Goal: Task Accomplishment & Management: Use online tool/utility

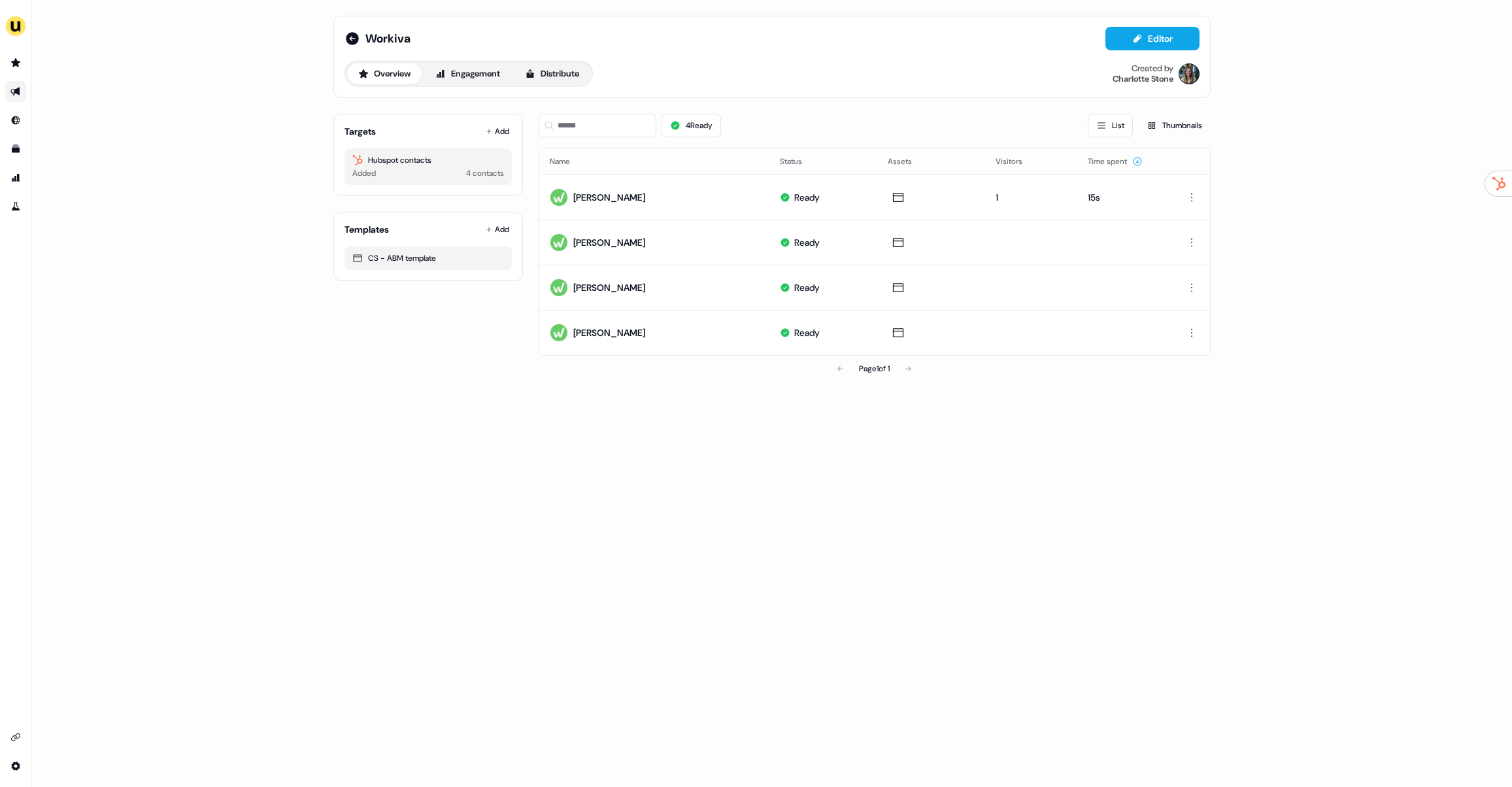
click at [18, 92] on icon "Go to outbound experience" at bounding box center [15, 92] width 9 height 9
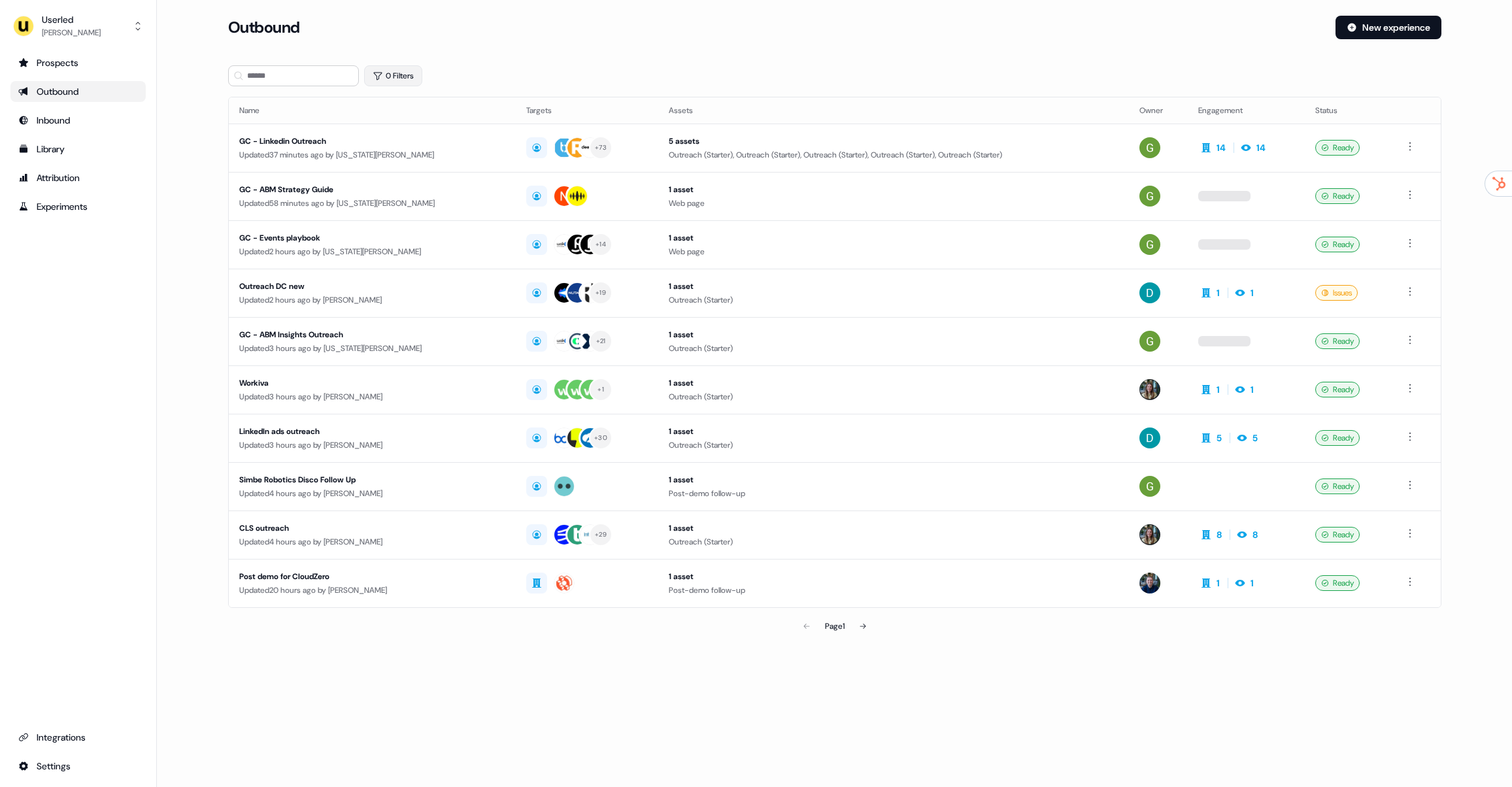
click at [390, 74] on button "0 Filters" at bounding box center [393, 76] width 59 height 21
click at [410, 134] on html "For the best experience switch devices to a bigger screen. Go to Userled.io Use…" at bounding box center [756, 393] width 1512 height 787
click at [412, 176] on span "Owner" at bounding box center [407, 180] width 24 height 10
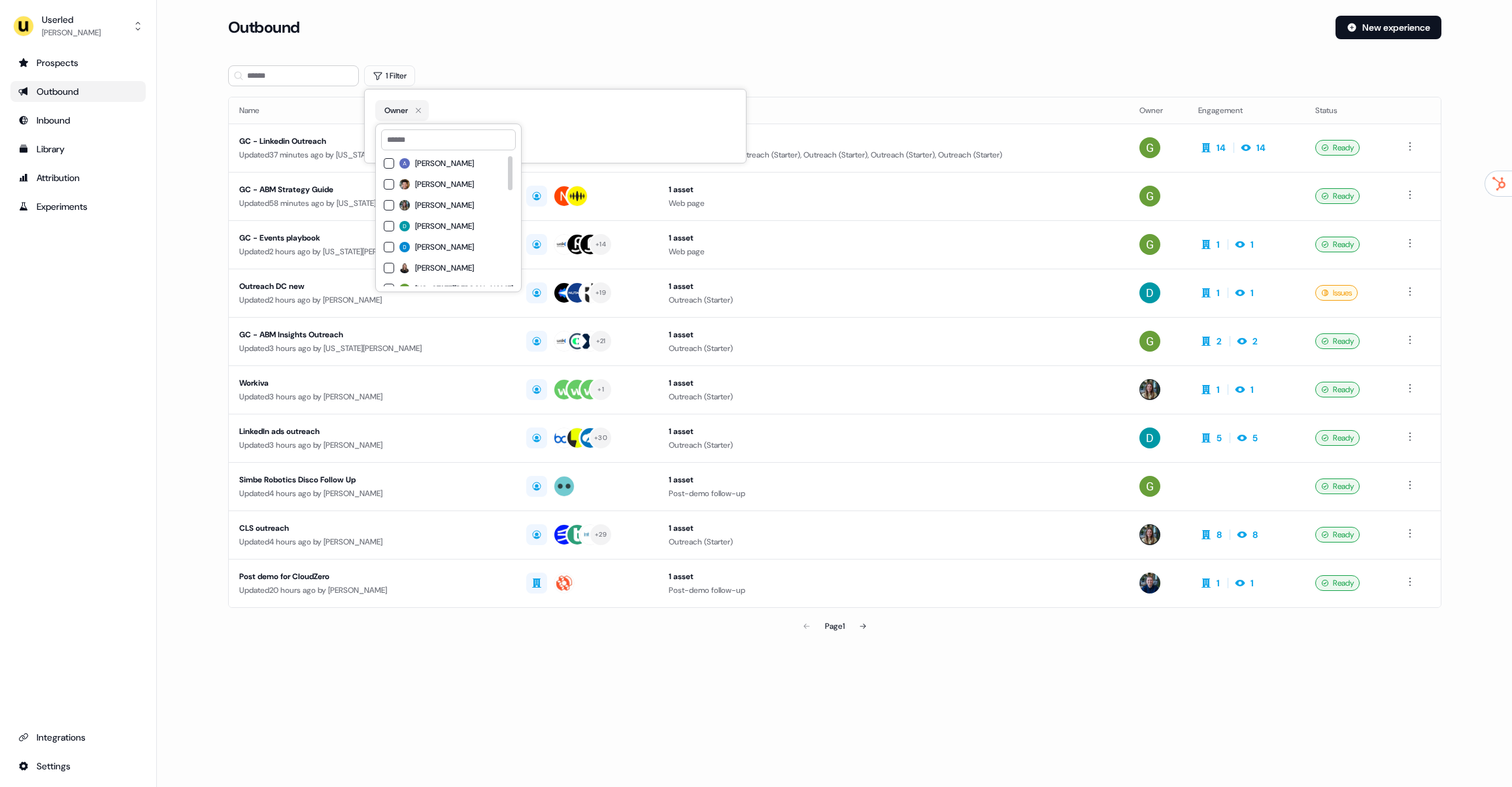
click at [410, 51] on div "Outbound New experience" at bounding box center [834, 36] width 1213 height 40
click at [289, 88] on section "Loading... Outbound New experience 0 Filters Name Targets Assets Owner Engageme…" at bounding box center [834, 346] width 1255 height 660
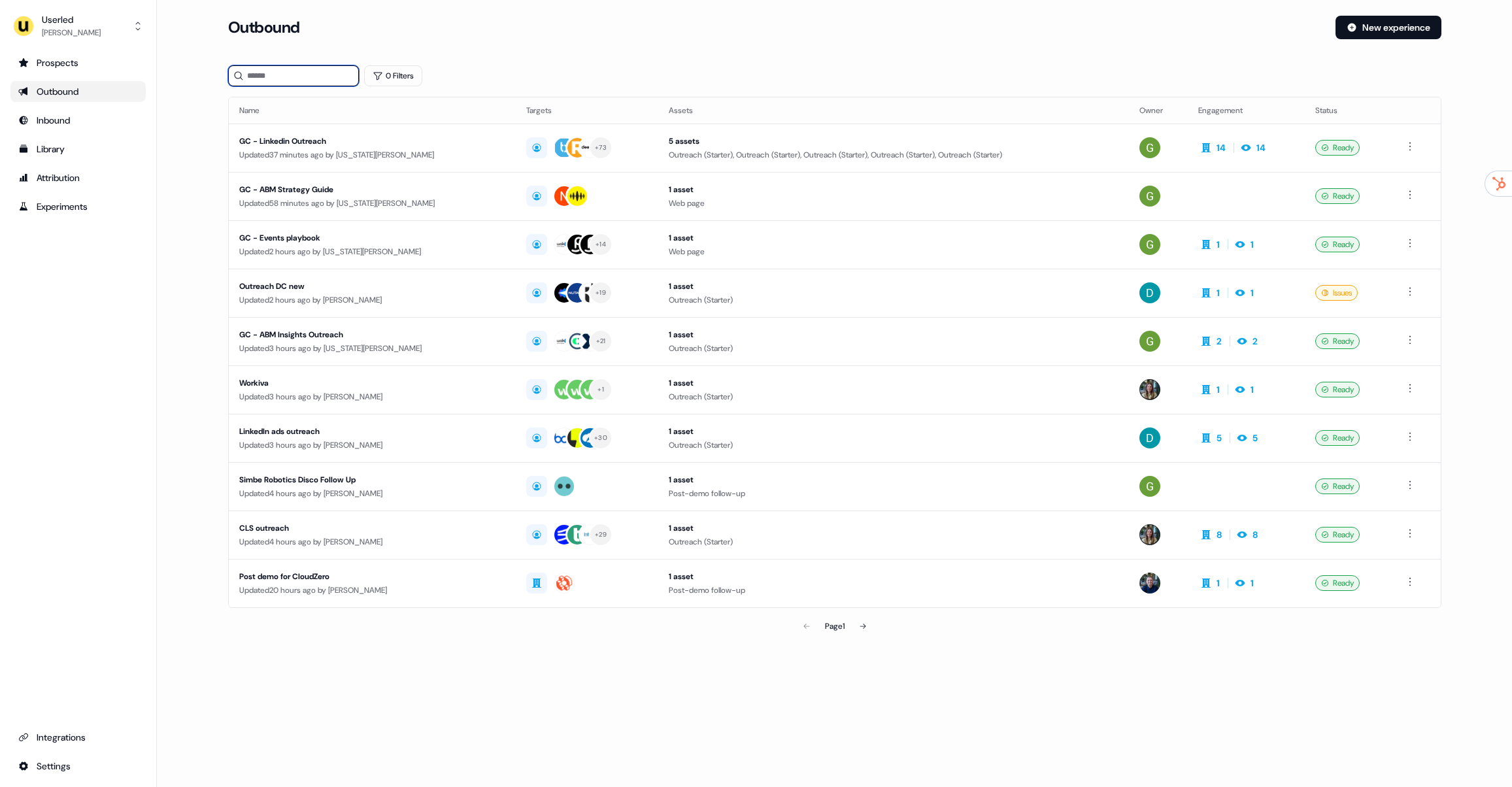
click at [293, 81] on input at bounding box center [293, 76] width 130 height 21
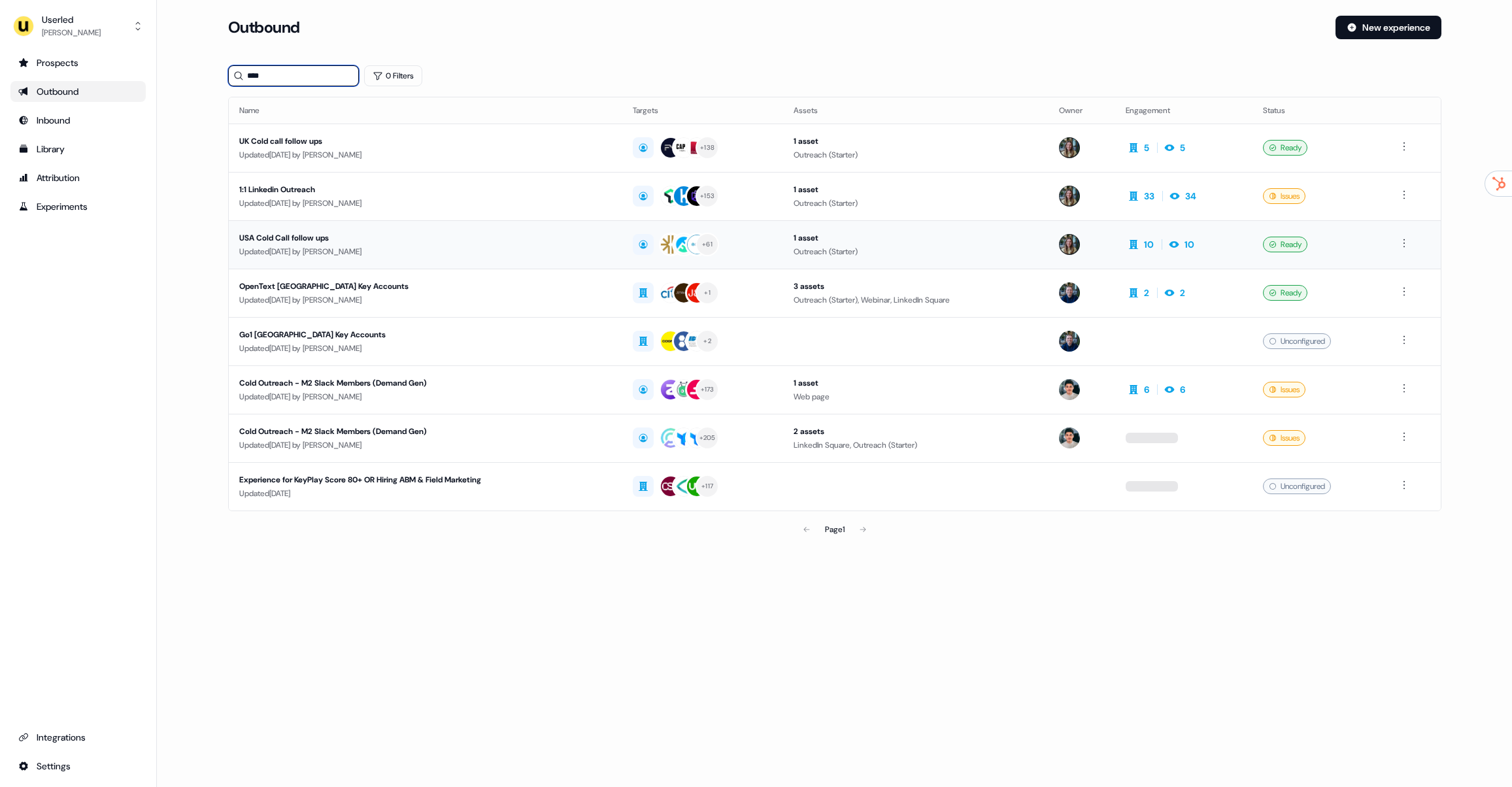
type input "***"
click at [323, 247] on div "Updated 8 days ago by Charlotte Stone" at bounding box center [425, 252] width 373 height 13
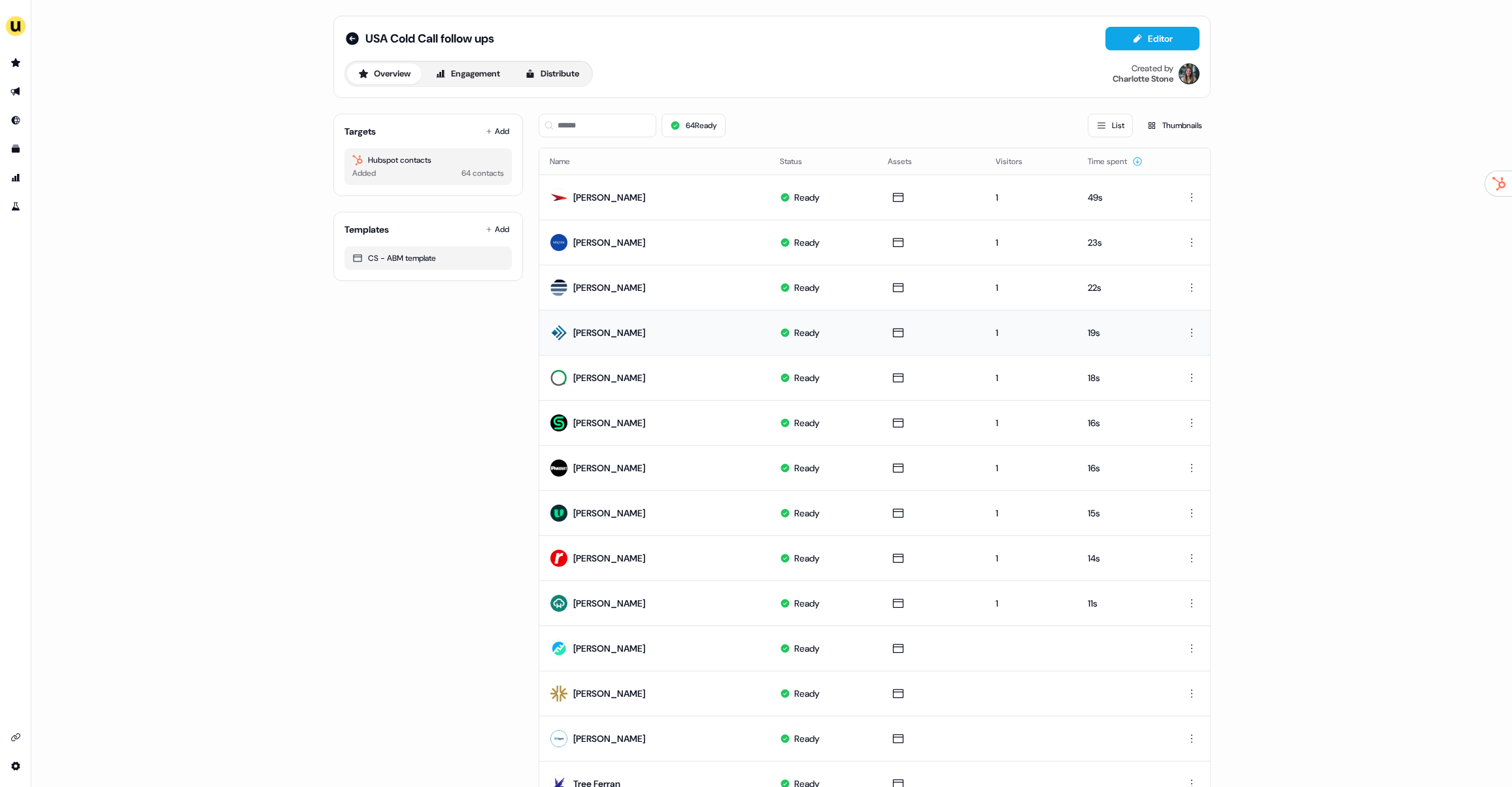
click at [598, 349] on td "Kolina Kirkham" at bounding box center [655, 332] width 231 height 45
click at [594, 373] on div "Lyn Vercellone" at bounding box center [609, 377] width 72 height 13
drag, startPoint x: 600, startPoint y: 326, endPoint x: 612, endPoint y: 353, distance: 29.5
click at [600, 326] on div "Kolina Kirkham" at bounding box center [609, 332] width 72 height 13
click at [622, 401] on td "Jae Corey" at bounding box center [655, 422] width 231 height 45
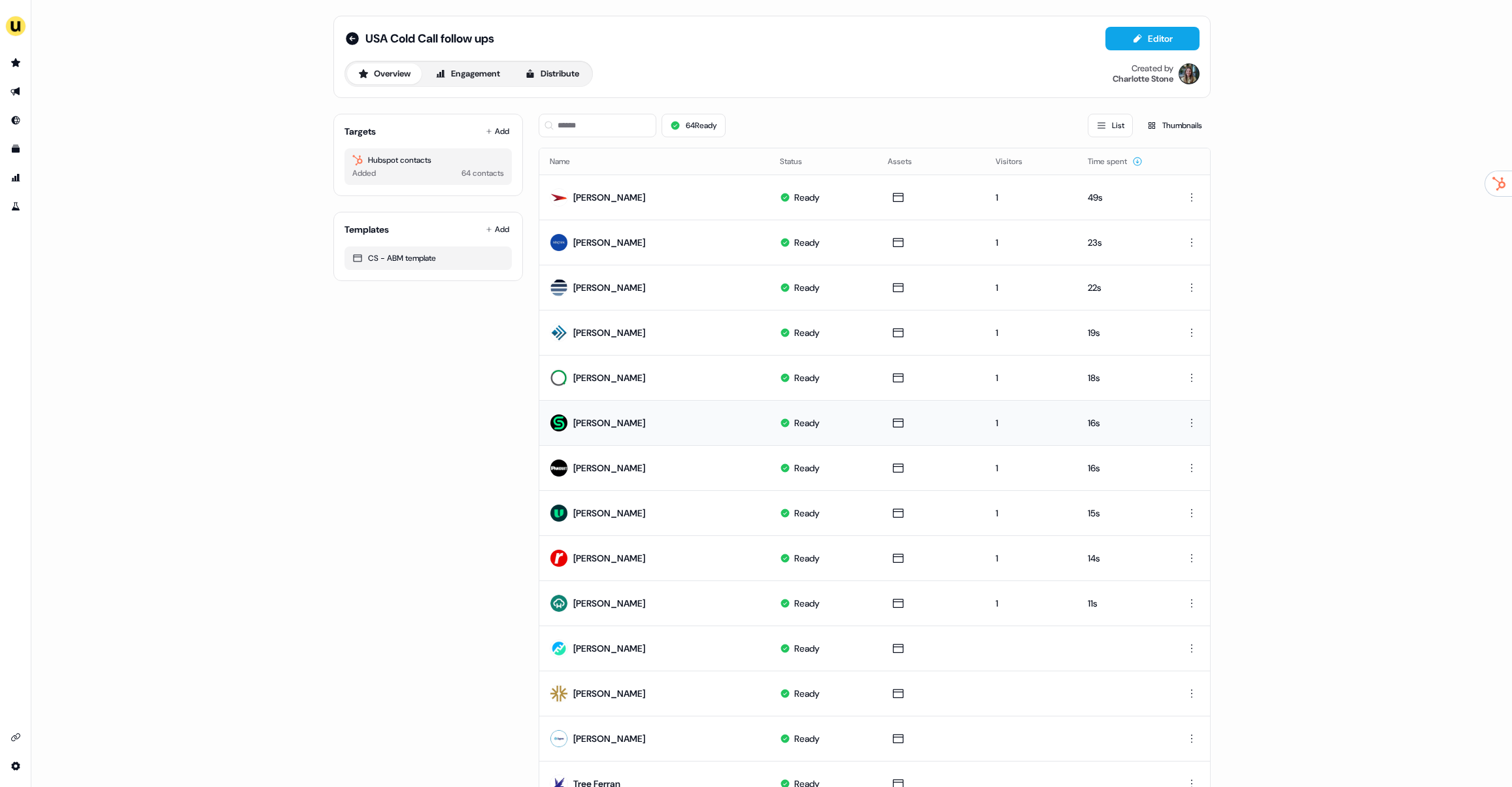
click at [623, 422] on td "Jae Corey" at bounding box center [655, 422] width 231 height 45
click at [612, 373] on div "Lyn Vercellone" at bounding box center [609, 377] width 72 height 13
click at [619, 420] on td "Jae Corey" at bounding box center [655, 422] width 231 height 45
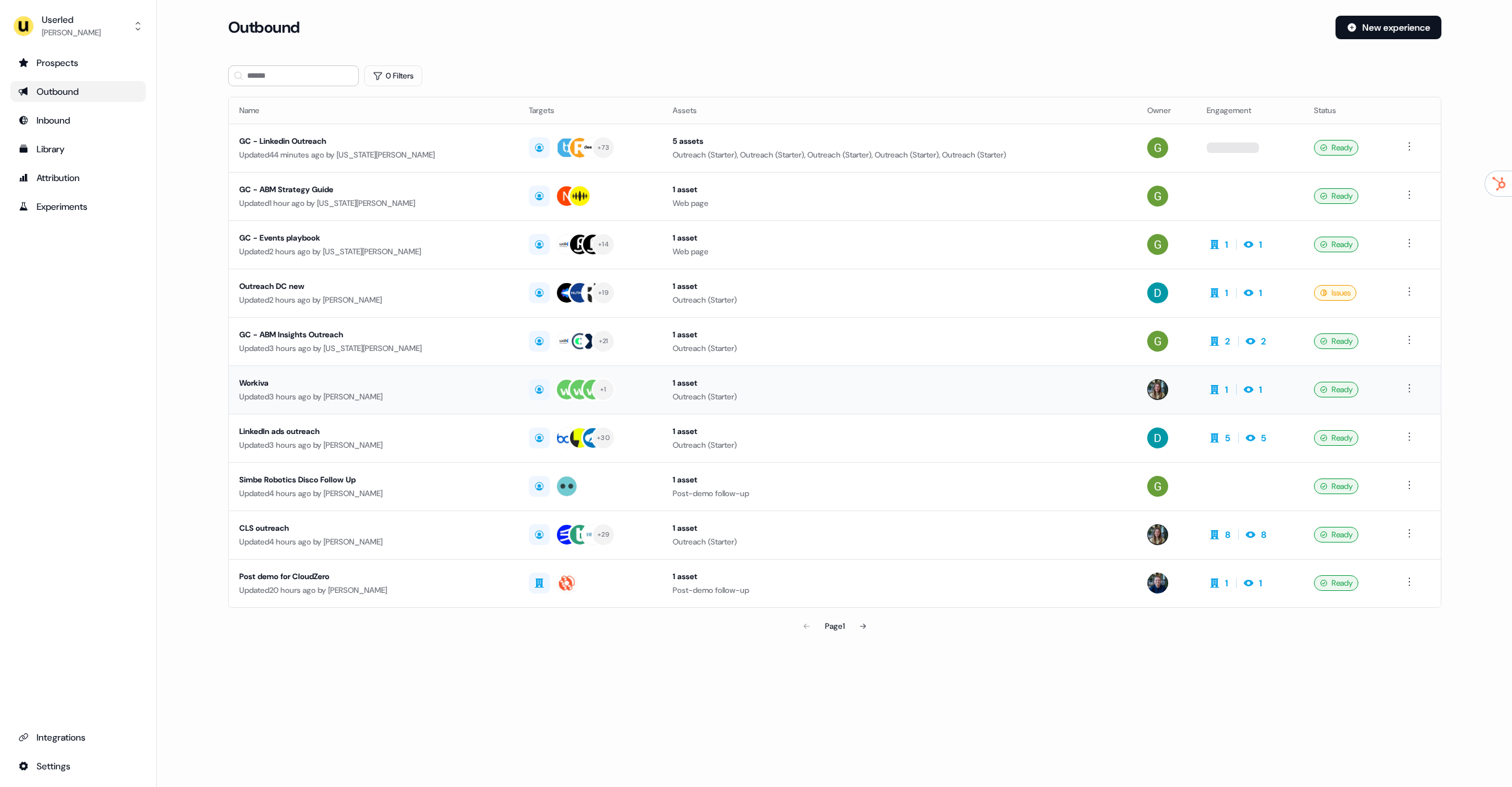
click at [380, 397] on div "Updated 3 hours ago by Charlotte Stone" at bounding box center [373, 396] width 269 height 13
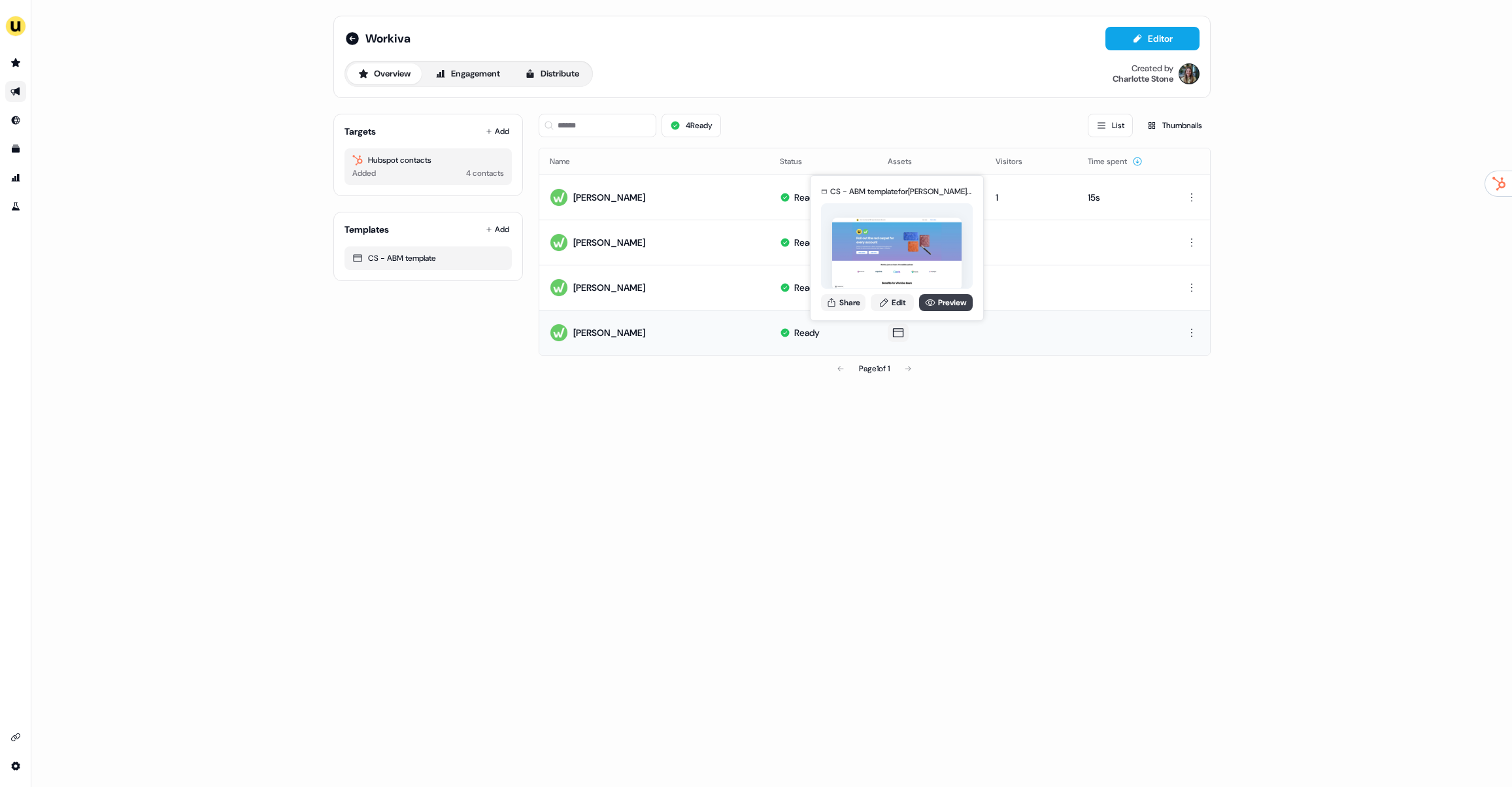
click at [941, 307] on link "Preview" at bounding box center [946, 302] width 54 height 17
click at [852, 302] on button "Share" at bounding box center [843, 302] width 44 height 17
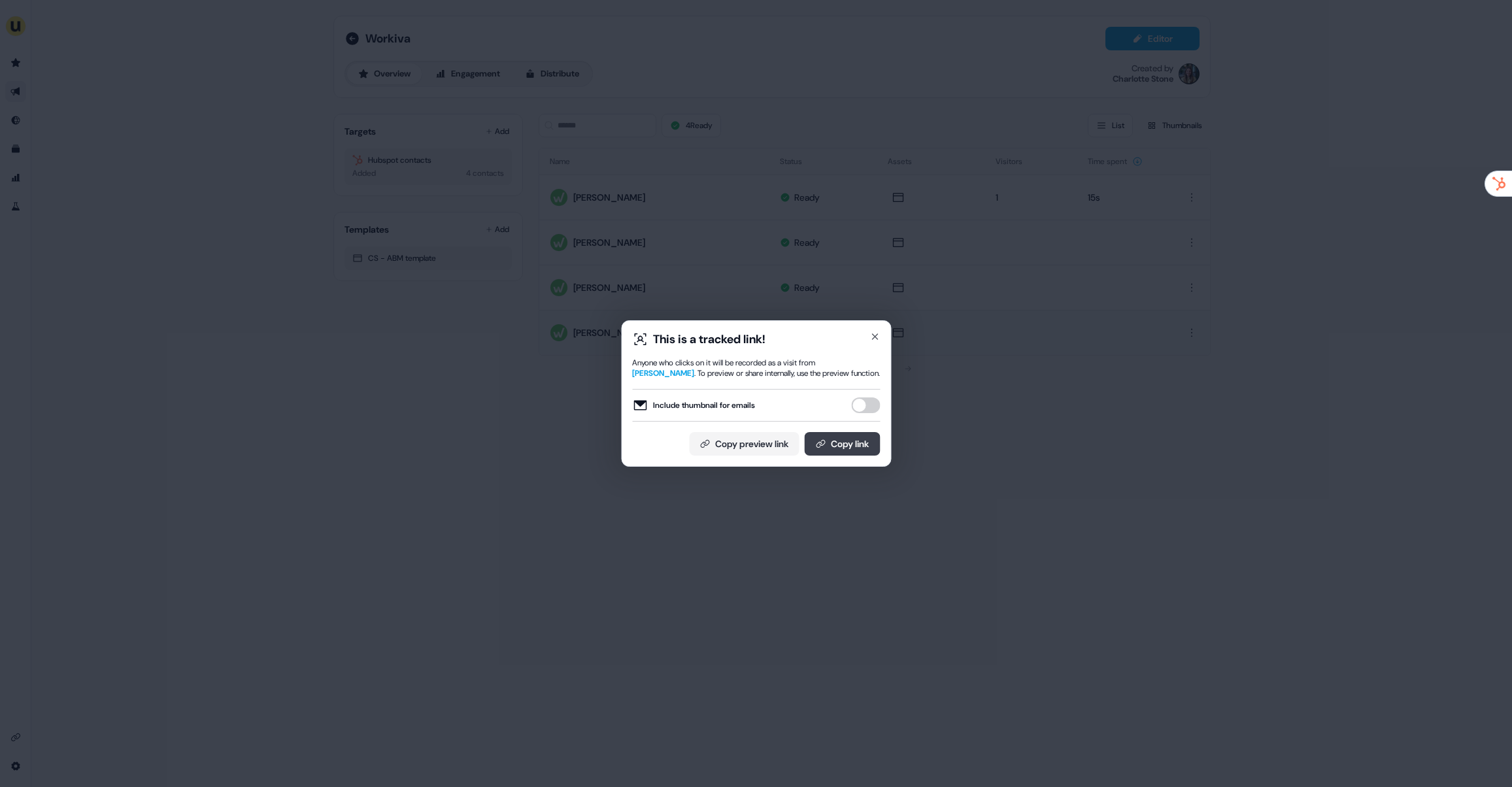
click at [845, 445] on button "Copy link" at bounding box center [842, 444] width 76 height 24
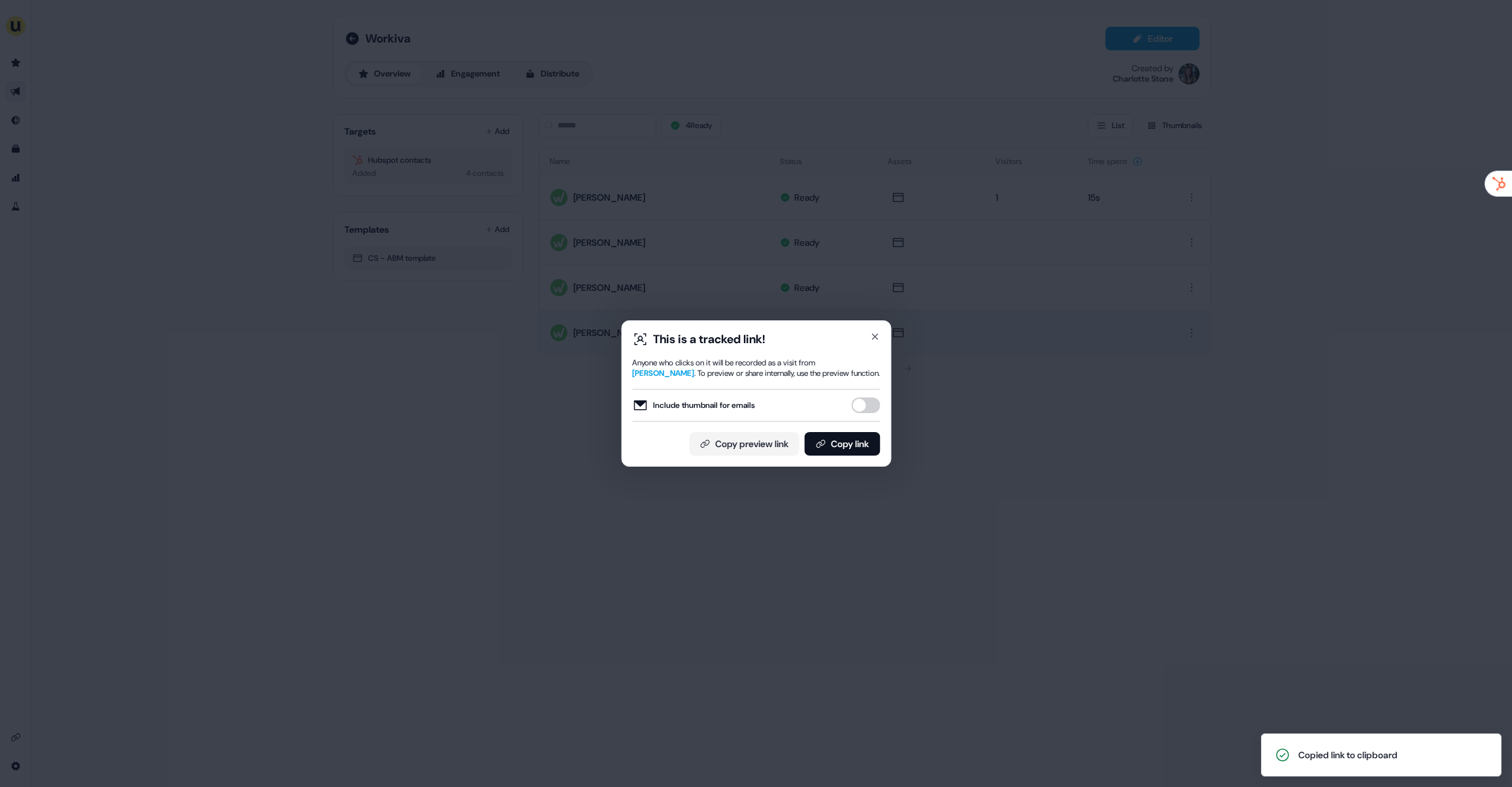
click at [588, 272] on div "This is a tracked link! Anyone who clicks on it will be recorded as a visit fro…" at bounding box center [756, 393] width 1512 height 787
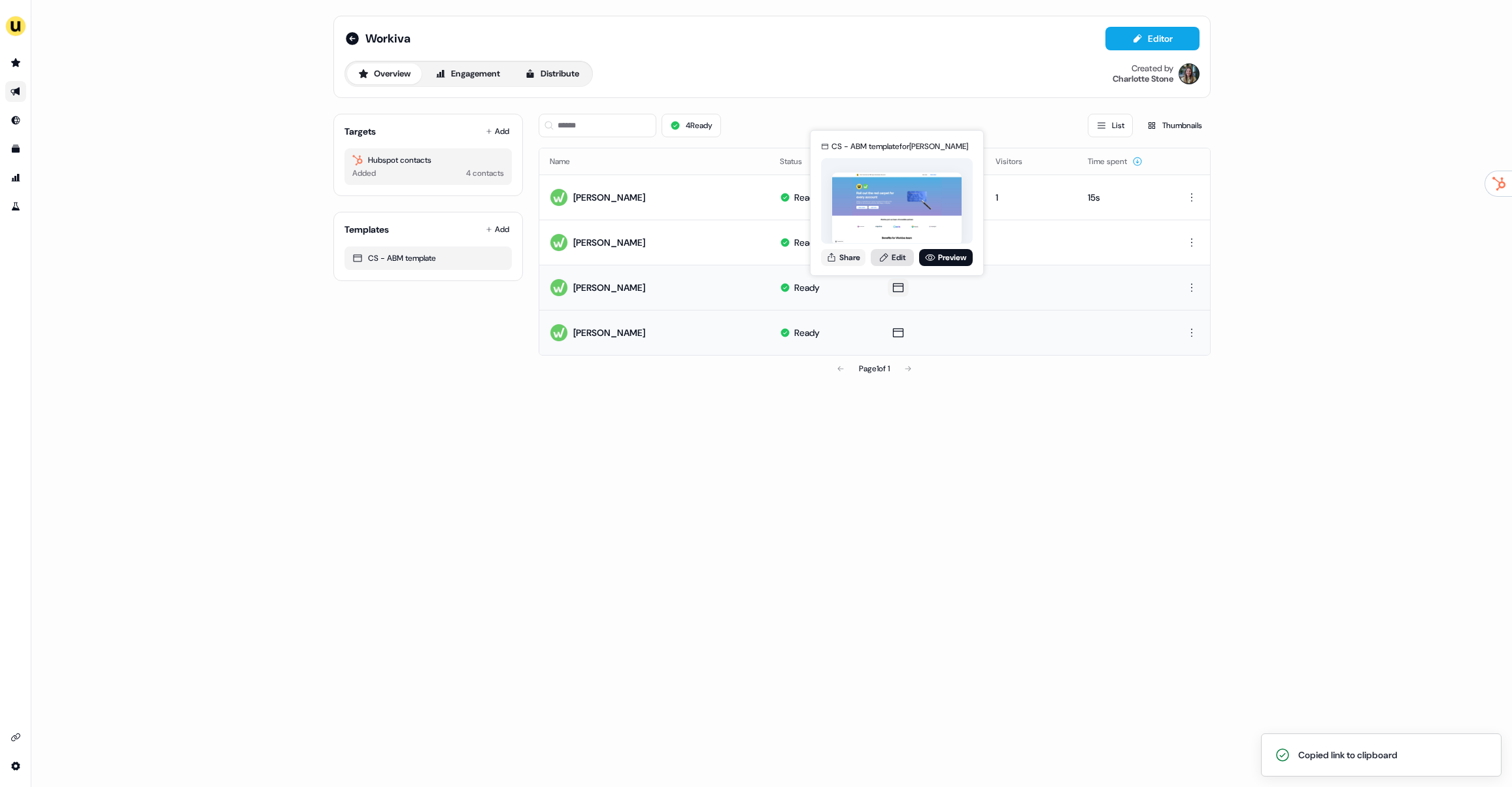
click at [888, 255] on link "Edit" at bounding box center [892, 257] width 43 height 17
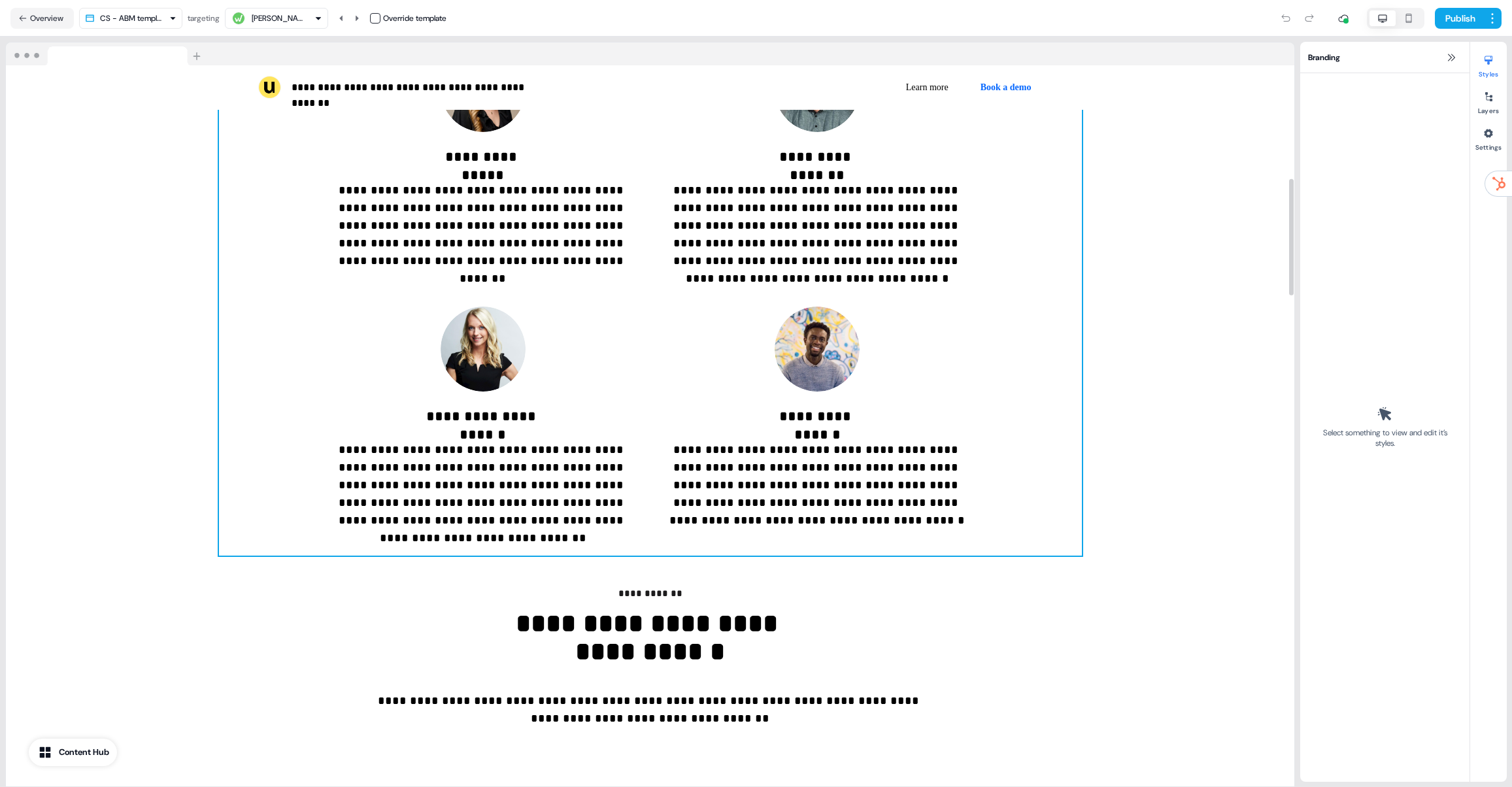
scroll to position [456, 0]
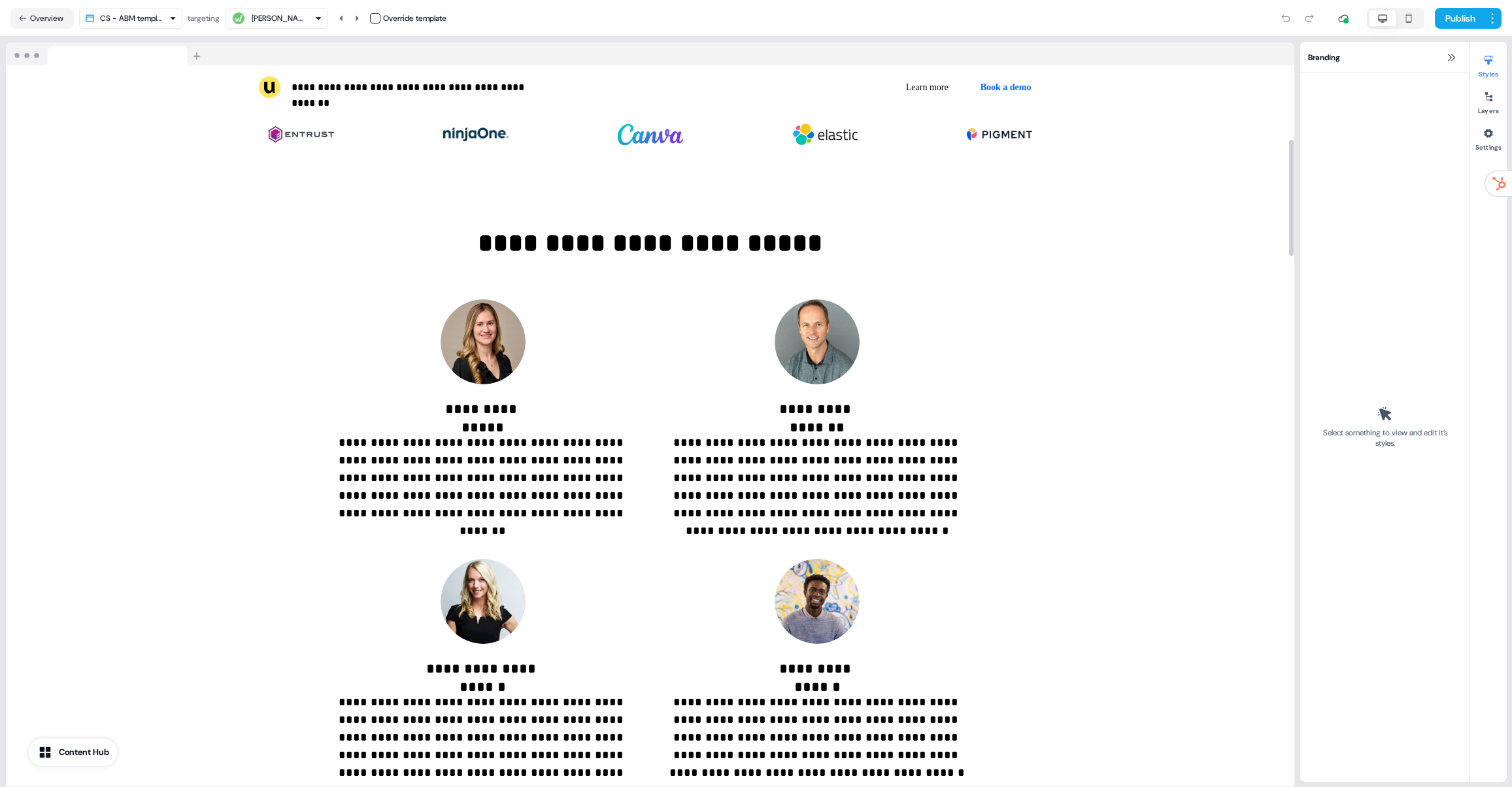
click at [286, 17] on div "Gareth Evans" at bounding box center [278, 18] width 52 height 13
click at [294, 145] on div "Irina Donciu" at bounding box center [285, 150] width 52 height 13
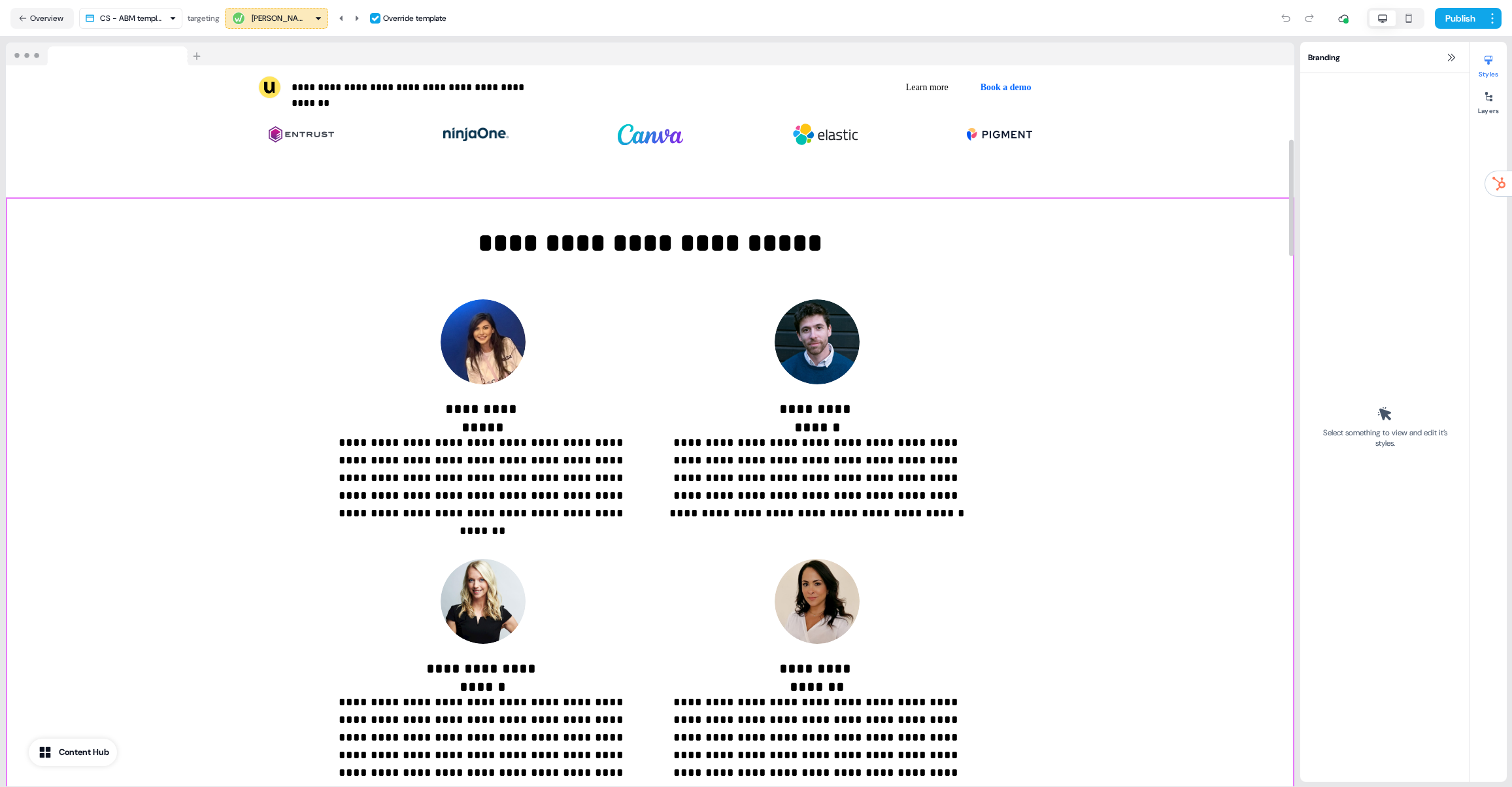
click at [1098, 431] on div "**********" at bounding box center [649, 503] width 1288 height 611
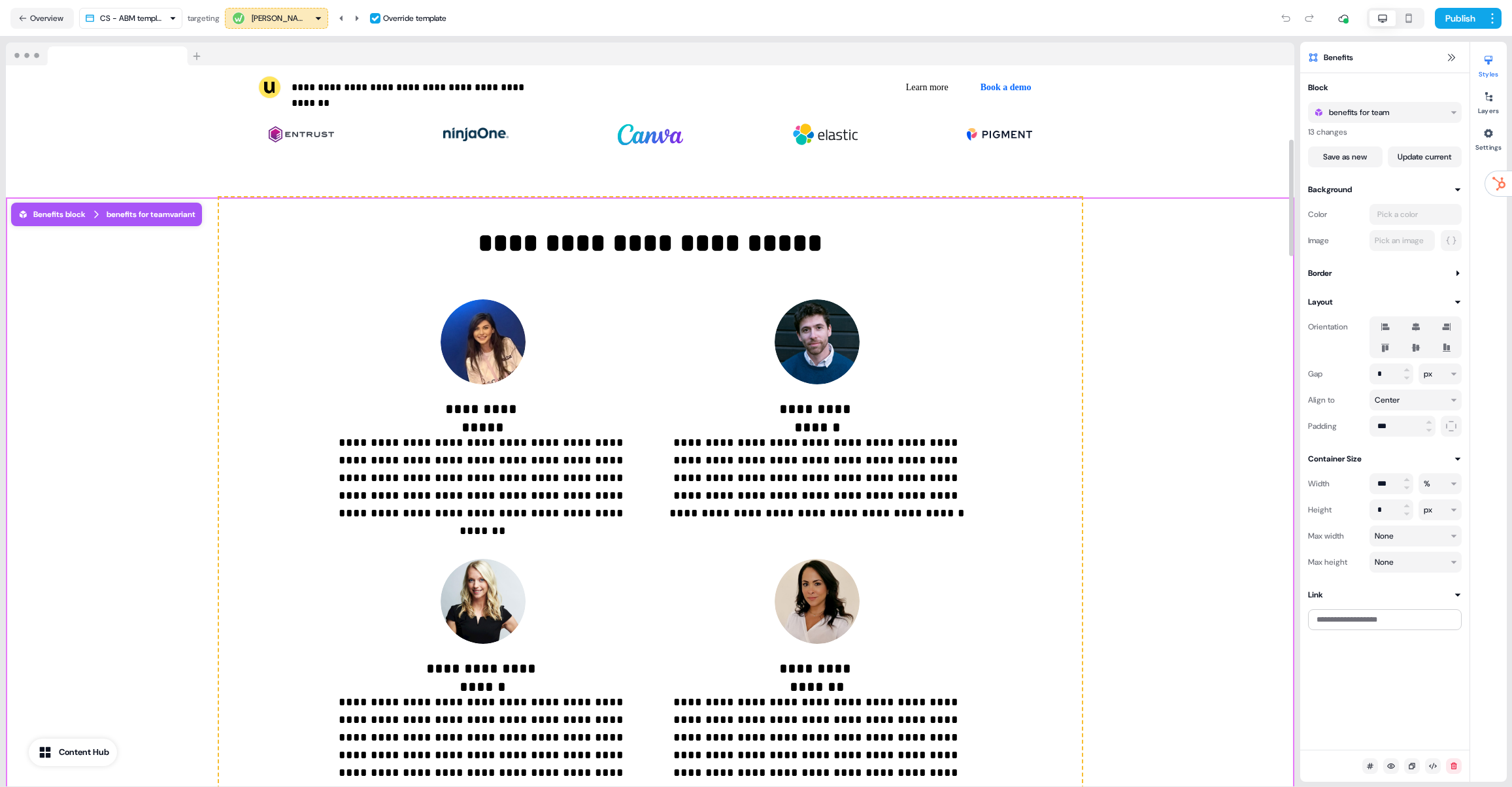
click at [162, 211] on div "benefits for team variant" at bounding box center [151, 214] width 89 height 13
click at [1353, 161] on button "Save as new" at bounding box center [1345, 157] width 74 height 21
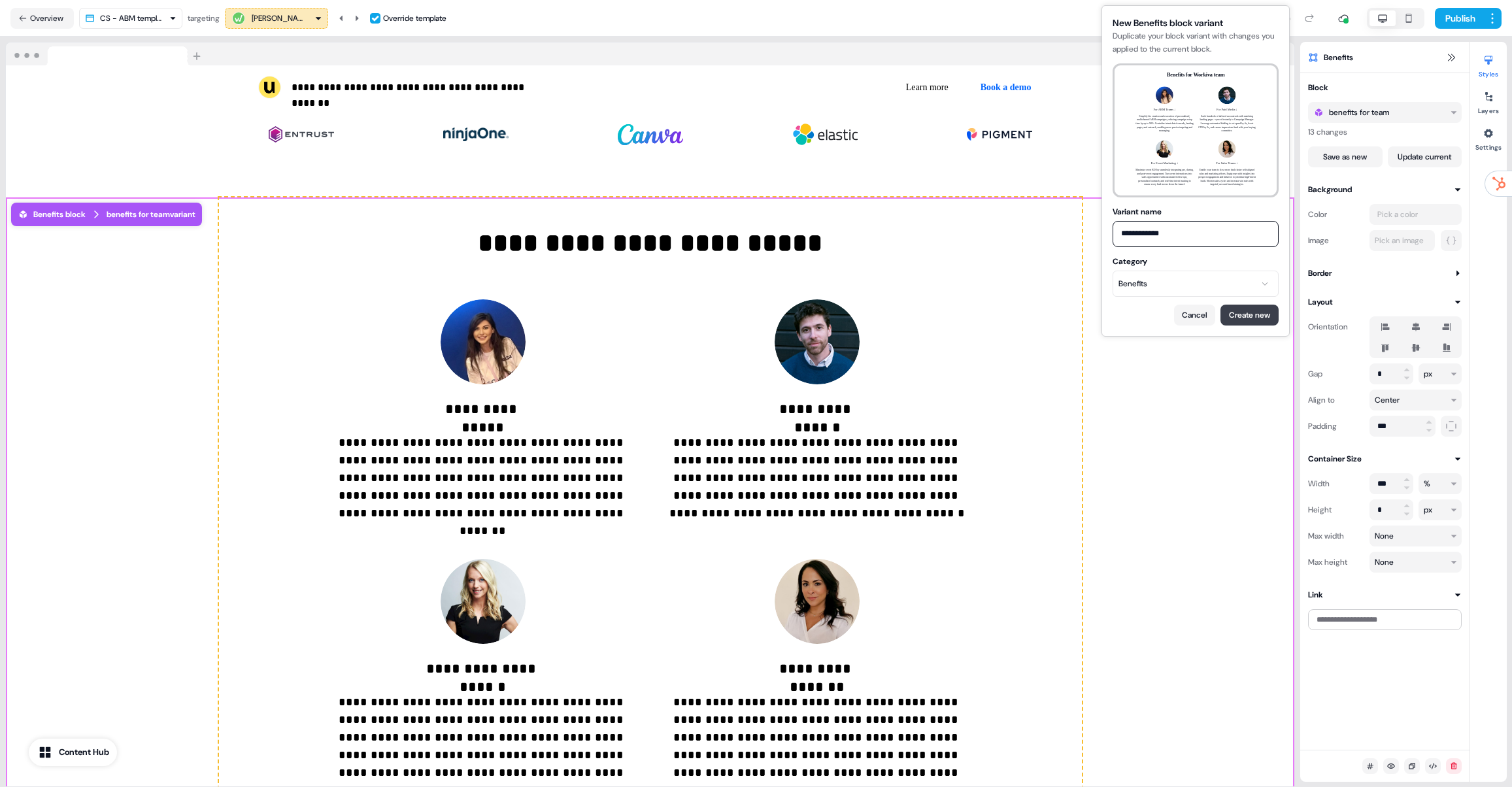
type input "**********"
click at [1258, 316] on button "Create new" at bounding box center [1249, 315] width 59 height 21
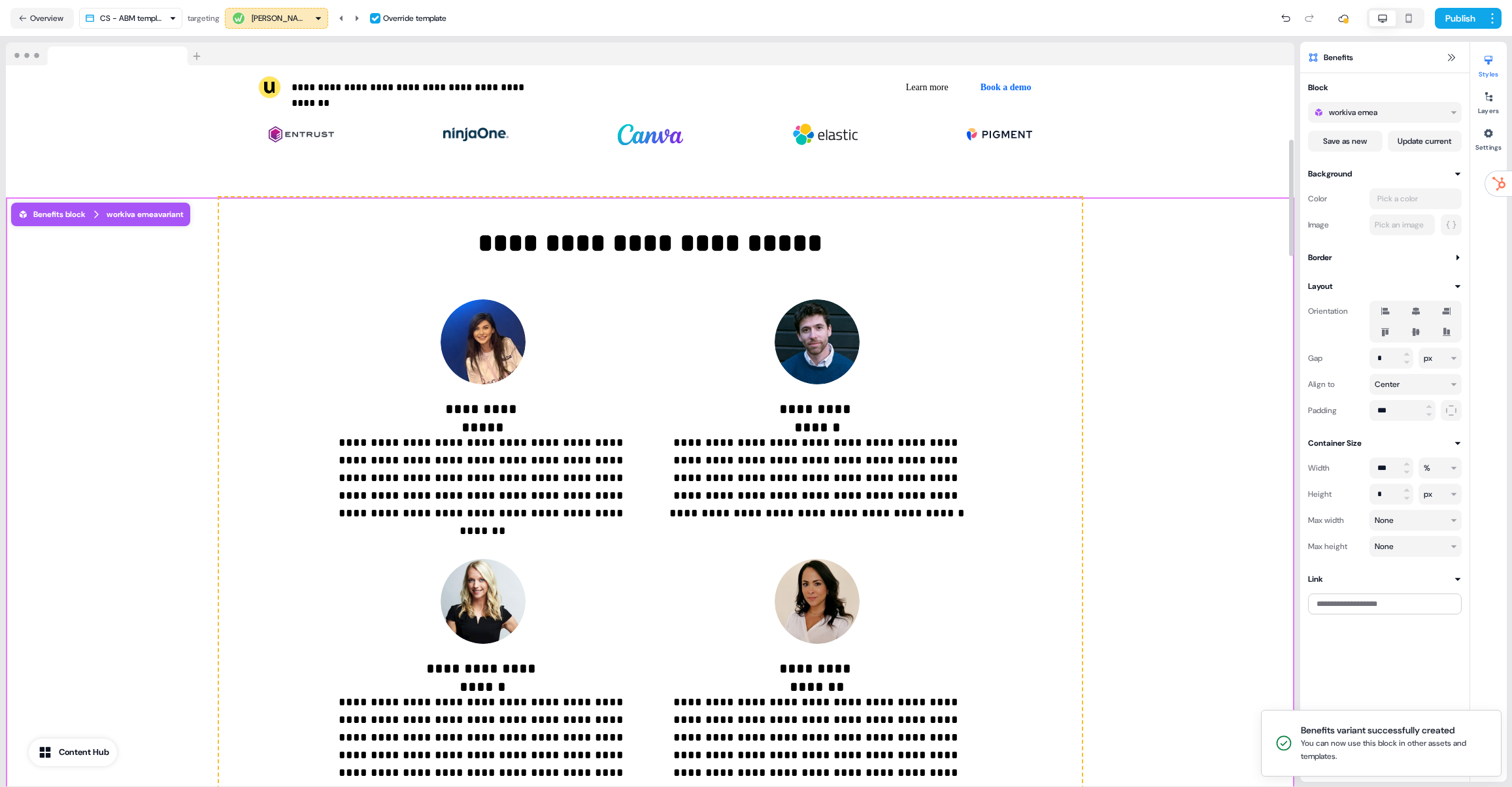
click at [281, 22] on div "Irina Donciu" at bounding box center [278, 18] width 52 height 13
click at [289, 127] on div "Gareth Evans" at bounding box center [285, 124] width 52 height 13
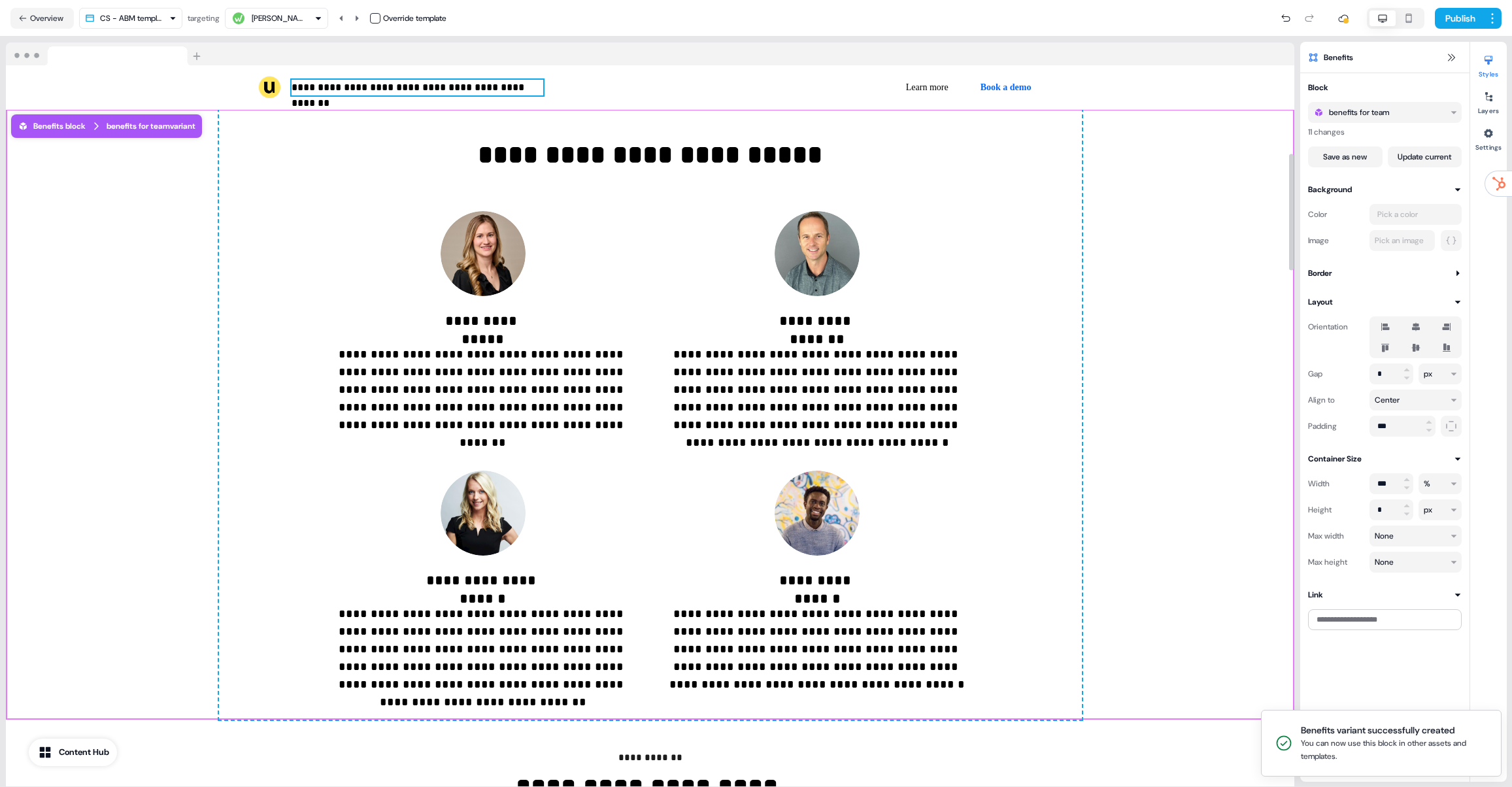
scroll to position [541, 0]
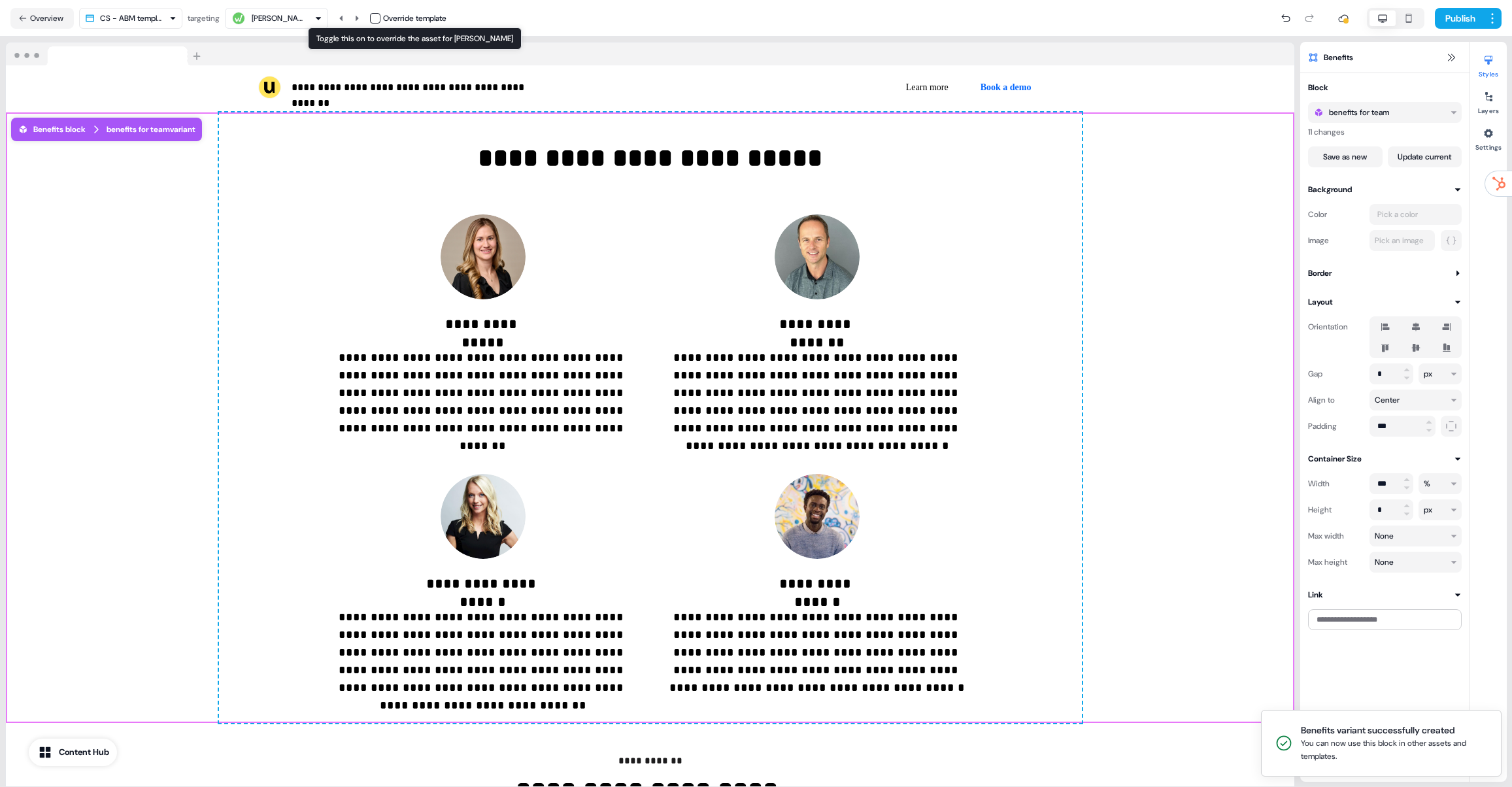
click at [379, 15] on button "button" at bounding box center [375, 18] width 10 height 10
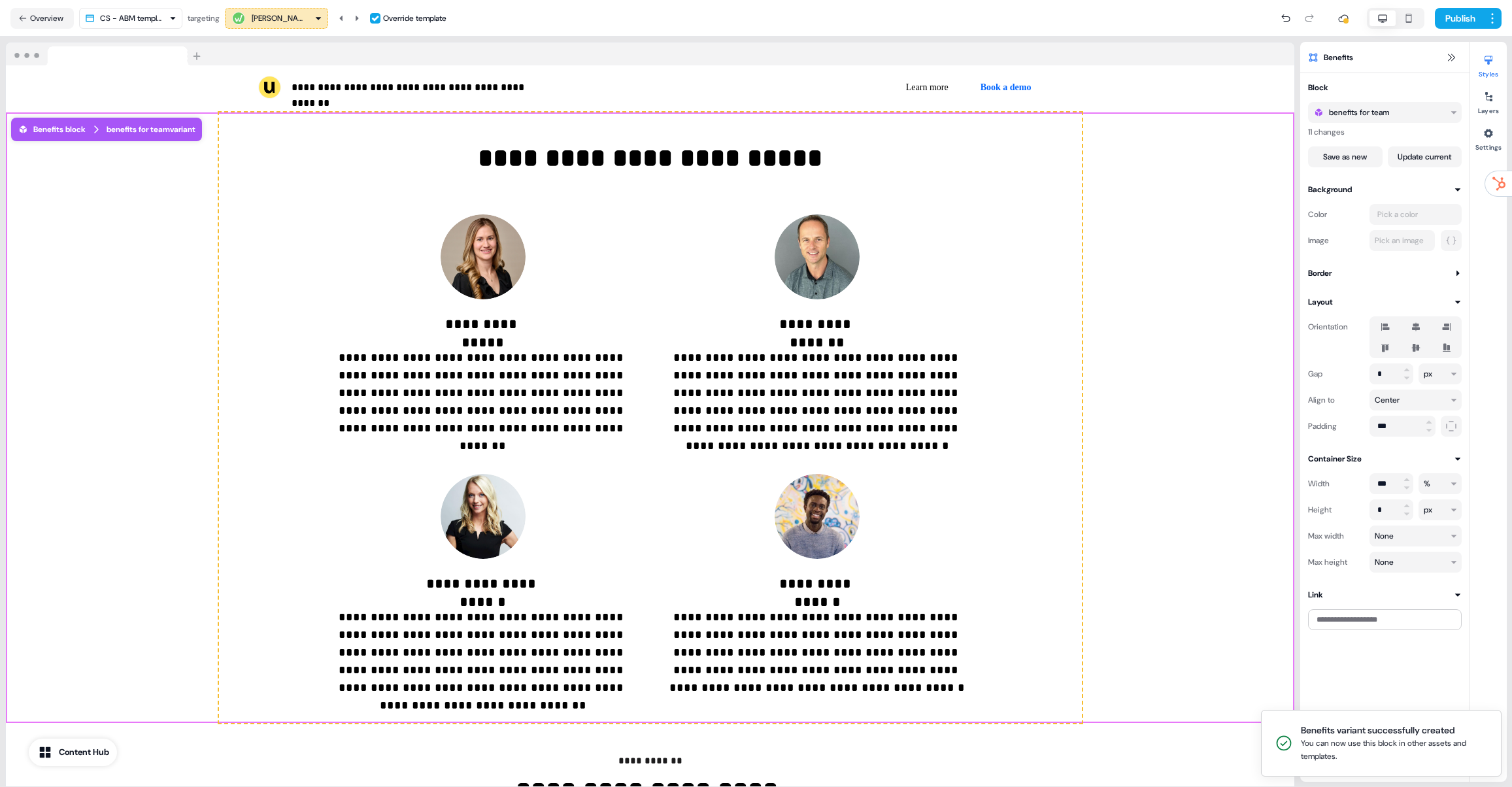
click at [1106, 274] on div "**********" at bounding box center [649, 418] width 1288 height 611
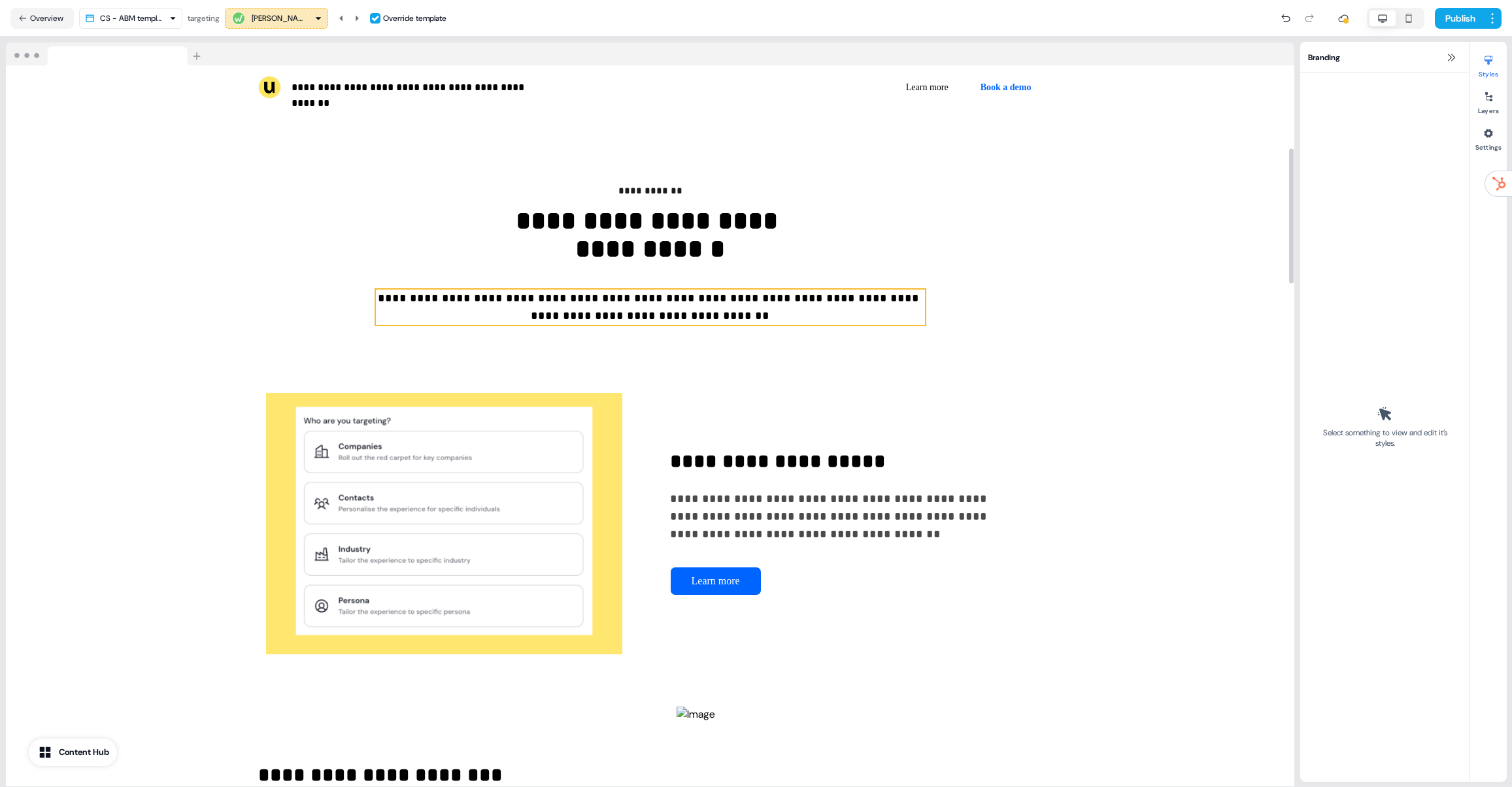
scroll to position [436, 0]
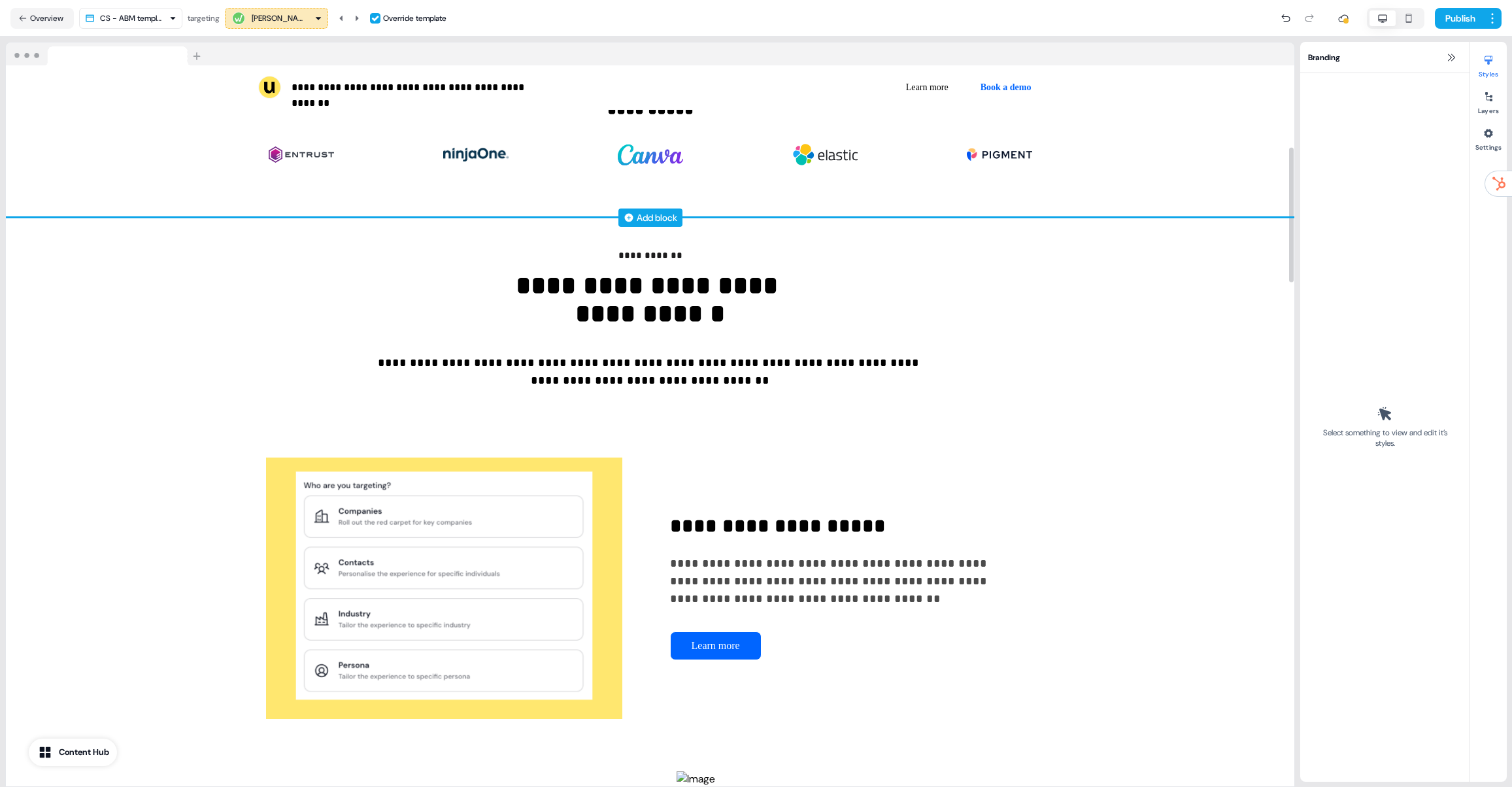
click at [658, 217] on div "Add block" at bounding box center [656, 218] width 40 height 13
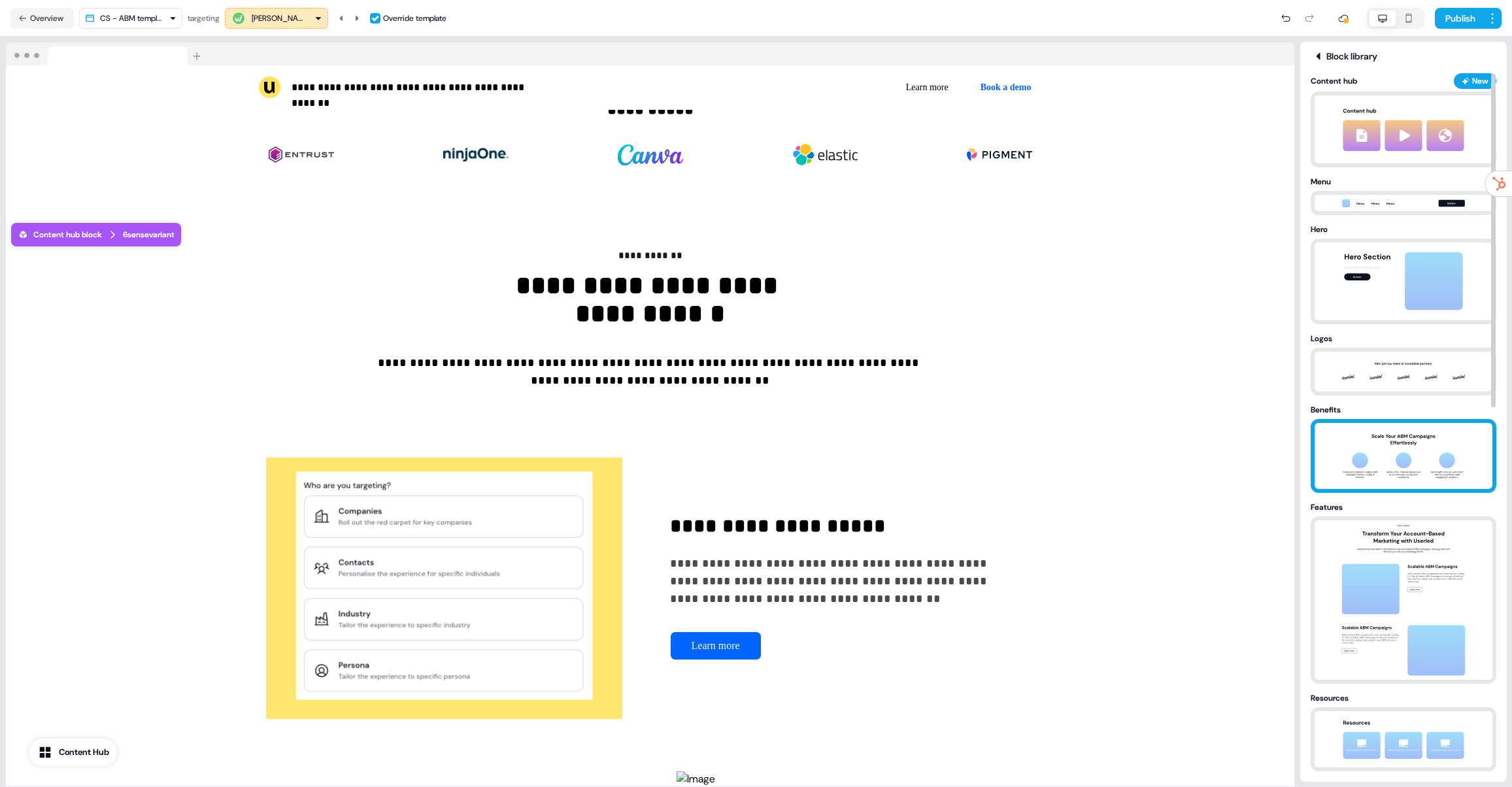
click at [1410, 455] on img at bounding box center [1404, 456] width 138 height 66
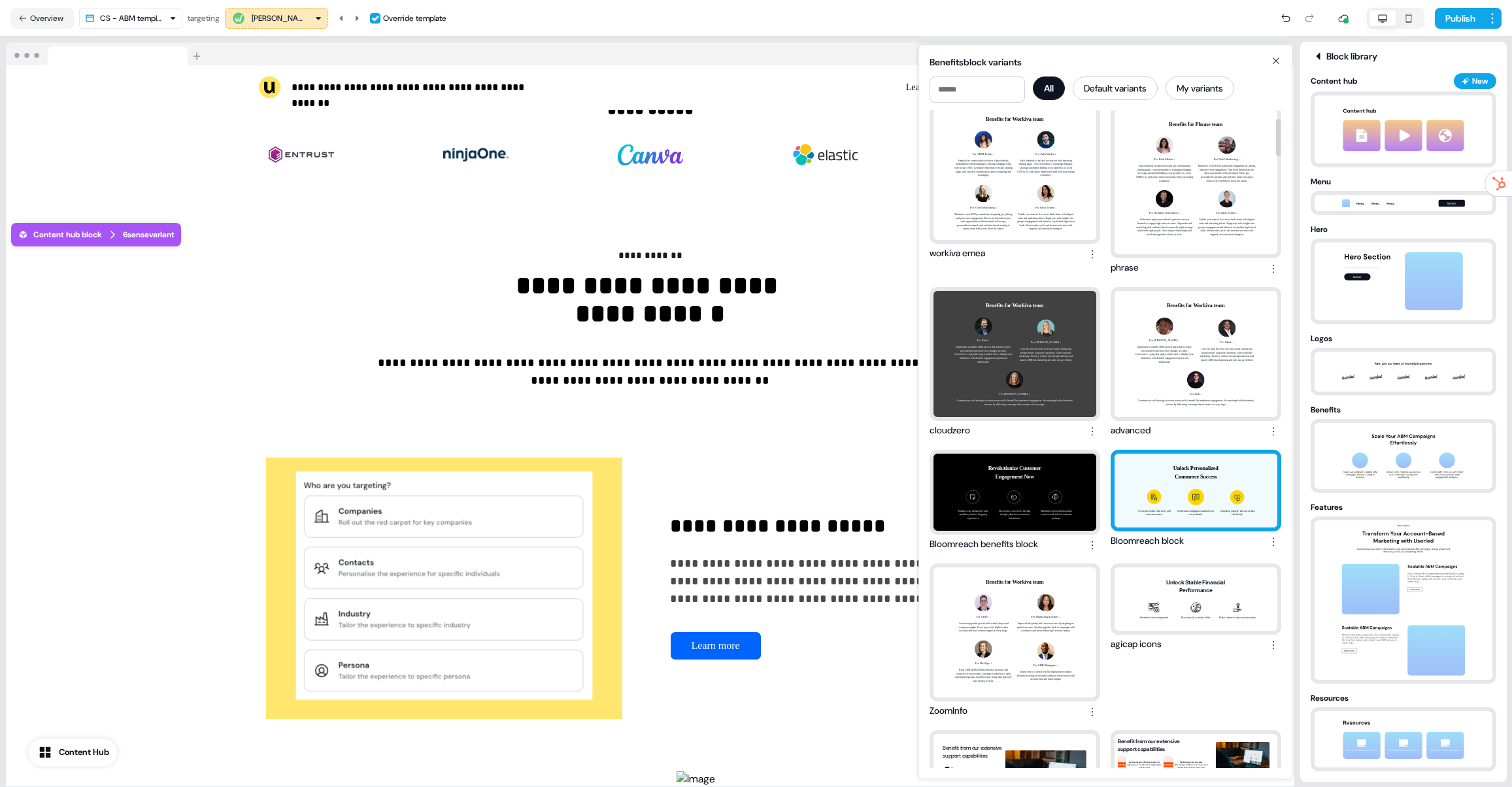
scroll to position [0, 0]
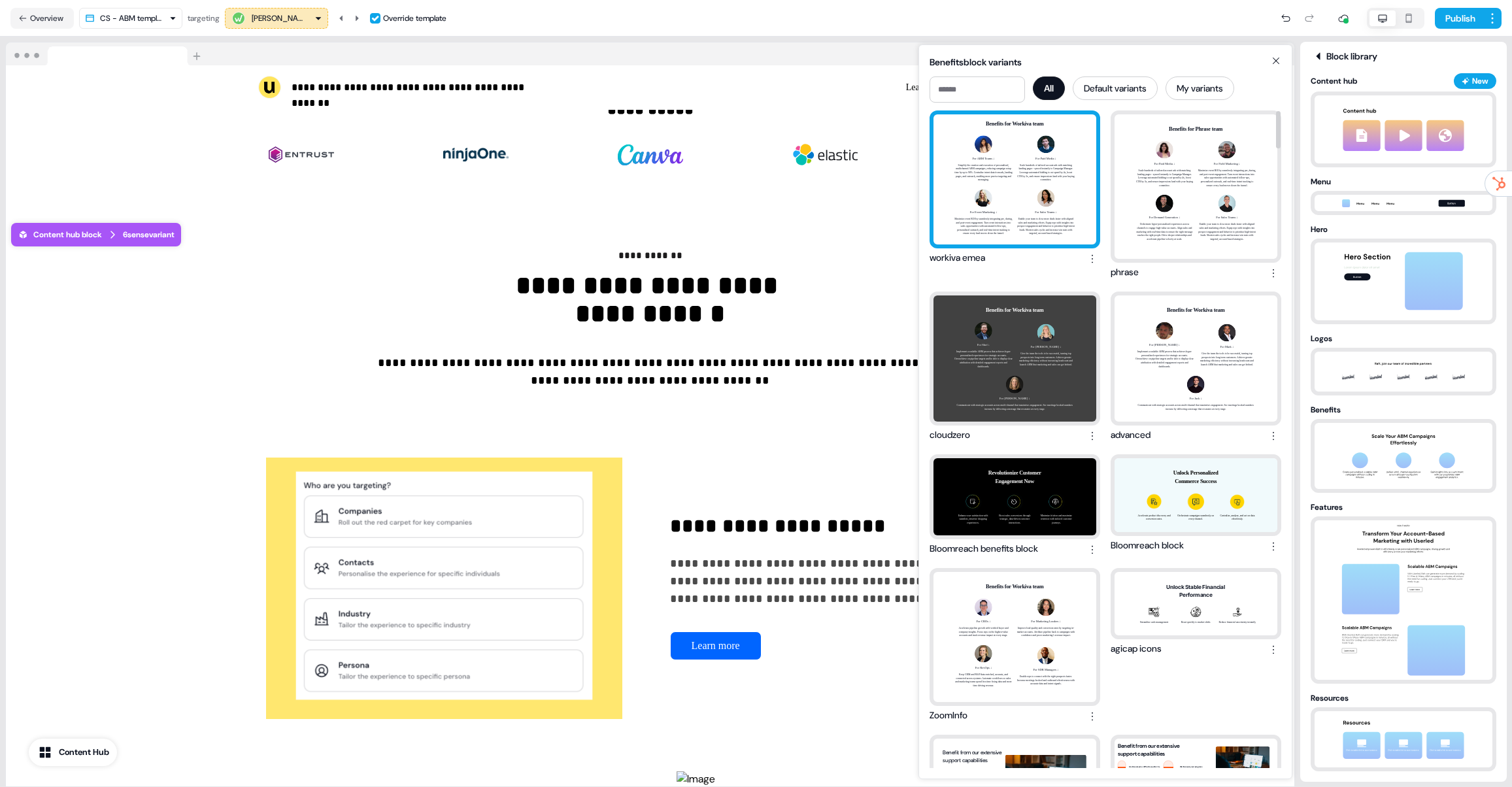
click at [1013, 210] on div "Benefits for Workiva team For ABM Teams ↓ Simplify the creation and execution o…" at bounding box center [1015, 180] width 163 height 130
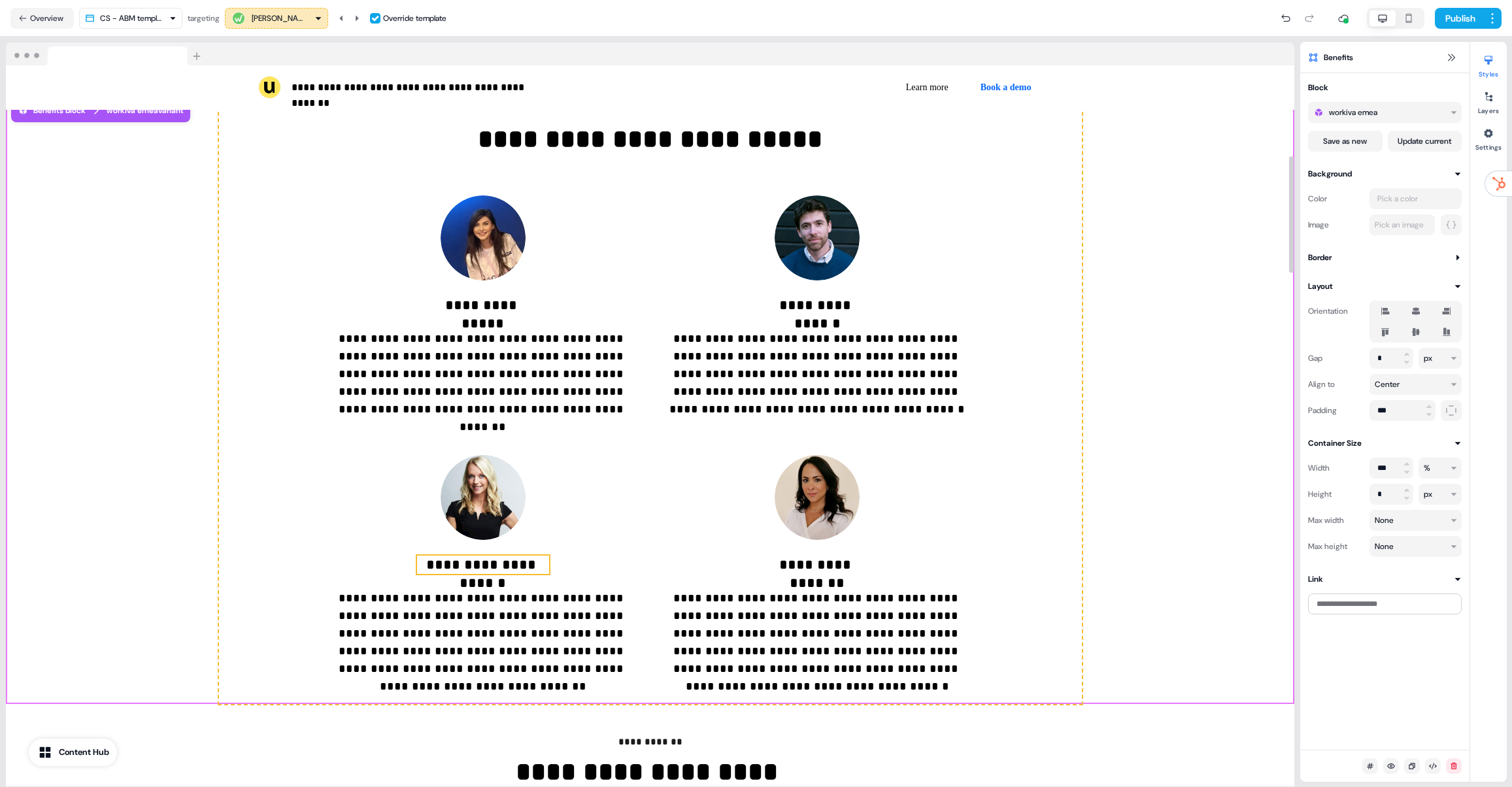
scroll to position [562, 0]
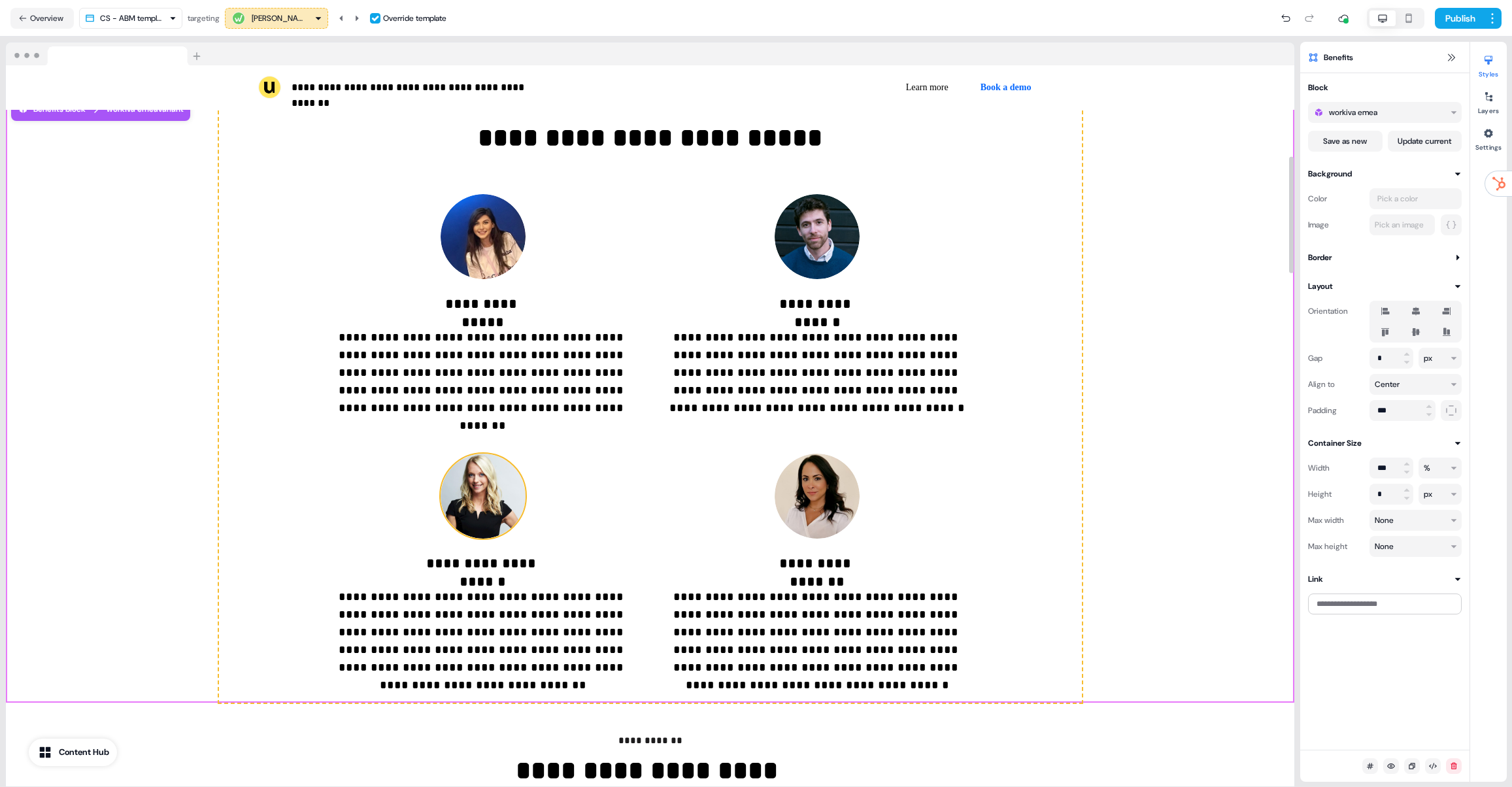
click at [490, 481] on img at bounding box center [482, 496] width 85 height 85
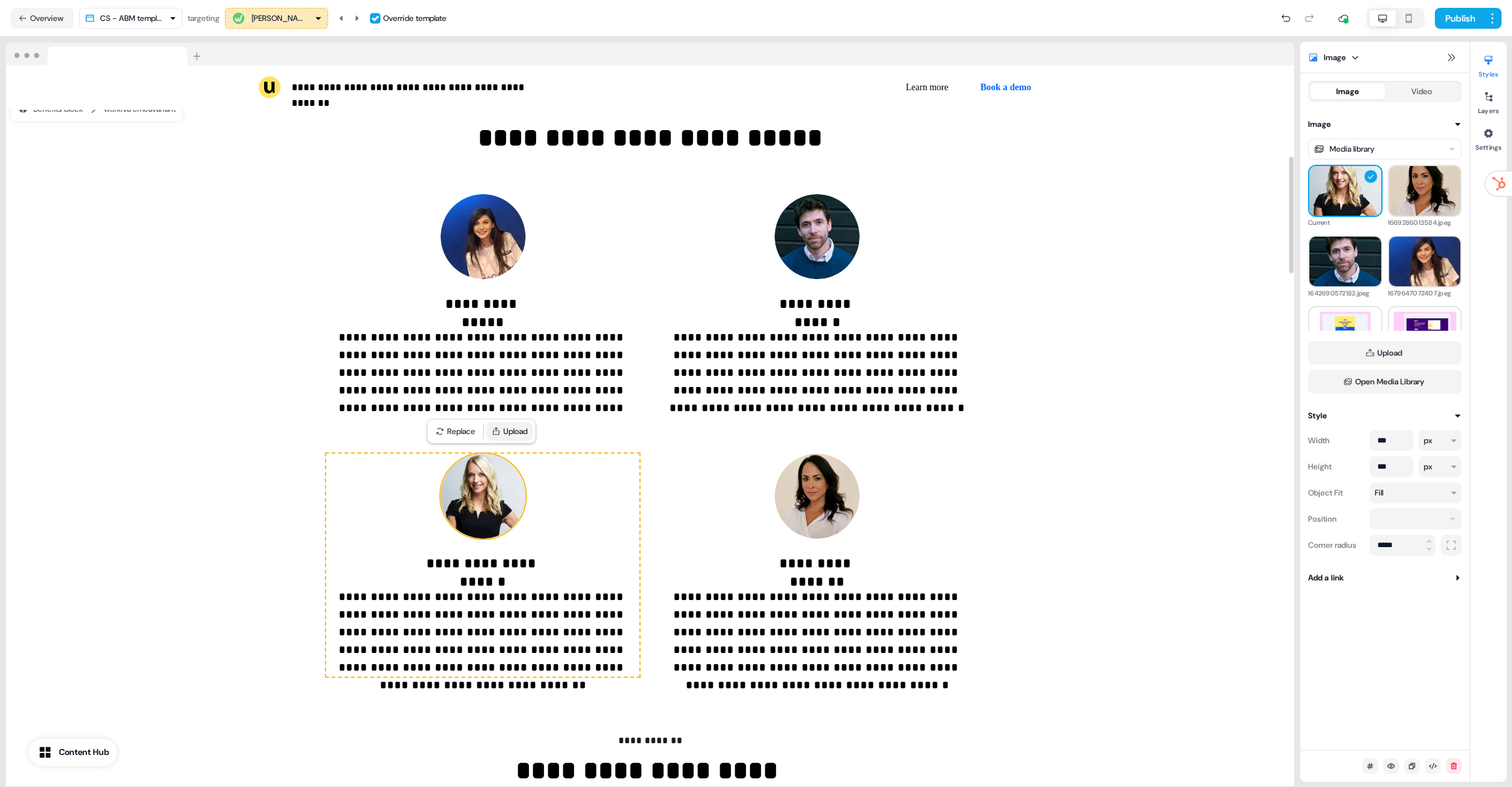
click at [522, 435] on button "Upload" at bounding box center [509, 431] width 47 height 18
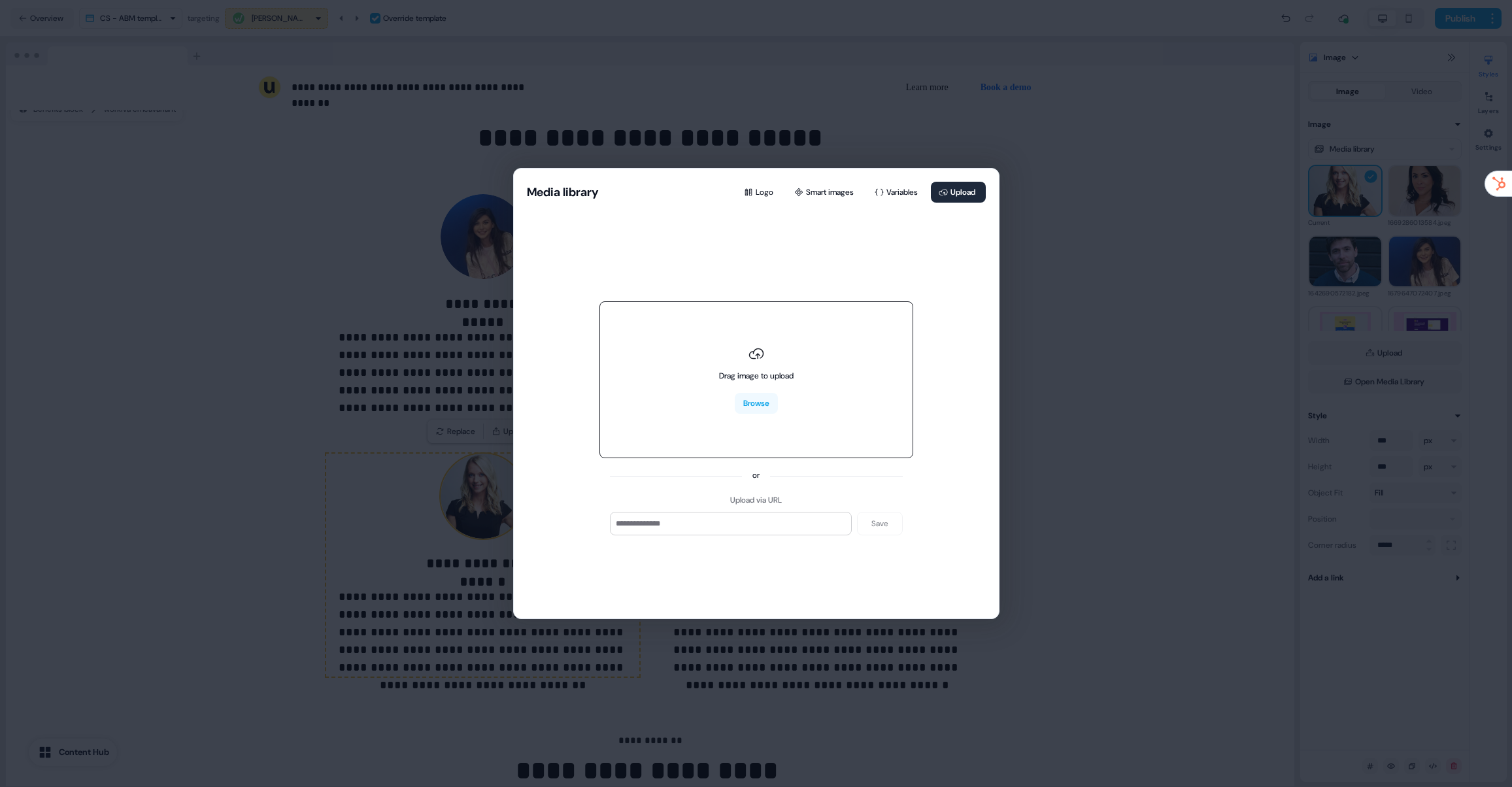
click at [841, 420] on div "Drag image to upload Browse" at bounding box center [756, 380] width 314 height 157
type input "**********"
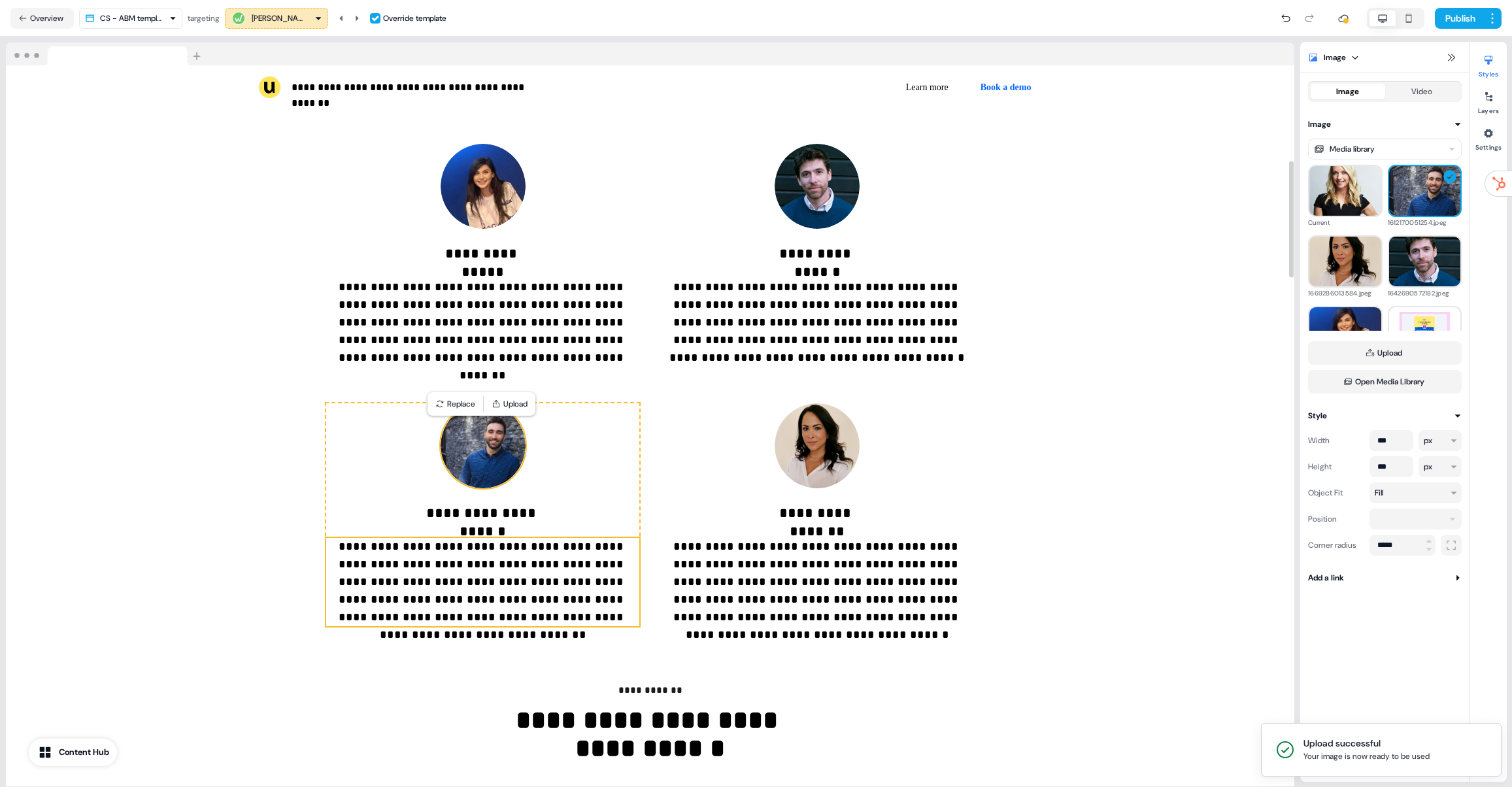
scroll to position [635, 0]
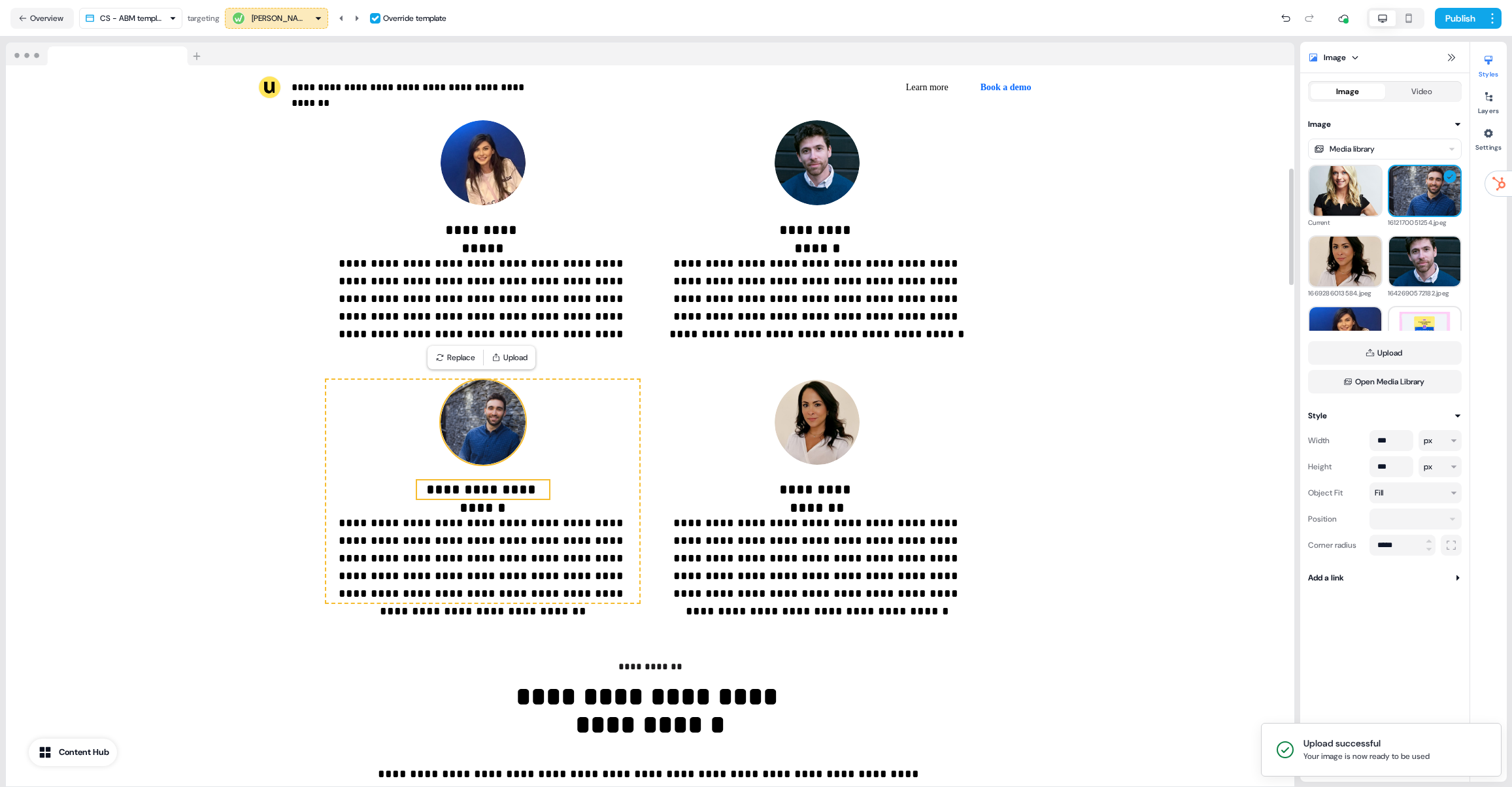
click at [504, 497] on p "**********" at bounding box center [482, 489] width 132 height 18
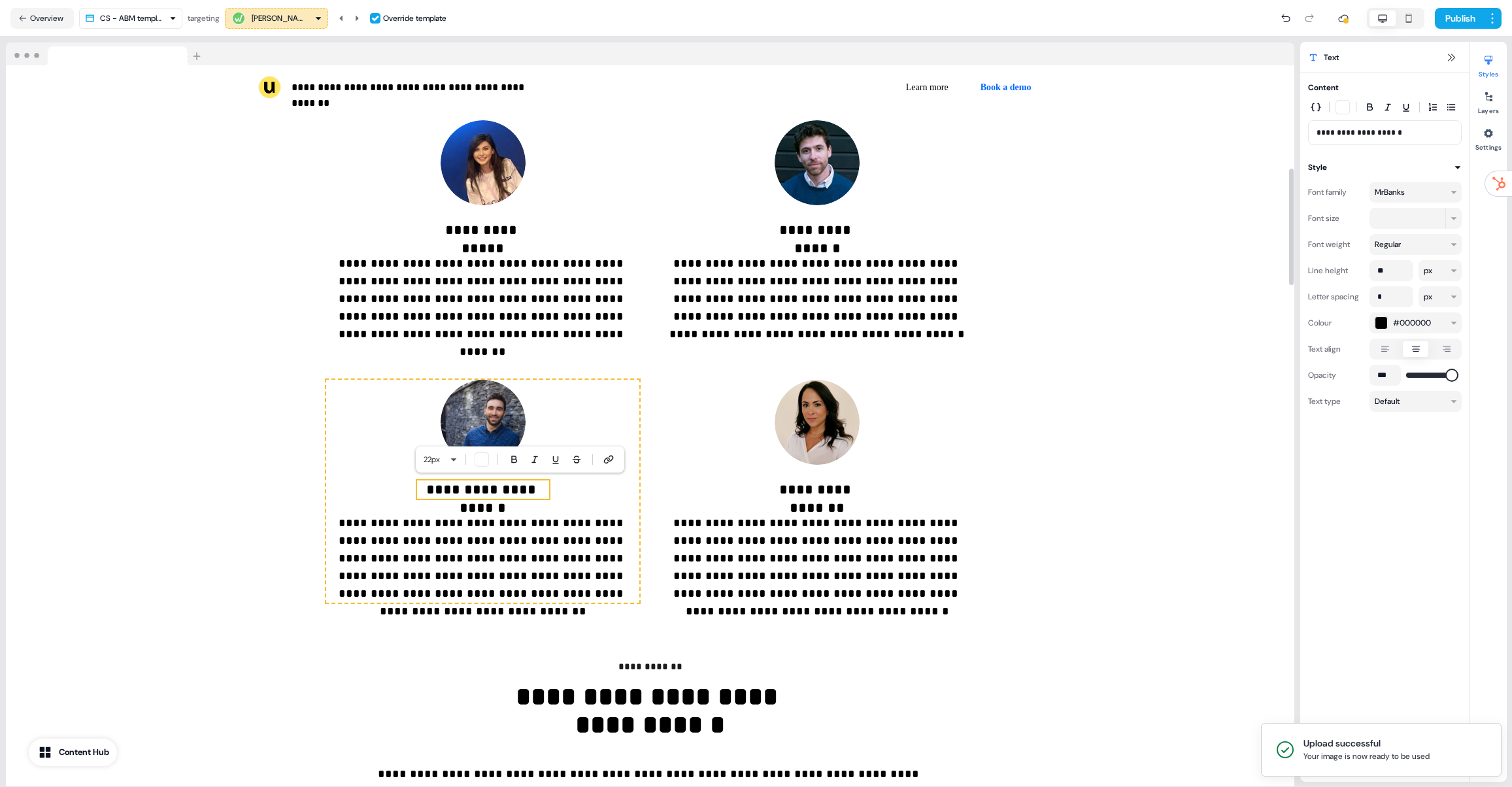
click at [510, 492] on p "**********" at bounding box center [482, 489] width 132 height 18
drag, startPoint x: 539, startPoint y: 490, endPoint x: 443, endPoint y: 486, distance: 96.1
click at [443, 486] on p "**********" at bounding box center [482, 489] width 132 height 18
click at [465, 544] on p "**********" at bounding box center [482, 558] width 313 height 89
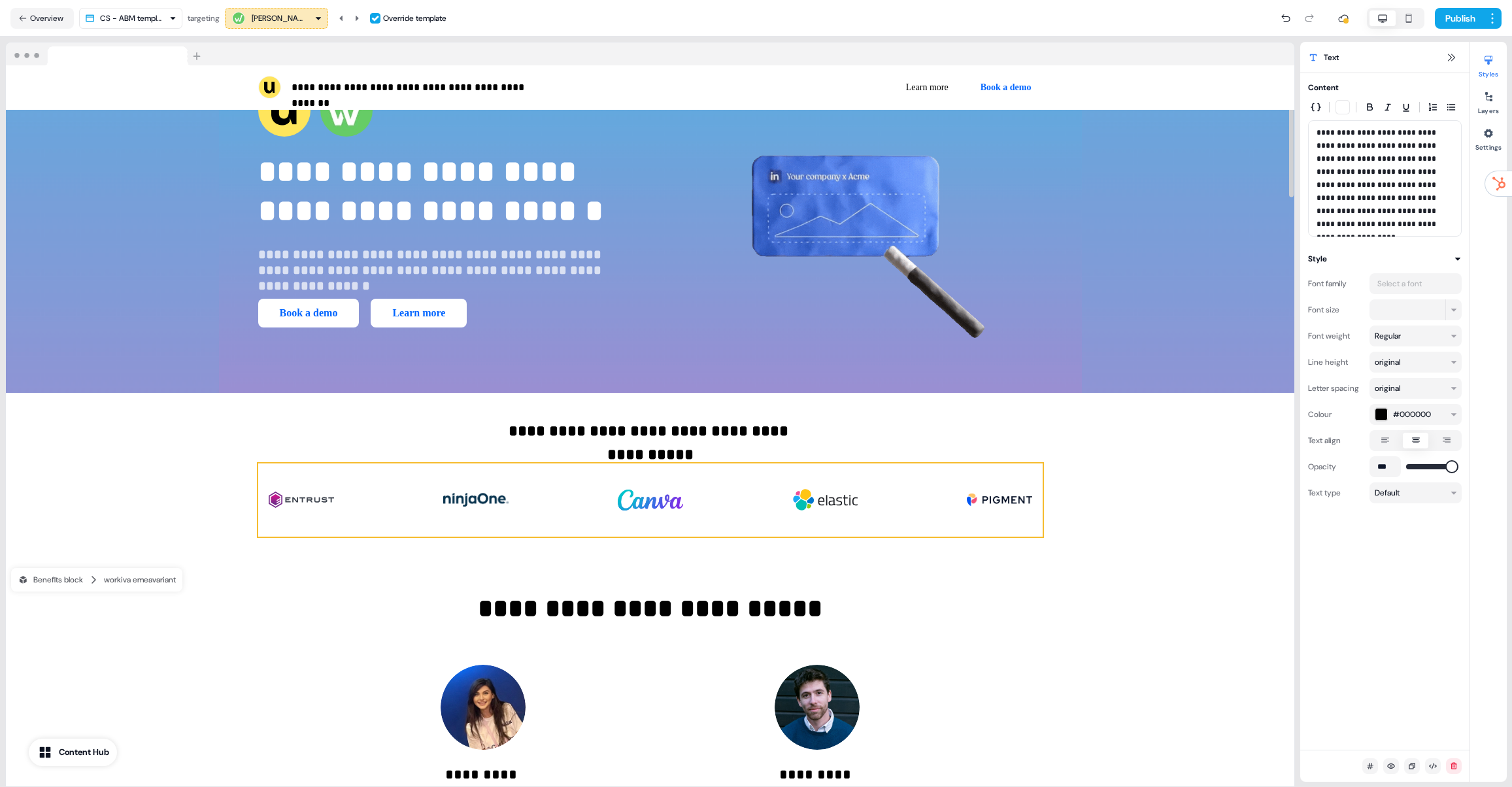
scroll to position [0, 0]
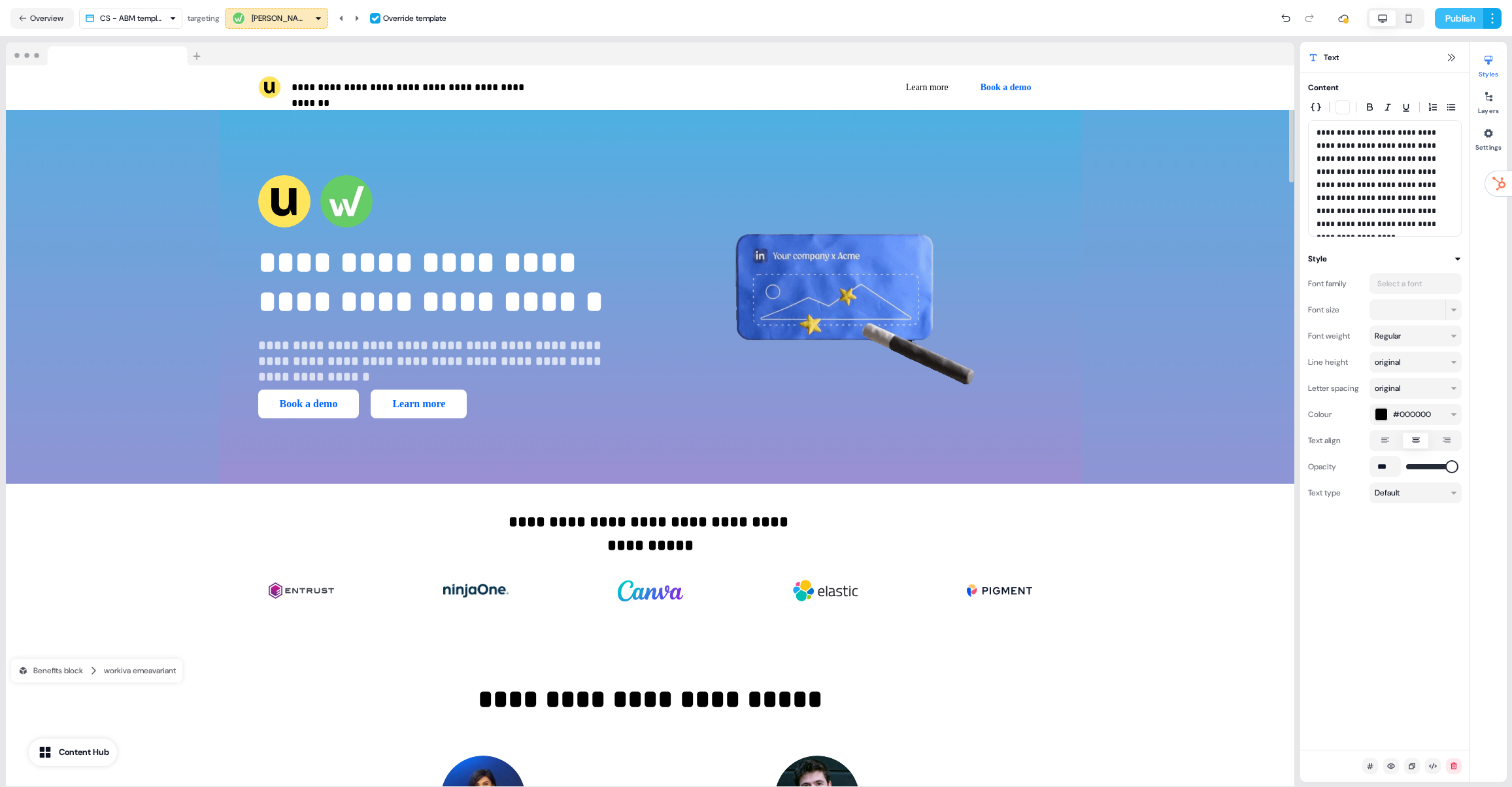
click at [1453, 25] on button "Publish" at bounding box center [1458, 18] width 48 height 21
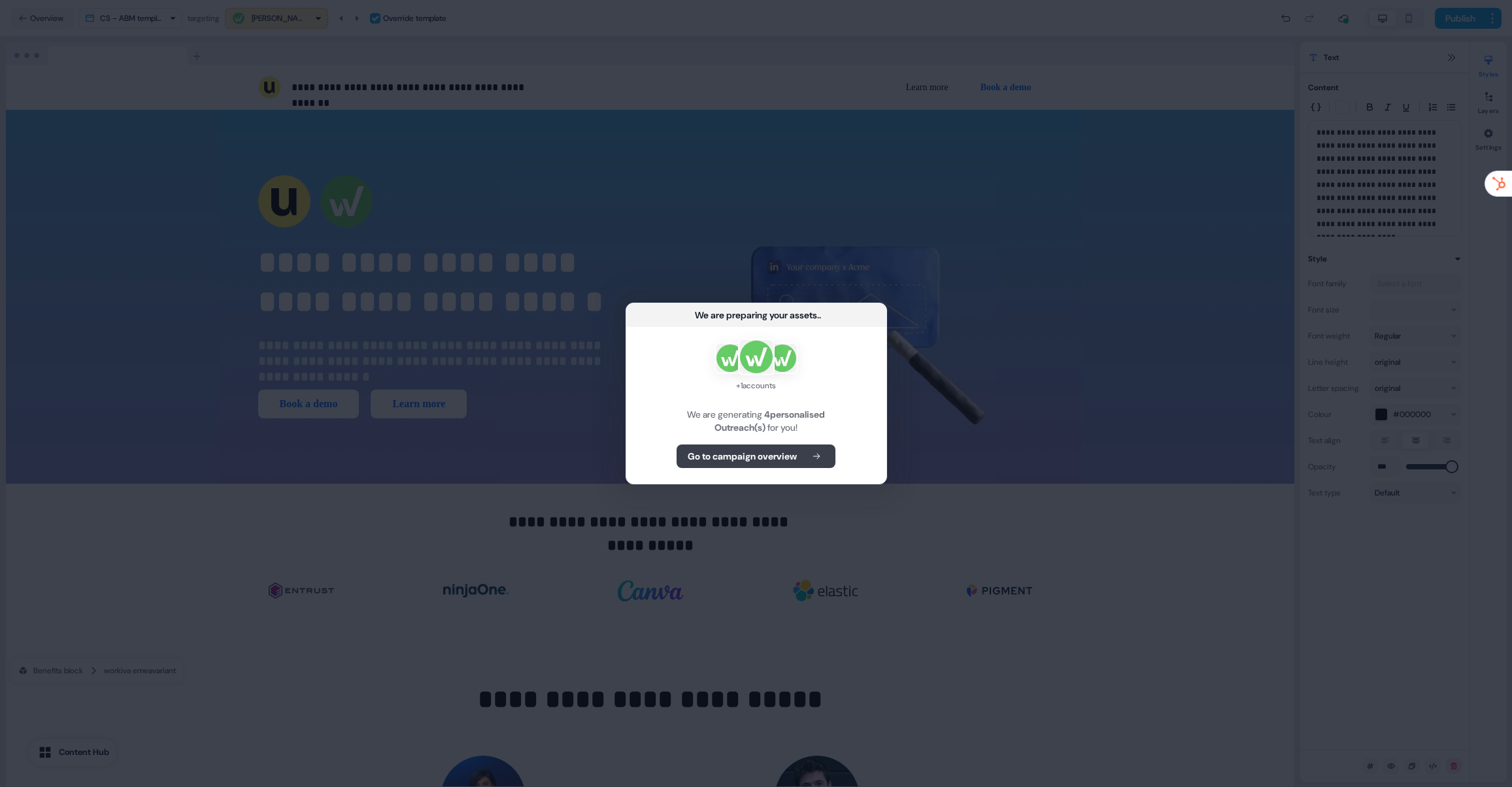
click at [725, 456] on b "Go to campaign overview" at bounding box center [742, 456] width 109 height 13
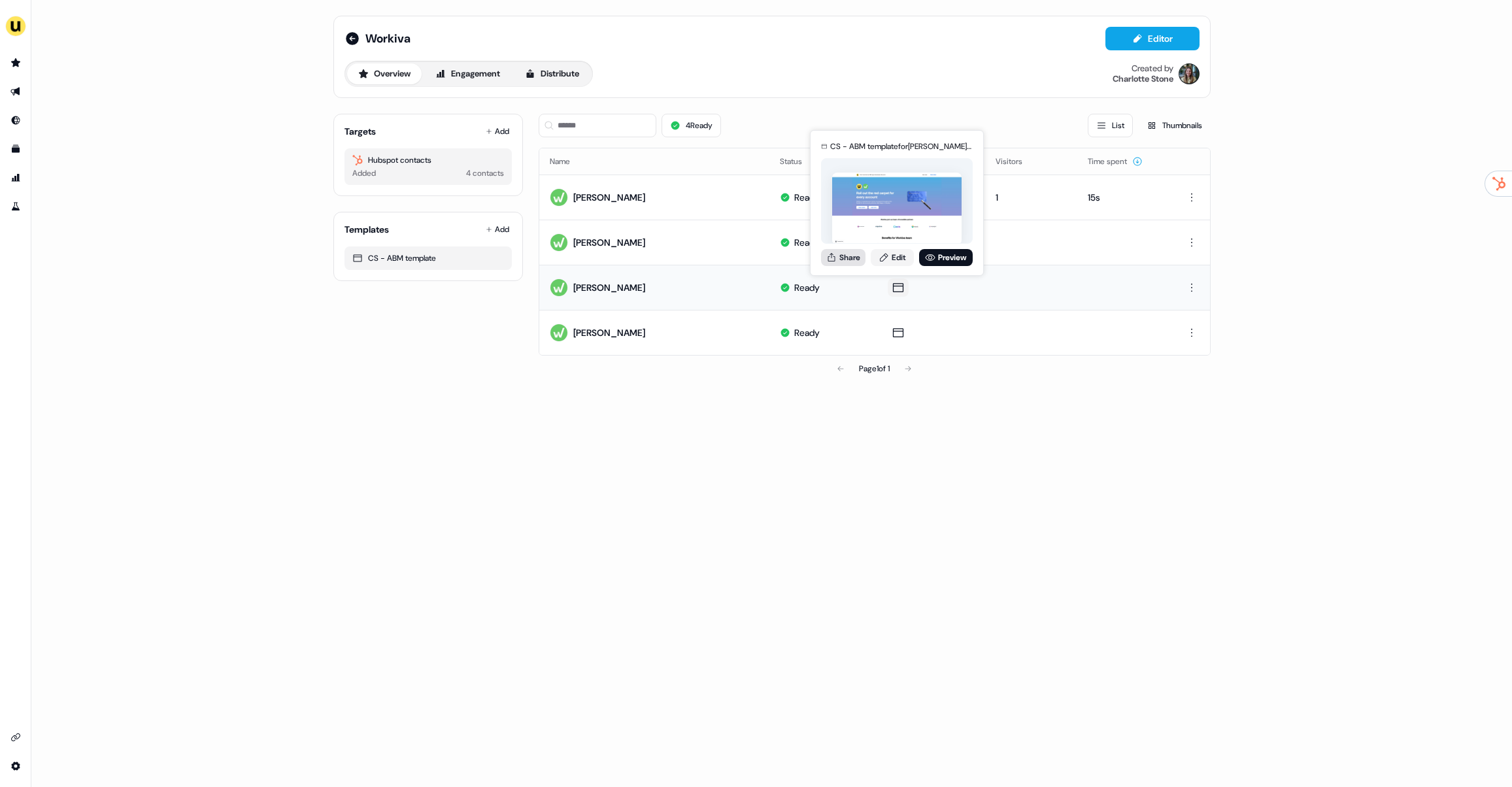
click at [823, 259] on button "Share" at bounding box center [843, 257] width 44 height 17
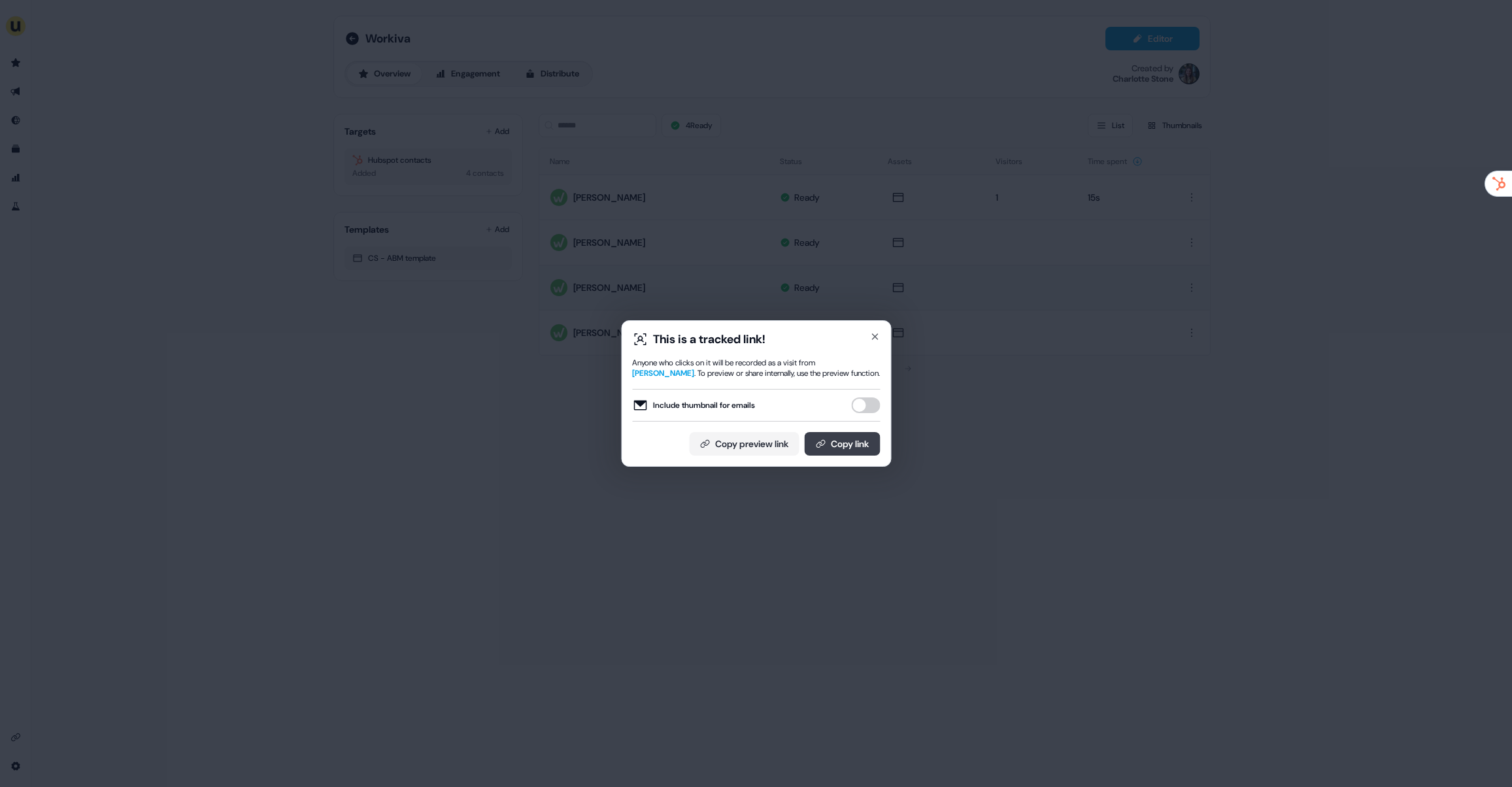
click at [851, 434] on button "Copy link" at bounding box center [842, 444] width 76 height 24
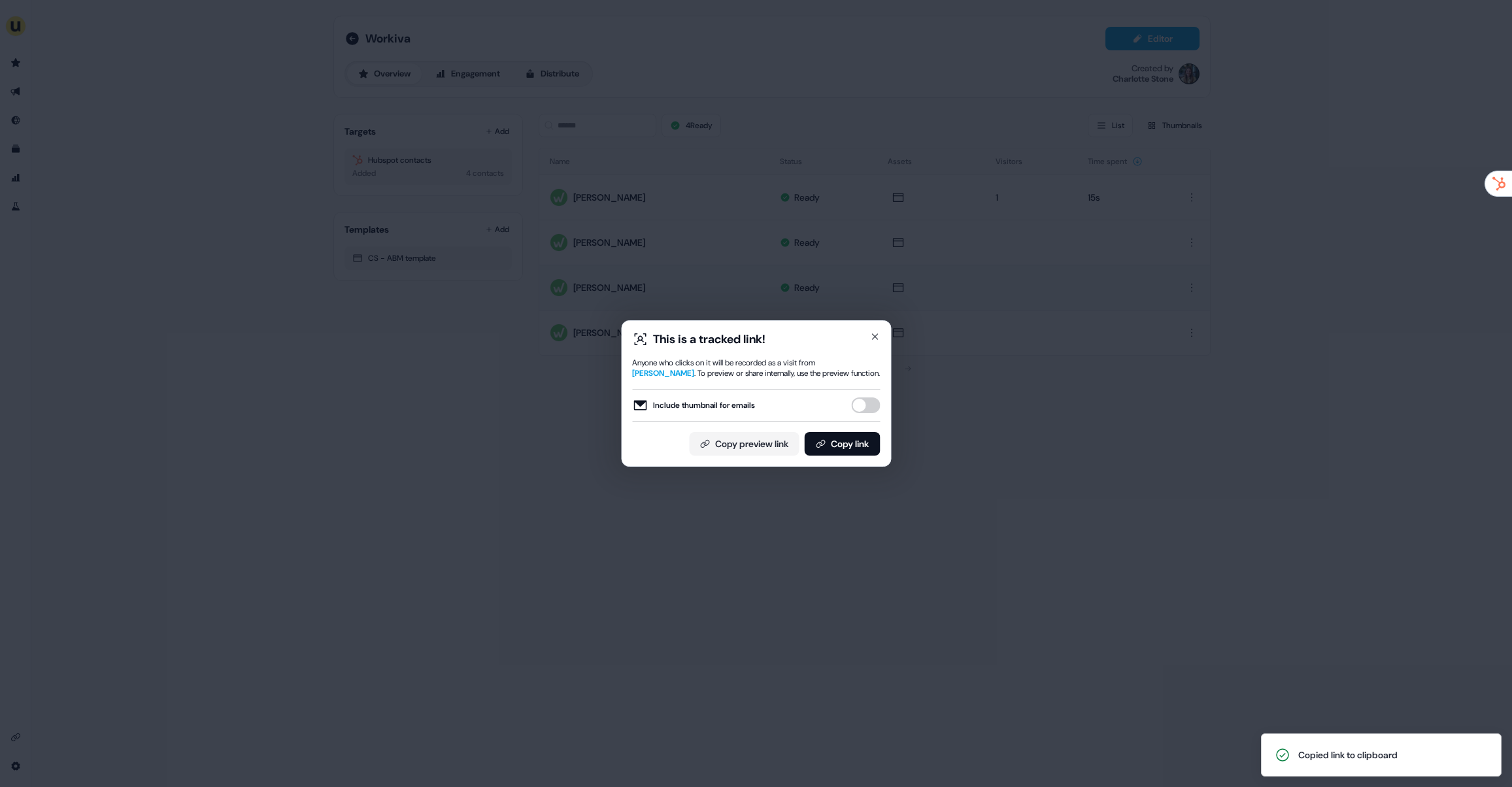
click at [550, 292] on div "This is a tracked link! Anyone who clicks on it will be recorded as a visit fro…" at bounding box center [756, 393] width 1512 height 787
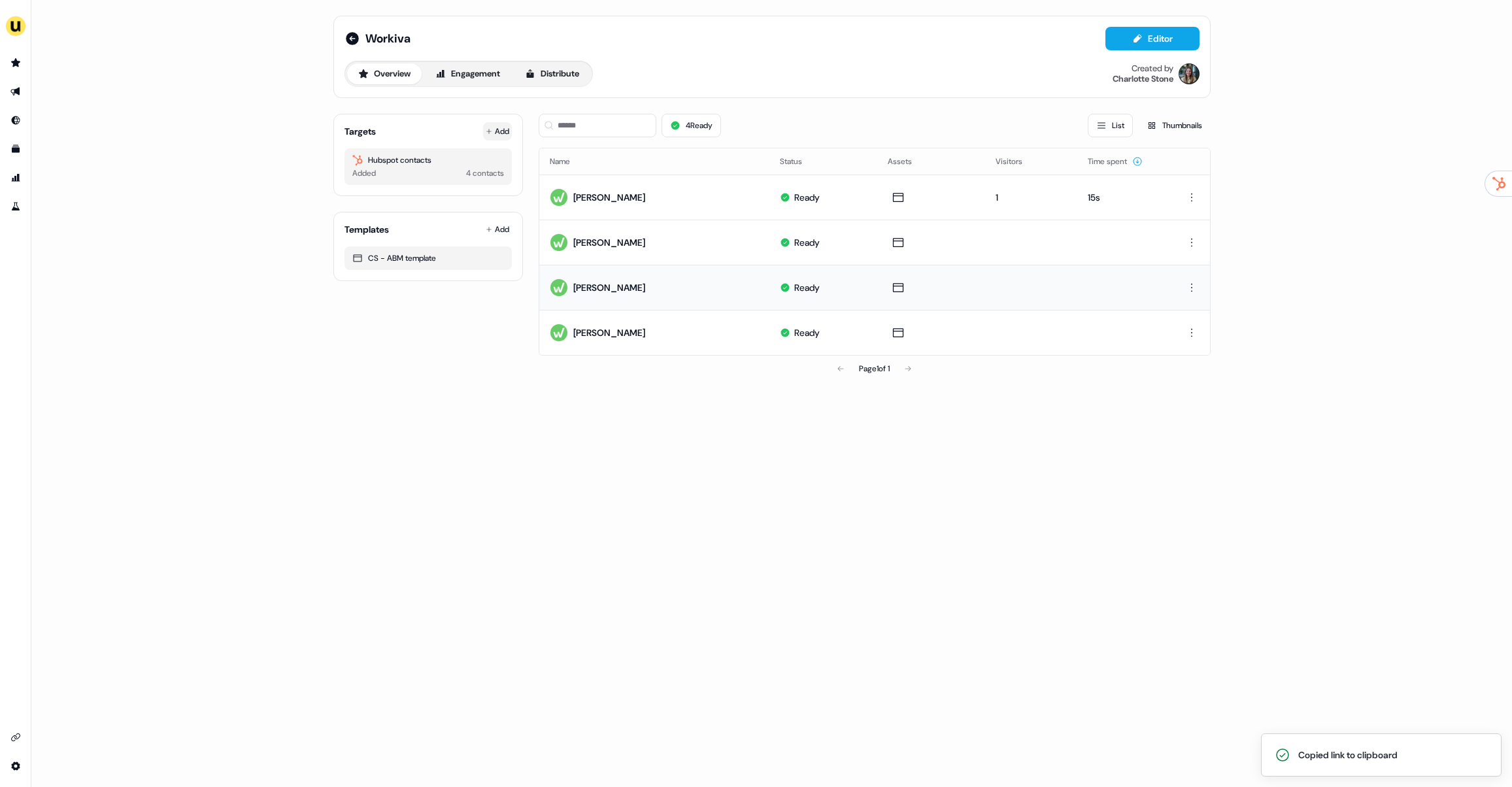
click at [491, 138] on button "Add" at bounding box center [497, 131] width 28 height 18
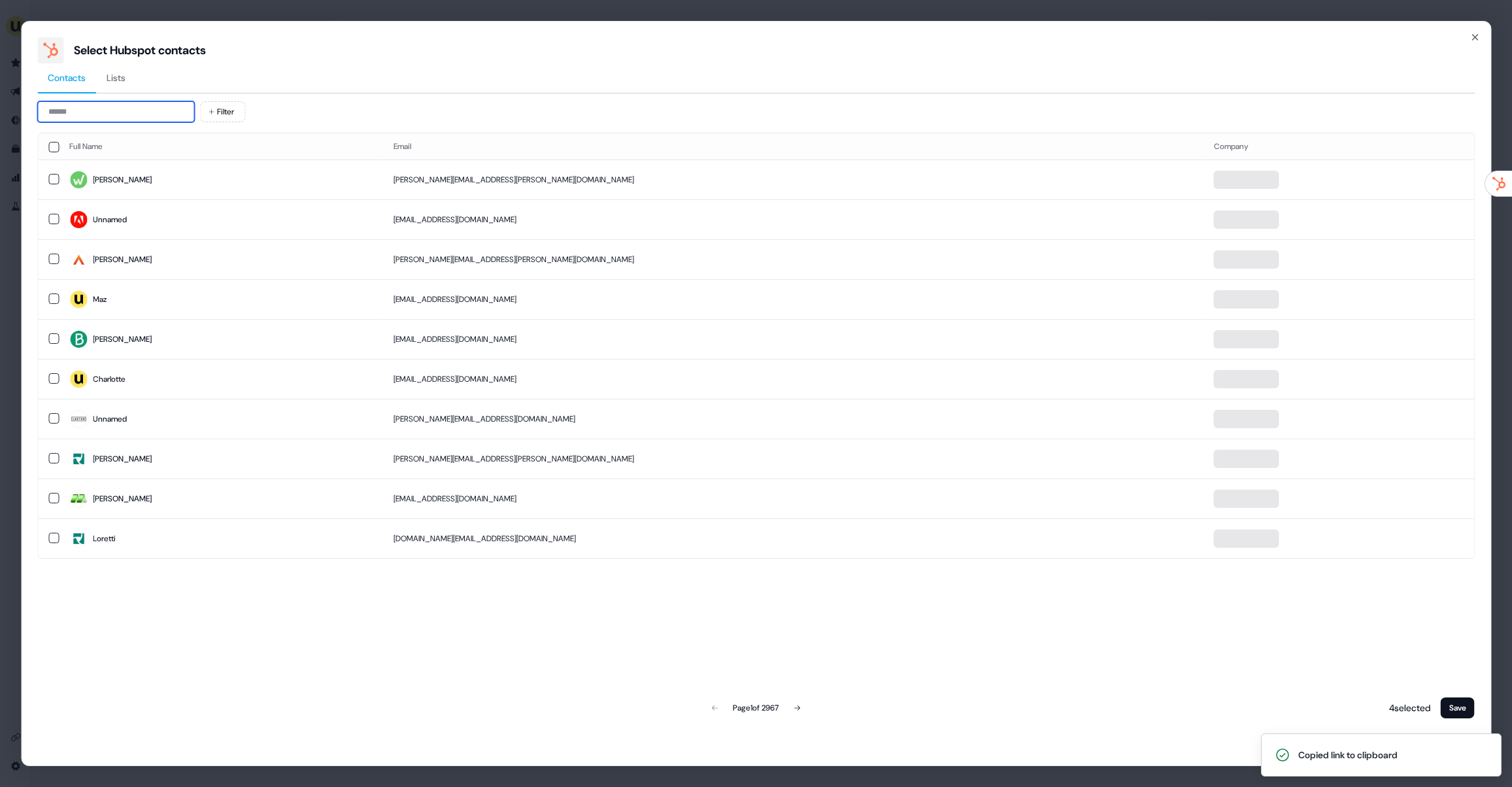
click at [157, 108] on input at bounding box center [115, 112] width 157 height 21
paste input "**********"
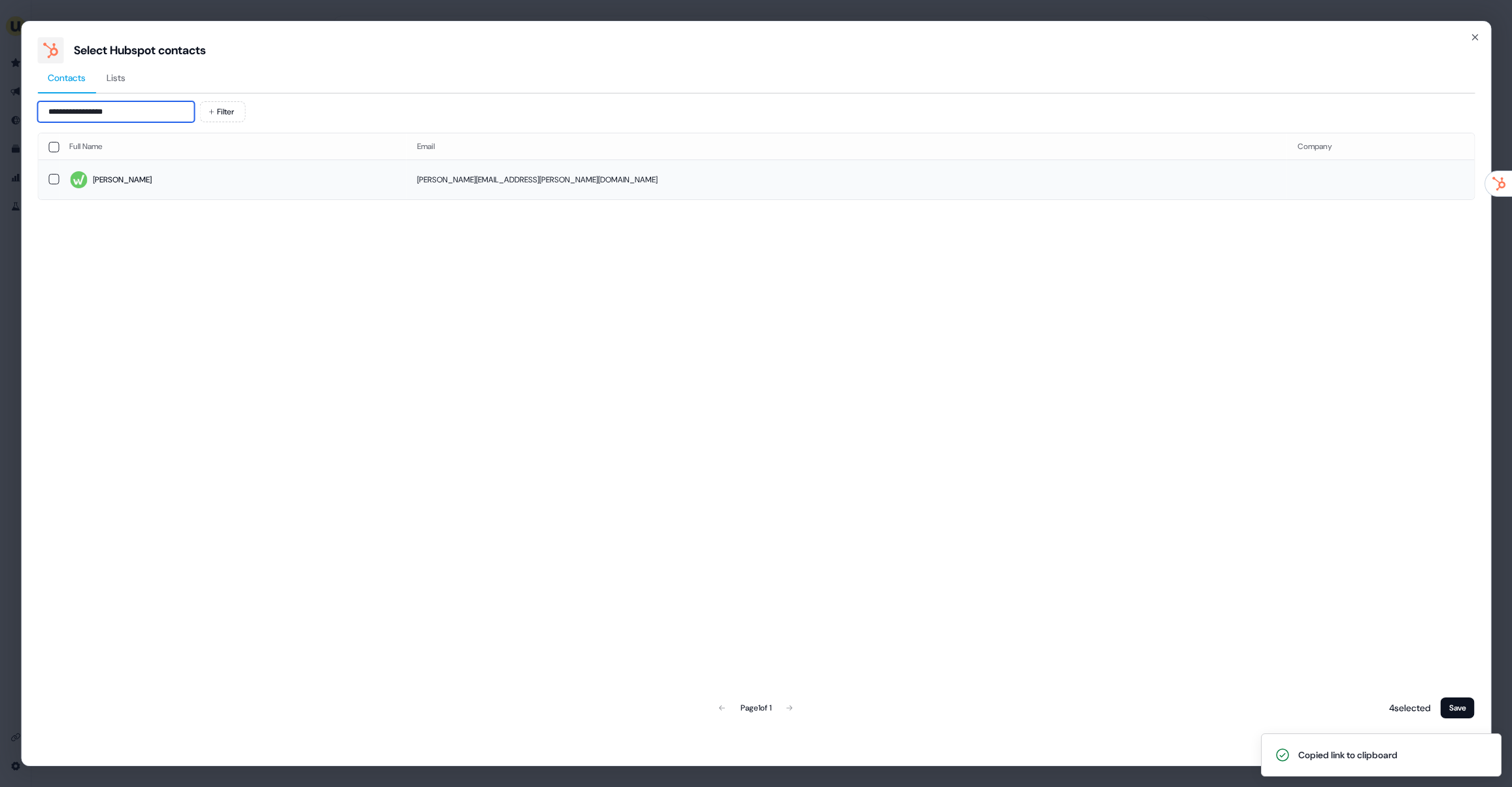
type input "**********"
click at [168, 180] on span "Vincent" at bounding box center [232, 180] width 327 height 18
click at [1471, 701] on button "Save" at bounding box center [1457, 708] width 34 height 21
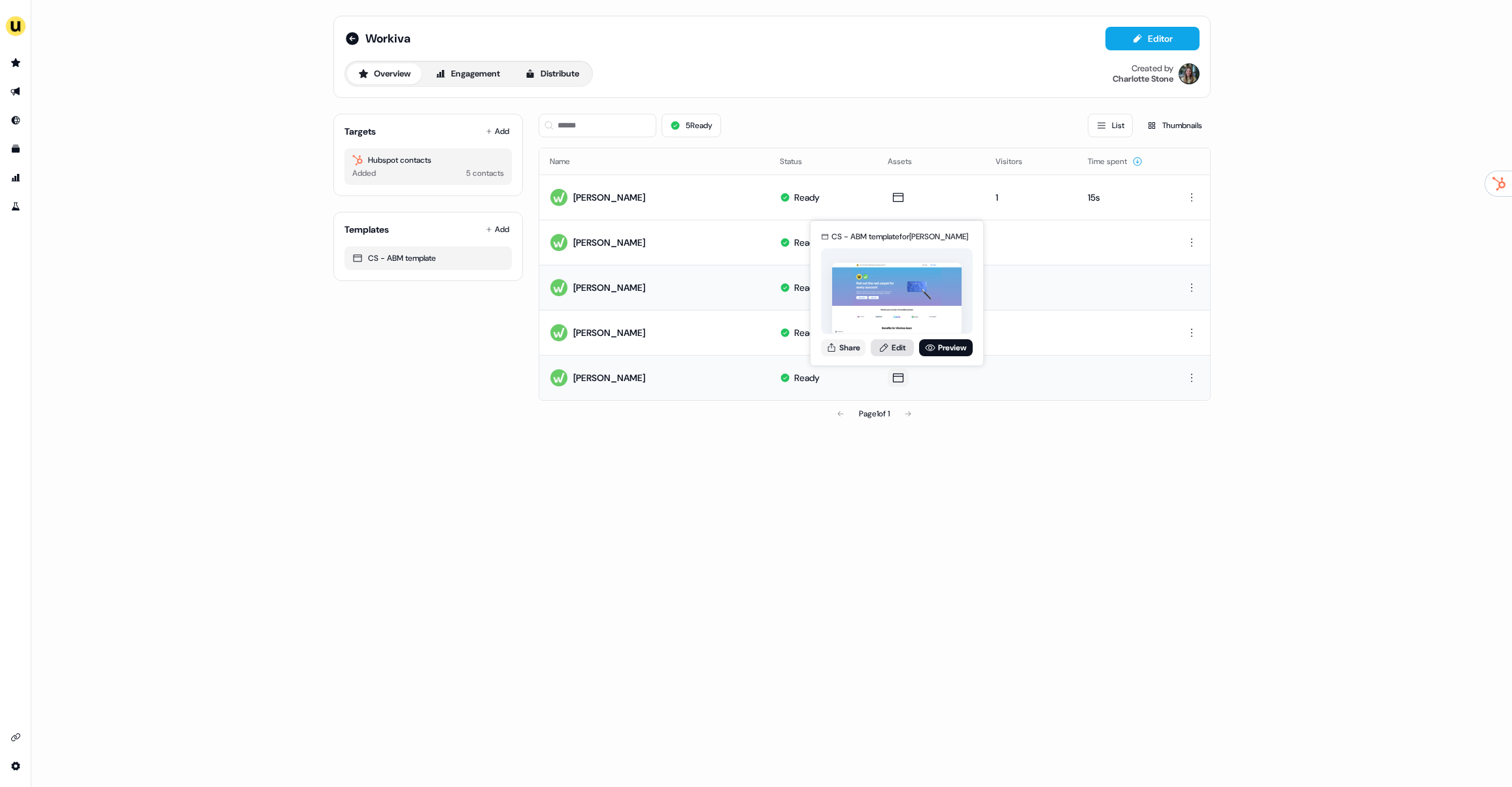
click at [890, 350] on link "Edit" at bounding box center [892, 347] width 43 height 17
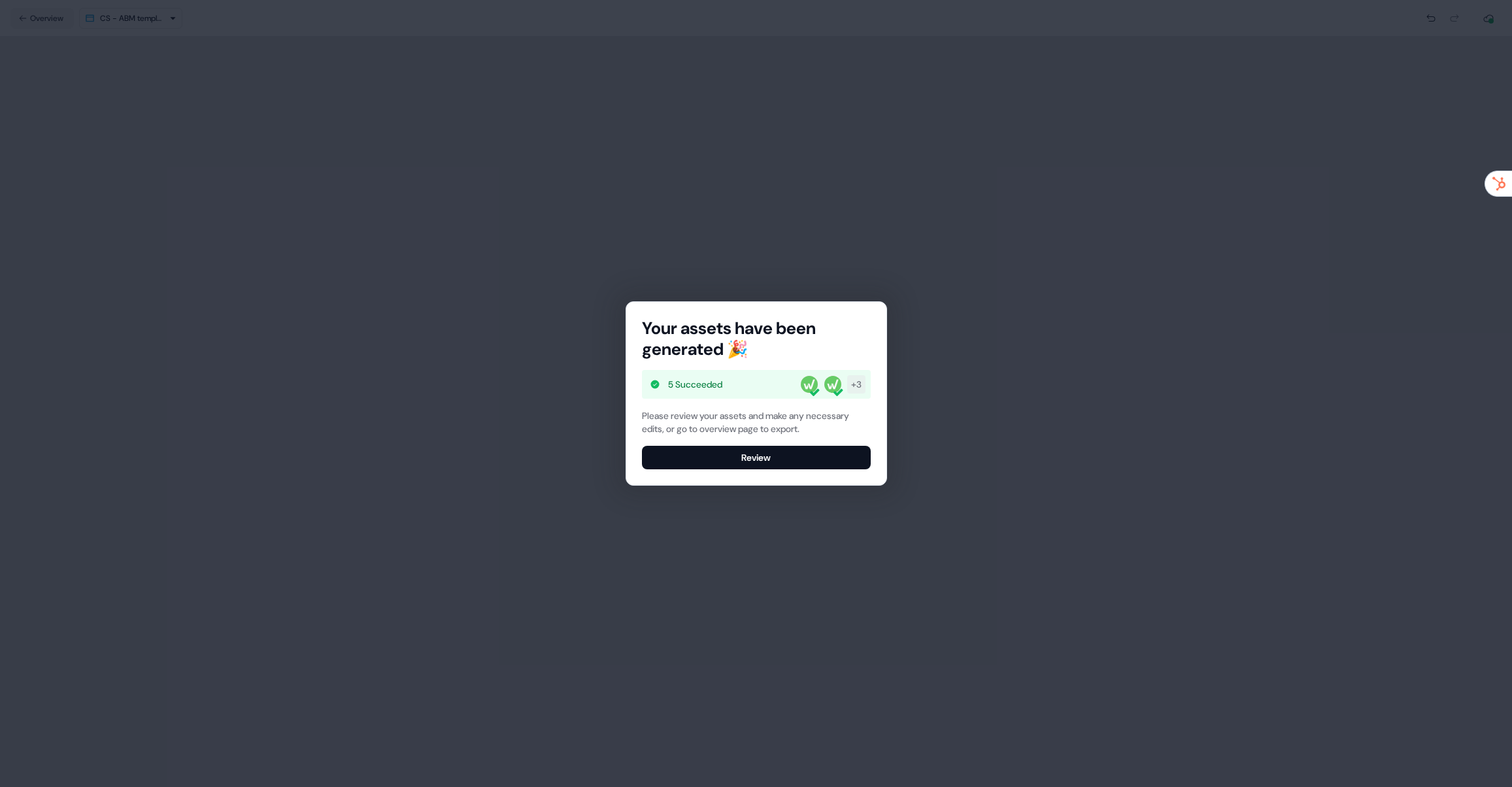
click at [780, 470] on div "Your assets have been generated 🎉 5 Succeeded + 3 Please review your assets and…" at bounding box center [756, 393] width 260 height 183
drag, startPoint x: 875, startPoint y: 466, endPoint x: 863, endPoint y: 460, distance: 13.4
click at [874, 466] on div "Your assets have been generated 🎉 5 Succeeded + 3 Please review your assets and…" at bounding box center [756, 393] width 260 height 183
click at [860, 458] on button "Review" at bounding box center [756, 458] width 229 height 24
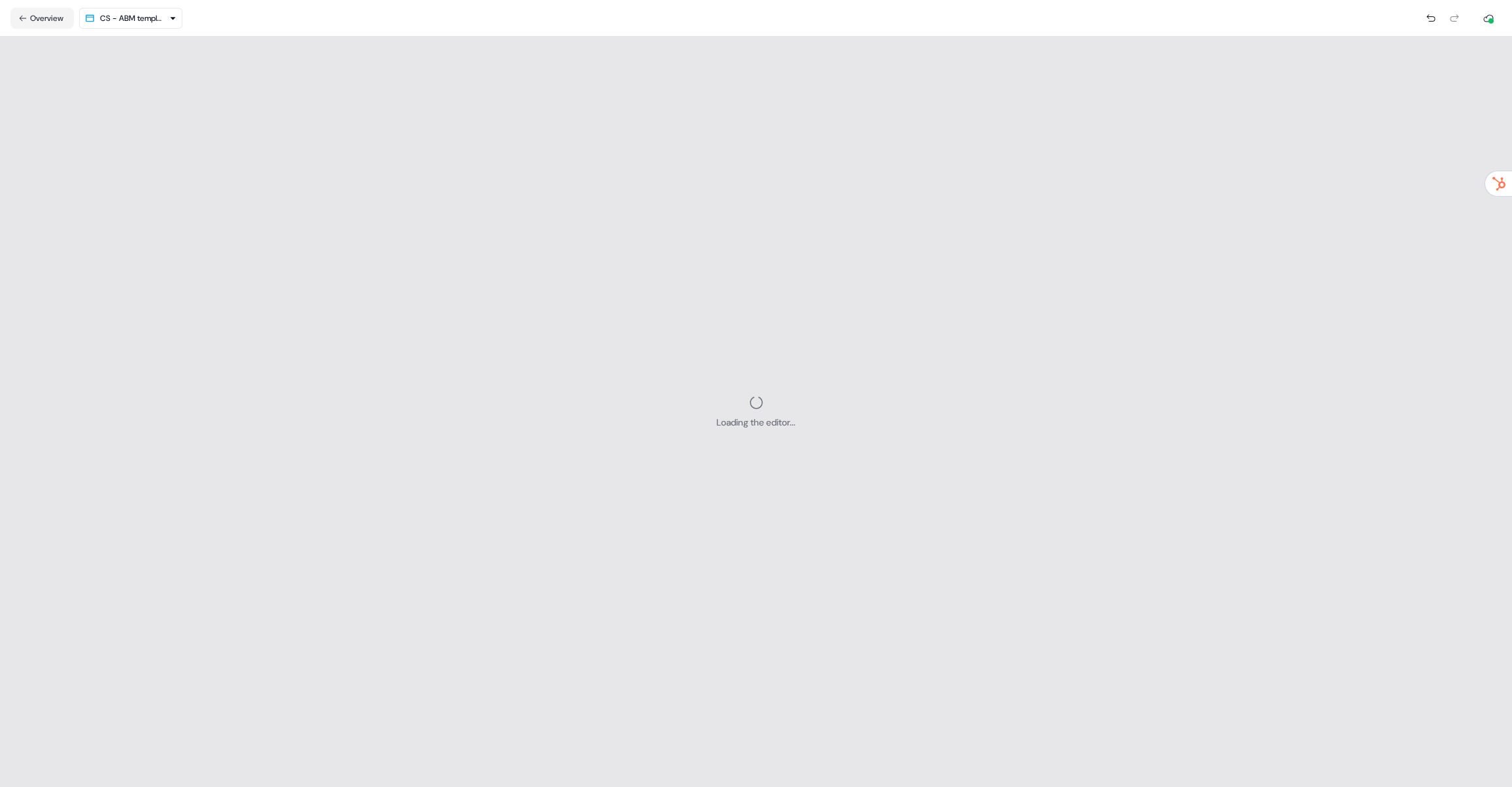
click at [667, 288] on div "Loading the editor..." at bounding box center [756, 411] width 1512 height 751
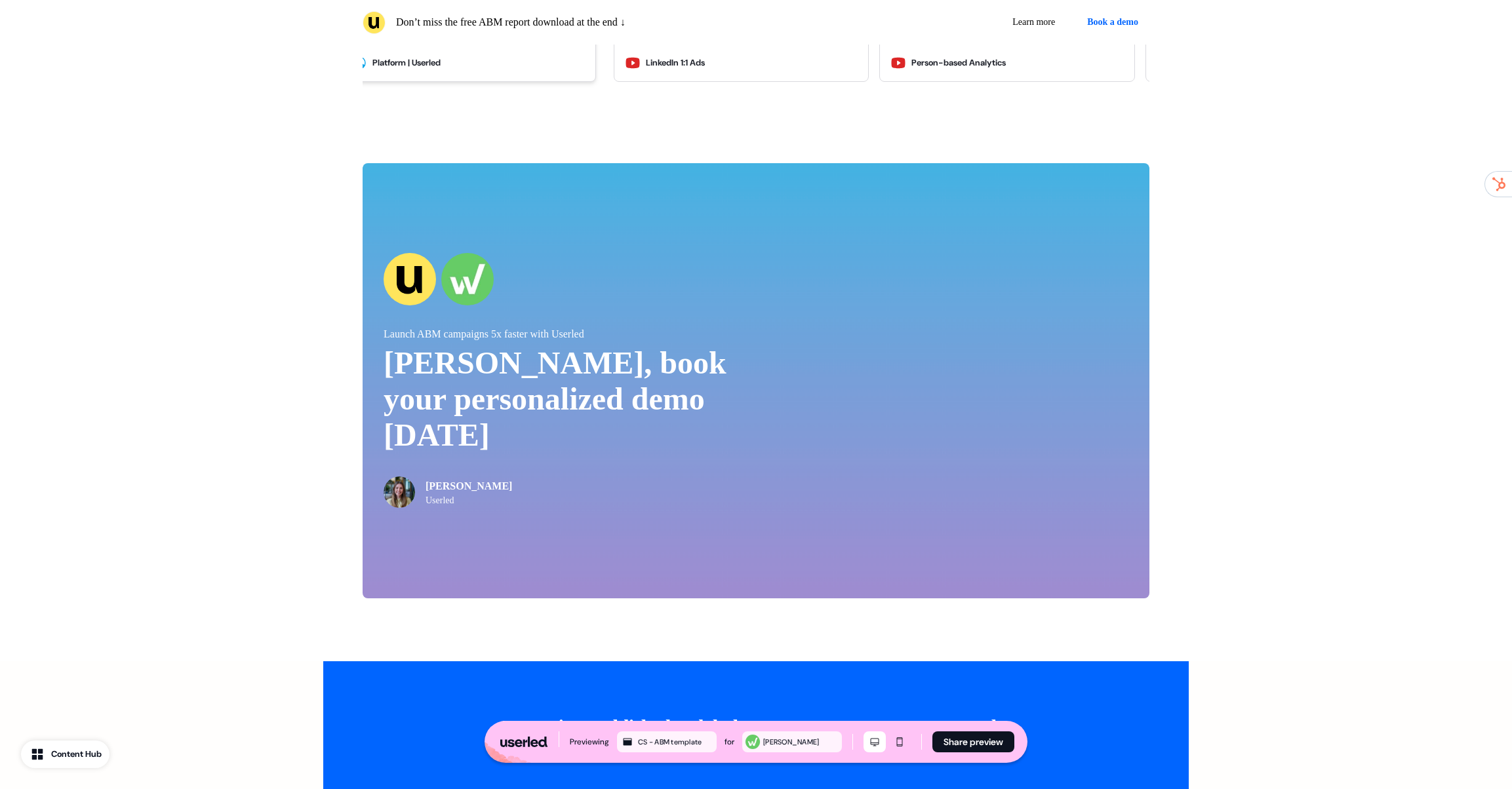
scroll to position [3176, 0]
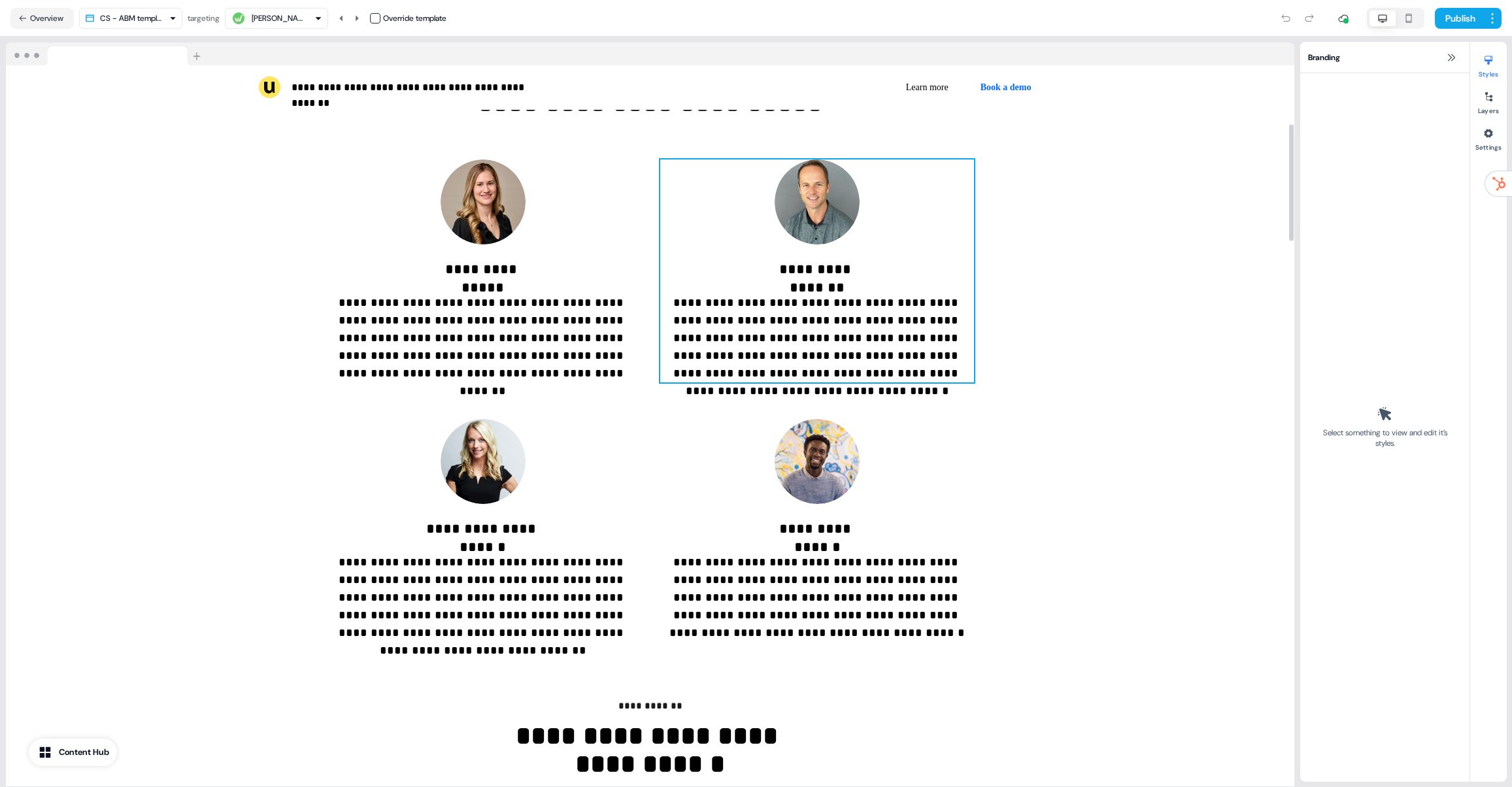
scroll to position [597, 0]
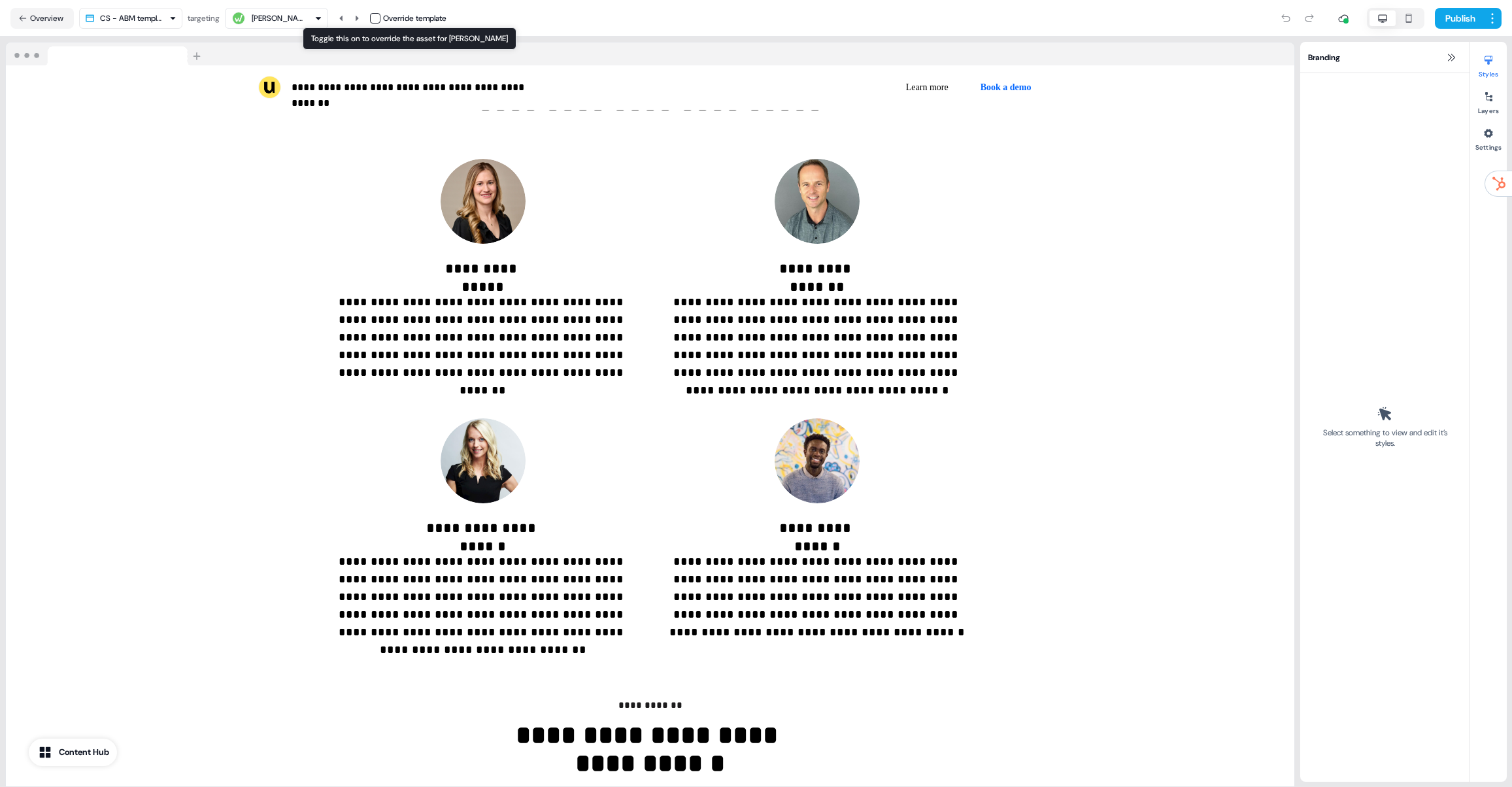
click at [378, 18] on button "button" at bounding box center [375, 18] width 10 height 10
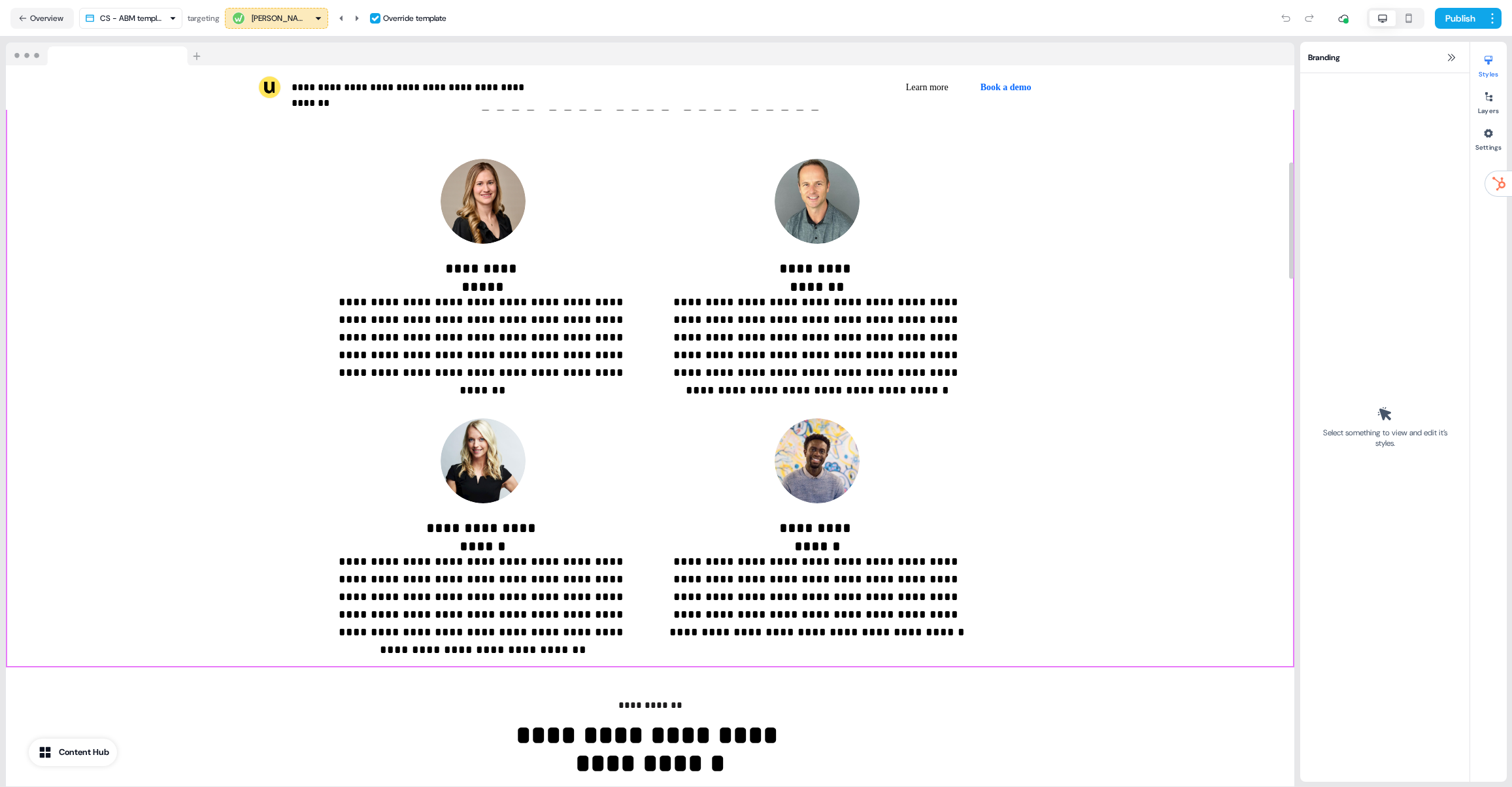
click at [1105, 408] on div "**********" at bounding box center [649, 362] width 1288 height 611
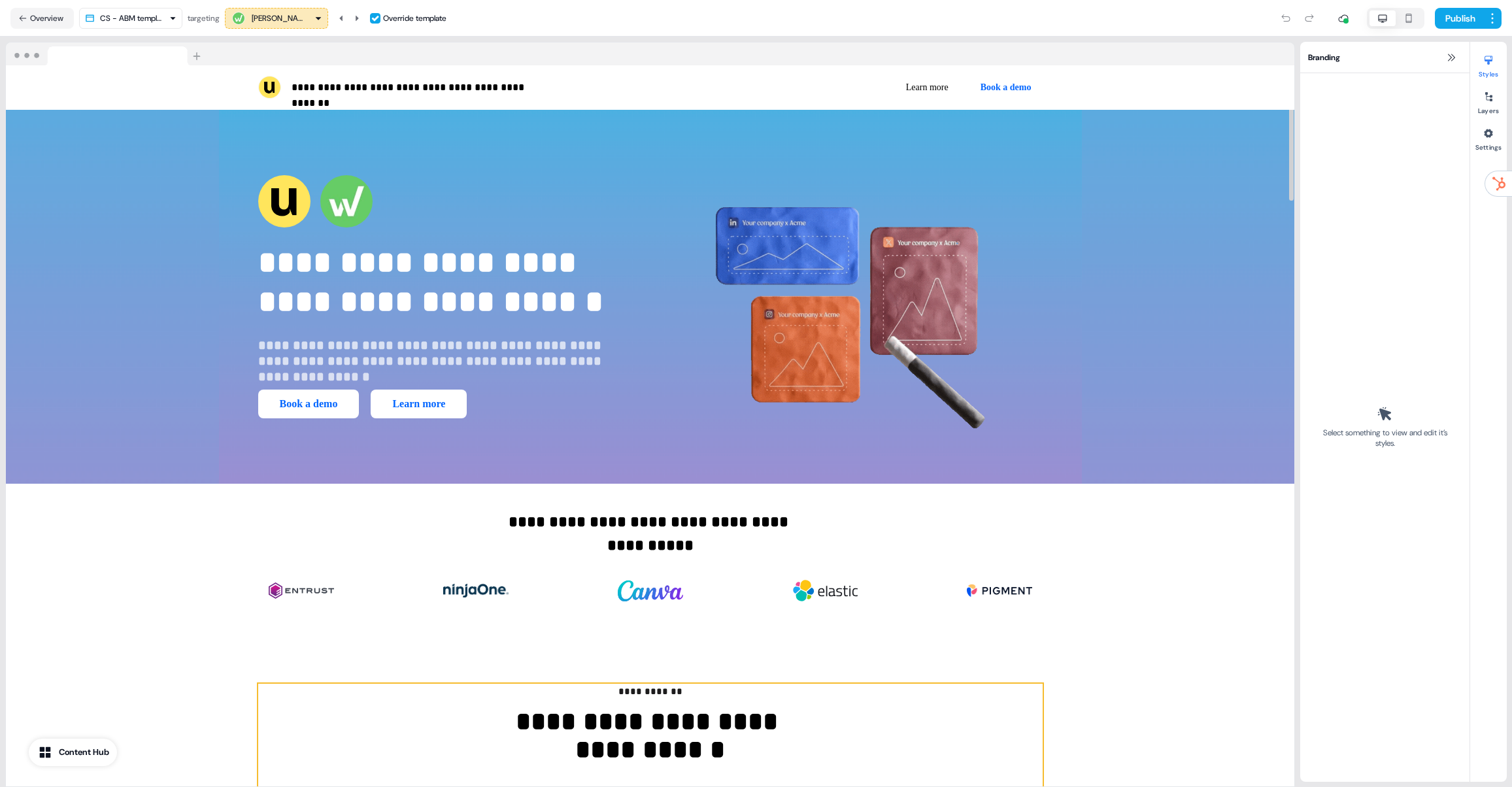
scroll to position [2, 0]
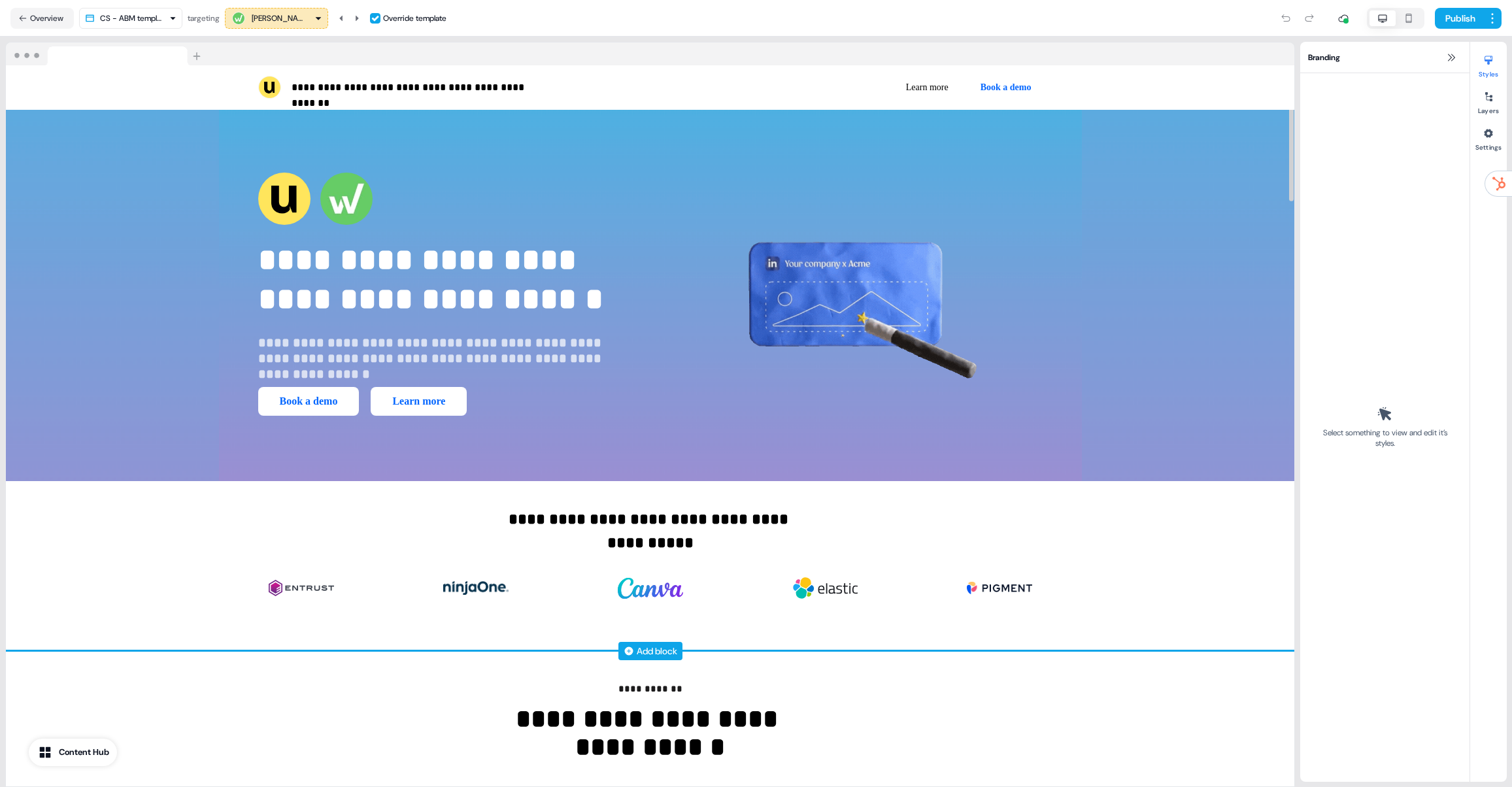
click at [649, 646] on div "Add block" at bounding box center [656, 651] width 40 height 13
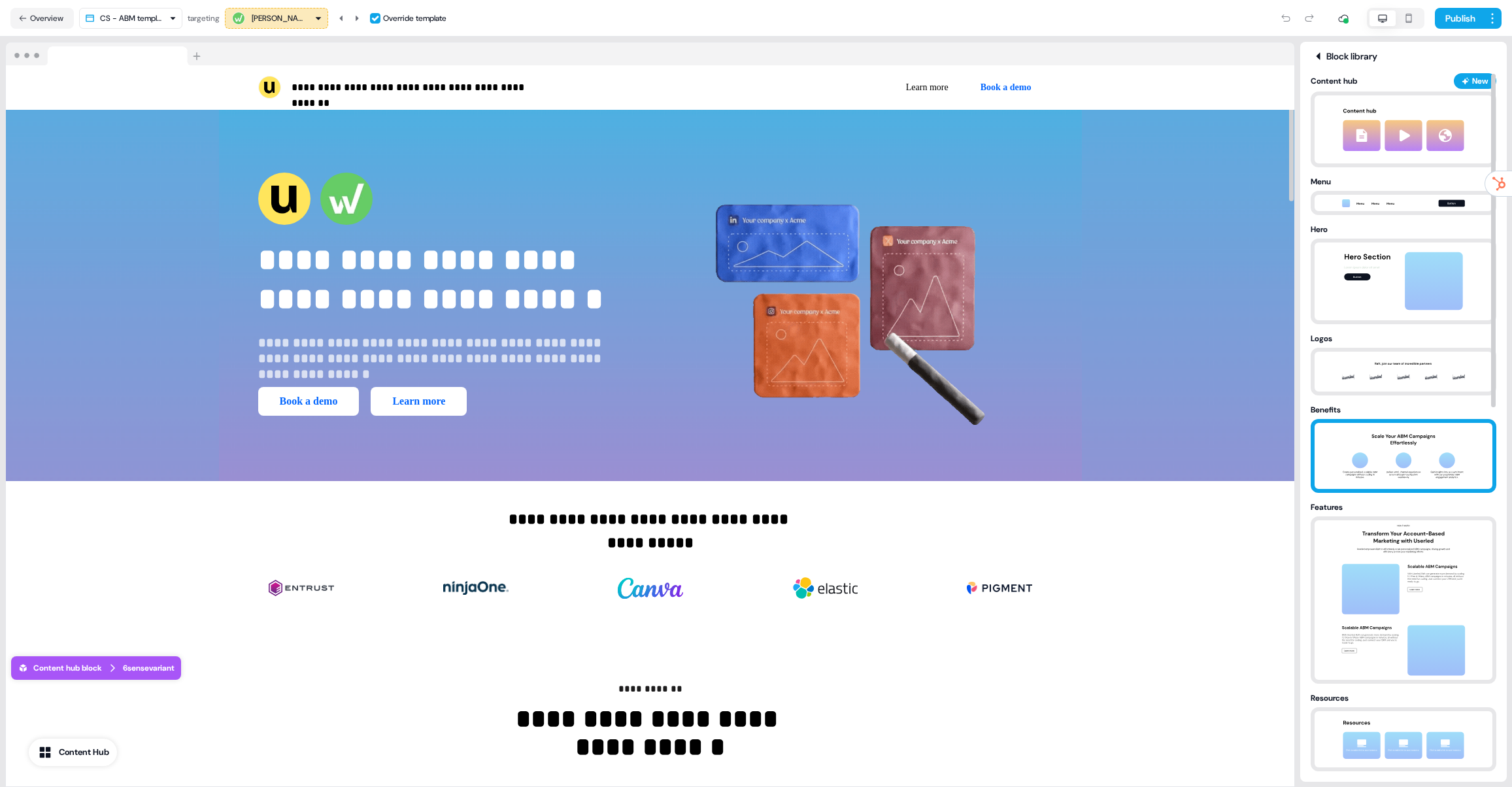
click at [1389, 423] on img at bounding box center [1404, 456] width 138 height 66
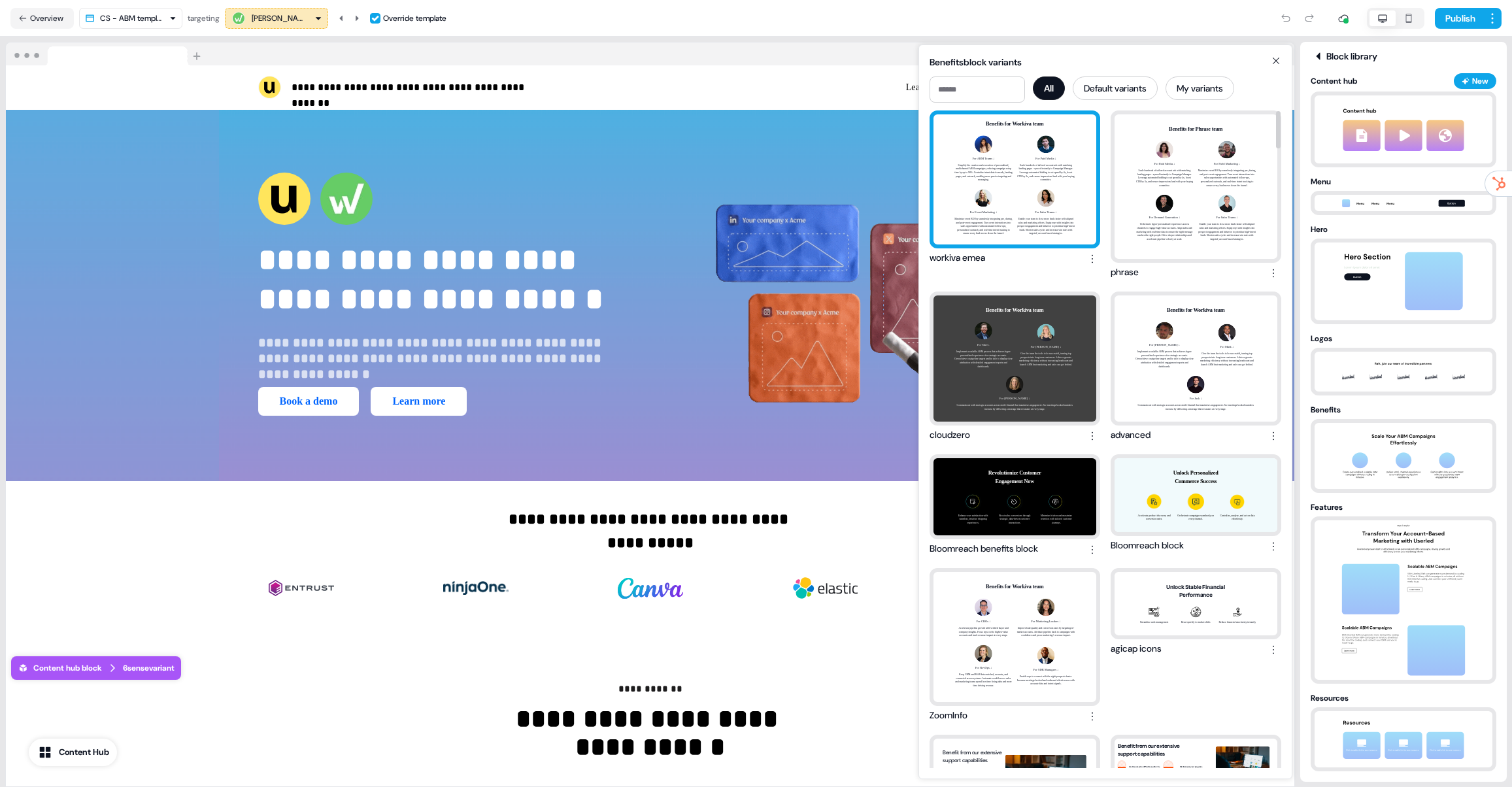
click at [1041, 168] on div "Benefits for Workiva team For ABM Teams ↓ Simplify the creation and execution o…" at bounding box center [1015, 180] width 163 height 130
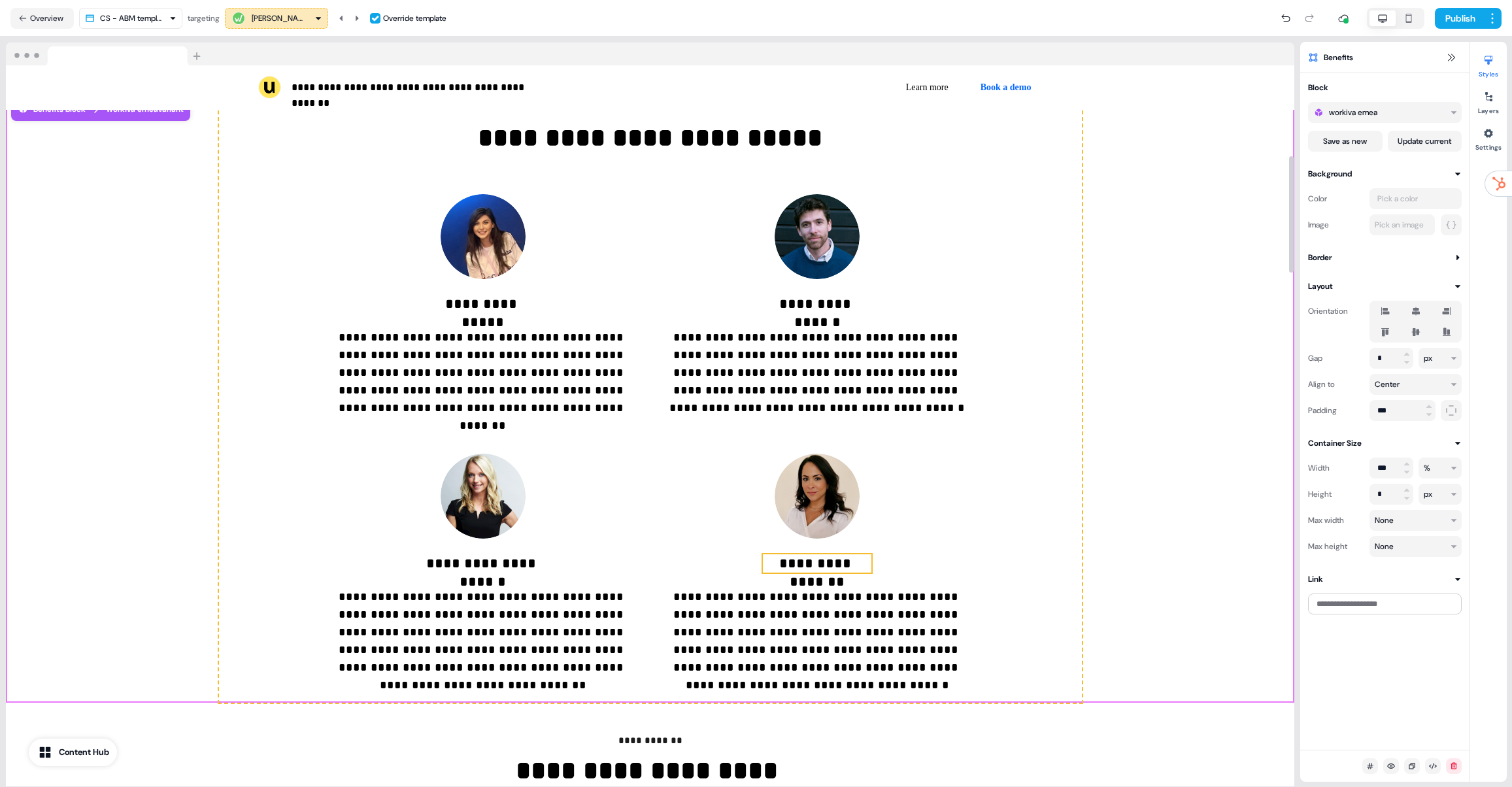
scroll to position [578, 0]
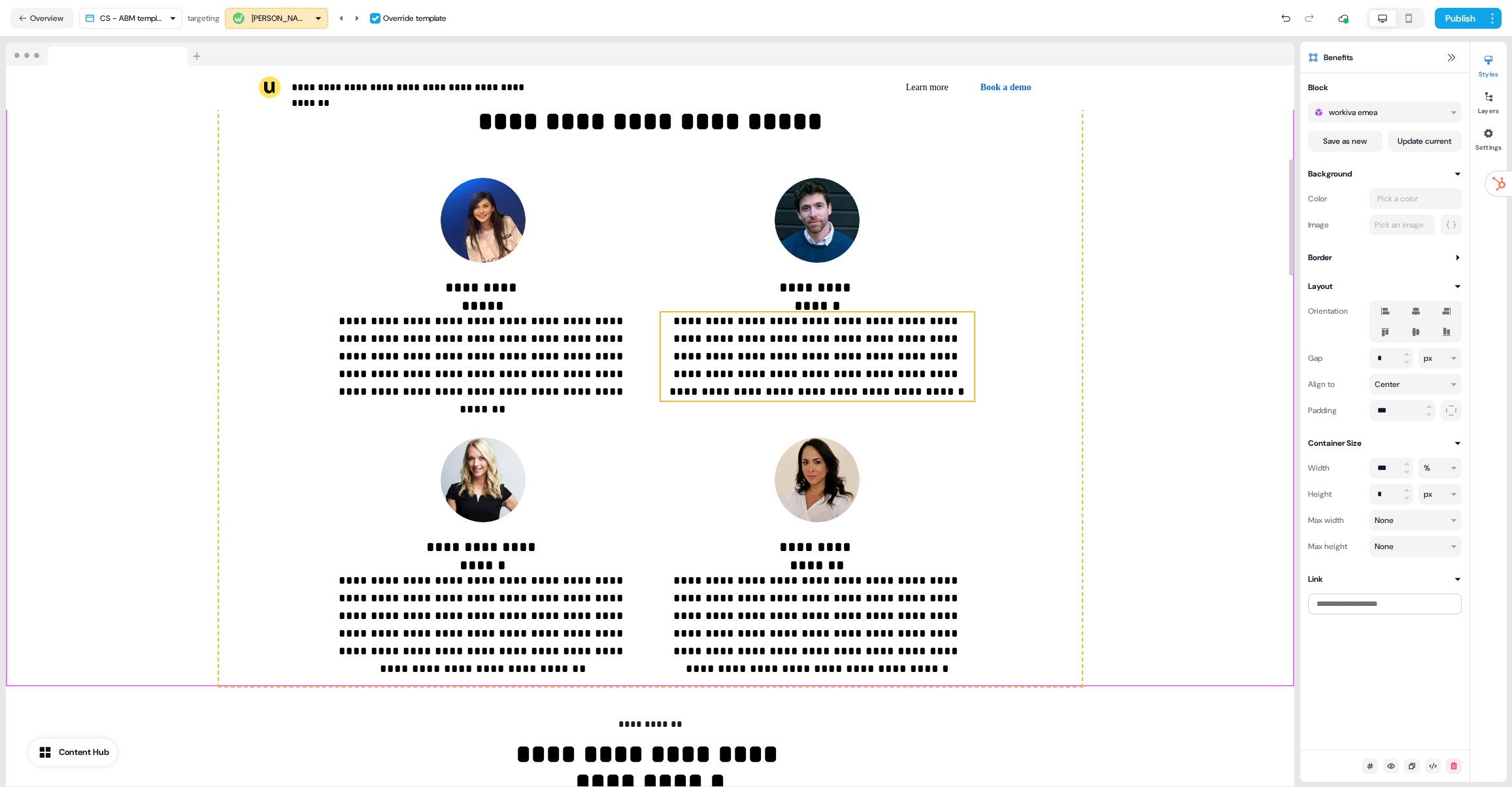
click at [846, 382] on p "**********" at bounding box center [818, 357] width 313 height 89
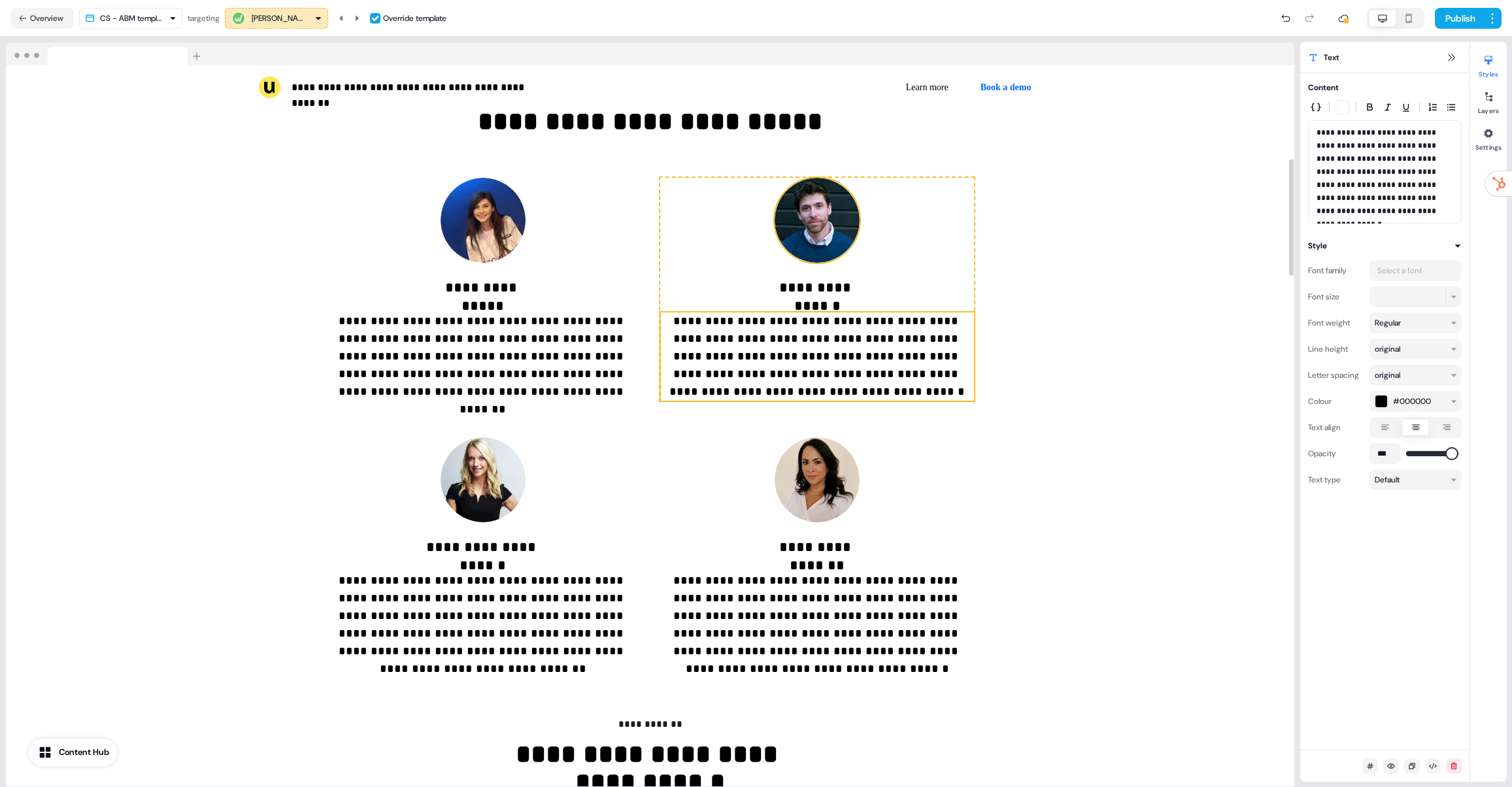
click at [814, 232] on img at bounding box center [816, 220] width 85 height 85
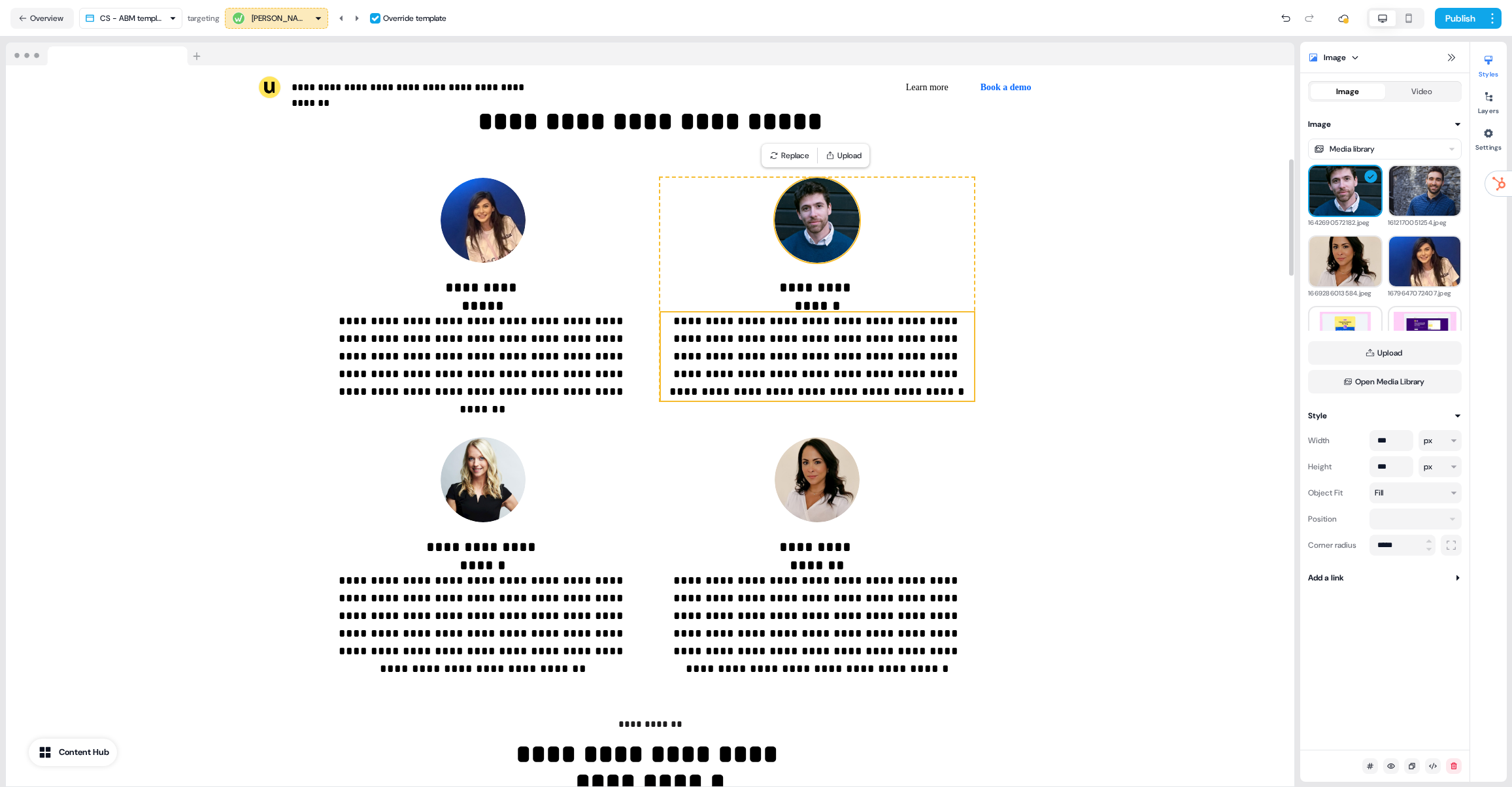
click at [816, 366] on p "**********" at bounding box center [818, 357] width 313 height 89
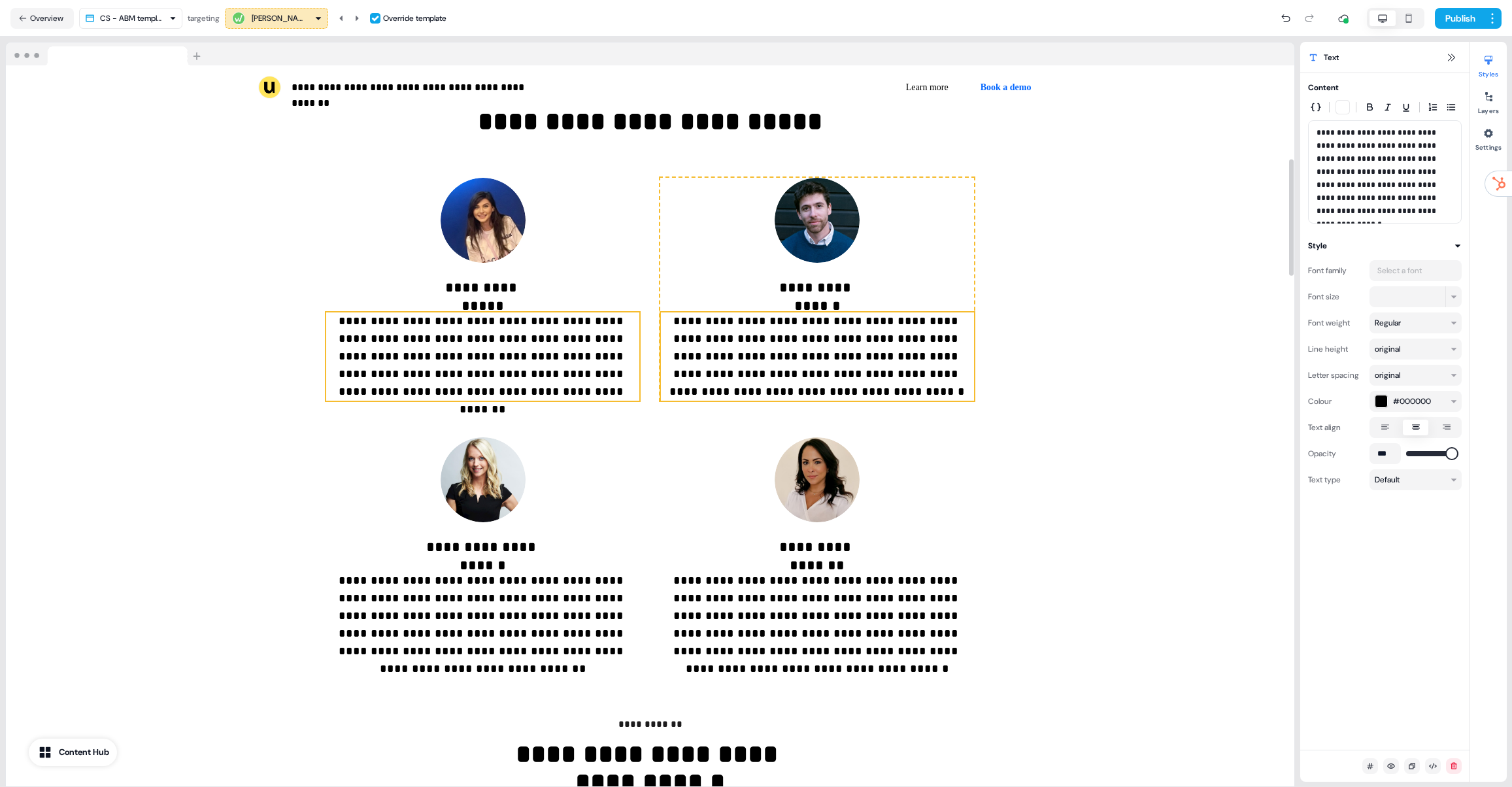
click at [435, 358] on p "**********" at bounding box center [482, 357] width 313 height 89
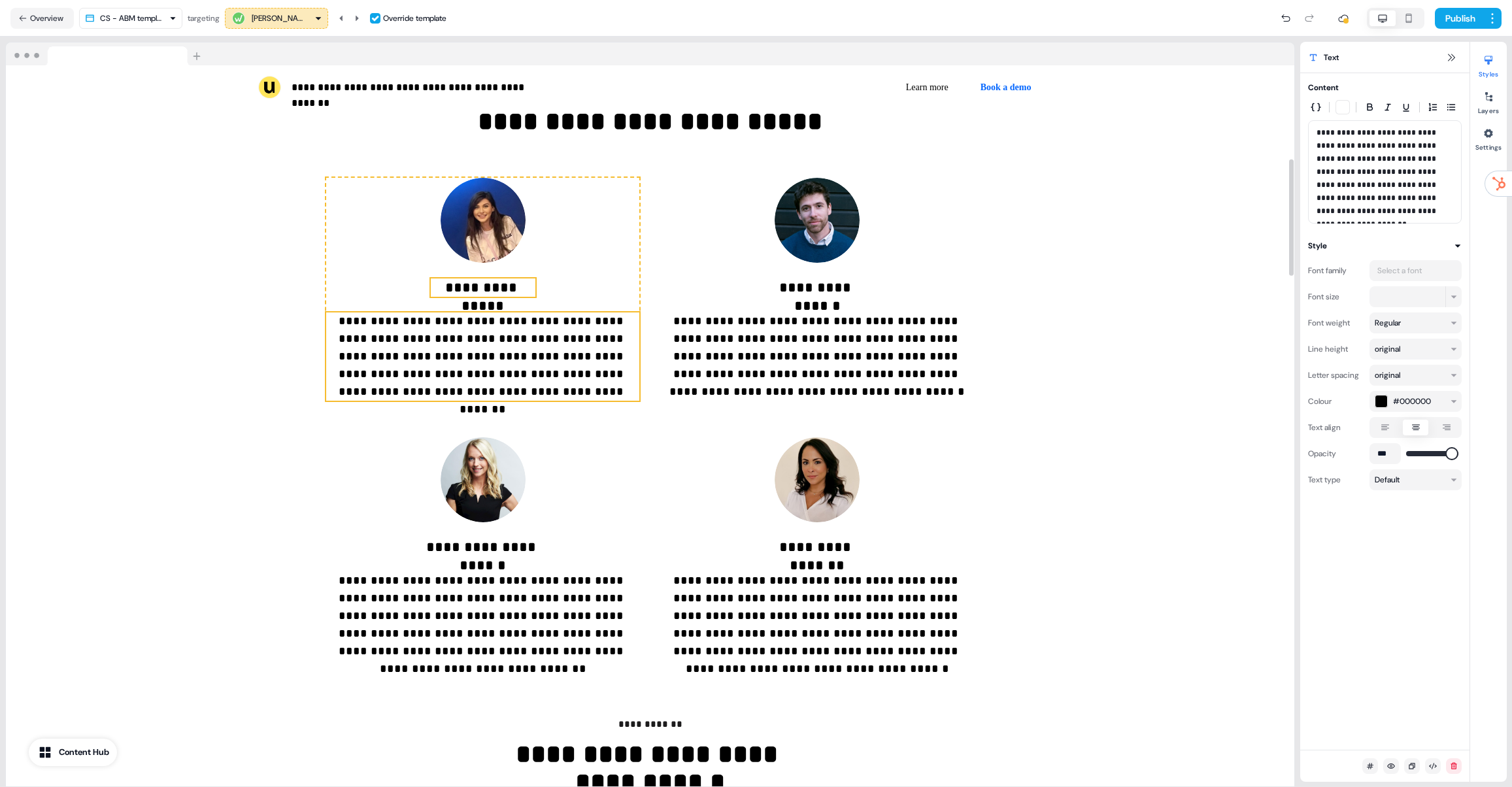
click at [471, 289] on p "**********" at bounding box center [483, 287] width 104 height 18
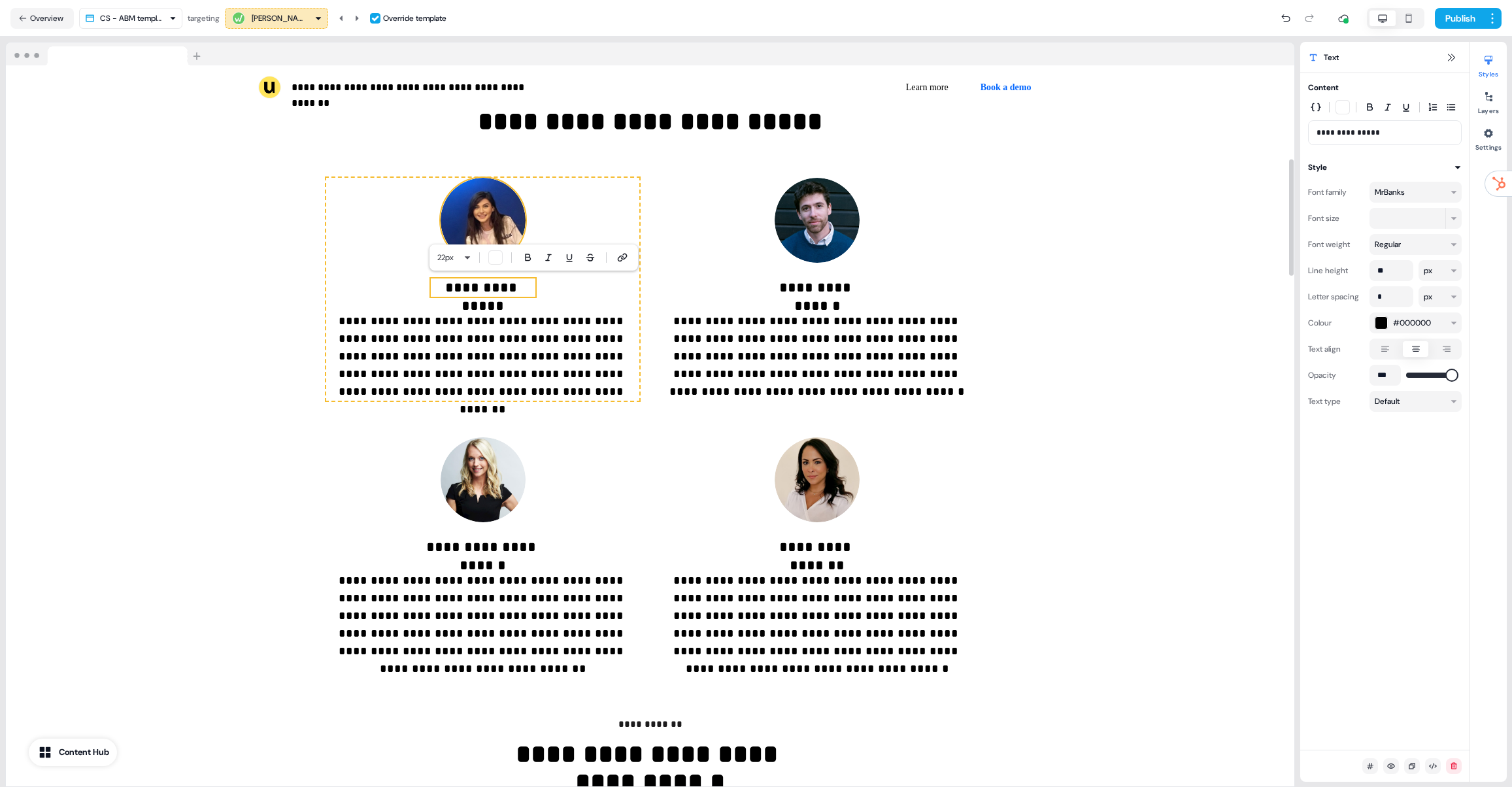
click at [473, 219] on img at bounding box center [482, 220] width 85 height 85
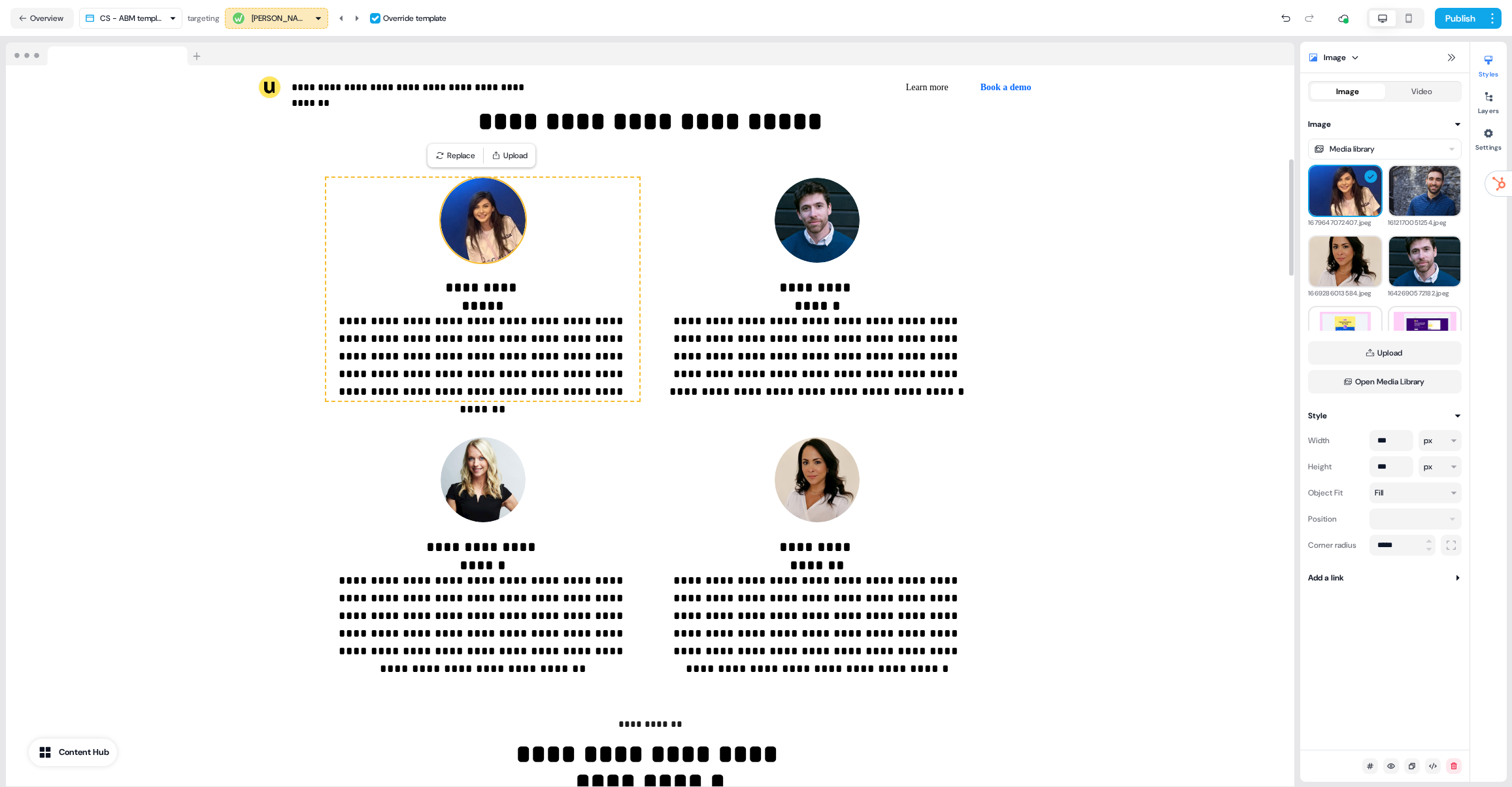
click at [486, 206] on img at bounding box center [482, 220] width 85 height 85
click at [507, 149] on button "Upload" at bounding box center [509, 155] width 47 height 18
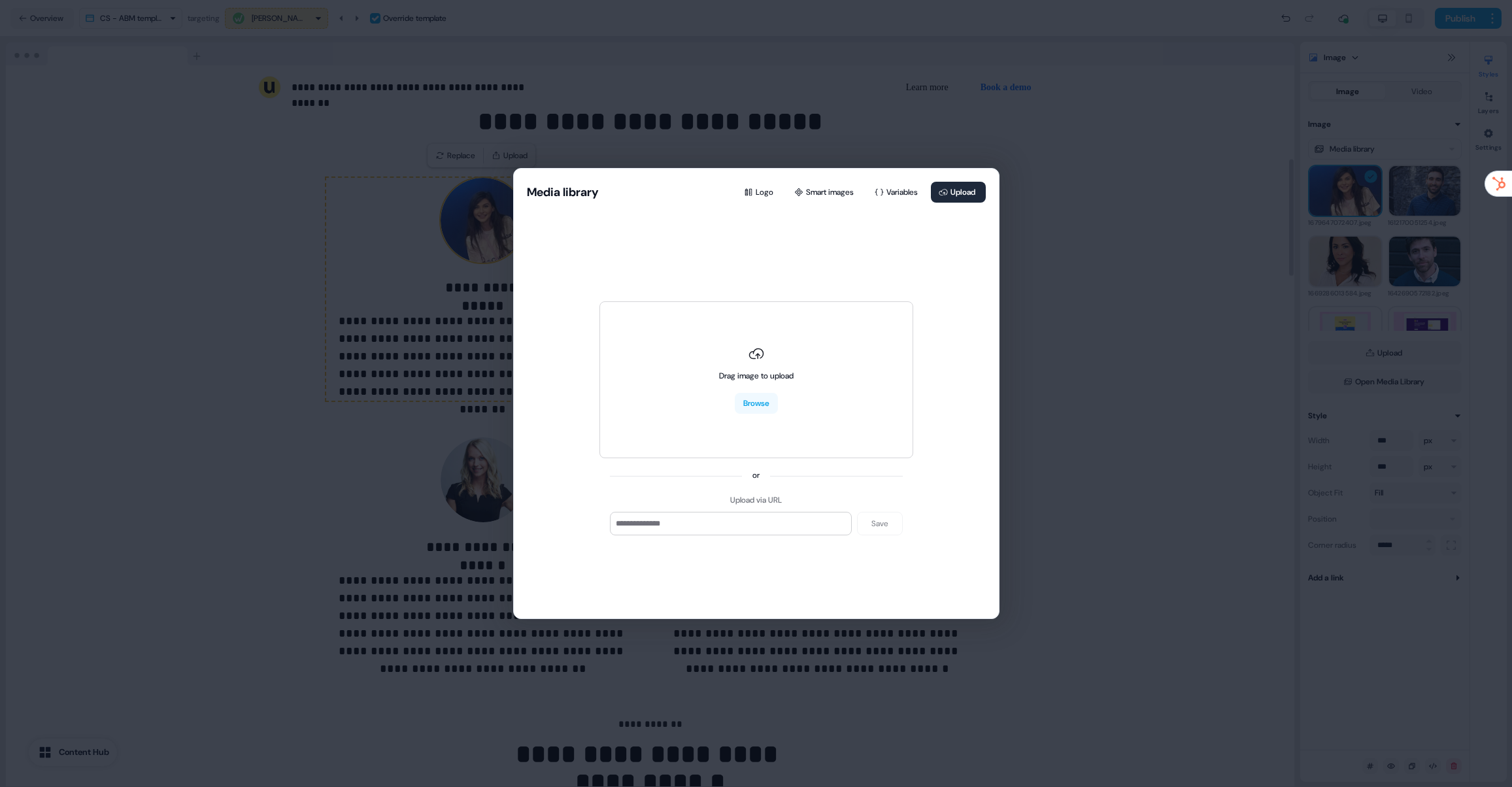
click at [758, 256] on div "Drag image to upload Browse or Upload via URL Save" at bounding box center [756, 413] width 293 height 411
click at [759, 374] on div "Drag image to upload" at bounding box center [756, 376] width 74 height 13
type input "**********"
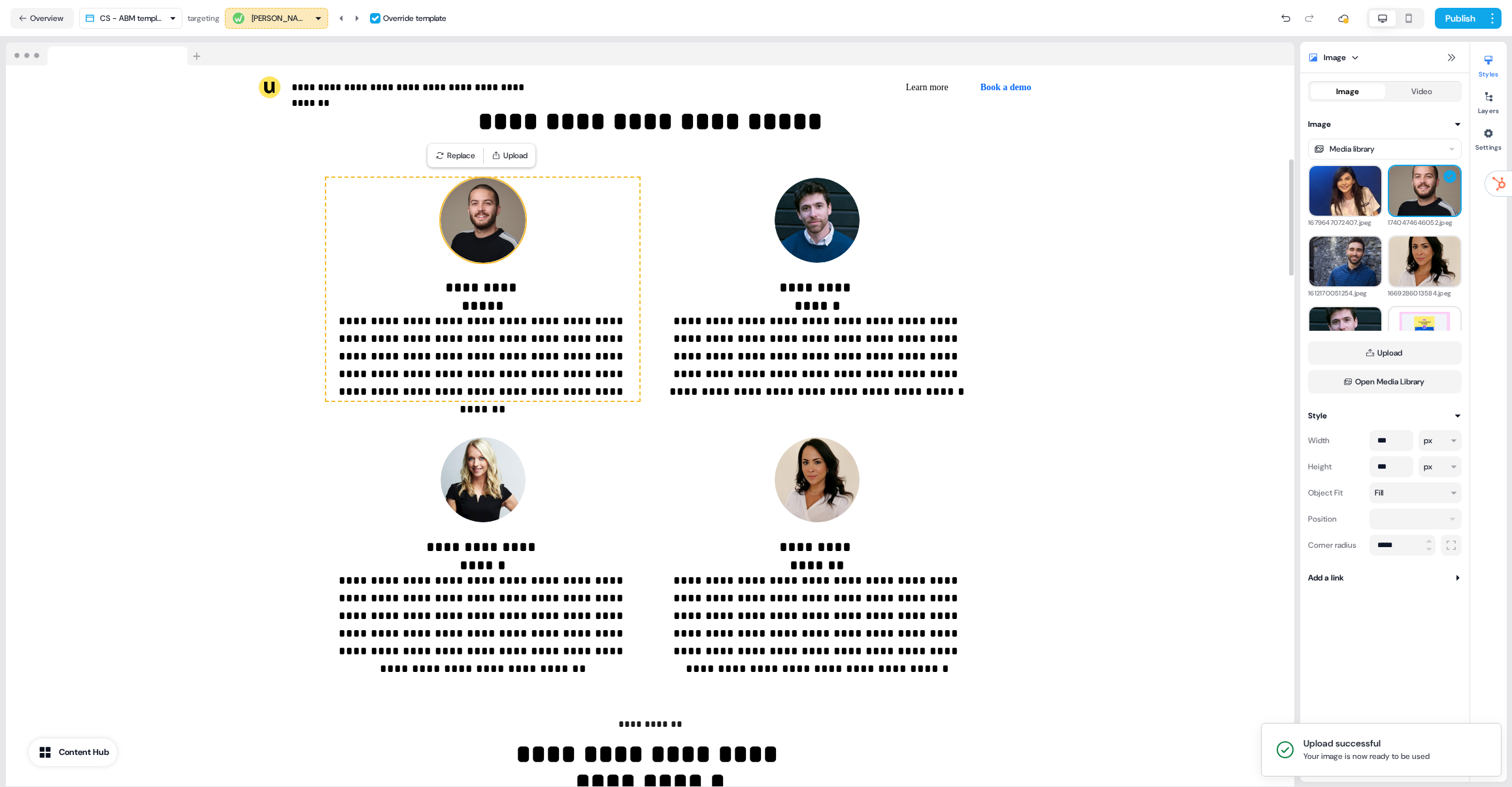
click at [478, 286] on p "**********" at bounding box center [483, 287] width 104 height 18
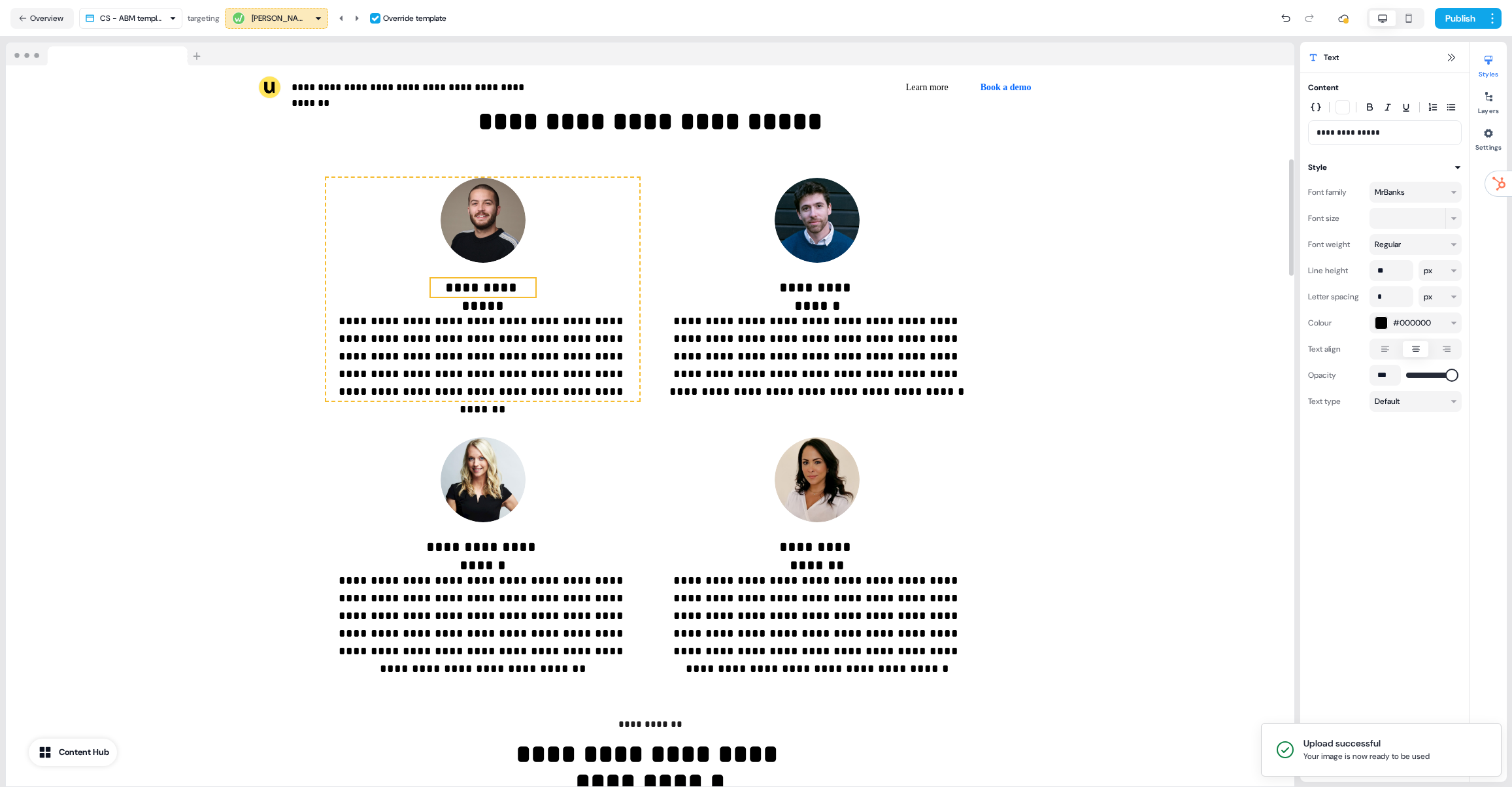
click at [478, 286] on p "**********" at bounding box center [483, 287] width 104 height 18
click at [495, 289] on p "**********" at bounding box center [483, 287] width 104 height 18
drag, startPoint x: 525, startPoint y: 289, endPoint x: 457, endPoint y: 289, distance: 68.0
click at [457, 289] on p "**********" at bounding box center [483, 287] width 104 height 18
click at [471, 368] on p "**********" at bounding box center [482, 357] width 313 height 89
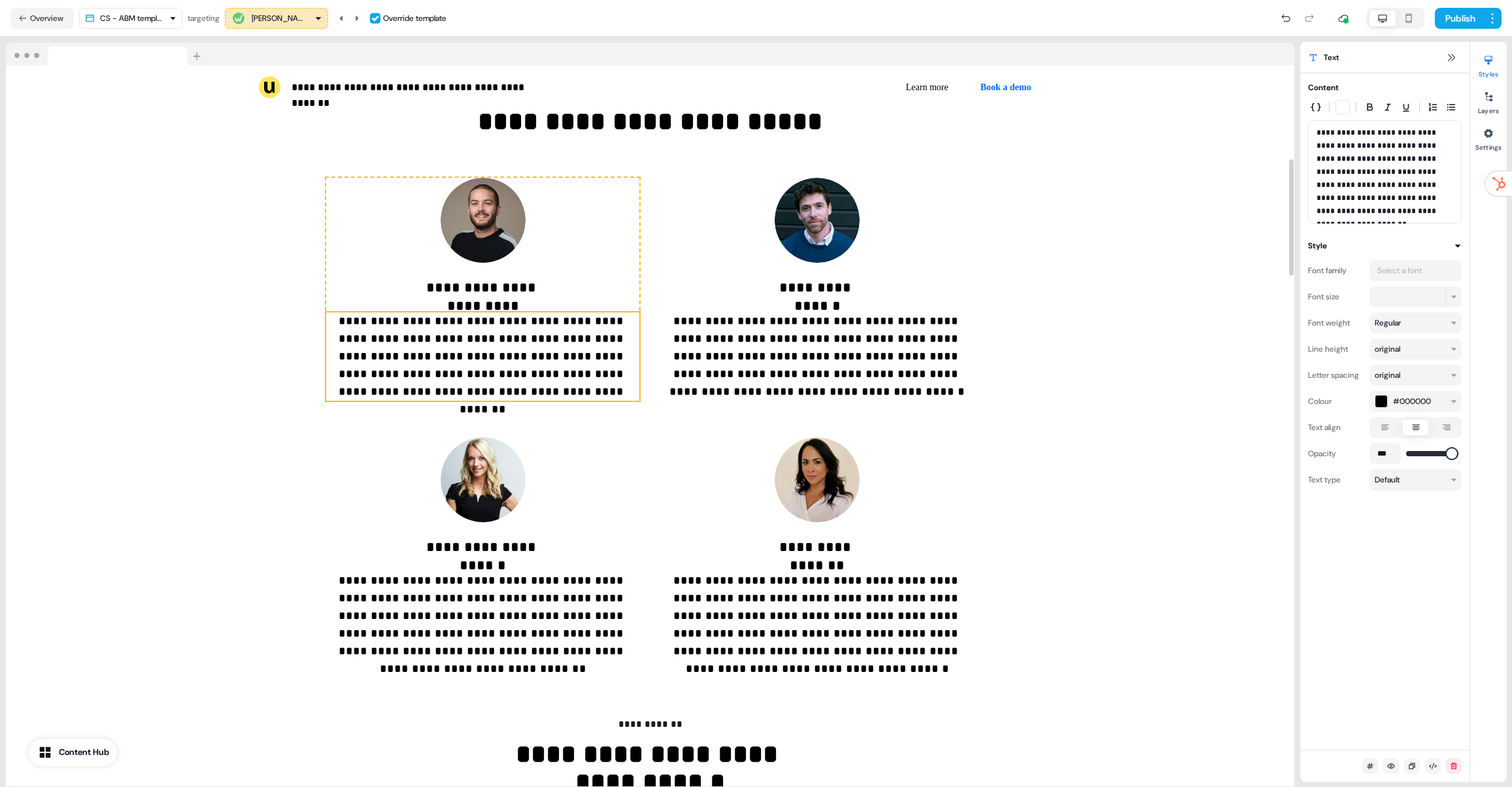
click at [471, 368] on p "**********" at bounding box center [482, 357] width 313 height 89
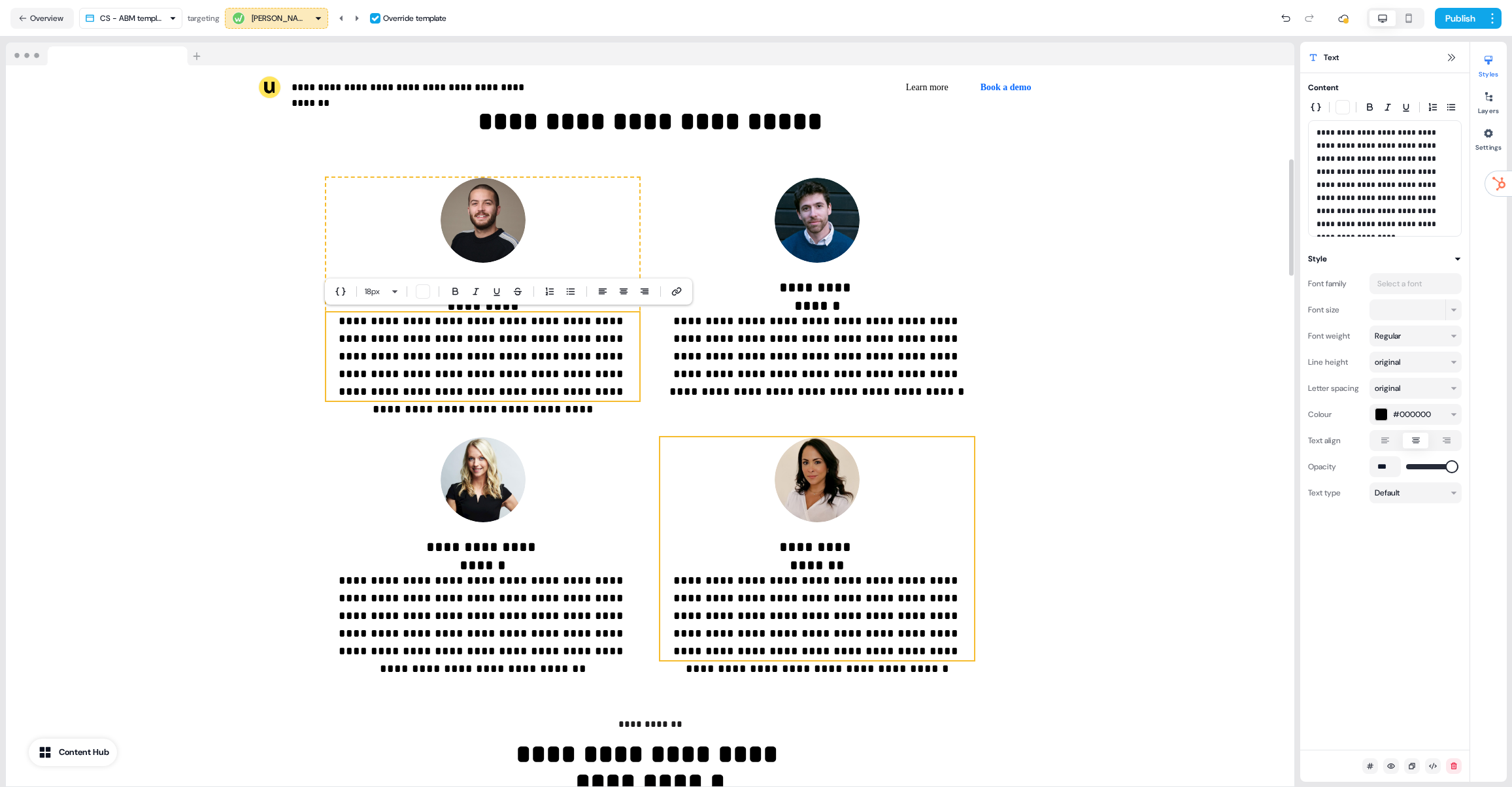
click at [886, 445] on div "**********" at bounding box center [817, 549] width 313 height 223
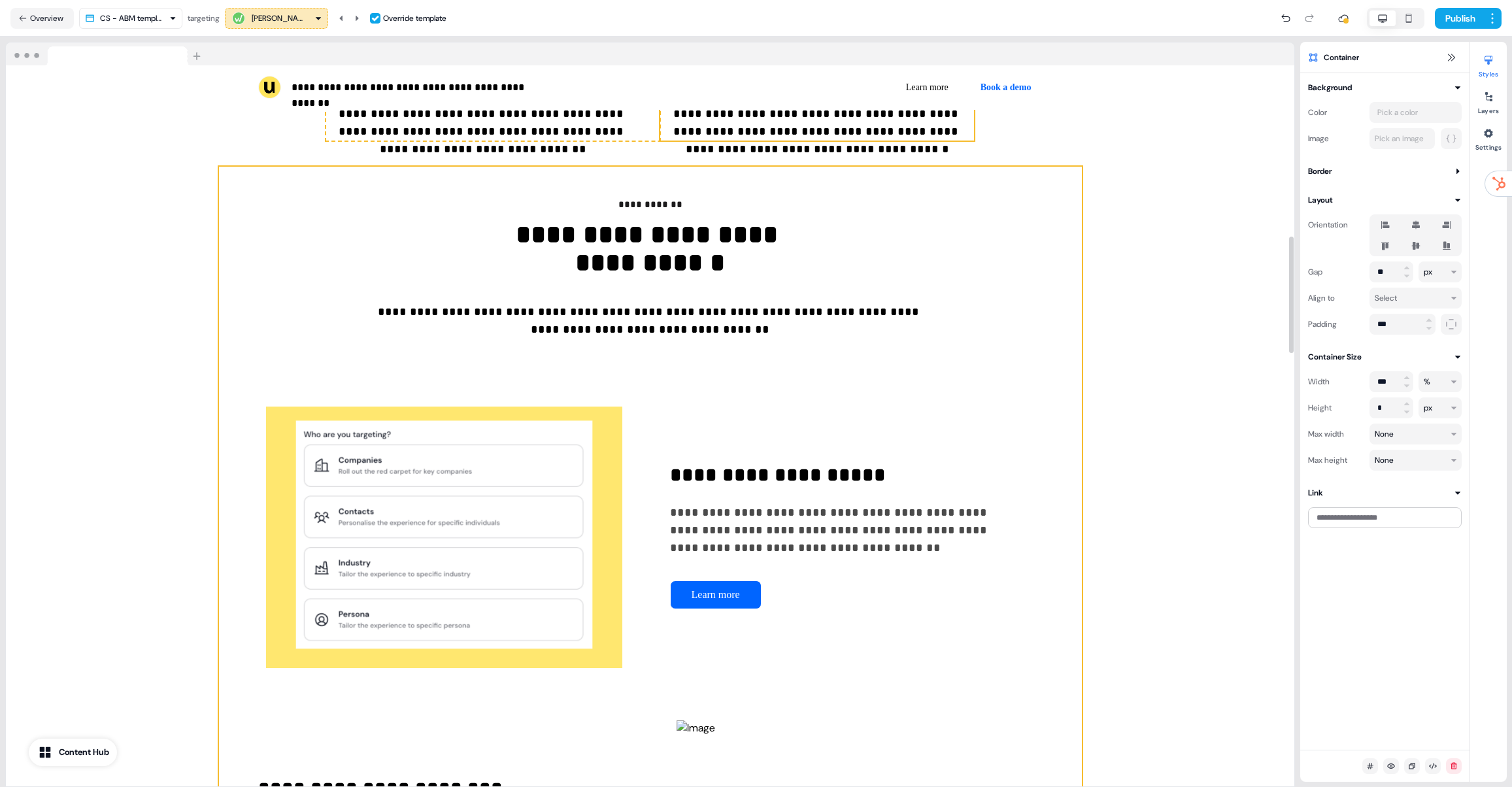
scroll to position [0, 0]
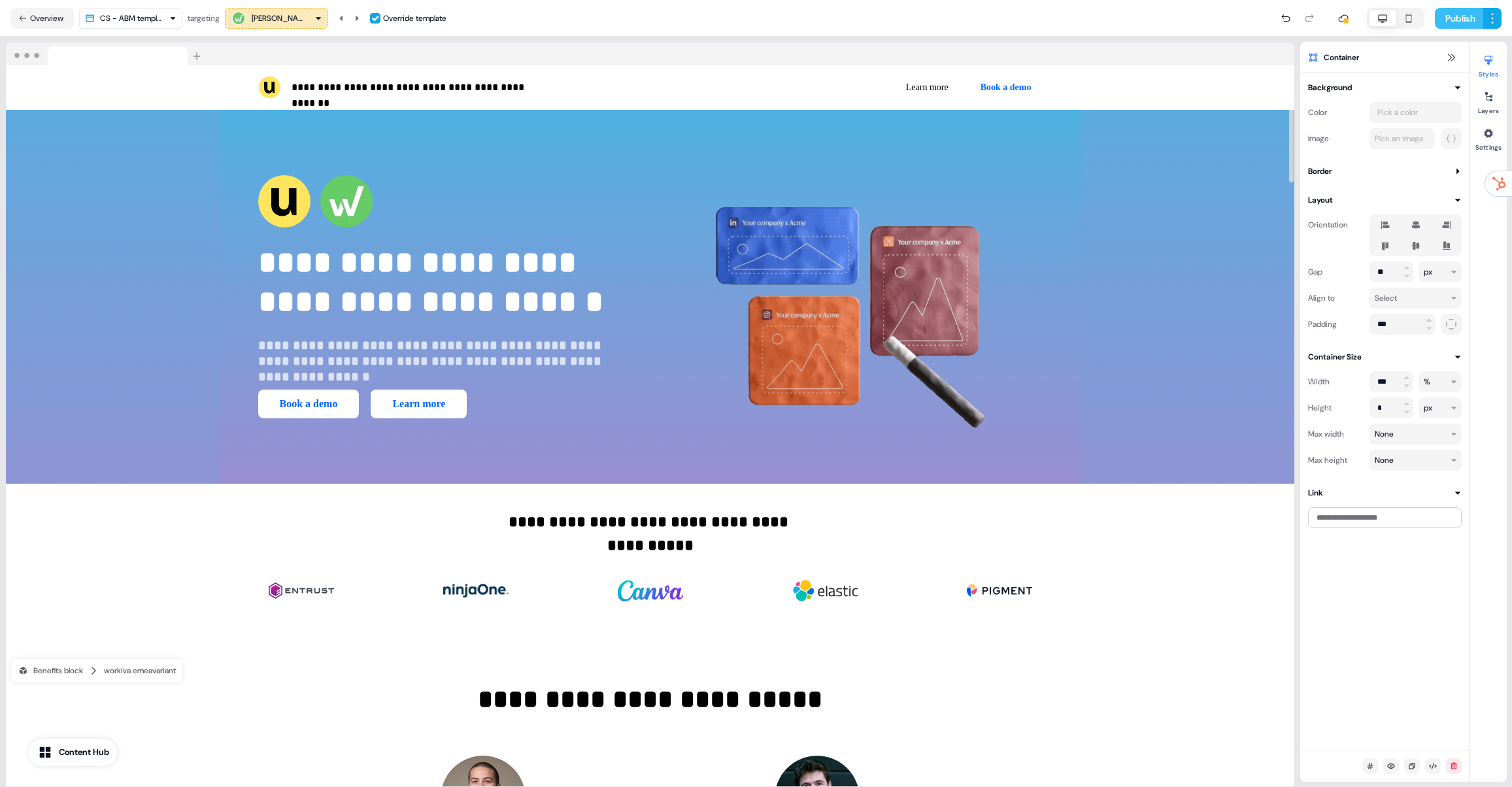
click at [1453, 24] on button "Publish" at bounding box center [1458, 18] width 48 height 21
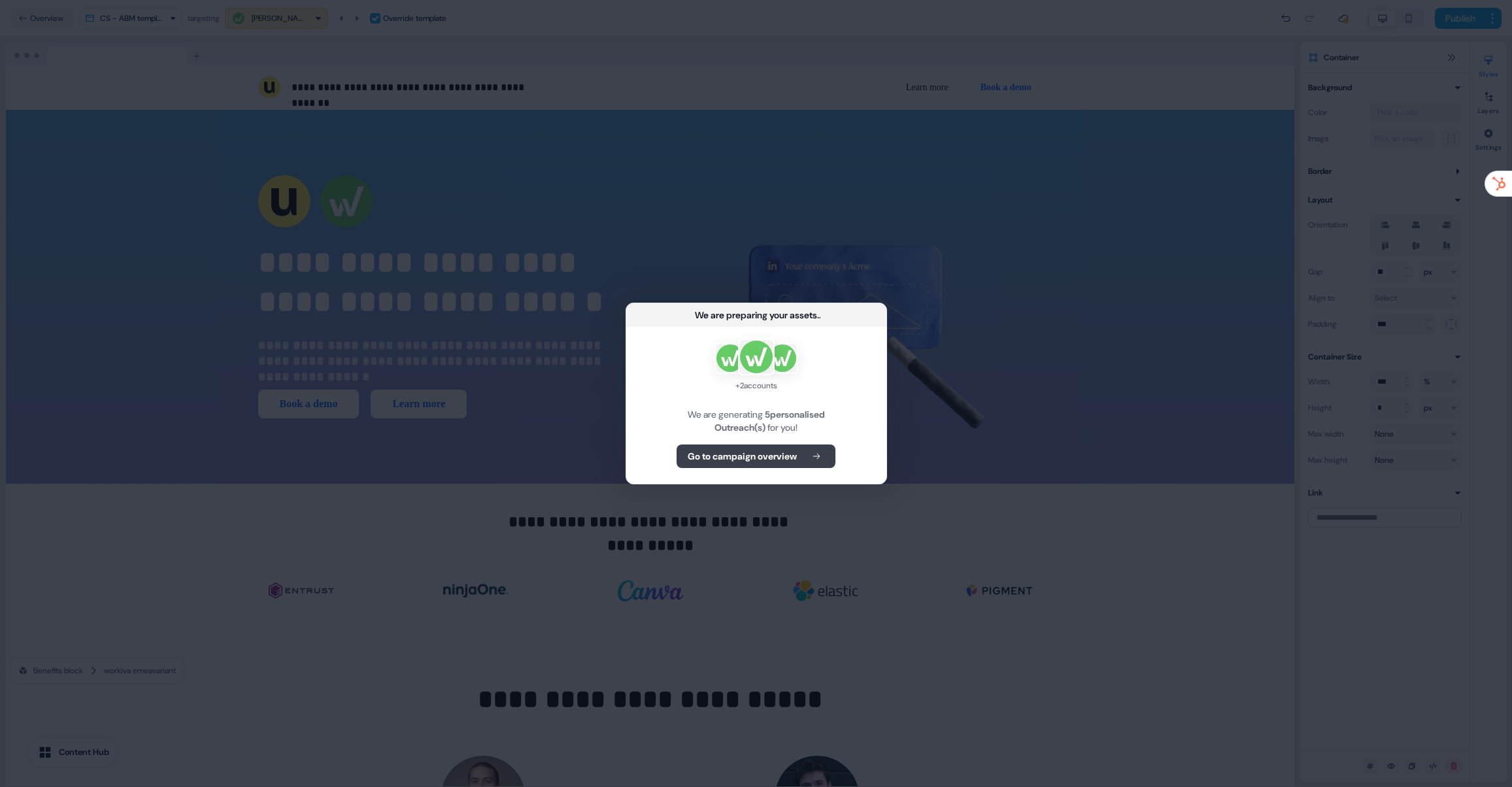
click at [738, 458] on b "Go to campaign overview" at bounding box center [742, 456] width 109 height 13
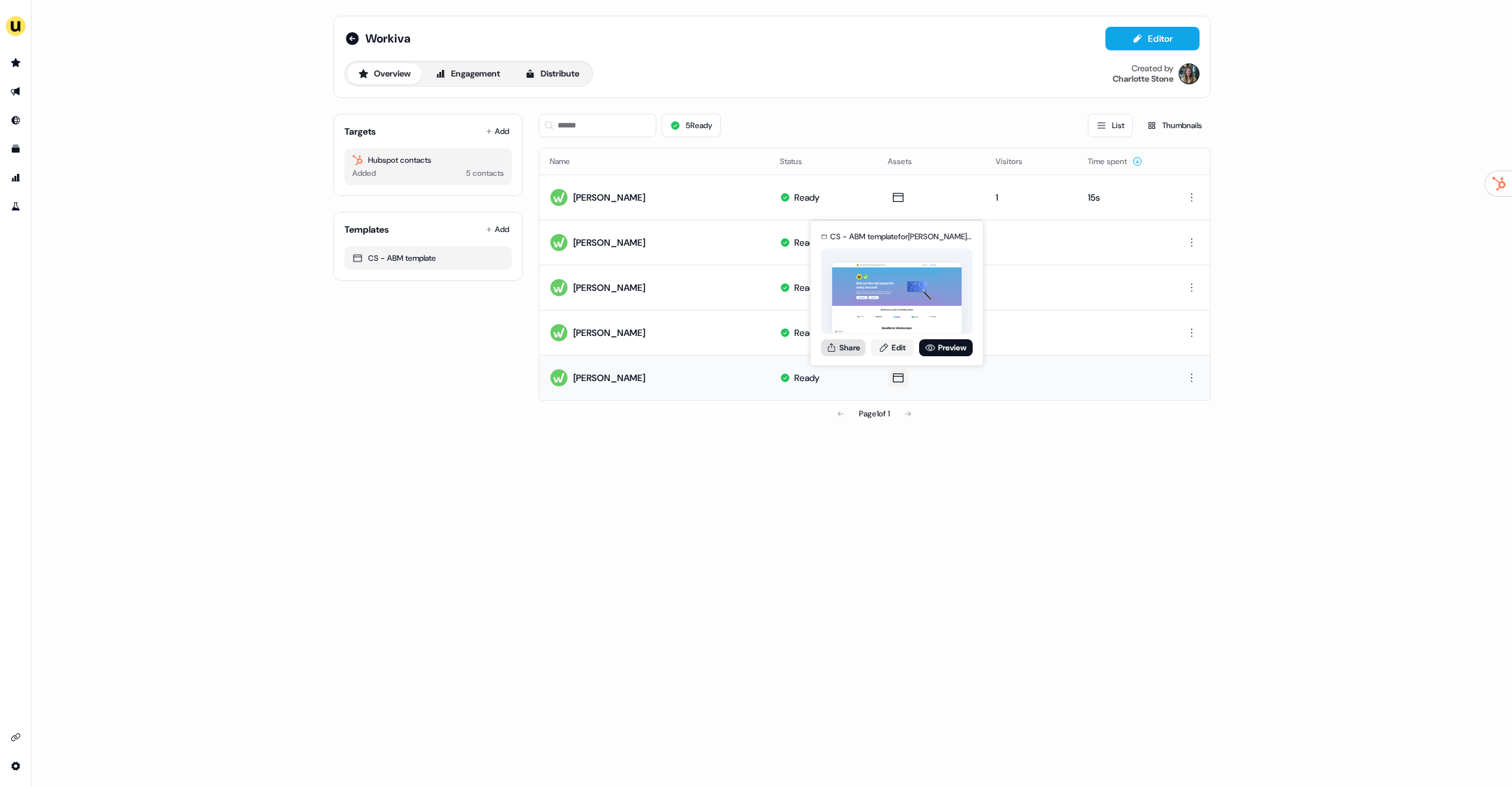
click at [845, 342] on button "Share" at bounding box center [843, 347] width 44 height 17
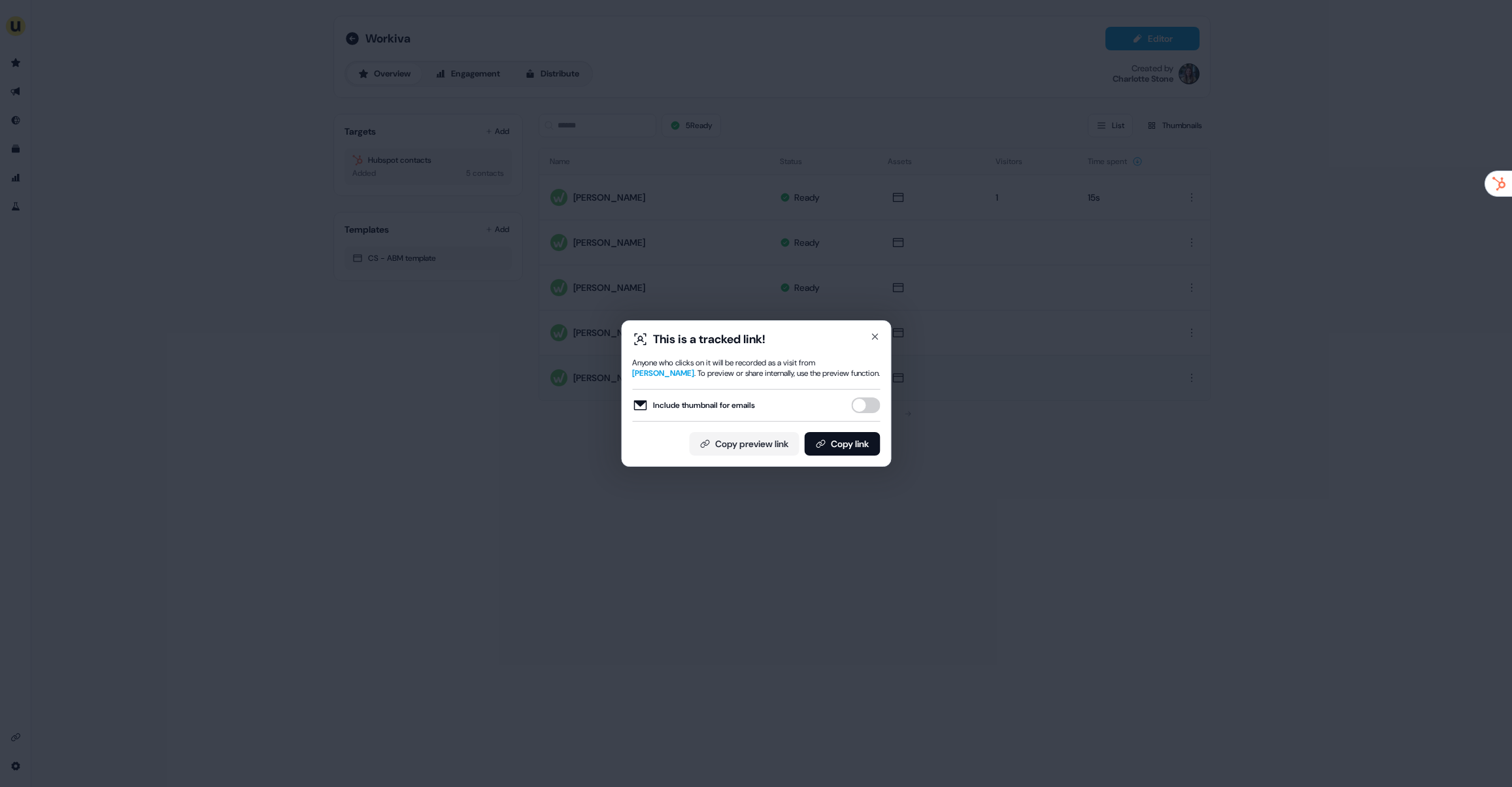
click at [849, 422] on div "This is a tracked link! Anyone who clicks on it will be recorded as a visit fro…" at bounding box center [755, 393] width 248 height 124
drag, startPoint x: 844, startPoint y: 443, endPoint x: 751, endPoint y: 111, distance: 344.8
click at [844, 443] on button "Copy link" at bounding box center [842, 444] width 76 height 24
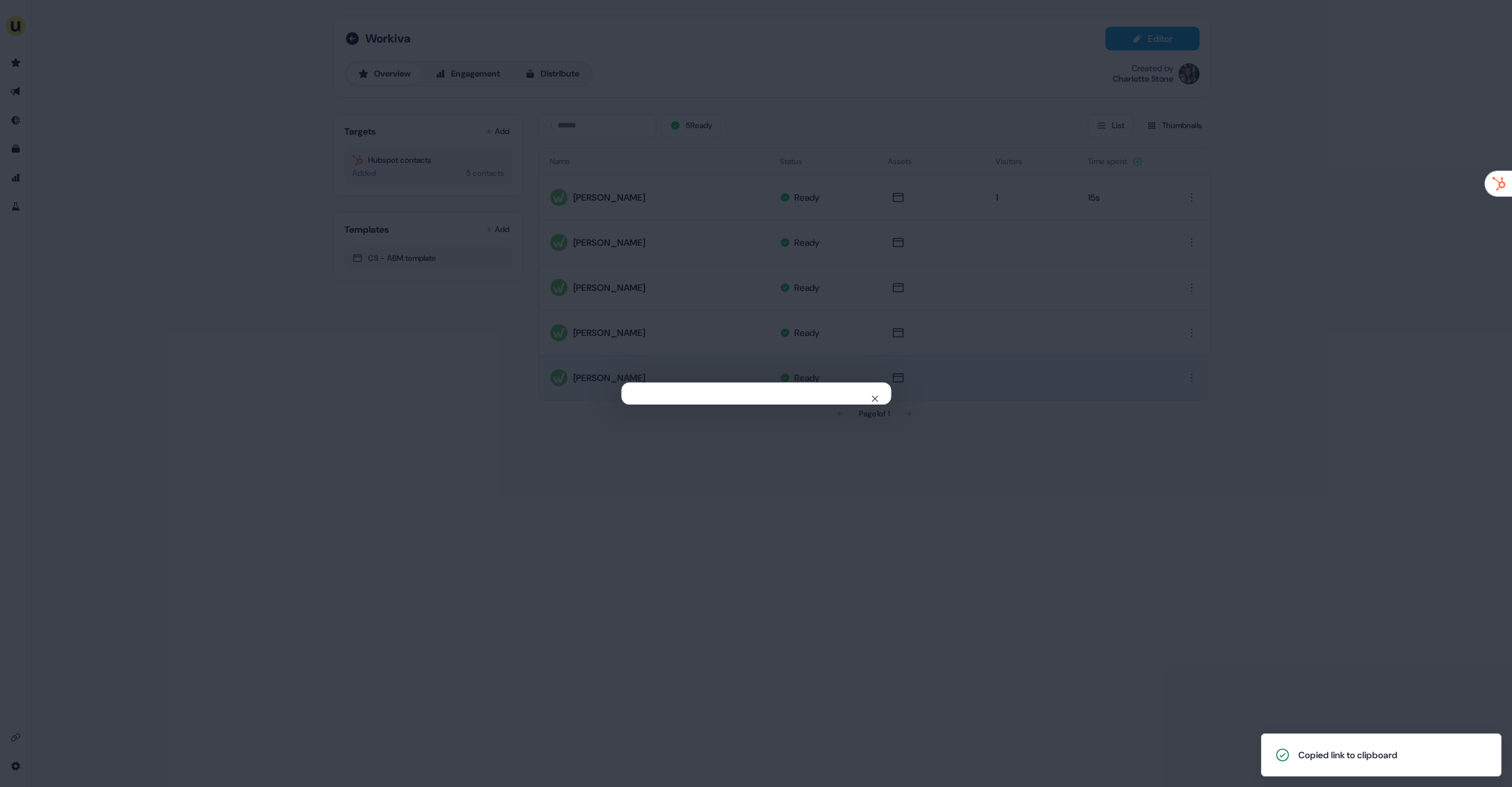
click at [518, 286] on div "Close" at bounding box center [756, 393] width 1512 height 787
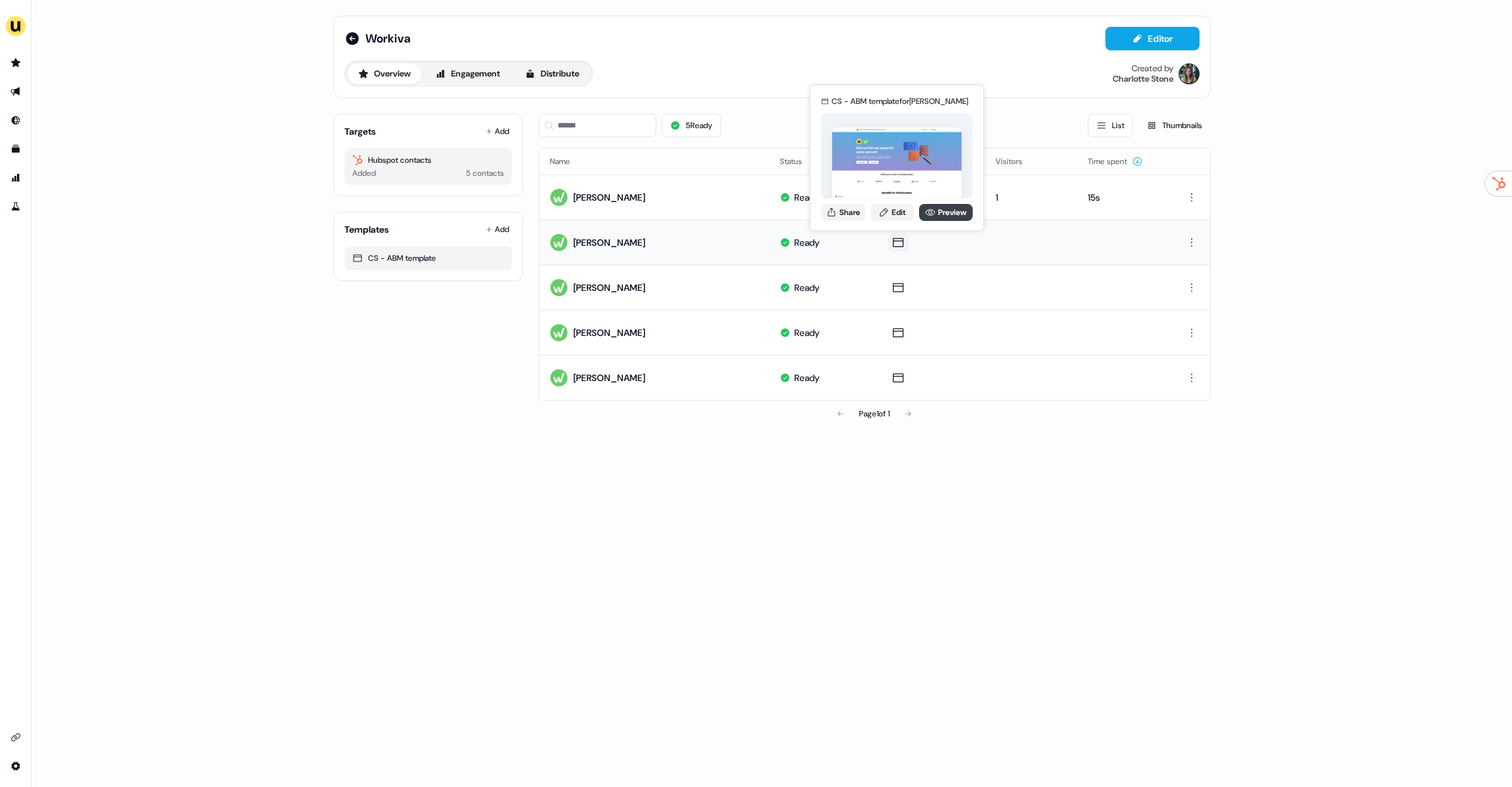
click at [950, 212] on link "Preview" at bounding box center [946, 212] width 54 height 17
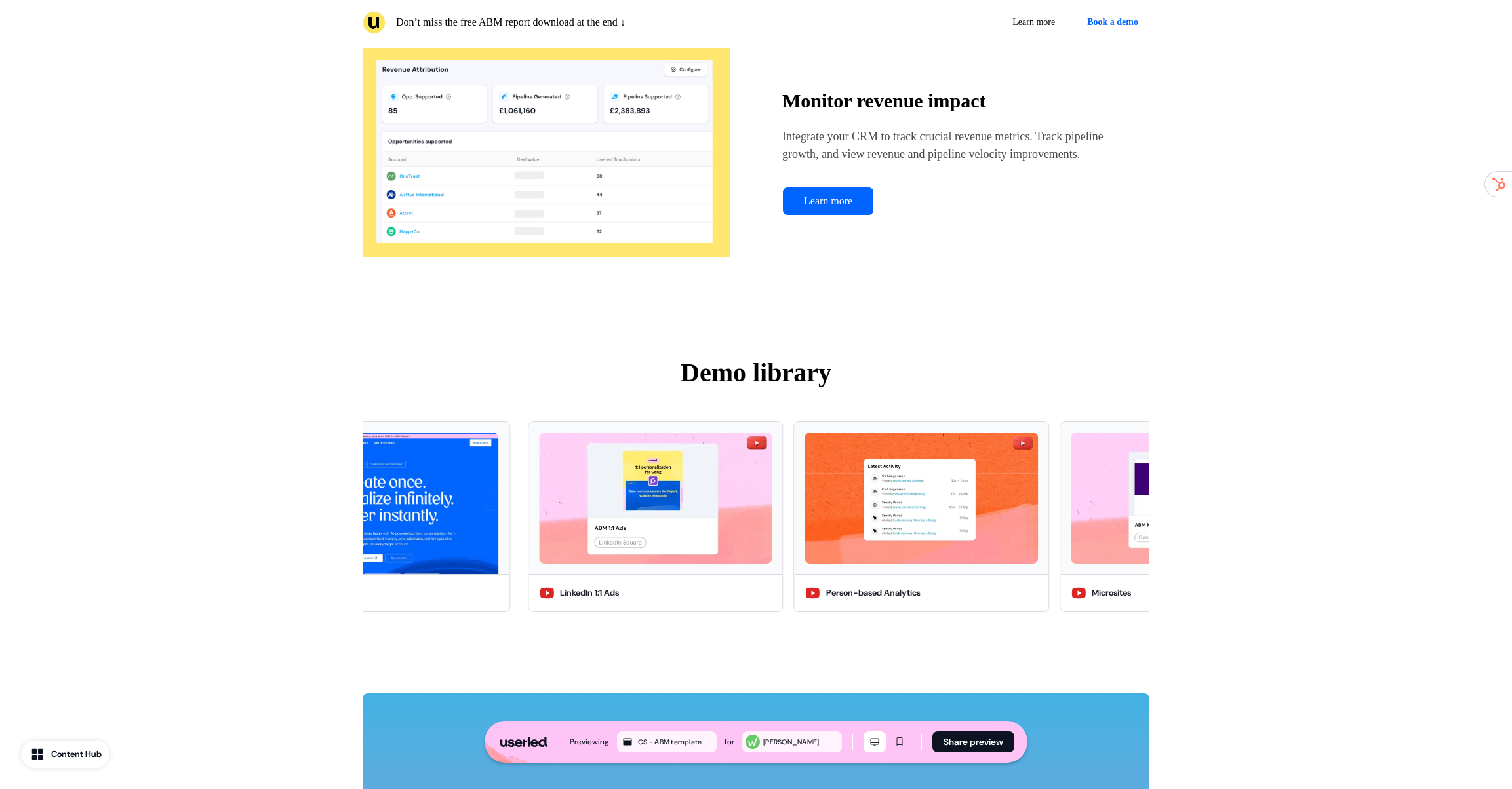
scroll to position [2902, 0]
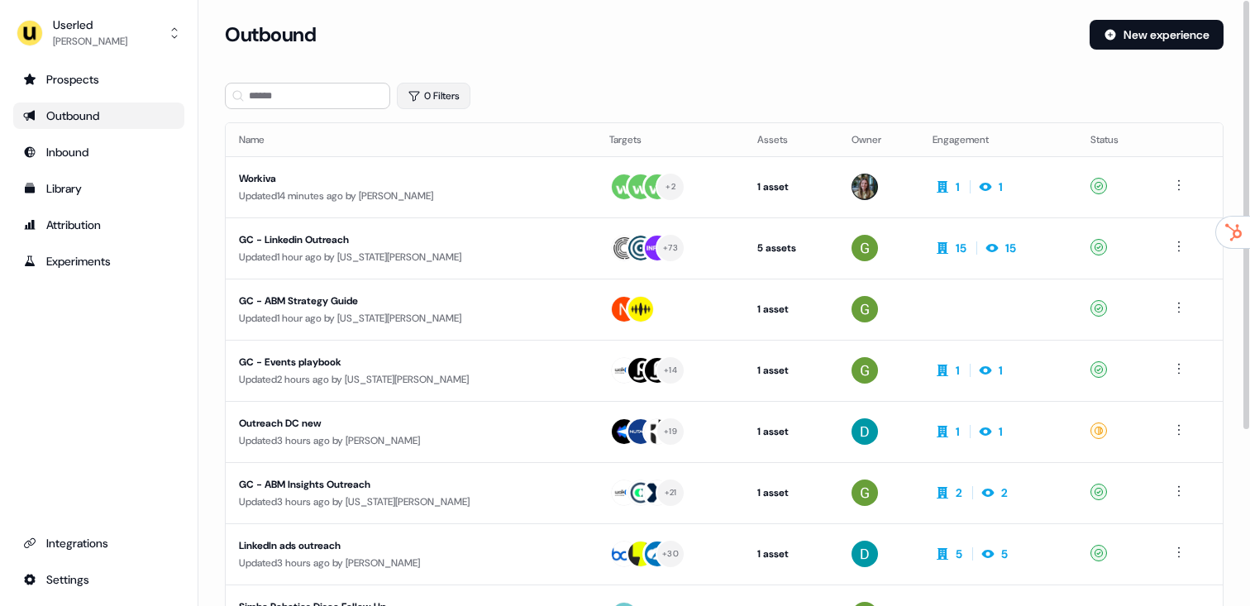
click at [431, 98] on button "0 Filters" at bounding box center [434, 96] width 74 height 26
click at [475, 168] on html "For the best experience switch devices to a bigger screen. Go to [DOMAIN_NAME] …" at bounding box center [625, 303] width 1250 height 606
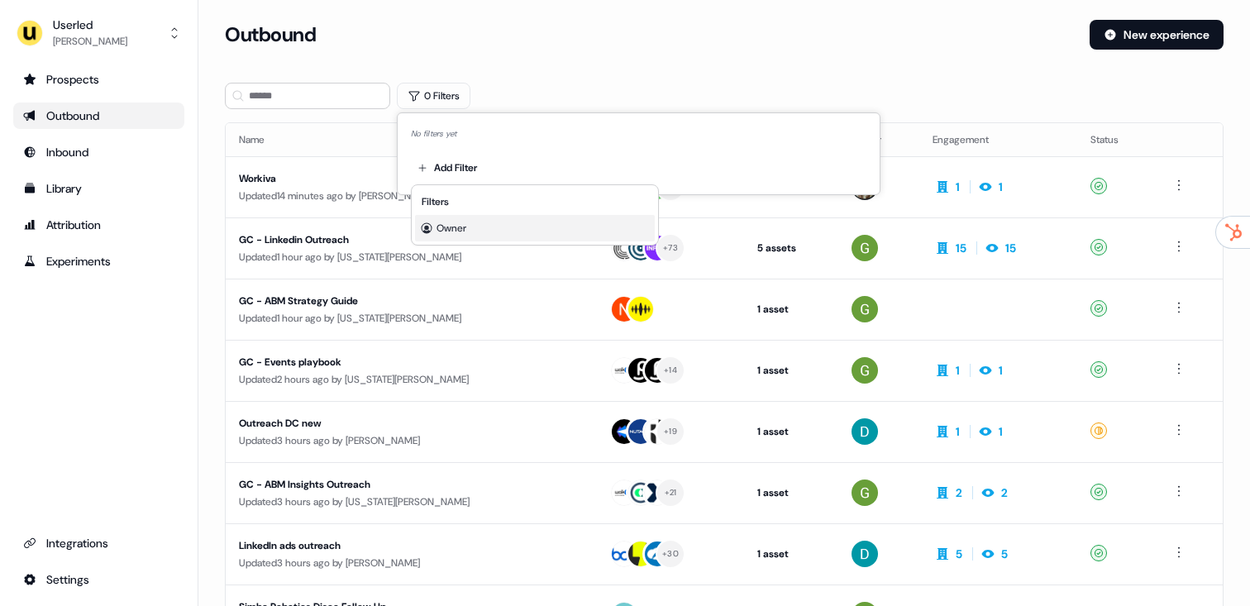
click at [469, 226] on div "Owner" at bounding box center [535, 228] width 240 height 26
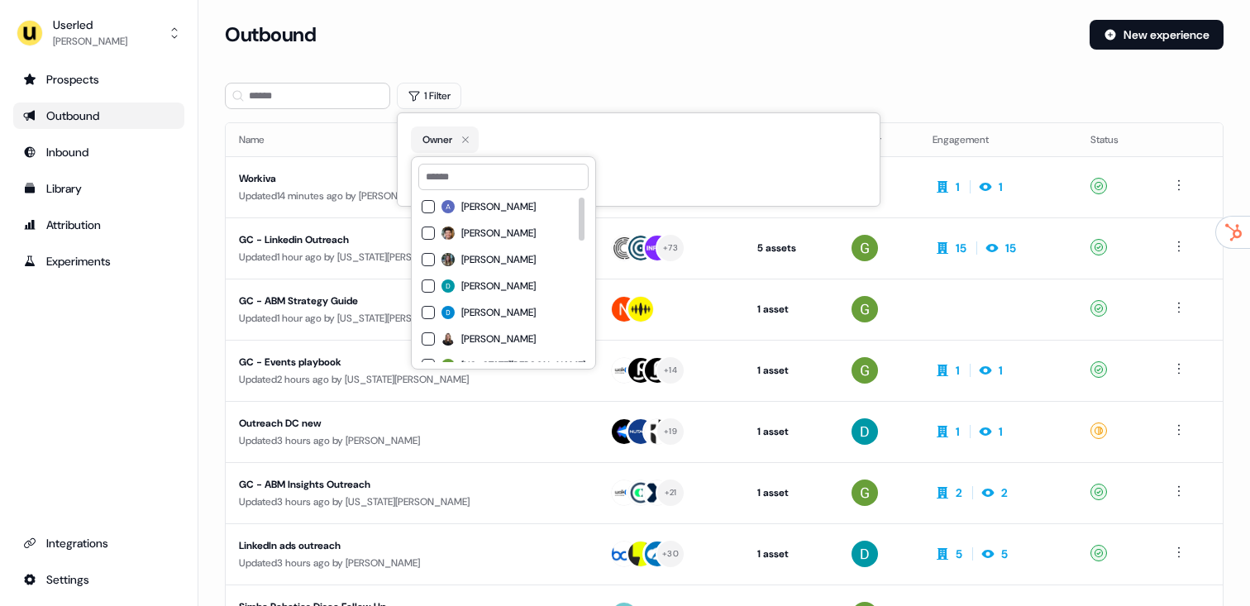
click at [494, 248] on div "[PERSON_NAME] [PERSON_NAME] [PERSON_NAME] [PERSON_NAME] [PERSON_NAME] [PERSON_N…" at bounding box center [503, 511] width 164 height 628
click at [494, 252] on div "[PERSON_NAME]" at bounding box center [503, 260] width 164 height 20
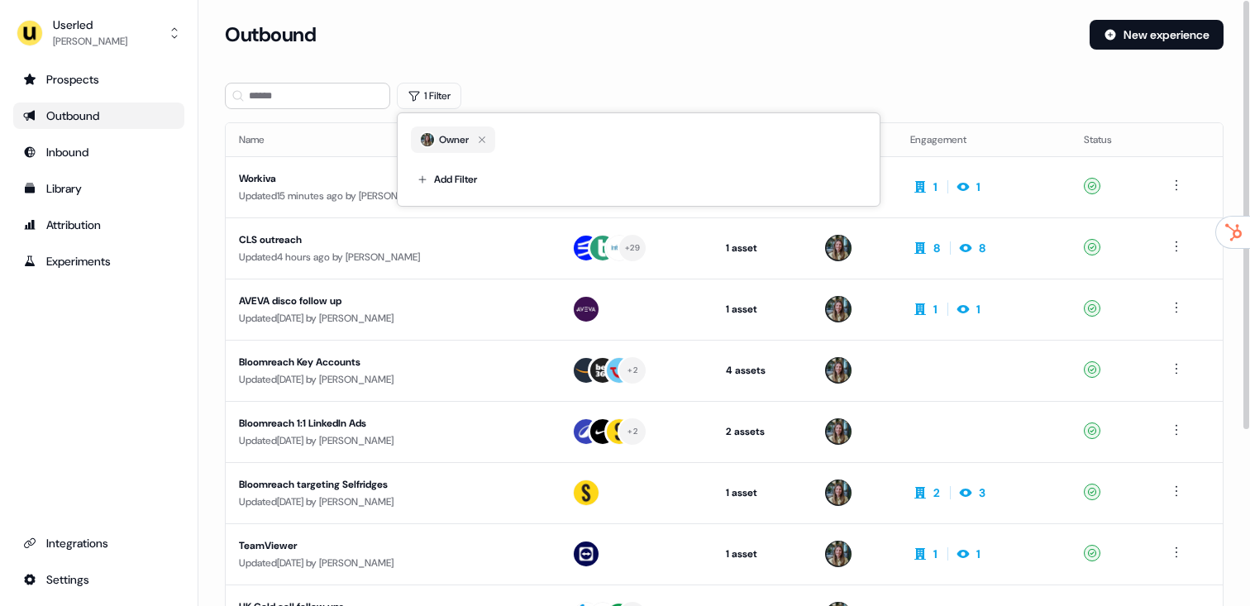
click at [698, 56] on div "Outbound New experience" at bounding box center [724, 45] width 998 height 50
click at [388, 232] on div "CLS outreach" at bounding box center [392, 239] width 306 height 17
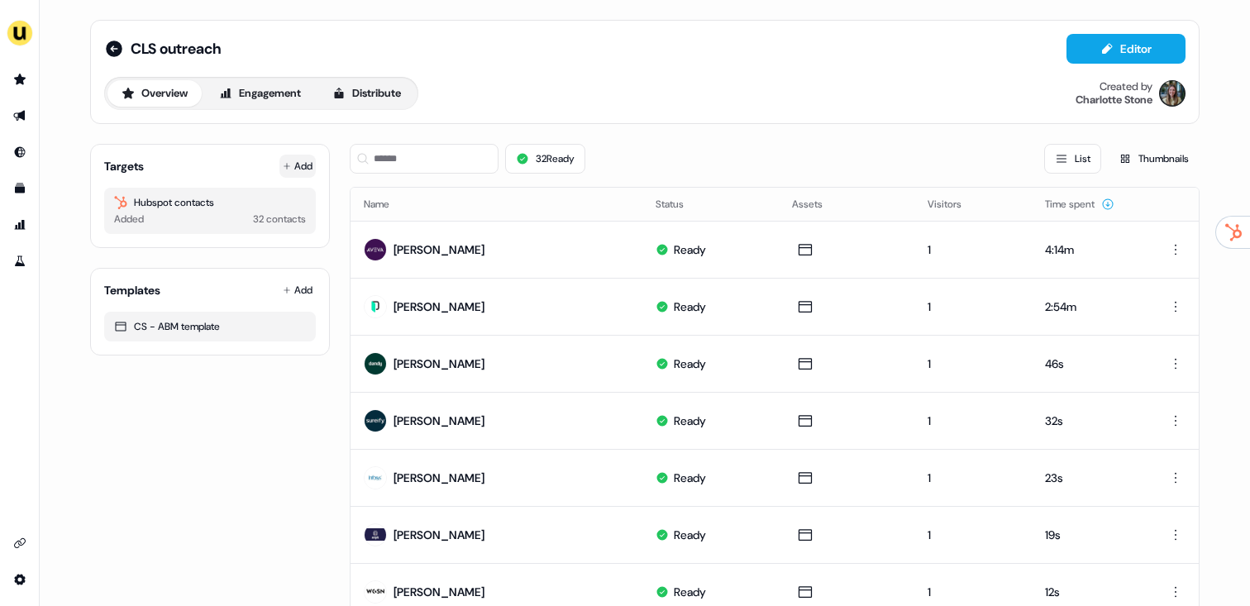
click at [302, 164] on button "Add" at bounding box center [297, 166] width 36 height 23
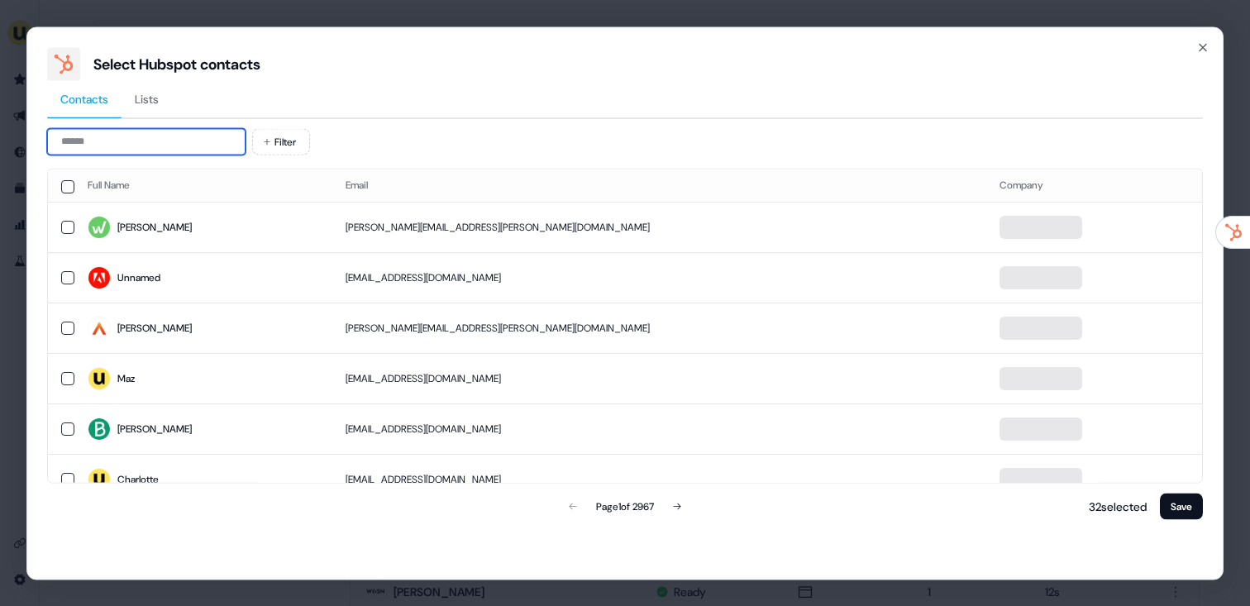
click at [178, 135] on input at bounding box center [146, 141] width 198 height 26
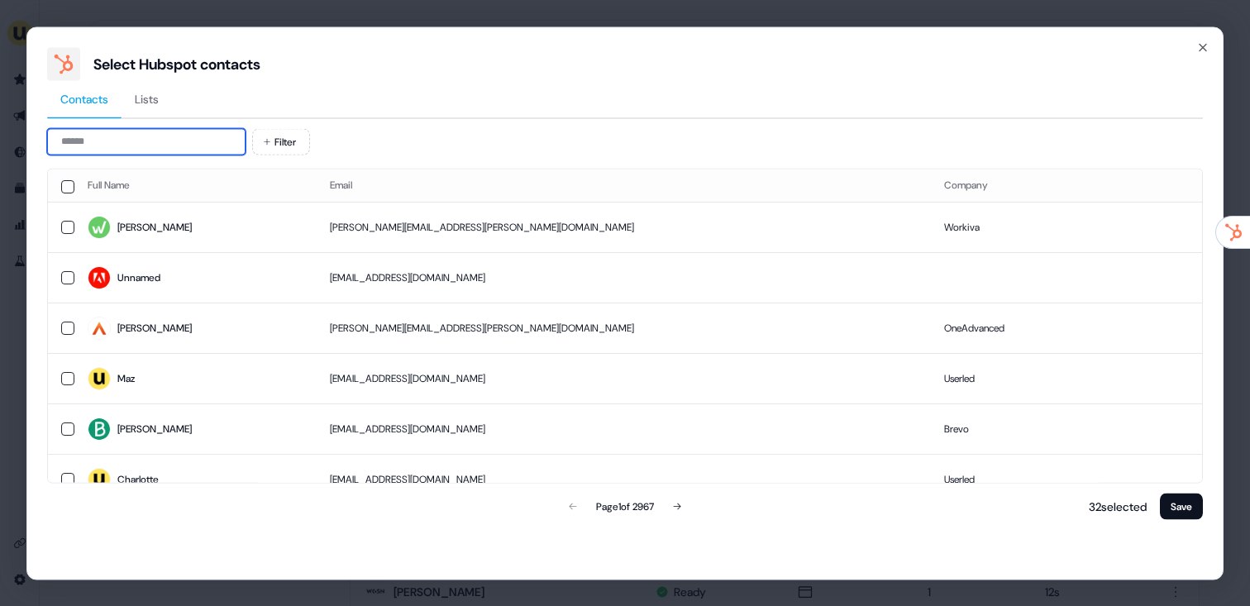
paste input "**********"
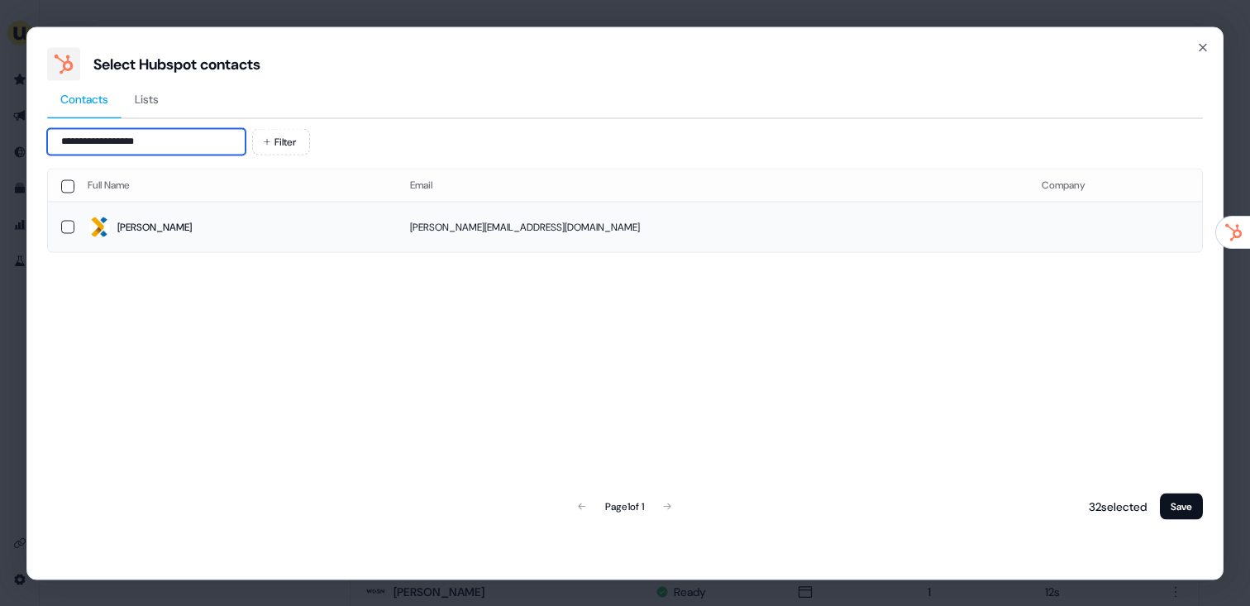
type input "**********"
click at [326, 224] on span "Cassandra" at bounding box center [236, 227] width 296 height 23
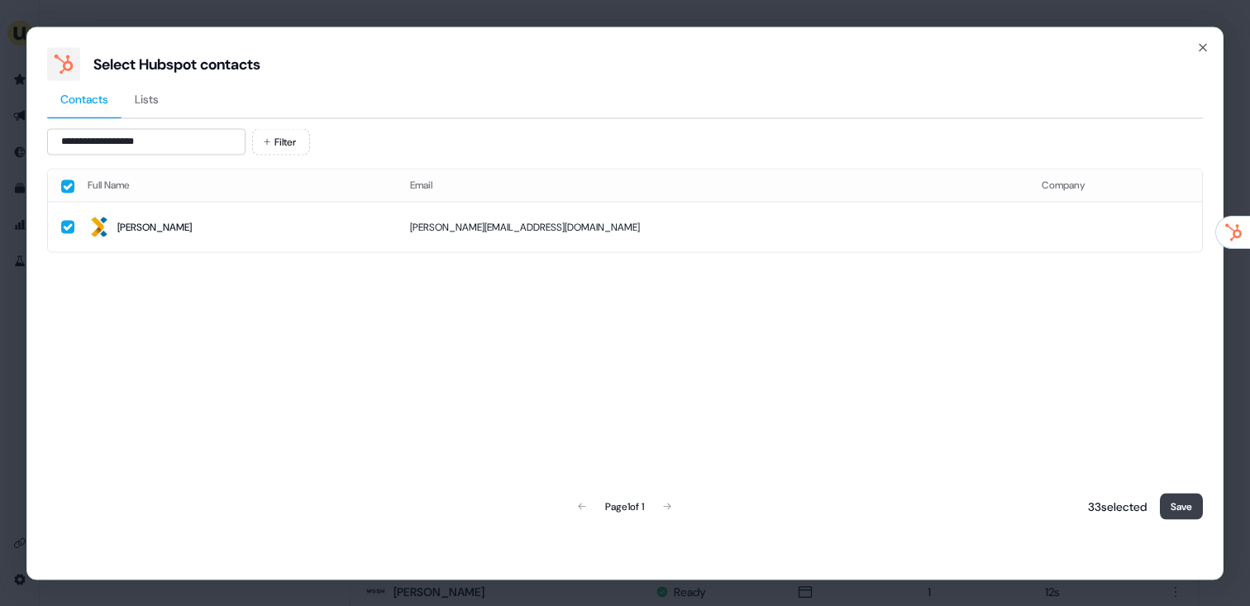
click at [1180, 513] on button "Save" at bounding box center [1181, 506] width 43 height 26
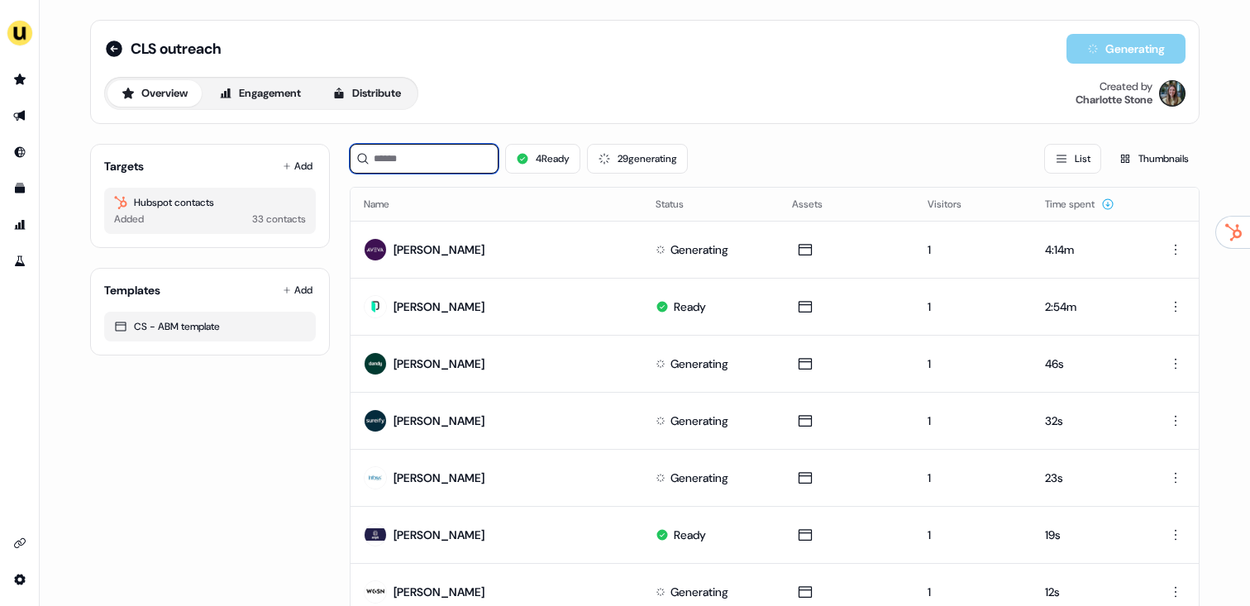
click at [421, 150] on input at bounding box center [424, 159] width 149 height 30
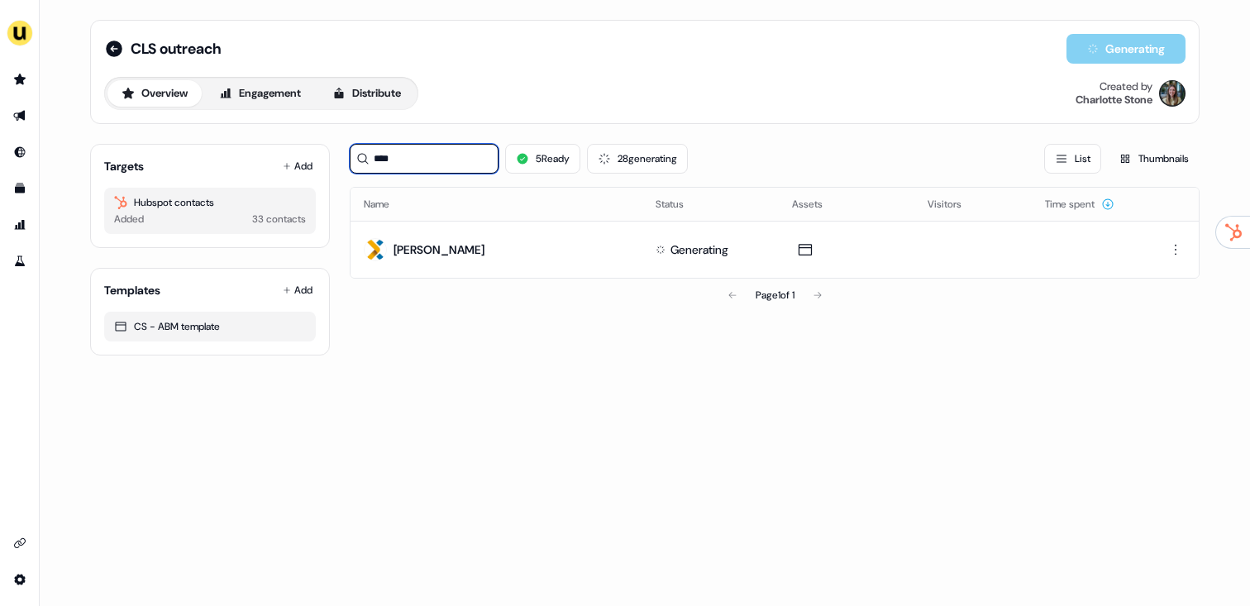
type input "****"
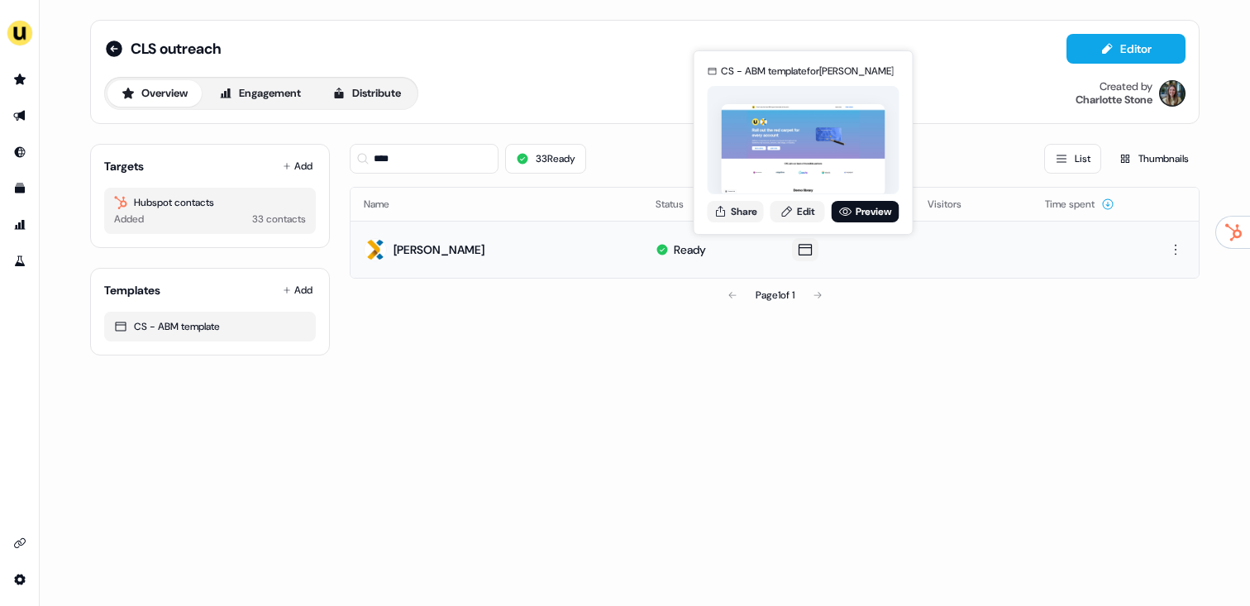
click at [740, 221] on div "CS - ABM template for Cassandra Kaliszuk Share Edit Preview" at bounding box center [803, 142] width 198 height 173
click at [726, 205] on icon at bounding box center [720, 211] width 13 height 13
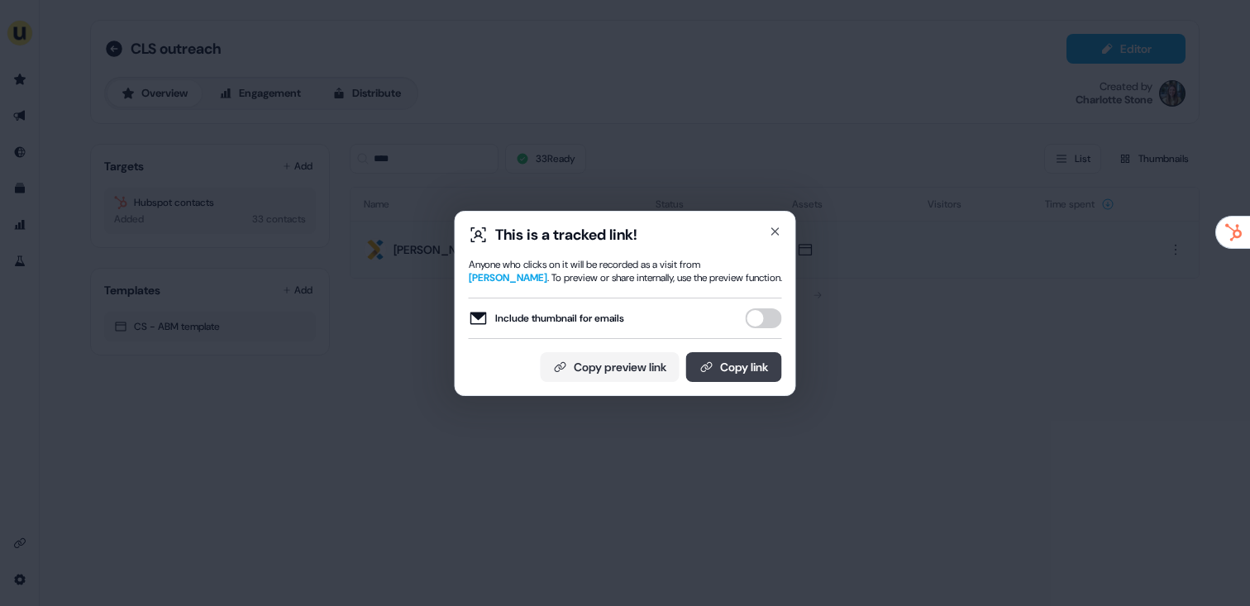
click at [753, 364] on button "Copy link" at bounding box center [734, 367] width 96 height 30
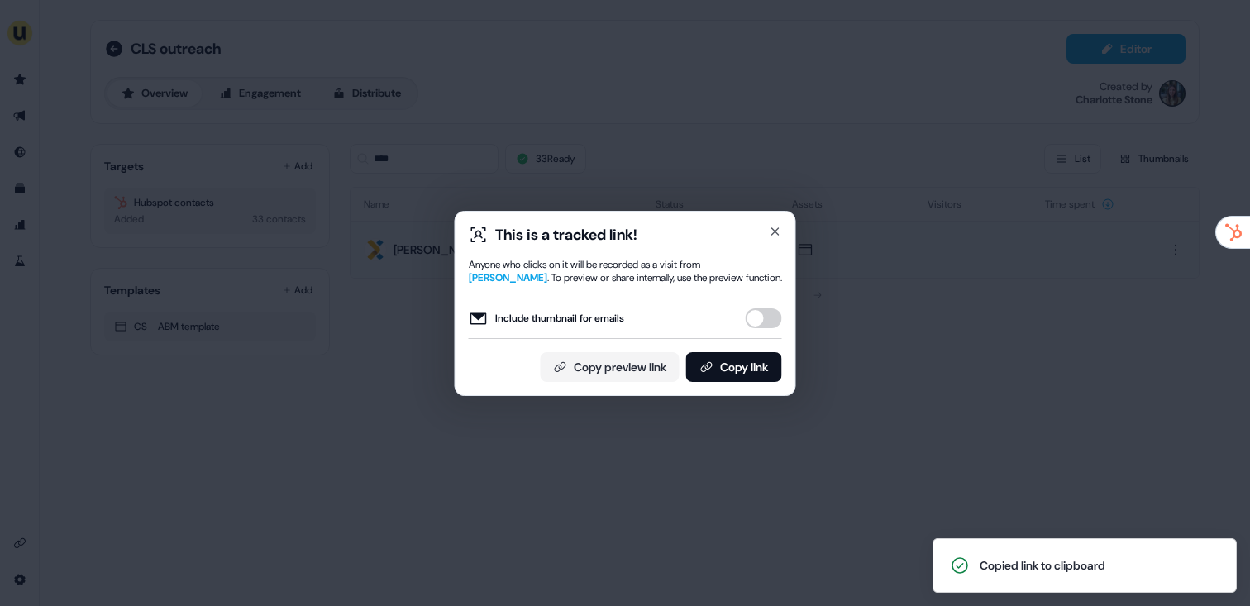
click at [439, 123] on div "This is a tracked link! Anyone who clicks on it will be recorded as a visit fro…" at bounding box center [625, 303] width 1250 height 606
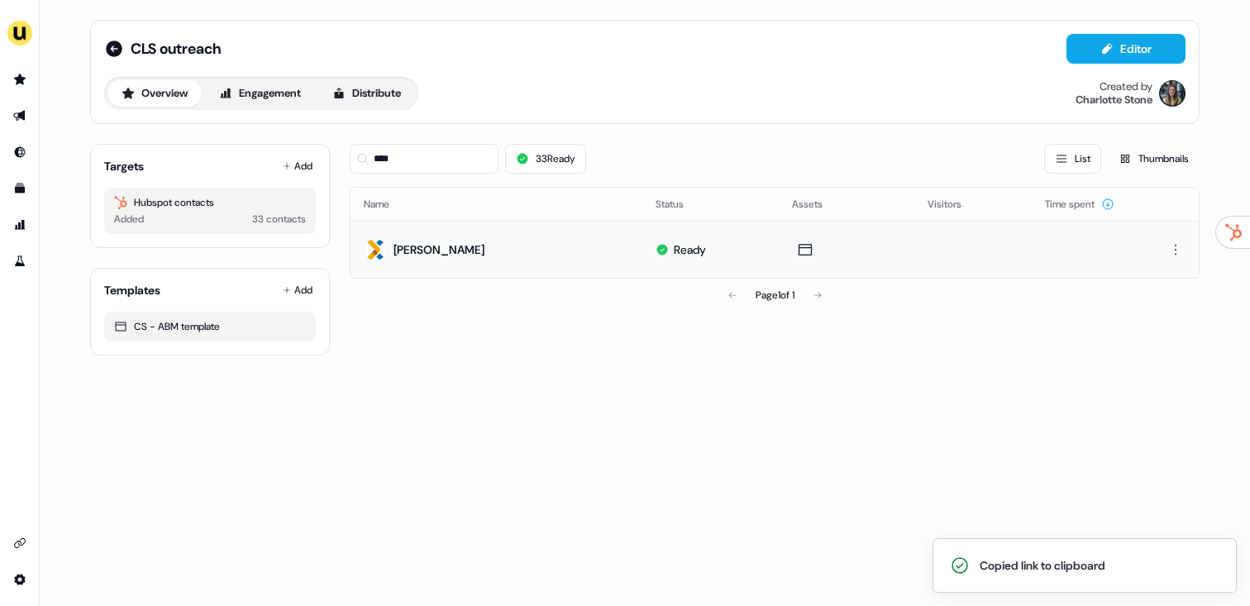
click at [2, 116] on li "side nav menu" at bounding box center [19, 115] width 39 height 26
click at [16, 116] on icon "Go to outbound experience" at bounding box center [19, 115] width 13 height 13
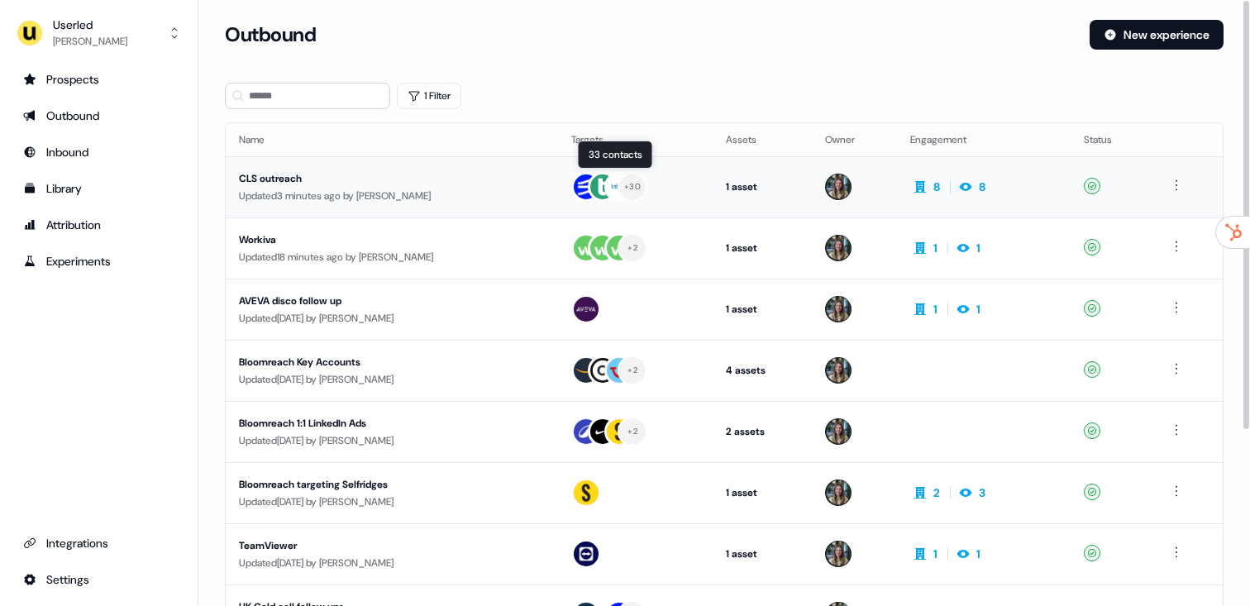
click at [647, 180] on div "+ 30" at bounding box center [632, 187] width 30 height 30
click at [1136, 40] on button "New experience" at bounding box center [1156, 35] width 134 height 30
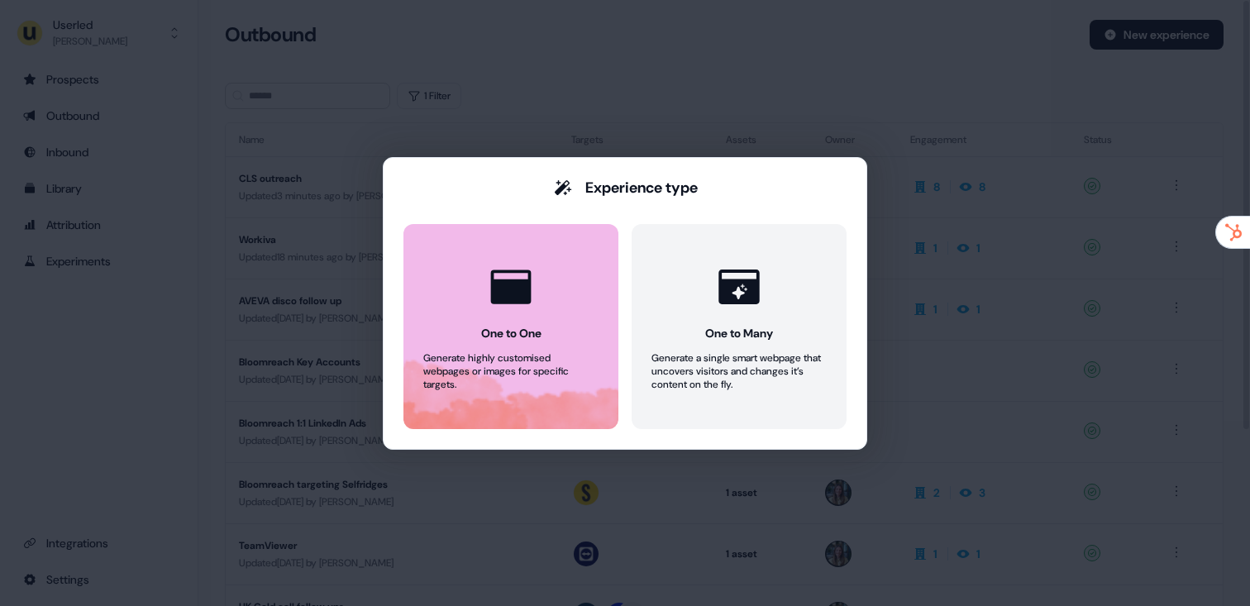
click at [493, 294] on icon at bounding box center [511, 286] width 40 height 34
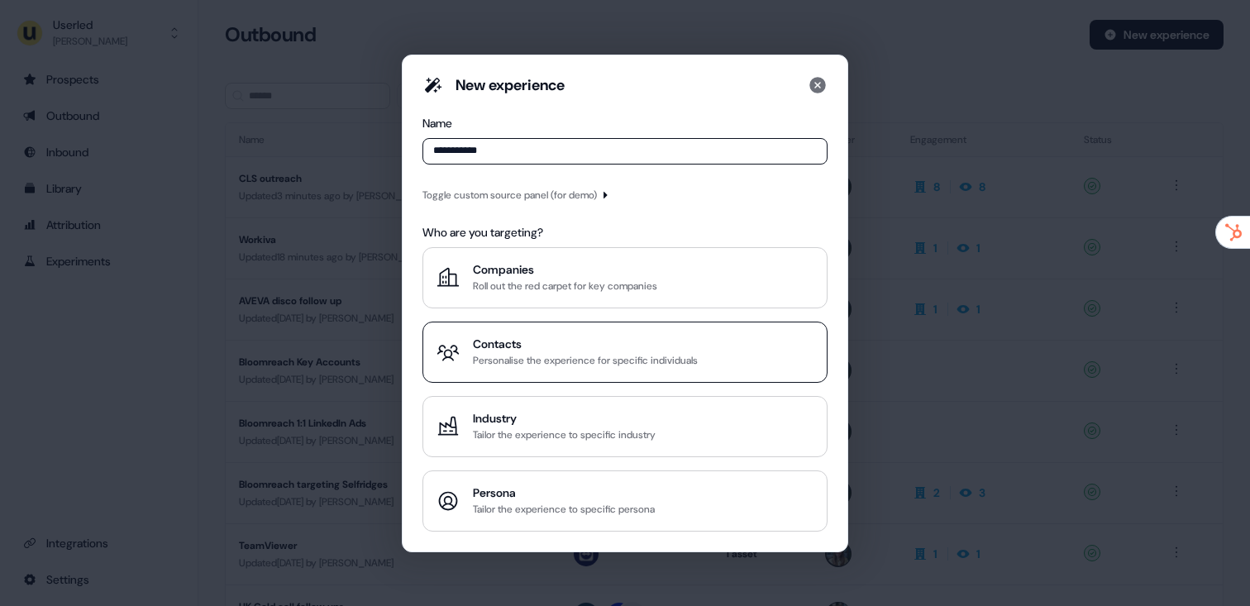
type input "**********"
click at [612, 355] on div "Personalise the experience for specific individuals" at bounding box center [585, 360] width 225 height 17
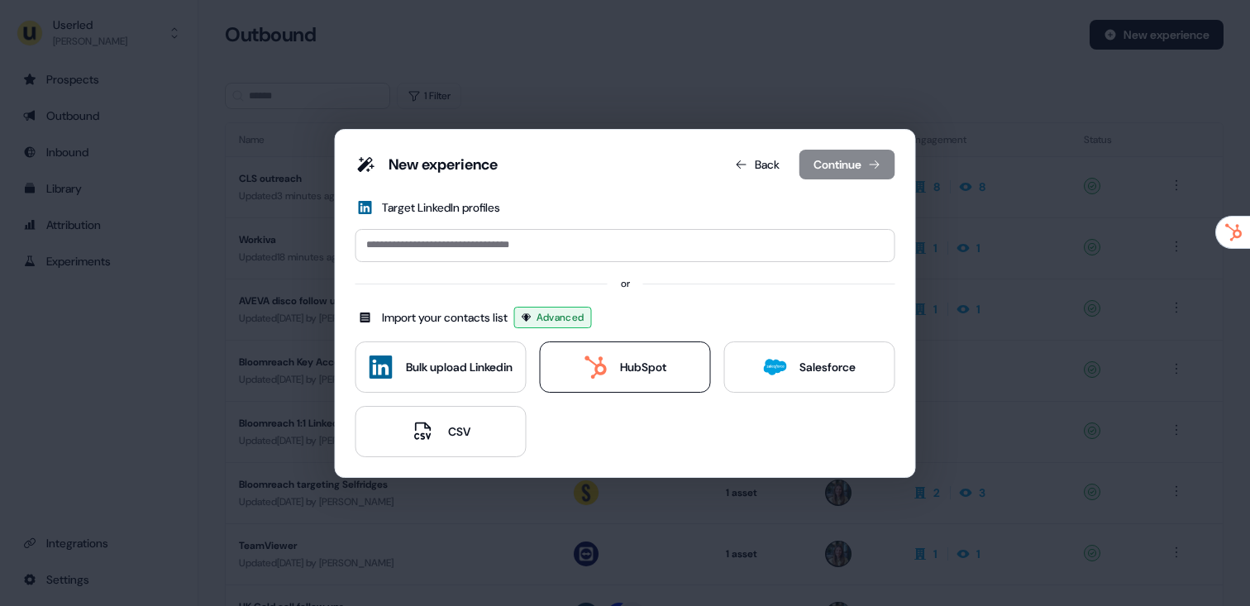
click at [631, 350] on button "HubSpot" at bounding box center [625, 366] width 171 height 51
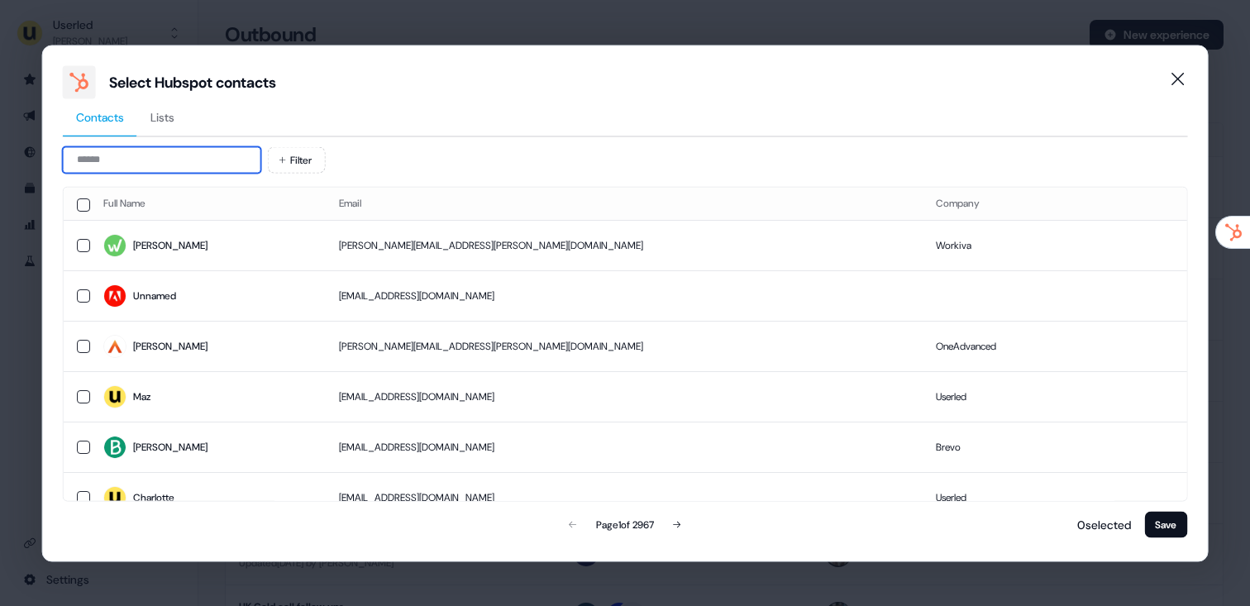
click at [166, 153] on input at bounding box center [162, 159] width 198 height 26
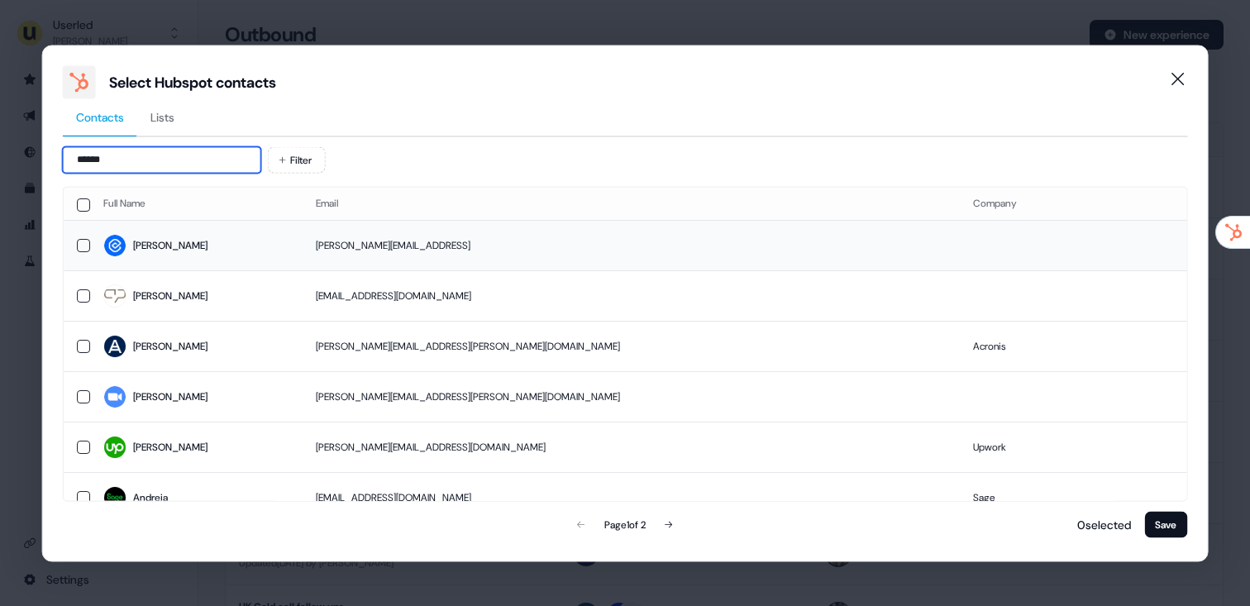
type input "******"
click at [289, 243] on span "Andrei" at bounding box center [196, 245] width 186 height 23
click at [1164, 534] on button "Save" at bounding box center [1165, 524] width 43 height 26
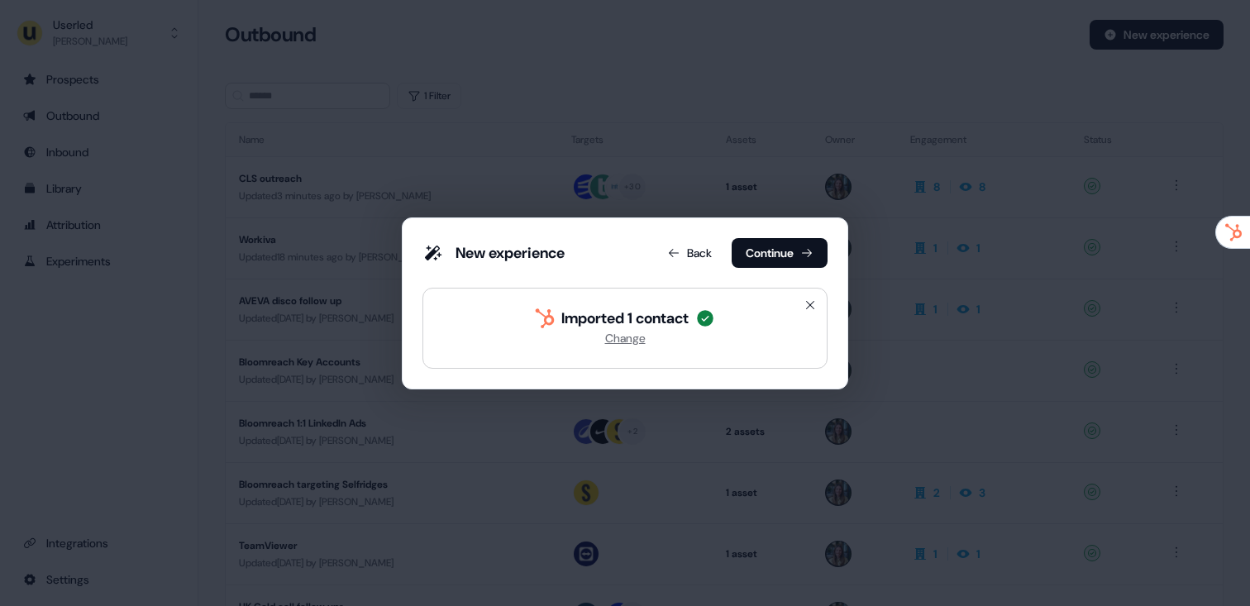
click at [772, 267] on div "New experience Back Continue" at bounding box center [624, 256] width 405 height 36
click at [767, 259] on button "Continue" at bounding box center [779, 253] width 96 height 30
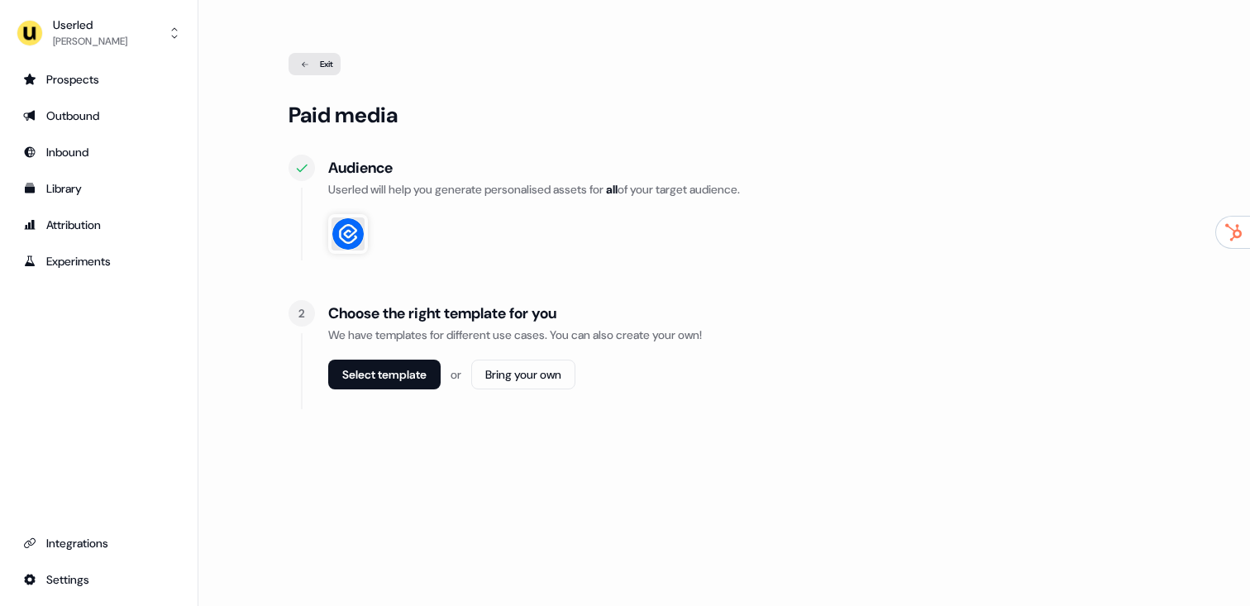
click at [404, 359] on div "Choose the right template for you We have templates for different use cases. Yo…" at bounding box center [744, 354] width 832 height 109
click at [416, 377] on button "Select template" at bounding box center [384, 375] width 112 height 30
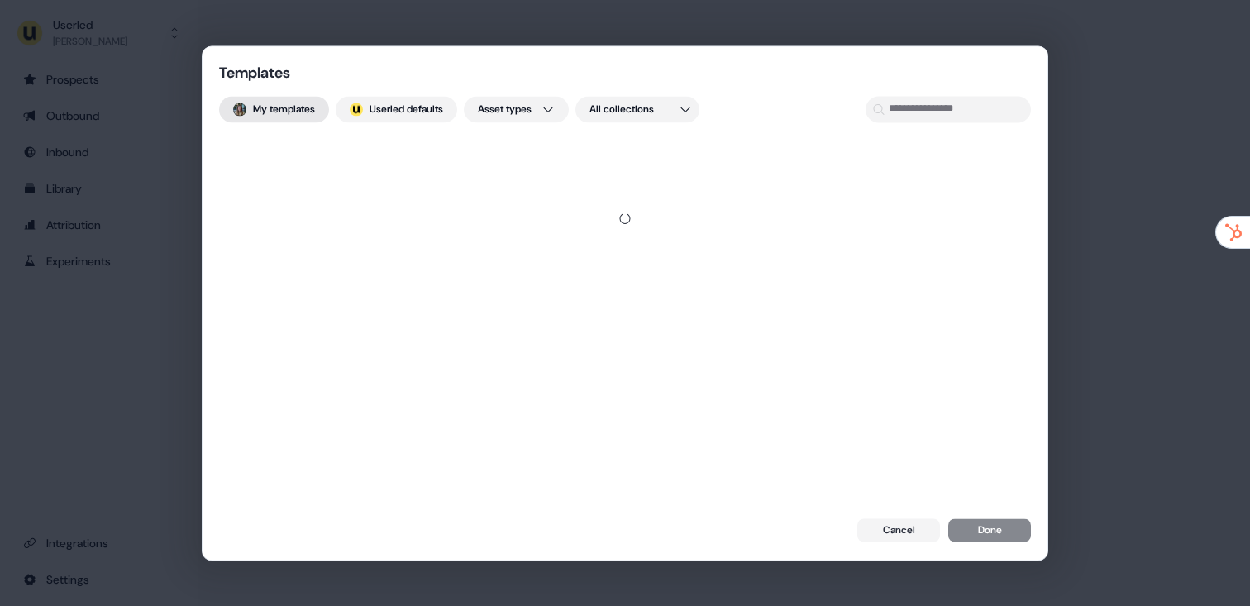
click at [297, 98] on button "My templates" at bounding box center [274, 109] width 110 height 26
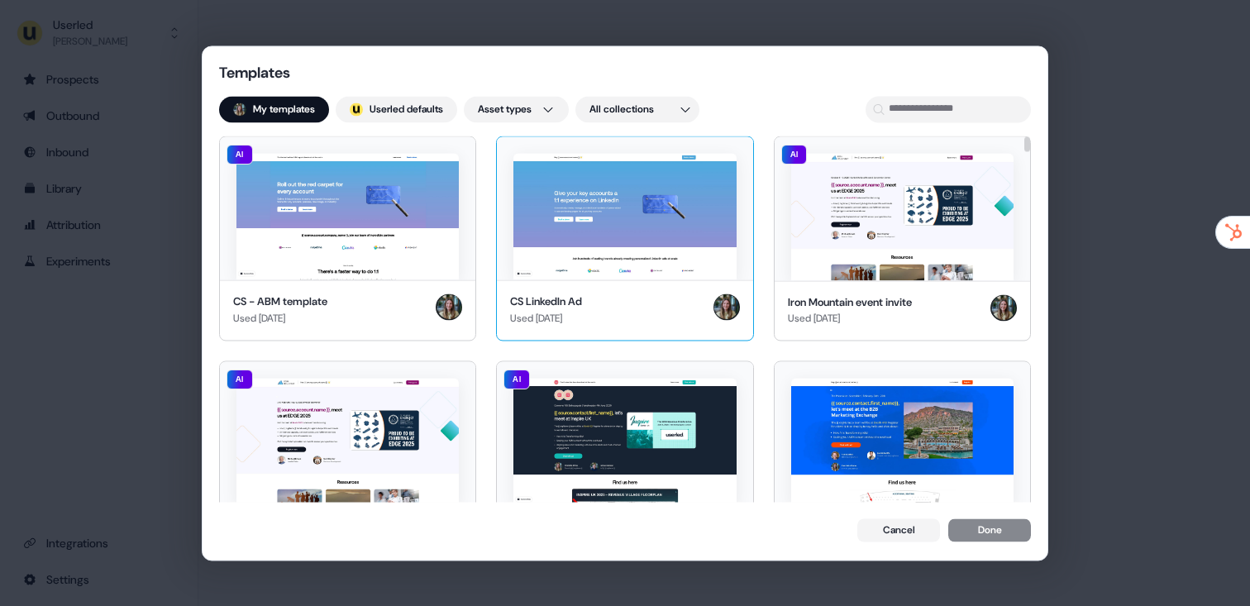
click at [607, 240] on img at bounding box center [624, 216] width 222 height 127
click at [1007, 536] on button "Done" at bounding box center [989, 531] width 83 height 23
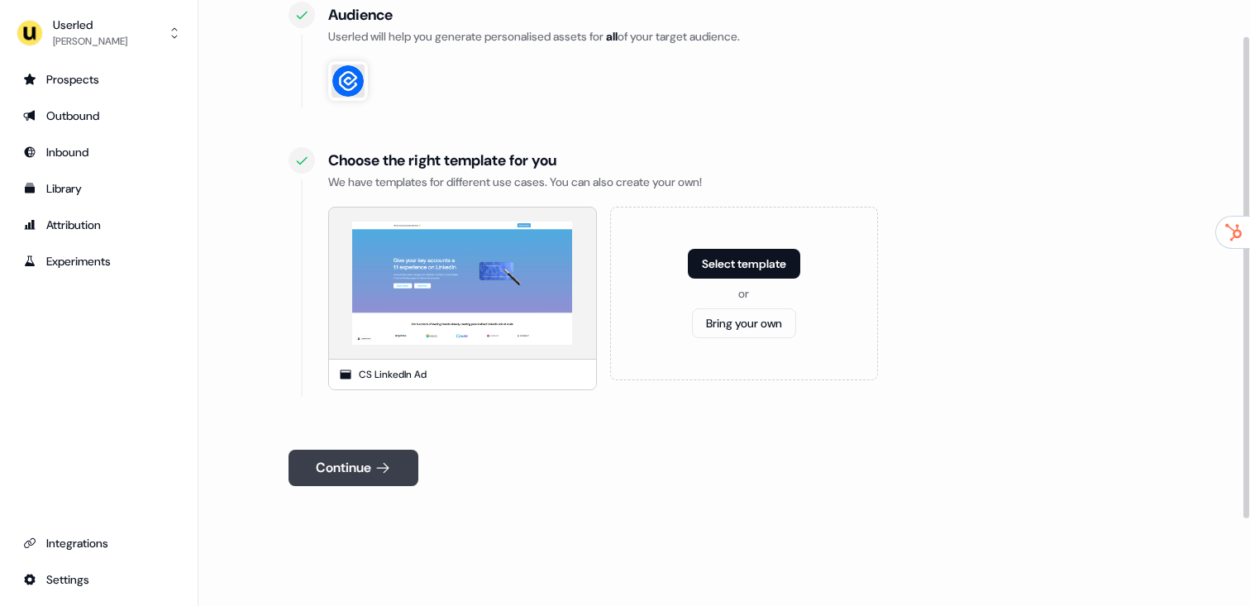
scroll to position [155, 0]
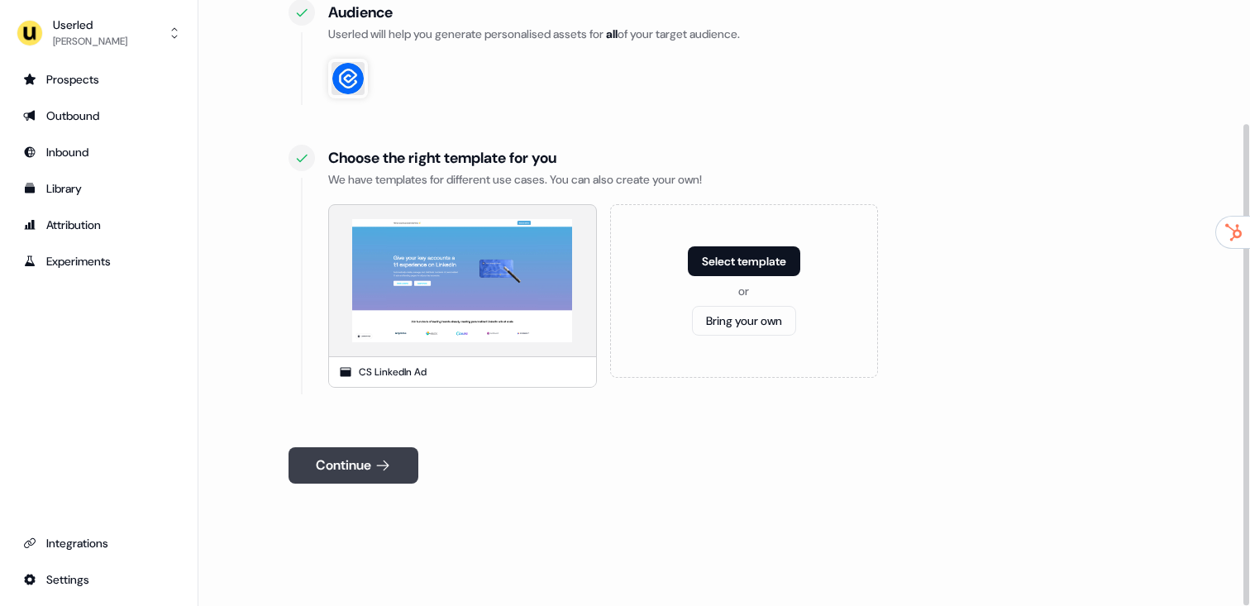
click at [357, 462] on button "Continue" at bounding box center [353, 465] width 130 height 36
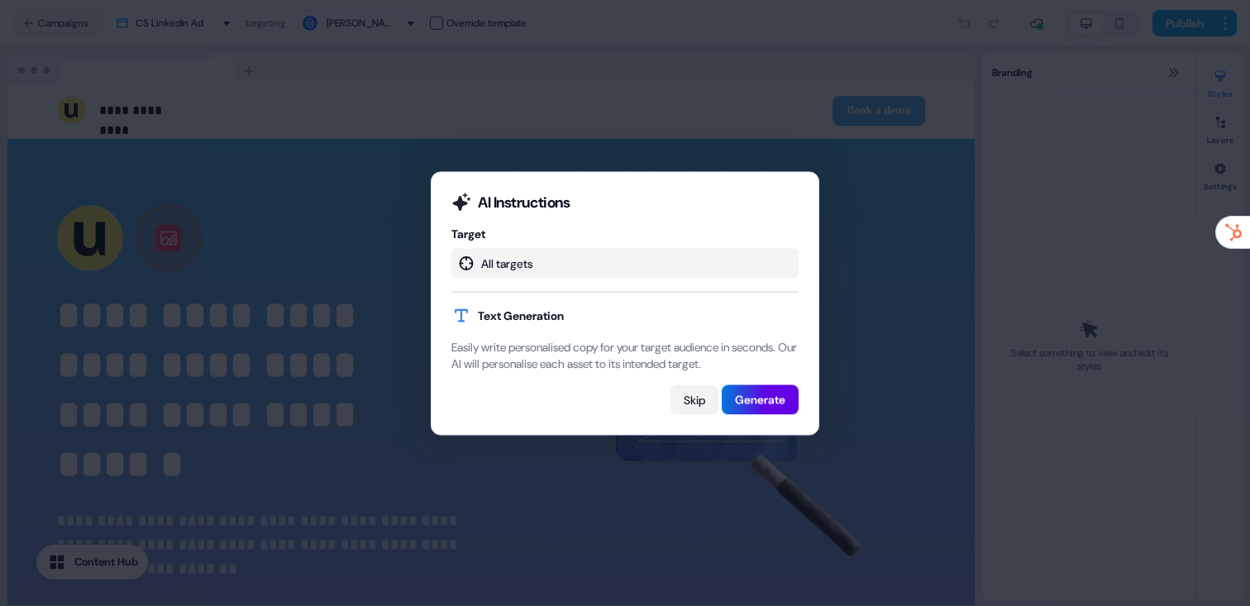
click at [681, 402] on button "Skip" at bounding box center [694, 399] width 48 height 30
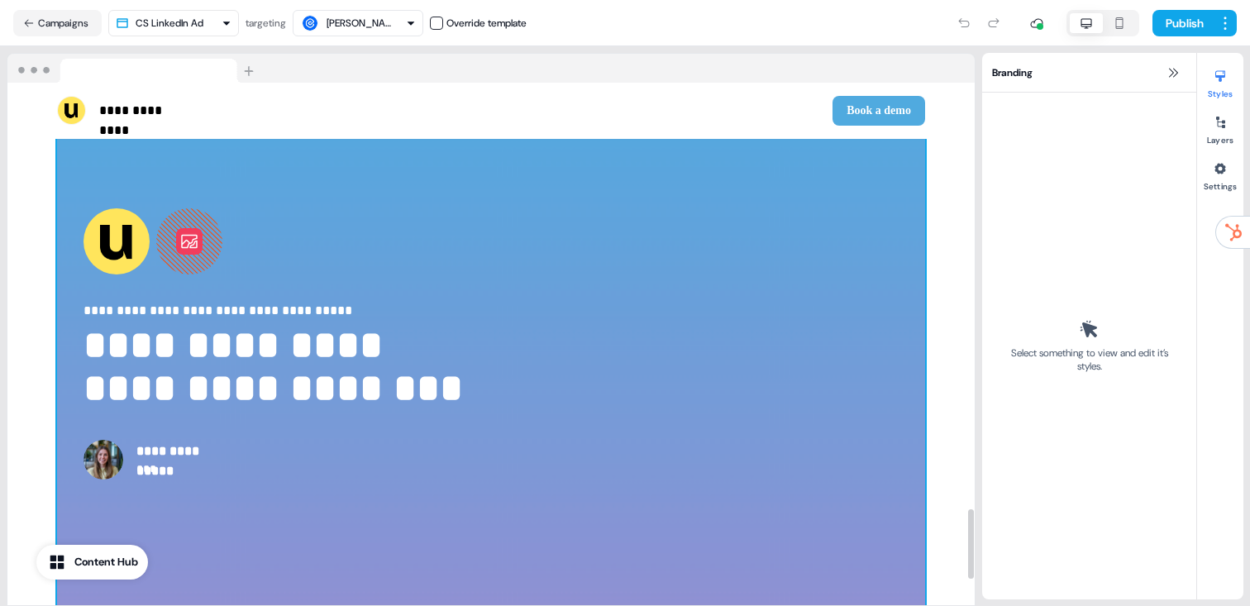
scroll to position [3185, 0]
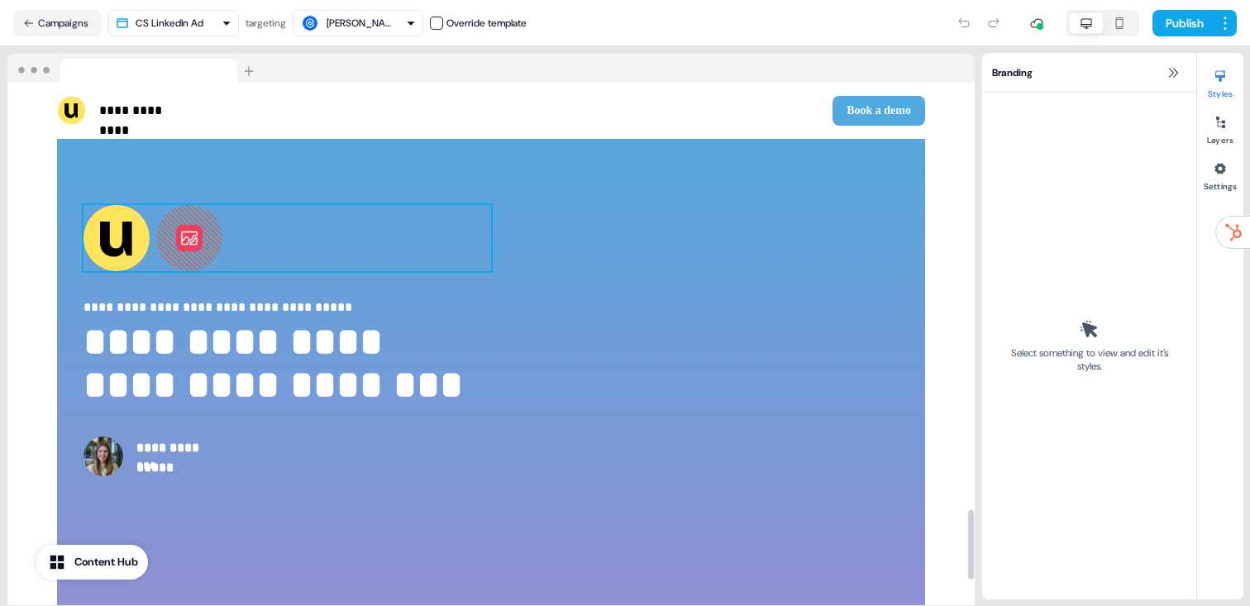
drag, startPoint x: 221, startPoint y: 224, endPoint x: 212, endPoint y: 226, distance: 10.2
click at [221, 223] on div "To pick up a draggable item, press the space bar. While dragging, use the arrow…" at bounding box center [286, 238] width 407 height 66
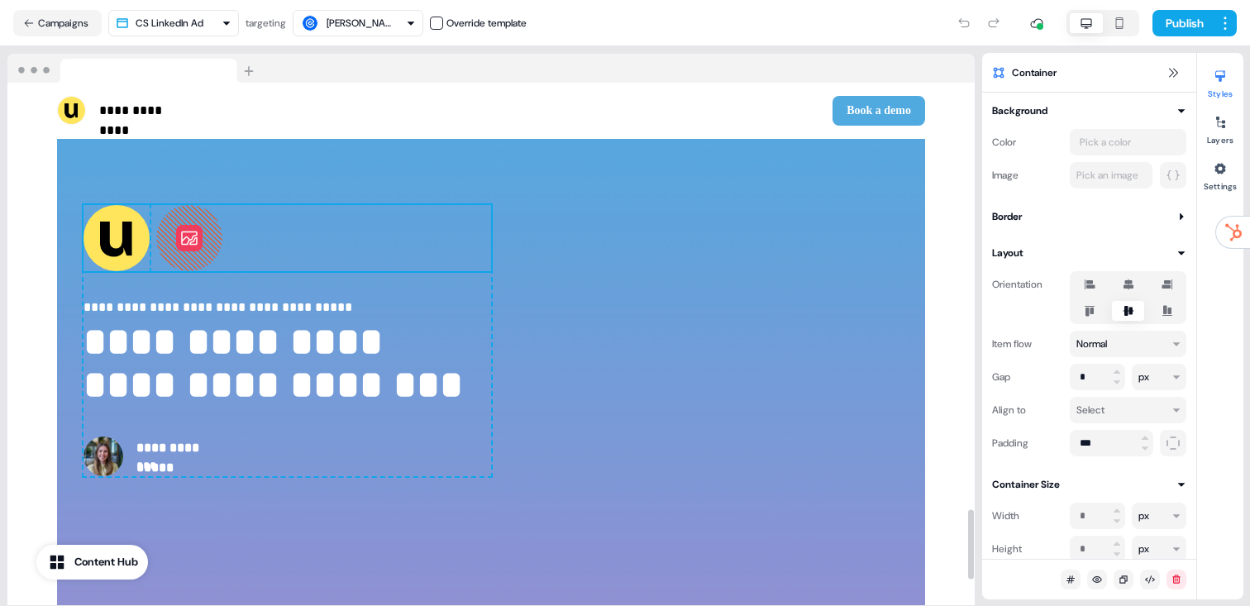
click at [196, 231] on icon at bounding box center [189, 238] width 66 height 66
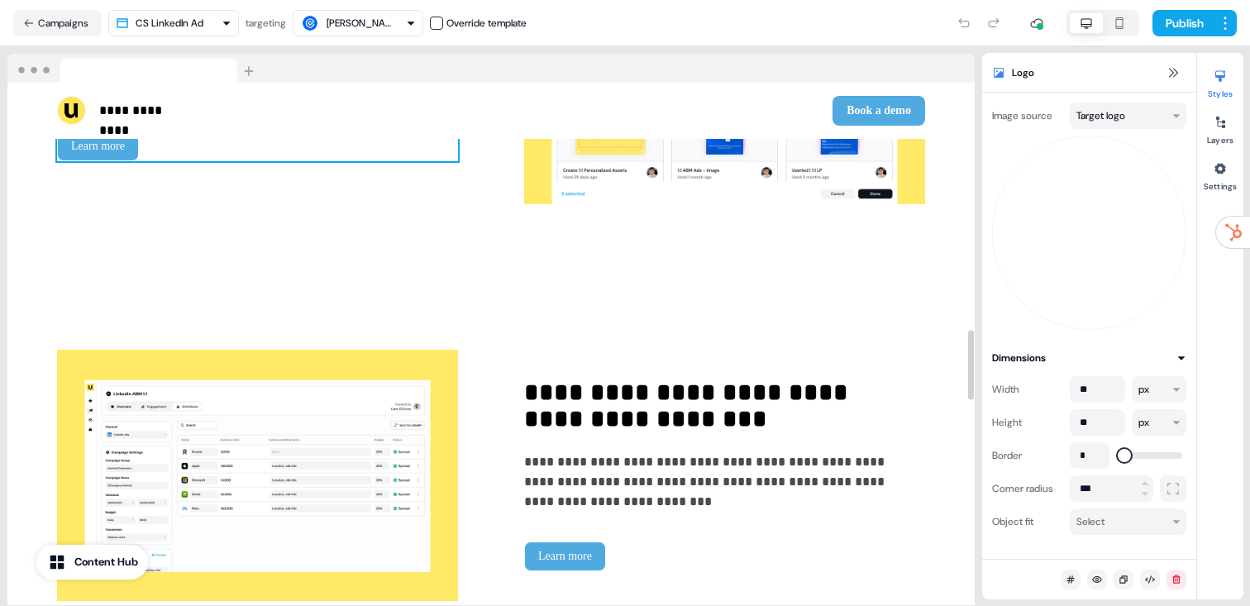
scroll to position [1836, 0]
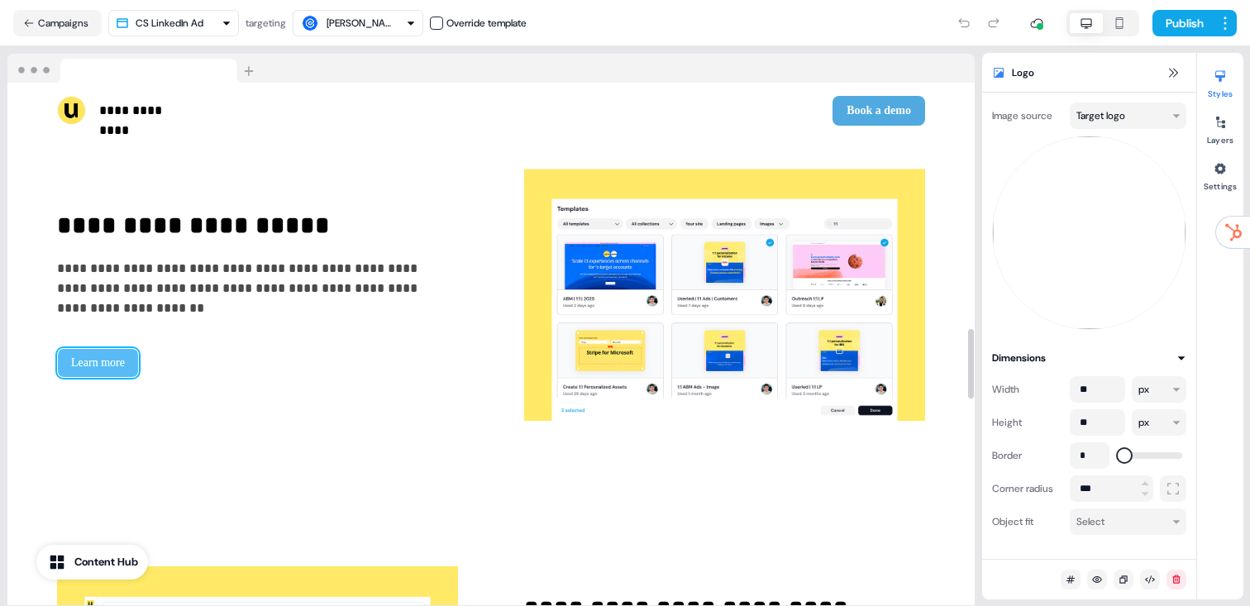
click at [131, 360] on button "Learn more" at bounding box center [98, 363] width 82 height 30
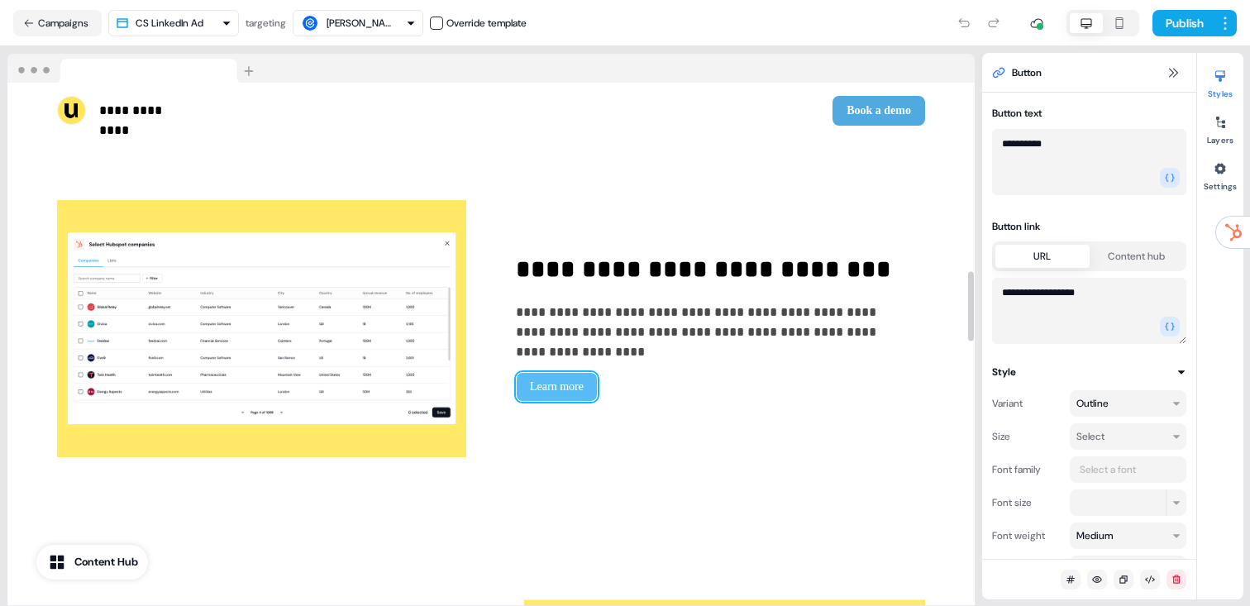
click at [550, 389] on button "Learn more" at bounding box center [557, 387] width 82 height 30
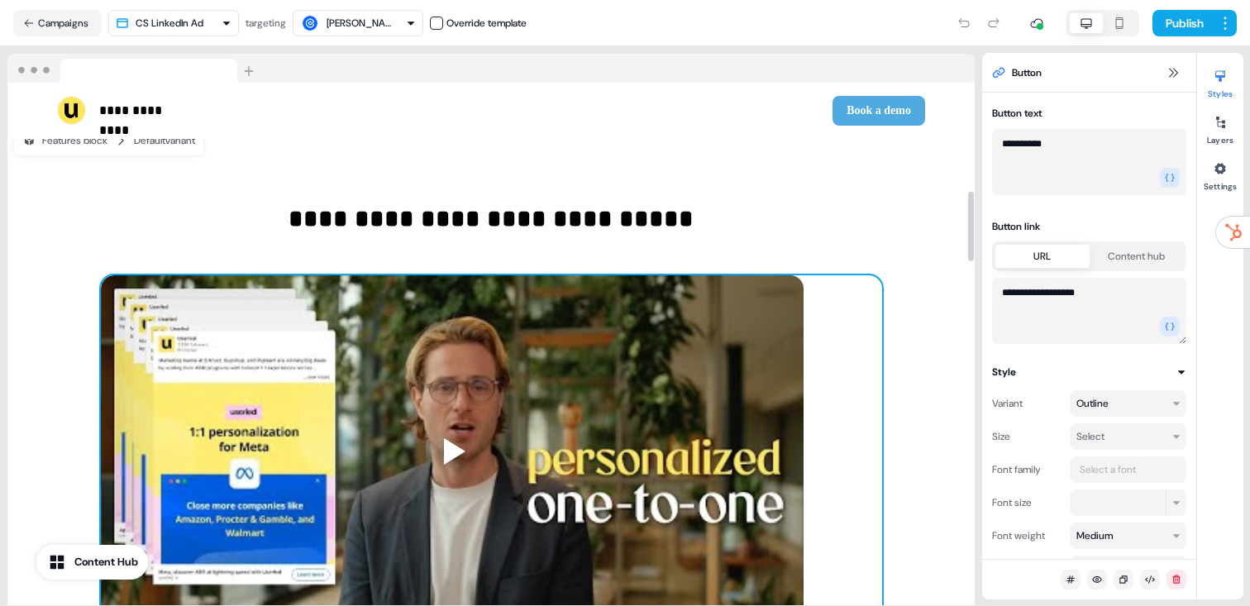
scroll to position [801, 0]
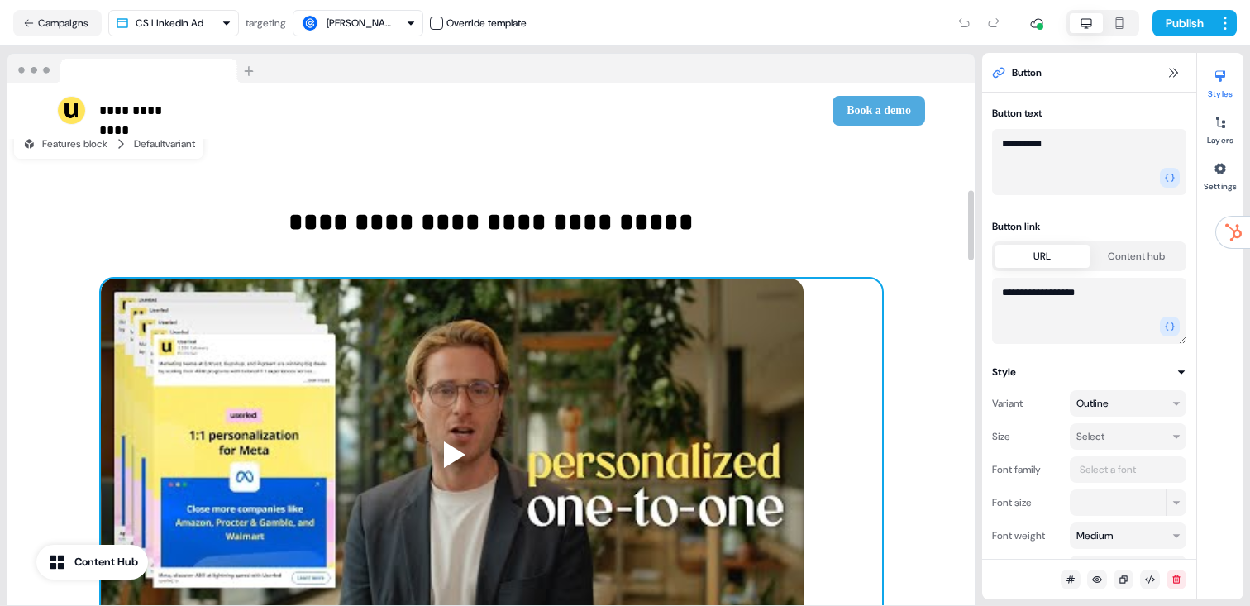
drag, startPoint x: 402, startPoint y: 395, endPoint x: 438, endPoint y: 412, distance: 39.2
click at [402, 396] on div at bounding box center [491, 499] width 781 height 440
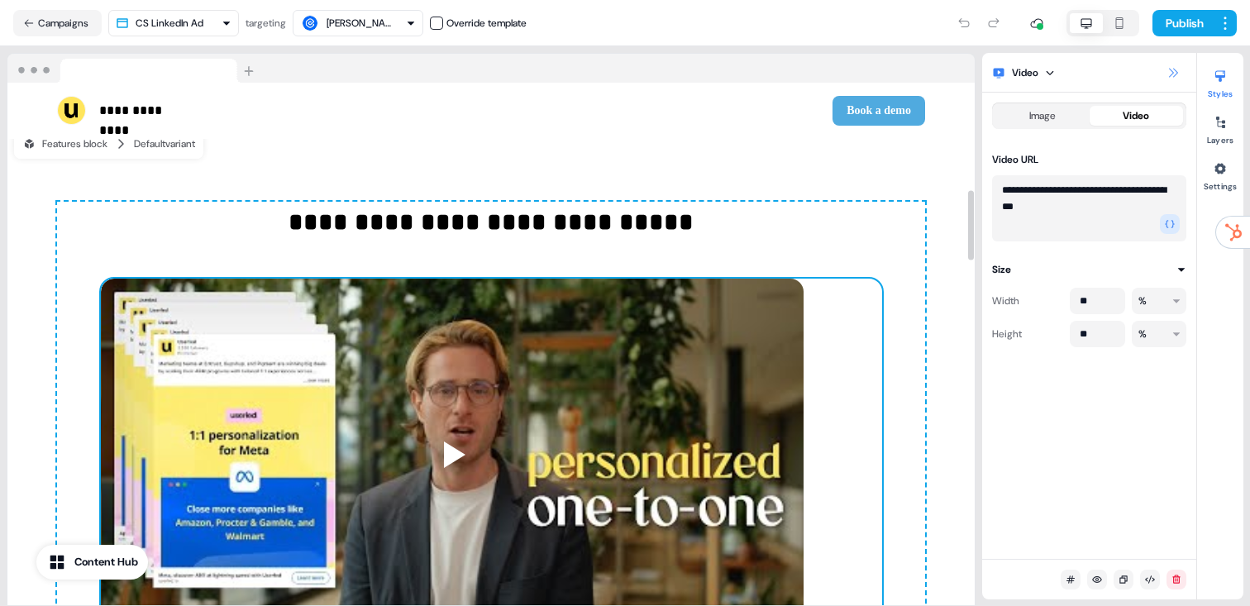
click at [1171, 71] on icon at bounding box center [1173, 72] width 9 height 9
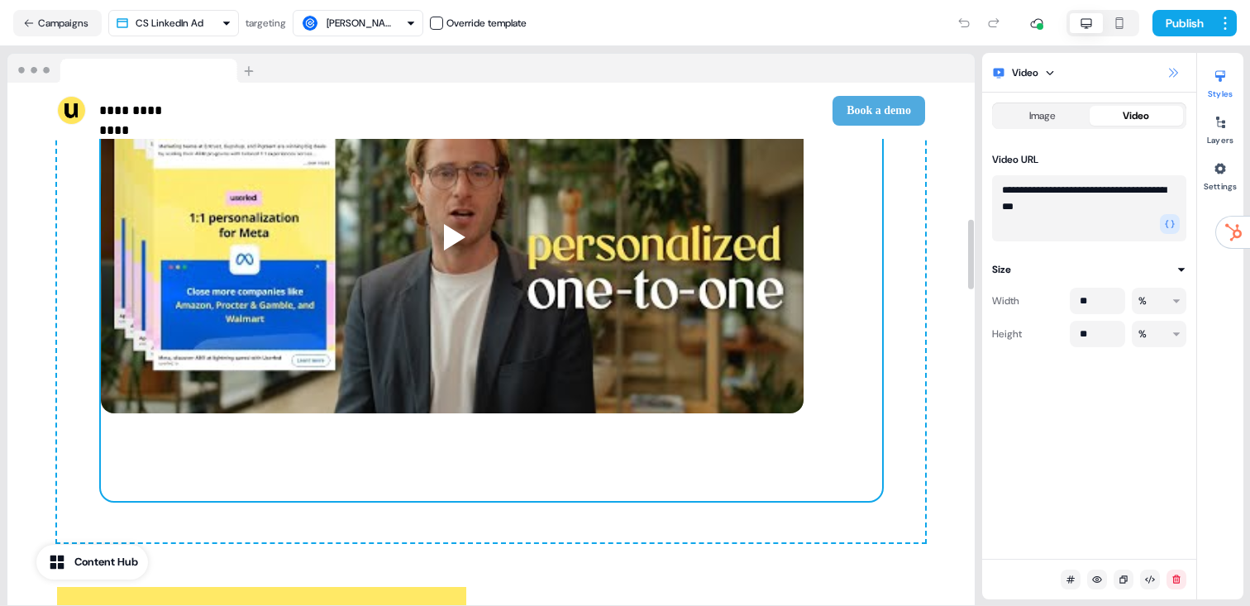
click at [1170, 79] on button at bounding box center [1173, 73] width 20 height 20
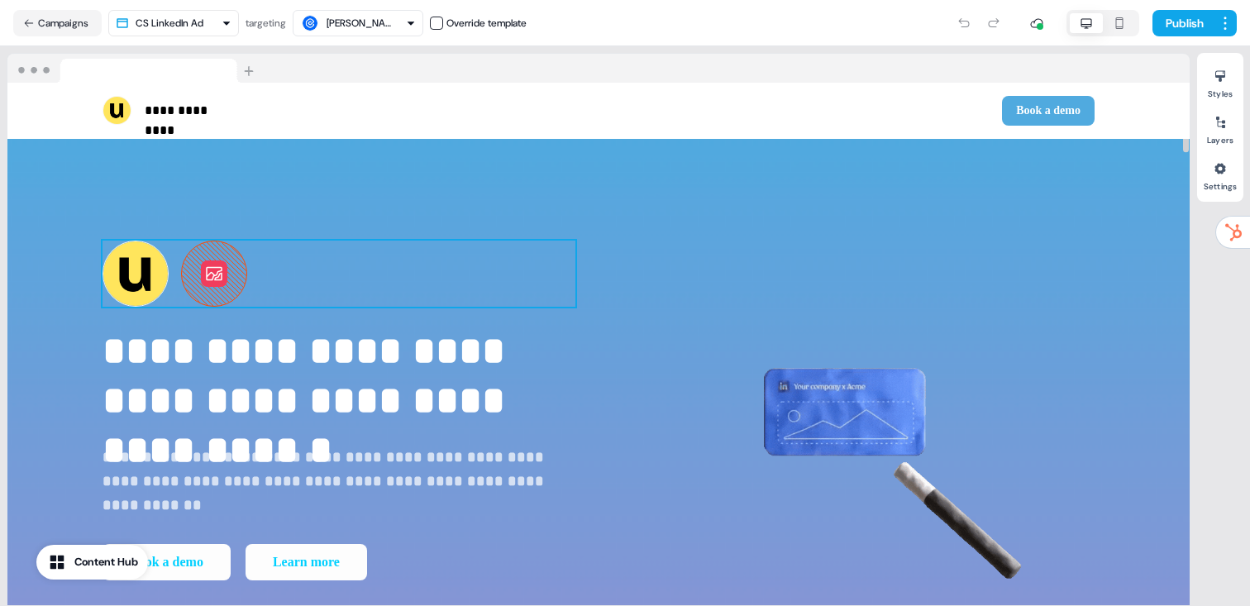
scroll to position [31, 0]
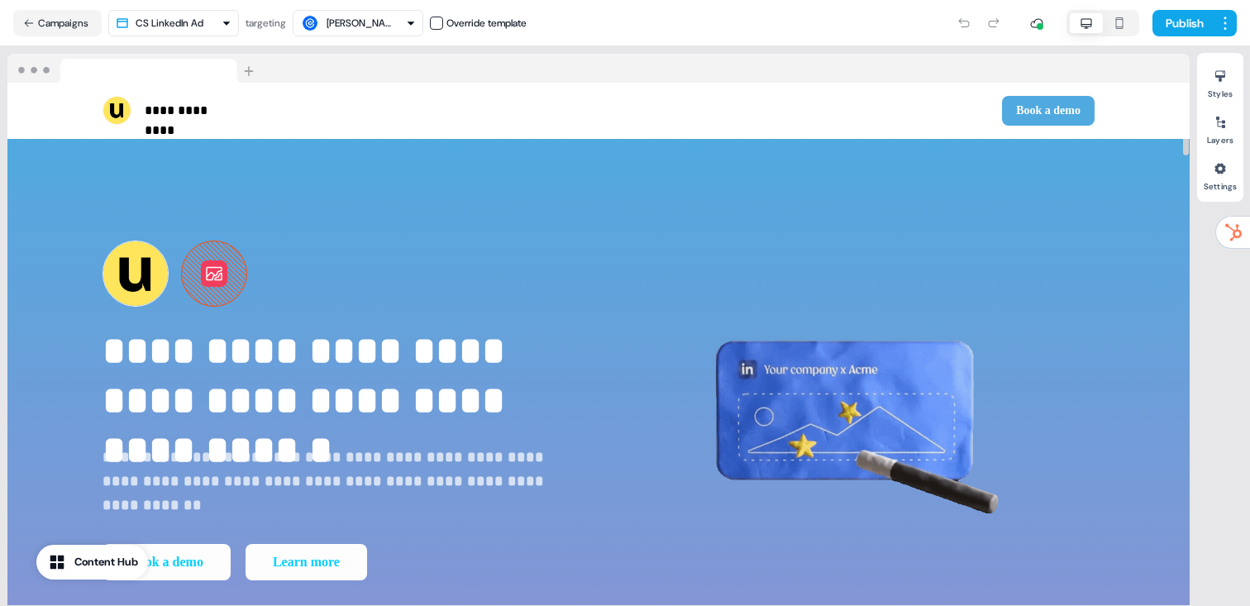
click at [207, 283] on icon at bounding box center [214, 274] width 20 height 20
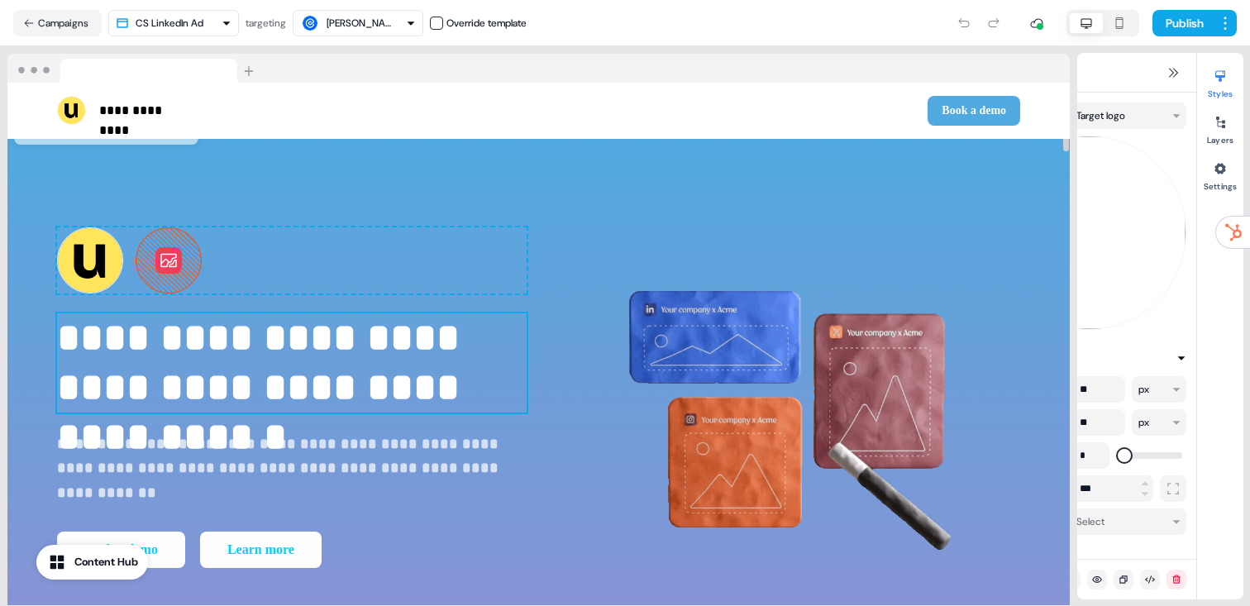
scroll to position [0, 0]
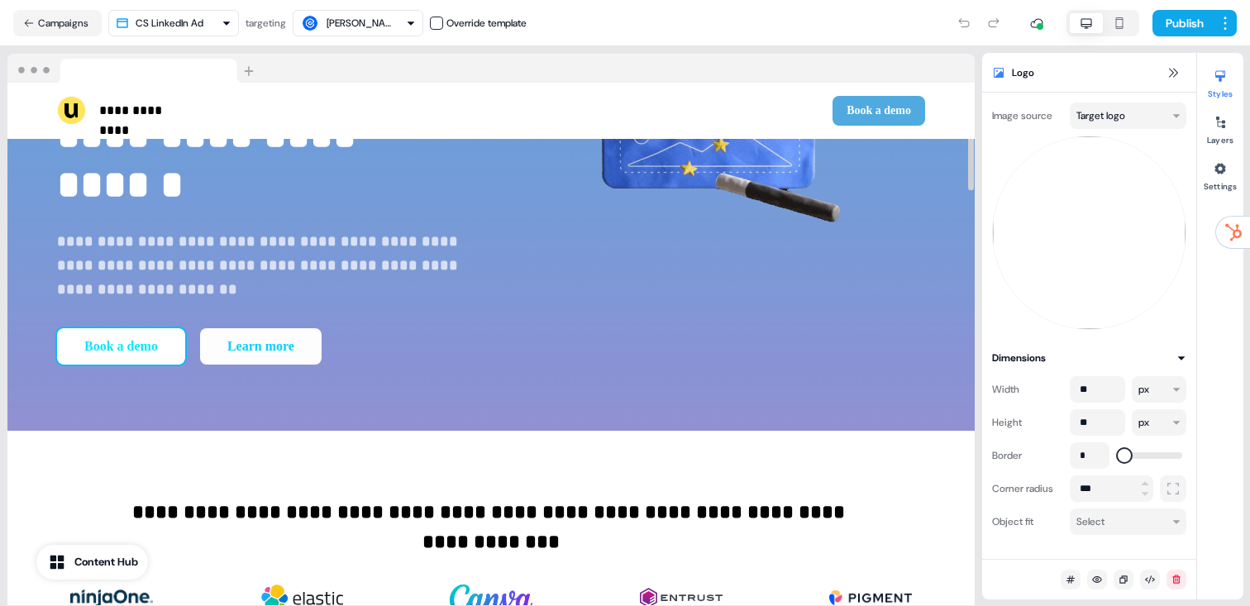
click at [131, 333] on button "Book a demo" at bounding box center [121, 346] width 128 height 36
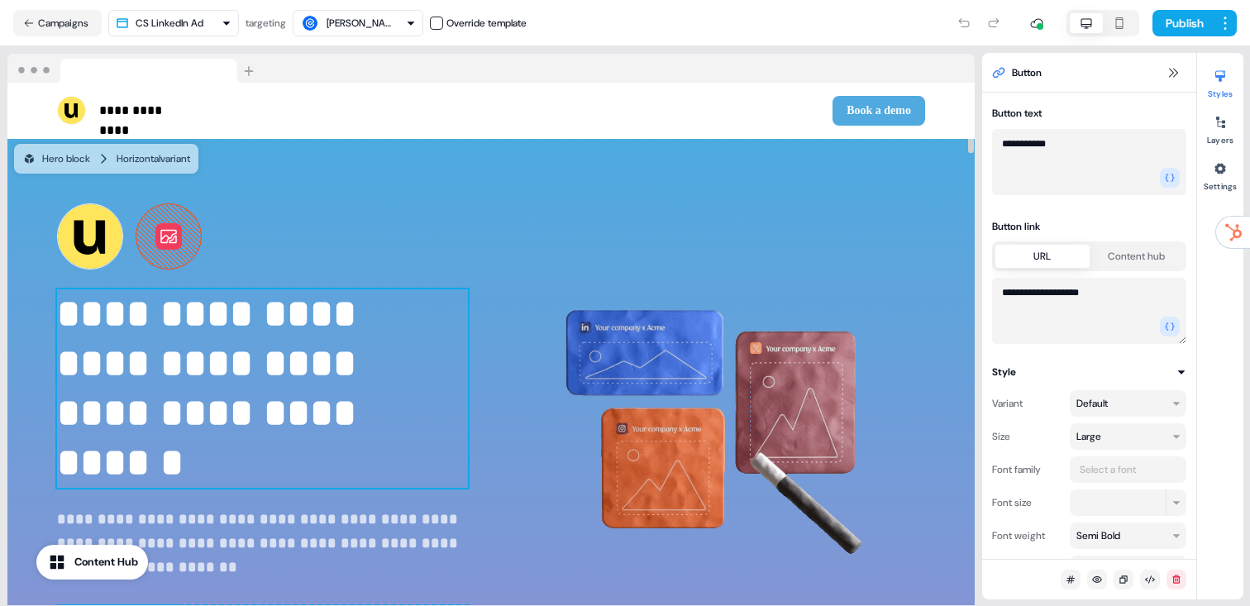
scroll to position [3, 0]
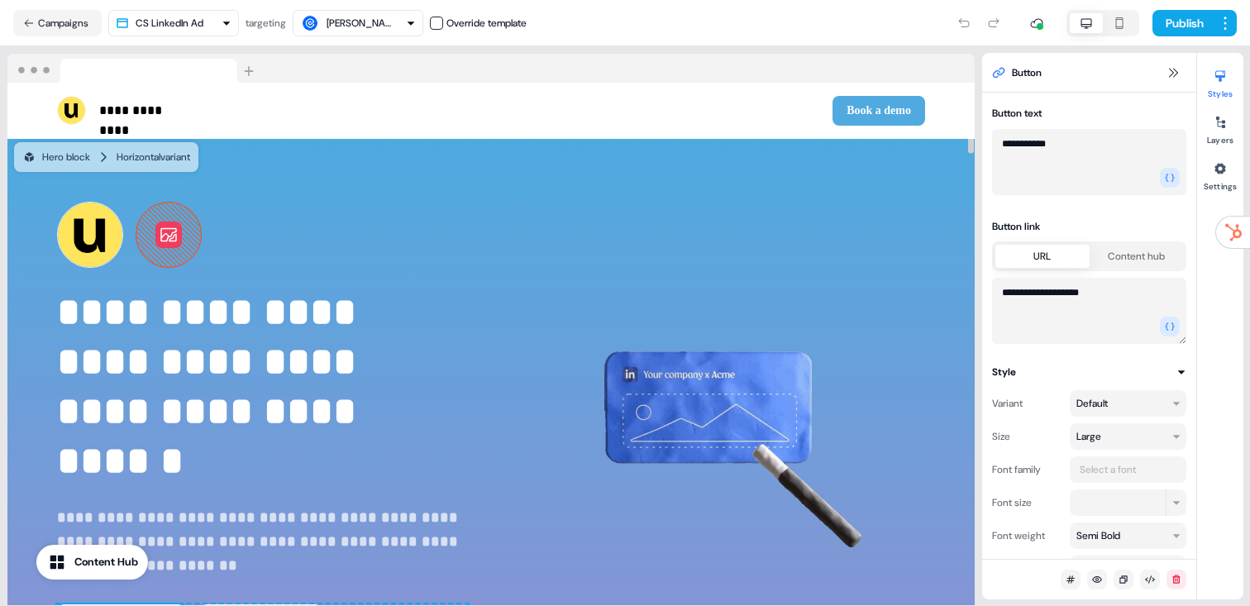
click at [173, 261] on icon at bounding box center [168, 234] width 64 height 64
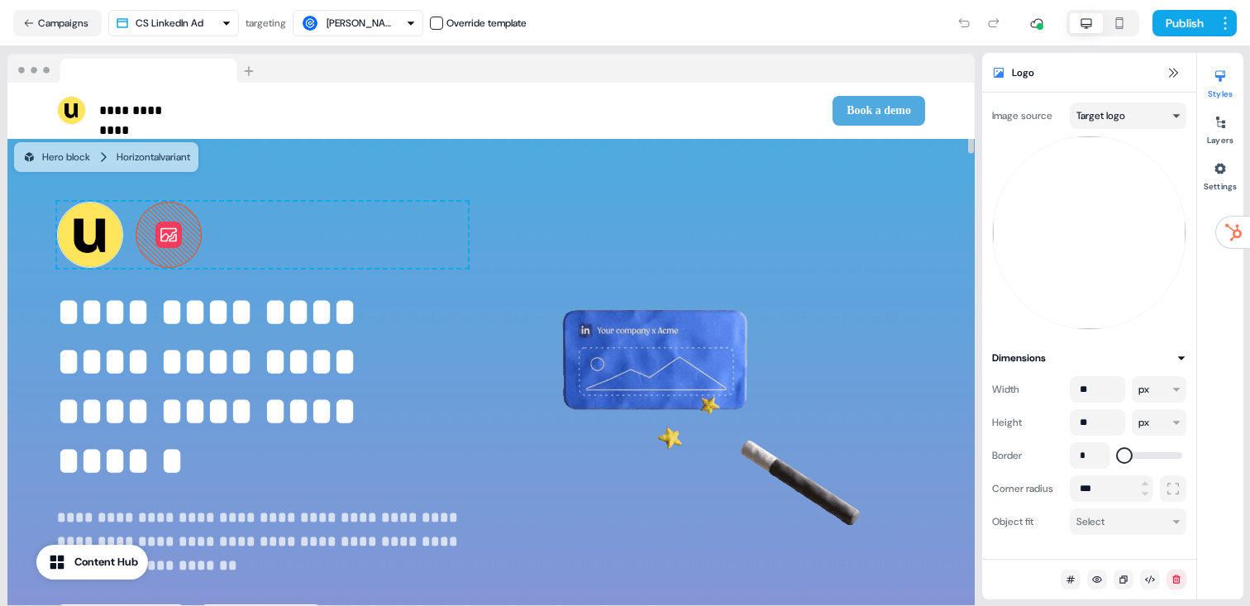
click at [1129, 121] on html "**********" at bounding box center [625, 303] width 1250 height 606
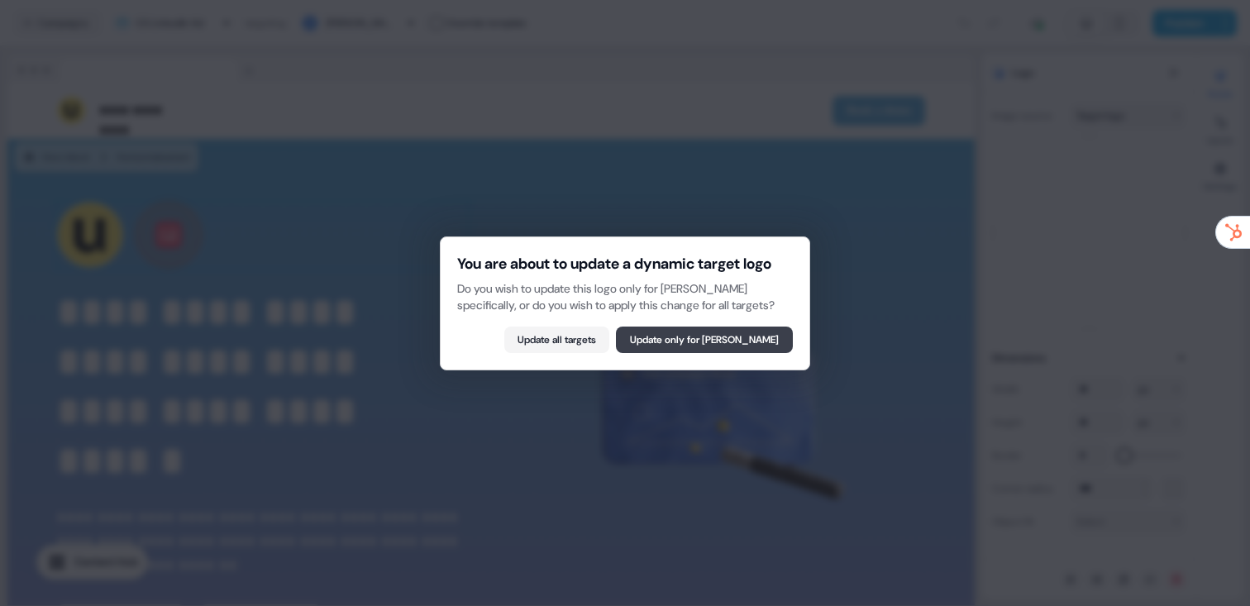
click at [722, 353] on button "Update only for Andrei Ciortan" at bounding box center [704, 339] width 177 height 26
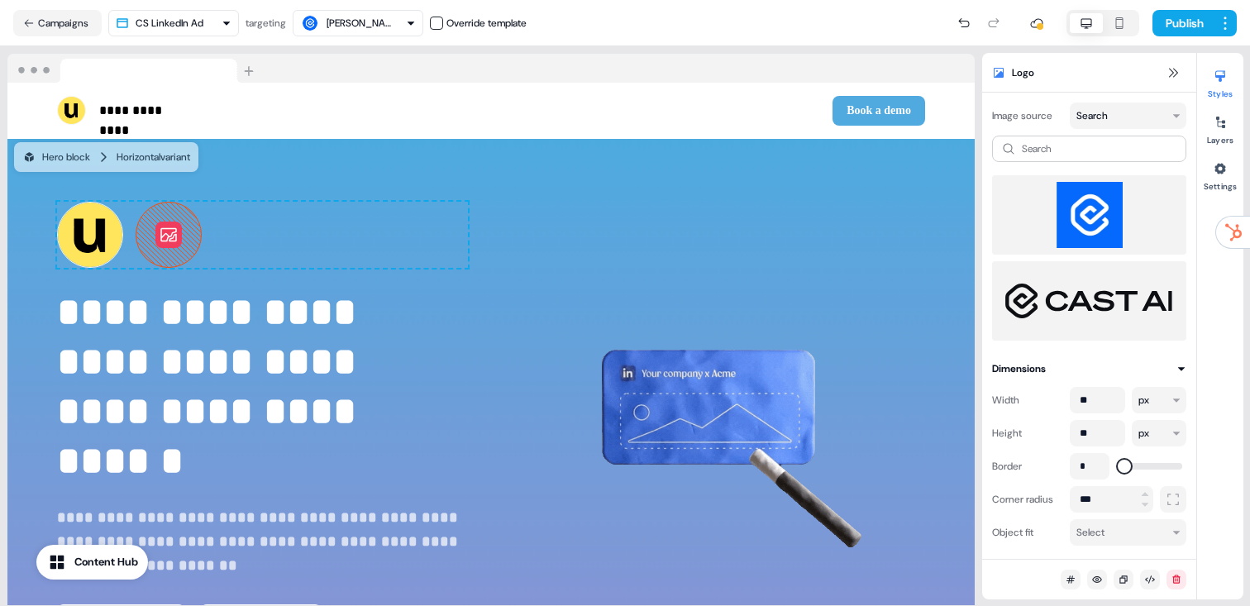
click at [1100, 221] on img at bounding box center [1089, 215] width 168 height 66
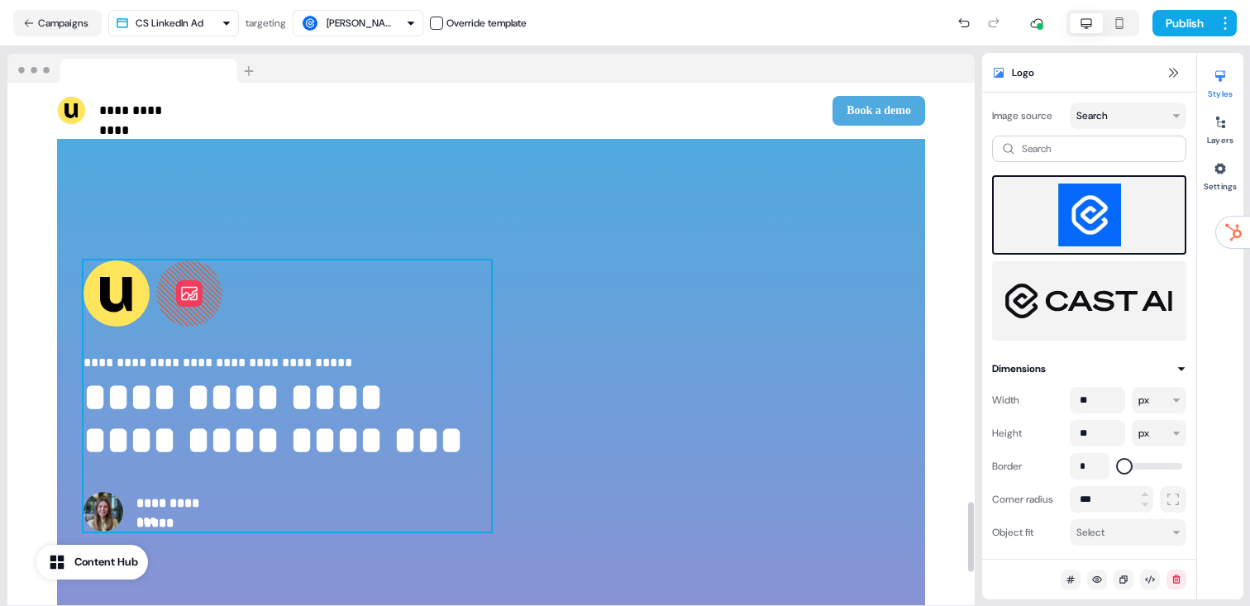
scroll to position [3131, 0]
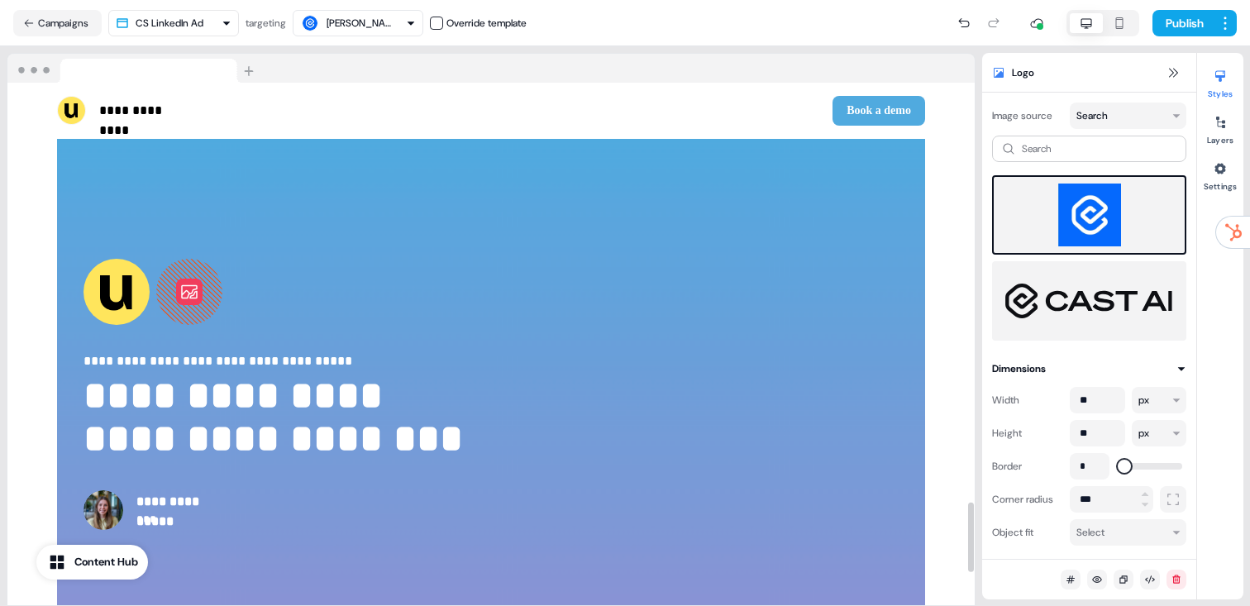
click at [213, 286] on icon at bounding box center [189, 292] width 66 height 66
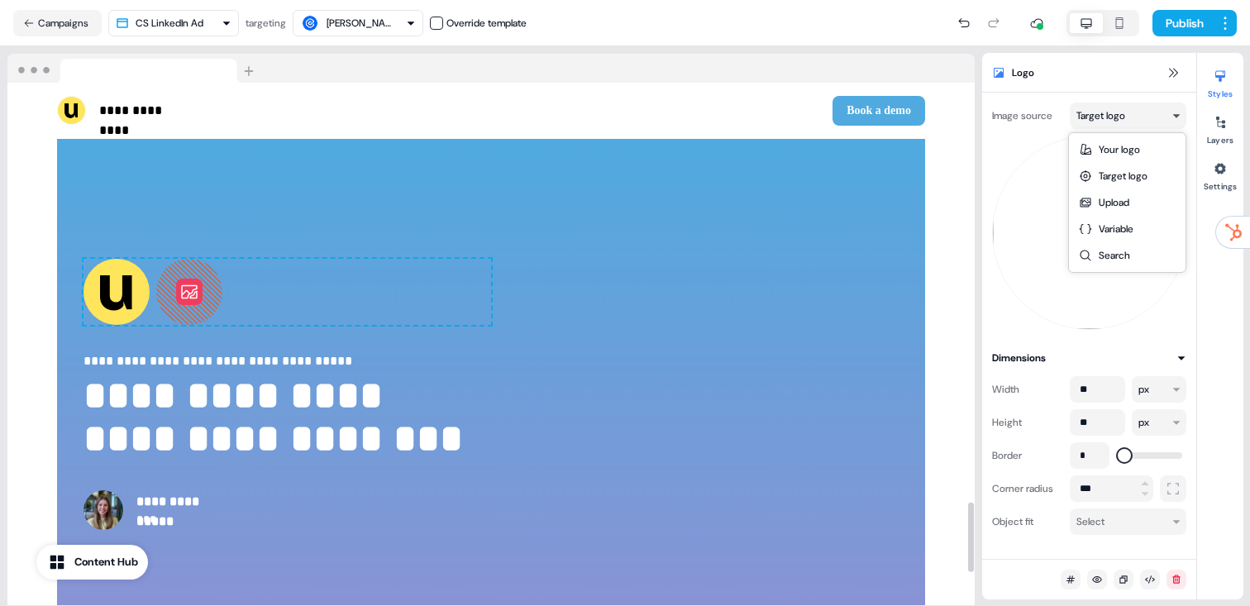
click at [1157, 114] on html "**********" at bounding box center [625, 303] width 1250 height 606
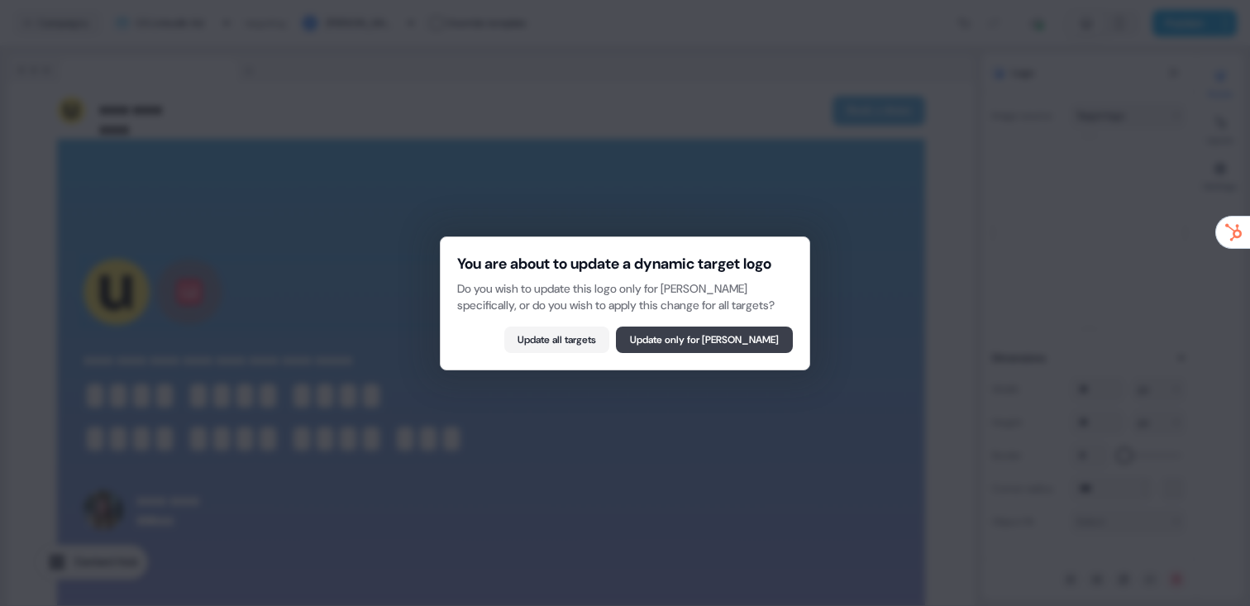
click at [721, 353] on button "Update only for Andrei Ciortan" at bounding box center [704, 339] width 177 height 26
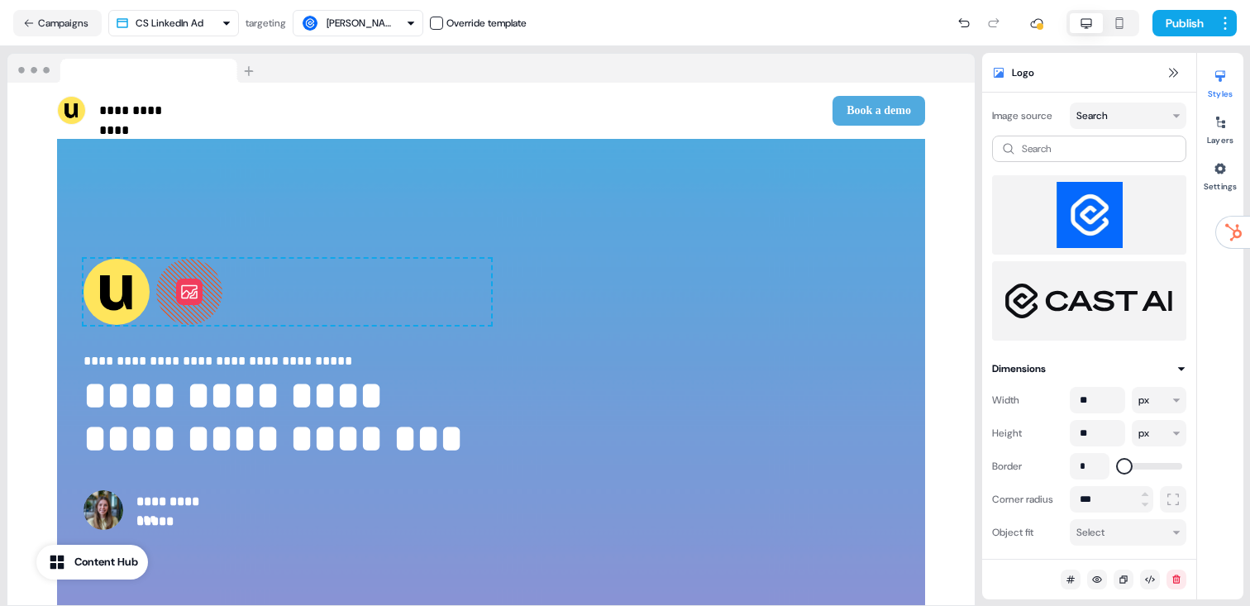
click at [1084, 225] on img at bounding box center [1089, 215] width 168 height 66
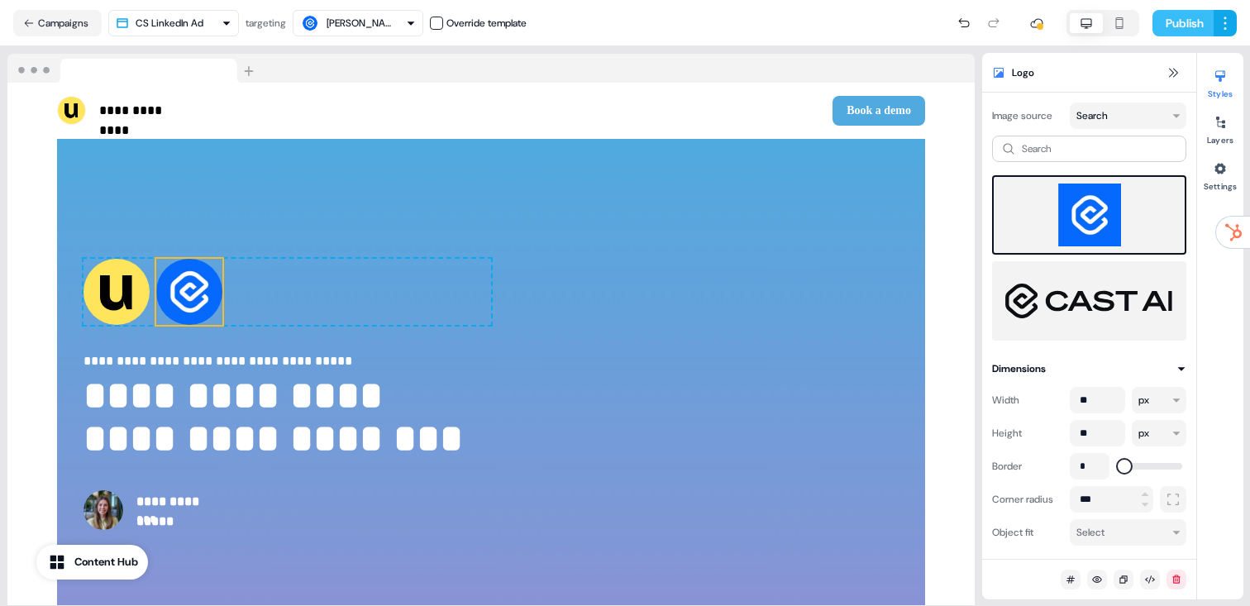
click at [1169, 26] on button "Publish" at bounding box center [1182, 23] width 61 height 26
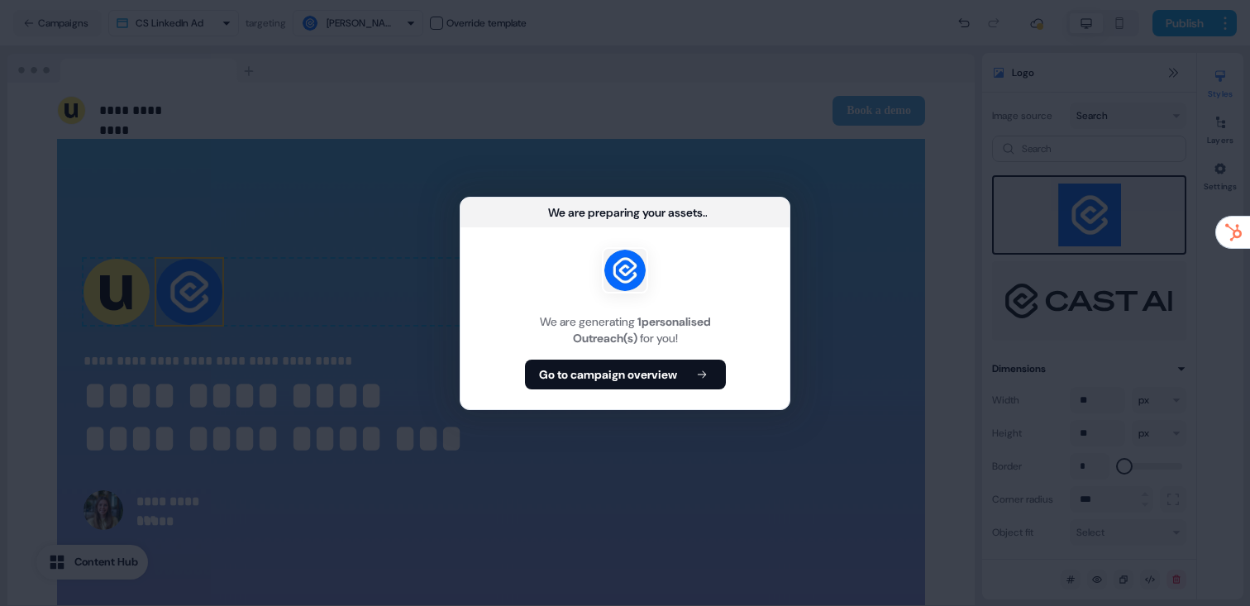
click at [591, 377] on b "Go to campaign overview" at bounding box center [608, 374] width 138 height 17
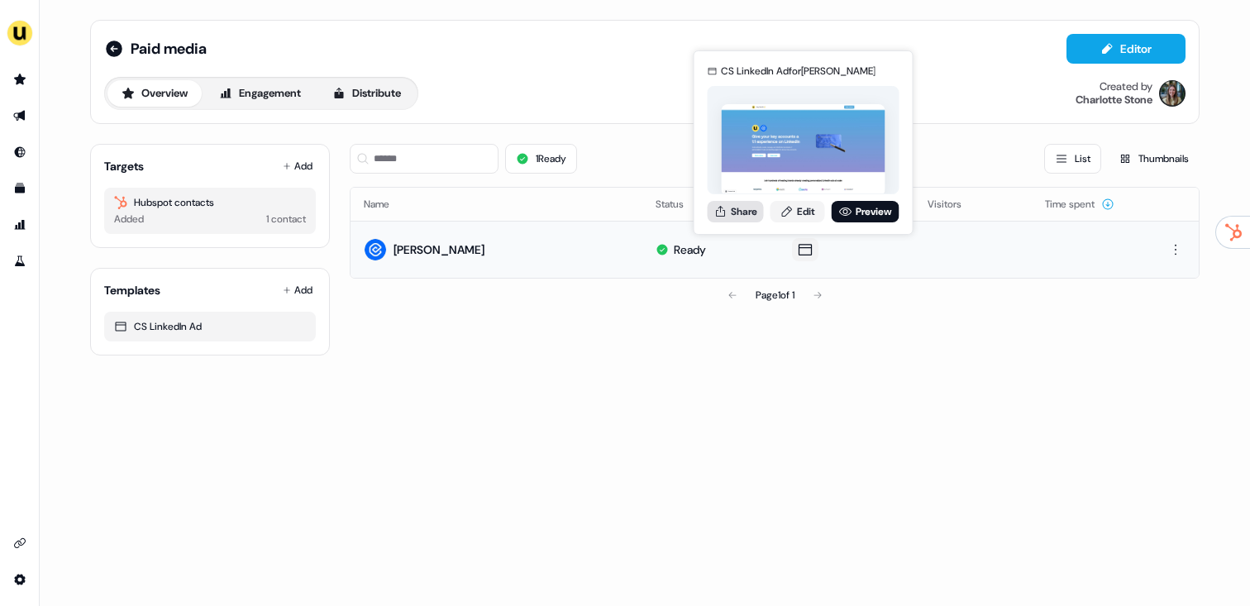
click at [750, 218] on button "Share" at bounding box center [735, 211] width 56 height 21
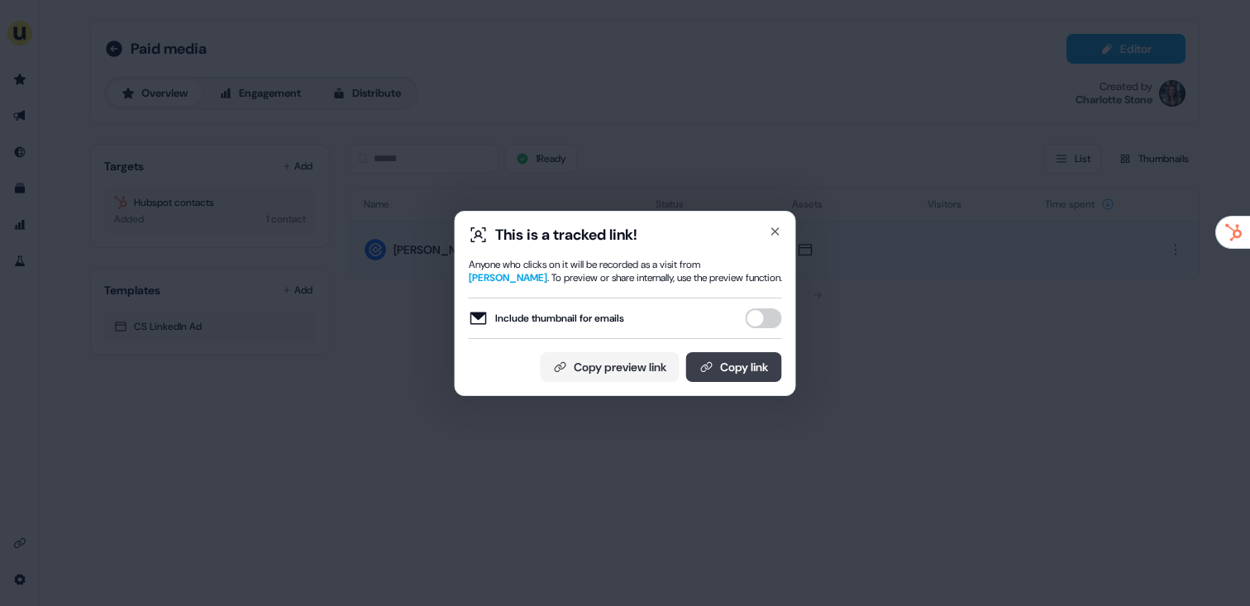
click at [764, 372] on button "Copy link" at bounding box center [734, 367] width 96 height 30
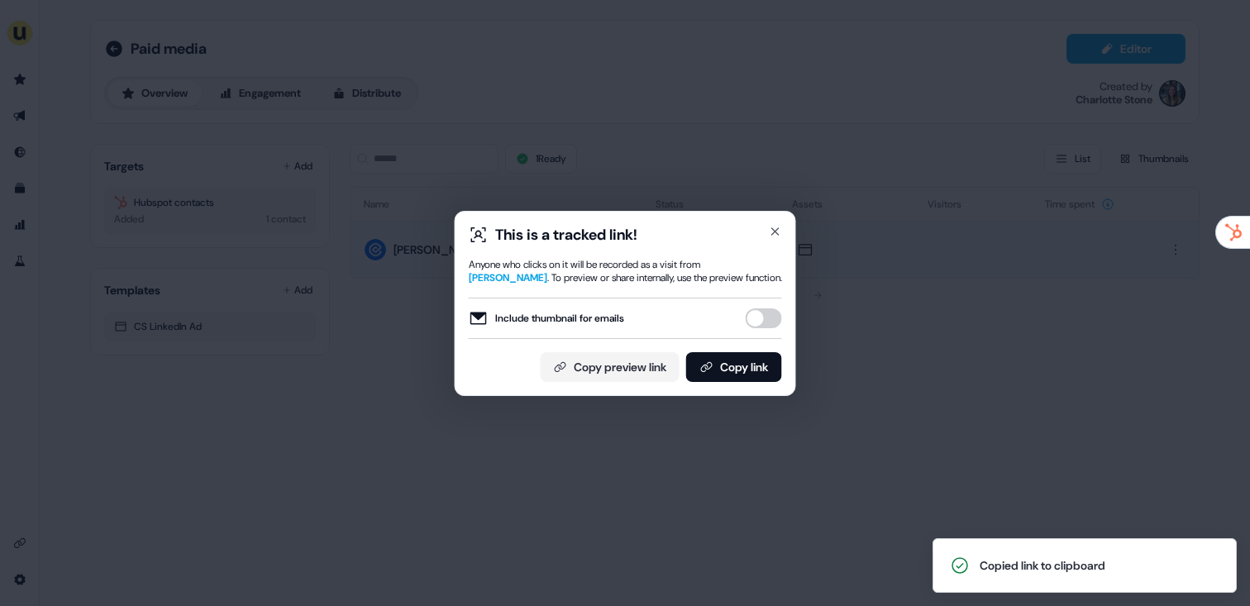
click at [336, 150] on div "This is a tracked link! Anyone who clicks on it will be recorded as a visit fro…" at bounding box center [625, 303] width 1250 height 606
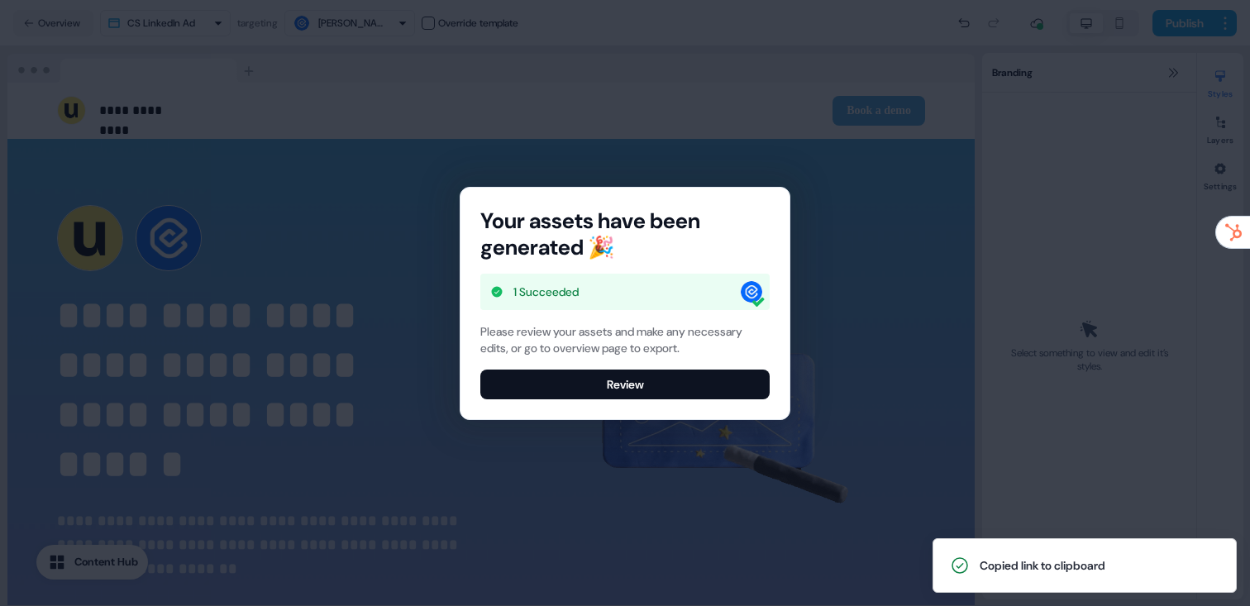
click at [717, 391] on button "Review" at bounding box center [624, 384] width 289 height 30
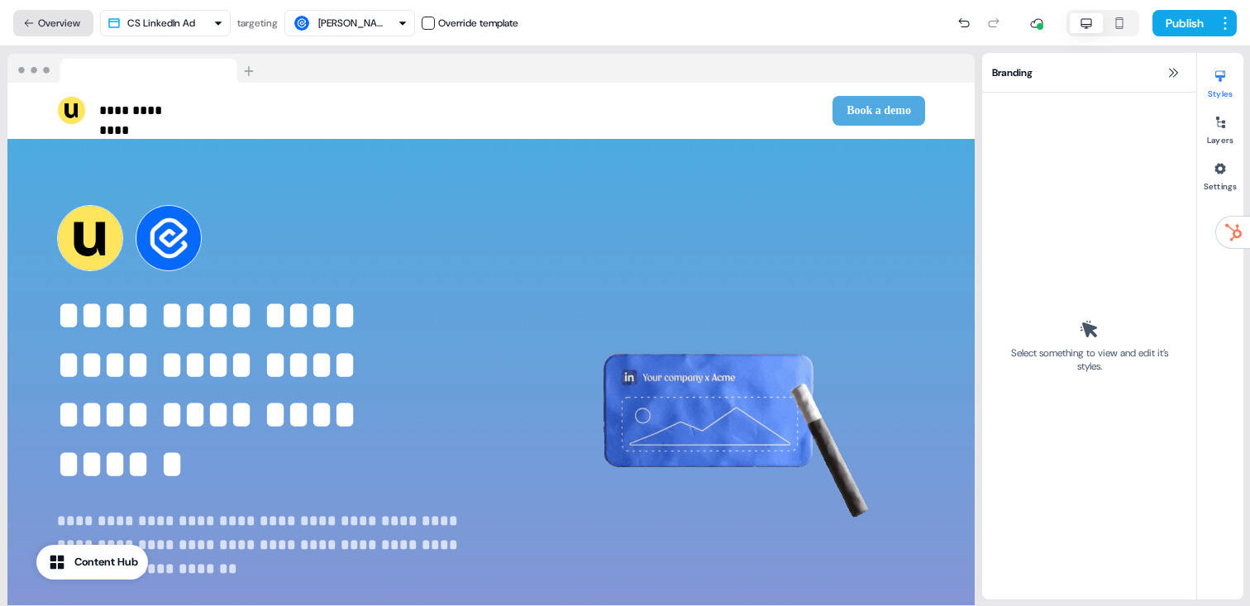
click at [44, 32] on button "Overview" at bounding box center [53, 23] width 80 height 26
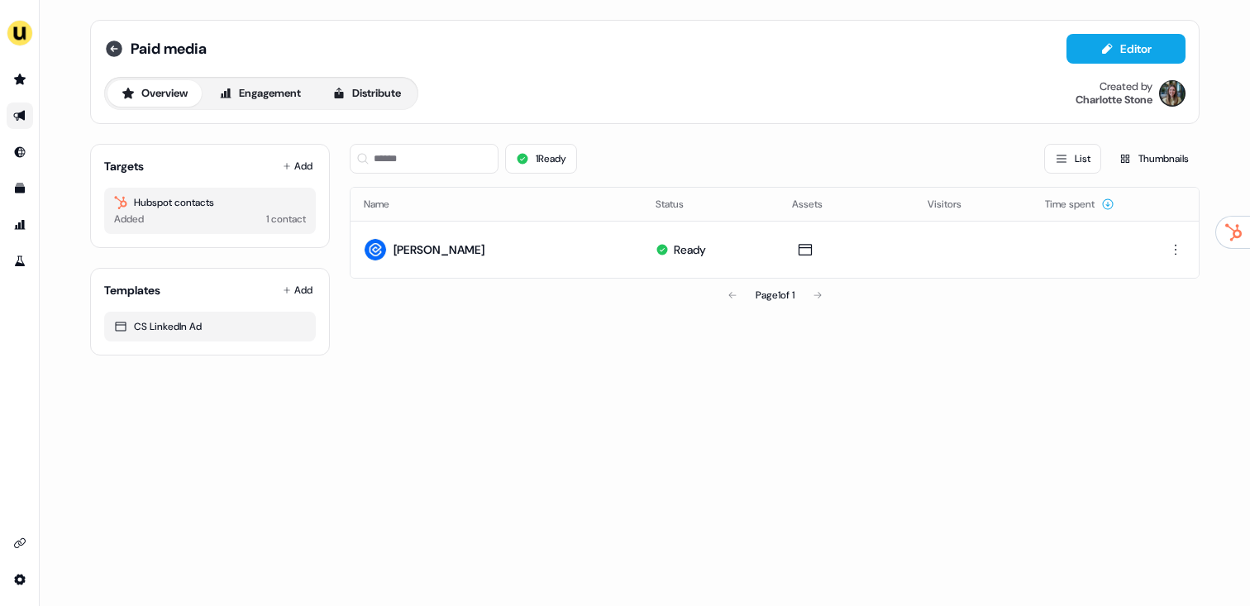
click at [116, 46] on icon at bounding box center [114, 48] width 17 height 17
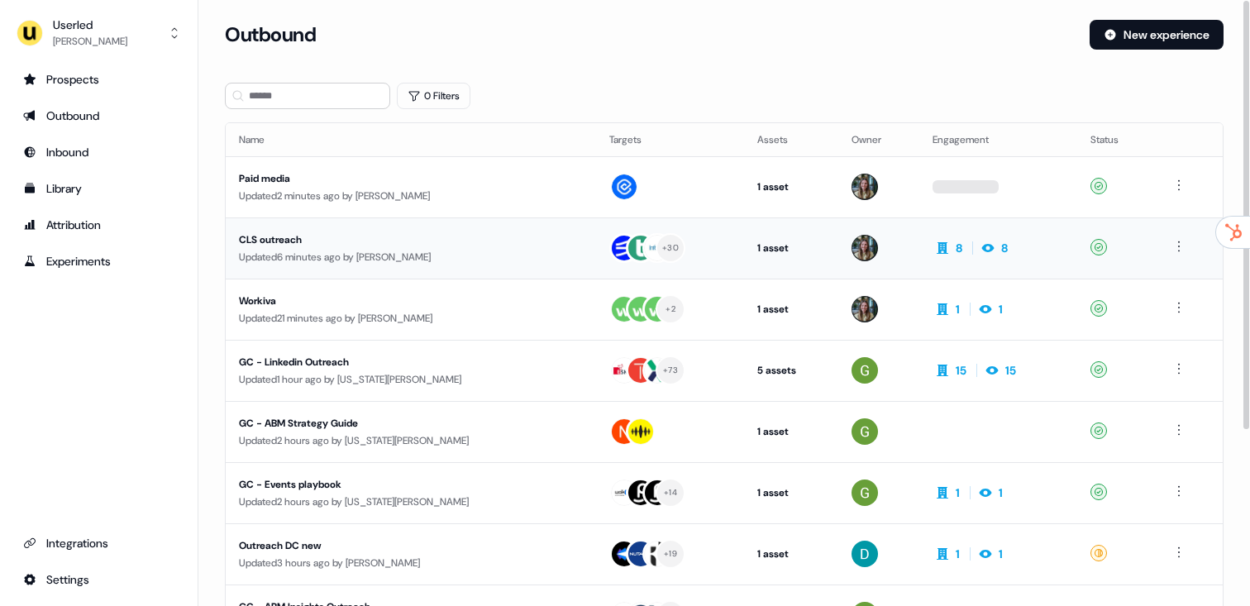
click at [413, 252] on div "Updated 6 minutes ago by Charlotte Stone" at bounding box center [411, 257] width 344 height 17
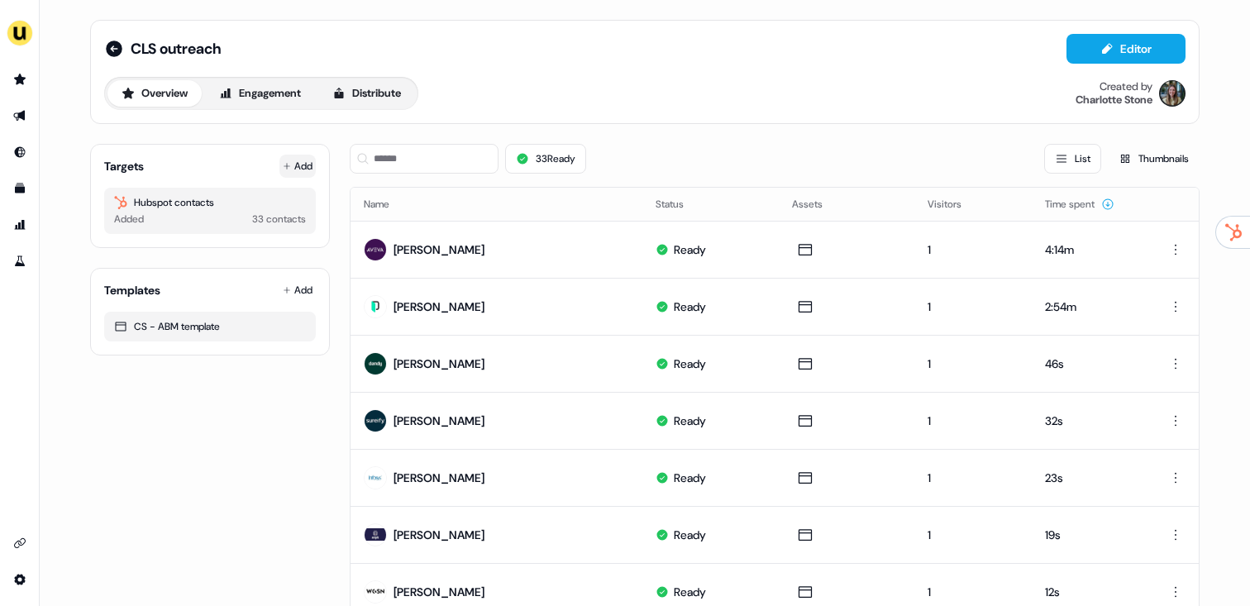
click at [293, 164] on button "Add" at bounding box center [297, 166] width 36 height 23
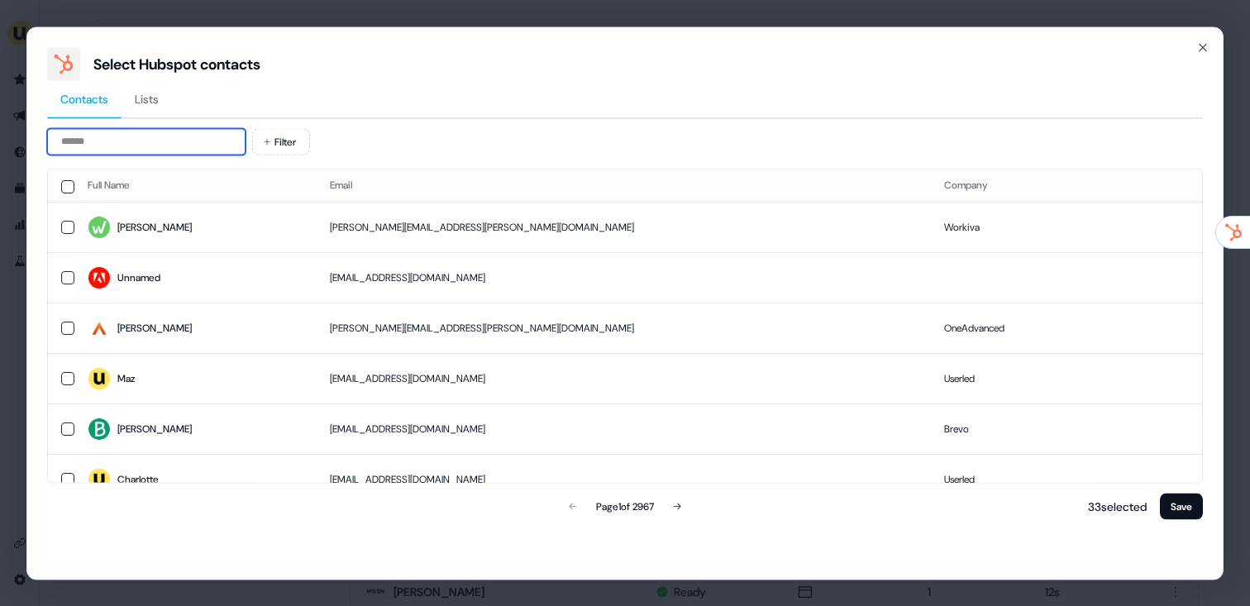
click at [165, 141] on input at bounding box center [146, 141] width 198 height 26
type input "*"
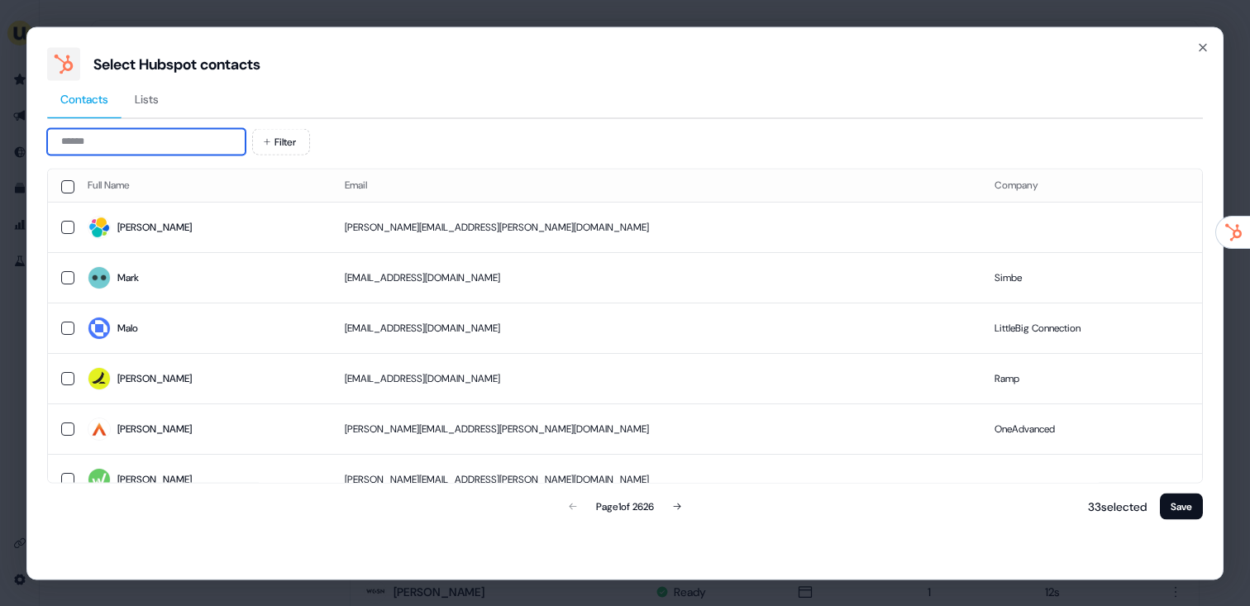
paste input "**********"
type input "**********"
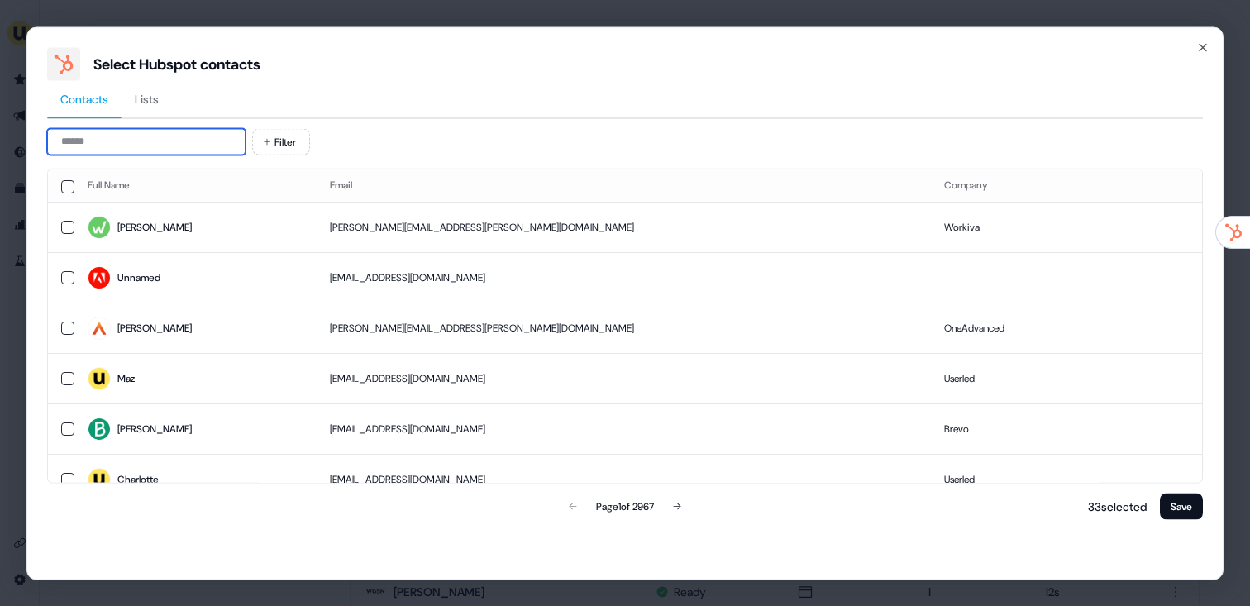
click at [222, 131] on input at bounding box center [146, 141] width 198 height 26
paste input "**********"
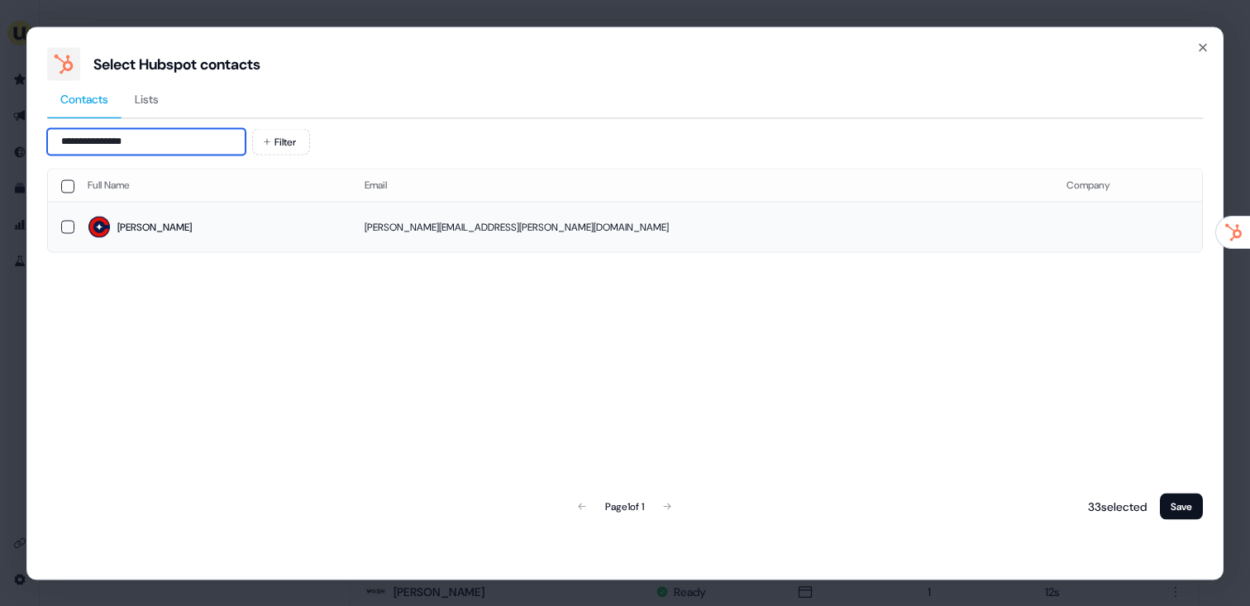
type input "**********"
click at [272, 227] on span "Jesse" at bounding box center [213, 227] width 250 height 23
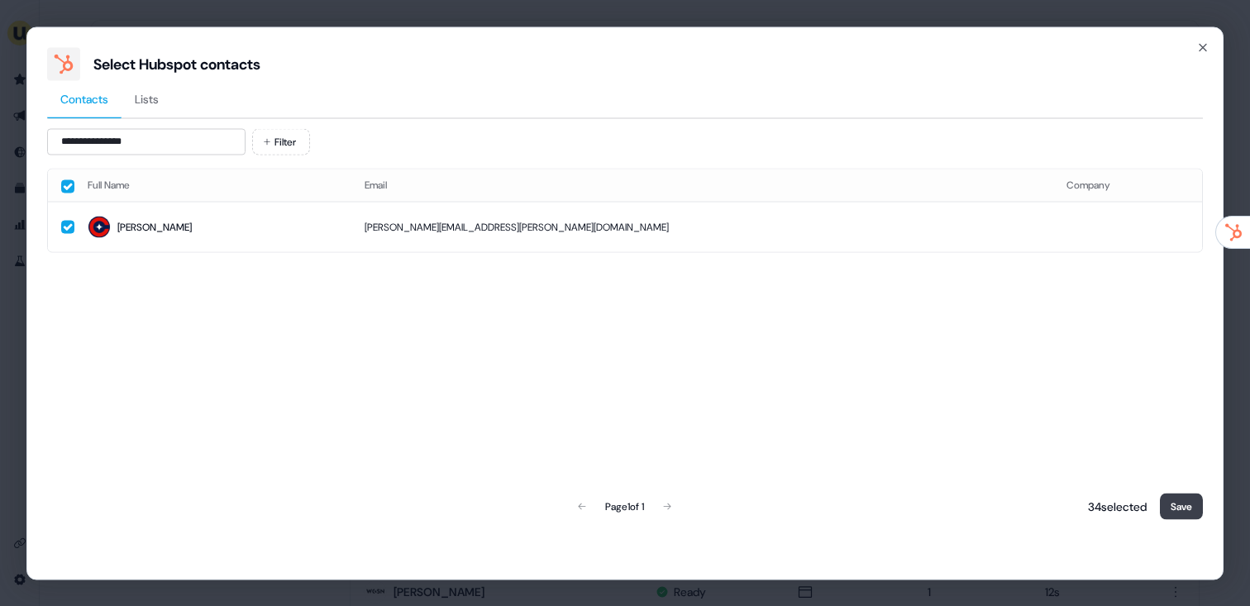
click at [1174, 514] on button "Save" at bounding box center [1181, 506] width 43 height 26
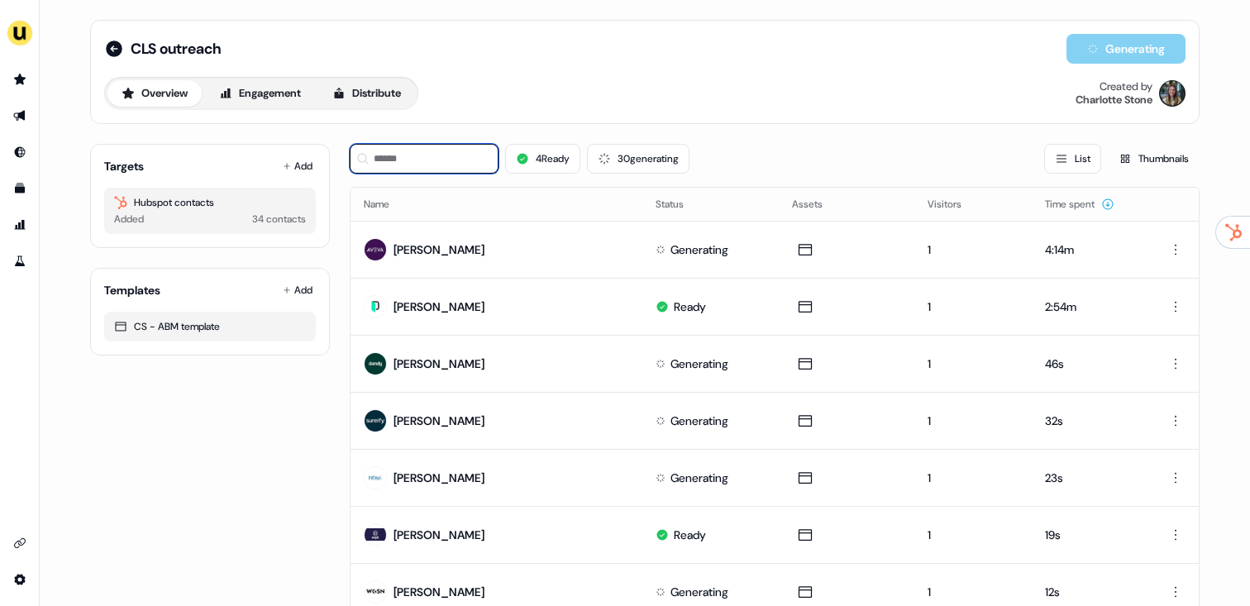
click at [414, 164] on input at bounding box center [424, 159] width 149 height 30
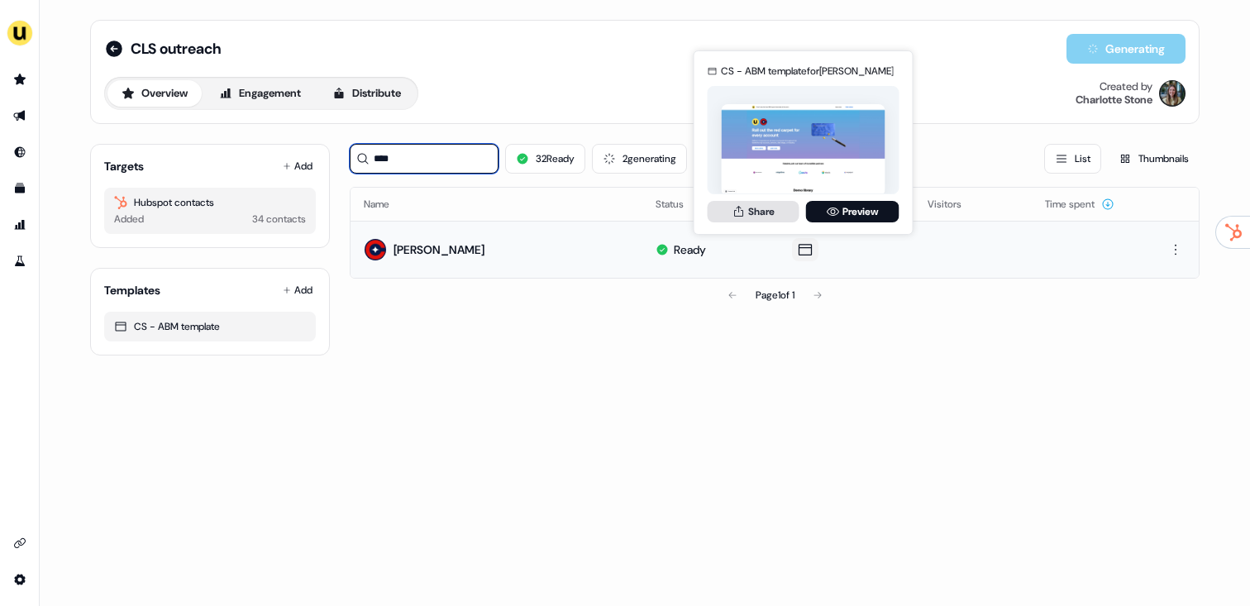
type input "****"
click at [741, 214] on icon at bounding box center [738, 210] width 9 height 11
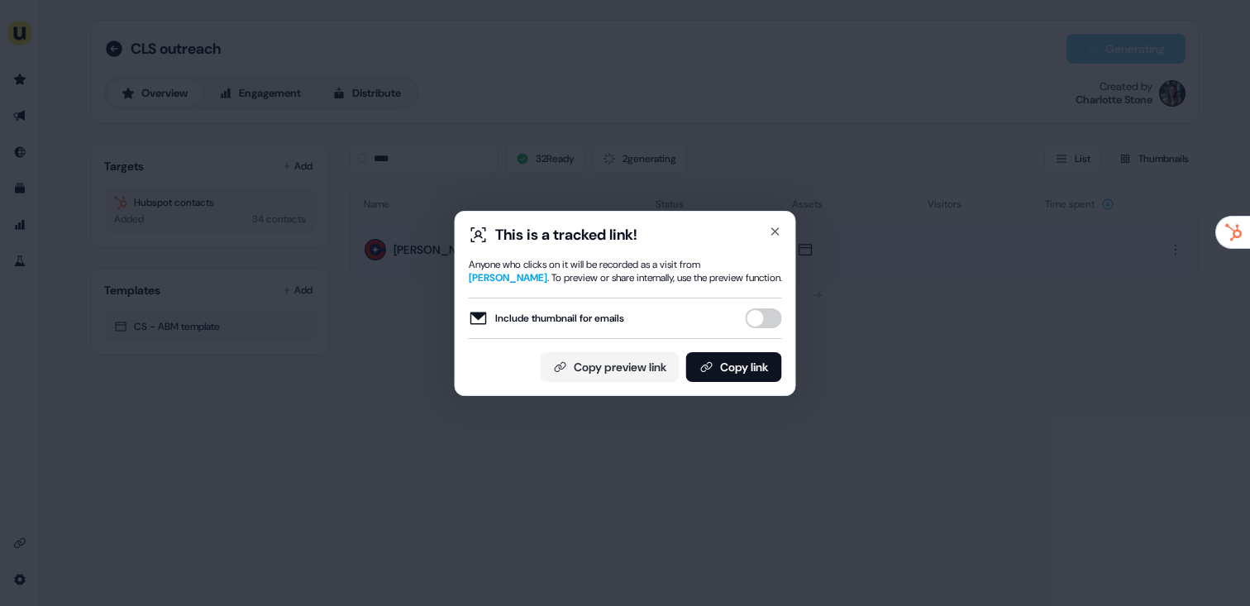
drag, startPoint x: 754, startPoint y: 362, endPoint x: 777, endPoint y: 328, distance: 41.0
click at [754, 363] on button "Copy link" at bounding box center [734, 367] width 96 height 30
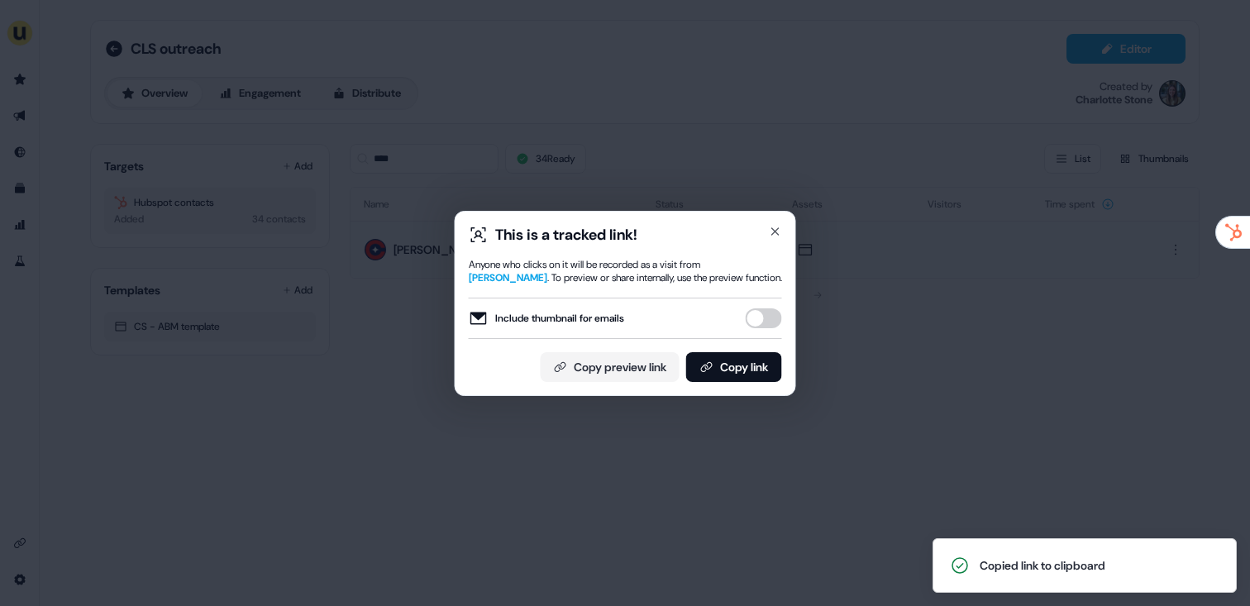
click at [762, 142] on div "This is a tracked link! Anyone who clicks on it will be recorded as a visit fro…" at bounding box center [625, 303] width 1250 height 606
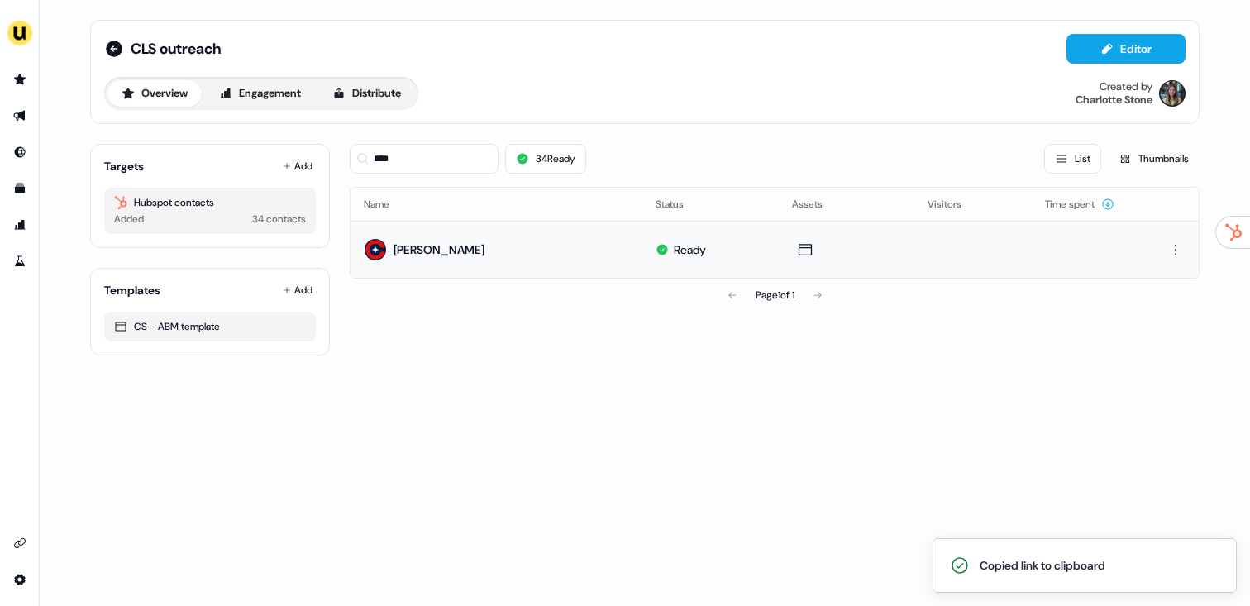
click at [316, 170] on div "Targets Add Hubspot contacts Added 34 contacts" at bounding box center [210, 196] width 240 height 104
click at [285, 160] on button "Add" at bounding box center [297, 166] width 36 height 23
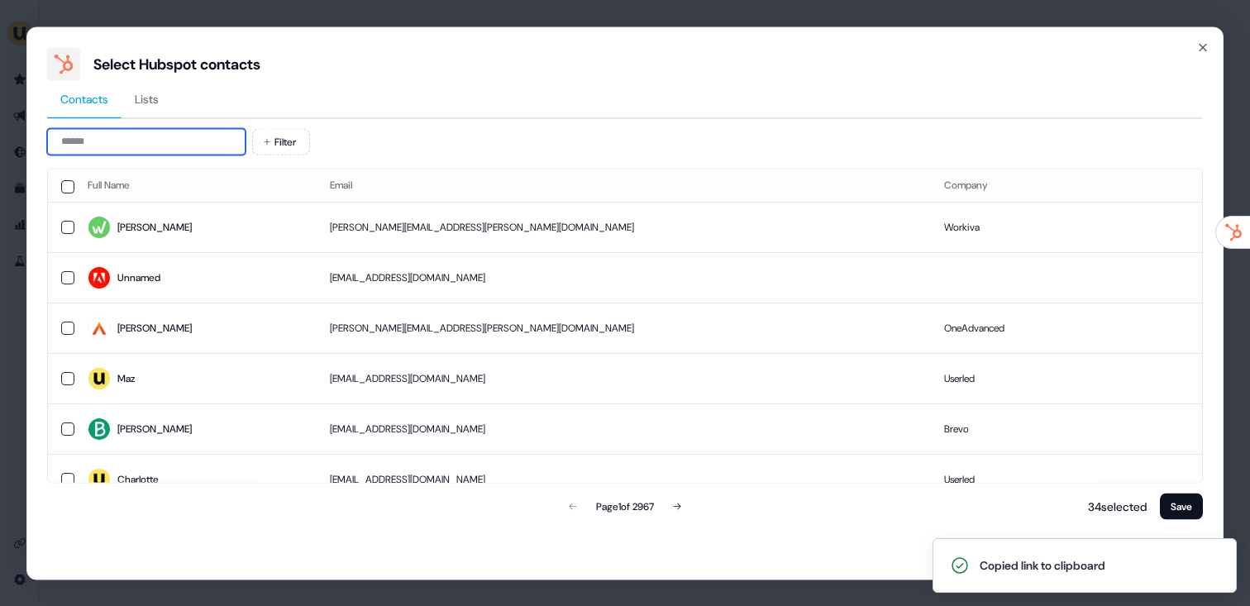
click at [159, 135] on input at bounding box center [146, 141] width 198 height 26
paste input "**********"
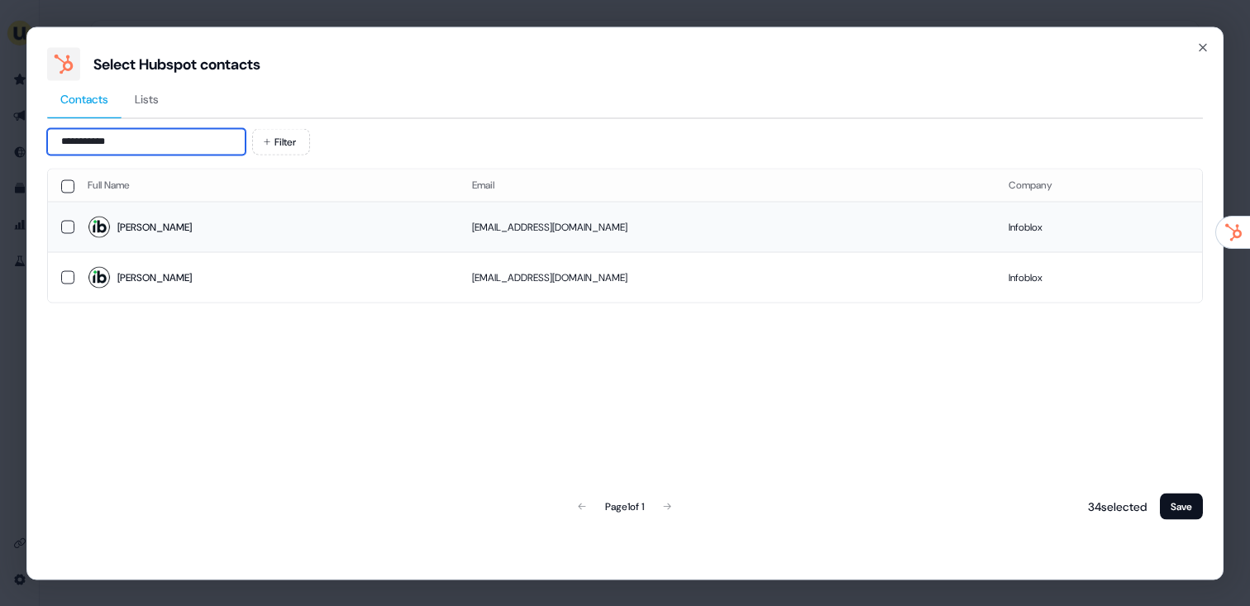
type input "**********"
click at [282, 239] on td "Joe" at bounding box center [266, 227] width 384 height 50
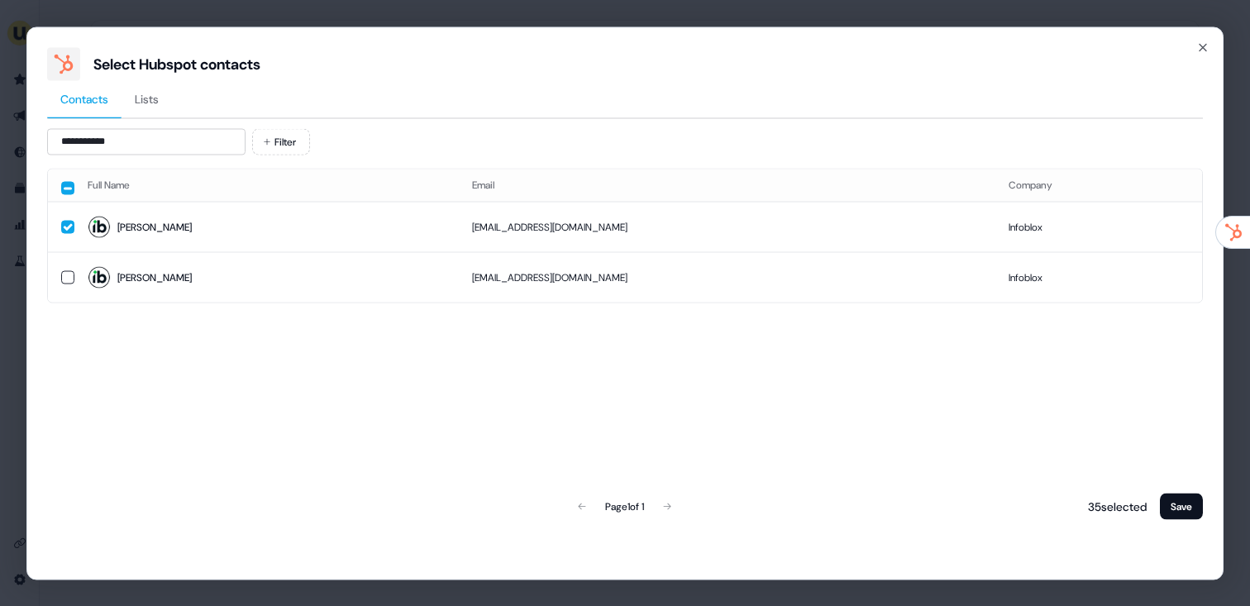
click at [1170, 521] on div "35 selected Save" at bounding box center [1141, 505] width 121 height 33
click at [1188, 507] on button "Save" at bounding box center [1181, 506] width 43 height 26
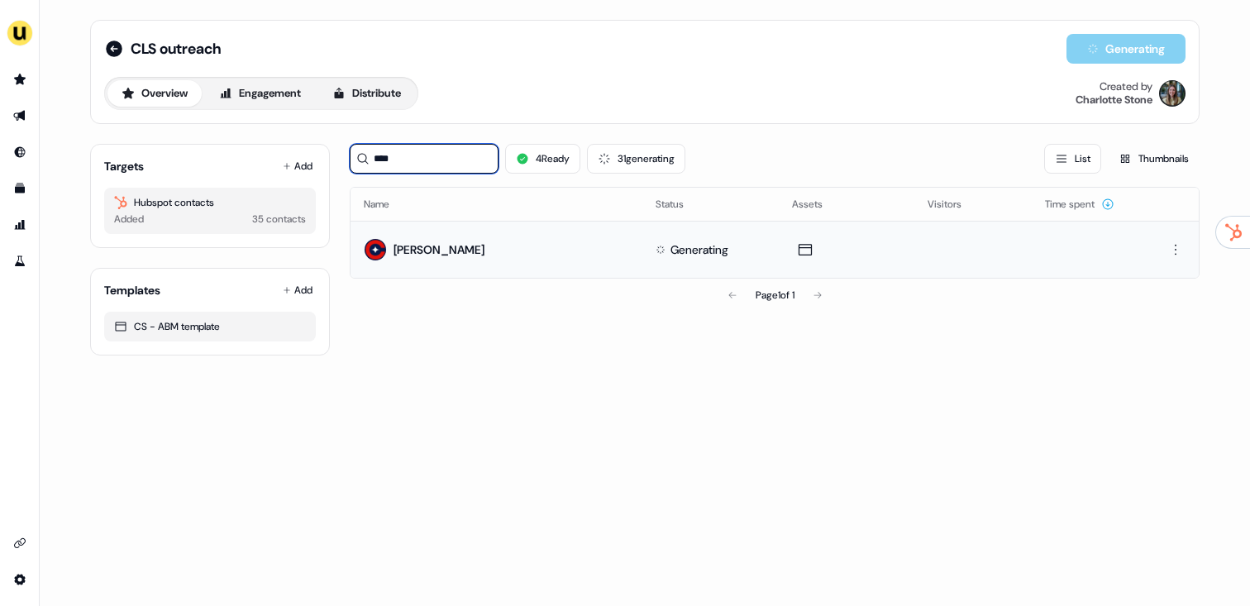
drag, startPoint x: 452, startPoint y: 157, endPoint x: 372, endPoint y: 150, distance: 80.4
click at [372, 150] on input "****" at bounding box center [424, 159] width 149 height 30
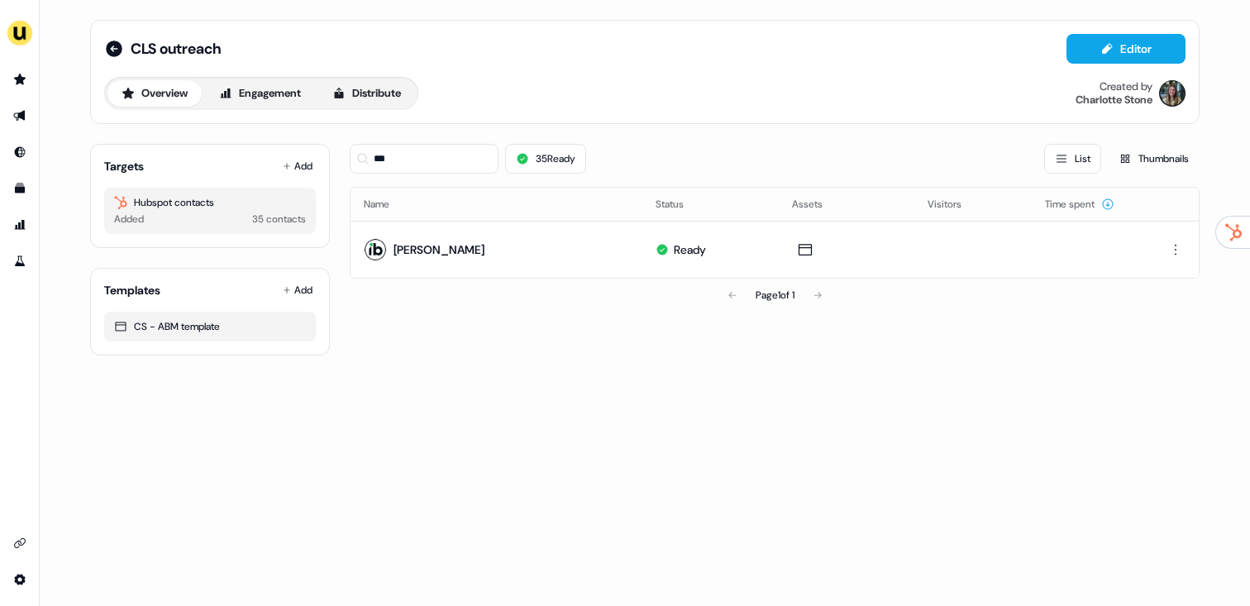
drag, startPoint x: 800, startPoint y: 545, endPoint x: 834, endPoint y: 318, distance: 229.0
click at [800, 544] on div "CLS outreach Editor Overview Engagement Distribute Created by Charlotte Stone T…" at bounding box center [645, 303] width 1210 height 606
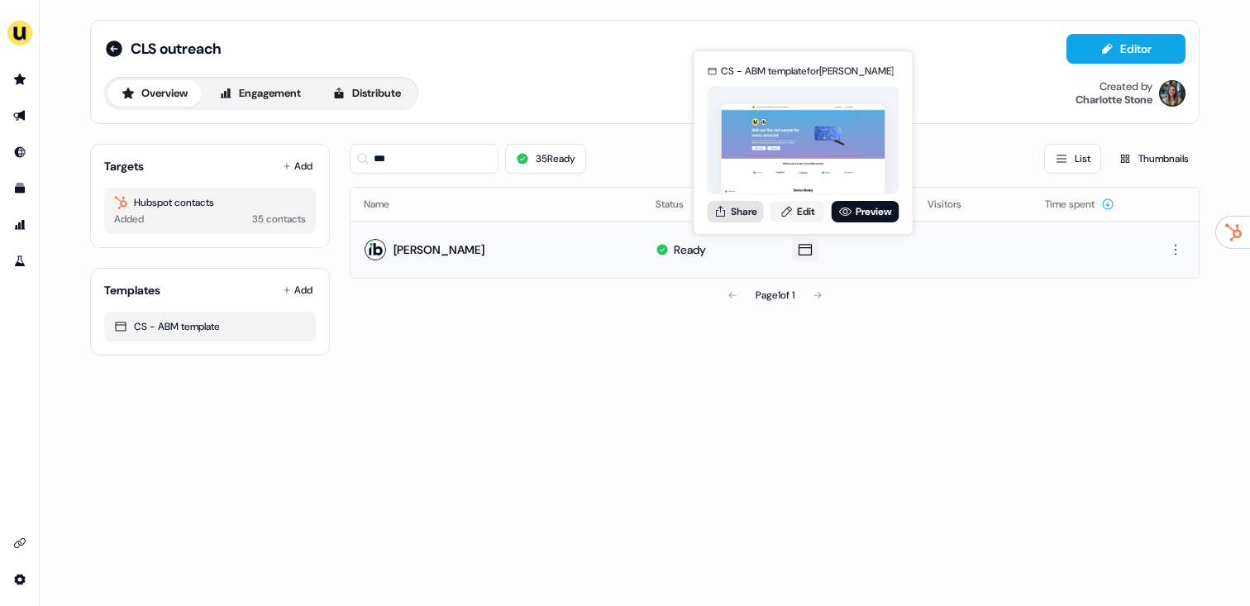
click at [725, 212] on icon at bounding box center [720, 211] width 13 height 13
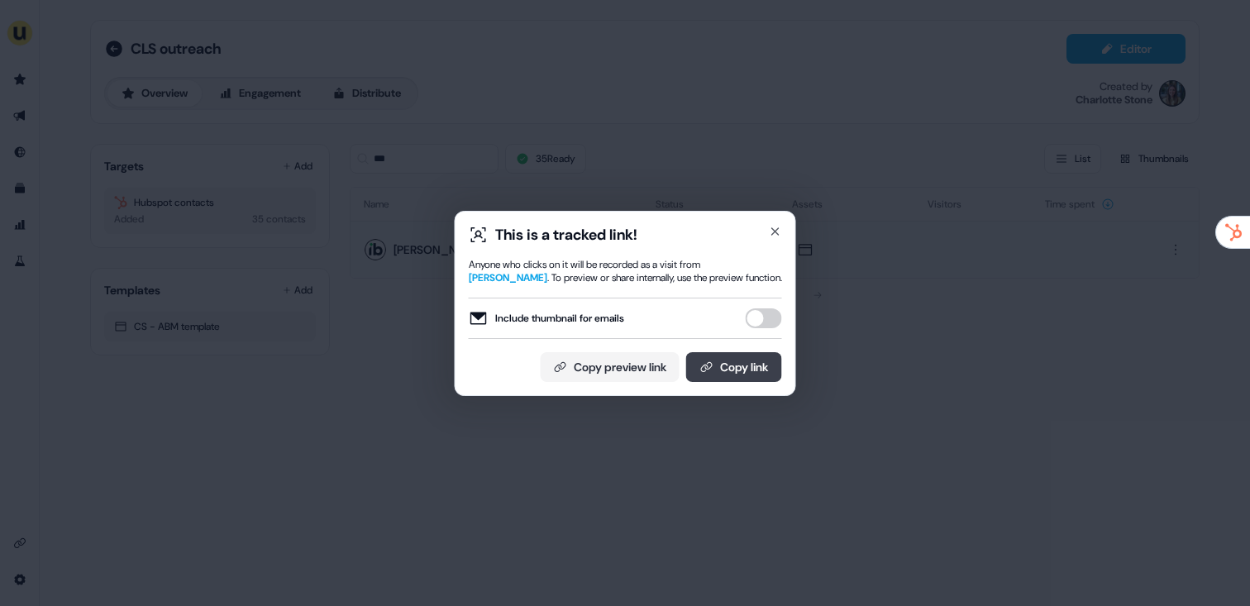
click at [772, 360] on button "Copy link" at bounding box center [734, 367] width 96 height 30
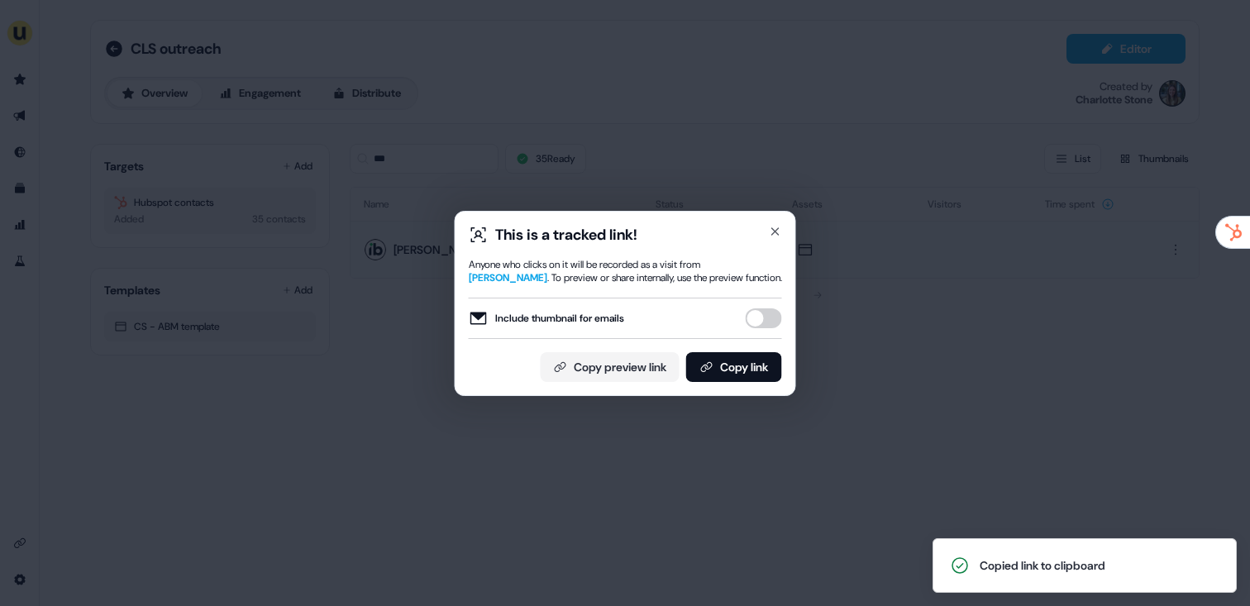
click at [388, 112] on div "This is a tracked link! Anyone who clicks on it will be recorded as a visit fro…" at bounding box center [625, 303] width 1250 height 606
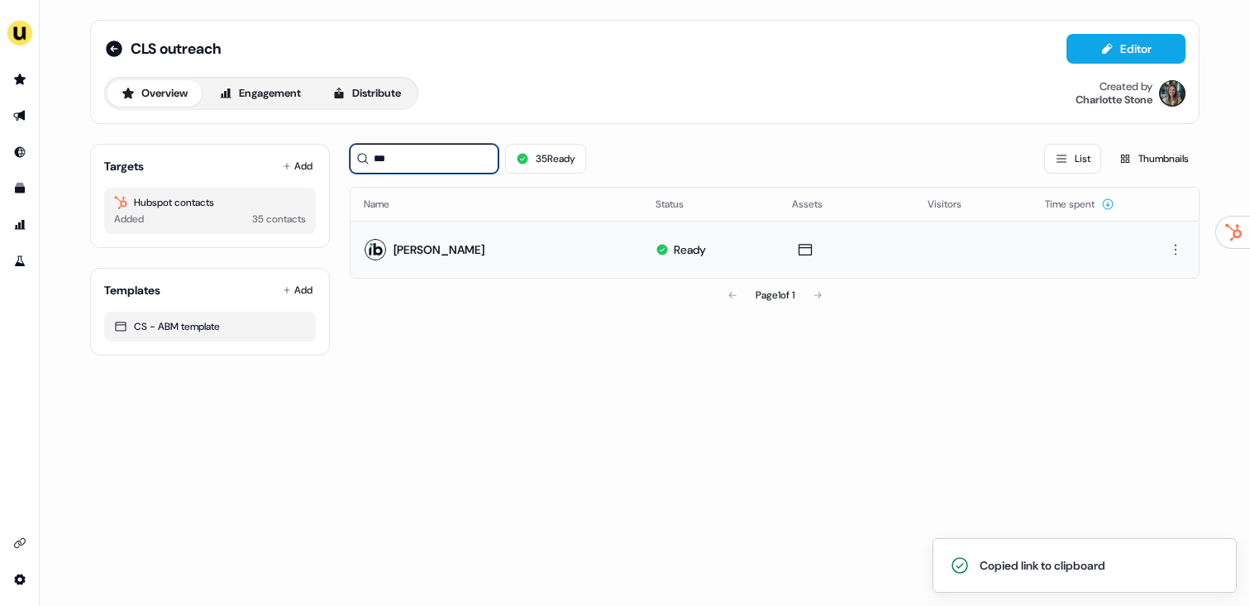
click at [350, 150] on input "***" at bounding box center [424, 159] width 149 height 30
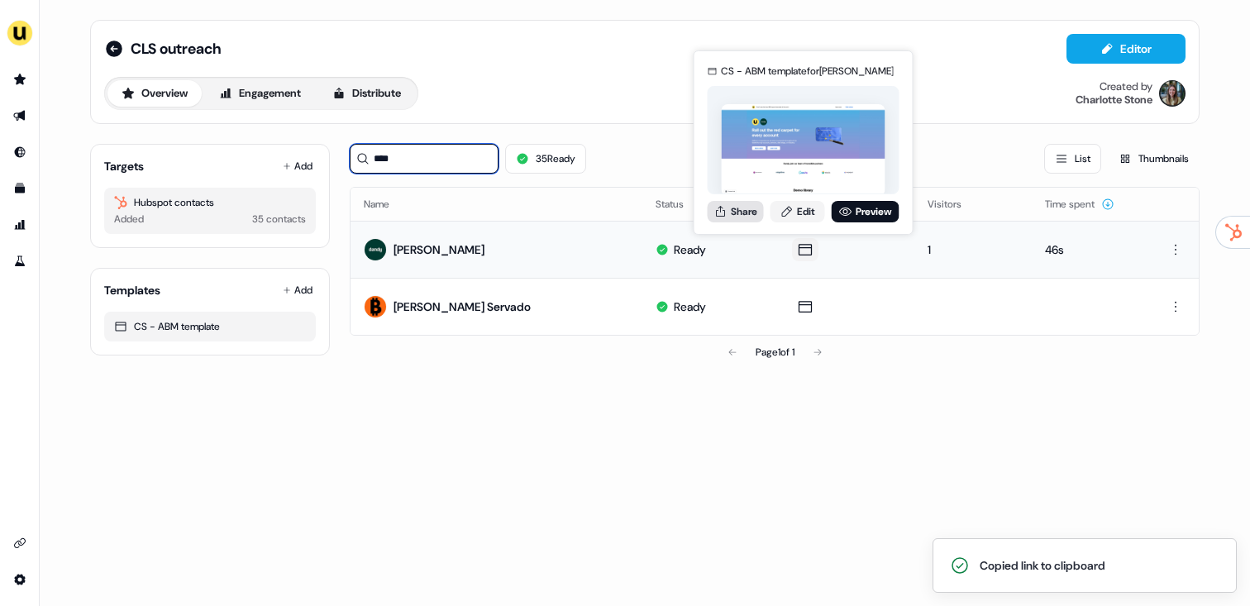
type input "****"
click at [752, 212] on button "Share" at bounding box center [735, 211] width 56 height 21
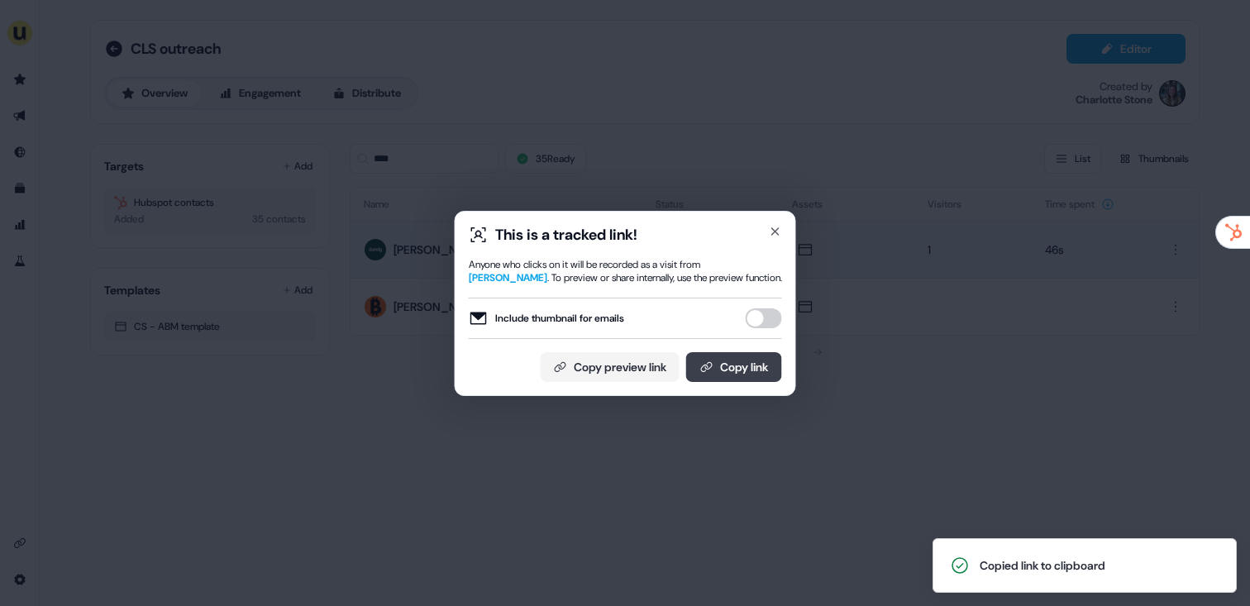
drag, startPoint x: 757, startPoint y: 313, endPoint x: 764, endPoint y: 364, distance: 51.8
click at [758, 315] on button "Include thumbnail for emails" at bounding box center [763, 318] width 36 height 20
click at [764, 374] on button "Copy link" at bounding box center [734, 367] width 96 height 30
click at [460, 179] on div "This is a tracked link! Anyone who clicks on it will be recorded as a visit fro…" at bounding box center [625, 303] width 1250 height 606
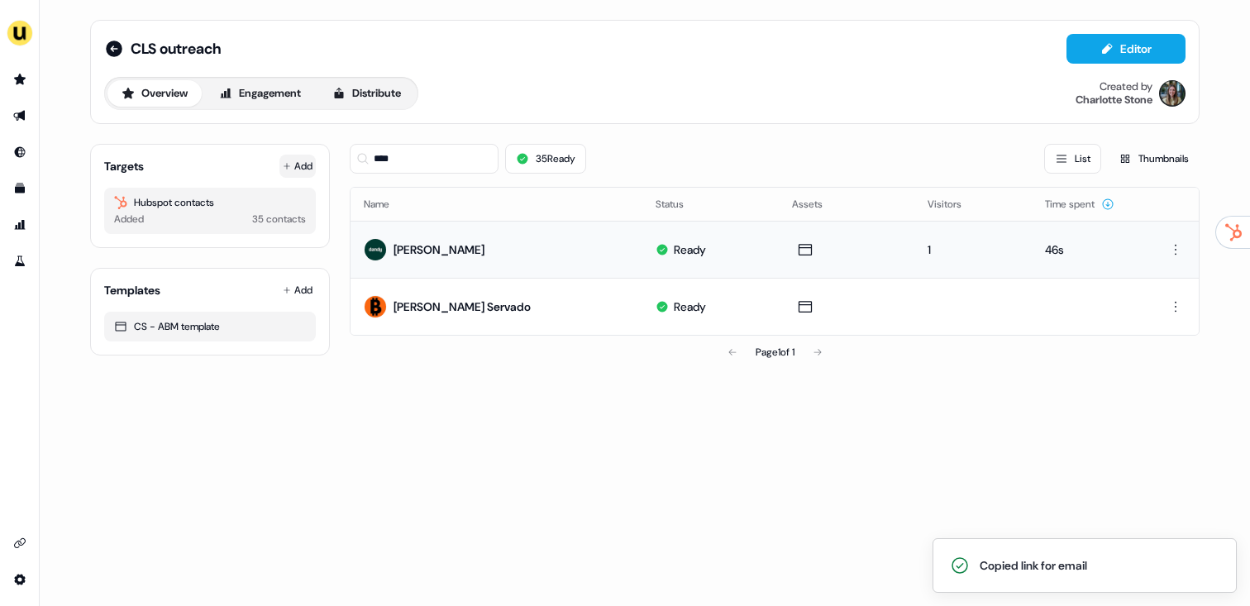
click at [293, 163] on button "Add" at bounding box center [297, 166] width 36 height 23
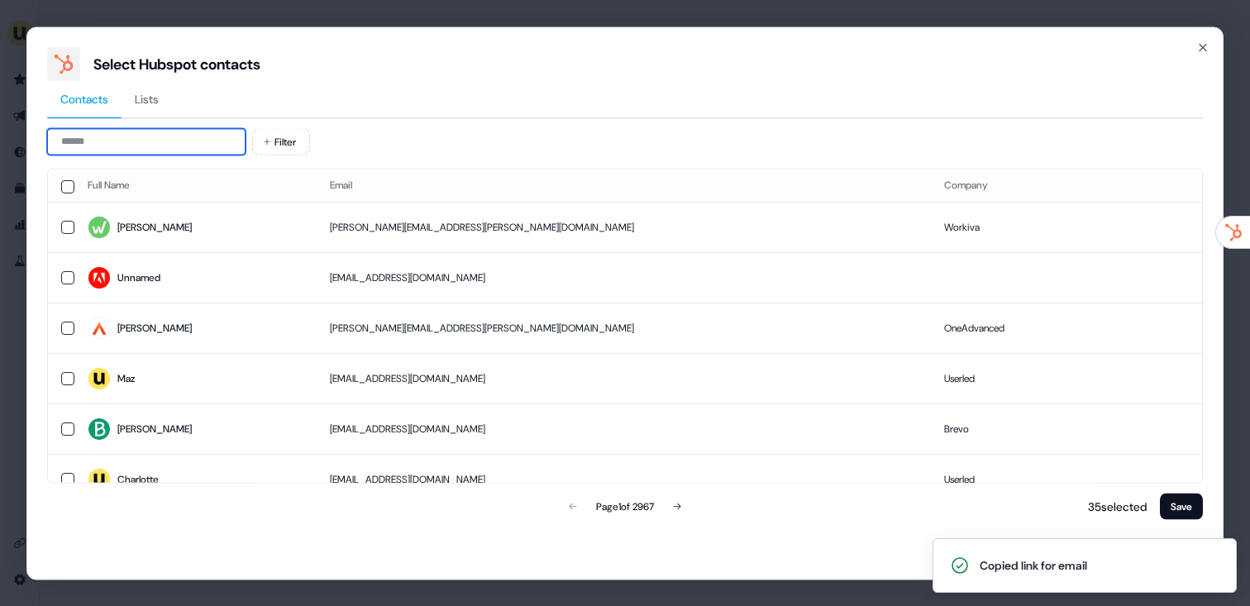
click at [143, 149] on input at bounding box center [146, 141] width 198 height 26
paste input "**********"
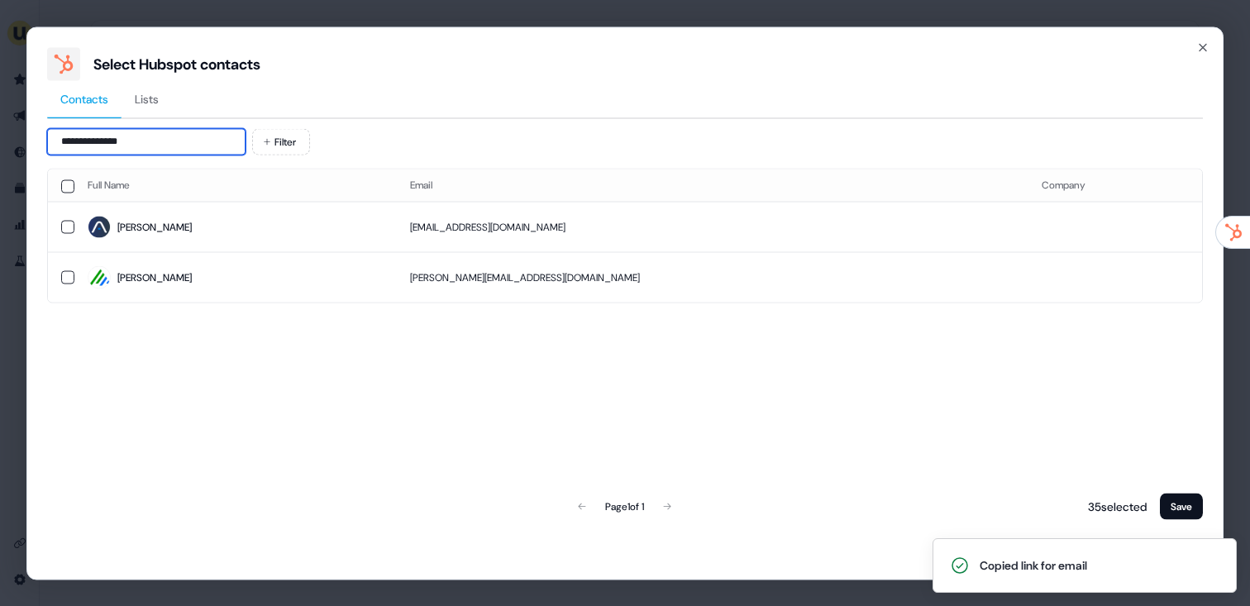
type input "**********"
click at [211, 227] on span "Bonnie" at bounding box center [236, 227] width 296 height 23
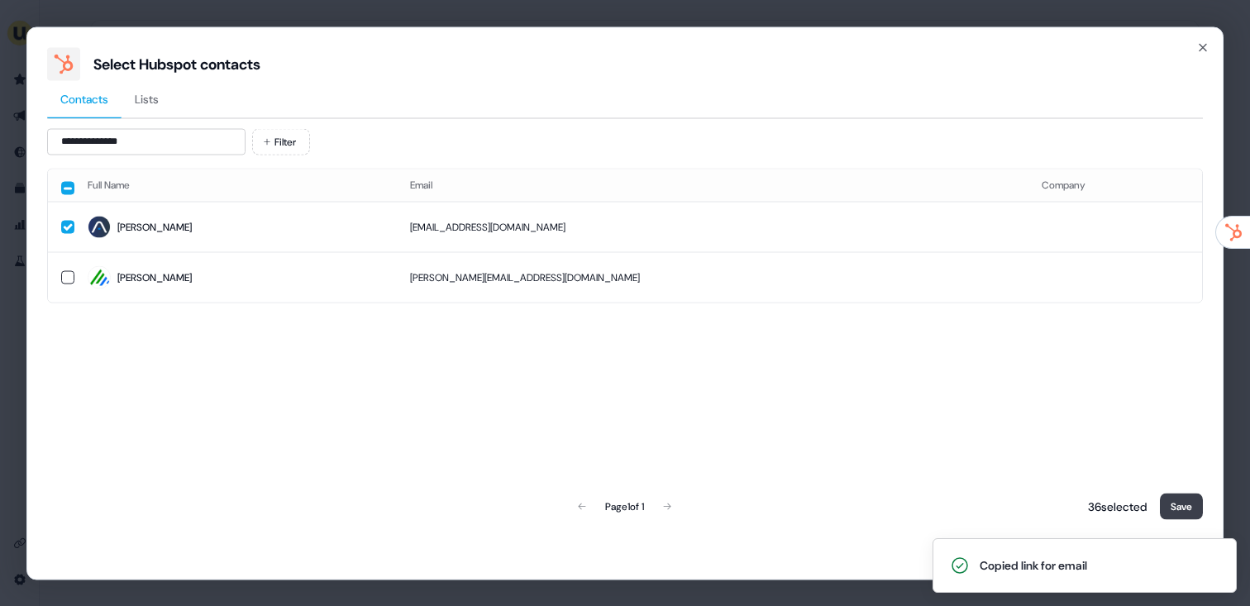
click at [1193, 506] on button "Save" at bounding box center [1181, 506] width 43 height 26
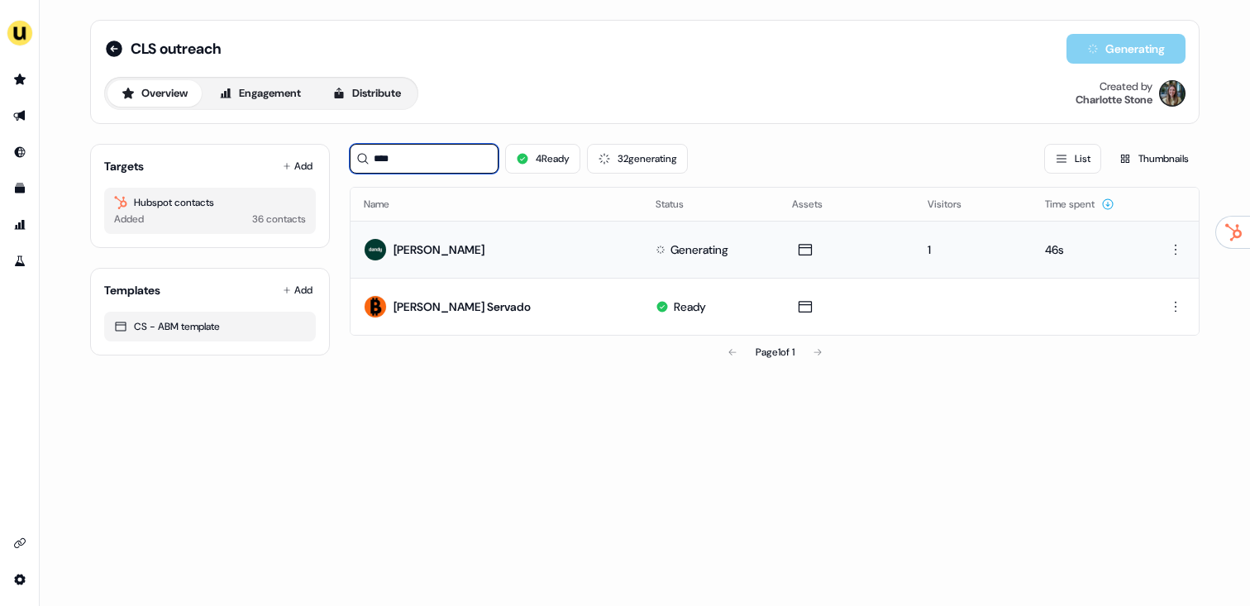
drag, startPoint x: 367, startPoint y: 160, endPoint x: 356, endPoint y: 160, distance: 10.7
click at [356, 160] on div "****" at bounding box center [424, 159] width 149 height 30
type input "***"
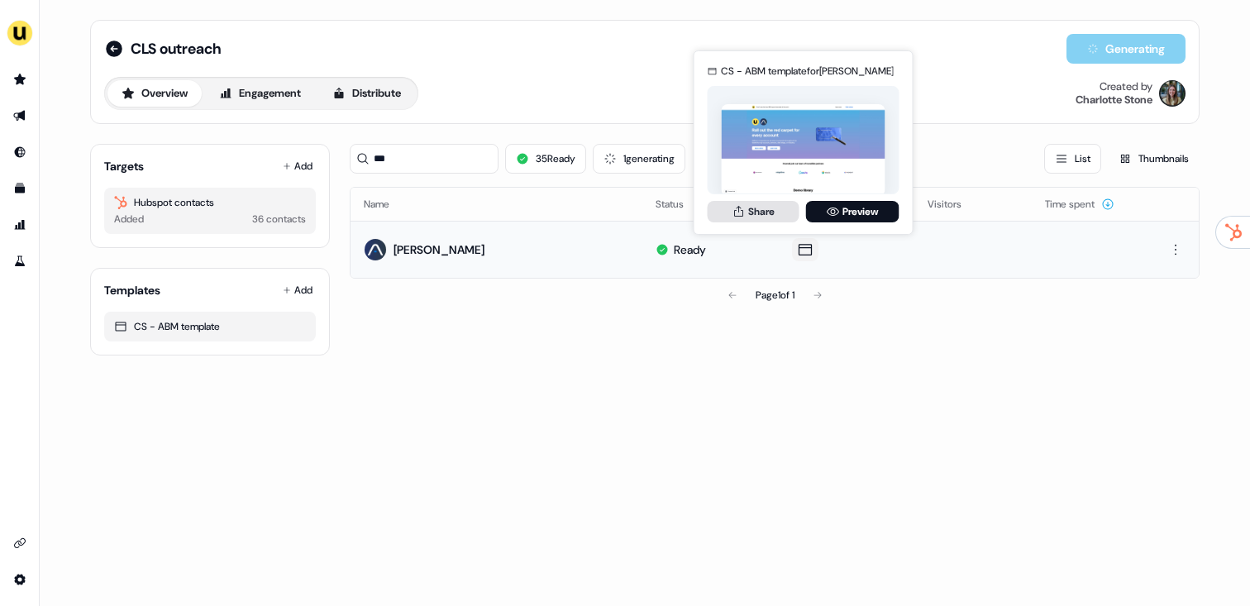
click at [741, 221] on button "Share" at bounding box center [753, 211] width 92 height 21
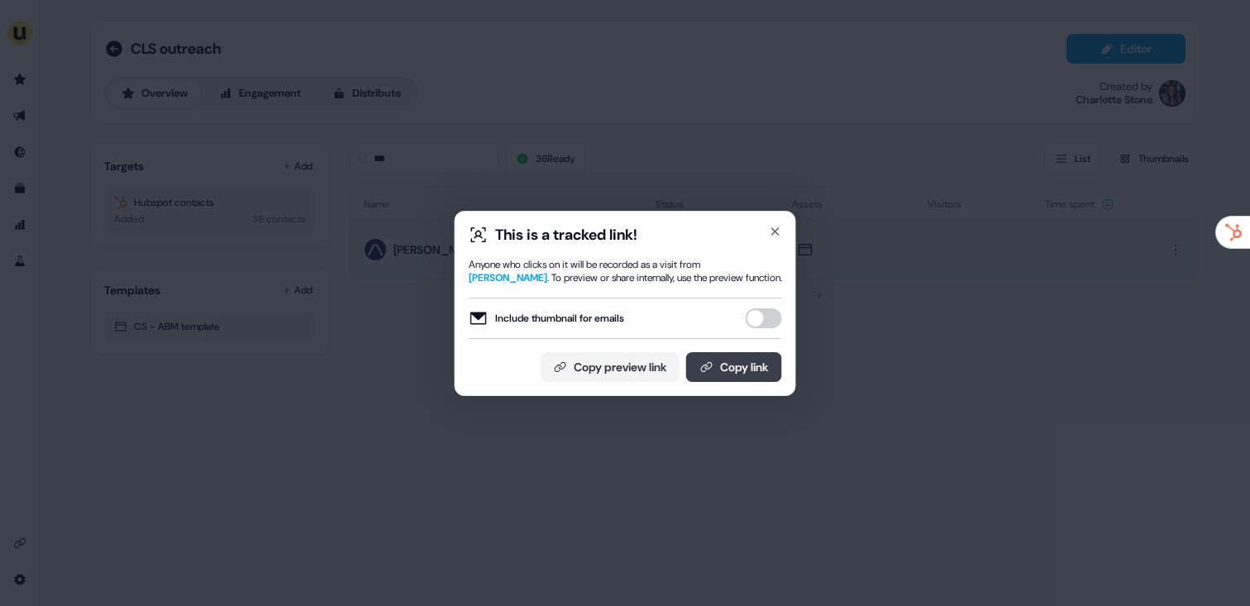
click at [765, 358] on button "Copy link" at bounding box center [734, 367] width 96 height 30
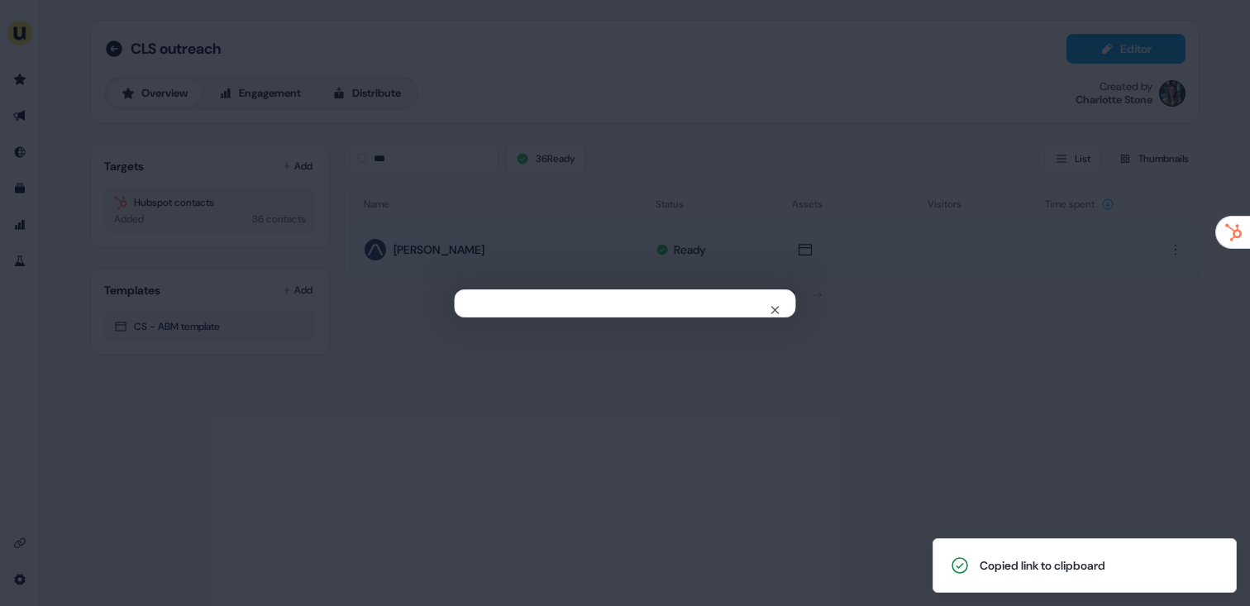
drag, startPoint x: 347, startPoint y: 264, endPoint x: 345, endPoint y: 234, distance: 29.9
click at [348, 263] on div "Close" at bounding box center [625, 303] width 1250 height 606
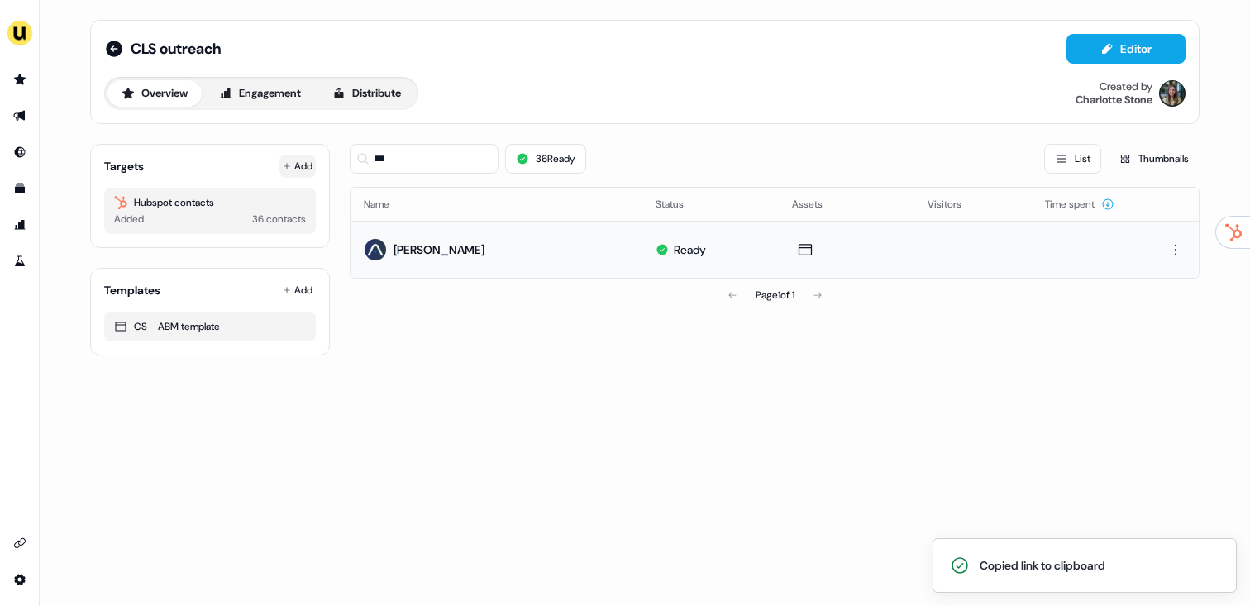
click at [290, 163] on button "Add" at bounding box center [297, 166] width 36 height 23
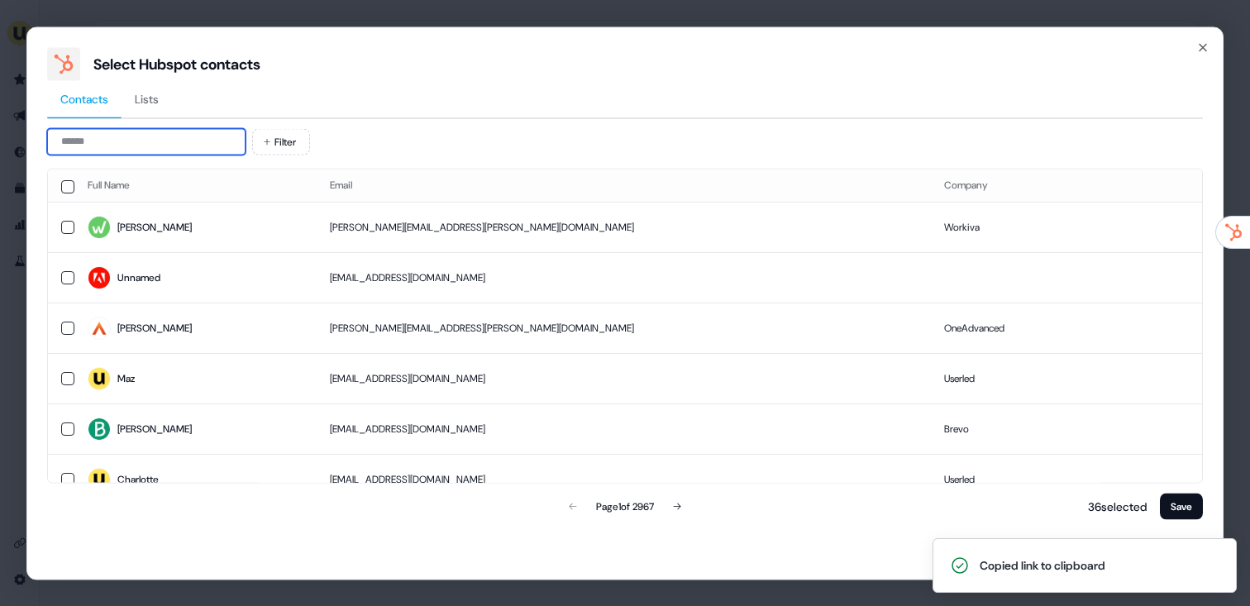
click at [178, 138] on input at bounding box center [146, 141] width 198 height 26
paste input "**********"
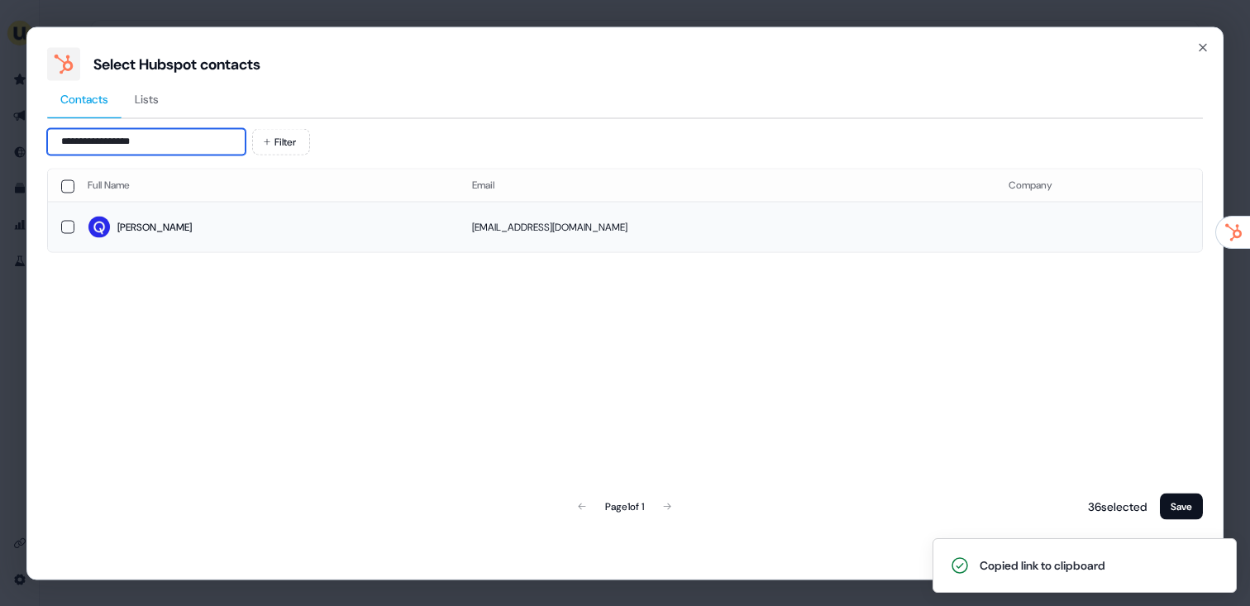
type input "**********"
click at [260, 219] on span "Scott" at bounding box center [267, 227] width 358 height 23
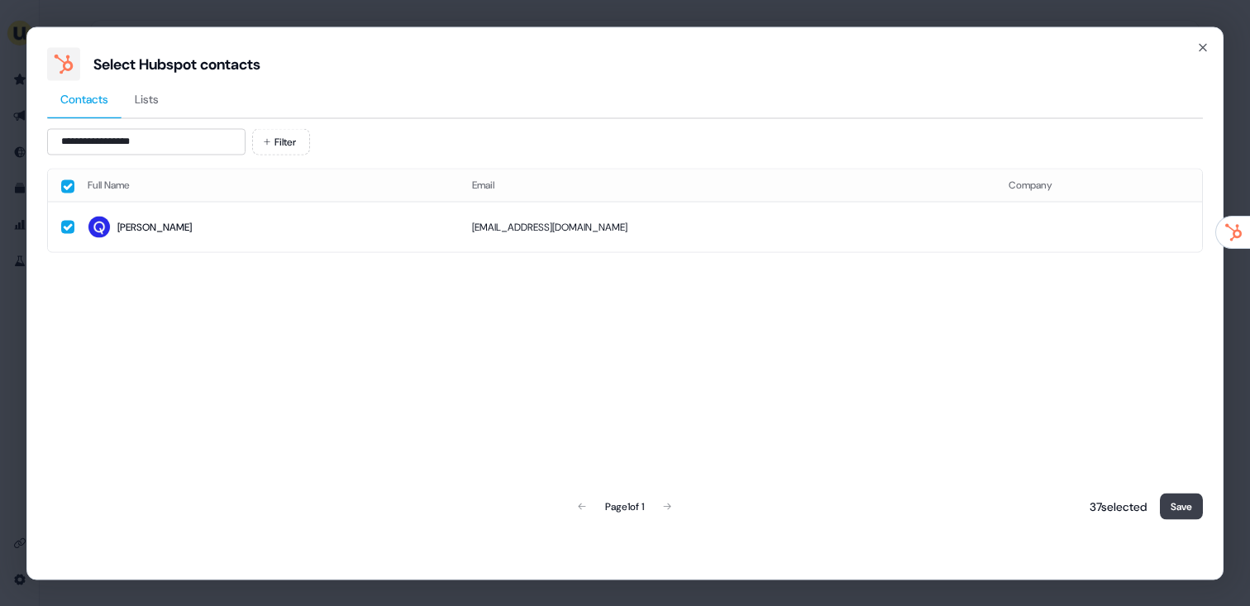
click at [1181, 501] on button "Save" at bounding box center [1181, 506] width 43 height 26
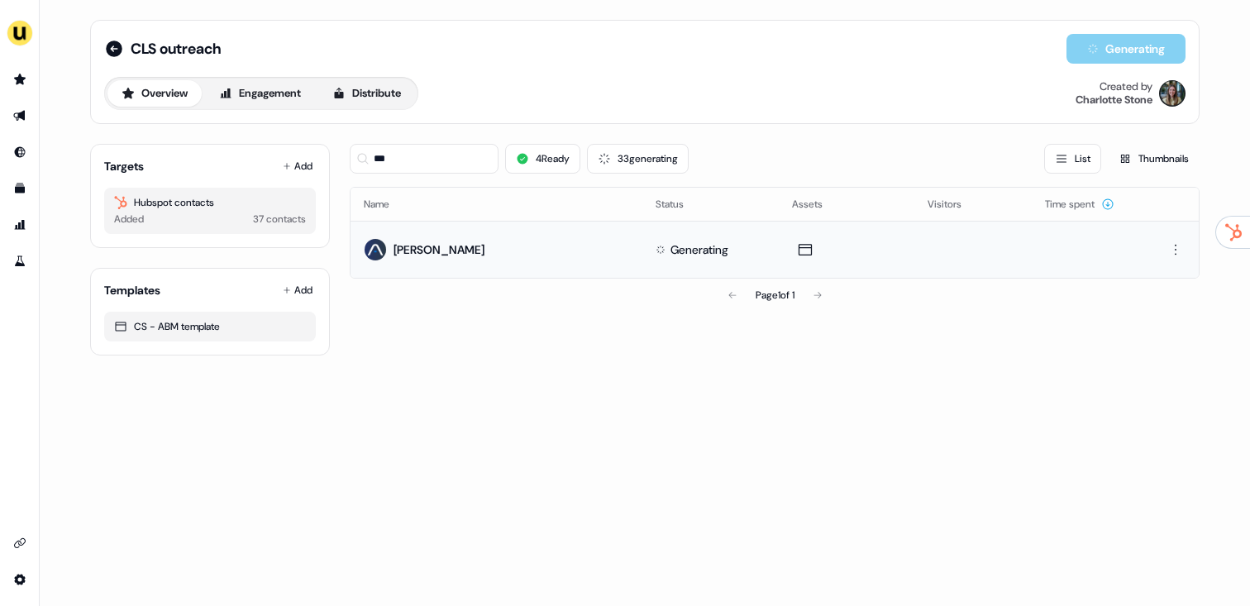
click at [399, 244] on div "Bonnie Sewick" at bounding box center [438, 249] width 91 height 17
drag, startPoint x: 412, startPoint y: 164, endPoint x: 328, endPoint y: 153, distance: 84.2
click at [328, 153] on div "Targets Add Hubspot contacts Added 37 contacts Templates Add CS - ABM template …" at bounding box center [644, 243] width 1109 height 225
type input "*****"
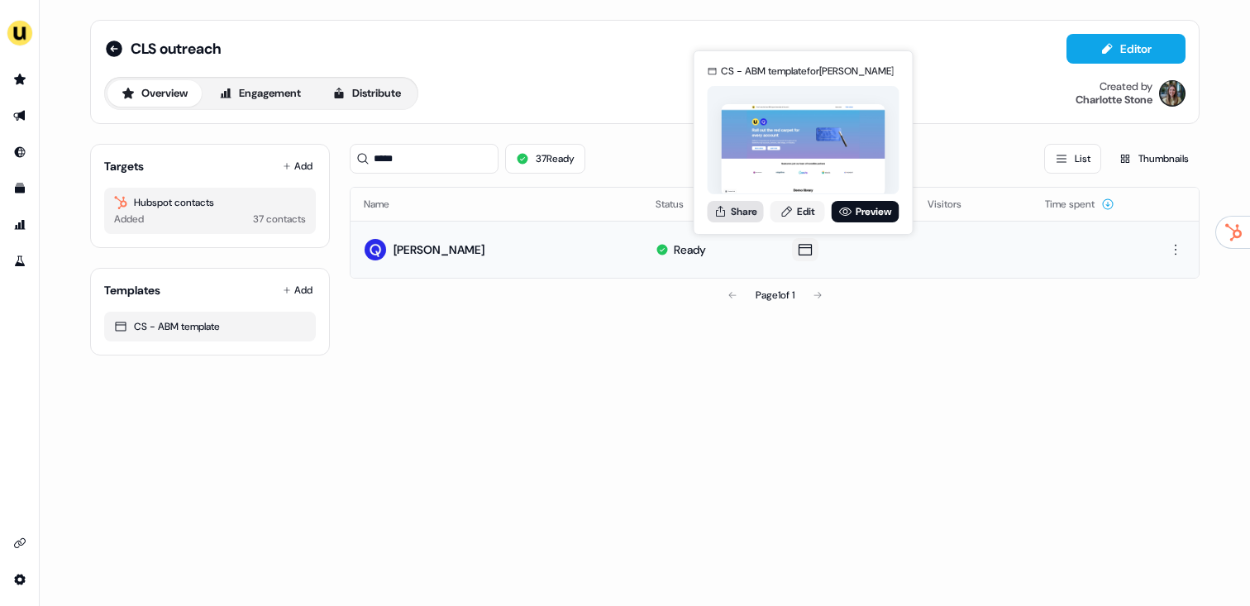
click at [745, 213] on button "Share" at bounding box center [735, 211] width 56 height 21
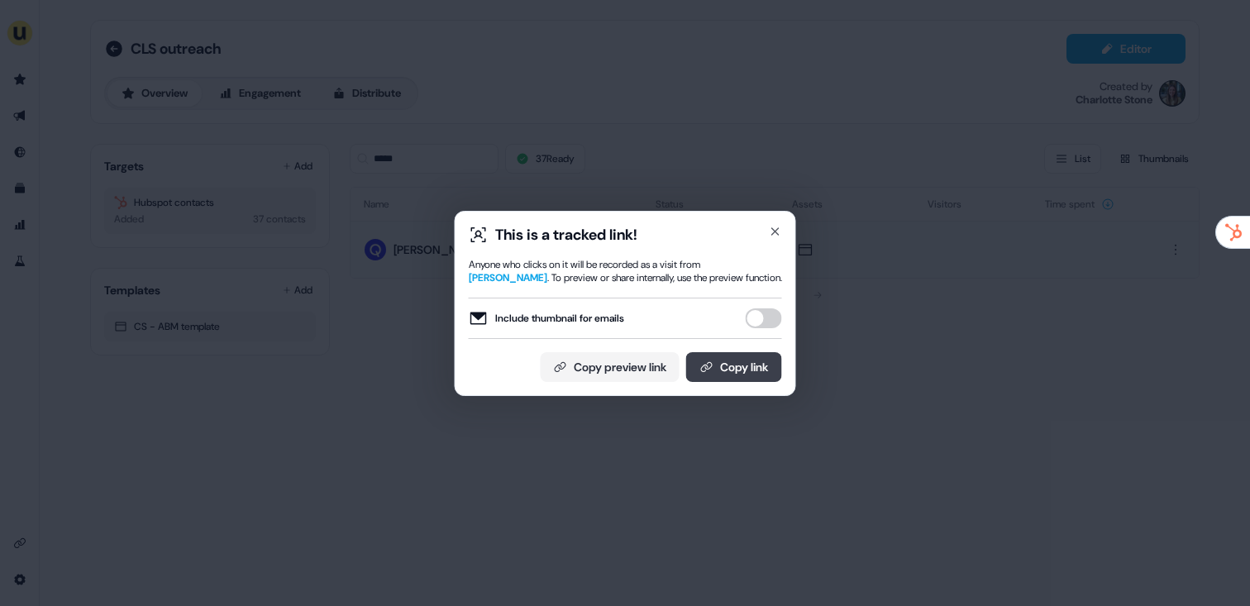
click at [745, 370] on button "Copy link" at bounding box center [734, 367] width 96 height 30
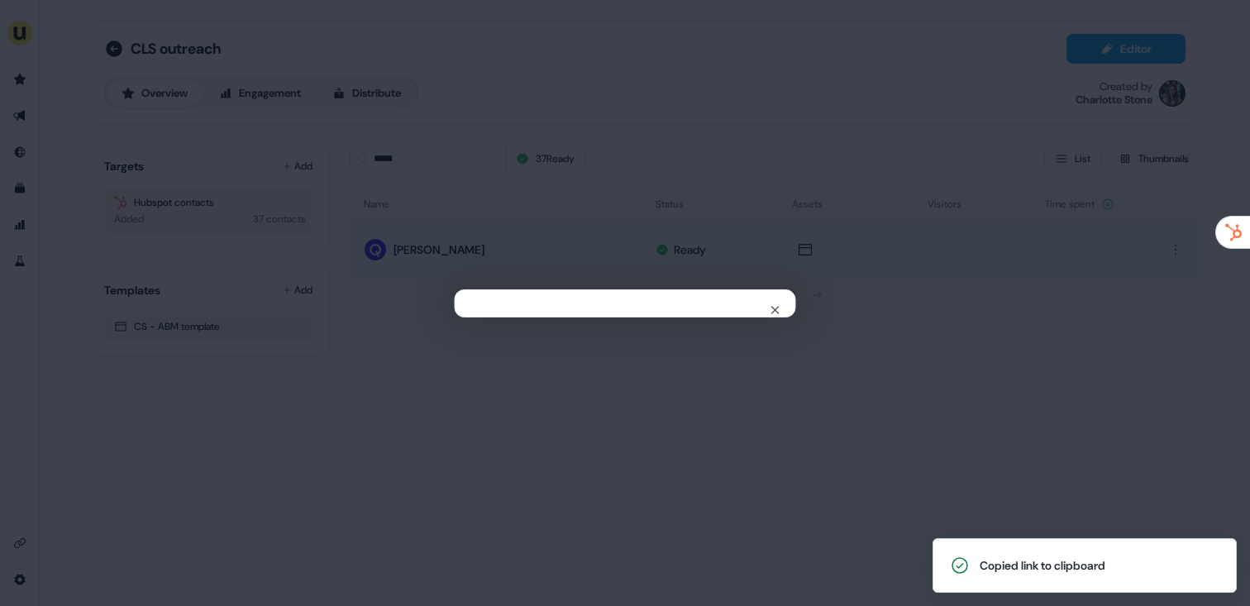
click at [394, 197] on div "Close" at bounding box center [625, 303] width 1250 height 606
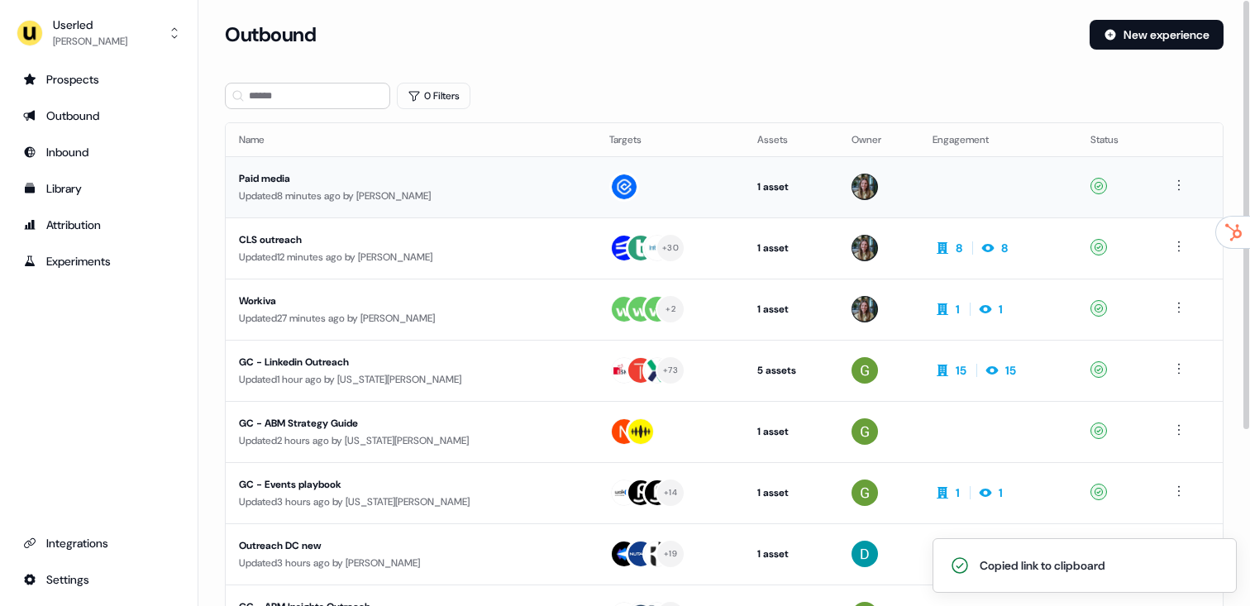
click at [325, 189] on div "Updated 8 minutes ago by Charlotte Stone" at bounding box center [411, 196] width 344 height 17
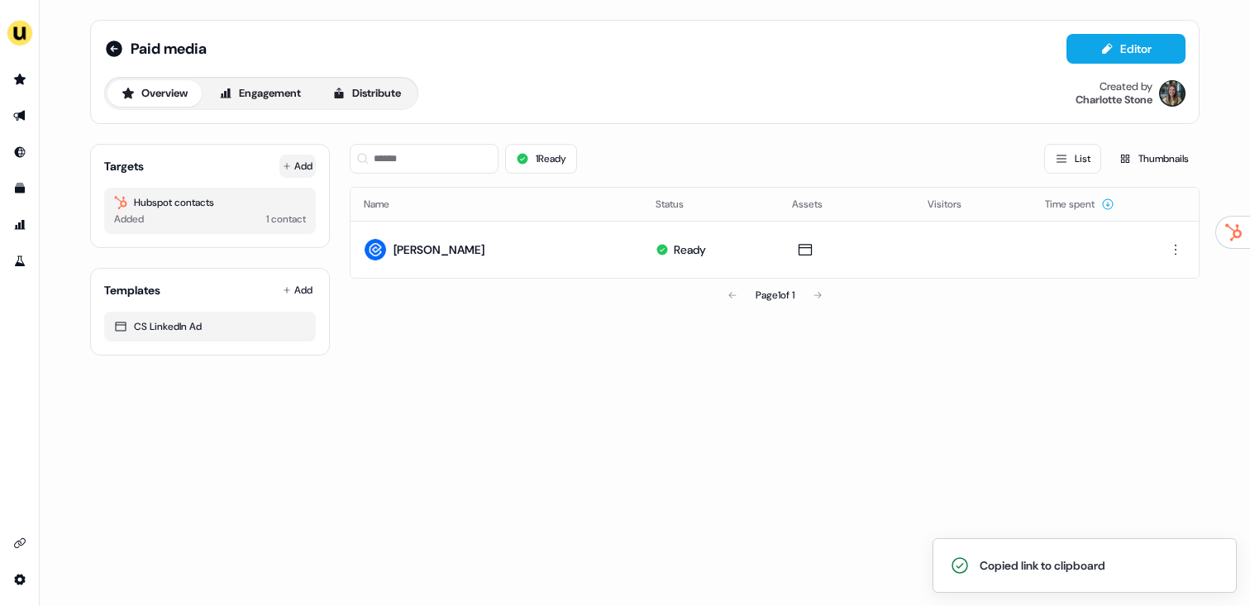
click at [300, 168] on button "Add" at bounding box center [297, 166] width 36 height 23
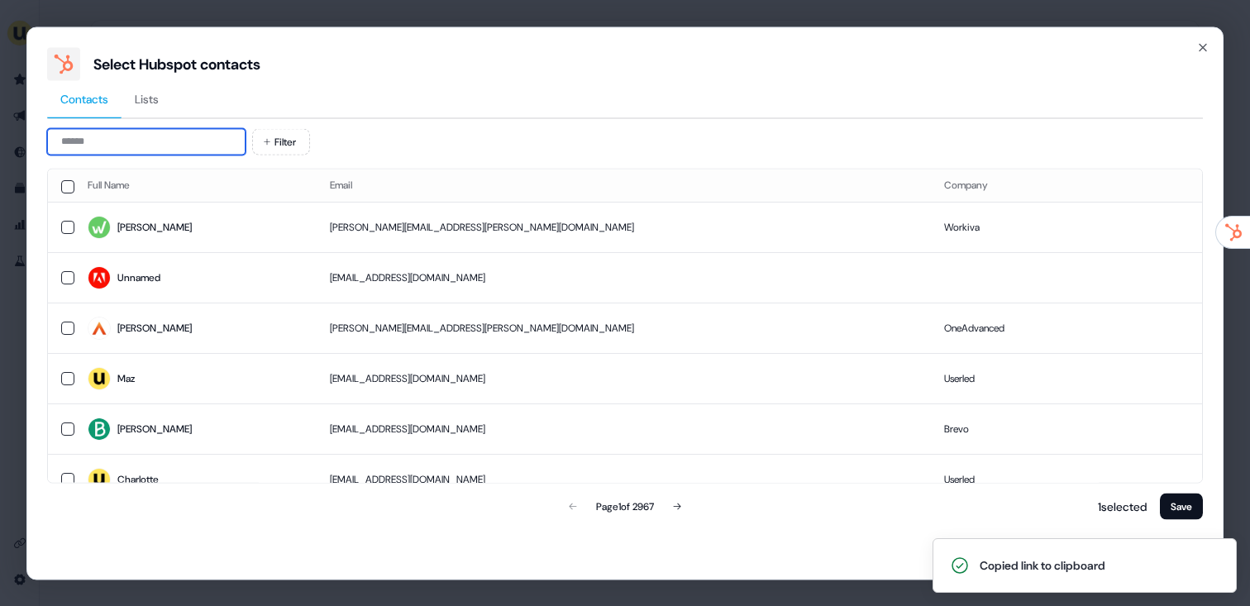
click at [144, 137] on input at bounding box center [146, 141] width 198 height 26
paste input "**********"
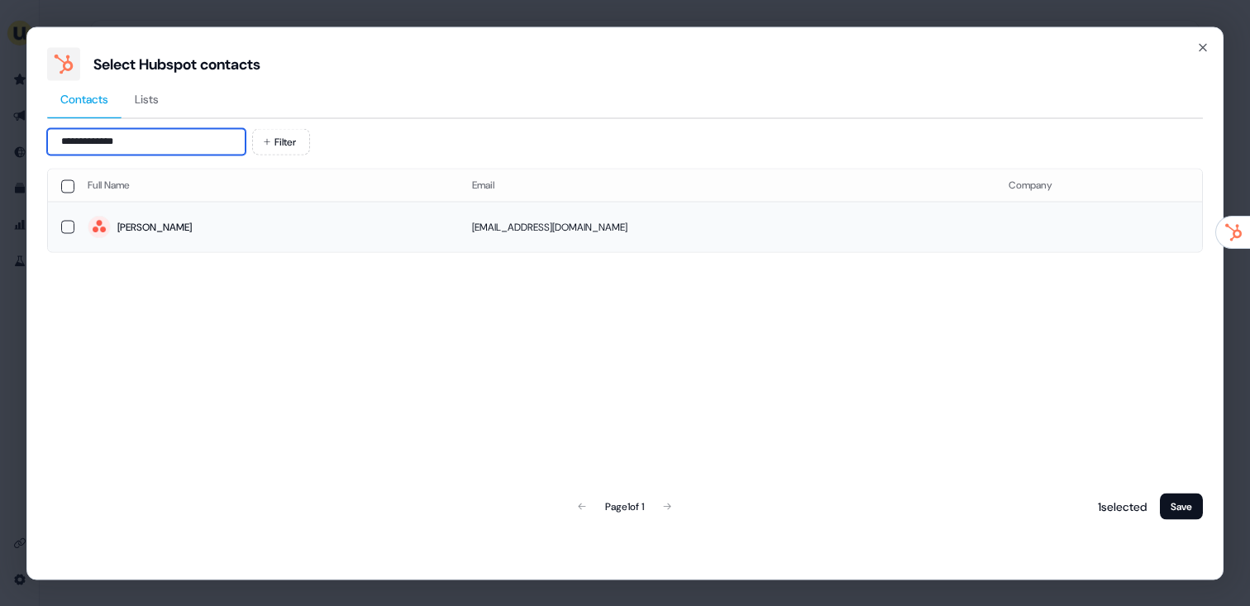
type input "**********"
click at [185, 226] on span "Alan" at bounding box center [267, 227] width 358 height 23
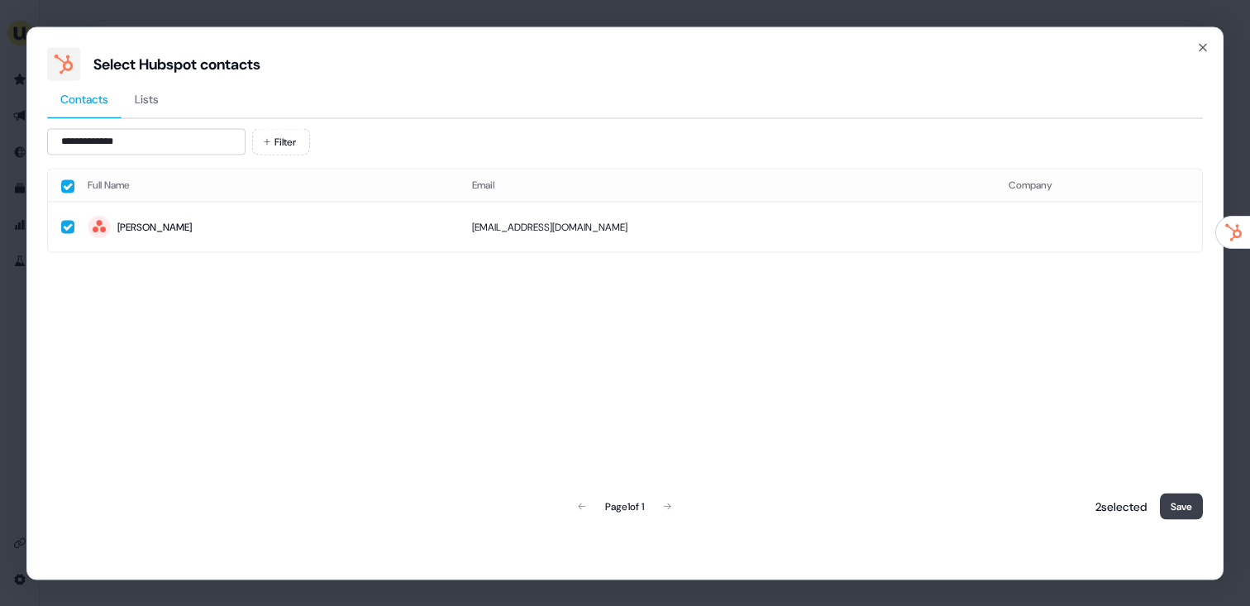
click at [1190, 506] on button "Save" at bounding box center [1181, 506] width 43 height 26
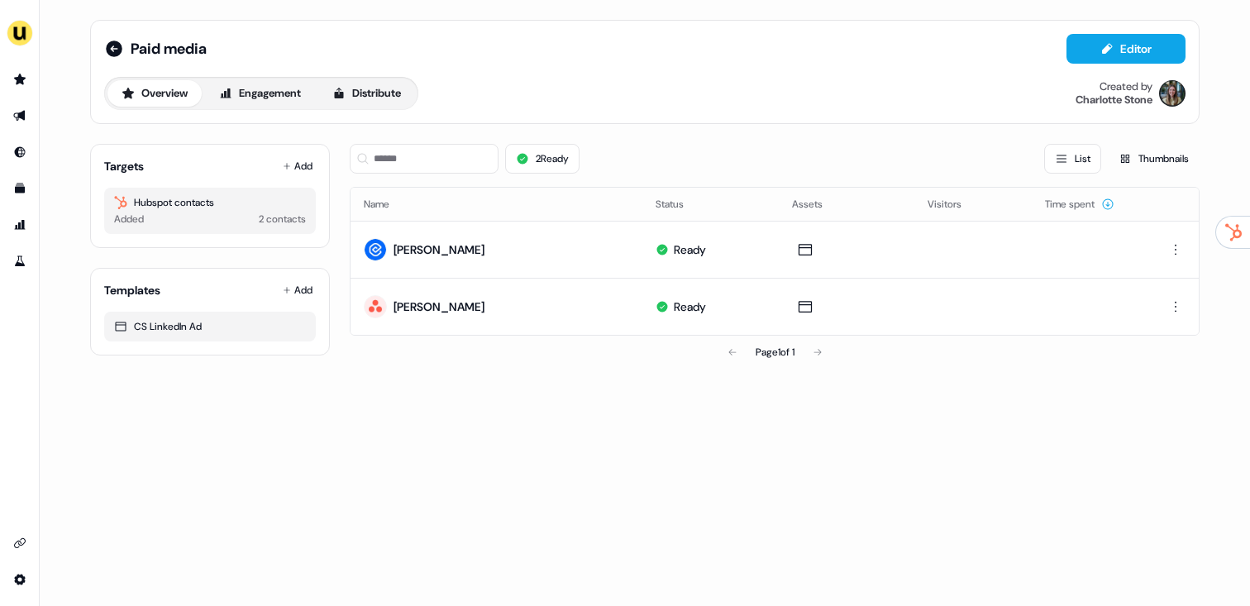
click at [345, 442] on div "Paid media Editor Overview Engagement Distribute Created by Charlotte Stone Tar…" at bounding box center [645, 303] width 1210 height 606
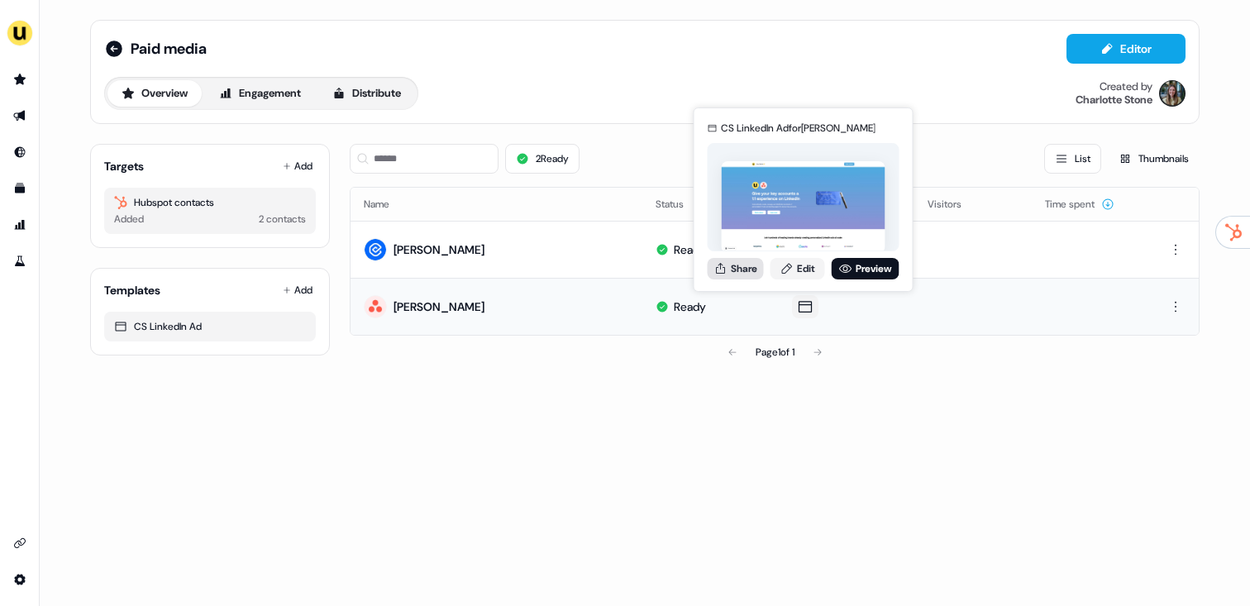
click at [744, 259] on button "Share" at bounding box center [735, 268] width 56 height 21
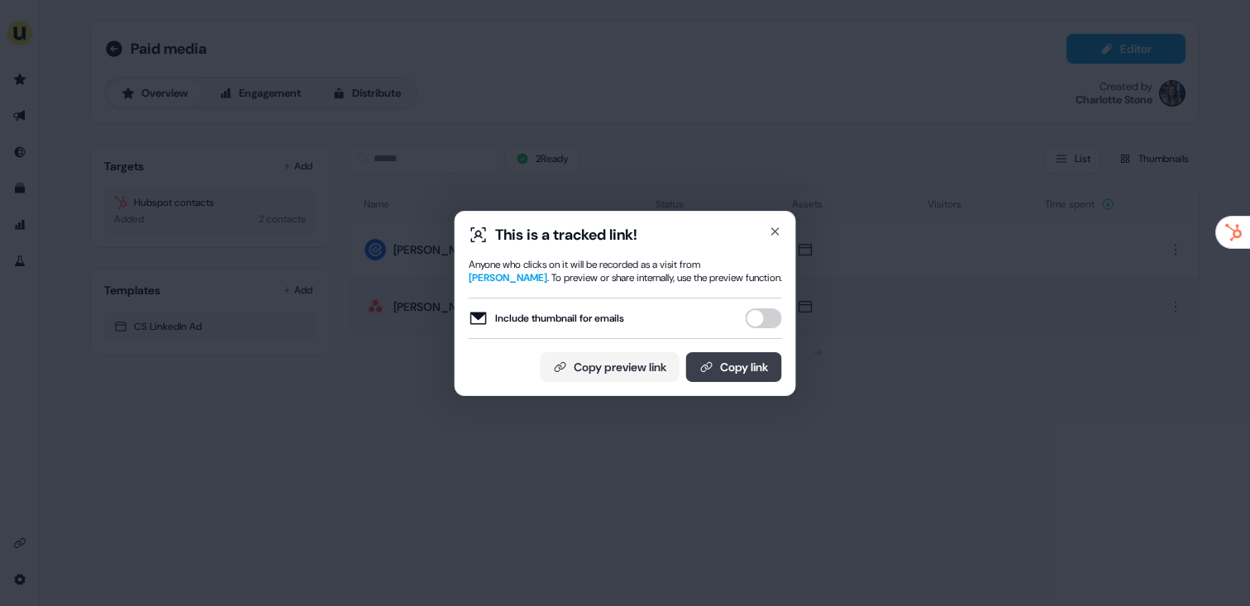
click at [758, 369] on button "Copy link" at bounding box center [734, 367] width 96 height 30
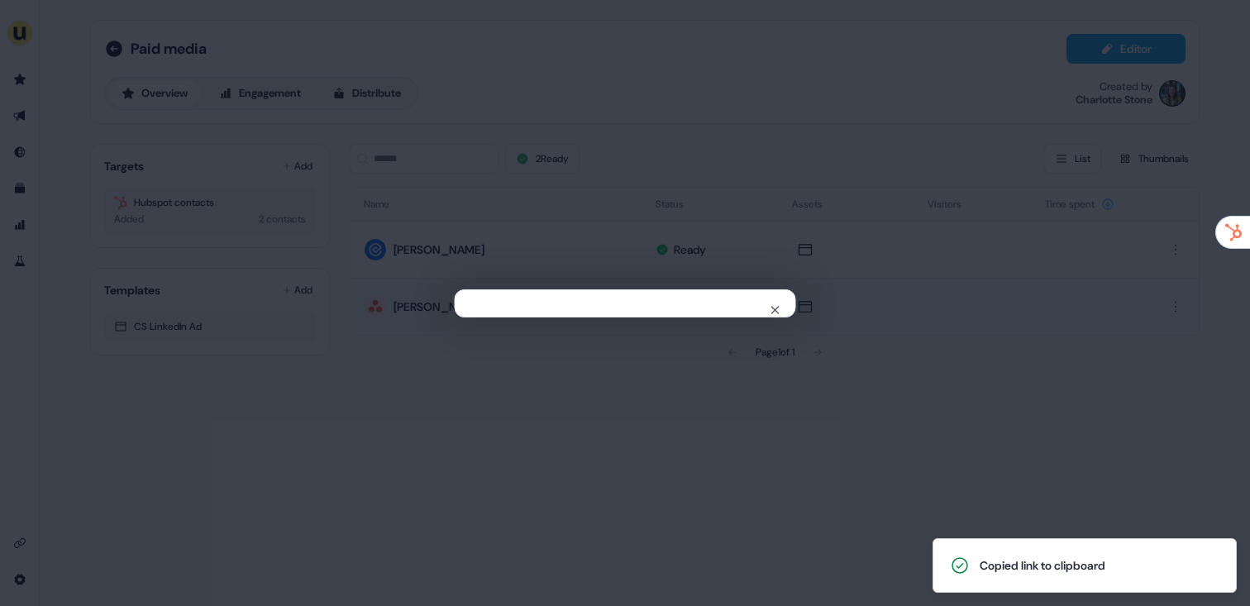
click at [328, 188] on div "Close" at bounding box center [625, 303] width 1250 height 606
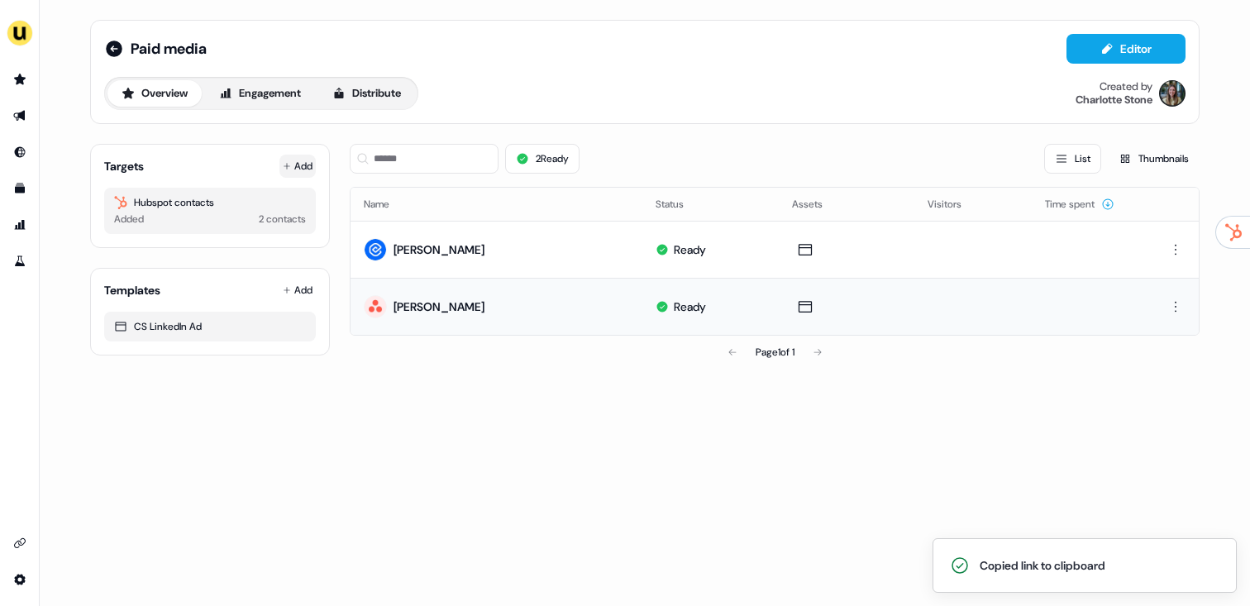
click at [299, 160] on button "Add" at bounding box center [297, 166] width 36 height 23
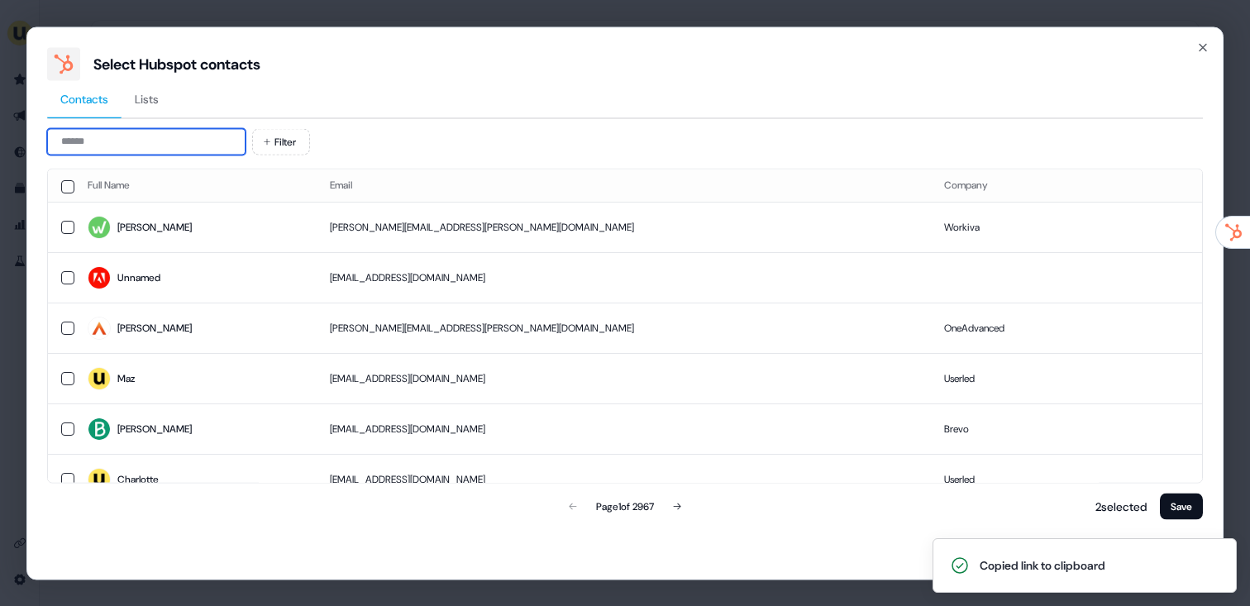
click at [138, 145] on input at bounding box center [146, 141] width 198 height 26
paste input "**********"
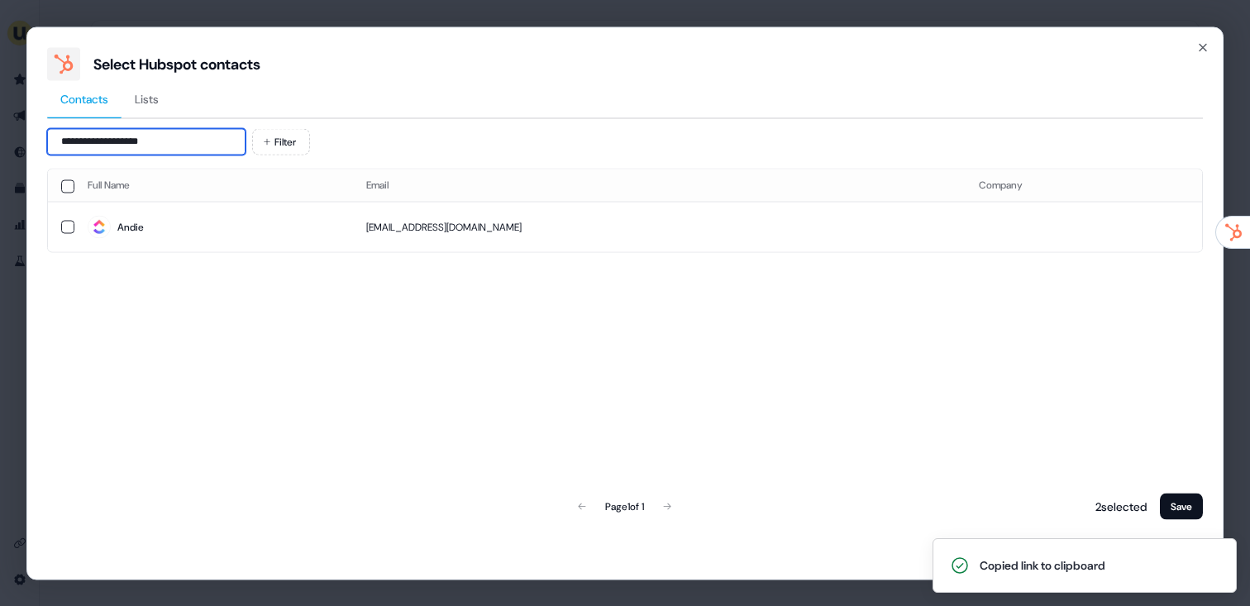
type input "**********"
click at [188, 212] on td "Andie" at bounding box center [213, 227] width 279 height 50
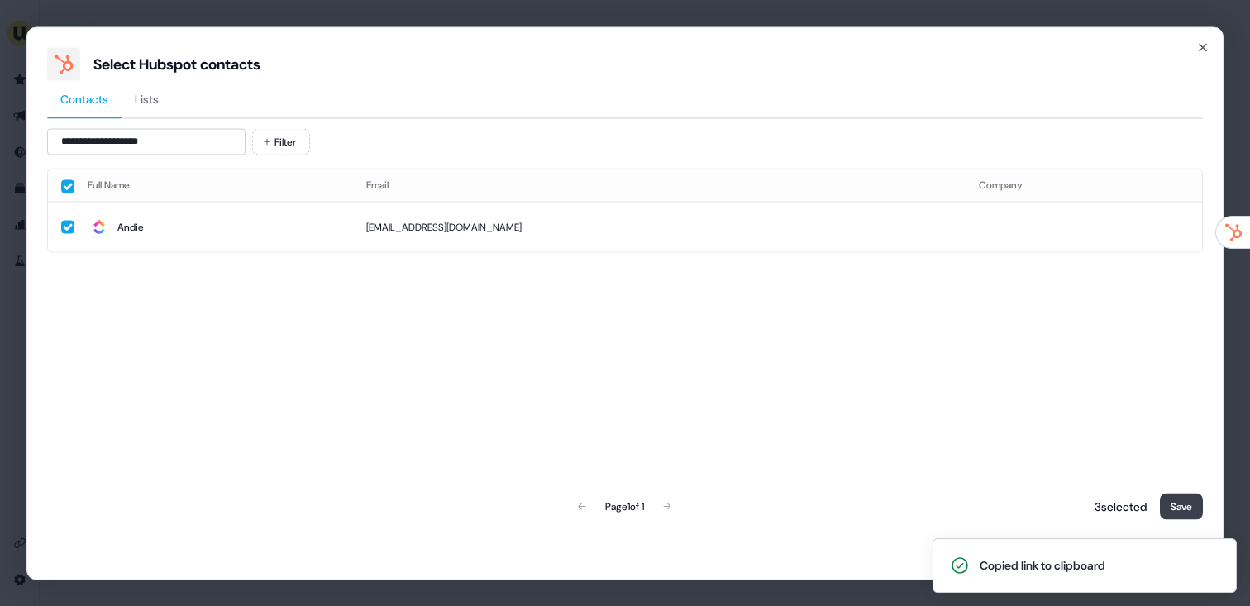
click at [1173, 503] on button "Save" at bounding box center [1181, 506] width 43 height 26
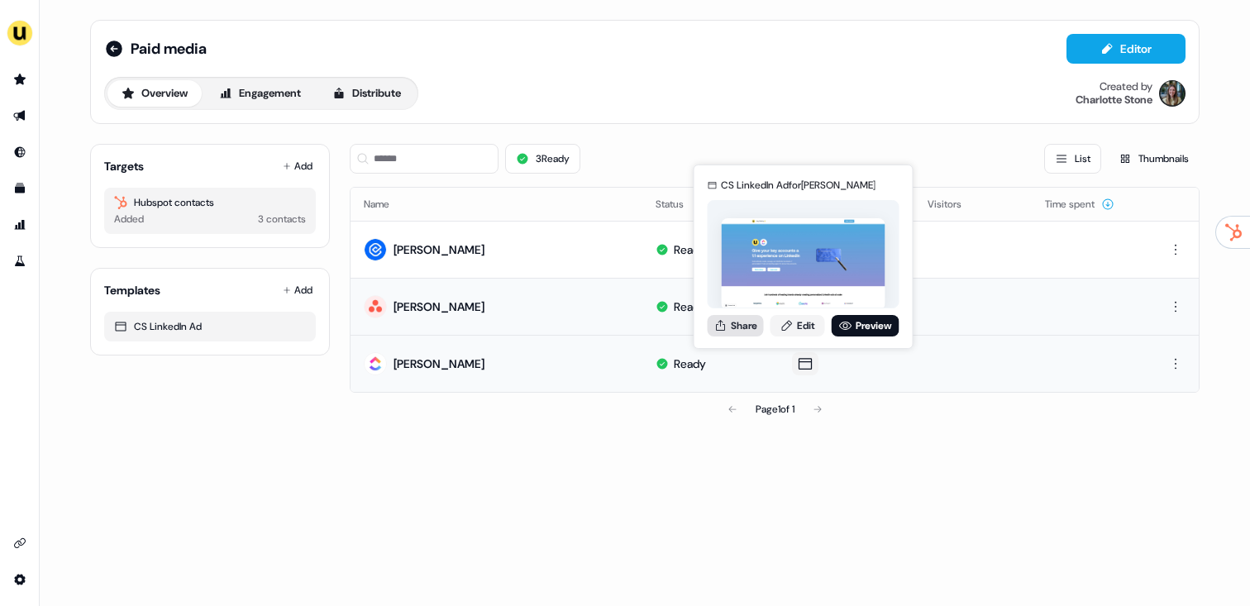
click at [726, 325] on icon at bounding box center [720, 325] width 13 height 13
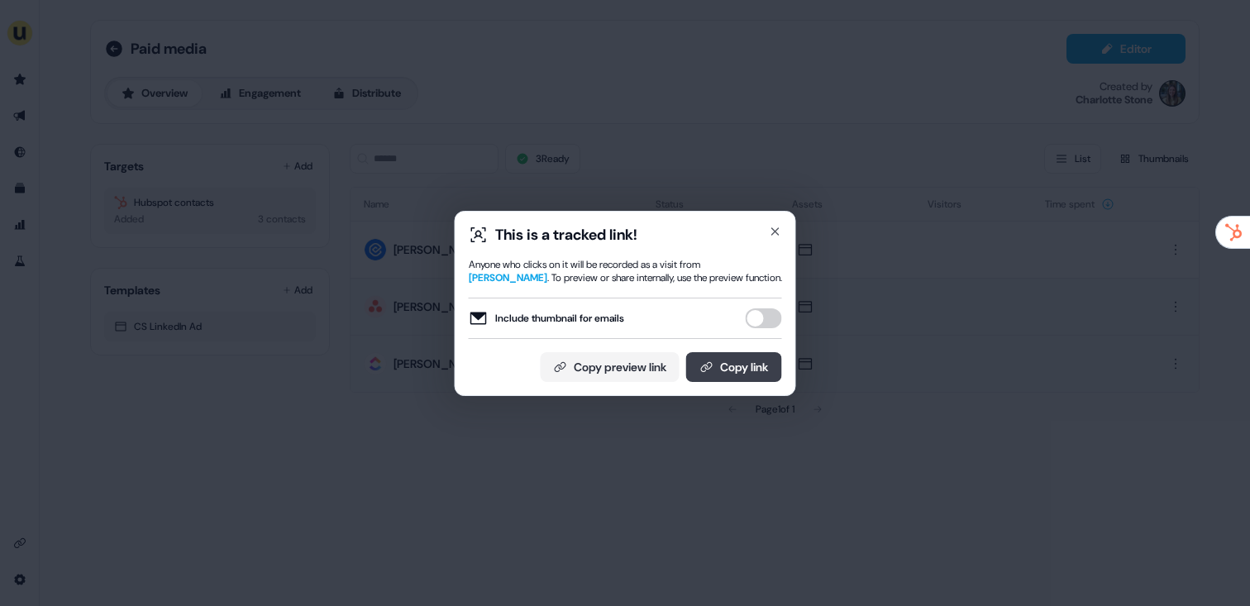
click at [749, 382] on button "Copy link" at bounding box center [734, 367] width 96 height 30
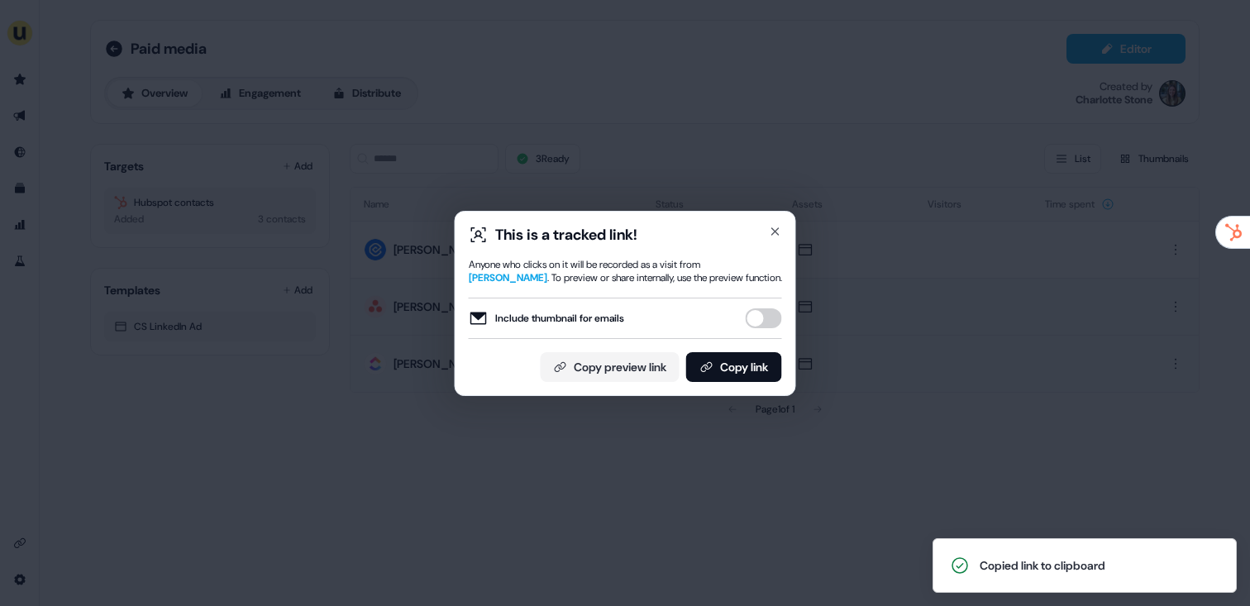
drag, startPoint x: 345, startPoint y: 417, endPoint x: 314, endPoint y: 322, distance: 99.3
click at [338, 392] on div "This is a tracked link! Anyone who clicks on it will be recorded as a visit fro…" at bounding box center [625, 303] width 1250 height 606
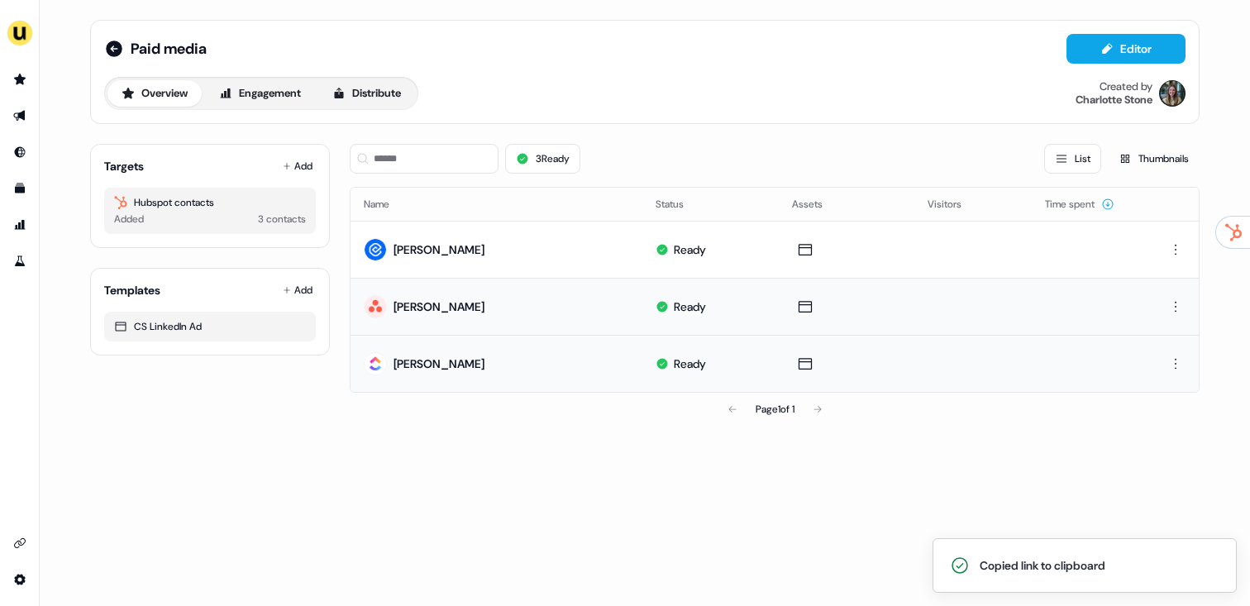
click at [299, 151] on div "Targets Add Hubspot contacts Added 3 contacts" at bounding box center [210, 196] width 240 height 104
click at [295, 165] on button "Add" at bounding box center [297, 166] width 36 height 23
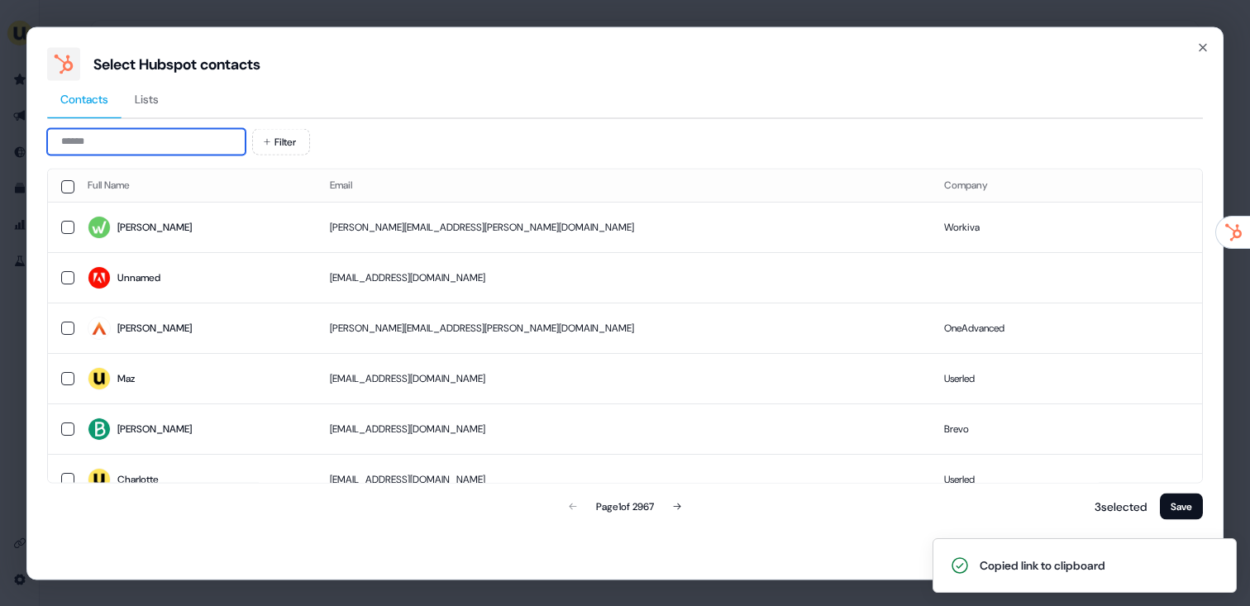
click at [130, 142] on input at bounding box center [146, 141] width 198 height 26
paste input "**********"
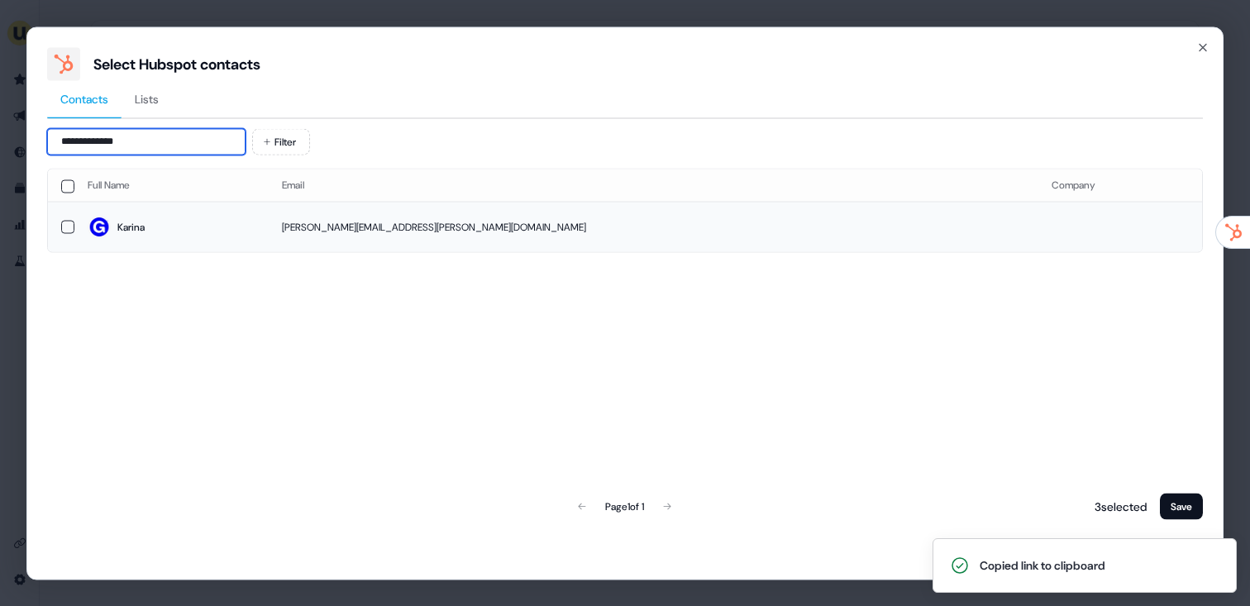
type input "**********"
click at [186, 226] on span "Karina" at bounding box center [172, 227] width 168 height 23
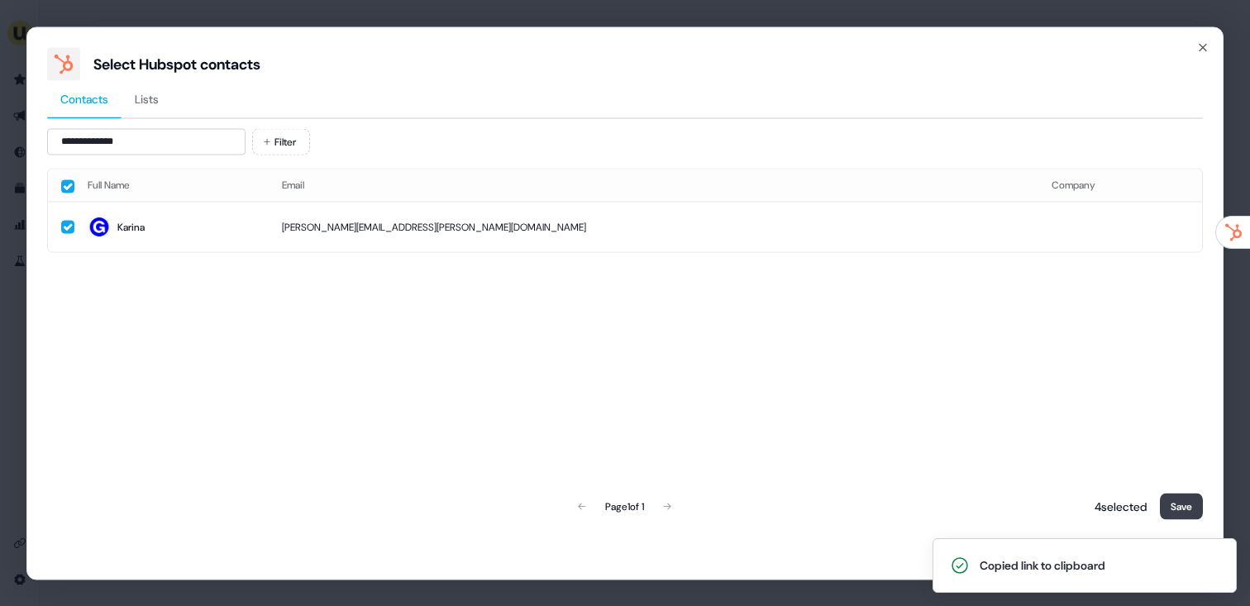
click at [1188, 507] on button "Save" at bounding box center [1181, 506] width 43 height 26
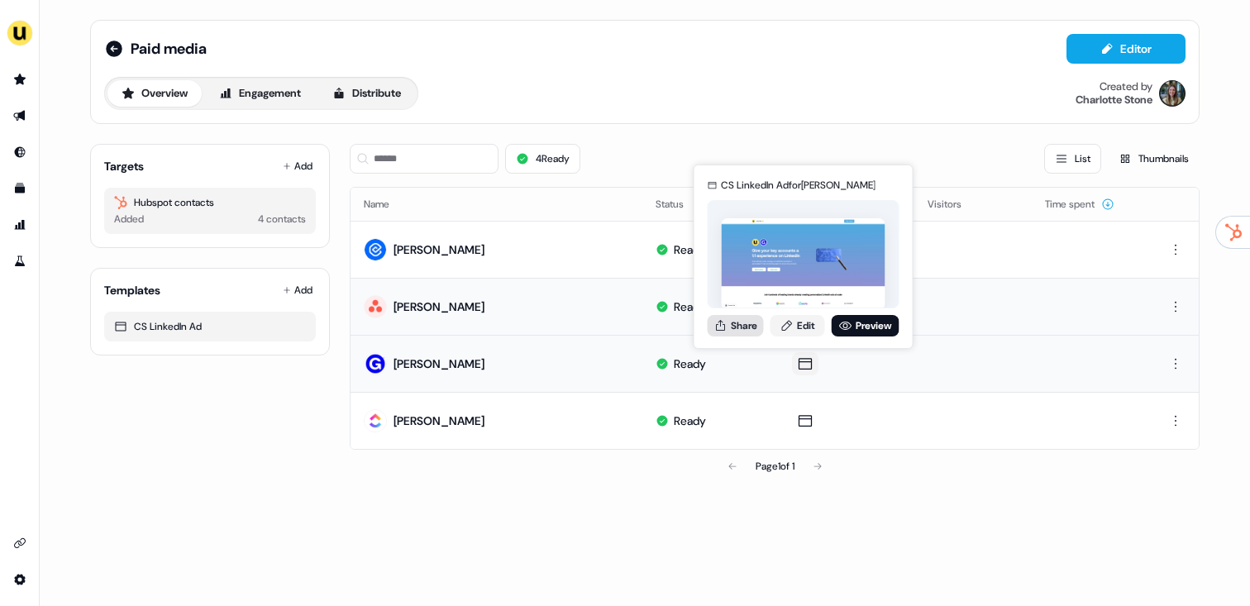
click at [731, 324] on button "Share" at bounding box center [735, 325] width 56 height 21
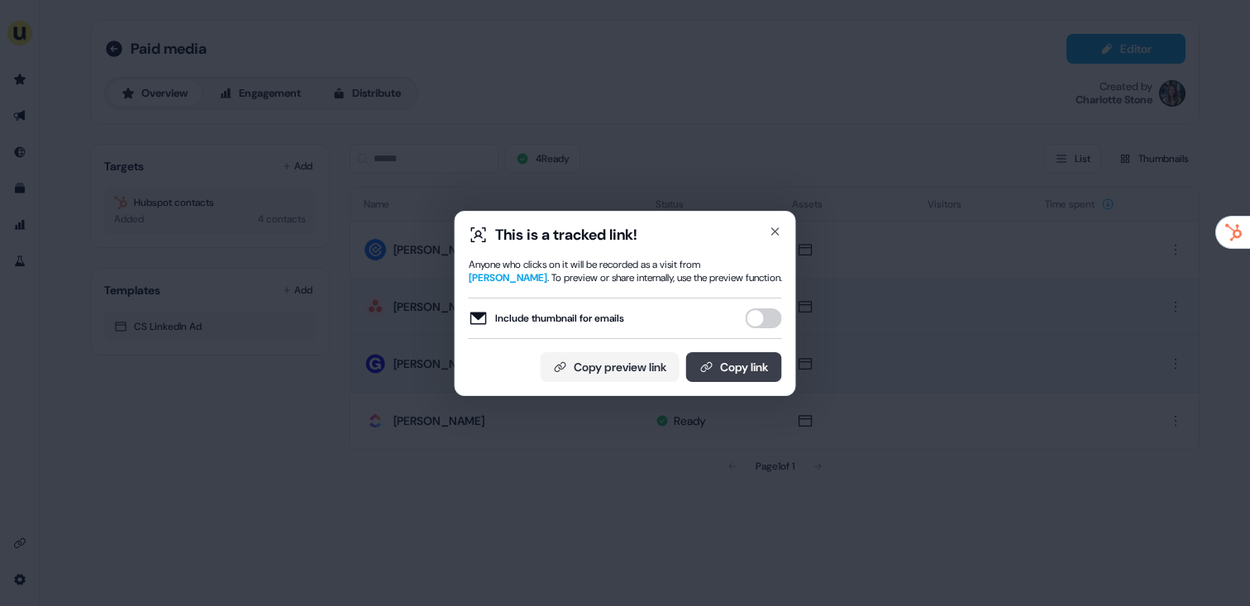
click at [760, 379] on button "Copy link" at bounding box center [734, 367] width 96 height 30
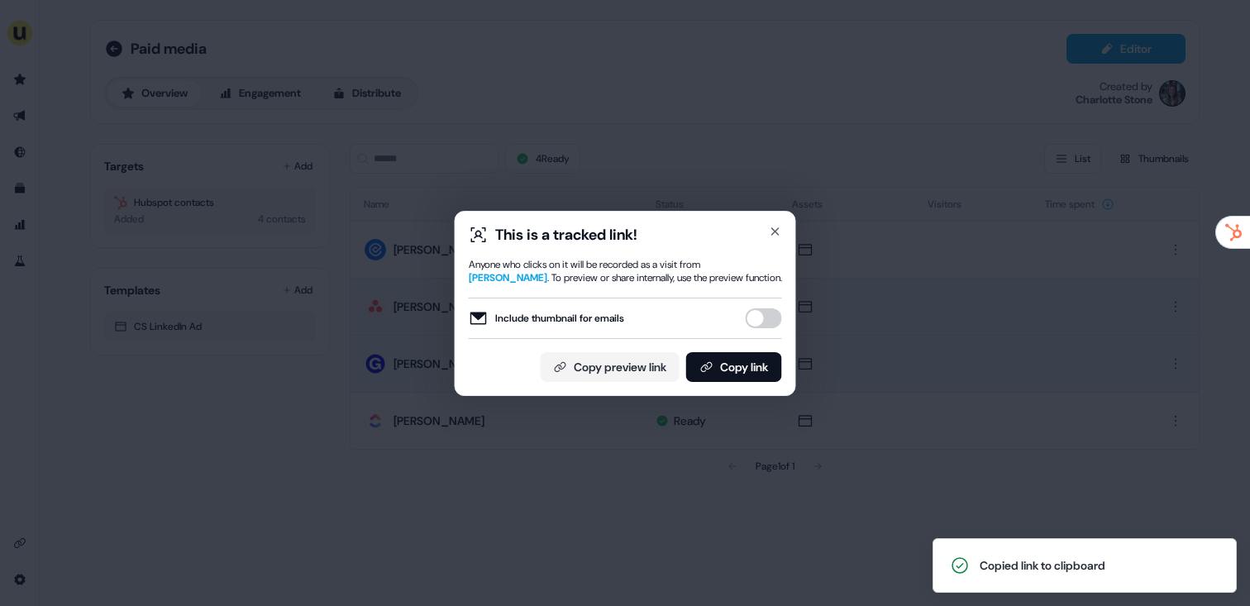
click at [56, 45] on div "This is a tracked link! Anyone who clicks on it will be recorded as a visit fro…" at bounding box center [625, 303] width 1250 height 606
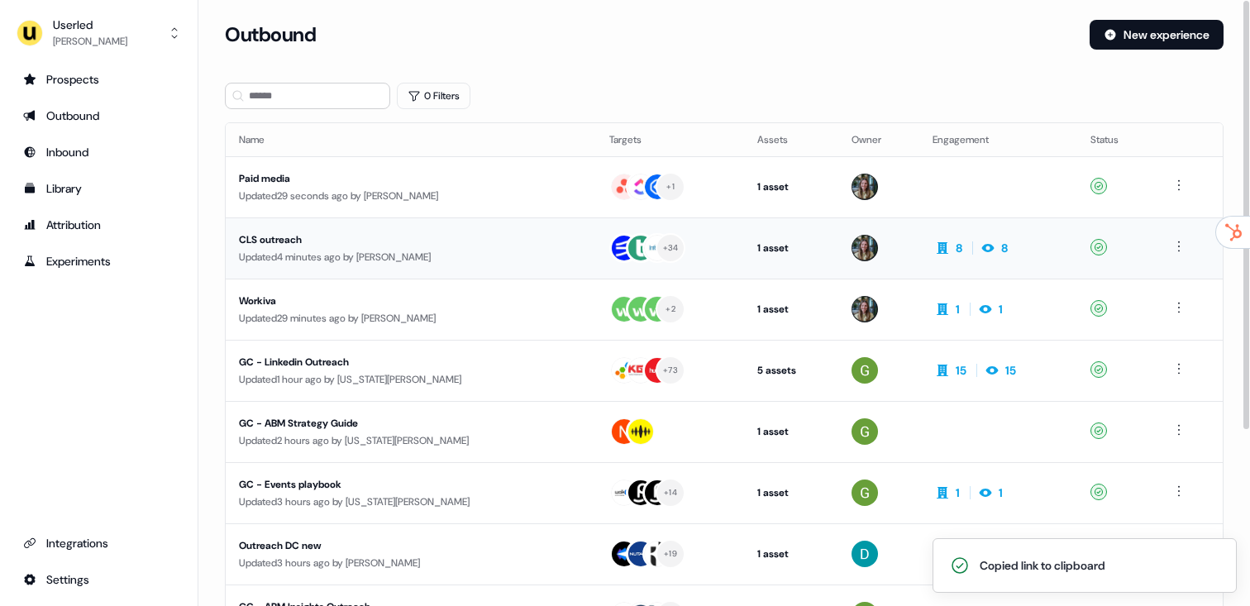
click at [441, 246] on div "CLS outreach" at bounding box center [395, 239] width 312 height 17
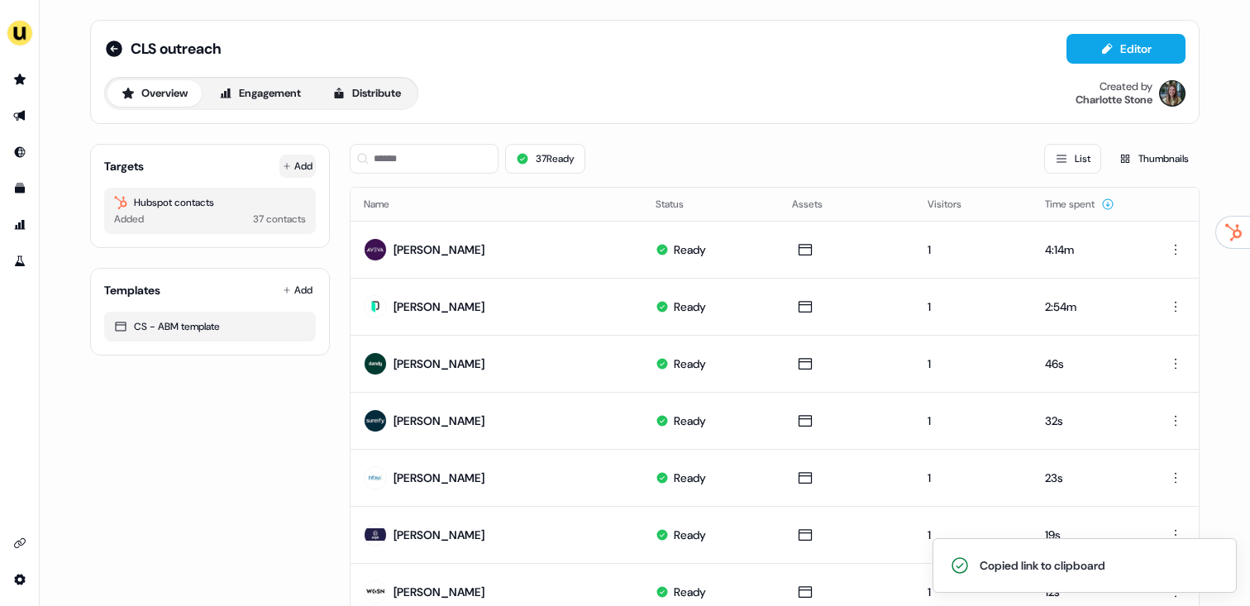
click at [302, 169] on button "Add" at bounding box center [297, 166] width 36 height 23
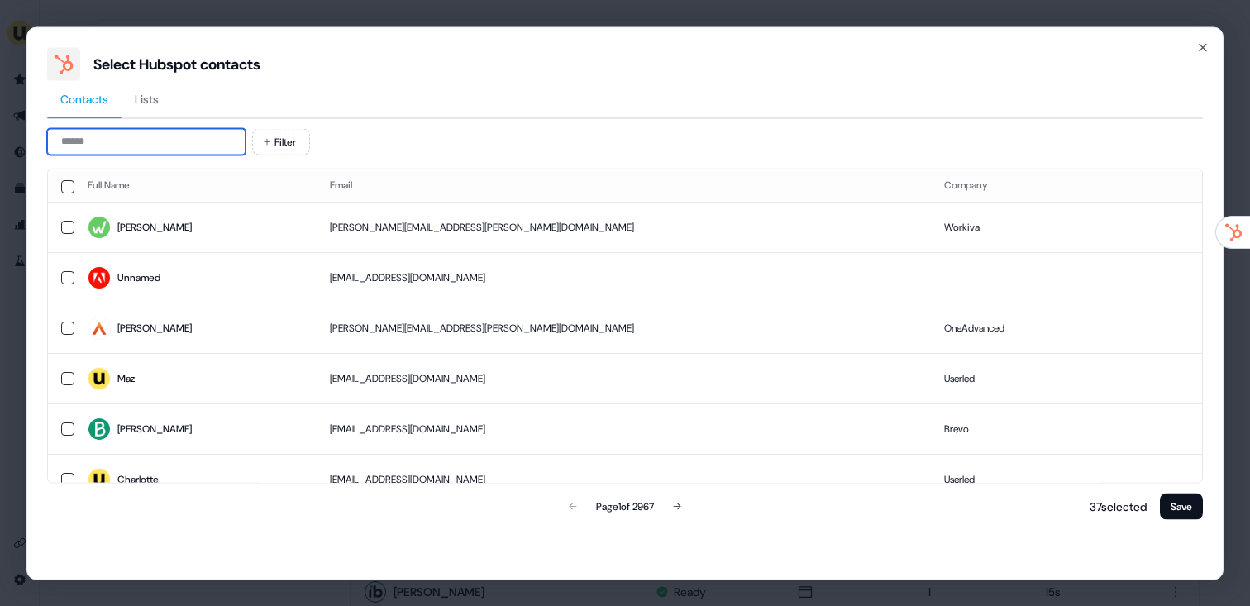
click at [171, 144] on input at bounding box center [146, 141] width 198 height 26
click at [173, 131] on input at bounding box center [146, 141] width 198 height 26
paste input "********"
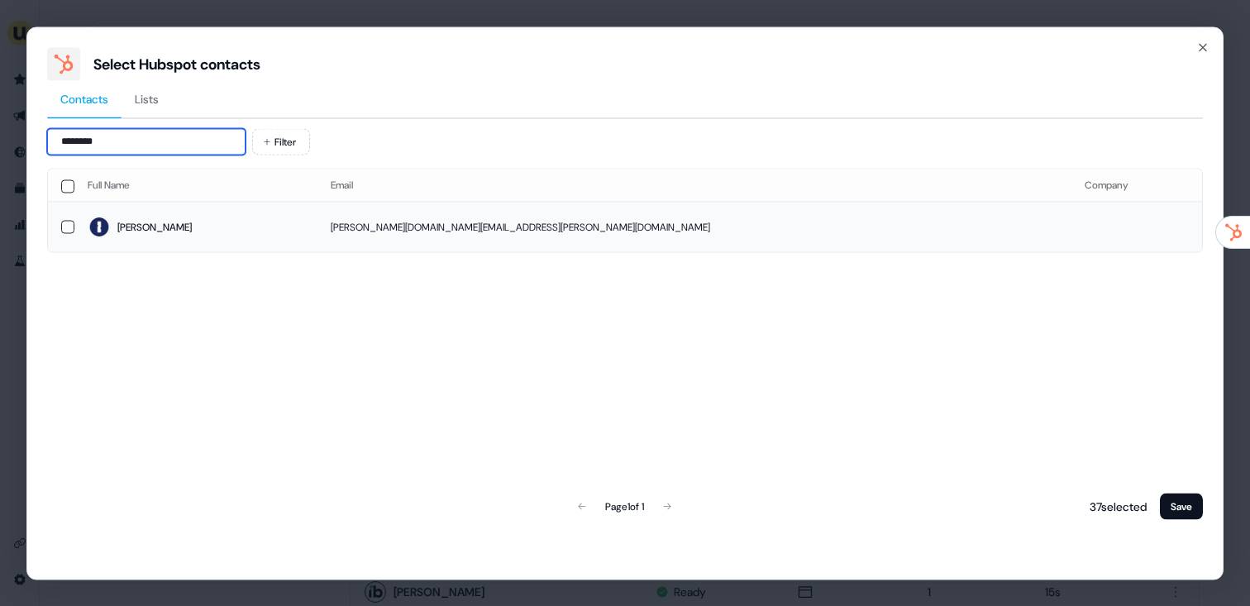
type input "********"
drag, startPoint x: 236, startPoint y: 226, endPoint x: 265, endPoint y: 241, distance: 33.3
click at [236, 226] on span "John" at bounding box center [196, 227] width 217 height 23
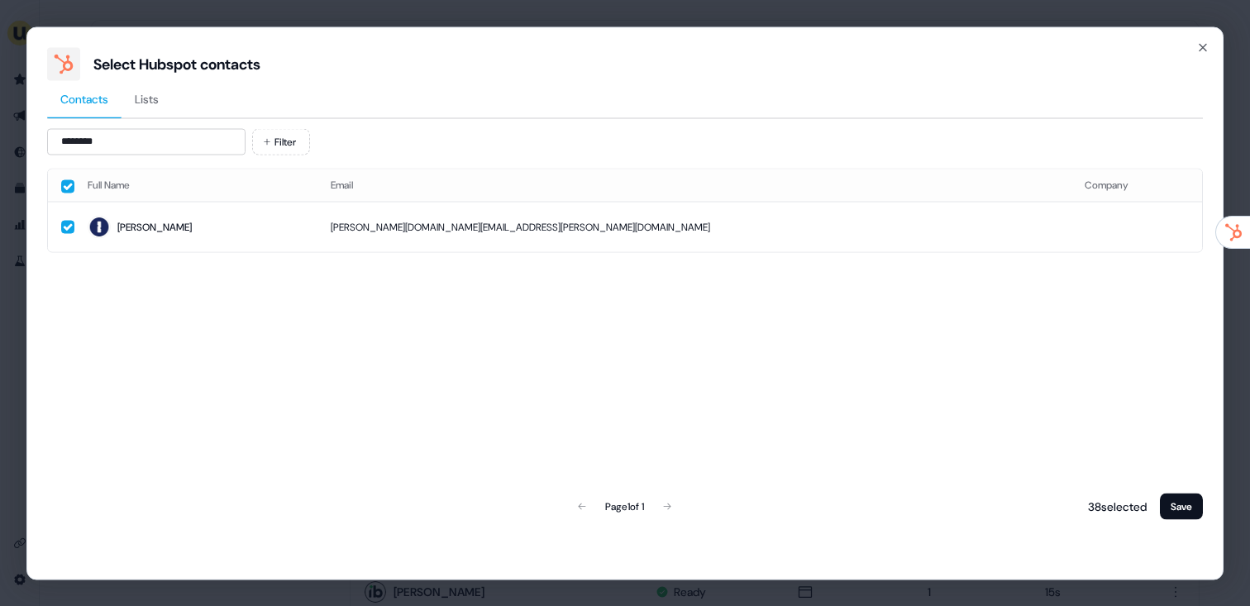
click at [1157, 494] on div "38 selected Save" at bounding box center [1141, 505] width 121 height 33
click at [1171, 501] on button "Save" at bounding box center [1181, 506] width 43 height 26
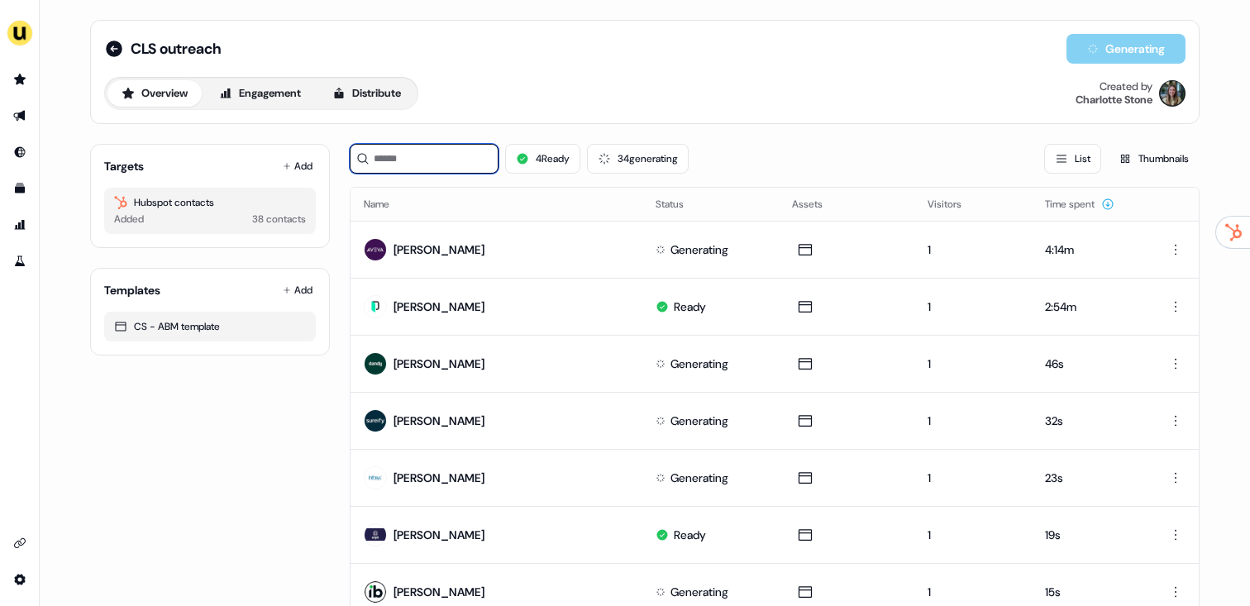
click at [445, 159] on input at bounding box center [424, 159] width 149 height 30
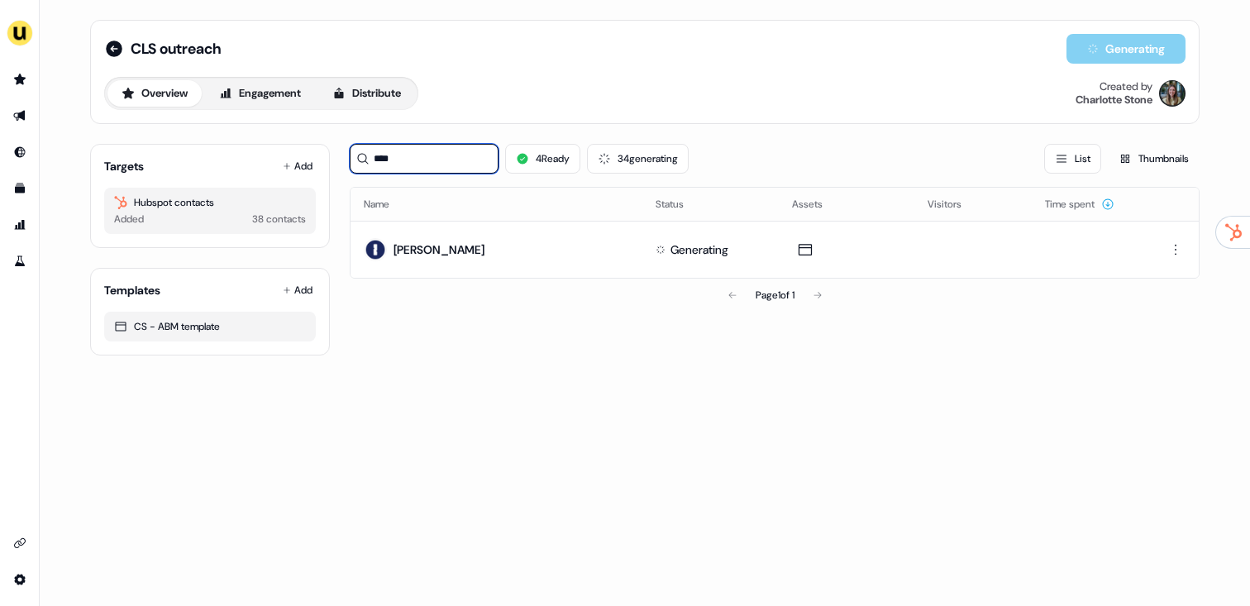
type input "****"
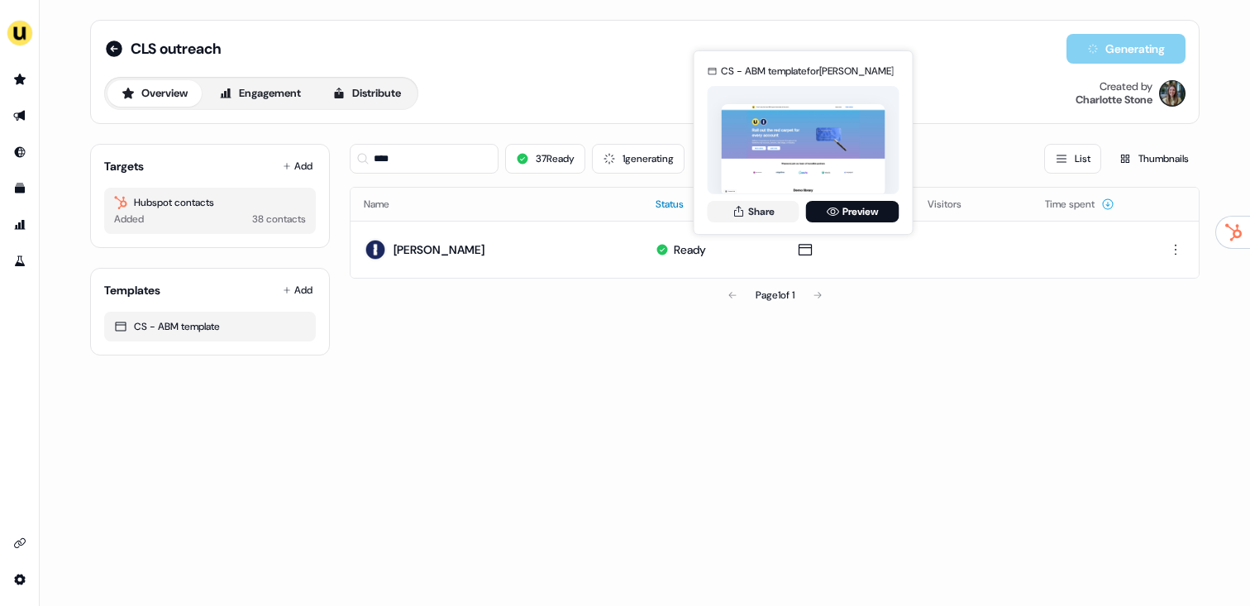
click at [680, 211] on button "Status" at bounding box center [679, 204] width 48 height 30
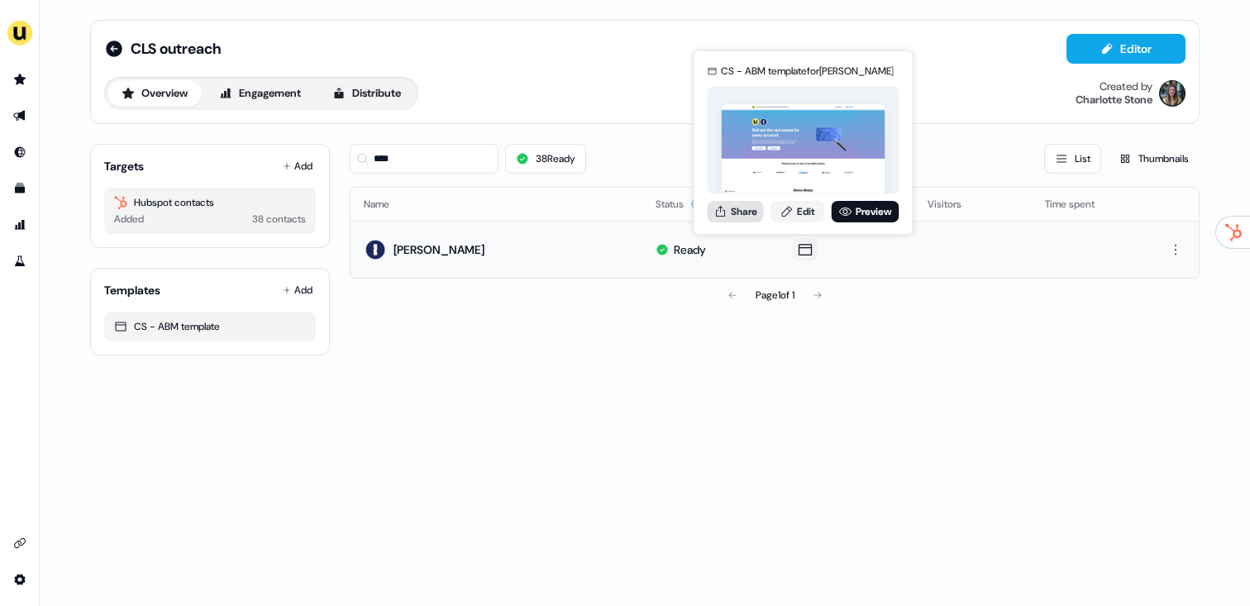
click at [760, 212] on button "Share" at bounding box center [735, 211] width 56 height 21
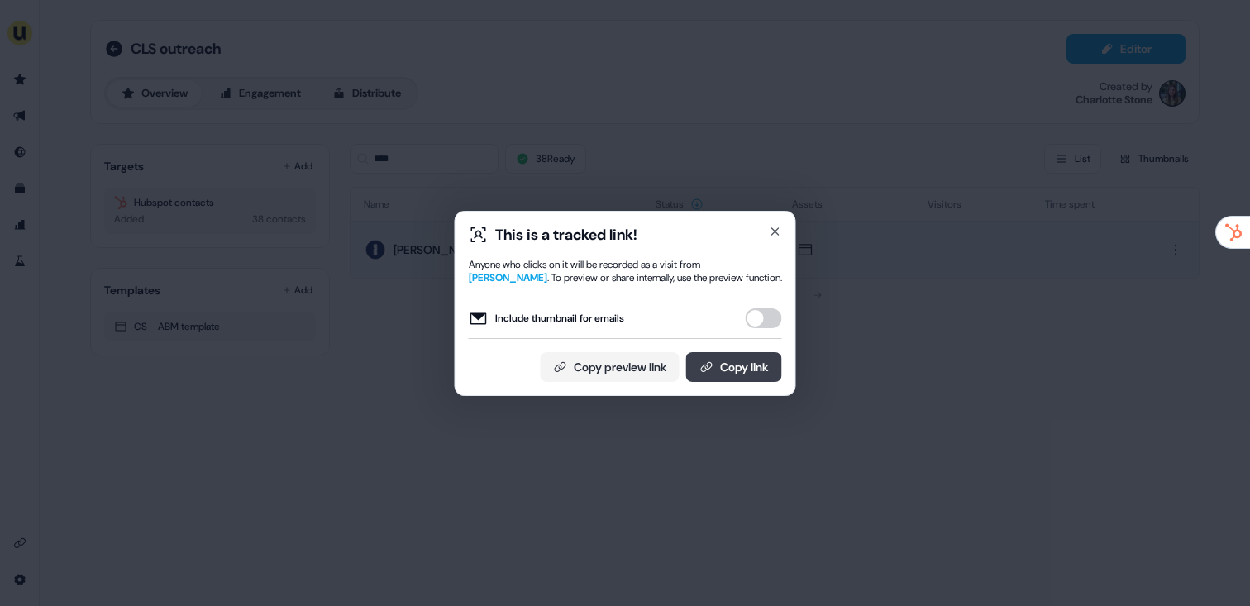
click at [720, 374] on button "Copy link" at bounding box center [734, 367] width 96 height 30
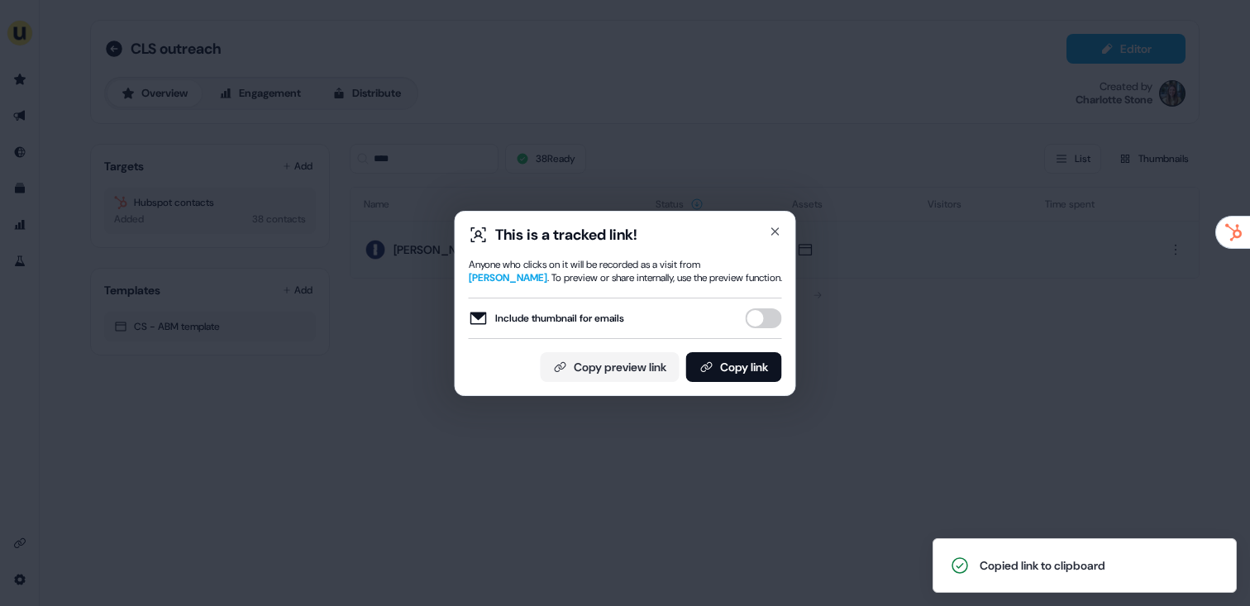
click at [935, 254] on div "This is a tracked link! Anyone who clicks on it will be recorded as a visit fro…" at bounding box center [625, 303] width 1250 height 606
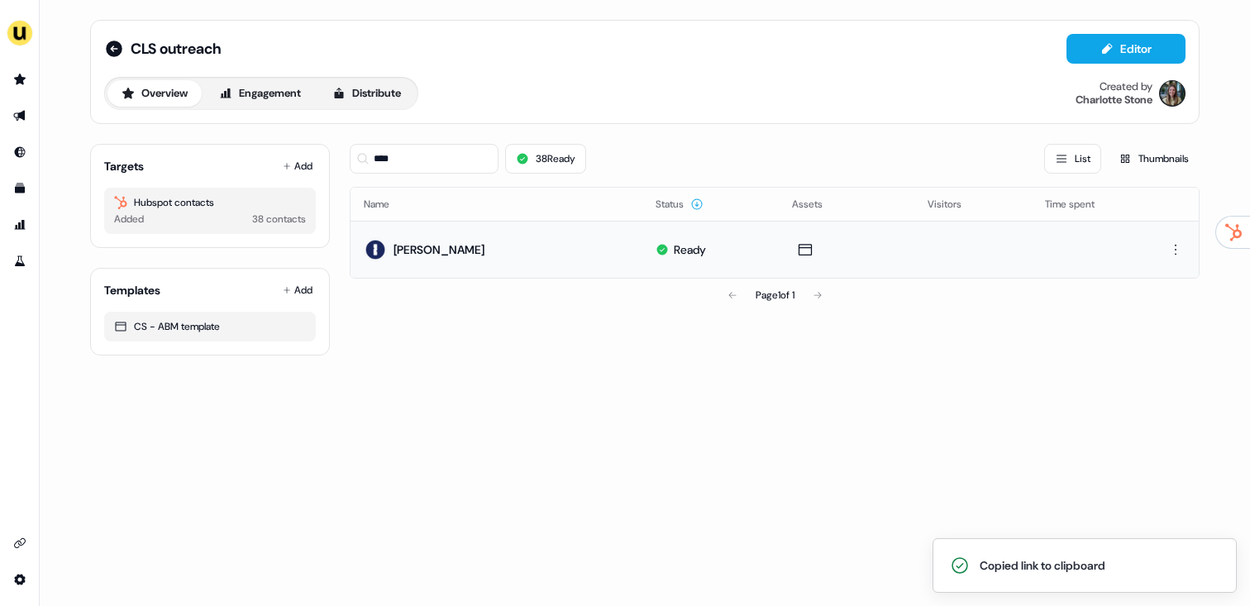
click at [1130, 288] on div "Page 1 of 1" at bounding box center [775, 295] width 850 height 33
click at [297, 161] on button "Add" at bounding box center [297, 166] width 36 height 23
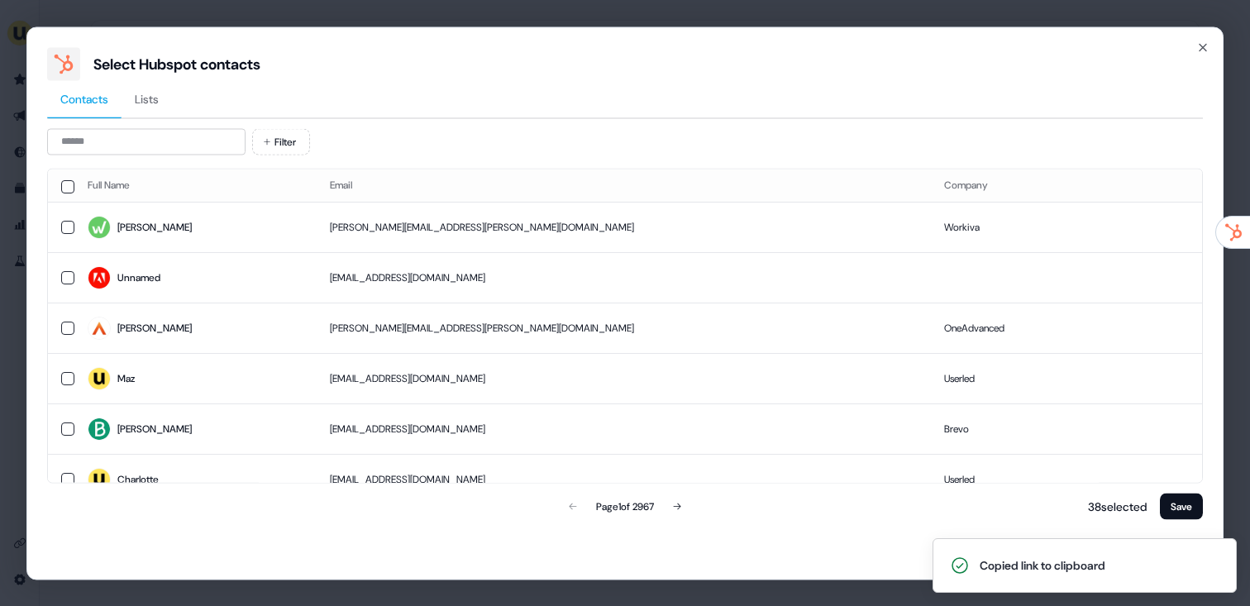
click at [1217, 40] on div "Select Hubspot contacts Contacts Lists Filter Full Name Email Company Joel joel…" at bounding box center [624, 302] width 1197 height 553
click at [1197, 44] on icon "button" at bounding box center [1202, 46] width 13 height 13
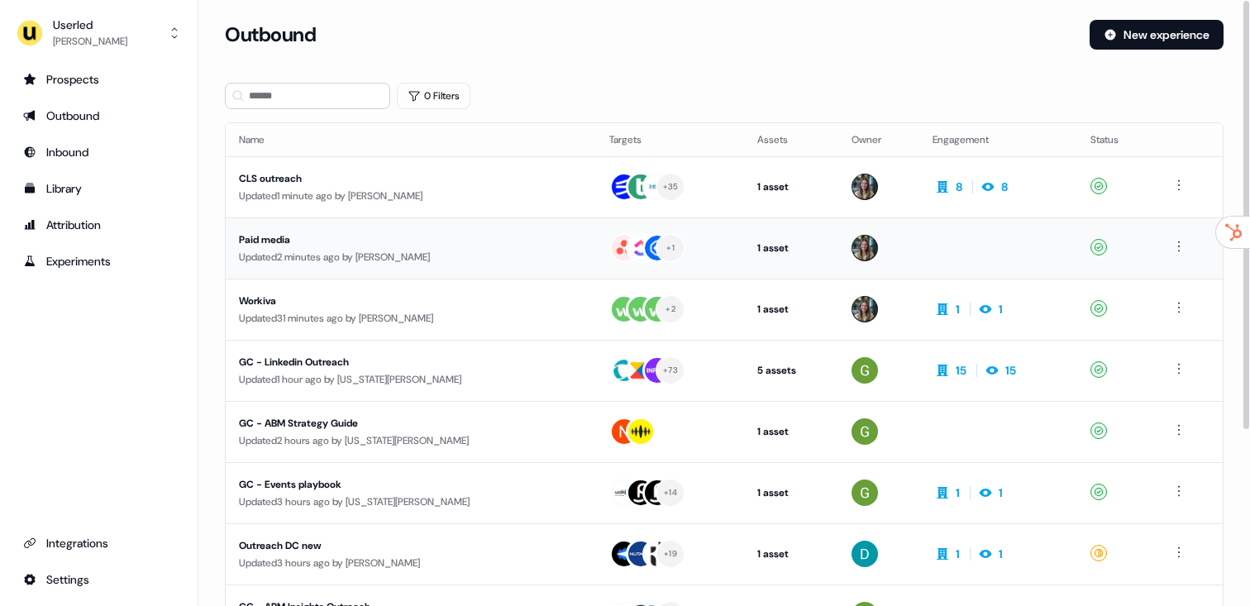
click at [469, 244] on div "Paid media" at bounding box center [395, 239] width 312 height 17
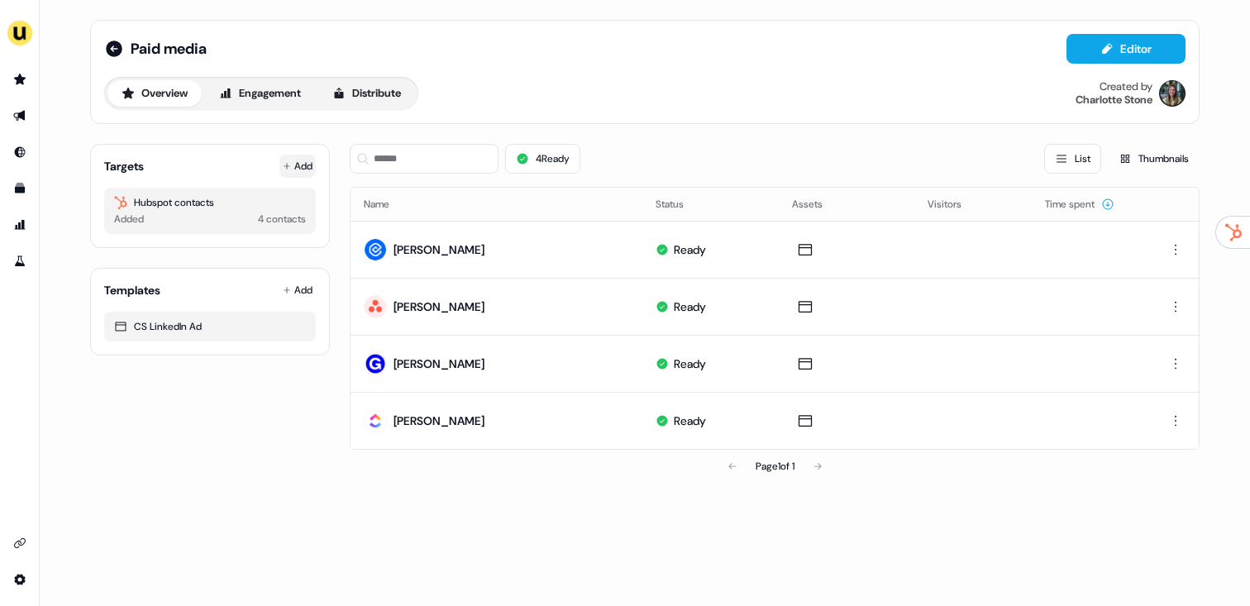
click at [296, 173] on button "Add" at bounding box center [297, 166] width 36 height 23
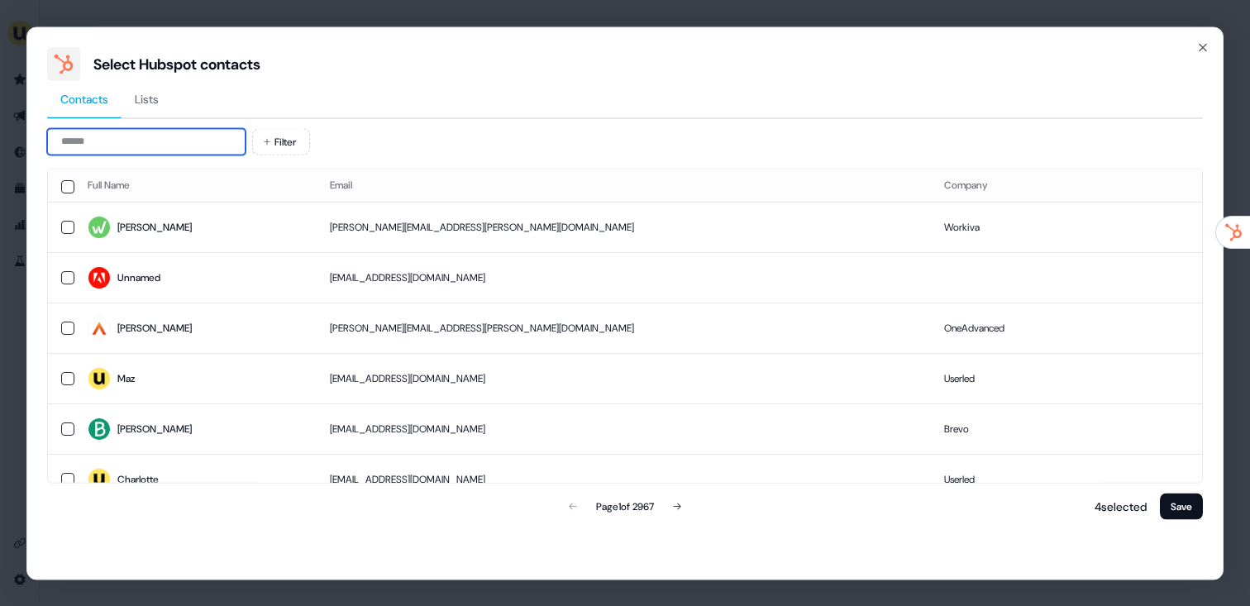
click at [137, 138] on input at bounding box center [146, 141] width 198 height 26
paste input "**********"
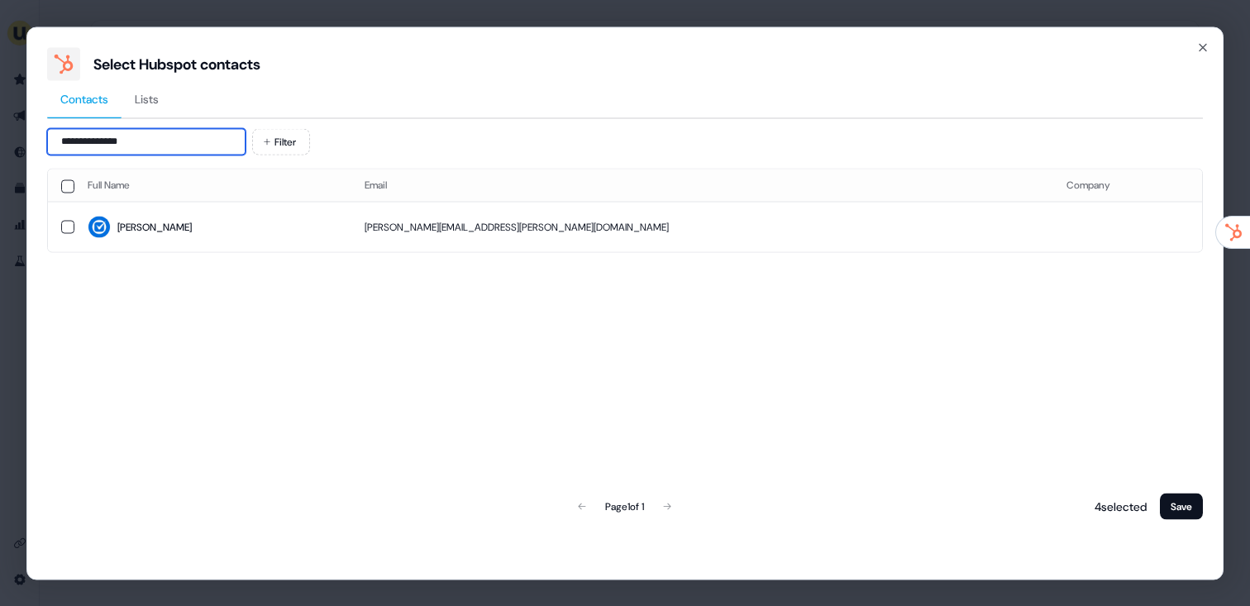
type input "**********"
click at [205, 217] on span "Joshua" at bounding box center [213, 227] width 250 height 23
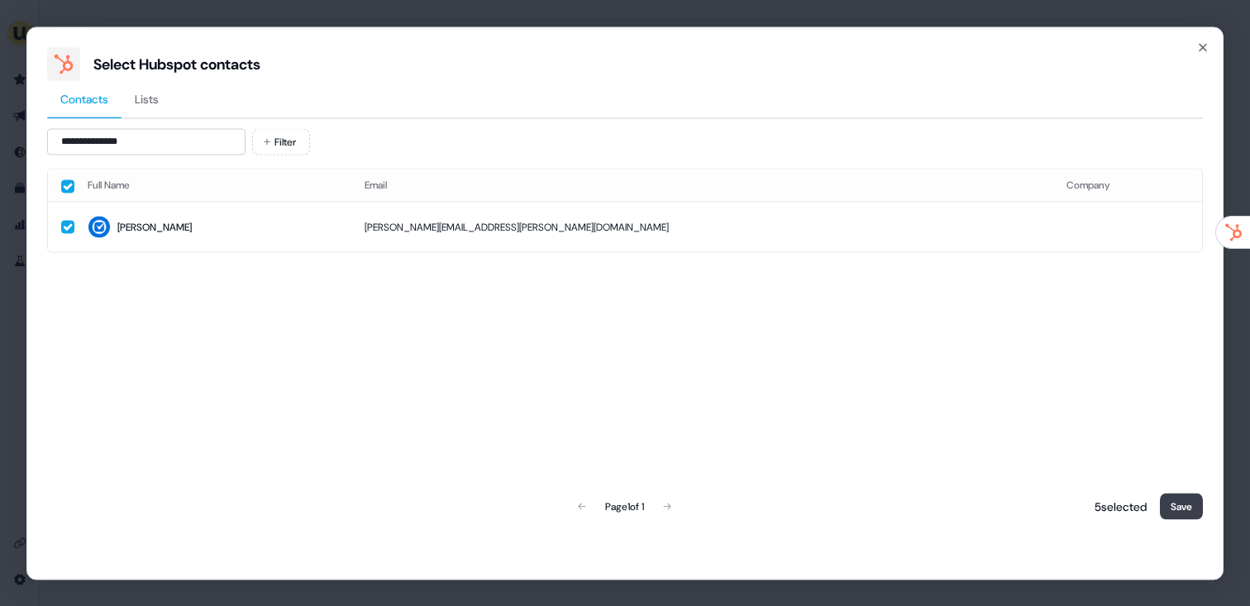
click at [1183, 511] on button "Save" at bounding box center [1181, 506] width 43 height 26
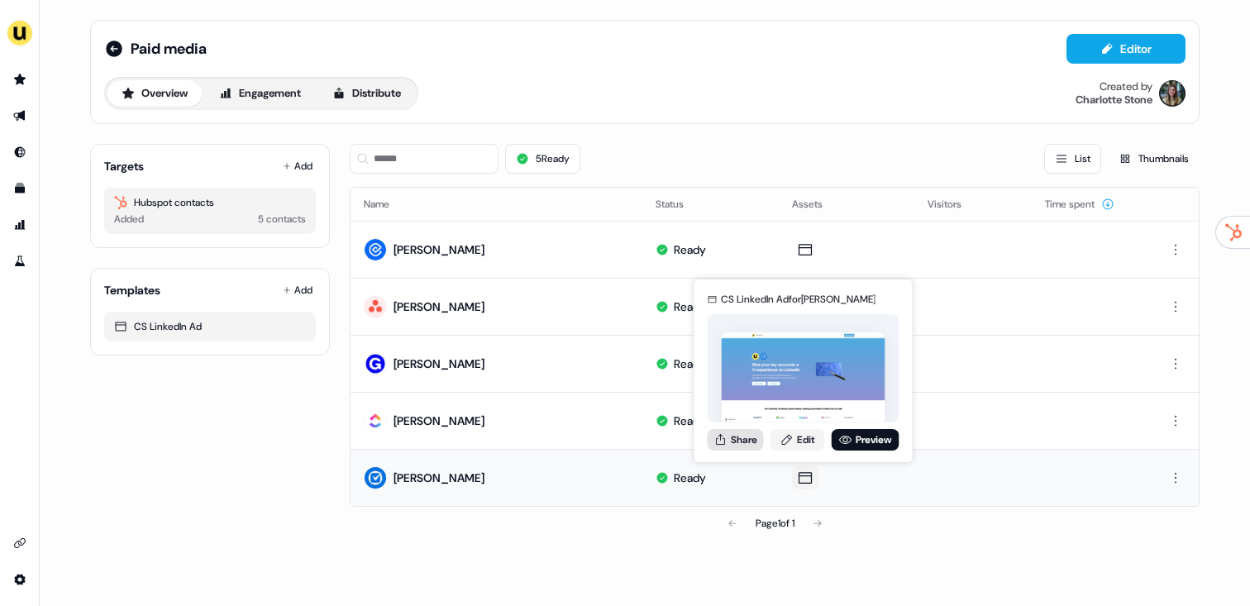
click at [755, 447] on button "Share" at bounding box center [735, 439] width 56 height 21
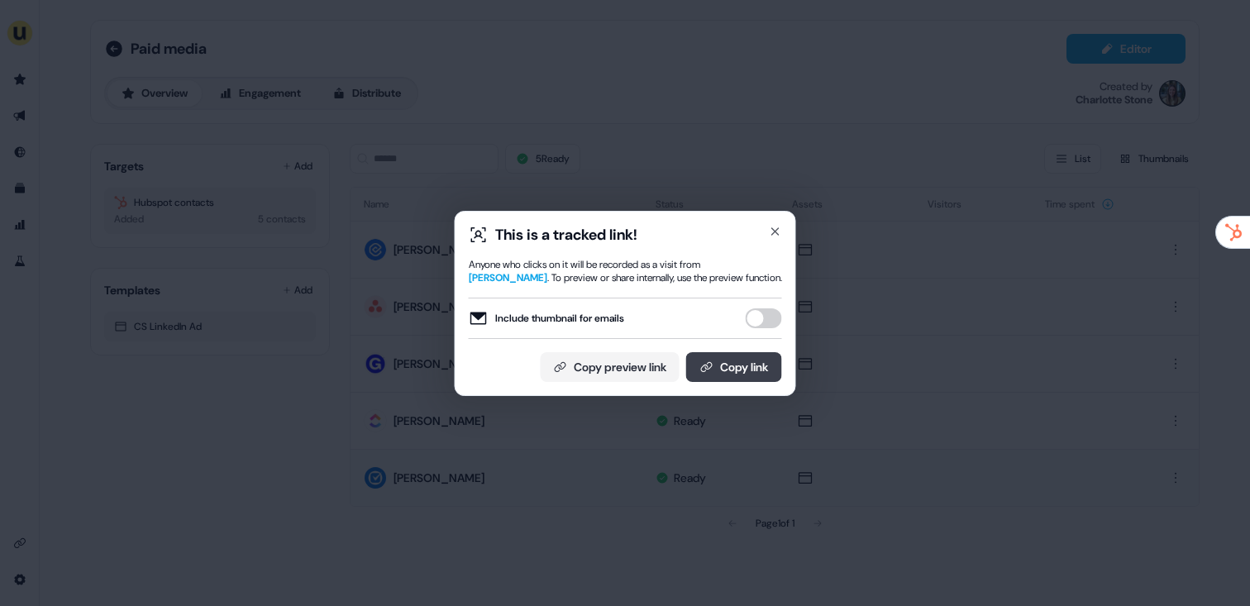
click at [772, 360] on button "Copy link" at bounding box center [734, 367] width 96 height 30
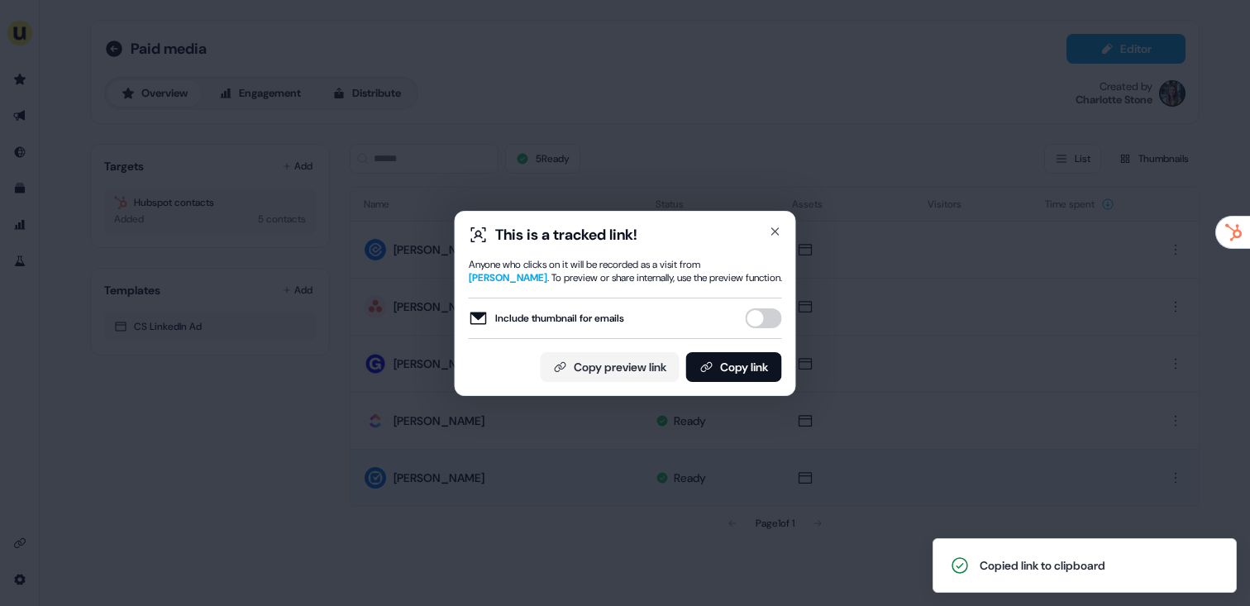
click at [347, 289] on div "This is a tracked link! Anyone who clicks on it will be recorded as a visit fro…" at bounding box center [625, 303] width 1250 height 606
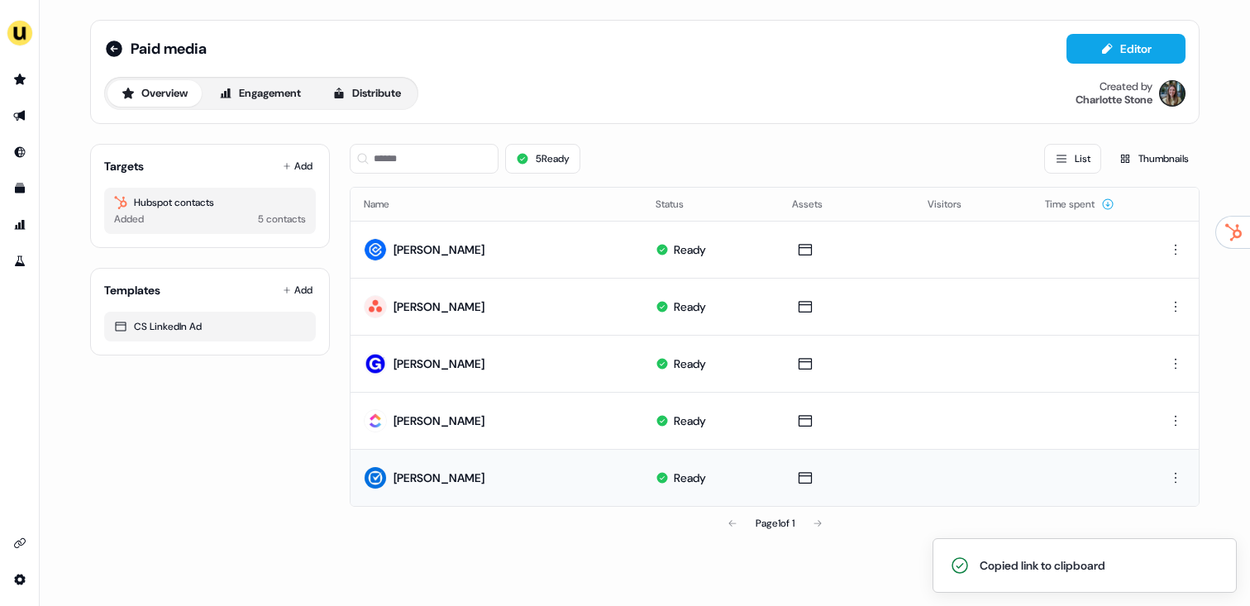
click at [318, 166] on div "Targets Add Hubspot contacts Added 5 contacts" at bounding box center [210, 196] width 240 height 104
click at [298, 168] on button "Add" at bounding box center [297, 166] width 36 height 23
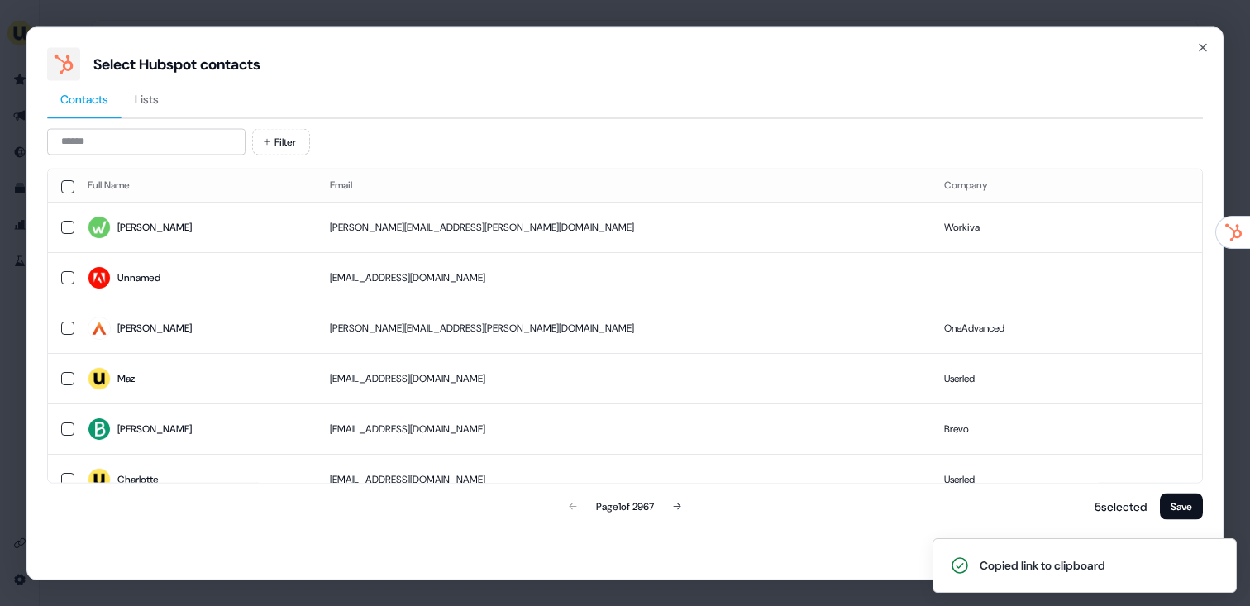
click at [149, 123] on div "Contacts Lists Filter Full Name Email Company Joel joel.brewer@workiva.com Work…" at bounding box center [624, 301] width 1155 height 442
click at [149, 131] on input at bounding box center [146, 141] width 198 height 26
paste input "**********"
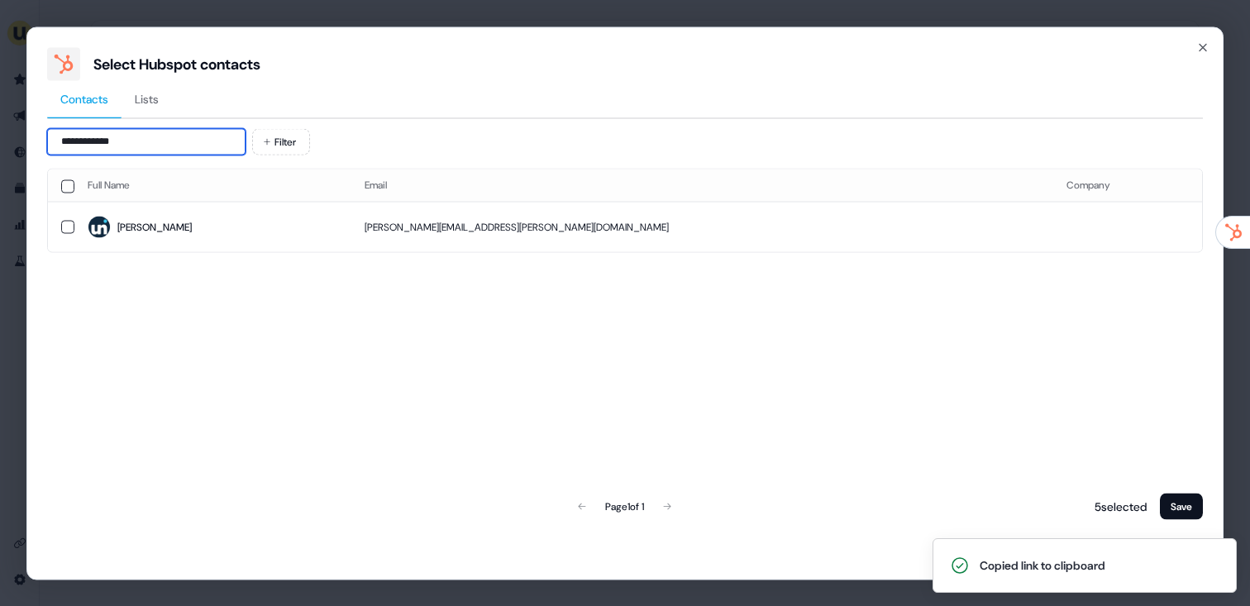
type input "**********"
click at [182, 221] on span "Hanna" at bounding box center [213, 227] width 250 height 23
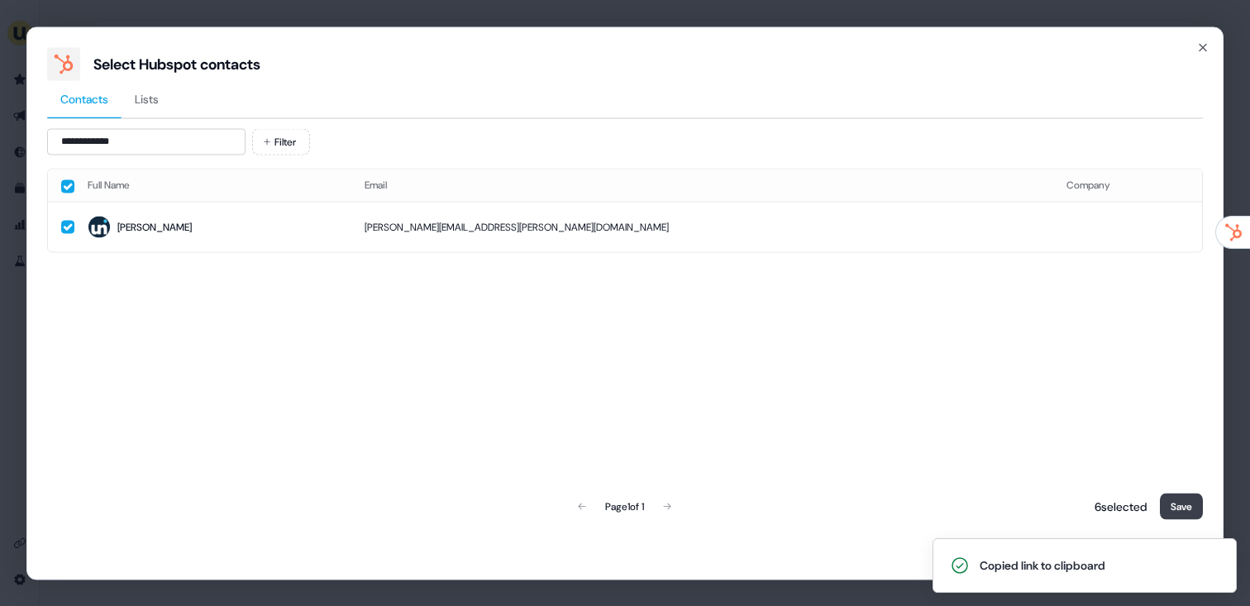
click at [1170, 506] on button "Save" at bounding box center [1181, 506] width 43 height 26
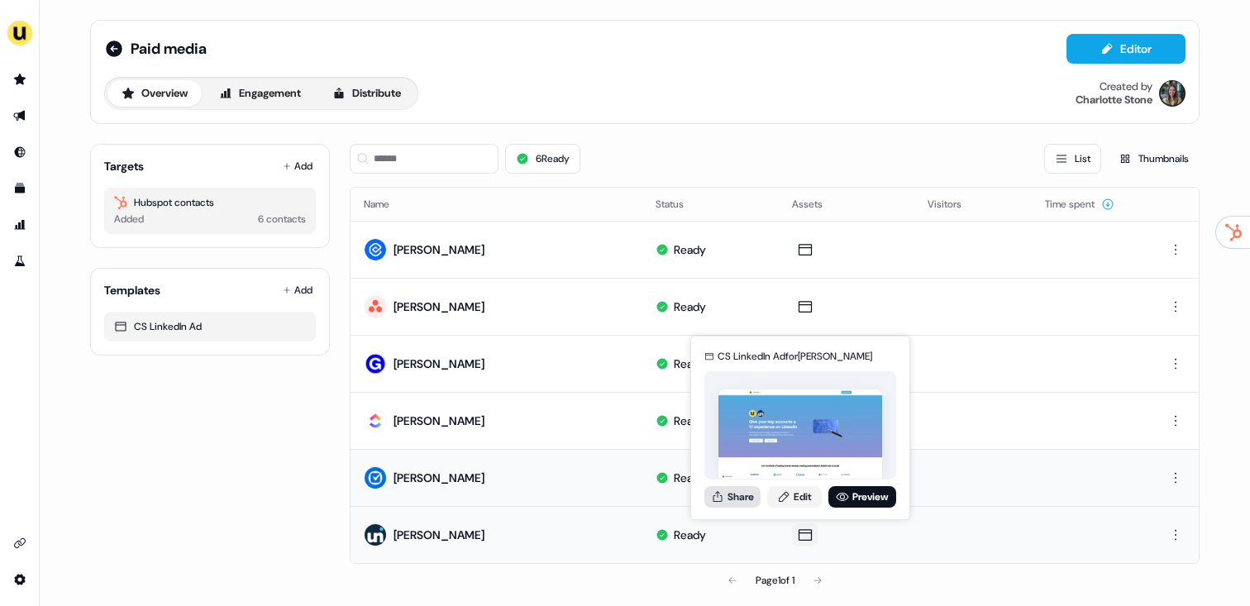
click at [717, 493] on icon at bounding box center [717, 495] width 9 height 11
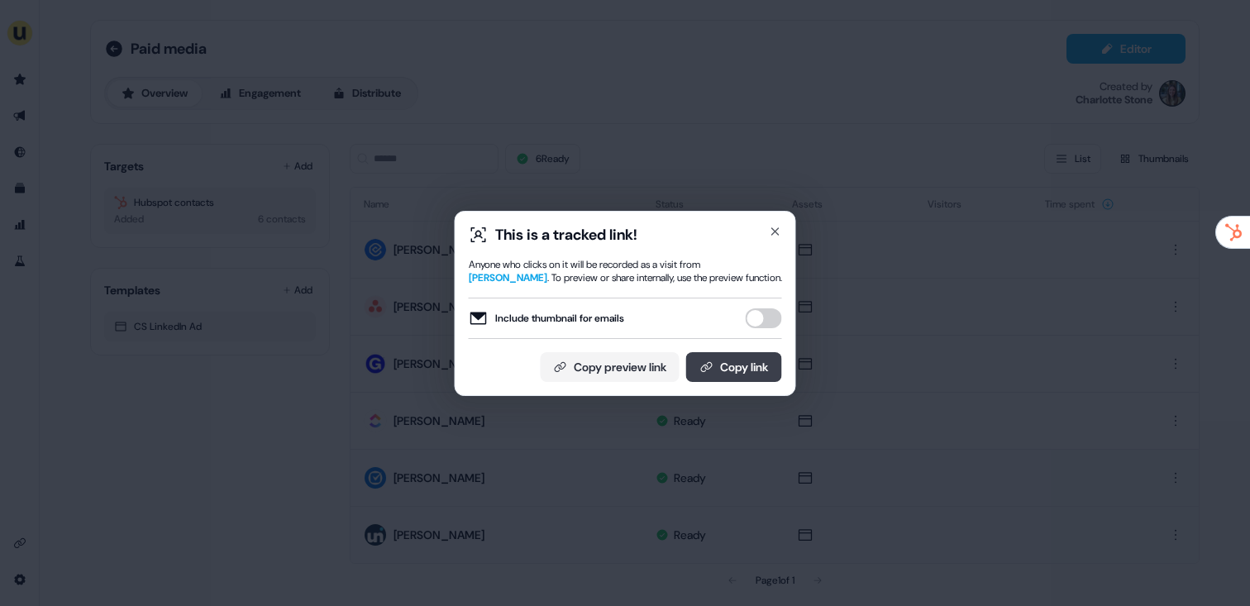
click at [751, 379] on button "Copy link" at bounding box center [734, 367] width 96 height 30
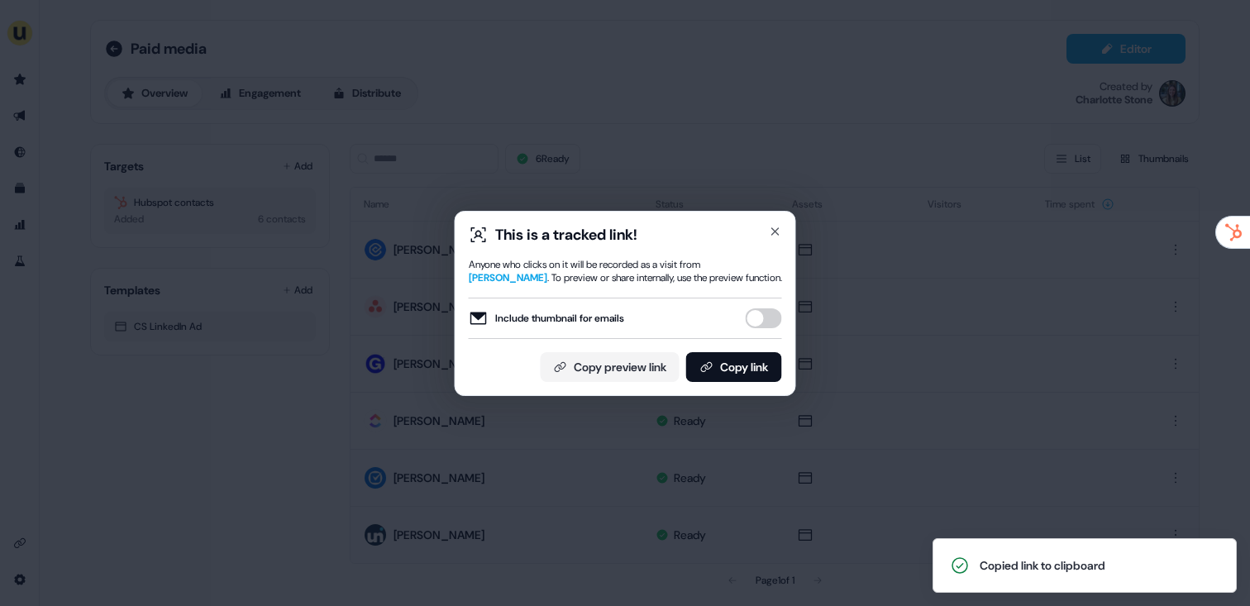
click at [931, 318] on div "This is a tracked link! Anyone who clicks on it will be recorded as a visit fro…" at bounding box center [625, 303] width 1250 height 606
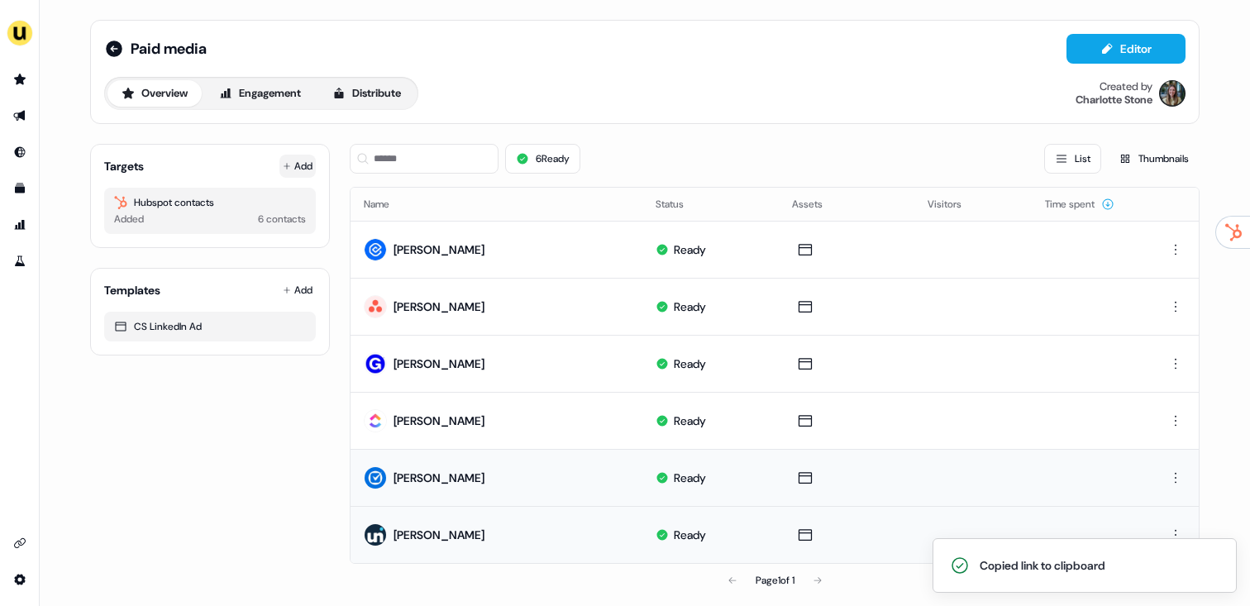
click at [296, 174] on button "Add" at bounding box center [297, 166] width 36 height 23
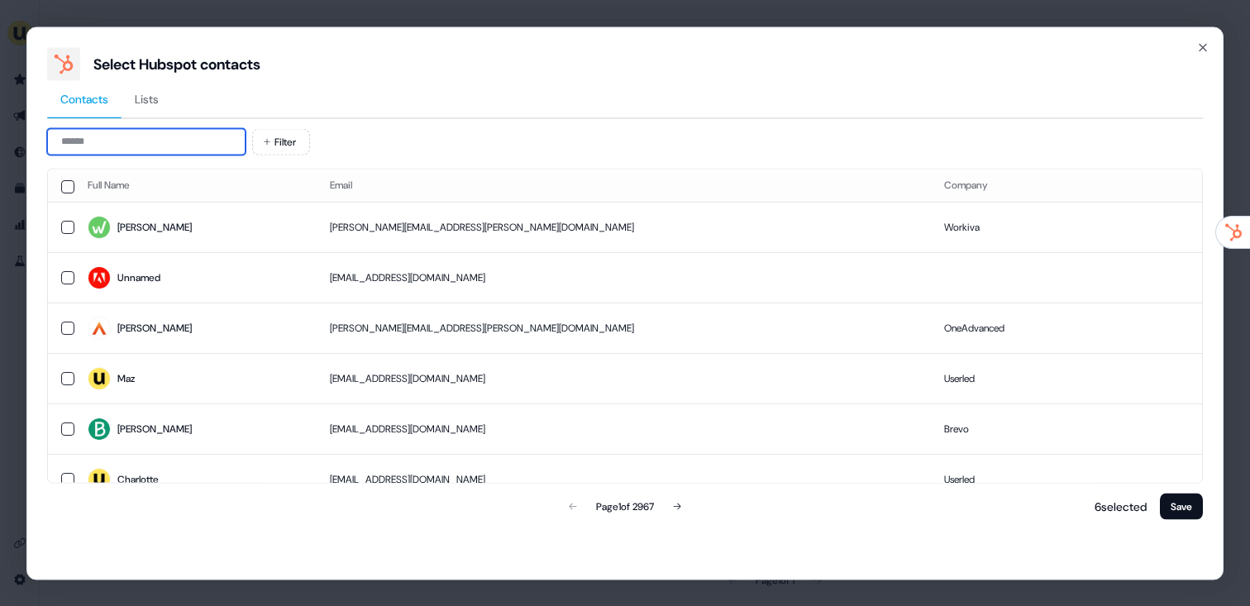
click at [151, 142] on input at bounding box center [146, 141] width 198 height 26
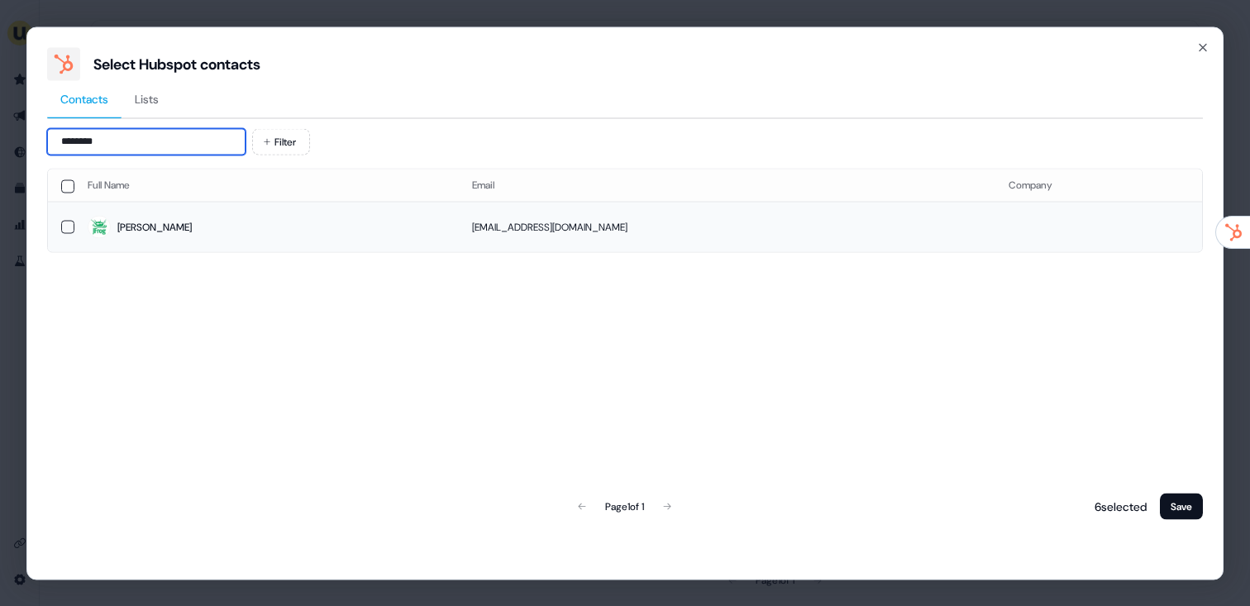
type input "********"
click at [302, 227] on span "Chen" at bounding box center [267, 227] width 358 height 23
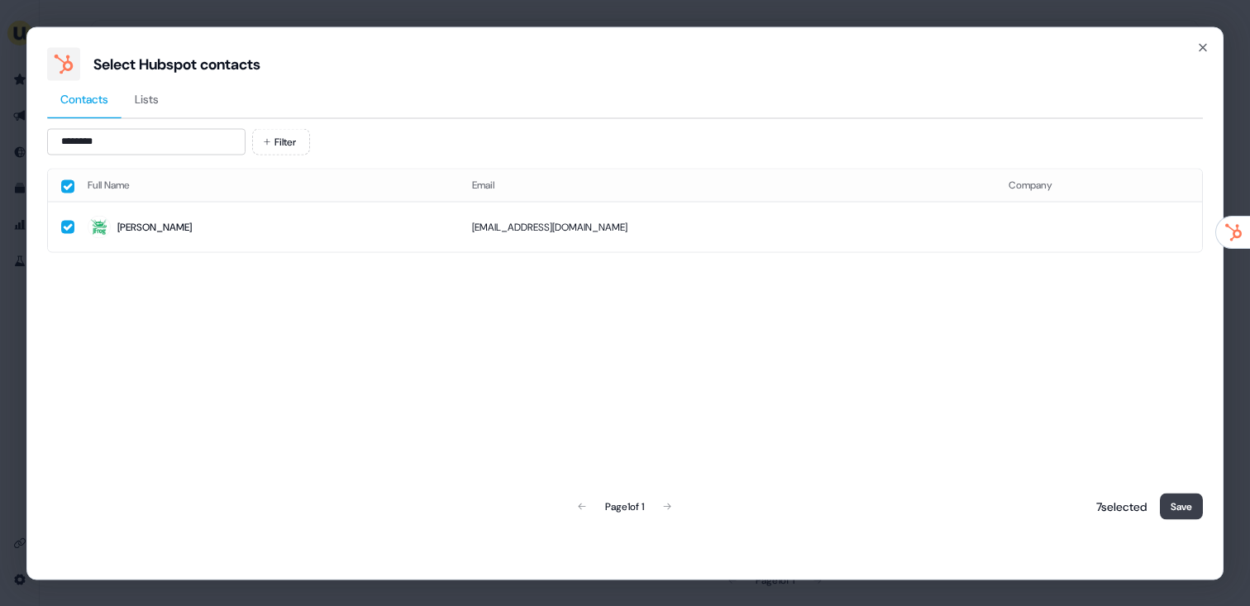
click at [1187, 505] on button "Save" at bounding box center [1181, 506] width 43 height 26
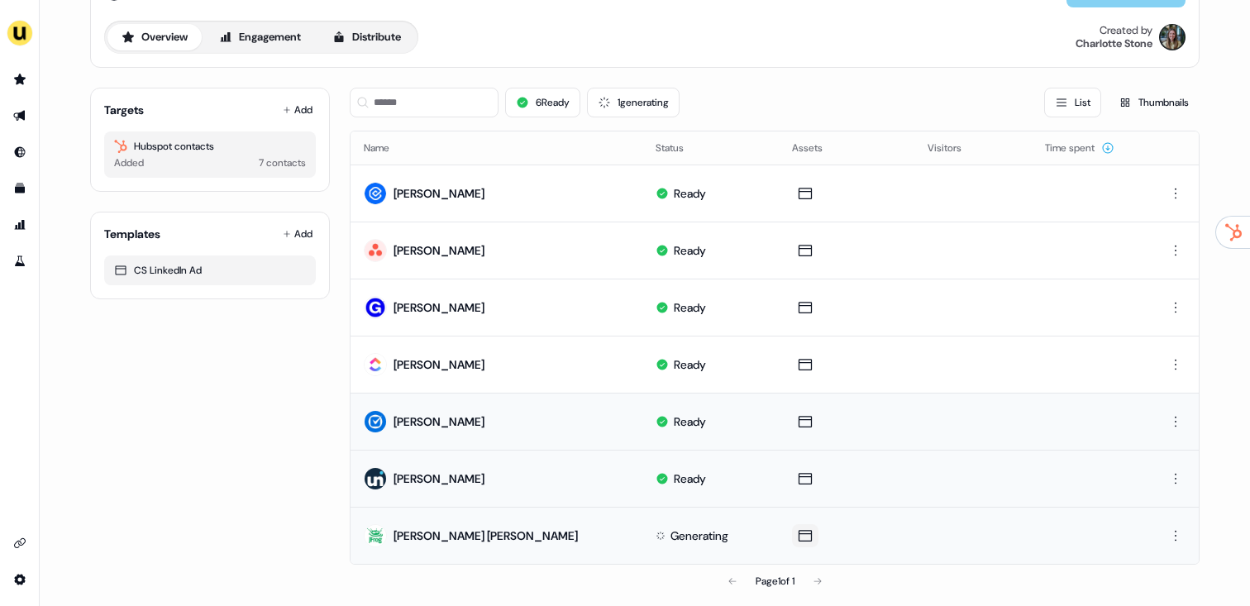
scroll to position [67, 0]
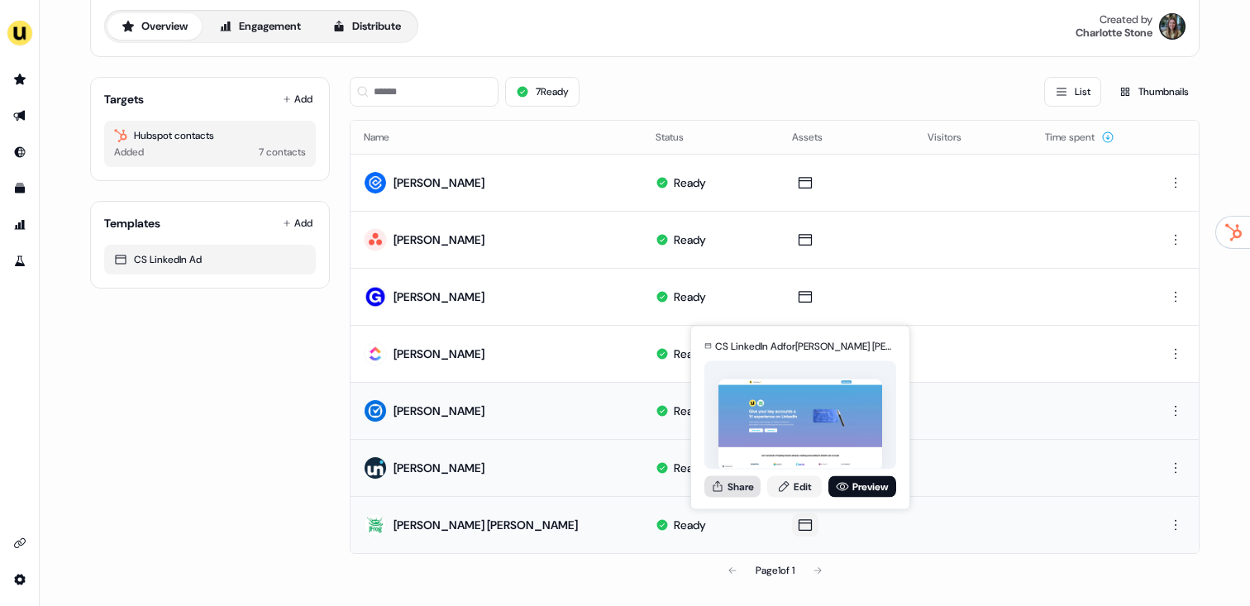
click at [755, 496] on button "Share" at bounding box center [732, 485] width 56 height 21
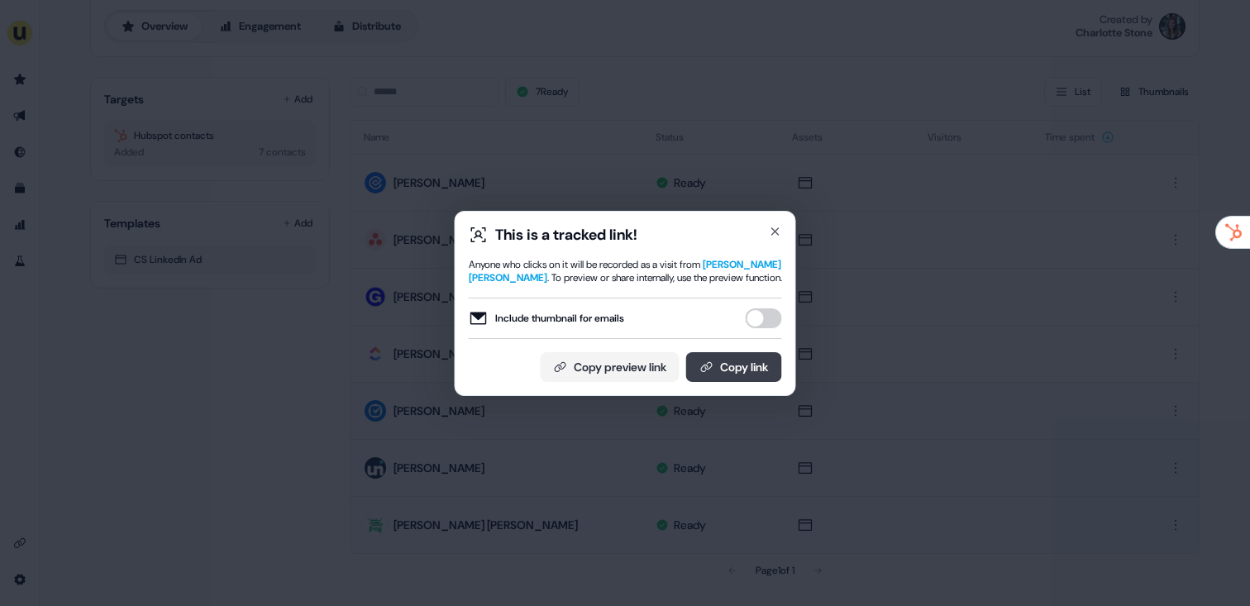
click at [747, 369] on button "Copy link" at bounding box center [734, 367] width 96 height 30
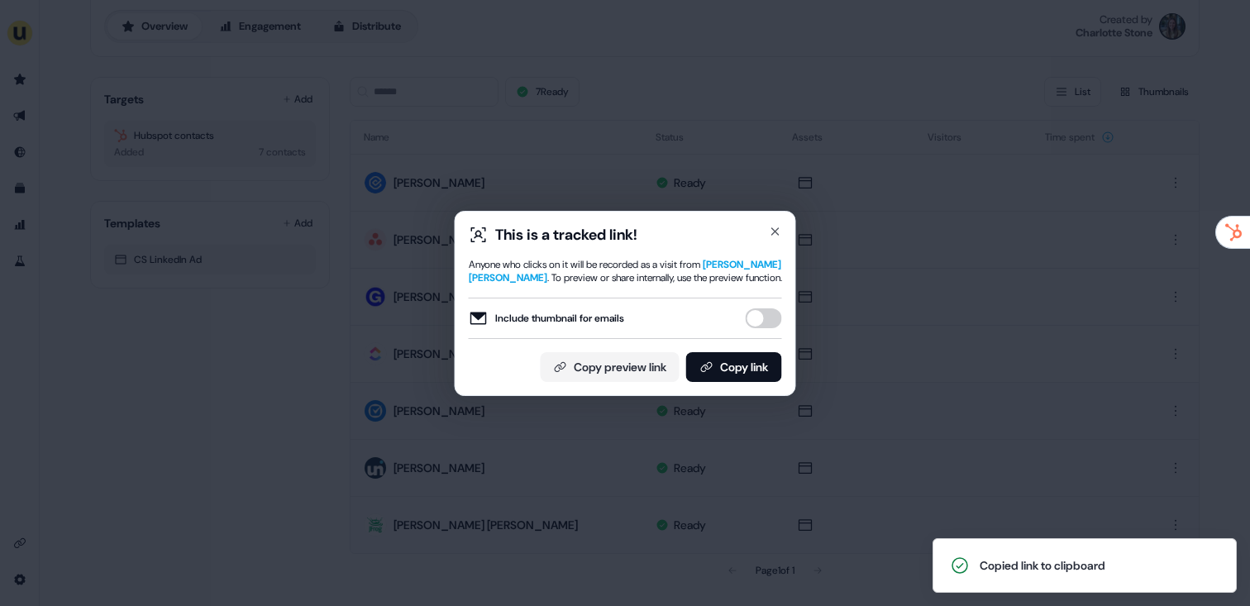
click at [396, 157] on div "This is a tracked link! Anyone who clicks on it will be recorded as a visit fro…" at bounding box center [625, 303] width 1250 height 606
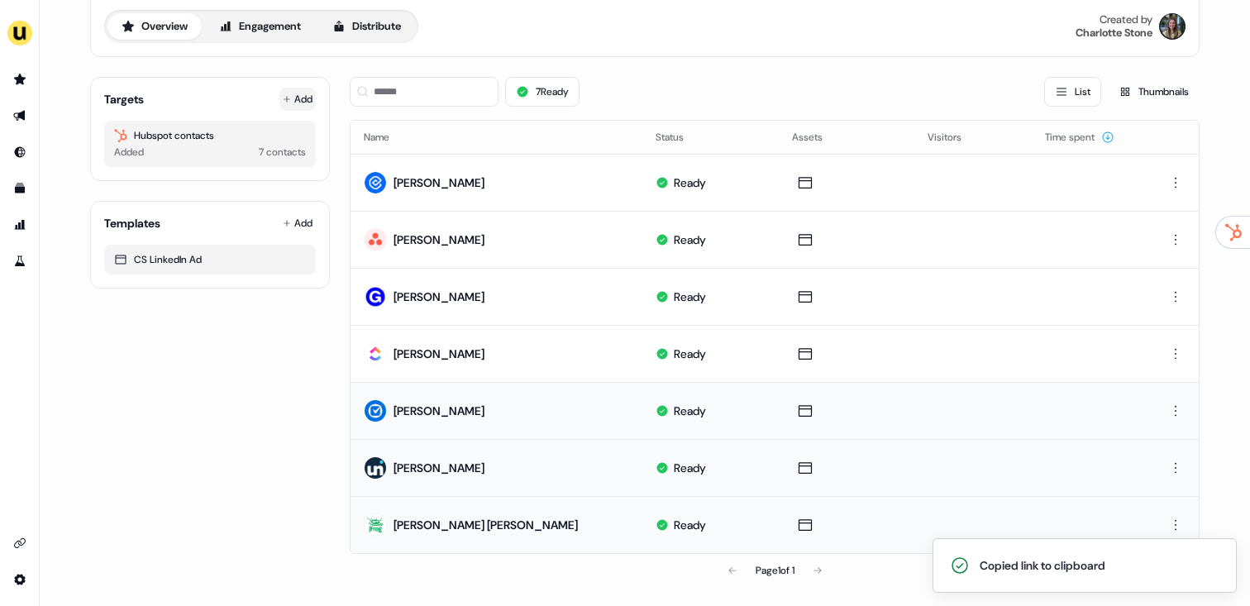
click at [293, 102] on button "Add" at bounding box center [297, 99] width 36 height 23
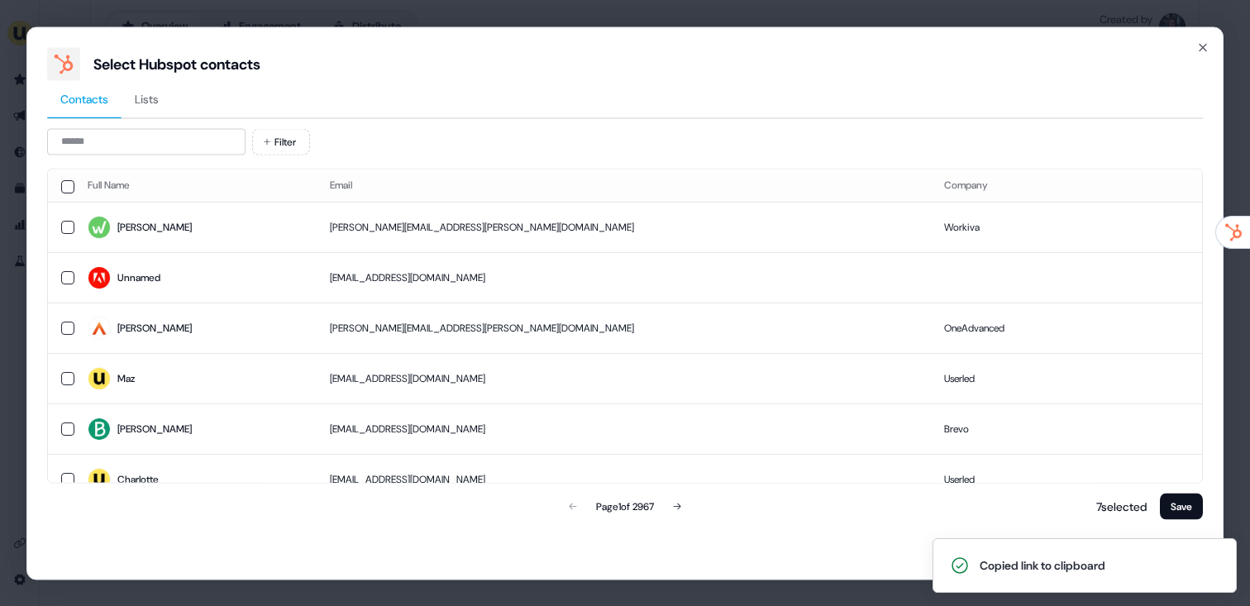
click at [136, 124] on div "Contacts Lists Filter Full Name Email Company Joel joel.brewer@workiva.com Work…" at bounding box center [624, 301] width 1155 height 442
click at [144, 160] on div "Filter Full Name Email Company Joel joel.brewer@workiva.com Workiva Unnamed rbl…" at bounding box center [624, 325] width 1155 height 394
click at [163, 149] on input at bounding box center [146, 141] width 198 height 26
paste input "**********"
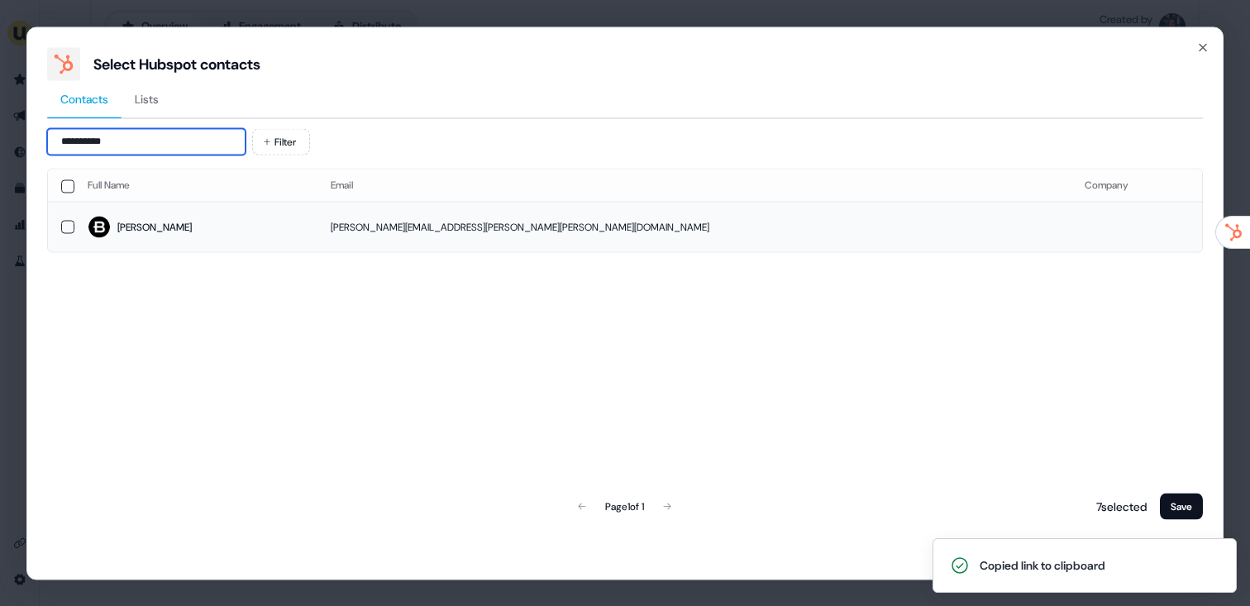
type input "**********"
click at [252, 222] on span "Greg" at bounding box center [196, 227] width 217 height 23
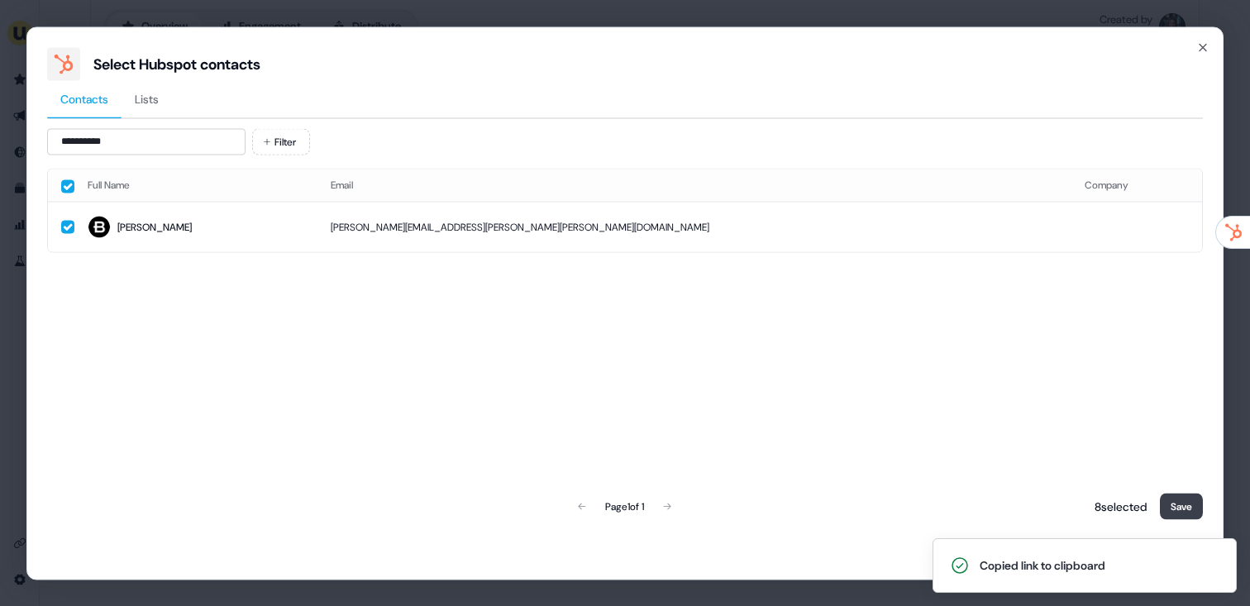
click at [1171, 517] on button "Save" at bounding box center [1181, 506] width 43 height 26
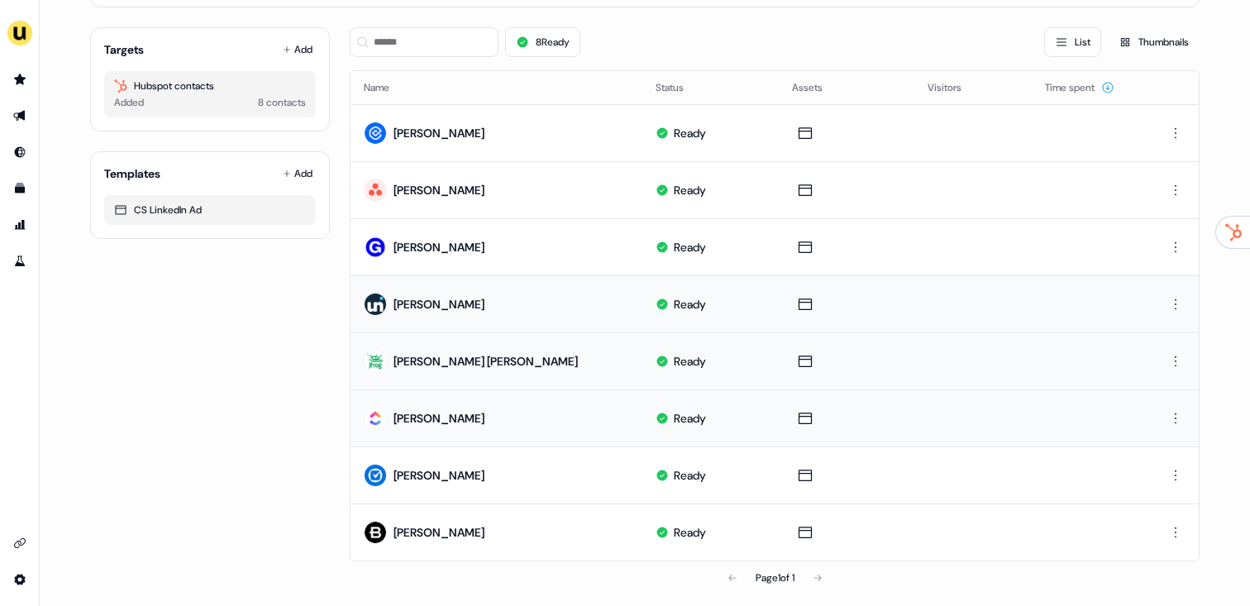
scroll to position [124, 0]
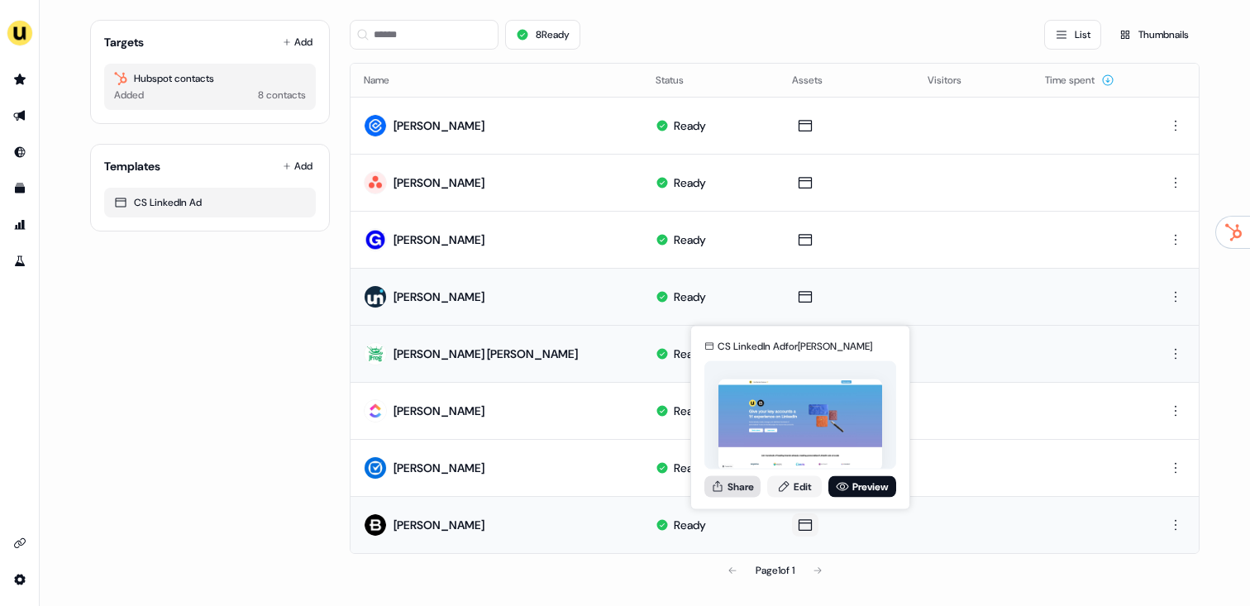
click at [721, 480] on icon at bounding box center [717, 485] width 13 height 13
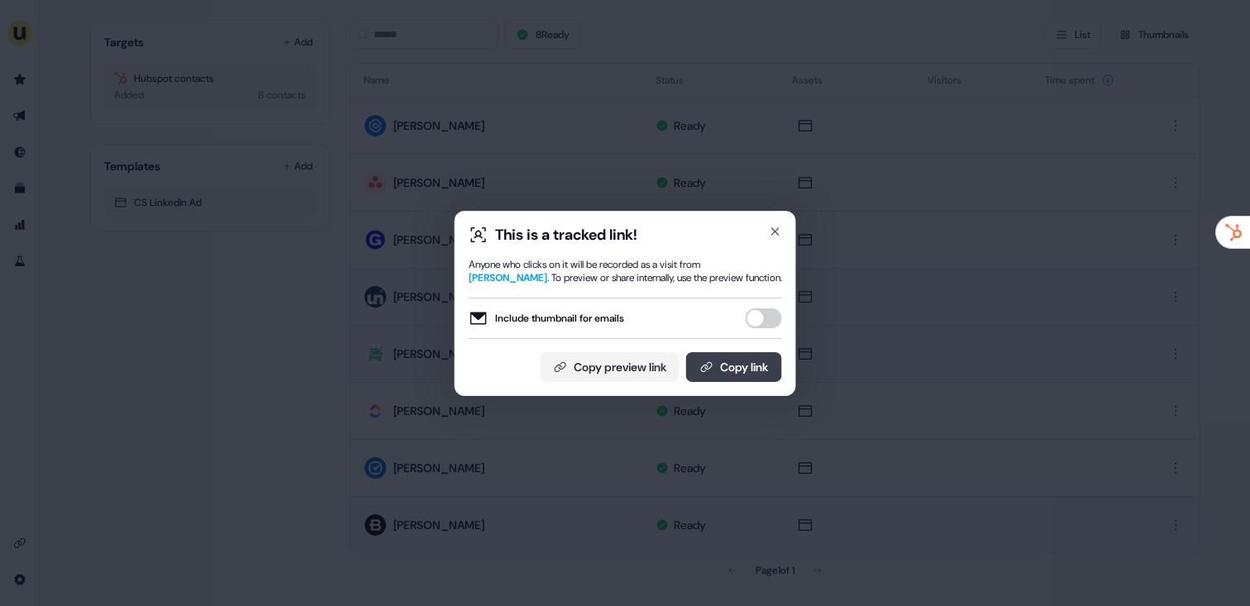
click at [734, 360] on button "Copy link" at bounding box center [734, 367] width 96 height 30
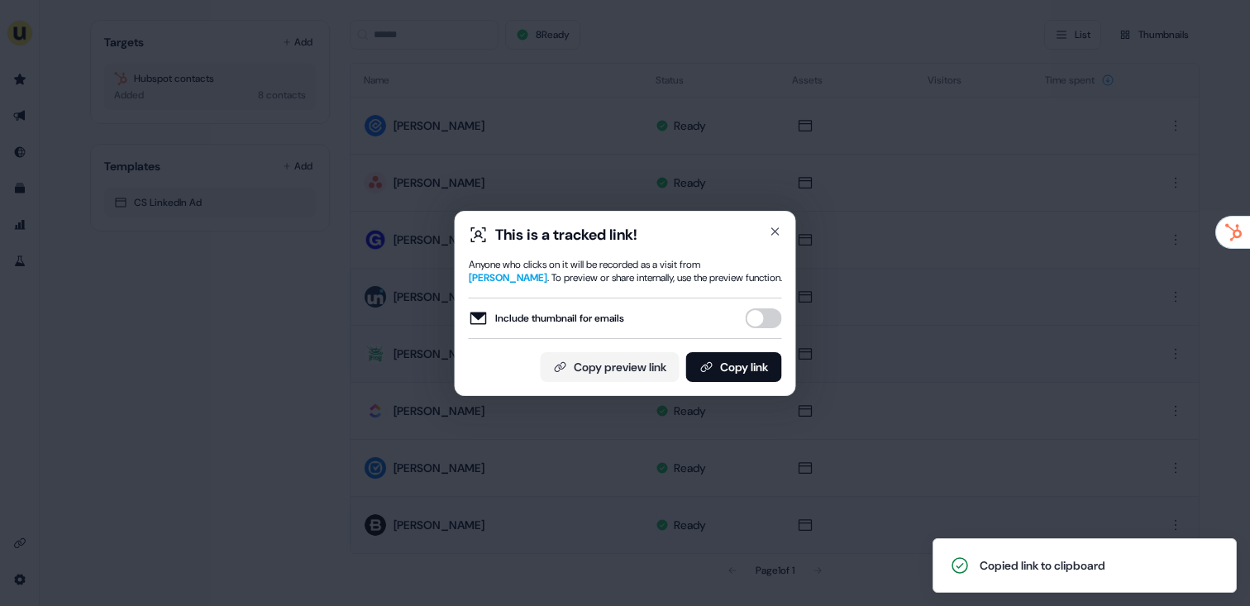
click at [304, 214] on div "This is a tracked link! Anyone who clicks on it will be recorded as a visit fro…" at bounding box center [625, 303] width 1250 height 606
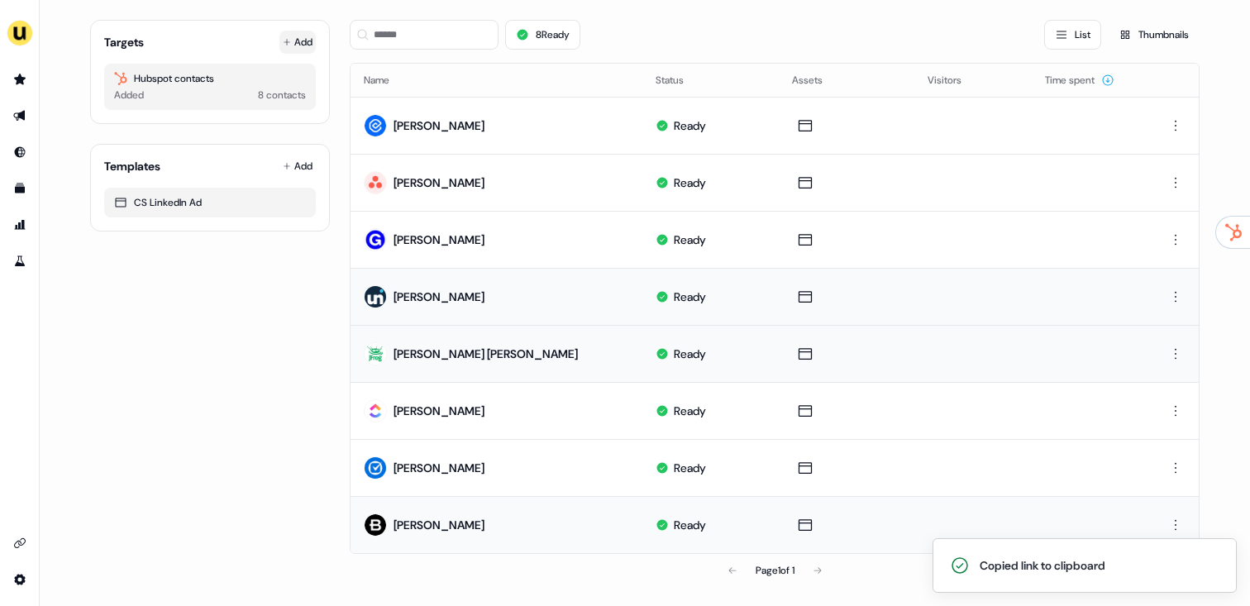
click at [302, 51] on button "Add" at bounding box center [297, 42] width 36 height 23
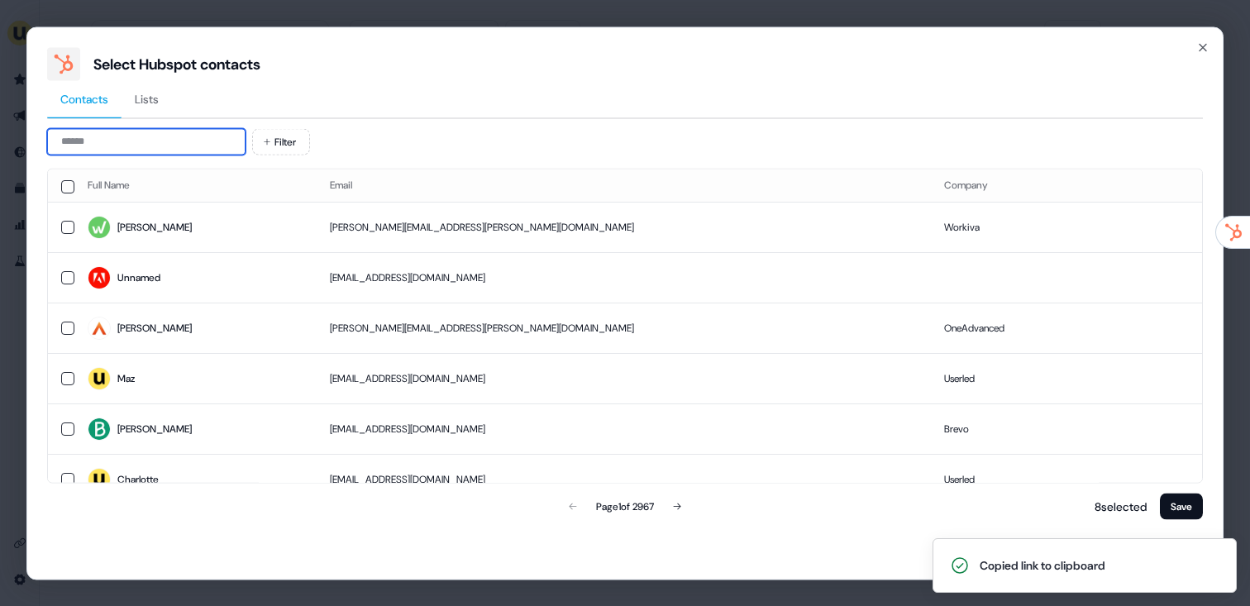
click at [149, 135] on input at bounding box center [146, 141] width 198 height 26
paste input "**********"
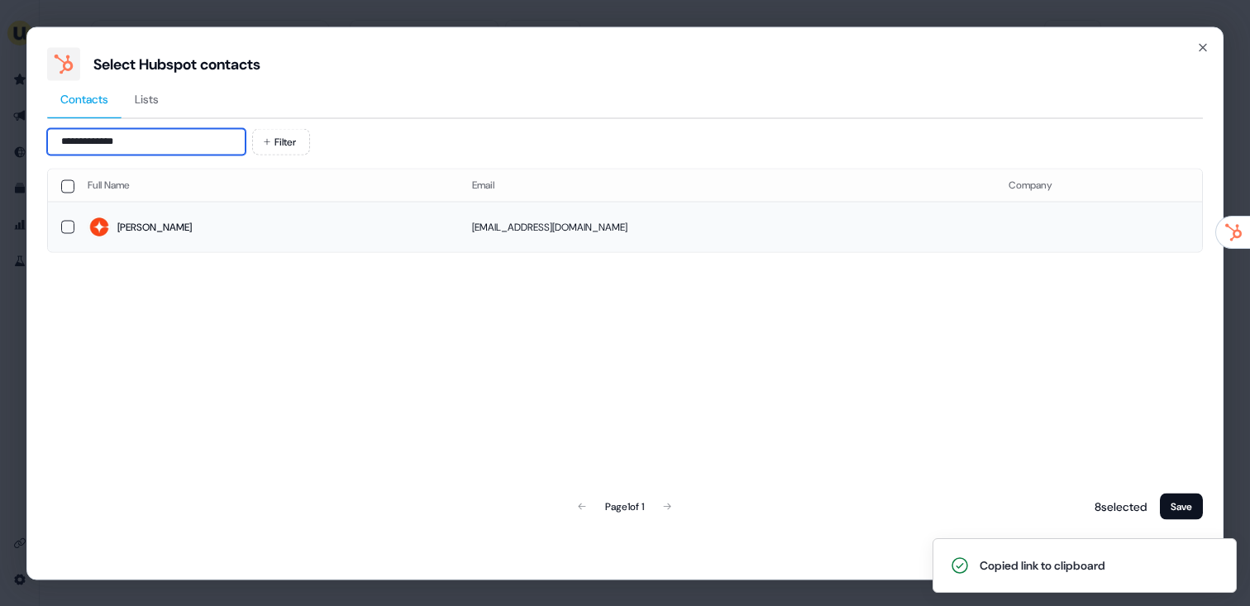
type input "**********"
click at [252, 235] on span "Henrique" at bounding box center [267, 227] width 358 height 23
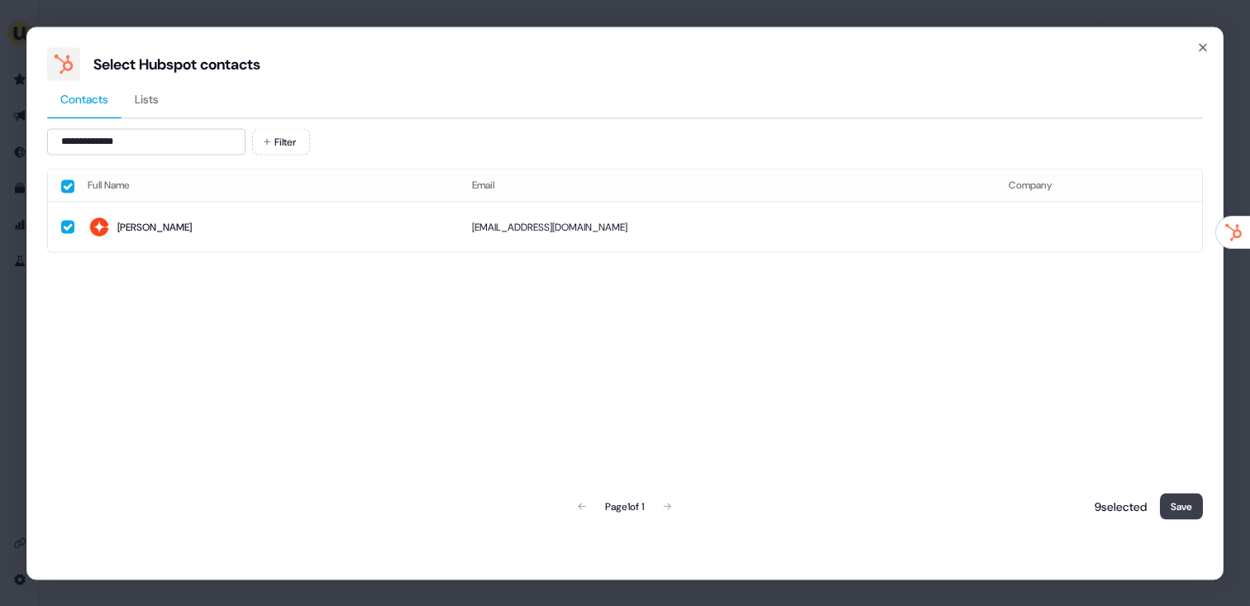
click at [1163, 503] on button "Save" at bounding box center [1181, 506] width 43 height 26
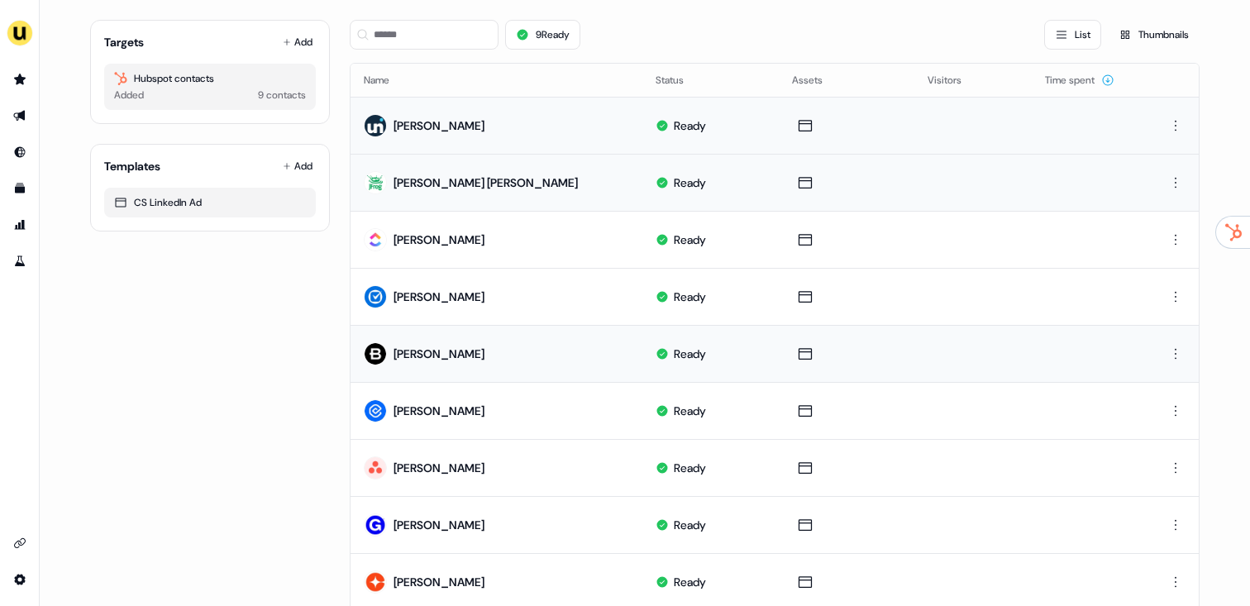
click at [336, 443] on div "Targets Add Hubspot contacts Added 9 contacts Templates Add CS LinkedIn Ad 9 Re…" at bounding box center [644, 325] width 1109 height 637
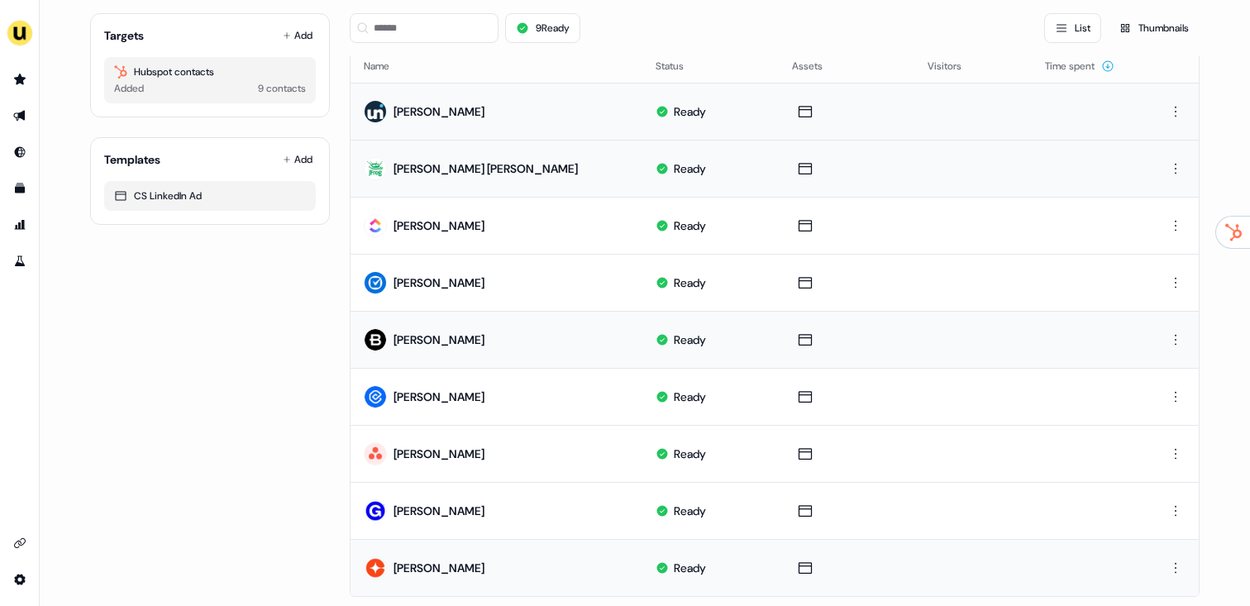
scroll to position [181, 0]
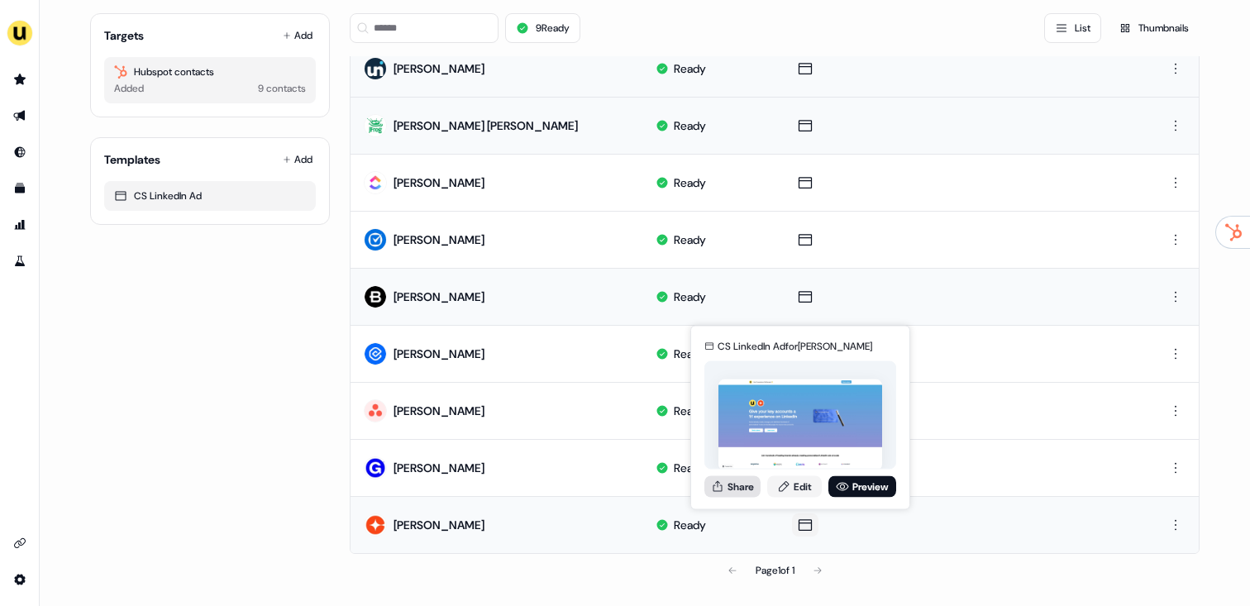
click at [759, 483] on button "Share" at bounding box center [732, 485] width 56 height 21
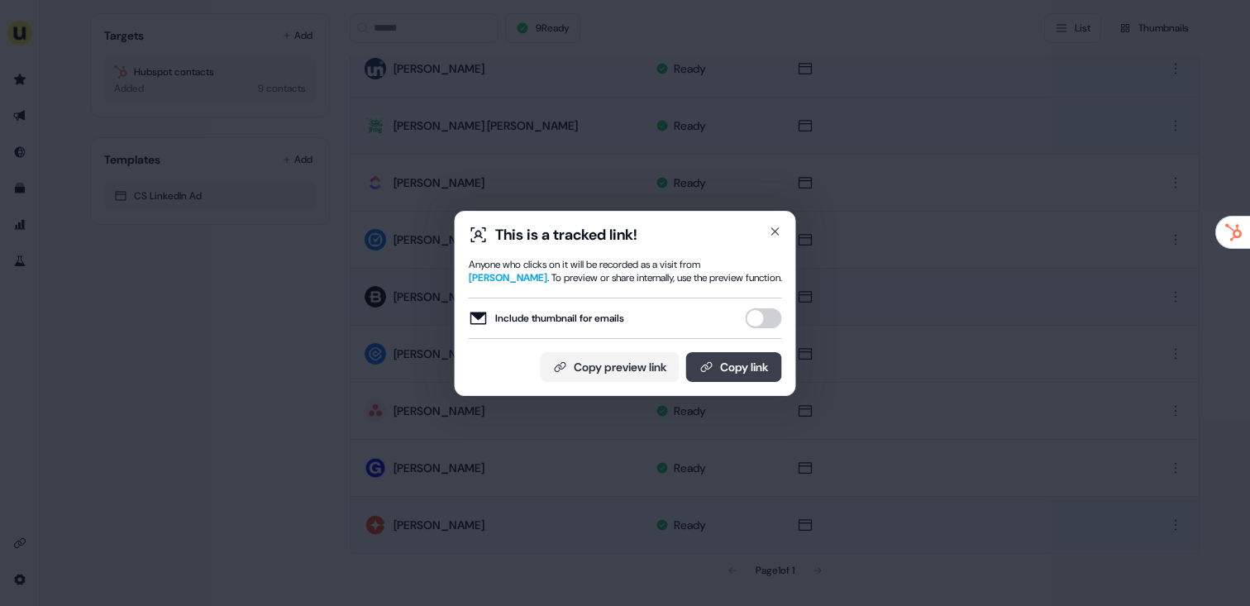
click at [745, 364] on button "Copy link" at bounding box center [734, 367] width 96 height 30
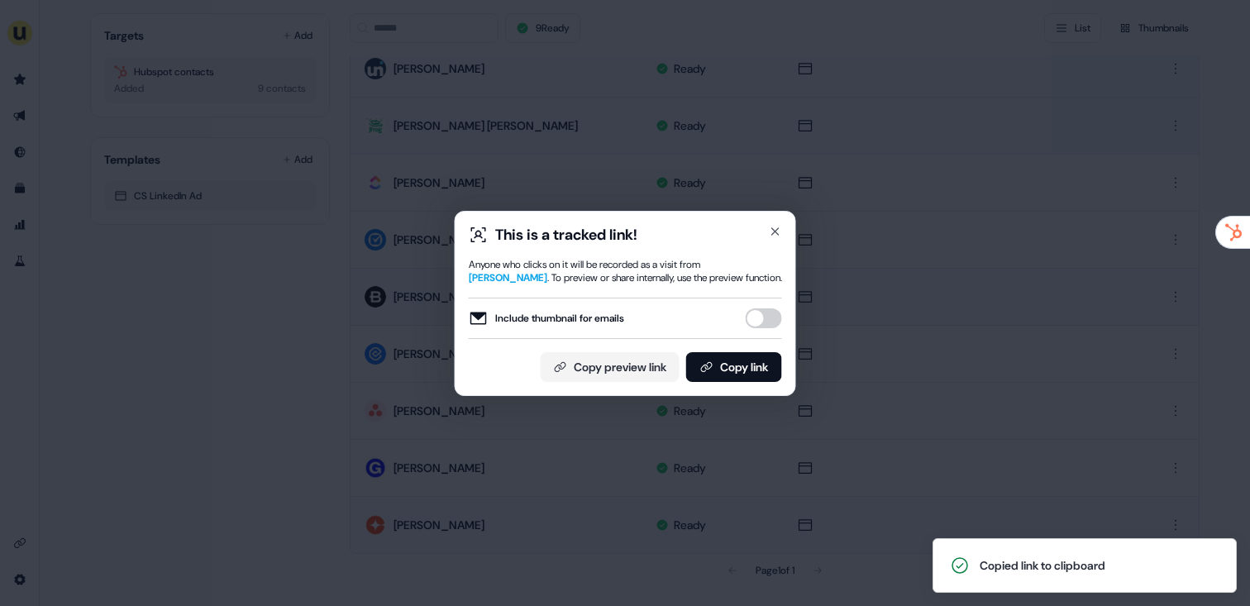
click at [915, 226] on div "This is a tracked link! Anyone who clicks on it will be recorded as a visit fro…" at bounding box center [625, 303] width 1250 height 606
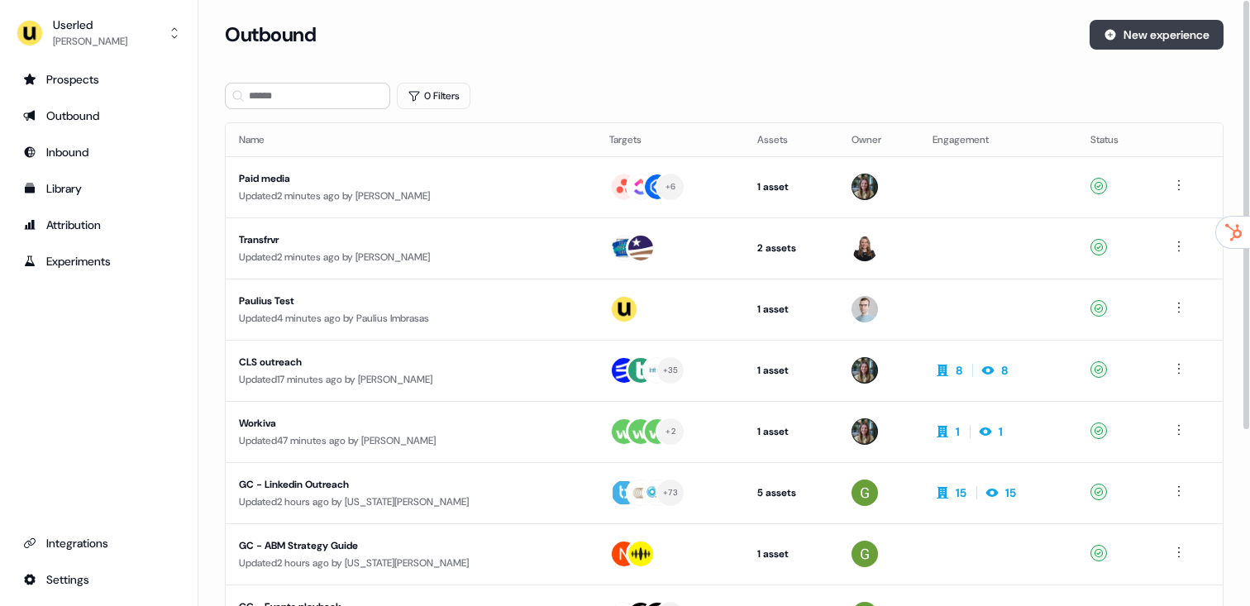
click at [1141, 24] on button "New experience" at bounding box center [1156, 35] width 134 height 30
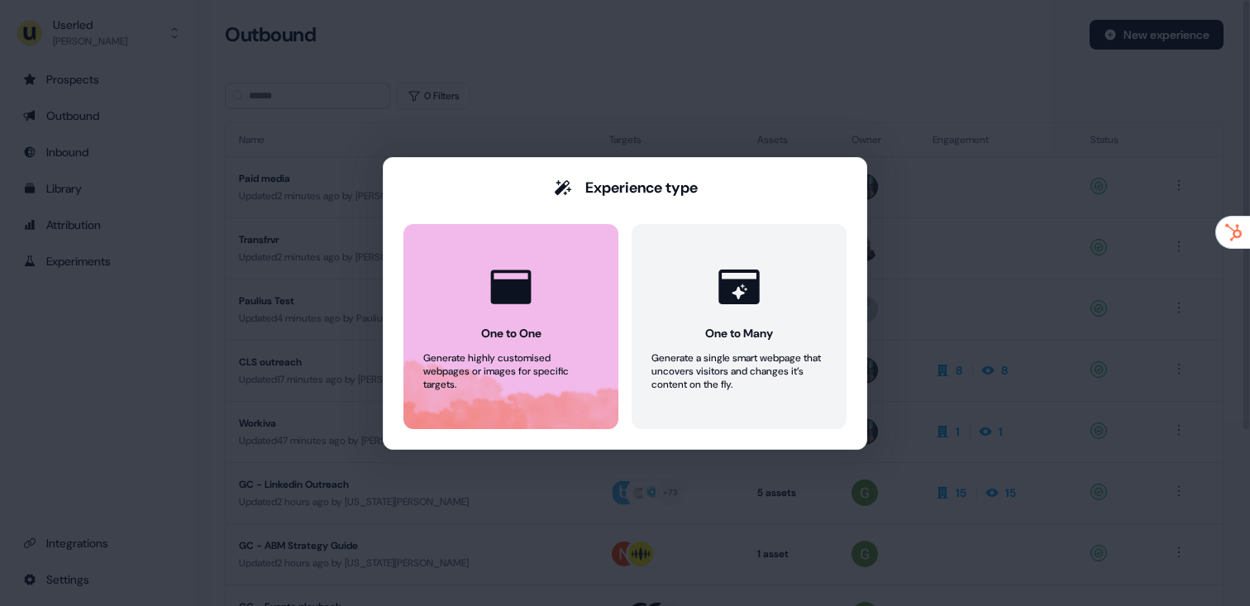
click at [507, 308] on icon at bounding box center [511, 287] width 50 height 50
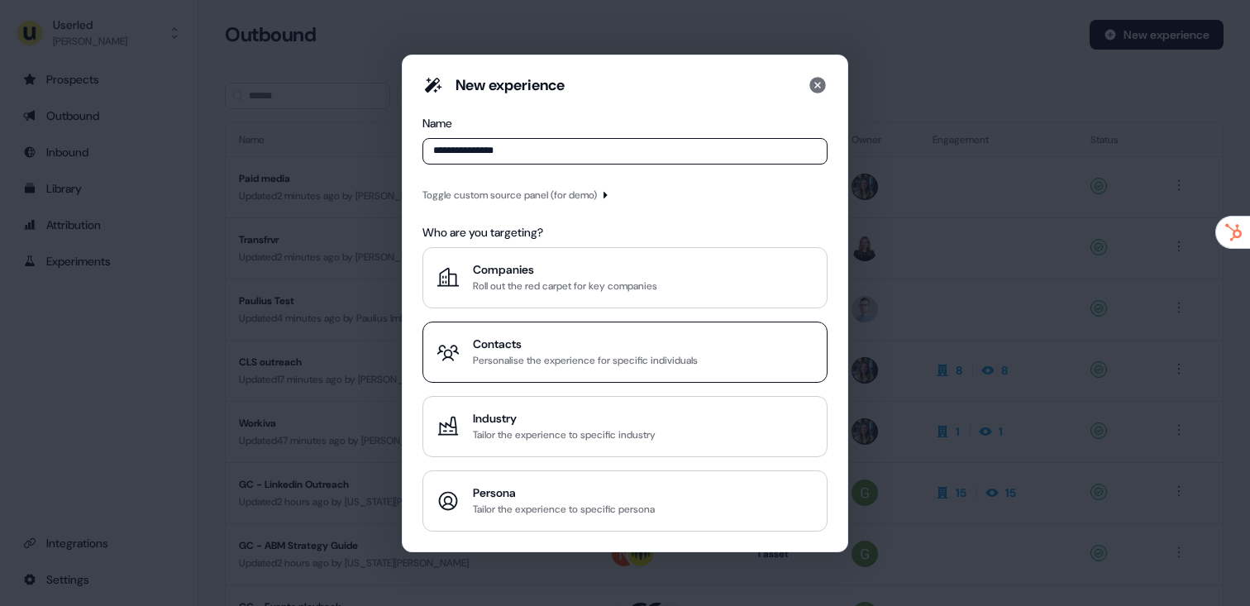
type input "**********"
click at [577, 350] on div "Contacts" at bounding box center [585, 344] width 225 height 17
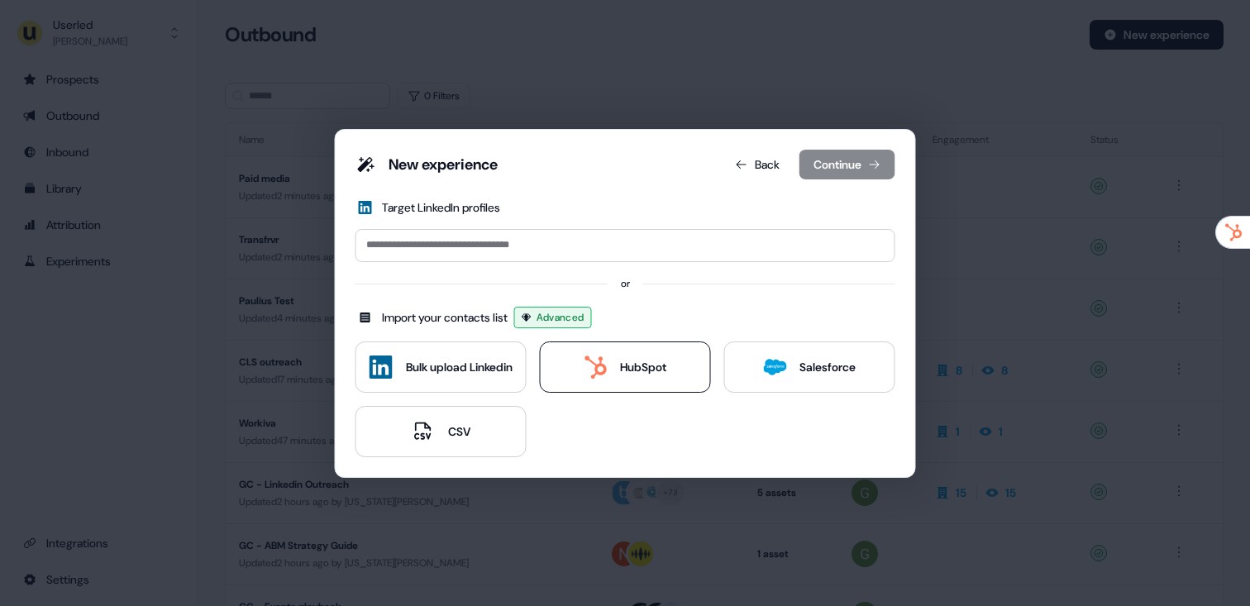
click at [615, 372] on div "HubSpot" at bounding box center [624, 366] width 83 height 23
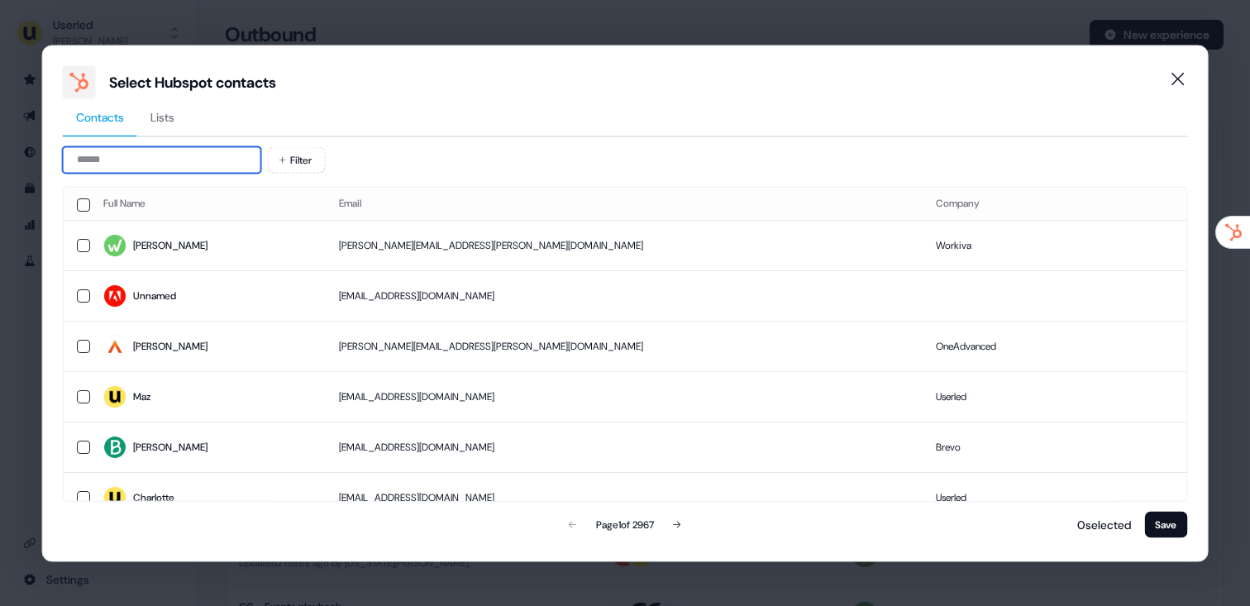
click at [164, 156] on input at bounding box center [162, 159] width 198 height 26
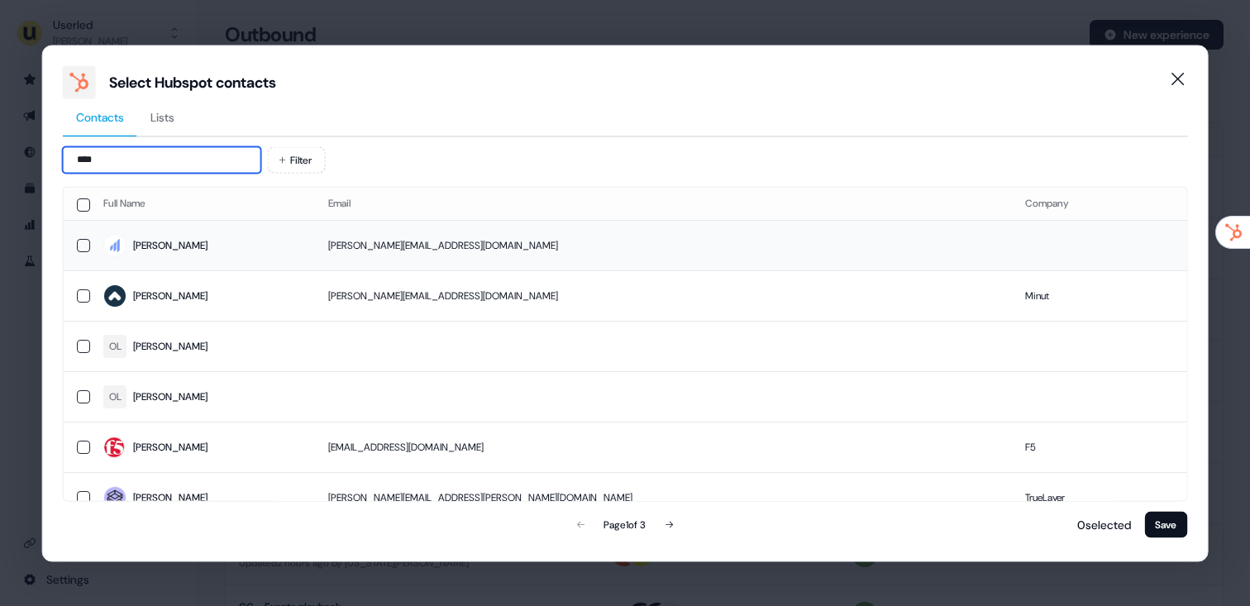
type input "****"
click at [262, 248] on span "Olga" at bounding box center [202, 245] width 198 height 23
click at [1189, 531] on div "Select Hubspot contacts Contacts Lists **** Filter Full Name Email Company Olga…" at bounding box center [625, 303] width 1166 height 517
click at [1179, 527] on button "Save" at bounding box center [1165, 524] width 43 height 26
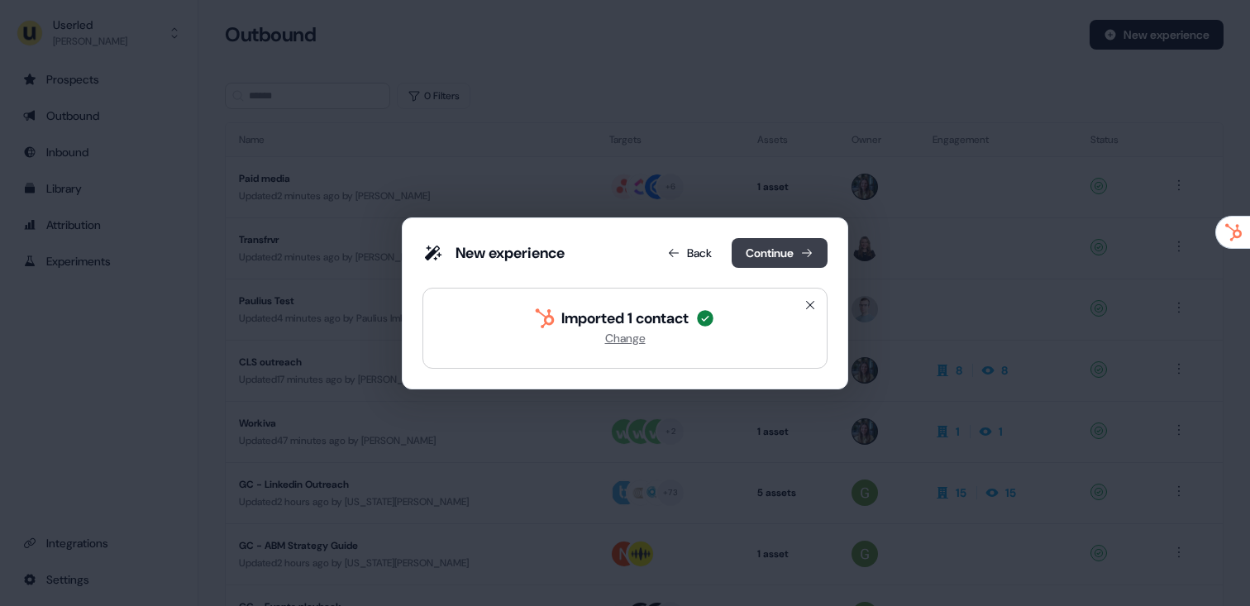
click at [787, 252] on button "Continue" at bounding box center [779, 253] width 96 height 30
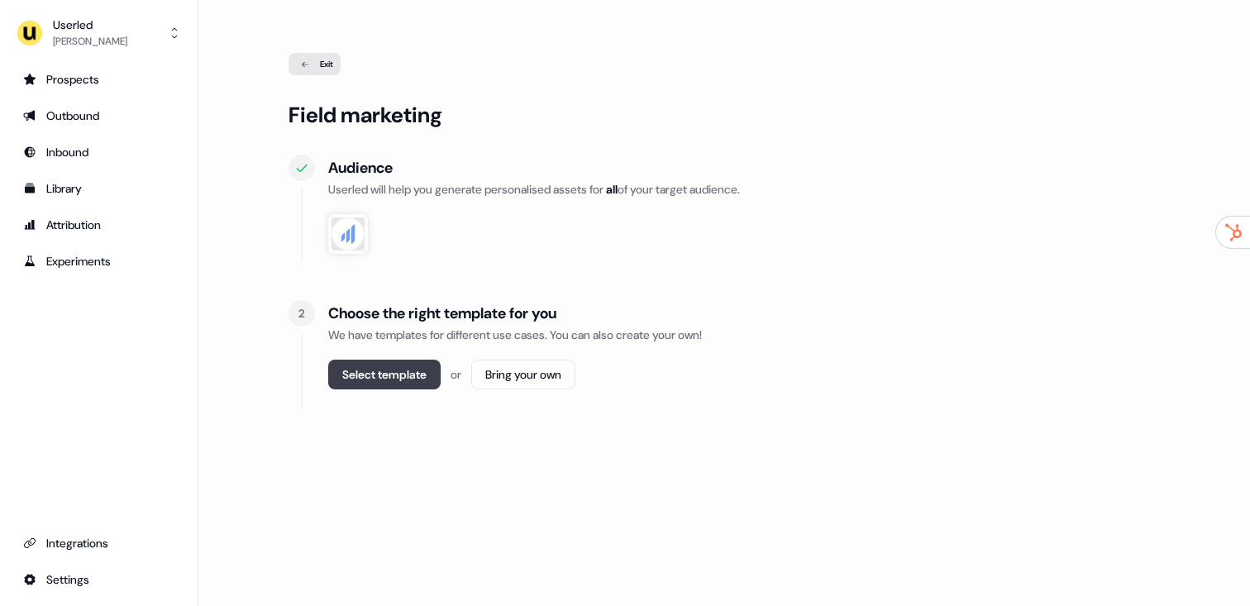
click at [365, 379] on button "Select template" at bounding box center [384, 375] width 112 height 30
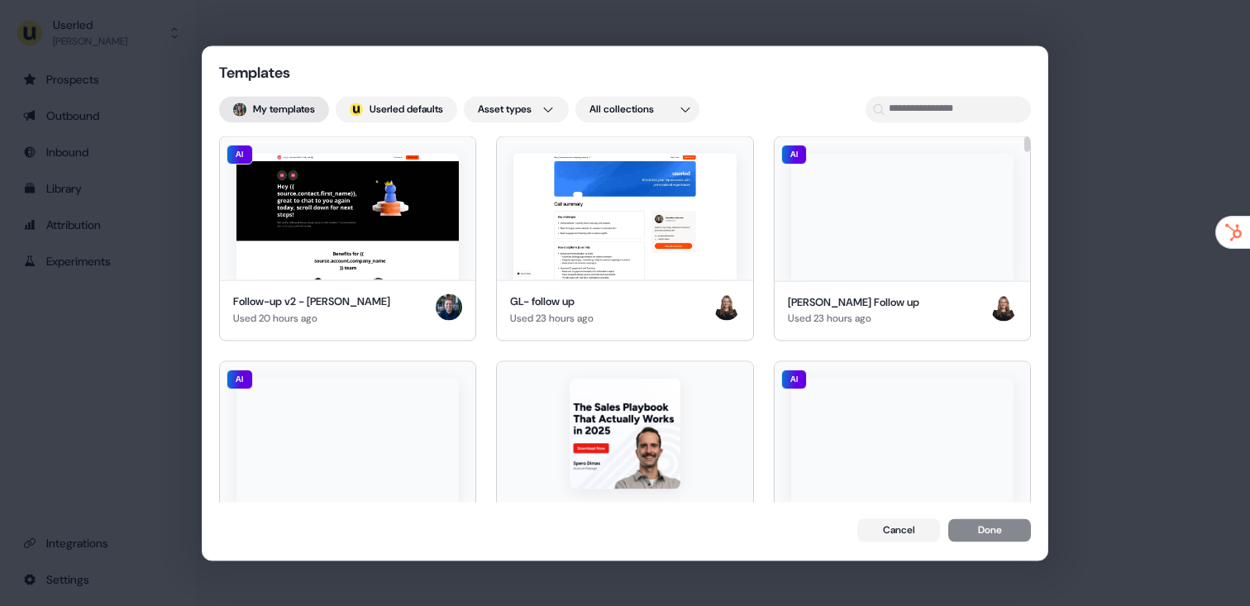
click at [317, 107] on button "My templates" at bounding box center [274, 109] width 110 height 26
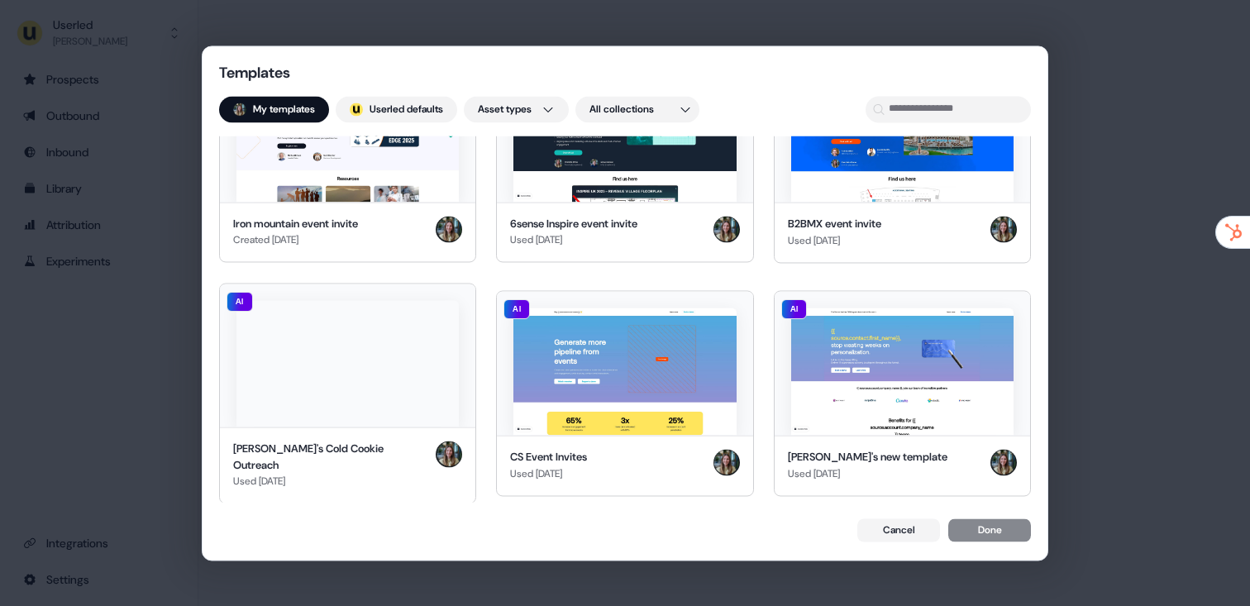
scroll to position [309, 0]
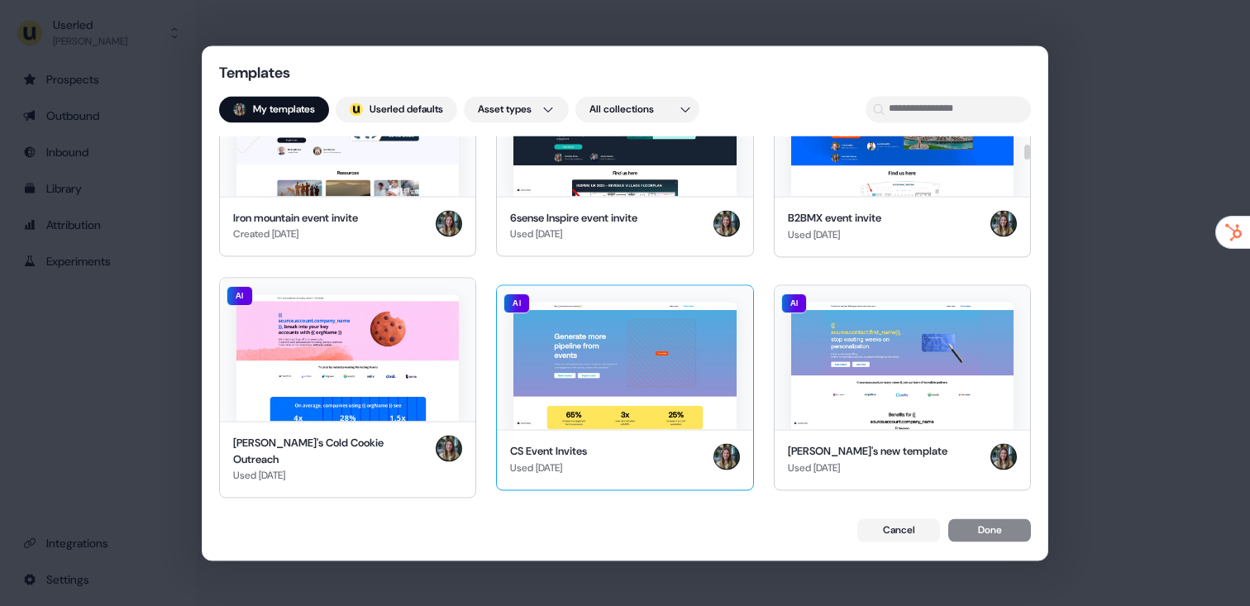
click at [653, 401] on img at bounding box center [624, 365] width 222 height 127
click at [998, 542] on button "Done" at bounding box center [989, 531] width 83 height 23
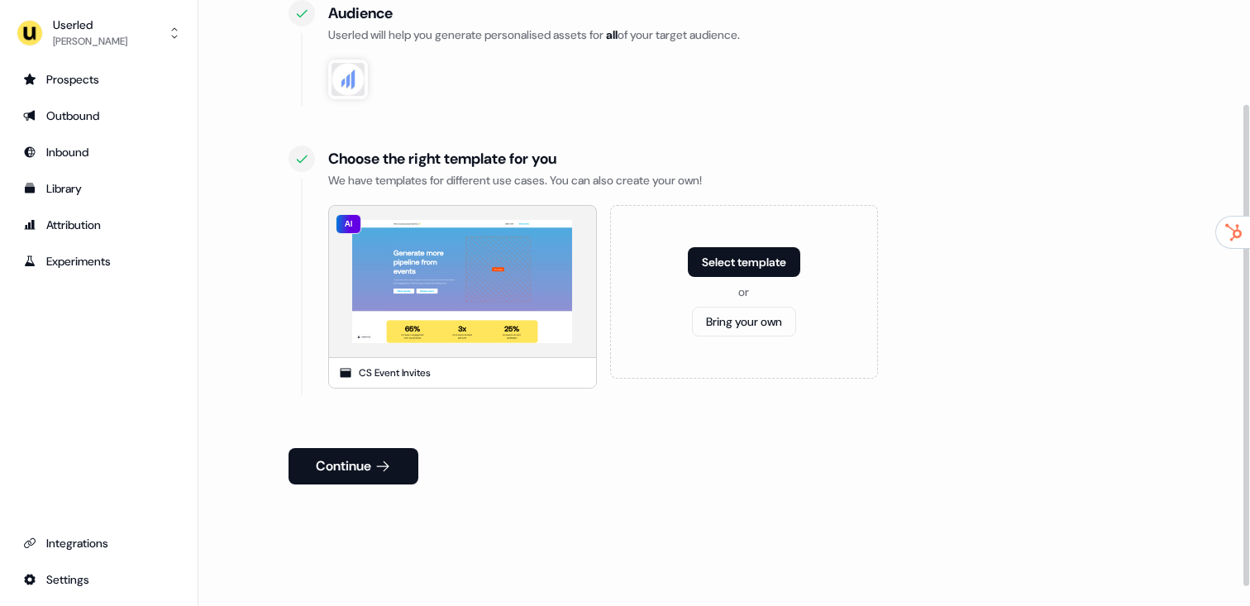
scroll to position [155, 0]
drag, startPoint x: 387, startPoint y: 483, endPoint x: 376, endPoint y: 459, distance: 27.0
click at [387, 483] on div "Field marketing Audience Userled will help you generate personalised assets for…" at bounding box center [724, 276] width 872 height 660
click at [376, 459] on button "Continue" at bounding box center [353, 465] width 130 height 36
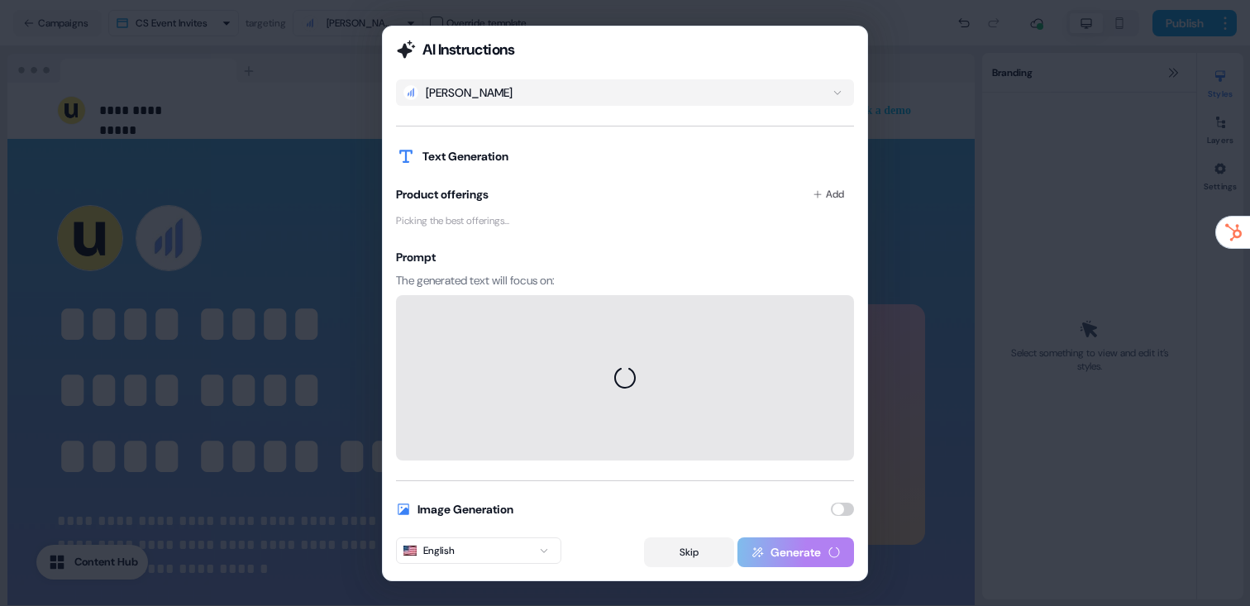
click at [704, 549] on button "Skip" at bounding box center [689, 552] width 90 height 30
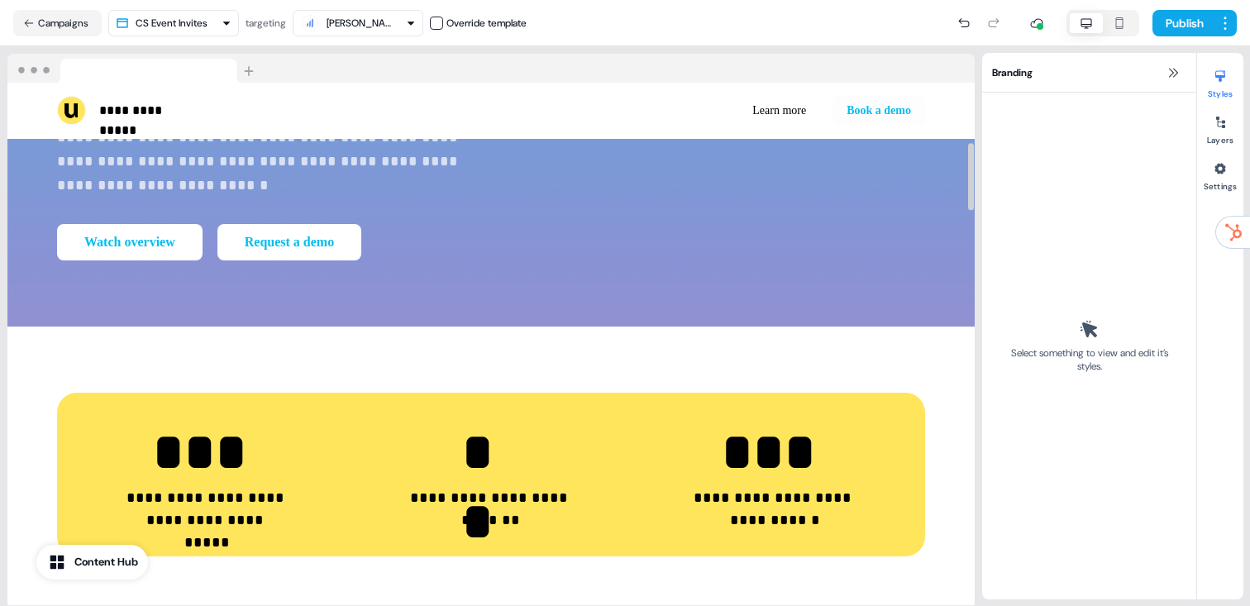
scroll to position [467, 0]
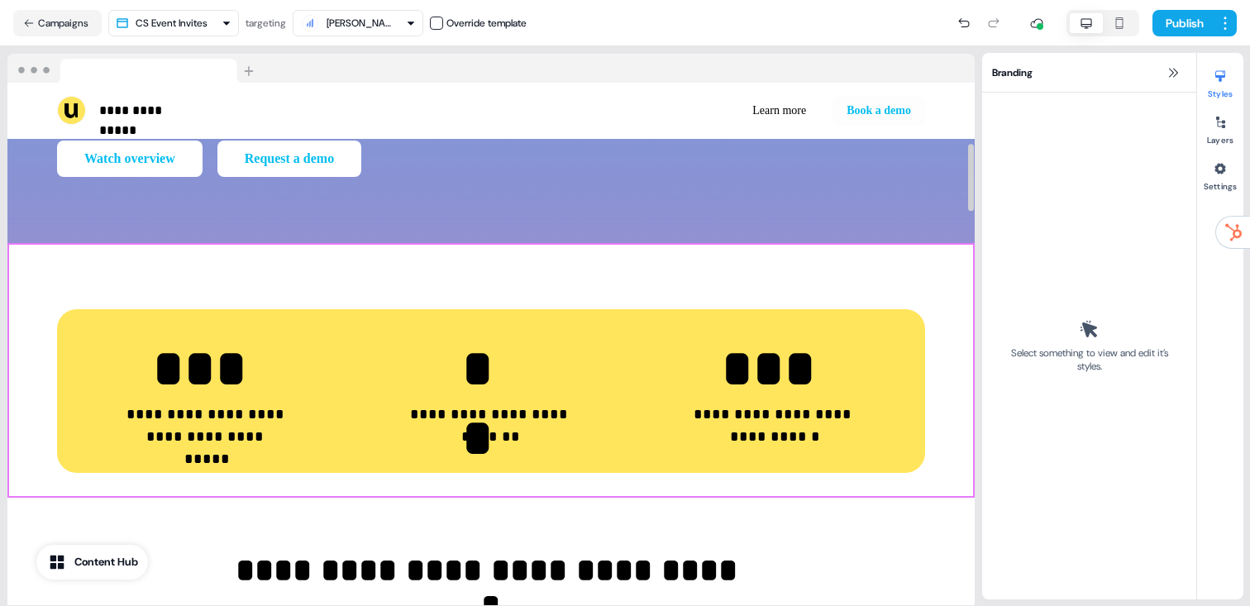
click at [770, 277] on div "**********" at bounding box center [490, 370] width 967 height 255
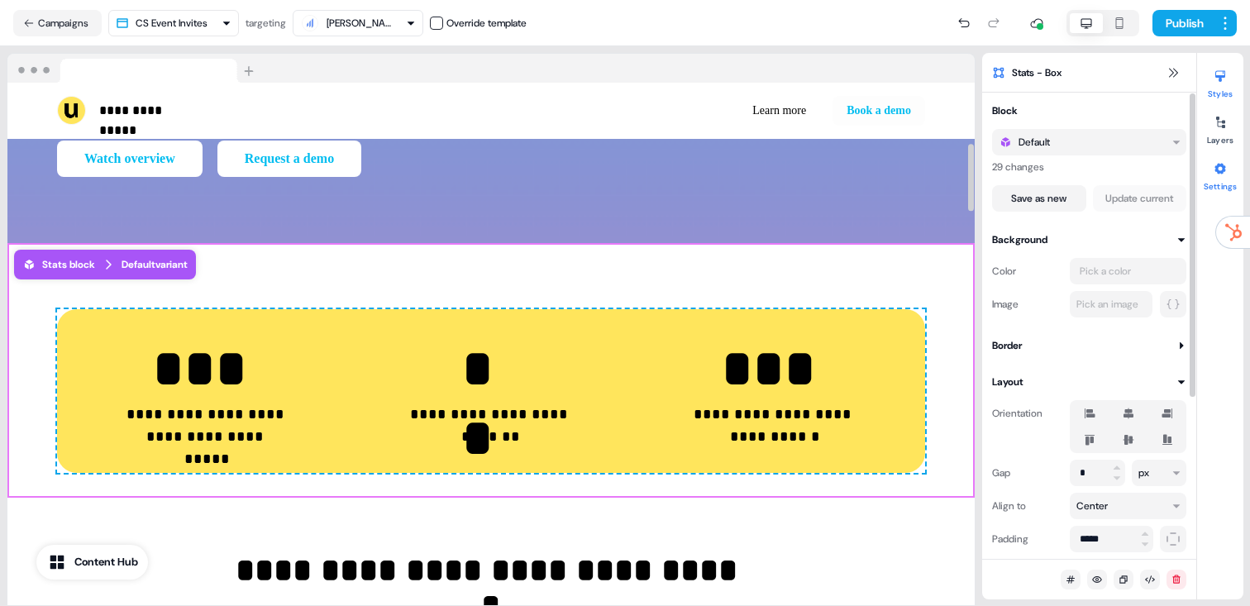
click at [1229, 167] on div at bounding box center [1220, 168] width 26 height 26
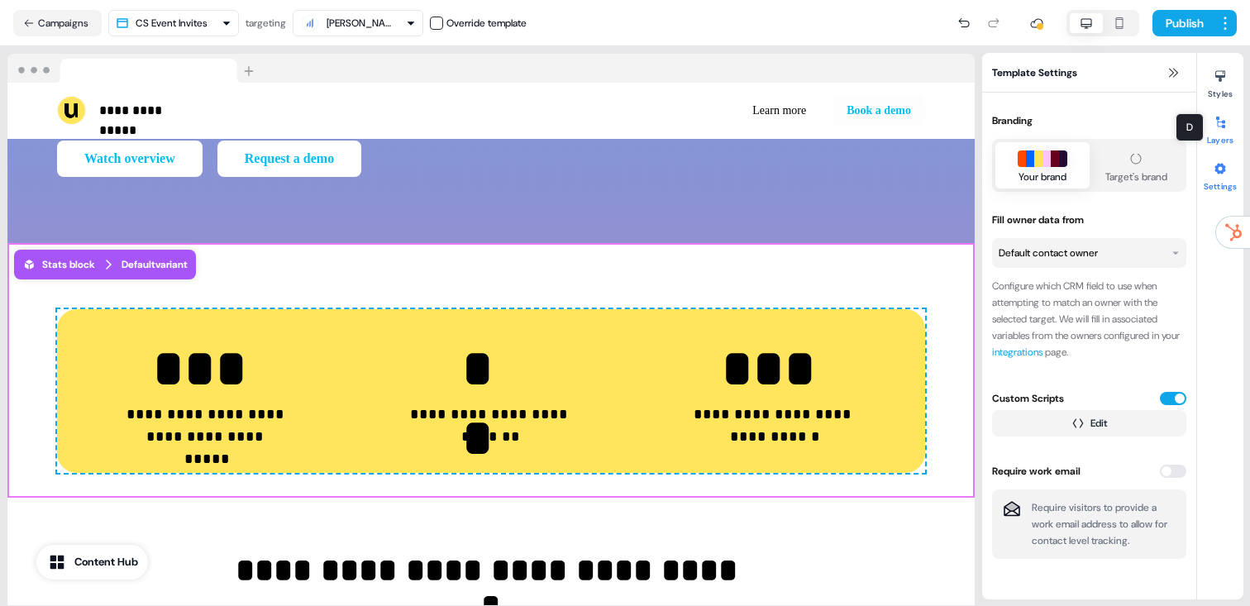
click at [1215, 133] on div at bounding box center [1220, 122] width 26 height 26
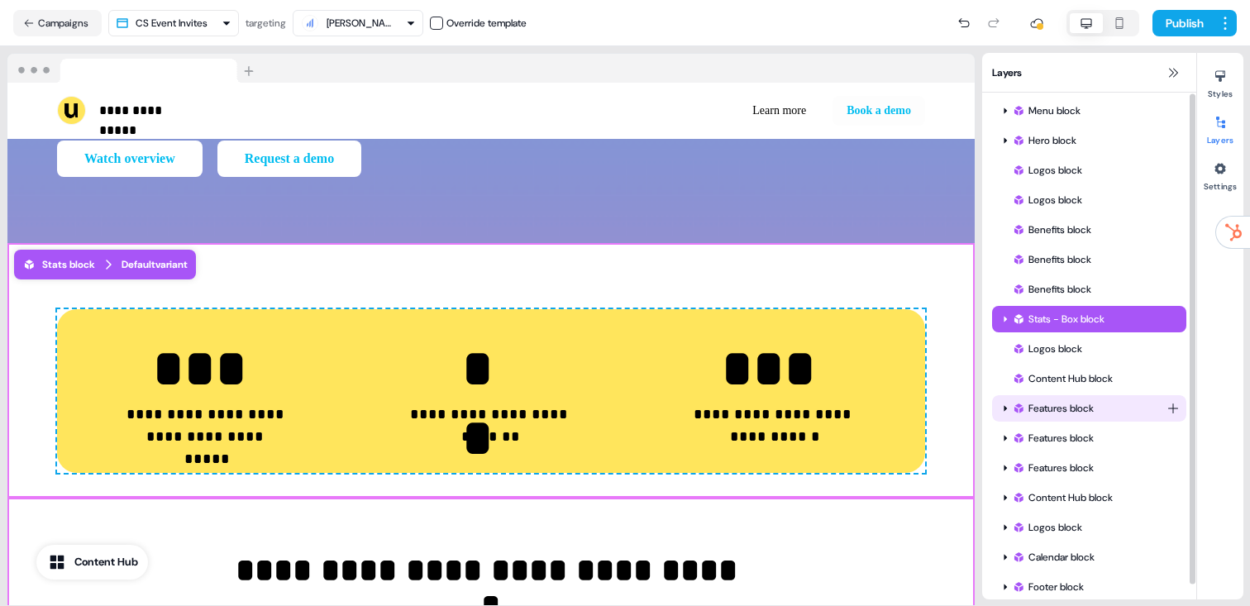
scroll to position [16, 0]
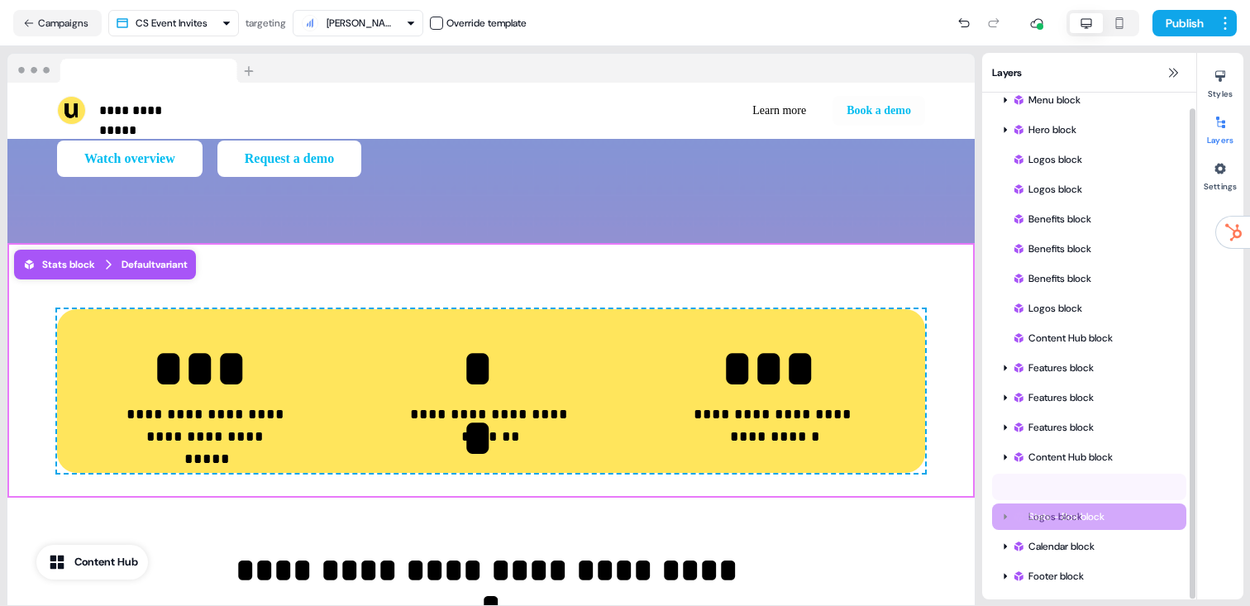
drag, startPoint x: 1058, startPoint y: 309, endPoint x: 1059, endPoint y: 517, distance: 208.3
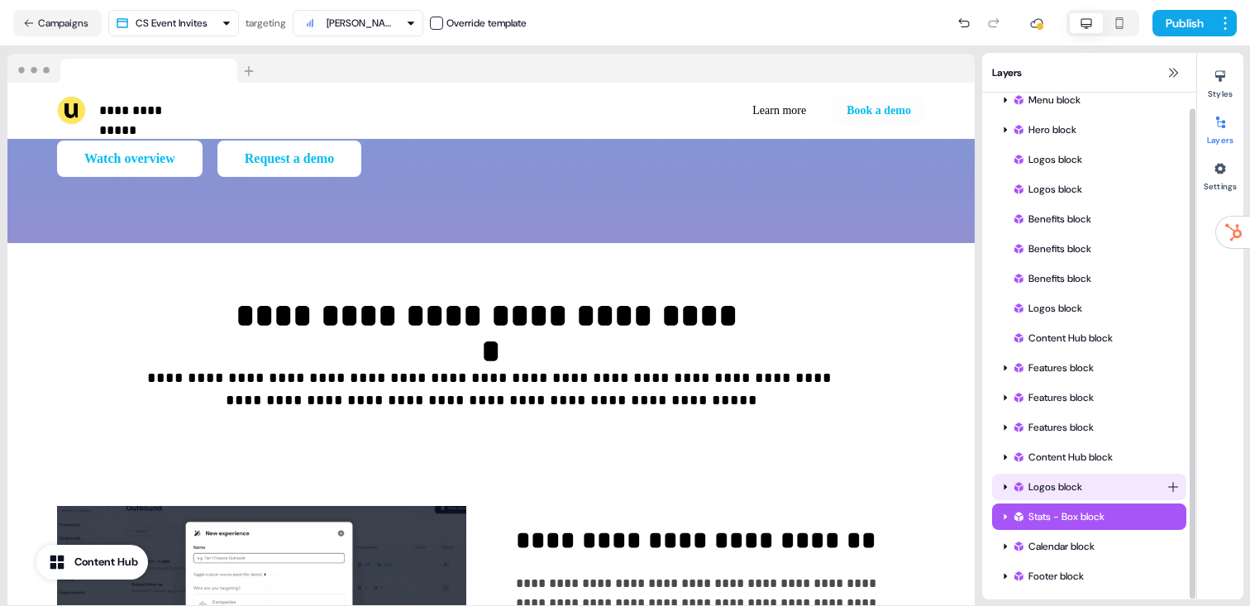
click at [1048, 488] on div "Logos block" at bounding box center [1089, 487] width 155 height 17
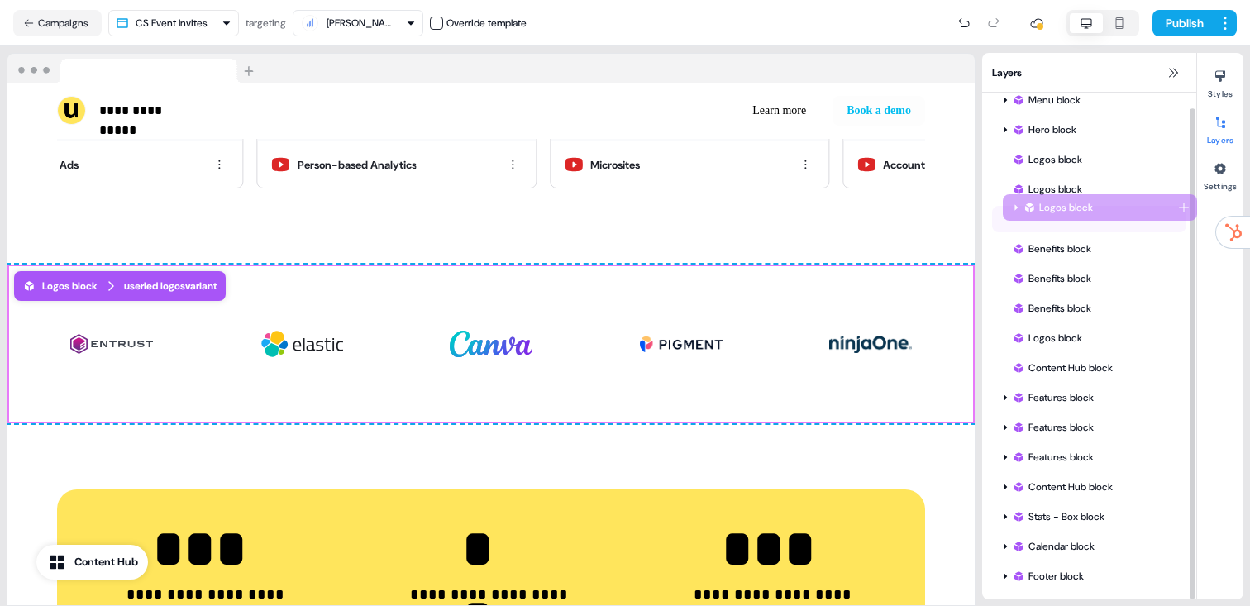
scroll to position [0, 0]
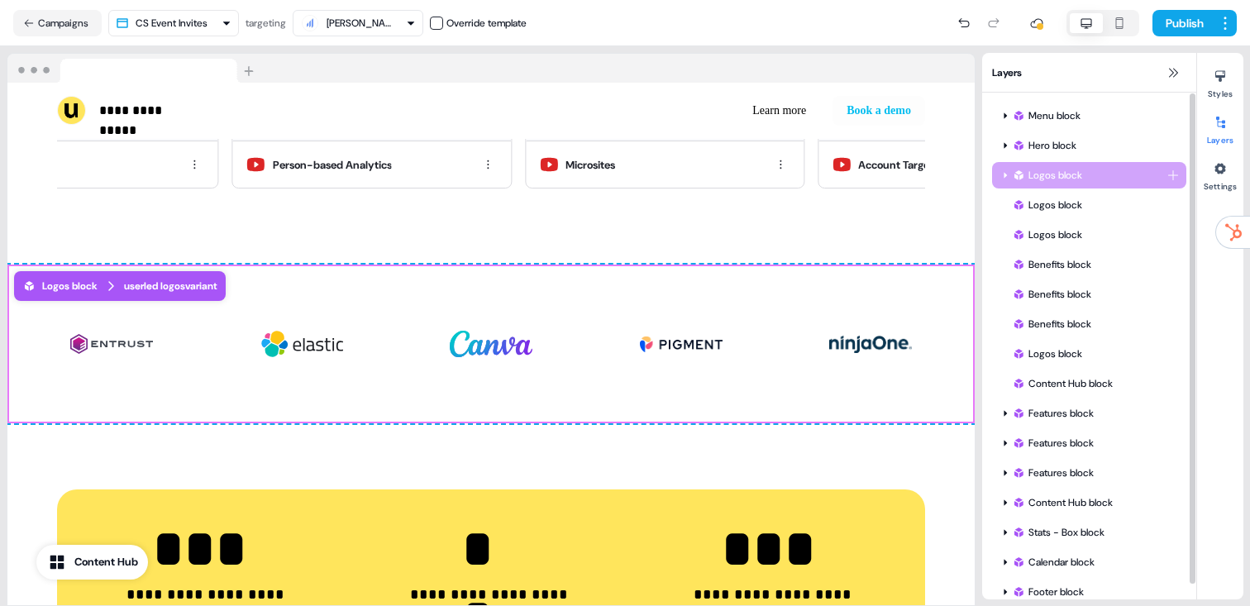
drag, startPoint x: 1047, startPoint y: 488, endPoint x: 1055, endPoint y: 179, distance: 309.2
click at [1055, 179] on div "Menu block Hero block Logos block Logos block Benefits block Benefits block Ben…" at bounding box center [1089, 354] width 214 height 522
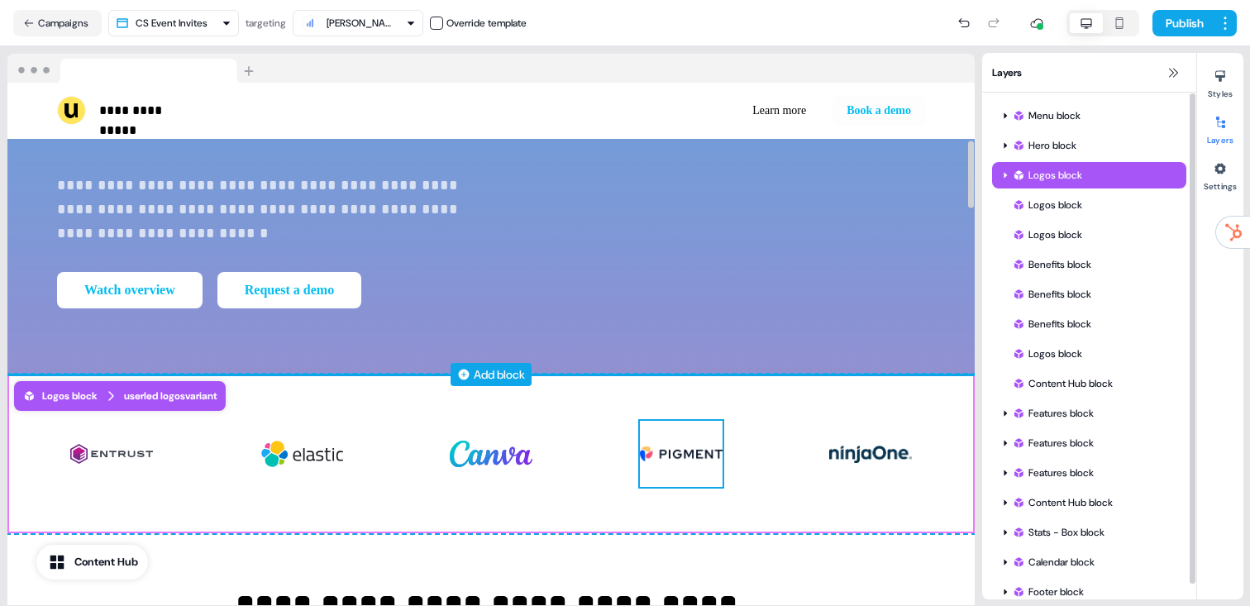
scroll to position [326, 0]
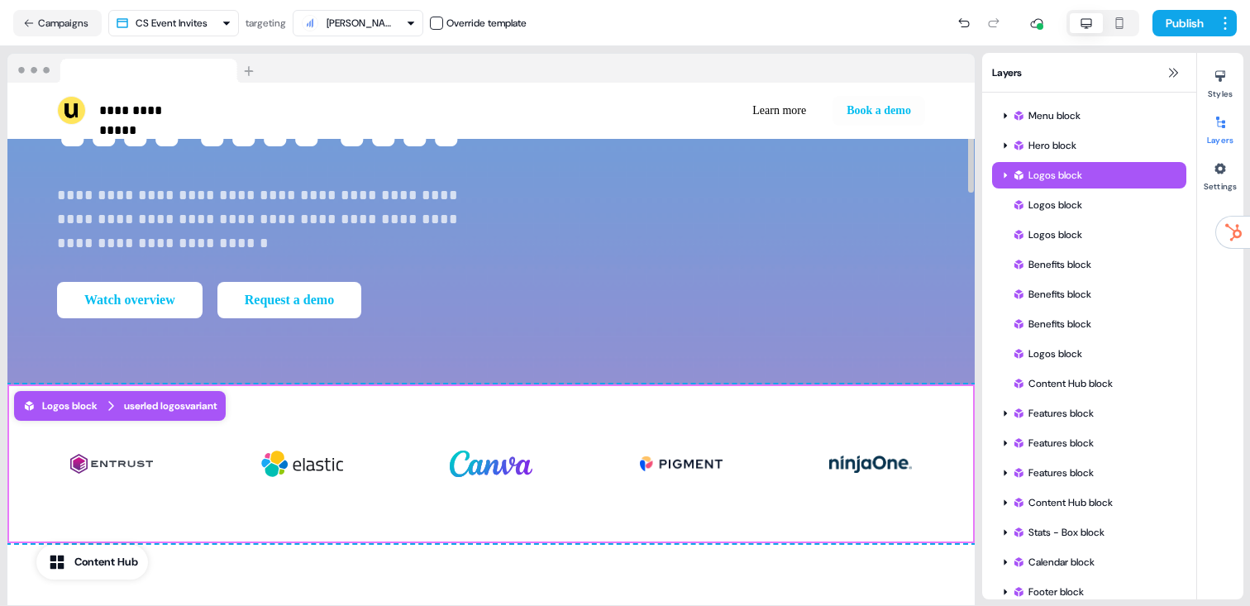
click at [528, 402] on div "To pick up a draggable item, press the space bar. While dragging, use the arrow…" at bounding box center [490, 463] width 967 height 159
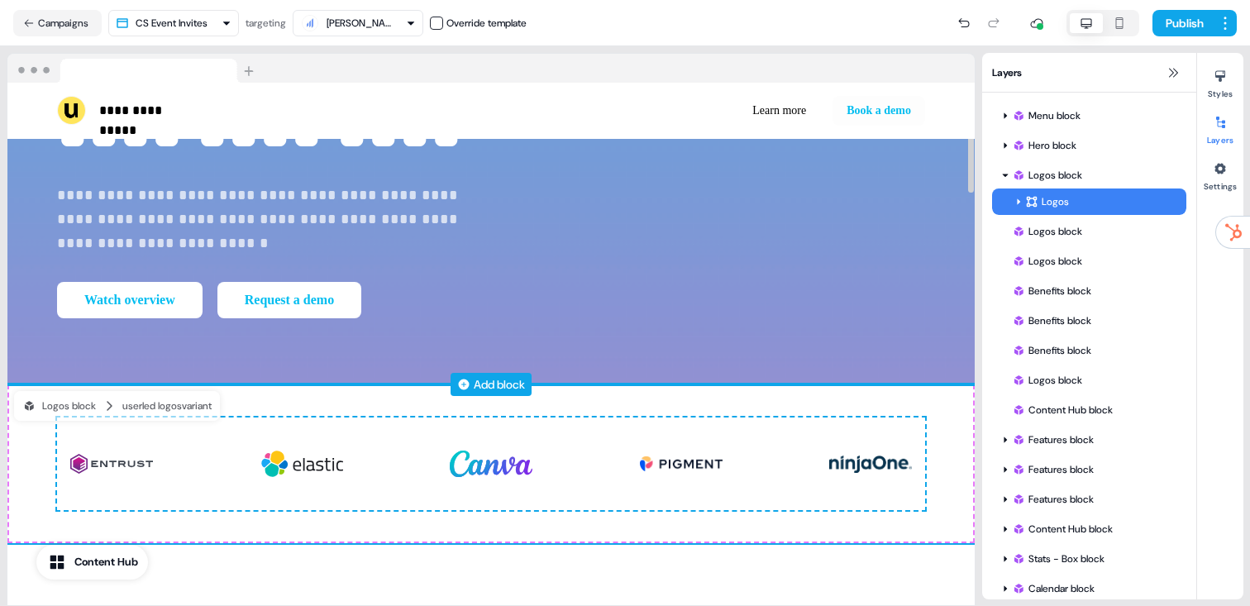
click at [527, 383] on div "Add block" at bounding box center [490, 384] width 81 height 23
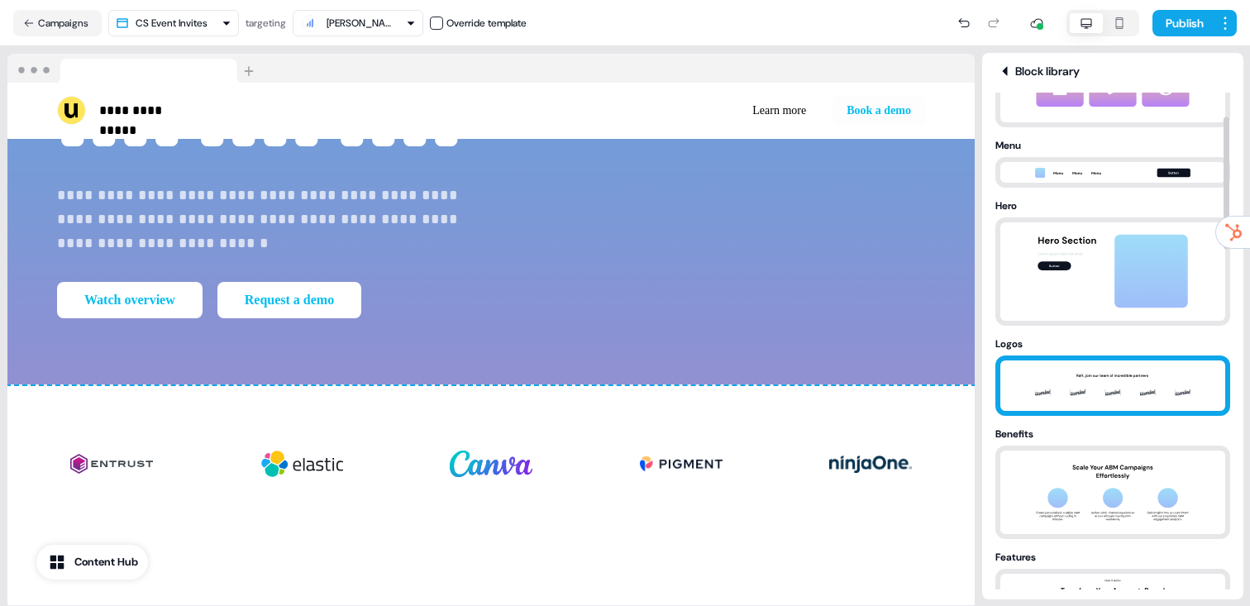
scroll to position [88, 0]
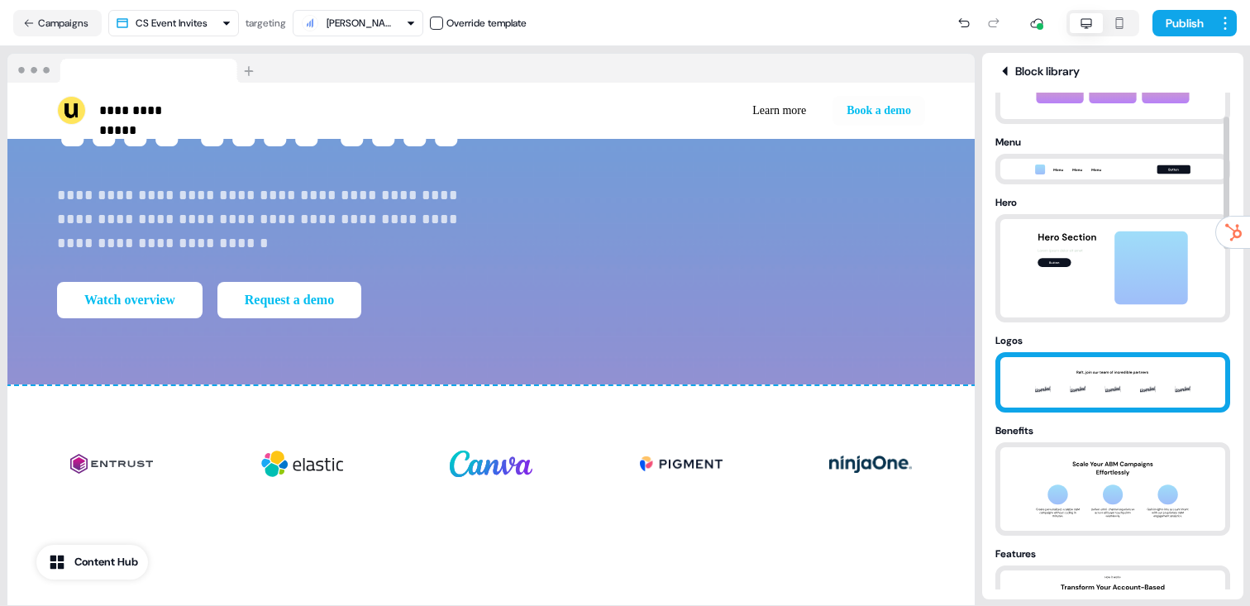
click at [1092, 393] on img at bounding box center [1113, 382] width 174 height 50
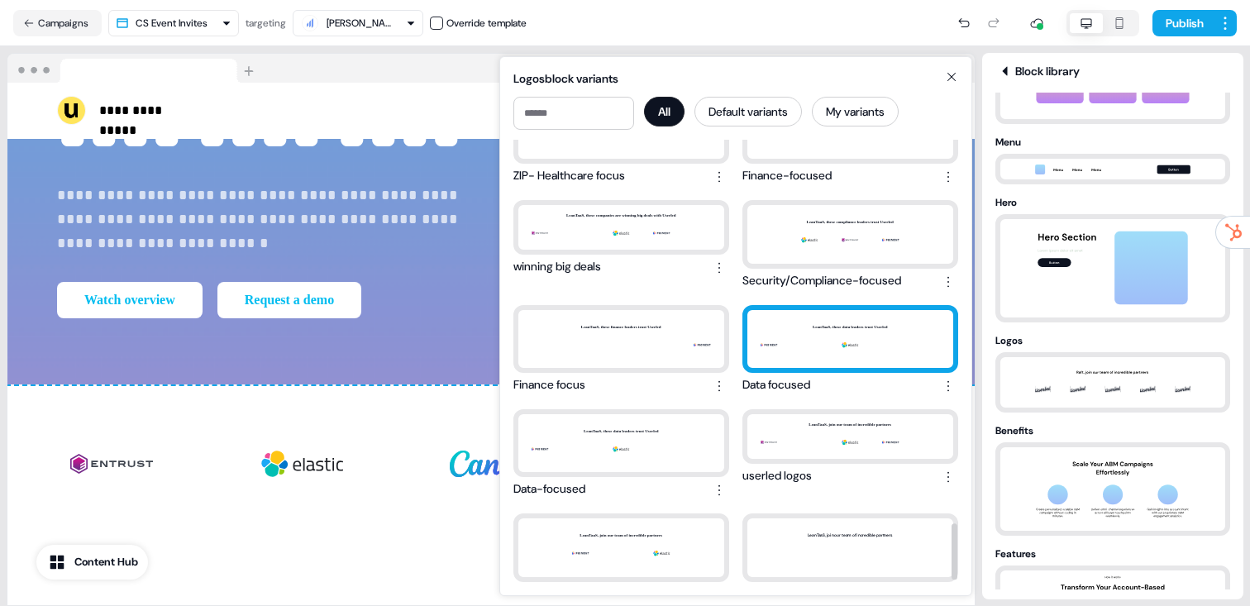
scroll to position [3003, 0]
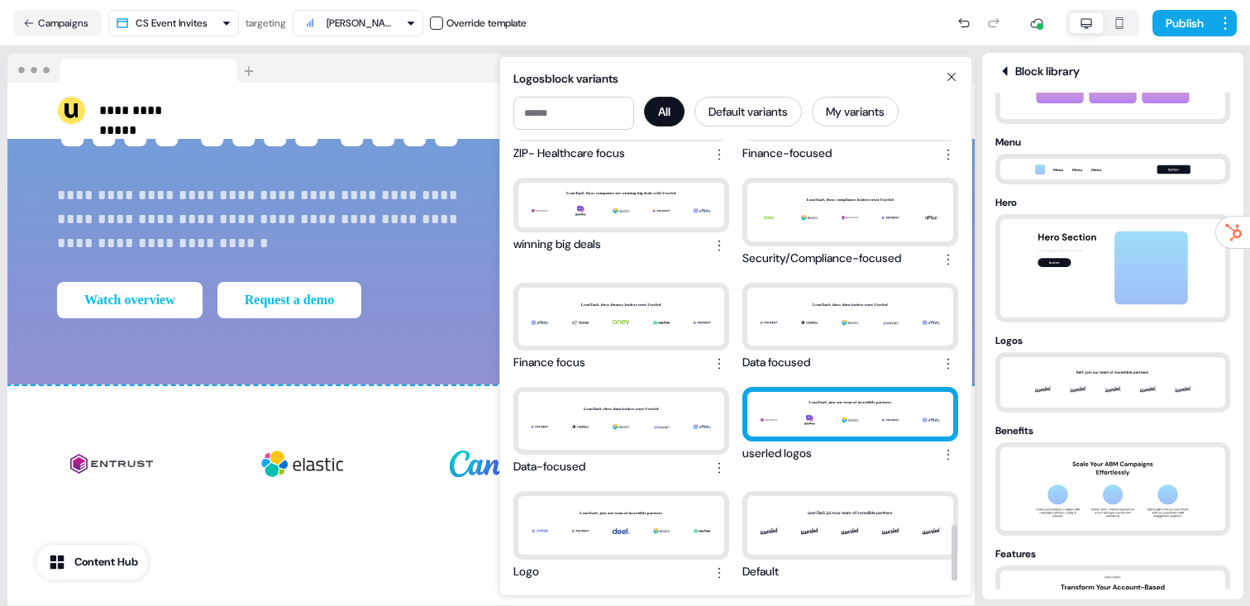
click at [793, 429] on div "LeanTaaS, join our team of incredible partners" at bounding box center [850, 414] width 206 height 45
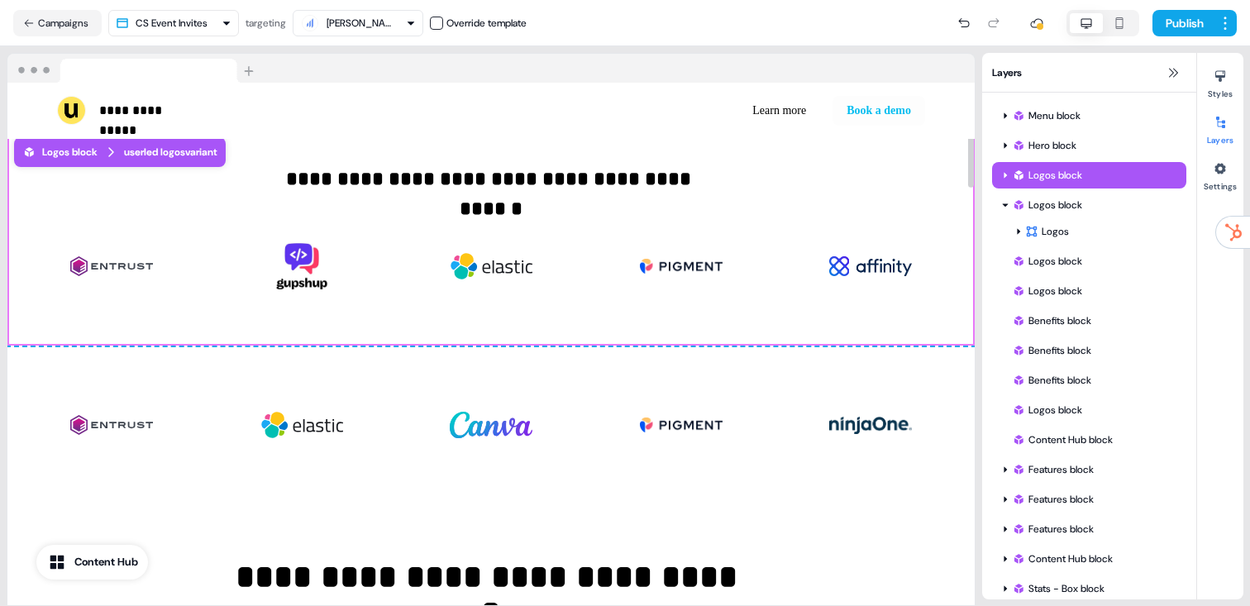
scroll to position [596, 0]
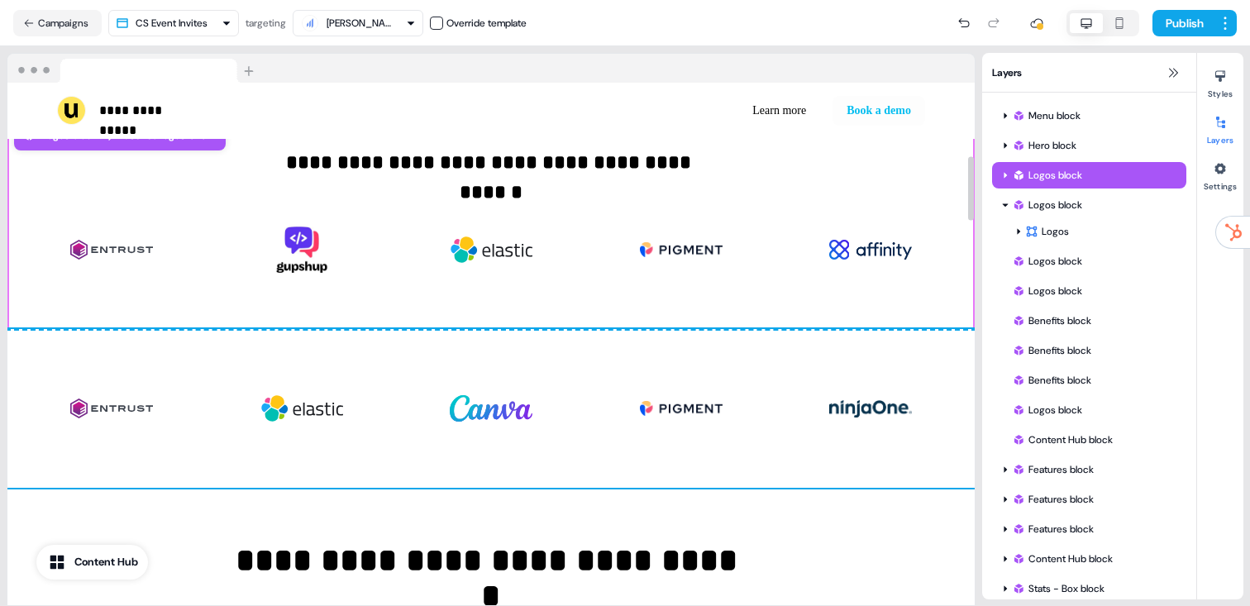
click at [947, 419] on div "To pick up a draggable item, press the space bar. While dragging, use the arrow…" at bounding box center [490, 408] width 967 height 159
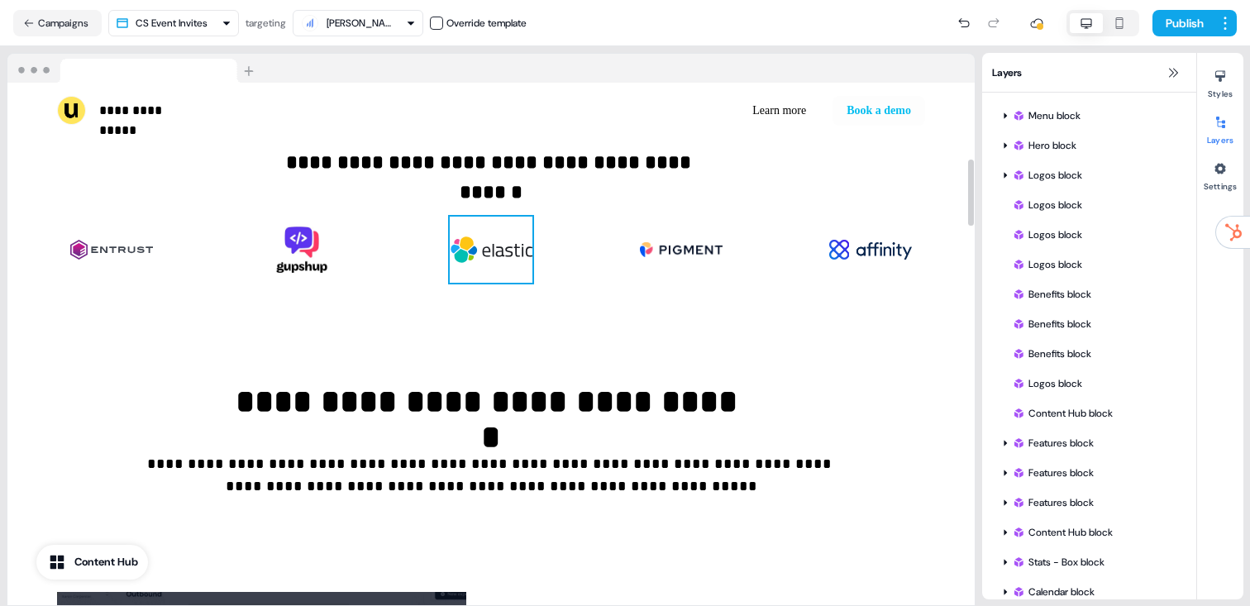
click at [493, 253] on img at bounding box center [491, 250] width 83 height 66
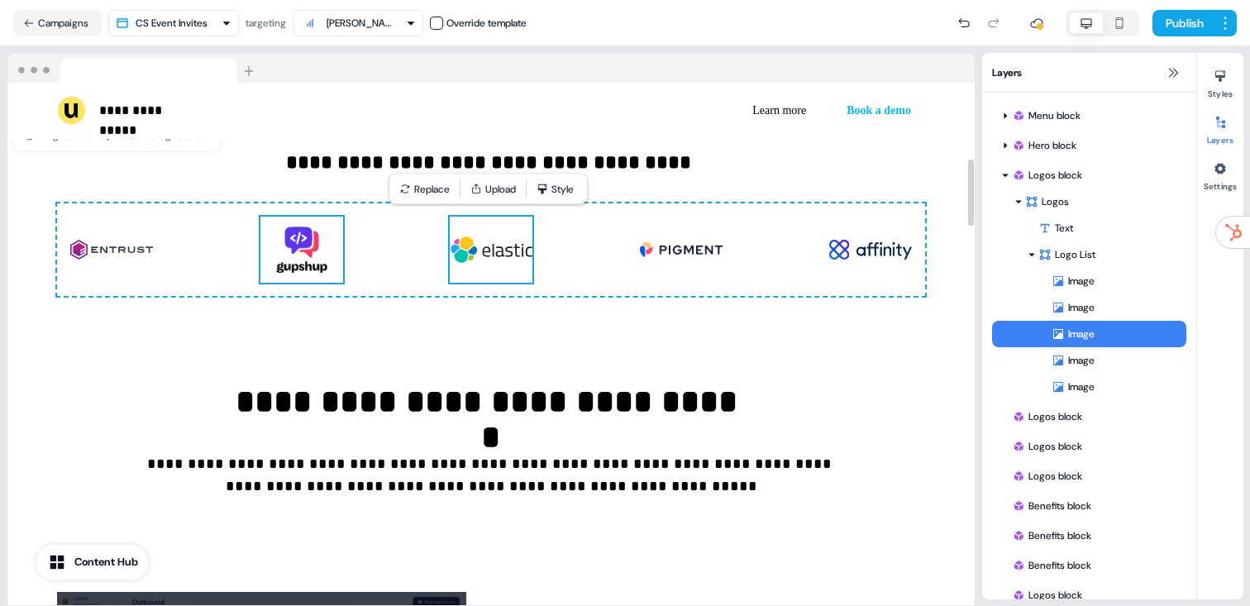
drag, startPoint x: 293, startPoint y: 260, endPoint x: 416, endPoint y: 237, distance: 125.1
click at [293, 260] on img at bounding box center [301, 250] width 83 height 66
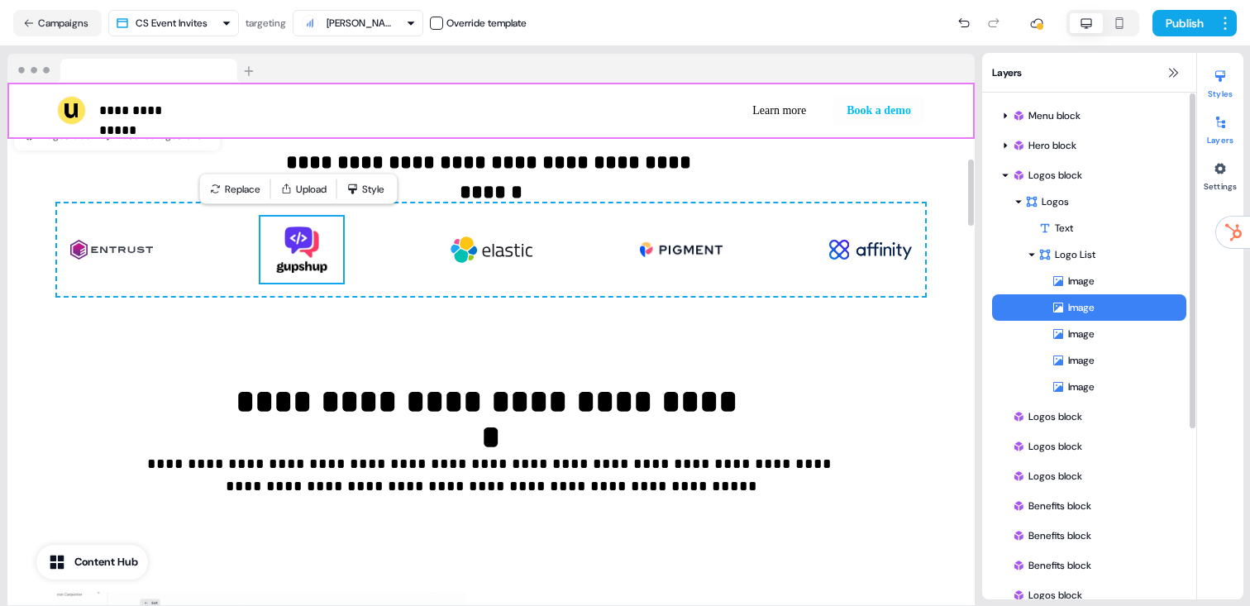
click at [1207, 75] on div at bounding box center [1220, 76] width 26 height 26
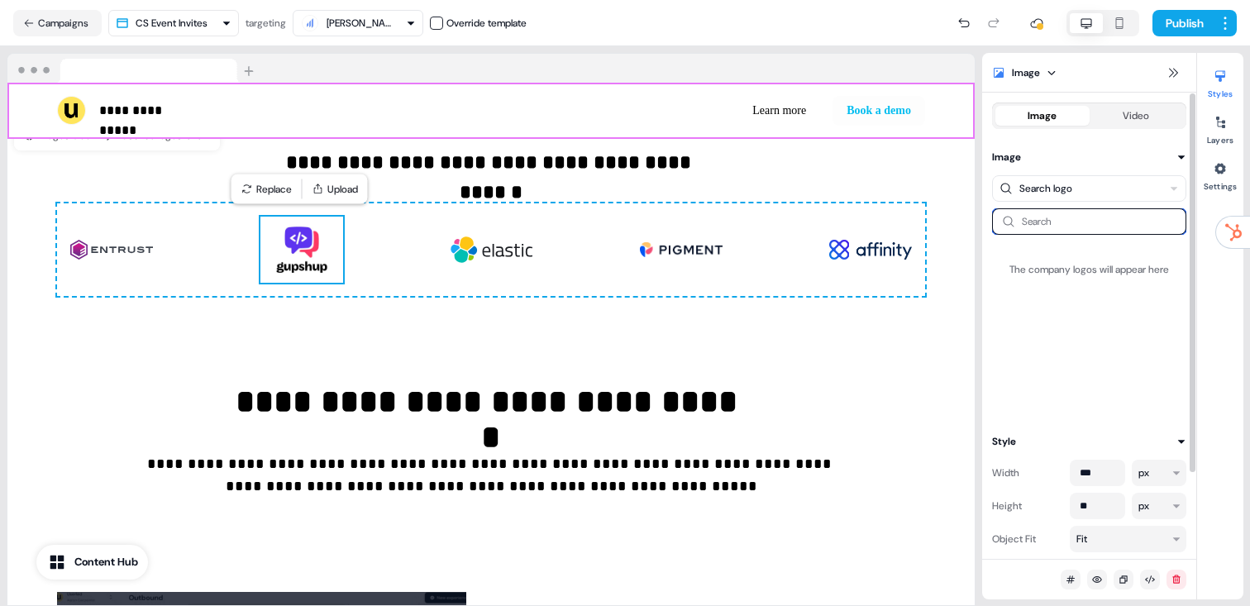
click at [1057, 229] on input at bounding box center [1089, 221] width 194 height 26
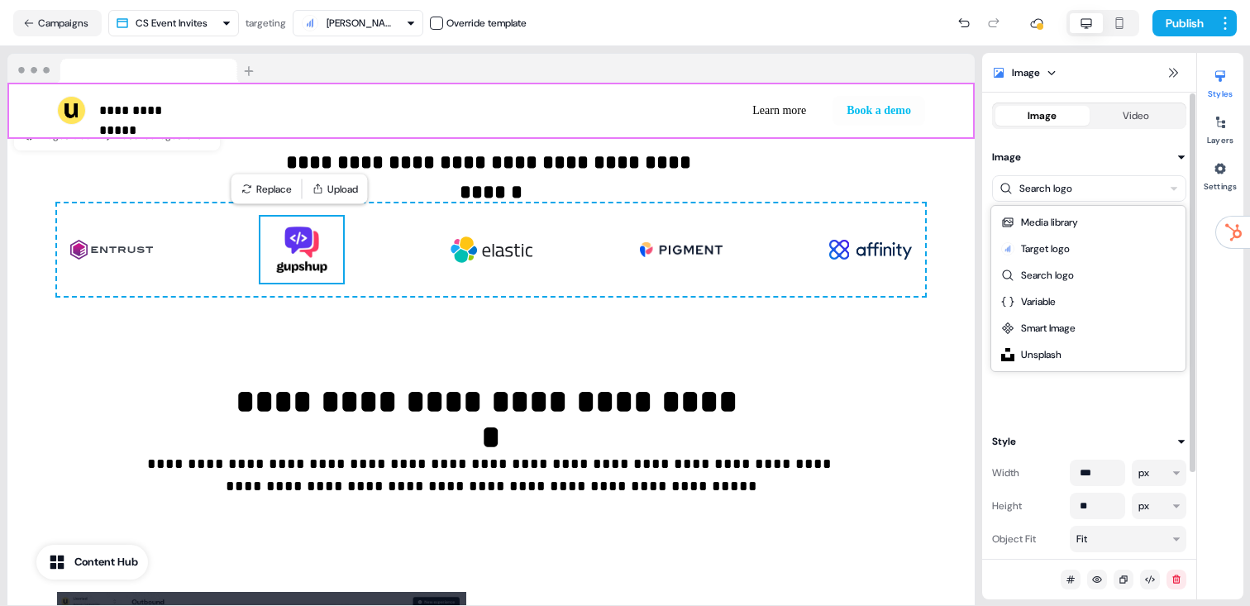
click at [1066, 183] on html "**********" at bounding box center [625, 303] width 1250 height 606
click at [1065, 192] on html "**********" at bounding box center [625, 303] width 1250 height 606
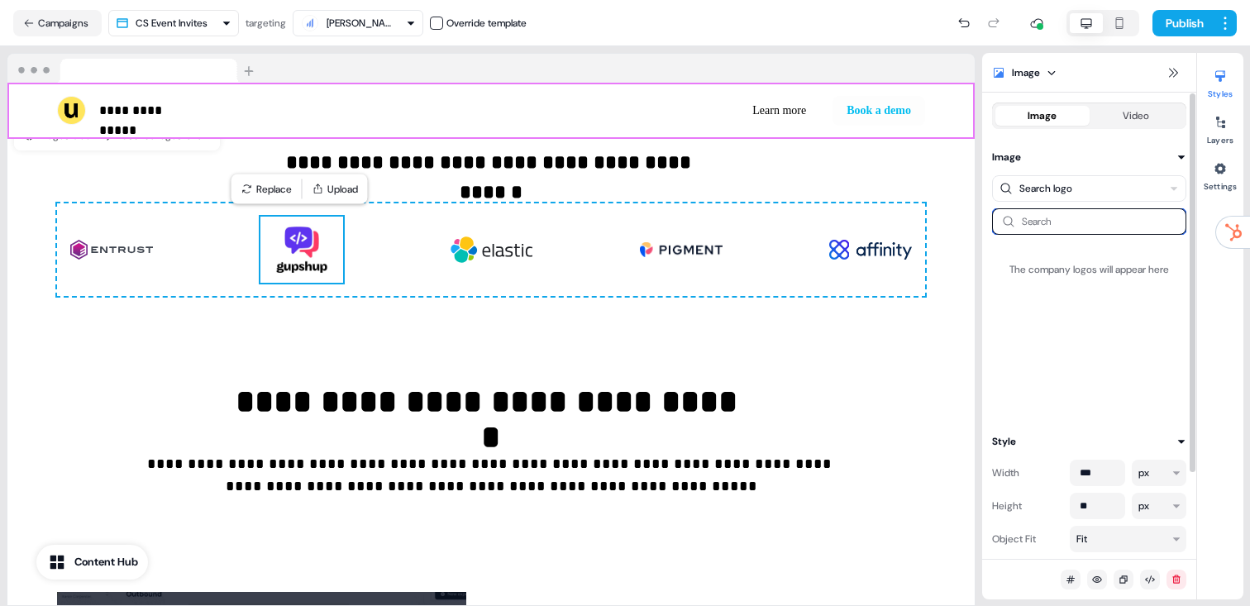
click at [1063, 221] on input at bounding box center [1089, 221] width 194 height 26
type input "*****"
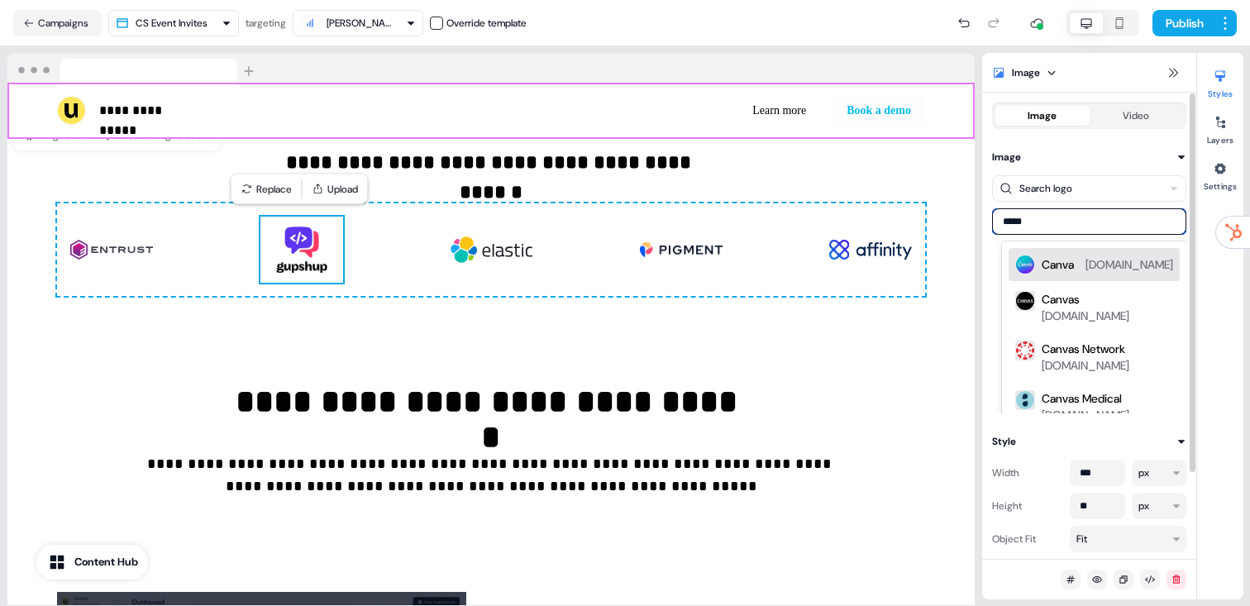
click at [1068, 269] on div "Canva" at bounding box center [1057, 264] width 32 height 17
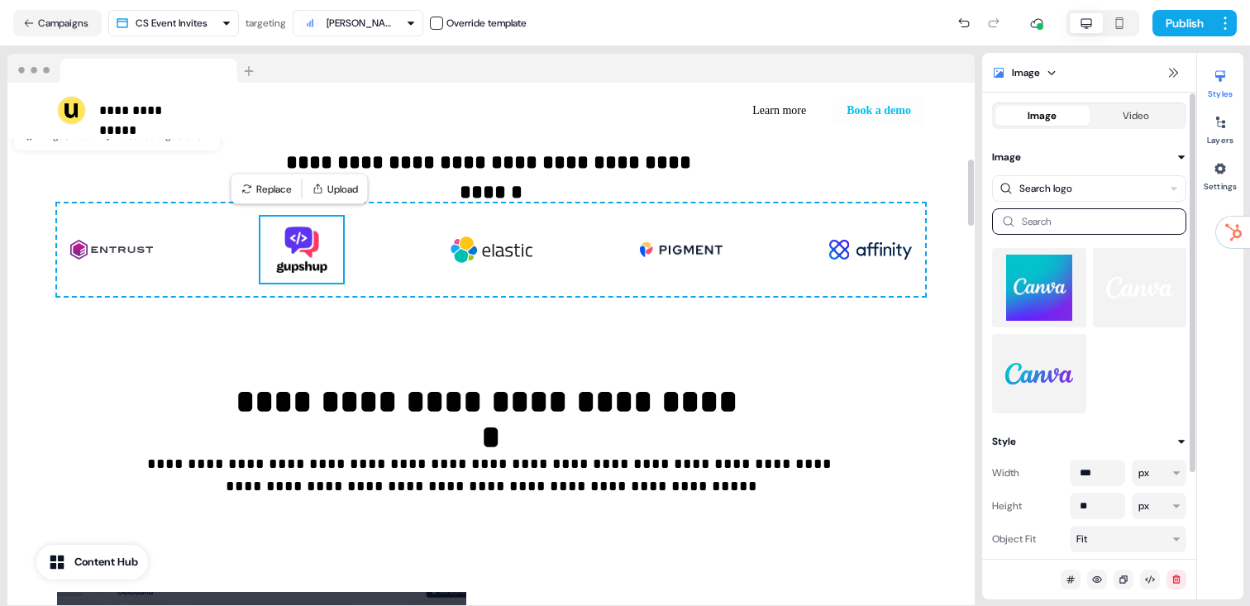
click at [1028, 359] on img at bounding box center [1039, 373] width 68 height 66
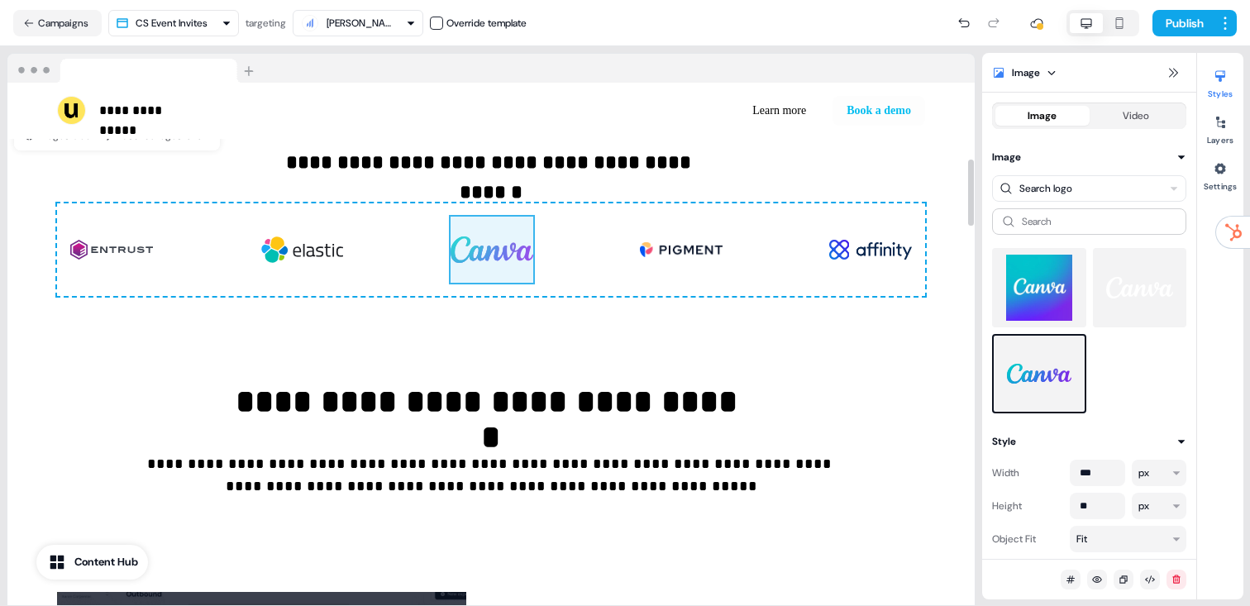
drag, startPoint x: 264, startPoint y: 276, endPoint x: 575, endPoint y: 275, distance: 310.7
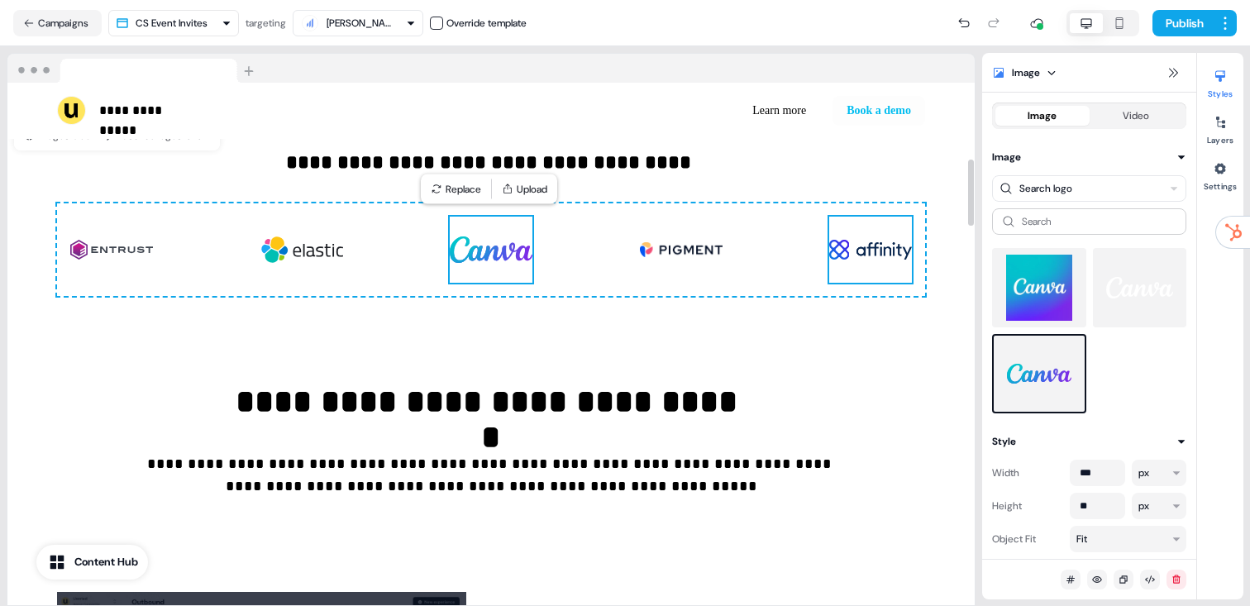
click at [840, 257] on img at bounding box center [870, 250] width 83 height 66
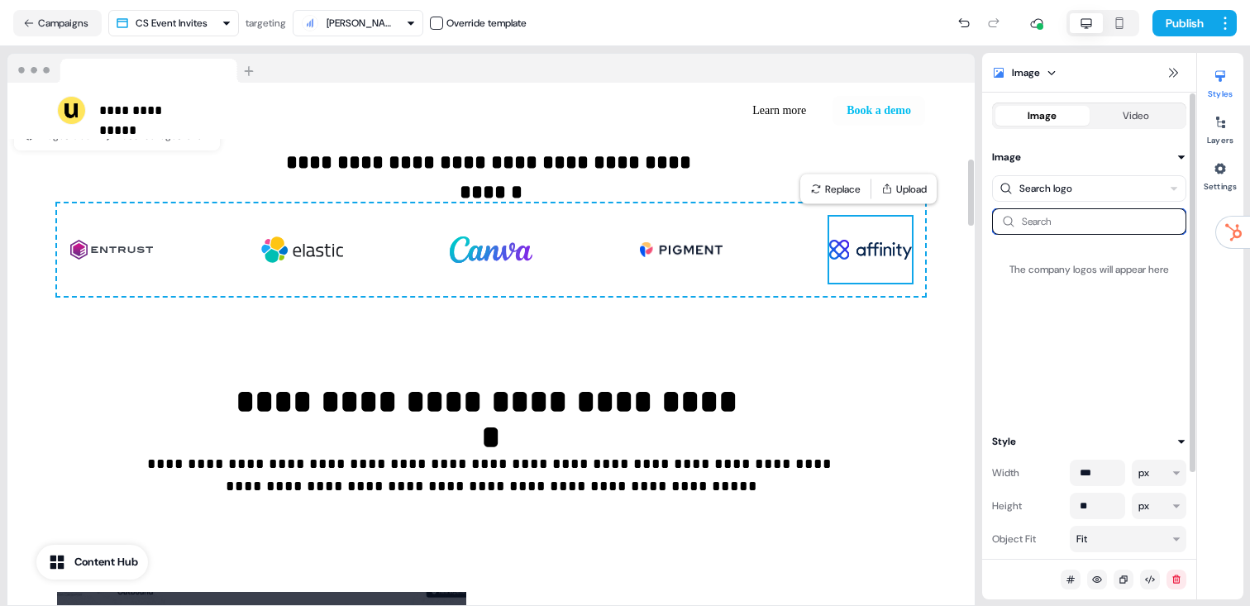
click at [1063, 229] on input at bounding box center [1089, 221] width 194 height 26
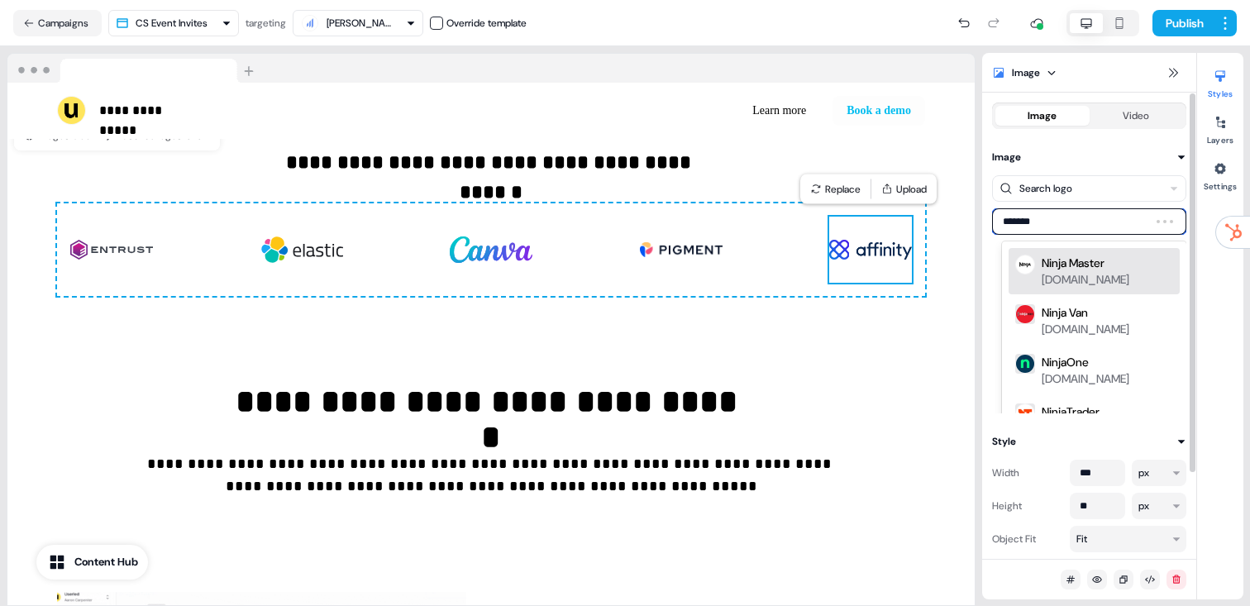
type input "********"
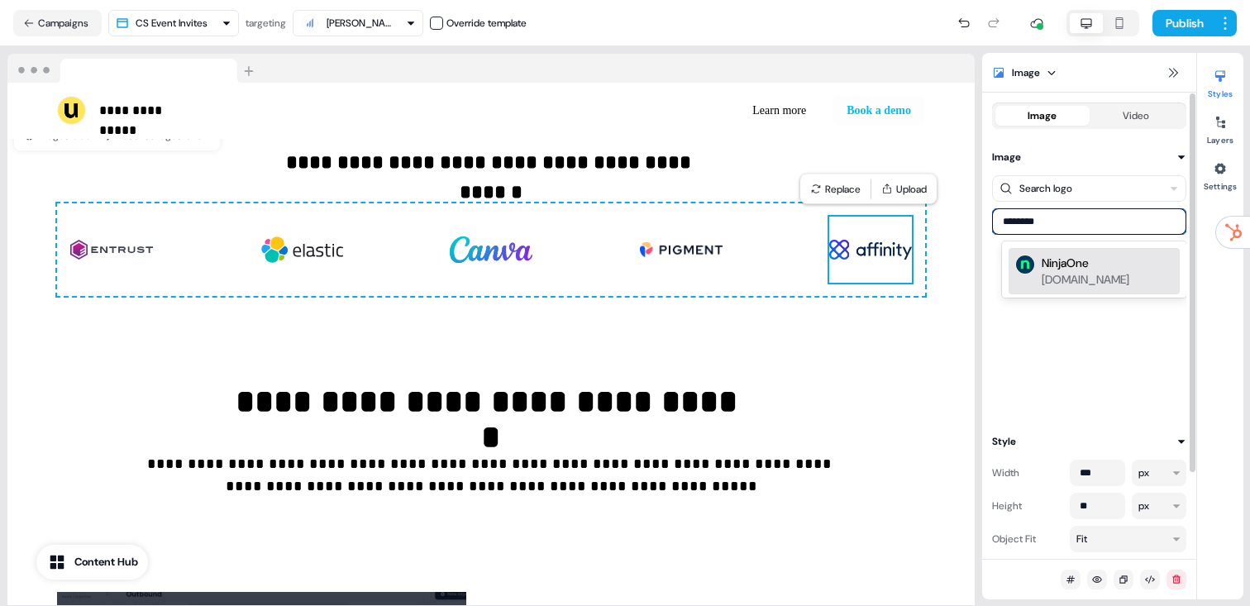
click at [1101, 271] on div "ninjaone.com" at bounding box center [1085, 279] width 88 height 17
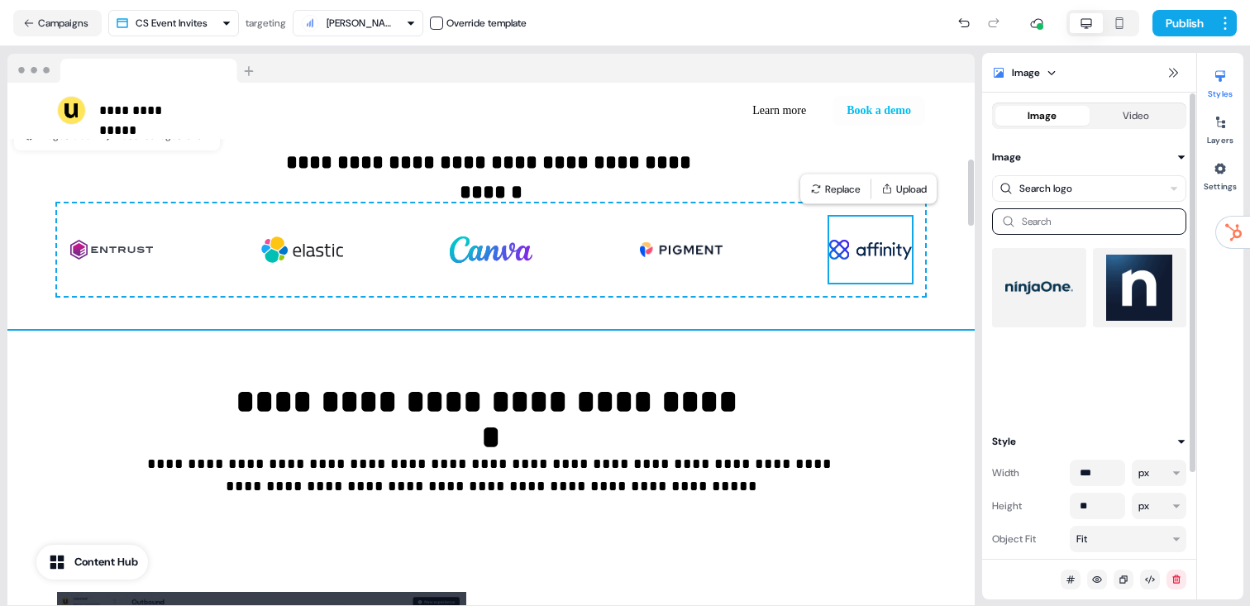
click at [1005, 283] on img at bounding box center [1039, 288] width 68 height 66
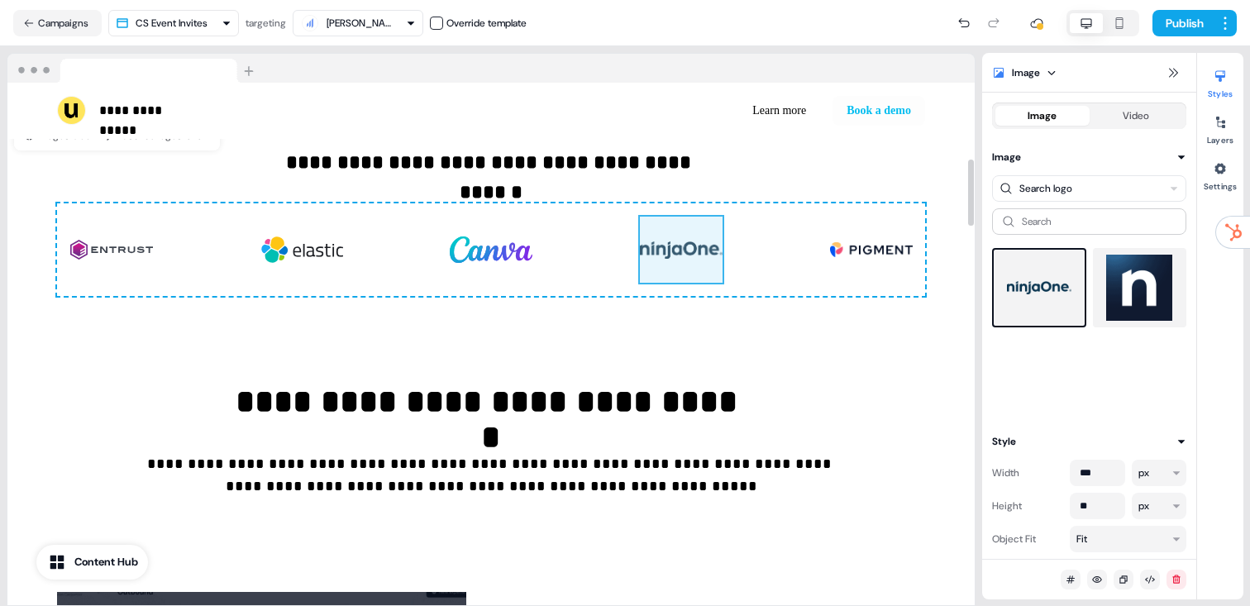
drag, startPoint x: 845, startPoint y: 259, endPoint x: 721, endPoint y: 264, distance: 124.1
click at [691, 257] on div "To pick up a draggable item, press the space bar. While dragging, use the arrow…" at bounding box center [491, 249] width 868 height 93
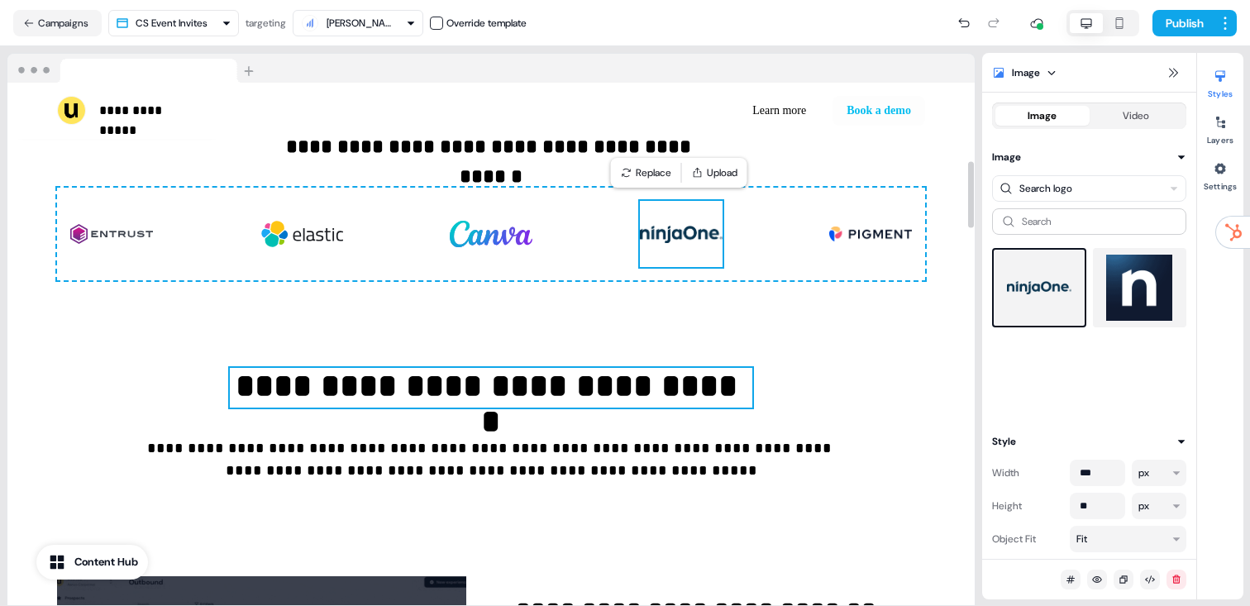
scroll to position [0, 0]
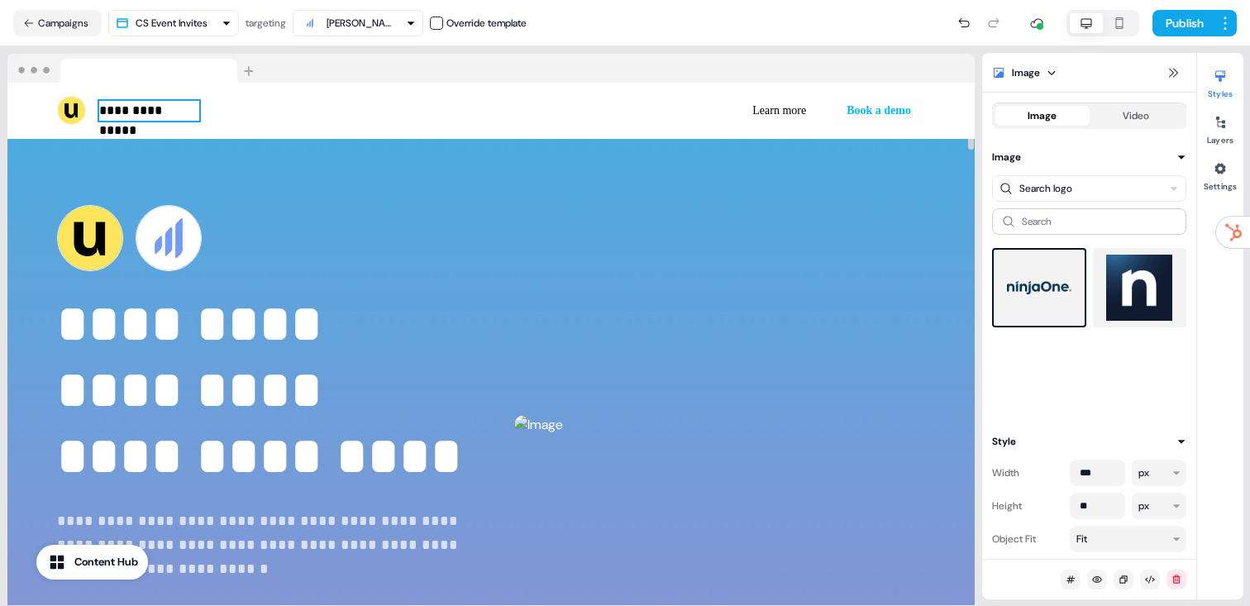
click at [140, 117] on p "**********" at bounding box center [149, 111] width 100 height 20
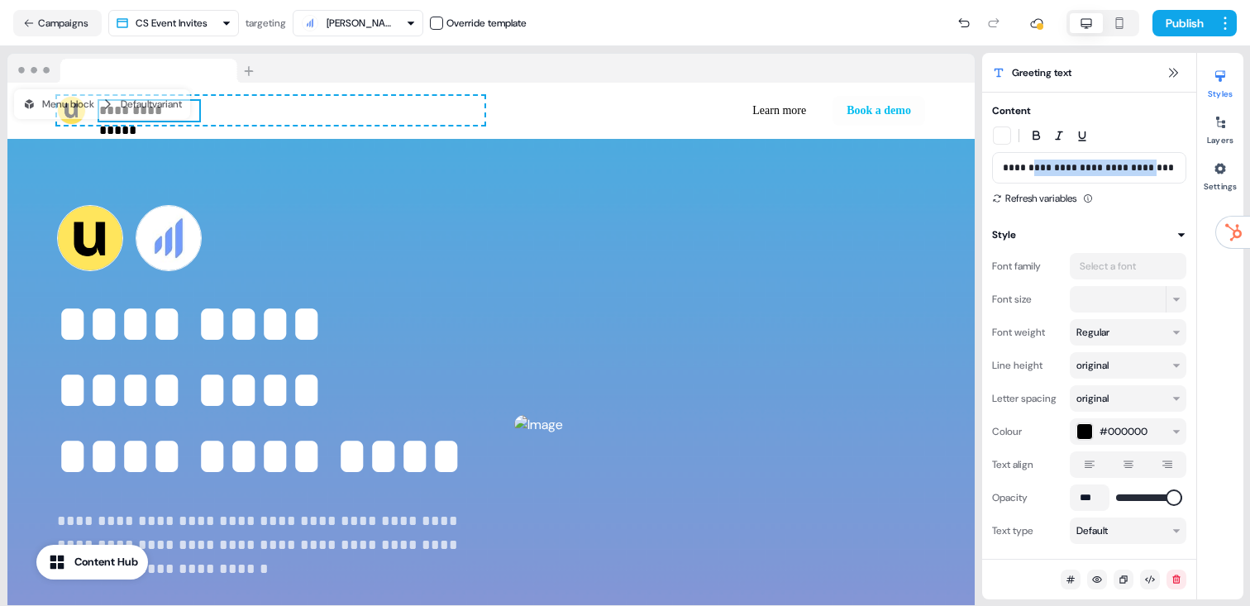
drag, startPoint x: 1152, startPoint y: 167, endPoint x: 1031, endPoint y: 172, distance: 120.8
click at [1031, 172] on p "**********" at bounding box center [1088, 168] width 173 height 17
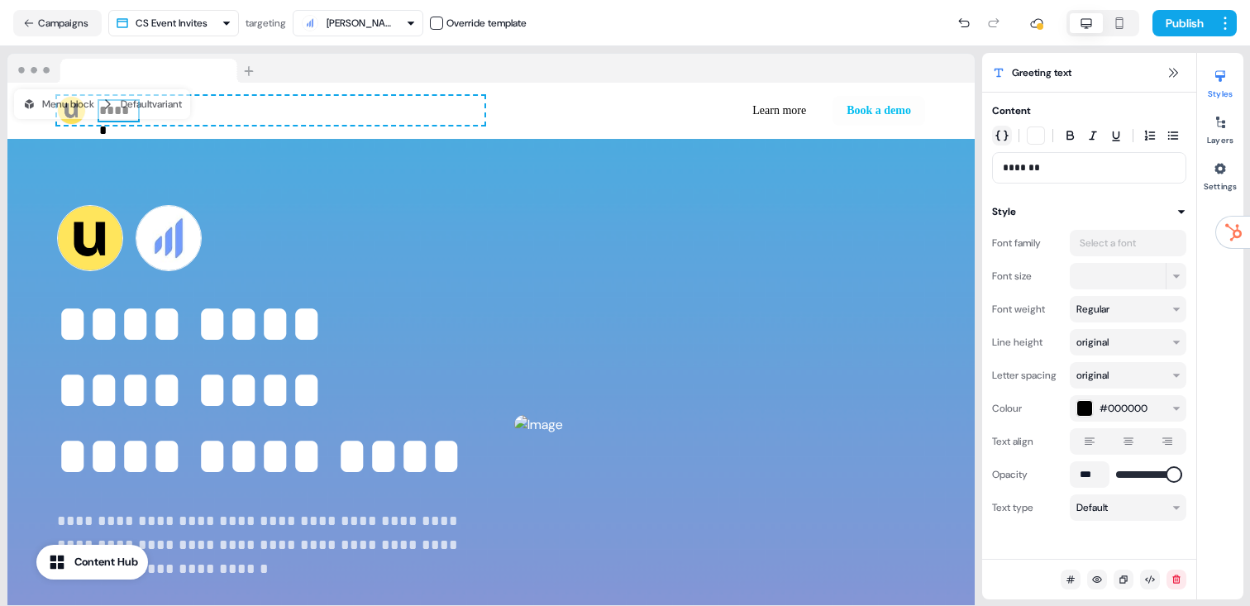
click at [1002, 139] on icon "button" at bounding box center [1001, 135] width 13 height 13
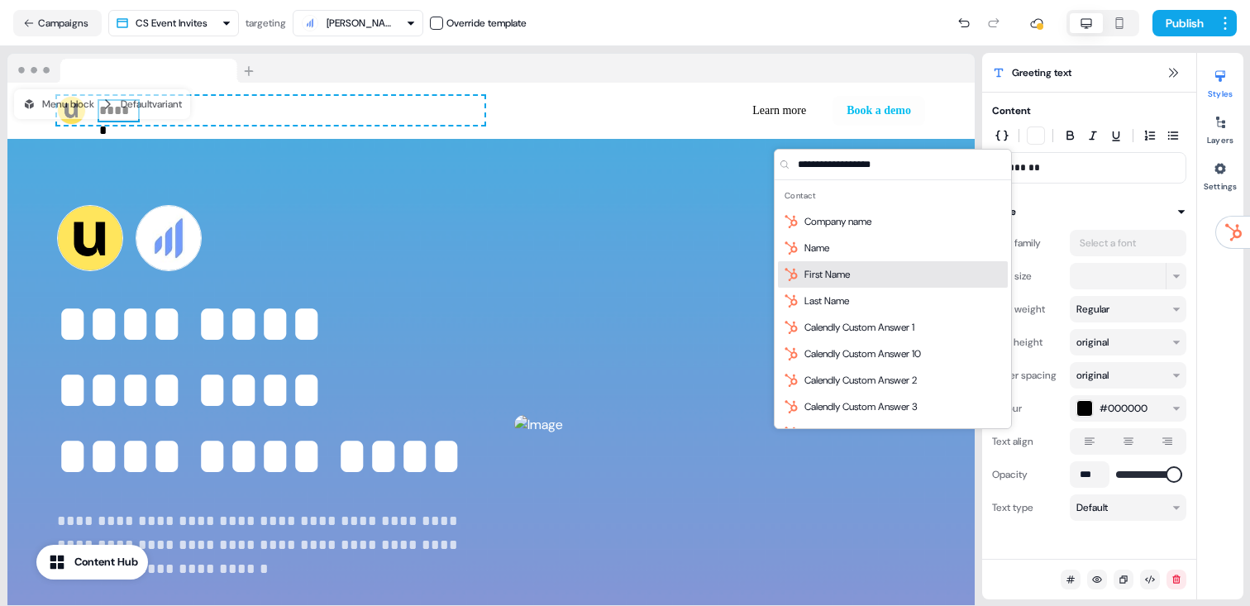
click at [873, 271] on div "First Name" at bounding box center [893, 274] width 230 height 26
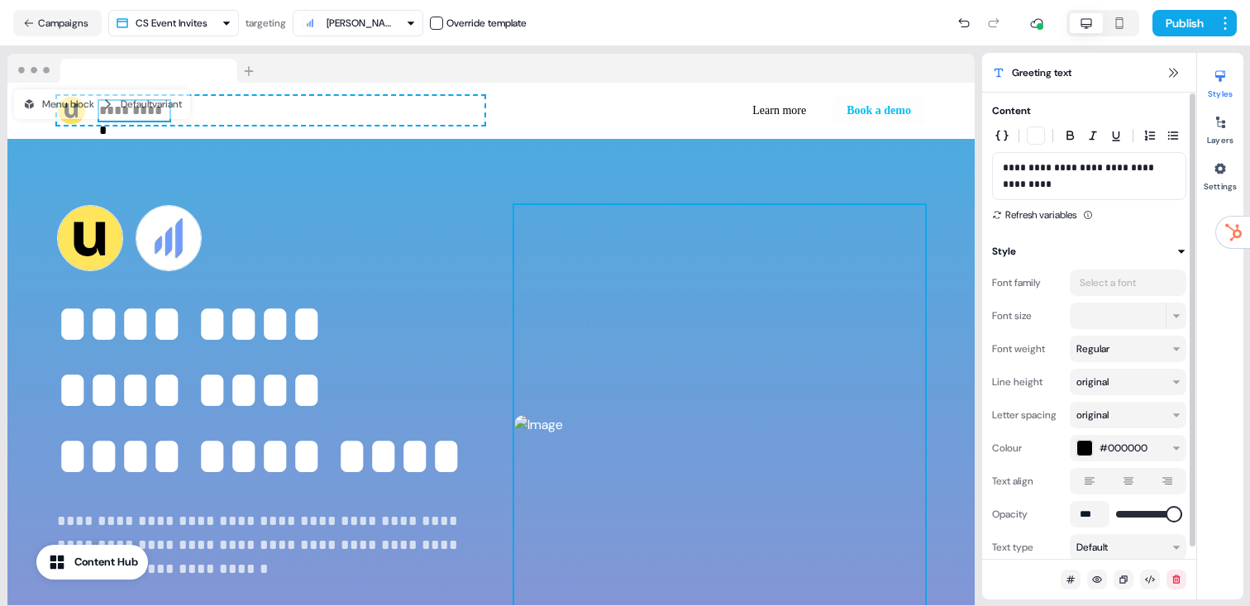
click at [348, 325] on strong "**********" at bounding box center [259, 390] width 405 height 184
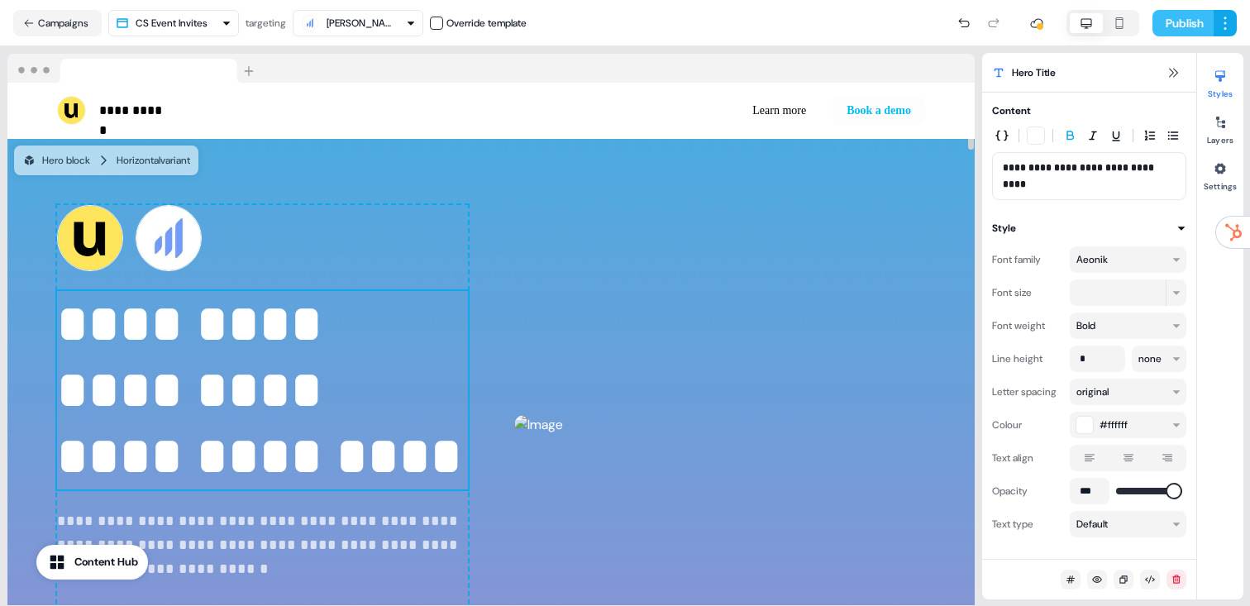
click at [1181, 17] on button "Publish" at bounding box center [1182, 23] width 61 height 26
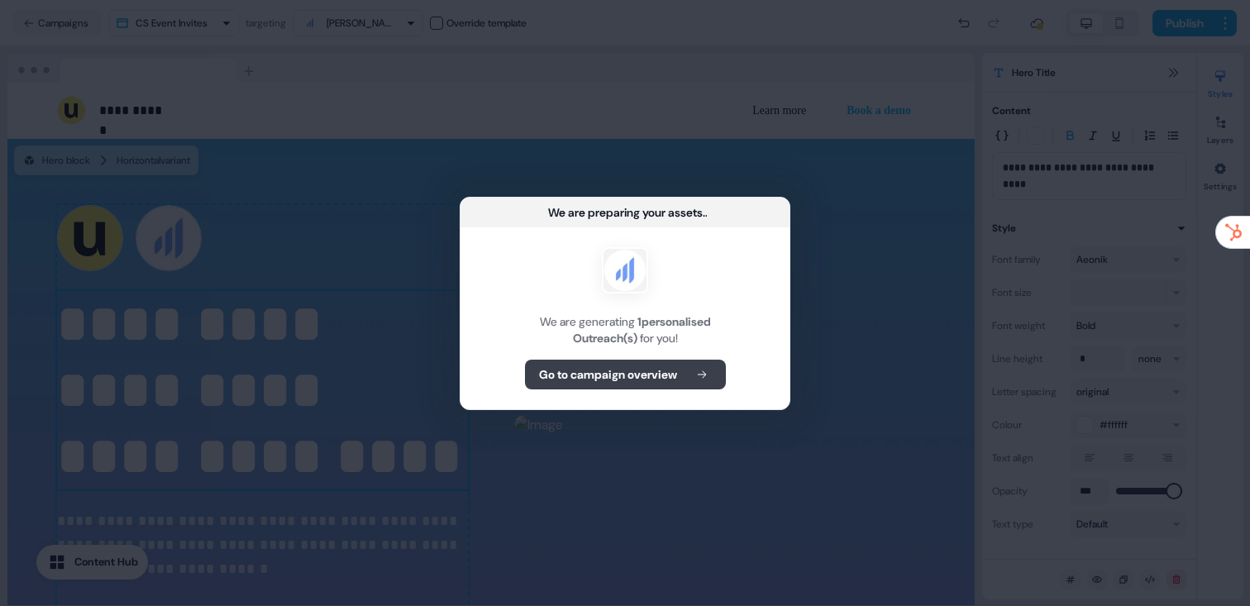
click at [588, 366] on b "Go to campaign overview" at bounding box center [608, 374] width 138 height 17
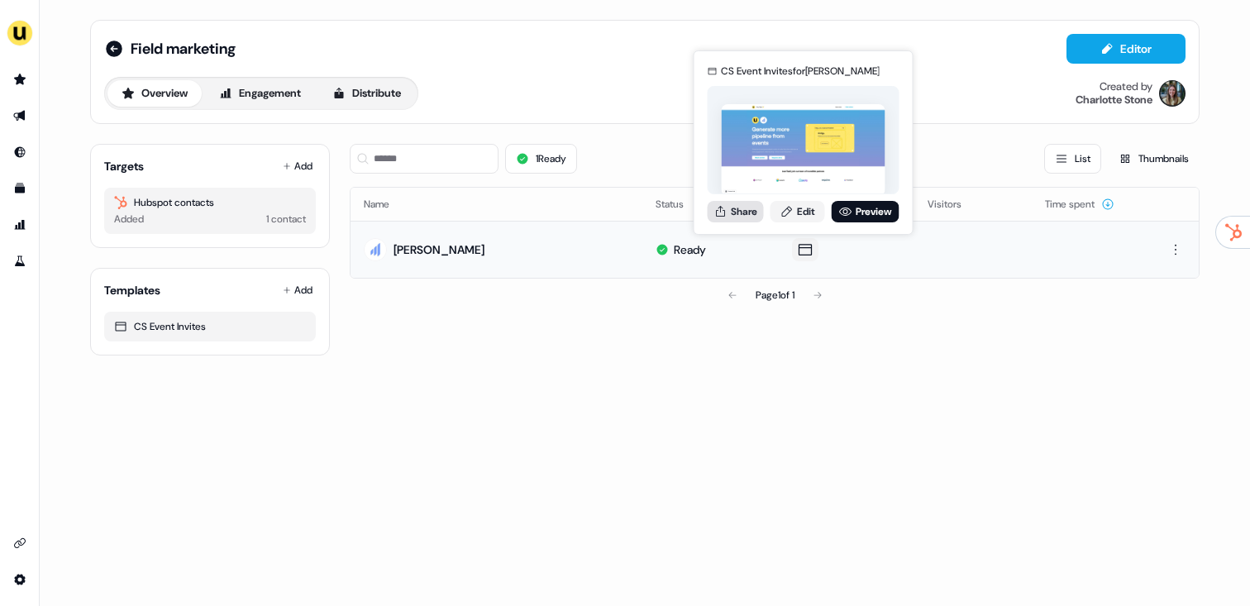
click at [751, 213] on button "Share" at bounding box center [735, 211] width 56 height 21
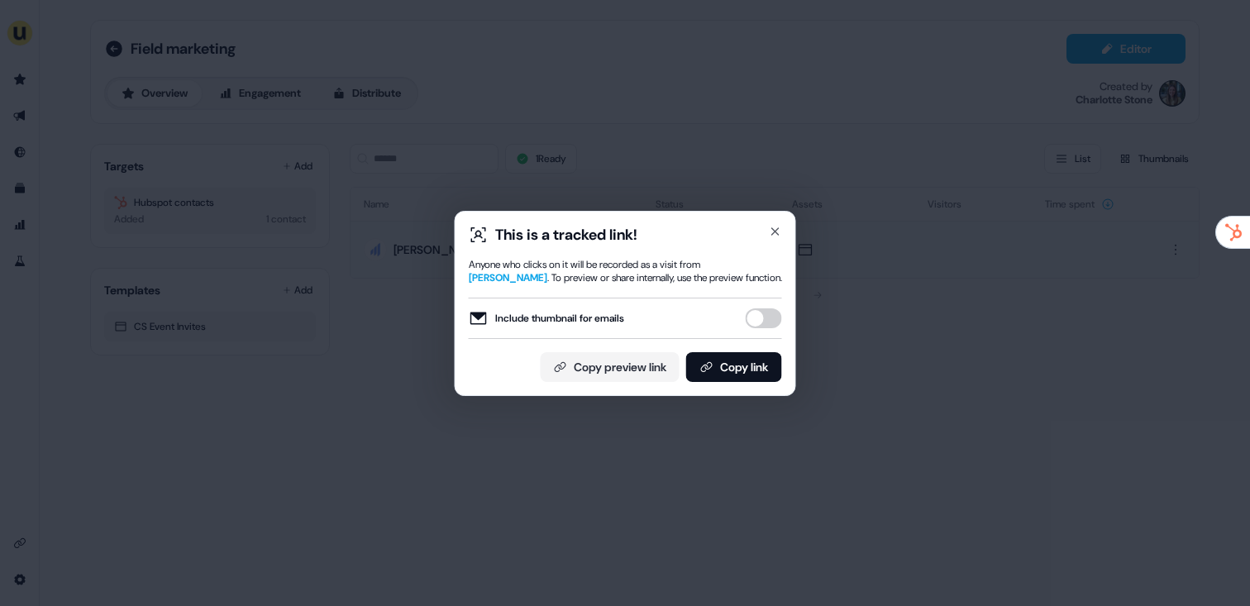
drag, startPoint x: 746, startPoint y: 353, endPoint x: 781, endPoint y: 297, distance: 66.1
click at [747, 353] on button "Copy link" at bounding box center [734, 367] width 96 height 30
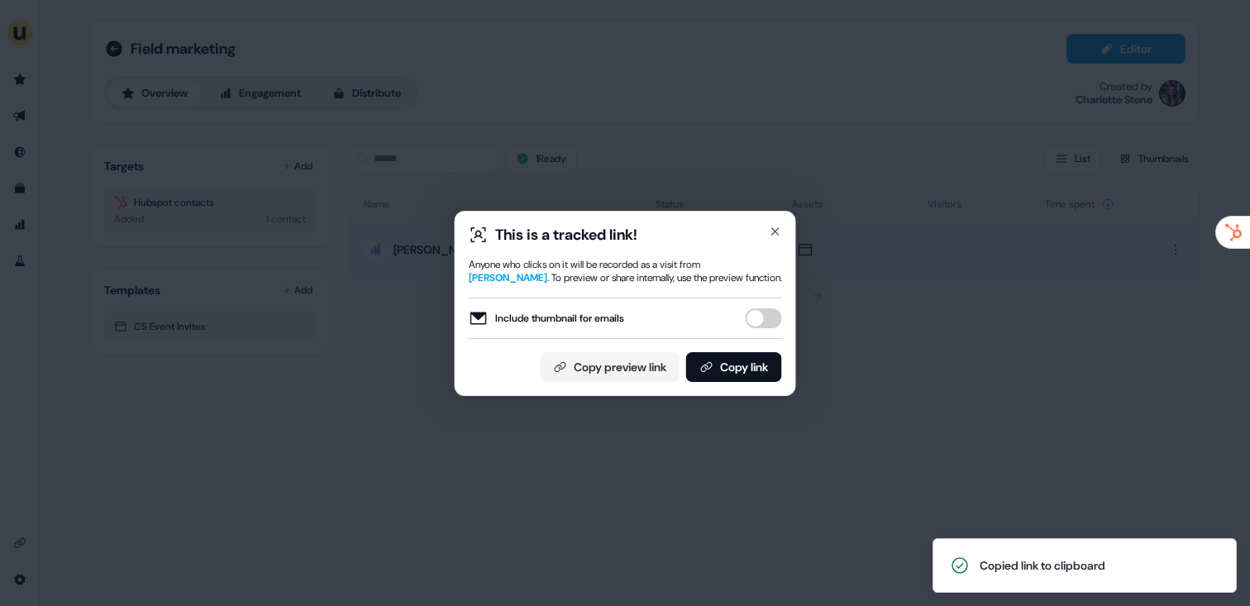
click at [248, 259] on div "This is a tracked link! Anyone who clicks on it will be recorded as a visit fro…" at bounding box center [625, 303] width 1250 height 606
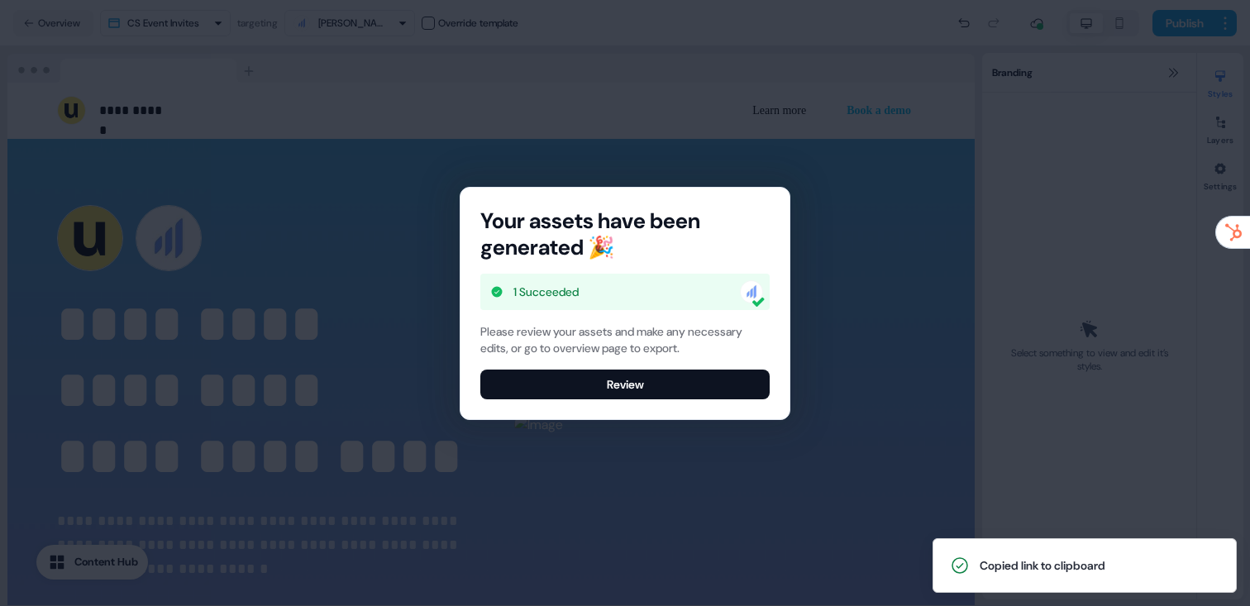
click at [626, 406] on div "Your assets have been generated 🎉 1 Succeeded Please review your assets and mak…" at bounding box center [624, 303] width 329 height 231
click at [694, 369] on button "Review" at bounding box center [624, 384] width 289 height 30
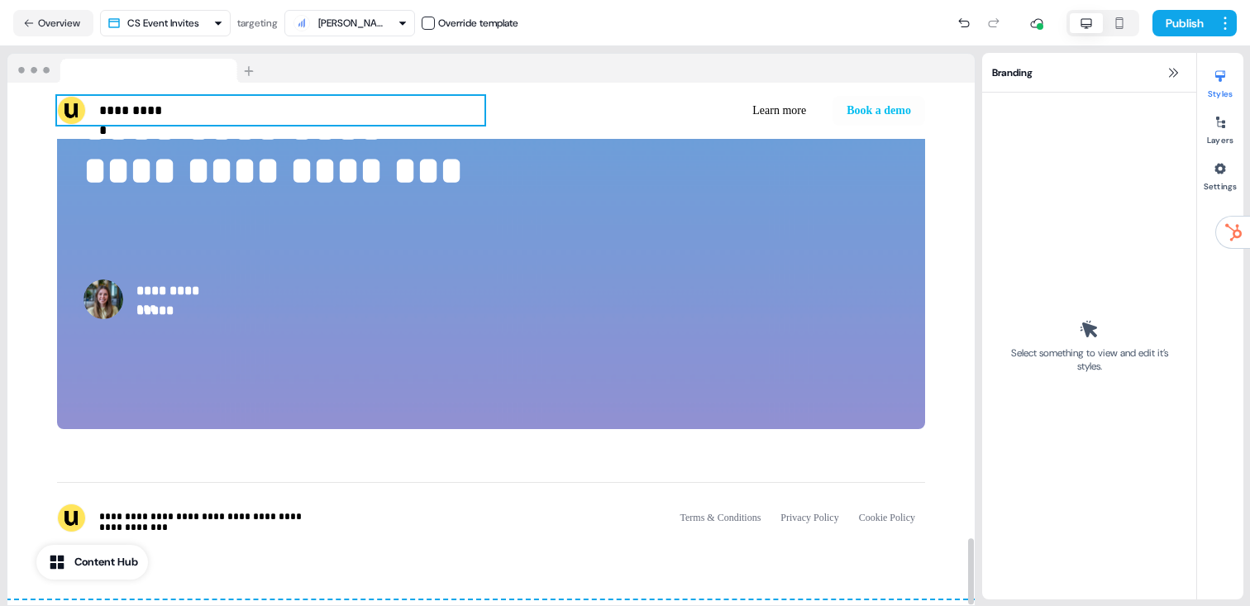
scroll to position [3565, 0]
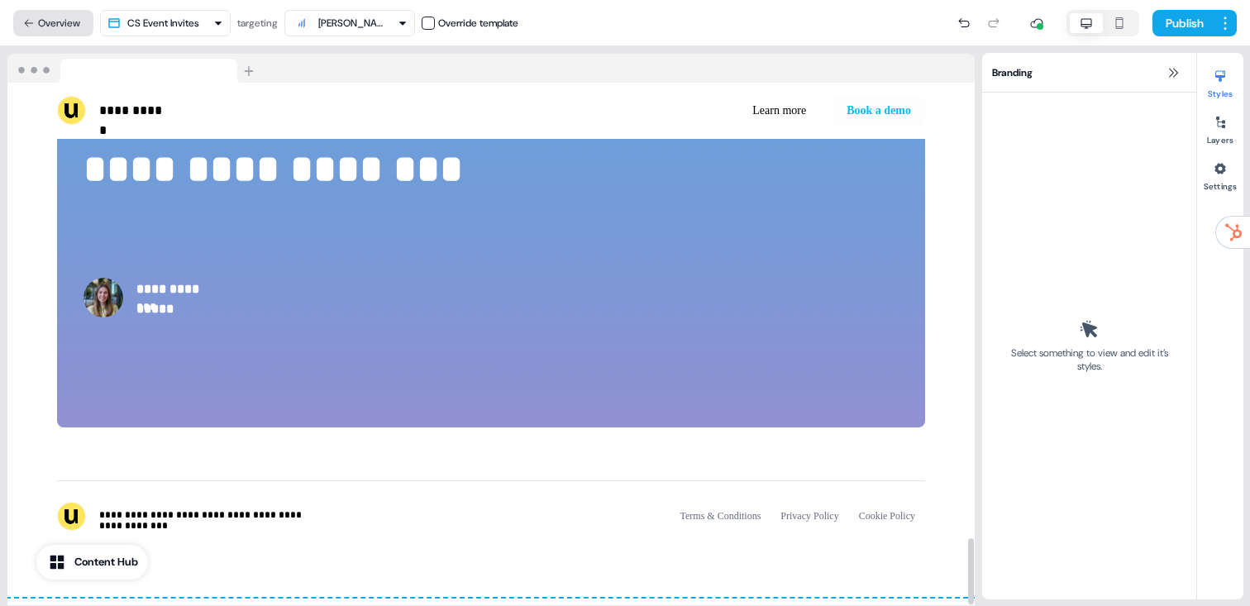
click at [31, 26] on icon at bounding box center [29, 23] width 12 height 12
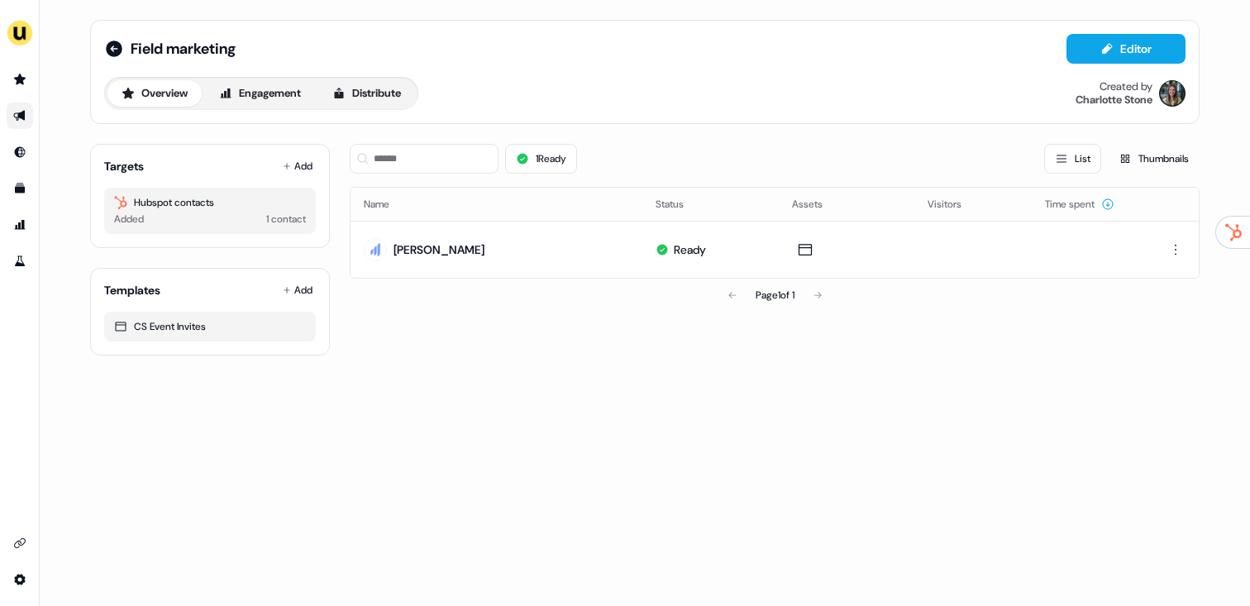
click at [15, 119] on icon "Go to outbound experience" at bounding box center [19, 115] width 13 height 13
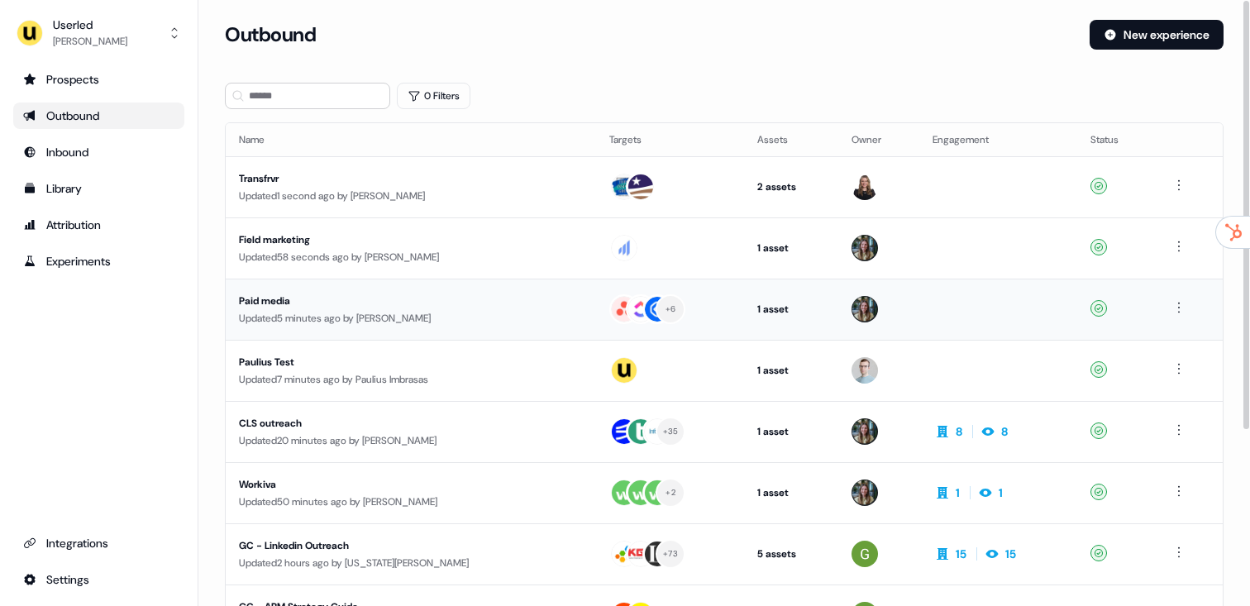
click at [456, 322] on div "Updated 5 minutes ago by Charlotte Stone" at bounding box center [411, 318] width 344 height 17
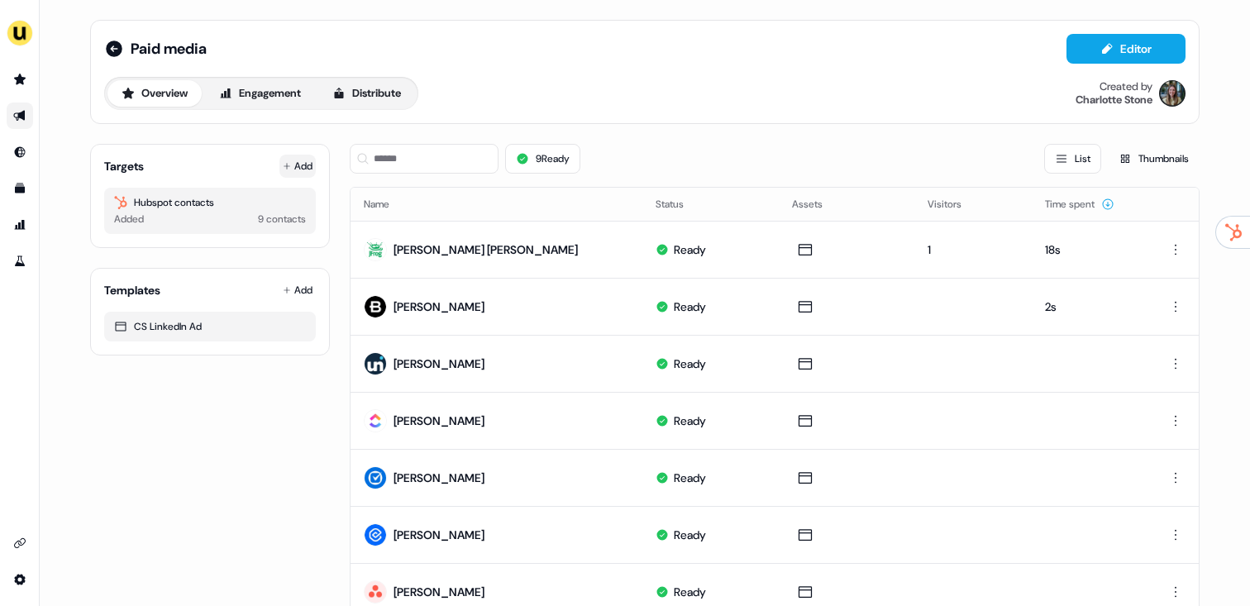
click at [287, 164] on icon at bounding box center [287, 166] width 8 height 8
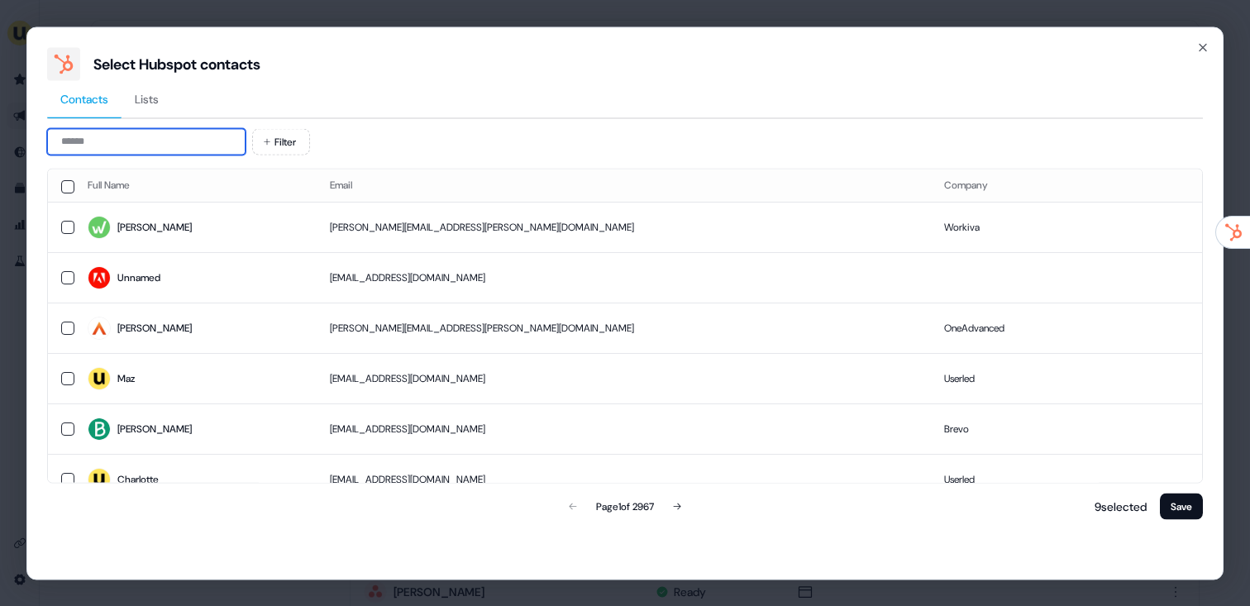
click at [174, 138] on input at bounding box center [146, 141] width 198 height 26
paste input "**********"
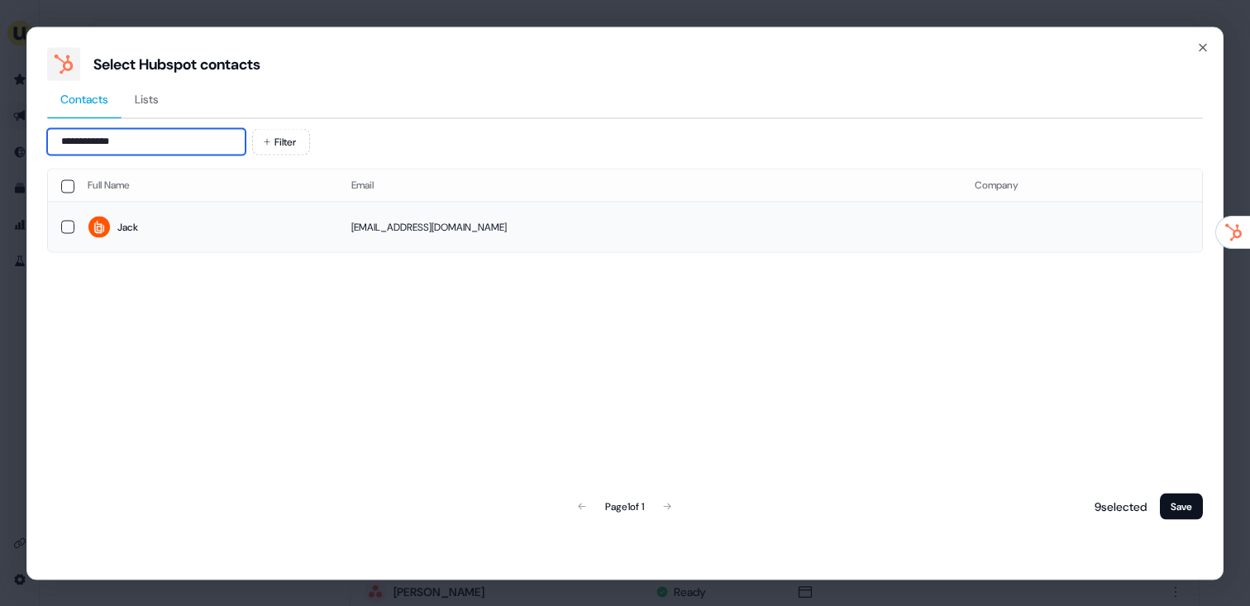
type input "**********"
click at [293, 226] on span "Jack" at bounding box center [206, 227] width 237 height 23
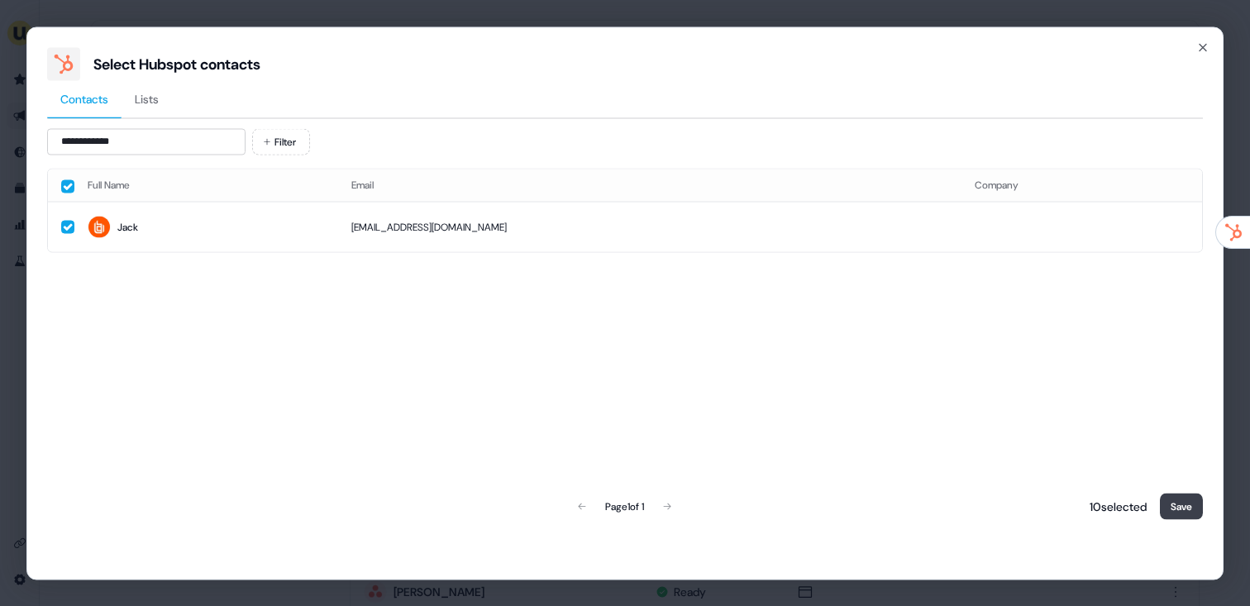
click at [1169, 504] on button "Save" at bounding box center [1181, 506] width 43 height 26
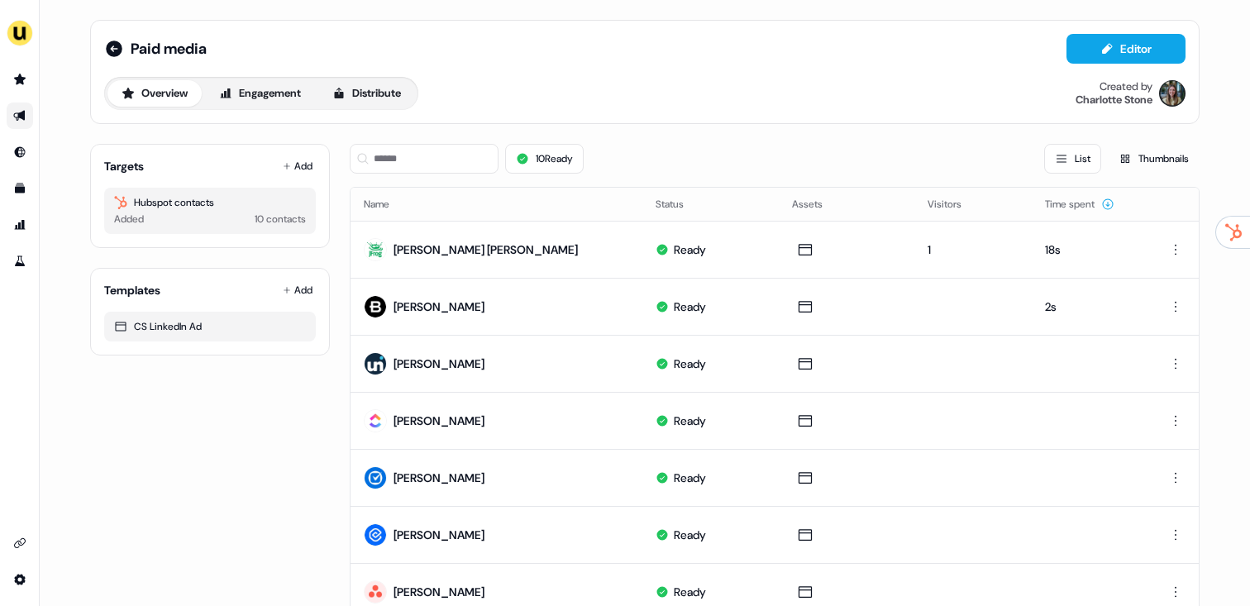
click at [379, 174] on div "10 Ready List Thumbnails" at bounding box center [775, 159] width 850 height 56
click at [411, 157] on input at bounding box center [424, 159] width 149 height 30
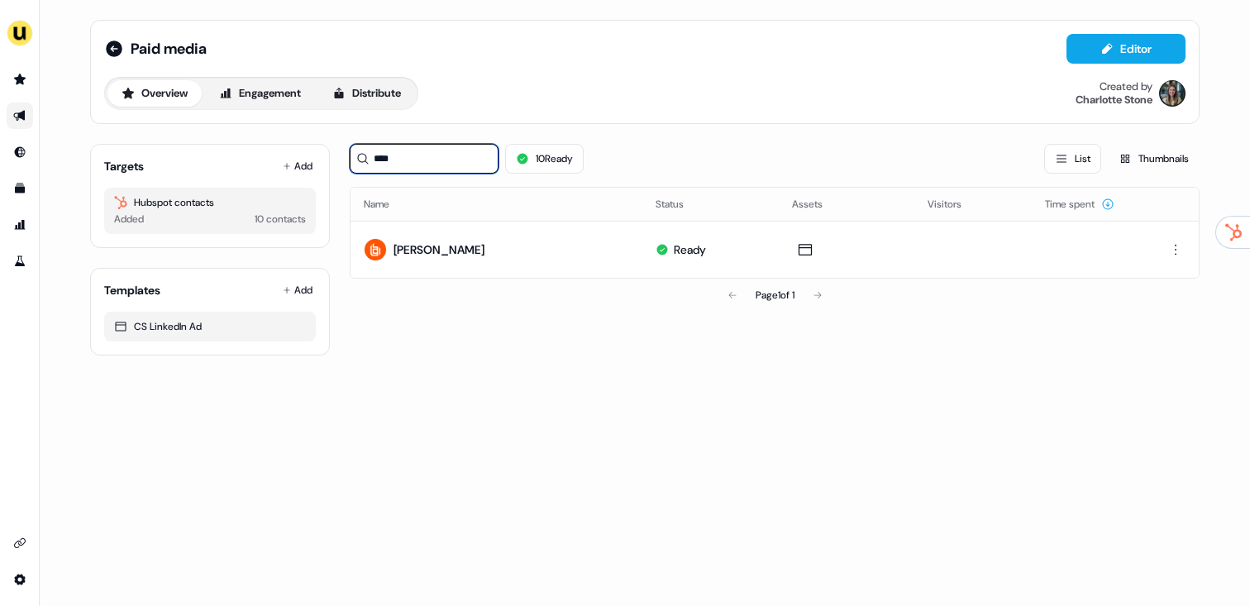
type input "****"
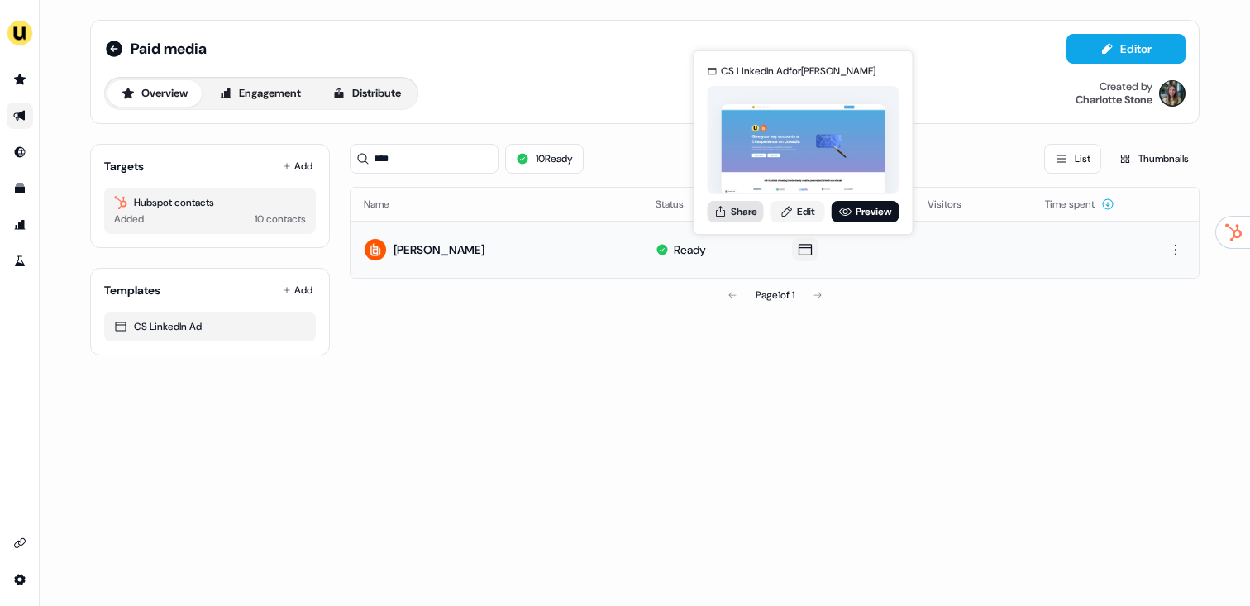
click at [738, 214] on button "Share" at bounding box center [735, 211] width 56 height 21
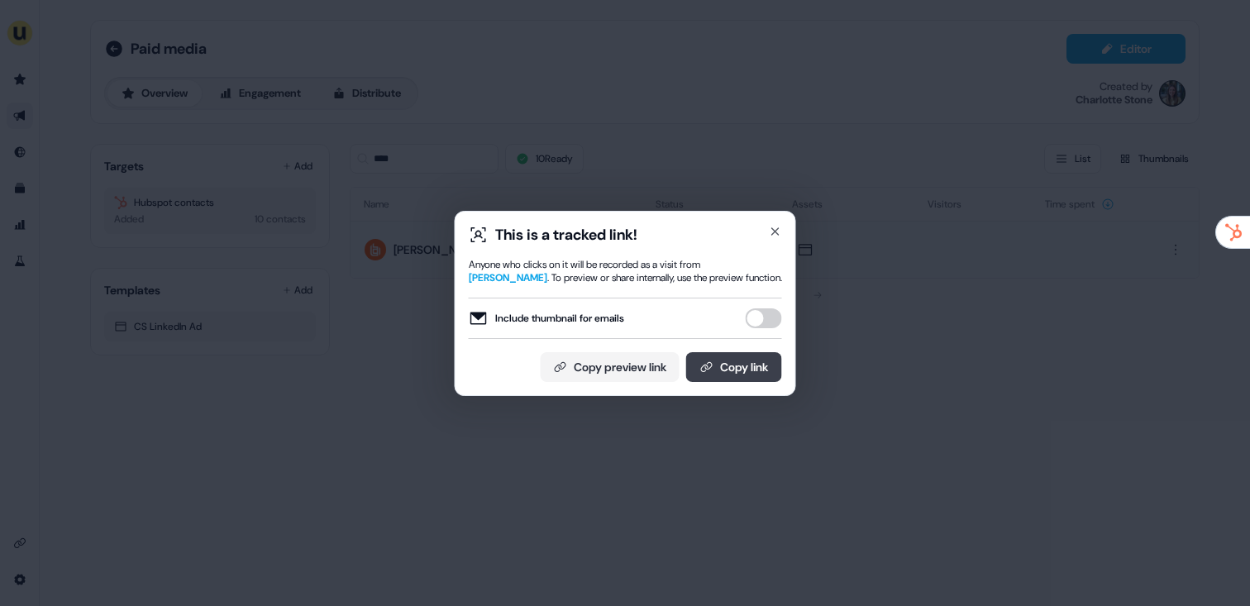
click at [734, 358] on button "Copy link" at bounding box center [734, 367] width 96 height 30
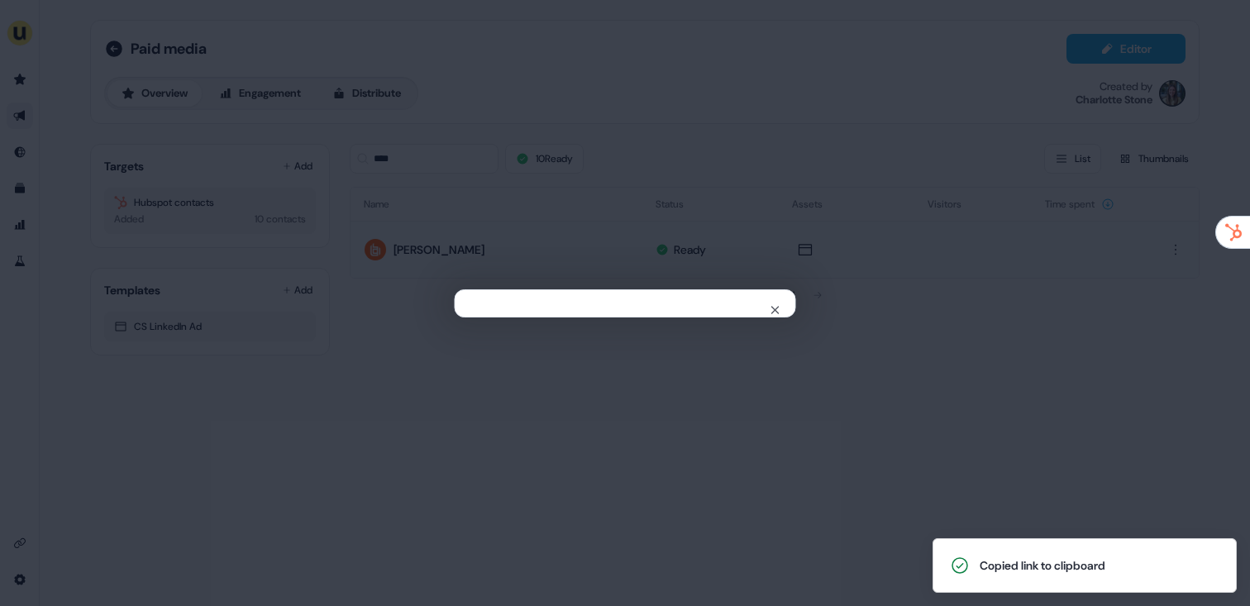
drag, startPoint x: 829, startPoint y: 129, endPoint x: 662, endPoint y: 160, distance: 169.9
click at [829, 129] on div "Close" at bounding box center [625, 303] width 1250 height 606
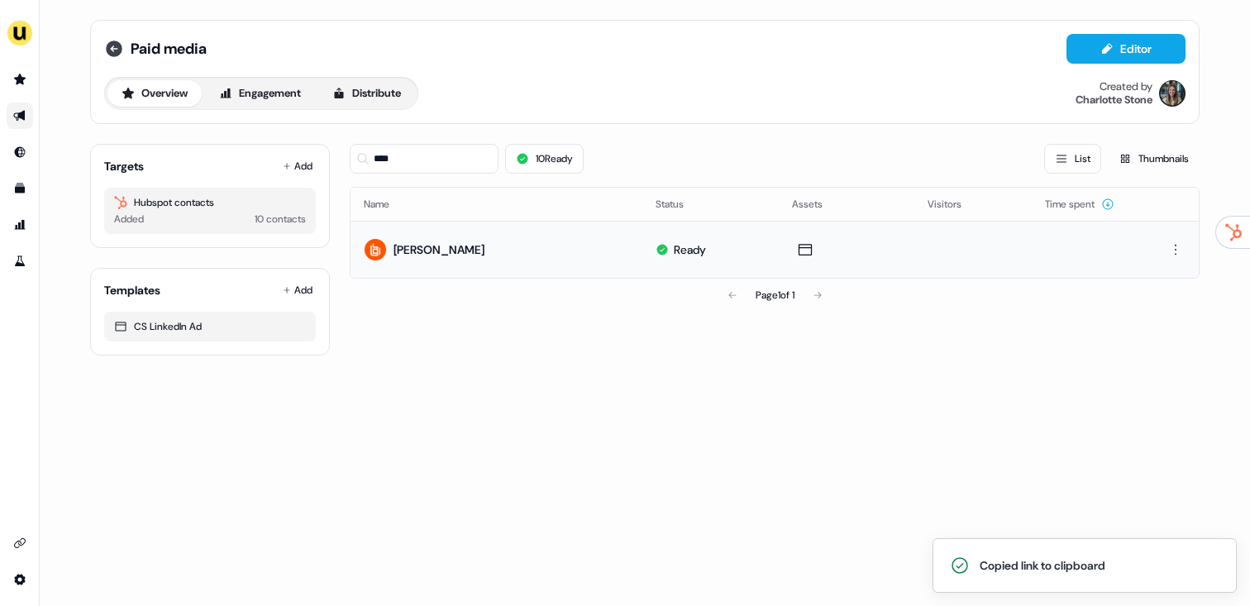
click at [112, 50] on icon at bounding box center [114, 49] width 20 height 20
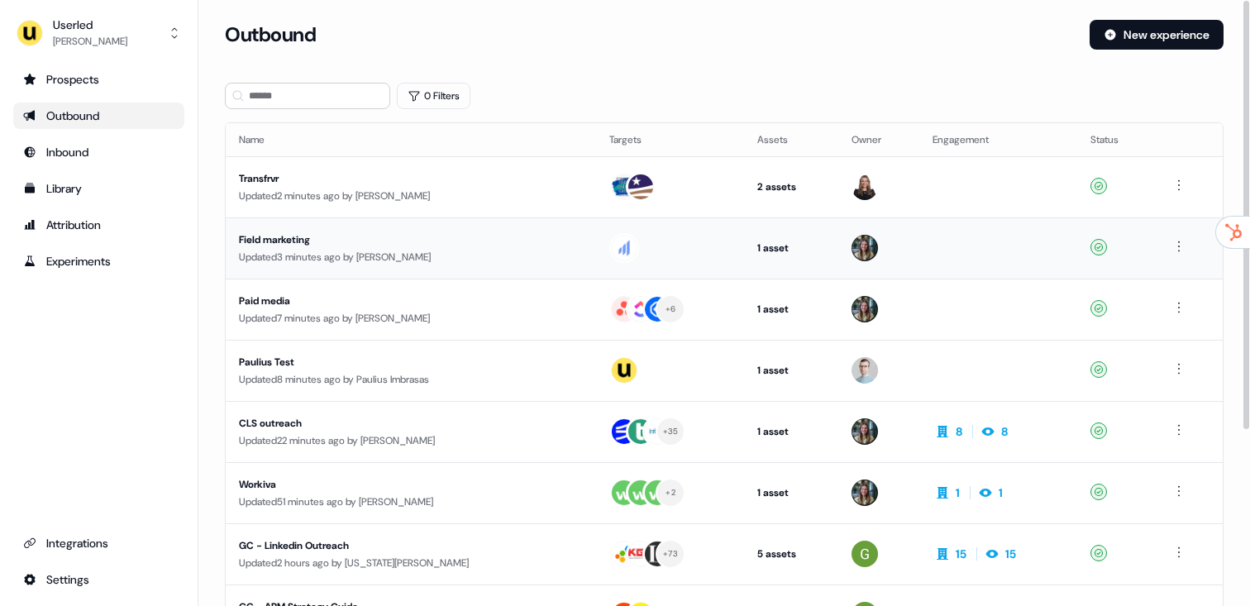
click at [365, 259] on div "Updated 3 minutes ago by Charlotte Stone" at bounding box center [411, 257] width 344 height 17
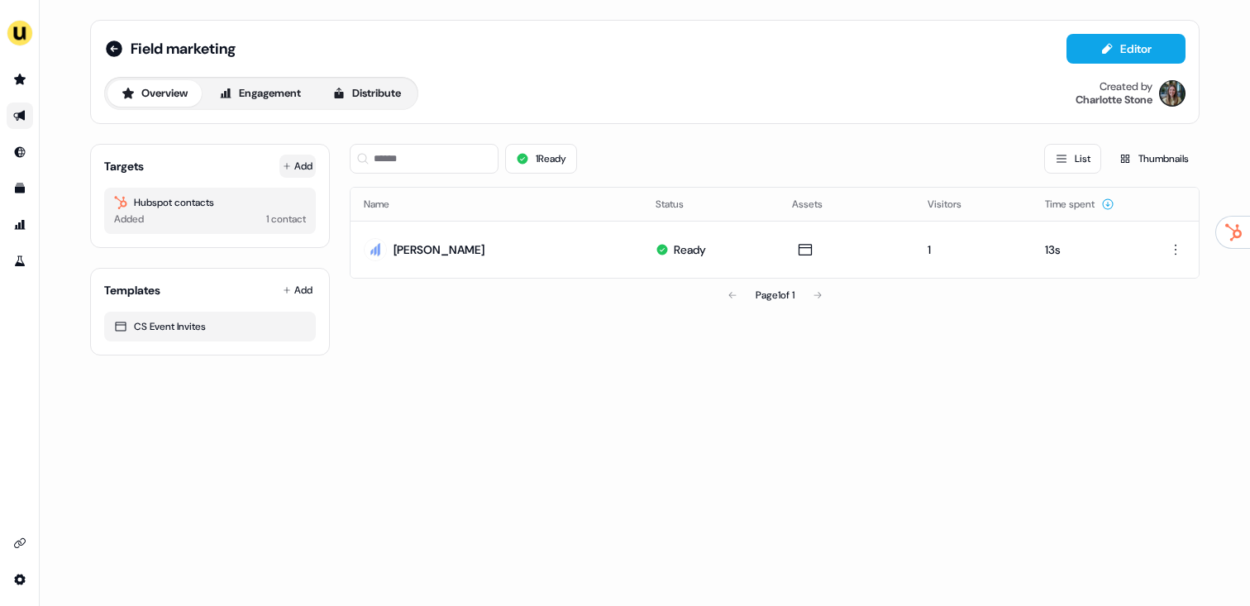
click at [291, 164] on button "Add" at bounding box center [297, 166] width 36 height 23
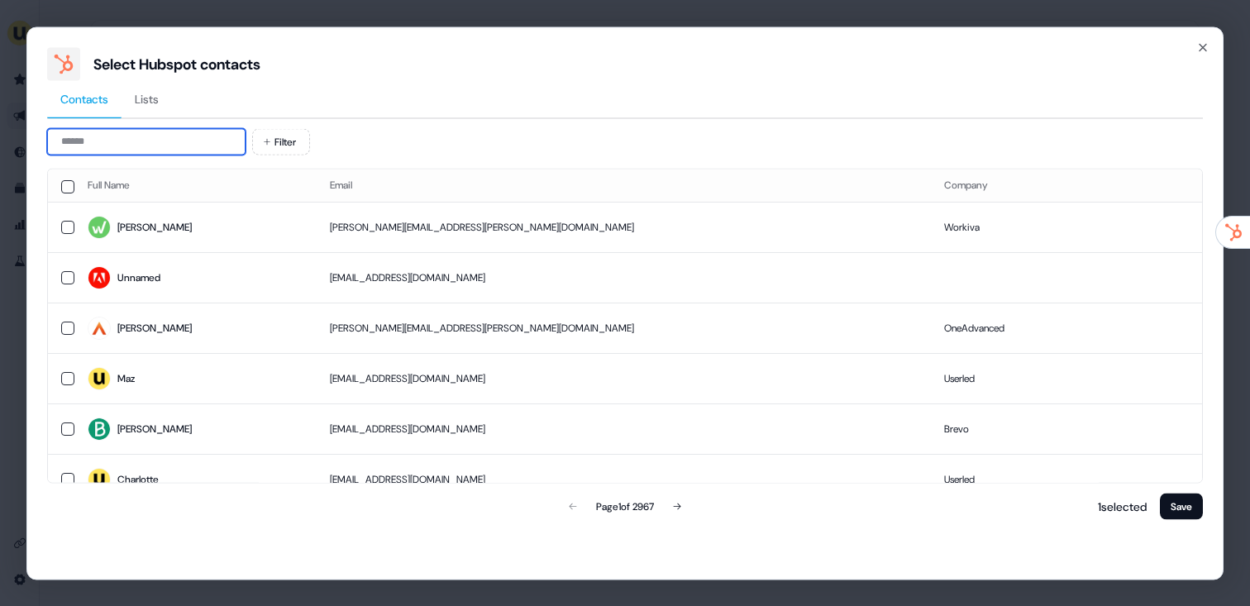
click at [100, 146] on input at bounding box center [146, 141] width 198 height 26
paste input "**********"
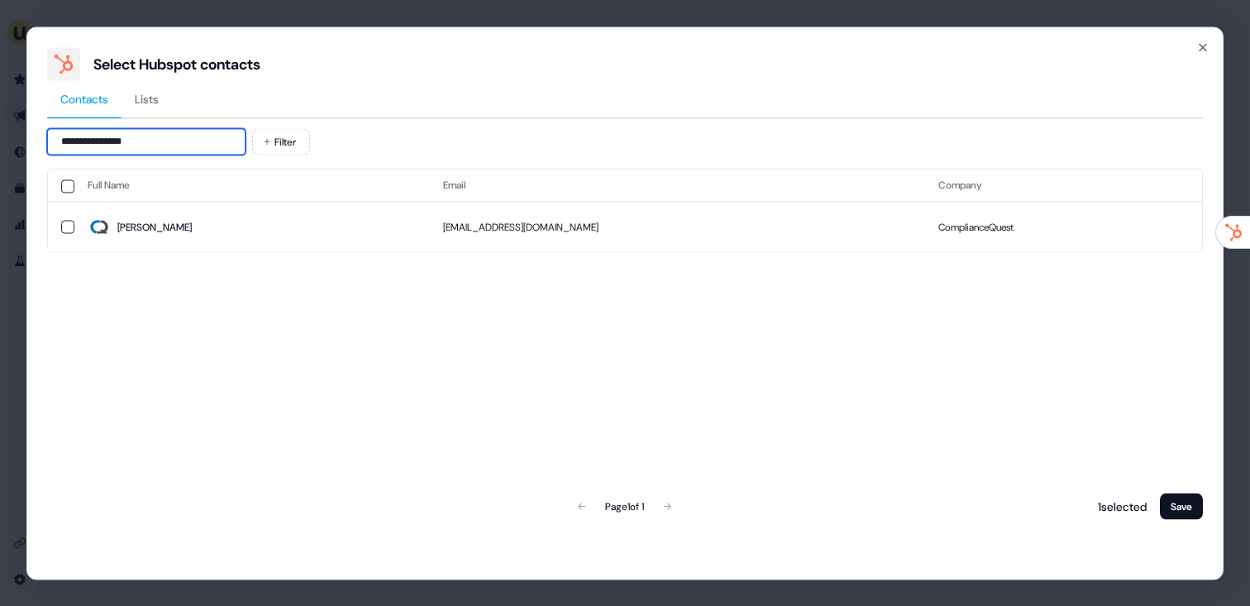
type input "**********"
click at [193, 212] on td "Michelle" at bounding box center [251, 227] width 355 height 50
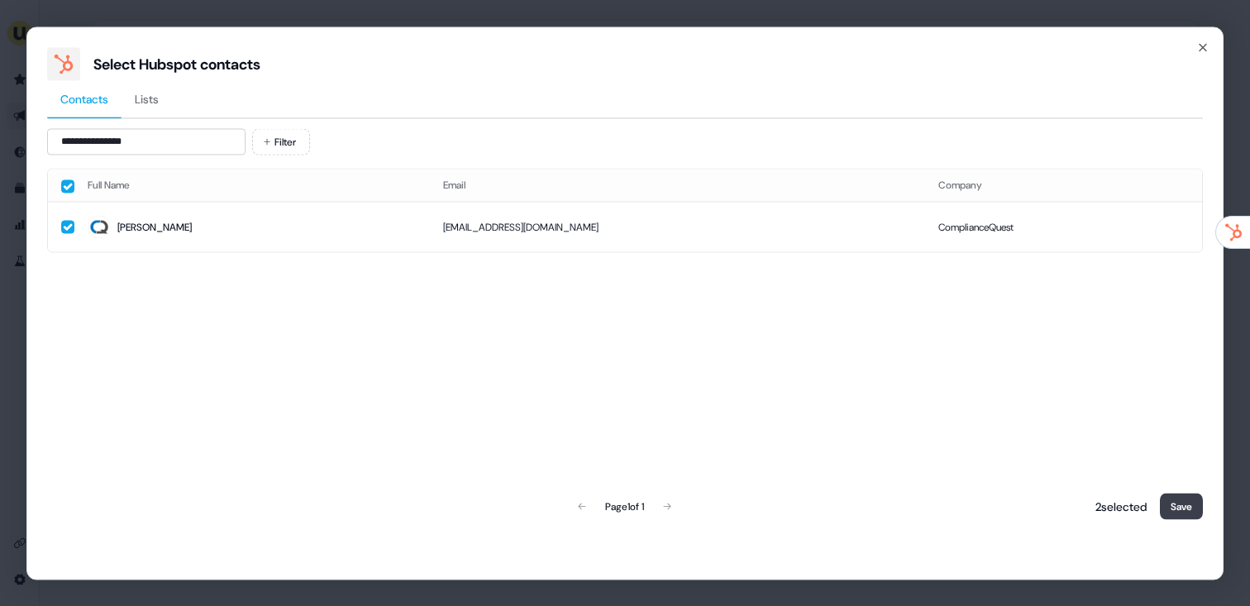
click at [1169, 506] on button "Save" at bounding box center [1181, 506] width 43 height 26
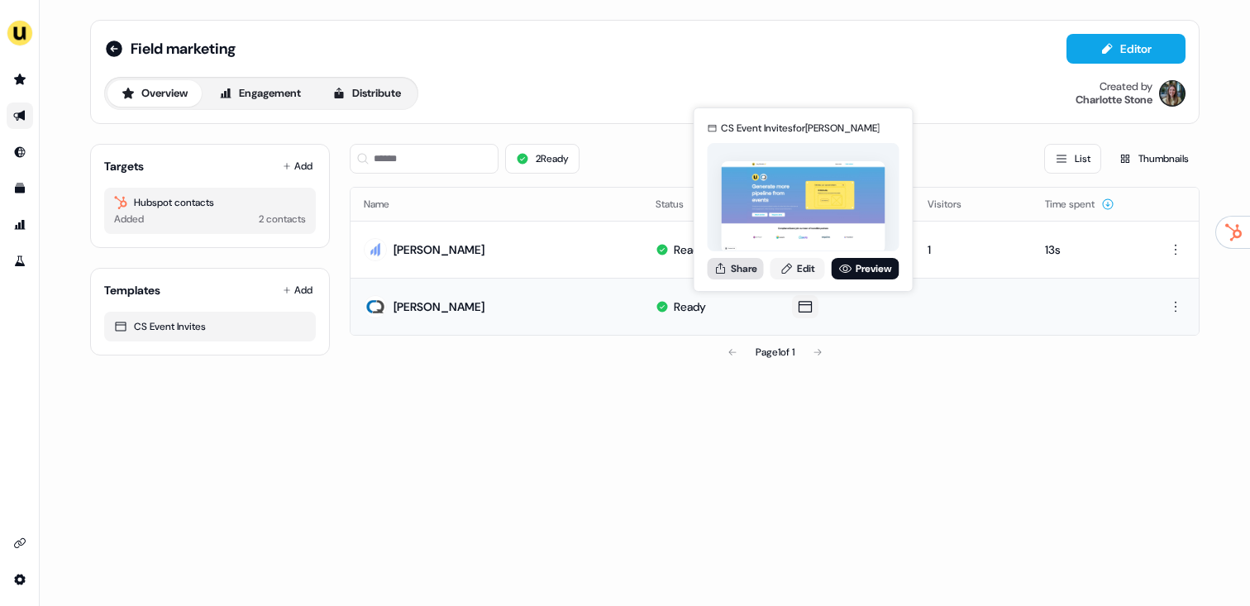
click at [722, 268] on icon at bounding box center [720, 268] width 13 height 13
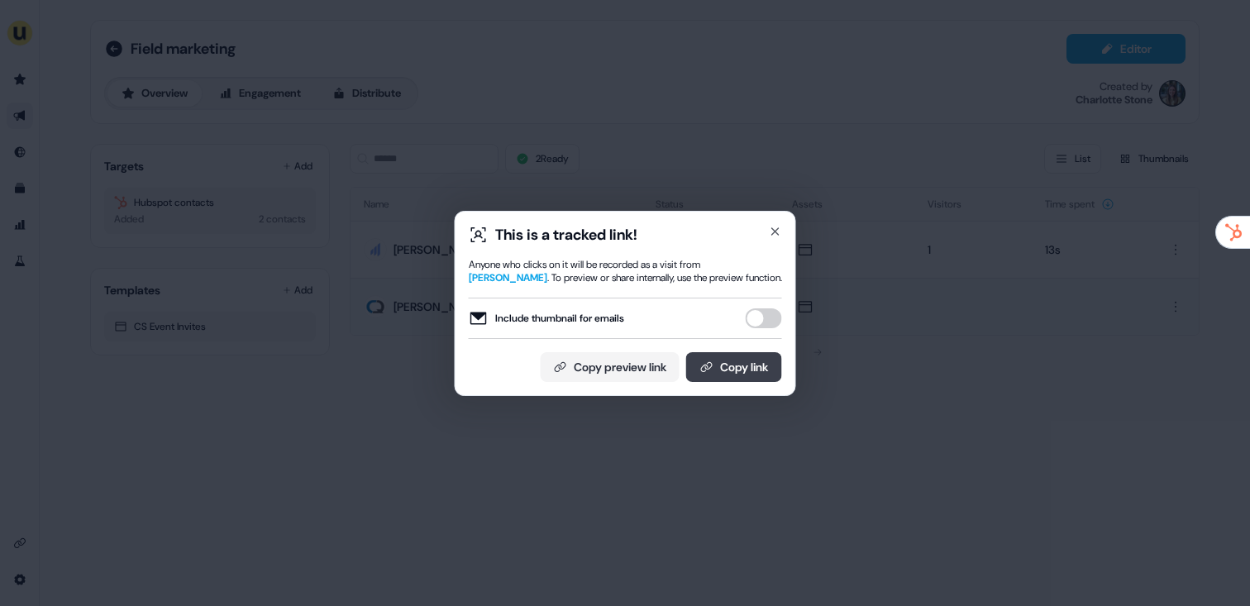
click at [765, 361] on button "Copy link" at bounding box center [734, 367] width 96 height 30
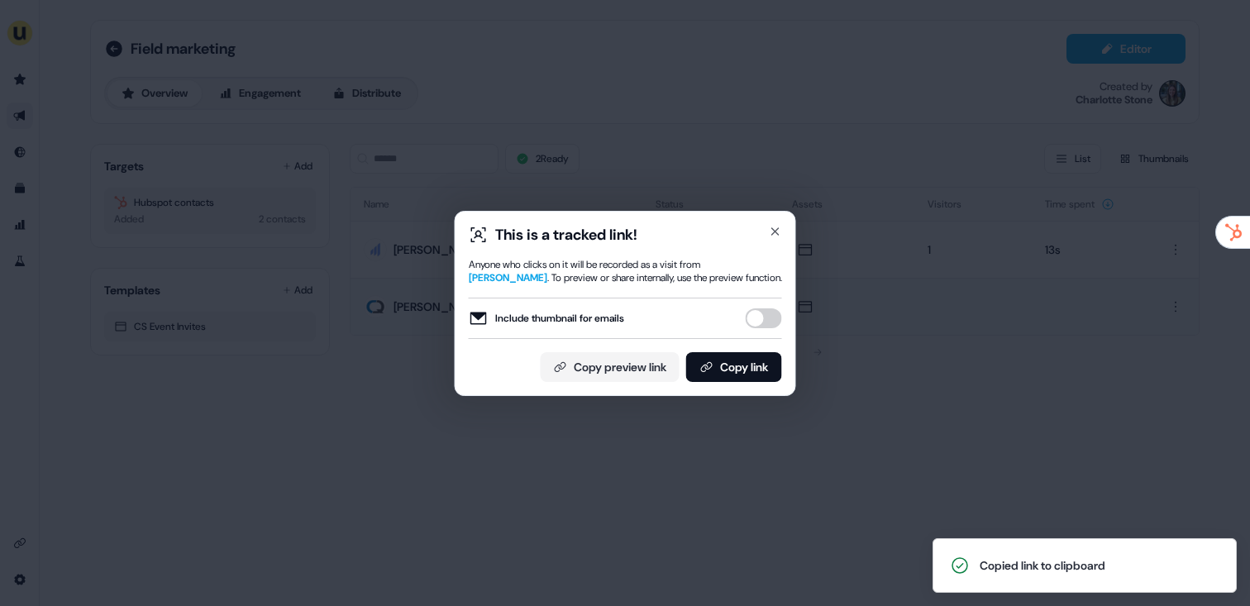
click at [369, 338] on div "This is a tracked link! Anyone who clicks on it will be recorded as a visit fro…" at bounding box center [625, 303] width 1250 height 606
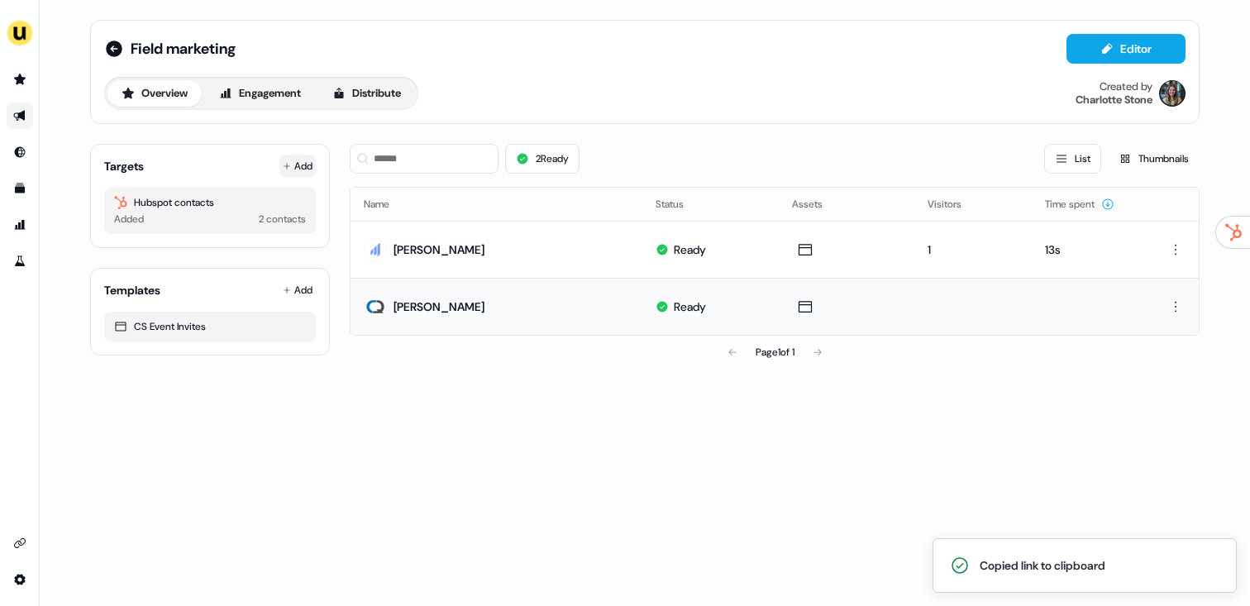
click at [300, 159] on button "Add" at bounding box center [297, 166] width 36 height 23
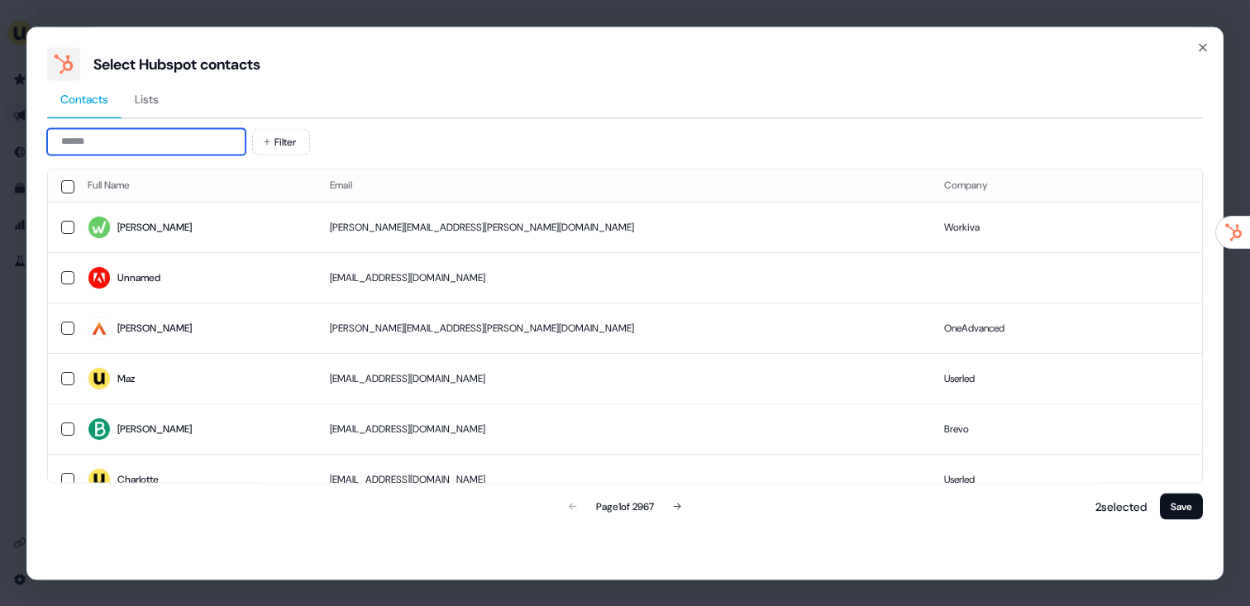
click at [176, 137] on input at bounding box center [146, 141] width 198 height 26
paste input "**********"
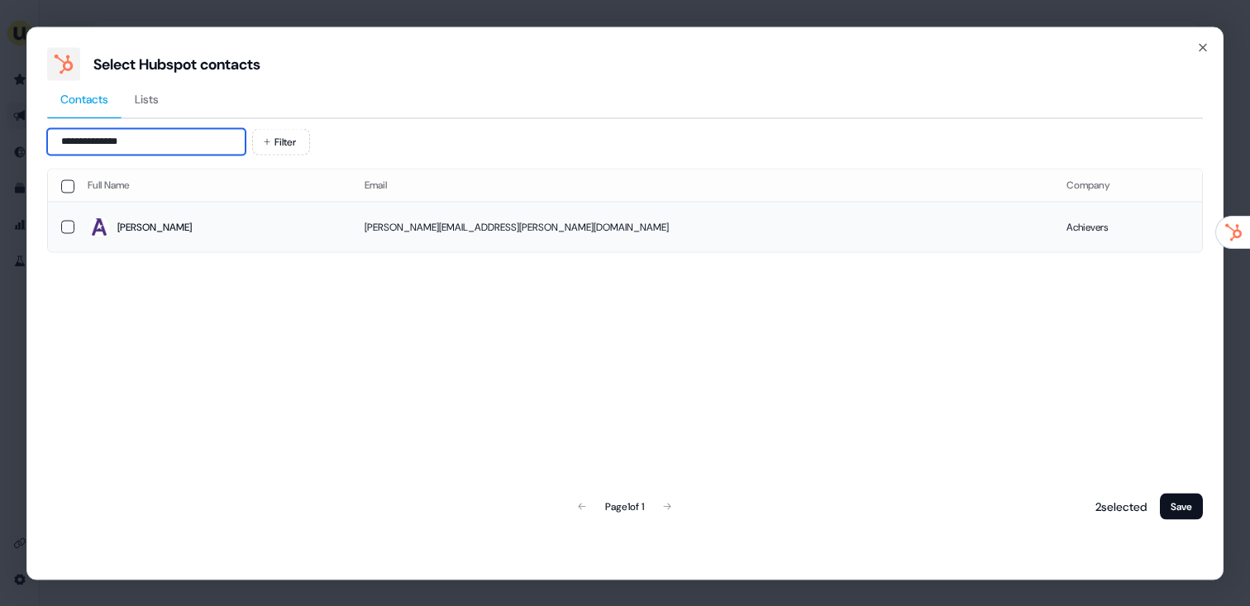
type input "**********"
click at [263, 227] on span "Timothy" at bounding box center [213, 227] width 250 height 23
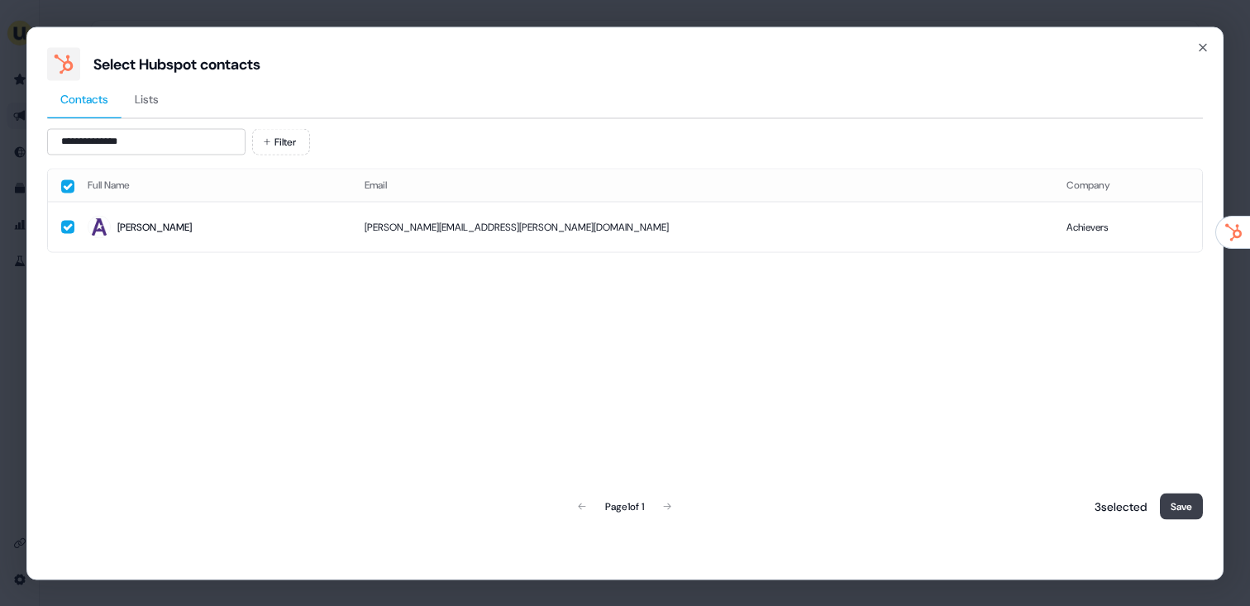
click at [1188, 502] on button "Save" at bounding box center [1181, 506] width 43 height 26
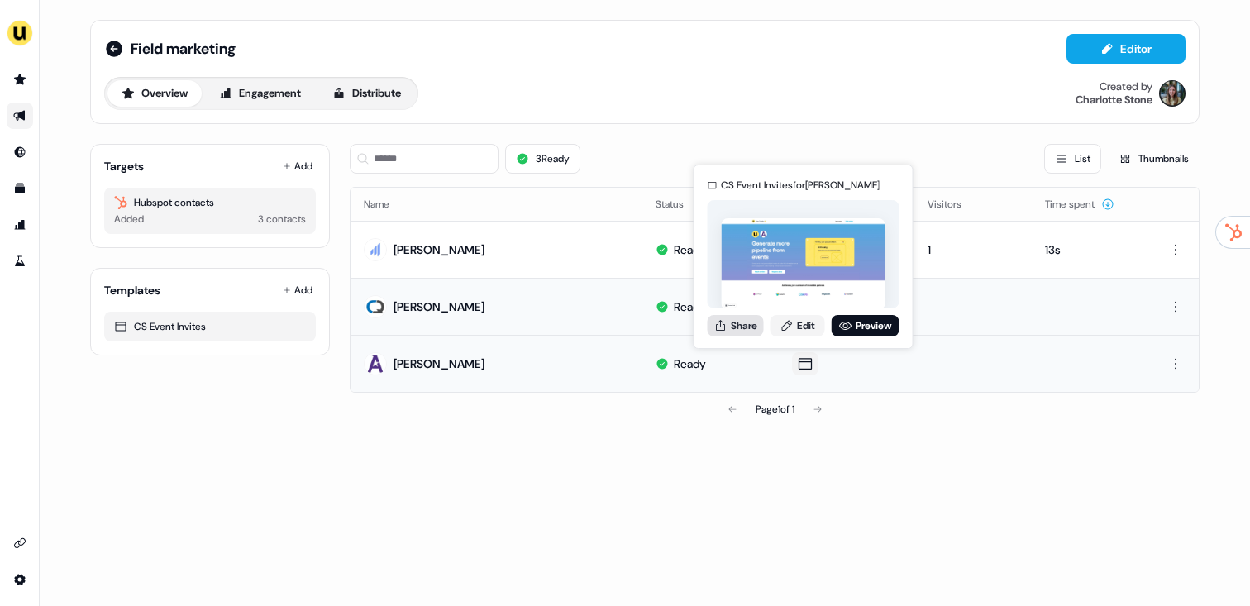
click at [731, 326] on button "Share" at bounding box center [735, 325] width 56 height 21
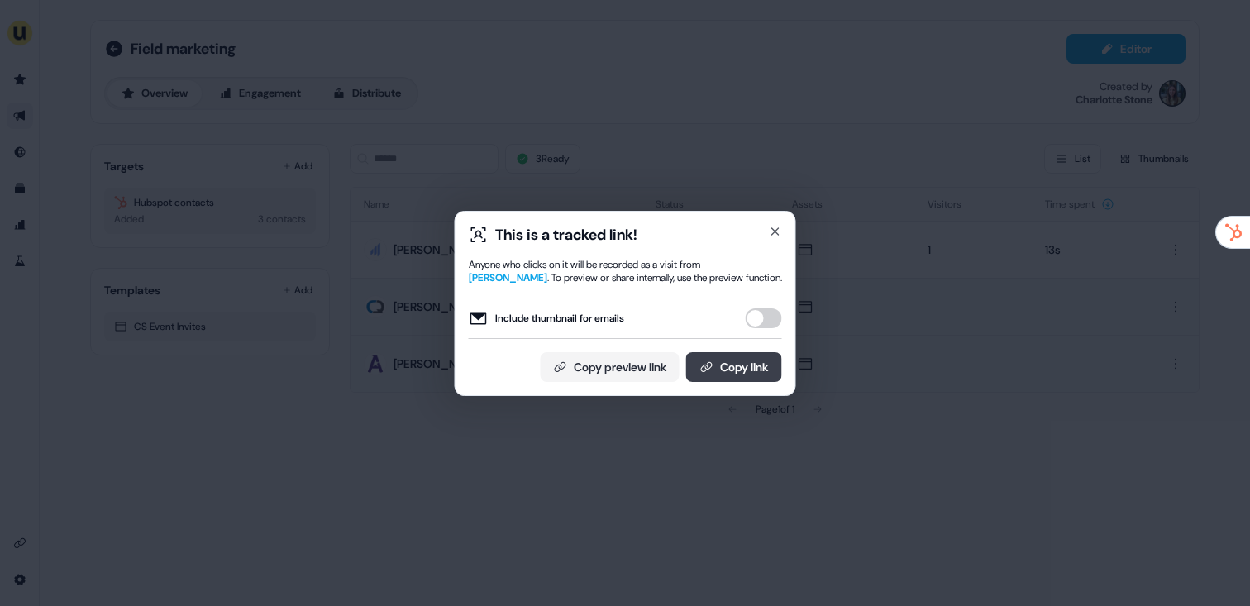
click at [750, 366] on button "Copy link" at bounding box center [734, 367] width 96 height 30
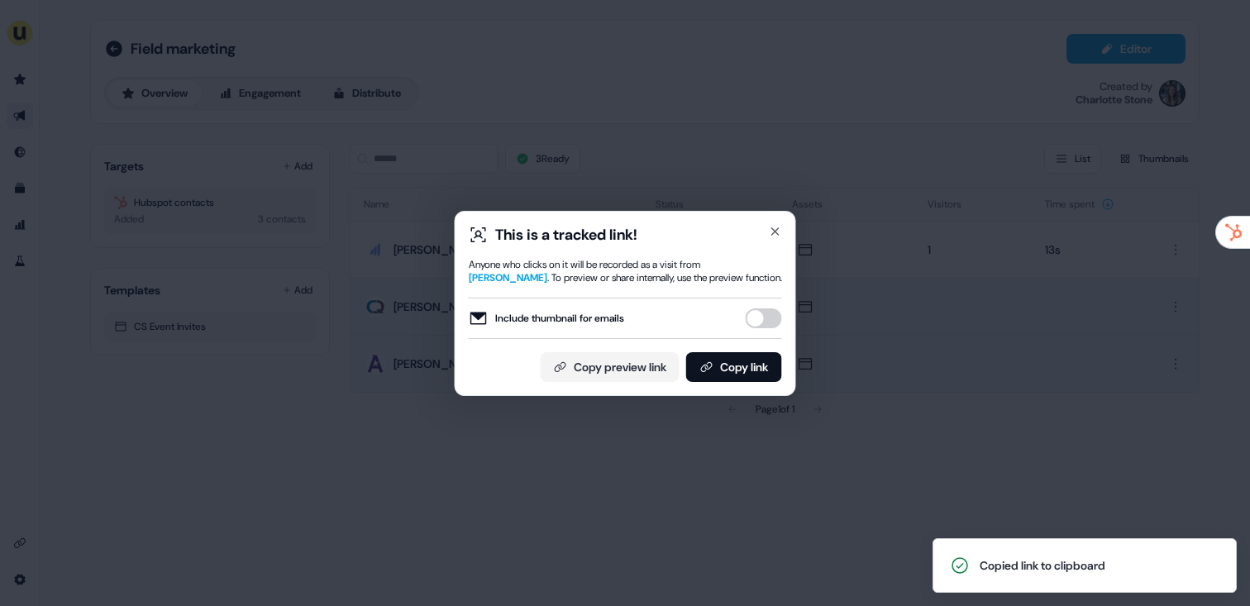
click at [336, 348] on div "This is a tracked link! Anyone who clicks on it will be recorded as a visit fro…" at bounding box center [625, 303] width 1250 height 606
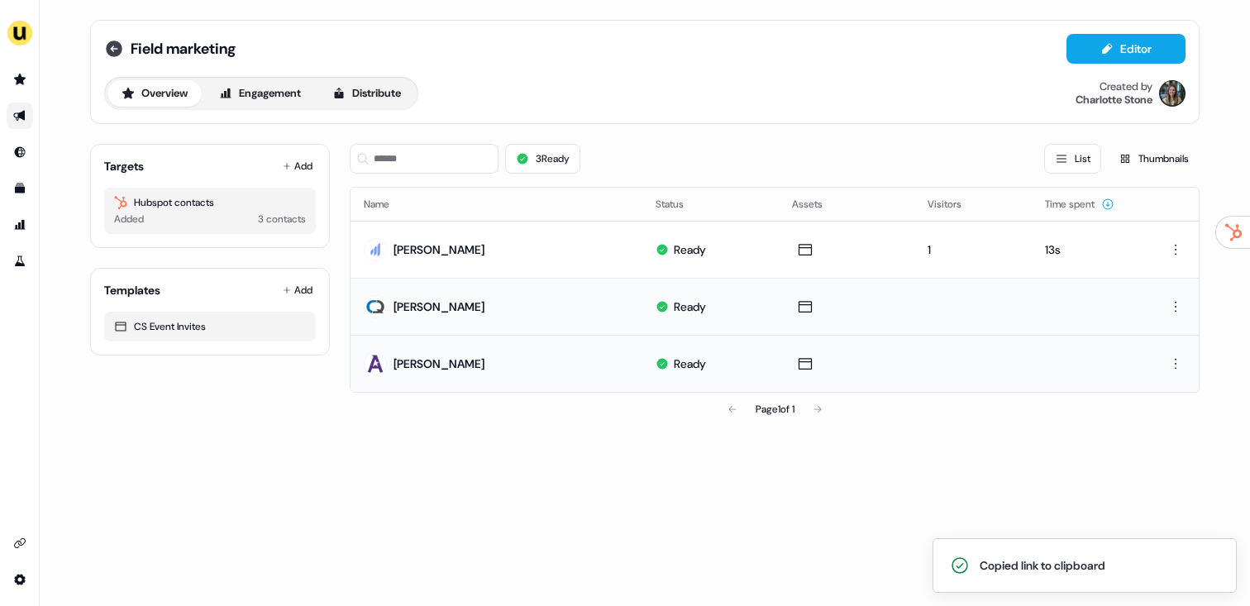
click at [108, 51] on icon at bounding box center [114, 48] width 17 height 17
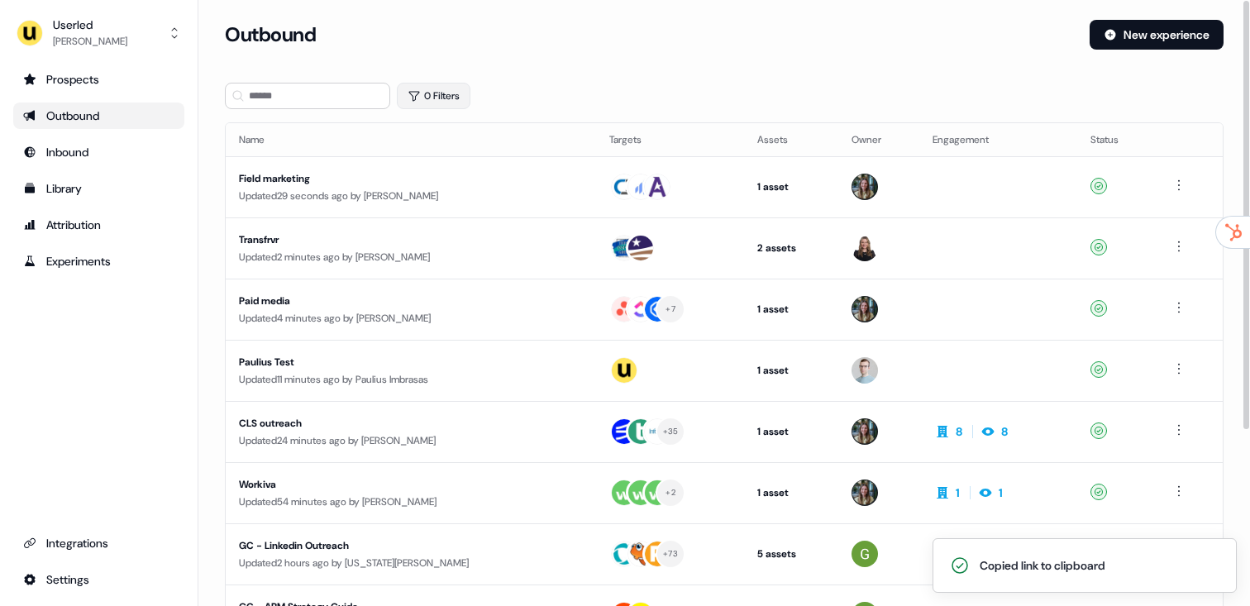
click at [440, 99] on button "0 Filters" at bounding box center [434, 96] width 74 height 26
click at [460, 165] on html "Copied link to clipboard For the best experience switch devices to a bigger scr…" at bounding box center [625, 303] width 1250 height 606
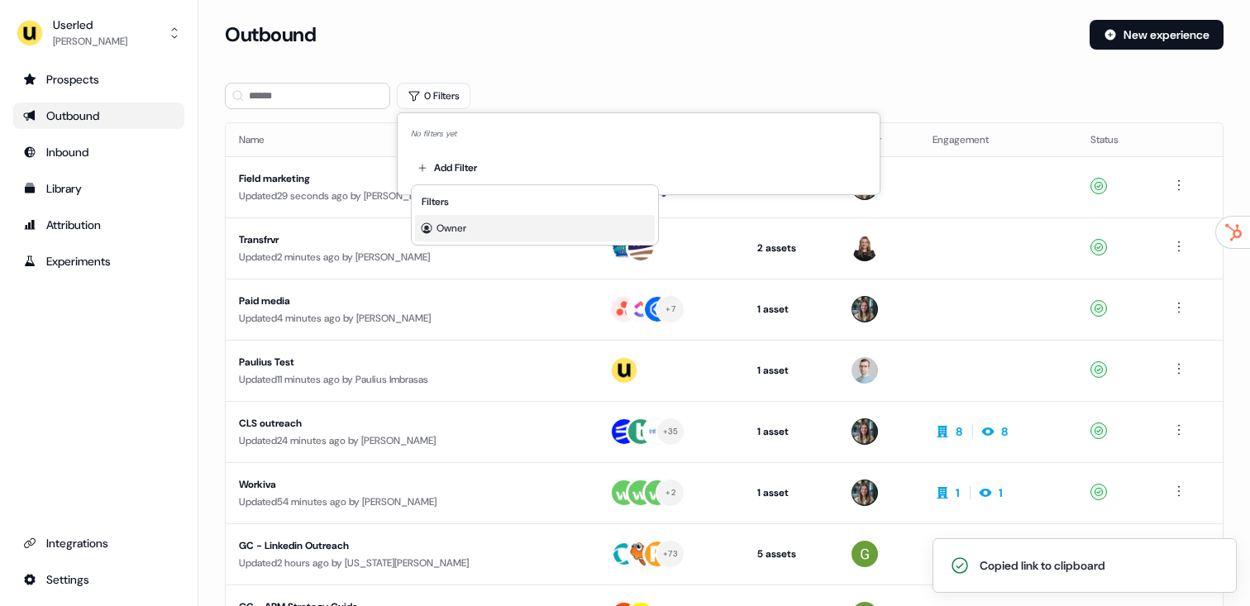
click at [464, 239] on div "Owner" at bounding box center [535, 228] width 240 height 26
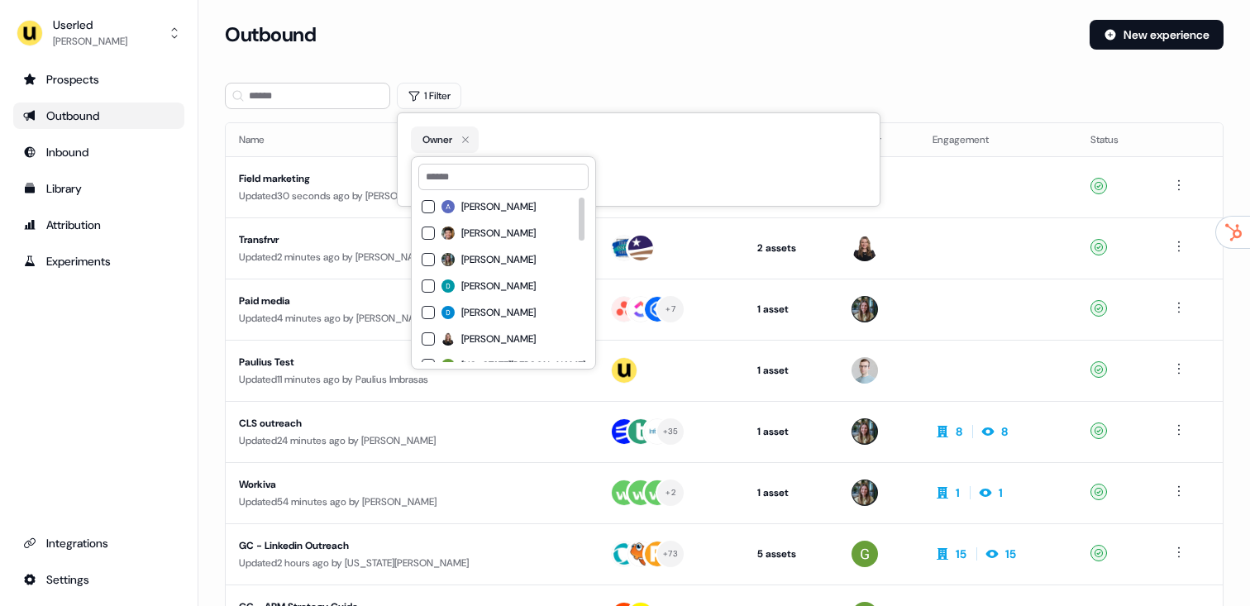
click at [484, 255] on span "[PERSON_NAME]" at bounding box center [498, 259] width 74 height 13
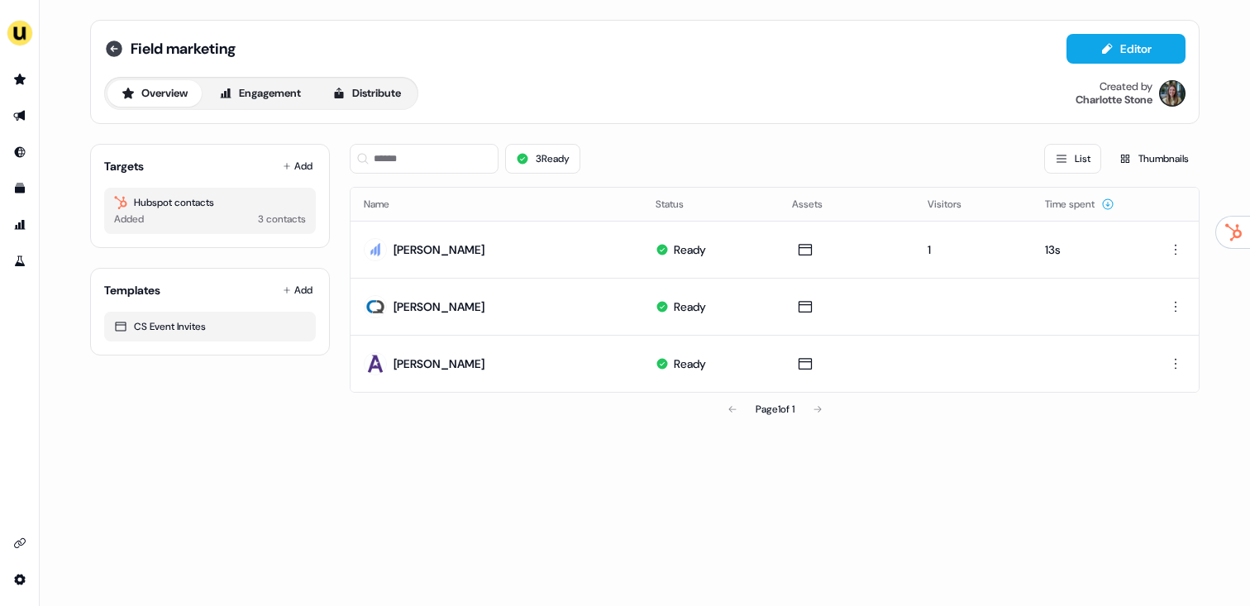
click at [104, 42] on icon at bounding box center [114, 49] width 20 height 20
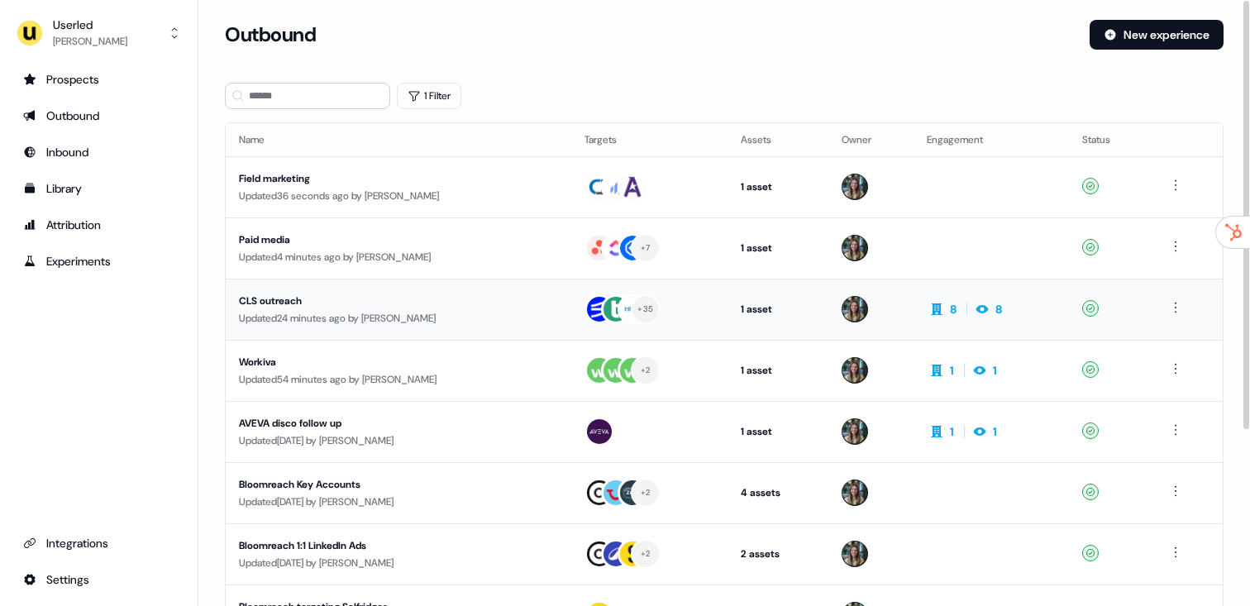
click at [480, 337] on td "CLS outreach Updated 24 minutes ago by Charlotte Stone" at bounding box center [398, 309] width 345 height 61
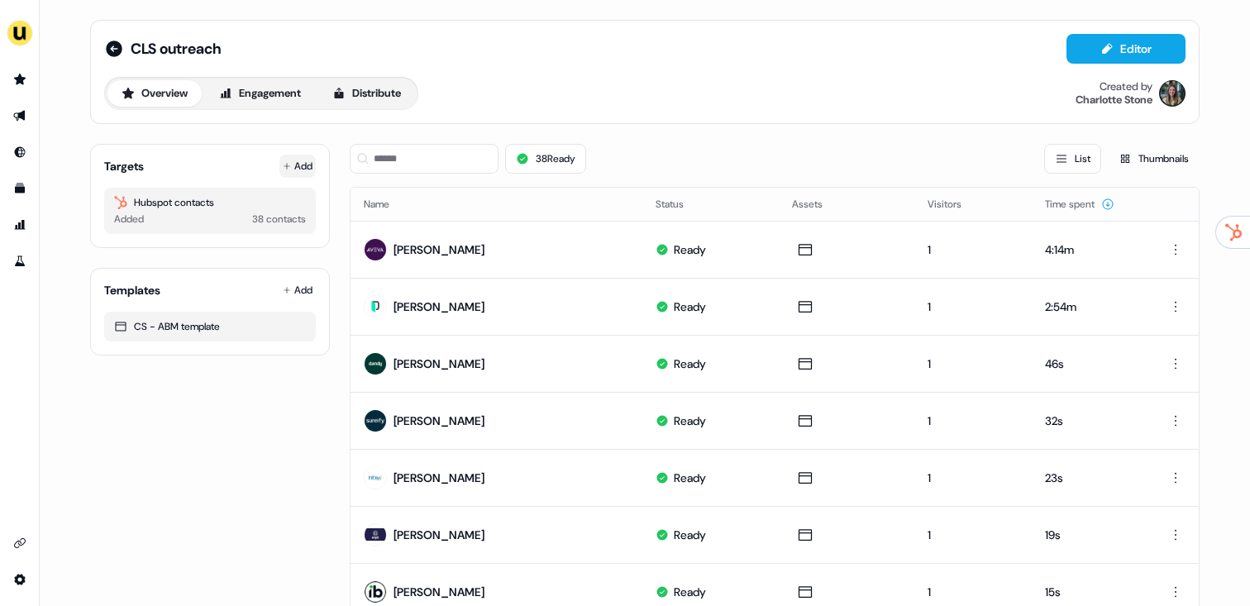
click at [288, 169] on button "Add" at bounding box center [297, 166] width 36 height 23
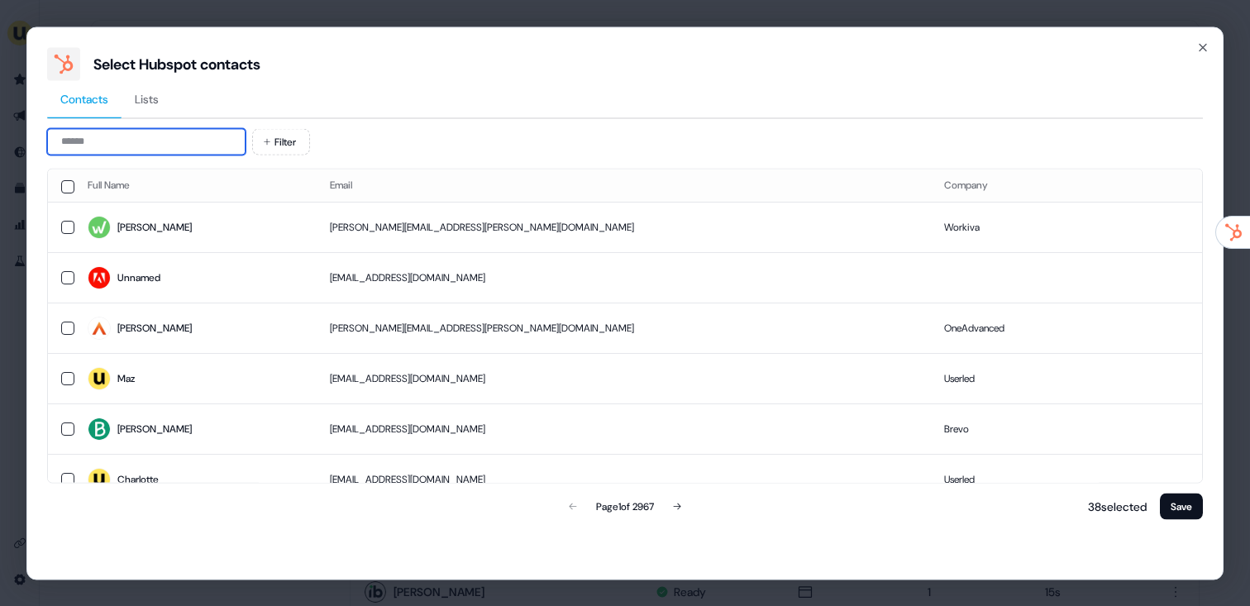
click at [163, 136] on input at bounding box center [146, 141] width 198 height 26
paste input "**********"
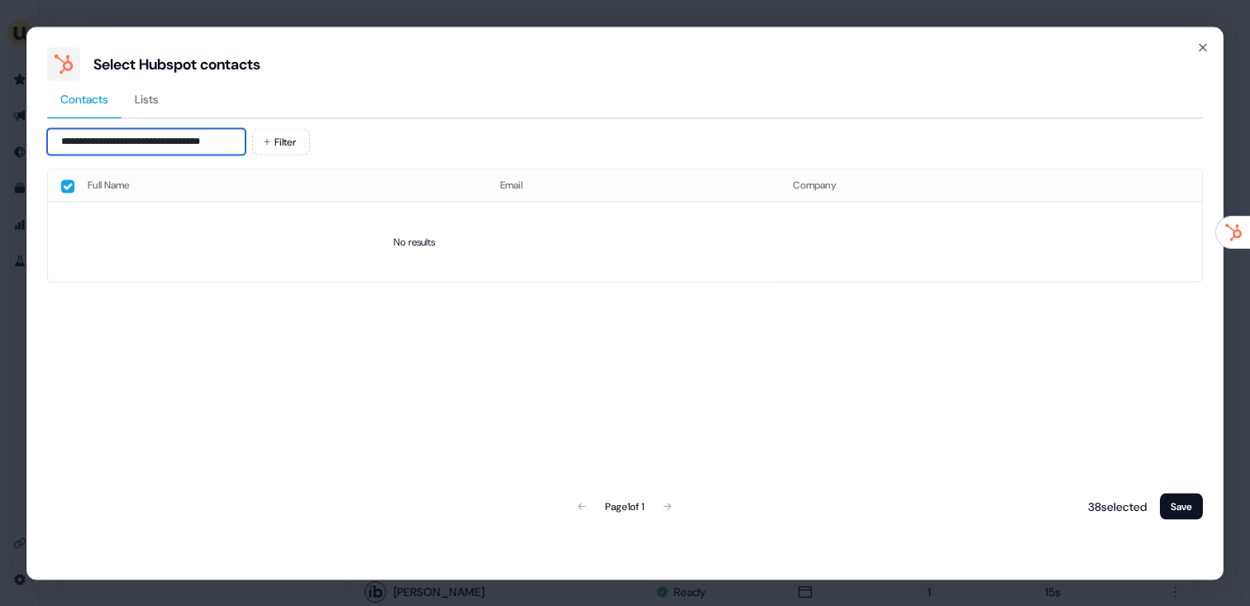
drag, startPoint x: 209, startPoint y: 143, endPoint x: 125, endPoint y: 146, distance: 84.4
click at [125, 146] on input "**********" at bounding box center [146, 141] width 198 height 26
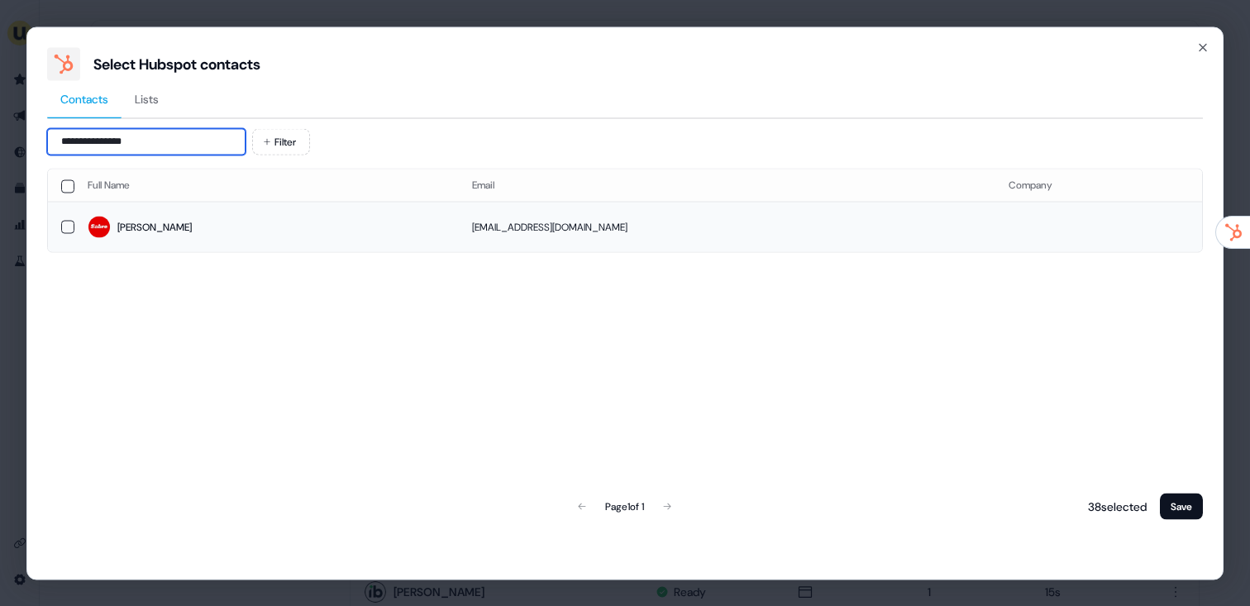
type input "**********"
click at [229, 232] on span "Stella" at bounding box center [267, 227] width 358 height 23
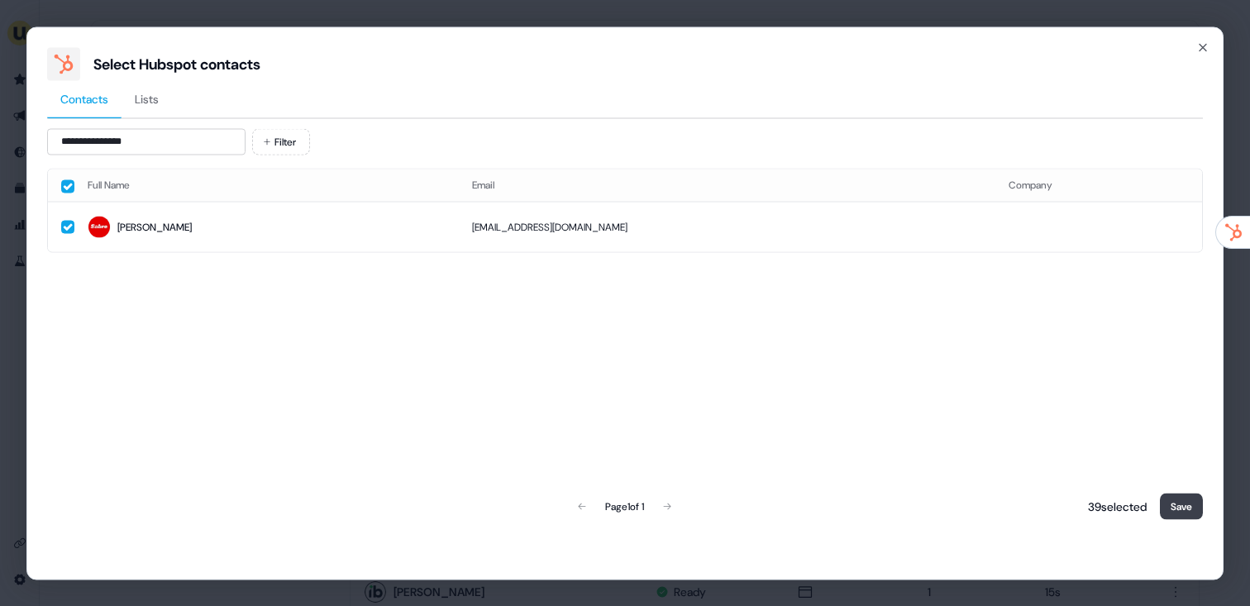
click at [1193, 507] on button "Save" at bounding box center [1181, 506] width 43 height 26
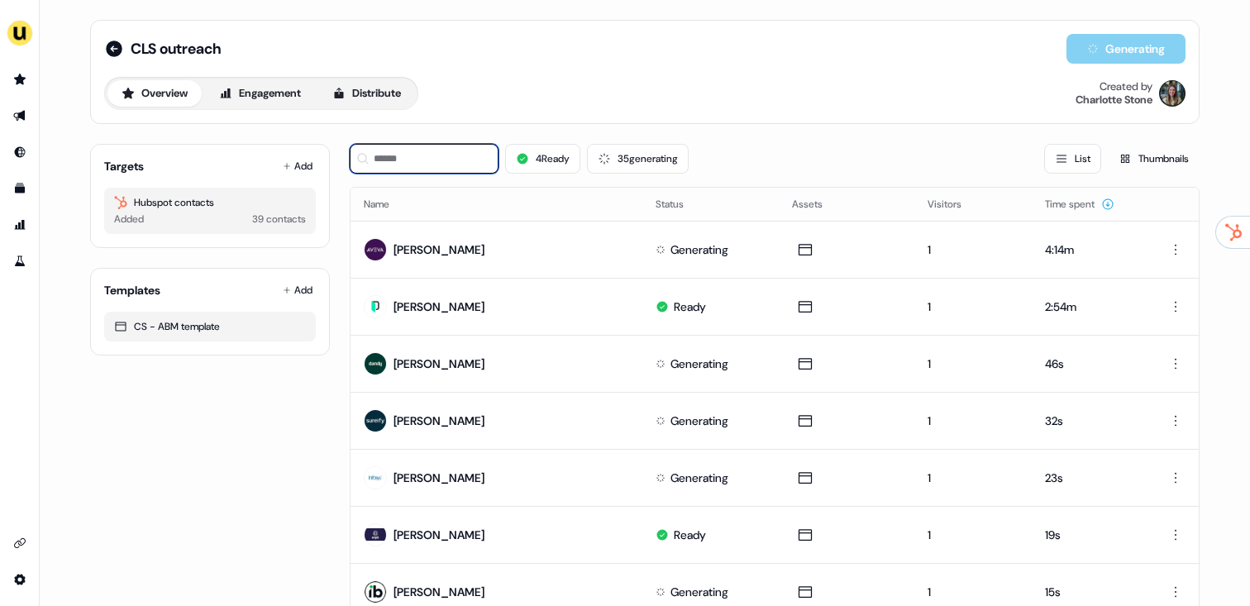
click at [454, 160] on input at bounding box center [424, 159] width 149 height 30
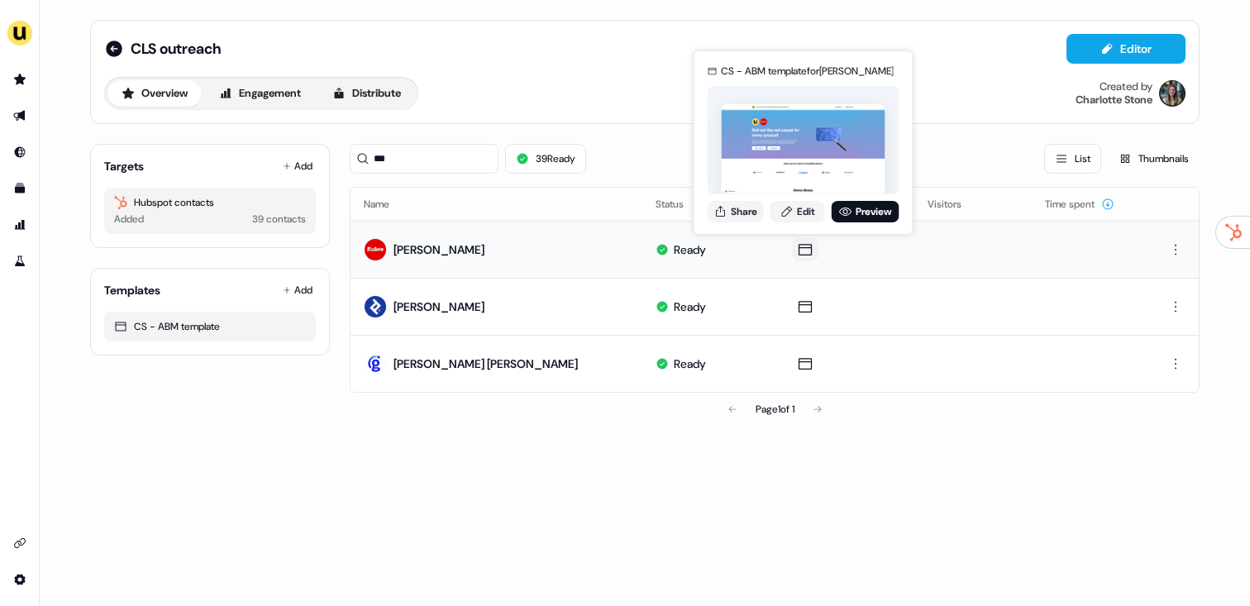
click at [745, 226] on div "CS - ABM template for Stella Tziolas Share Edit Preview" at bounding box center [803, 142] width 198 height 173
click at [738, 212] on button "Share" at bounding box center [735, 211] width 56 height 21
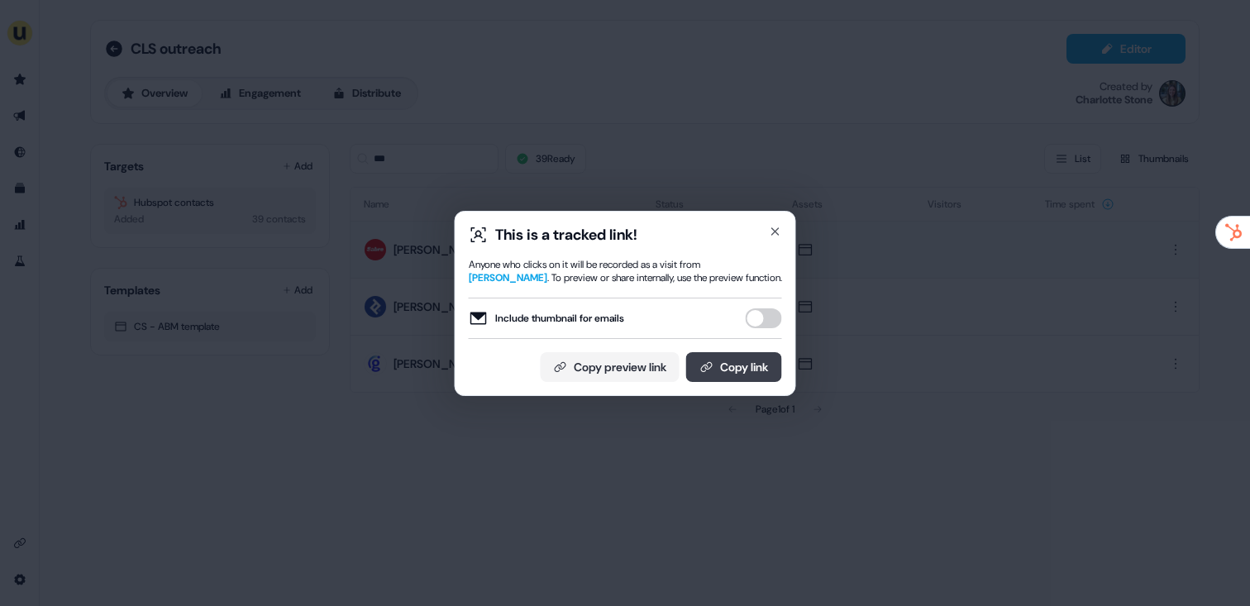
click at [750, 371] on button "Copy link" at bounding box center [734, 367] width 96 height 30
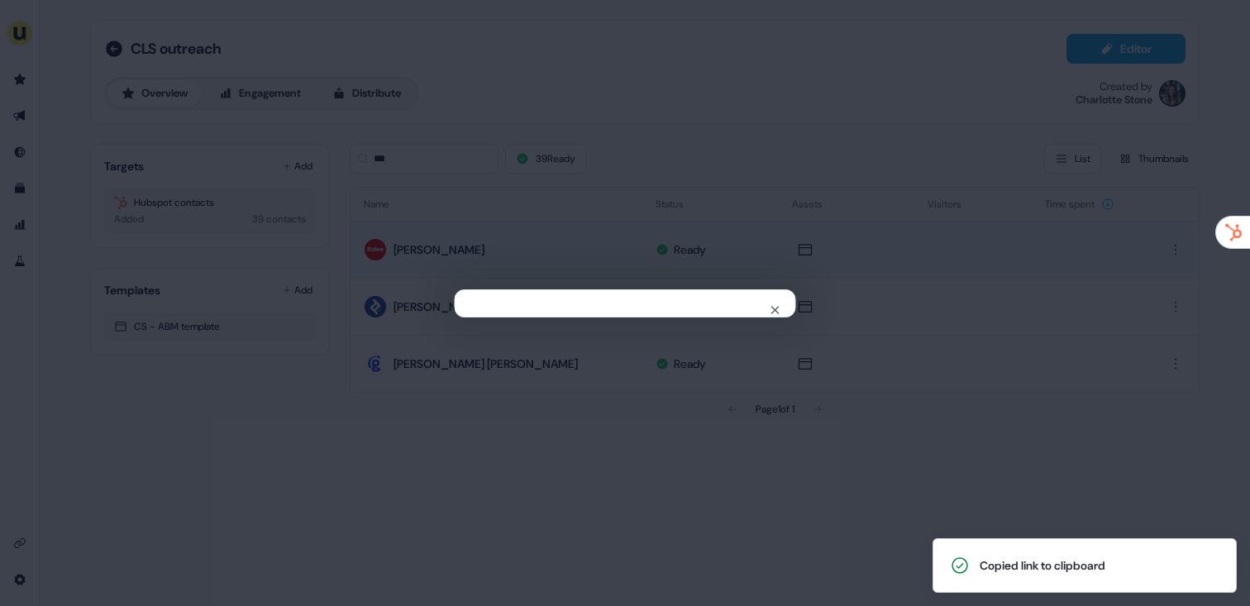
click at [397, 169] on div "Close" at bounding box center [625, 303] width 1250 height 606
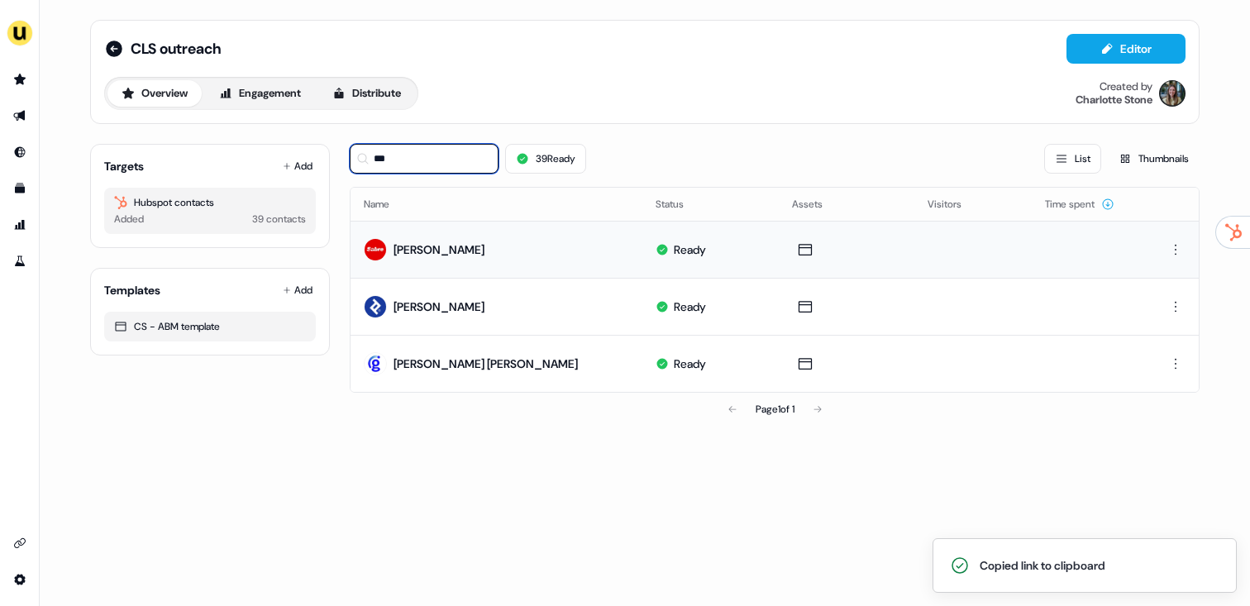
drag, startPoint x: 383, startPoint y: 164, endPoint x: 340, endPoint y: 160, distance: 43.9
click at [340, 160] on div "Targets Add Hubspot contacts Added 39 contacts Templates Add CS - ABM template …" at bounding box center [644, 278] width 1109 height 295
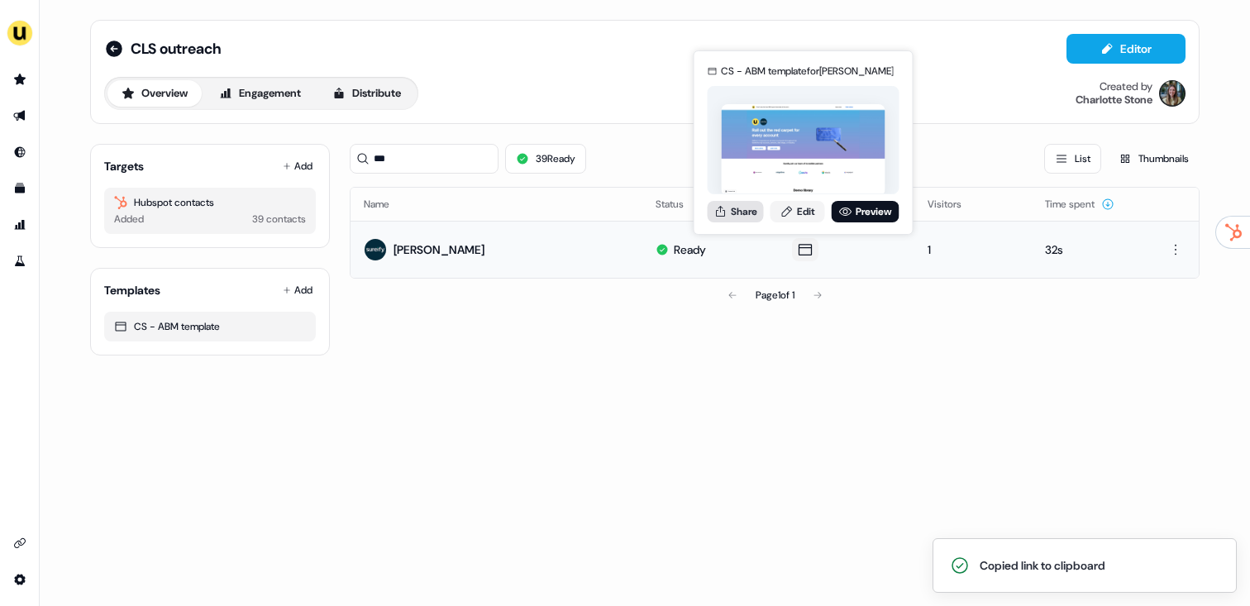
click at [746, 213] on button "Share" at bounding box center [735, 211] width 56 height 21
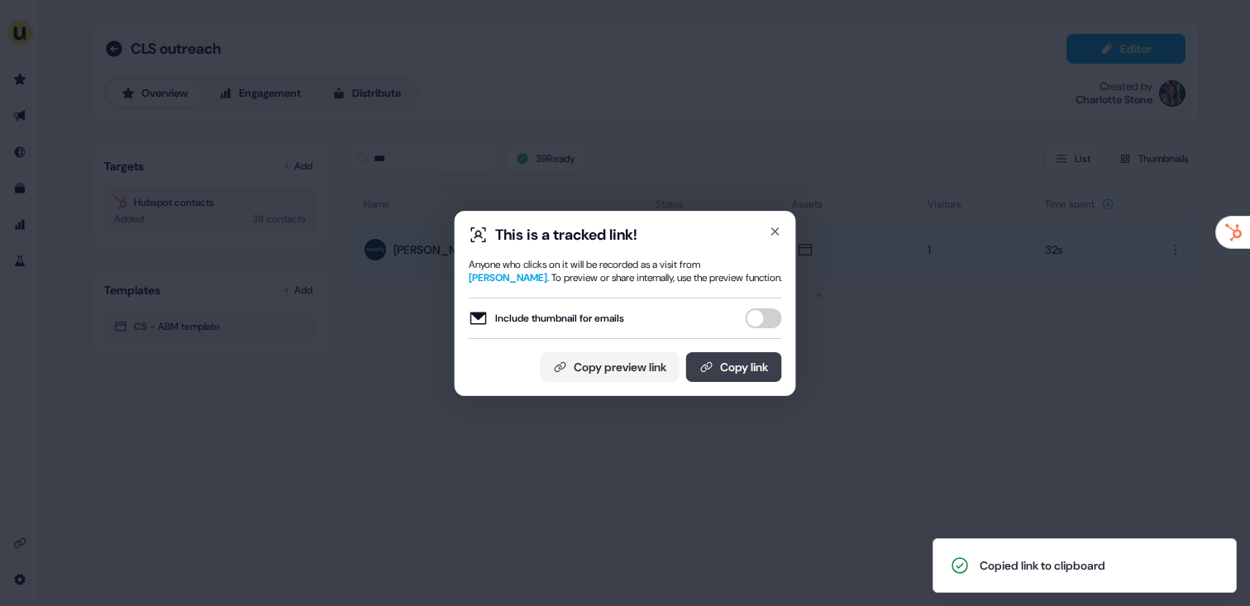
drag, startPoint x: 754, startPoint y: 314, endPoint x: 756, endPoint y: 353, distance: 38.9
click at [754, 318] on button "Include thumbnail for emails" at bounding box center [763, 318] width 36 height 20
click at [755, 354] on button "Copy link" at bounding box center [734, 367] width 96 height 30
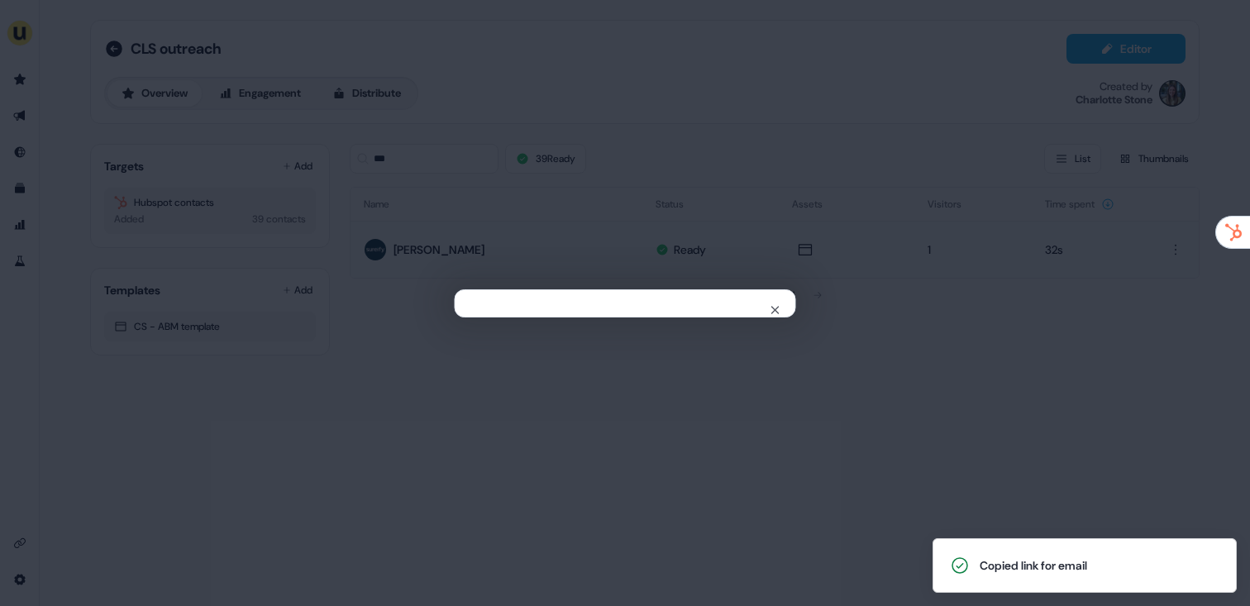
click at [414, 182] on div "Close" at bounding box center [625, 303] width 1250 height 606
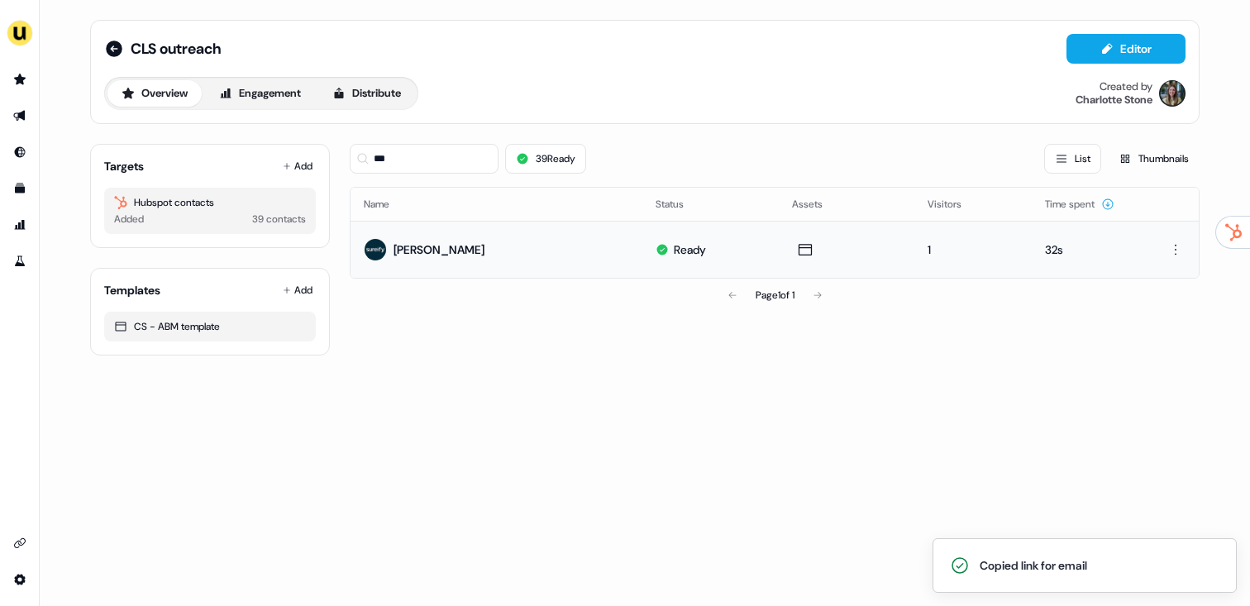
click at [351, 142] on div "*** 39 Ready List Thumbnails" at bounding box center [775, 159] width 850 height 56
drag, startPoint x: 421, startPoint y: 156, endPoint x: 348, endPoint y: 160, distance: 72.8
click at [348, 159] on div "Targets Add Hubspot contacts Added 39 contacts Templates Add CS - ABM template …" at bounding box center [644, 243] width 1109 height 225
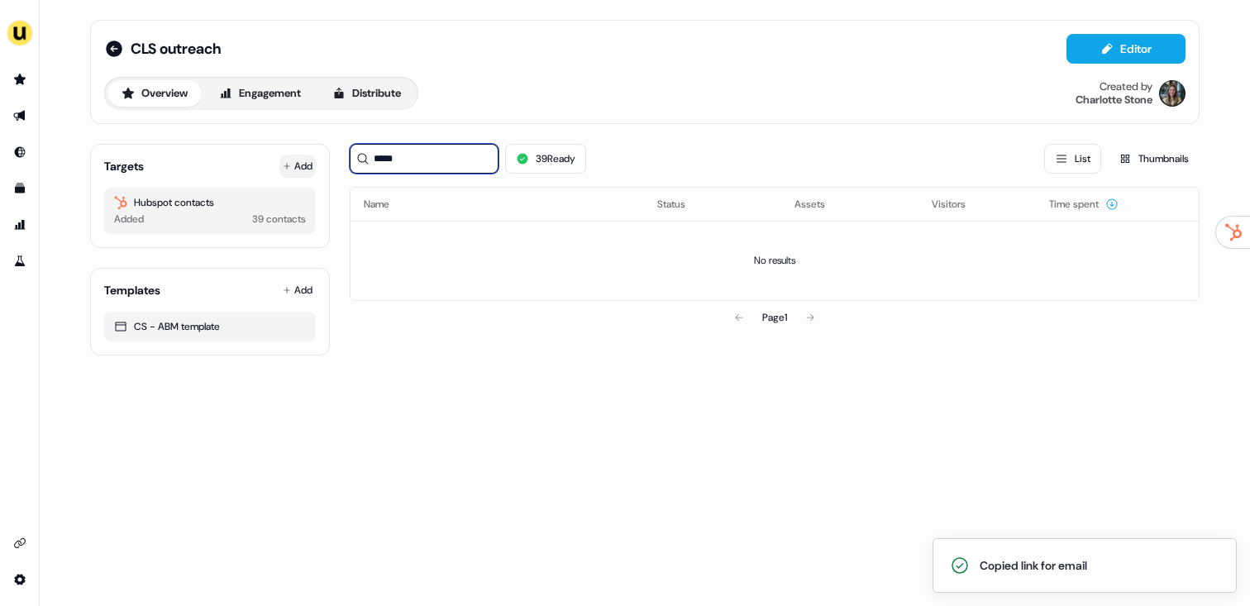
type input "*****"
click at [303, 170] on button "Add" at bounding box center [297, 166] width 36 height 23
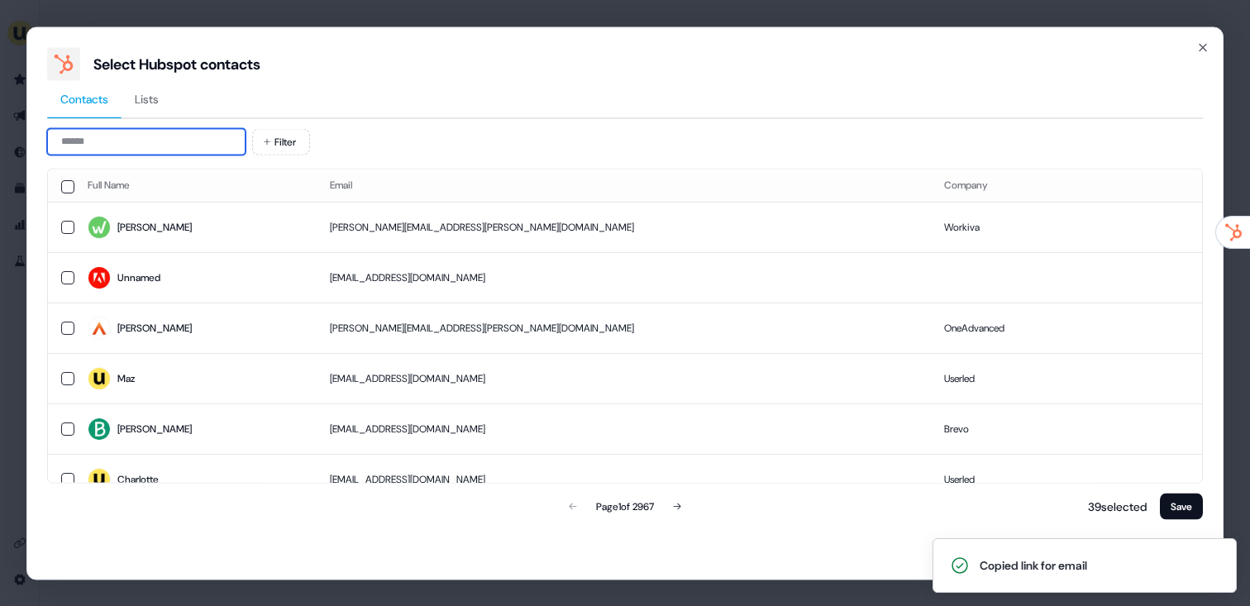
click at [169, 145] on input at bounding box center [146, 141] width 198 height 26
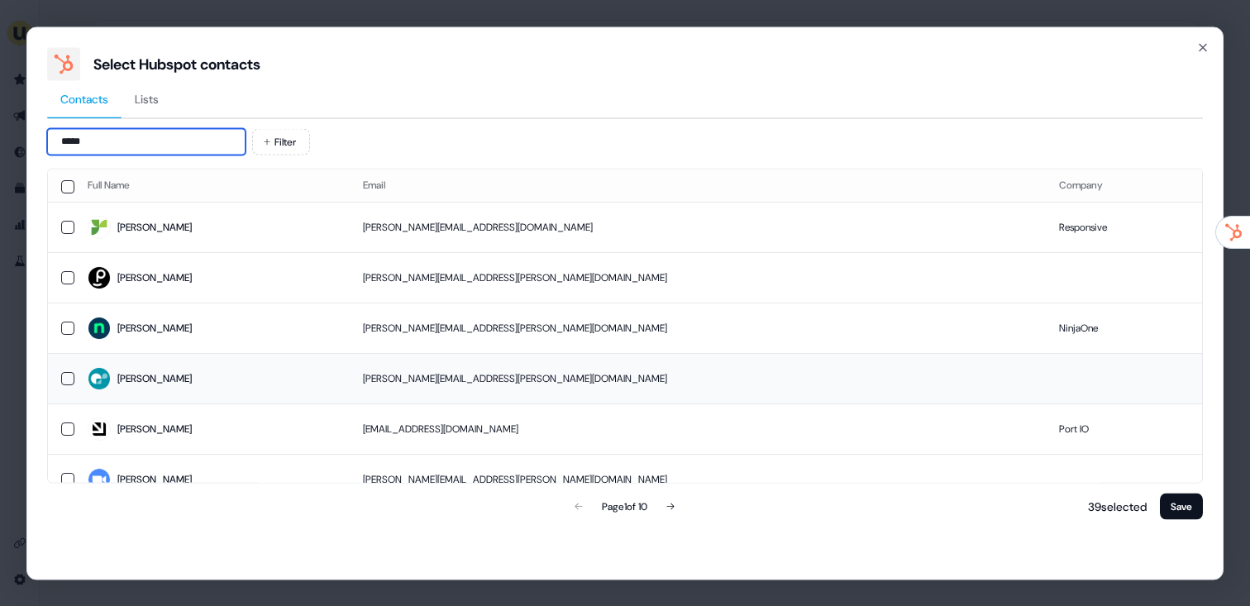
type input "*****"
drag, startPoint x: 393, startPoint y: 374, endPoint x: 418, endPoint y: 375, distance: 25.6
click at [393, 374] on td "kevin.lamers@commify.com" at bounding box center [698, 378] width 696 height 50
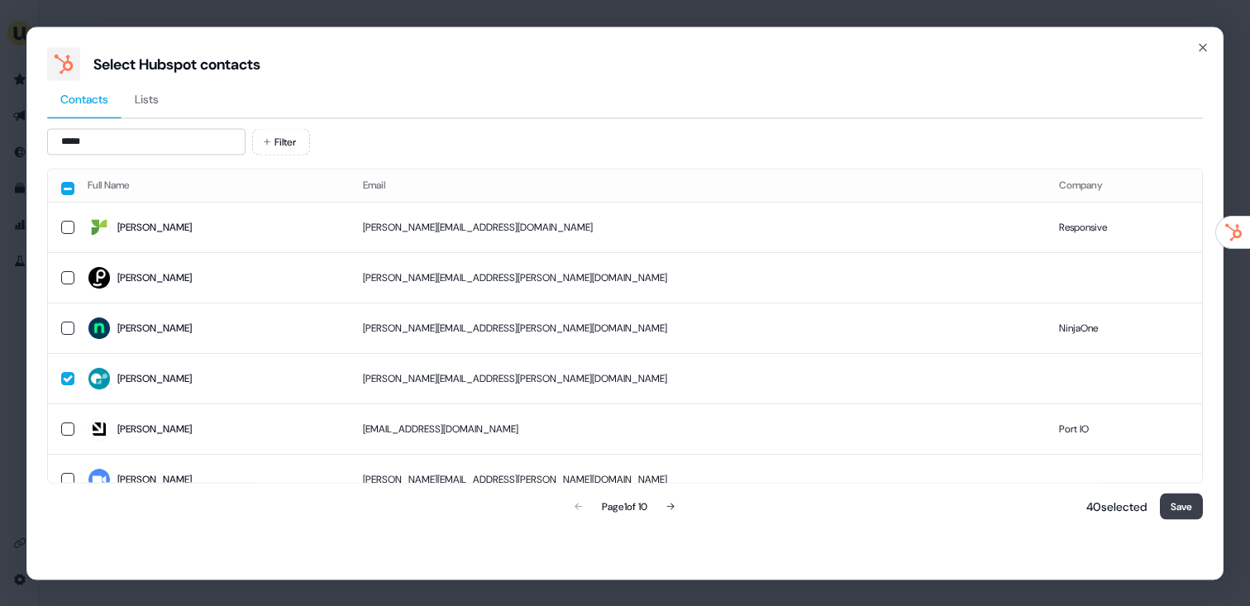
click at [1188, 509] on button "Save" at bounding box center [1181, 506] width 43 height 26
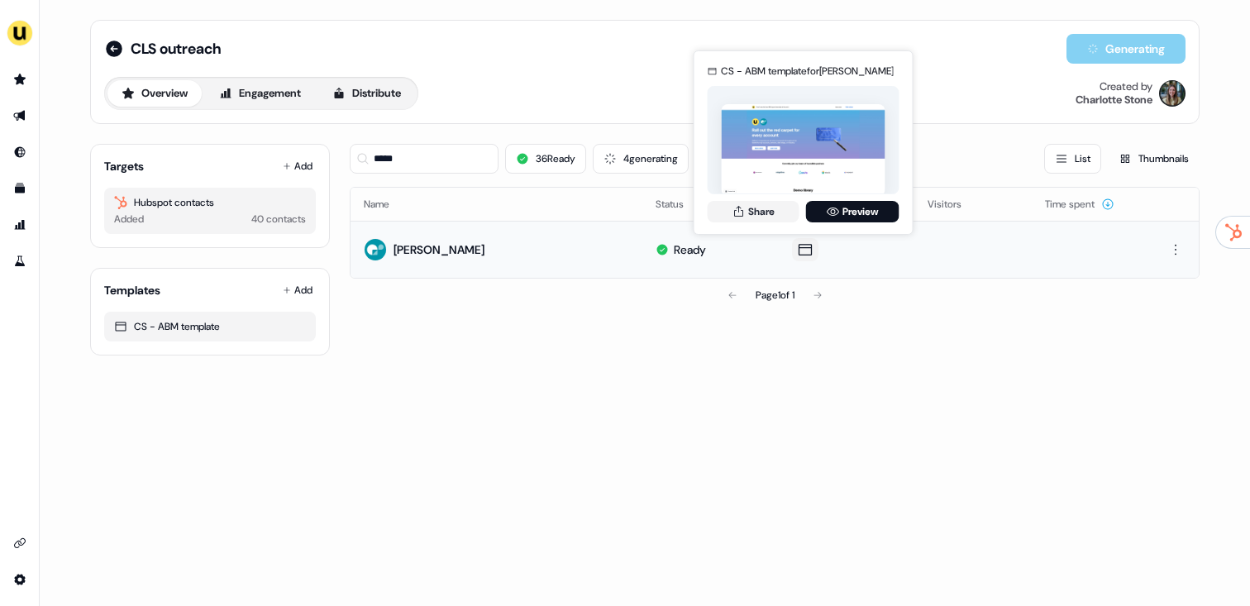
click at [752, 199] on div "CS - ABM template for Kevin Lamers Share Preview" at bounding box center [803, 142] width 198 height 173
click at [754, 220] on button "Share" at bounding box center [753, 211] width 92 height 21
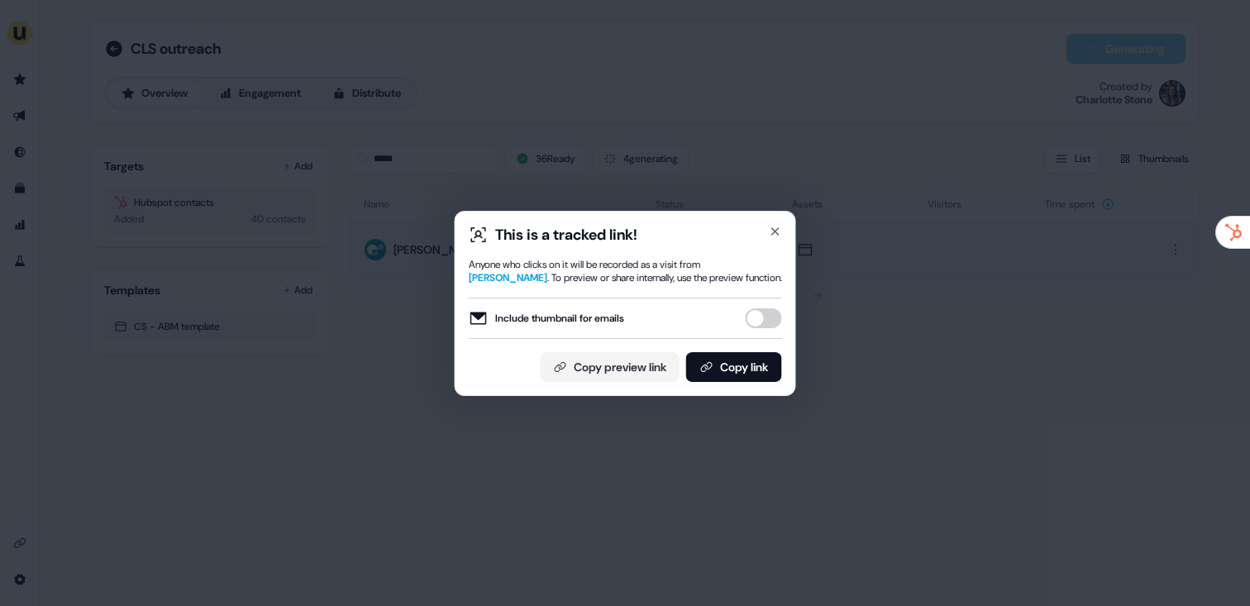
drag, startPoint x: 778, startPoint y: 324, endPoint x: 760, endPoint y: 339, distance: 23.5
click at [778, 324] on button "Include thumbnail for emails" at bounding box center [763, 318] width 36 height 20
click at [745, 352] on button "Copy link" at bounding box center [734, 367] width 96 height 30
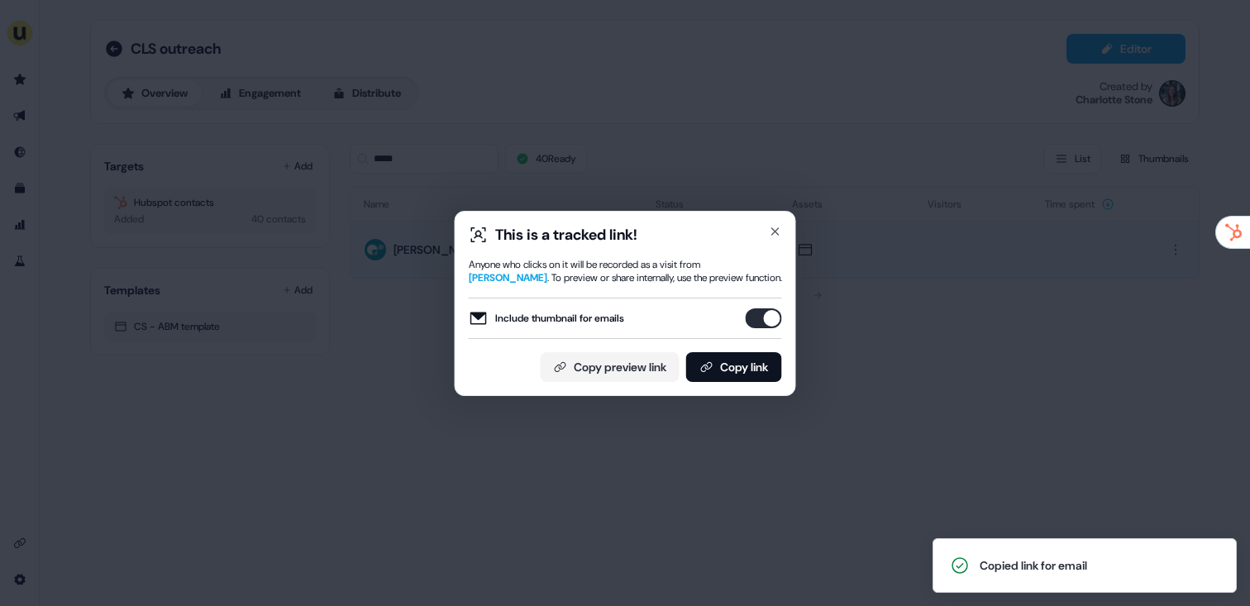
click at [331, 337] on div "This is a tracked link! Anyone who clicks on it will be recorded as a visit fro…" at bounding box center [625, 303] width 1250 height 606
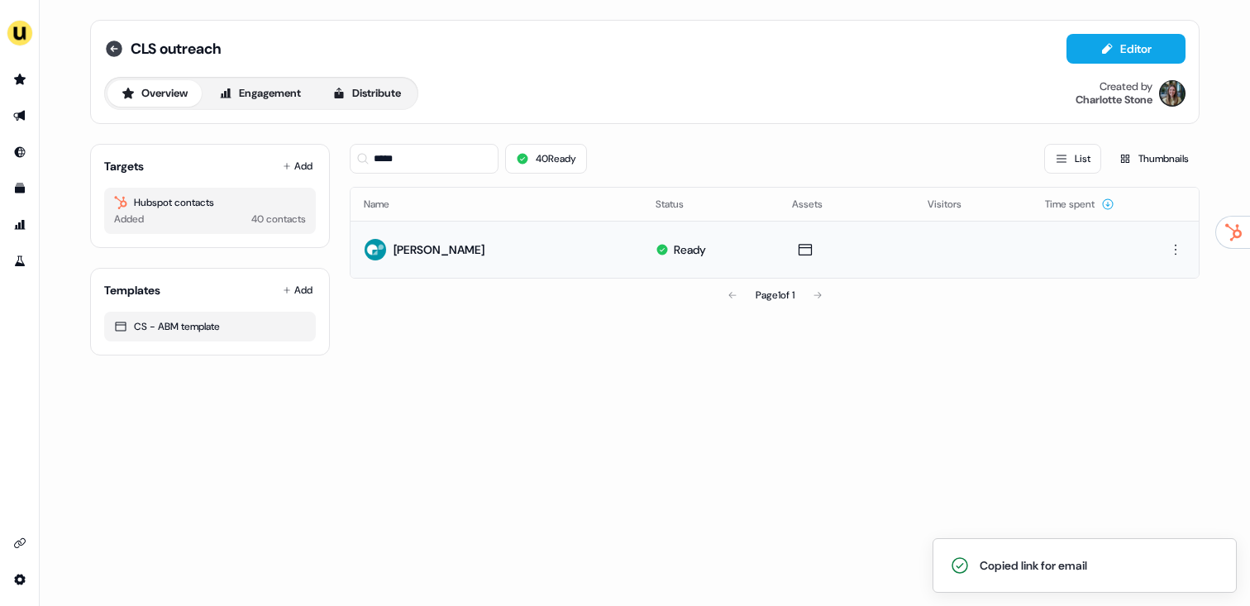
click at [111, 54] on icon at bounding box center [114, 48] width 17 height 17
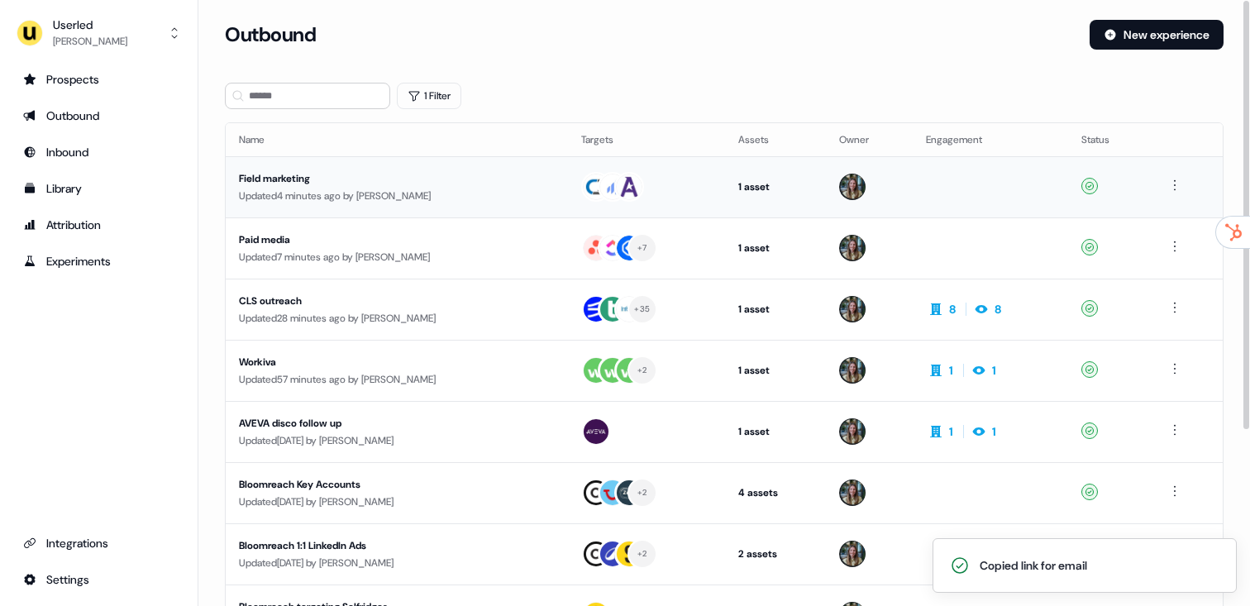
click at [380, 188] on div "Updated 4 minutes ago by Charlotte Stone" at bounding box center [397, 196] width 316 height 17
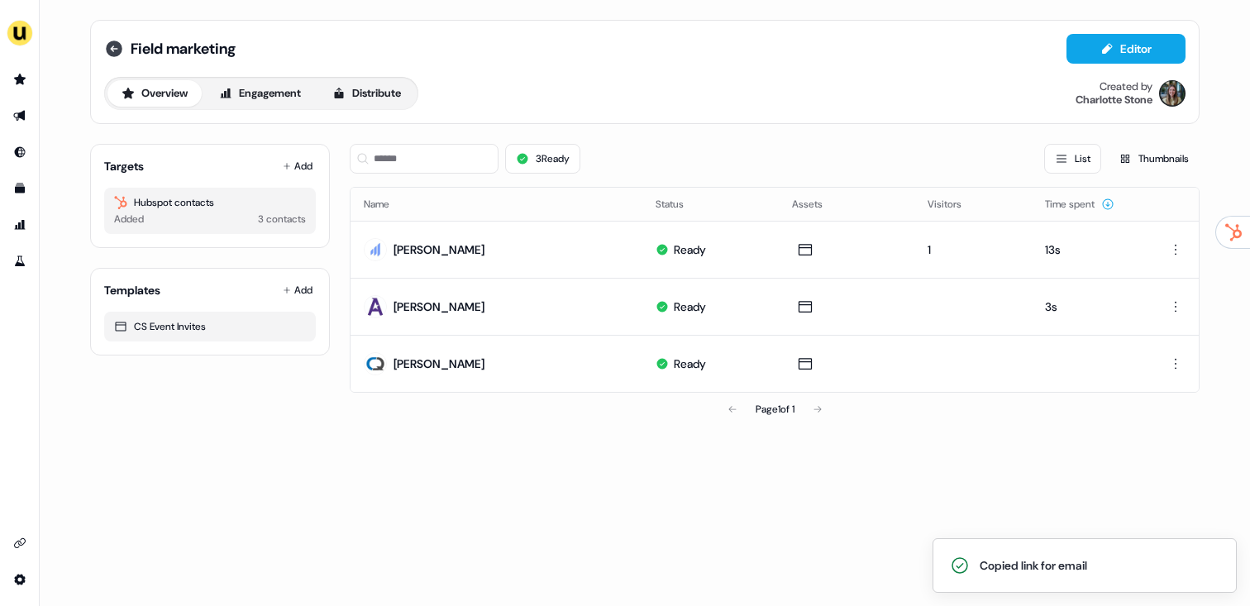
click at [117, 56] on icon at bounding box center [114, 48] width 17 height 17
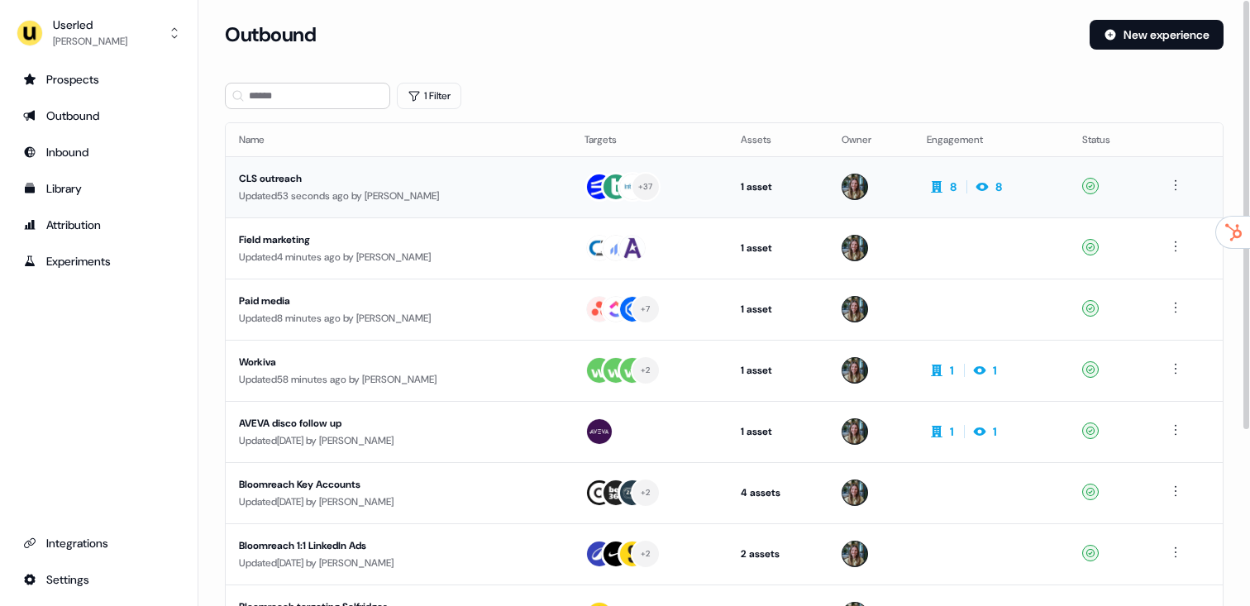
click at [408, 195] on div "Updated 53 seconds ago by Charlotte Stone" at bounding box center [398, 196] width 319 height 17
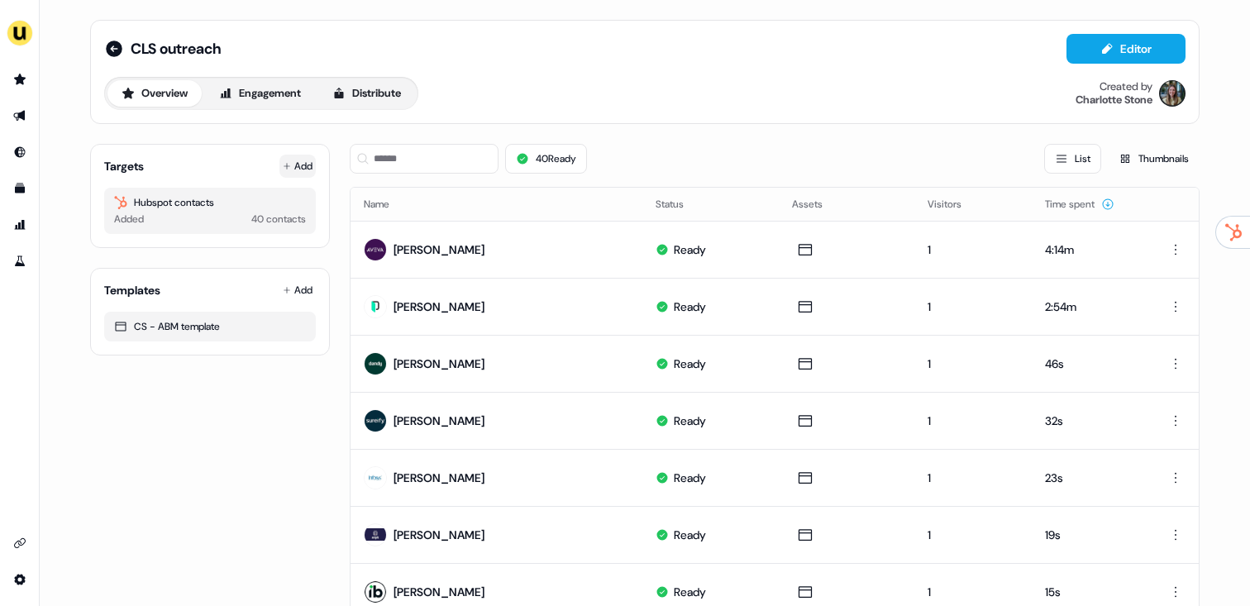
click at [290, 164] on button "Add" at bounding box center [297, 166] width 36 height 23
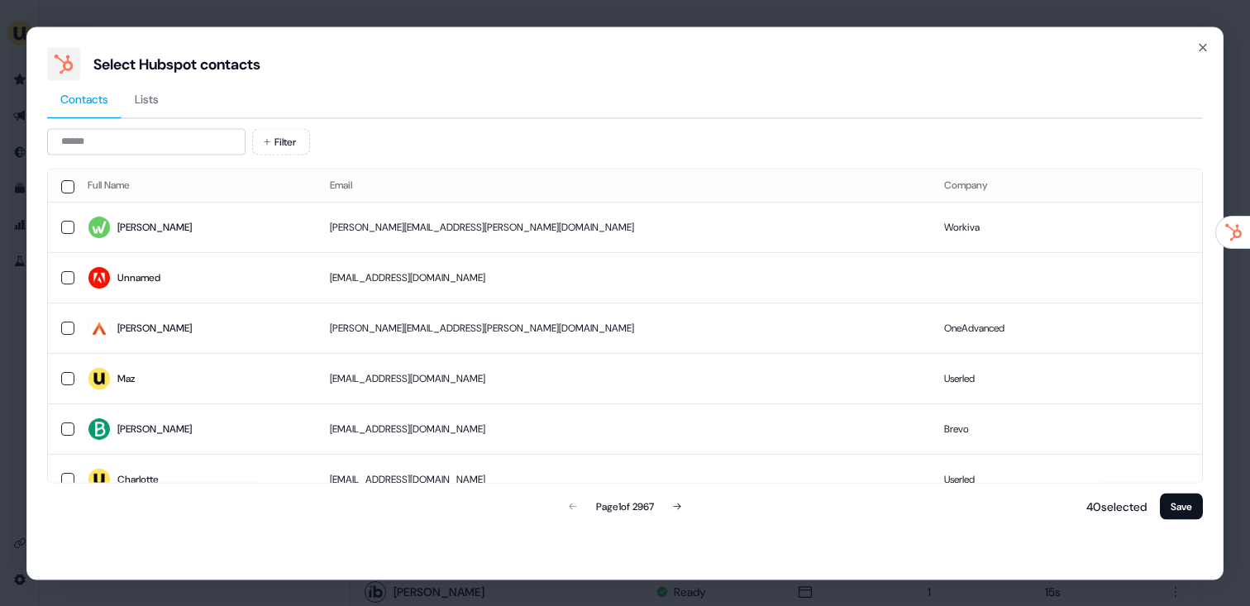
click at [133, 164] on div "Filter Full Name Email Company Joel joel.brewer@workiva.com Workiva Unnamed rbl…" at bounding box center [624, 325] width 1155 height 394
click at [154, 126] on div "Contacts Lists Filter Full Name Email Company Joel joel.brewer@workiva.com Work…" at bounding box center [624, 301] width 1155 height 442
click at [150, 138] on input at bounding box center [146, 141] width 198 height 26
paste input "**********"
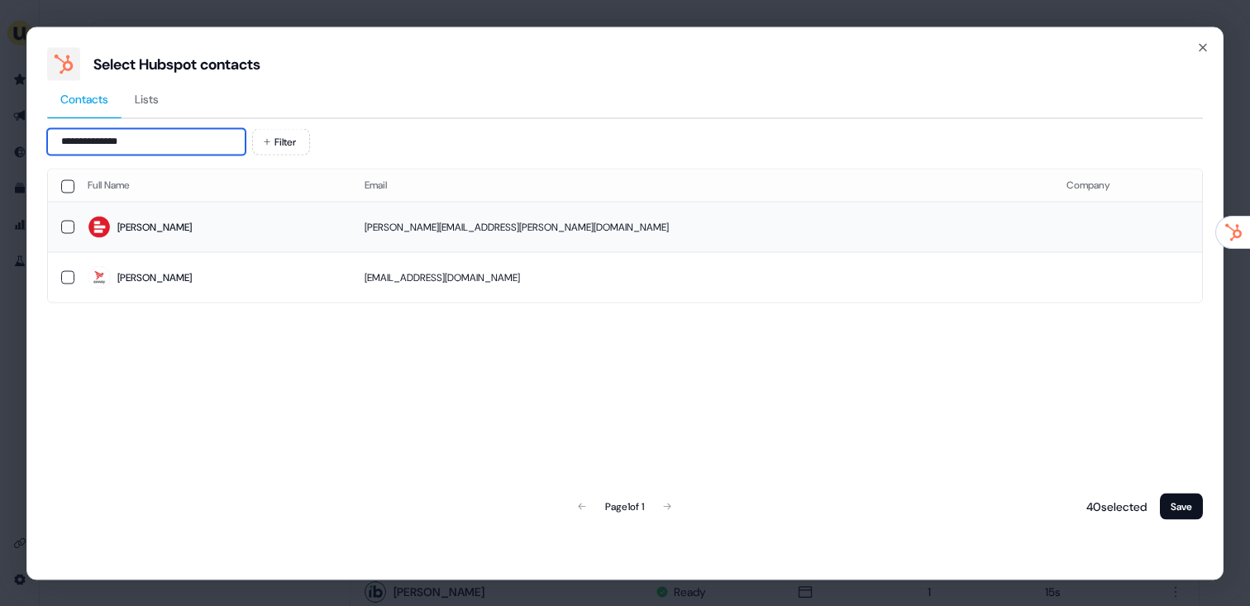
type input "**********"
click at [252, 223] on span "Joanna" at bounding box center [213, 227] width 250 height 23
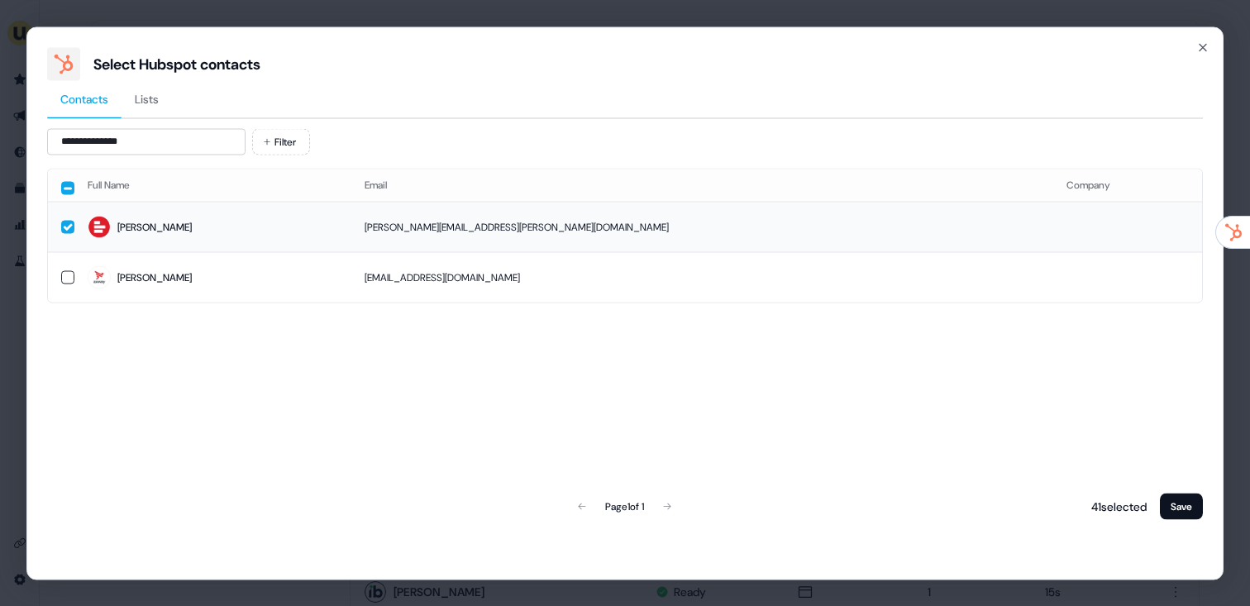
click at [436, 231] on td "joanna.leblang@supermetrics.com" at bounding box center [702, 227] width 702 height 50
click at [457, 234] on td "joanna.leblang@supermetrics.com" at bounding box center [702, 227] width 702 height 50
click at [1189, 514] on button "Save" at bounding box center [1181, 506] width 43 height 26
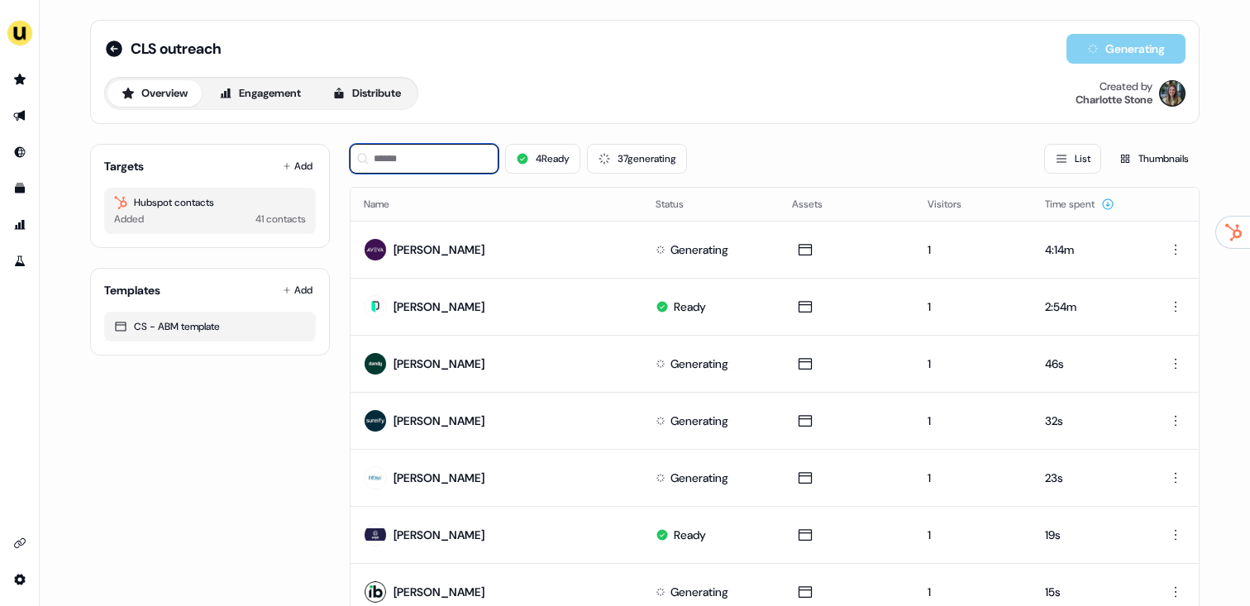
click at [474, 151] on input at bounding box center [424, 159] width 149 height 30
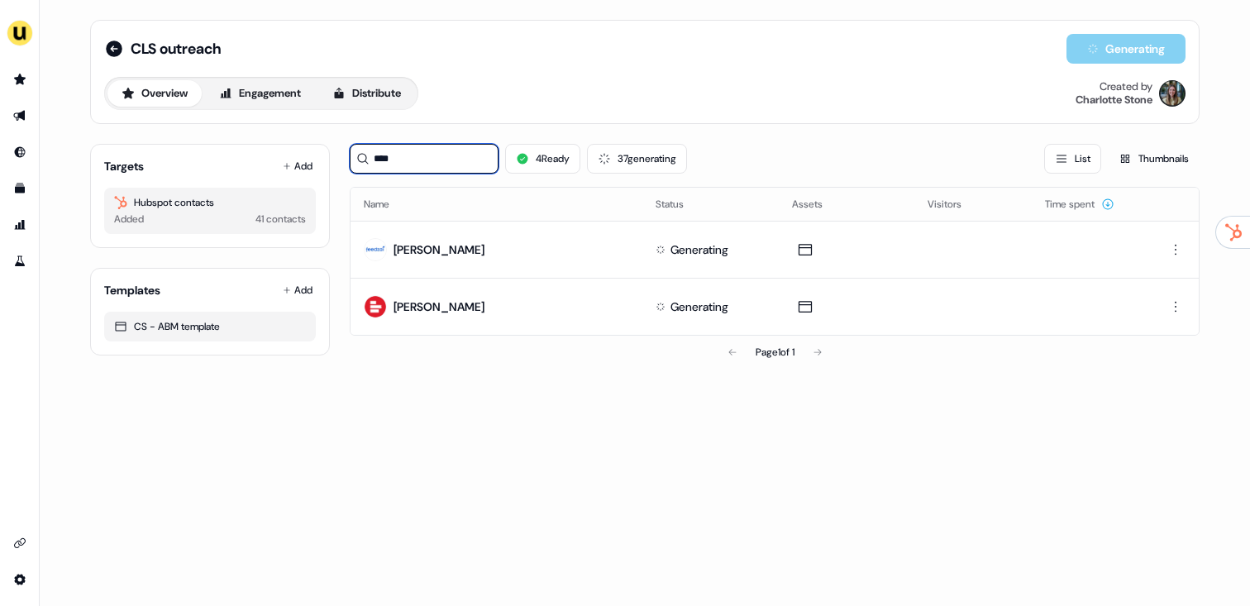
type input "****"
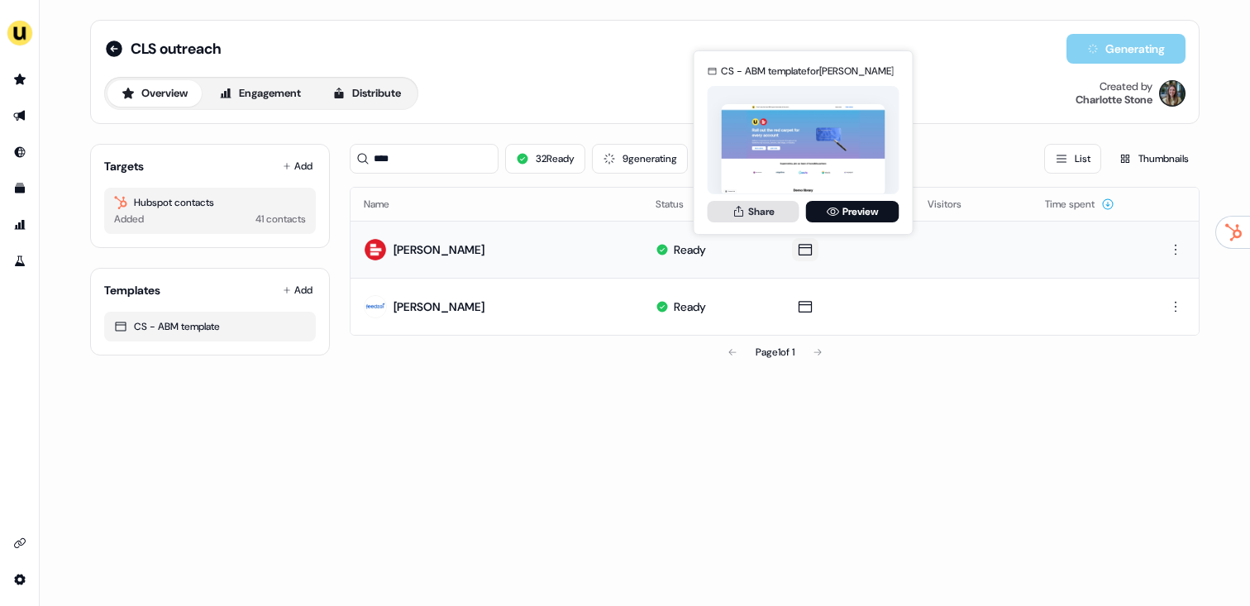
click at [722, 203] on button "Share" at bounding box center [753, 211] width 92 height 21
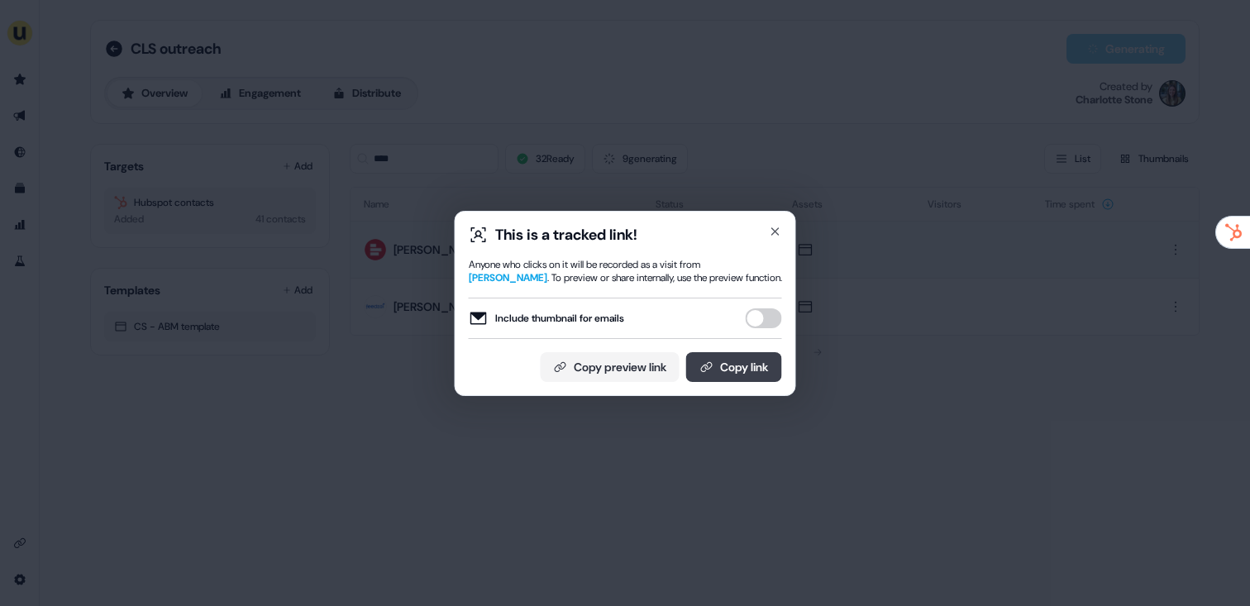
click at [704, 363] on icon at bounding box center [706, 366] width 13 height 13
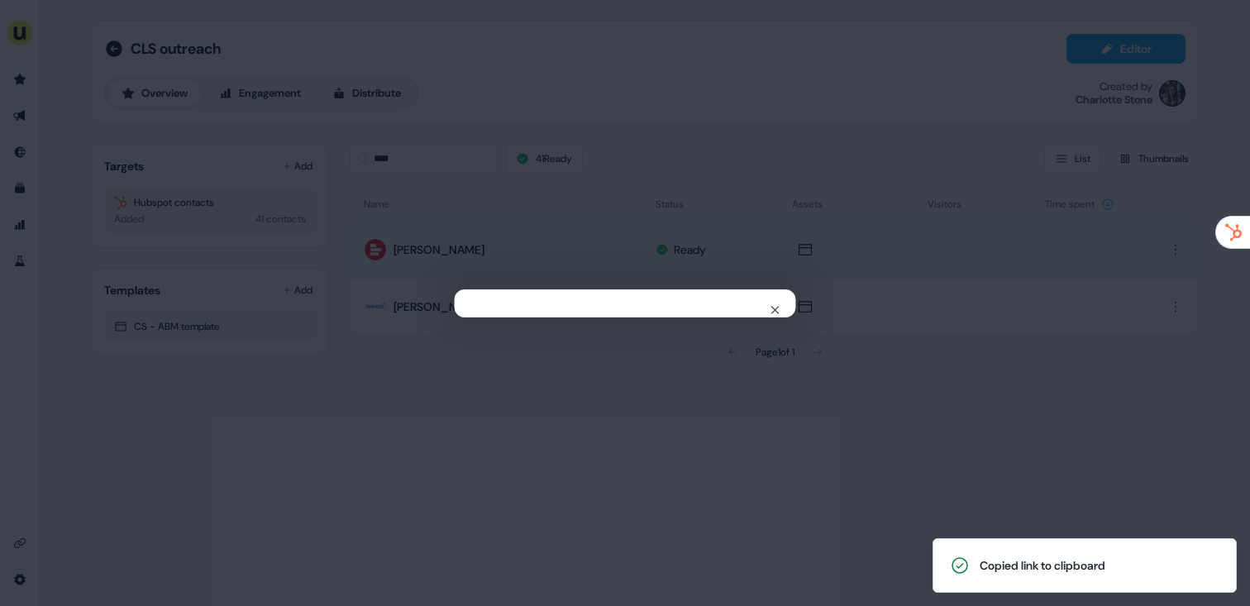
drag, startPoint x: 290, startPoint y: 207, endPoint x: 212, endPoint y: 121, distance: 116.4
click at [290, 207] on div "Close" at bounding box center [625, 303] width 1250 height 606
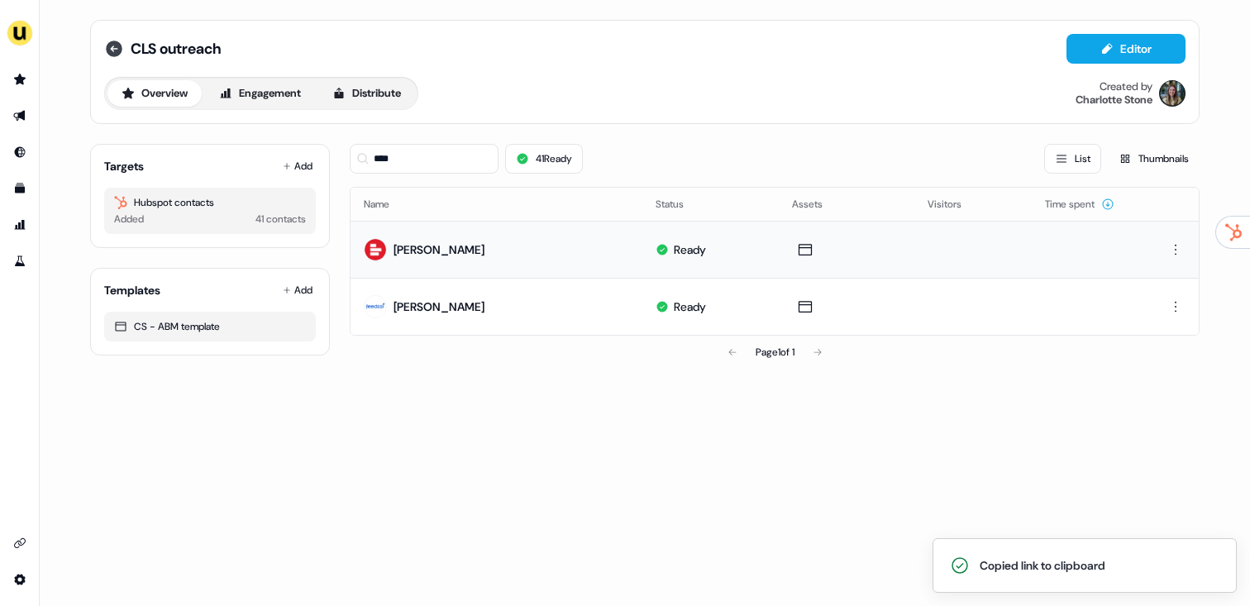
click at [117, 44] on icon at bounding box center [114, 48] width 17 height 17
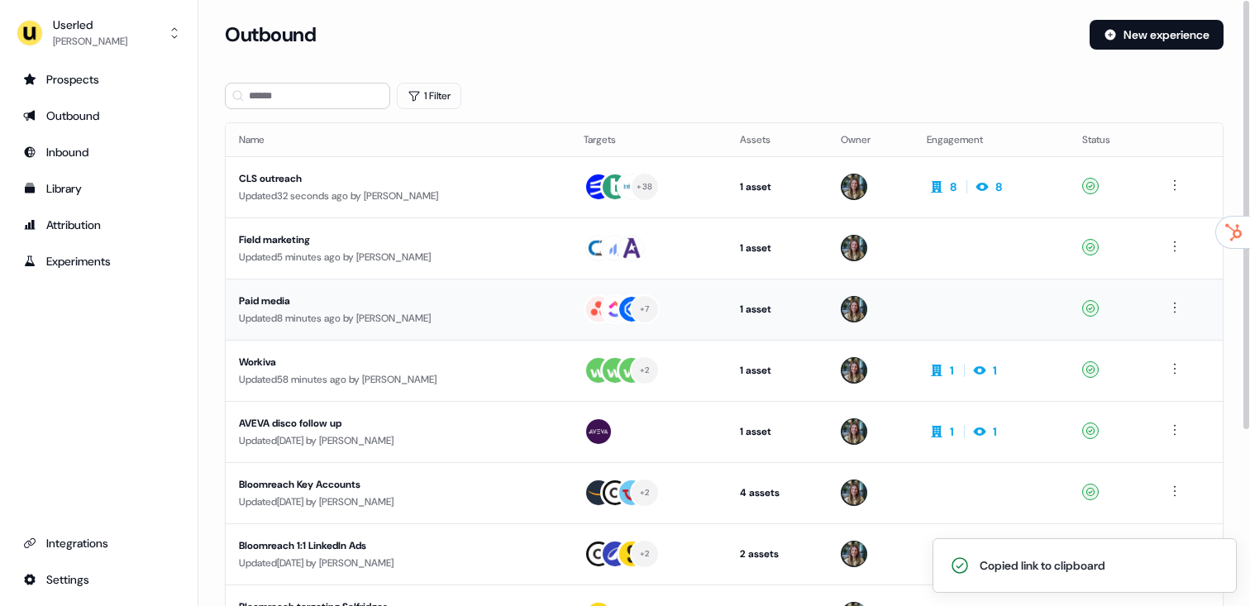
click at [338, 310] on div "Updated 8 minutes ago by Charlotte Stone" at bounding box center [398, 318] width 318 height 17
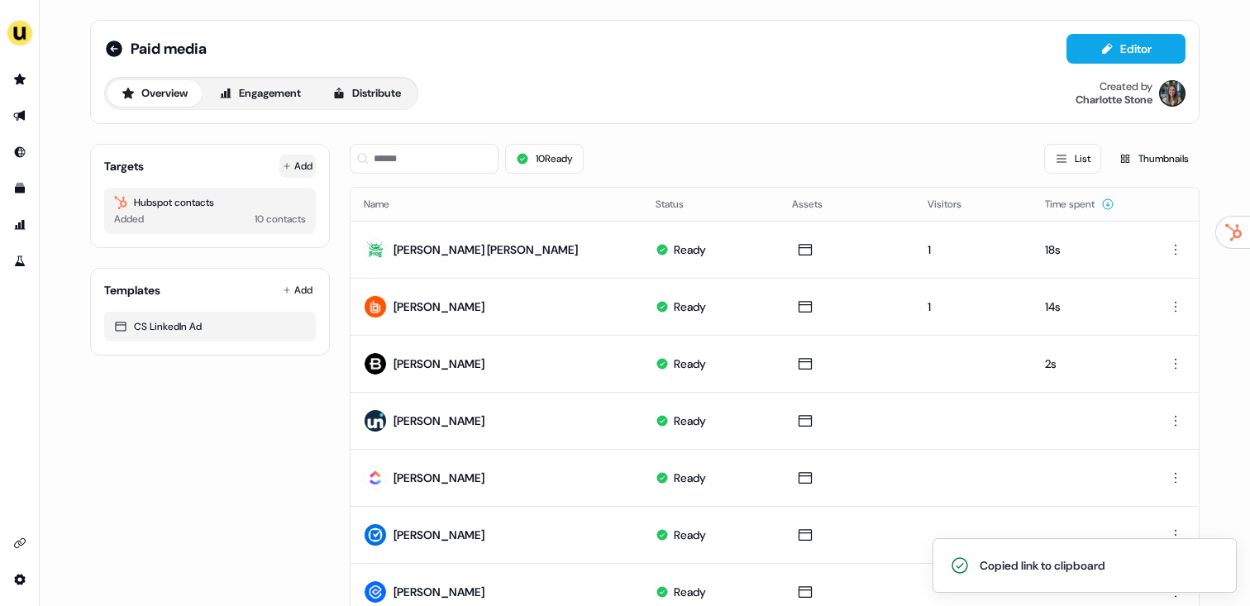
click at [293, 174] on button "Add" at bounding box center [297, 166] width 36 height 23
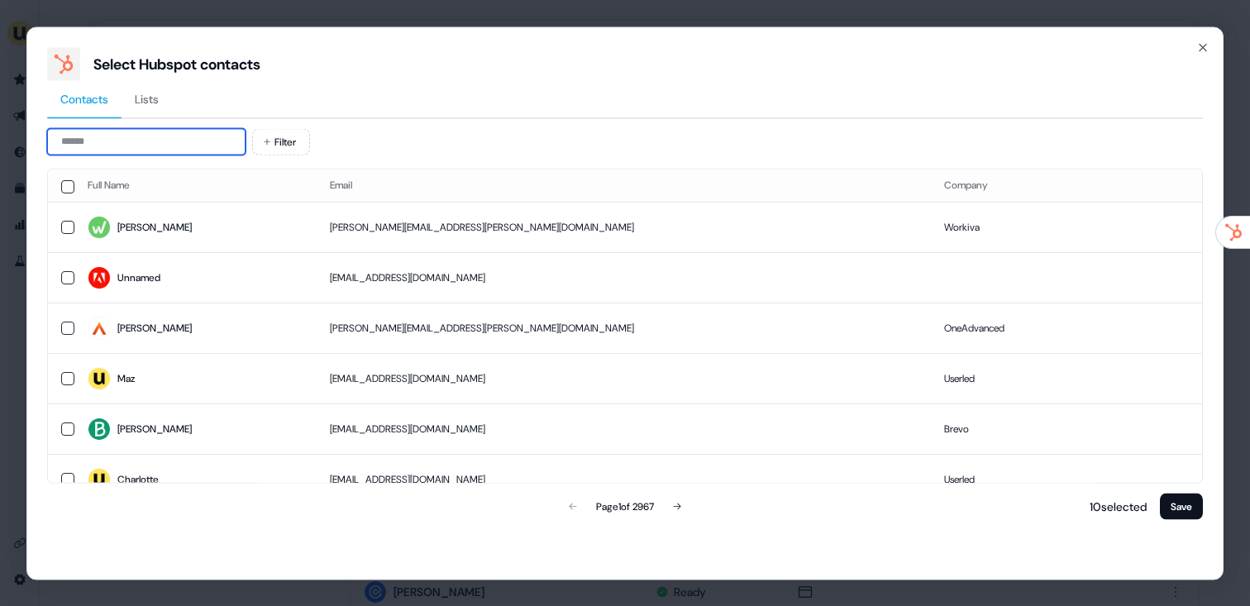
click at [141, 146] on input at bounding box center [146, 141] width 198 height 26
paste input "**********"
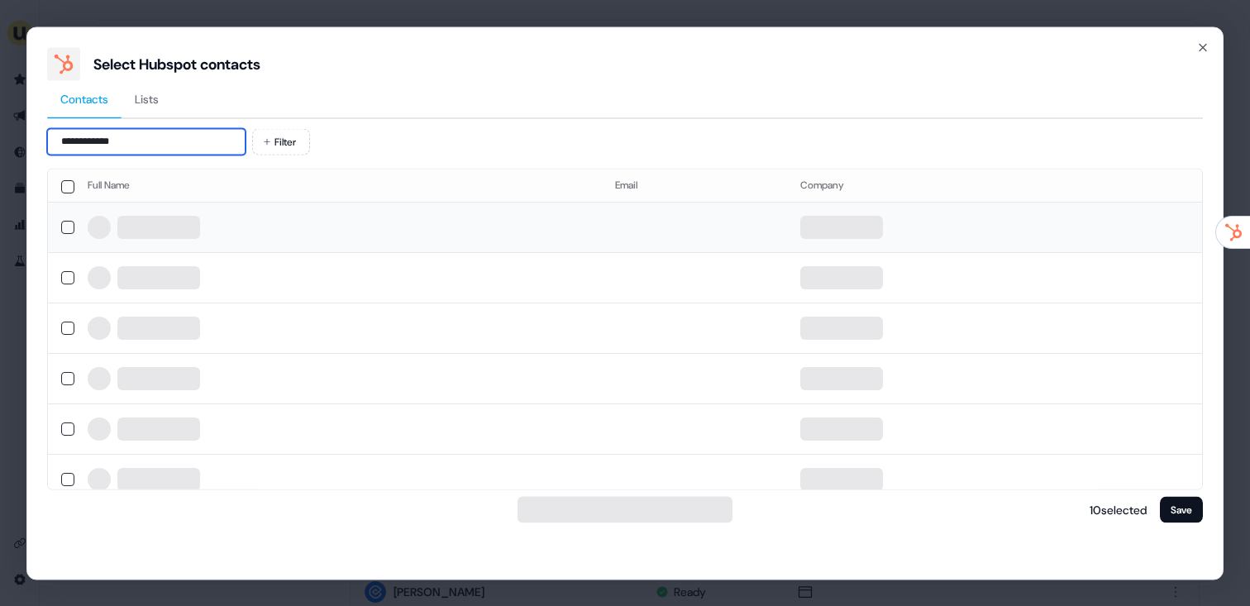
type input "**********"
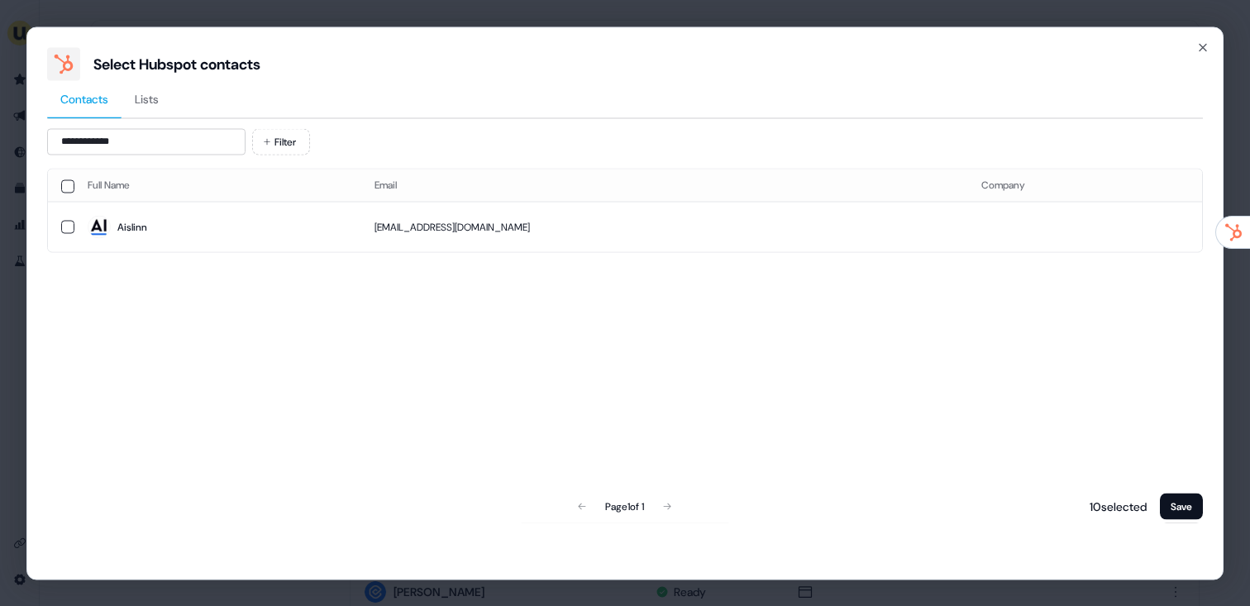
click at [266, 238] on span "Aislinn" at bounding box center [218, 227] width 260 height 23
click at [1166, 512] on button "Save" at bounding box center [1181, 506] width 43 height 26
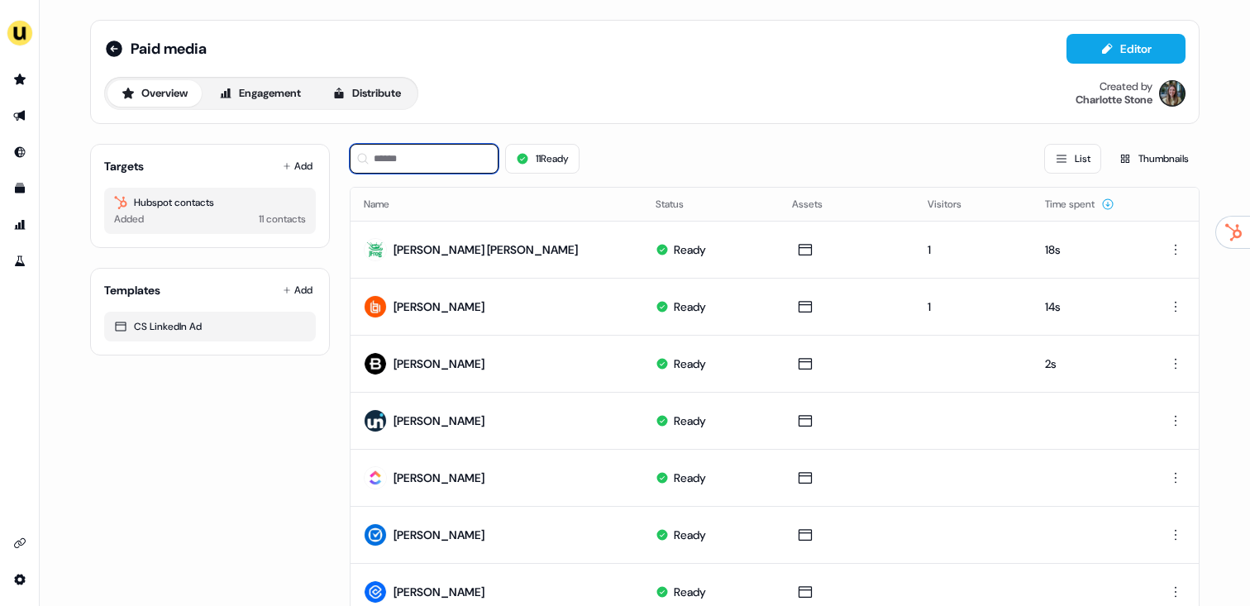
click at [431, 160] on input at bounding box center [424, 159] width 149 height 30
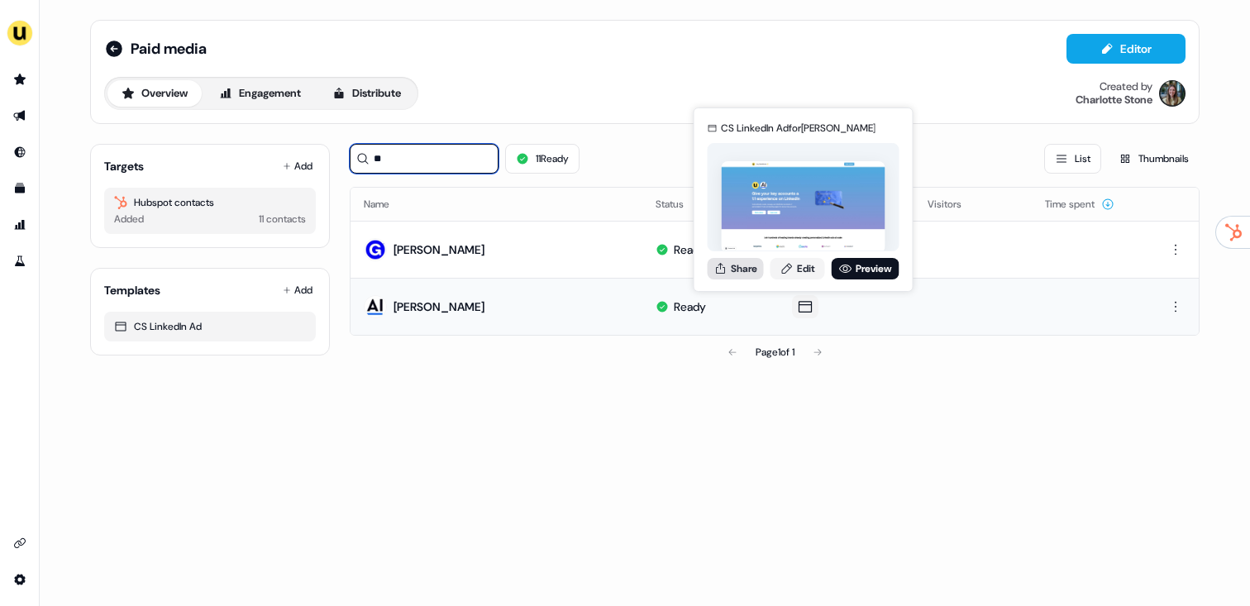
type input "**"
click at [719, 270] on icon at bounding box center [720, 268] width 13 height 13
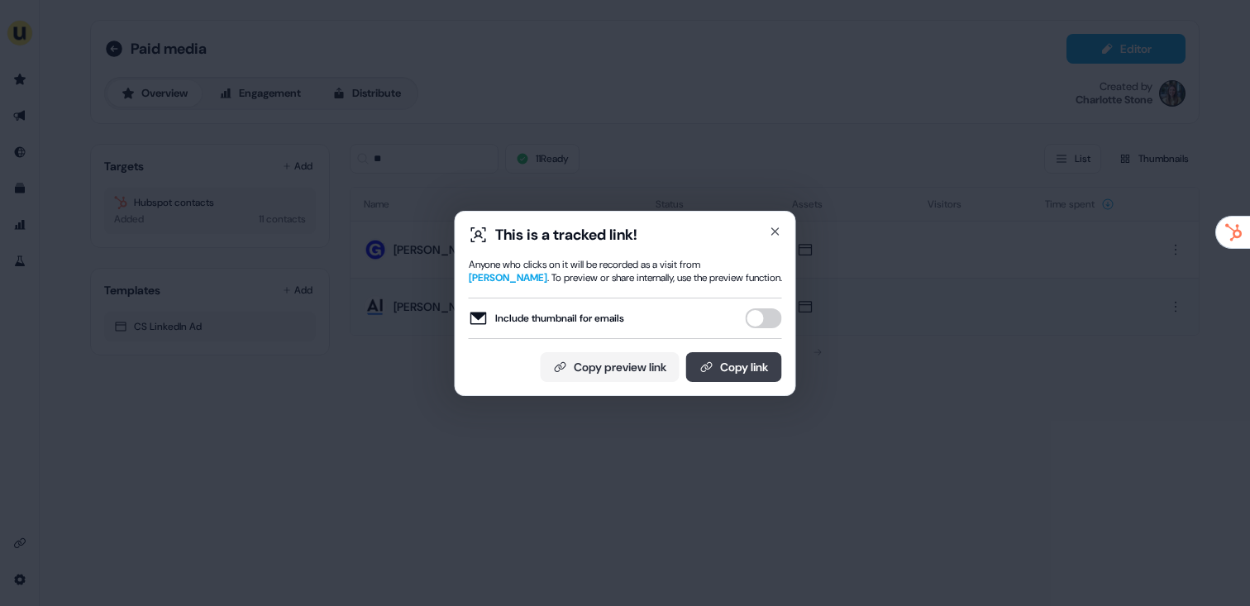
click at [749, 377] on button "Copy link" at bounding box center [734, 367] width 96 height 30
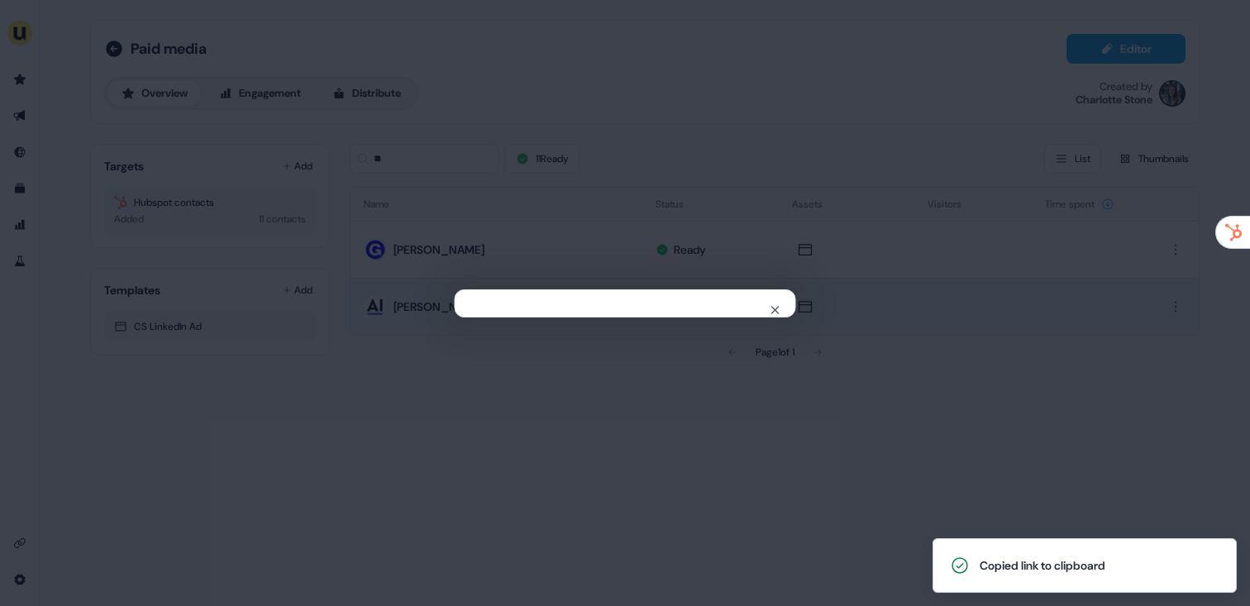
drag, startPoint x: 880, startPoint y: 410, endPoint x: 834, endPoint y: 359, distance: 69.0
click at [880, 410] on div "Close" at bounding box center [625, 303] width 1250 height 606
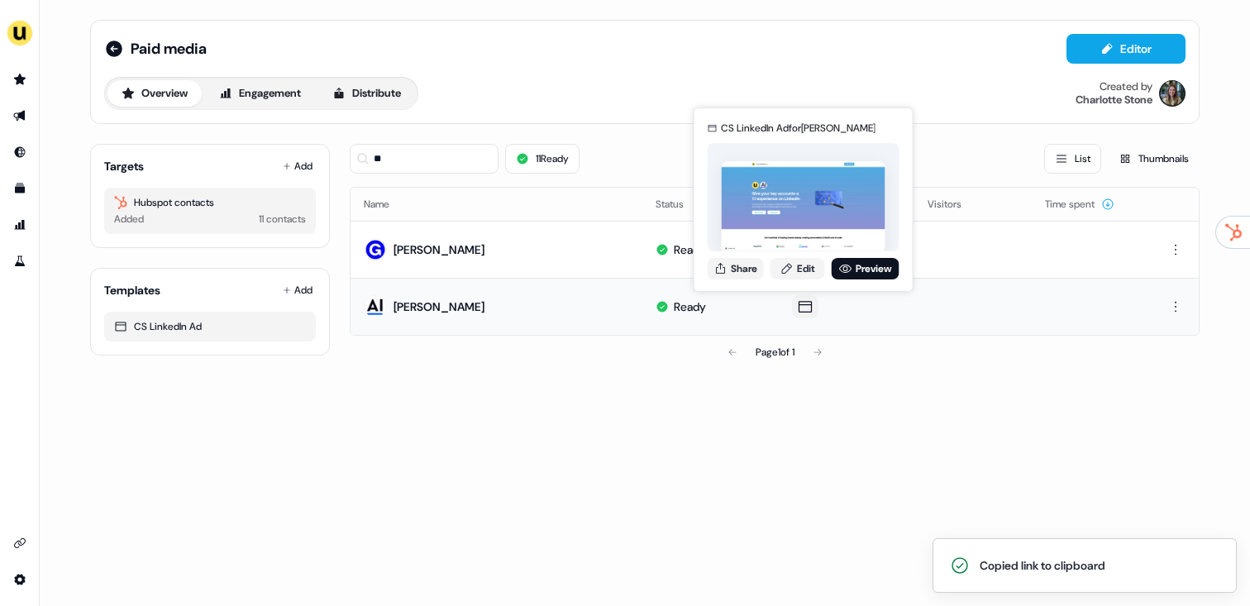
click at [704, 275] on div "CS LinkedIn Ad for Aislinn Poe Share Edit Preview" at bounding box center [803, 199] width 198 height 173
click at [841, 269] on icon at bounding box center [845, 268] width 12 height 8
click at [795, 272] on link "Edit" at bounding box center [797, 268] width 55 height 21
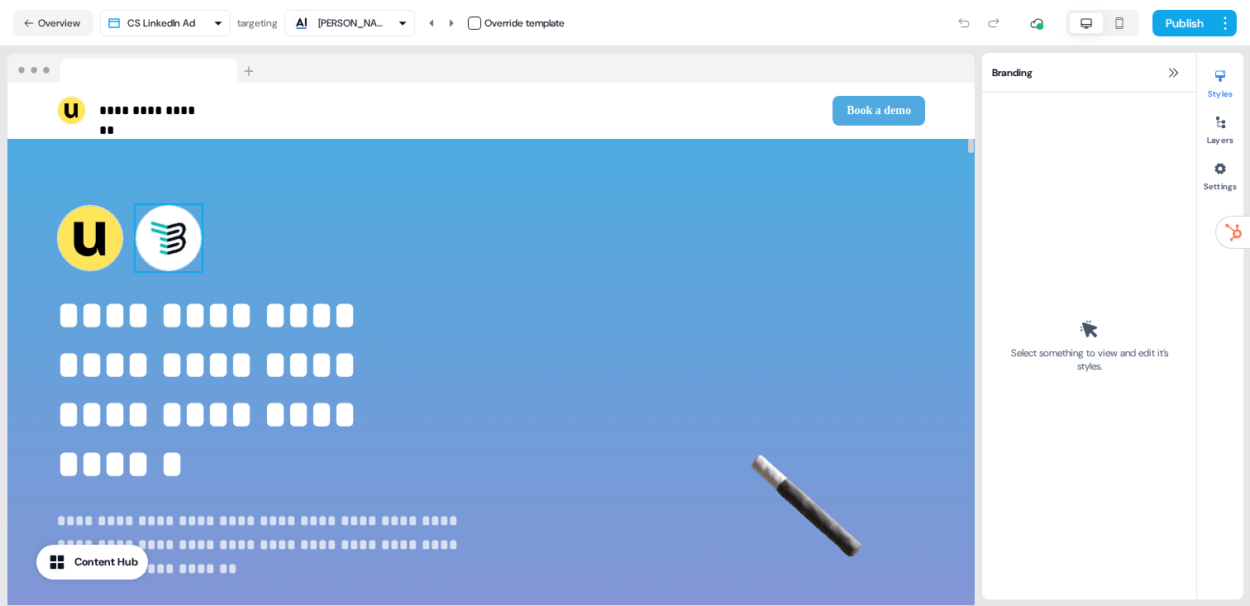
click at [166, 226] on img at bounding box center [169, 238] width 66 height 66
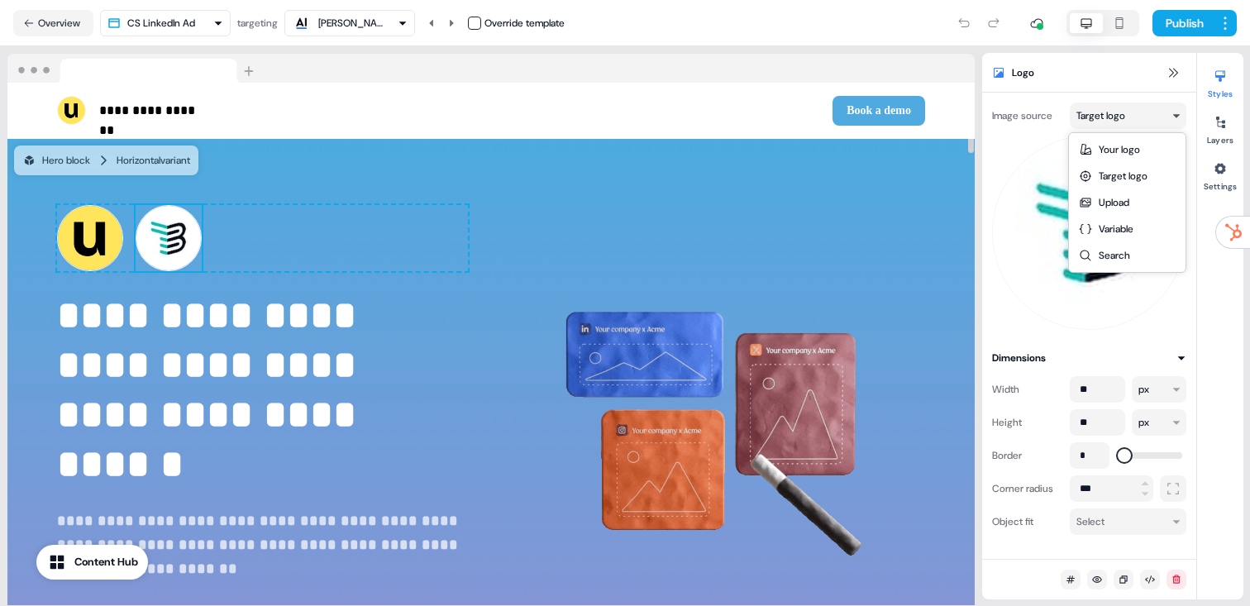
click at [1136, 124] on html "**********" at bounding box center [625, 303] width 1250 height 606
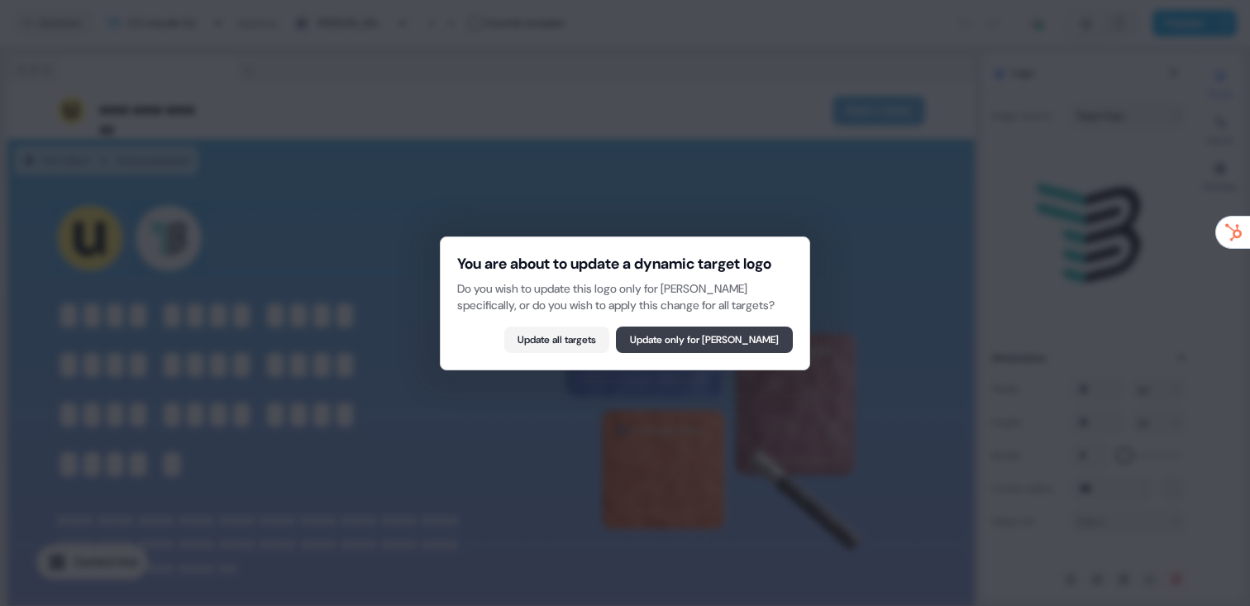
click at [721, 353] on button "Update only for Aislinn Poe" at bounding box center [704, 339] width 177 height 26
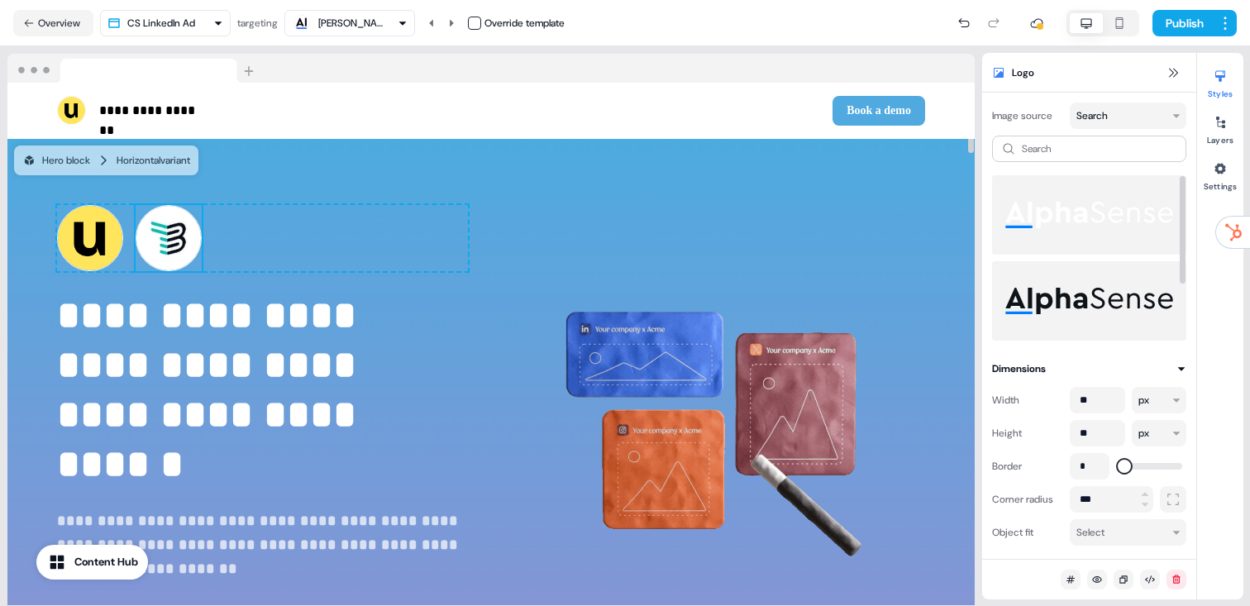
click at [1117, 306] on img at bounding box center [1089, 301] width 168 height 66
click at [1085, 294] on img at bounding box center [1089, 301] width 168 height 66
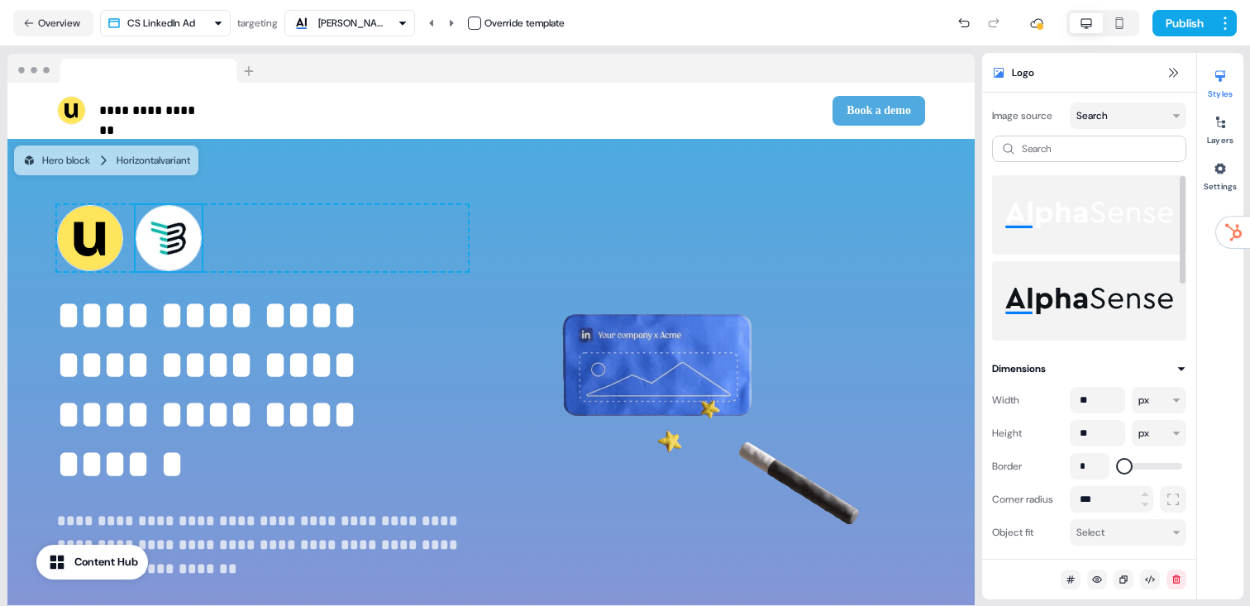
click at [1071, 268] on img at bounding box center [1089, 301] width 168 height 66
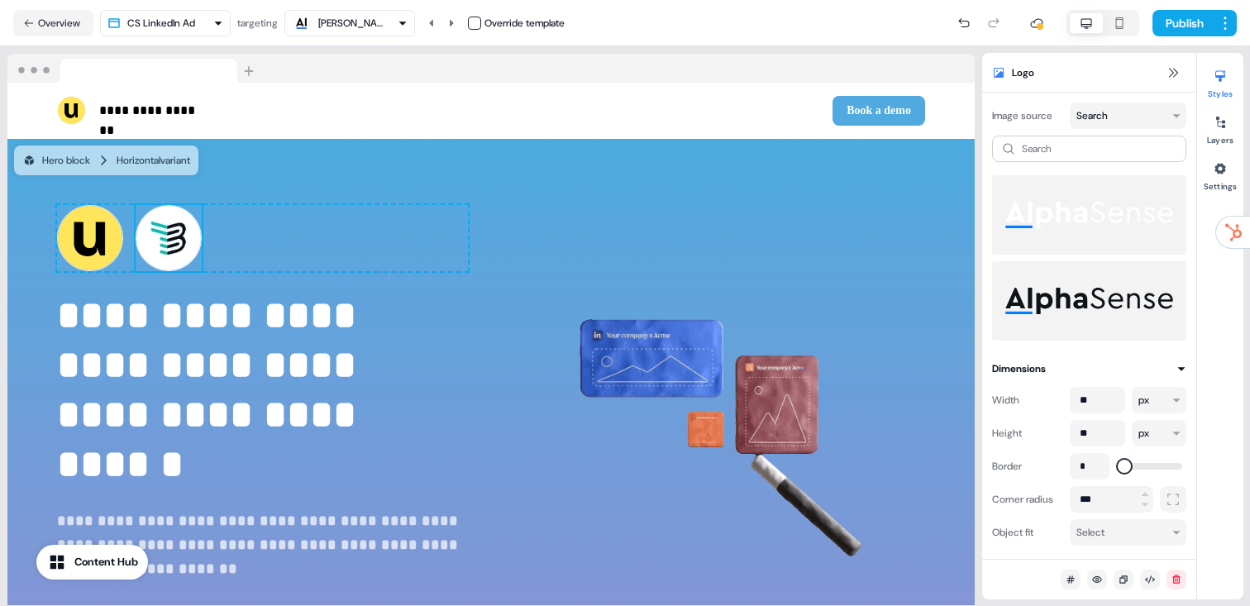
click at [479, 17] on button "button" at bounding box center [474, 23] width 13 height 13
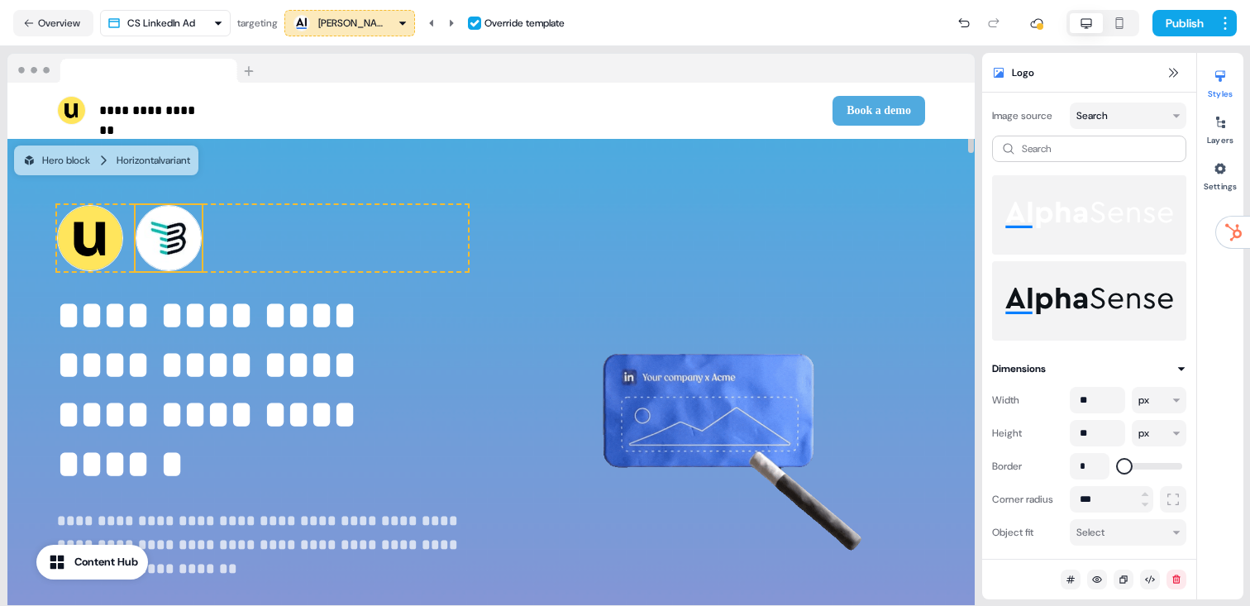
click at [156, 254] on img at bounding box center [169, 238] width 66 height 66
click at [1120, 126] on body "**********" at bounding box center [625, 303] width 1250 height 606
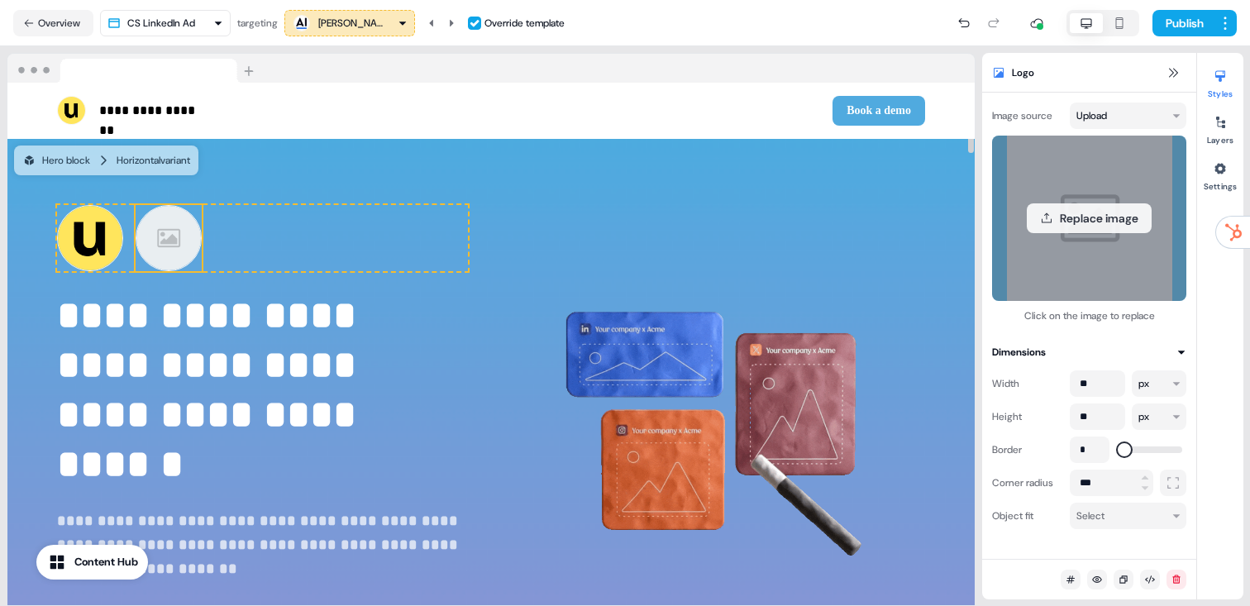
click at [1050, 243] on div "Replace image" at bounding box center [1089, 218] width 194 height 165
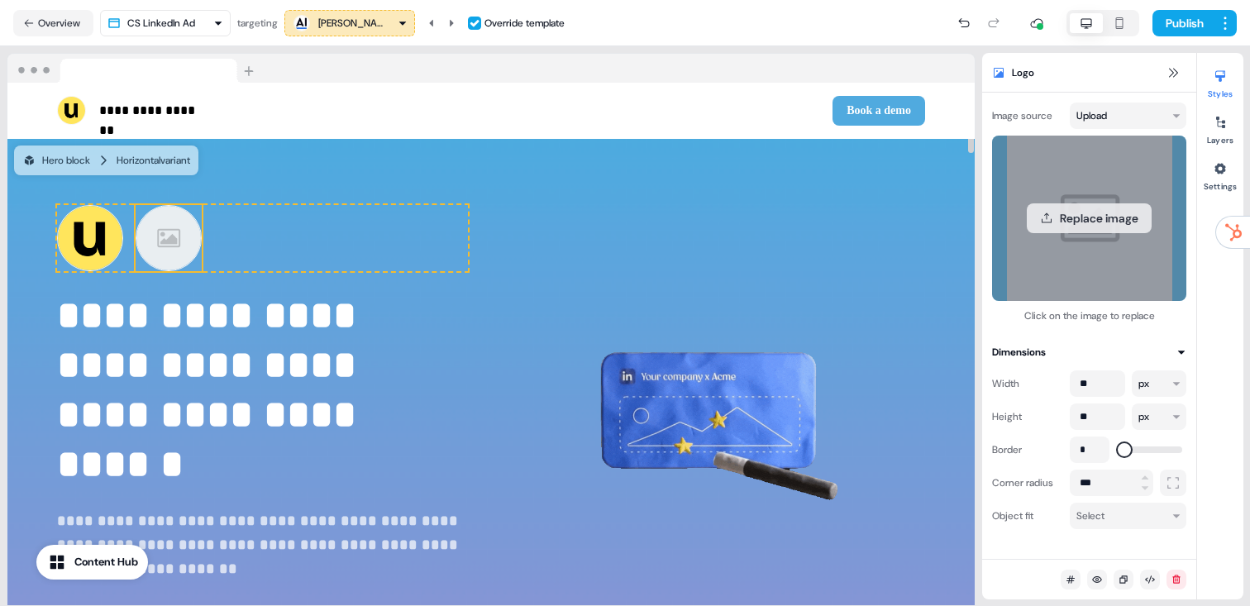
click at [1070, 223] on button "Replace image" at bounding box center [1088, 218] width 125 height 30
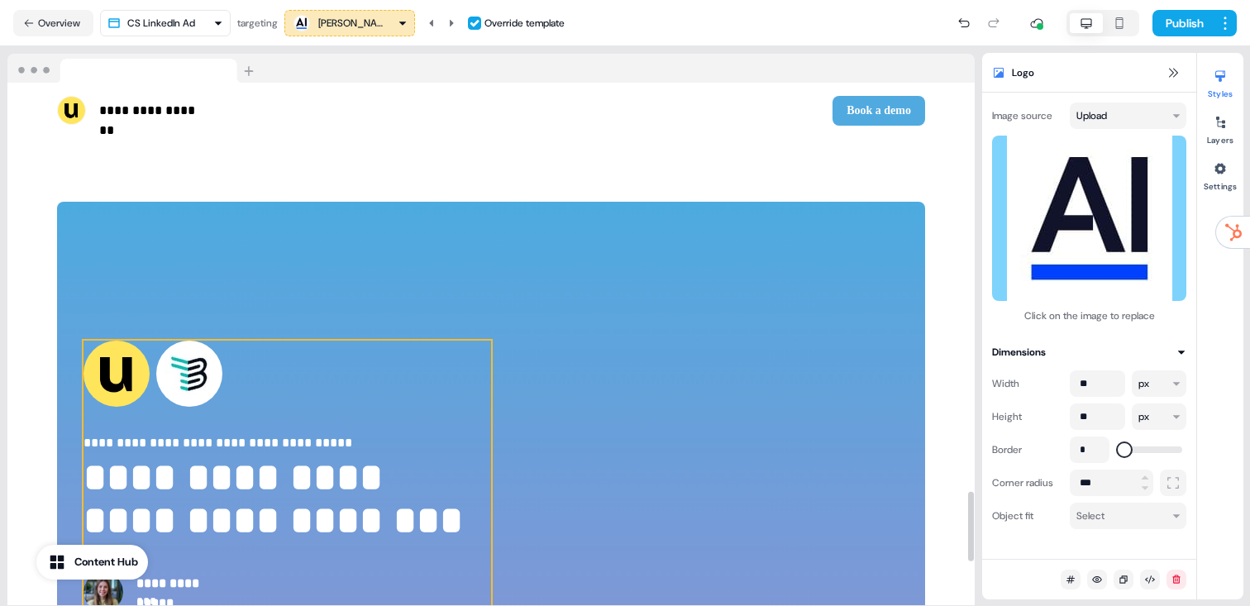
scroll to position [3050, 0]
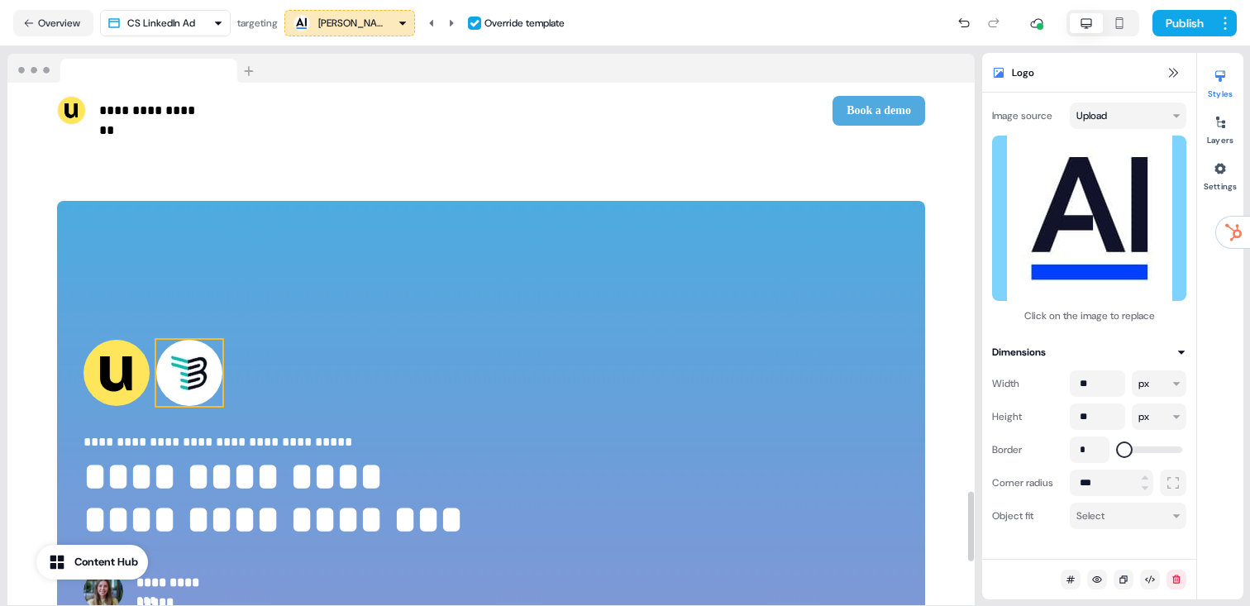
click at [168, 344] on img at bounding box center [189, 373] width 66 height 66
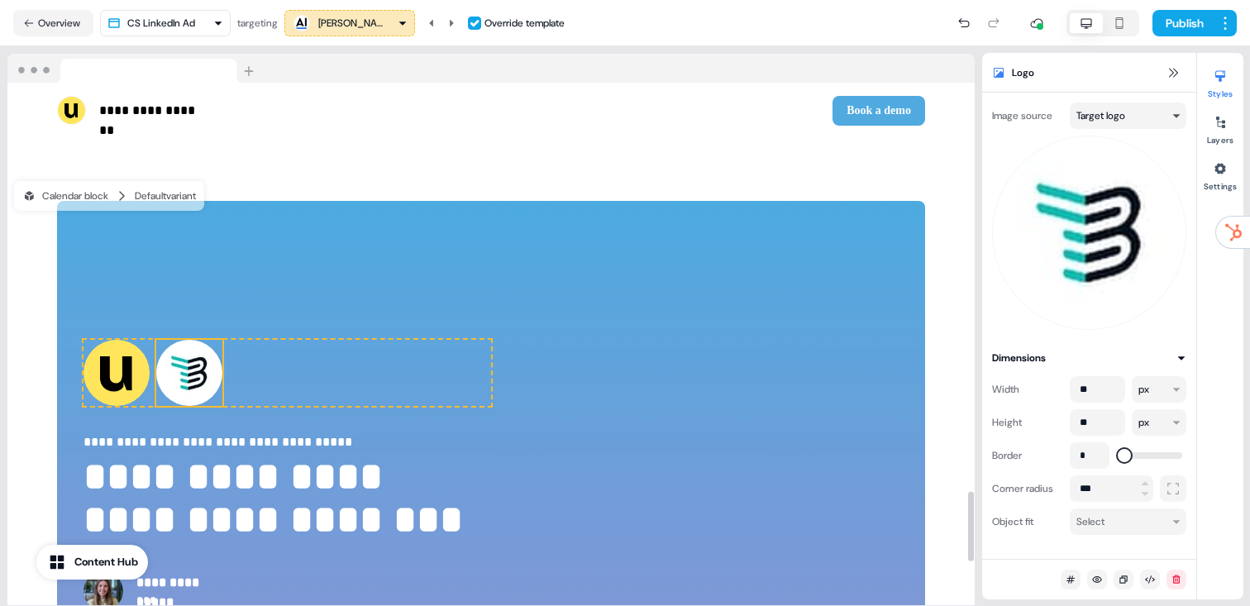
click at [1127, 108] on html "**********" at bounding box center [625, 303] width 1250 height 606
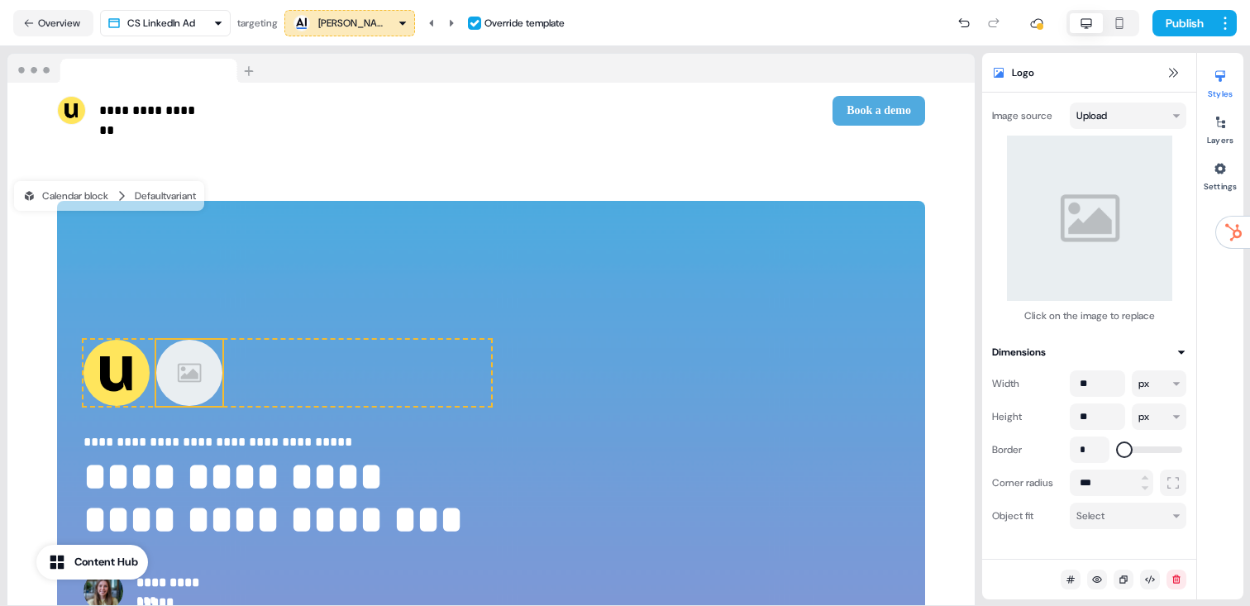
click at [1107, 220] on button "Replace image" at bounding box center [1088, 218] width 125 height 30
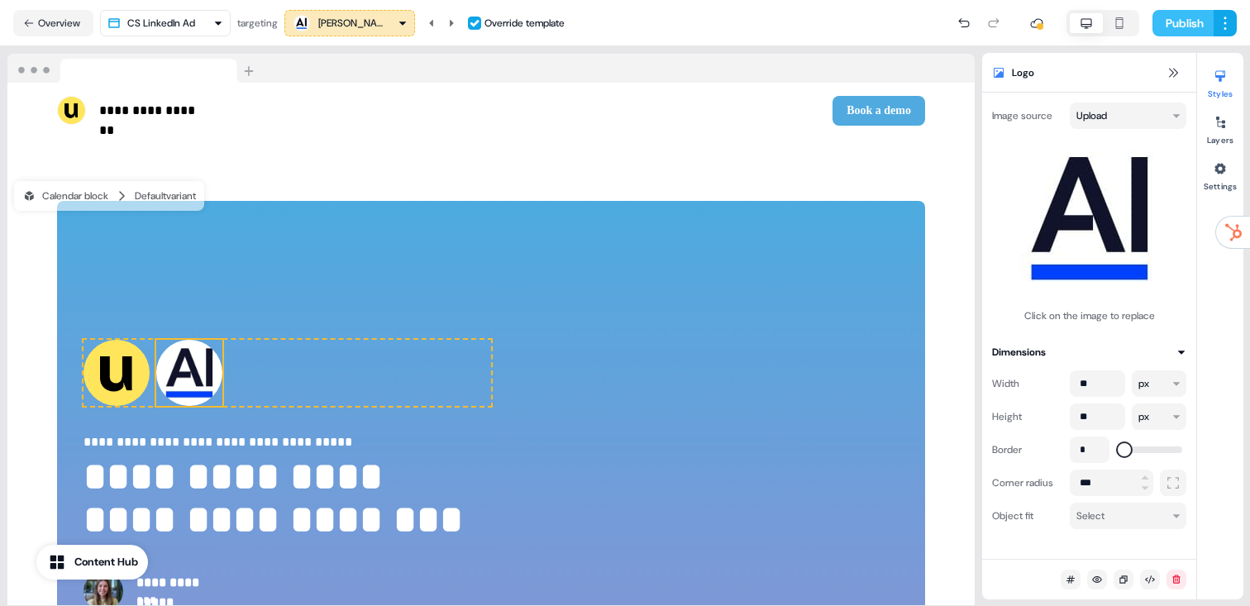
click at [1178, 29] on button "Publish" at bounding box center [1182, 23] width 61 height 26
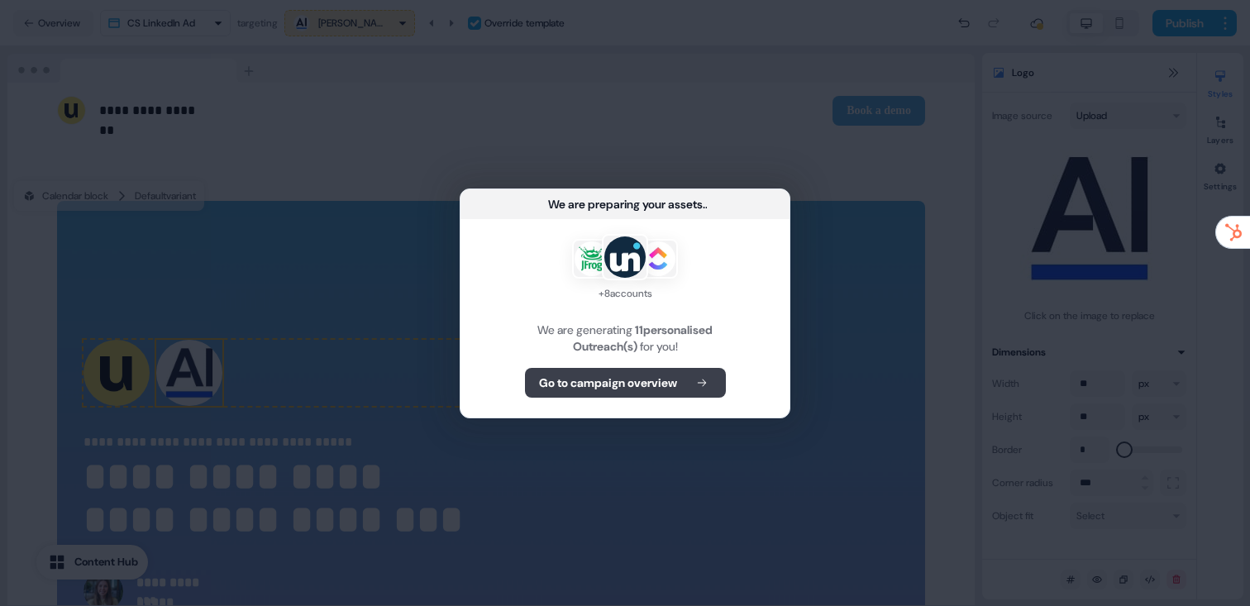
click at [659, 374] on b "Go to campaign overview" at bounding box center [608, 382] width 138 height 17
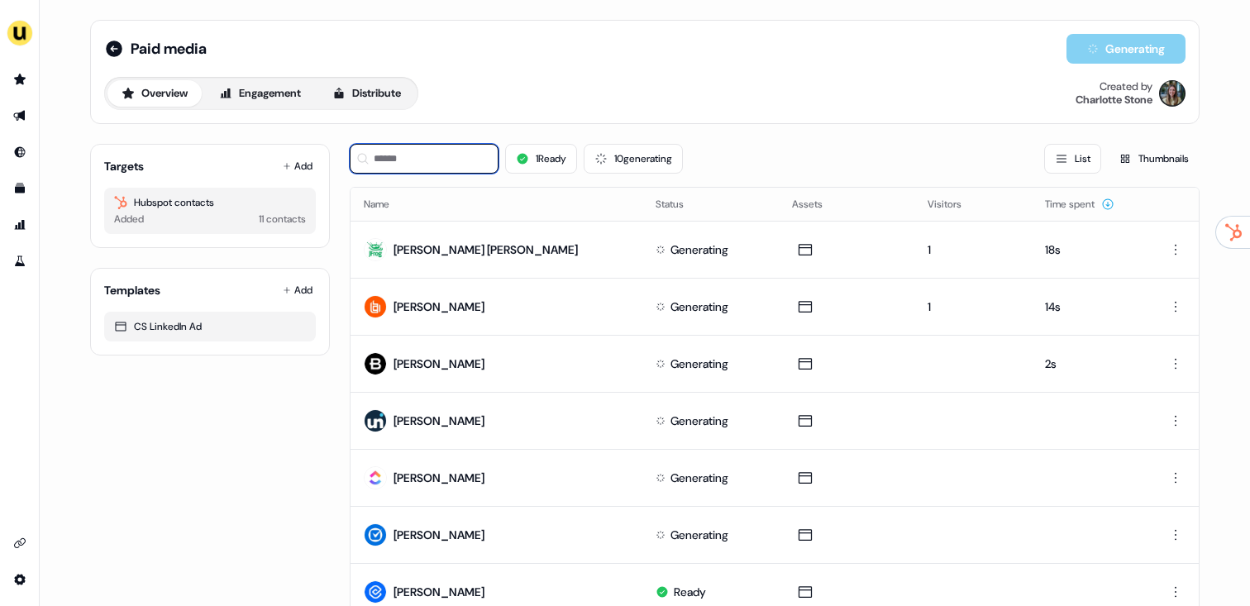
click at [466, 161] on input at bounding box center [424, 159] width 149 height 30
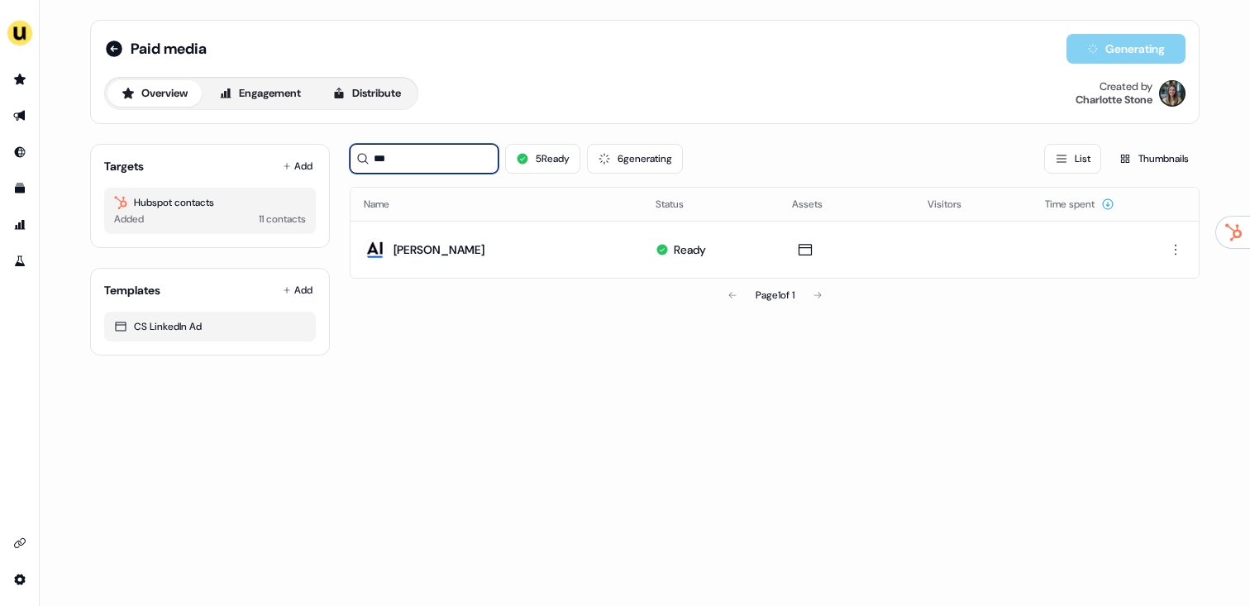
type input "***"
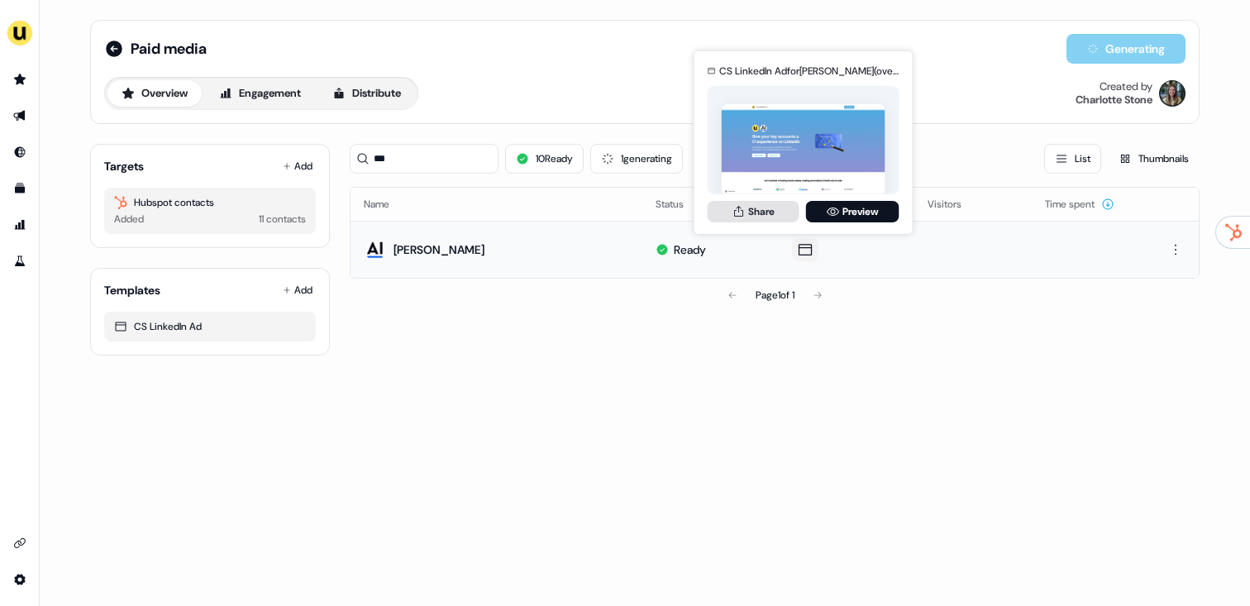
click at [741, 215] on icon at bounding box center [738, 210] width 9 height 11
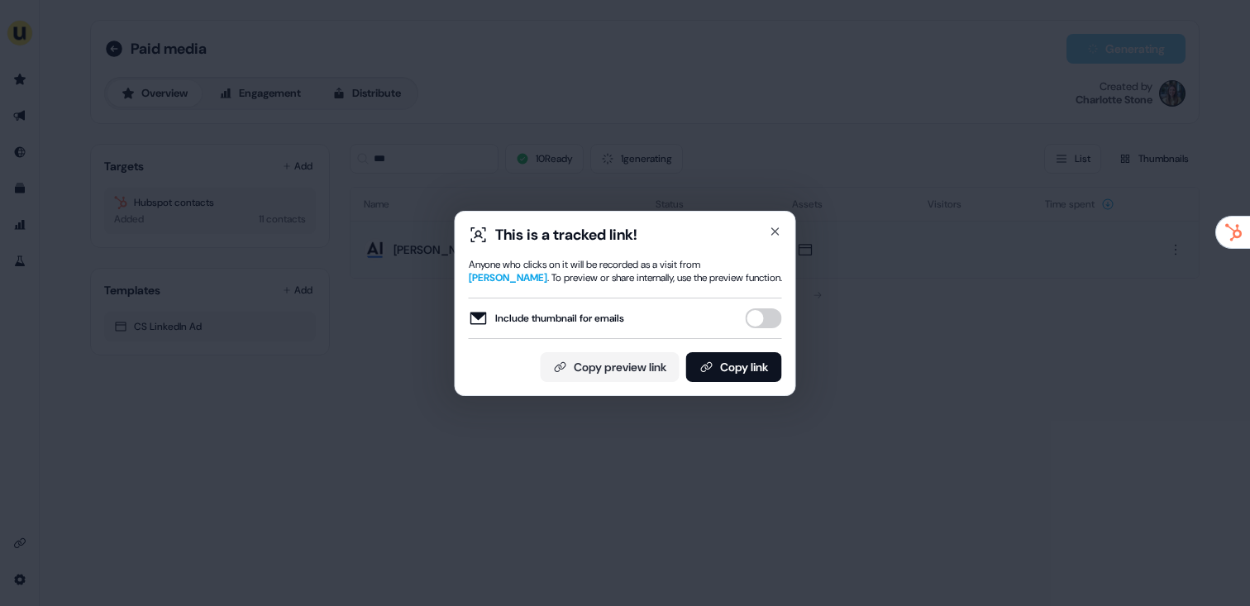
click at [752, 383] on div "This is a tracked link! Anyone who clicks on it will be recorded as a visit fro…" at bounding box center [625, 303] width 341 height 185
click at [717, 370] on button "Copy link" at bounding box center [734, 367] width 96 height 30
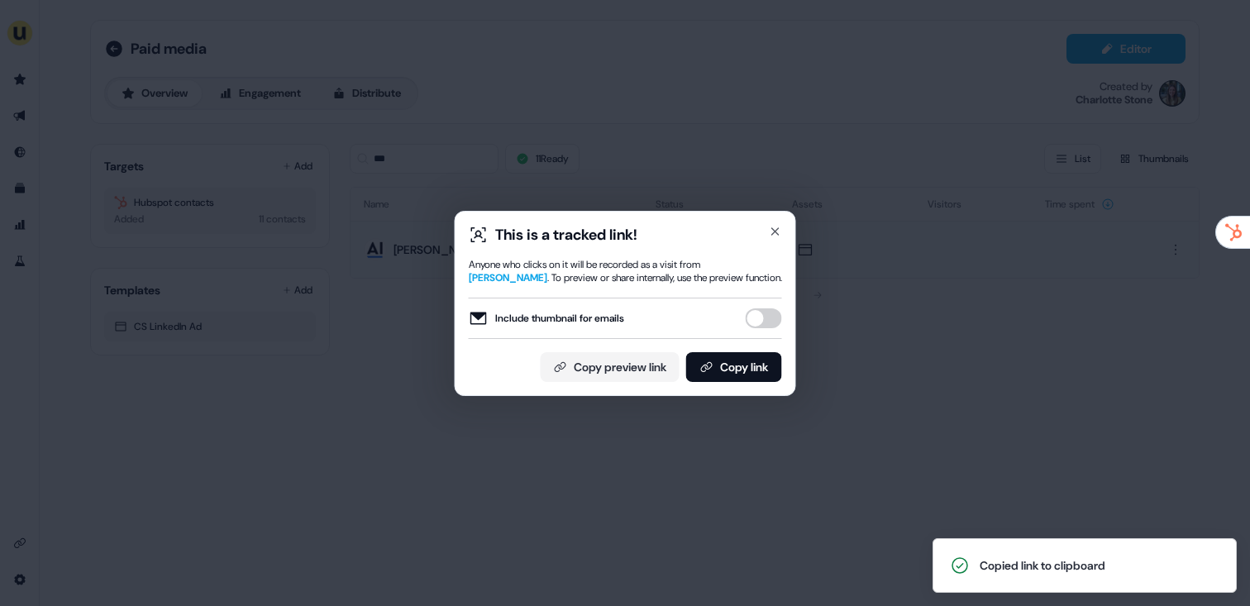
click at [629, 161] on div "This is a tracked link! Anyone who clicks on it will be recorded as a visit fro…" at bounding box center [625, 303] width 1250 height 606
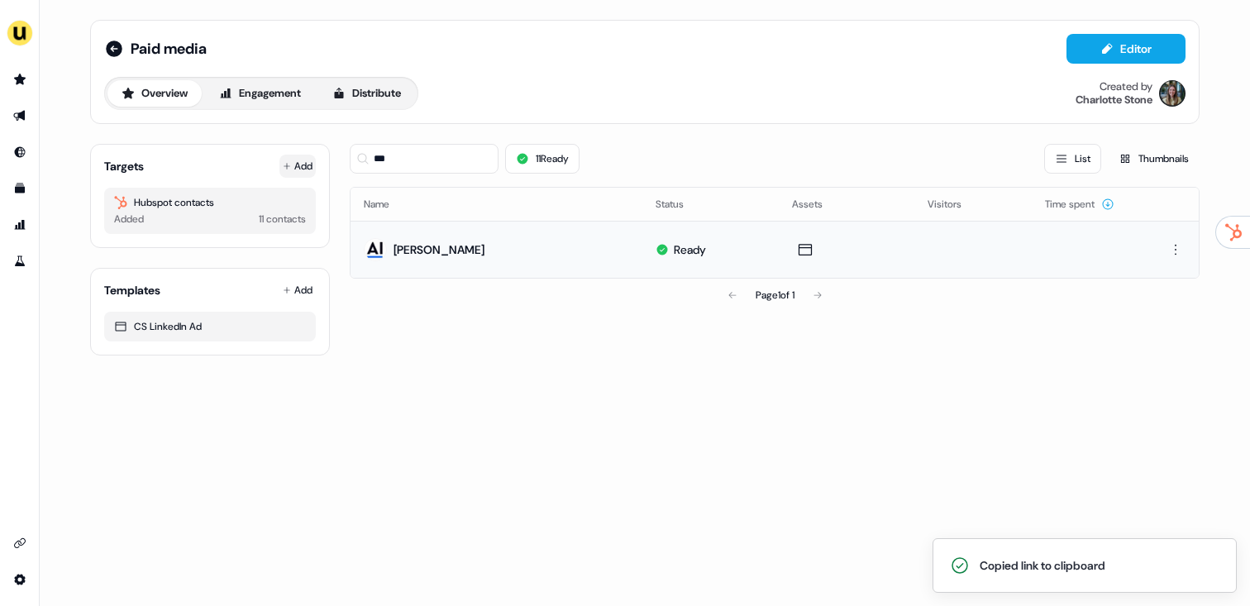
click at [299, 163] on button "Add" at bounding box center [297, 166] width 36 height 23
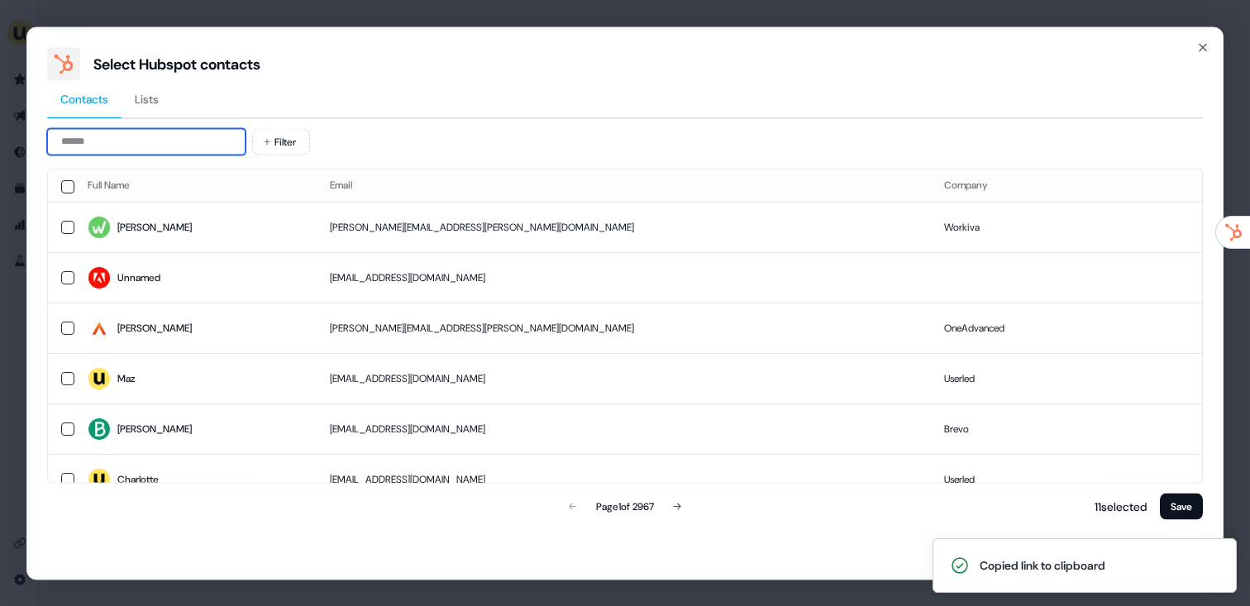
click at [146, 139] on input at bounding box center [146, 141] width 198 height 26
paste input "**********"
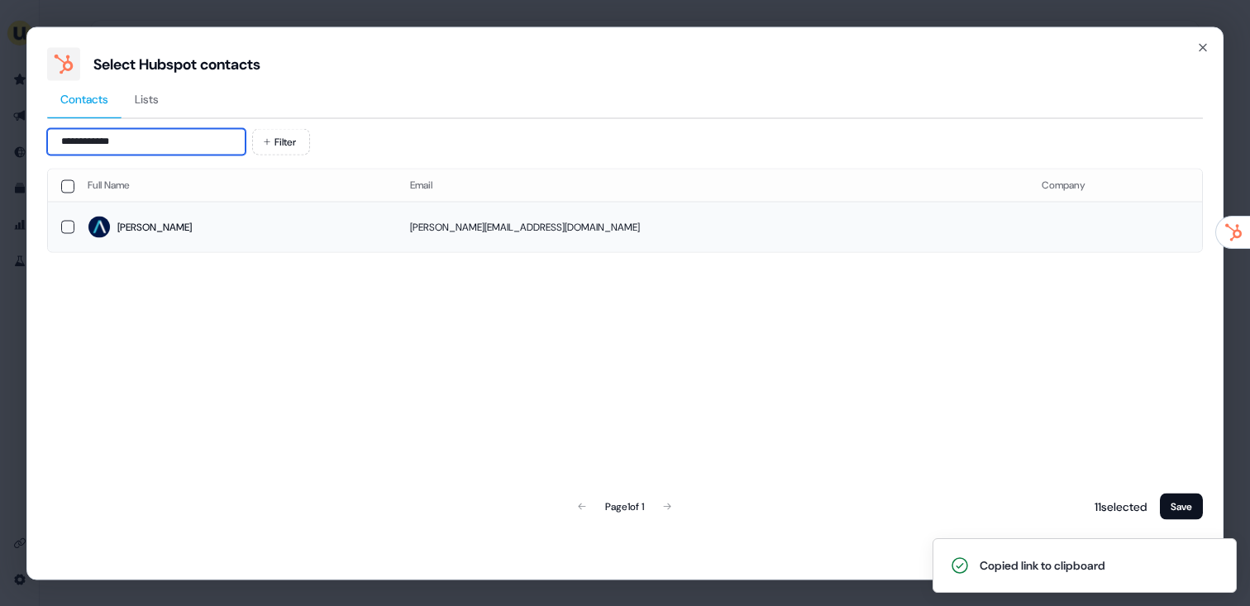
type input "**********"
click at [225, 232] on span "Alex" at bounding box center [236, 227] width 296 height 23
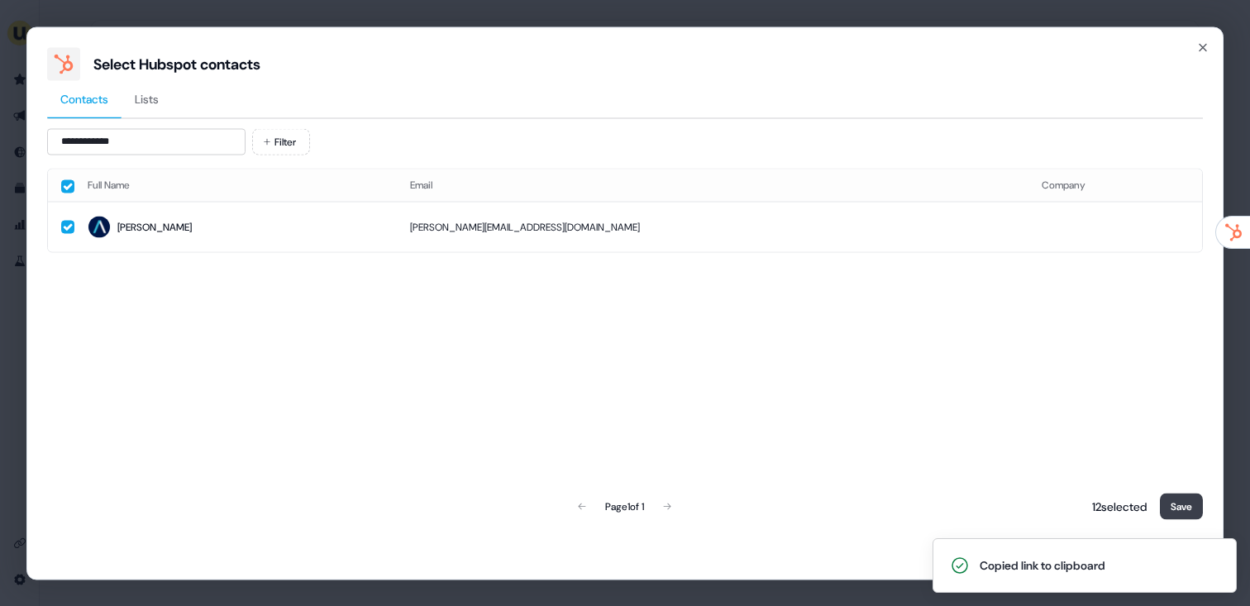
click at [1188, 500] on button "Save" at bounding box center [1181, 506] width 43 height 26
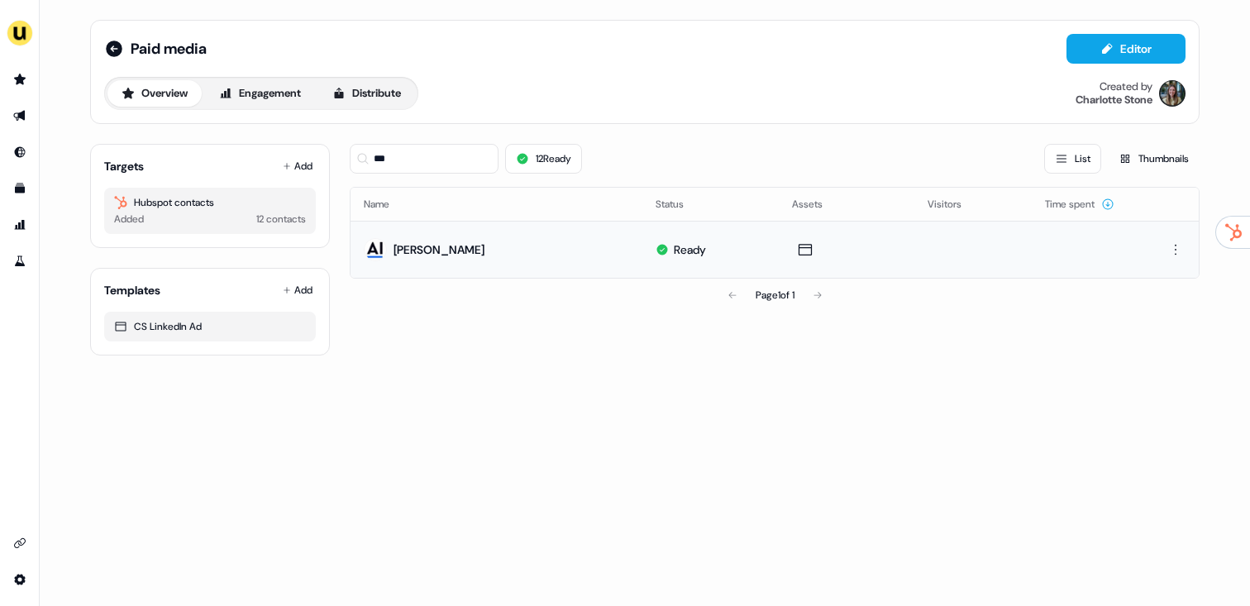
click at [332, 409] on div "Paid media Editor Overview Engagement Distribute Created by Charlotte Stone Tar…" at bounding box center [645, 303] width 1210 height 606
click at [377, 158] on input "***" at bounding box center [424, 159] width 149 height 30
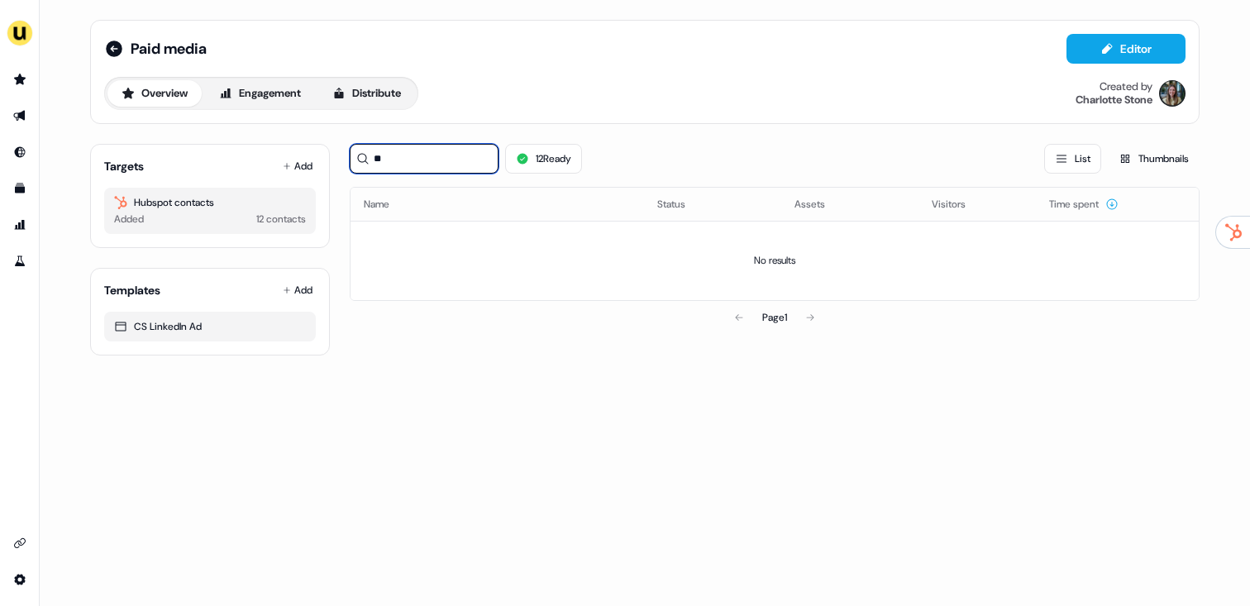
type input "*"
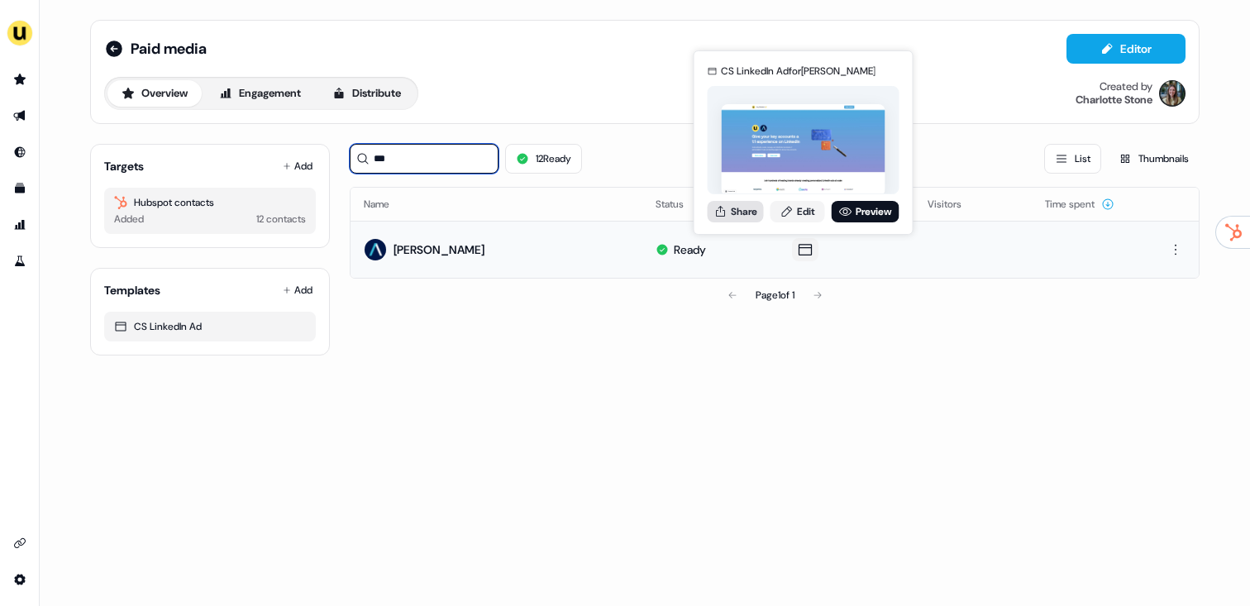
type input "***"
click at [728, 208] on button "Share" at bounding box center [735, 211] width 56 height 21
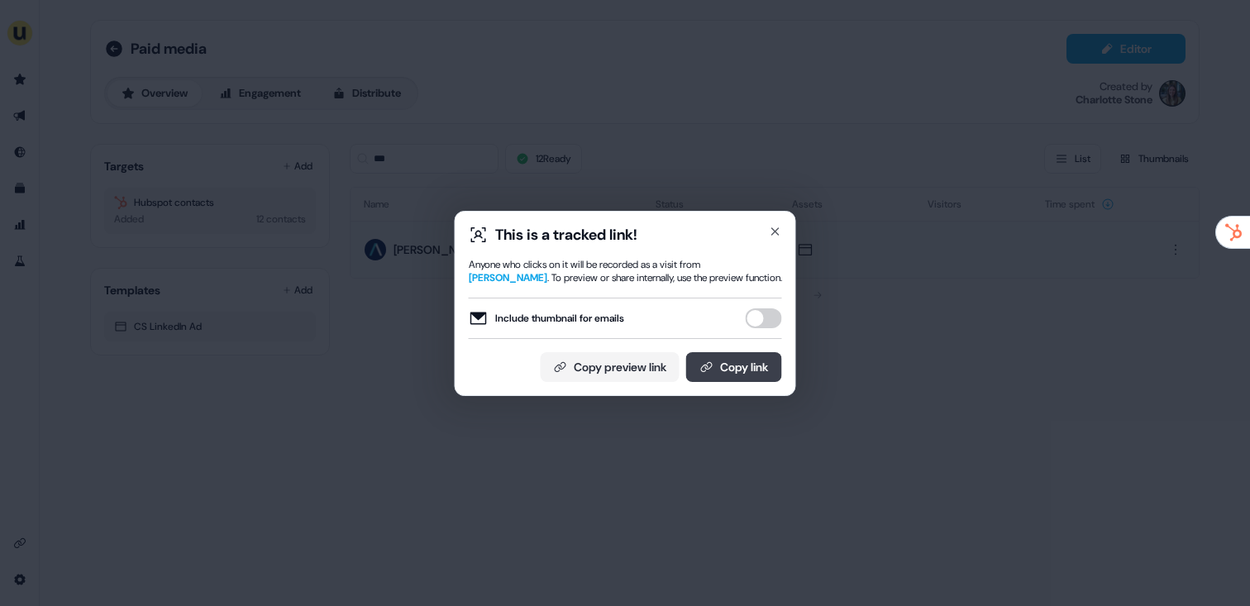
click at [738, 360] on button "Copy link" at bounding box center [734, 367] width 96 height 30
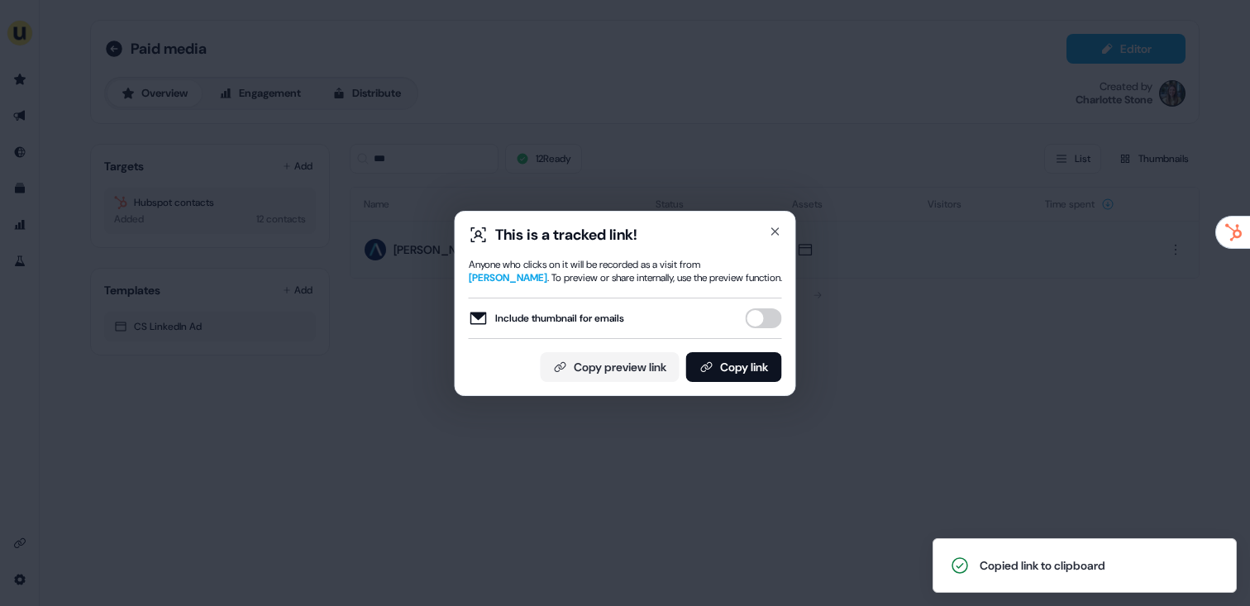
drag, startPoint x: 366, startPoint y: 209, endPoint x: 207, endPoint y: 109, distance: 187.6
click at [366, 209] on div "This is a tracked link! Anyone who clicks on it will be recorded as a visit fro…" at bounding box center [625, 303] width 1250 height 606
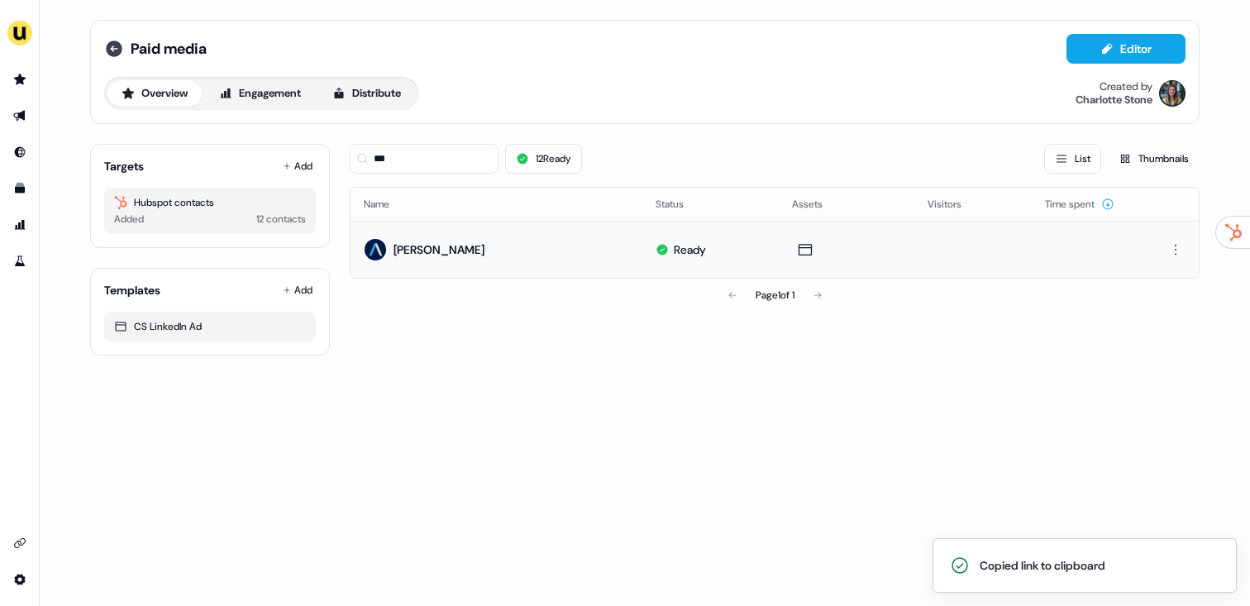
click at [121, 46] on icon at bounding box center [114, 48] width 17 height 17
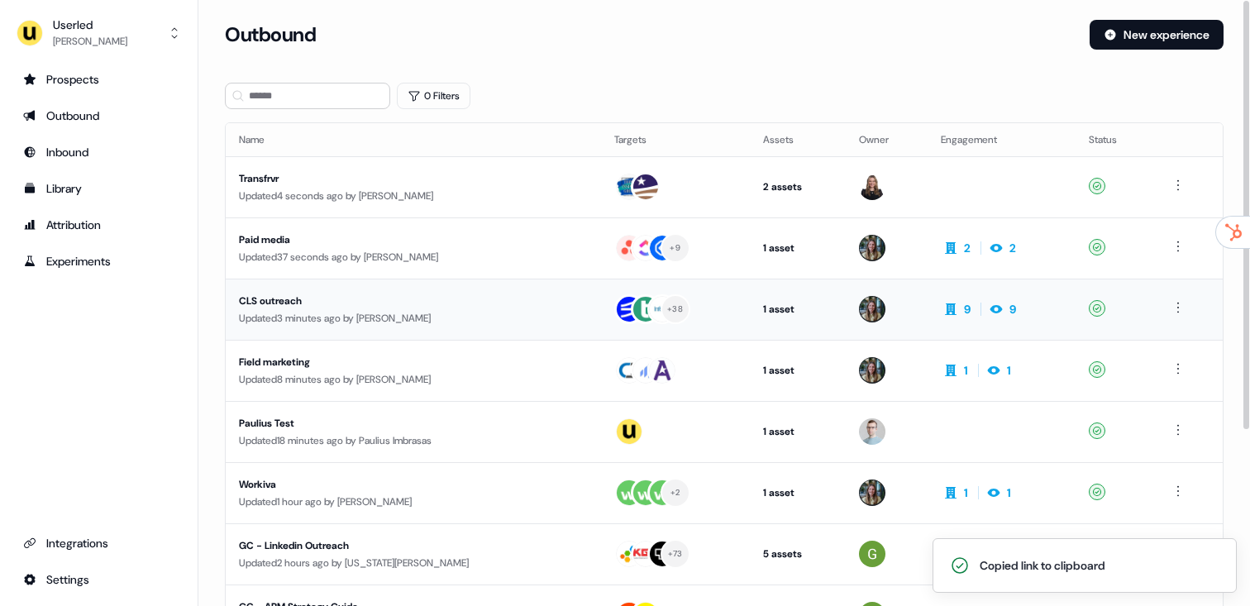
click at [400, 298] on div "CLS outreach" at bounding box center [395, 301] width 312 height 17
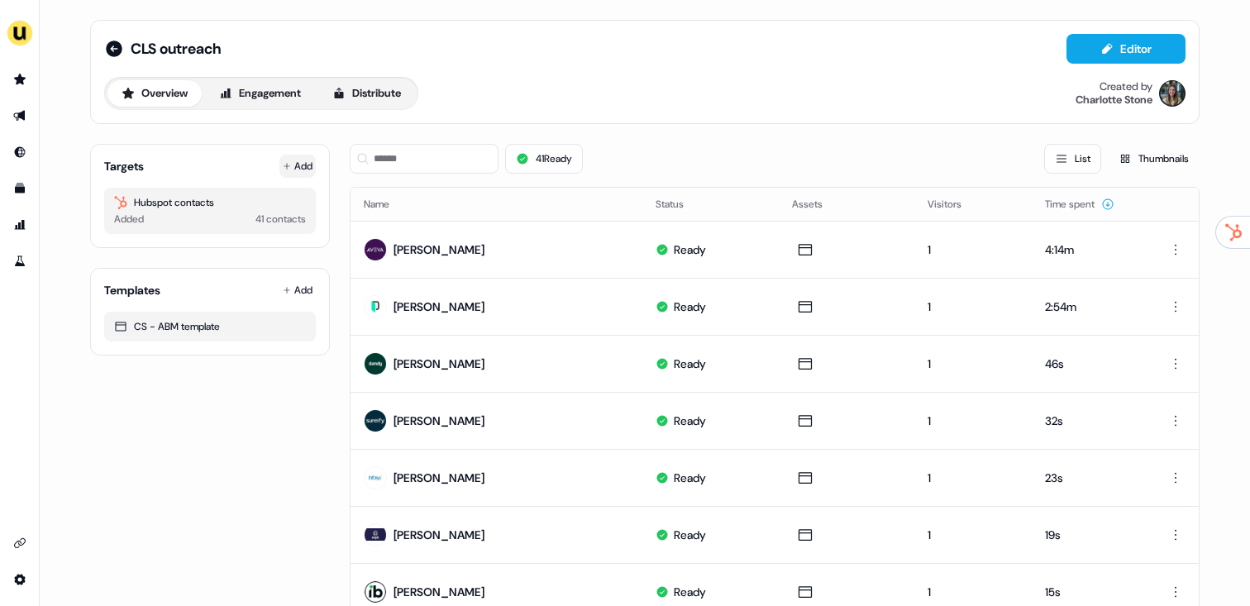
click at [298, 164] on button "Add" at bounding box center [297, 166] width 36 height 23
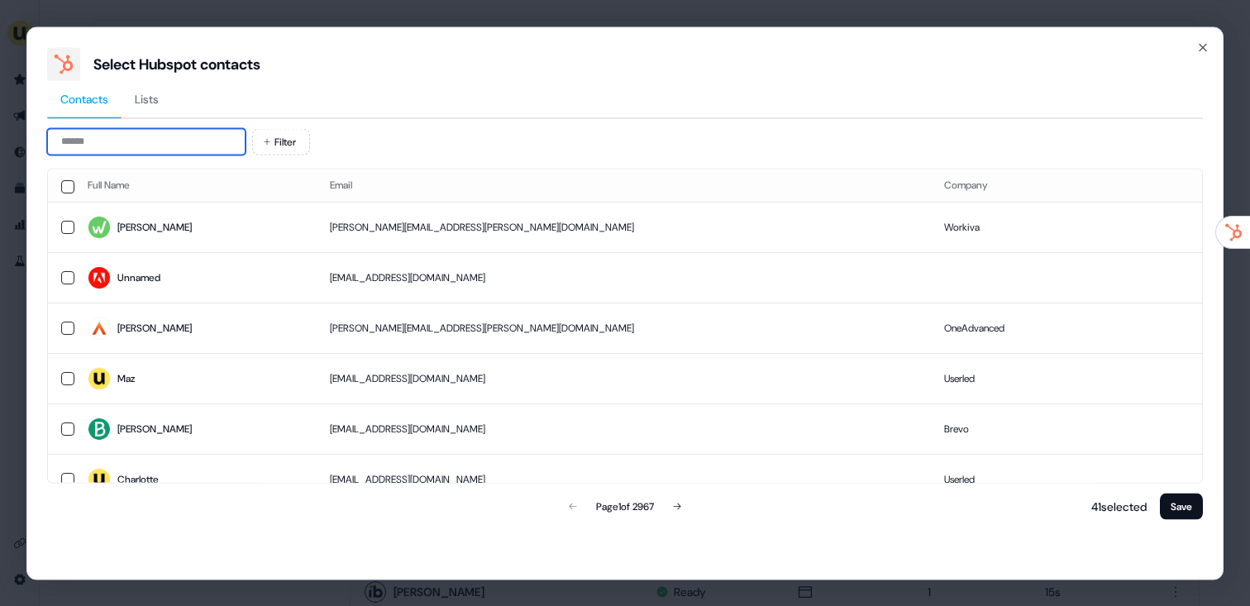
click at [200, 140] on input at bounding box center [146, 141] width 198 height 26
paste input "**********"
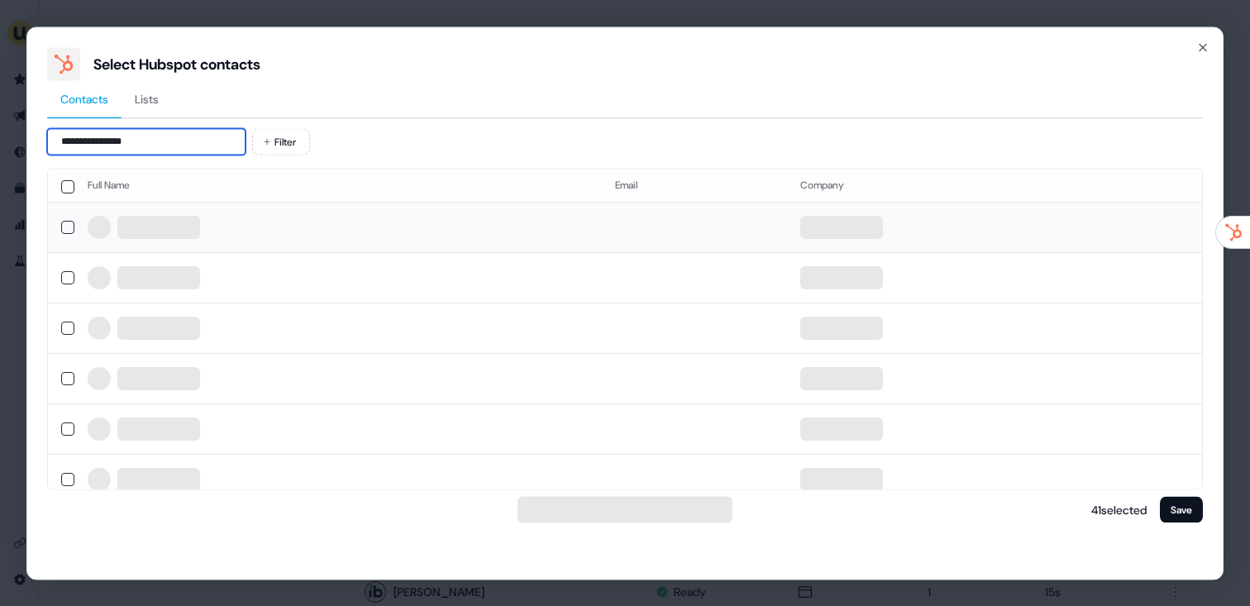
type input "**********"
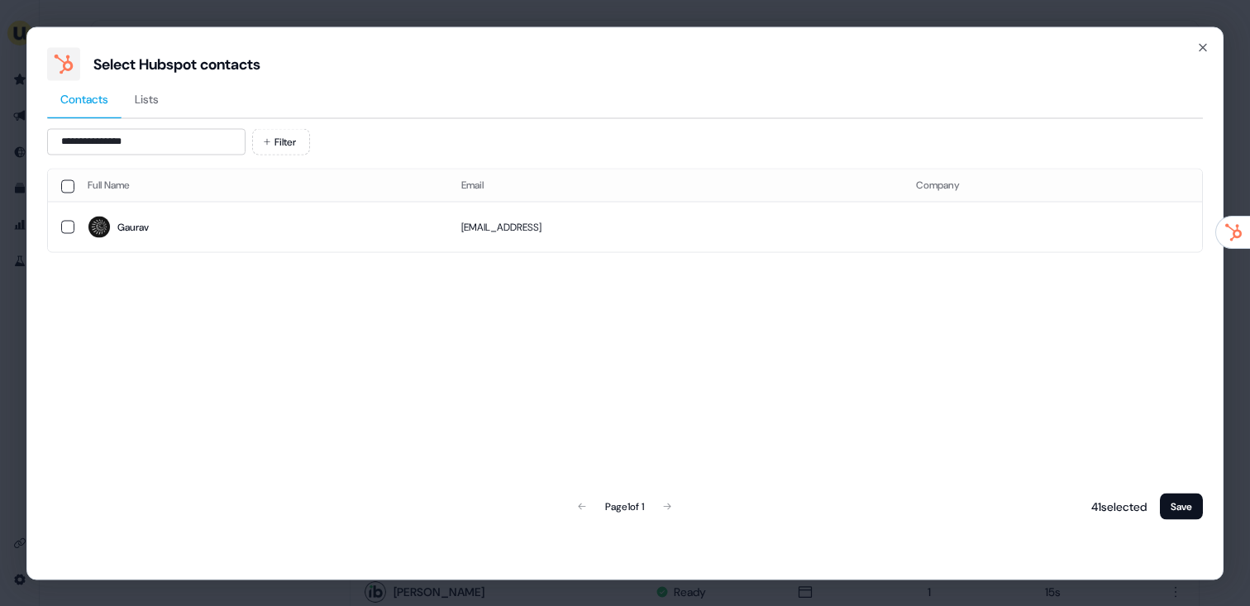
click at [260, 225] on span "Gaurav" at bounding box center [261, 227] width 347 height 23
click at [1170, 510] on button "Save" at bounding box center [1181, 506] width 43 height 26
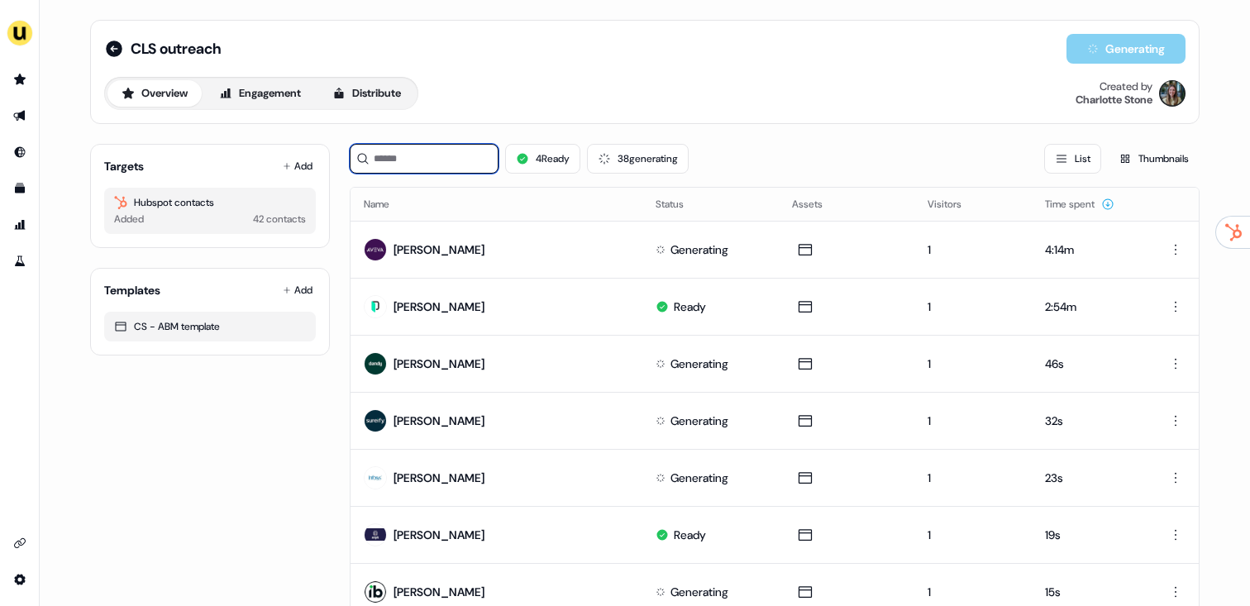
click at [432, 161] on input at bounding box center [424, 159] width 149 height 30
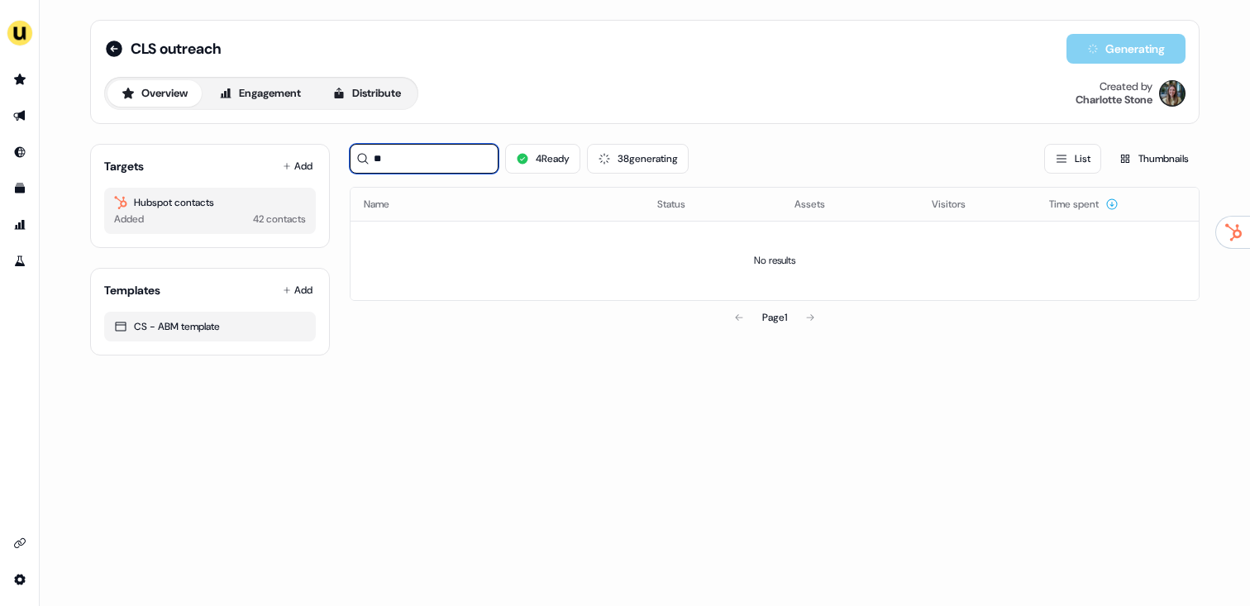
type input "*"
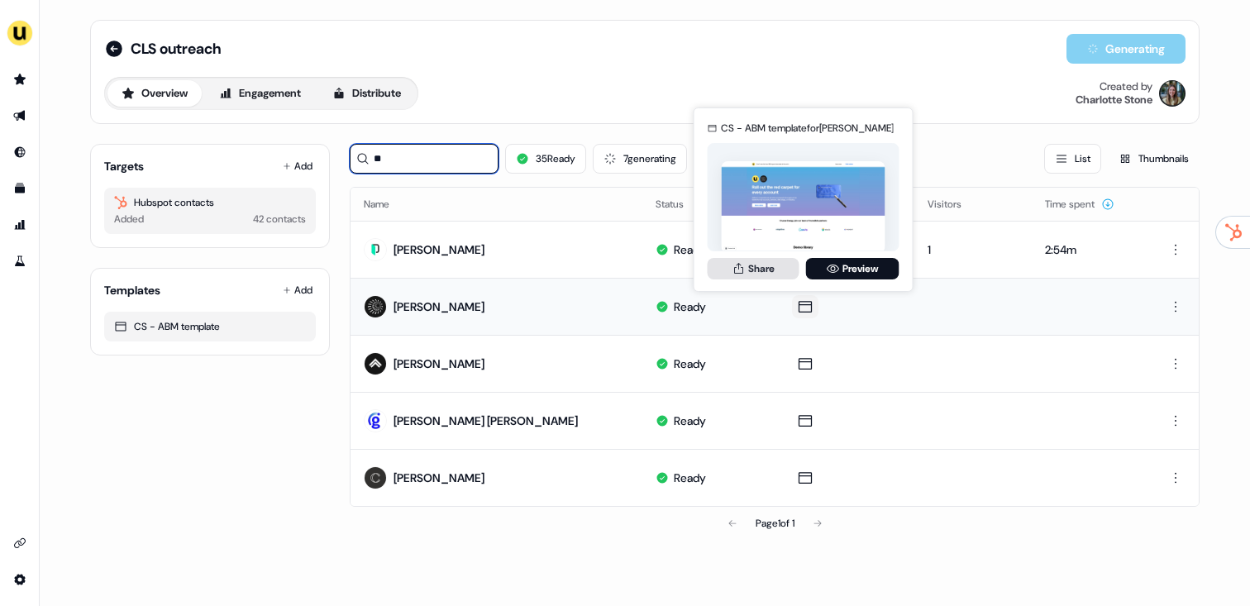
type input "**"
click at [739, 260] on button "Share" at bounding box center [753, 268] width 92 height 21
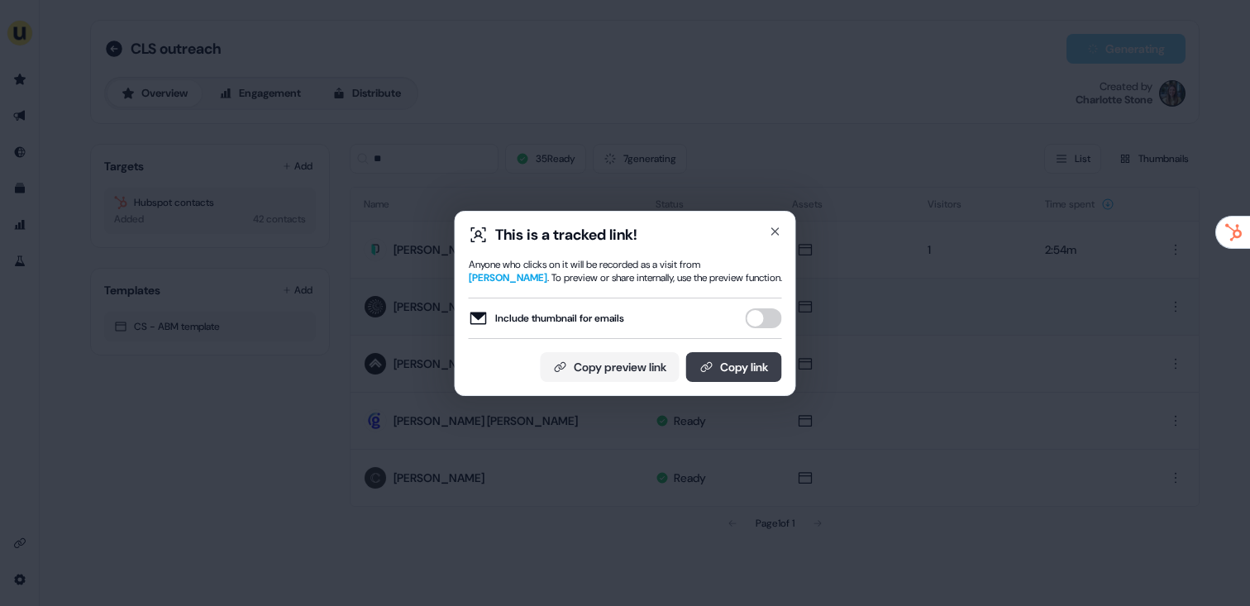
click at [754, 375] on button "Copy link" at bounding box center [734, 367] width 96 height 30
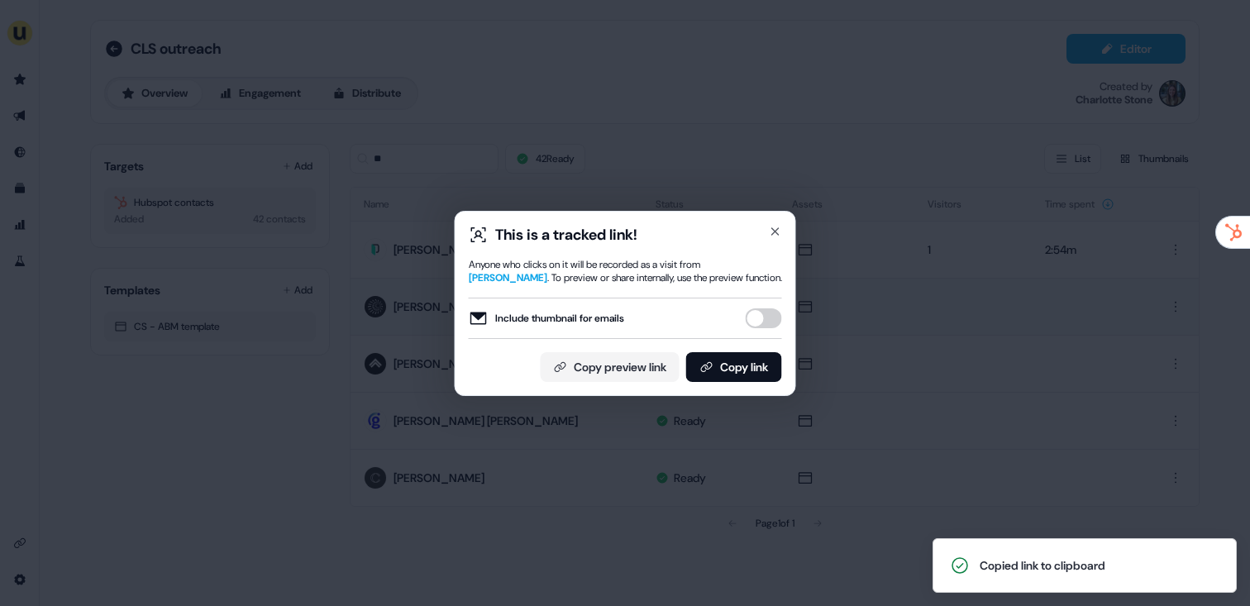
click at [361, 151] on div "This is a tracked link! Anyone who clicks on it will be recorded as a visit fro…" at bounding box center [625, 303] width 1250 height 606
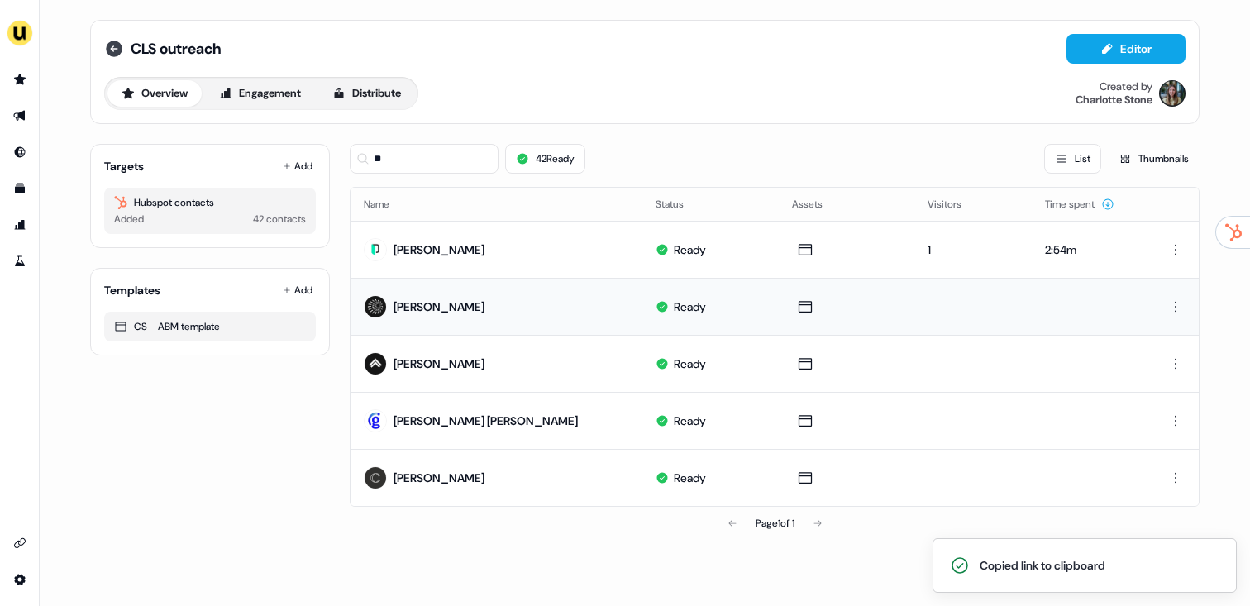
click at [111, 52] on icon at bounding box center [114, 48] width 17 height 17
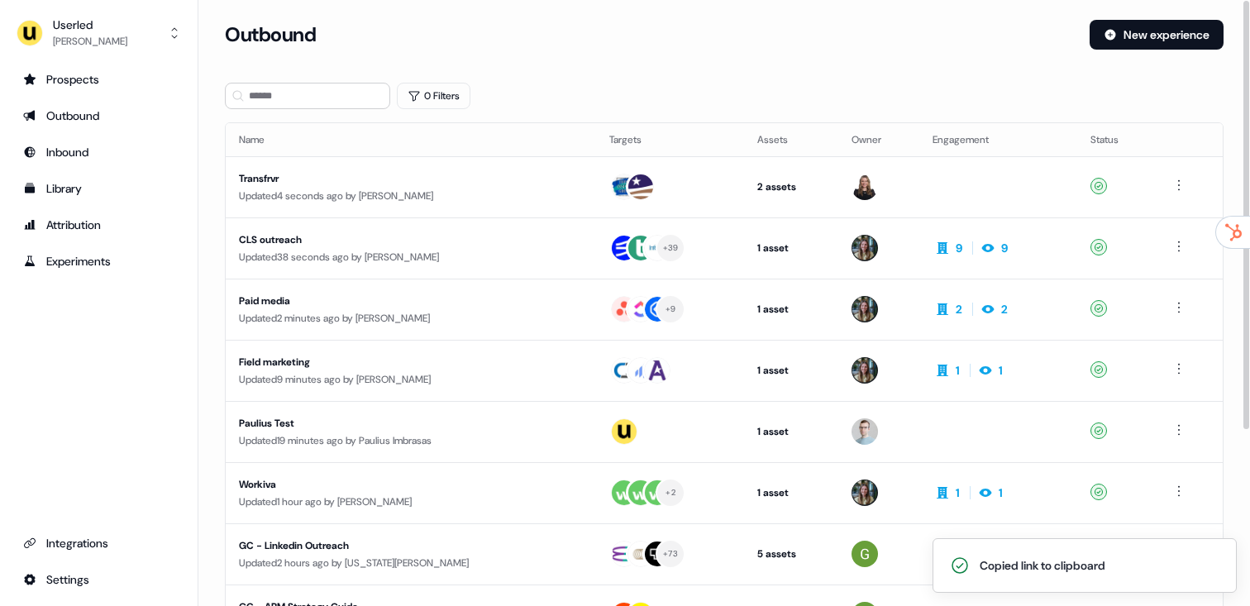
drag, startPoint x: 340, startPoint y: 258, endPoint x: 205, endPoint y: 261, distance: 135.6
click at [203, 247] on section "Loading... Outbound New experience 0 Filters Name Targets Assets Owner Engageme…" at bounding box center [723, 437] width 1051 height 835
click at [283, 303] on div "Paid media" at bounding box center [395, 301] width 312 height 17
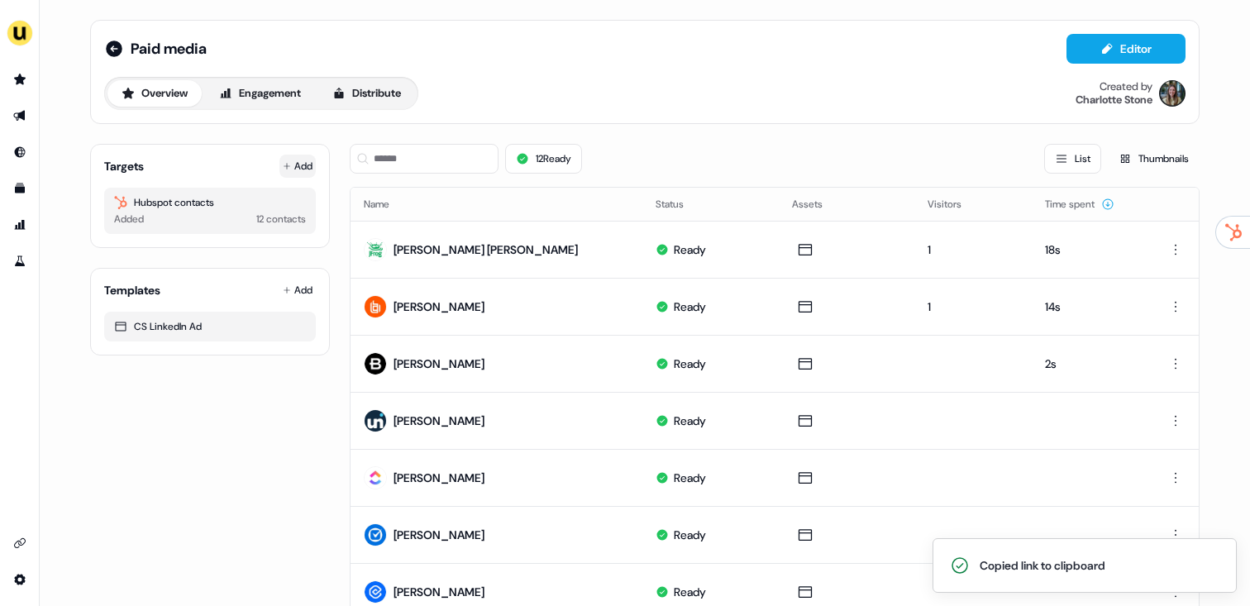
click at [283, 166] on icon at bounding box center [286, 166] width 7 height 7
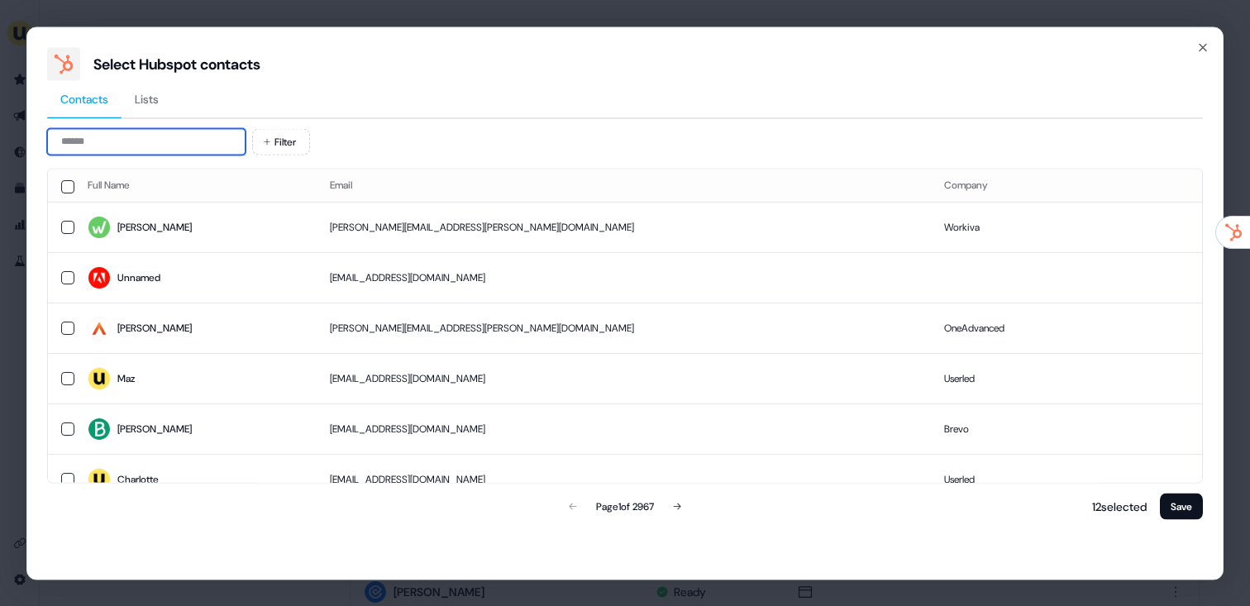
click at [177, 150] on input at bounding box center [146, 141] width 198 height 26
paste input "*********"
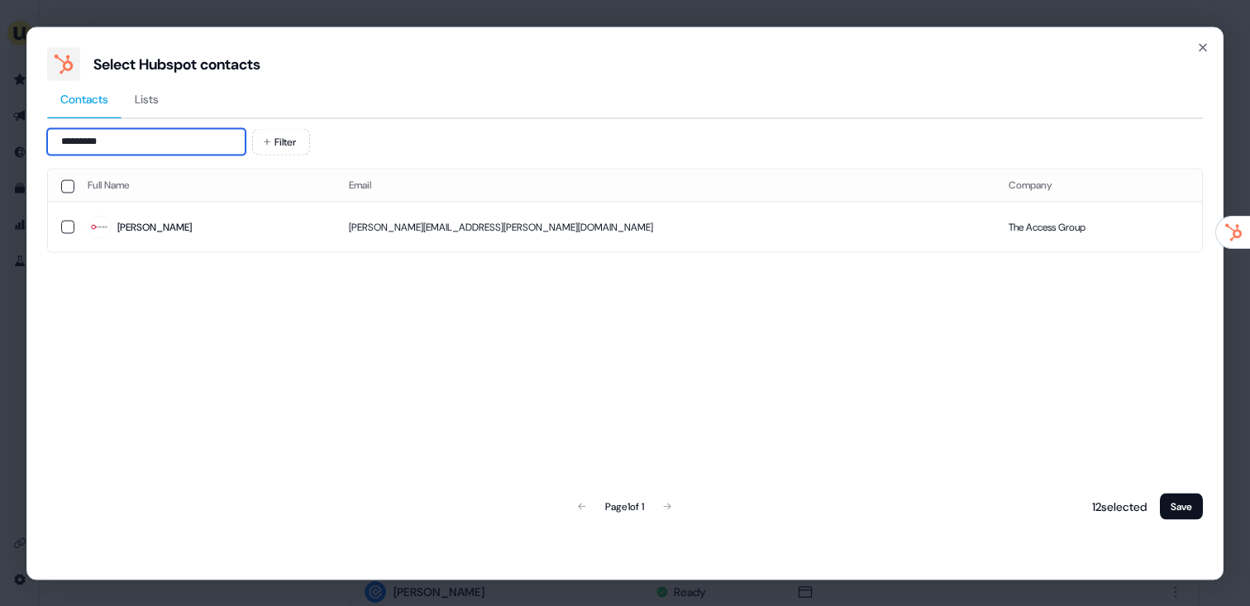
type input "*********"
click at [336, 232] on td "sam.stead@theaccessgroup.com" at bounding box center [666, 227] width 660 height 50
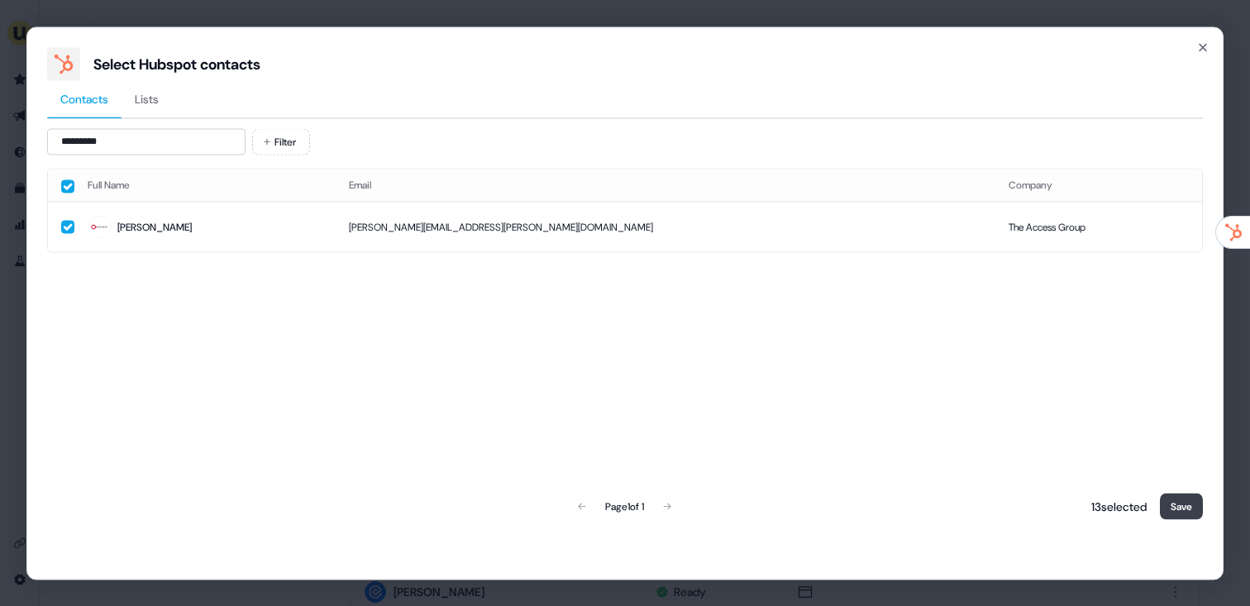
click at [1176, 498] on button "Save" at bounding box center [1181, 506] width 43 height 26
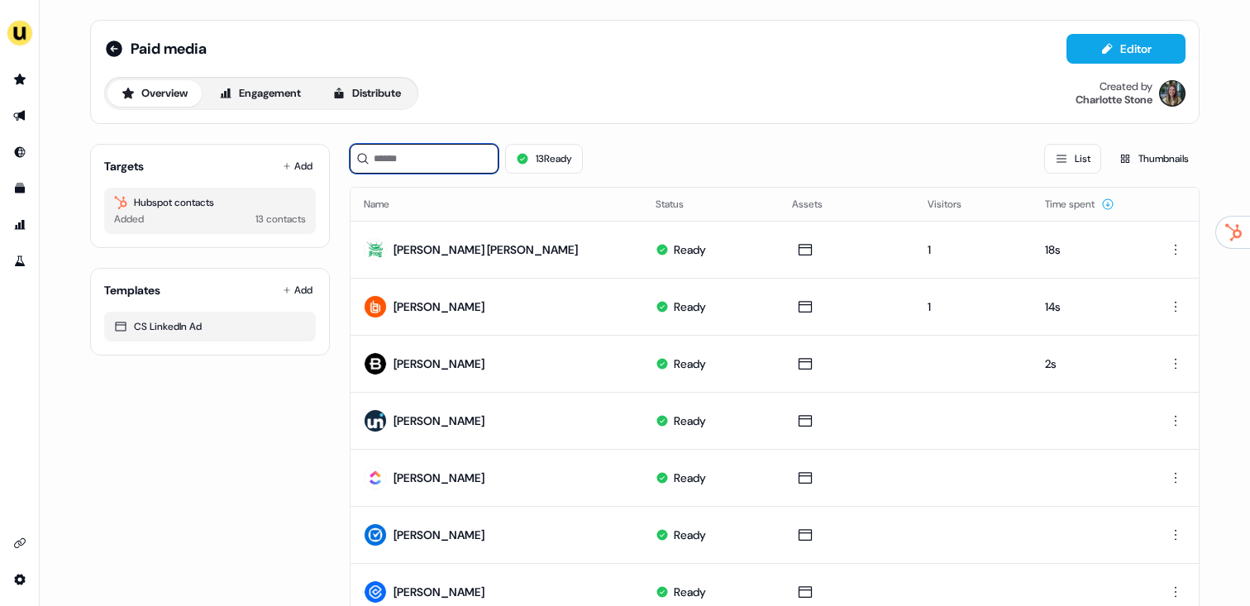
click at [428, 162] on input at bounding box center [424, 159] width 149 height 30
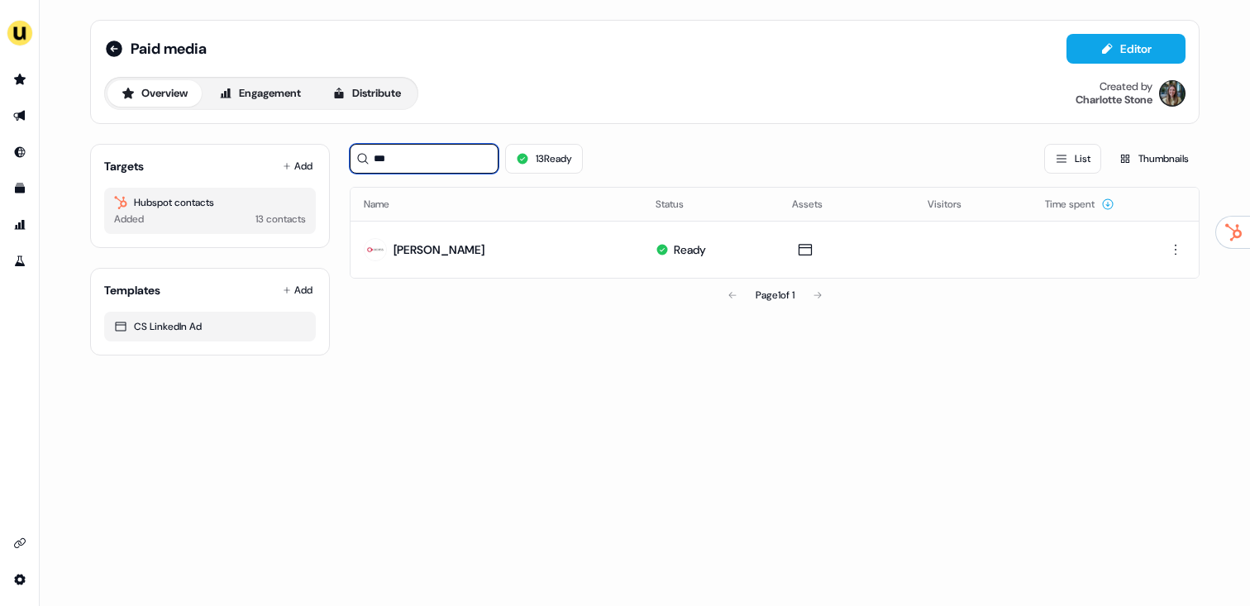
type input "***"
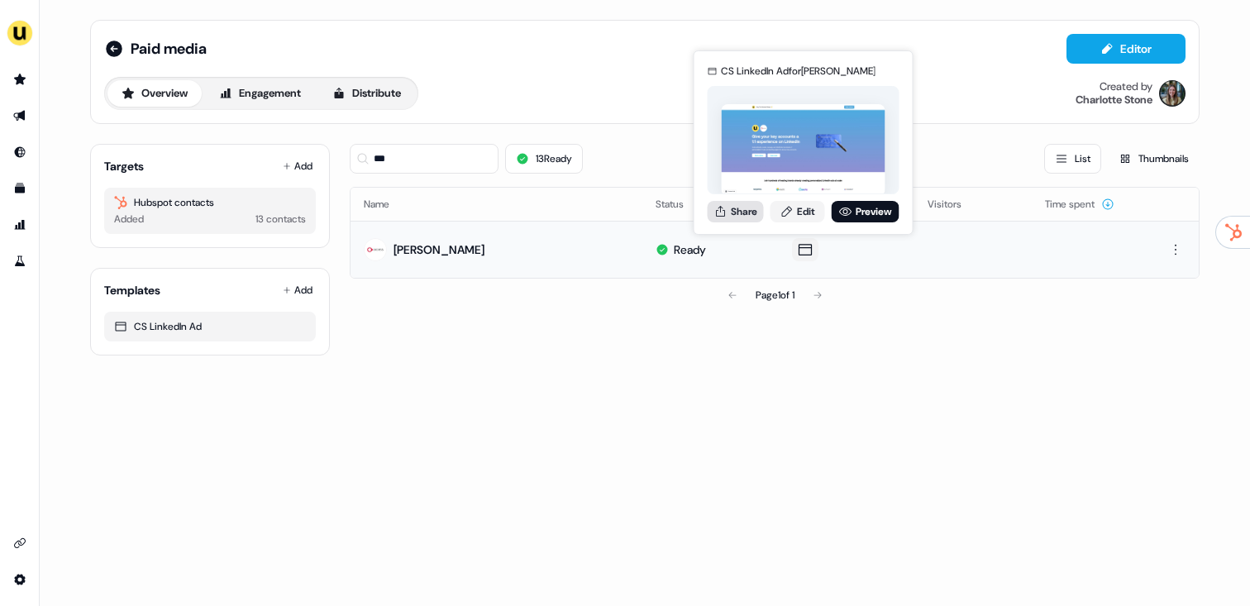
click at [724, 213] on icon at bounding box center [720, 210] width 9 height 11
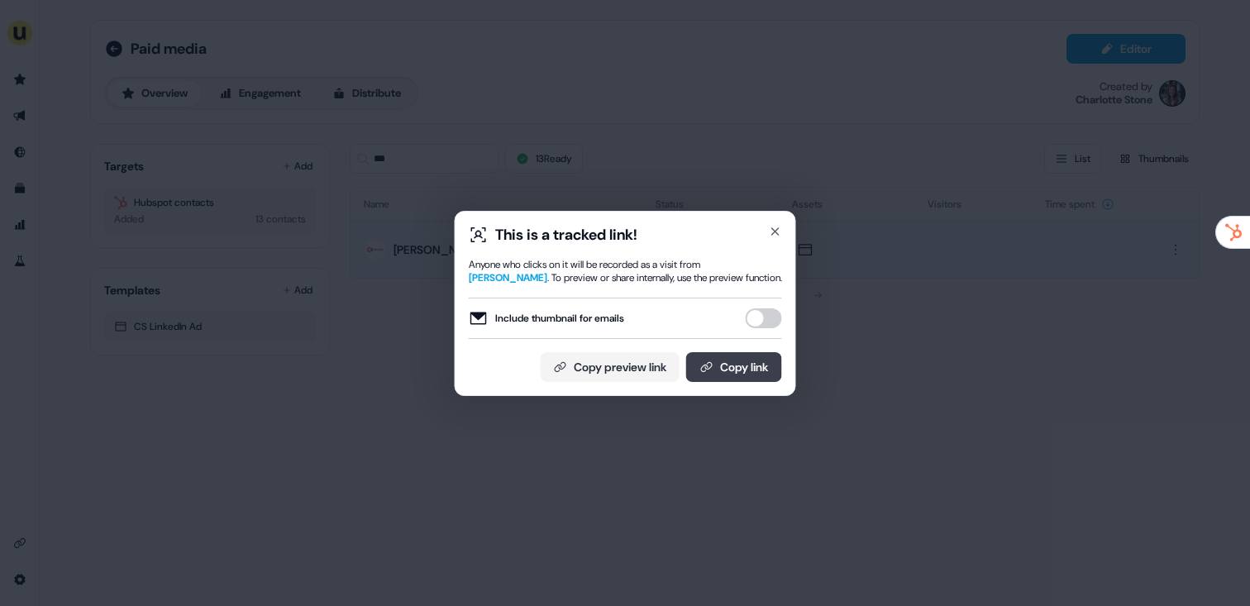
click at [755, 361] on button "Copy link" at bounding box center [734, 367] width 96 height 30
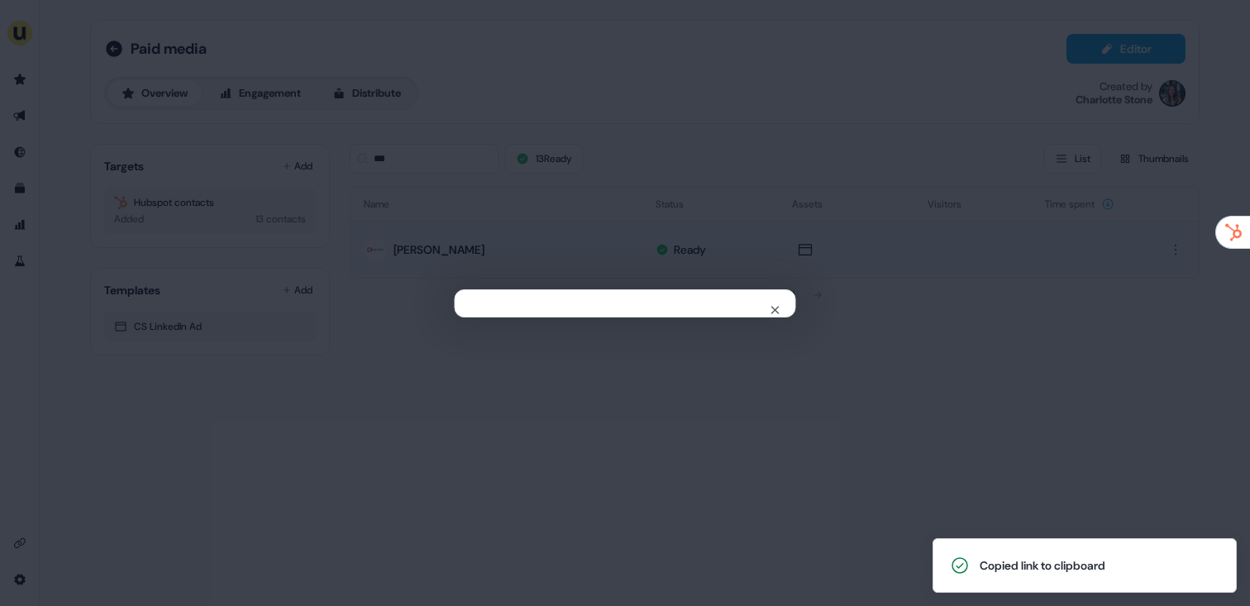
click at [732, 117] on div "Close" at bounding box center [625, 303] width 1250 height 606
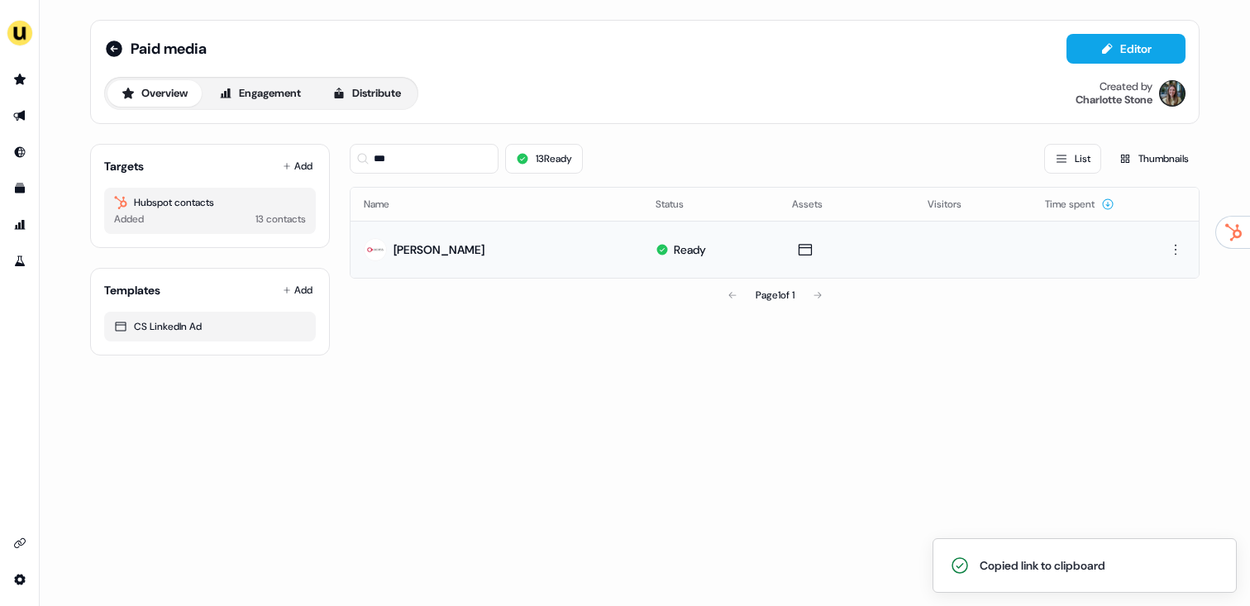
click at [107, 38] on div "Paid media Editor" at bounding box center [644, 49] width 1081 height 30
click at [122, 59] on div "Paid media Editor" at bounding box center [644, 49] width 1081 height 30
click at [110, 52] on icon at bounding box center [114, 48] width 17 height 17
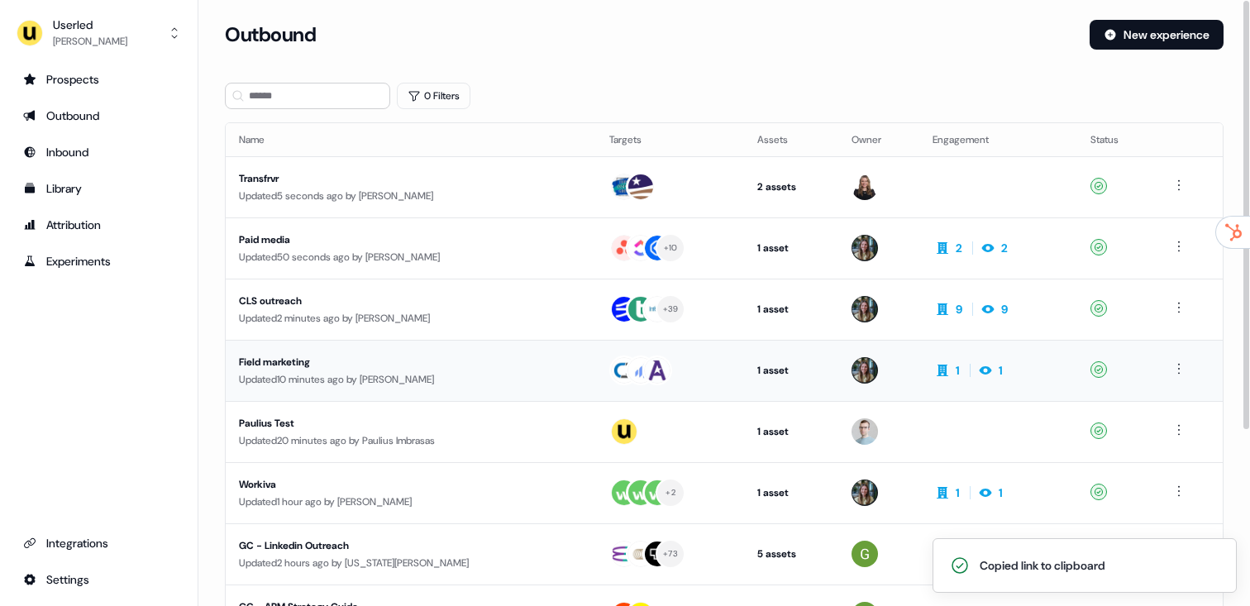
click at [370, 376] on div "Updated 10 minutes ago by Charlotte Stone" at bounding box center [411, 379] width 344 height 17
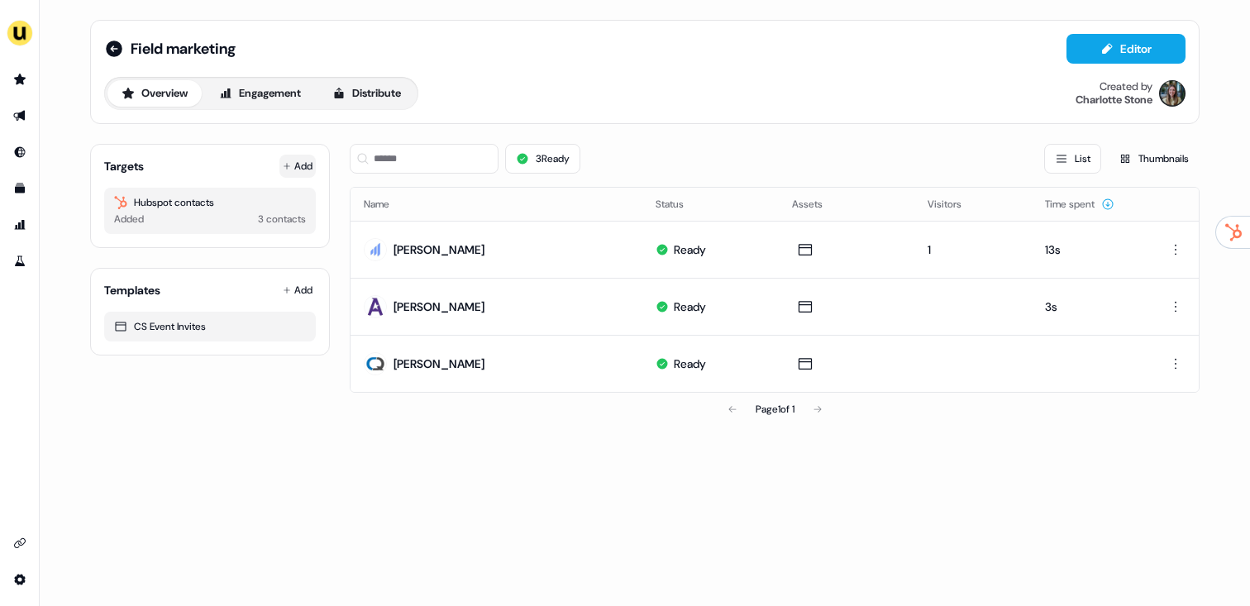
click at [298, 155] on button "Add" at bounding box center [297, 166] width 36 height 23
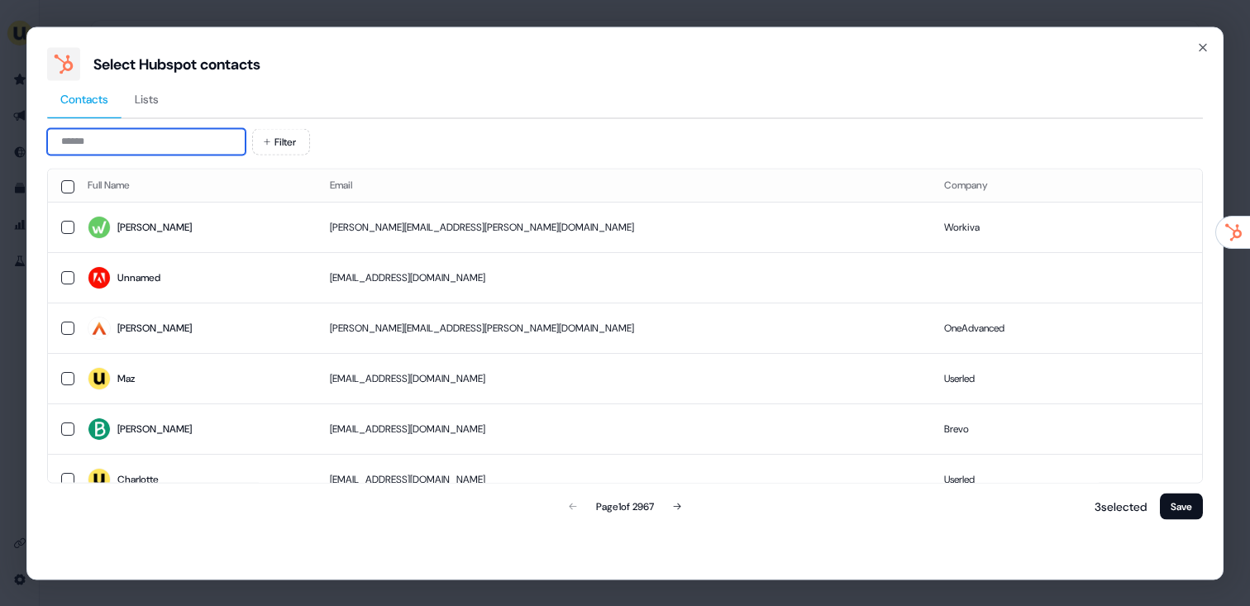
click at [180, 151] on input at bounding box center [146, 141] width 198 height 26
paste input "**********"
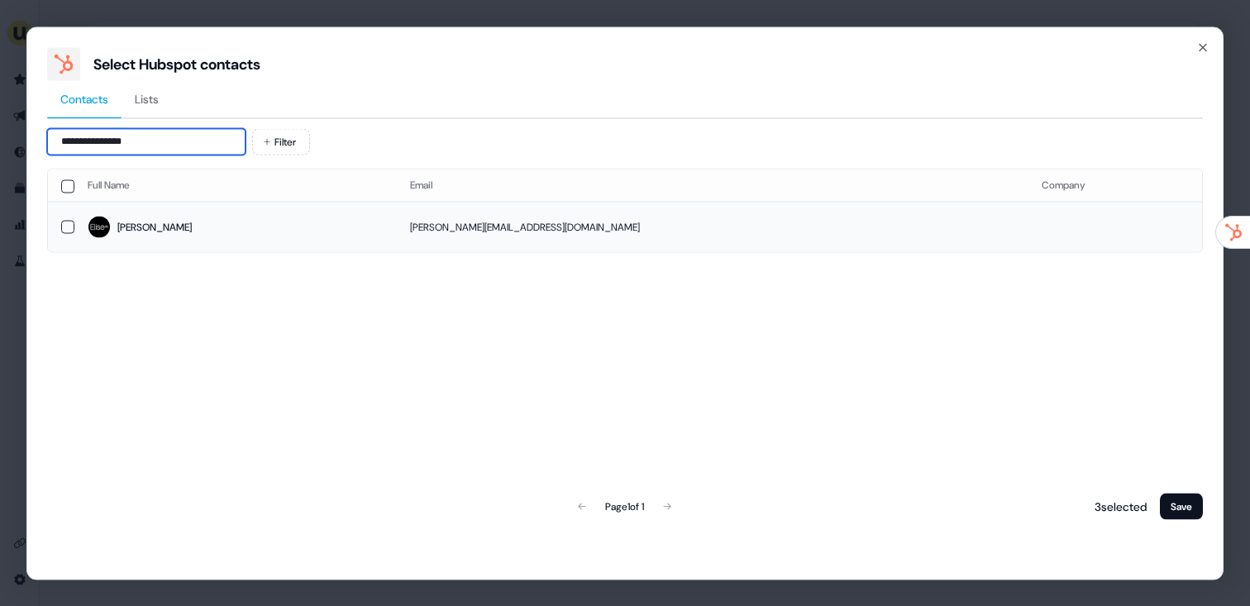
type input "**********"
click at [266, 226] on span "Lindsay" at bounding box center [236, 227] width 296 height 23
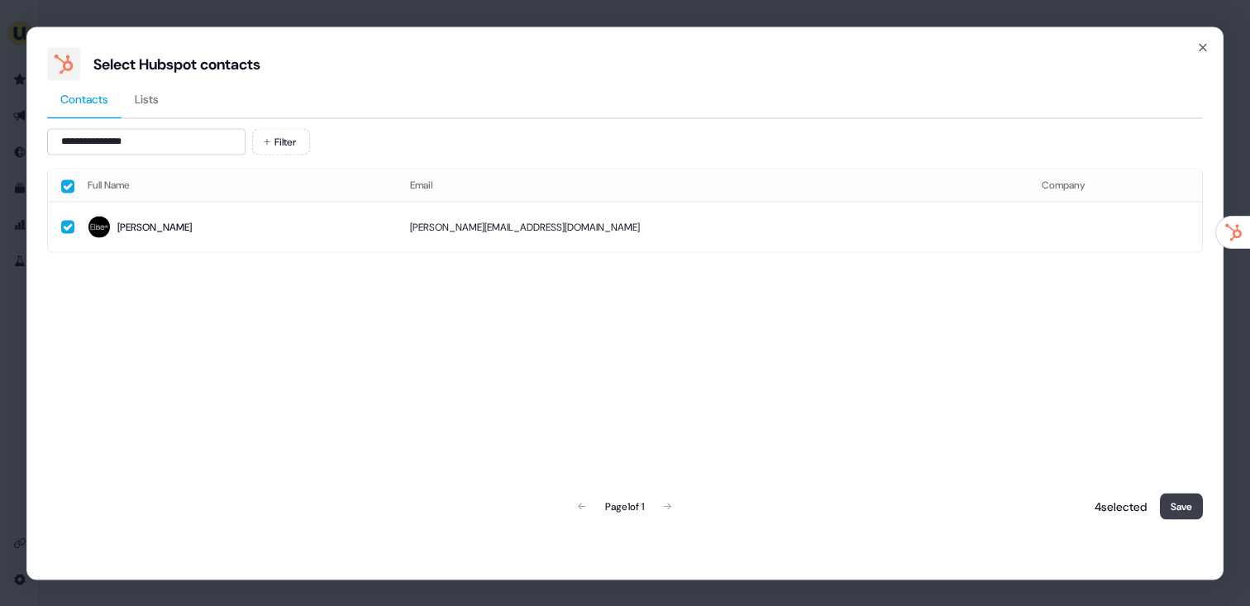
click at [1174, 498] on button "Save" at bounding box center [1181, 506] width 43 height 26
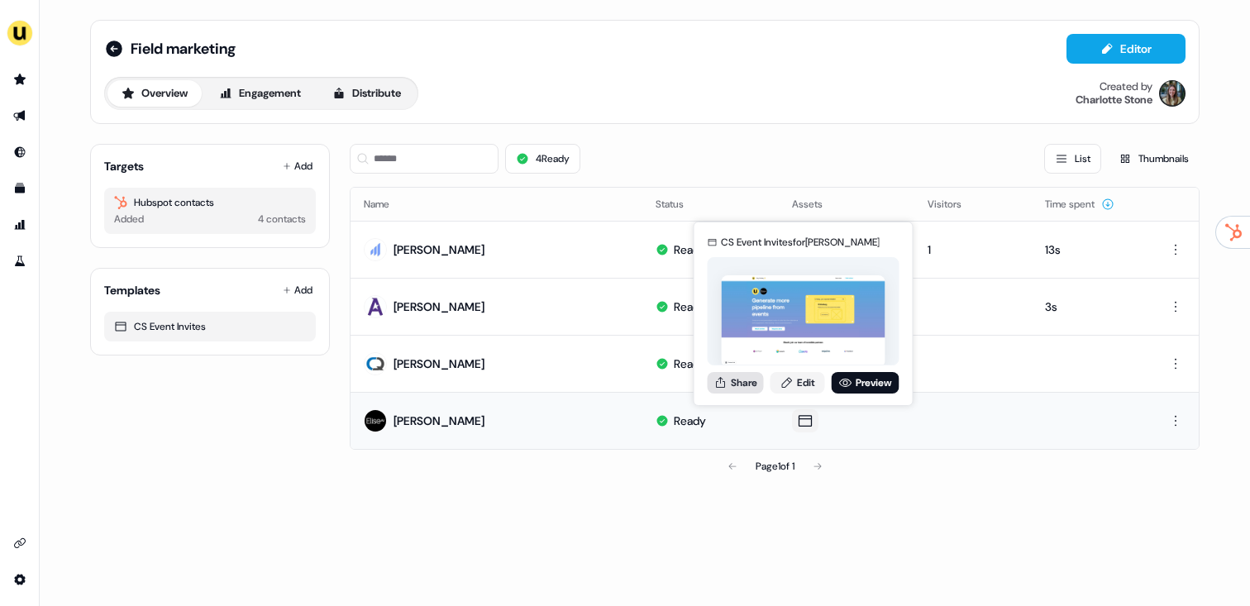
click at [741, 379] on button "Share" at bounding box center [735, 382] width 56 height 21
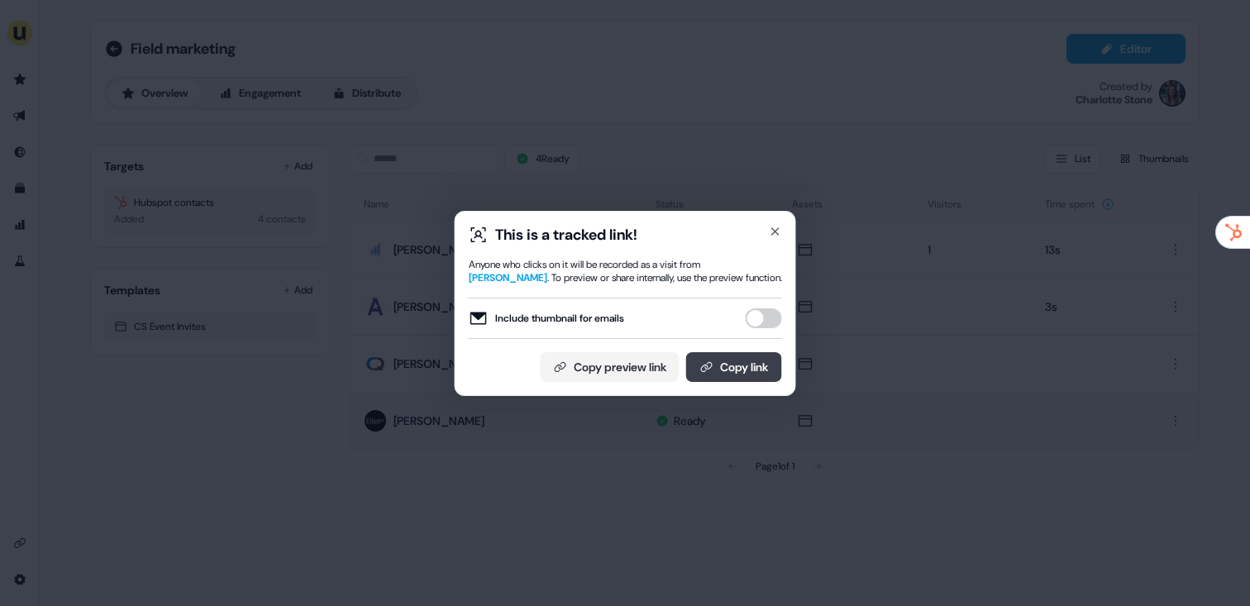
click at [756, 364] on button "Copy link" at bounding box center [734, 367] width 96 height 30
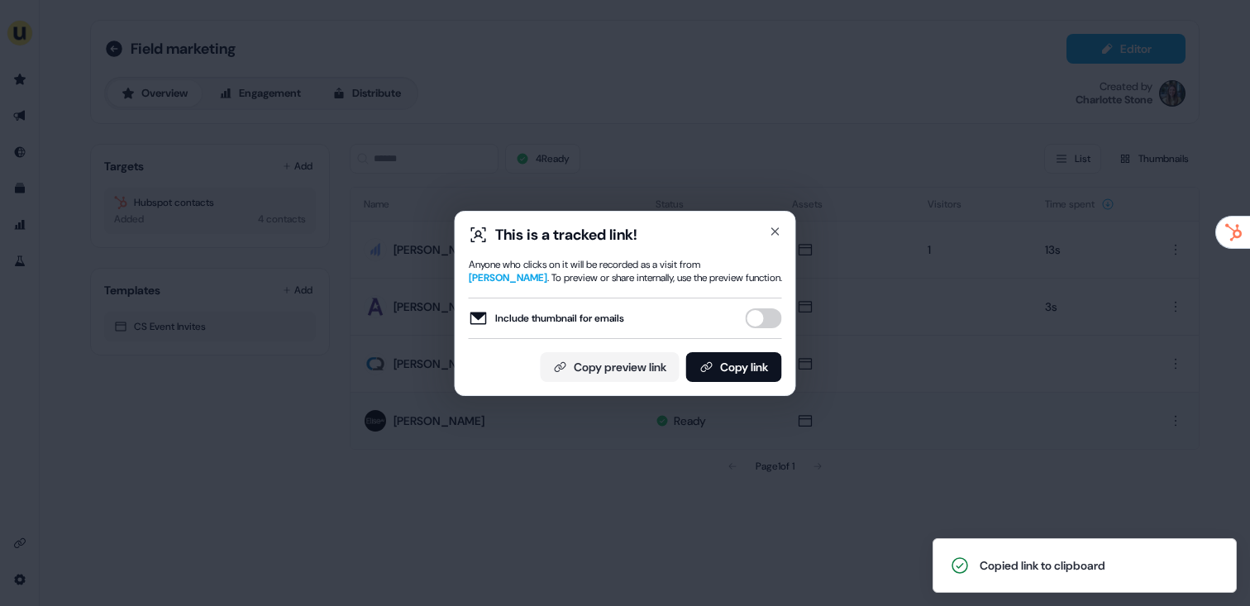
click at [452, 143] on div "This is a tracked link! Anyone who clicks on it will be recorded as a visit fro…" at bounding box center [625, 303] width 1250 height 606
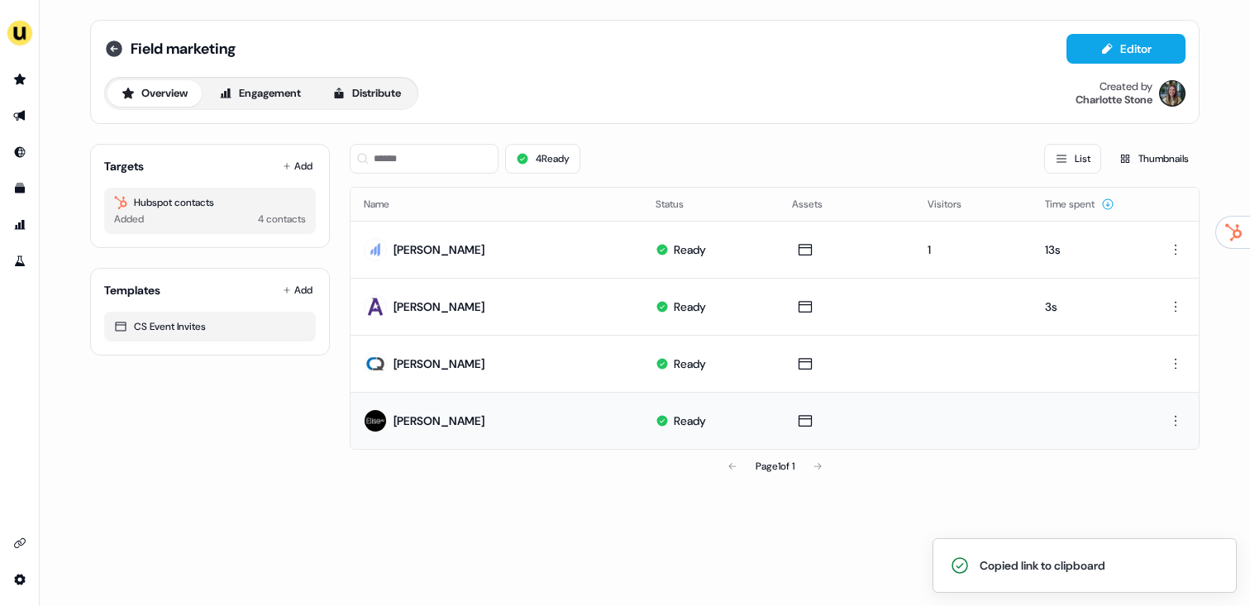
click at [119, 55] on icon at bounding box center [114, 49] width 20 height 20
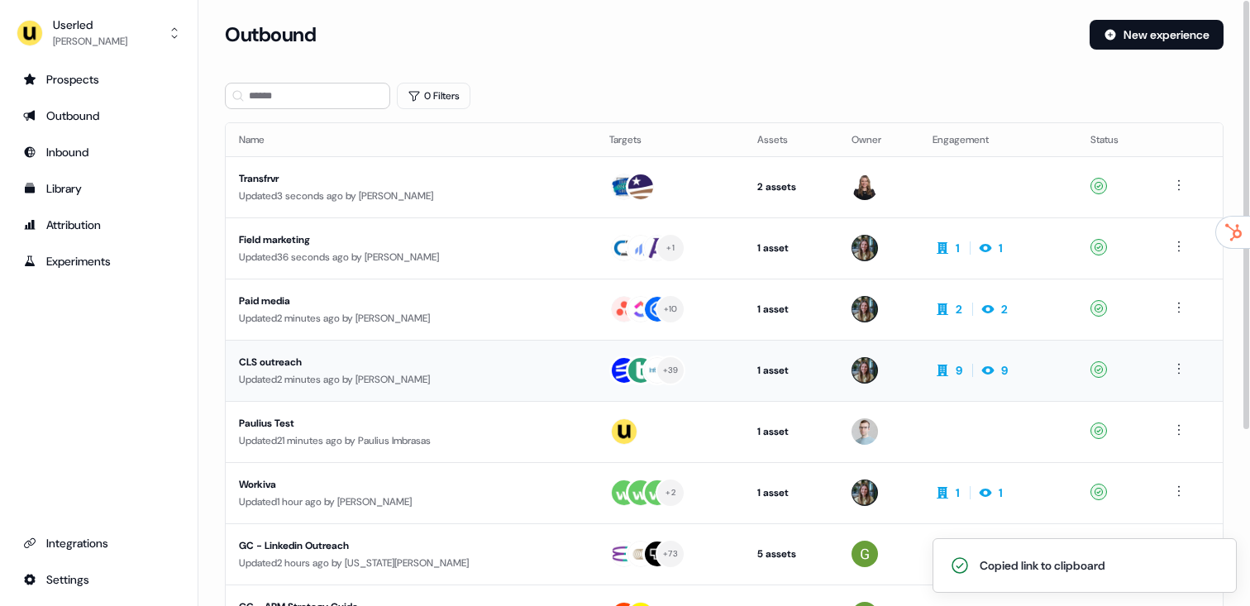
click at [448, 379] on div "Updated 2 minutes ago by Charlotte Stone" at bounding box center [411, 379] width 344 height 17
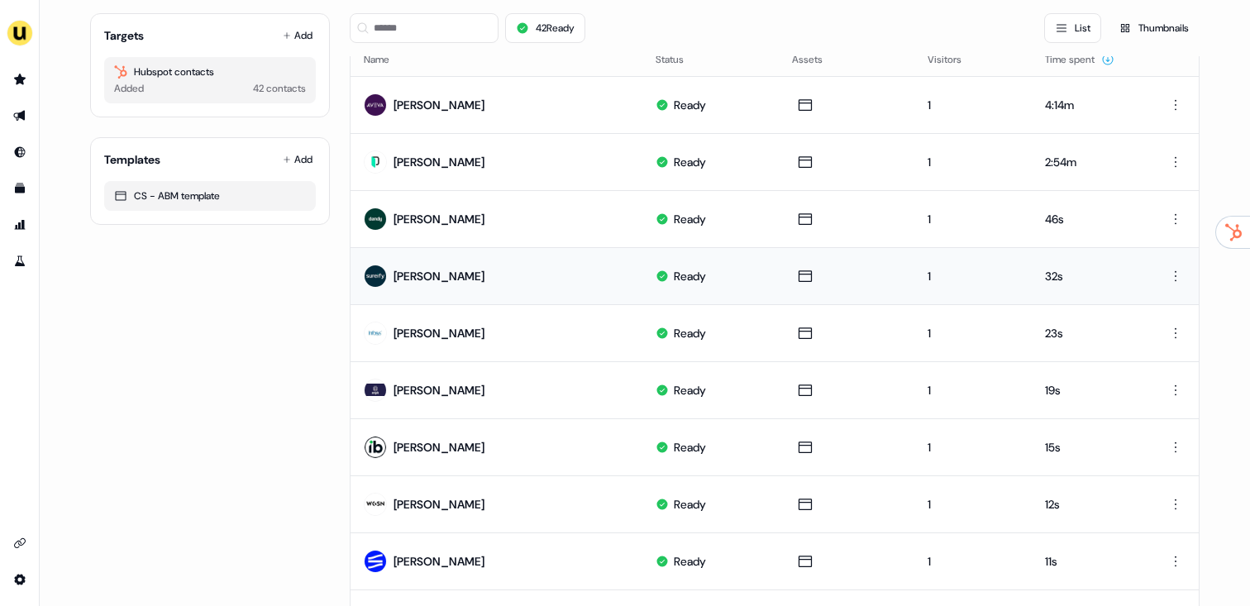
scroll to position [148, 0]
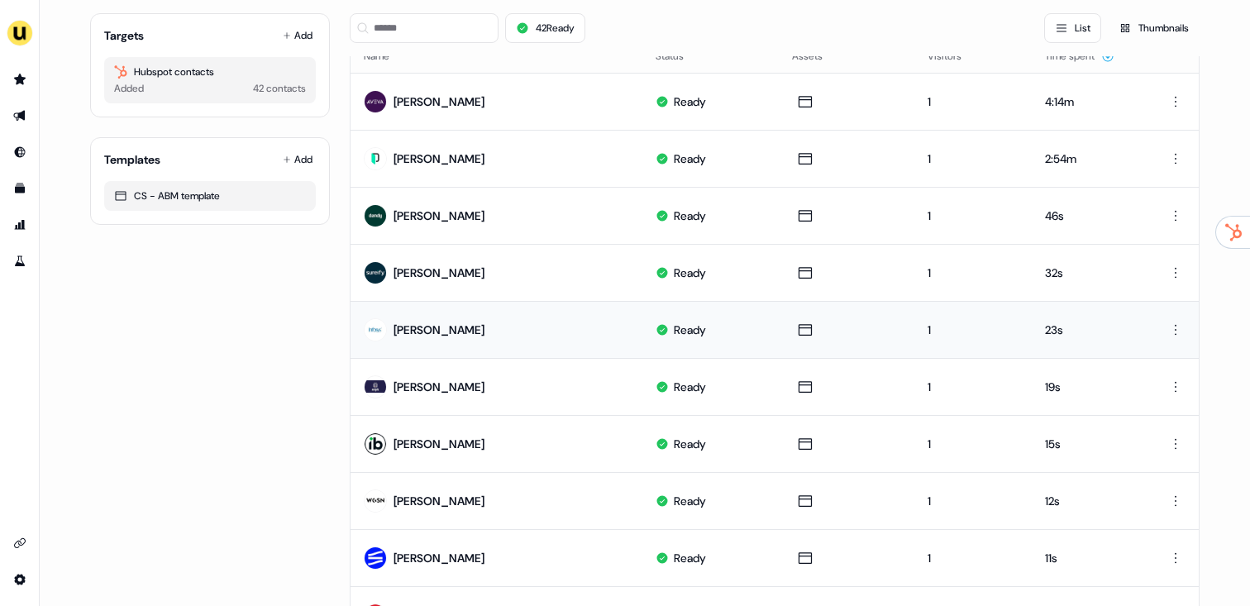
click at [426, 337] on div "Navin Rammohan" at bounding box center [424, 330] width 121 height 30
click at [466, 265] on td "Roy Chen" at bounding box center [496, 272] width 292 height 57
click at [471, 209] on div "Charlotte Carey" at bounding box center [438, 215] width 91 height 17
drag, startPoint x: 474, startPoint y: 168, endPoint x: 477, endPoint y: 144, distance: 24.2
click at [474, 168] on td "Marina Ortega" at bounding box center [496, 158] width 292 height 57
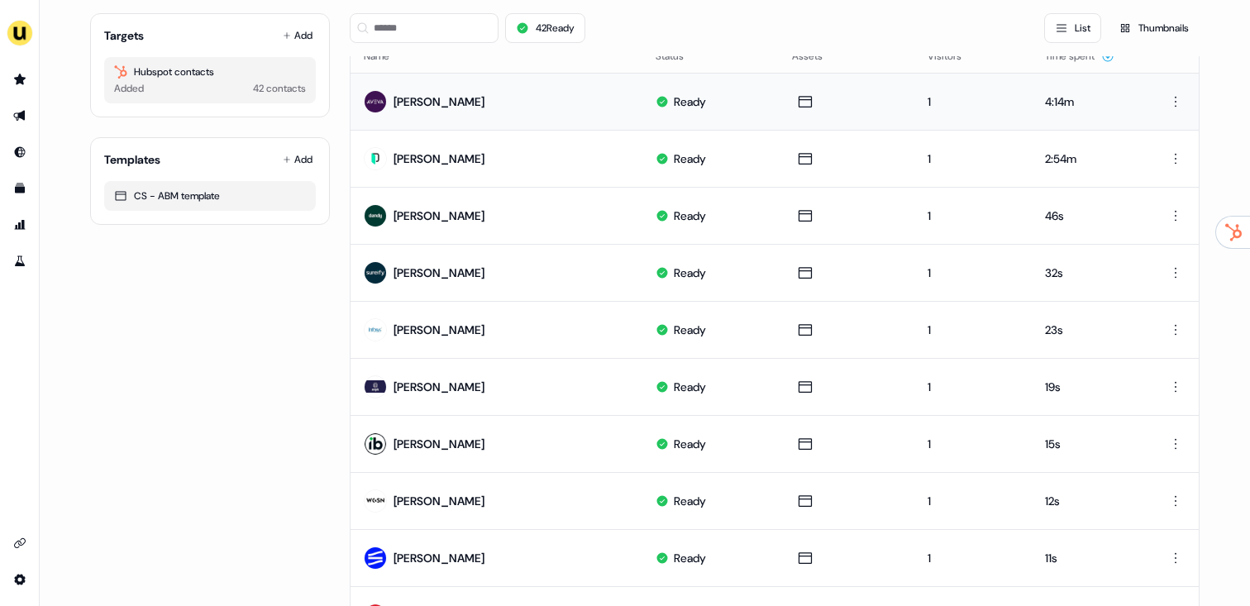
click at [480, 109] on td "Anna Favaro" at bounding box center [496, 101] width 292 height 57
click at [425, 389] on div "Beth Boisvert" at bounding box center [438, 387] width 91 height 17
click at [449, 436] on div "Joe Dotson" at bounding box center [438, 444] width 91 height 17
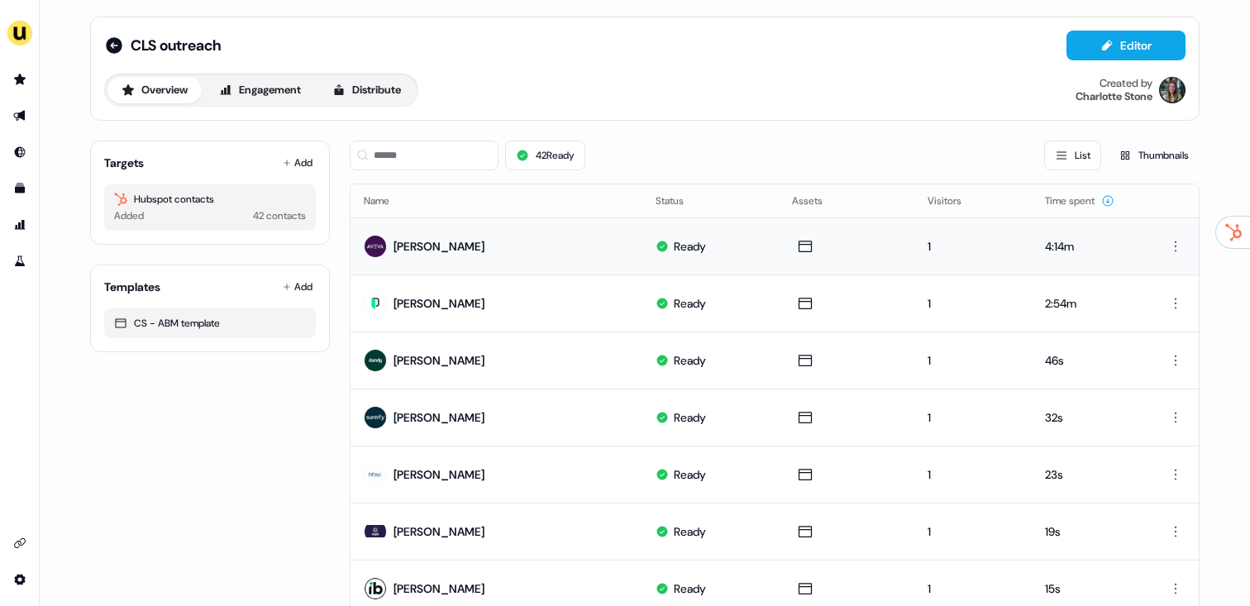
scroll to position [0, 0]
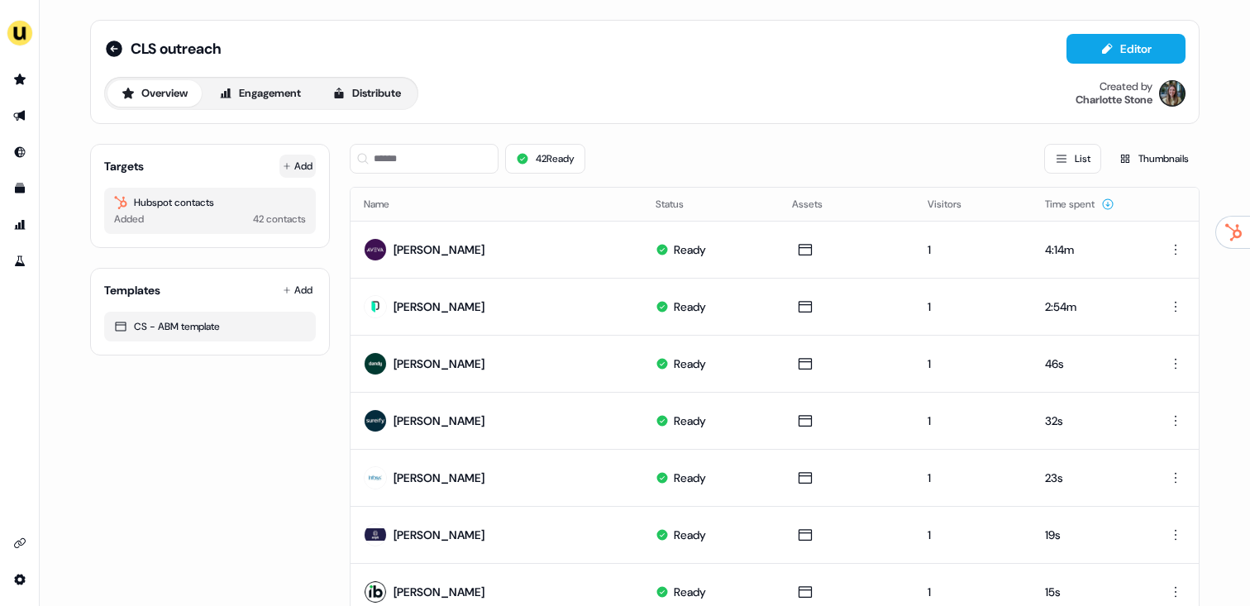
click at [288, 169] on button "Add" at bounding box center [297, 166] width 36 height 23
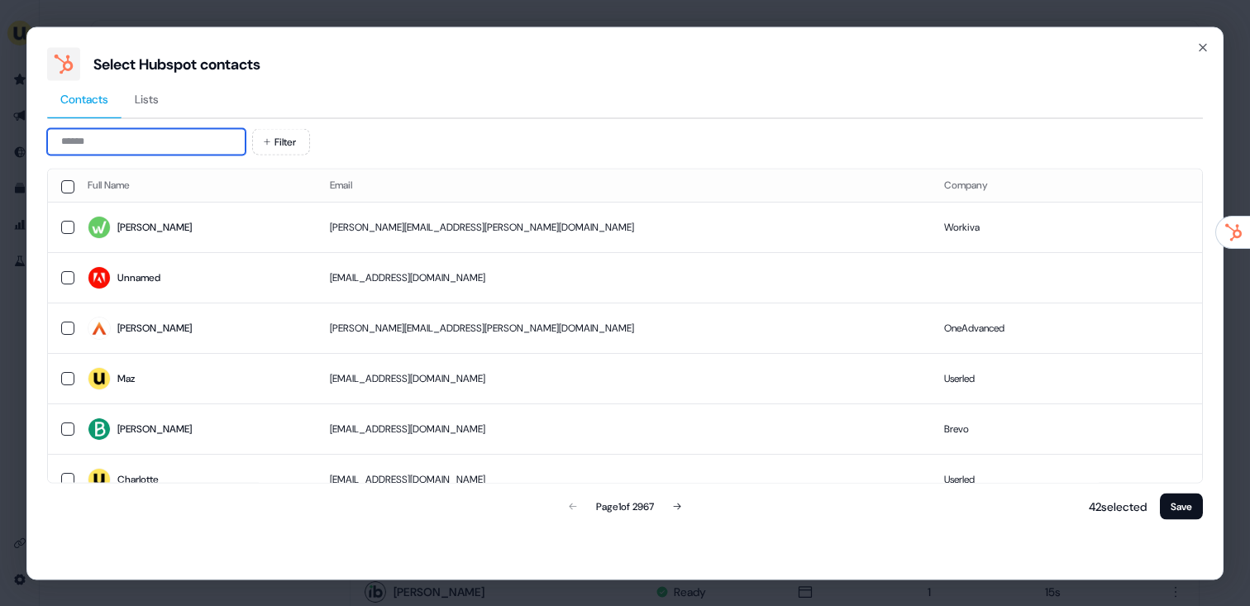
click at [178, 150] on input at bounding box center [146, 141] width 198 height 26
paste input "**********"
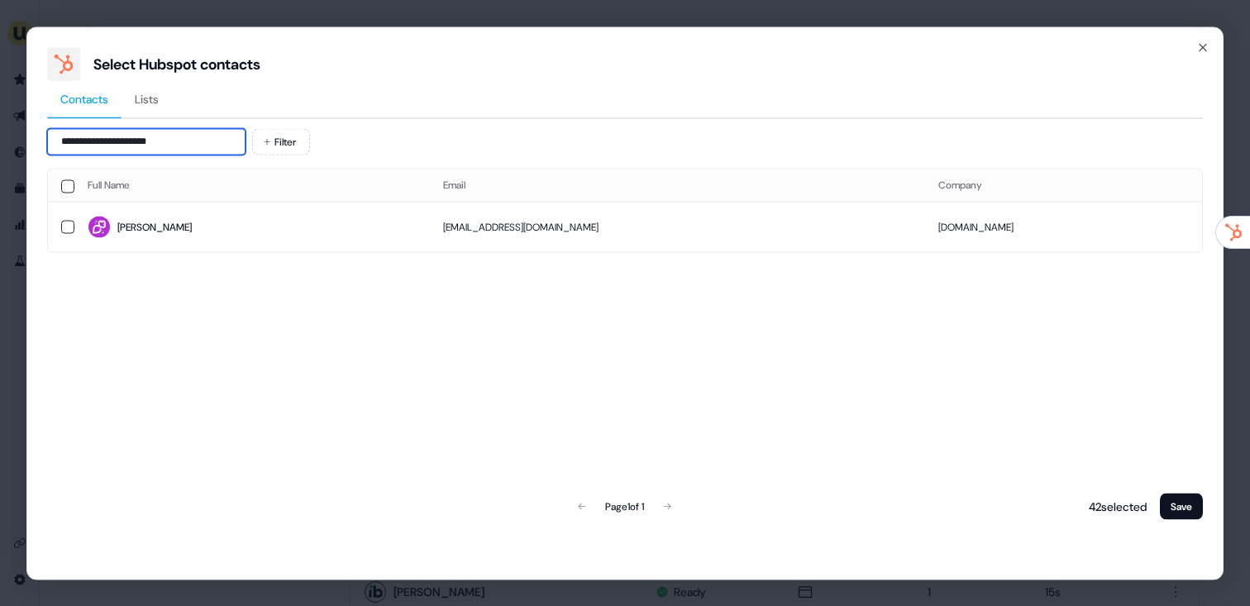
drag, startPoint x: 134, startPoint y: 140, endPoint x: 109, endPoint y: 140, distance: 24.8
click at [109, 140] on input "**********" at bounding box center [146, 141] width 198 height 26
click at [126, 143] on input "**********" at bounding box center [146, 141] width 198 height 26
drag, startPoint x: 132, startPoint y: 144, endPoint x: 103, endPoint y: 144, distance: 28.9
click at [103, 144] on input "**********" at bounding box center [146, 141] width 198 height 26
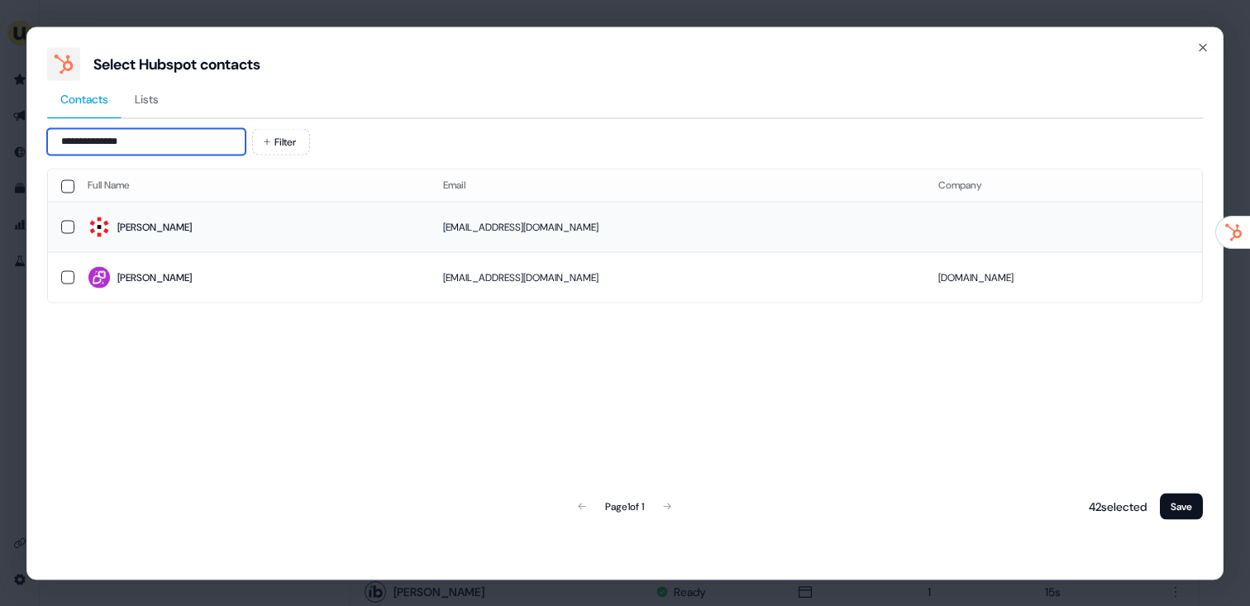
type input "**********"
drag, startPoint x: 197, startPoint y: 220, endPoint x: 318, endPoint y: 252, distance: 125.7
click at [197, 220] on span "Daniel" at bounding box center [252, 227] width 329 height 23
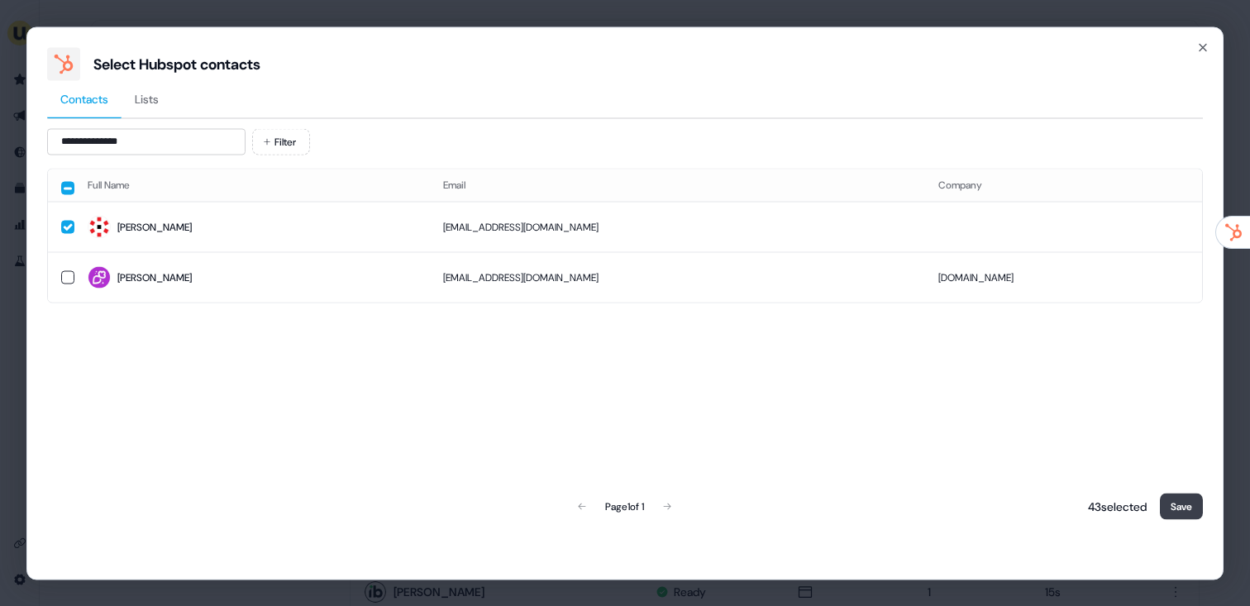
click at [1181, 509] on button "Save" at bounding box center [1181, 506] width 43 height 26
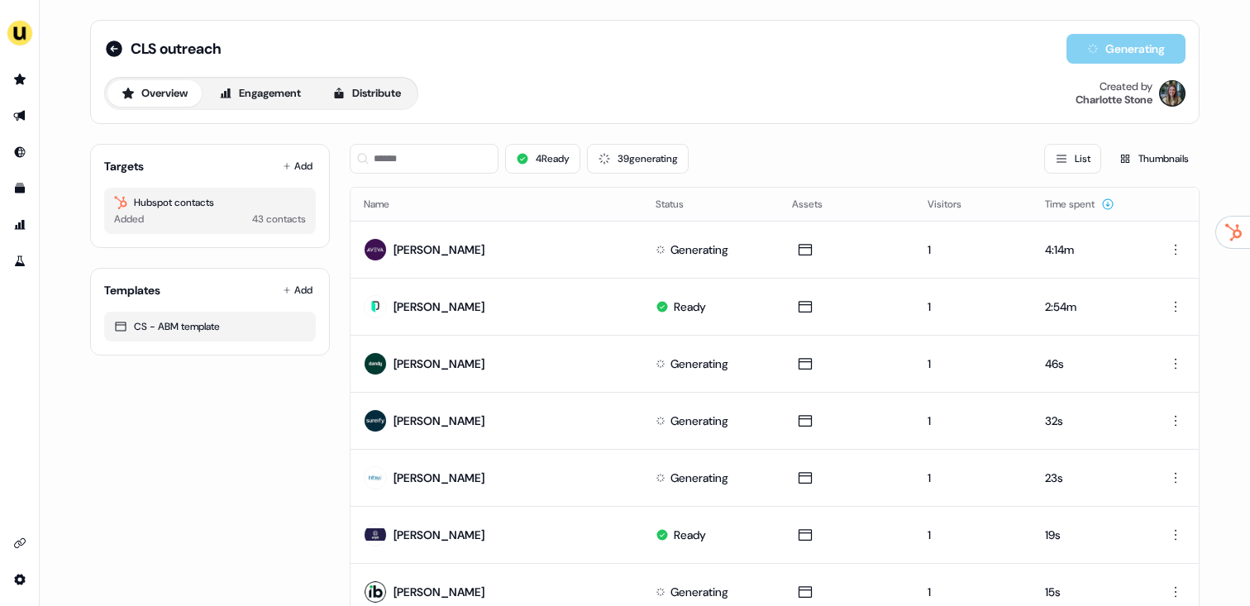
drag, startPoint x: 427, startPoint y: 179, endPoint x: 431, endPoint y: 169, distance: 10.7
click at [427, 179] on div "4 Ready 39 generating List Thumbnails" at bounding box center [775, 159] width 850 height 56
click at [435, 164] on input at bounding box center [424, 159] width 149 height 30
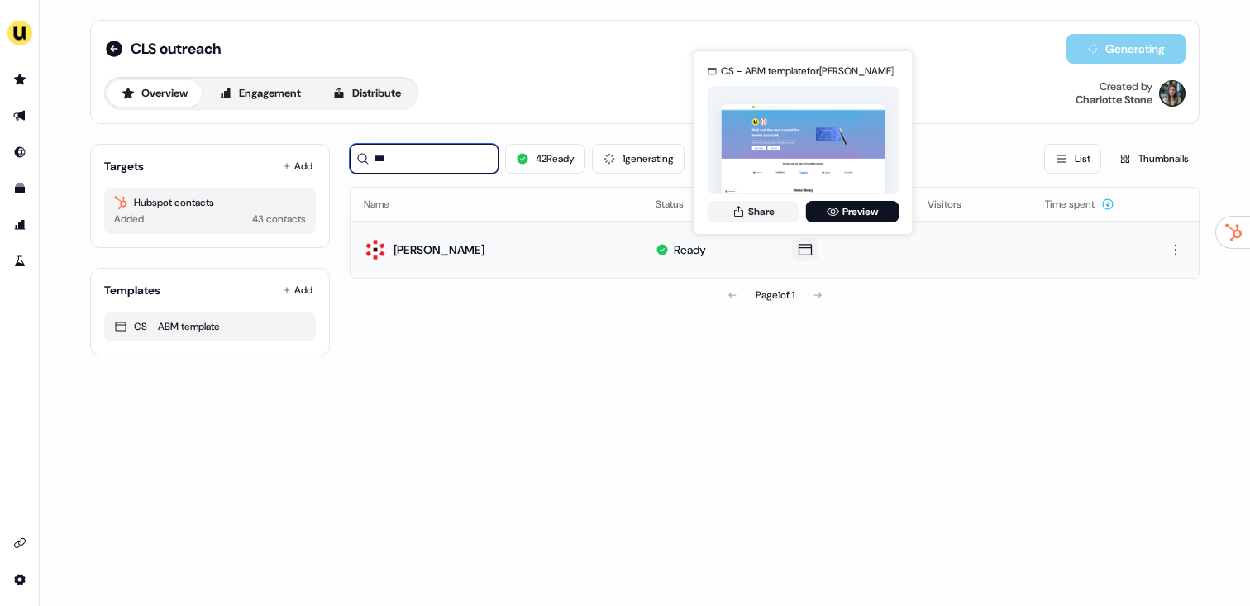
type input "***"
click at [763, 199] on div "CS - ABM template for Daniel Lucendo Share Preview" at bounding box center [803, 142] width 198 height 173
click at [760, 222] on div "CS - ABM template for Daniel Lucendo Share Preview" at bounding box center [803, 142] width 198 height 173
click at [762, 215] on button "Share" at bounding box center [753, 211] width 92 height 21
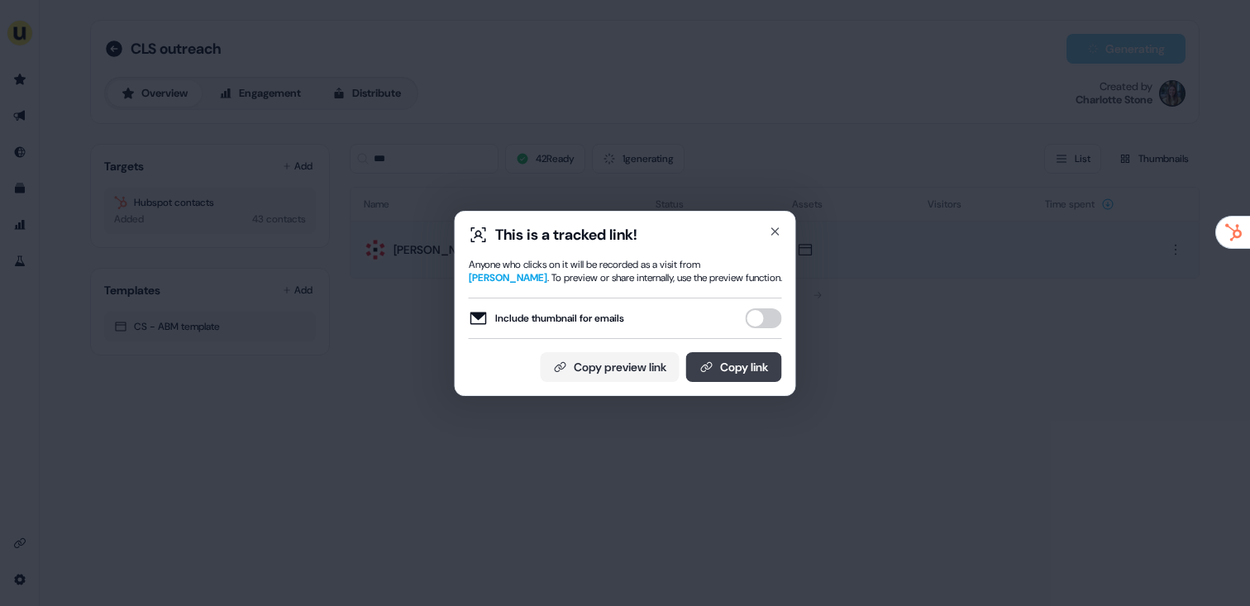
click at [775, 369] on button "Copy link" at bounding box center [734, 367] width 96 height 30
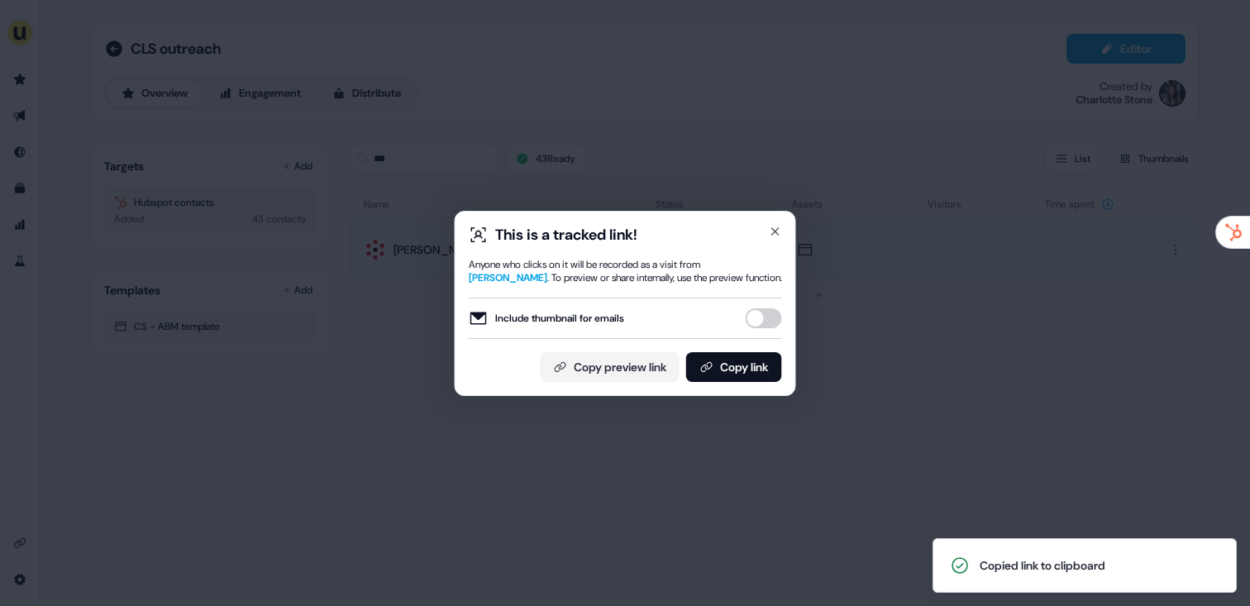
click at [779, 115] on div "This is a tracked link! Anyone who clicks on it will be recorded as a visit fro…" at bounding box center [625, 303] width 1250 height 606
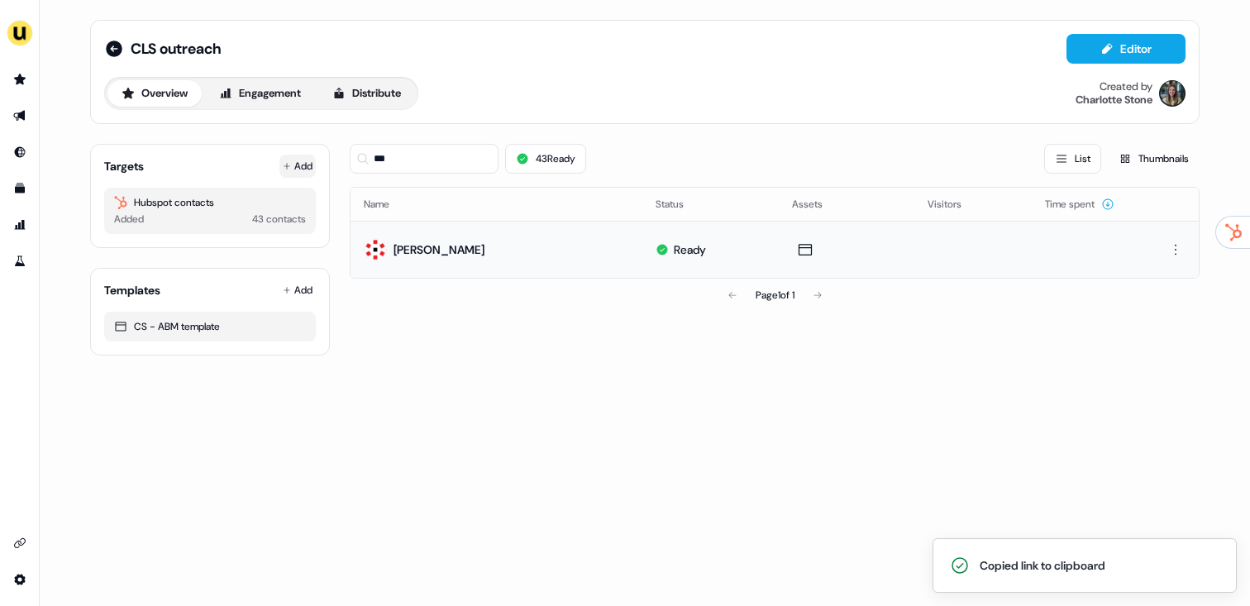
click at [306, 164] on button "Add" at bounding box center [297, 166] width 36 height 23
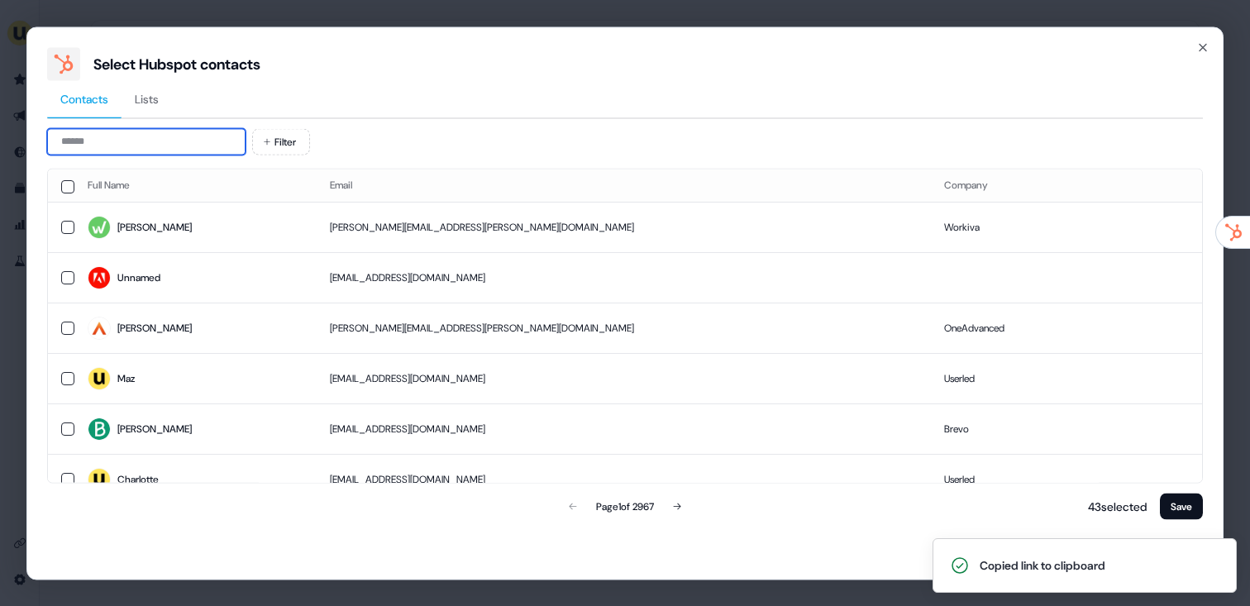
click at [158, 137] on input at bounding box center [146, 141] width 198 height 26
paste input "**********"
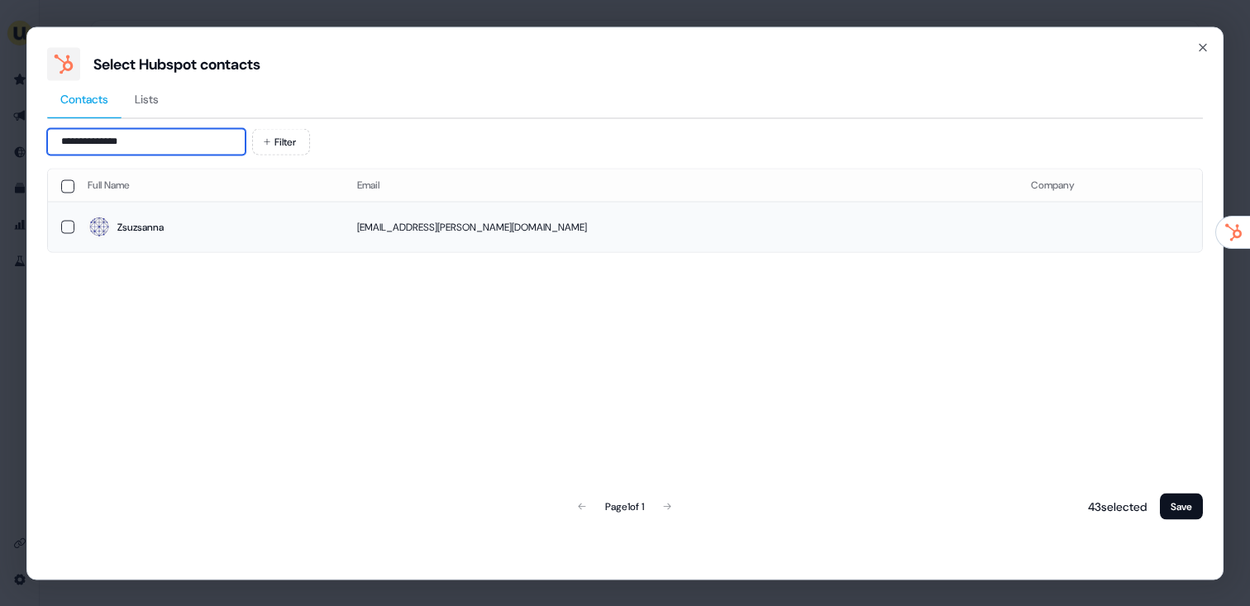
type input "**********"
click at [319, 226] on span "Zsuzsanna" at bounding box center [209, 227] width 243 height 23
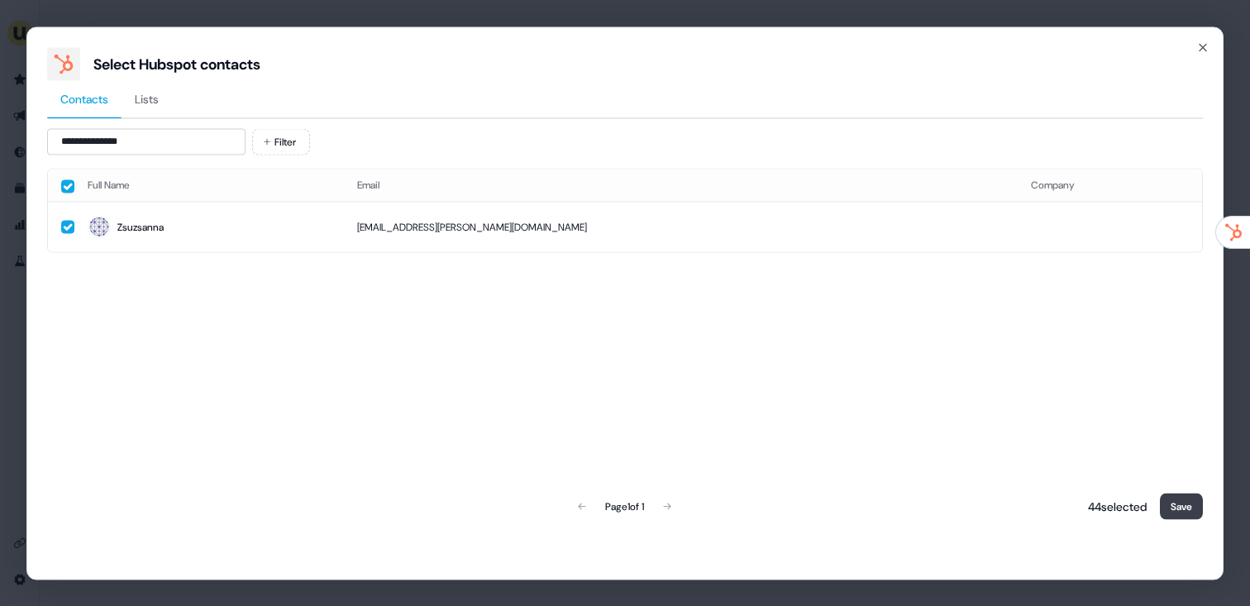
click at [1183, 499] on button "Save" at bounding box center [1181, 506] width 43 height 26
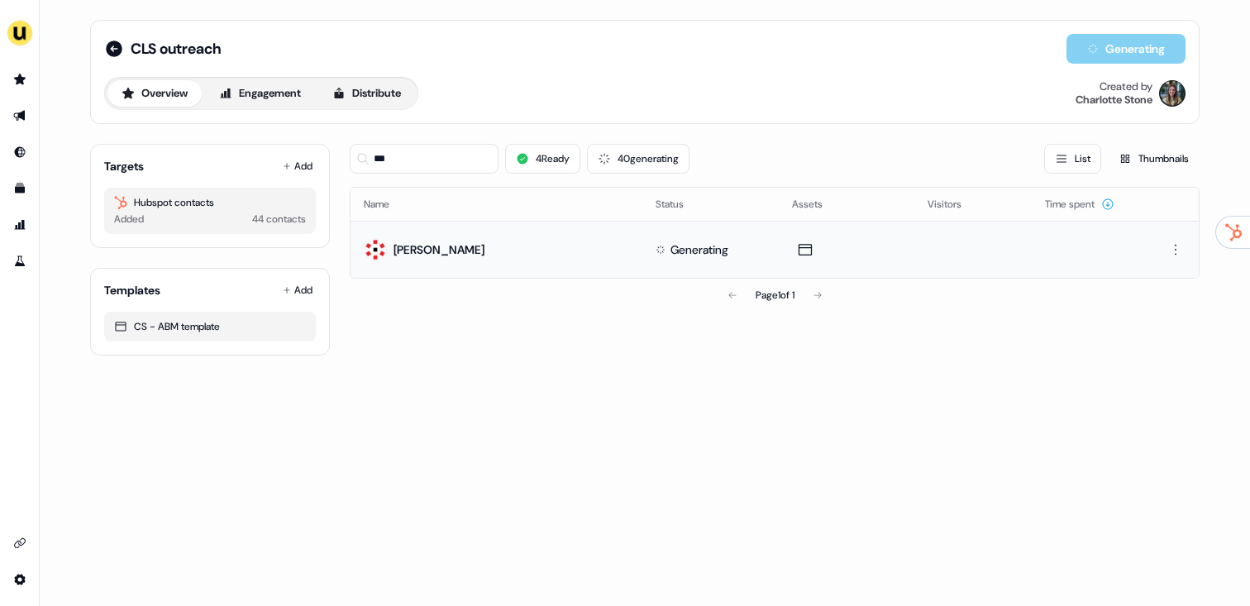
click at [434, 181] on div "*** 4 Ready 40 generating List Thumbnails" at bounding box center [775, 159] width 850 height 56
drag, startPoint x: 431, startPoint y: 164, endPoint x: 353, endPoint y: 160, distance: 77.8
click at [353, 160] on input "***" at bounding box center [424, 159] width 149 height 30
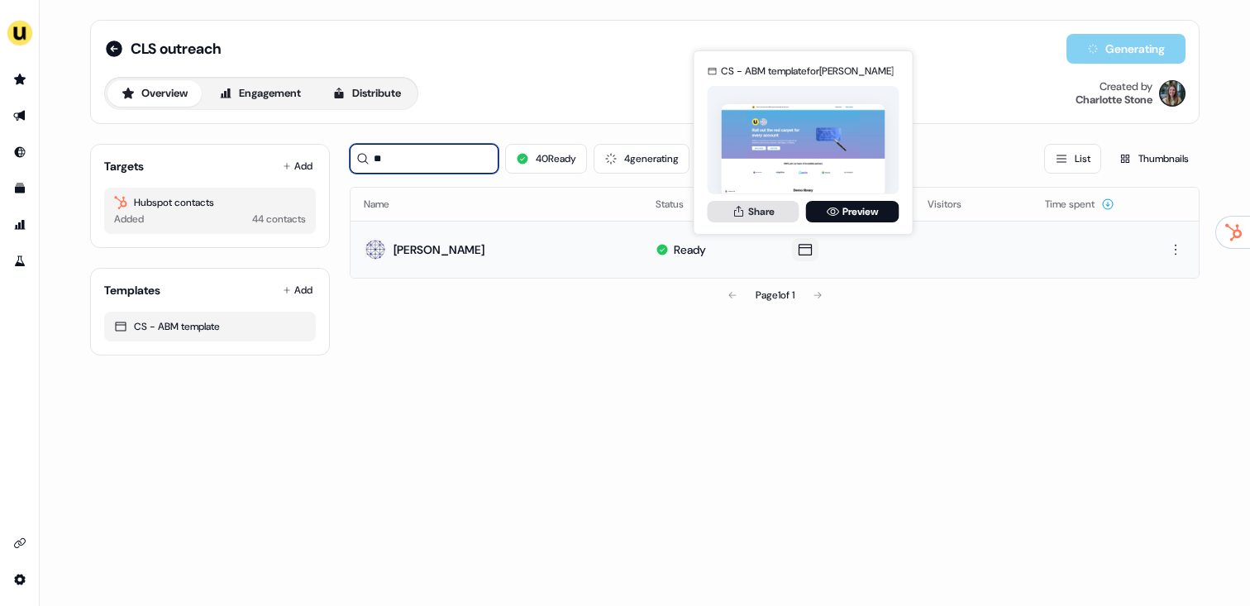
type input "**"
click at [751, 218] on button "Share" at bounding box center [753, 211] width 92 height 21
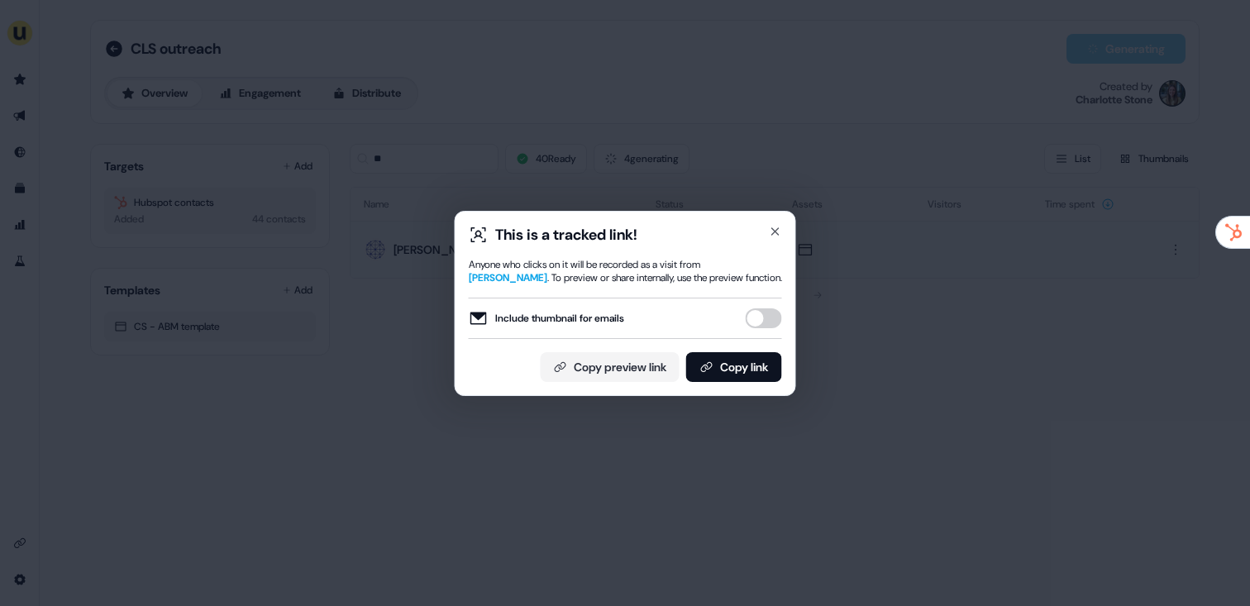
click at [751, 364] on button "Copy link" at bounding box center [734, 367] width 96 height 30
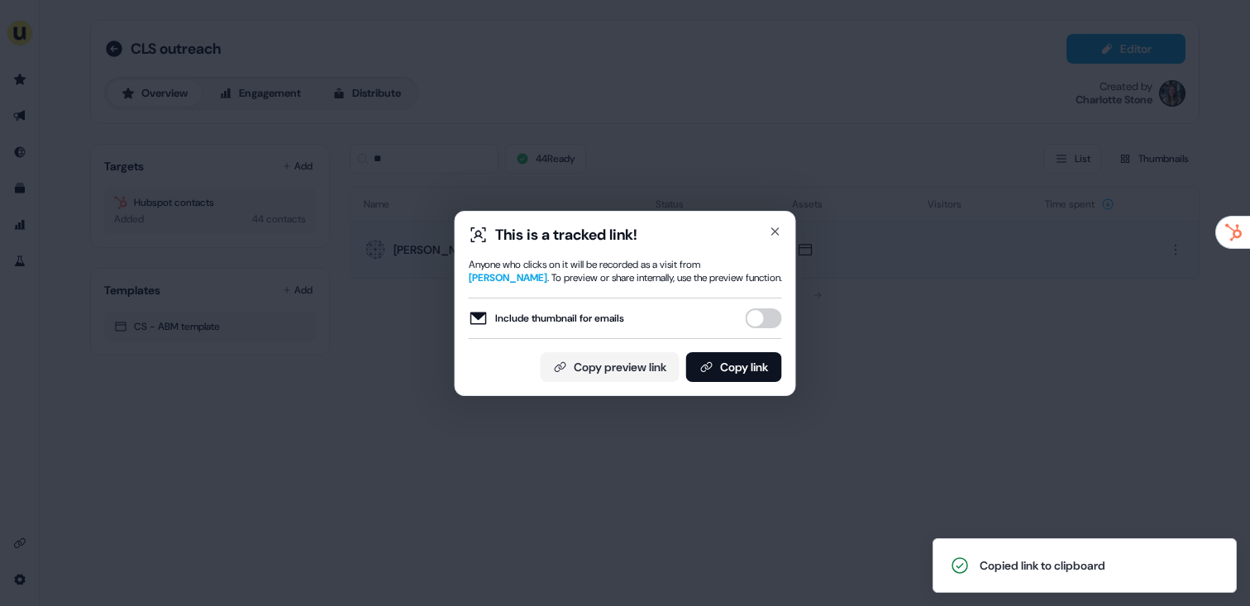
click at [493, 151] on div "This is a tracked link! Anyone who clicks on it will be recorded as a visit fro…" at bounding box center [625, 303] width 1250 height 606
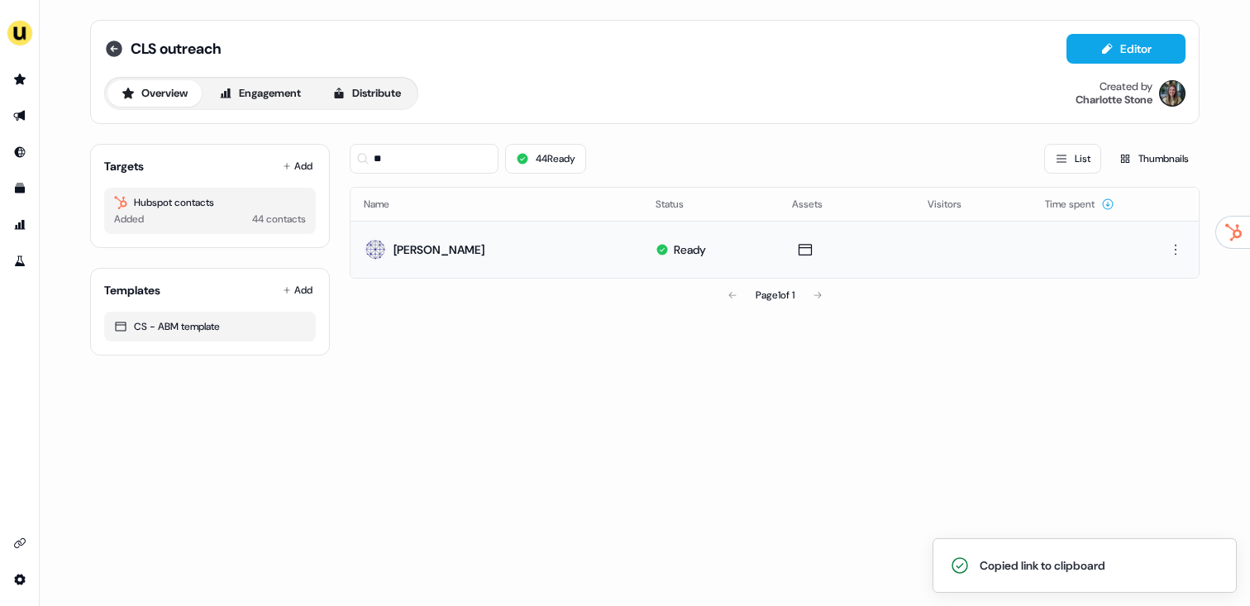
click at [121, 50] on icon at bounding box center [114, 48] width 17 height 17
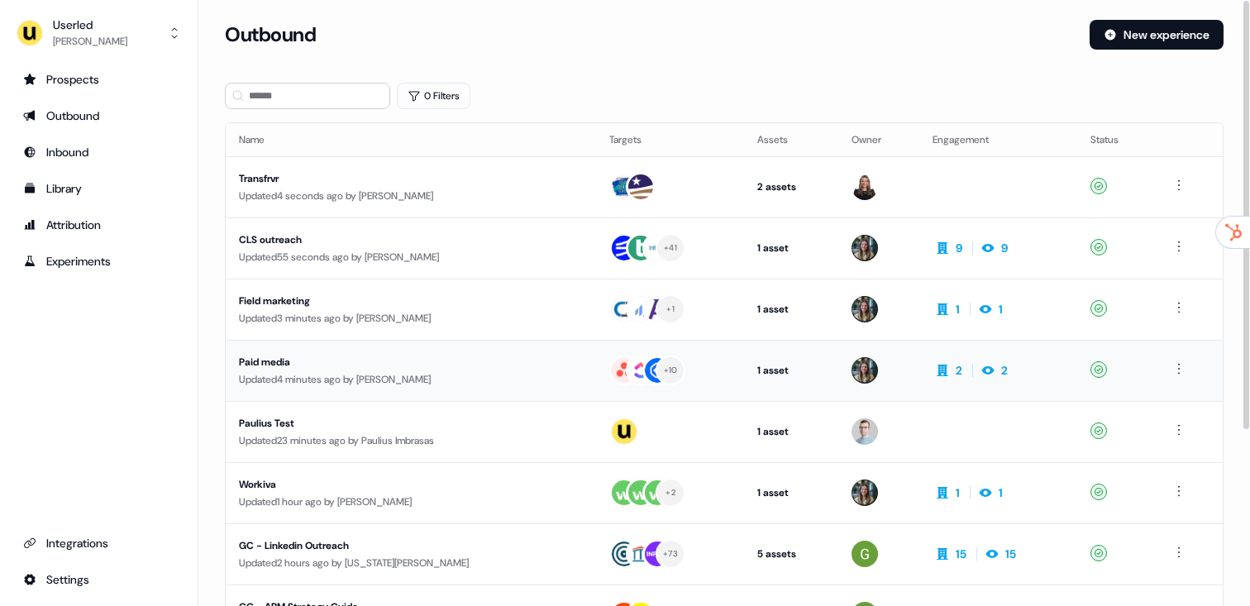
click at [400, 356] on div "Paid media" at bounding box center [395, 362] width 312 height 17
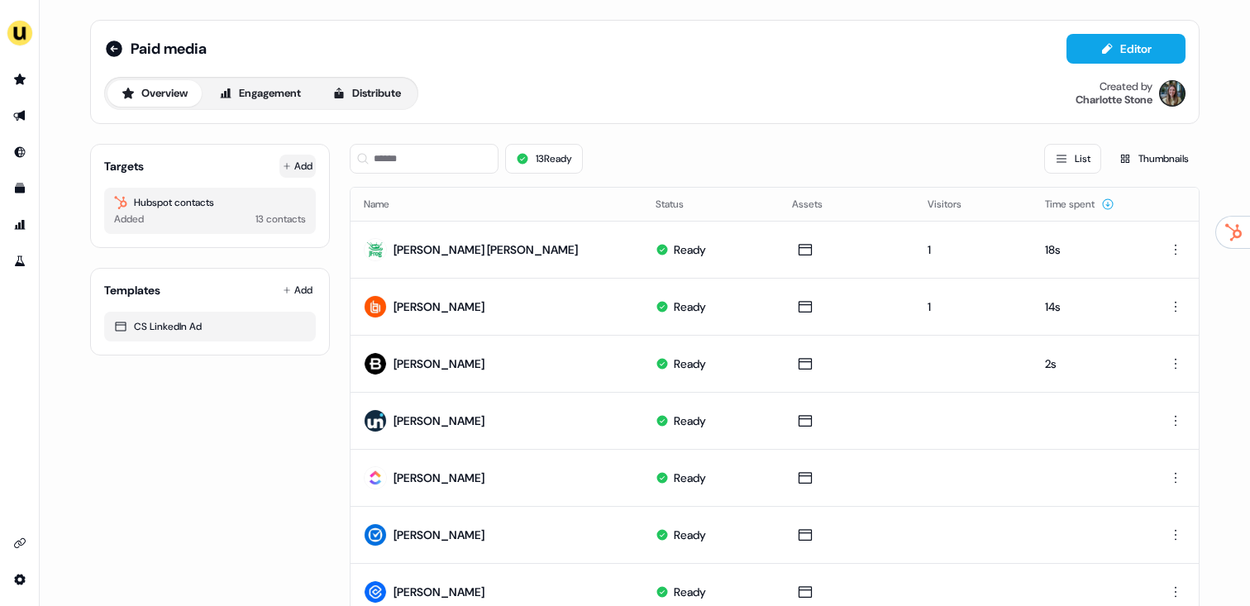
click at [303, 165] on button "Add" at bounding box center [297, 166] width 36 height 23
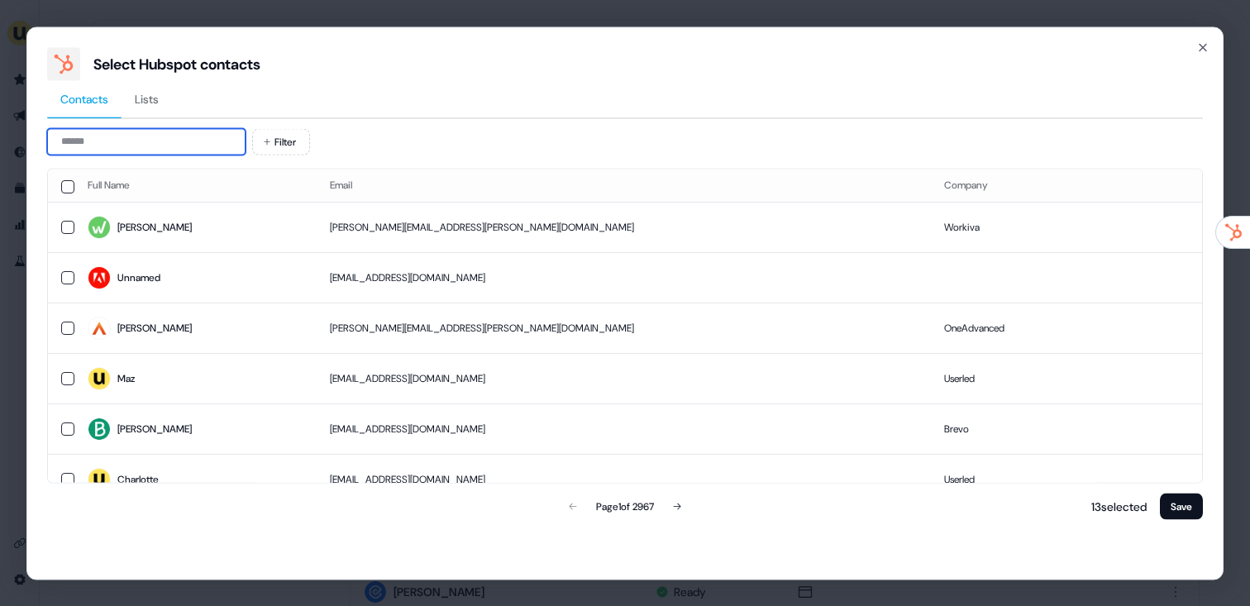
click at [152, 129] on input at bounding box center [146, 141] width 198 height 26
paste input "**********"
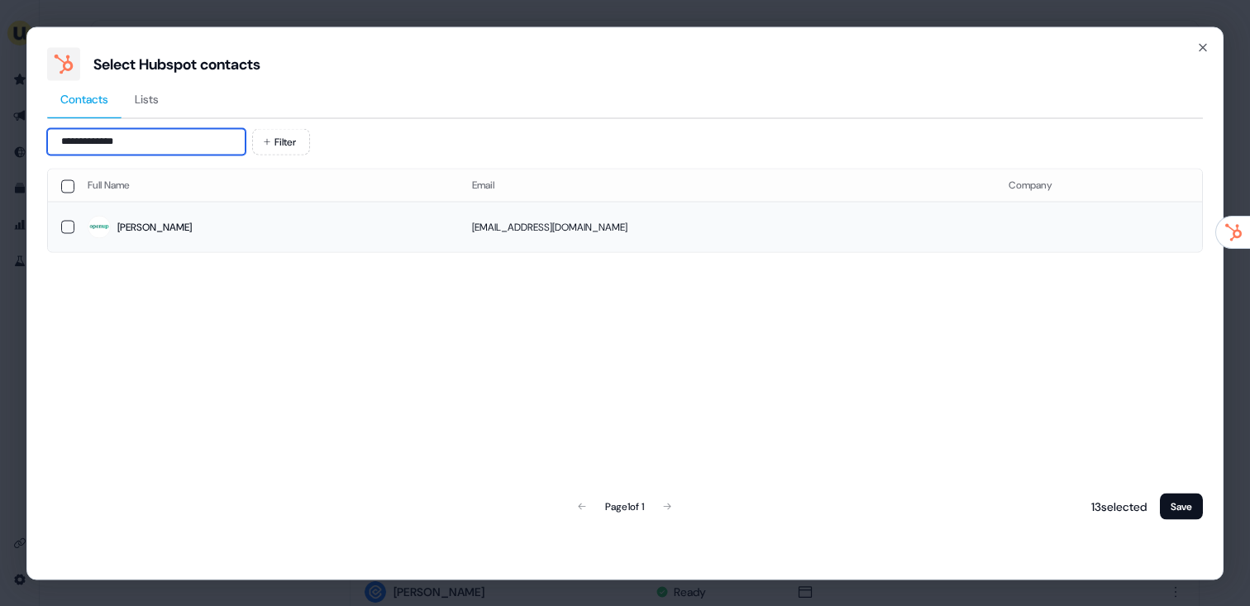
type input "**********"
click at [338, 225] on span "Sophie" at bounding box center [267, 227] width 358 height 23
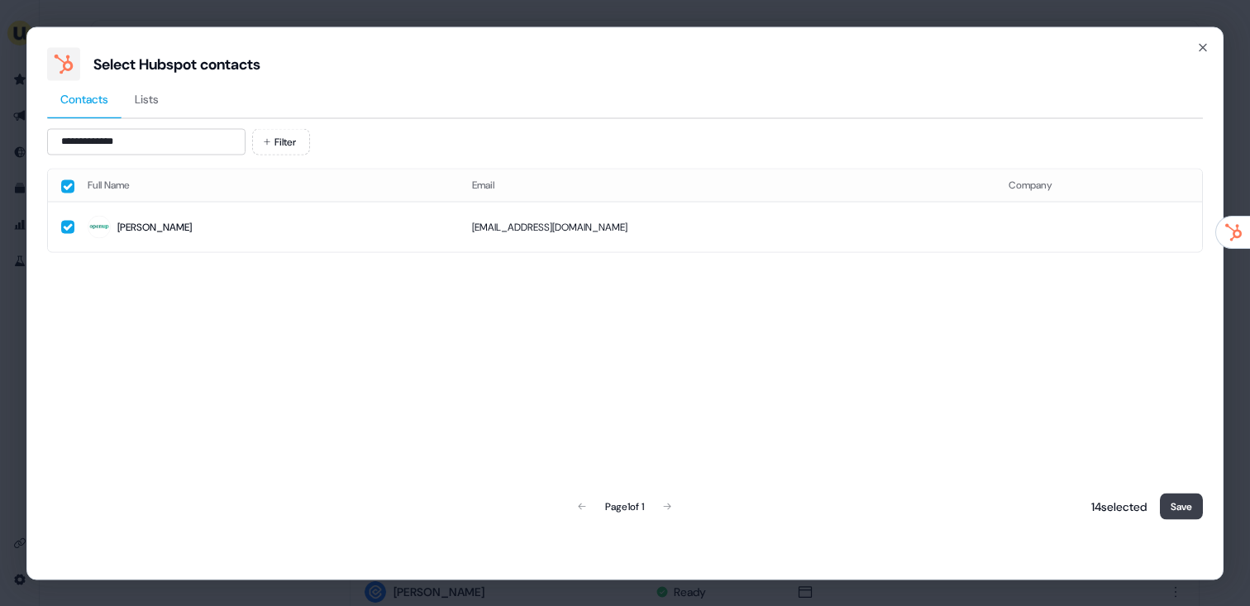
click at [1183, 493] on button "Save" at bounding box center [1181, 506] width 43 height 26
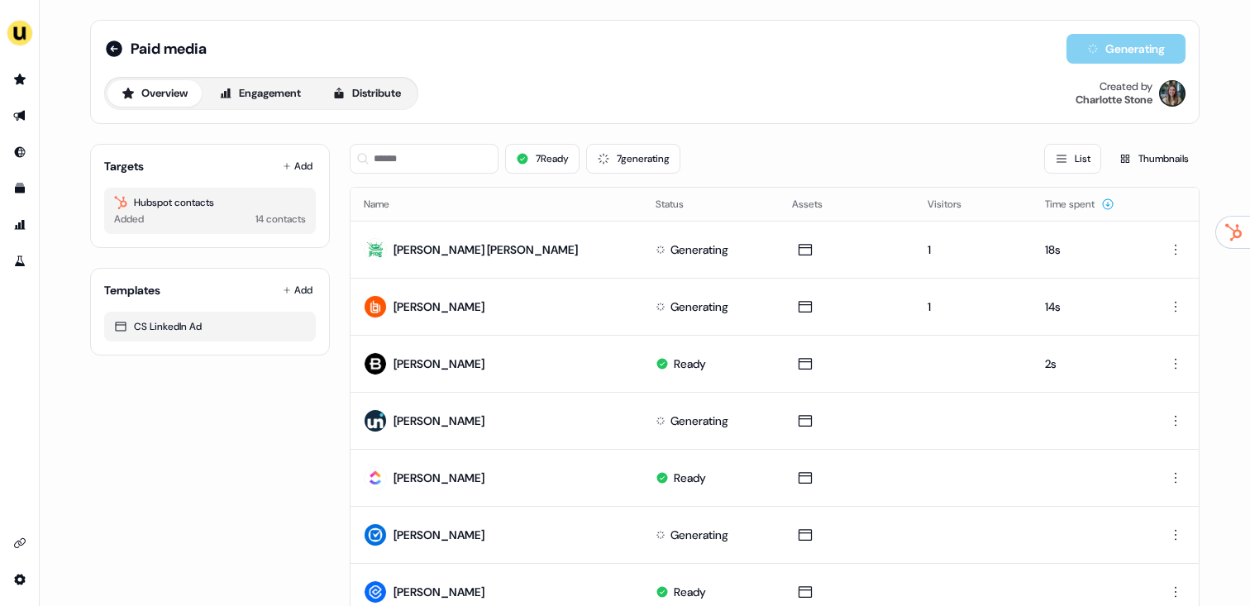
click at [296, 507] on div "Targets Add Hubspot contacts Added 14 contacts Templates Add CS LinkedIn Ad" at bounding box center [210, 592] width 240 height 922
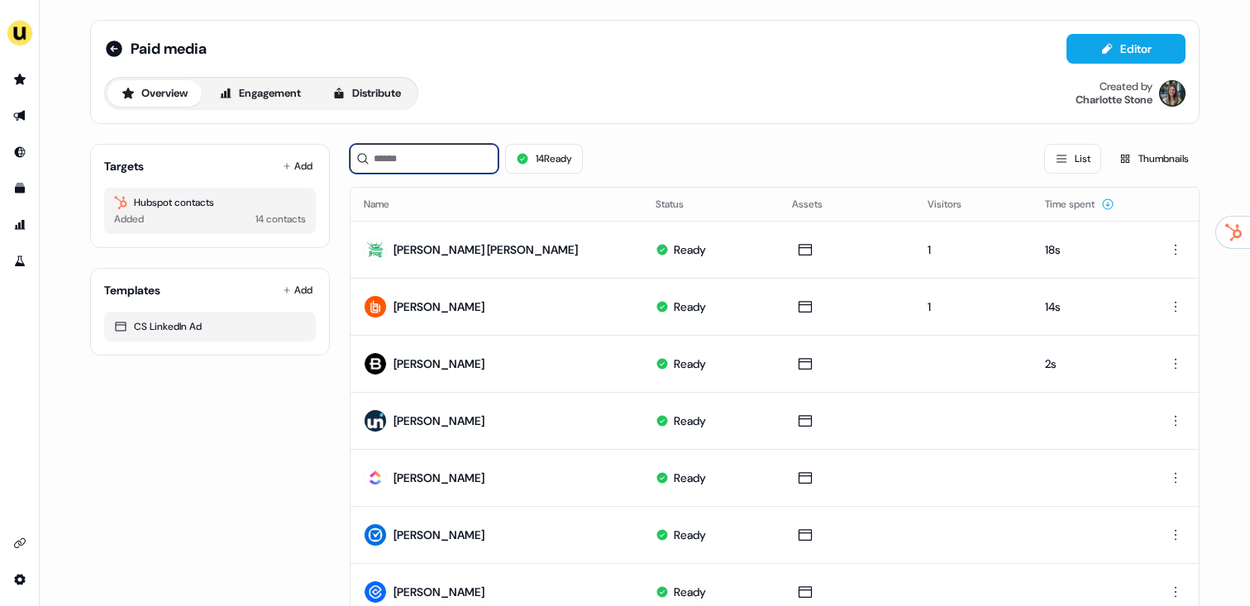
click at [419, 150] on input at bounding box center [424, 159] width 149 height 30
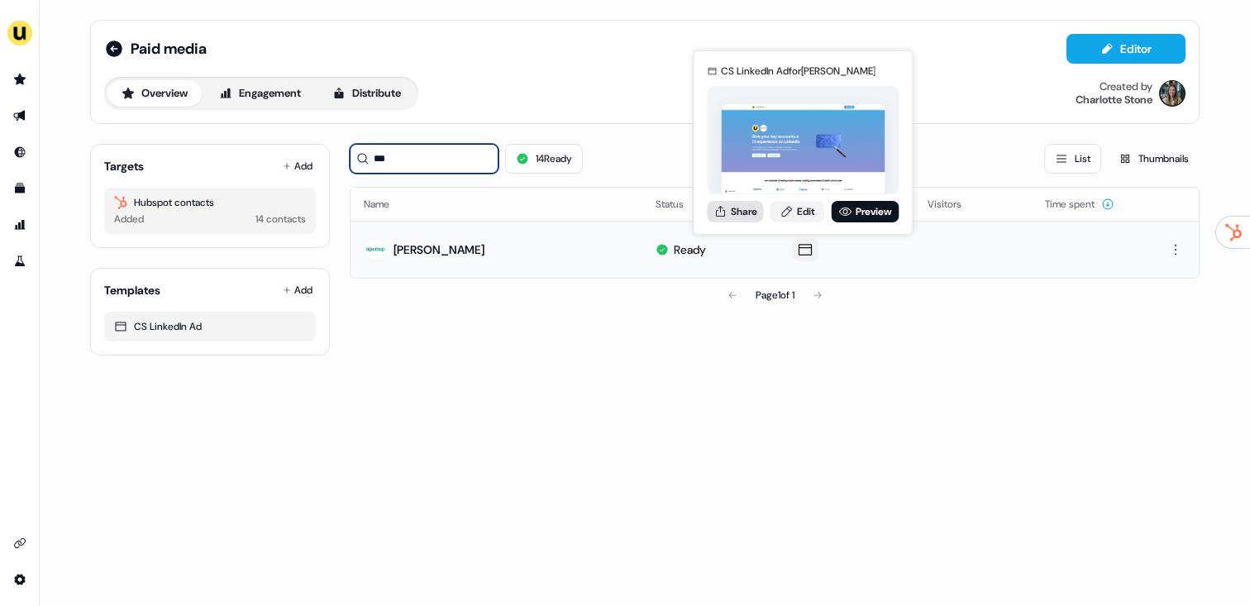
type input "***"
click at [731, 218] on button "Share" at bounding box center [735, 211] width 56 height 21
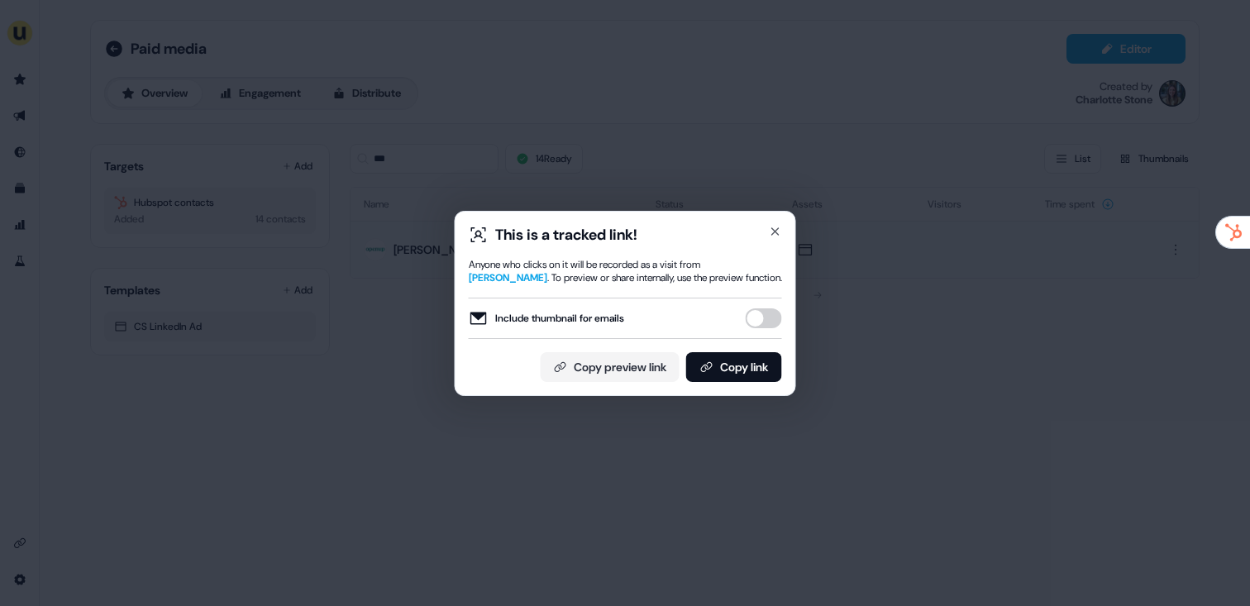
click at [748, 387] on div "This is a tracked link! Anyone who clicks on it will be recorded as a visit fro…" at bounding box center [625, 303] width 341 height 185
click at [751, 380] on button "Copy link" at bounding box center [734, 367] width 96 height 30
click at [622, 114] on div "This is a tracked link! Anyone who clicks on it will be recorded as a visit fro…" at bounding box center [625, 303] width 1250 height 606
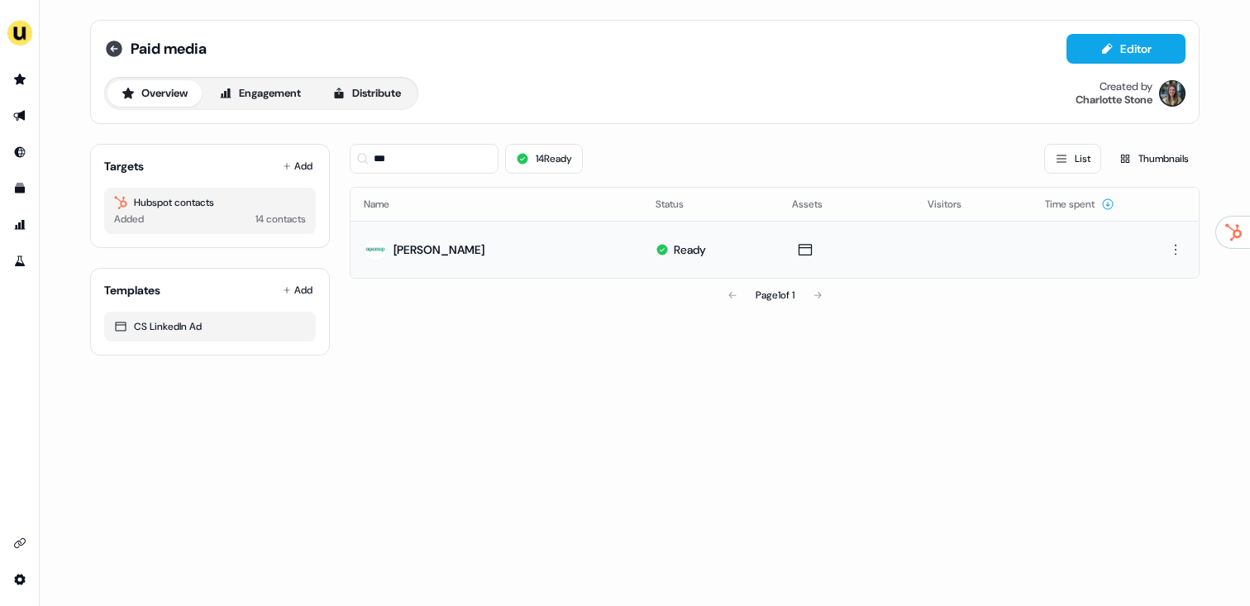
click at [113, 43] on icon at bounding box center [114, 48] width 17 height 17
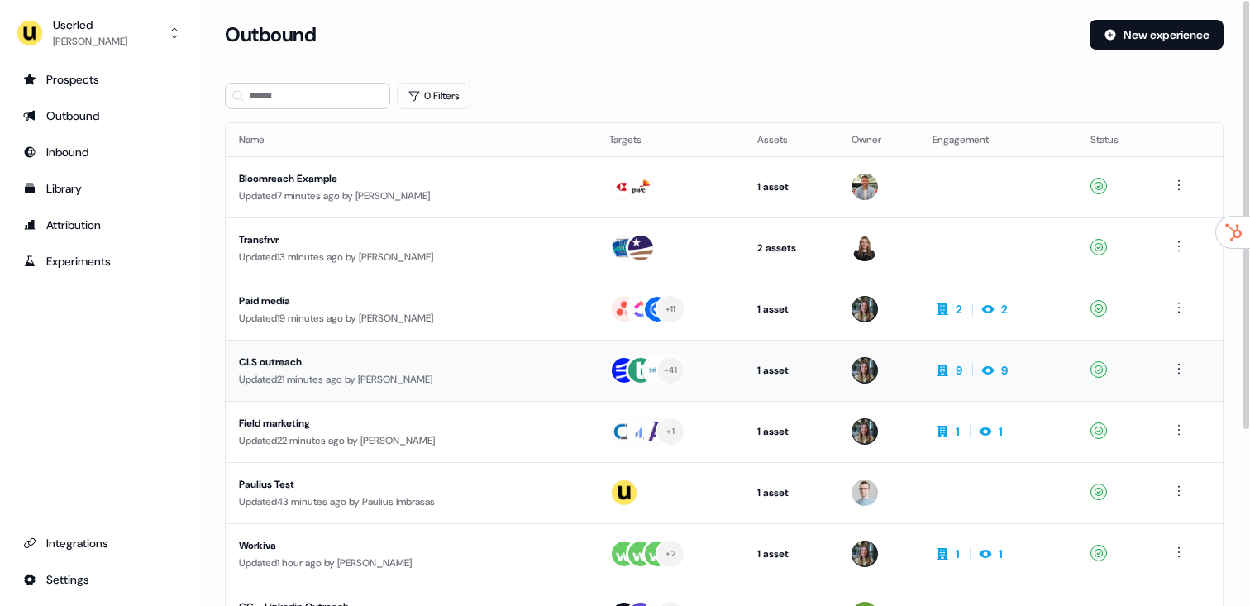
click at [390, 366] on div "CLS outreach" at bounding box center [395, 362] width 312 height 17
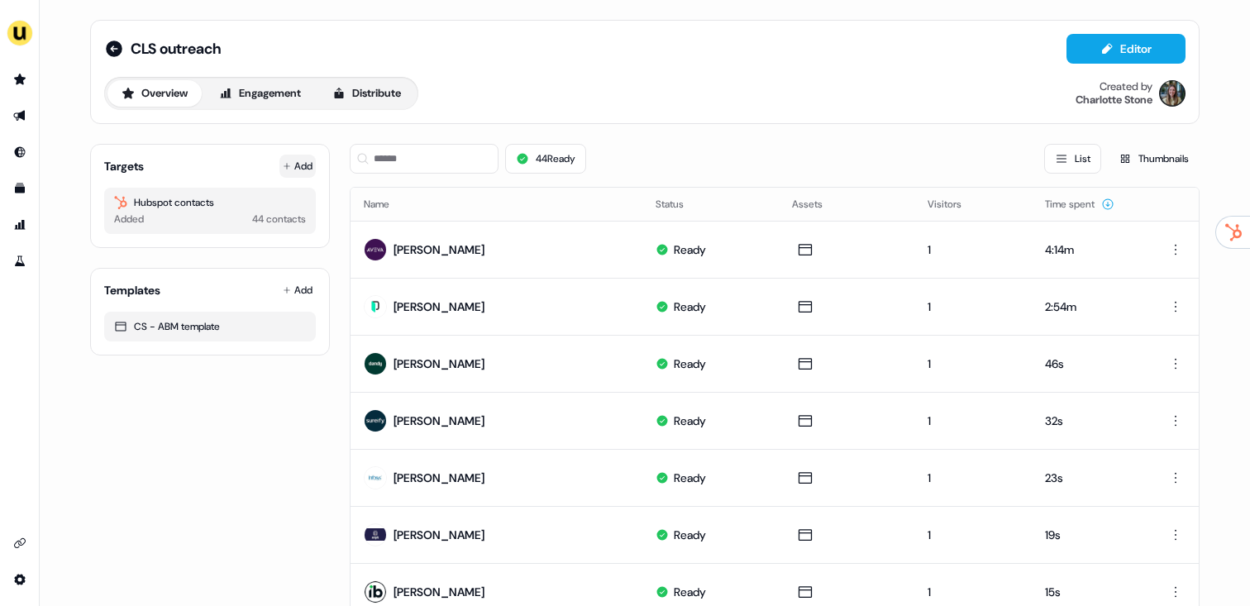
click at [298, 165] on button "Add" at bounding box center [297, 166] width 36 height 23
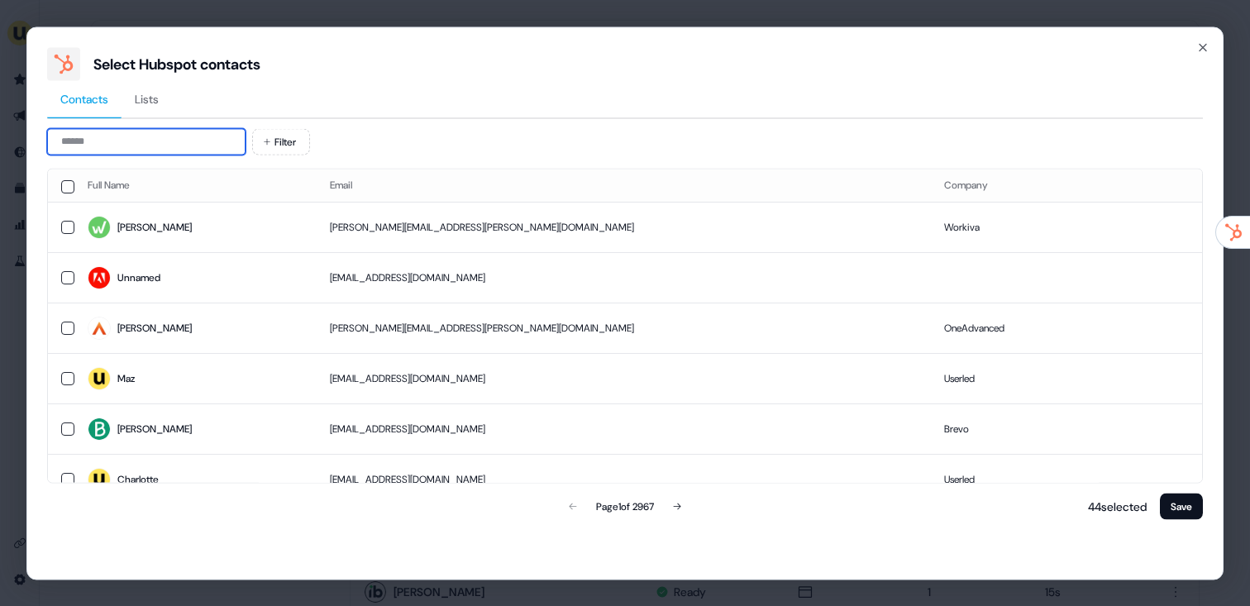
click at [123, 139] on input at bounding box center [146, 141] width 198 height 26
paste input "**********"
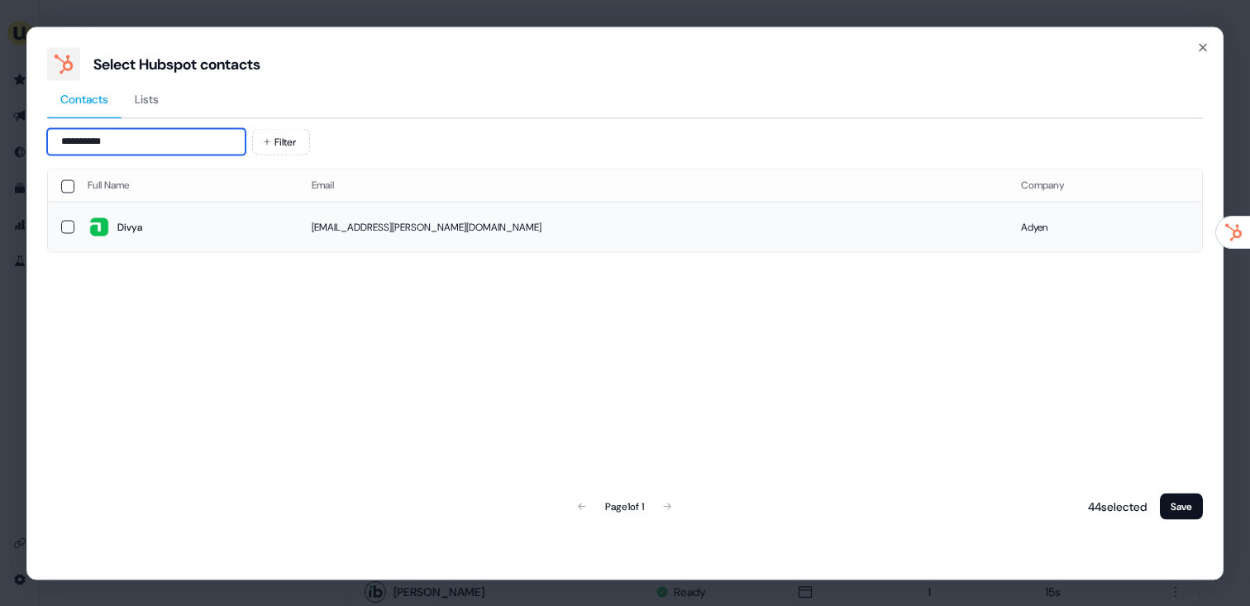
type input "**********"
click at [243, 229] on span "Divya" at bounding box center [187, 227] width 198 height 23
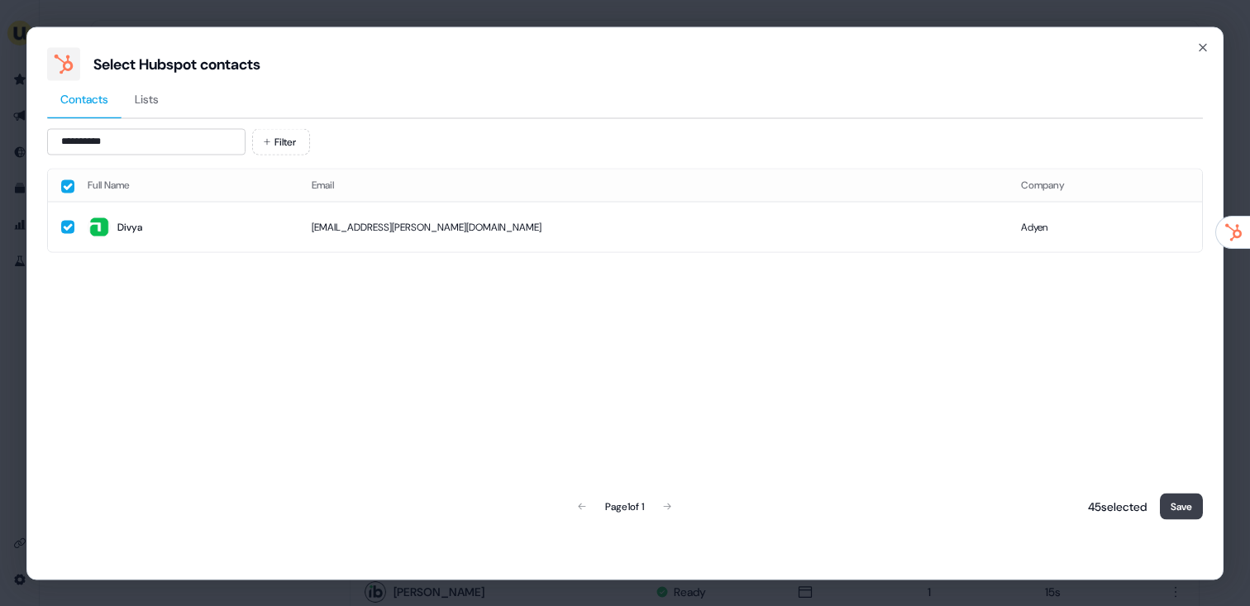
click at [1182, 517] on button "Save" at bounding box center [1181, 506] width 43 height 26
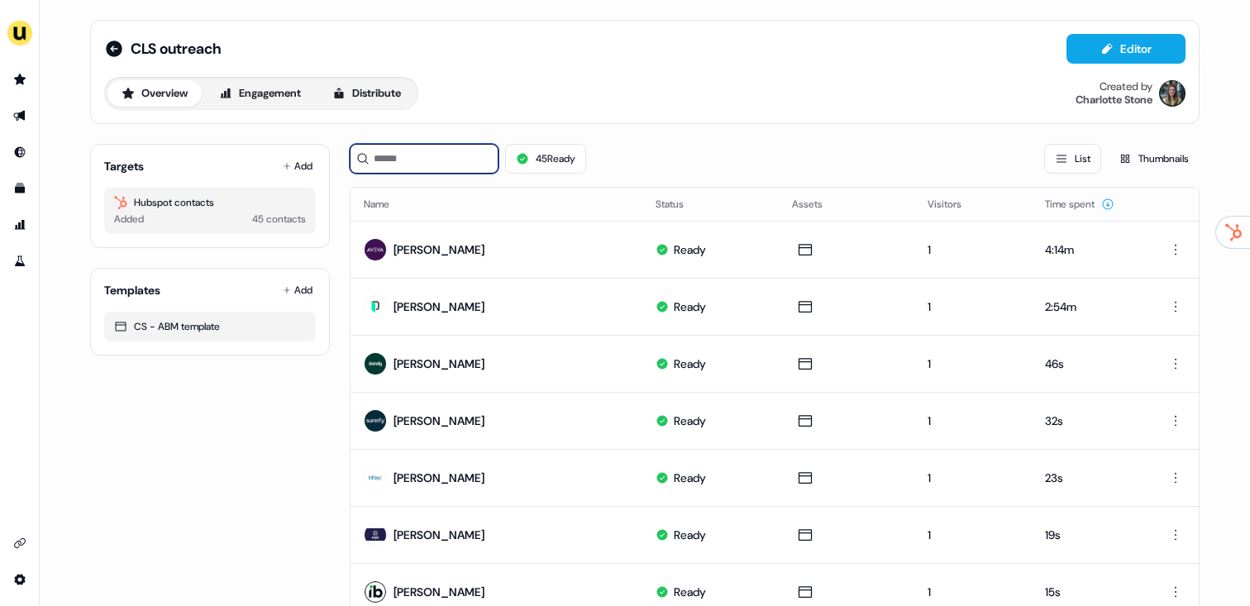
click at [416, 159] on input at bounding box center [424, 159] width 149 height 30
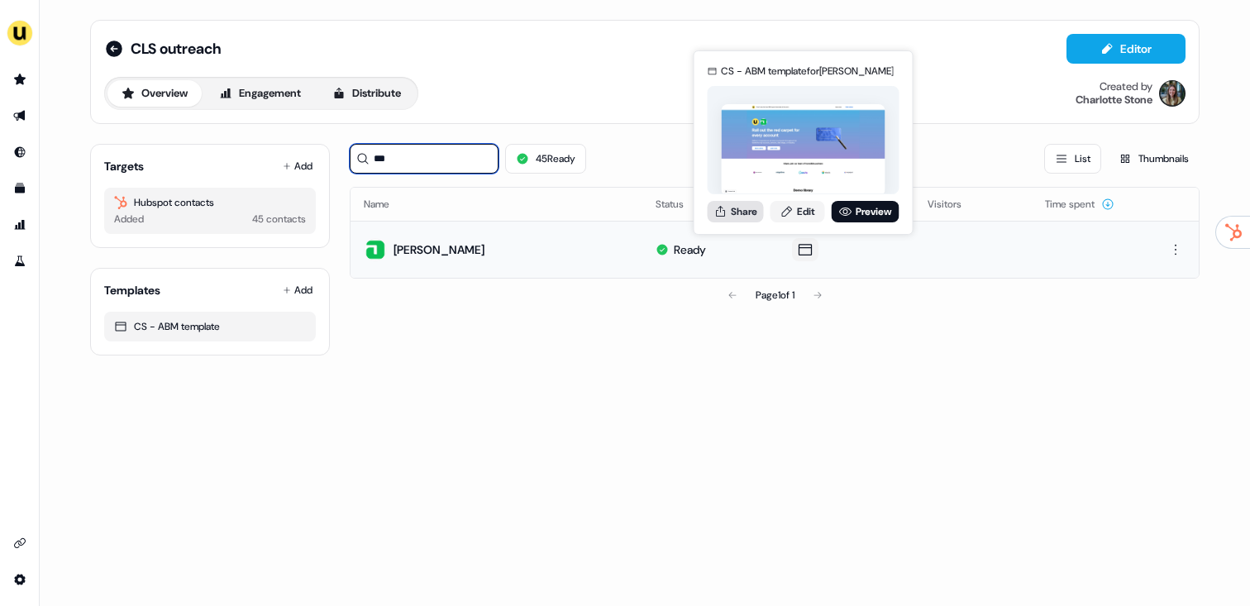
type input "***"
click at [756, 211] on button "Share" at bounding box center [735, 211] width 56 height 21
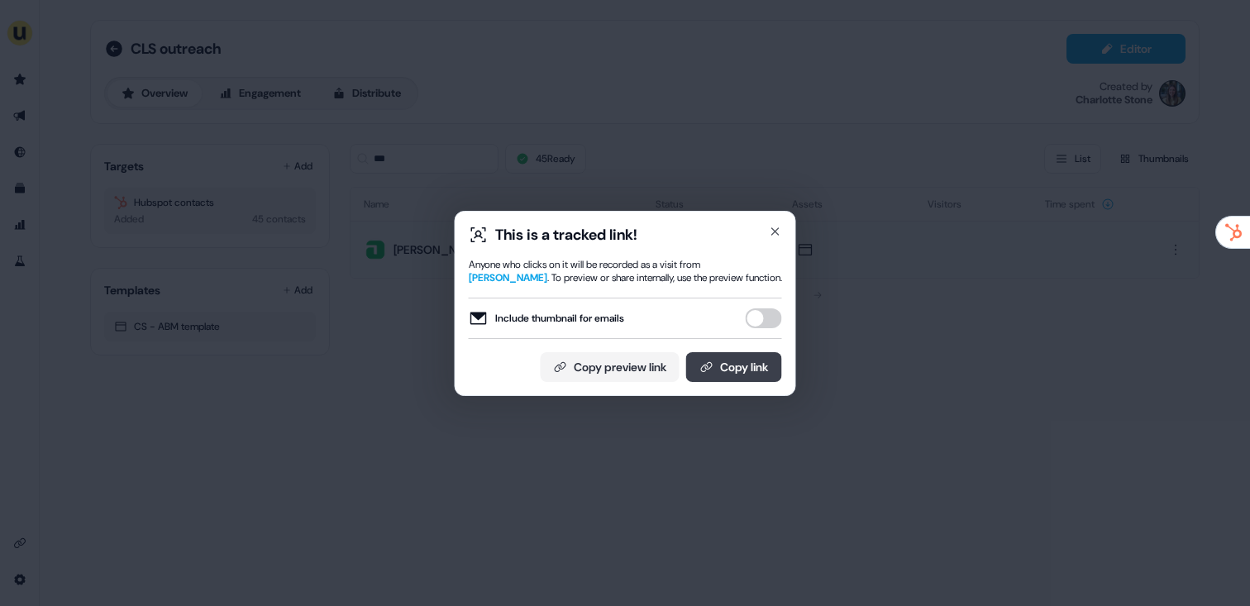
click at [742, 373] on button "Copy link" at bounding box center [734, 367] width 96 height 30
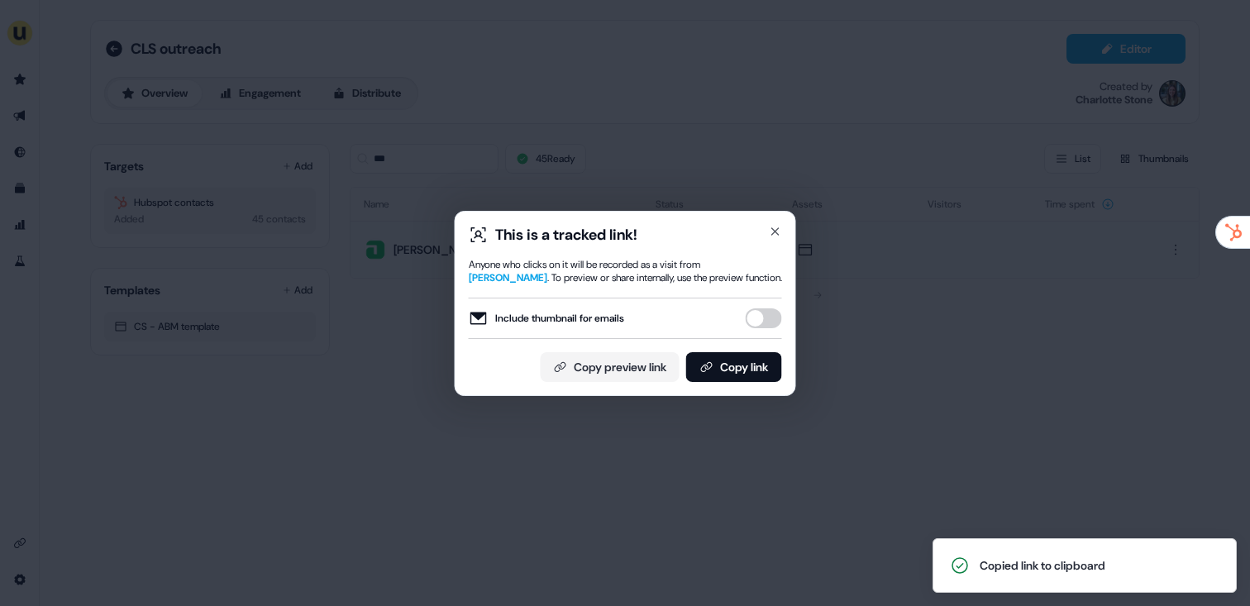
click at [347, 360] on div "This is a tracked link! Anyone who clicks on it will be recorded as a visit fro…" at bounding box center [625, 303] width 1250 height 606
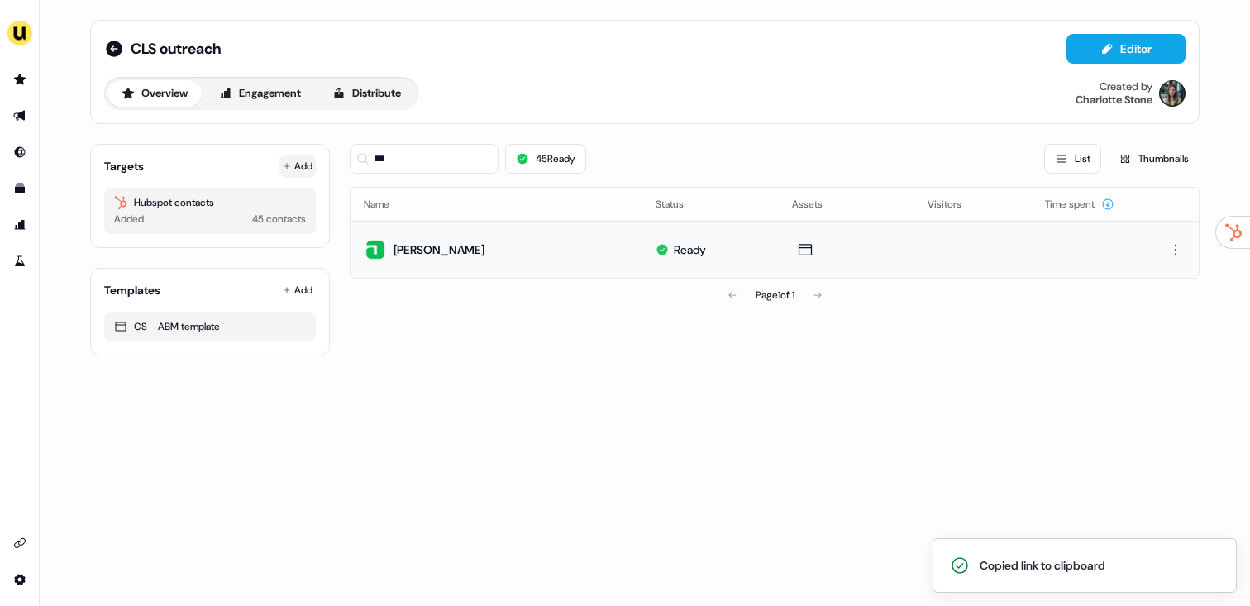
click at [297, 167] on button "Add" at bounding box center [297, 166] width 36 height 23
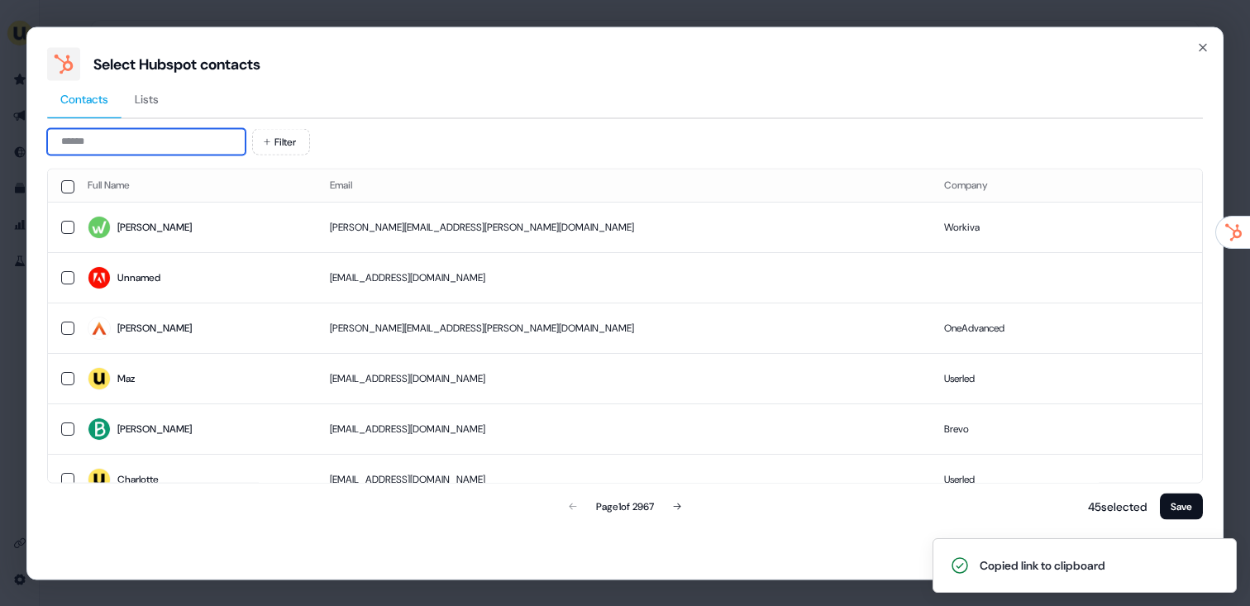
click at [164, 149] on input at bounding box center [146, 141] width 198 height 26
paste input "**********"
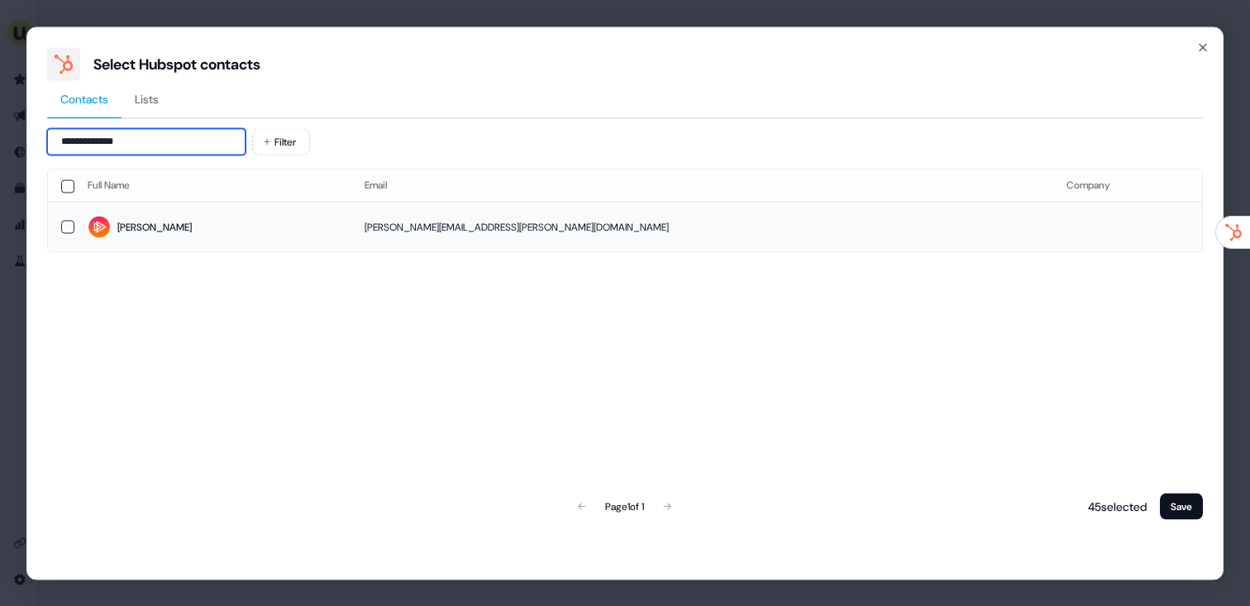
type input "**********"
click at [313, 236] on span "Corey" at bounding box center [213, 227] width 250 height 23
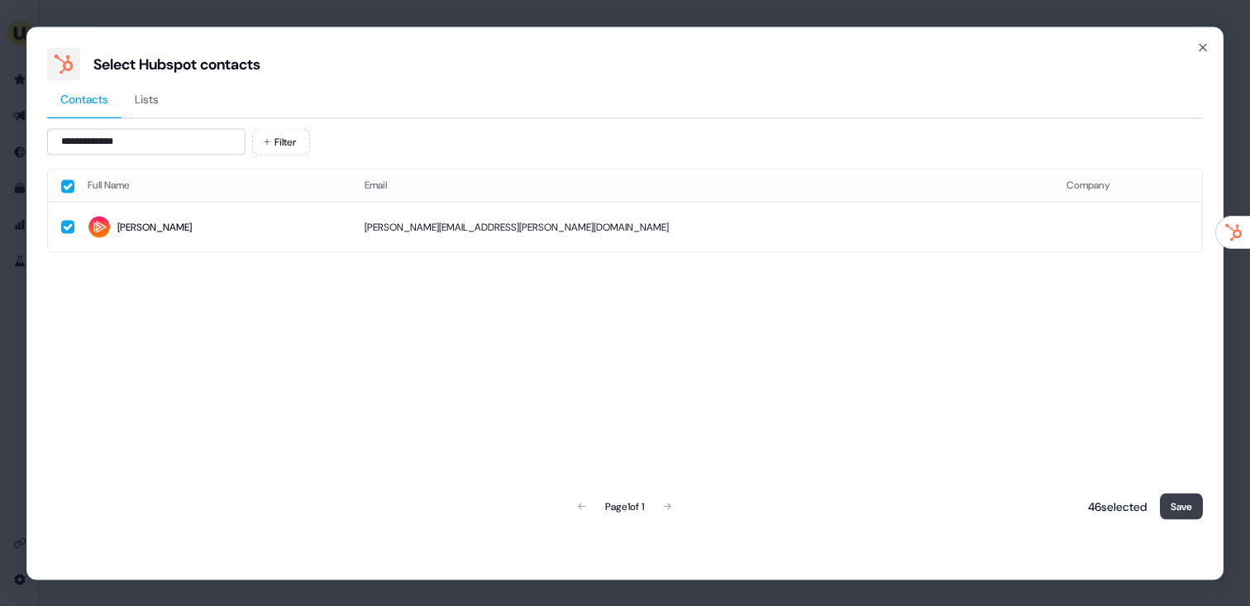
click at [1171, 512] on button "Save" at bounding box center [1181, 506] width 43 height 26
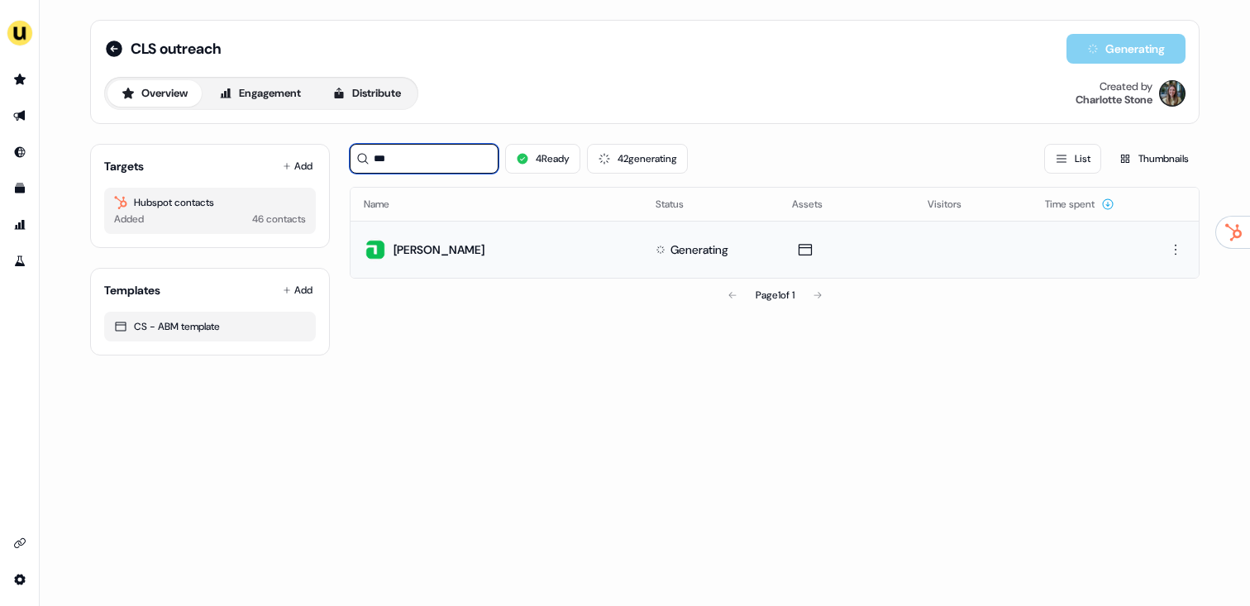
drag, startPoint x: 435, startPoint y: 163, endPoint x: 326, endPoint y: 158, distance: 108.4
click at [326, 158] on div "Targets Add Hubspot contacts Added 46 contacts Templates Add CS - ABM template …" at bounding box center [644, 243] width 1109 height 225
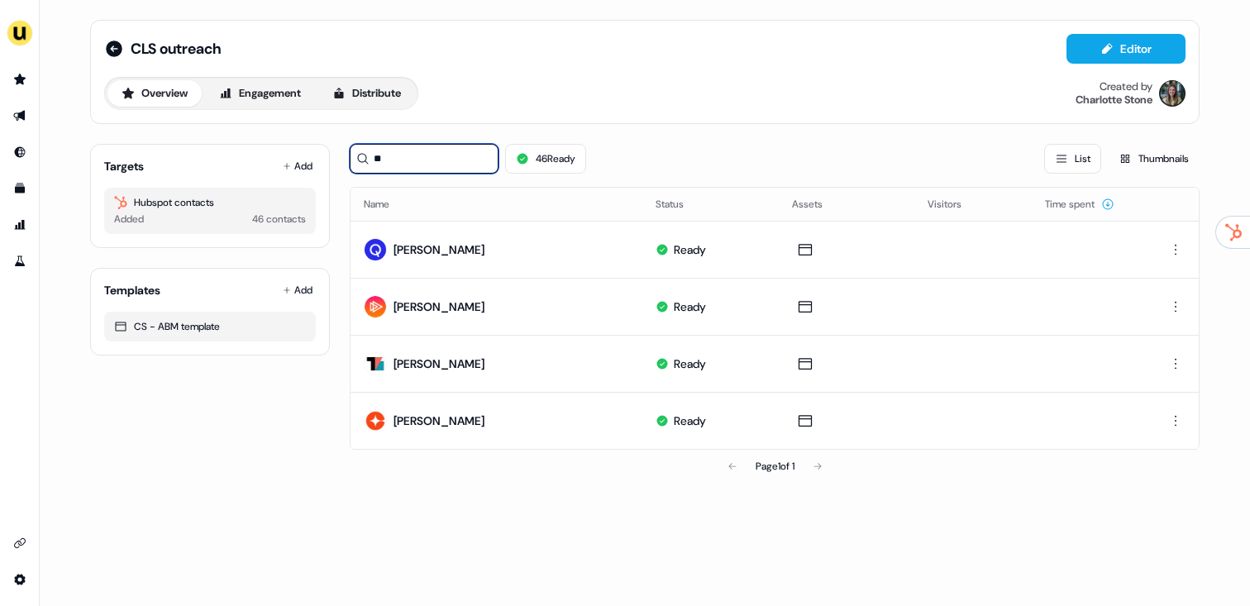
type input "**"
click at [299, 422] on div "Targets Add Hubspot contacts Added 46 contacts Templates Add CS - ABM template" at bounding box center [210, 307] width 240 height 352
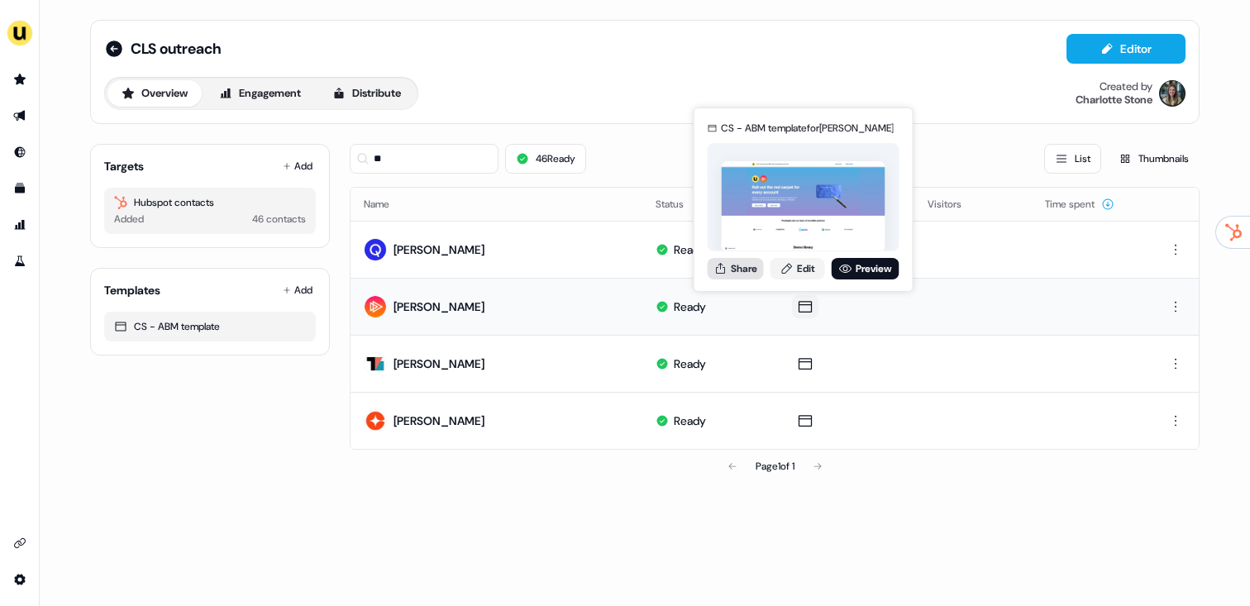
click at [735, 270] on button "Share" at bounding box center [735, 268] width 56 height 21
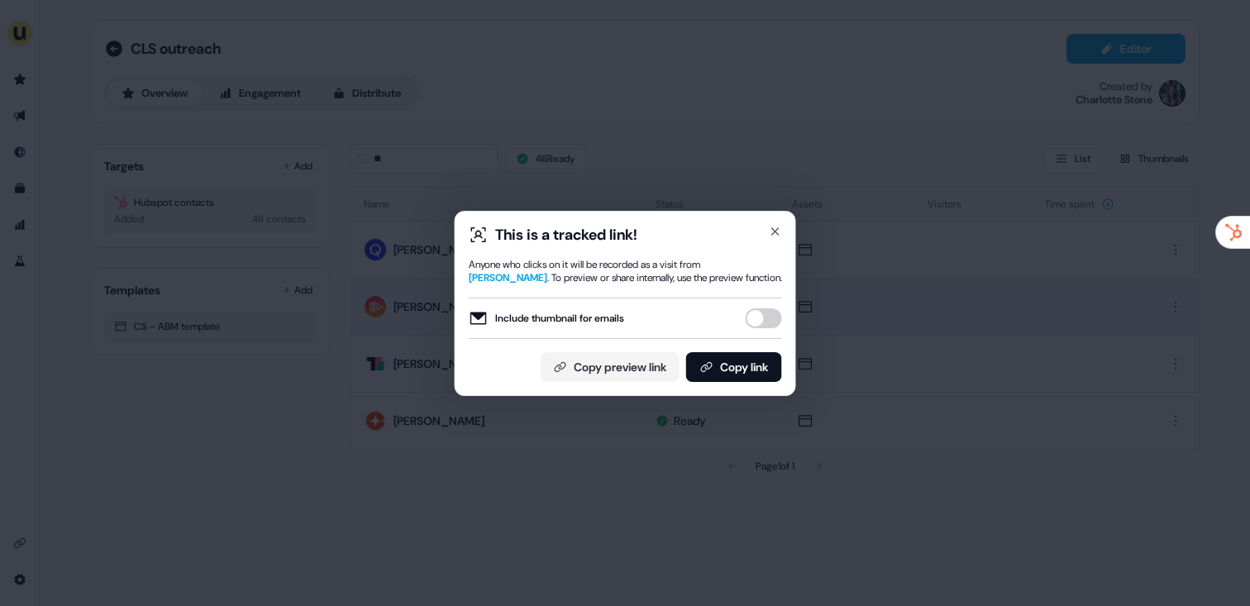
click at [450, 172] on div "This is a tracked link! Anyone who clicks on it will be recorded as a visit fro…" at bounding box center [625, 303] width 1250 height 606
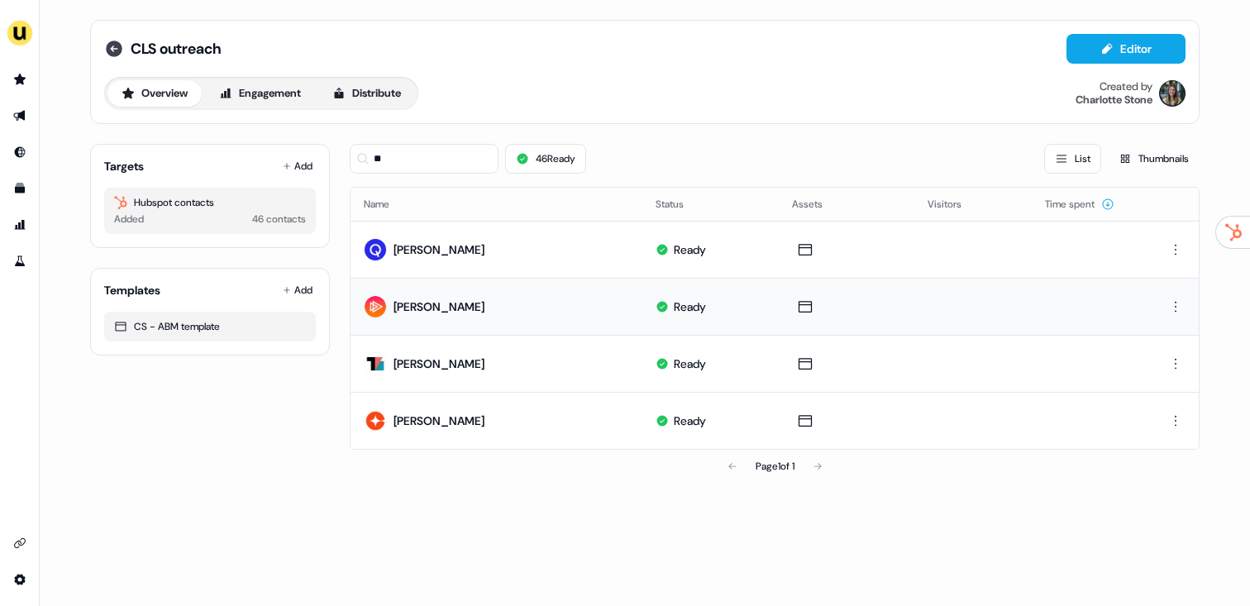
click at [109, 40] on icon at bounding box center [114, 49] width 20 height 20
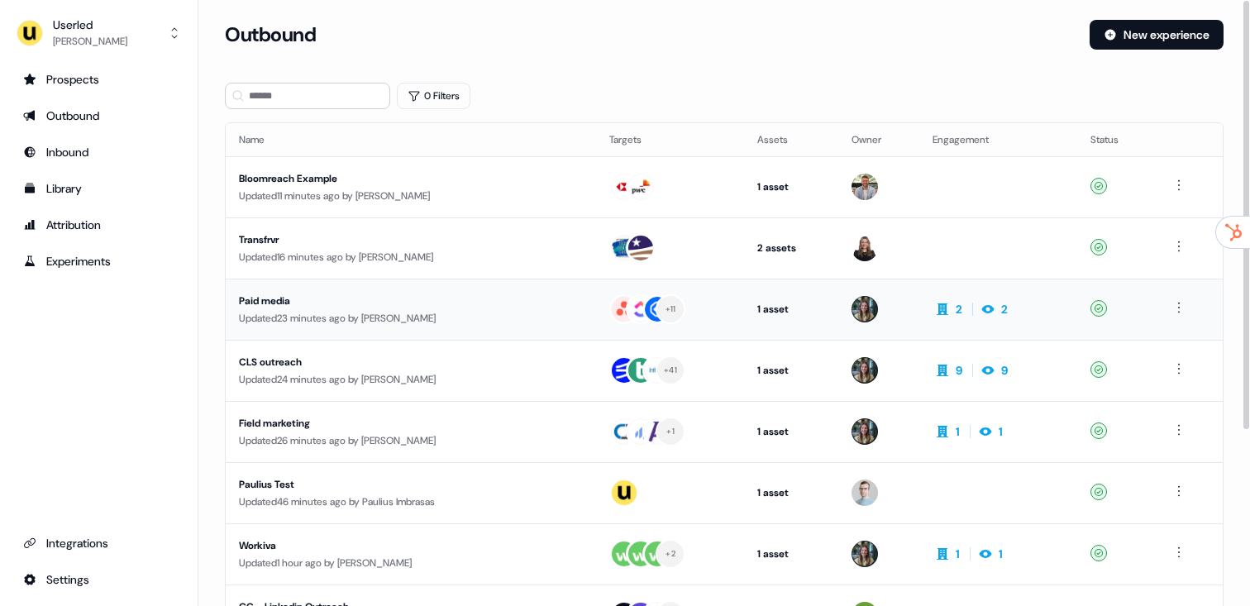
click at [392, 303] on div "Paid media" at bounding box center [395, 301] width 312 height 17
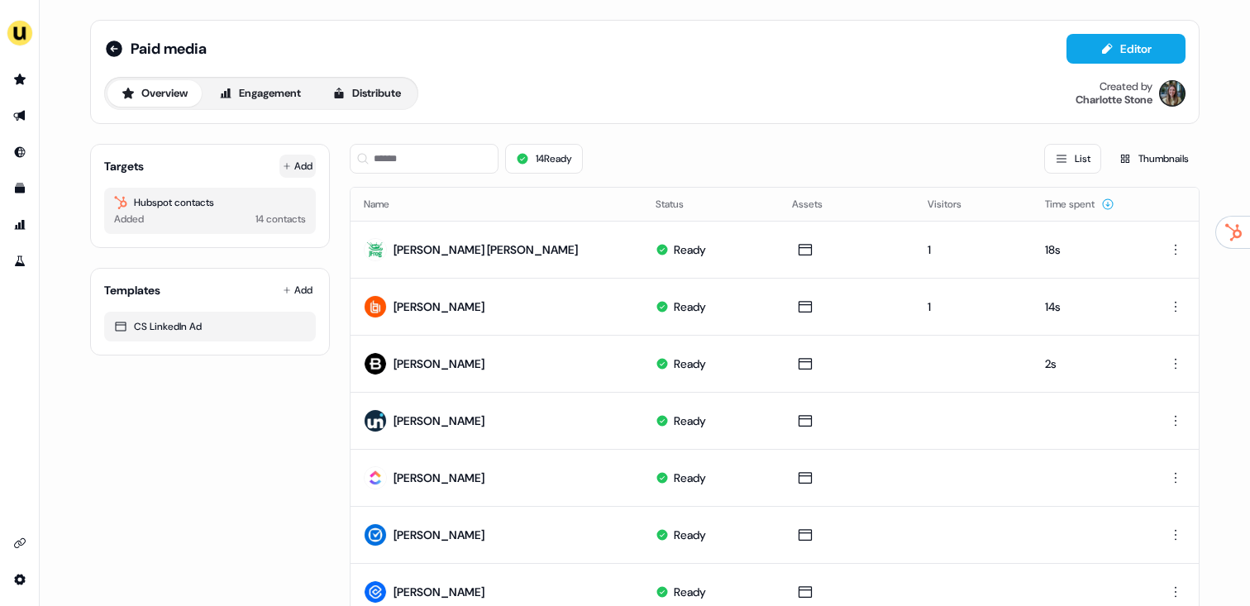
click at [284, 163] on icon at bounding box center [287, 166] width 8 height 8
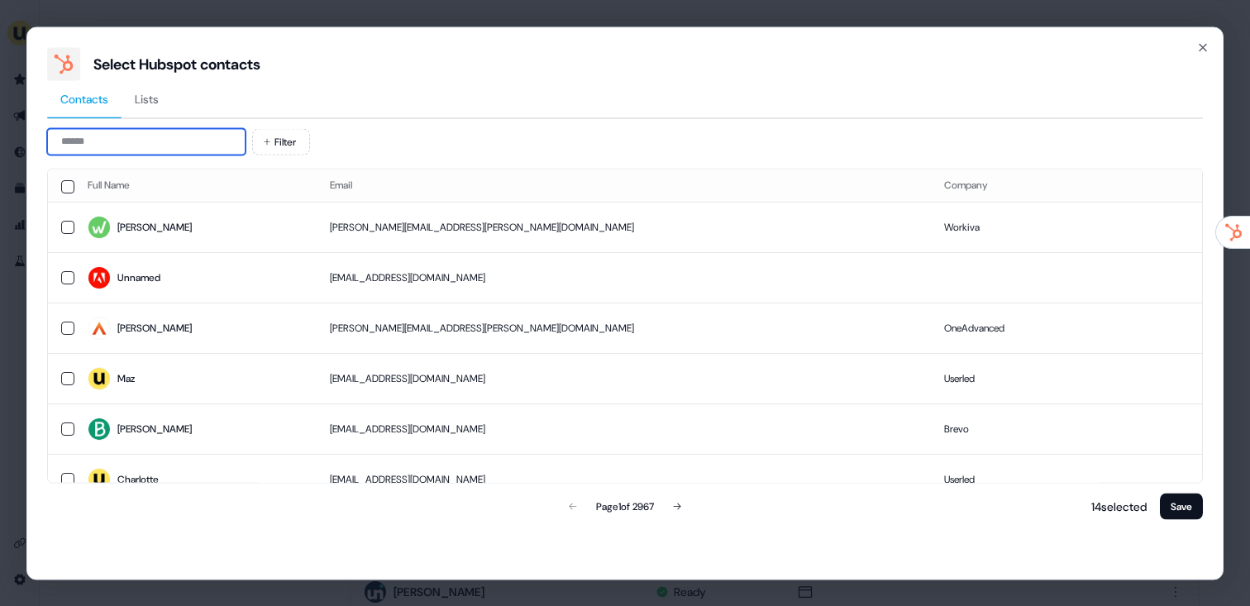
click at [139, 139] on input at bounding box center [146, 141] width 198 height 26
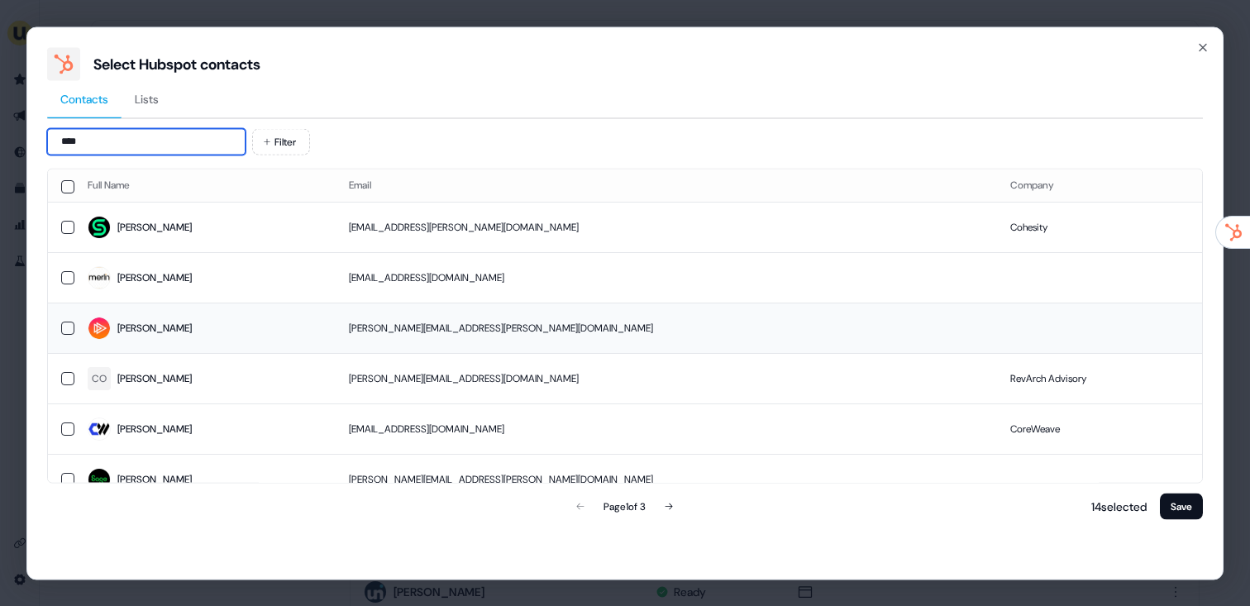
type input "****"
click at [208, 338] on span "Corey" at bounding box center [205, 328] width 235 height 23
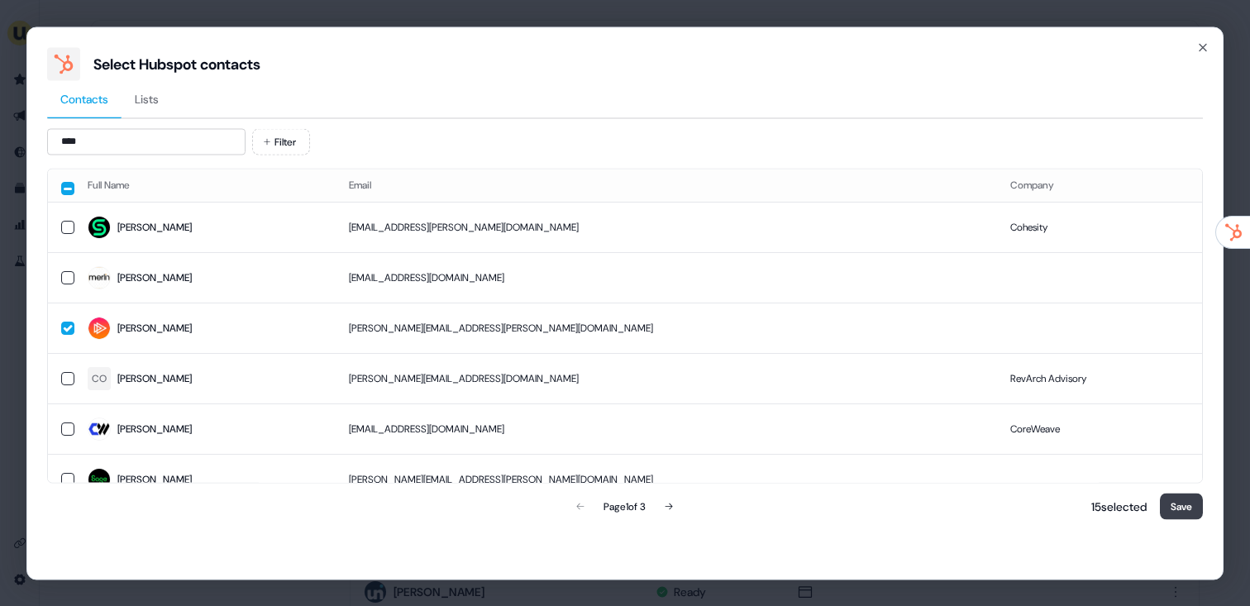
click at [1183, 508] on button "Save" at bounding box center [1181, 506] width 43 height 26
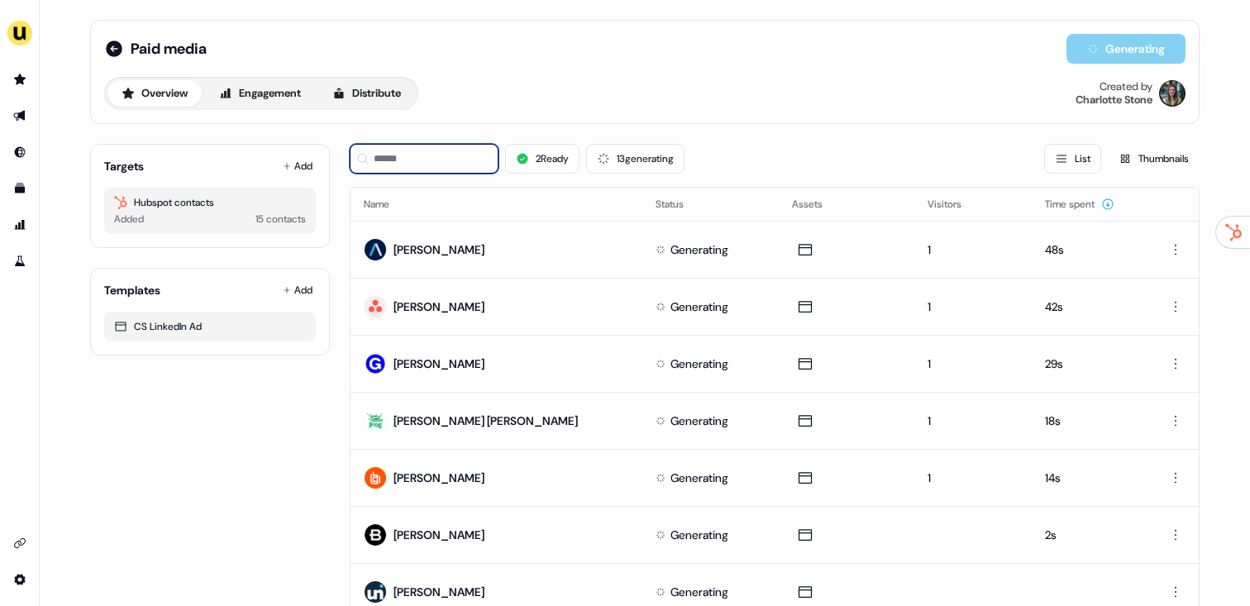
click at [408, 164] on input at bounding box center [424, 159] width 149 height 30
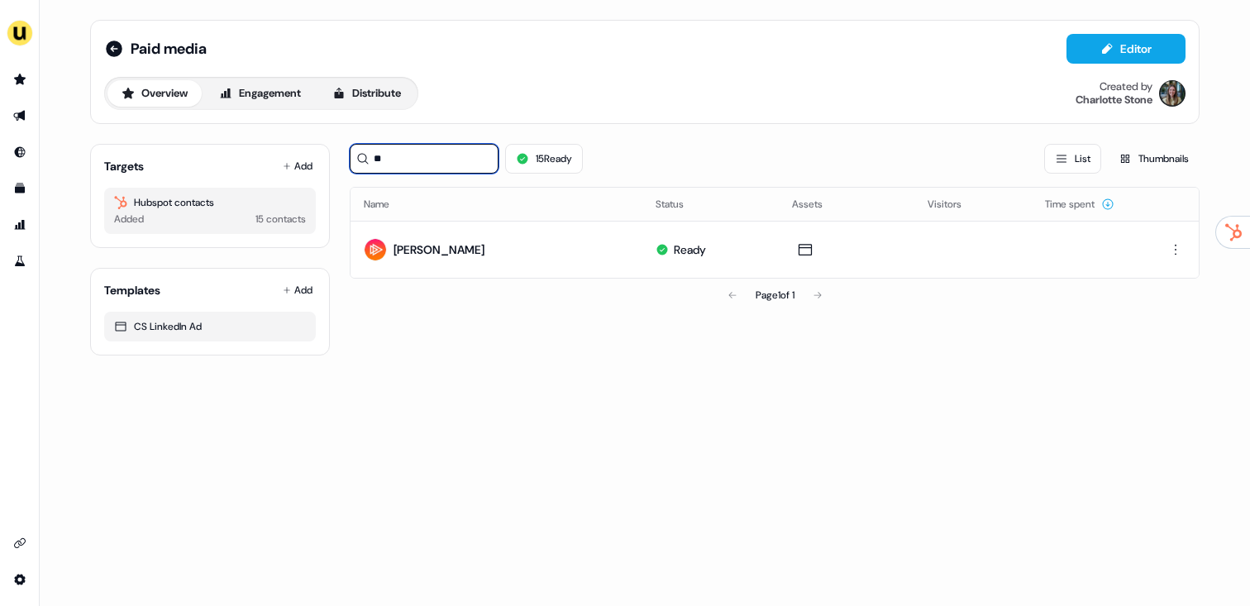
type input "**"
click at [612, 295] on div "Page 1 of 1" at bounding box center [775, 295] width 850 height 33
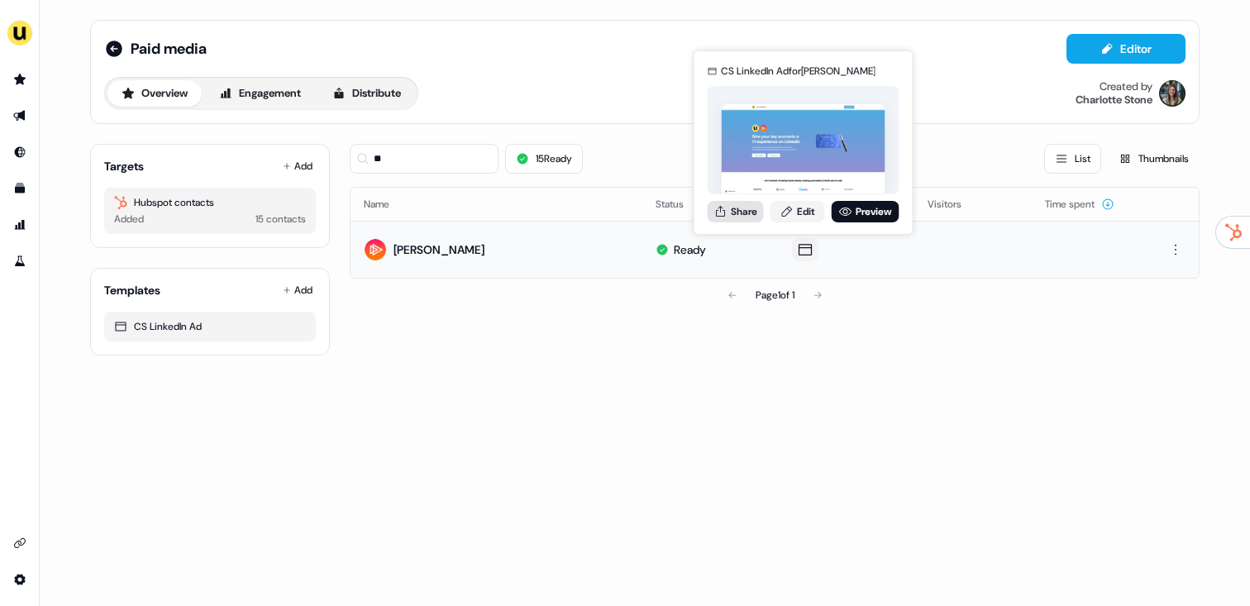
click at [751, 213] on button "Share" at bounding box center [735, 211] width 56 height 21
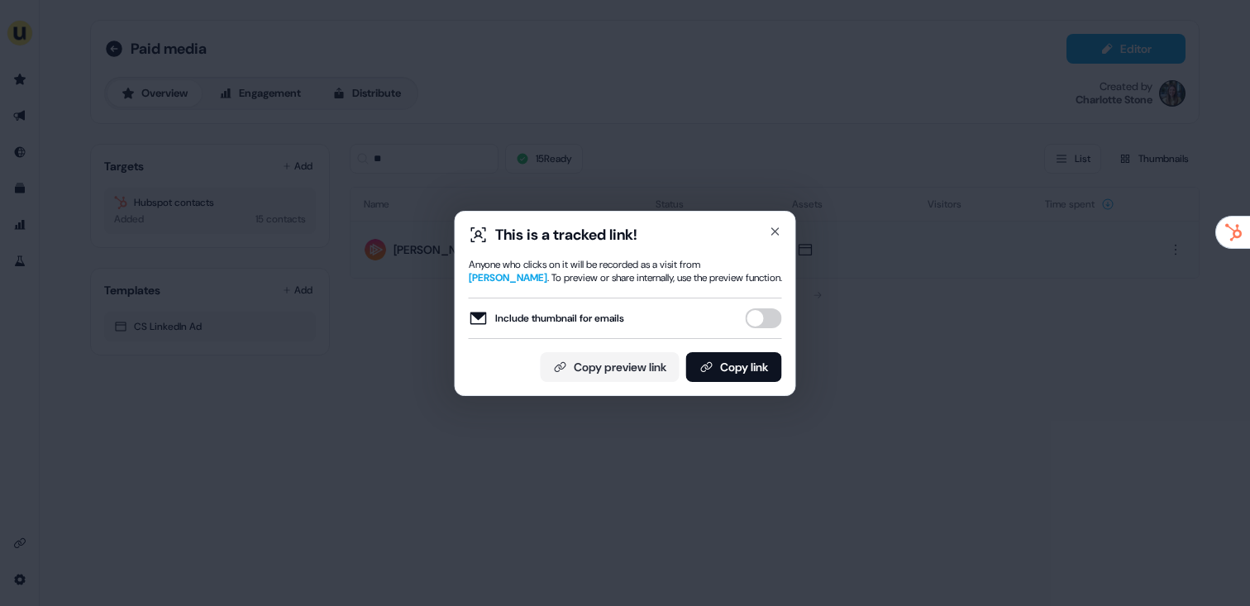
click at [751, 384] on div "This is a tracked link! Anyone who clicks on it will be recorded as a visit fro…" at bounding box center [625, 303] width 341 height 185
click at [752, 377] on button "Copy link" at bounding box center [734, 367] width 96 height 30
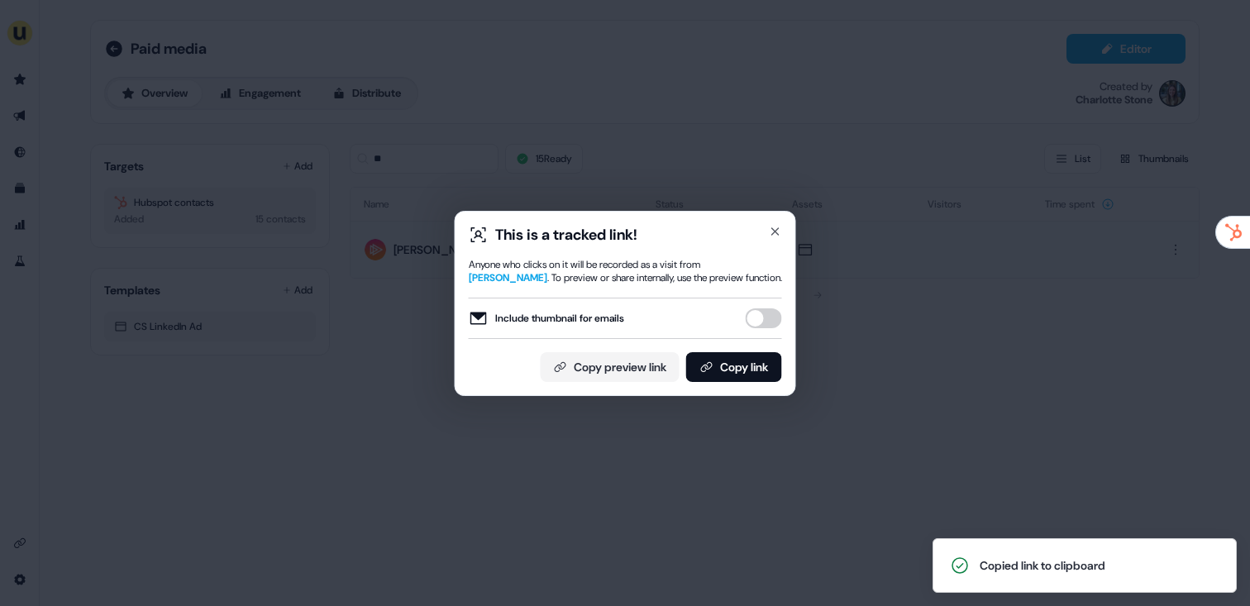
click at [513, 136] on div "This is a tracked link! Anyone who clicks on it will be recorded as a visit fro…" at bounding box center [625, 303] width 1250 height 606
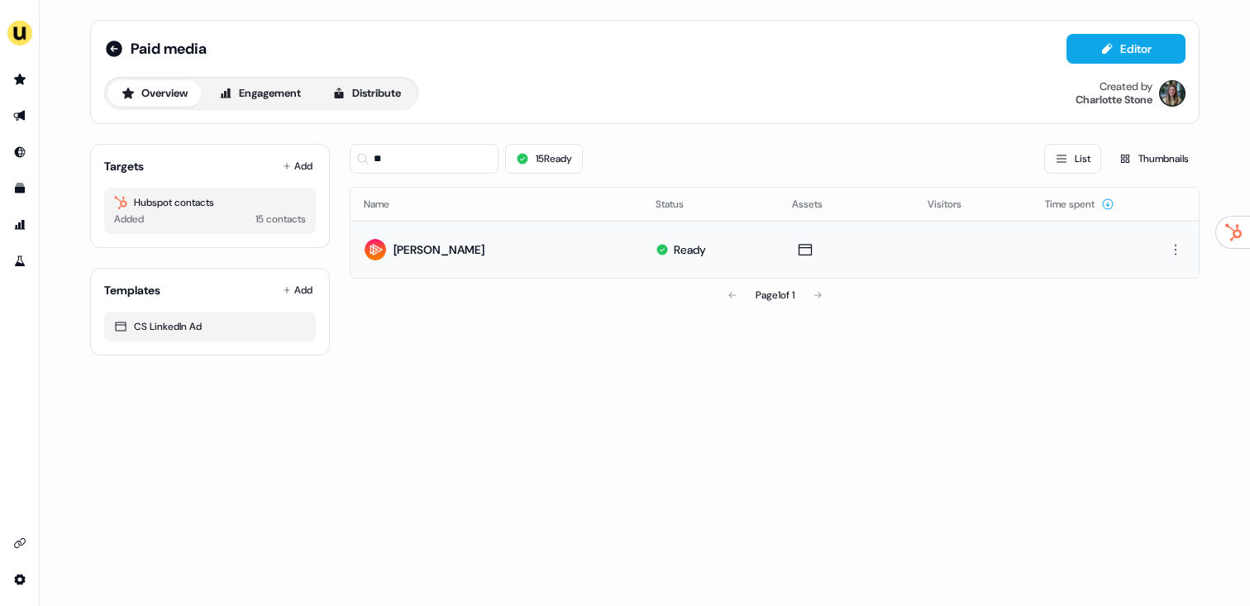
click at [292, 153] on div "Targets Add Hubspot contacts Added 15 contacts" at bounding box center [210, 196] width 240 height 104
click at [299, 164] on button "Add" at bounding box center [297, 166] width 36 height 23
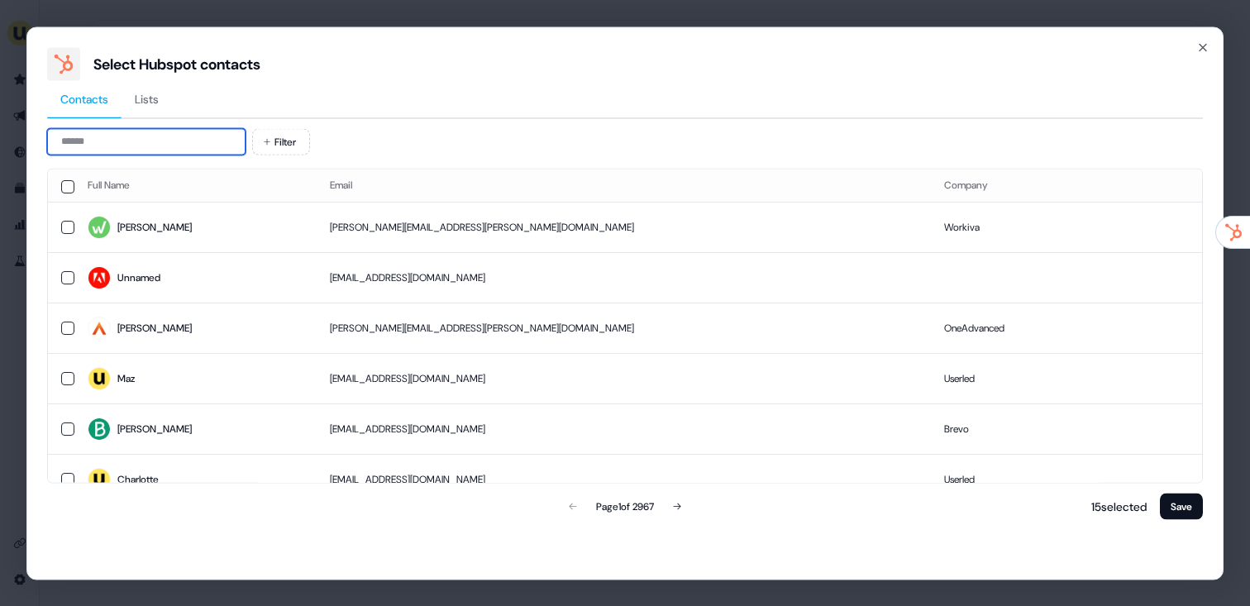
click at [204, 135] on input at bounding box center [146, 141] width 198 height 26
paste input "**********"
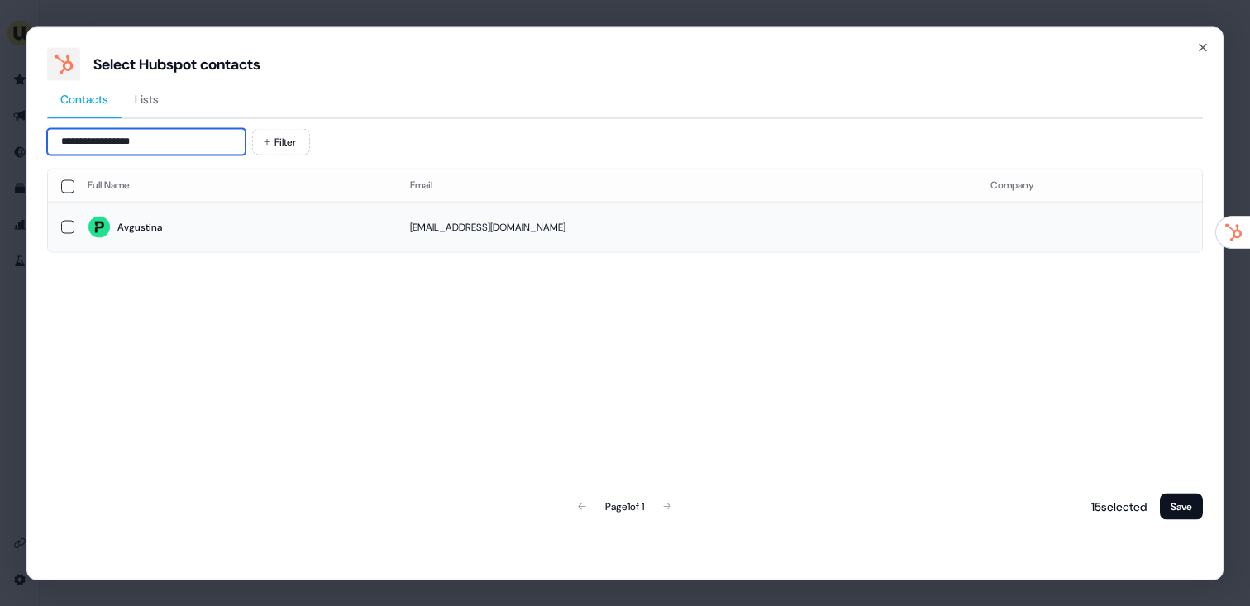
type input "**********"
click at [235, 226] on span "Avgustina" at bounding box center [236, 227] width 296 height 23
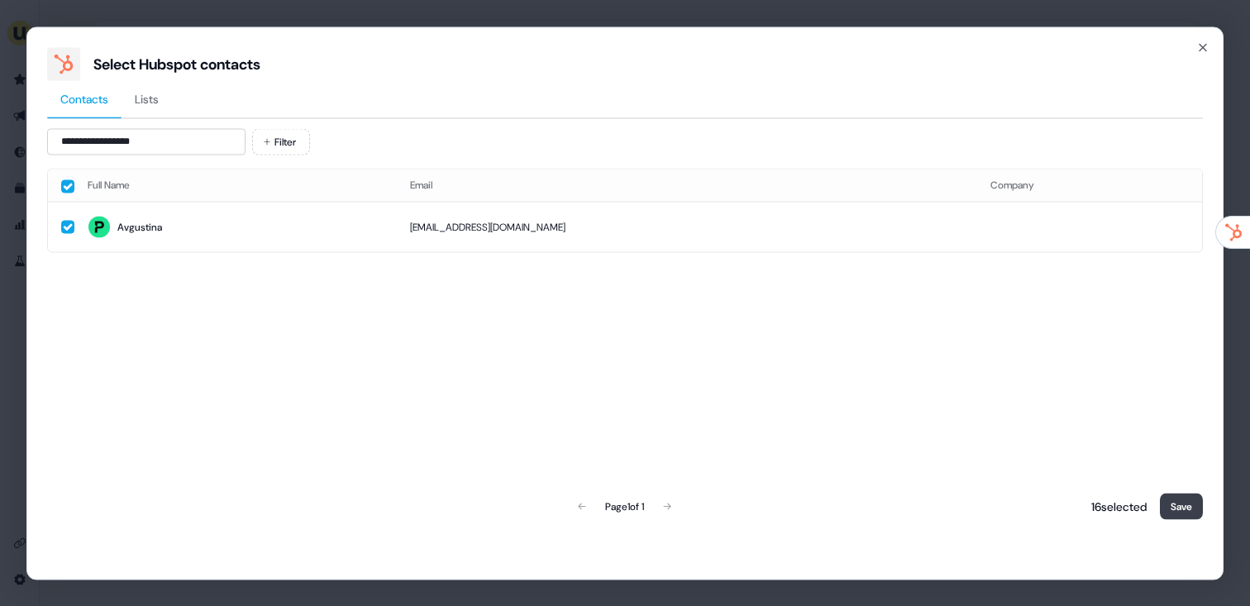
click at [1180, 507] on button "Save" at bounding box center [1181, 506] width 43 height 26
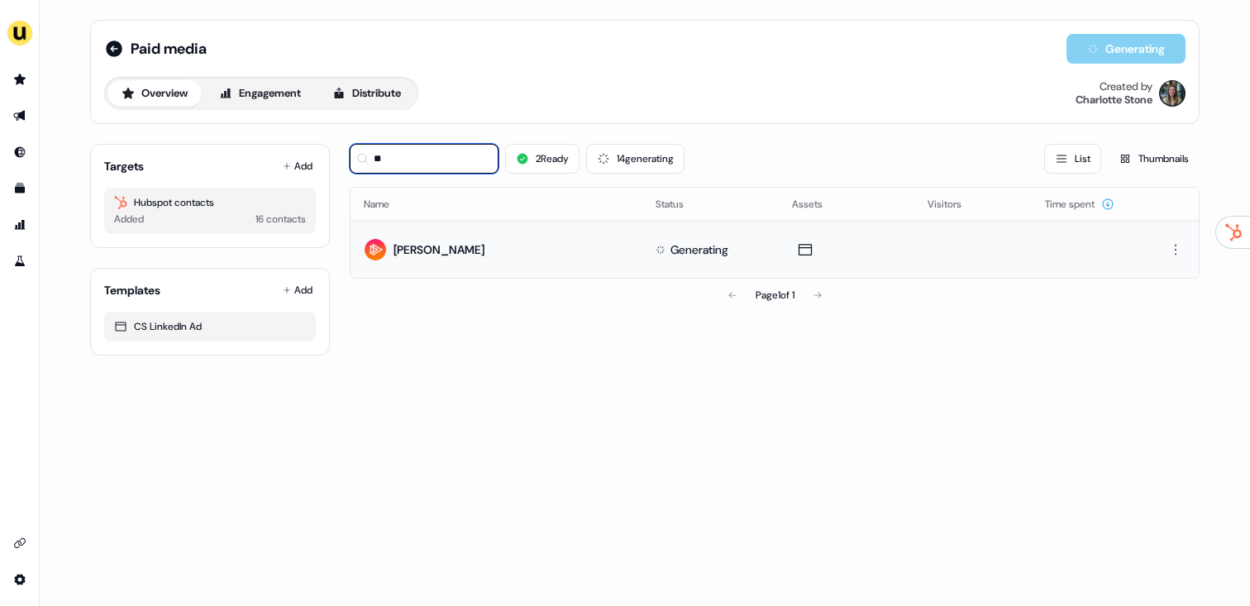
click at [433, 158] on input "**" at bounding box center [424, 159] width 149 height 30
type input "*"
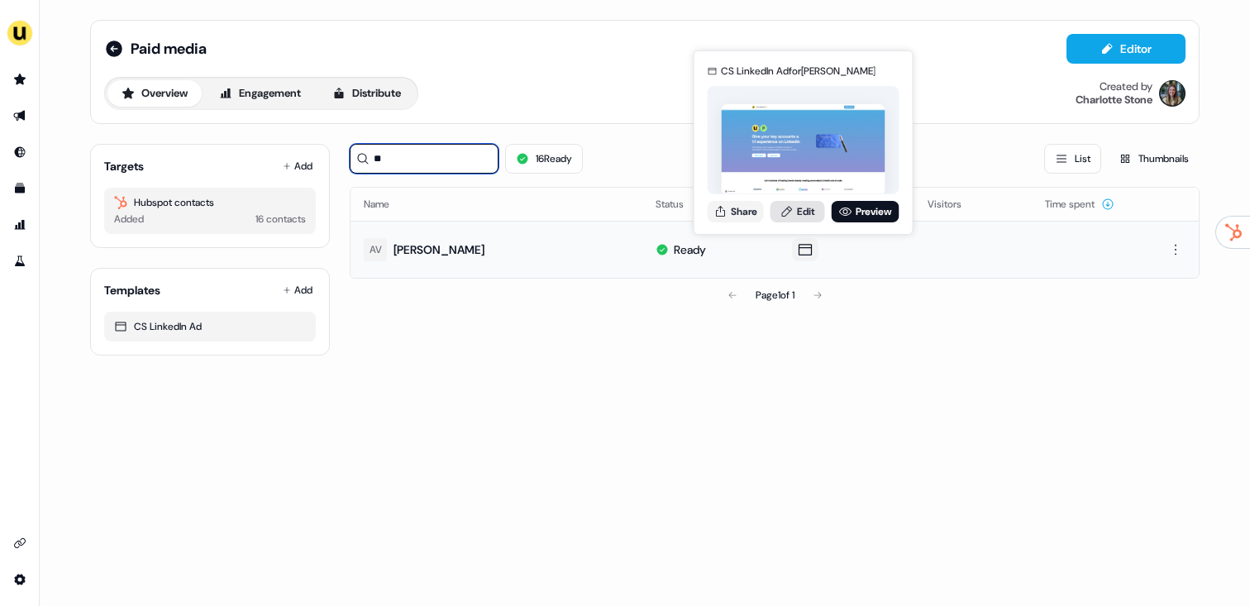
type input "**"
click at [795, 214] on link "Edit" at bounding box center [797, 211] width 55 height 21
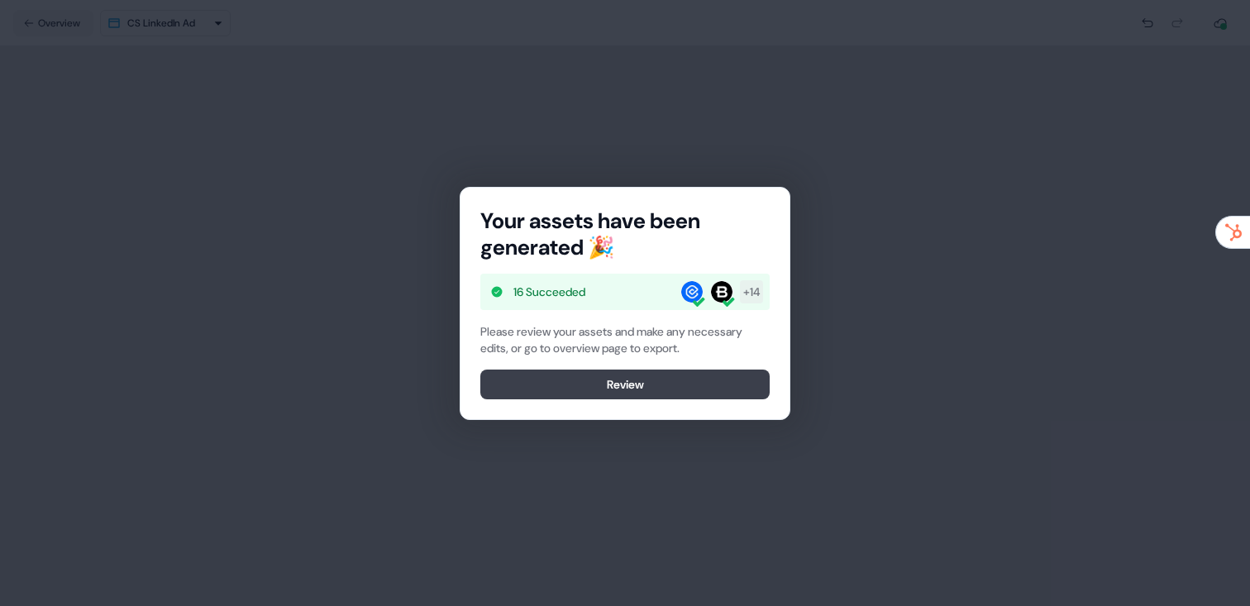
click at [618, 393] on button "Review" at bounding box center [624, 384] width 289 height 30
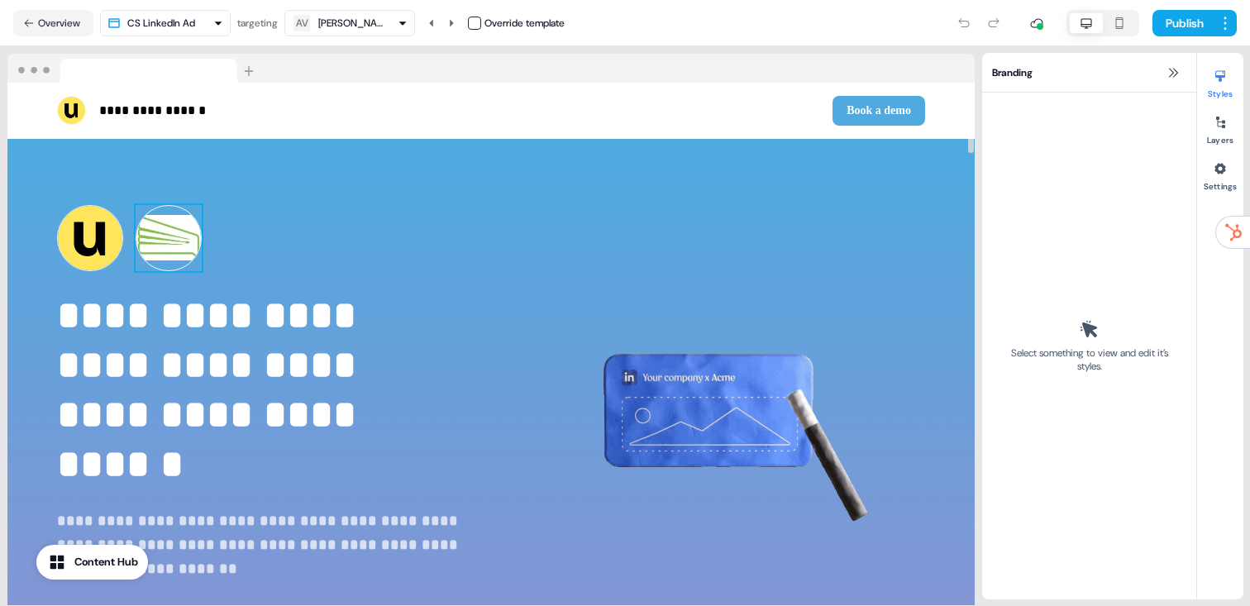
click at [171, 218] on img at bounding box center [169, 238] width 66 height 66
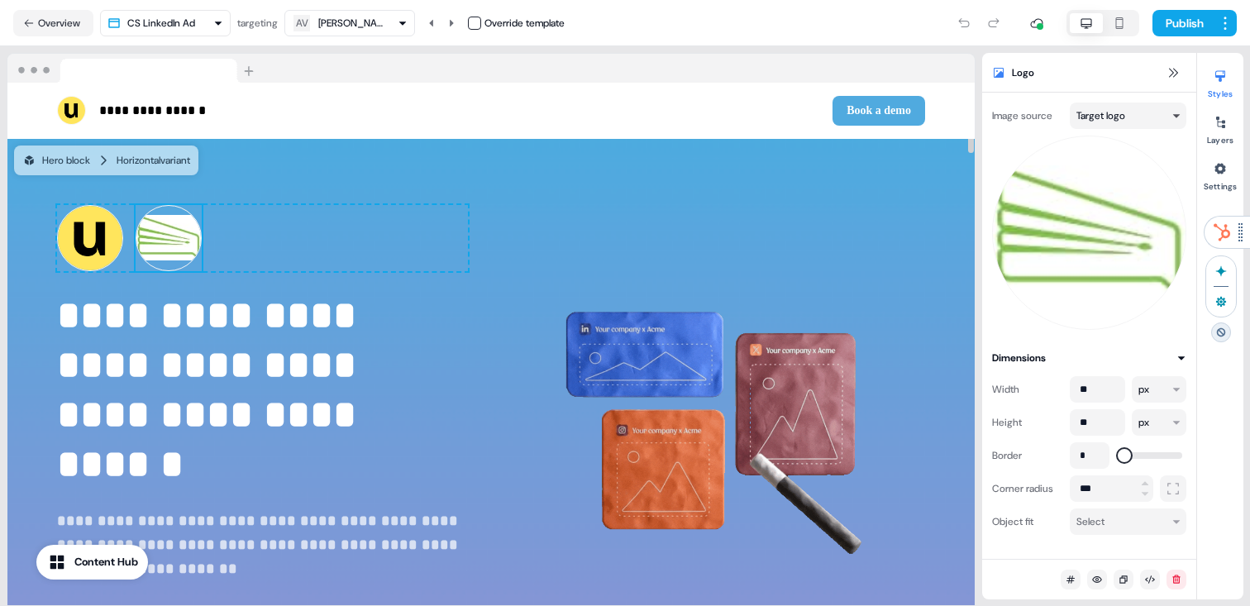
click at [1160, 103] on html "**********" at bounding box center [625, 303] width 1250 height 606
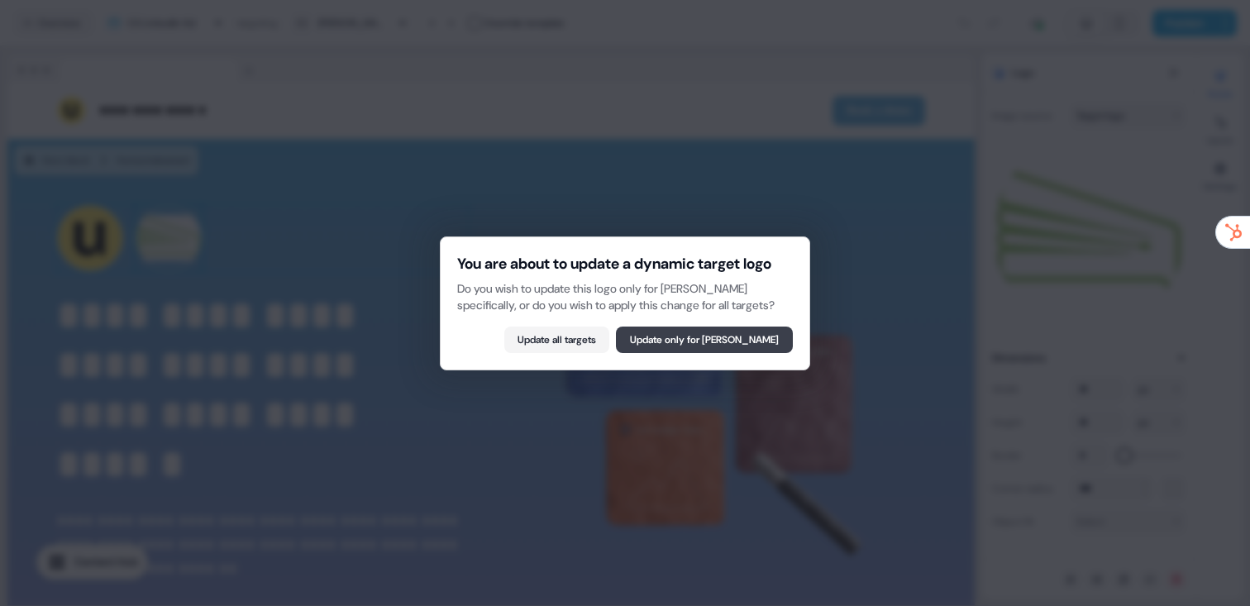
click at [688, 353] on button "Update only for [PERSON_NAME]" at bounding box center [704, 339] width 177 height 26
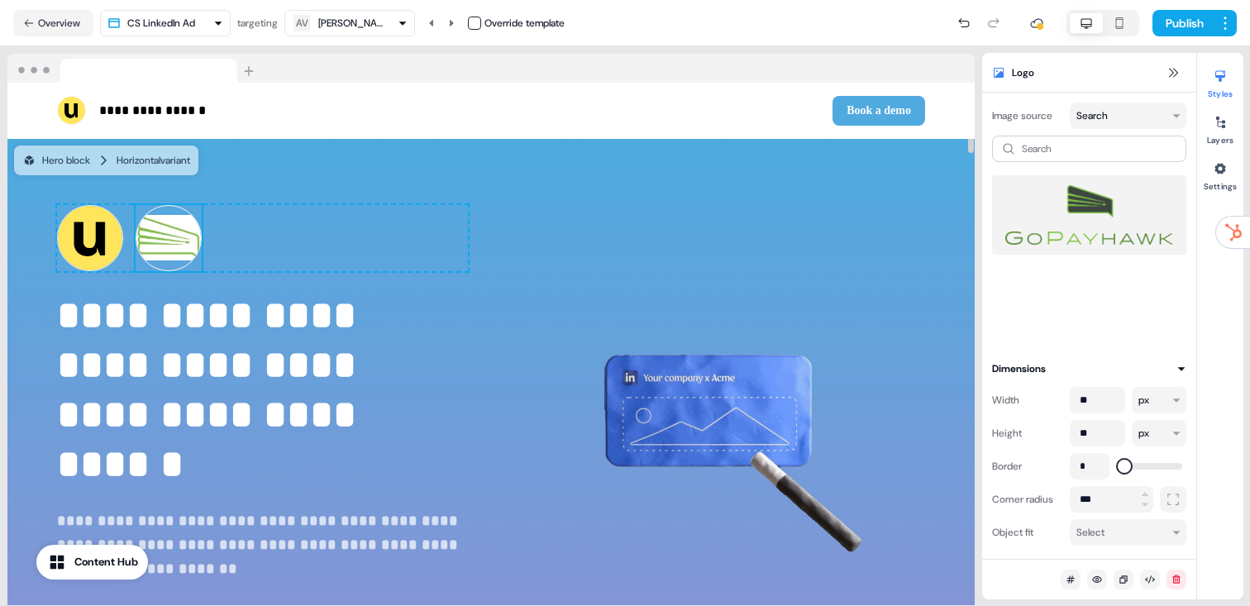
click at [168, 231] on img at bounding box center [169, 238] width 66 height 66
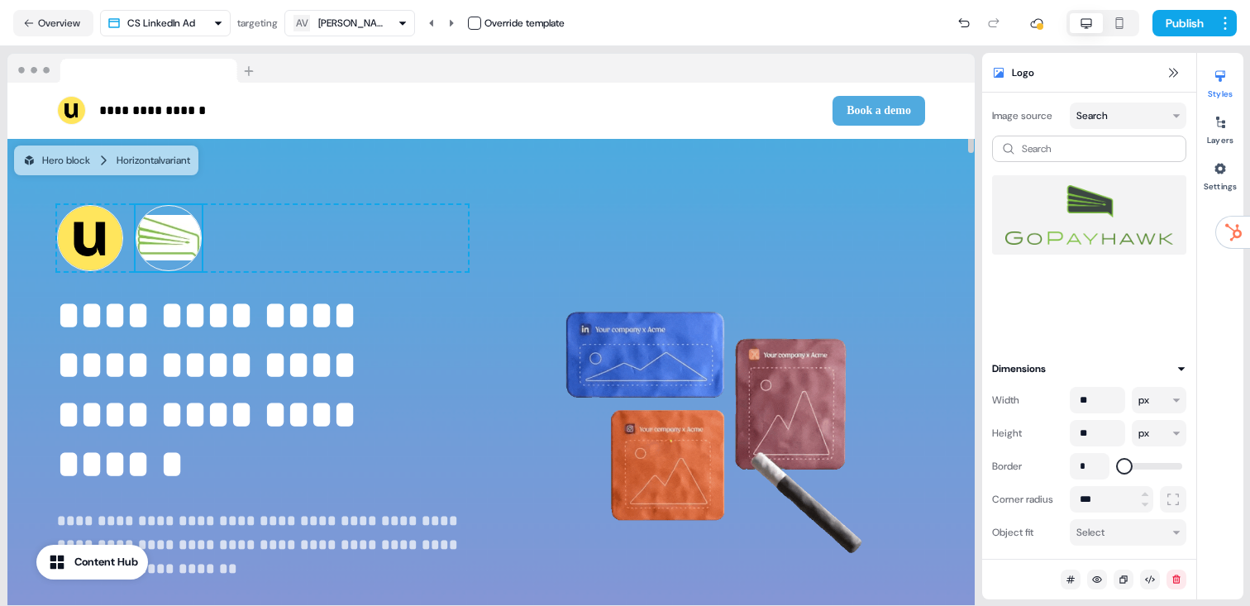
click at [1102, 119] on html "**********" at bounding box center [625, 303] width 1250 height 606
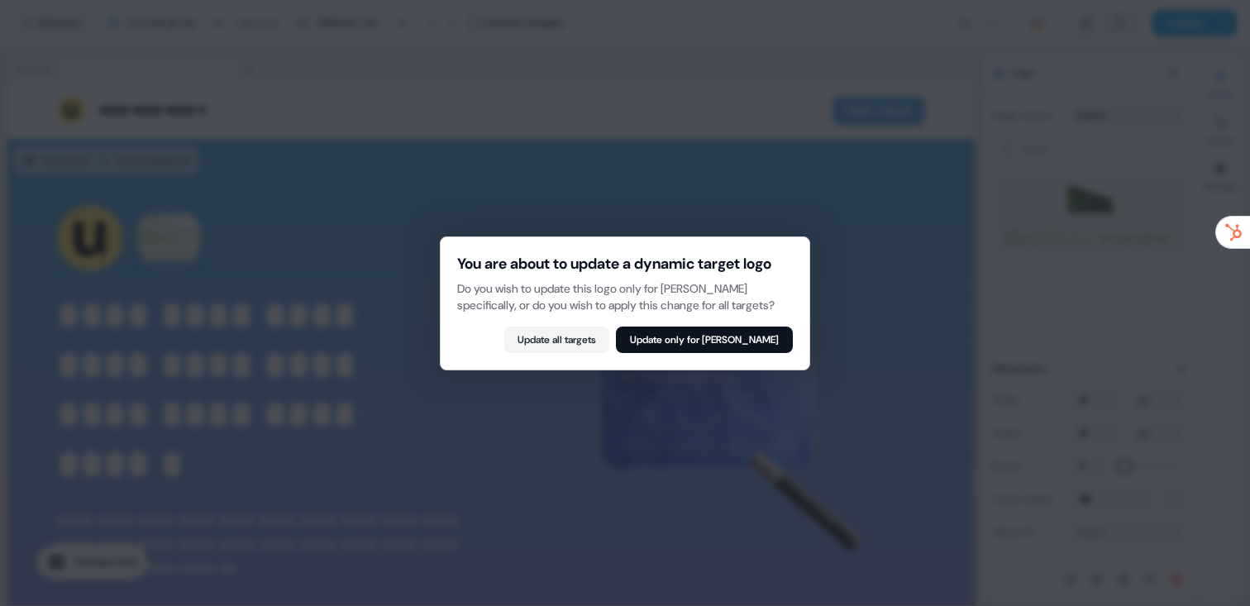
drag, startPoint x: 736, startPoint y: 352, endPoint x: 750, endPoint y: 351, distance: 14.1
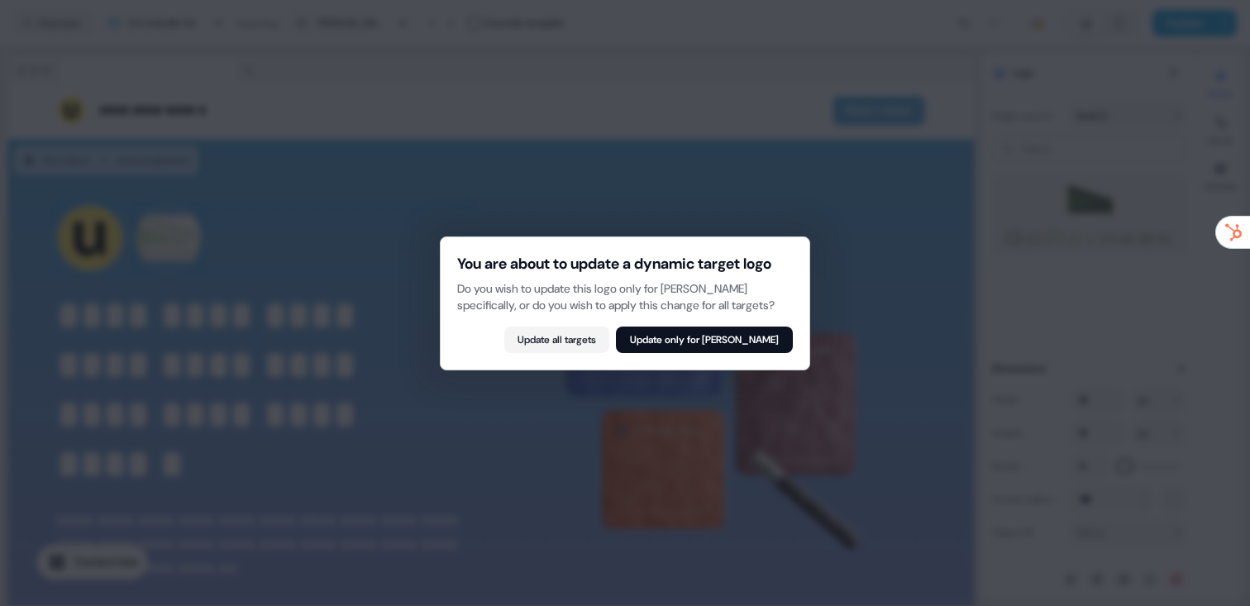
click at [736, 353] on button "Update only for [PERSON_NAME]" at bounding box center [704, 339] width 177 height 26
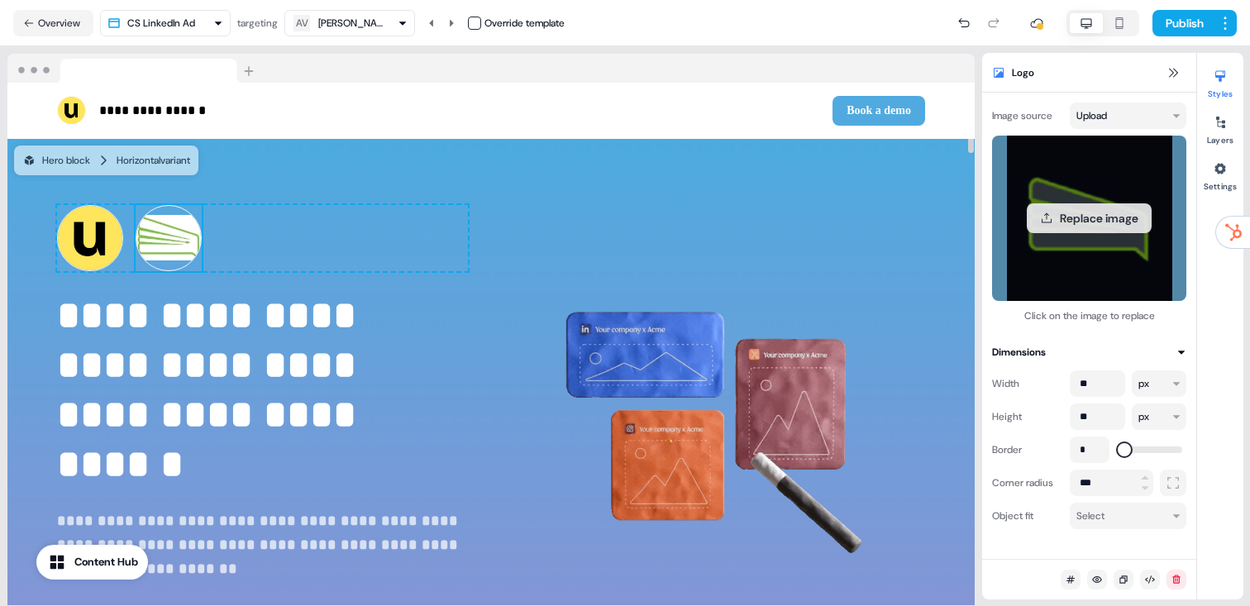
click at [1118, 231] on button "Replace image" at bounding box center [1088, 218] width 125 height 30
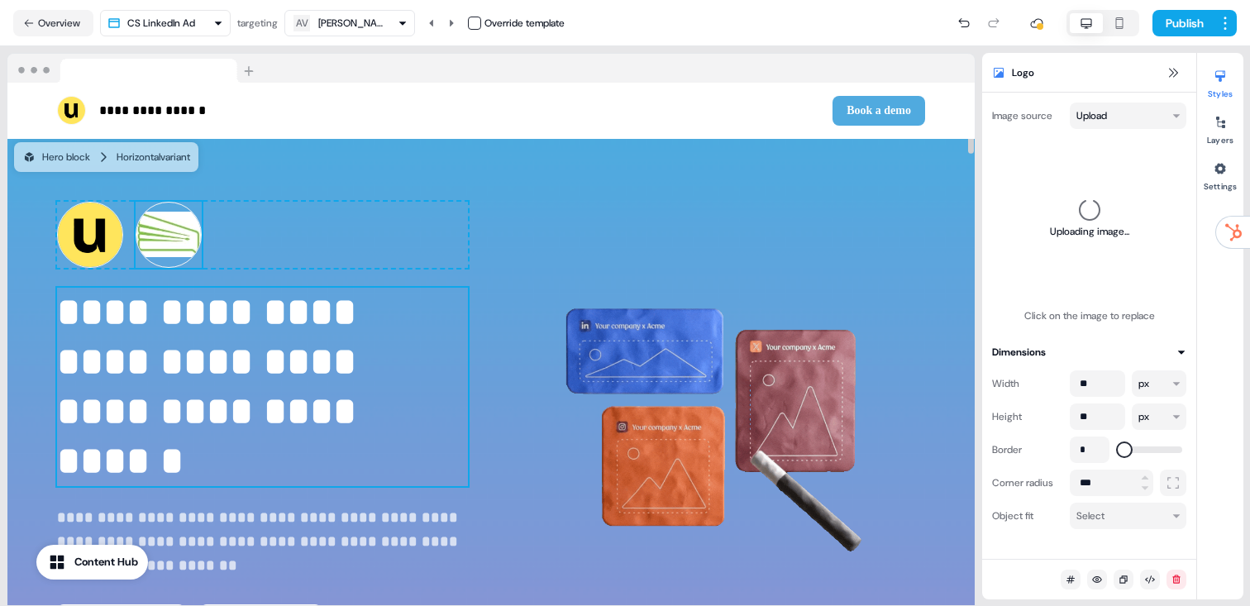
scroll to position [7, 0]
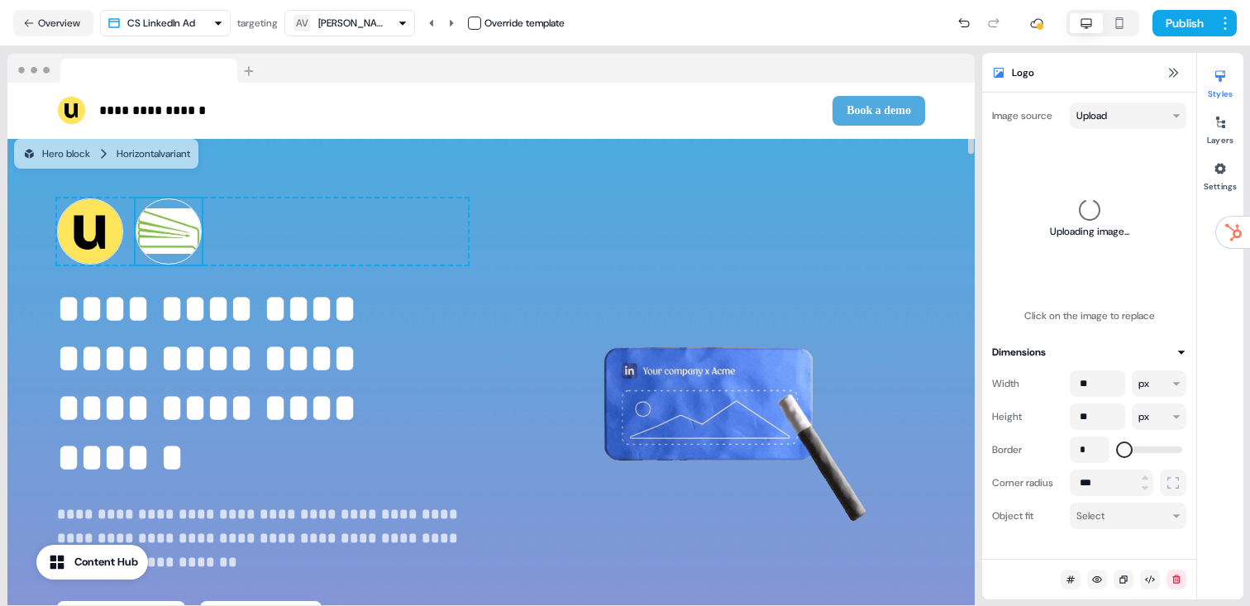
click at [1098, 214] on icon at bounding box center [1087, 210] width 27 height 28
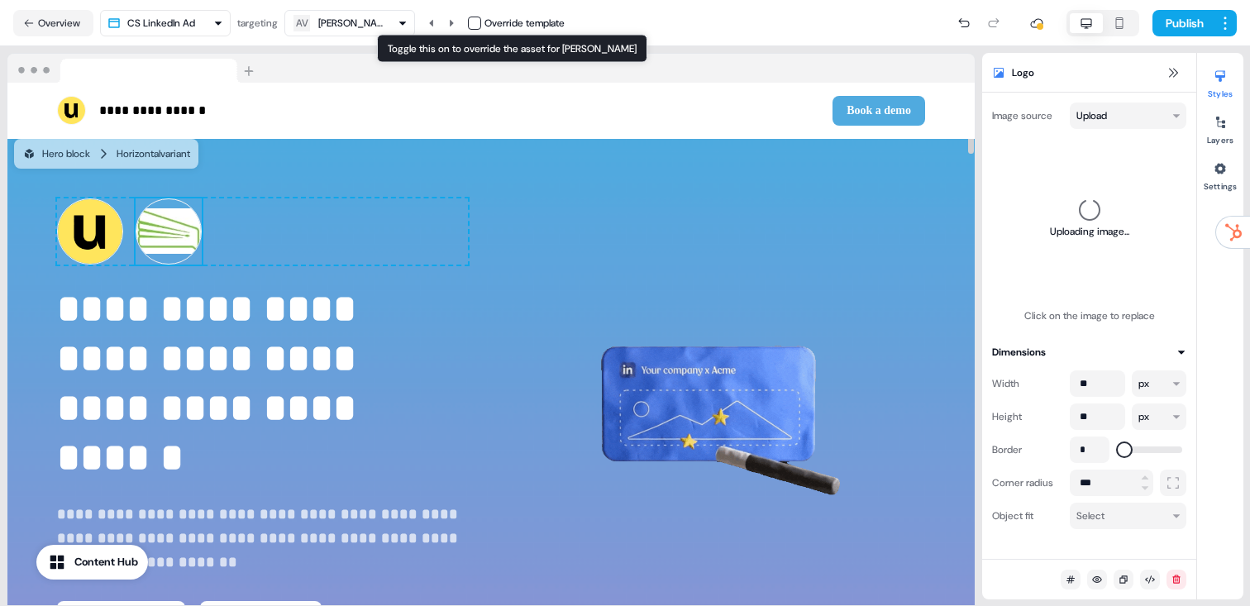
click at [476, 25] on button "button" at bounding box center [474, 23] width 13 height 13
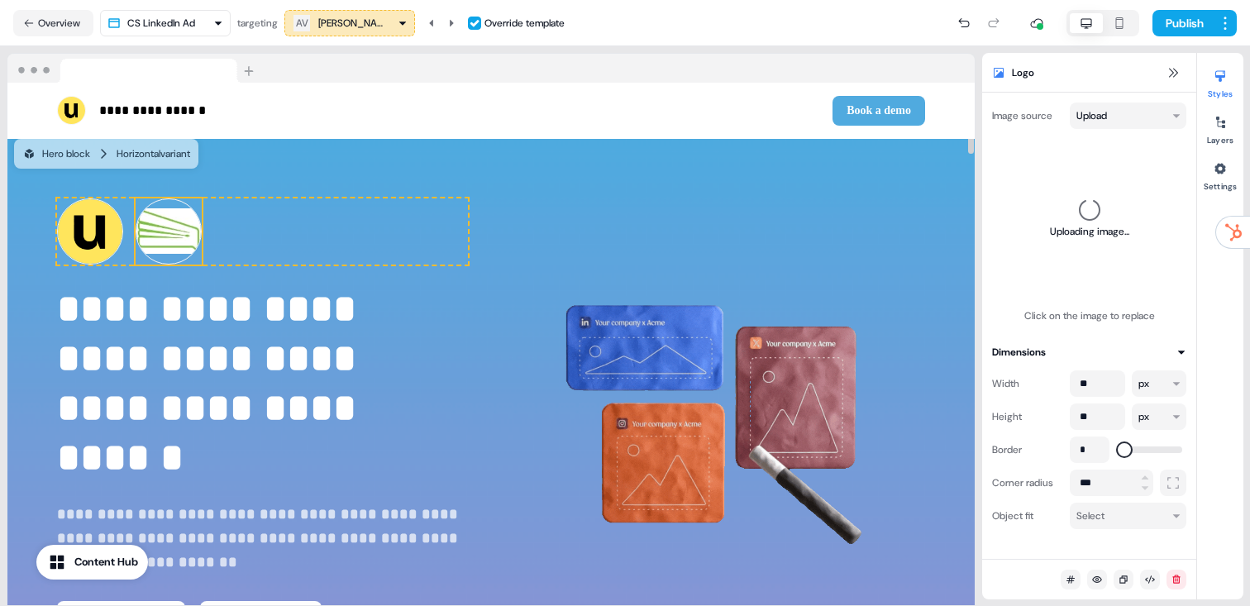
click at [178, 233] on img at bounding box center [169, 231] width 66 height 66
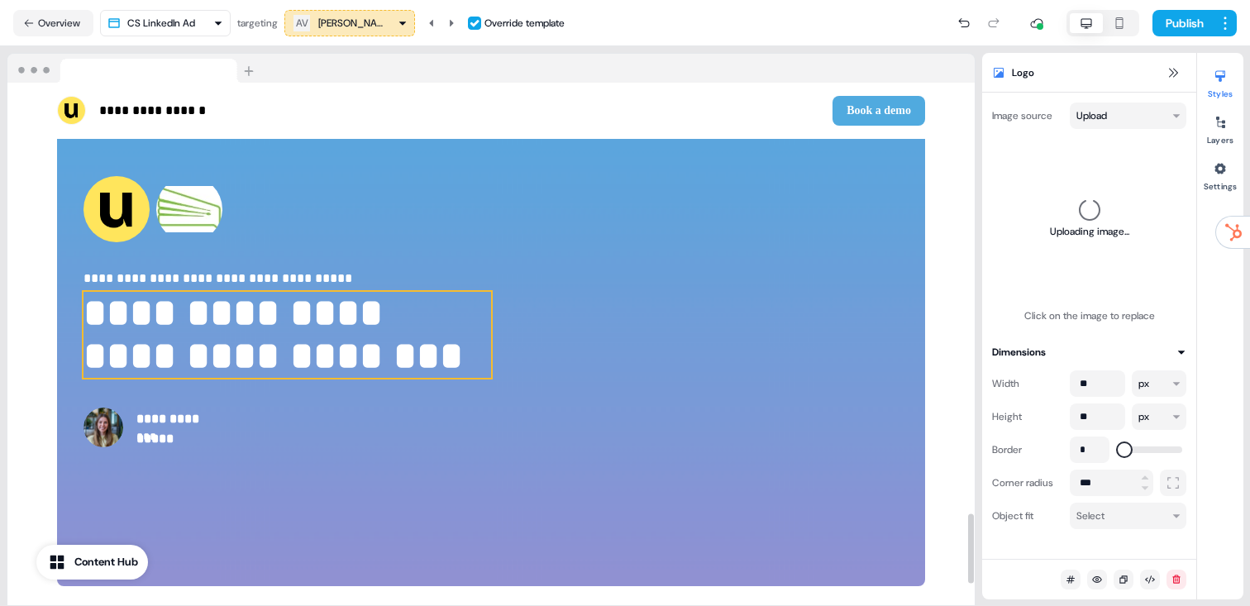
scroll to position [3211, 0]
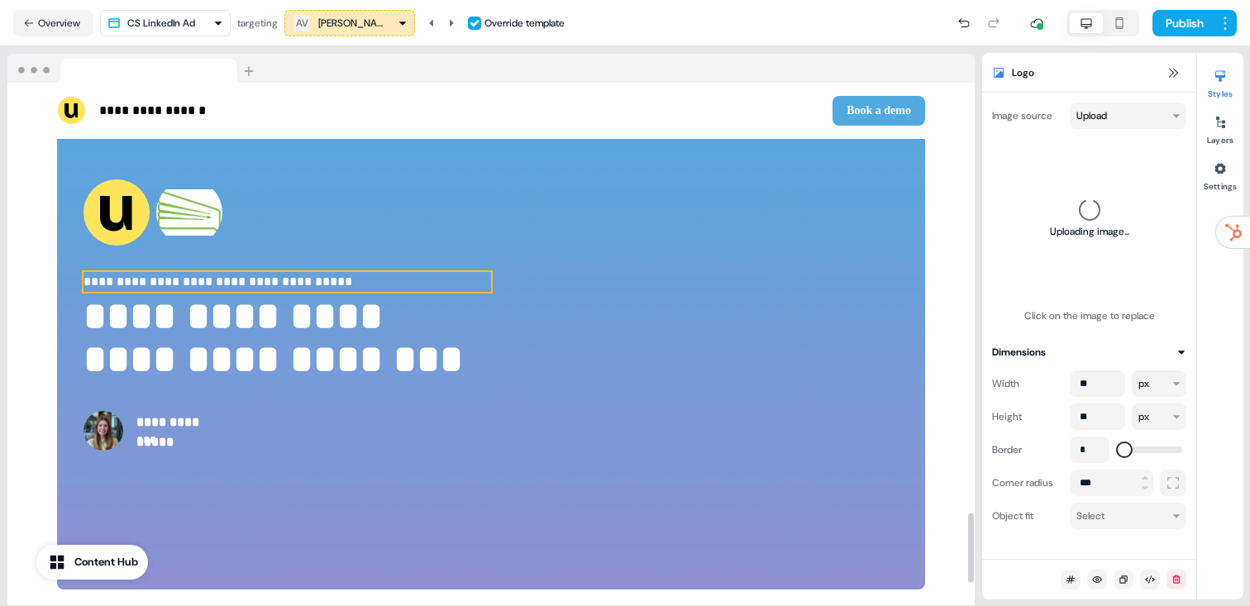
click at [202, 206] on img at bounding box center [189, 212] width 66 height 66
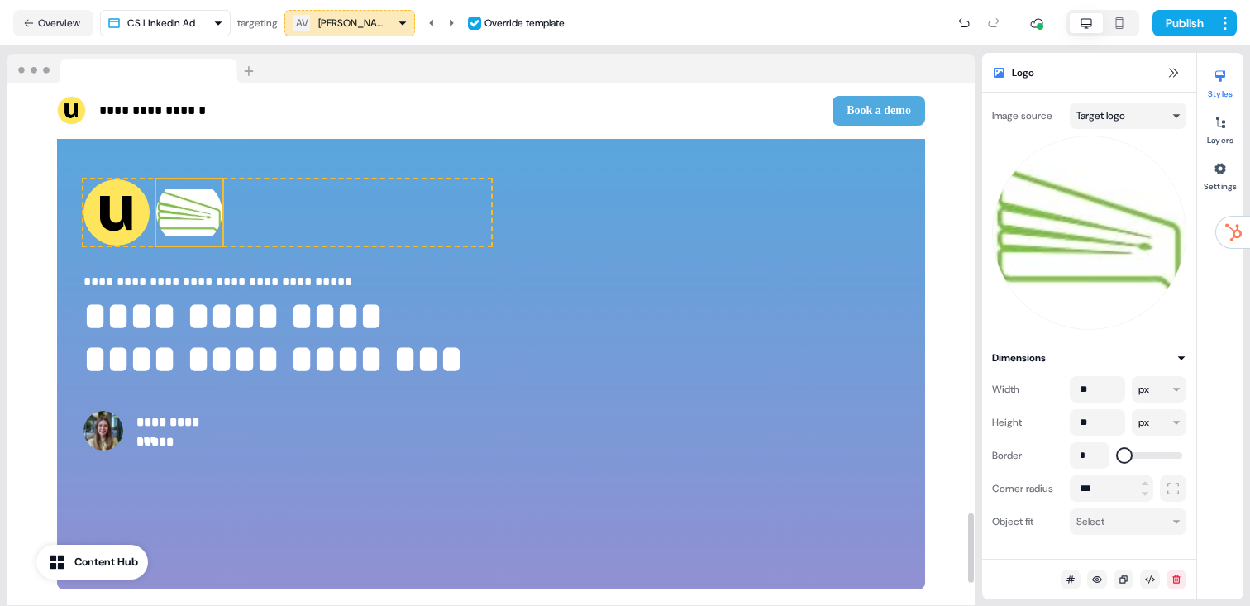
click at [1111, 126] on html "**********" at bounding box center [625, 303] width 1250 height 606
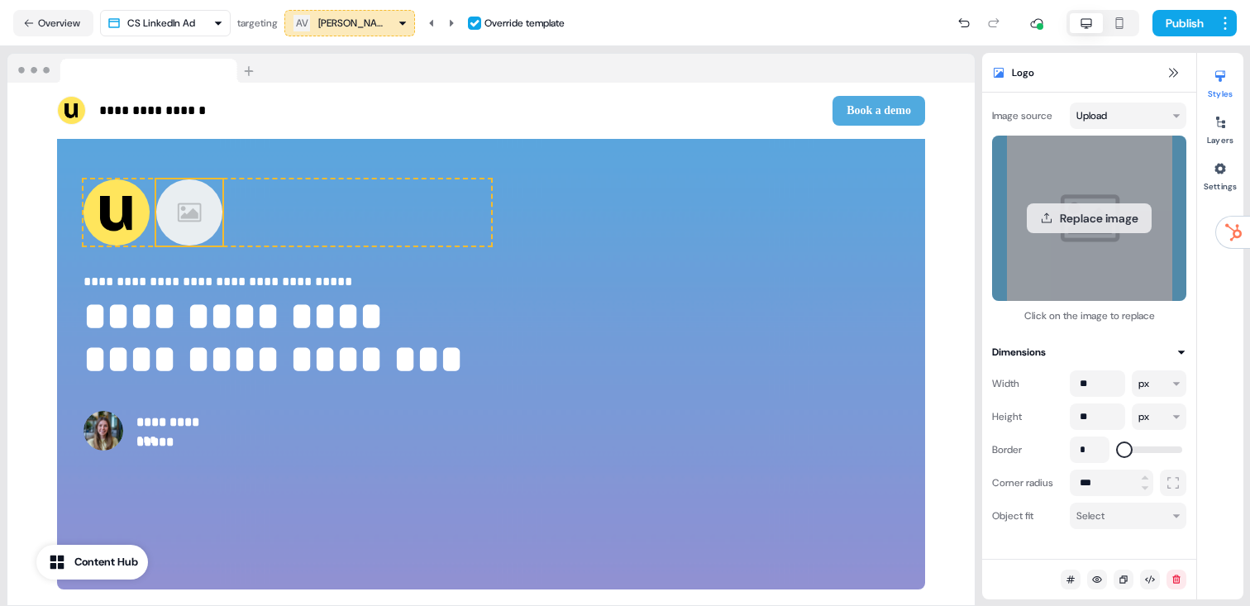
click at [1107, 210] on button "Replace image" at bounding box center [1088, 218] width 125 height 30
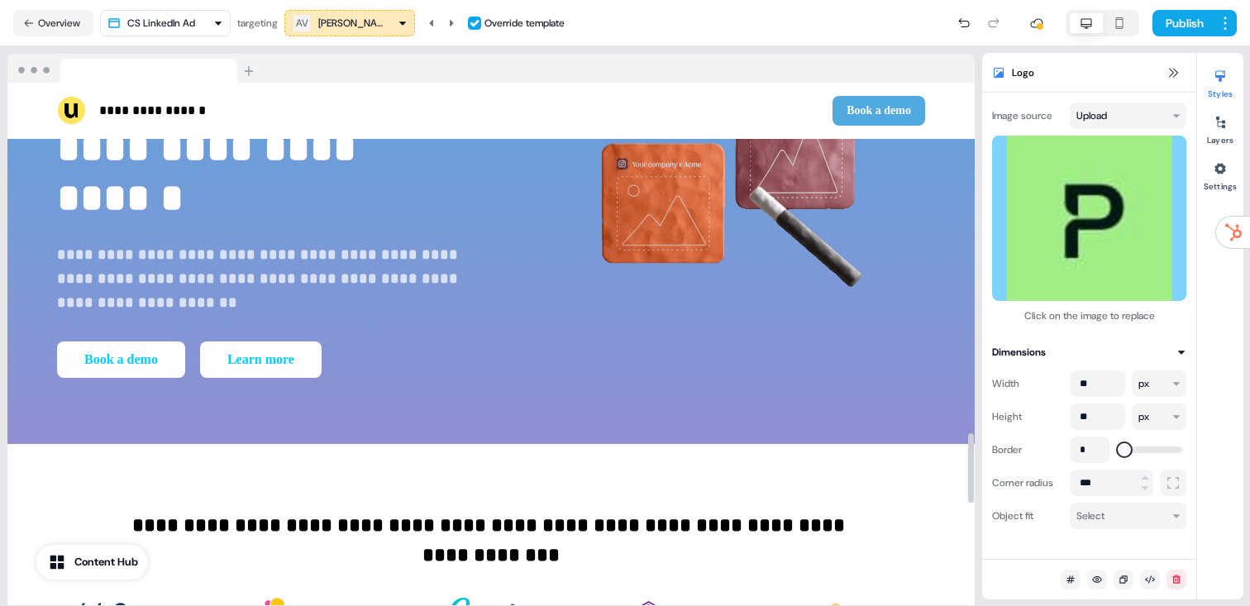
scroll to position [0, 0]
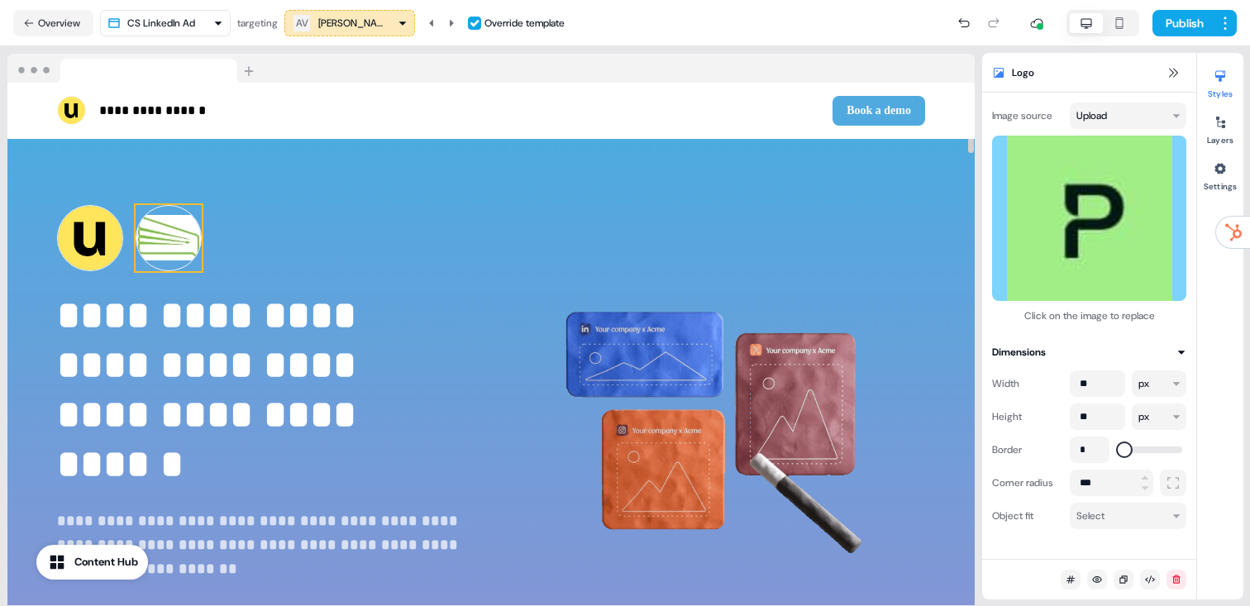
click at [164, 250] on img at bounding box center [169, 238] width 66 height 66
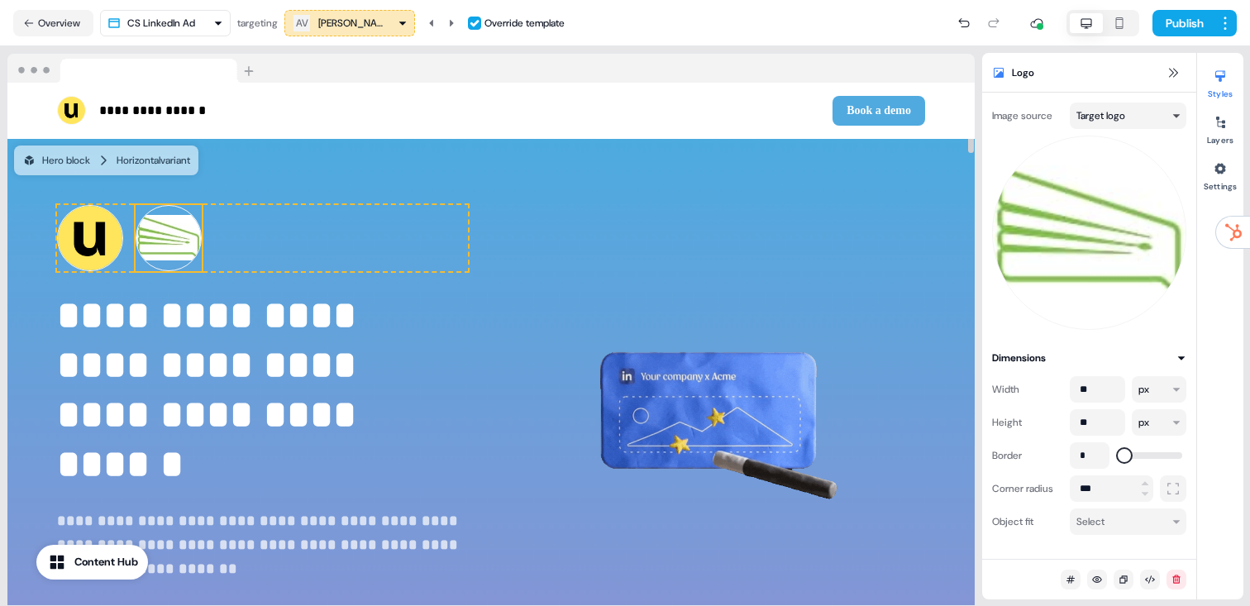
click at [1154, 109] on html "**********" at bounding box center [625, 303] width 1250 height 606
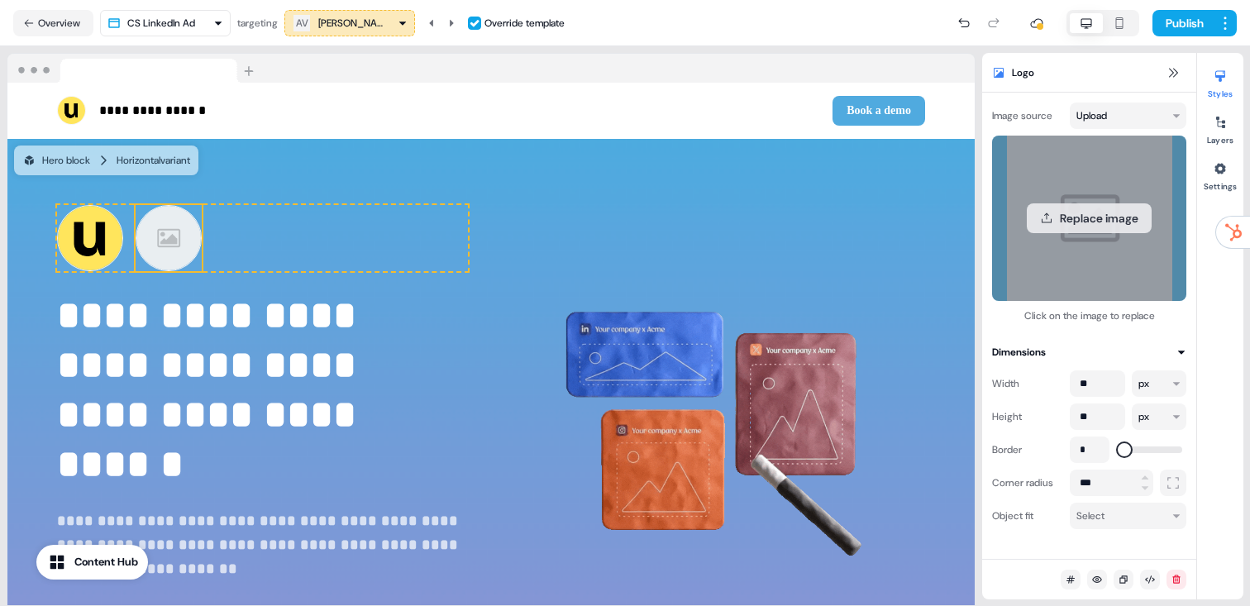
click at [1092, 226] on button "Replace image" at bounding box center [1088, 218] width 125 height 30
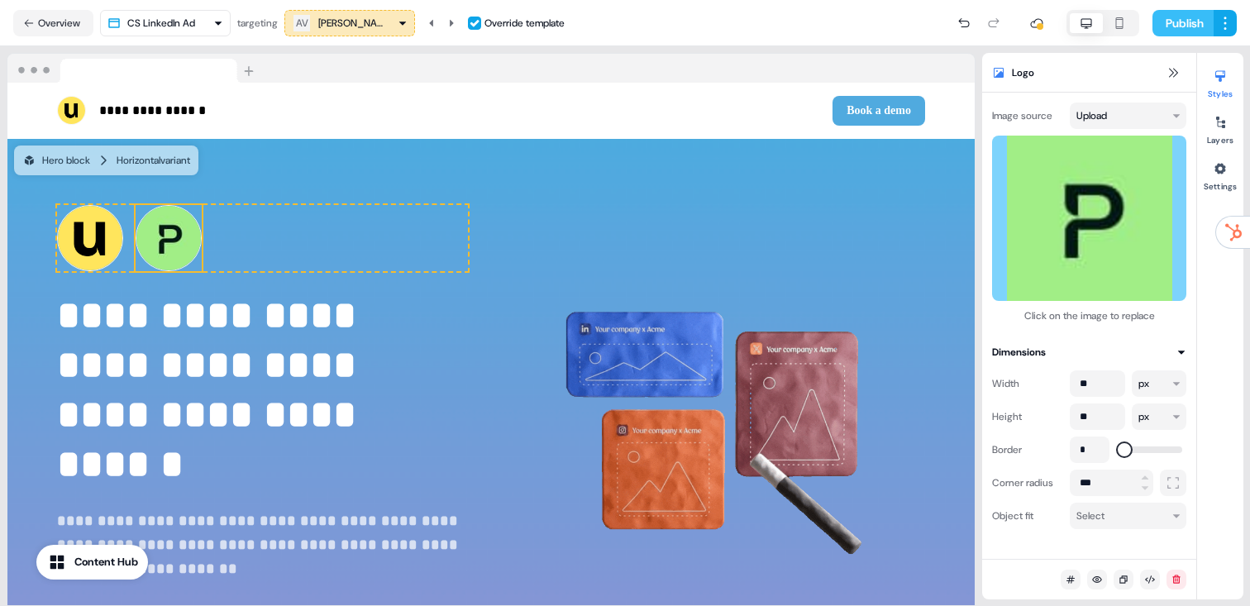
click at [1203, 26] on button "Publish" at bounding box center [1182, 23] width 61 height 26
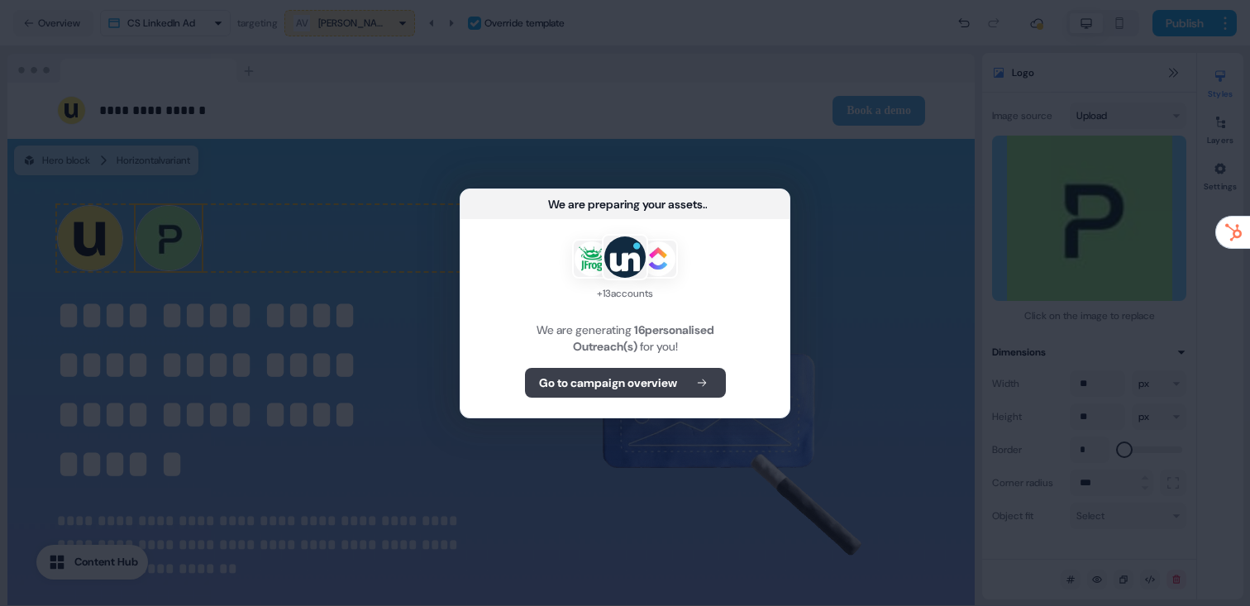
click at [669, 381] on b "Go to campaign overview" at bounding box center [608, 382] width 138 height 17
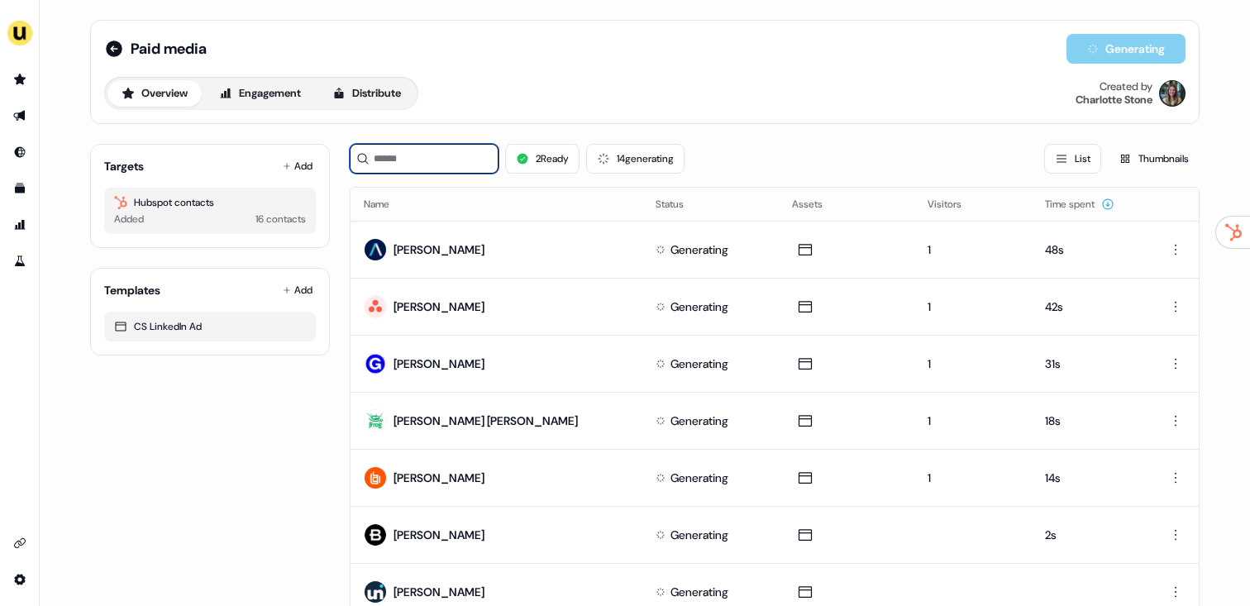
click at [454, 158] on input at bounding box center [424, 159] width 149 height 30
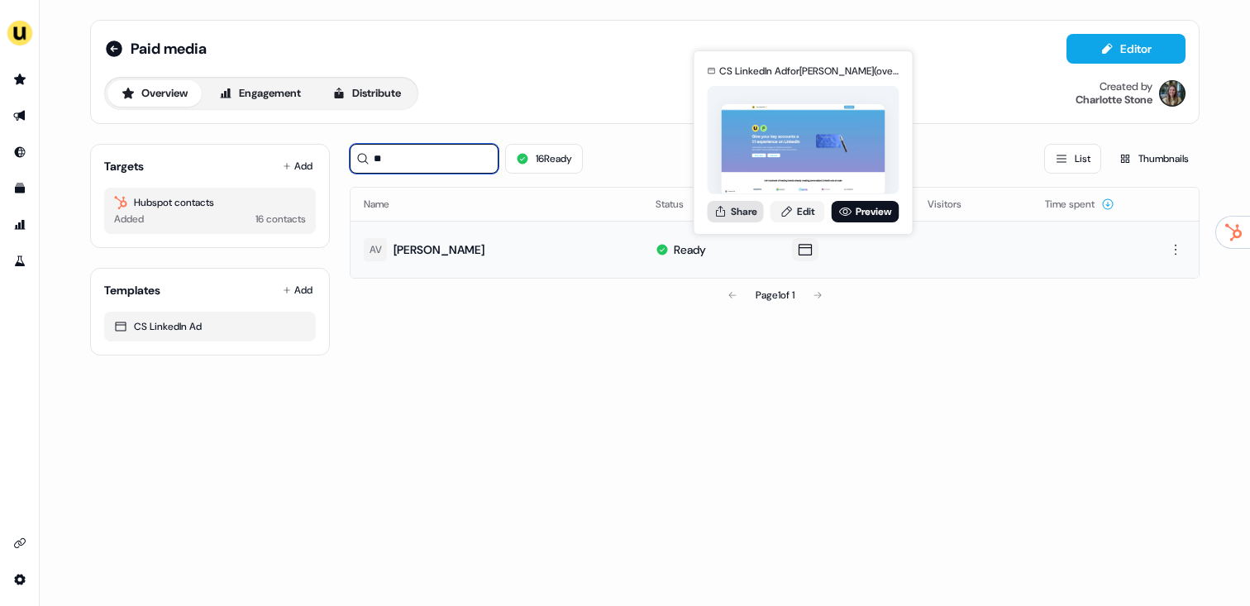
type input "**"
click at [741, 217] on button "Share" at bounding box center [735, 211] width 56 height 21
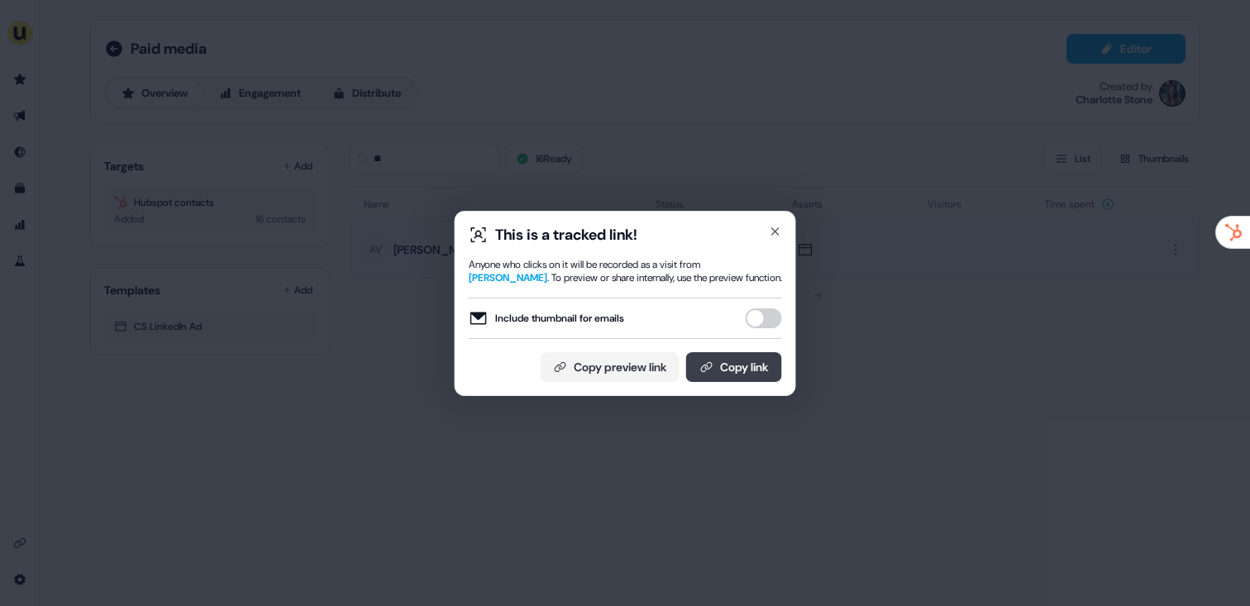
click at [739, 374] on button "Copy link" at bounding box center [734, 367] width 96 height 30
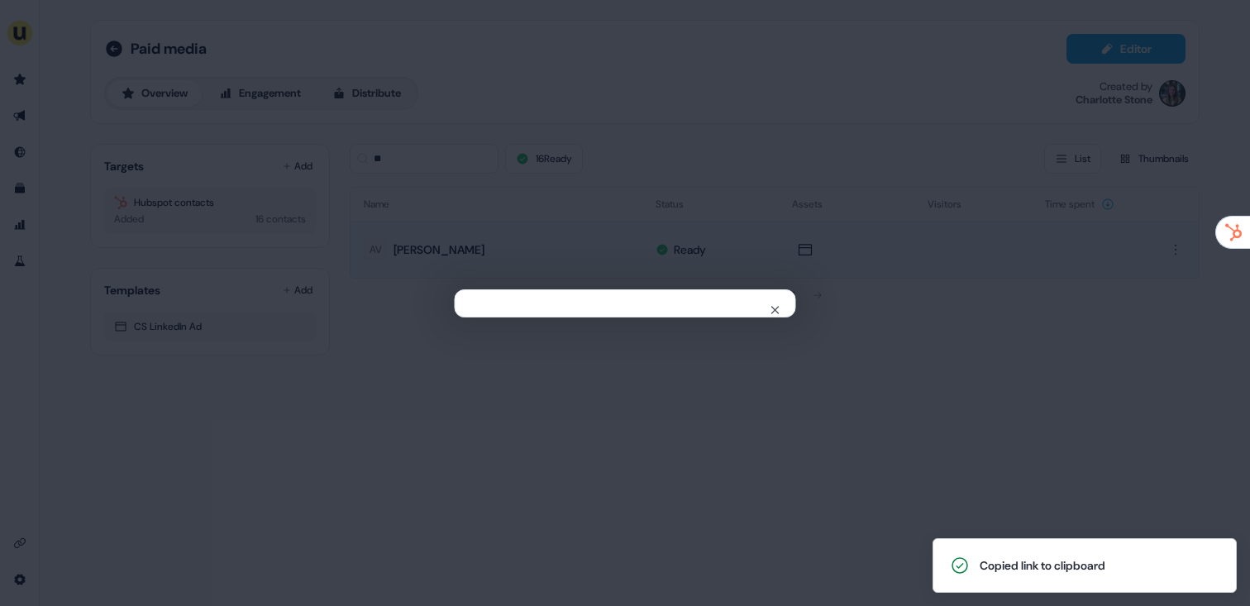
click at [469, 122] on div "Close" at bounding box center [625, 303] width 1250 height 606
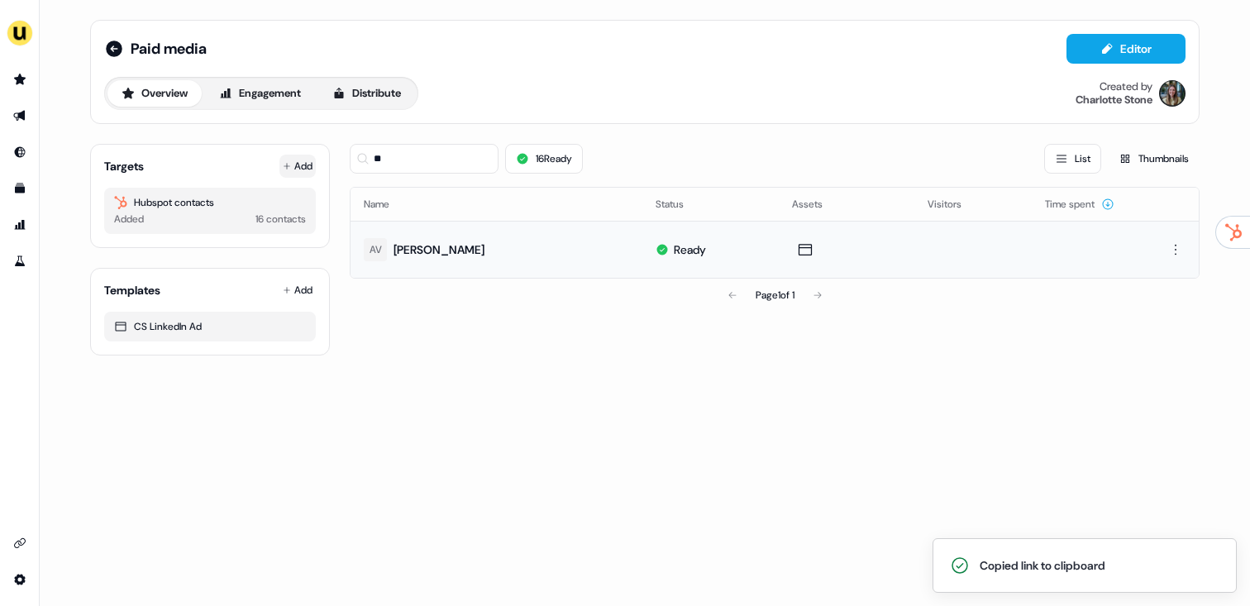
drag, startPoint x: 262, startPoint y: 166, endPoint x: 305, endPoint y: 165, distance: 43.0
click at [262, 166] on div "Targets Add" at bounding box center [210, 166] width 212 height 17
click at [305, 165] on button "Add" at bounding box center [297, 166] width 36 height 23
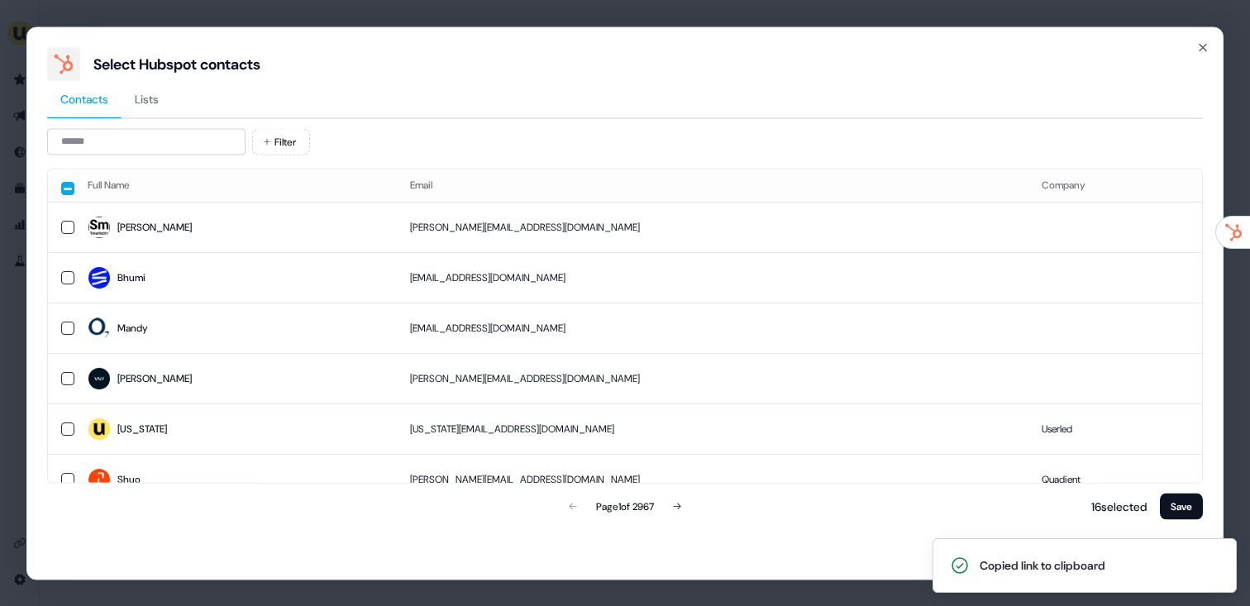
click at [167, 127] on div "Contacts Lists Filter Full Name Email Company Barry barry@smarketrs.com Bhumi b…" at bounding box center [624, 301] width 1155 height 442
click at [168, 136] on input at bounding box center [146, 141] width 198 height 26
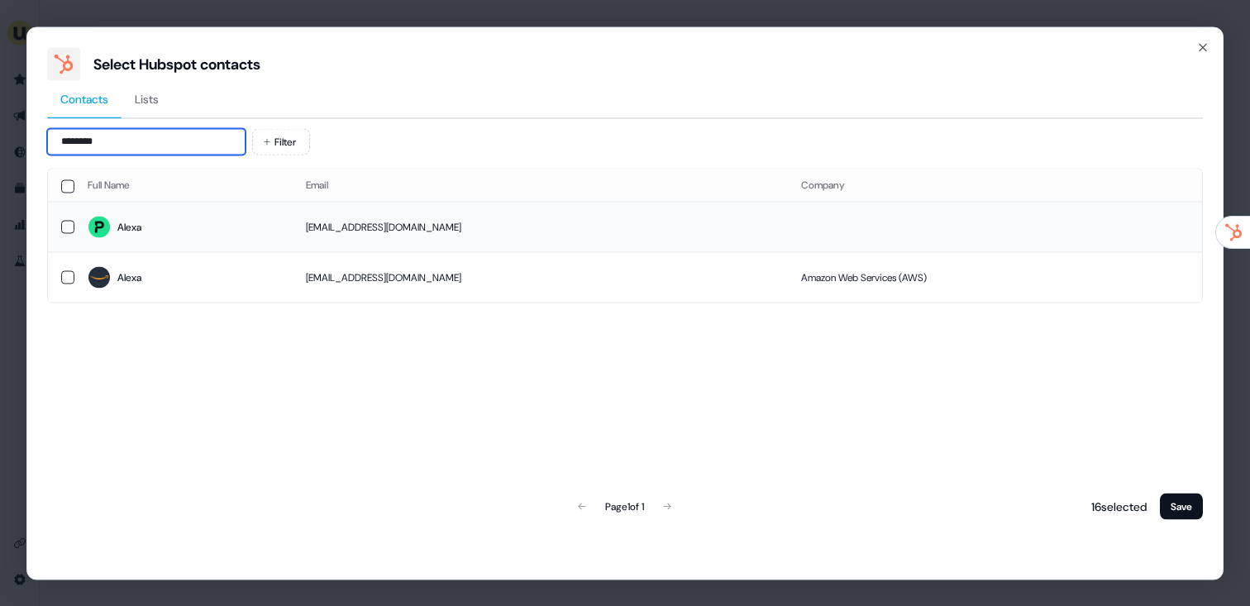
type input "********"
click at [297, 226] on td "alexa.koshutova@payhawk.com" at bounding box center [540, 227] width 495 height 50
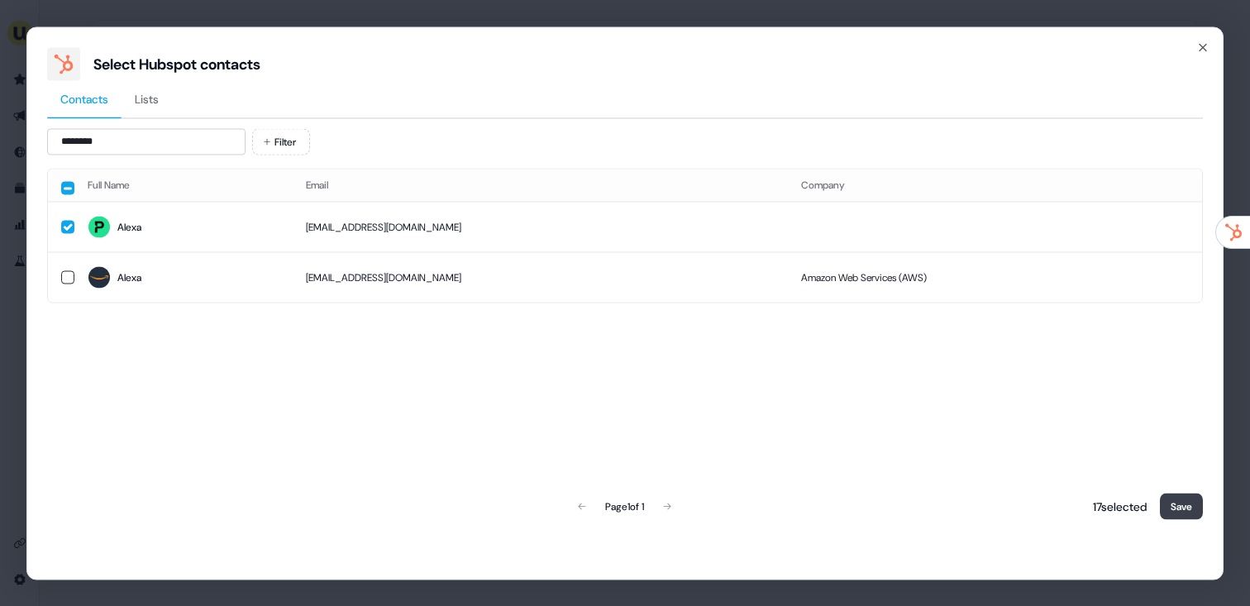
click at [1174, 506] on button "Save" at bounding box center [1181, 506] width 43 height 26
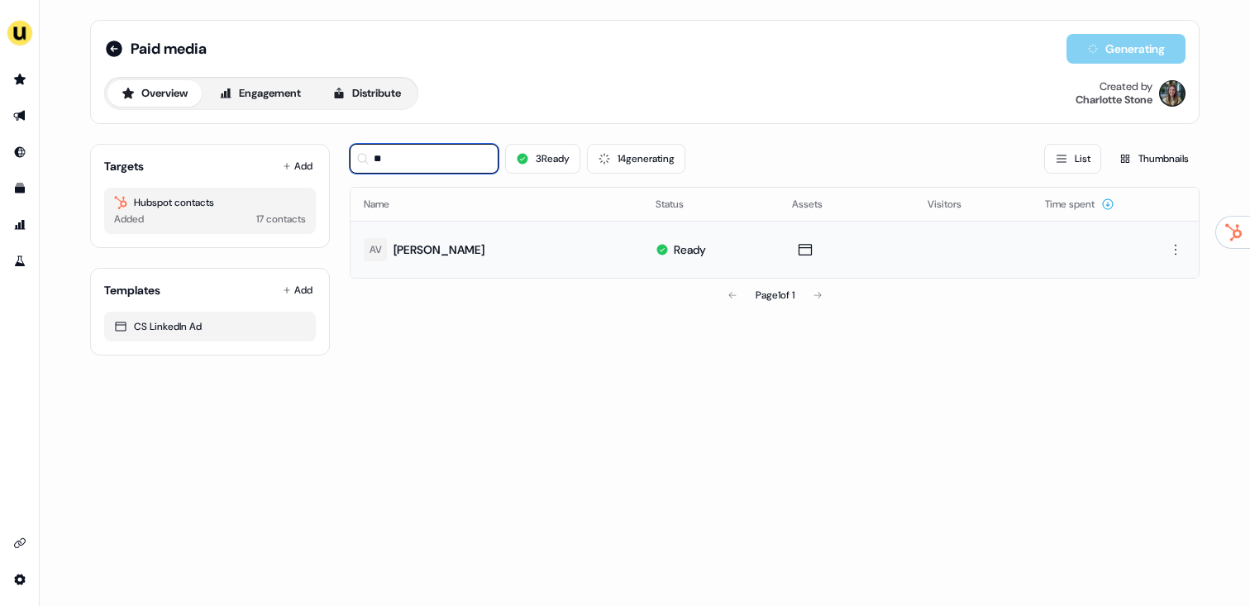
click at [446, 156] on input "**" at bounding box center [424, 159] width 149 height 30
type input "*"
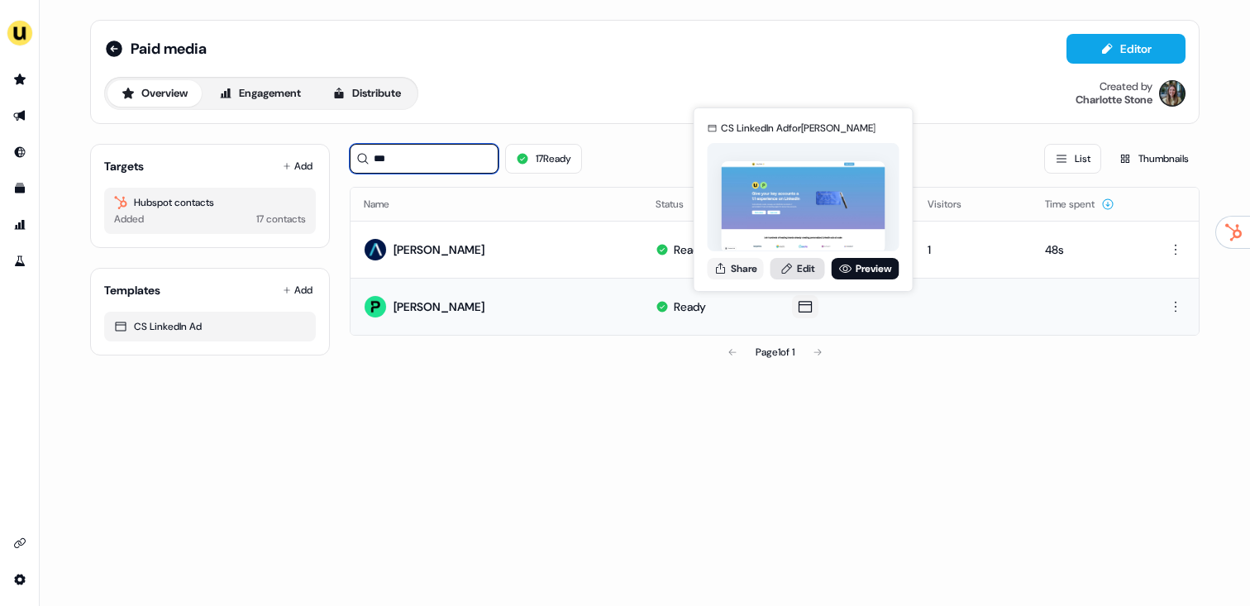
type input "***"
click at [797, 265] on link "Edit" at bounding box center [797, 268] width 55 height 21
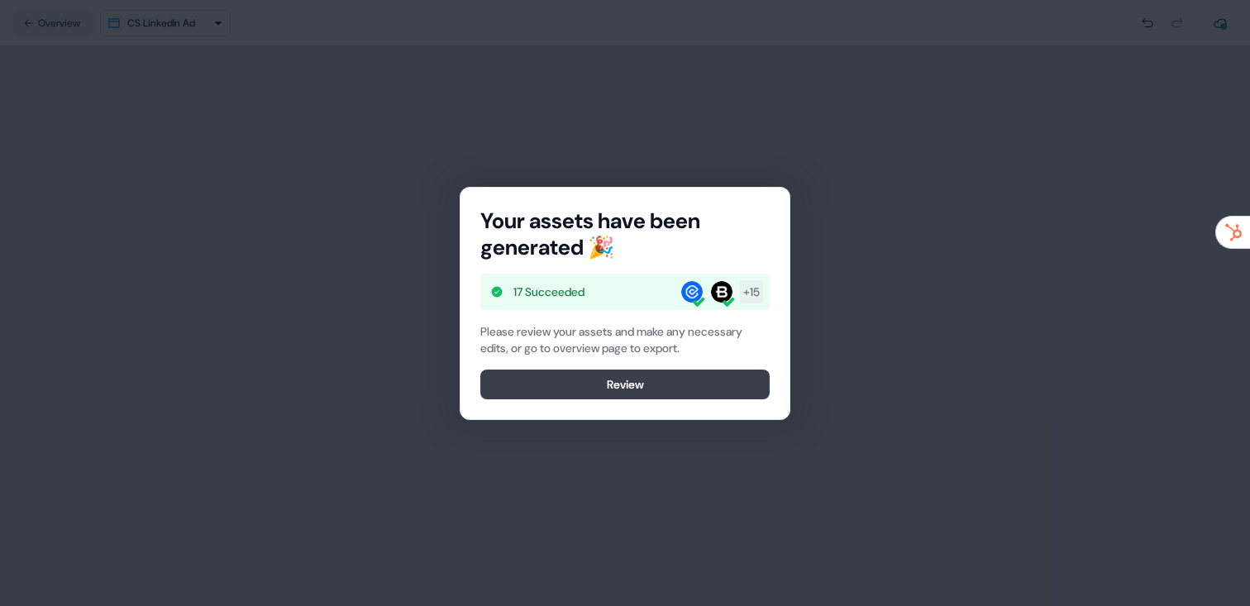
click at [677, 381] on button "Review" at bounding box center [624, 384] width 289 height 30
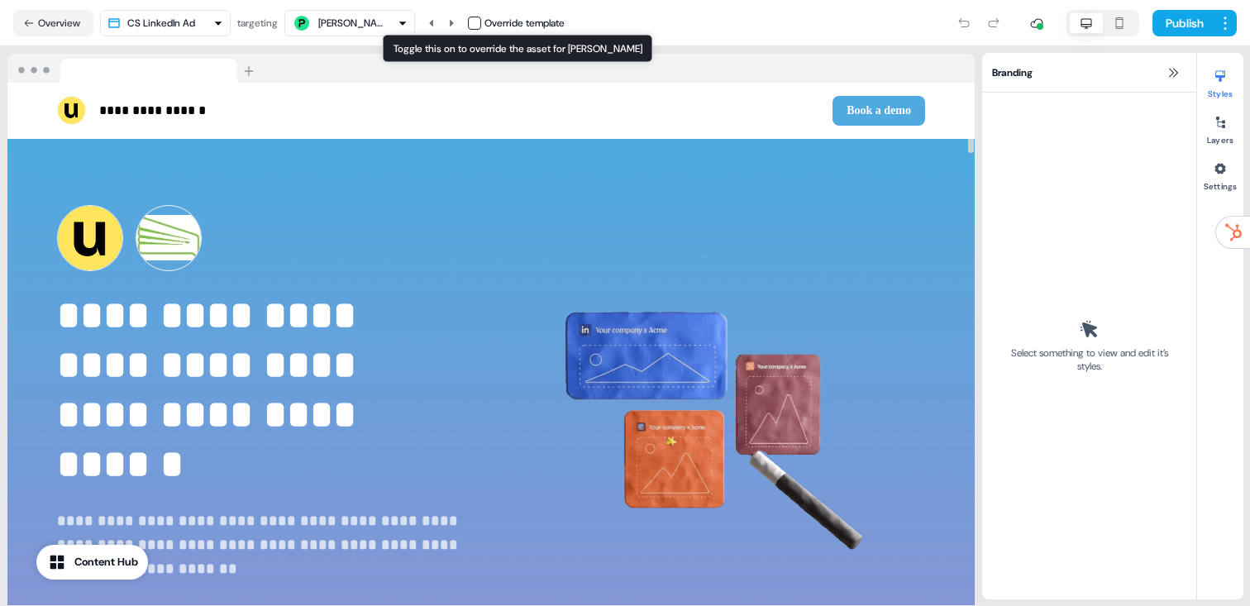
click at [476, 21] on button "button" at bounding box center [474, 23] width 13 height 13
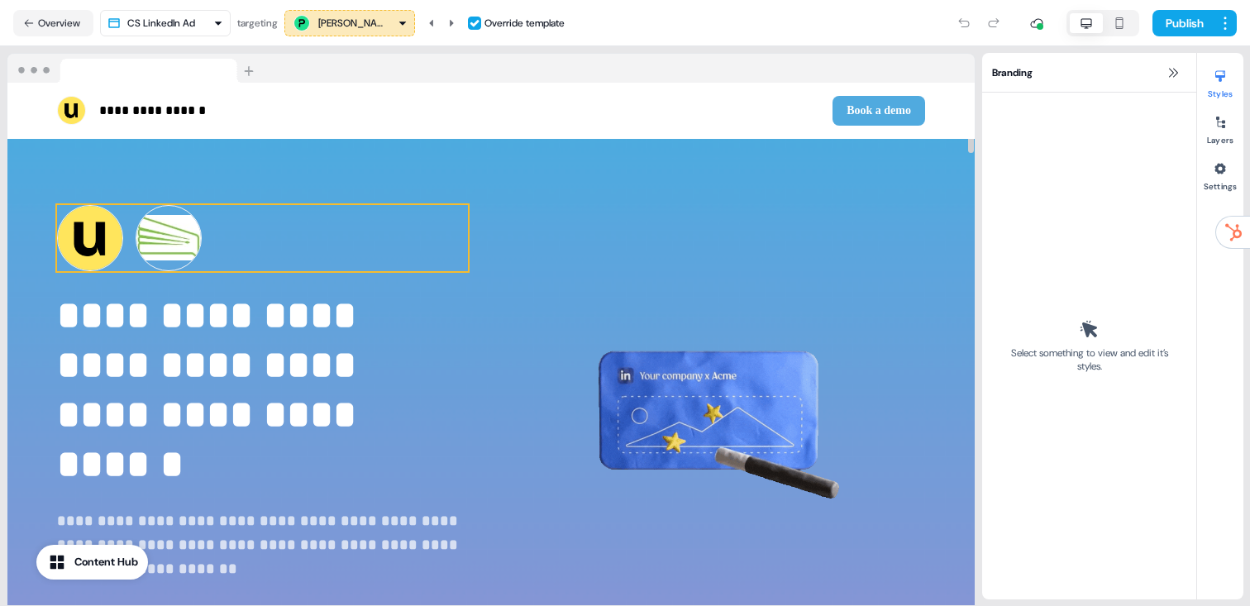
click at [192, 255] on img at bounding box center [169, 238] width 66 height 66
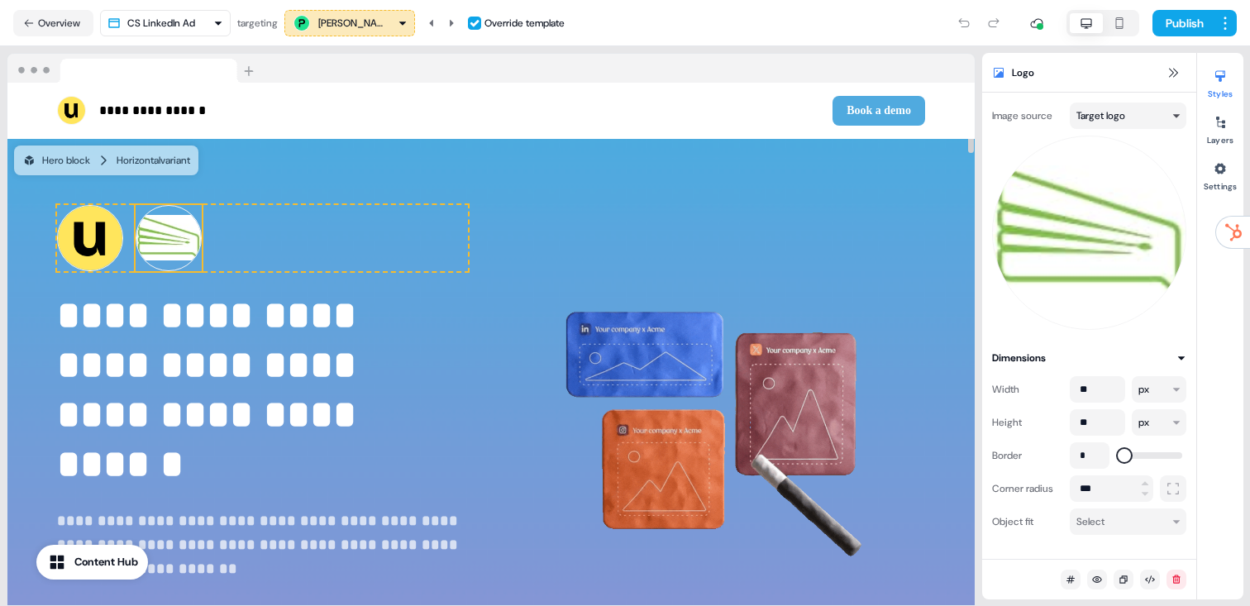
click at [1121, 117] on html "**********" at bounding box center [625, 303] width 1250 height 606
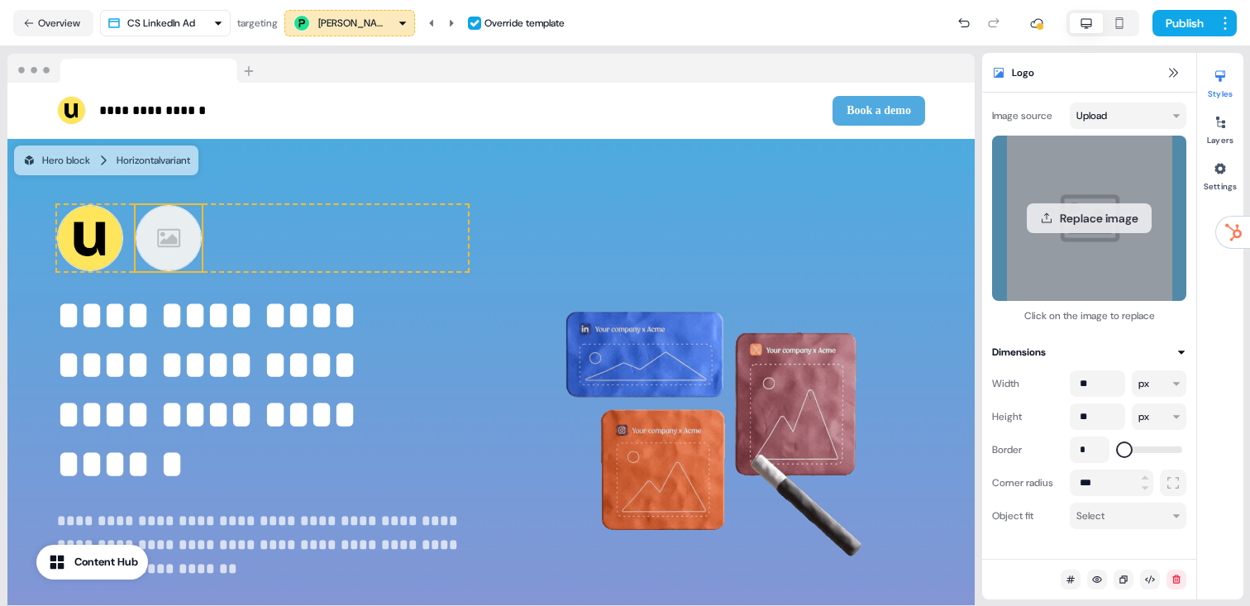
click at [1083, 214] on button "Replace image" at bounding box center [1088, 218] width 125 height 30
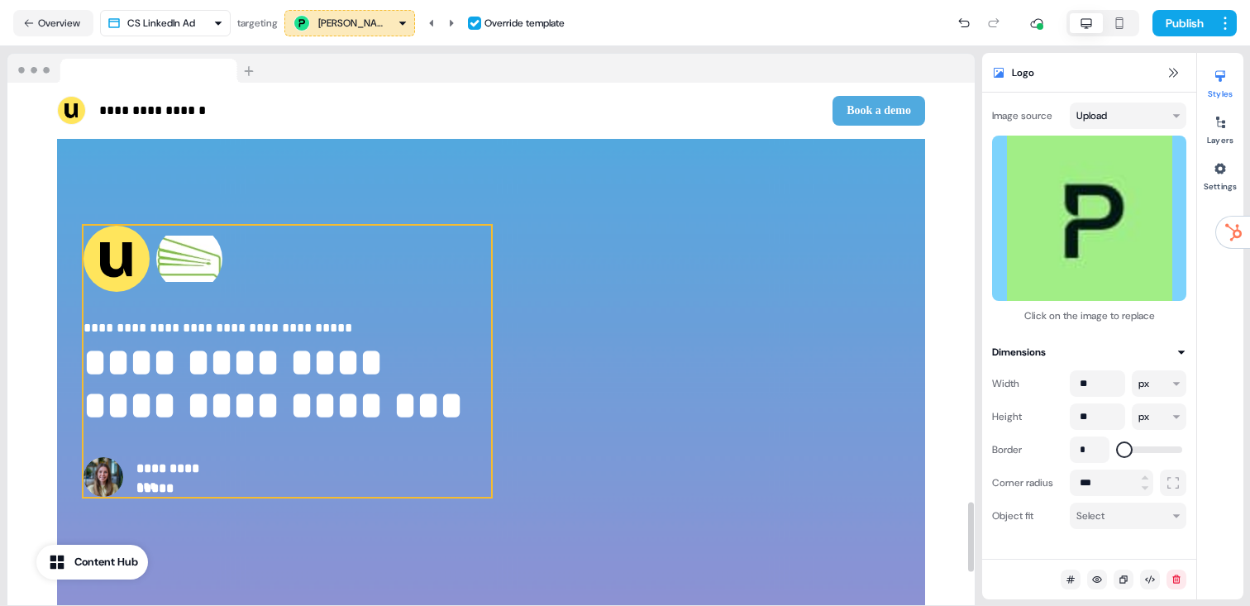
scroll to position [3128, 0]
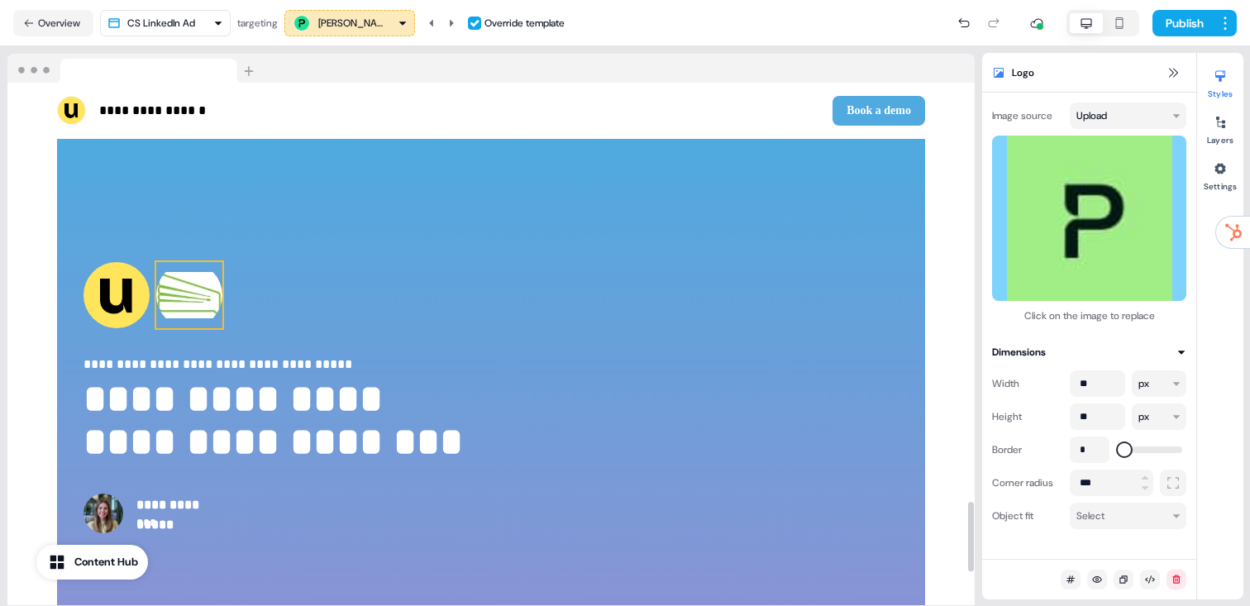
click at [202, 272] on img at bounding box center [189, 295] width 66 height 66
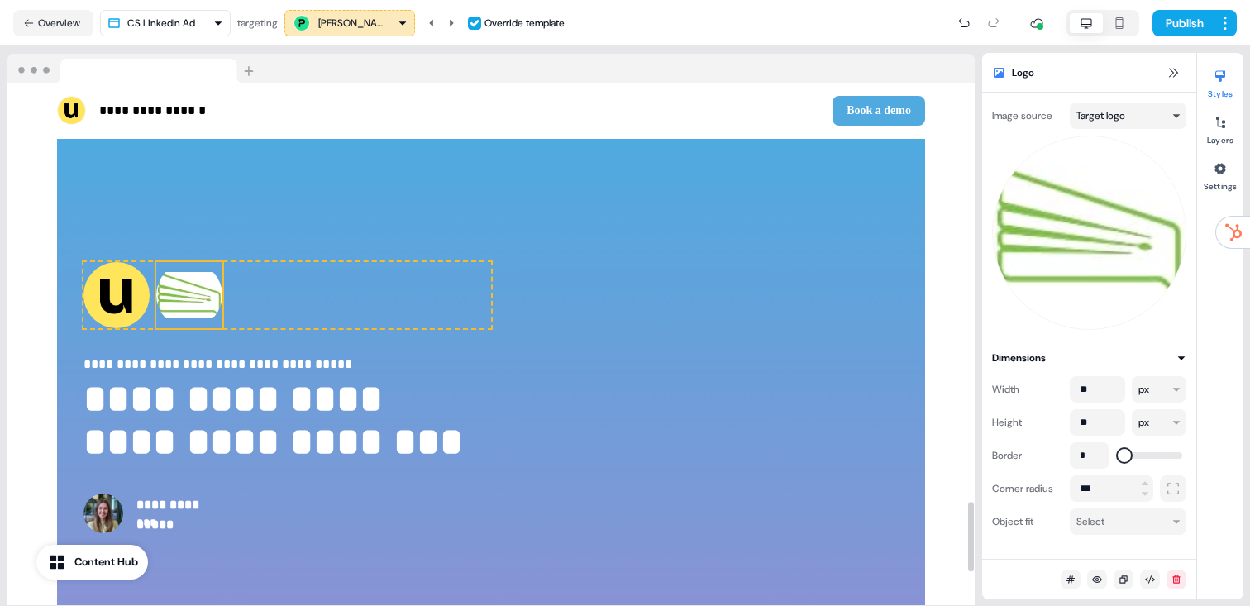
click at [1126, 102] on div "Image source Target logo Dimensions Width ** px Height ** px Border * Corner ra…" at bounding box center [1089, 326] width 214 height 466
click at [1126, 107] on html "**********" at bounding box center [625, 303] width 1250 height 606
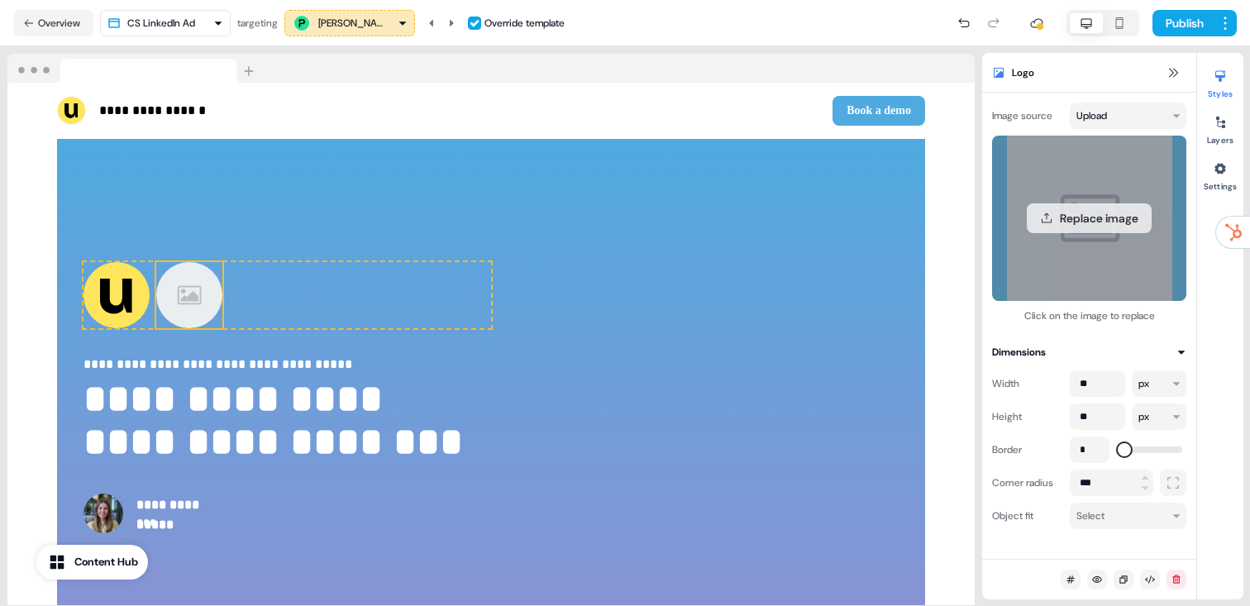
click at [1105, 224] on button "Replace image" at bounding box center [1088, 218] width 125 height 30
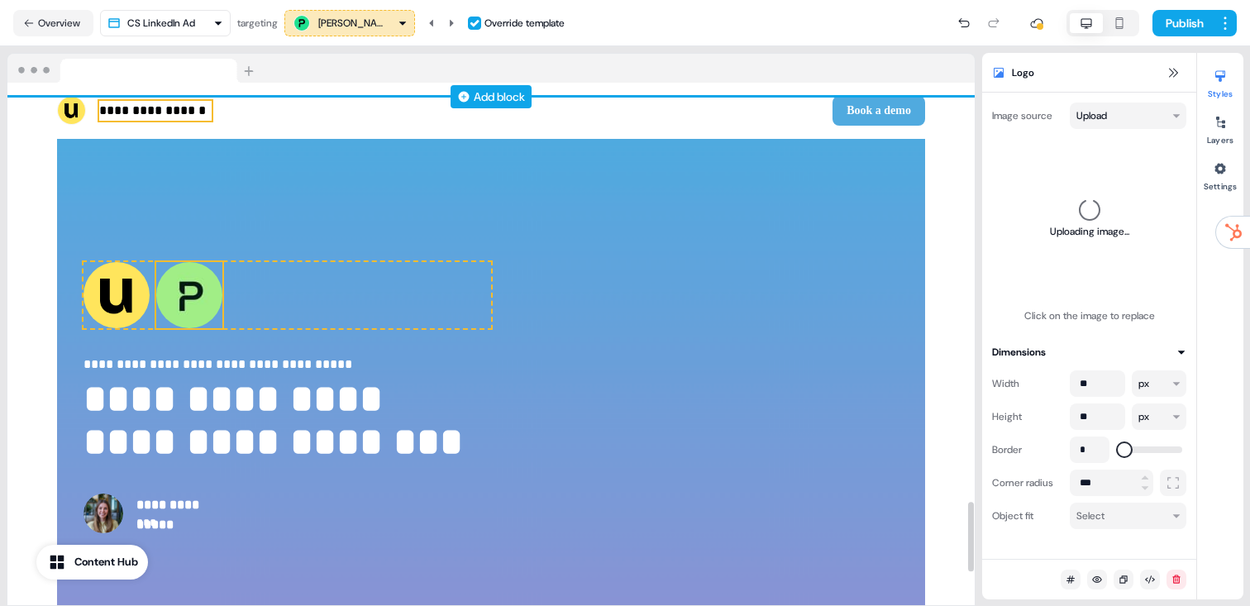
click at [138, 105] on div "Add block" at bounding box center [490, 96] width 967 height 17
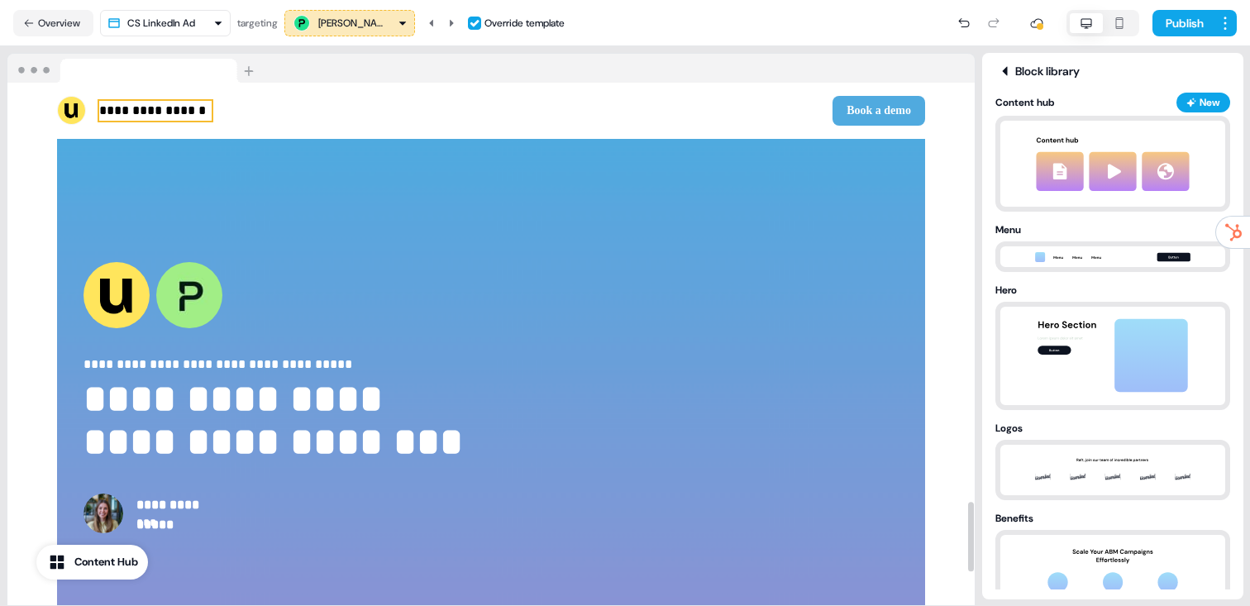
click at [153, 110] on p "**********" at bounding box center [155, 111] width 112 height 20
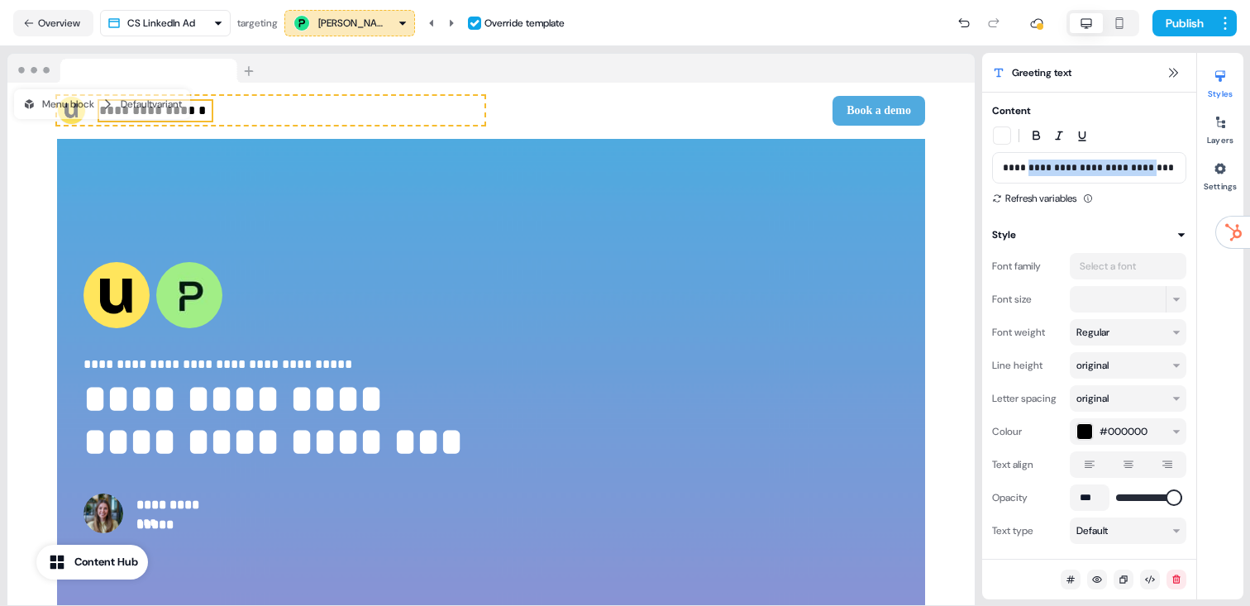
drag, startPoint x: 1151, startPoint y: 167, endPoint x: 1026, endPoint y: 169, distance: 124.8
click at [1026, 169] on p "**********" at bounding box center [1088, 168] width 173 height 17
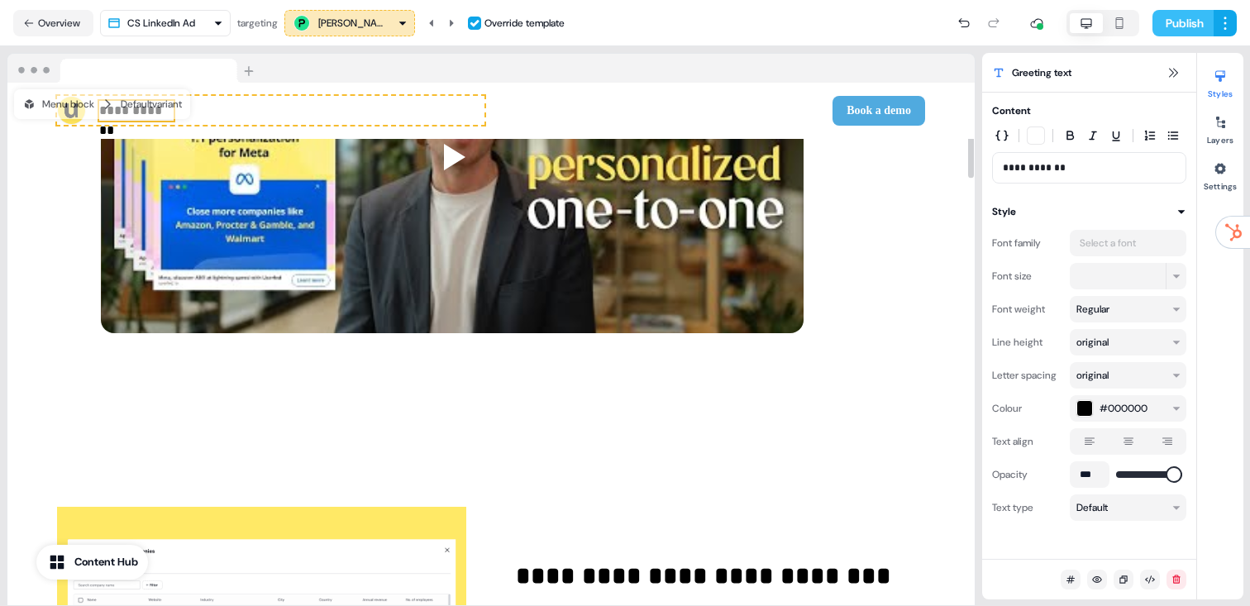
scroll to position [0, 0]
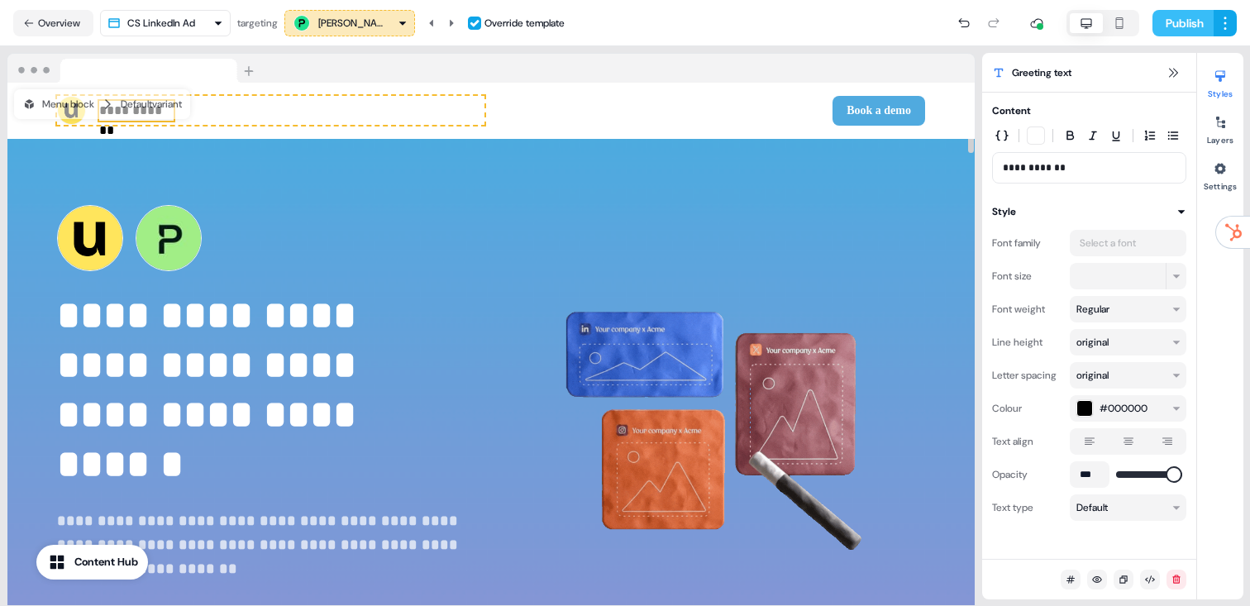
click at [1172, 12] on button "Publish" at bounding box center [1182, 23] width 61 height 26
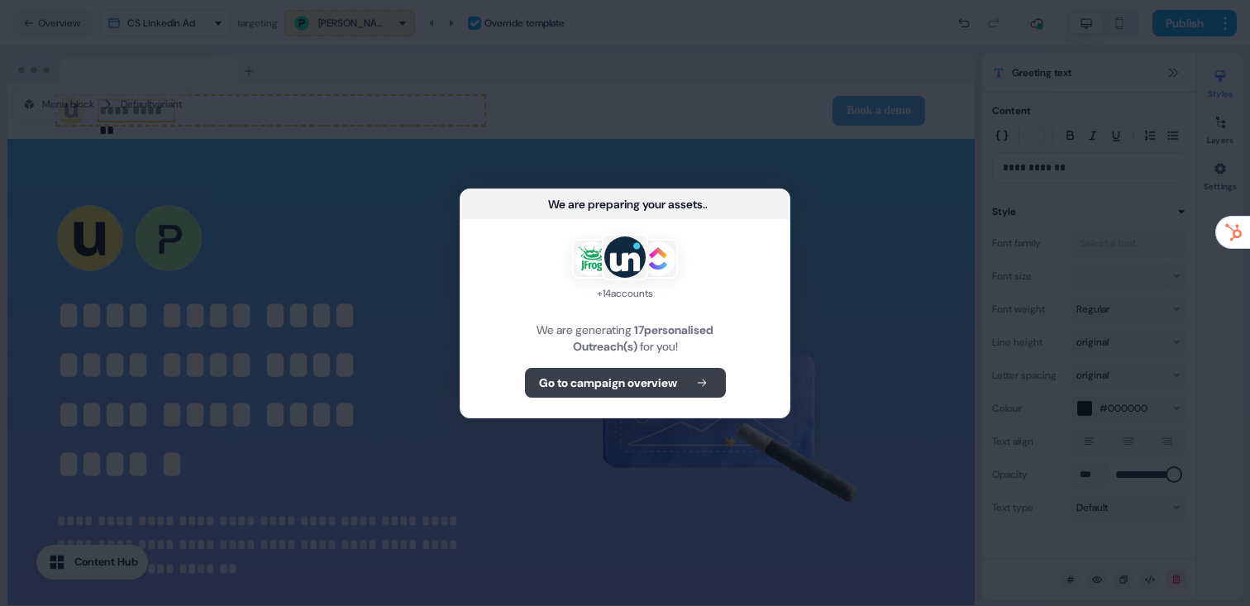
click at [636, 390] on button "Go to campaign overview" at bounding box center [625, 383] width 201 height 30
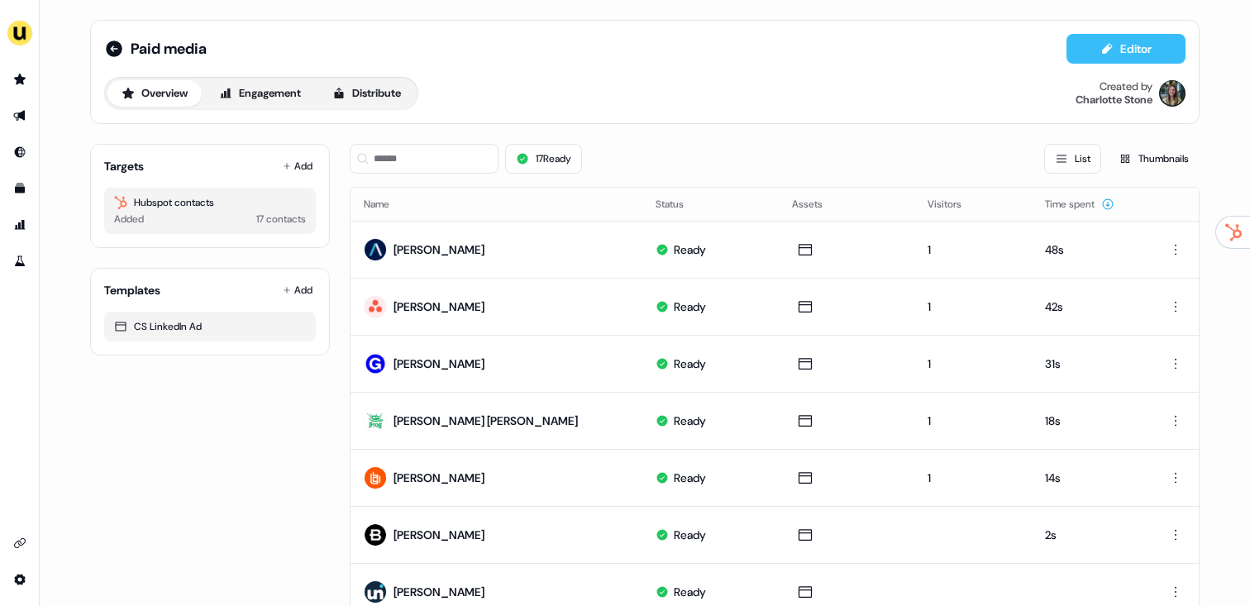
click at [1110, 58] on button "Editor" at bounding box center [1125, 49] width 119 height 30
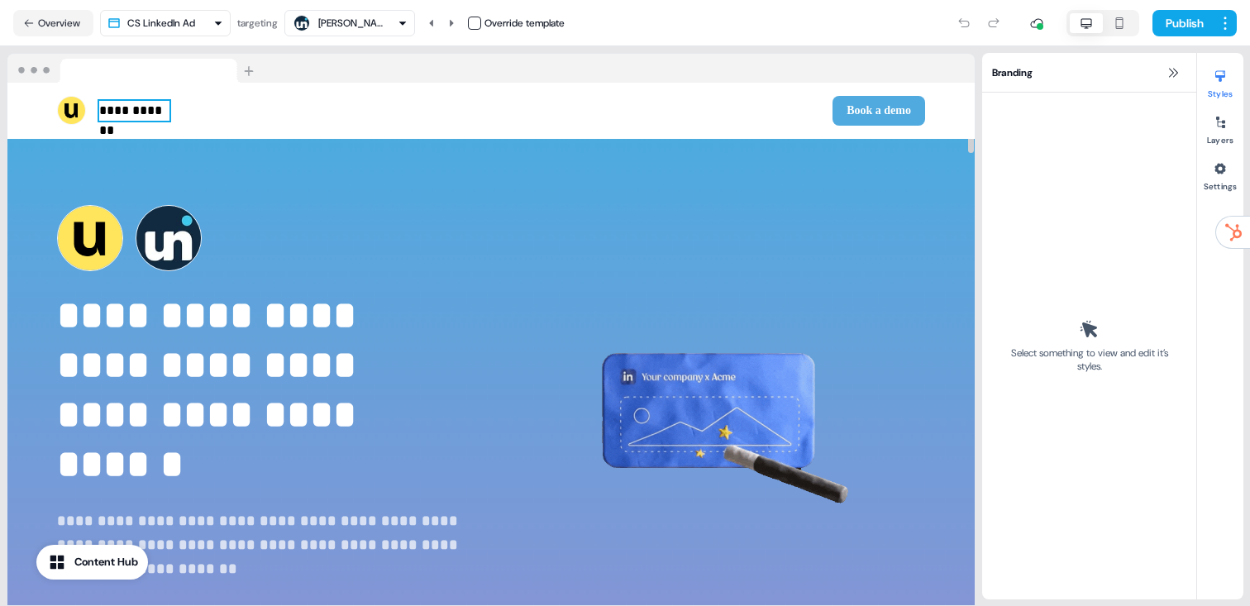
click at [146, 111] on p "**********" at bounding box center [134, 111] width 70 height 20
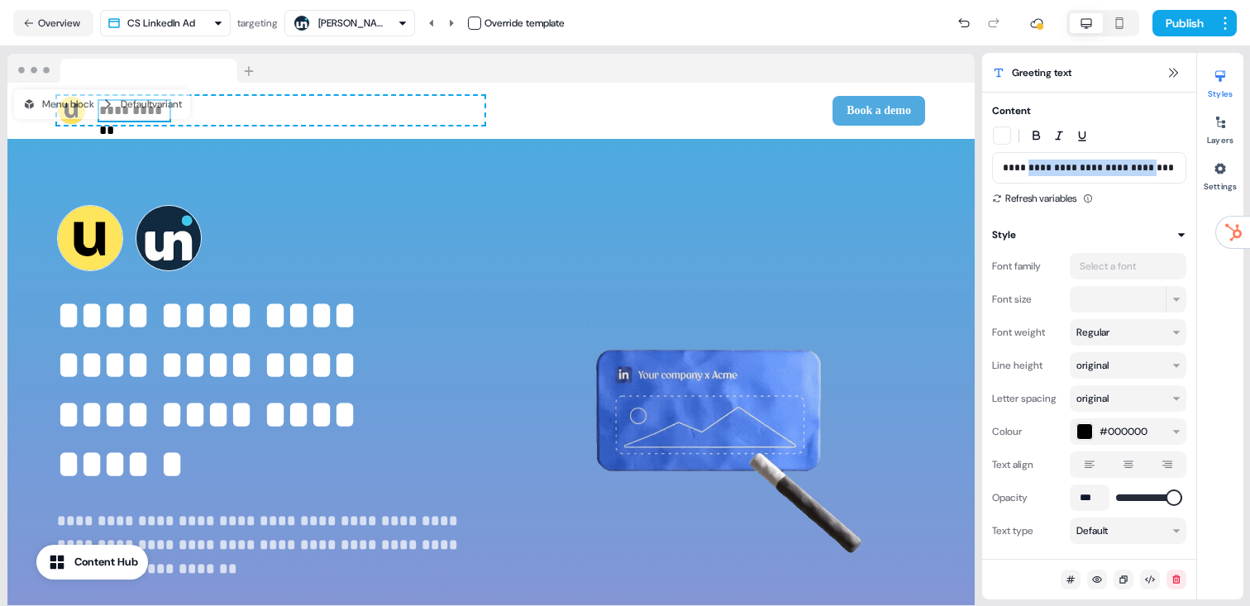
drag, startPoint x: 1150, startPoint y: 167, endPoint x: 1028, endPoint y: 164, distance: 122.4
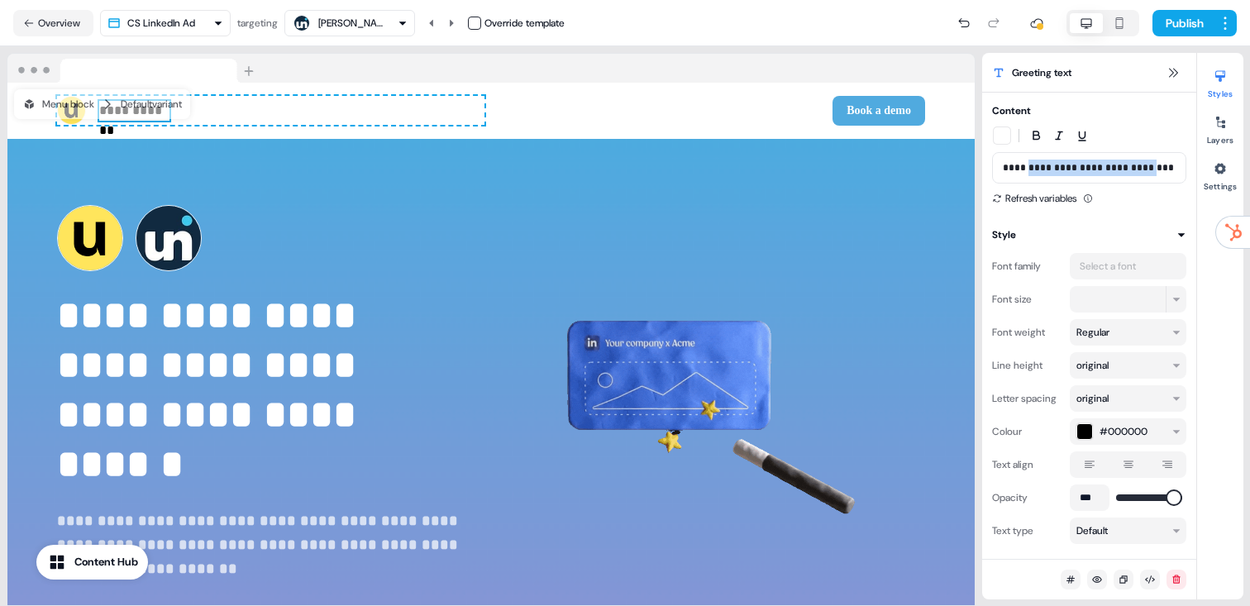
click at [1028, 164] on p "**********" at bounding box center [1088, 168] width 173 height 17
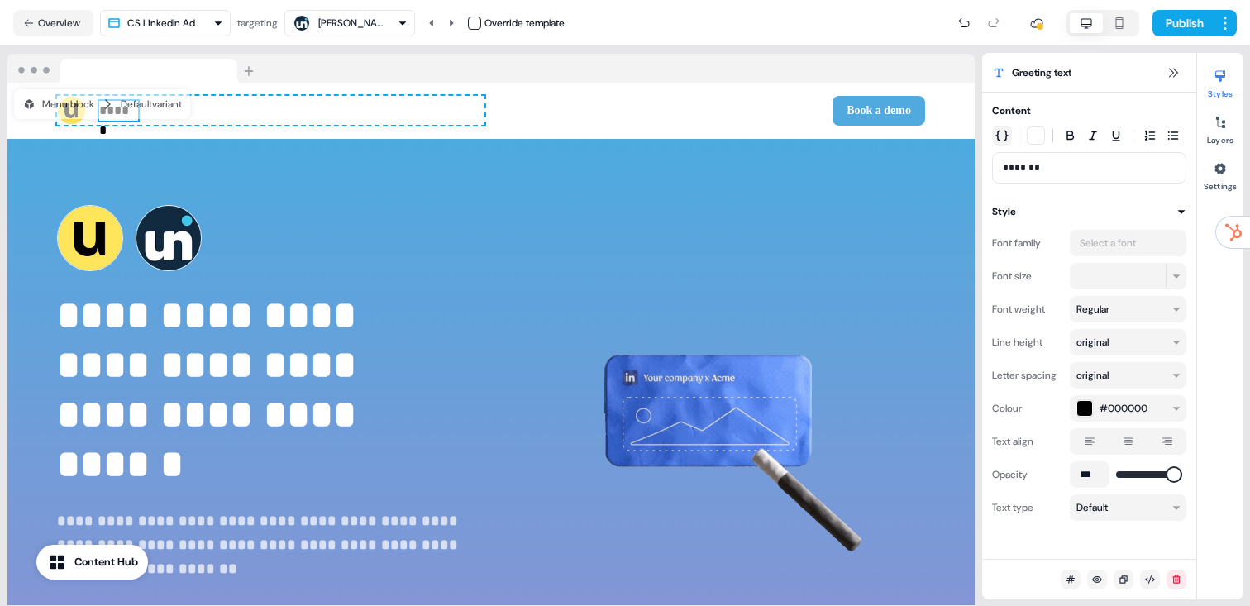
click at [1007, 133] on icon "button" at bounding box center [1001, 135] width 13 height 13
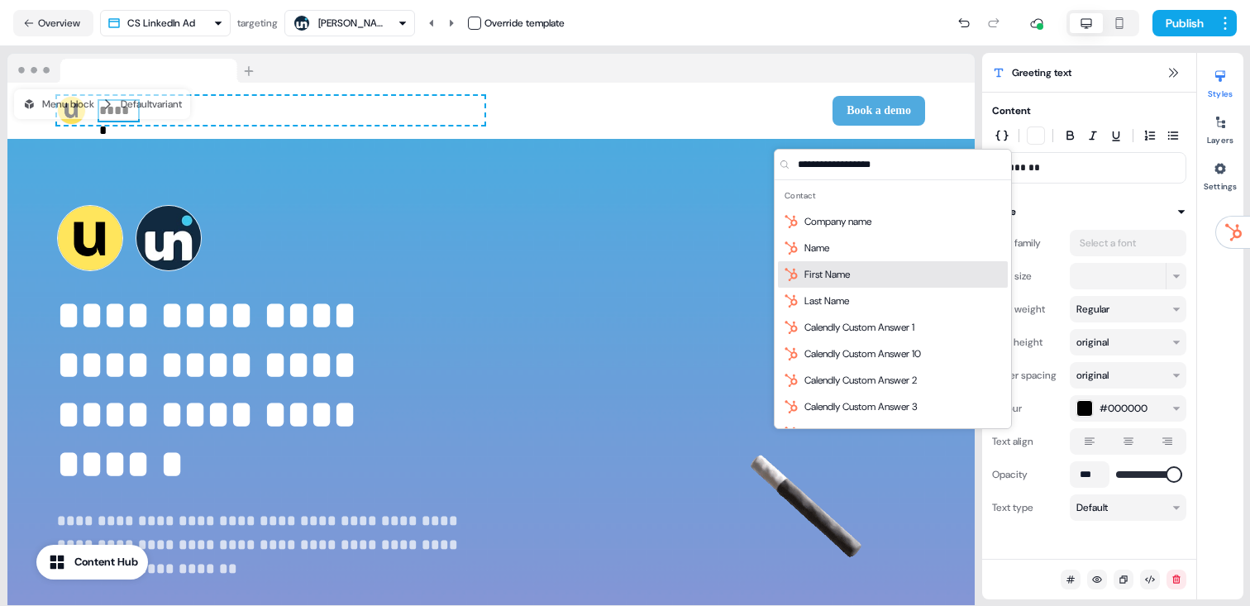
click at [930, 265] on div "First Name" at bounding box center [893, 274] width 230 height 26
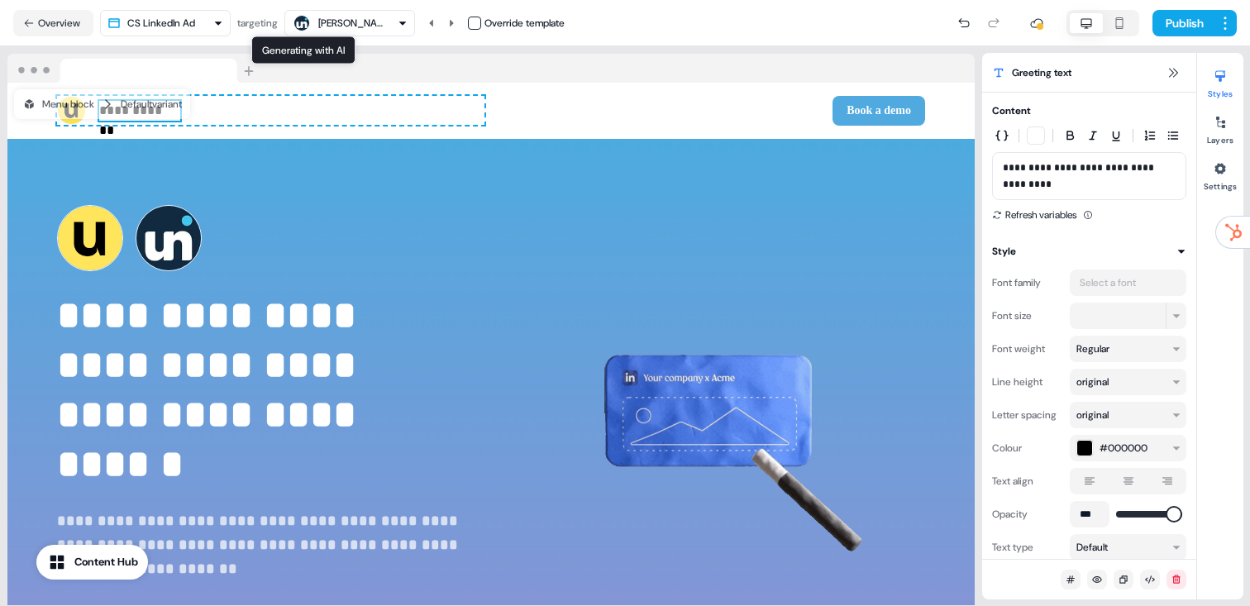
click at [366, 27] on div "[PERSON_NAME]" at bounding box center [351, 23] width 66 height 17
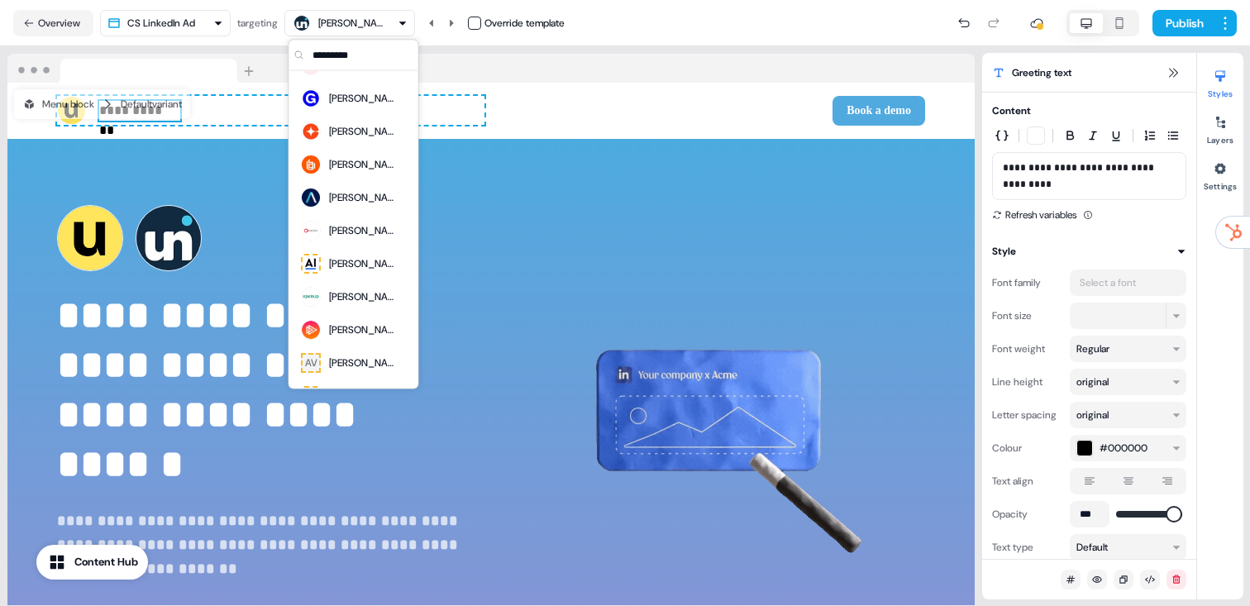
scroll to position [251, 0]
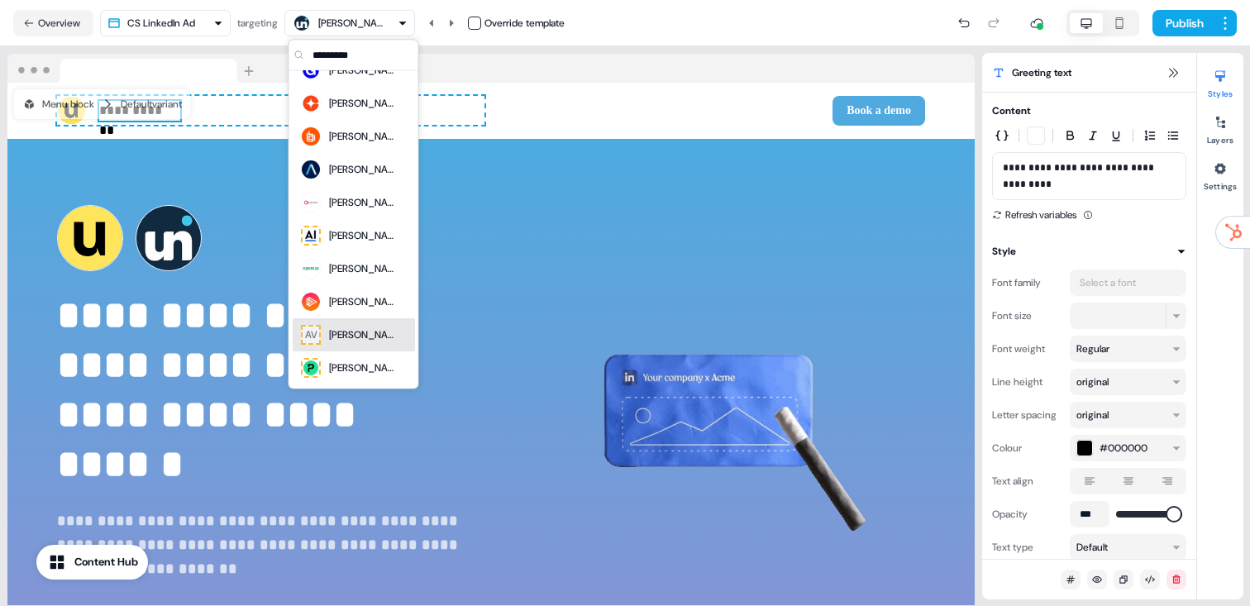
click at [363, 337] on div "[PERSON_NAME]" at bounding box center [362, 335] width 66 height 17
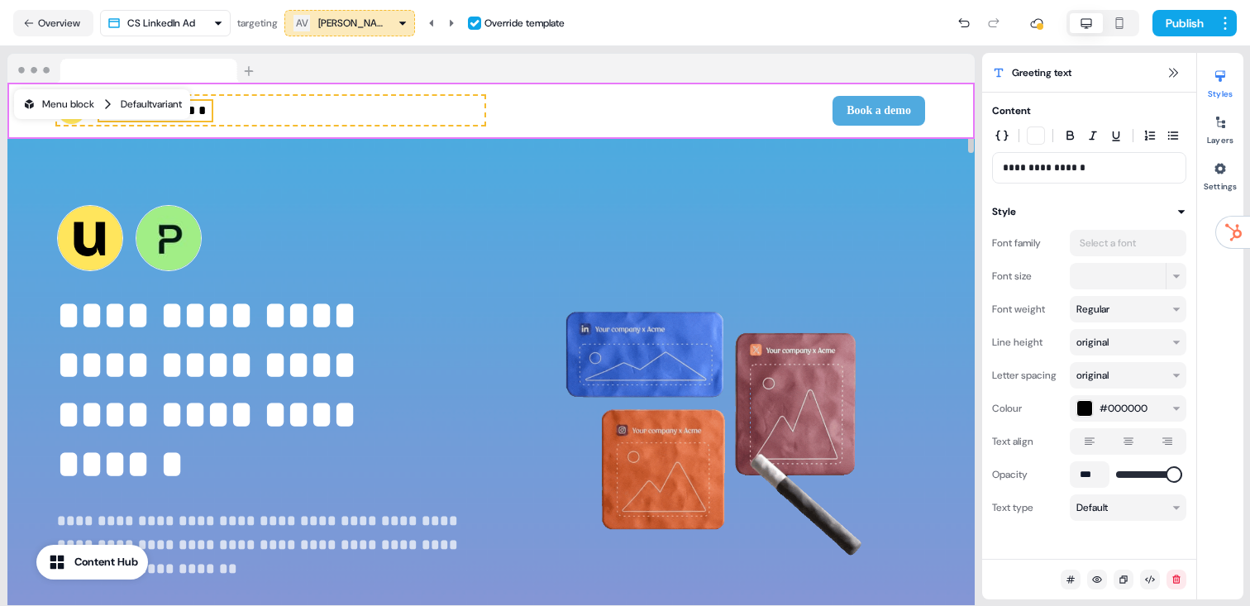
click at [184, 116] on div "Menu block Default variant" at bounding box center [102, 104] width 176 height 30
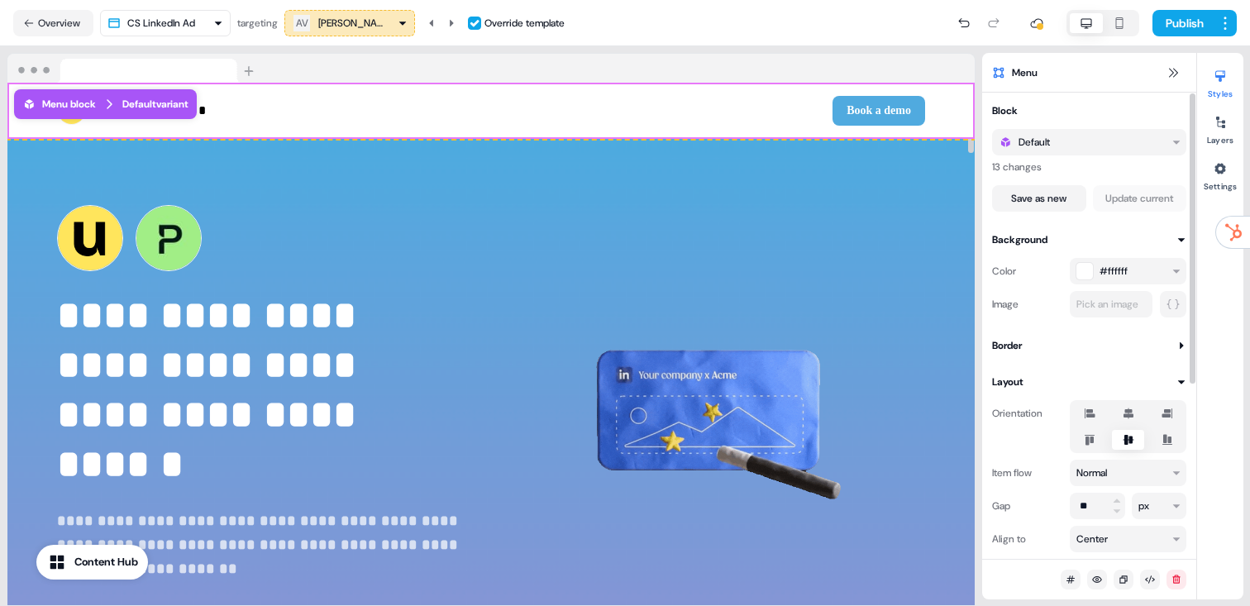
click at [481, 279] on div "**********" at bounding box center [490, 425] width 967 height 572
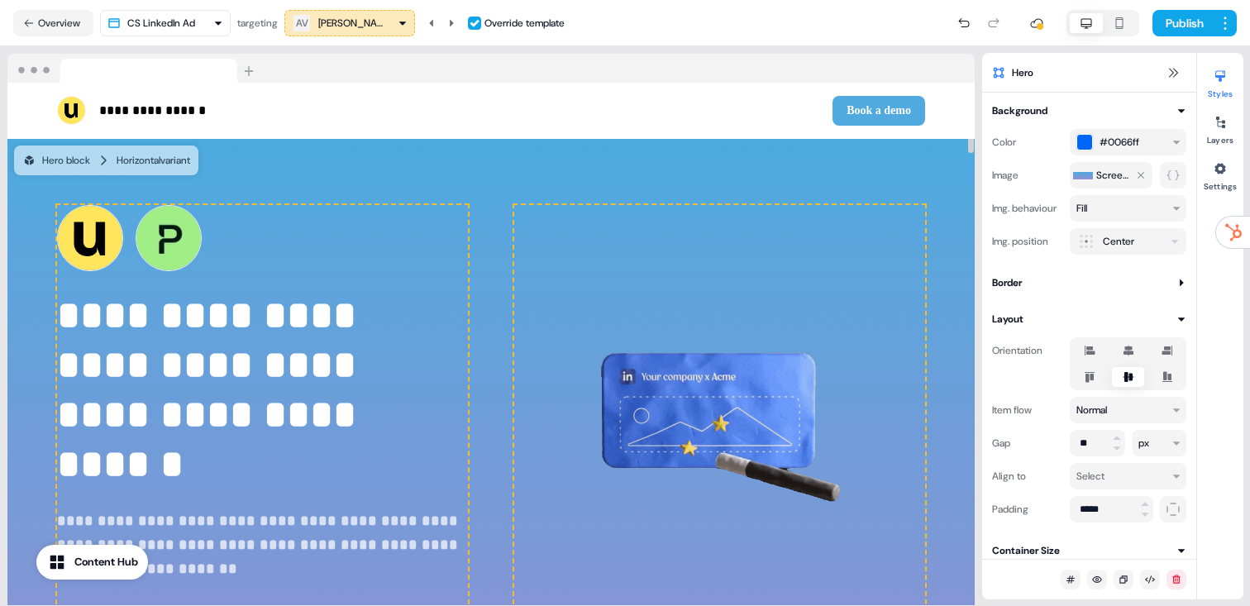
click at [182, 271] on div "**********" at bounding box center [262, 425] width 411 height 440
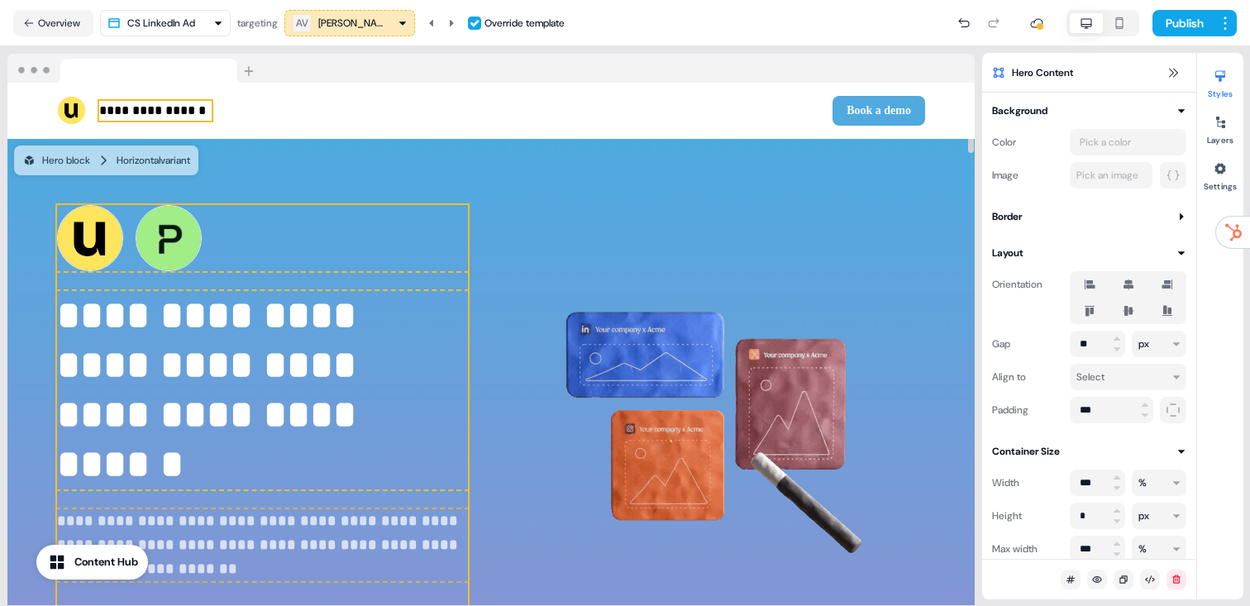
click at [178, 113] on p "**********" at bounding box center [155, 111] width 112 height 20
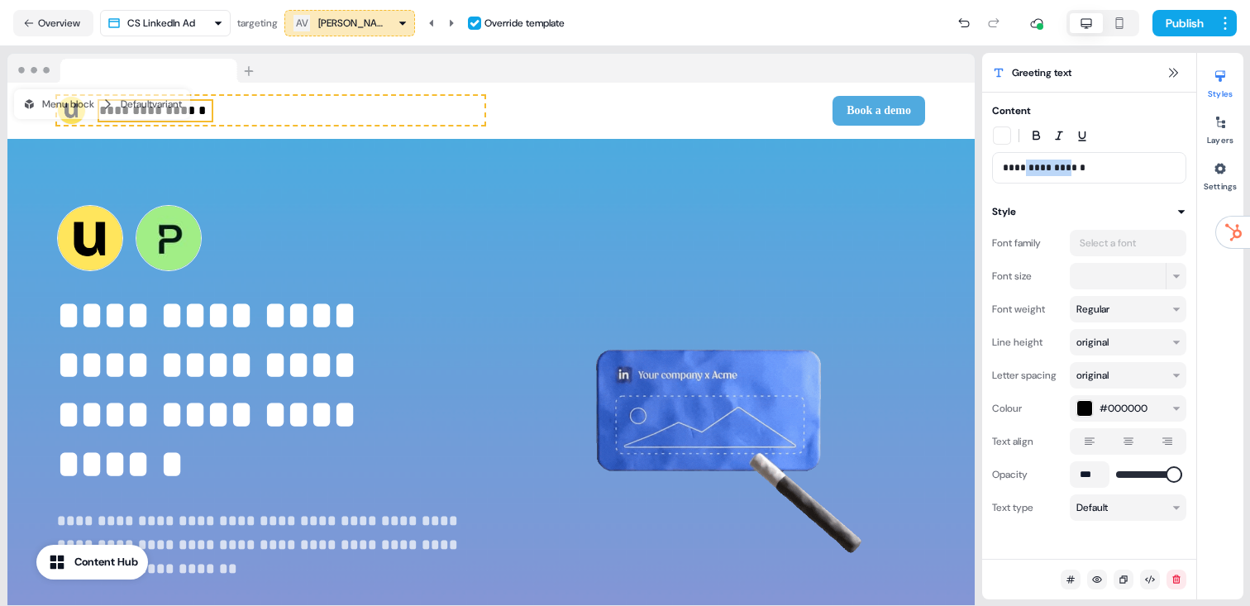
drag, startPoint x: 1076, startPoint y: 165, endPoint x: 1023, endPoint y: 166, distance: 52.9
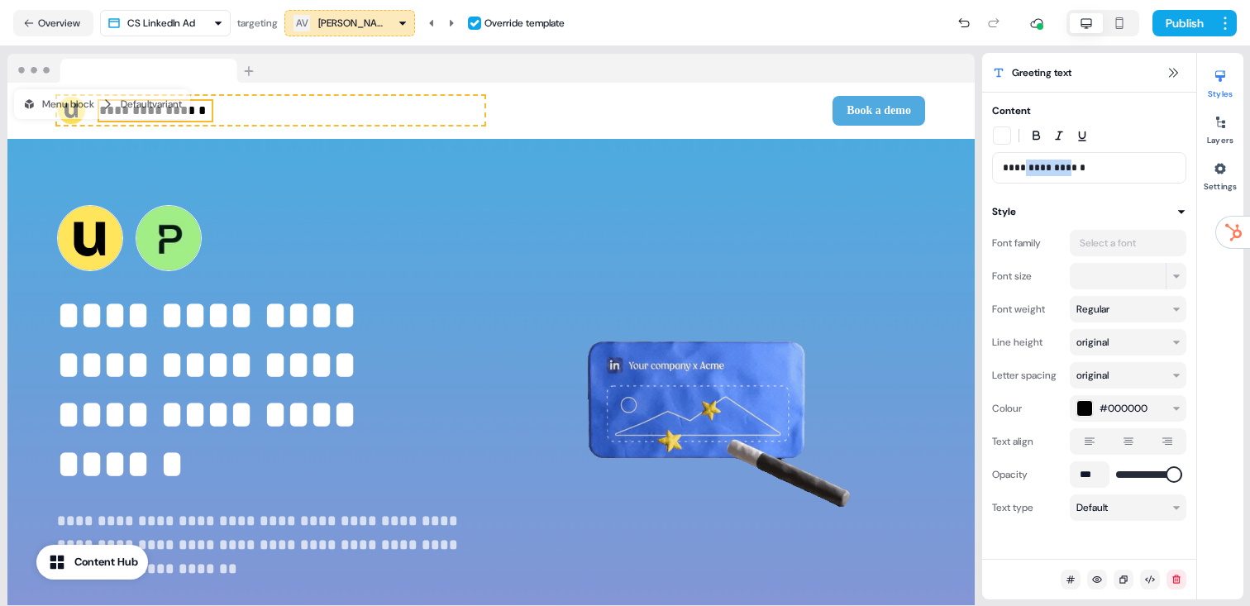
click at [1023, 166] on p "**********" at bounding box center [1088, 168] width 173 height 17
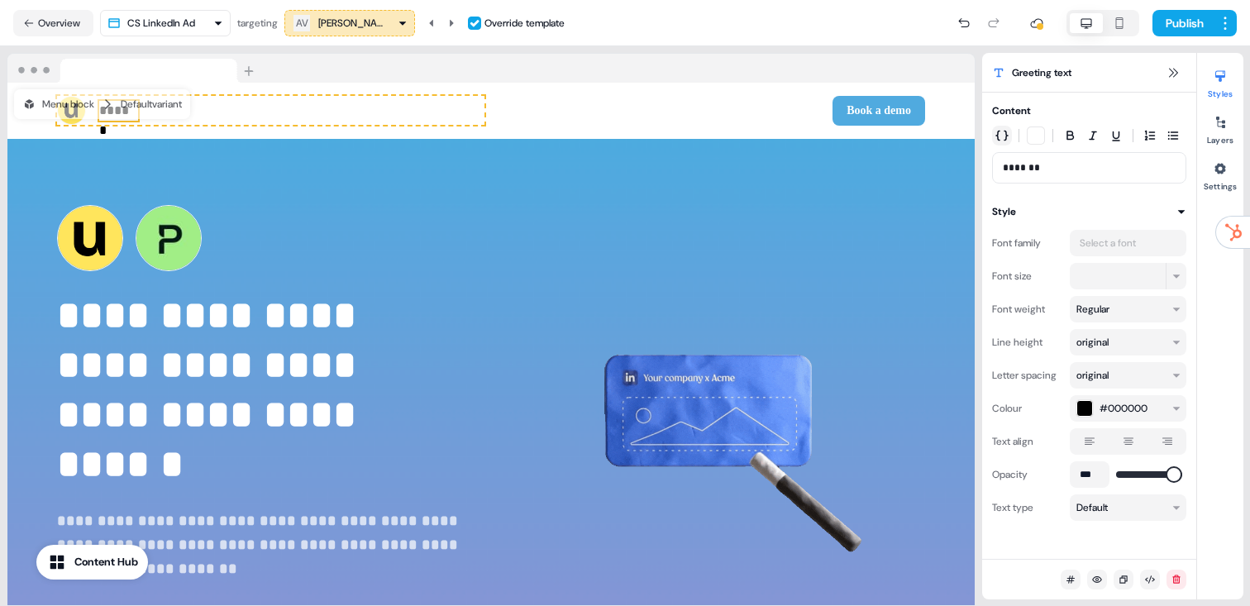
click at [1006, 133] on icon "button" at bounding box center [1001, 136] width 13 height 11
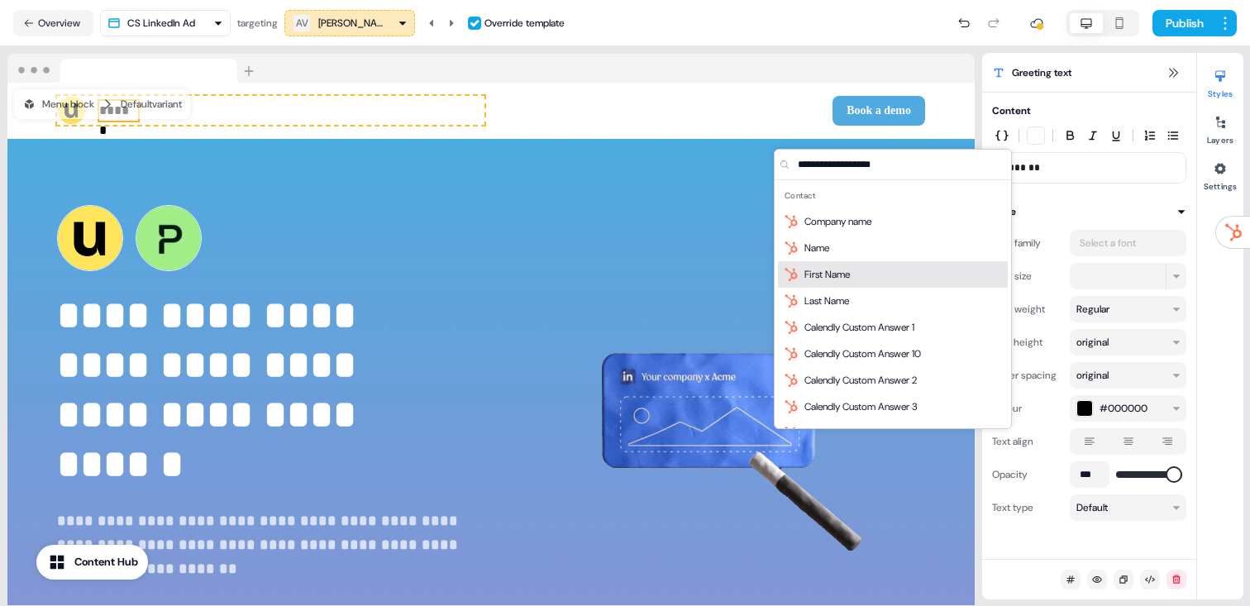
click at [884, 274] on div "First Name" at bounding box center [893, 274] width 230 height 26
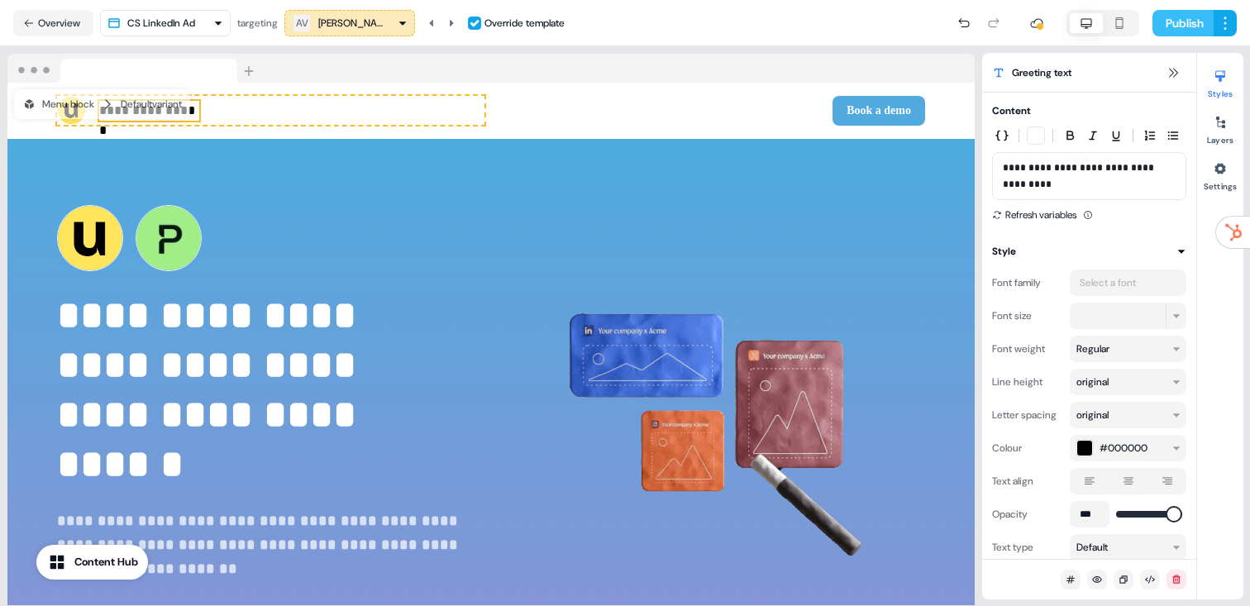
click at [1179, 19] on button "Publish" at bounding box center [1182, 23] width 61 height 26
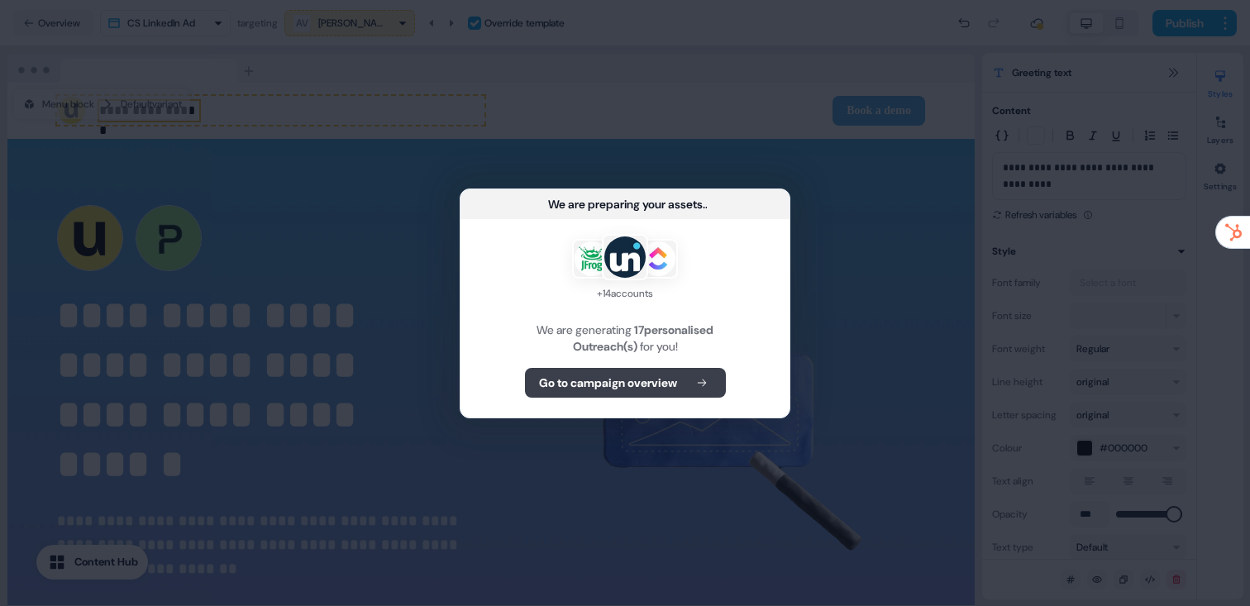
click at [595, 383] on b "Go to campaign overview" at bounding box center [608, 382] width 138 height 17
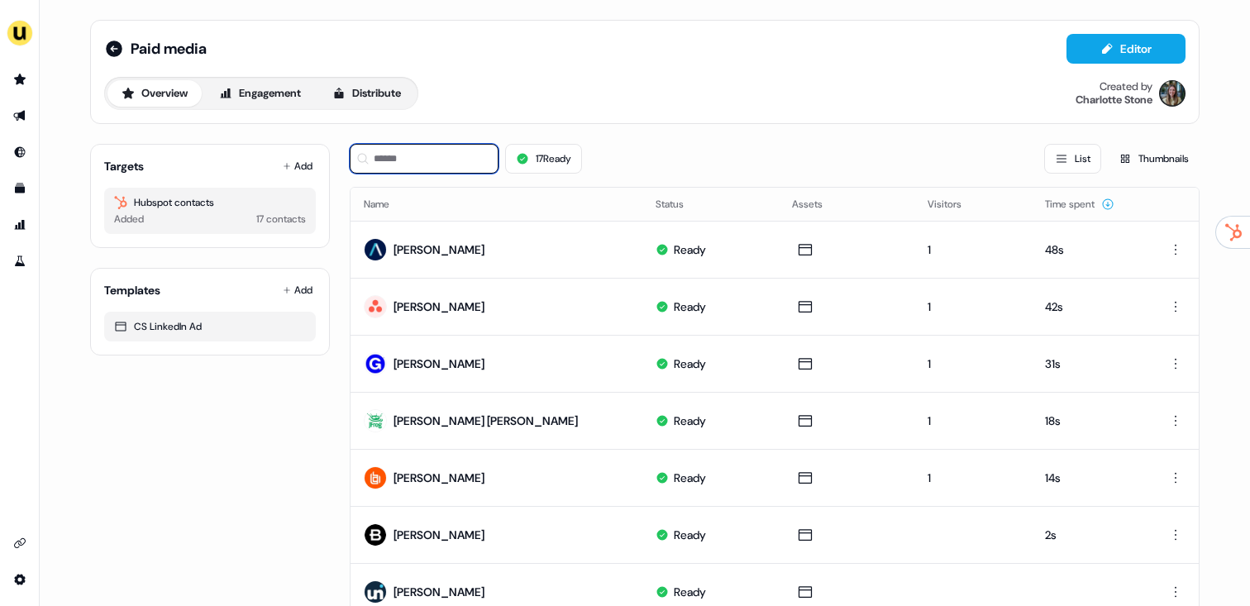
click at [421, 166] on input at bounding box center [424, 159] width 149 height 30
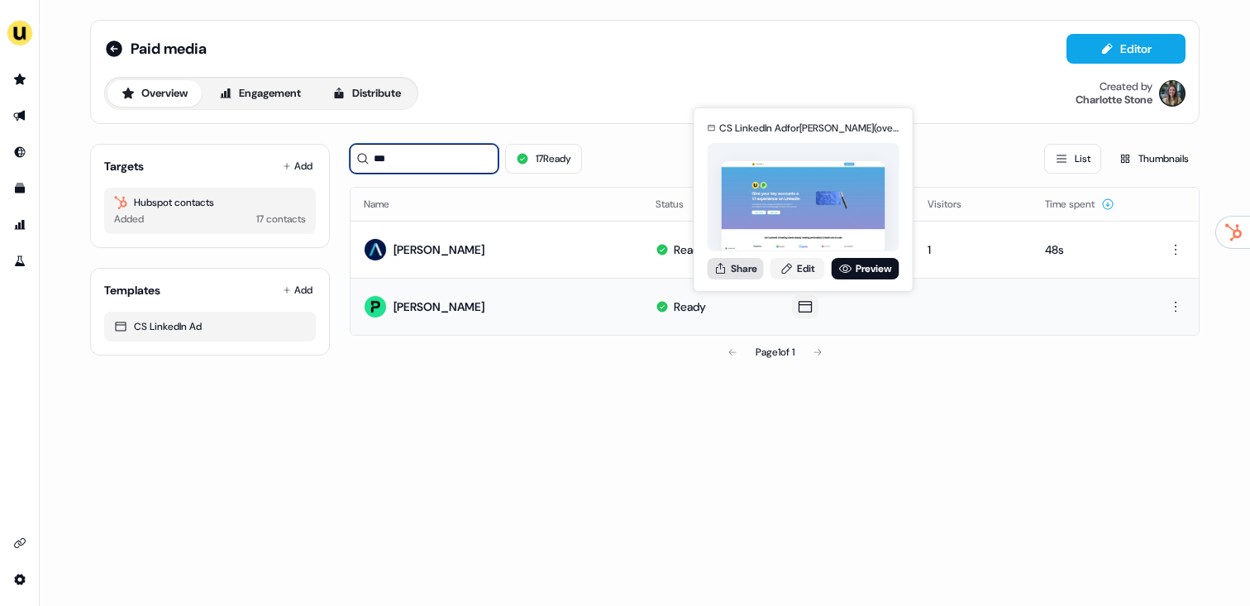
type input "***"
click at [738, 269] on button "Share" at bounding box center [735, 268] width 56 height 21
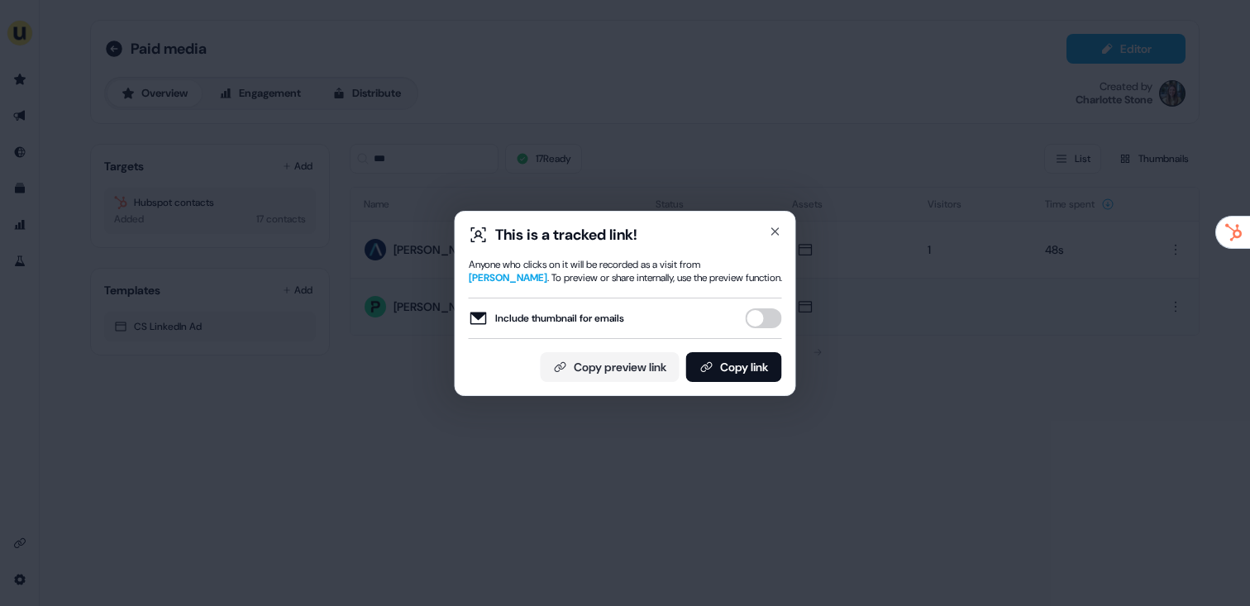
click at [759, 386] on div "This is a tracked link! Anyone who clicks on it will be recorded as a visit fro…" at bounding box center [625, 303] width 341 height 185
click at [760, 369] on button "Copy link" at bounding box center [734, 367] width 96 height 30
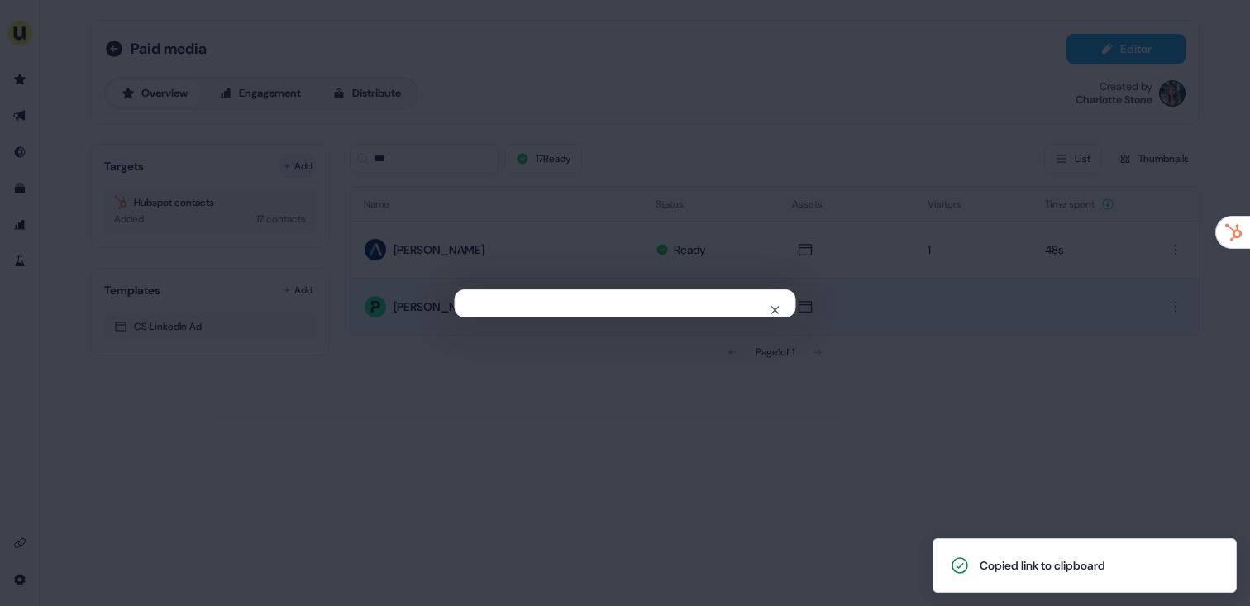
drag, startPoint x: 390, startPoint y: 204, endPoint x: 279, endPoint y: 159, distance: 119.7
click at [389, 204] on div "Close" at bounding box center [625, 303] width 1250 height 606
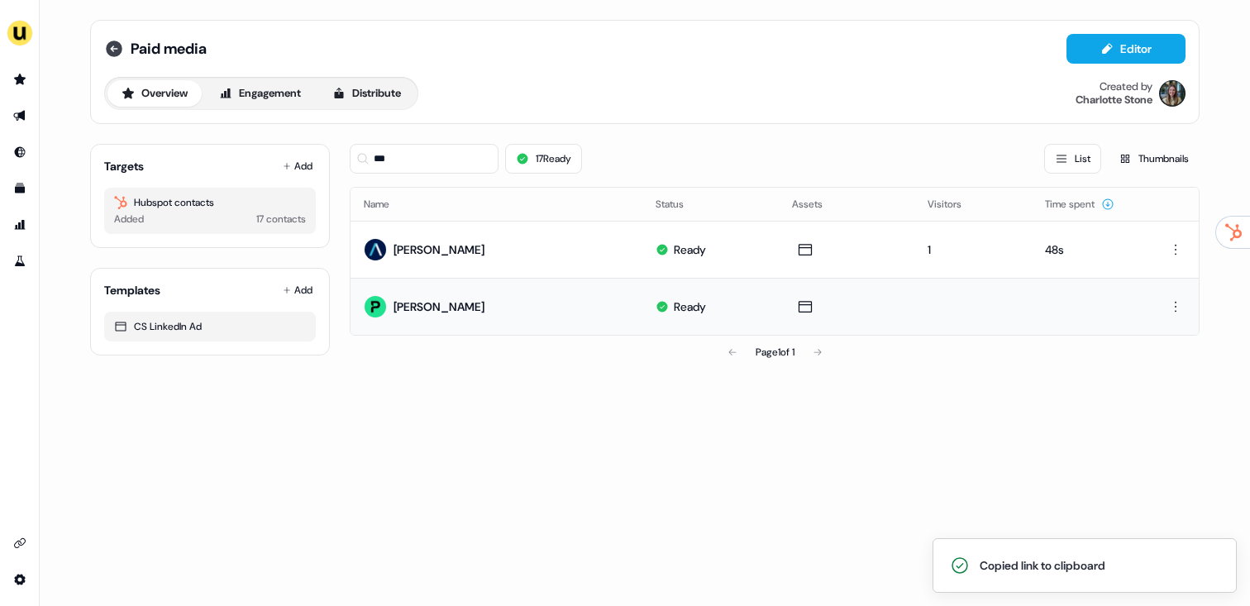
click at [111, 49] on icon at bounding box center [114, 49] width 20 height 20
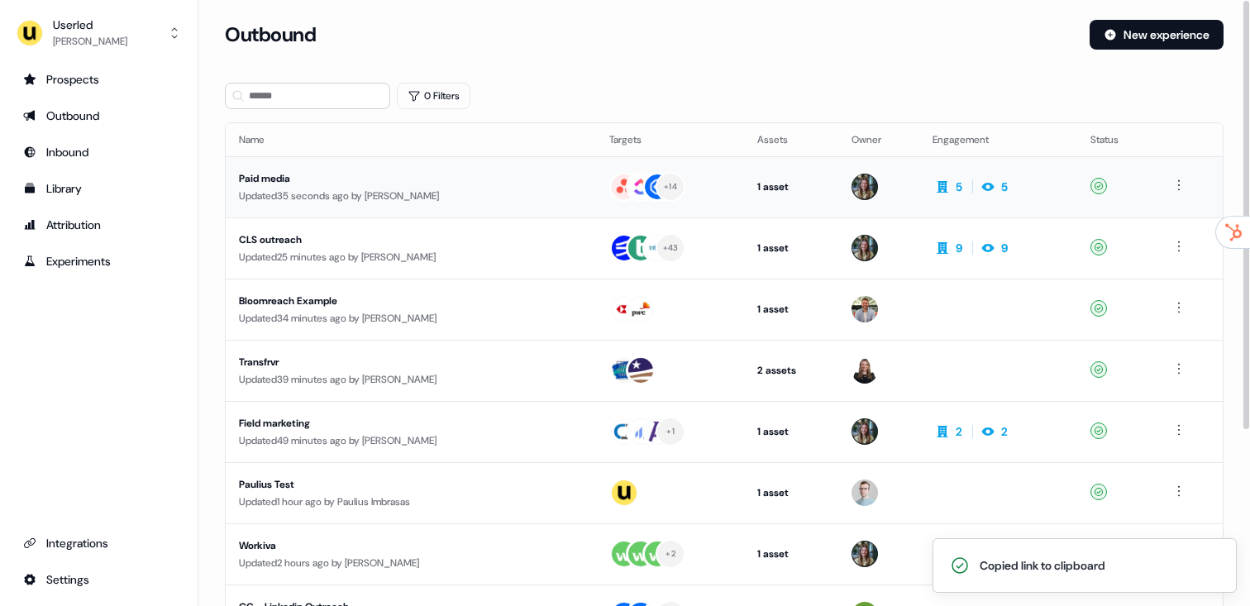
click at [383, 188] on div "Updated 35 seconds ago by Charlotte Stone" at bounding box center [411, 196] width 344 height 17
click at [355, 255] on div "Updated 25 minutes ago by Charlotte Stone" at bounding box center [411, 257] width 344 height 17
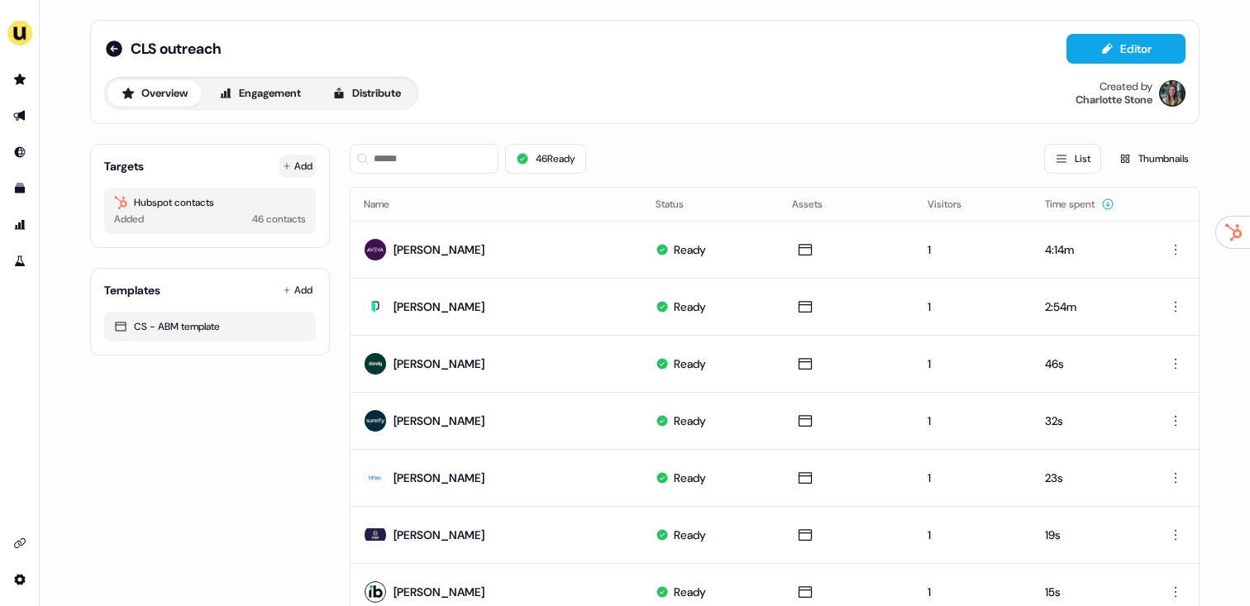
click at [284, 162] on icon at bounding box center [287, 166] width 8 height 8
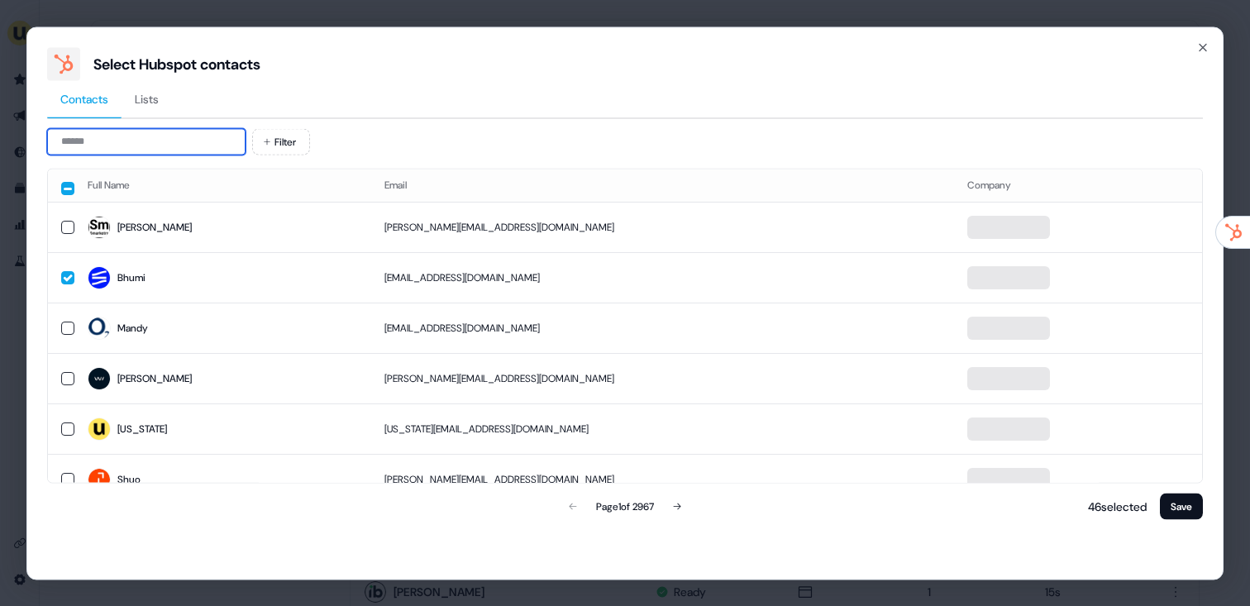
click at [153, 135] on input at bounding box center [146, 141] width 198 height 26
paste input "**********"
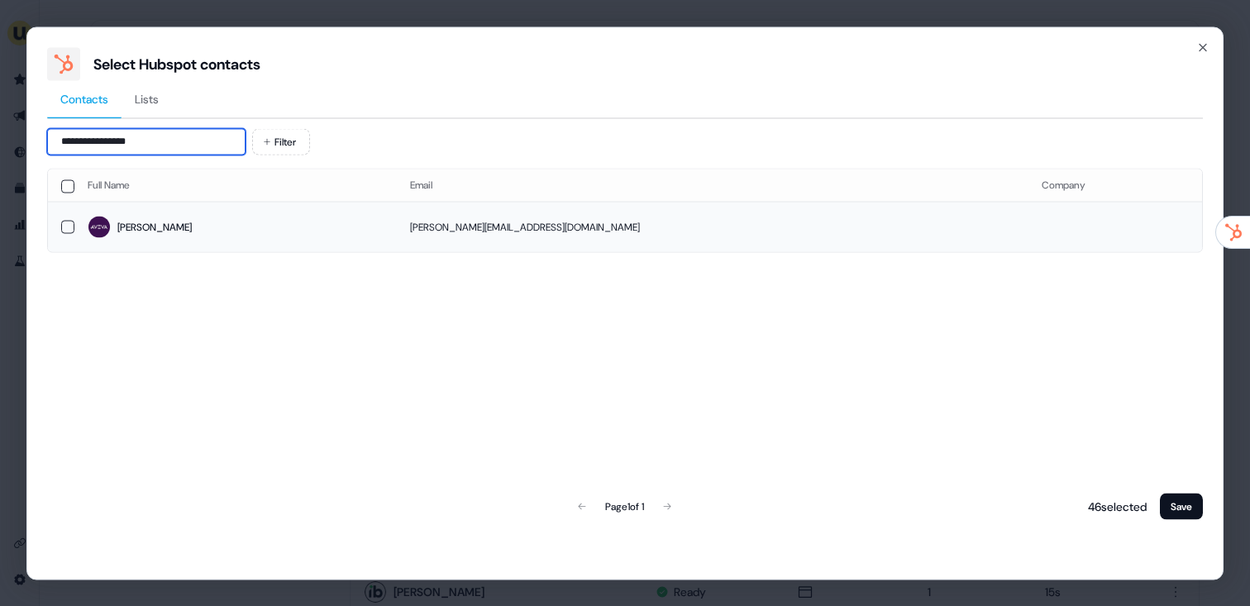
type input "**********"
click at [293, 232] on span "Miroslava" at bounding box center [236, 227] width 296 height 23
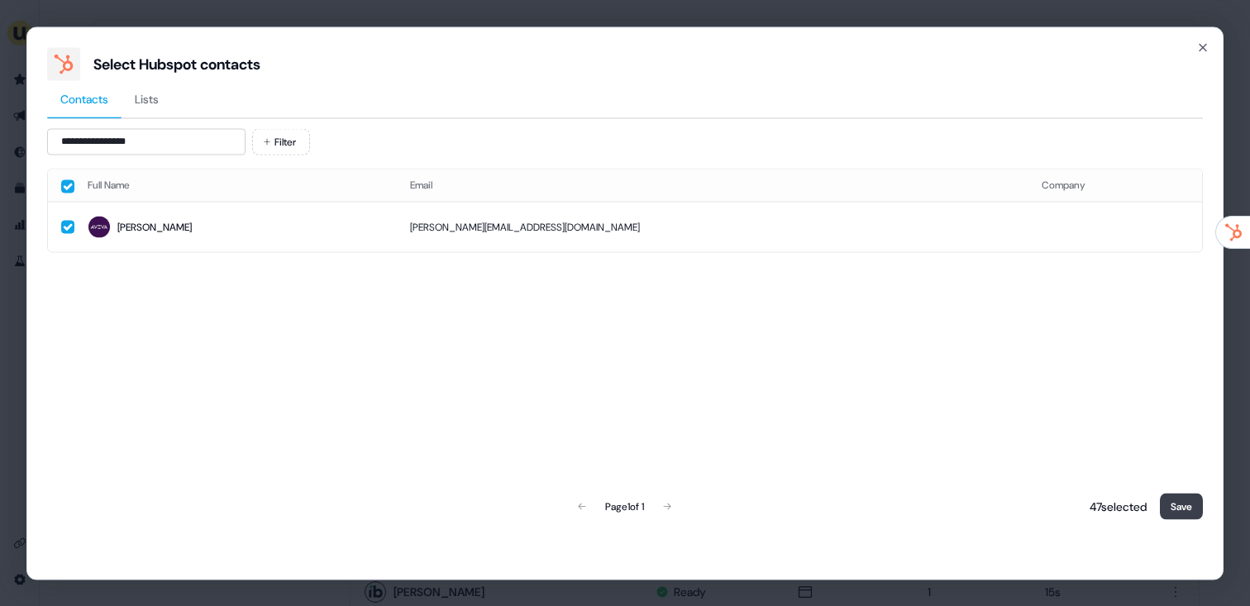
click at [1186, 512] on button "Save" at bounding box center [1181, 506] width 43 height 26
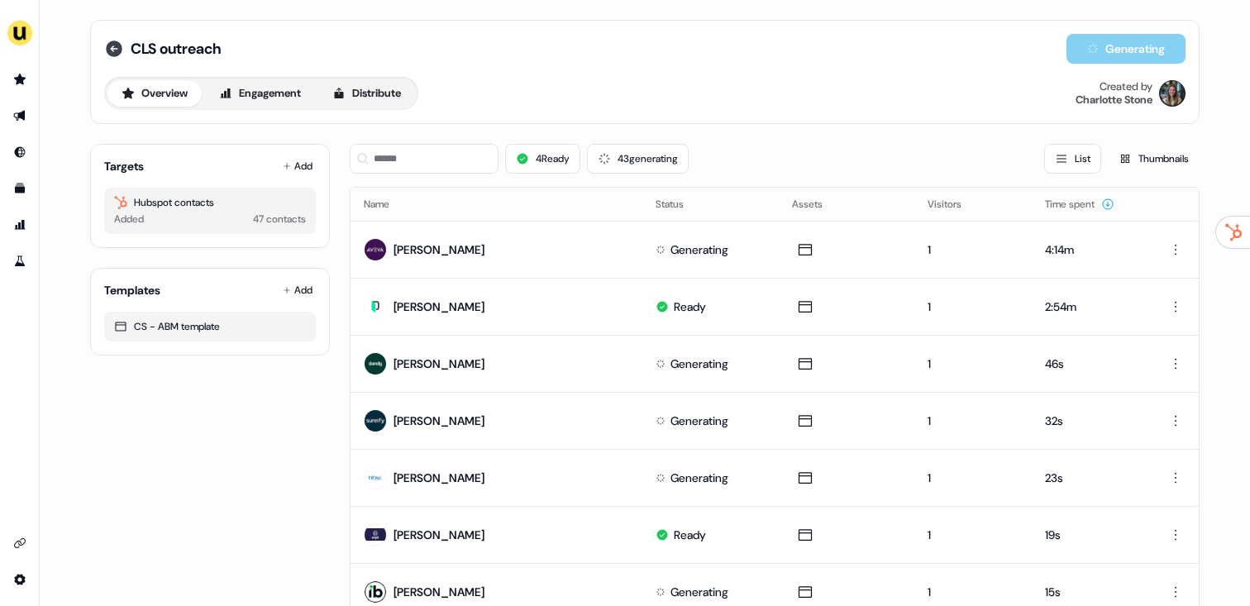
click at [107, 48] on icon at bounding box center [114, 48] width 17 height 17
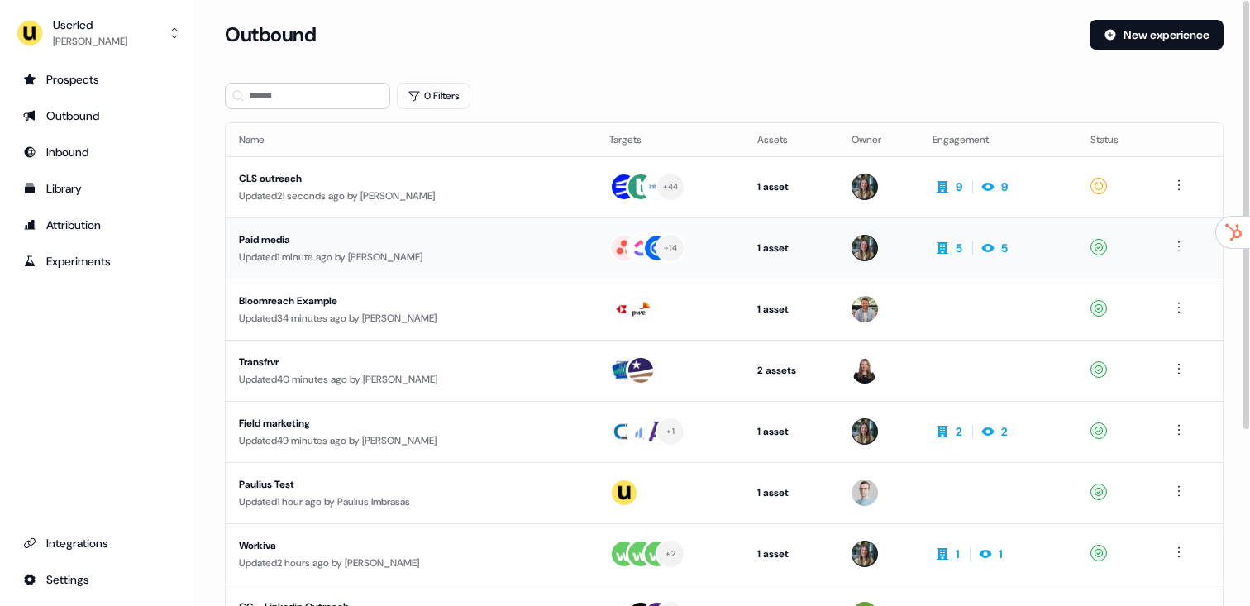
click at [364, 247] on div "Paid media Updated 1 minute ago by Charlotte Stone" at bounding box center [411, 248] width 344 height 34
click at [401, 252] on div "Updated 4 minutes ago by Charlotte Stone" at bounding box center [411, 257] width 344 height 17
click at [382, 198] on div "Updated 3 minutes ago by Charlotte Stone" at bounding box center [411, 196] width 344 height 17
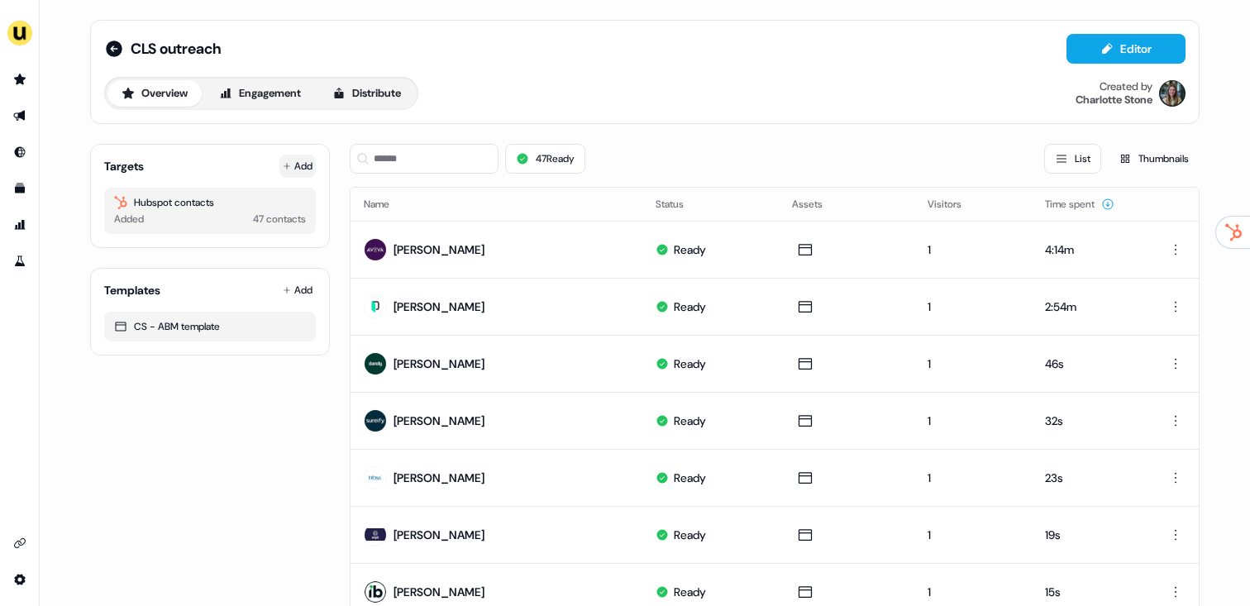
click at [295, 164] on button "Add" at bounding box center [297, 166] width 36 height 23
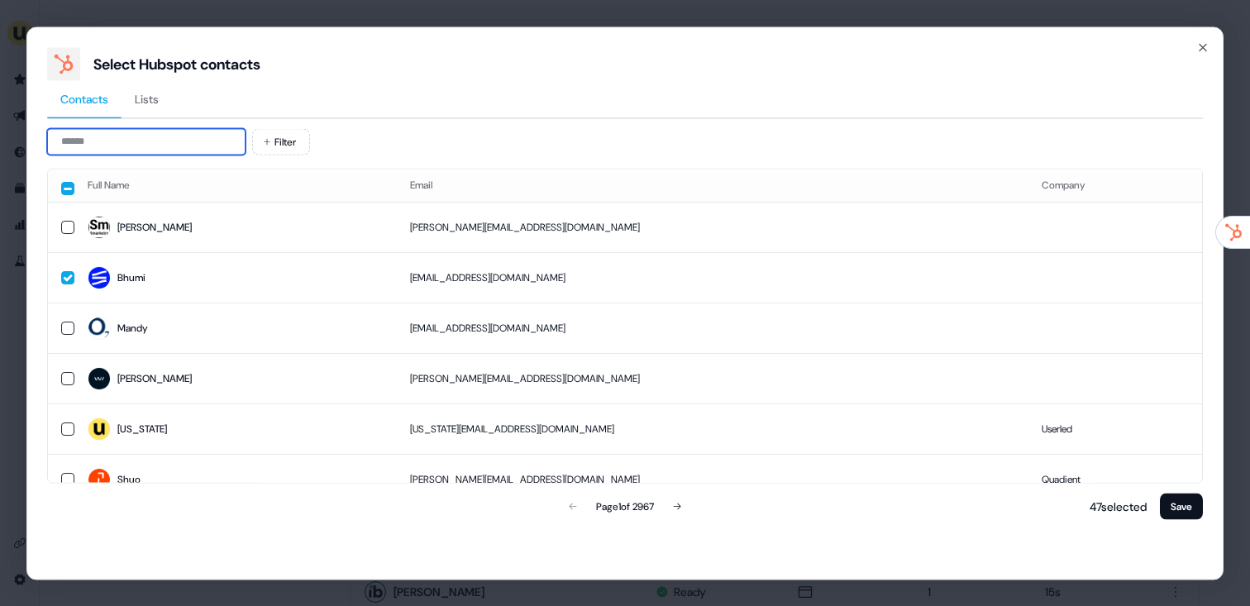
click at [98, 137] on input at bounding box center [146, 141] width 198 height 26
paste input "**********"
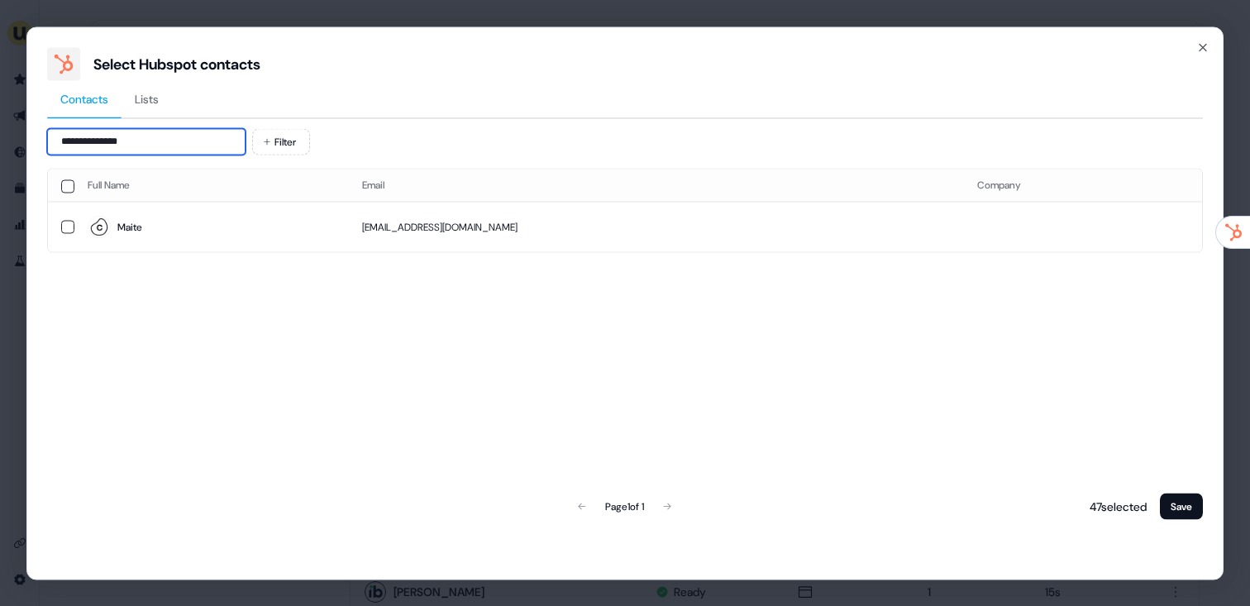
type input "**********"
click at [247, 228] on span "Maite" at bounding box center [212, 227] width 248 height 23
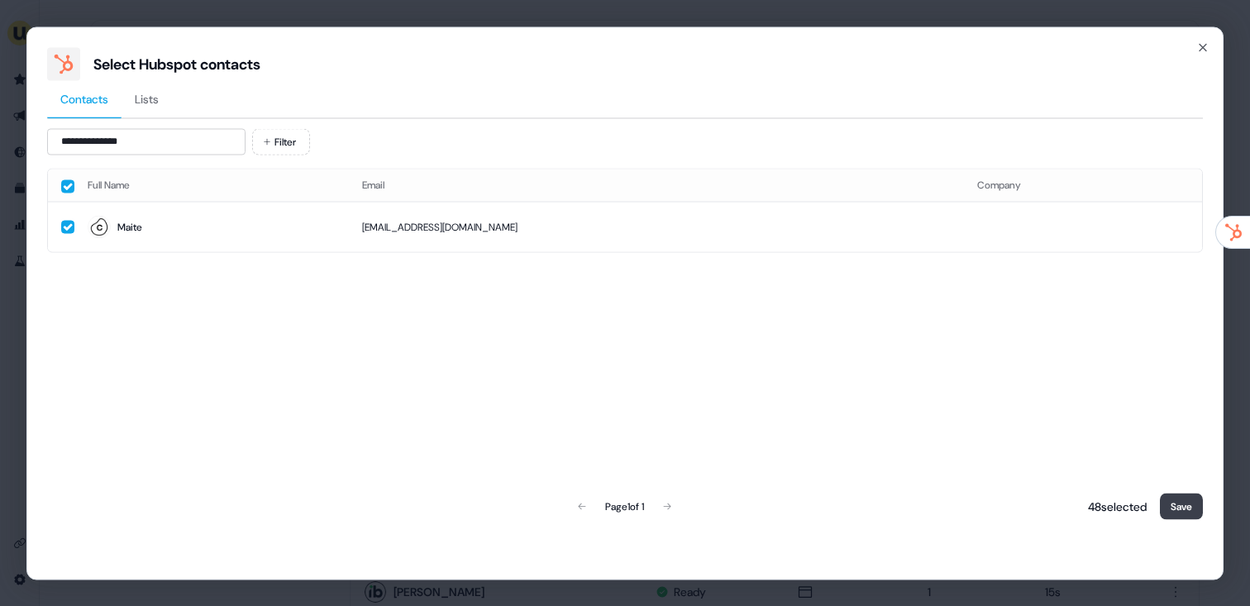
click at [1185, 494] on button "Save" at bounding box center [1181, 506] width 43 height 26
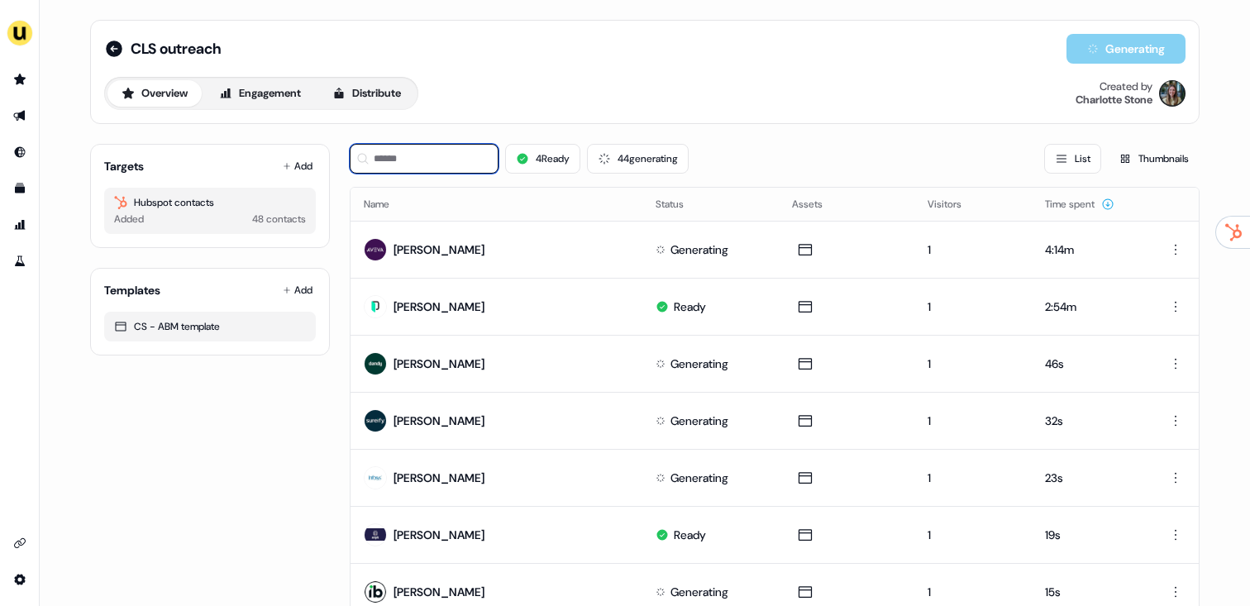
click at [483, 148] on input at bounding box center [424, 159] width 149 height 30
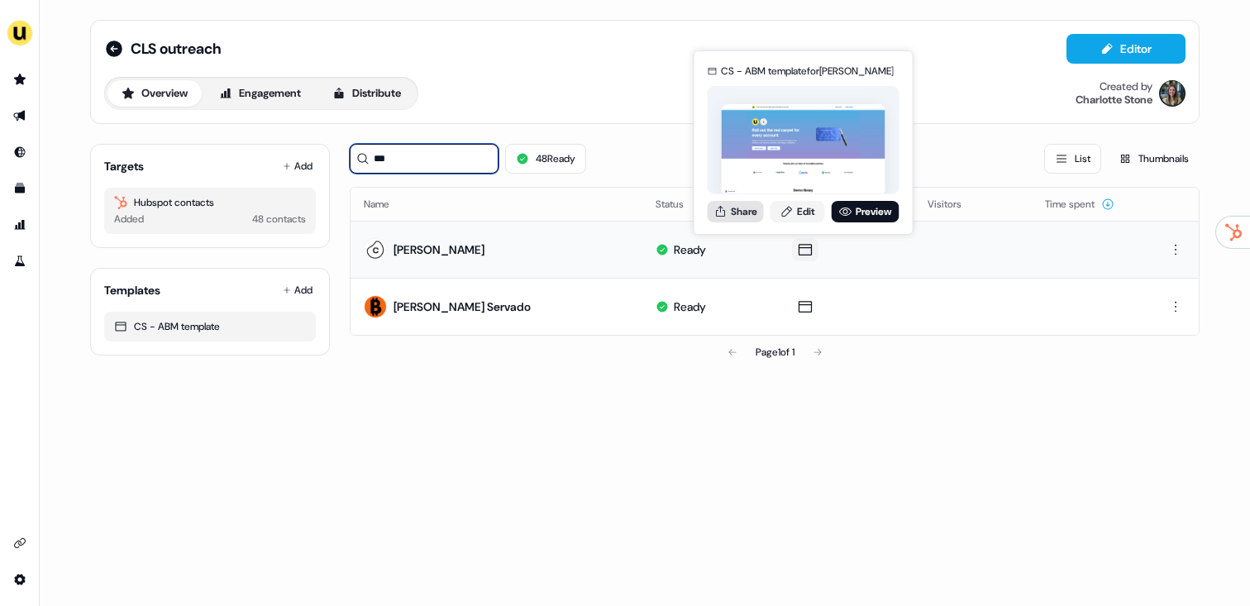
type input "***"
click at [731, 220] on button "Share" at bounding box center [735, 211] width 56 height 21
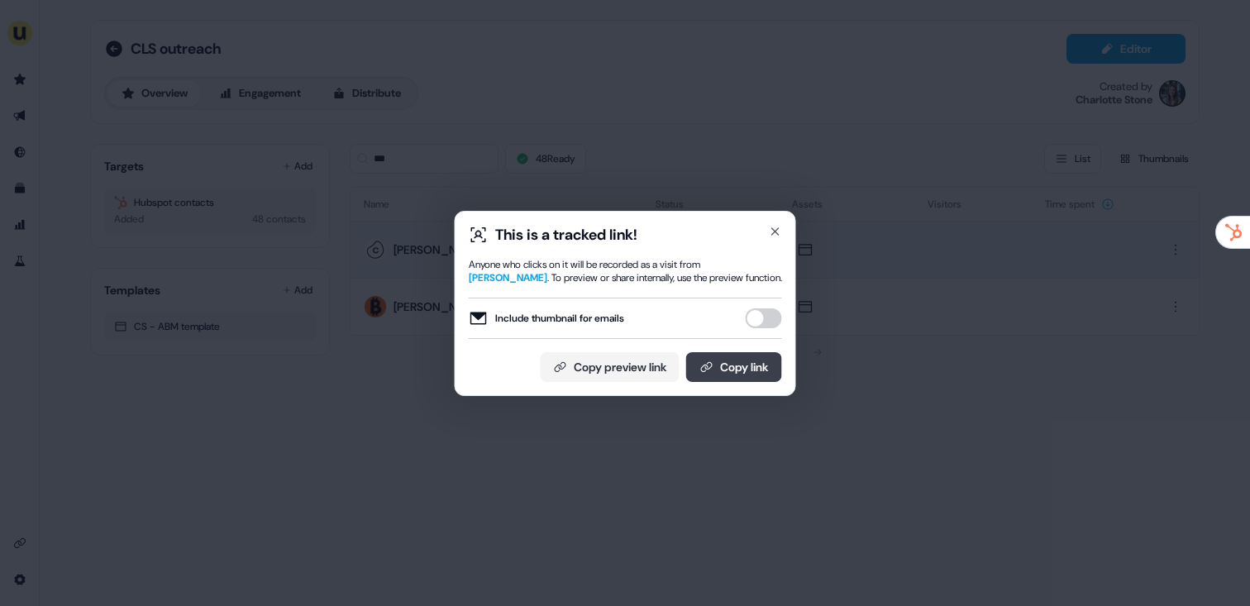
click at [721, 360] on button "Copy link" at bounding box center [734, 367] width 96 height 30
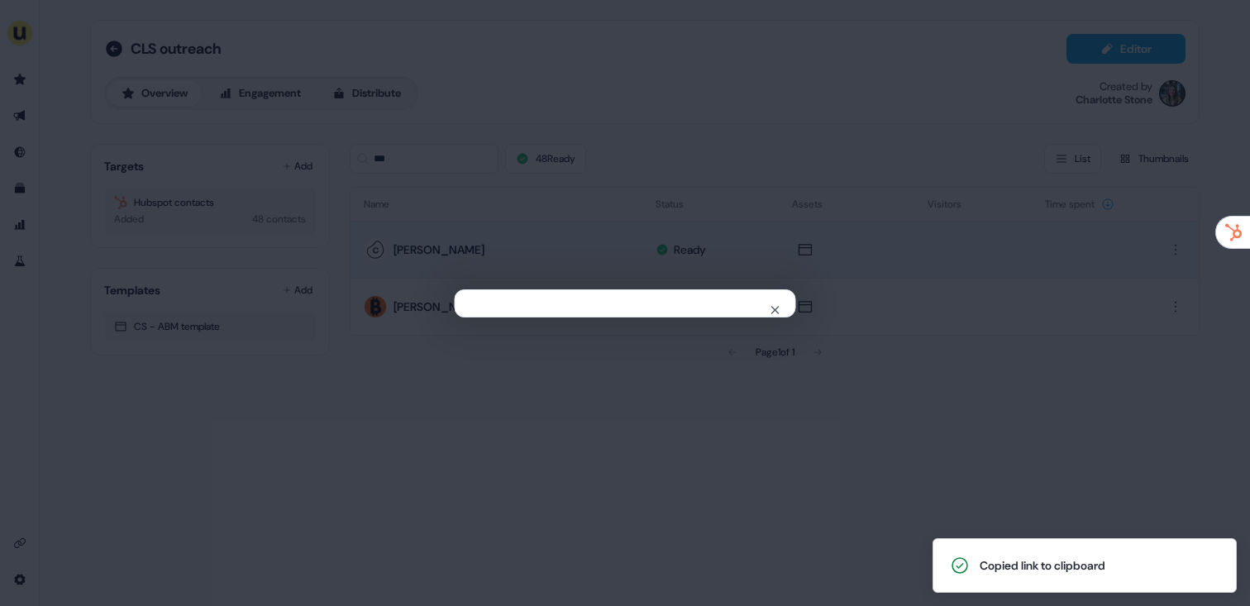
click at [412, 198] on div "Close" at bounding box center [625, 303] width 1250 height 606
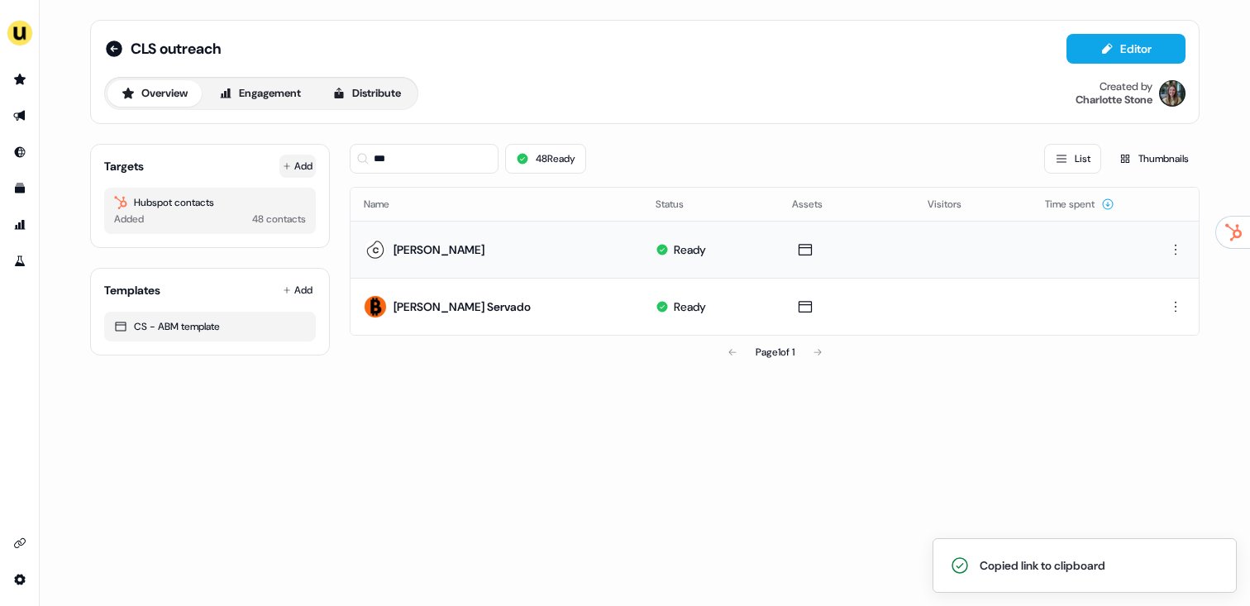
click at [298, 176] on button "Add" at bounding box center [297, 166] width 36 height 23
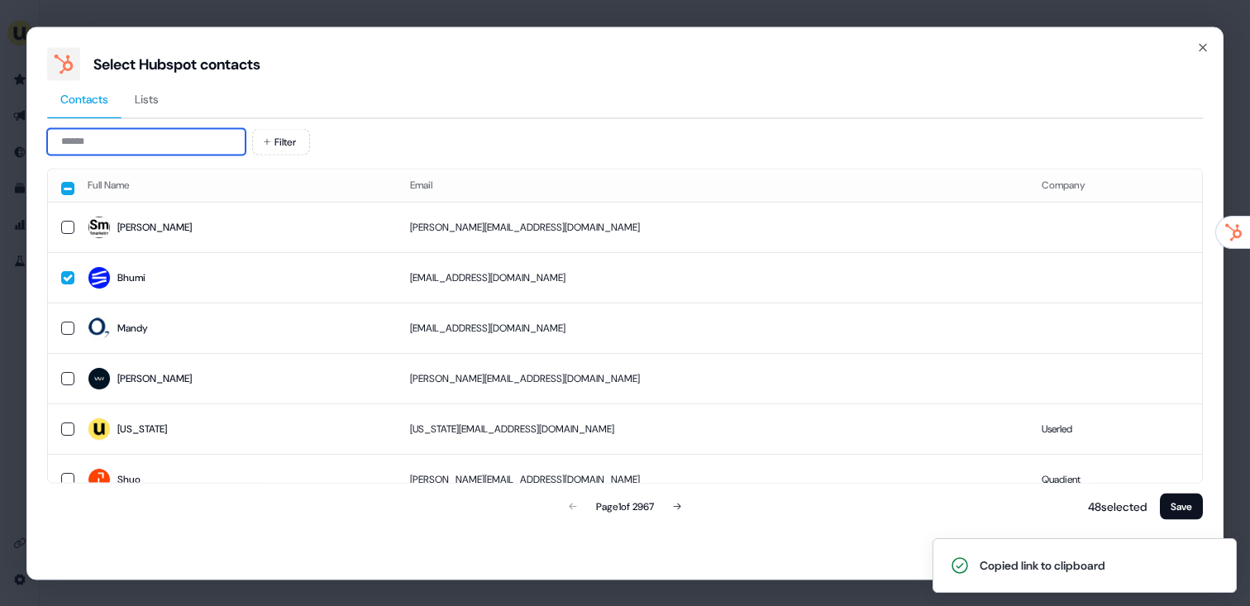
click at [176, 145] on input at bounding box center [146, 141] width 198 height 26
paste input "**********"
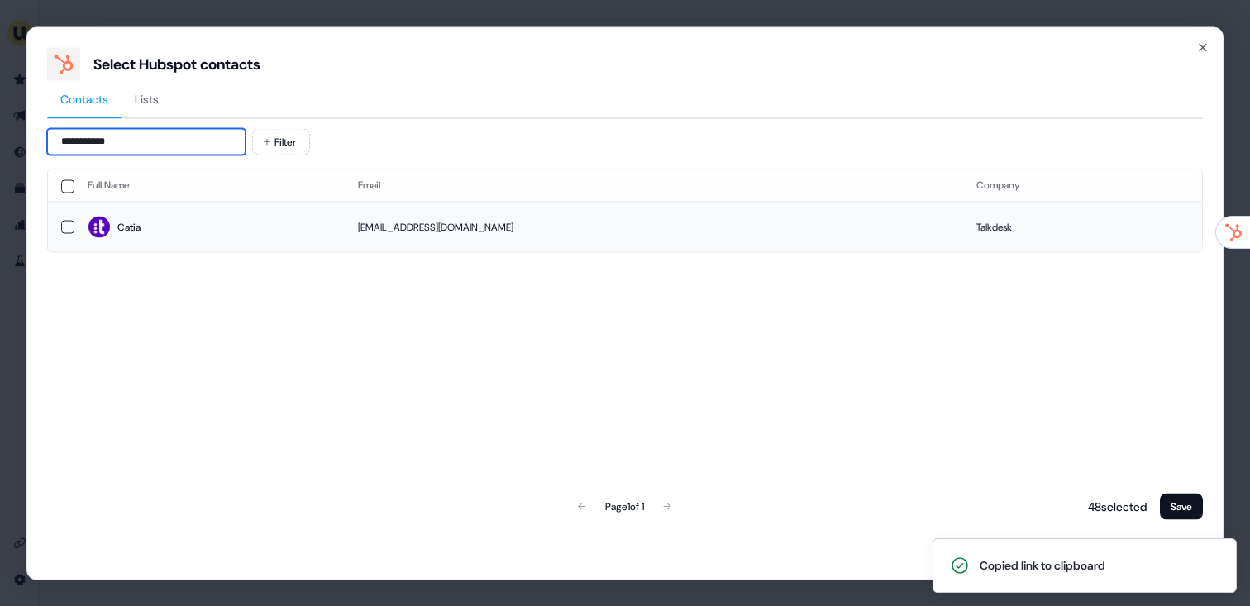
type input "**********"
click at [186, 214] on td "Catia" at bounding box center [209, 227] width 270 height 50
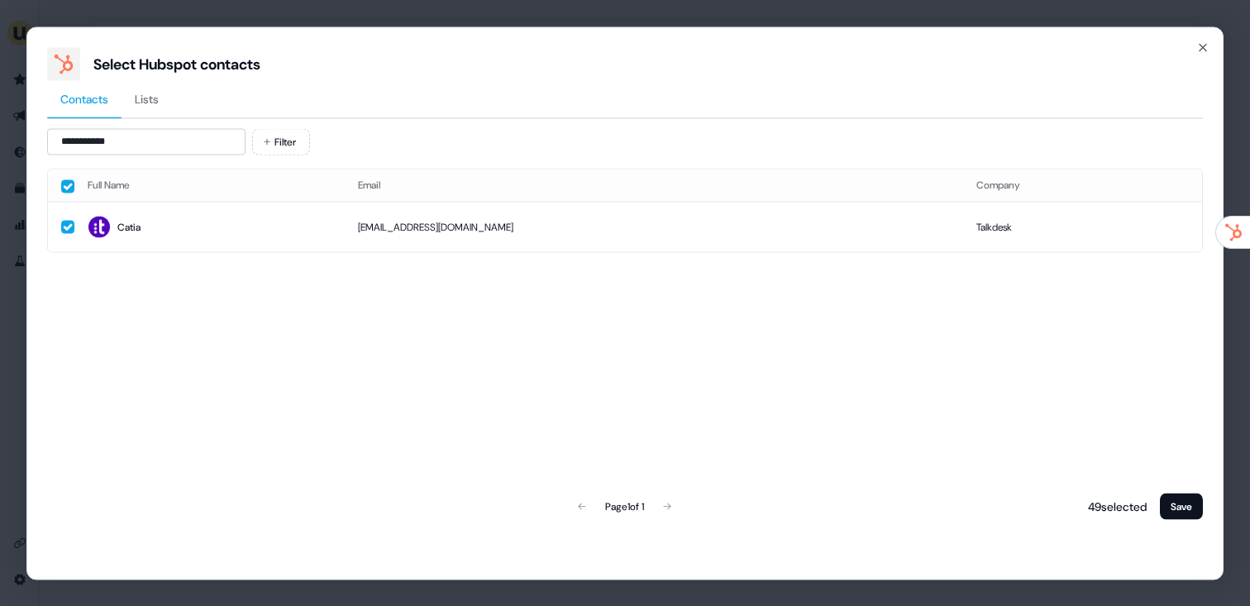
click at [1170, 531] on div "**********" at bounding box center [624, 302] width 1197 height 553
click at [1183, 503] on button "Save" at bounding box center [1181, 506] width 43 height 26
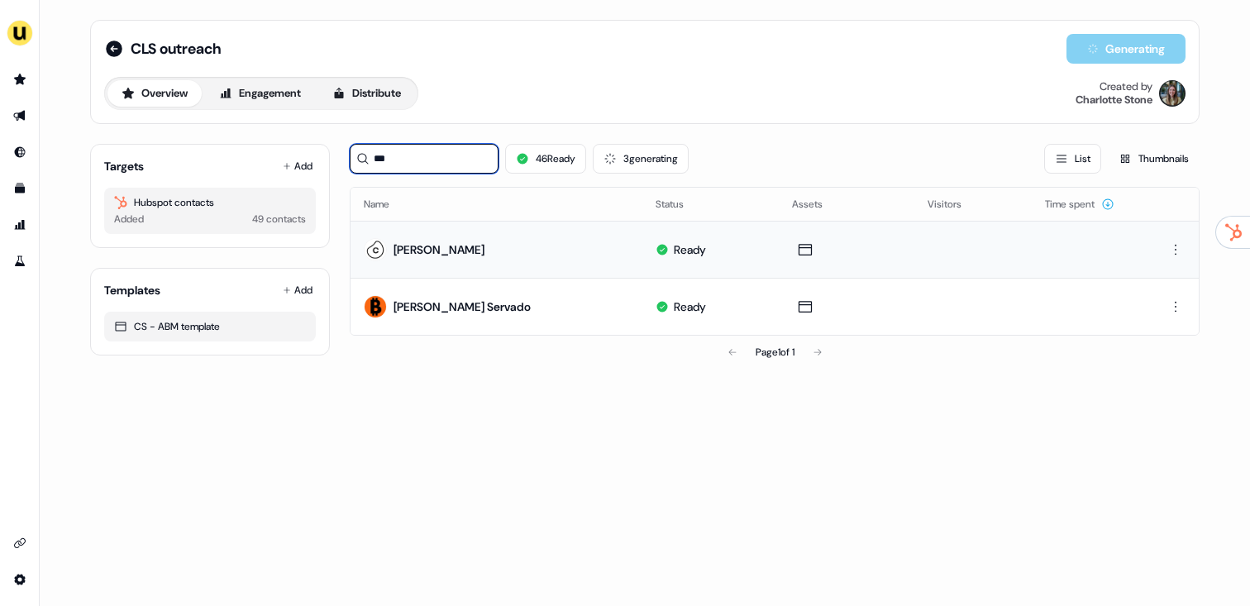
drag, startPoint x: 415, startPoint y: 160, endPoint x: 367, endPoint y: 158, distance: 48.0
click at [367, 158] on div "***" at bounding box center [424, 159] width 149 height 30
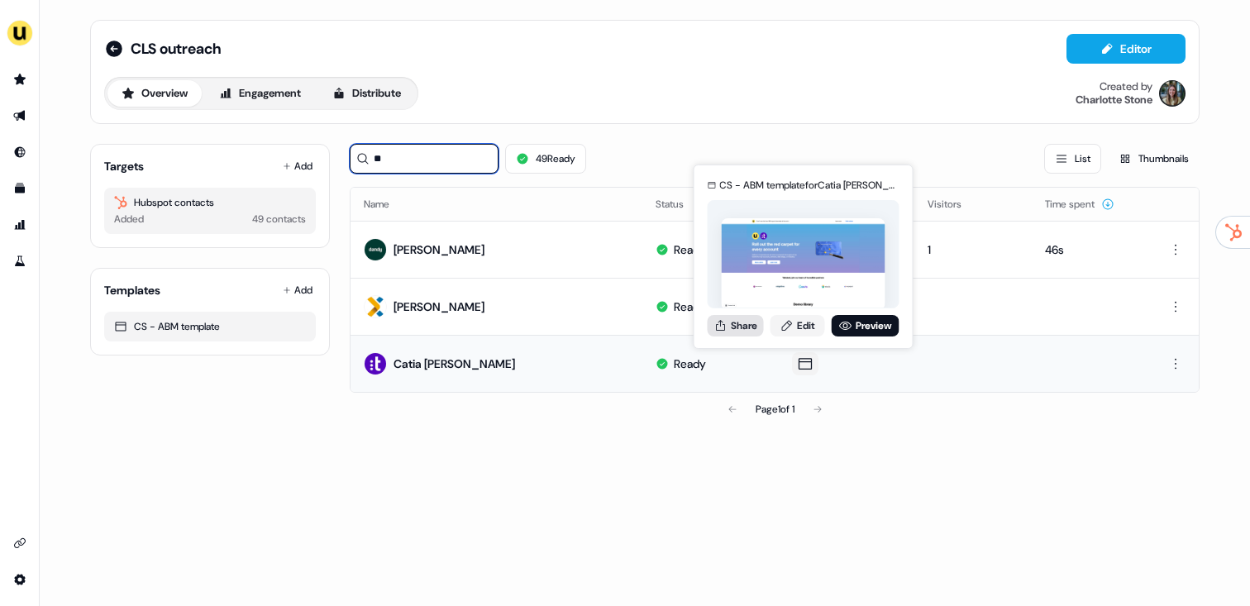
type input "**"
click at [755, 321] on button "Share" at bounding box center [735, 325] width 56 height 21
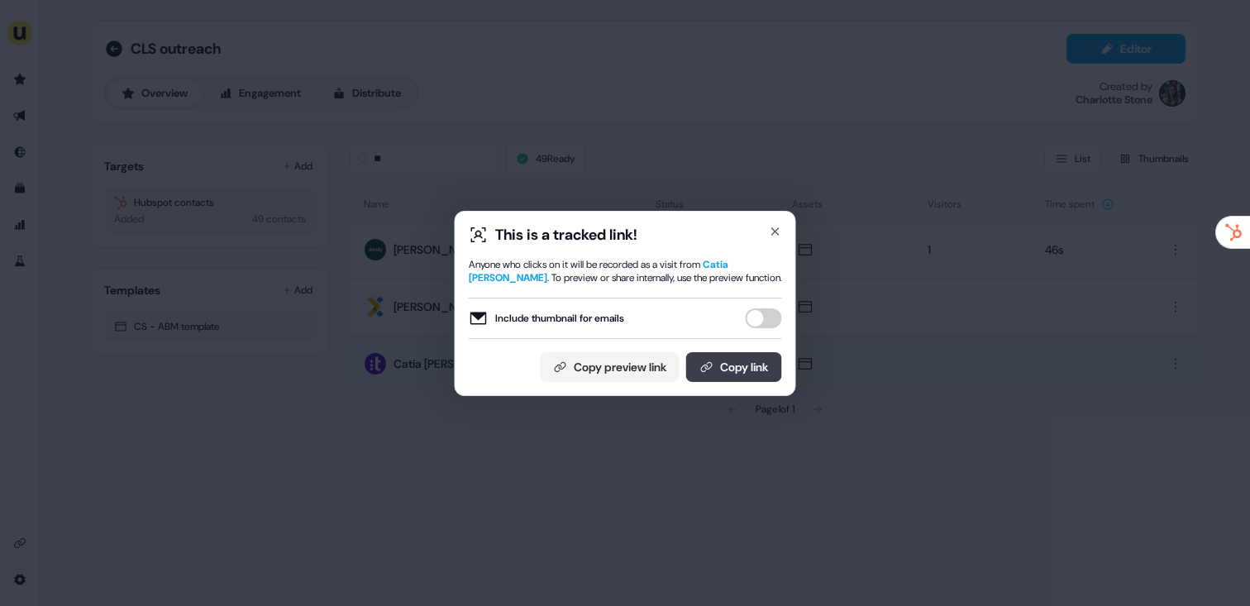
click at [743, 365] on button "Copy link" at bounding box center [734, 367] width 96 height 30
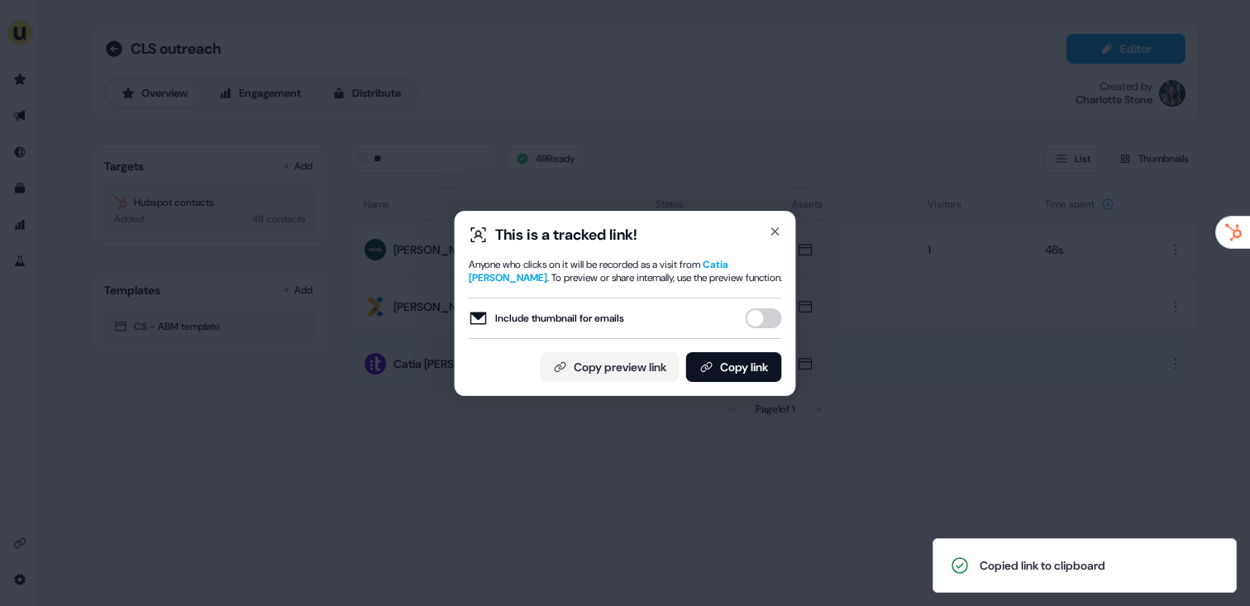
click at [355, 360] on div "This is a tracked link! Anyone who clicks on it will be recorded as a visit fro…" at bounding box center [625, 303] width 1250 height 606
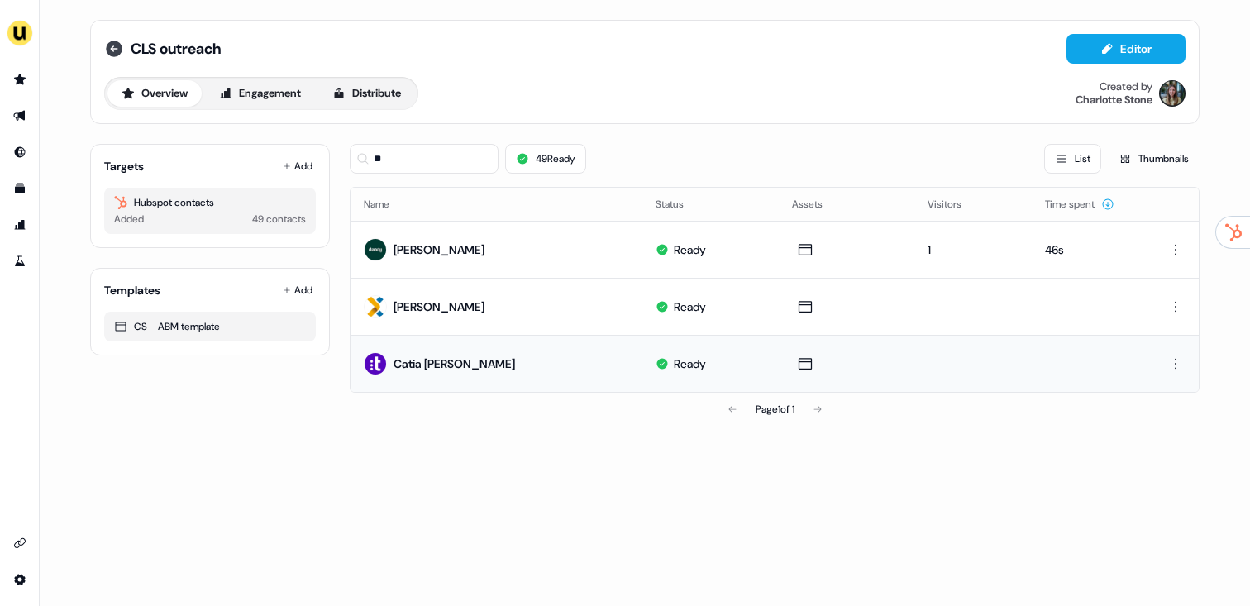
click at [122, 45] on icon at bounding box center [114, 49] width 20 height 20
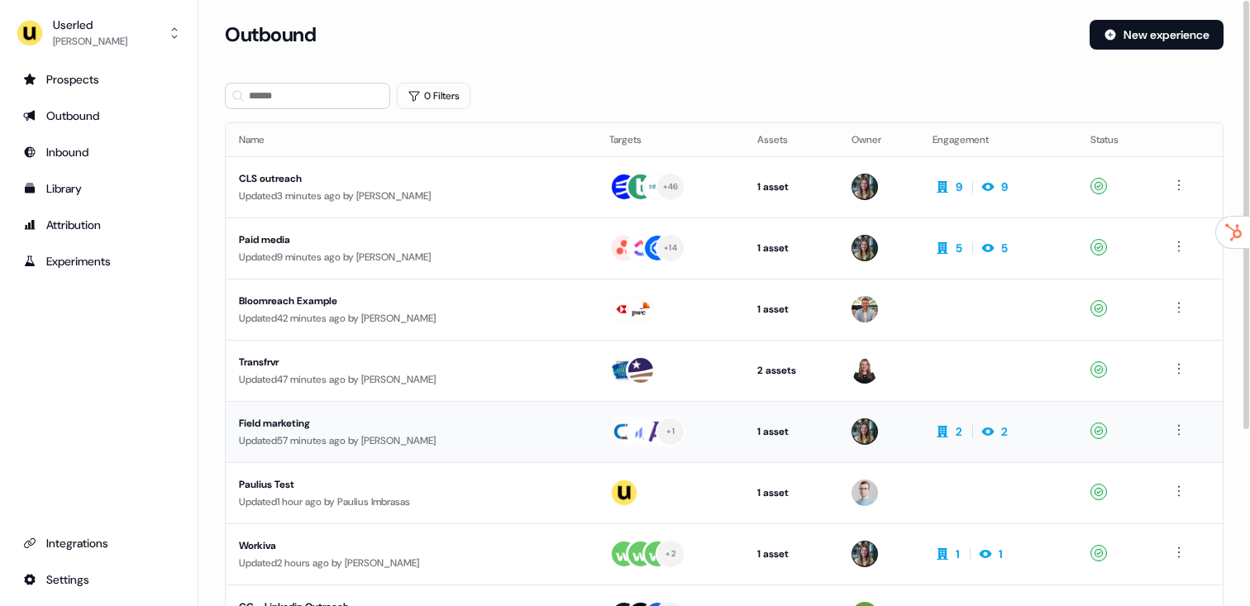
click at [486, 426] on div "Field marketing" at bounding box center [395, 423] width 312 height 17
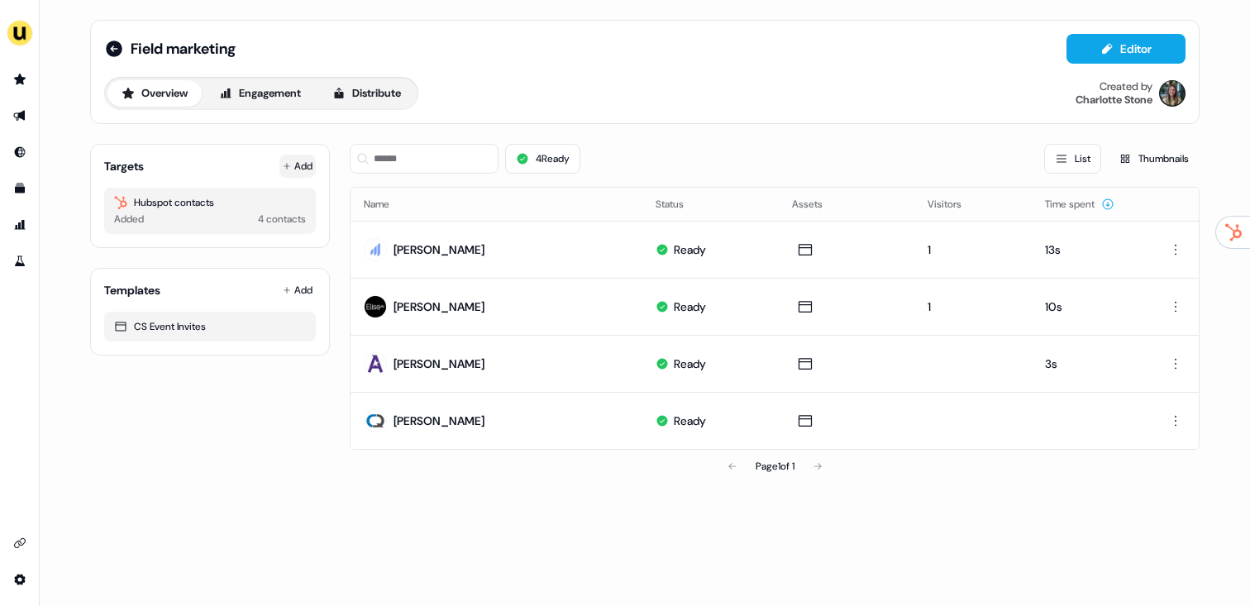
click at [303, 165] on button "Add" at bounding box center [297, 166] width 36 height 23
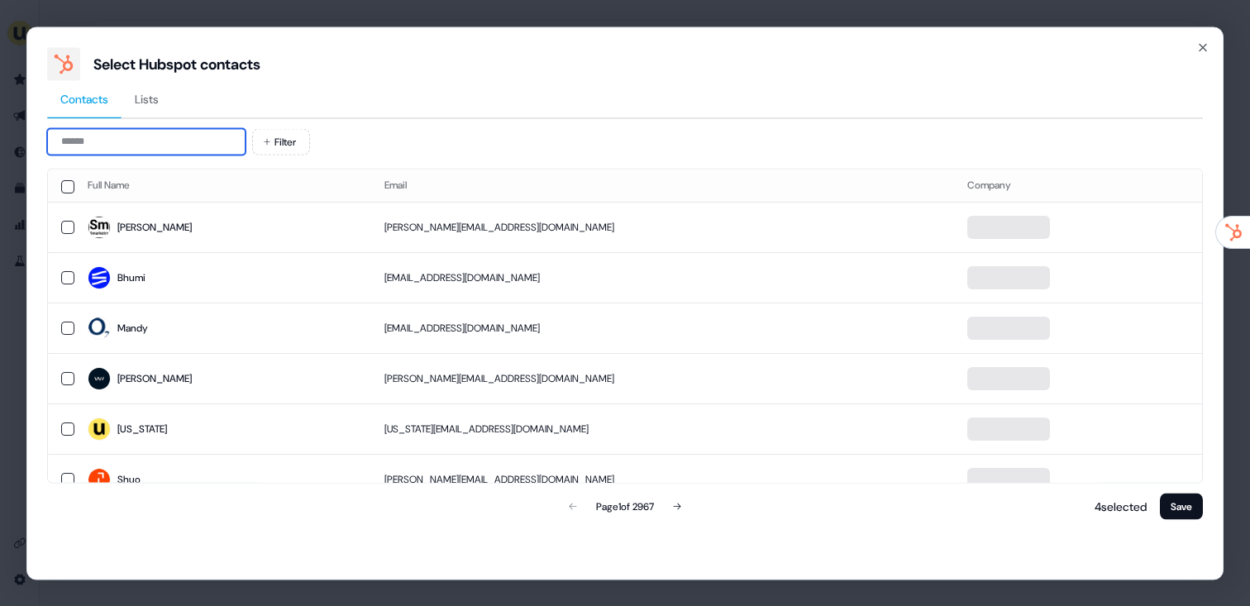
click at [175, 132] on input at bounding box center [146, 141] width 198 height 26
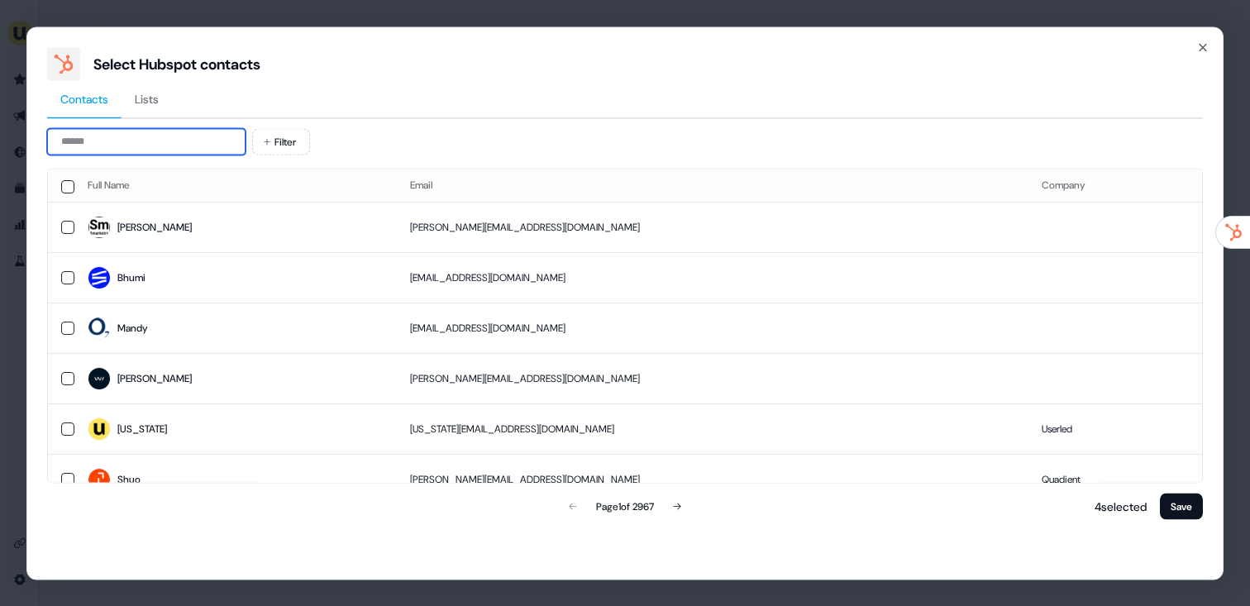
type input "*"
paste input "******"
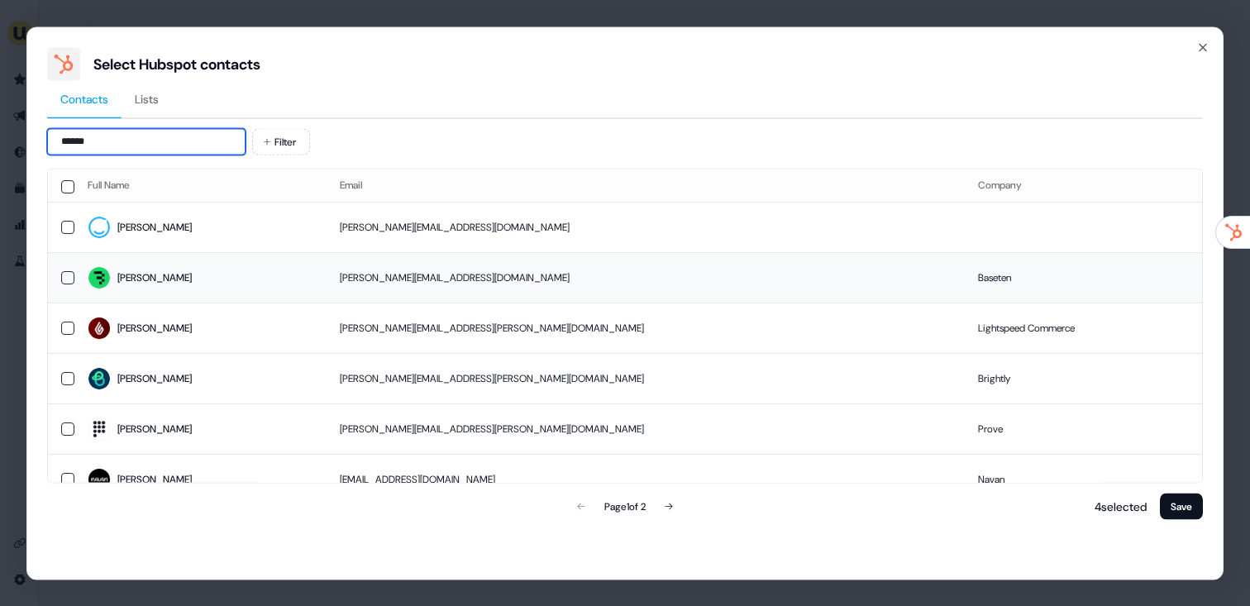
type input "******"
click at [307, 274] on td "Regina" at bounding box center [200, 277] width 252 height 50
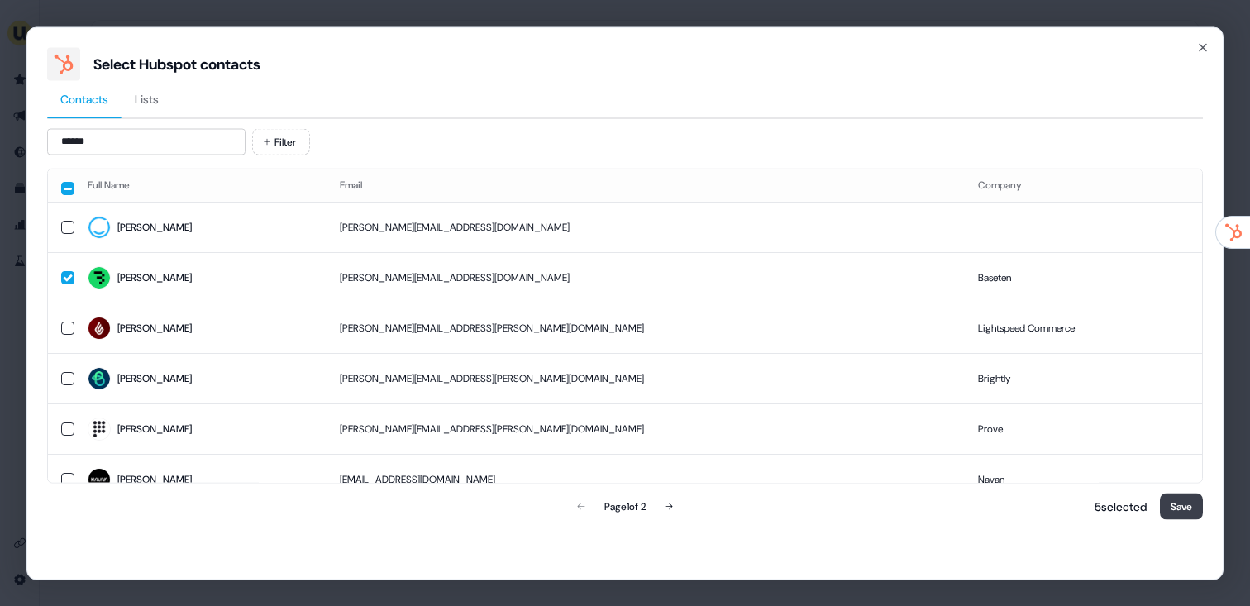
click at [1179, 512] on button "Save" at bounding box center [1181, 506] width 43 height 26
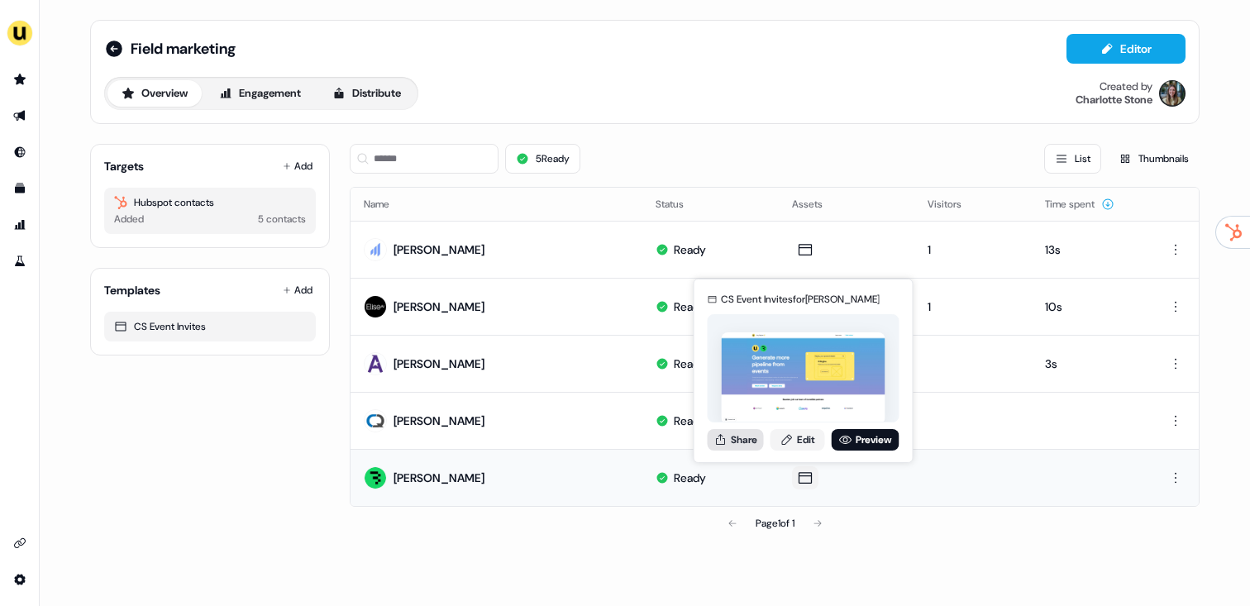
click at [755, 438] on button "Share" at bounding box center [735, 439] width 56 height 21
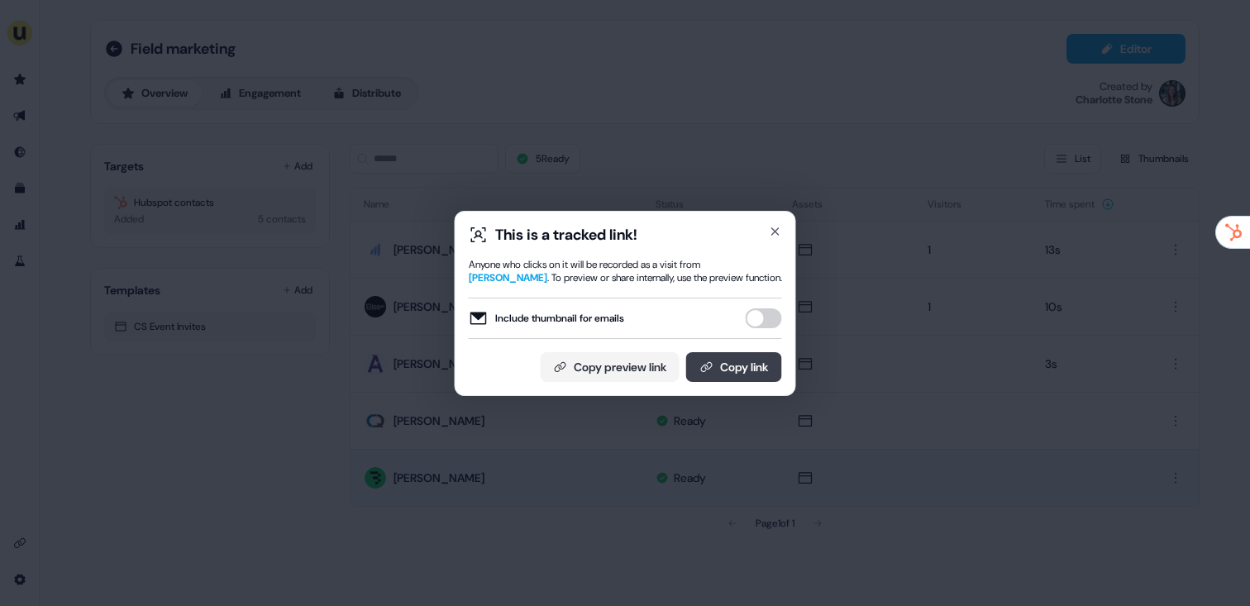
click at [755, 364] on button "Copy link" at bounding box center [734, 367] width 96 height 30
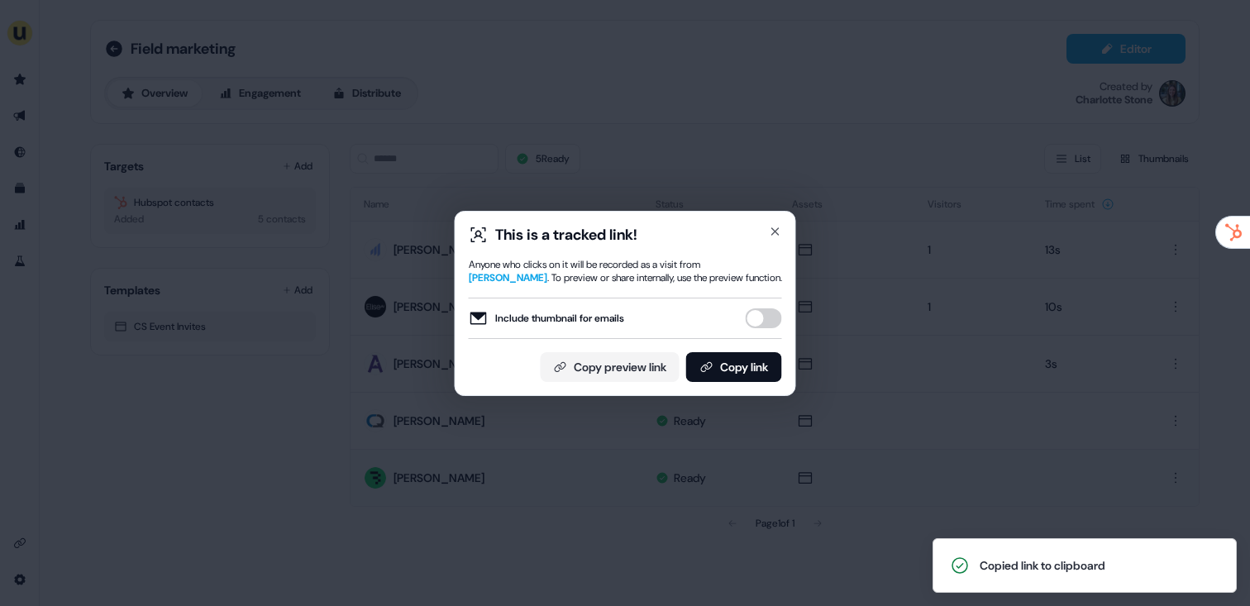
click at [354, 317] on div "This is a tracked link! Anyone who clicks on it will be recorded as a visit fro…" at bounding box center [625, 303] width 1250 height 606
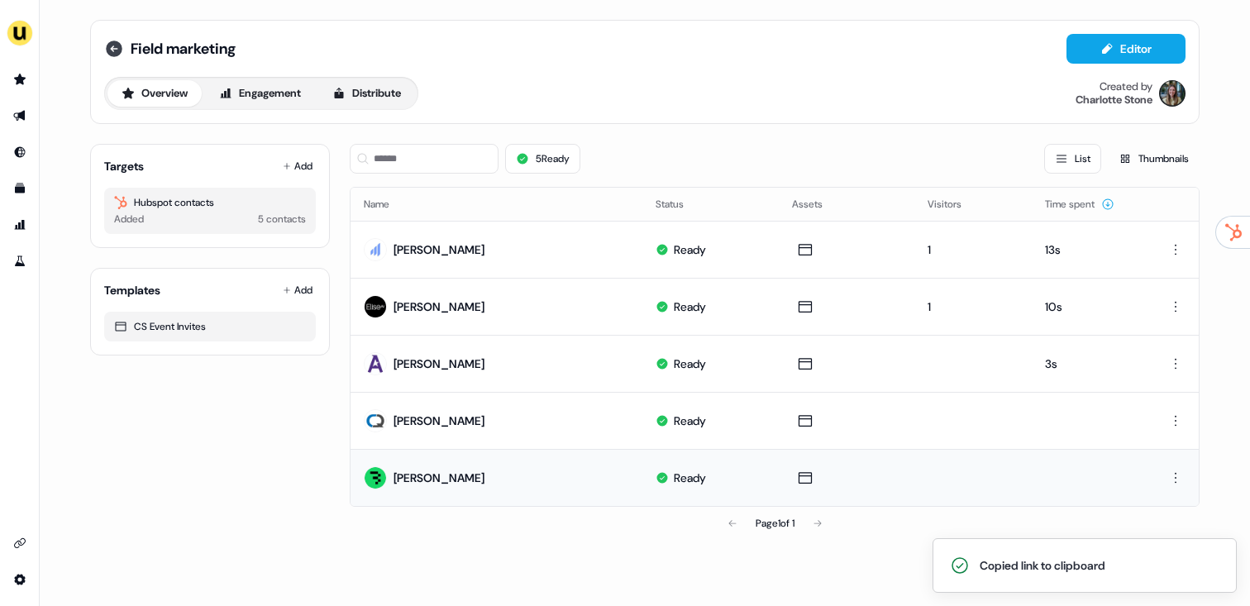
click at [120, 51] on icon at bounding box center [114, 48] width 17 height 17
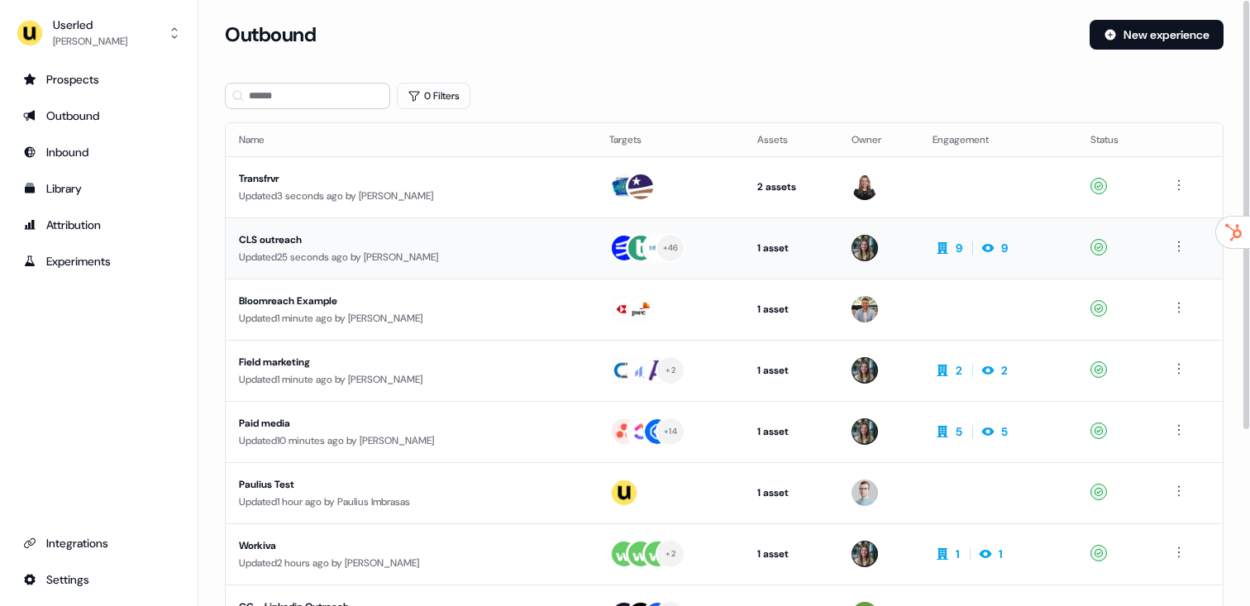
click at [344, 245] on div "CLS outreach" at bounding box center [395, 239] width 312 height 17
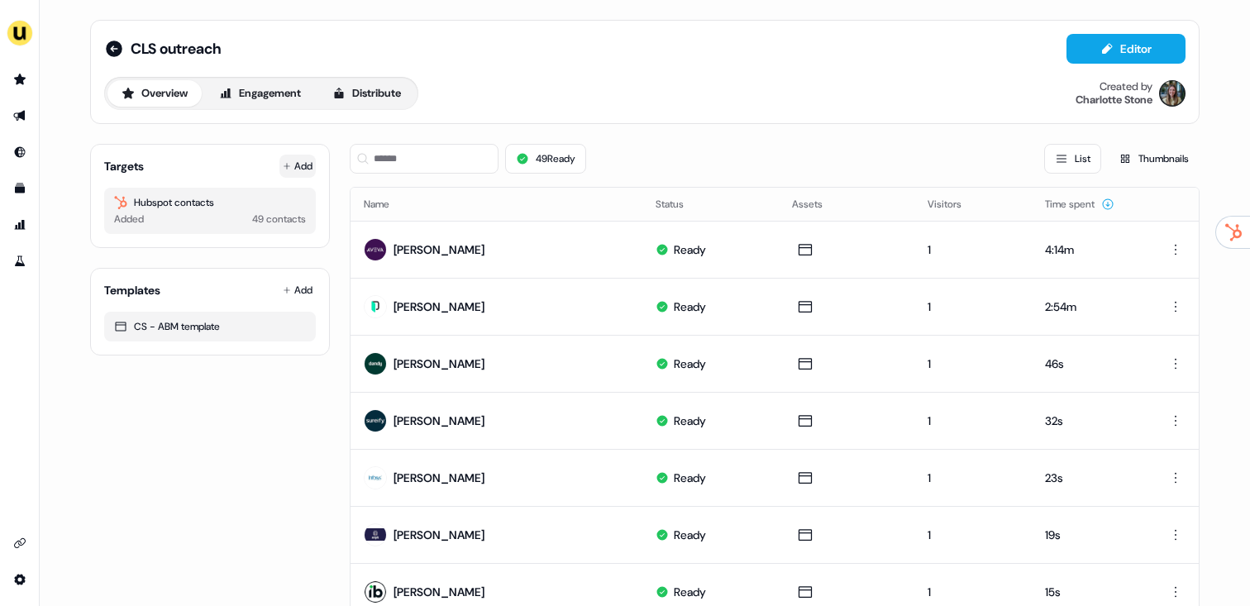
click at [279, 164] on button "Add" at bounding box center [297, 166] width 36 height 23
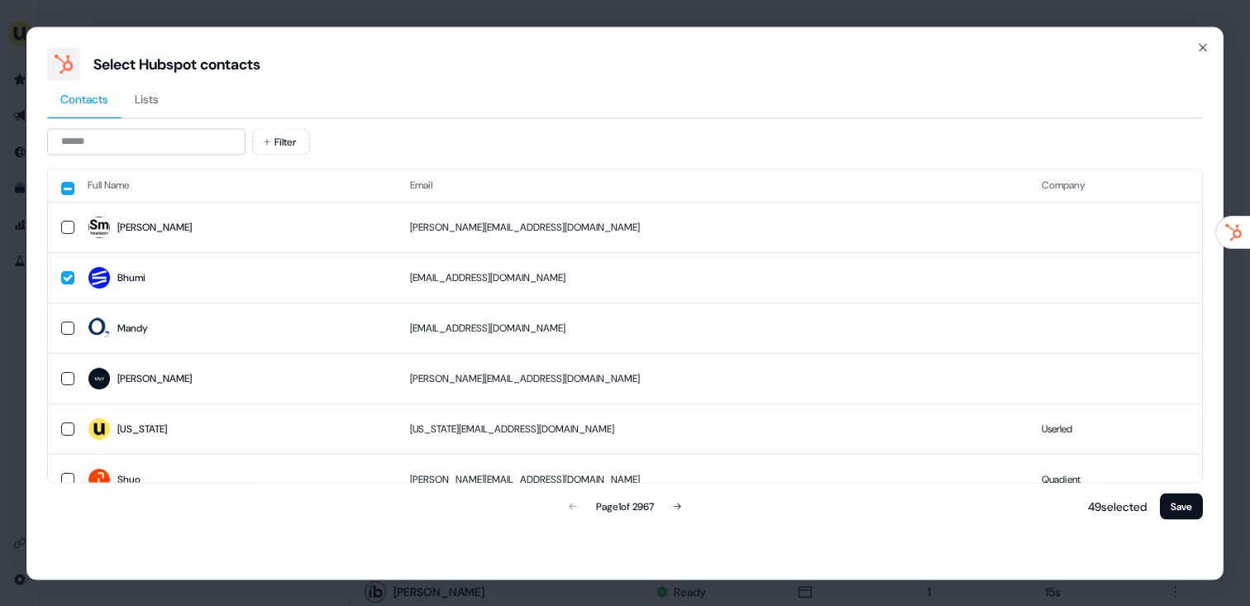
click at [154, 125] on div "Contacts Lists Filter Full Name Email Company Barry barry@smarketrs.com Bhumi b…" at bounding box center [624, 301] width 1155 height 442
click at [155, 136] on input at bounding box center [146, 141] width 198 height 26
paste input "**********"
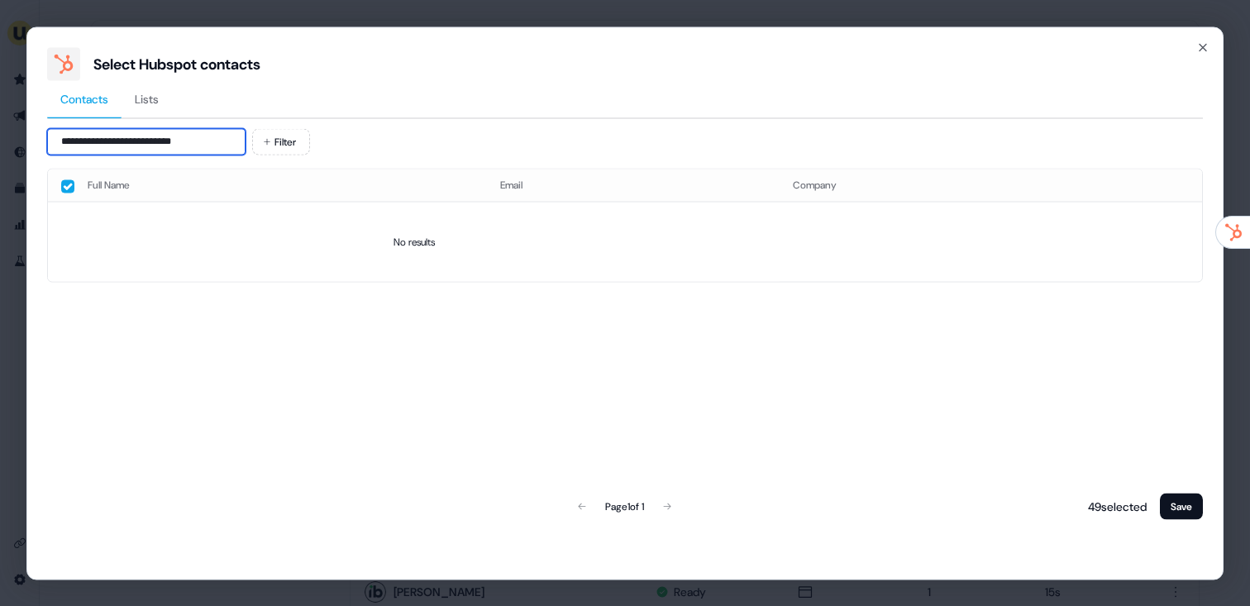
drag, startPoint x: 148, startPoint y: 142, endPoint x: 103, endPoint y: 140, distance: 44.7
click at [103, 140] on input "**********" at bounding box center [146, 141] width 198 height 26
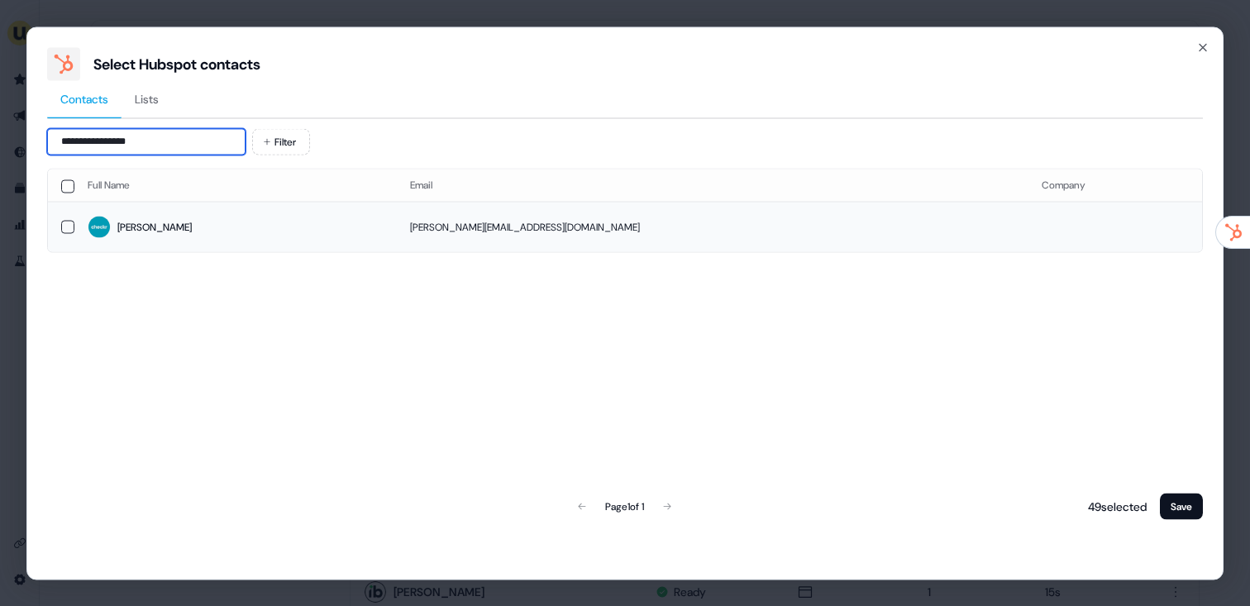
type input "**********"
click at [160, 230] on span "Alaina" at bounding box center [236, 227] width 296 height 23
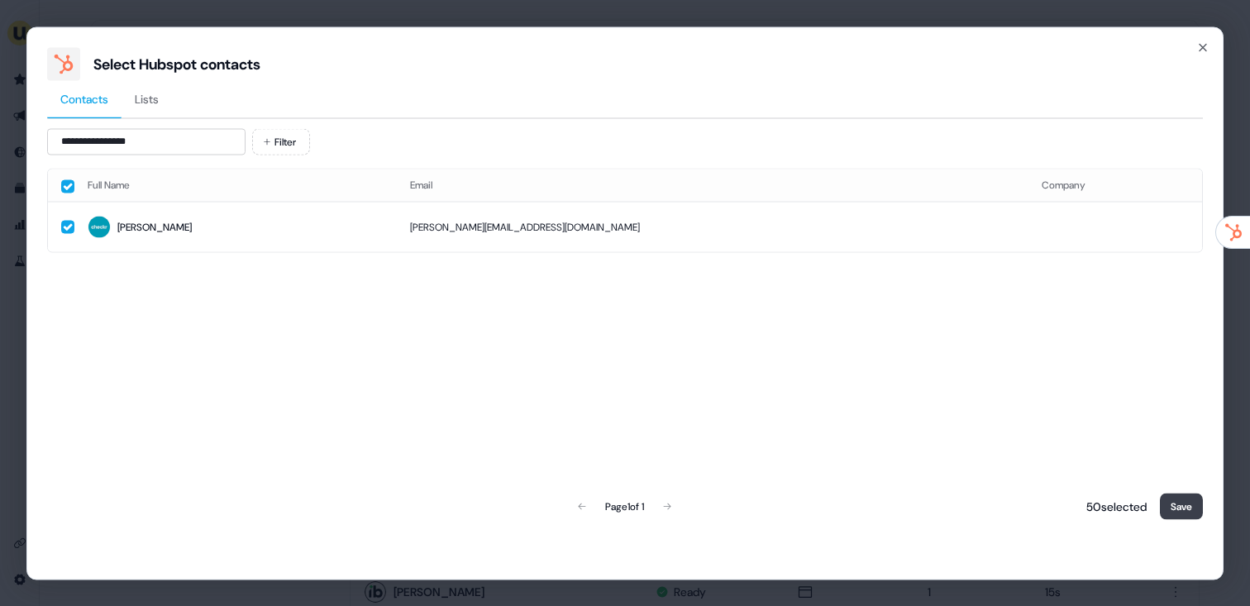
click at [1179, 512] on button "Save" at bounding box center [1181, 506] width 43 height 26
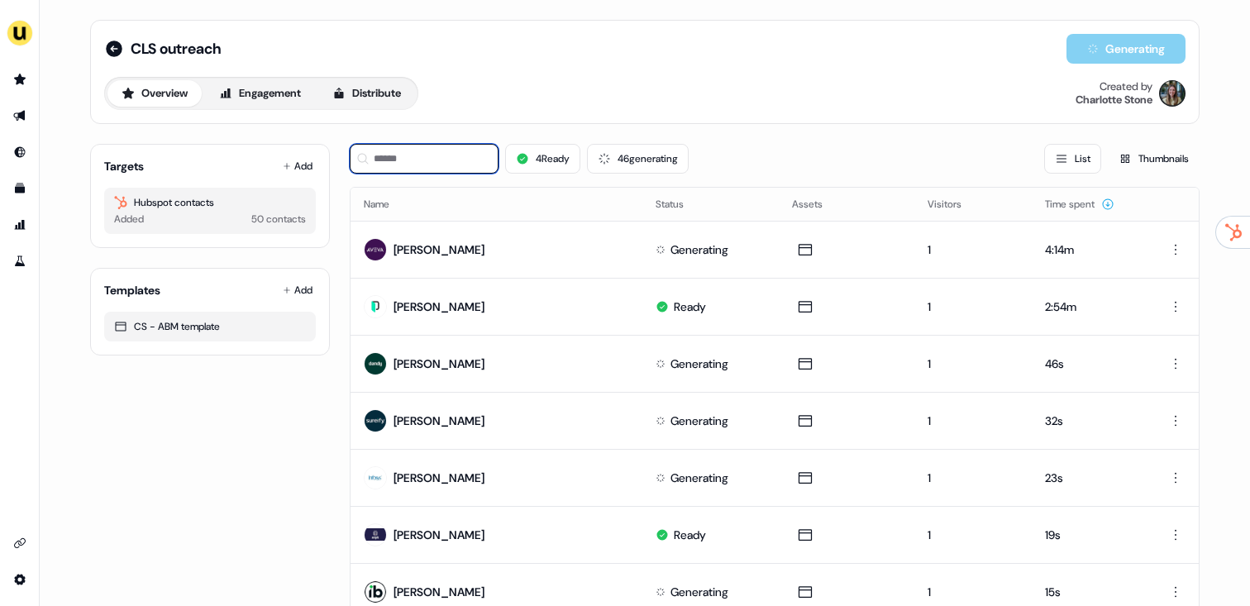
click at [431, 163] on input at bounding box center [424, 159] width 149 height 30
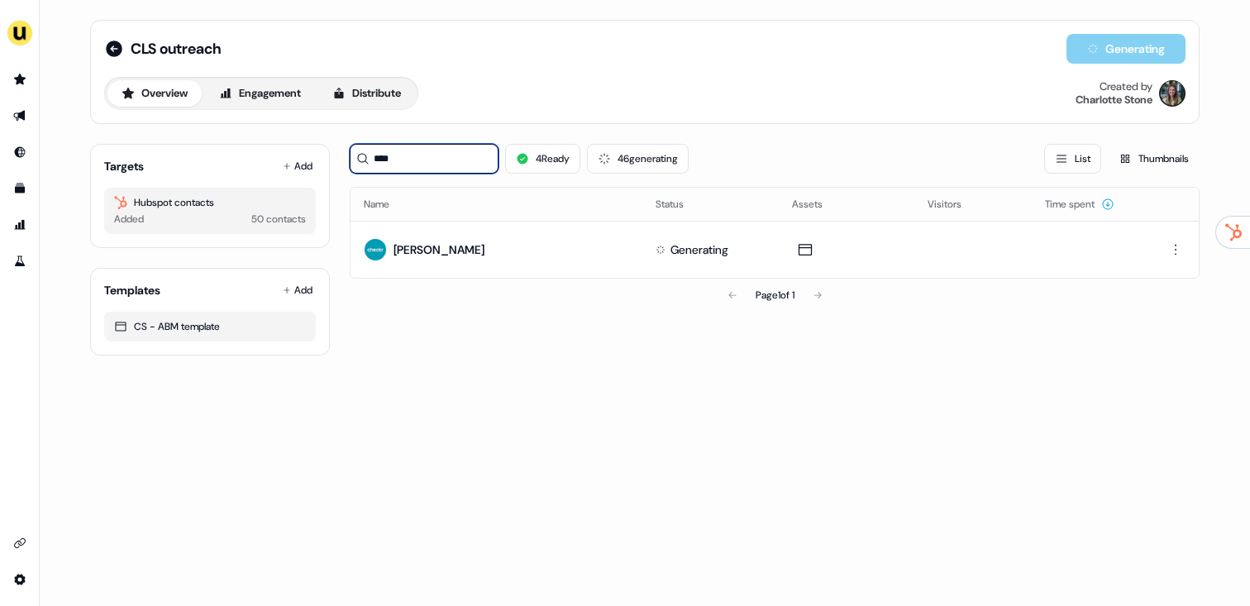
type input "****"
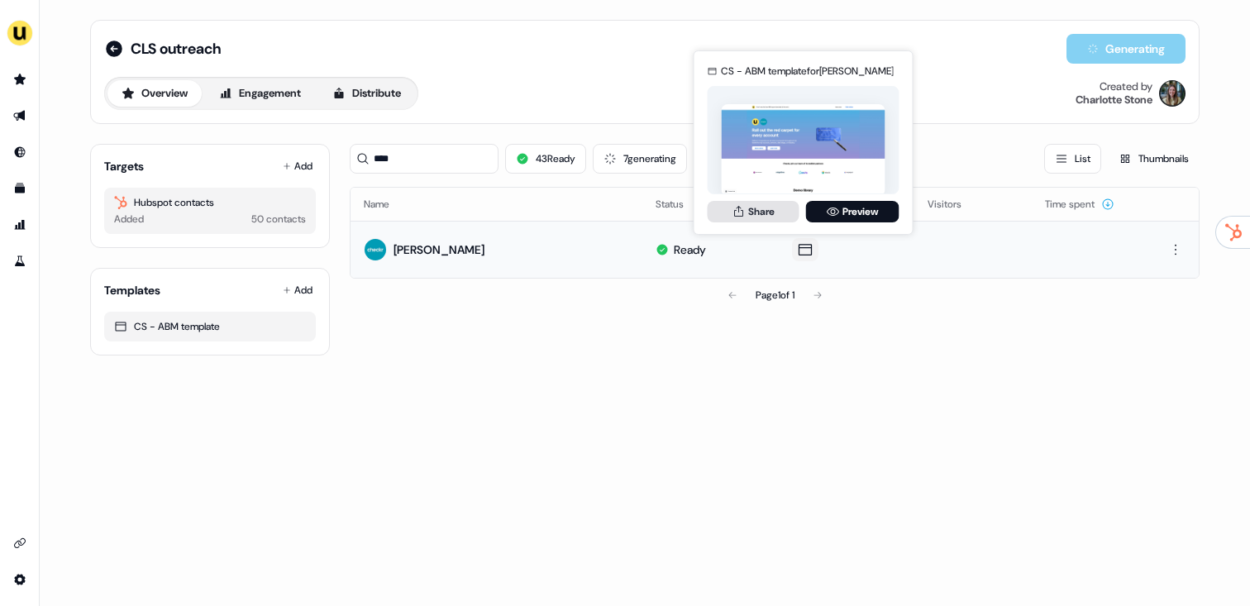
click at [749, 216] on button "Share" at bounding box center [753, 211] width 92 height 21
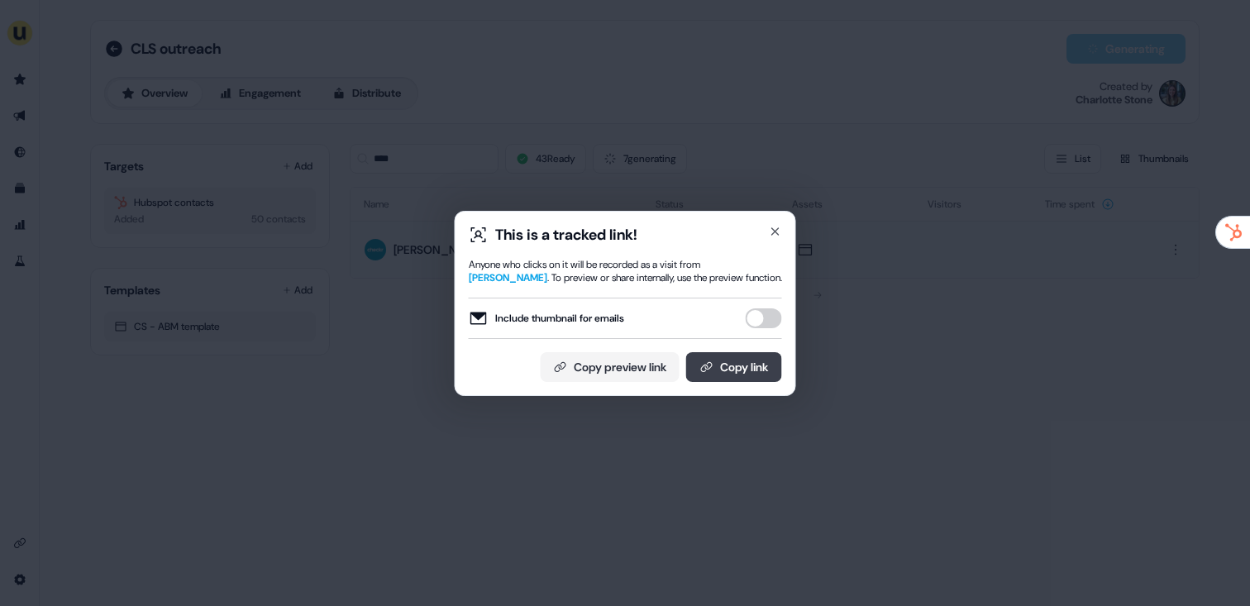
click at [745, 355] on button "Copy link" at bounding box center [734, 367] width 96 height 30
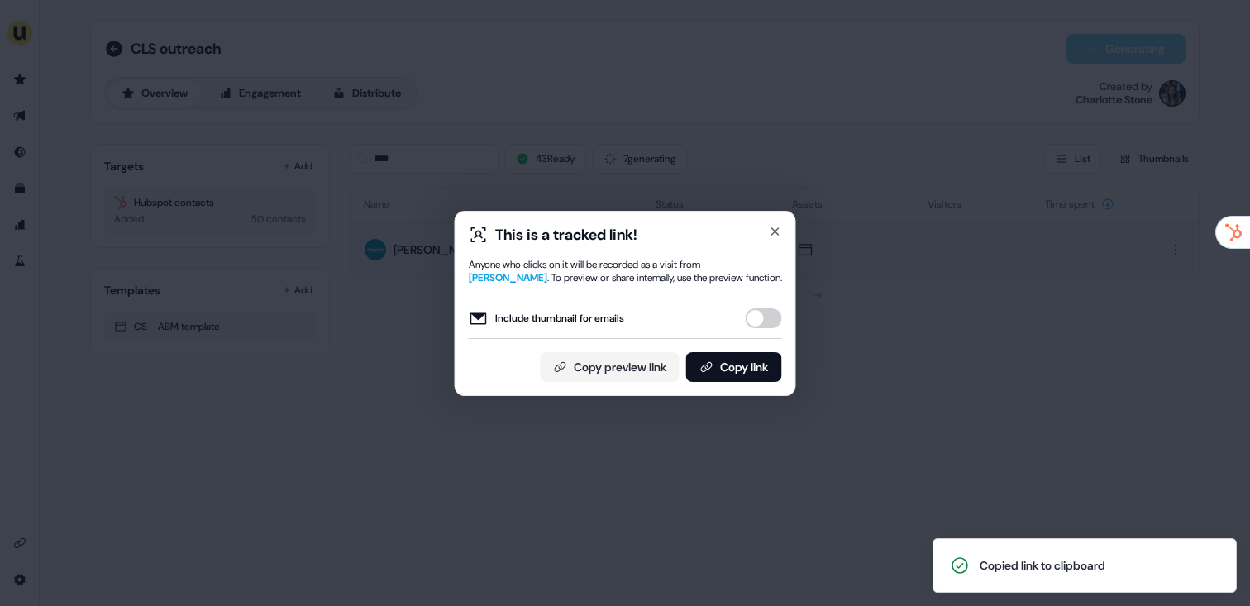
click at [716, 114] on div "This is a tracked link! Anyone who clicks on it will be recorded as a visit fro…" at bounding box center [625, 303] width 1250 height 606
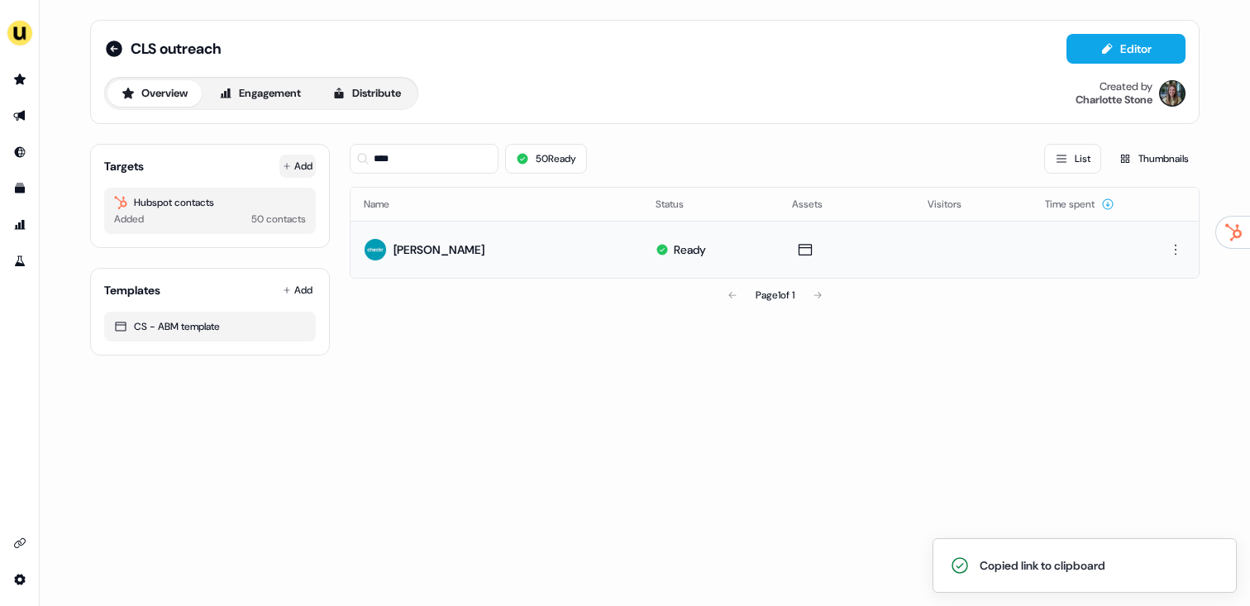
click at [306, 160] on button "Add" at bounding box center [297, 166] width 36 height 23
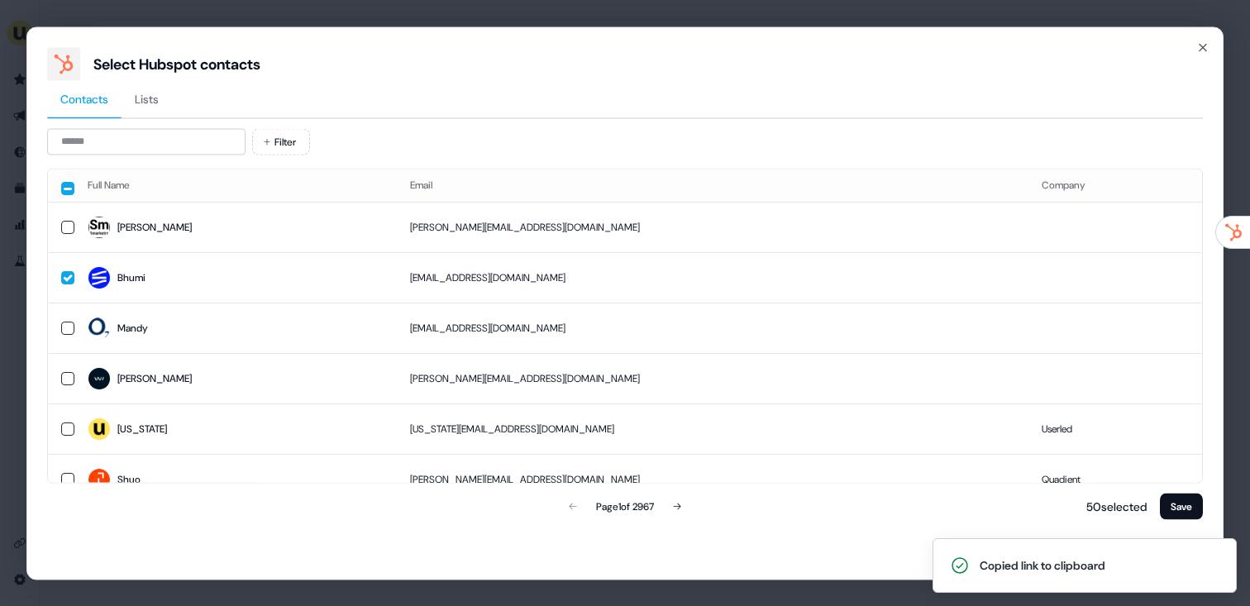
click at [164, 155] on div "Filter Full Name Email Company Barry barry@smarketrs.com Bhumi bsahi@statestree…" at bounding box center [624, 325] width 1155 height 394
click at [166, 140] on input at bounding box center [146, 141] width 198 height 26
paste input "**********"
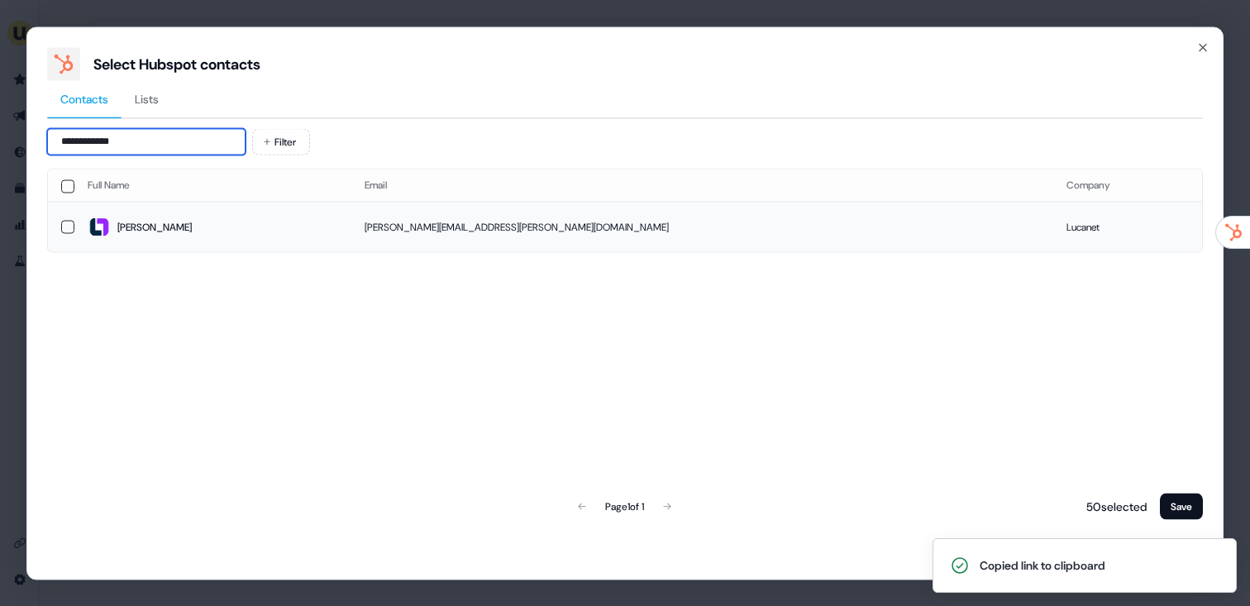
type input "**********"
click at [233, 223] on span "Holly" at bounding box center [213, 227] width 250 height 23
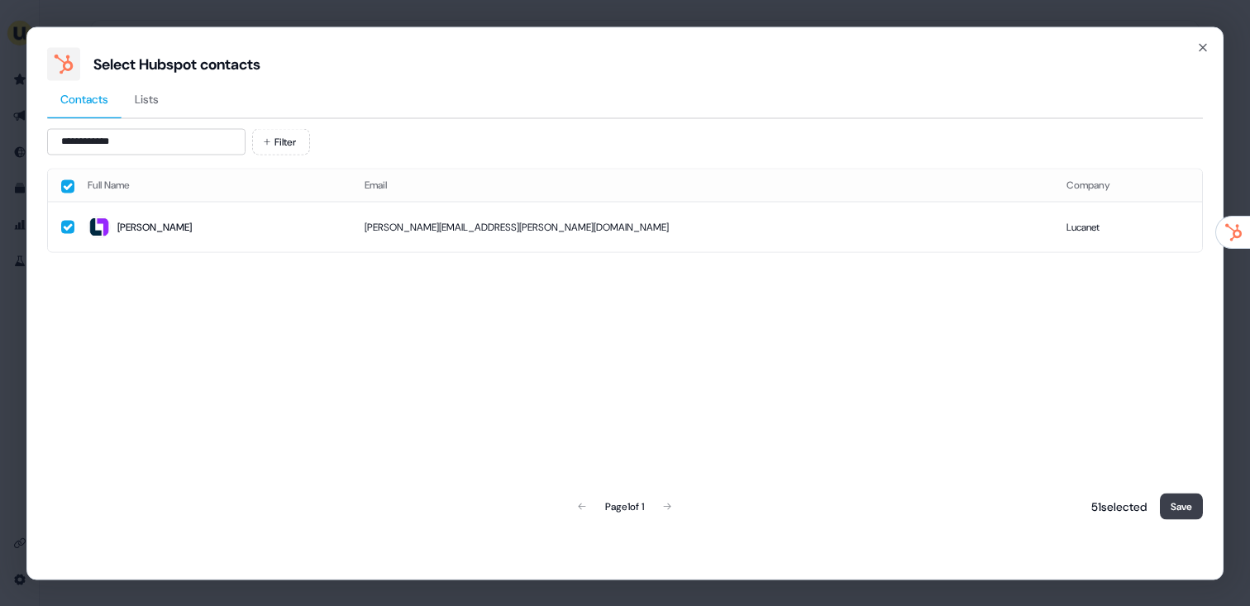
click at [1193, 504] on button "Save" at bounding box center [1181, 506] width 43 height 26
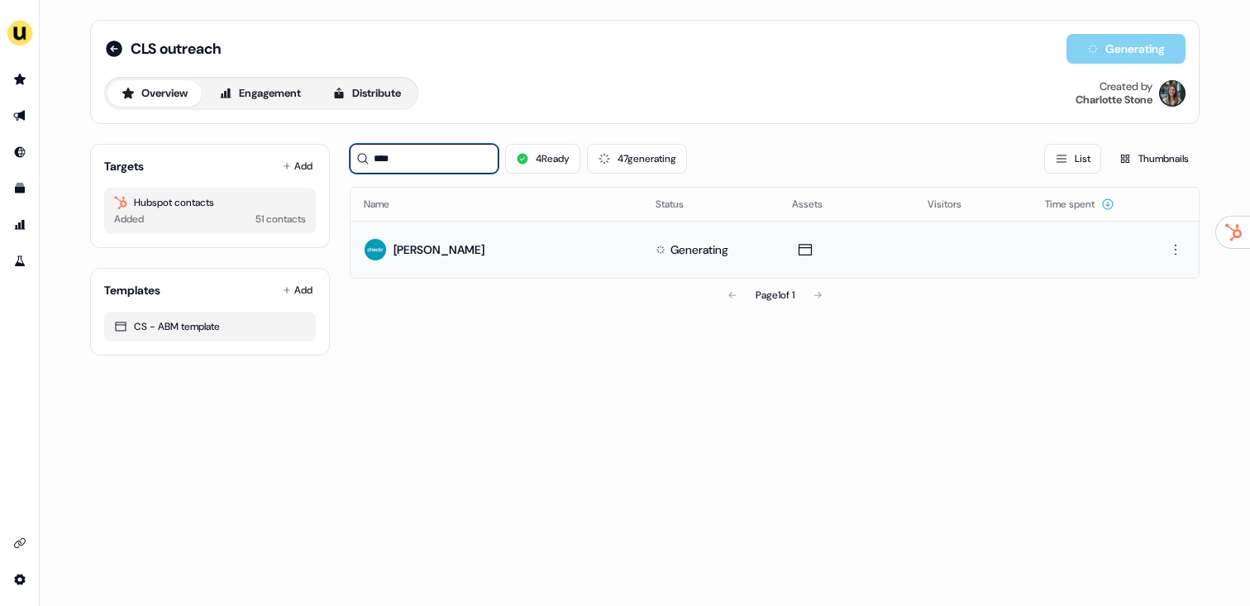
drag, startPoint x: 450, startPoint y: 157, endPoint x: 351, endPoint y: 157, distance: 98.3
click at [351, 157] on input "****" at bounding box center [424, 159] width 149 height 30
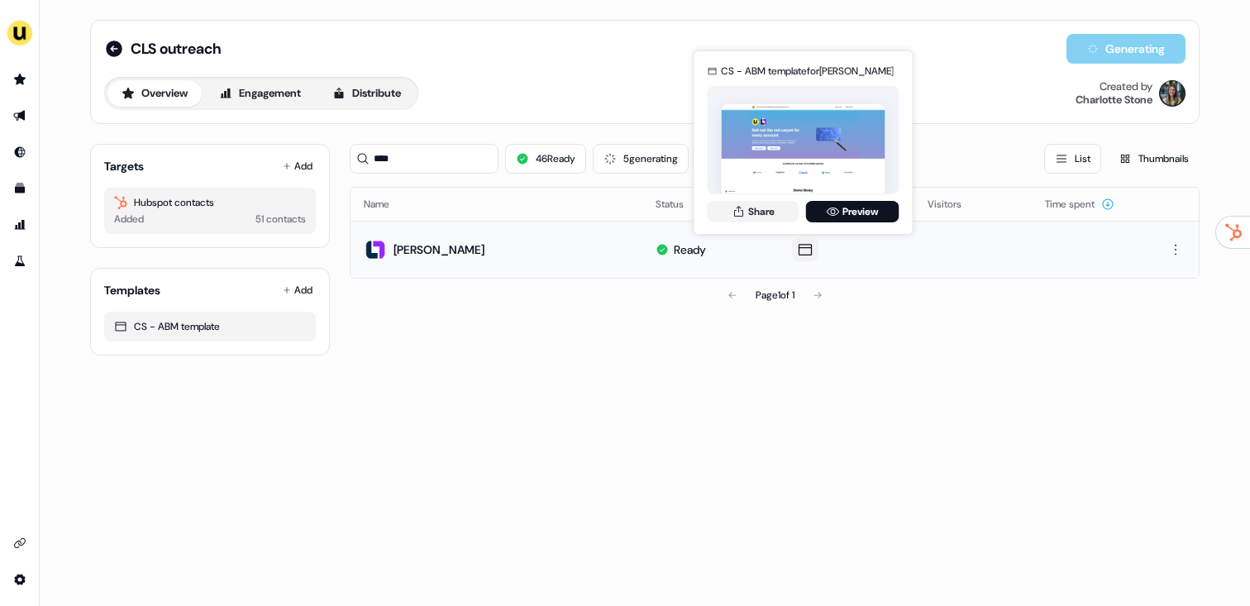
click at [764, 226] on div "CS - ABM template for Holly Davis Share Preview" at bounding box center [803, 142] width 198 height 173
click at [764, 217] on button "Share" at bounding box center [753, 211] width 92 height 21
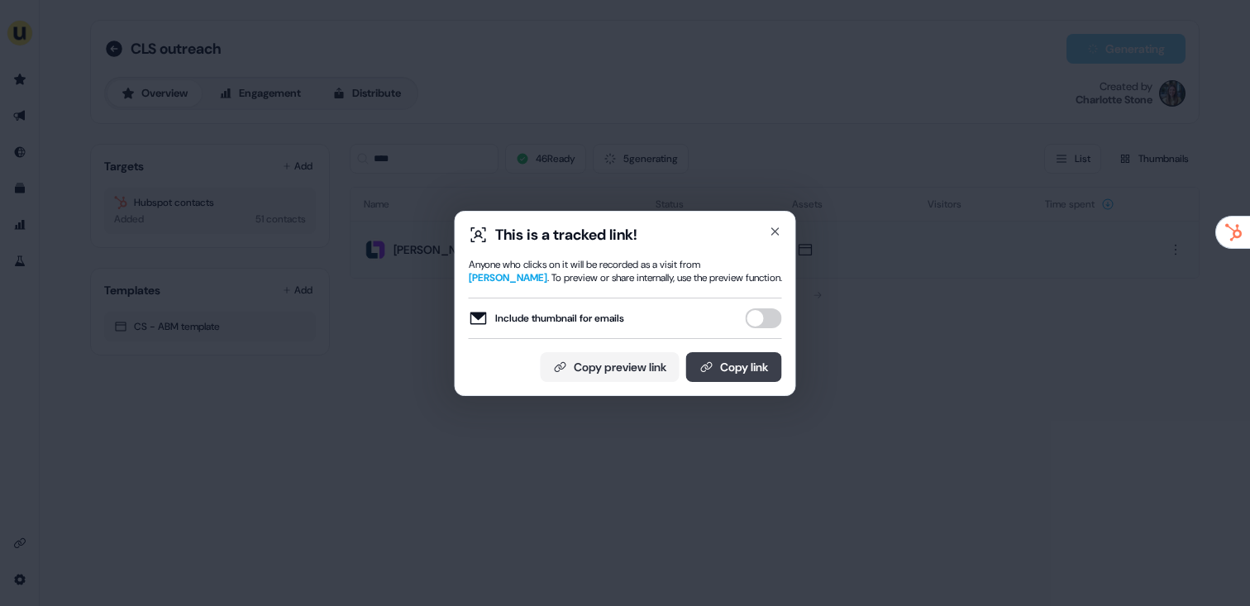
click at [753, 369] on button "Copy link" at bounding box center [734, 367] width 96 height 30
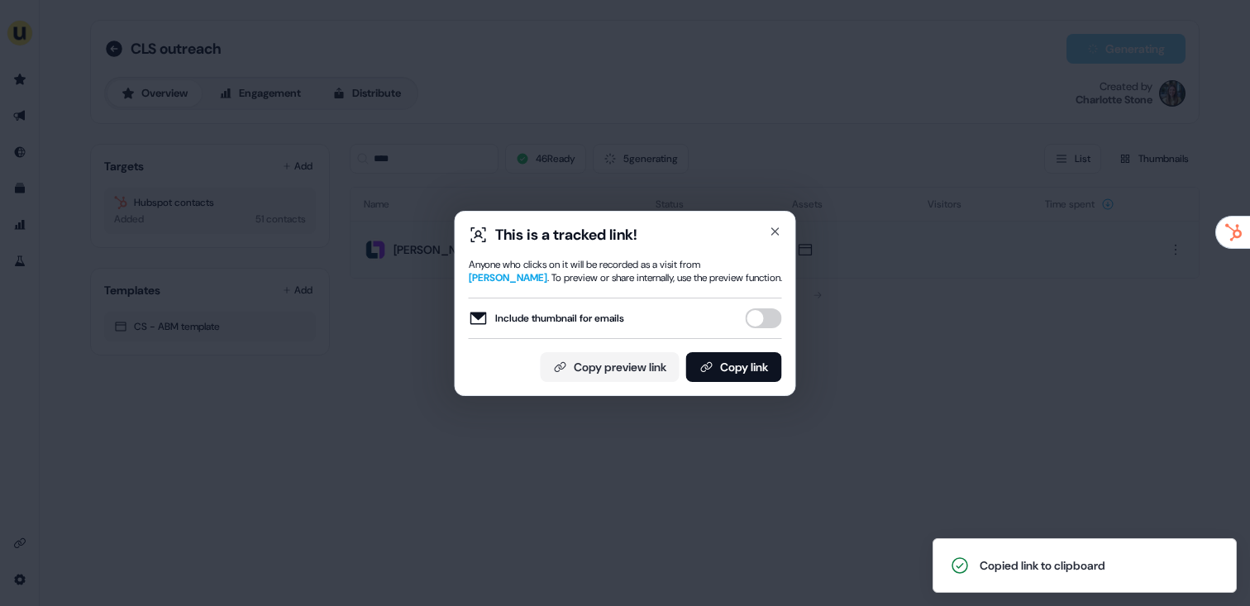
click at [841, 295] on div "This is a tracked link! Anyone who clicks on it will be recorded as a visit fro…" at bounding box center [625, 303] width 1250 height 606
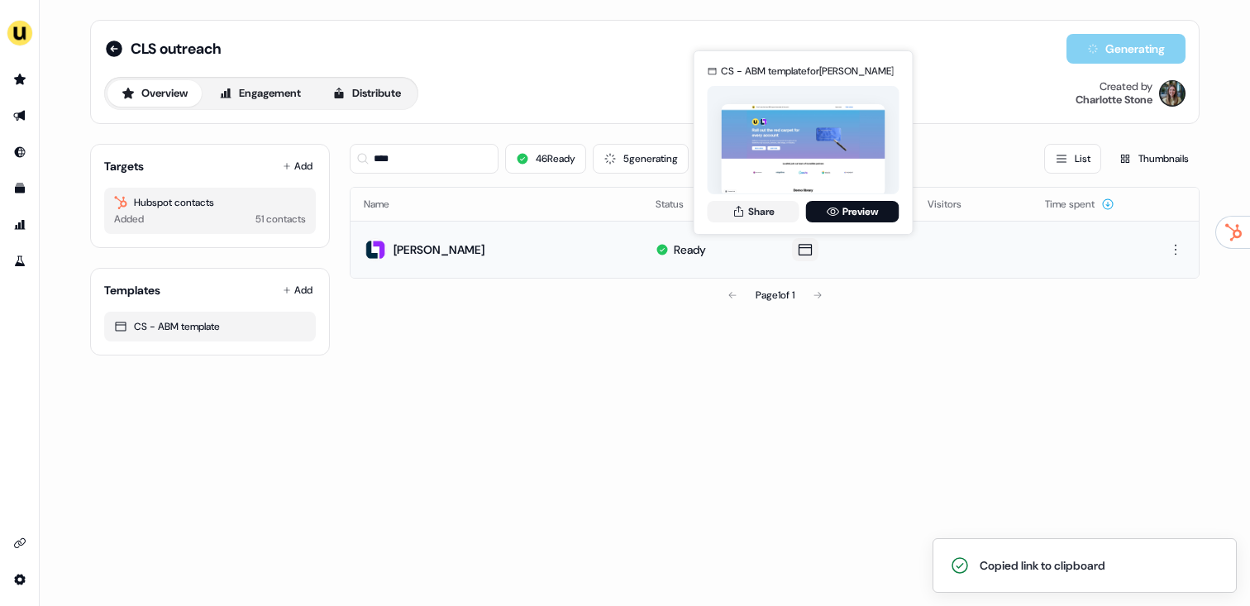
click at [801, 236] on td "CS - ABM template for Holly Davis Share Preview CS - ABM template for Holly Dav…" at bounding box center [847, 249] width 136 height 57
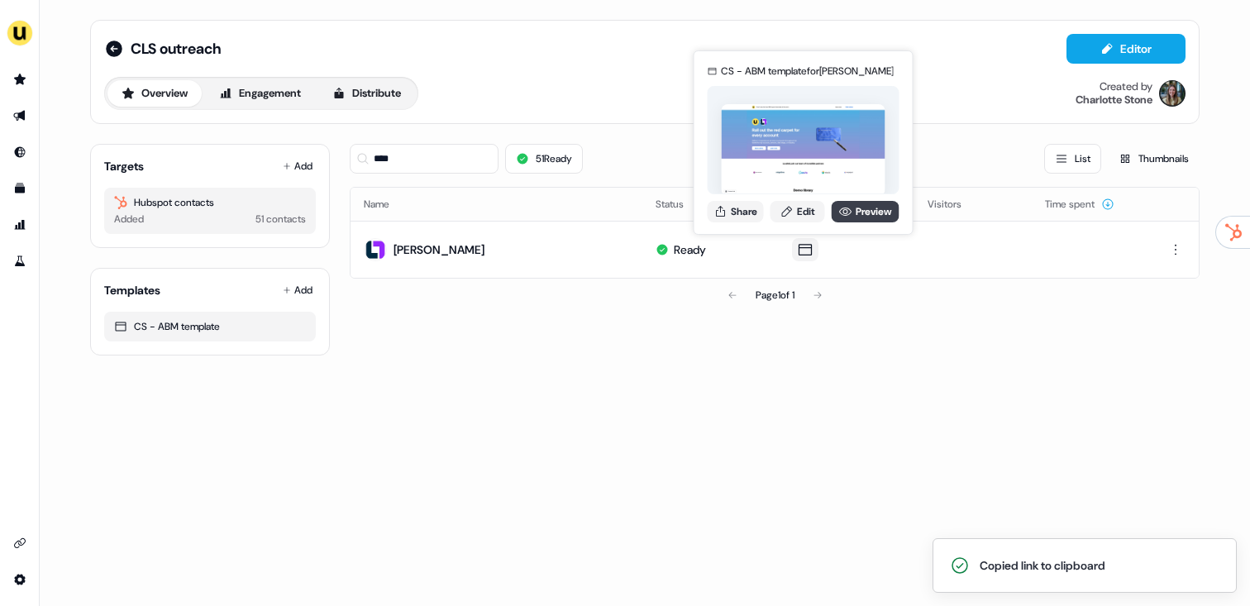
click at [852, 206] on link "Preview" at bounding box center [865, 211] width 68 height 21
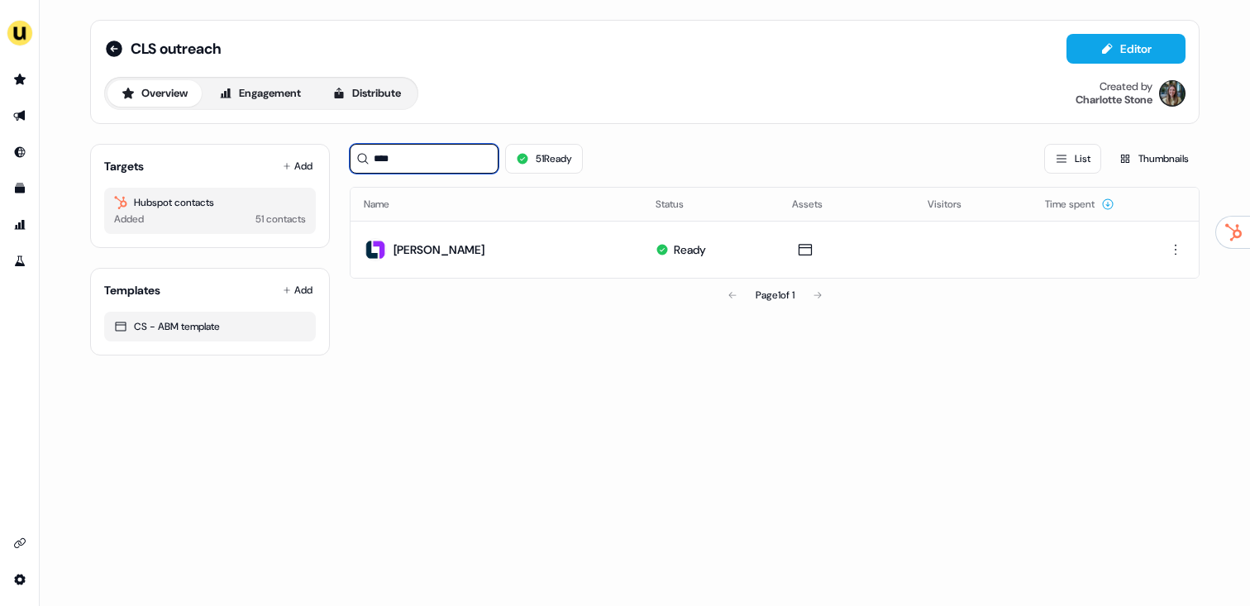
drag, startPoint x: 399, startPoint y: 159, endPoint x: 336, endPoint y: 156, distance: 63.7
click at [336, 156] on div "Targets Add Hubspot contacts Added 51 contacts Templates Add CS - ABM template …" at bounding box center [644, 243] width 1109 height 225
type input "*"
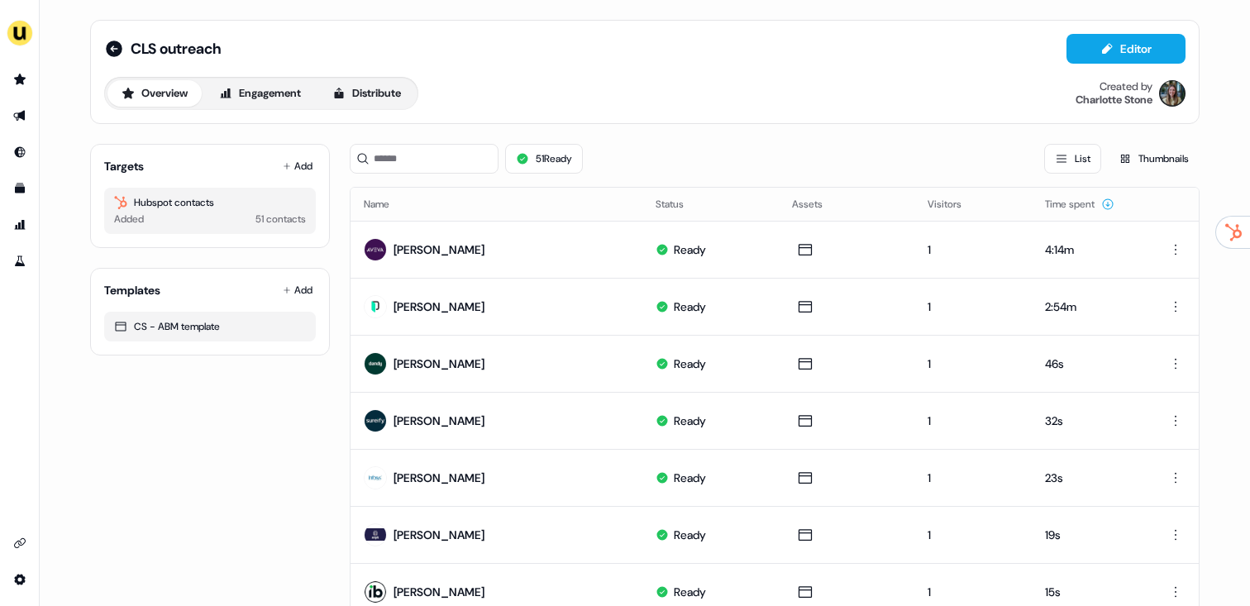
click at [268, 174] on div "Targets Add Hubspot contacts Added 51 contacts" at bounding box center [210, 196] width 240 height 104
click at [309, 165] on button "Add" at bounding box center [297, 166] width 36 height 23
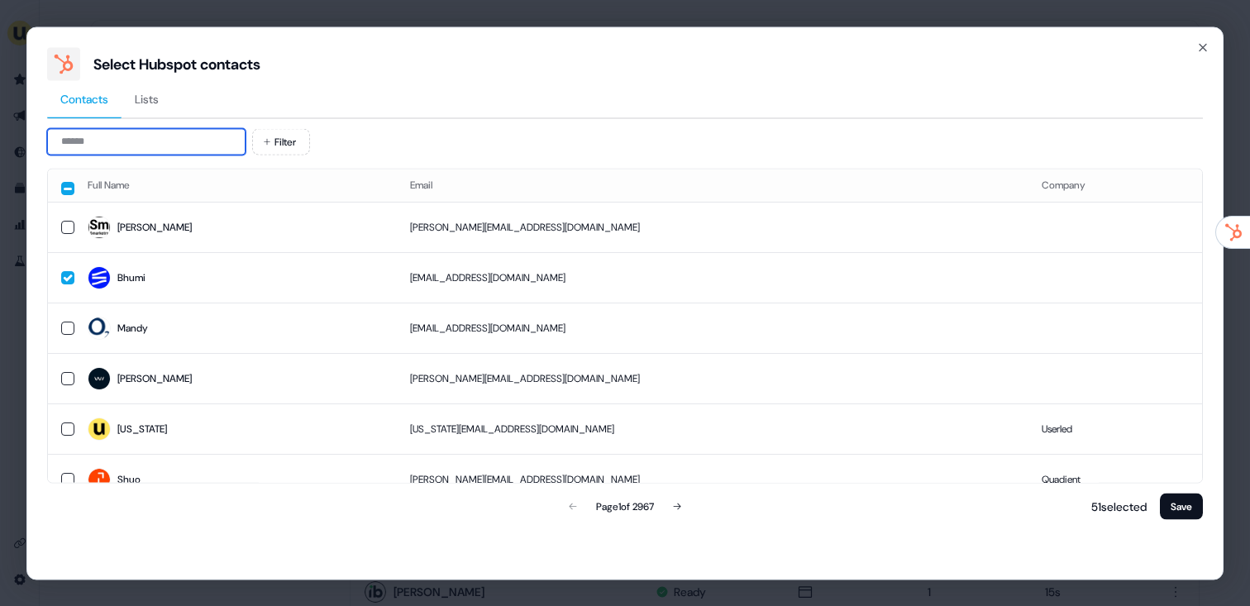
click at [170, 128] on input at bounding box center [146, 141] width 198 height 26
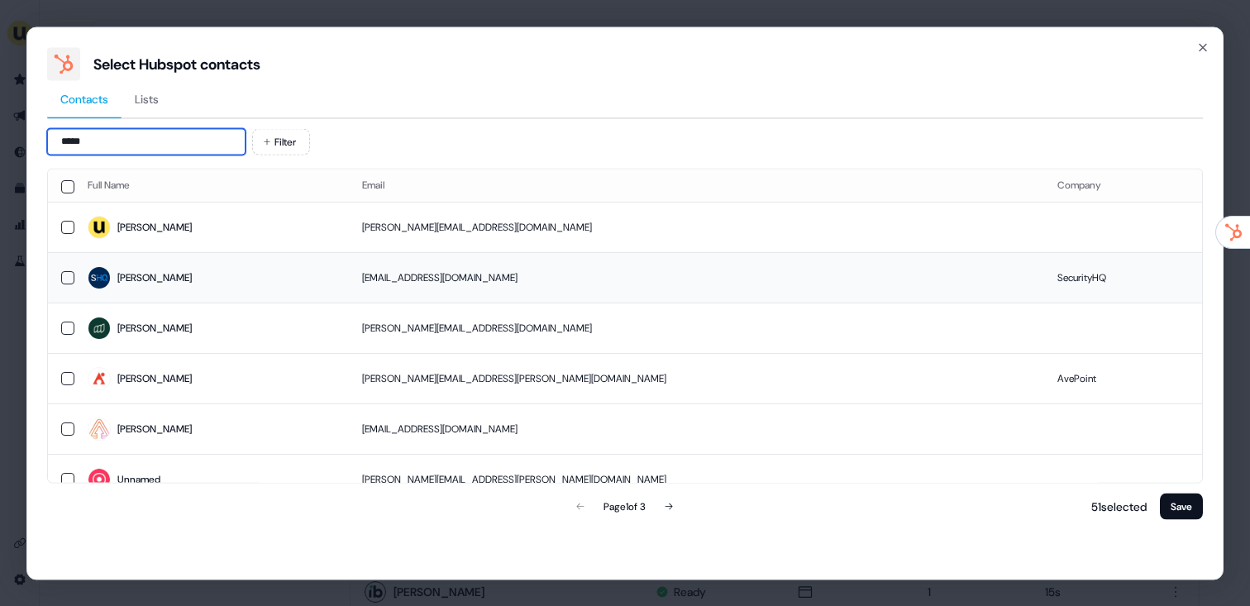
type input "*****"
click at [215, 286] on span "Henry" at bounding box center [212, 277] width 248 height 23
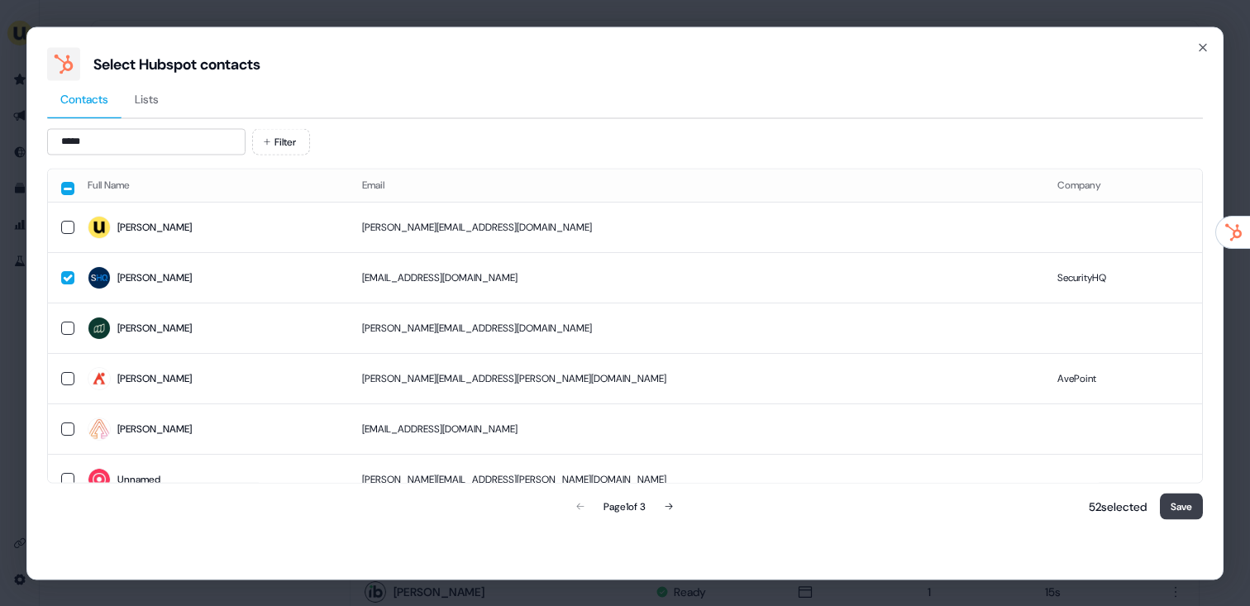
click at [1187, 507] on button "Save" at bounding box center [1181, 506] width 43 height 26
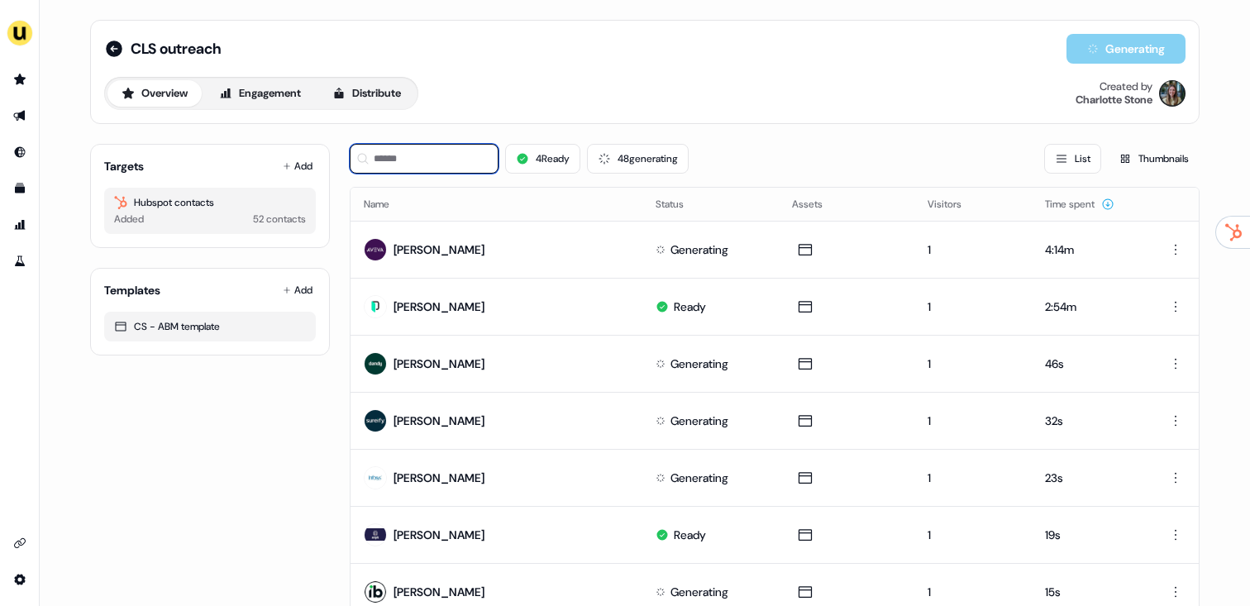
click at [464, 157] on input at bounding box center [424, 159] width 149 height 30
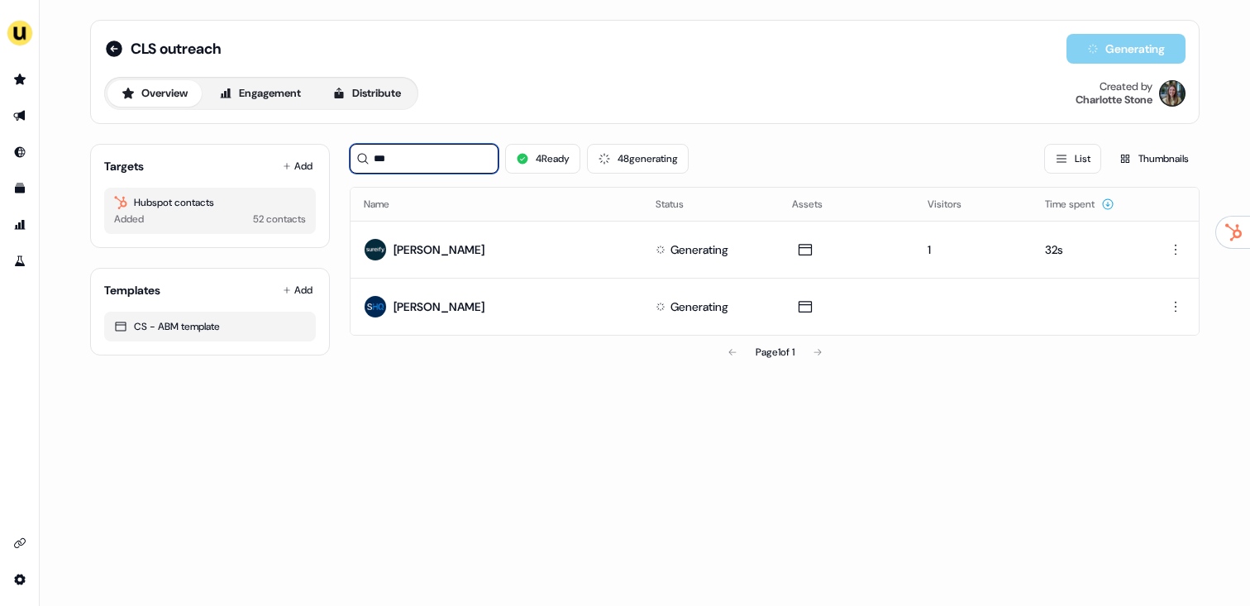
type input "***"
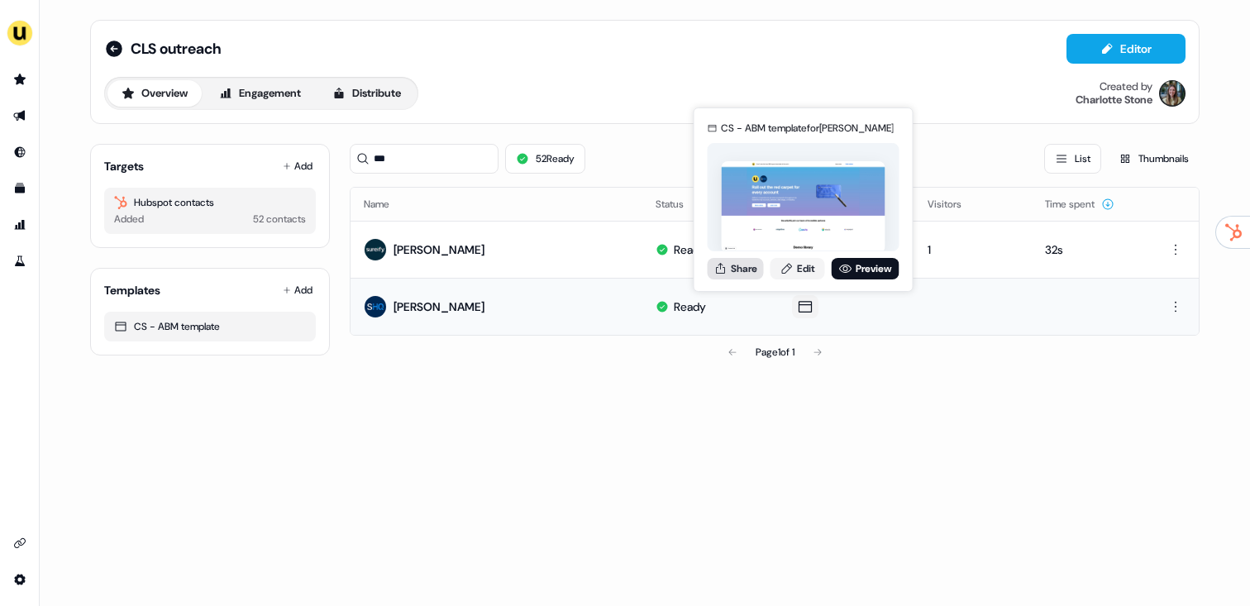
click at [733, 273] on button "Share" at bounding box center [735, 268] width 56 height 21
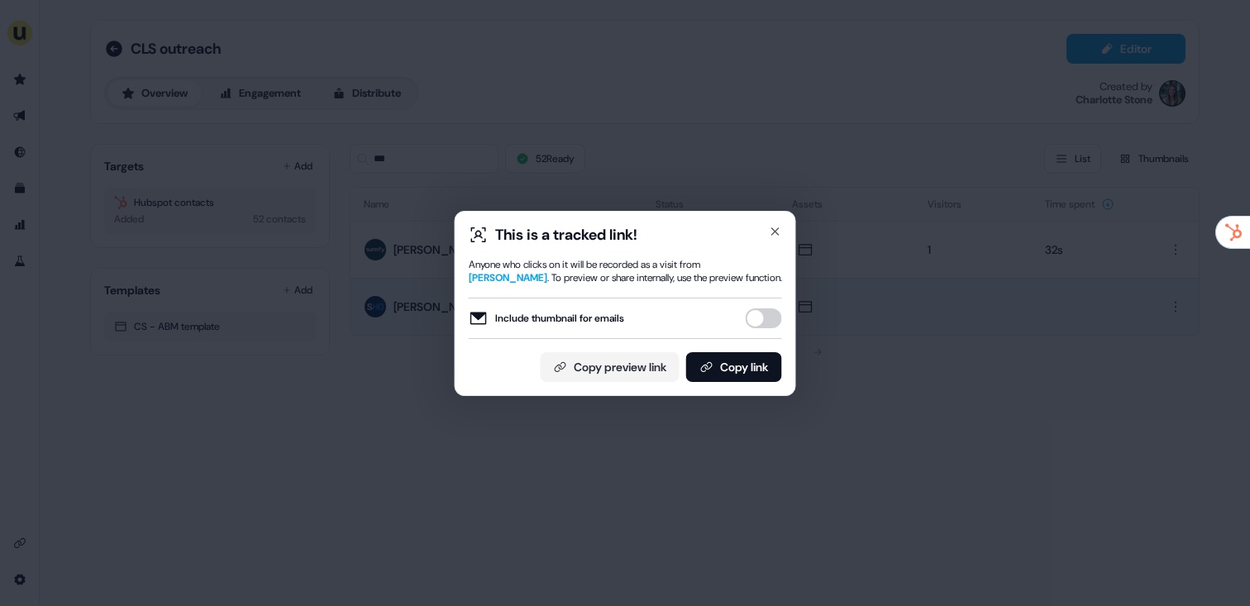
click at [768, 317] on button "Include thumbnail for emails" at bounding box center [763, 318] width 36 height 20
click at [752, 364] on button "Copy link" at bounding box center [734, 367] width 96 height 30
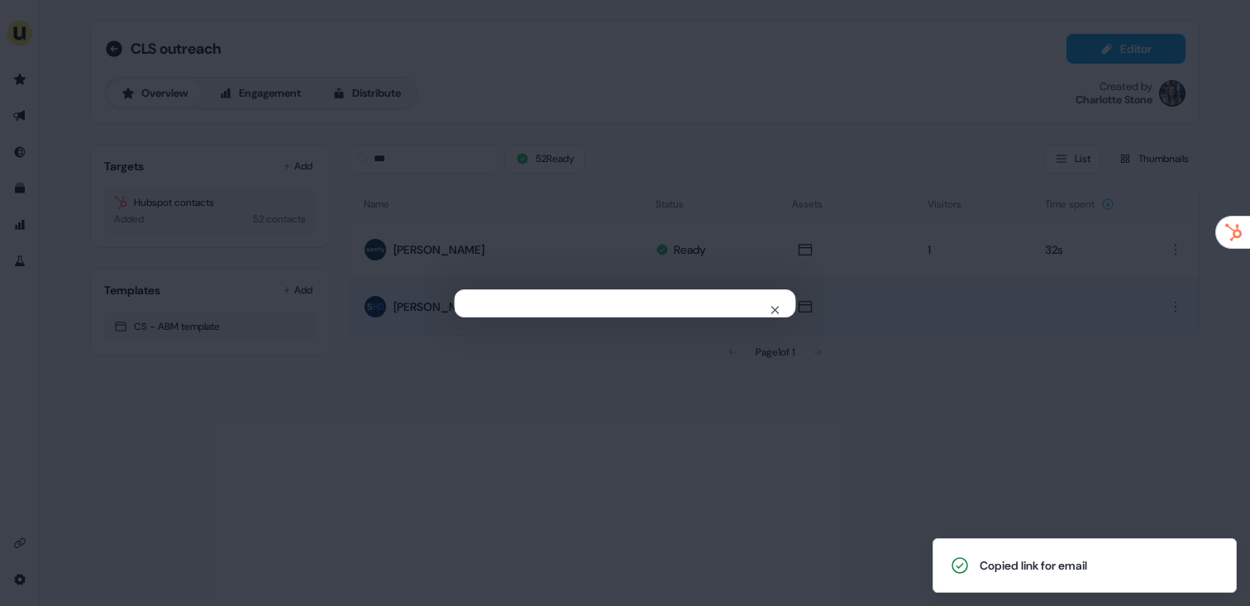
click at [322, 195] on div "Close" at bounding box center [625, 303] width 1250 height 606
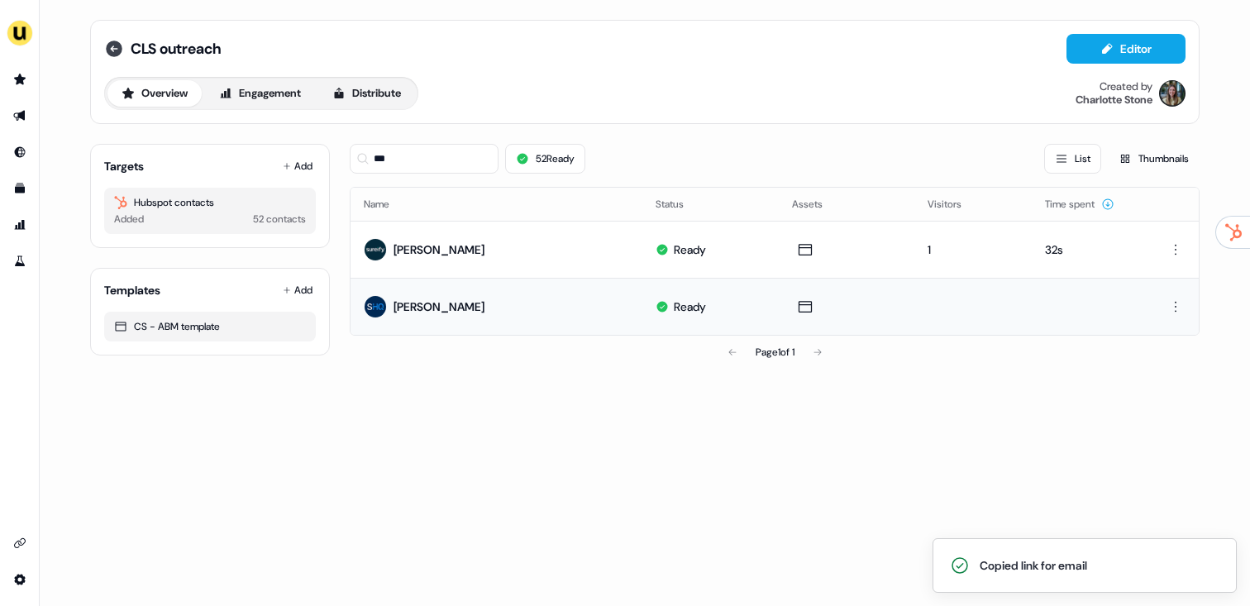
click at [115, 49] on icon at bounding box center [114, 49] width 20 height 20
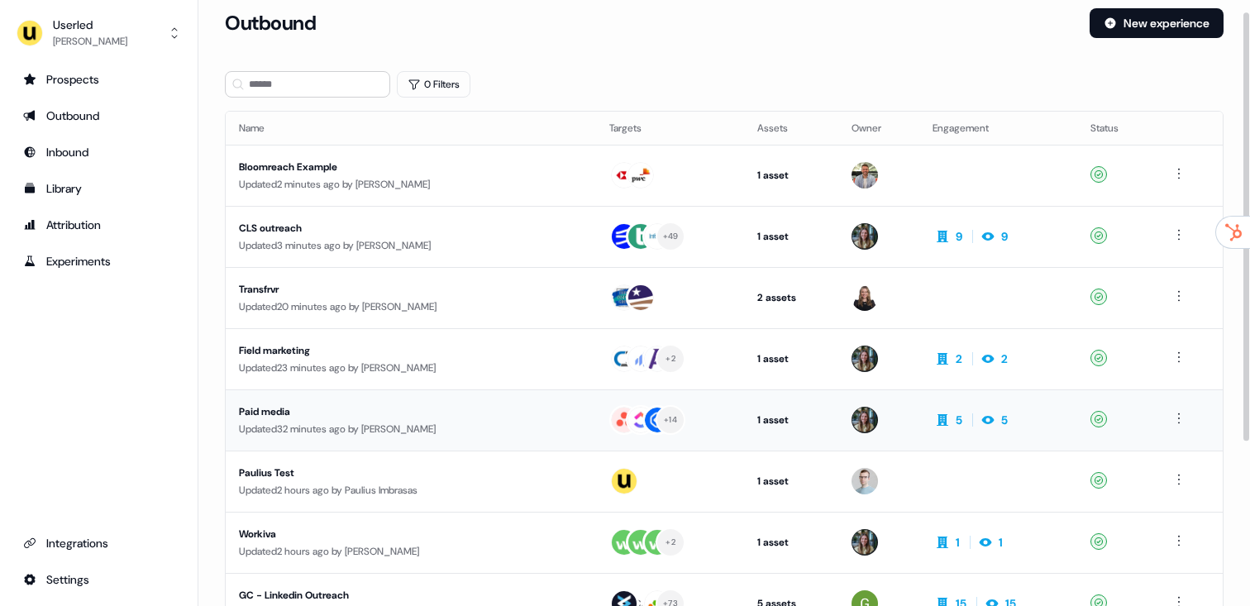
scroll to position [17, 0]
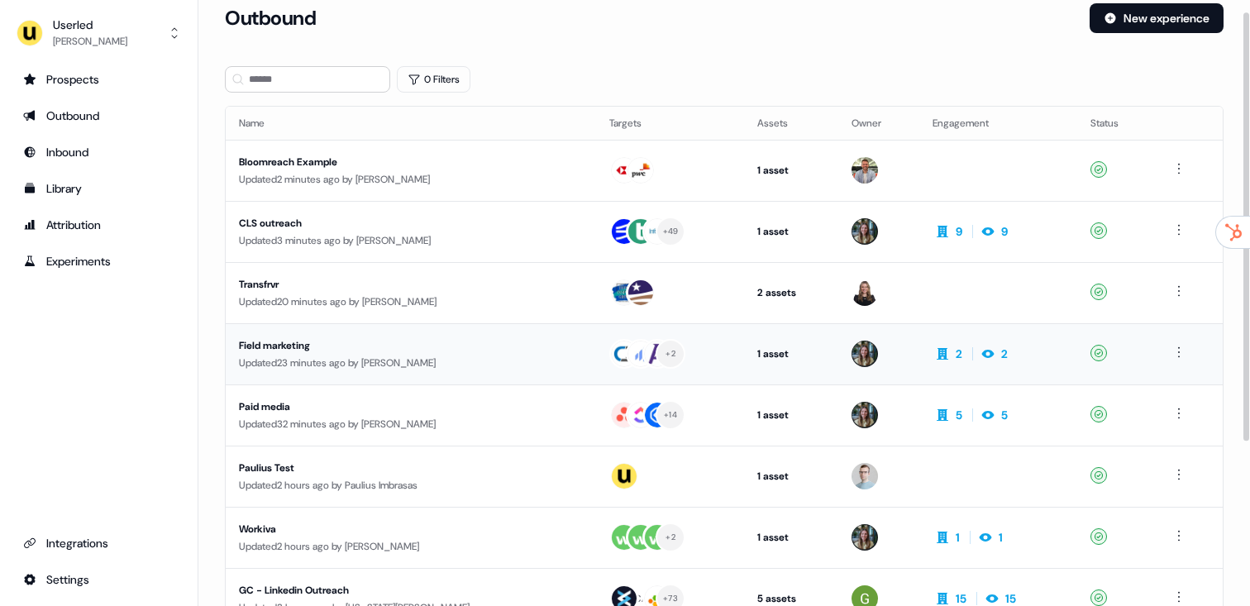
click at [386, 365] on div "Updated 23 minutes ago by Charlotte Stone" at bounding box center [411, 363] width 344 height 17
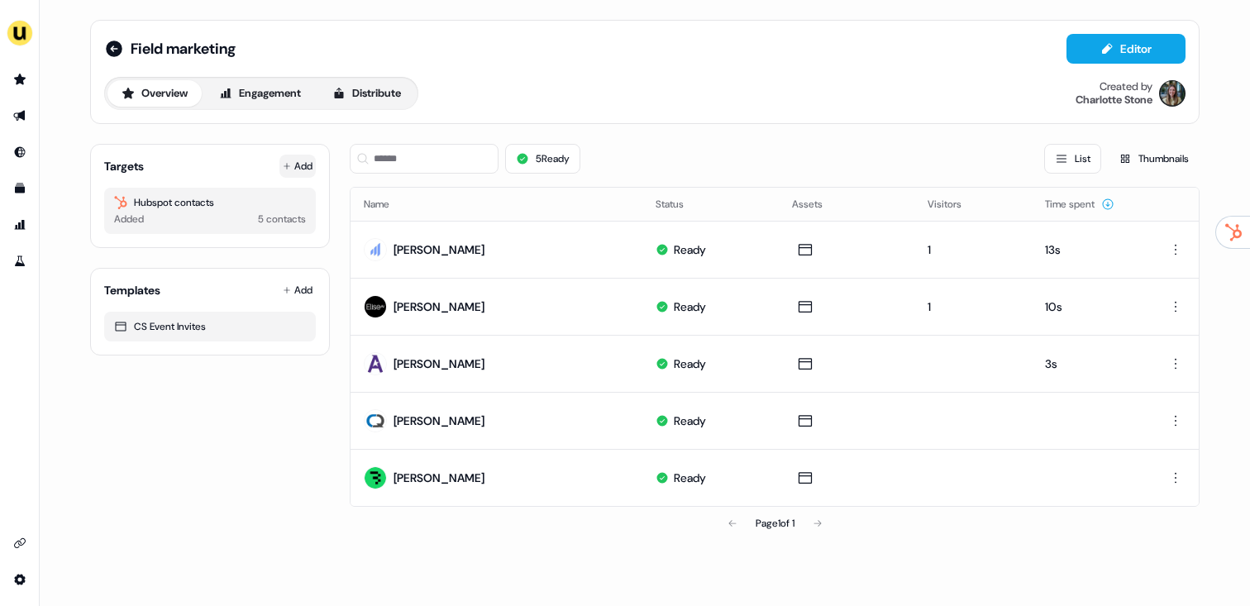
click at [303, 170] on button "Add" at bounding box center [297, 166] width 36 height 23
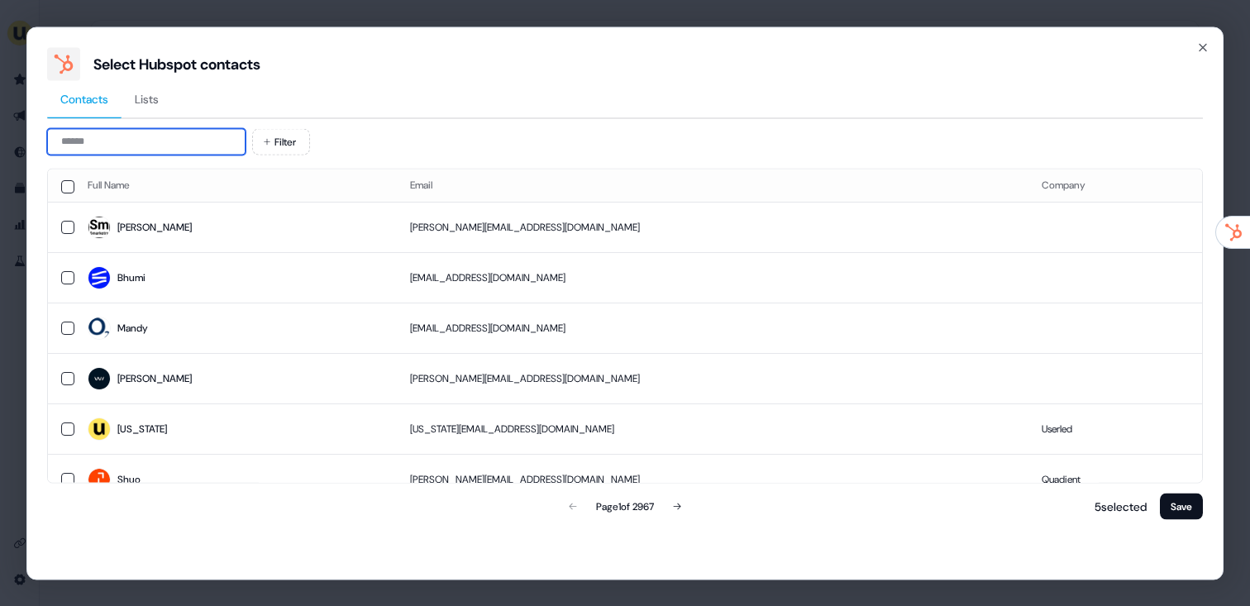
click at [191, 149] on input at bounding box center [146, 141] width 198 height 26
paste input "*********"
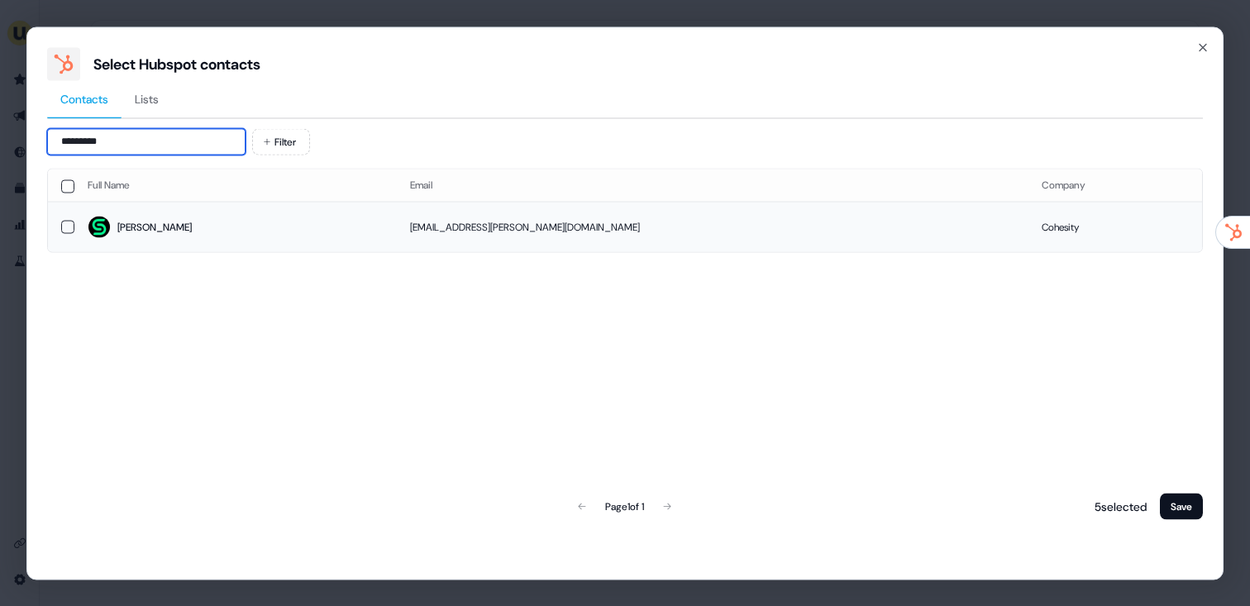
type input "*********"
click at [402, 231] on td "jae.corey@cohesity.com" at bounding box center [713, 227] width 632 height 50
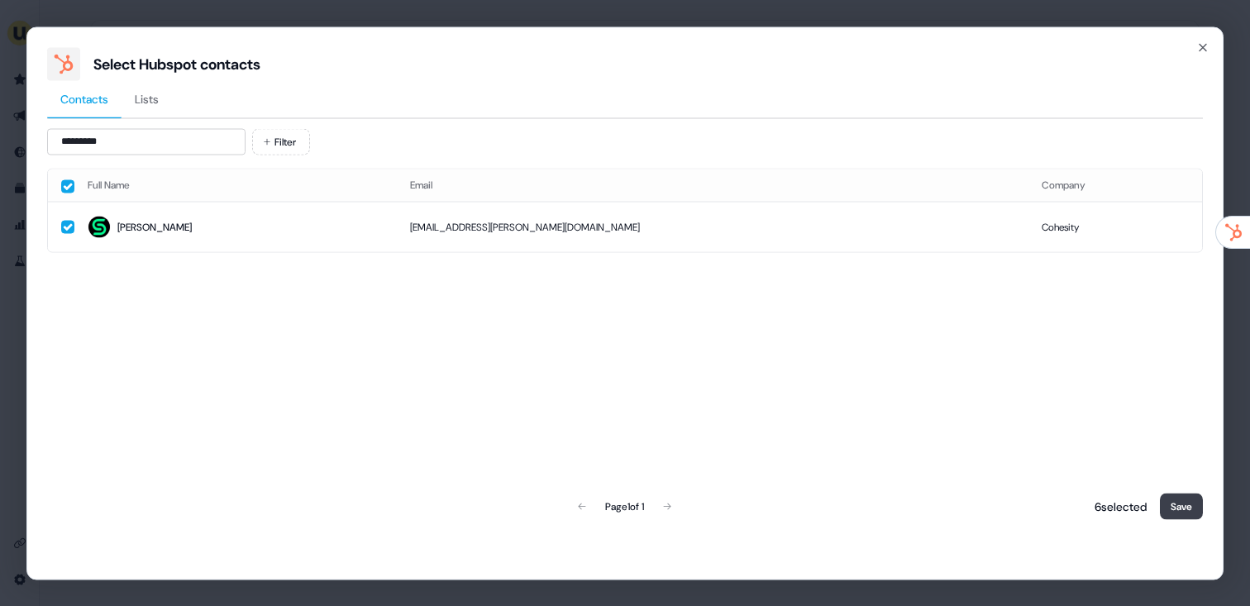
click at [1180, 503] on button "Save" at bounding box center [1181, 506] width 43 height 26
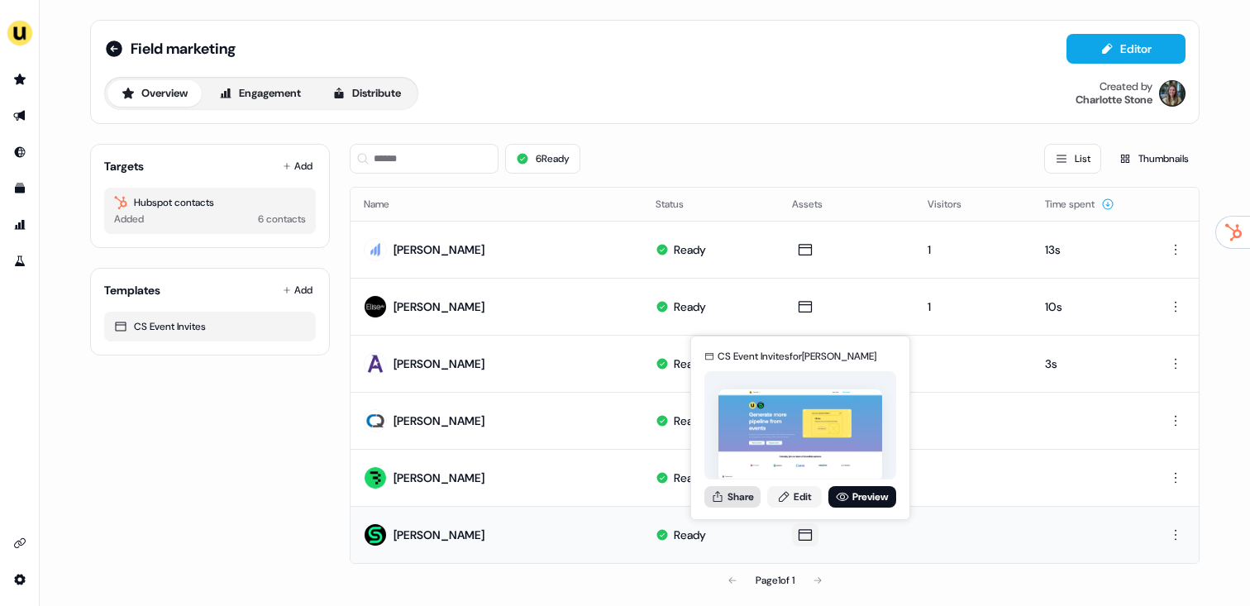
click at [741, 499] on button "Share" at bounding box center [732, 496] width 56 height 21
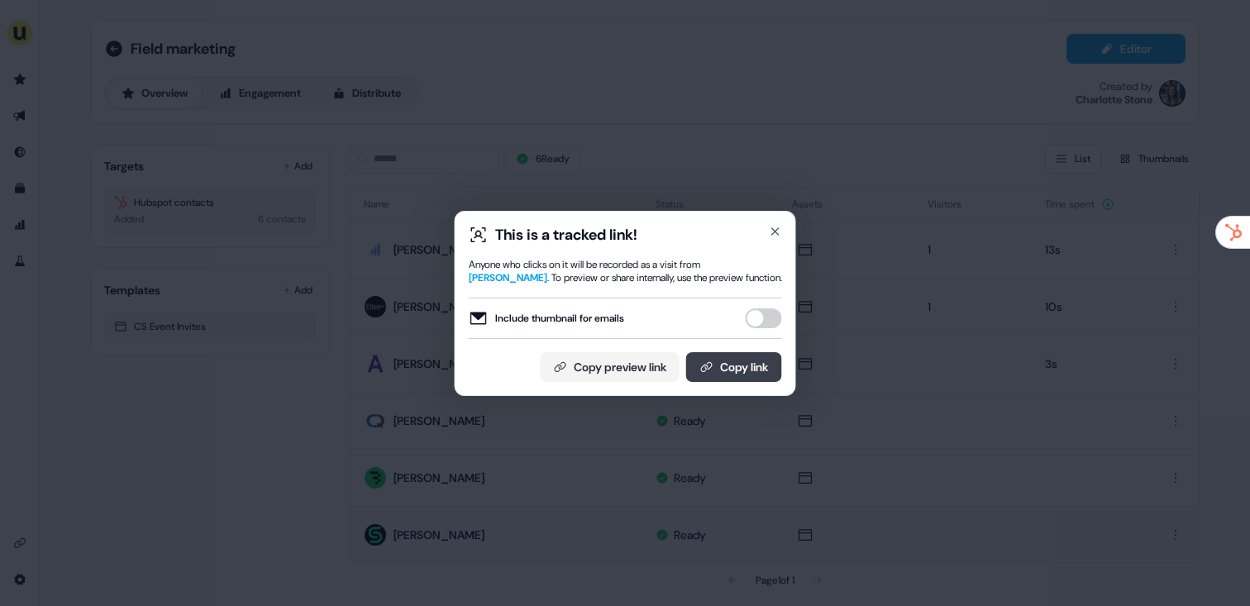
click at [728, 366] on button "Copy link" at bounding box center [734, 367] width 96 height 30
click at [617, 189] on div "This is a tracked link! Anyone who clicks on it will be recorded as a visit fro…" at bounding box center [625, 303] width 1250 height 606
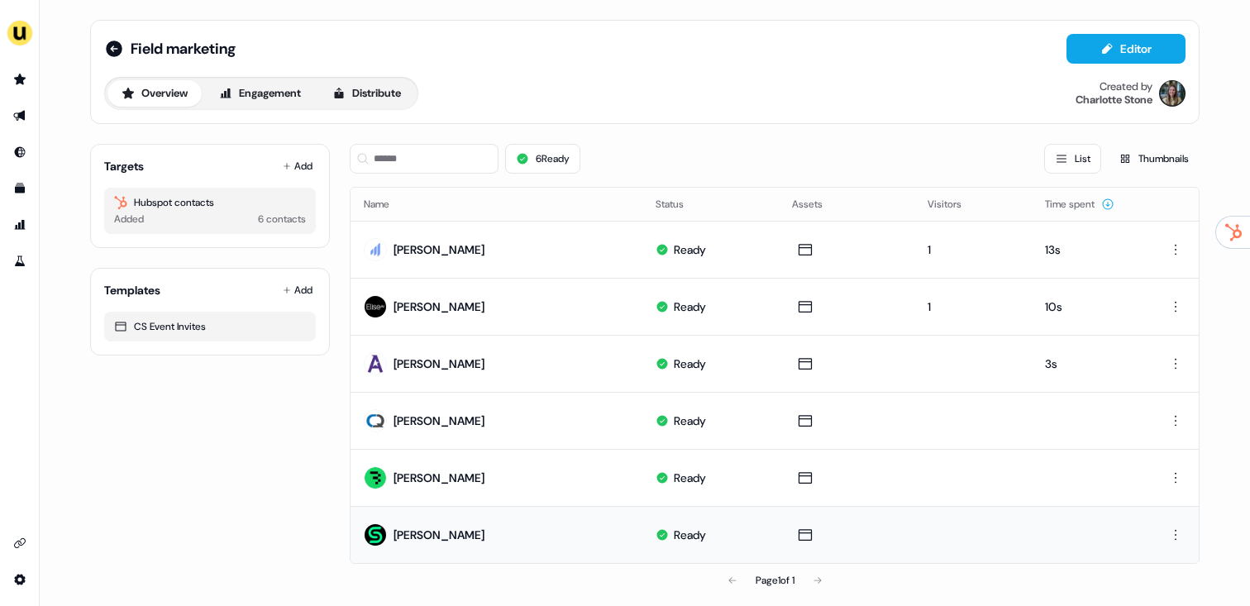
click at [660, 180] on div "6 Ready List Thumbnails" at bounding box center [775, 159] width 850 height 56
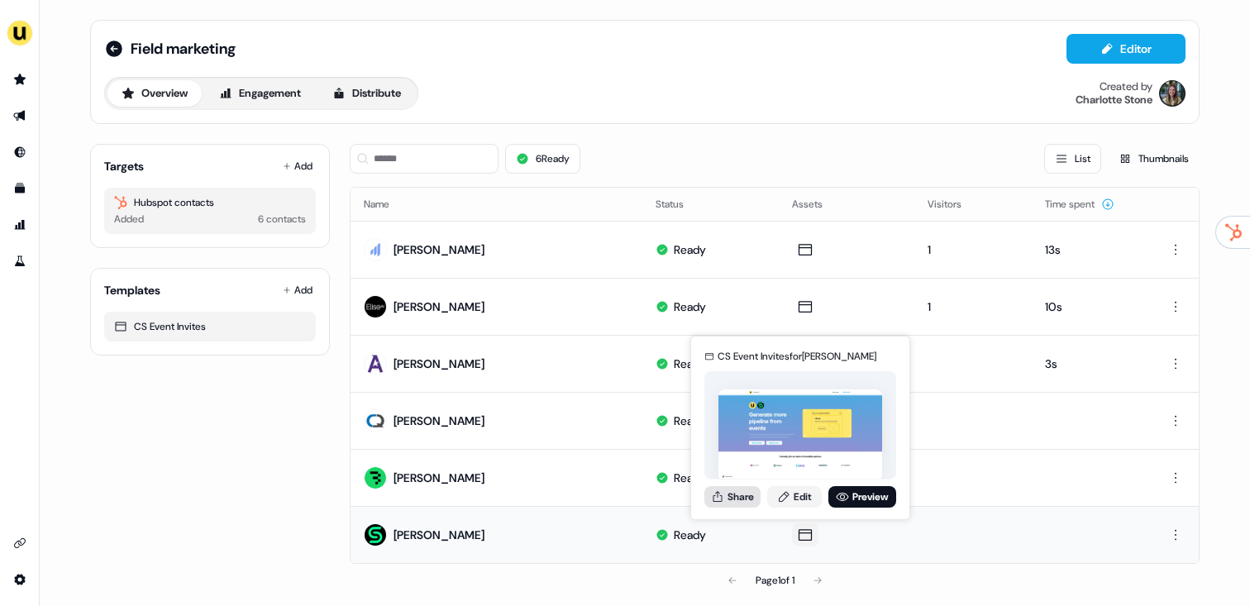
click at [745, 497] on button "Share" at bounding box center [732, 496] width 56 height 21
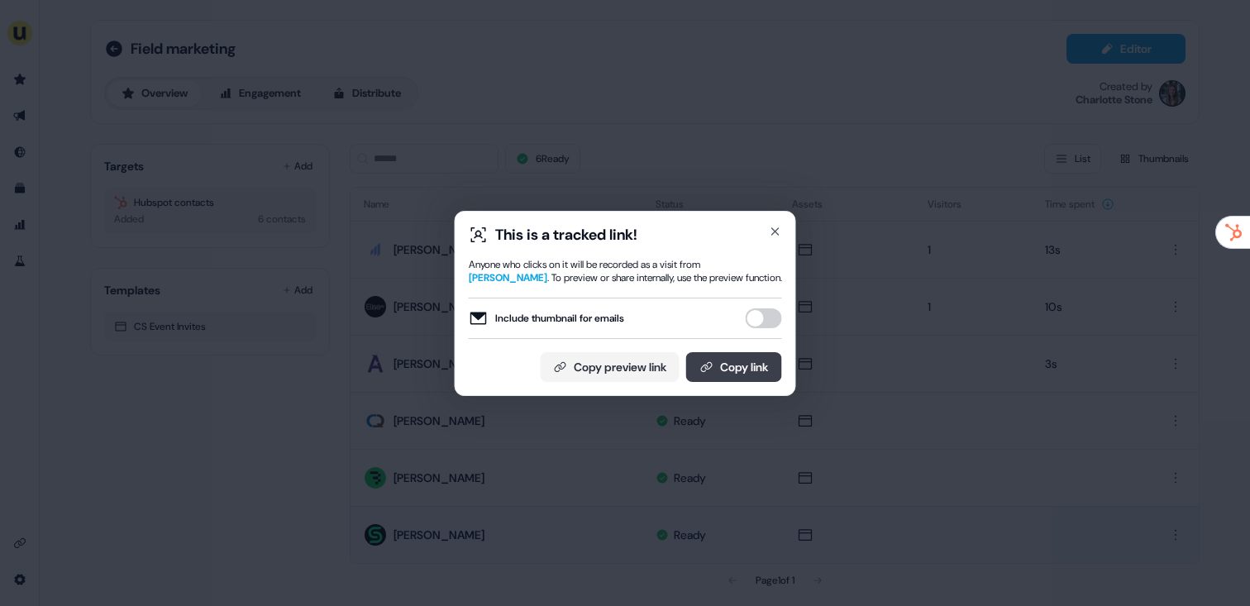
click at [750, 360] on button "Copy link" at bounding box center [734, 367] width 96 height 30
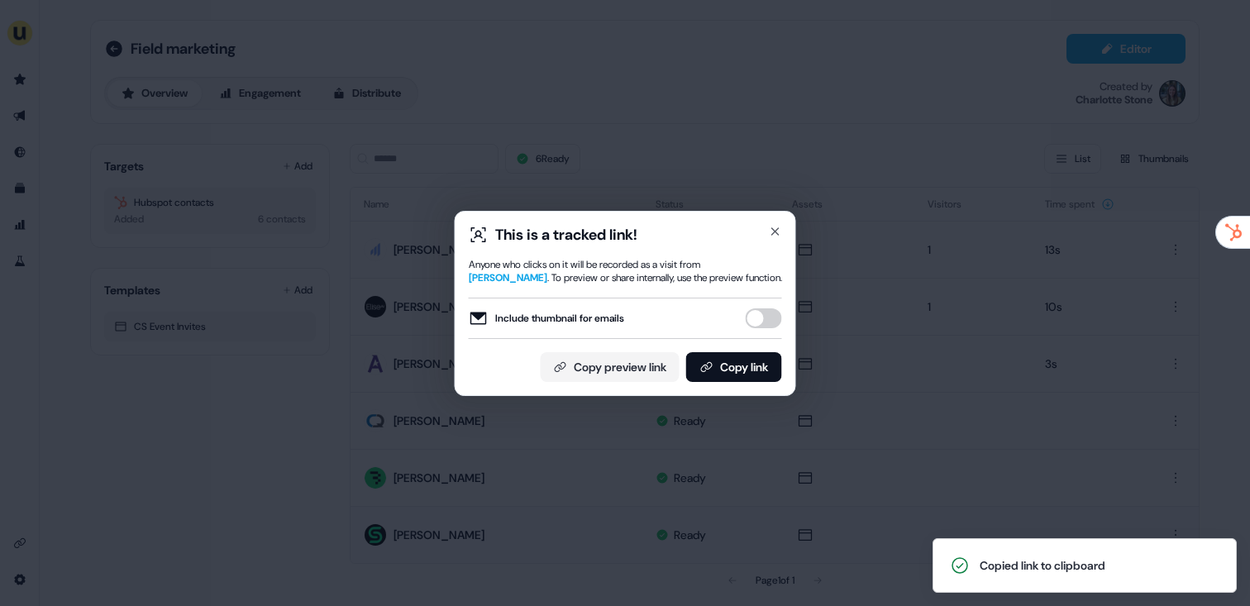
drag, startPoint x: 471, startPoint y: 169, endPoint x: 319, endPoint y: 133, distance: 156.2
click at [471, 169] on div "This is a tracked link! Anyone who clicks on it will be recorded as a visit fro…" at bounding box center [625, 303] width 1250 height 606
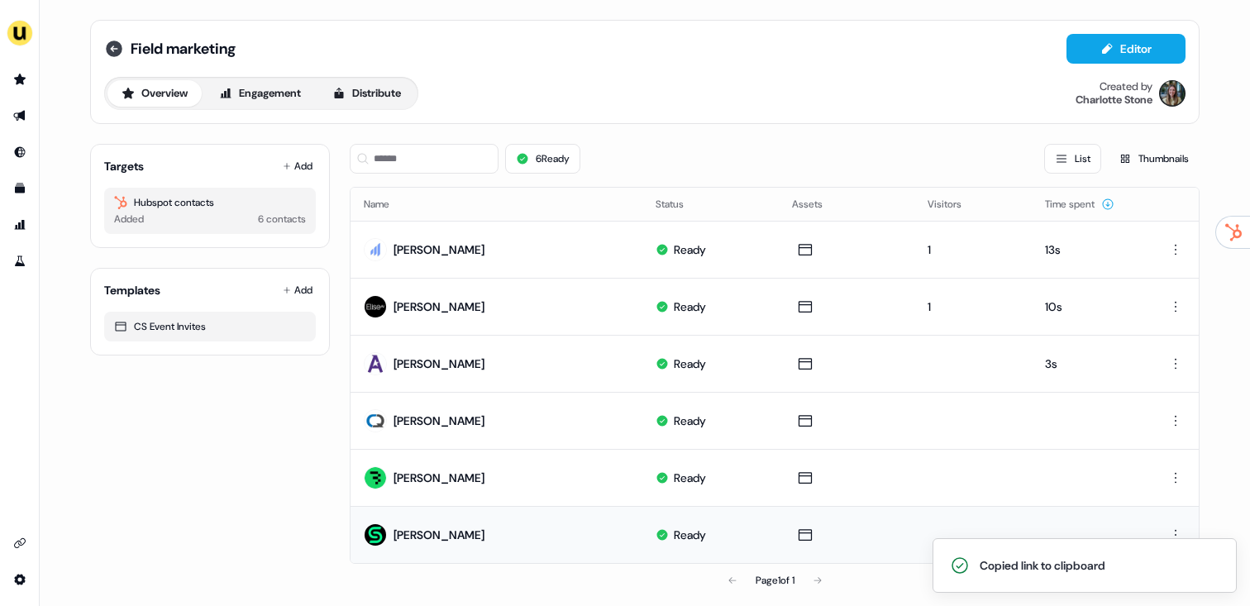
click at [125, 47] on div "Field marketing" at bounding box center [169, 49] width 131 height 20
click at [109, 48] on icon at bounding box center [114, 49] width 20 height 20
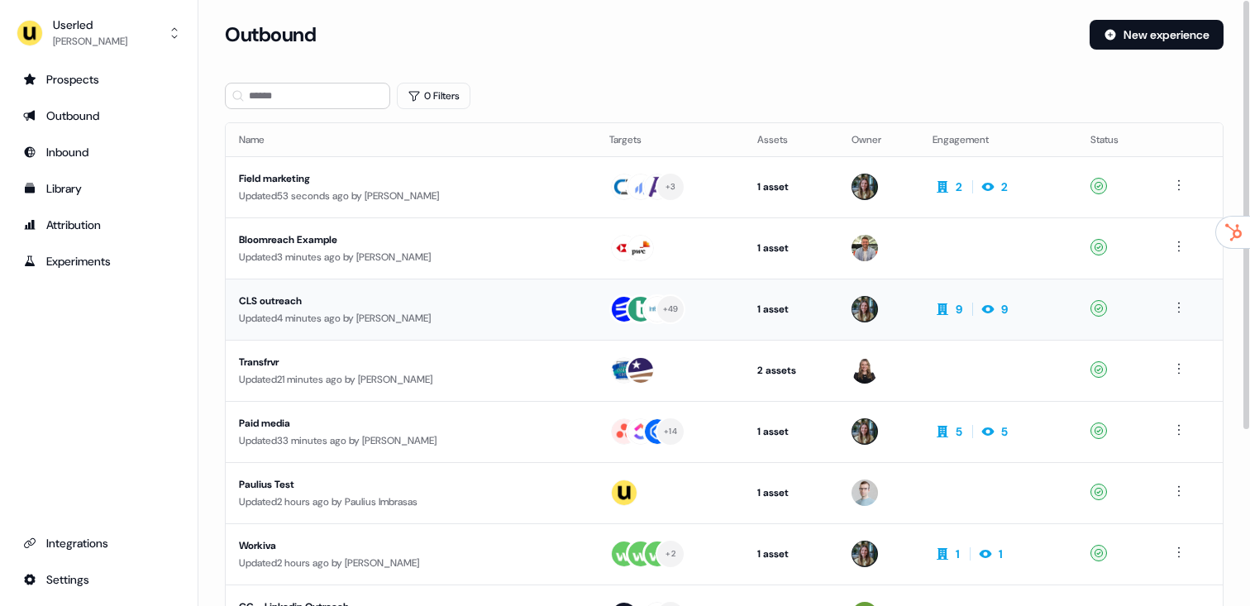
click at [352, 314] on div "Updated 4 minutes ago by [PERSON_NAME]" at bounding box center [411, 318] width 344 height 17
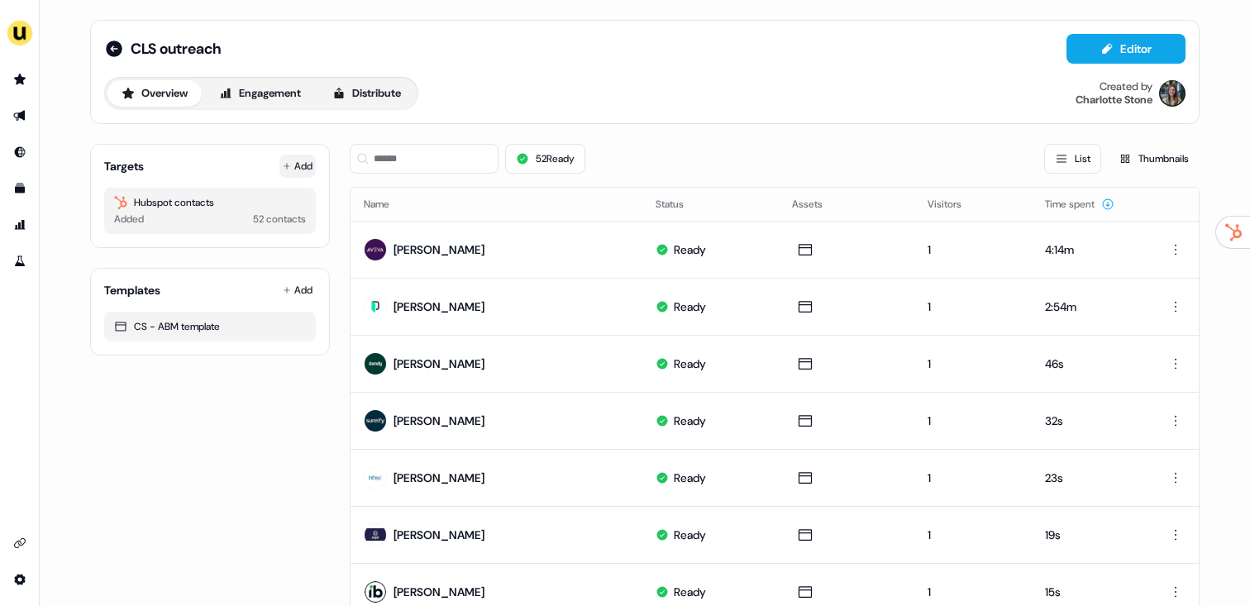
click at [293, 166] on button "Add" at bounding box center [297, 166] width 36 height 23
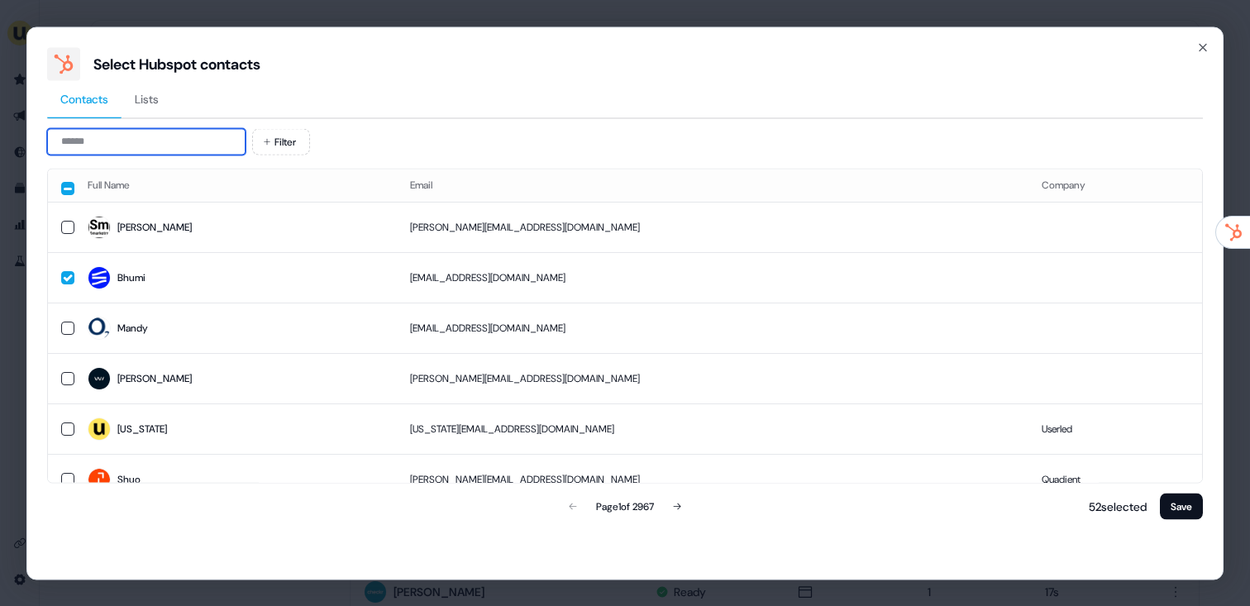
click at [169, 135] on input at bounding box center [146, 141] width 198 height 26
paste input "**********"
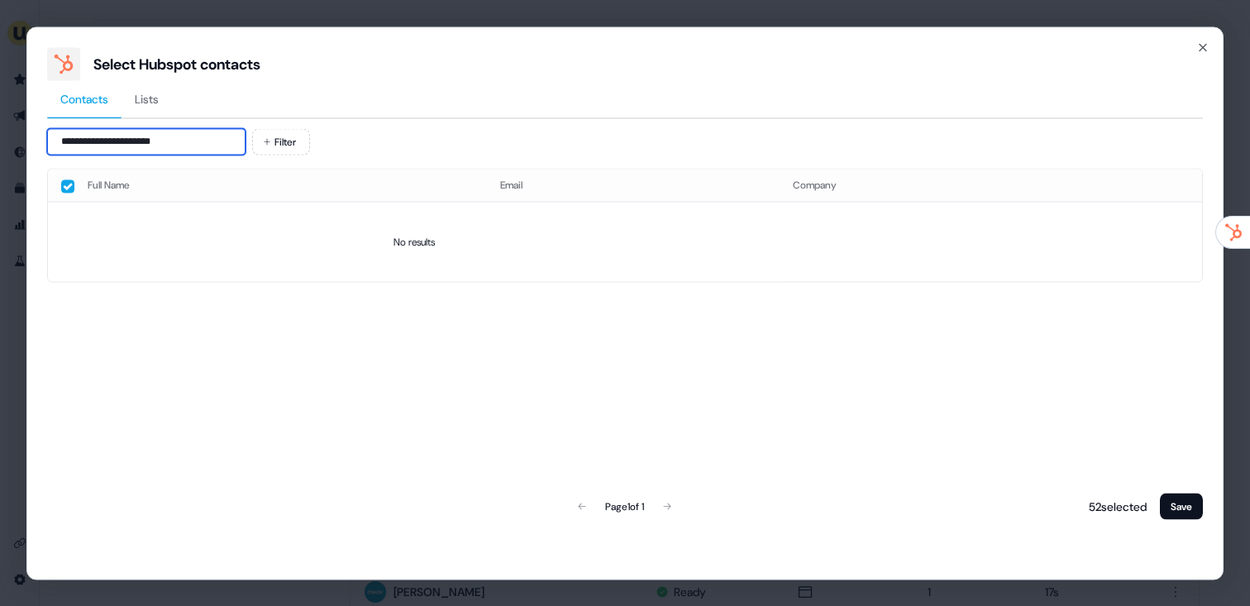
drag, startPoint x: 131, startPoint y: 140, endPoint x: 88, endPoint y: 142, distance: 43.9
click at [88, 142] on input "**********" at bounding box center [146, 141] width 198 height 26
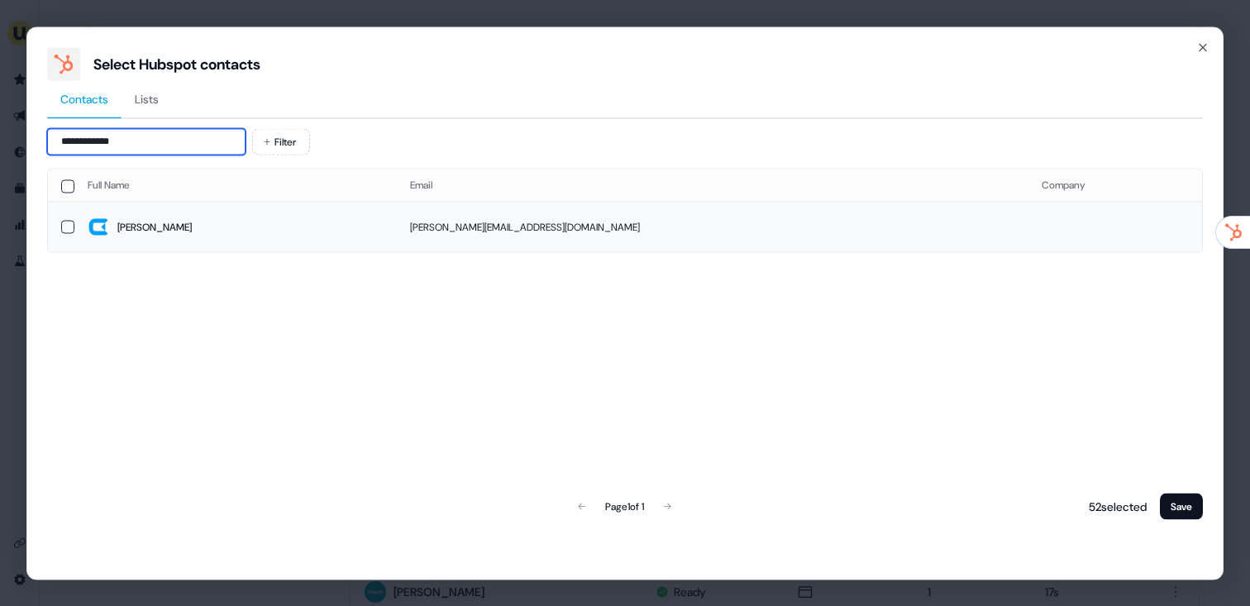
type input "**********"
click at [334, 219] on span "Lynn" at bounding box center [236, 227] width 296 height 23
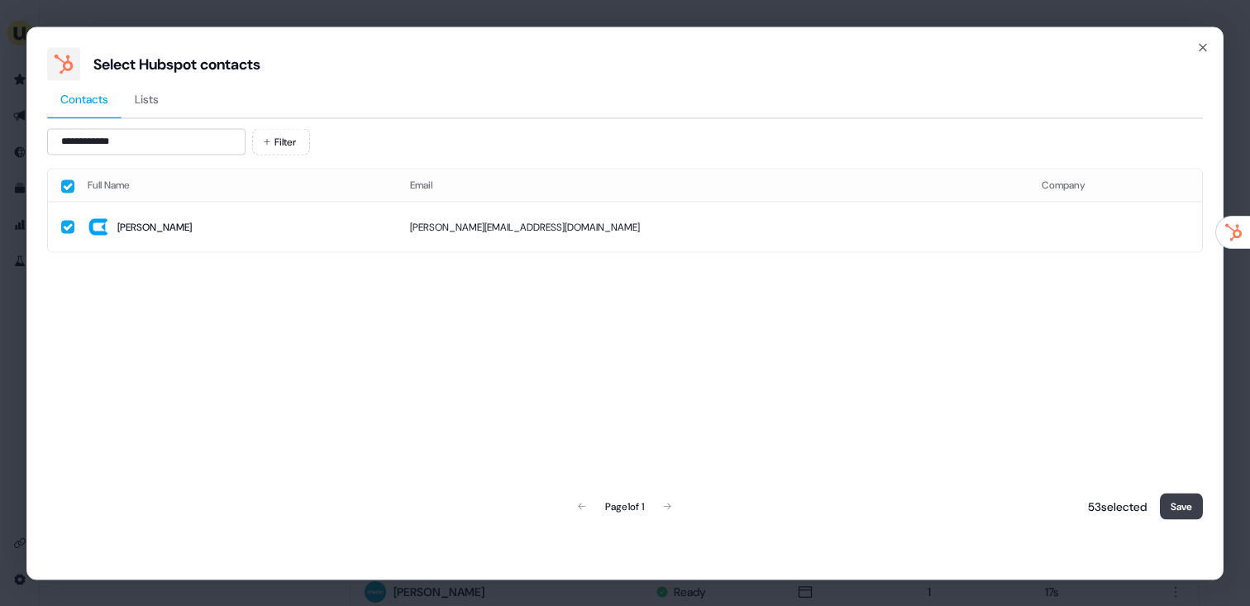
click at [1202, 498] on button "Save" at bounding box center [1181, 506] width 43 height 26
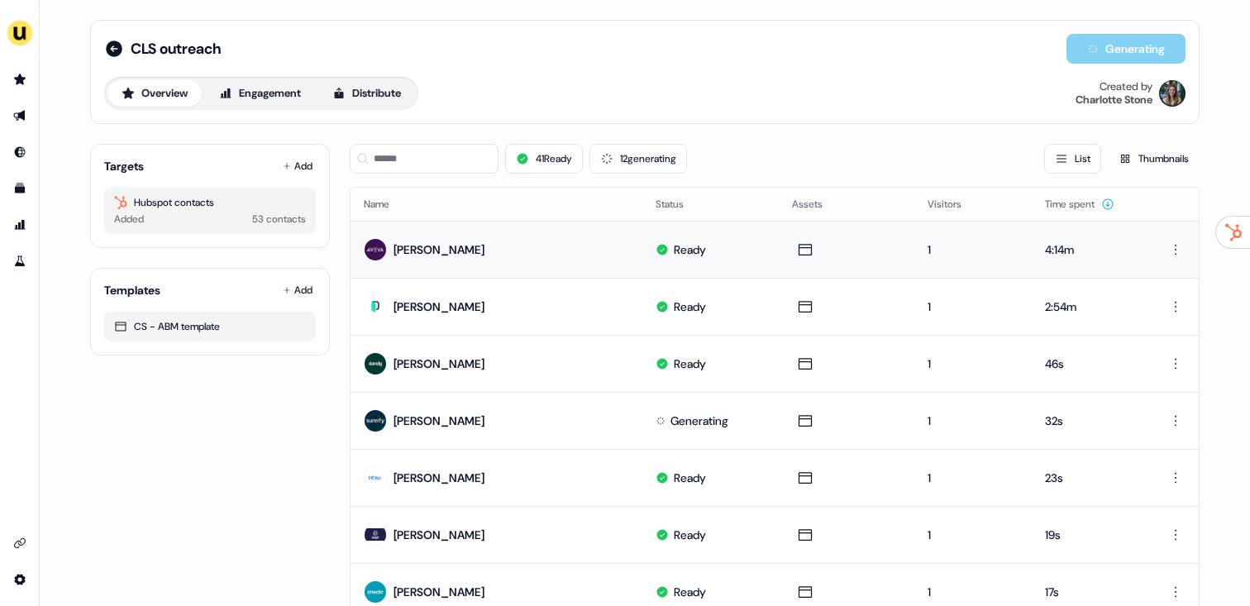
click at [409, 256] on div "[PERSON_NAME]" at bounding box center [438, 249] width 91 height 17
click at [417, 159] on input at bounding box center [424, 159] width 149 height 30
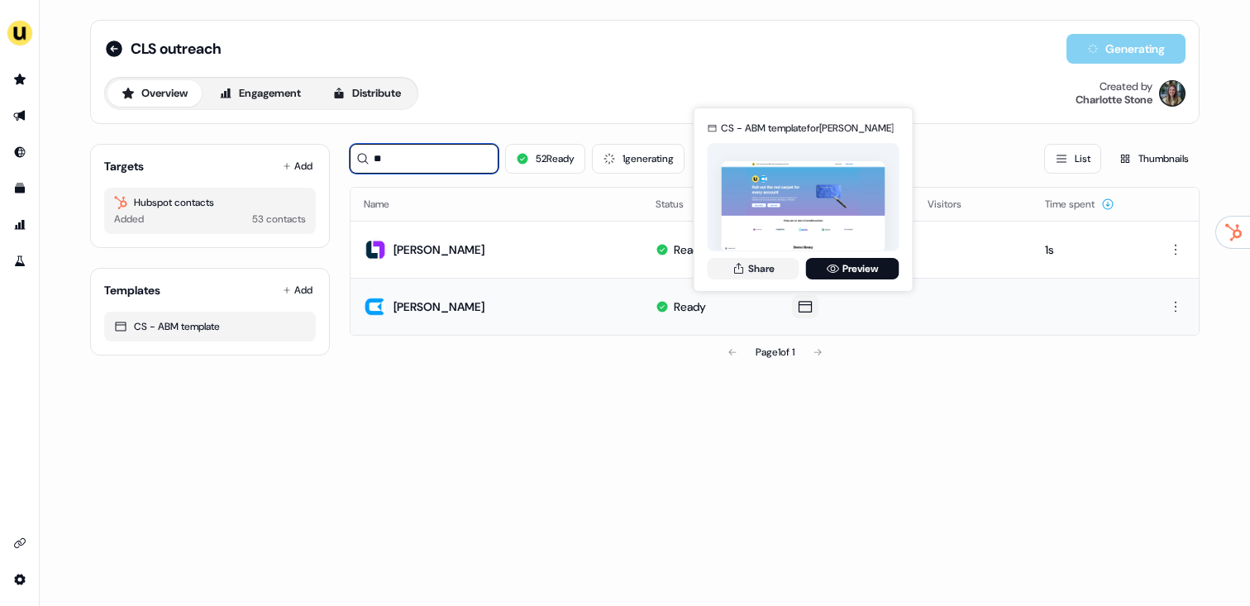
type input "**"
click at [730, 255] on div "CS - ABM template for Lynn Bergin Share Preview" at bounding box center [803, 199] width 198 height 173
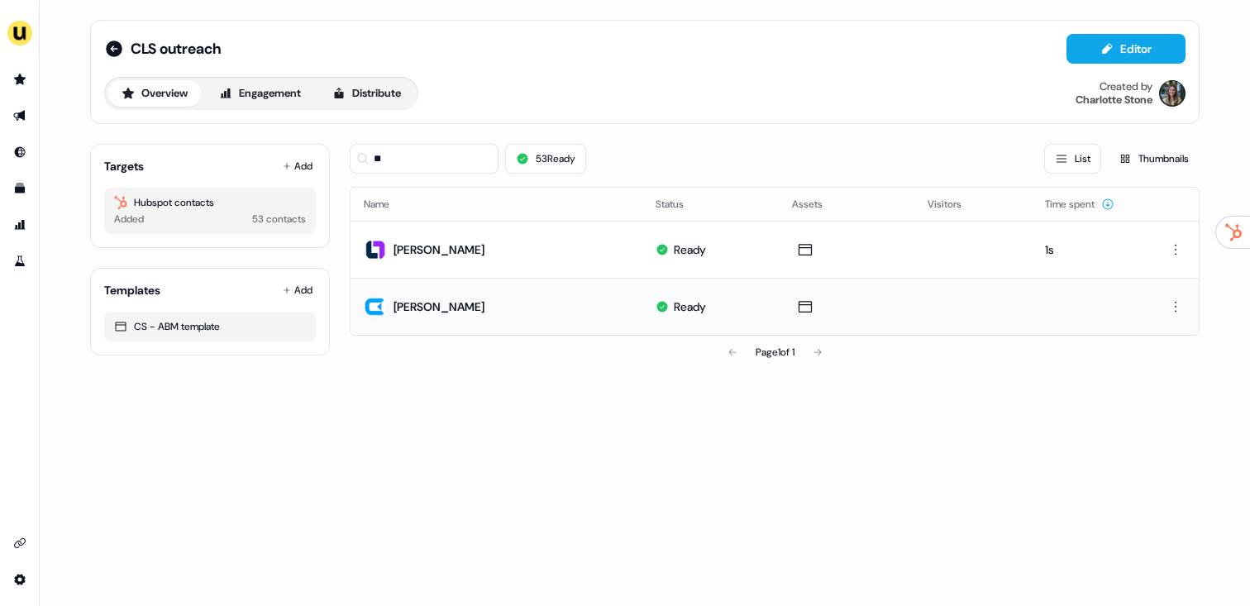
click at [751, 270] on td "Ready" at bounding box center [710, 249] width 136 height 57
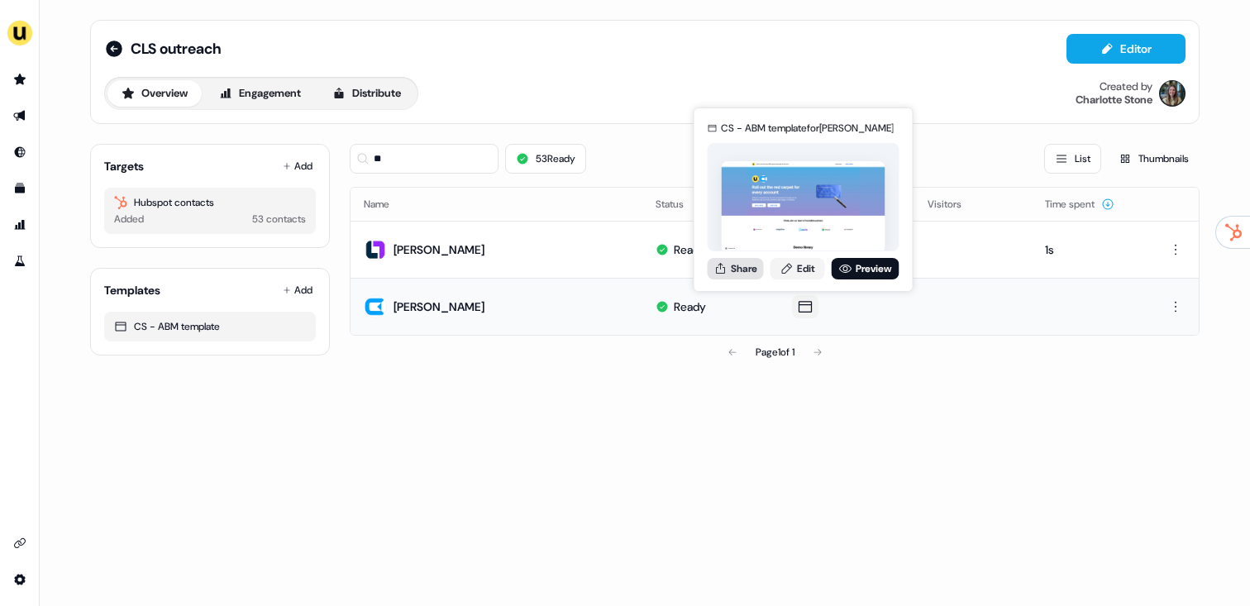
click at [744, 268] on button "Share" at bounding box center [735, 268] width 56 height 21
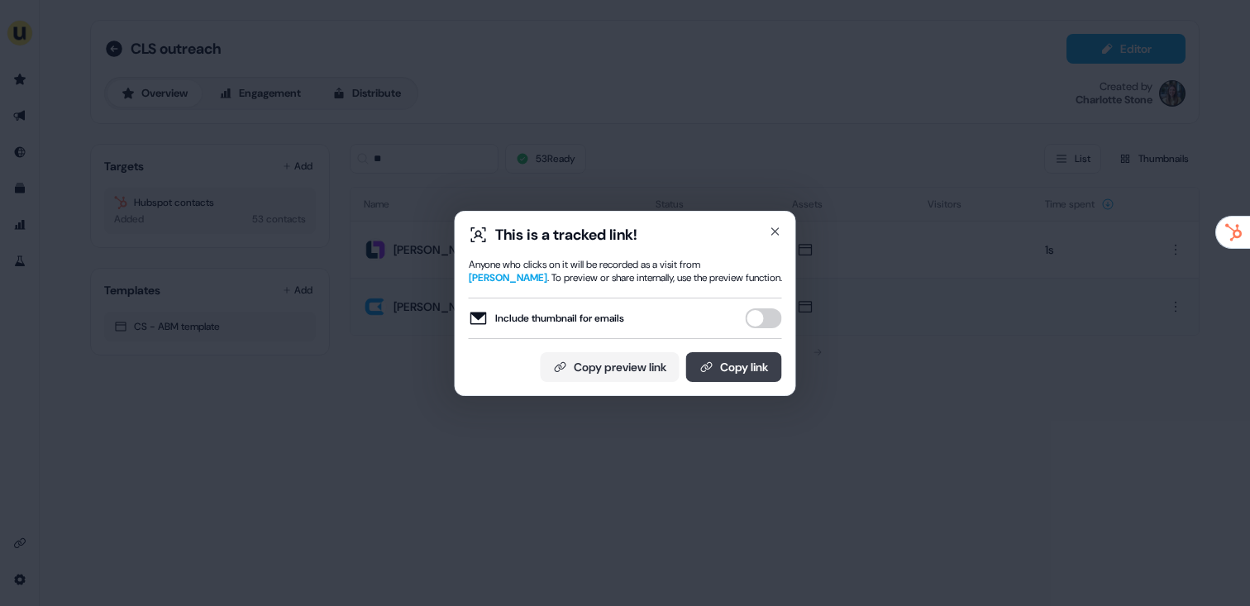
click at [723, 380] on button "Copy link" at bounding box center [734, 367] width 96 height 30
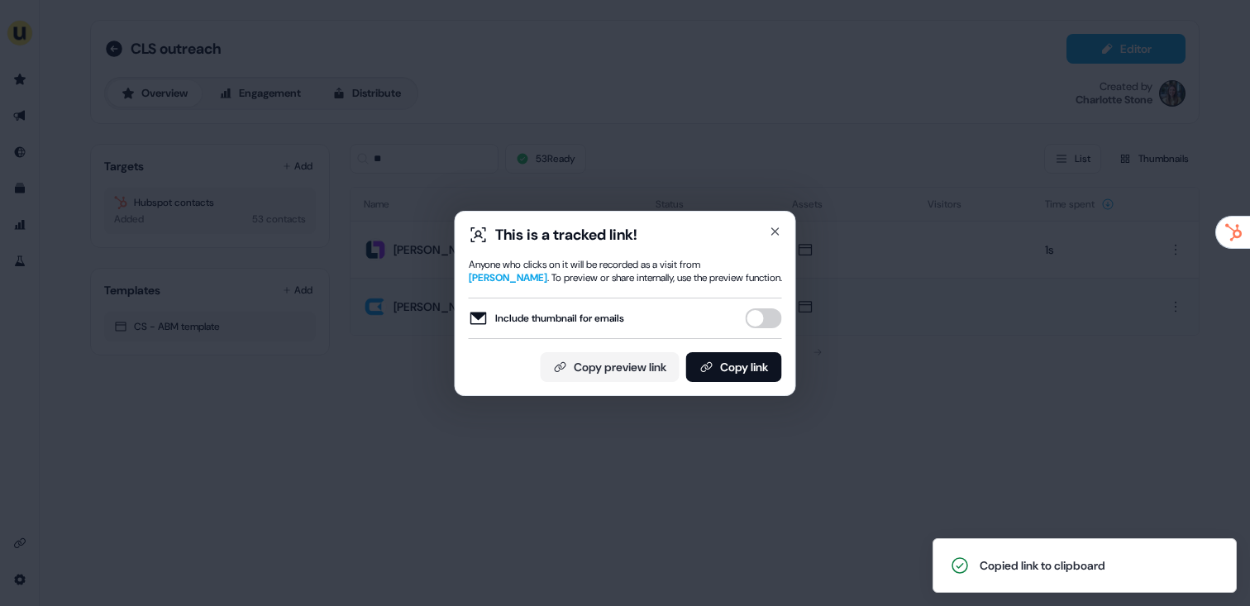
click at [562, 132] on div "This is a tracked link! Anyone who clicks on it will be recorded as a visit fro…" at bounding box center [625, 303] width 1250 height 606
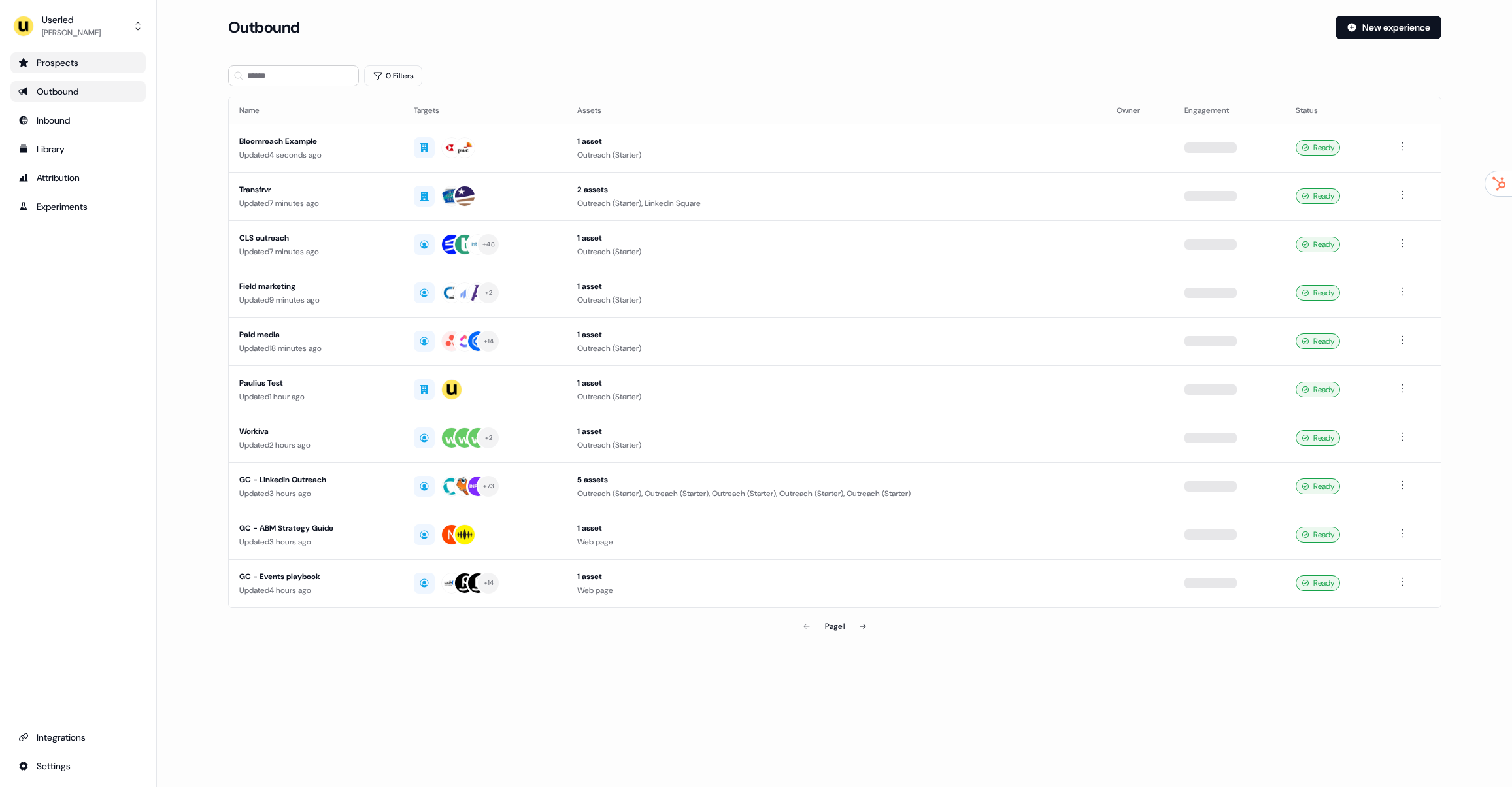
click at [50, 59] on div "Prospects" at bounding box center [77, 62] width 119 height 13
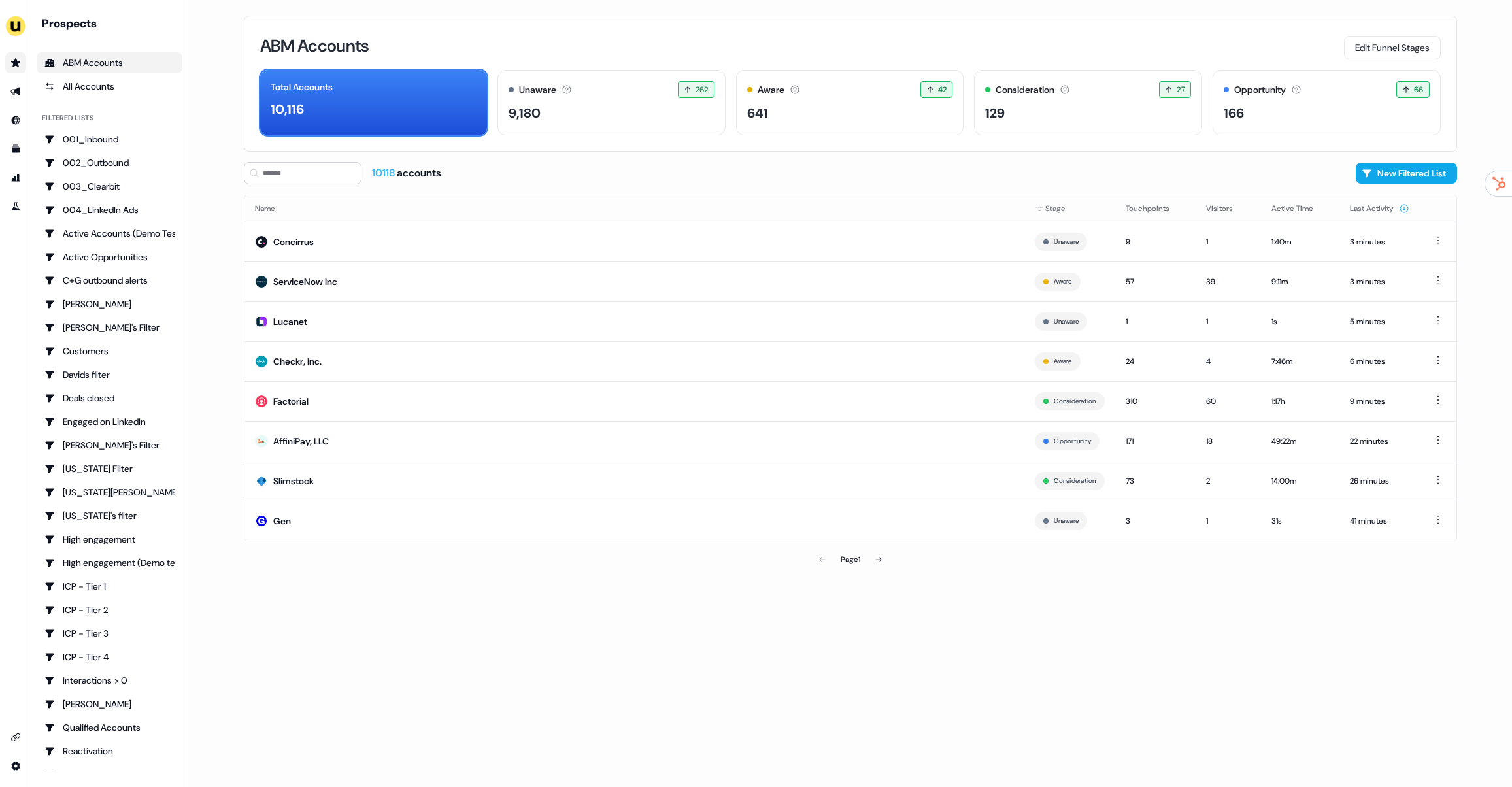
drag, startPoint x: 408, startPoint y: 312, endPoint x: 479, endPoint y: 597, distance: 293.7
click at [478, 597] on div "ABM Accounts Edit Funnel Stages Total Accounts 10,116 Unaware The default stage…" at bounding box center [850, 393] width 1255 height 787
click at [478, 597] on div "ABM Accounts Edit Funnel Stages Total Accounts 10,116 Unaware The default stage…" at bounding box center [850, 393] width 1255 height 787
click at [878, 558] on icon at bounding box center [879, 559] width 8 height 8
click at [877, 558] on icon at bounding box center [879, 559] width 8 height 8
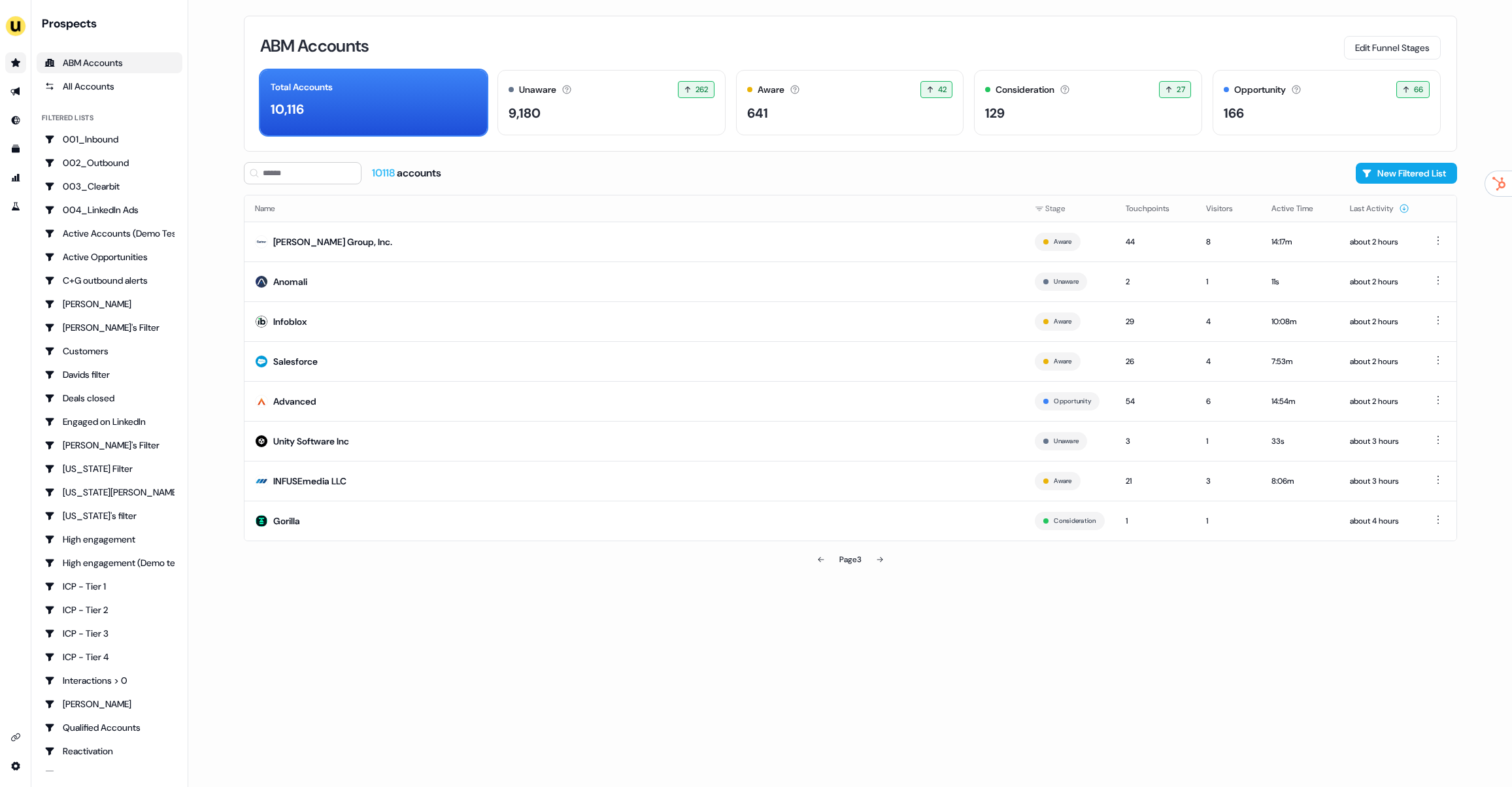
click at [875, 557] on icon at bounding box center [879, 559] width 8 height 8
click at [591, 528] on td "Dandy" at bounding box center [634, 520] width 781 height 40
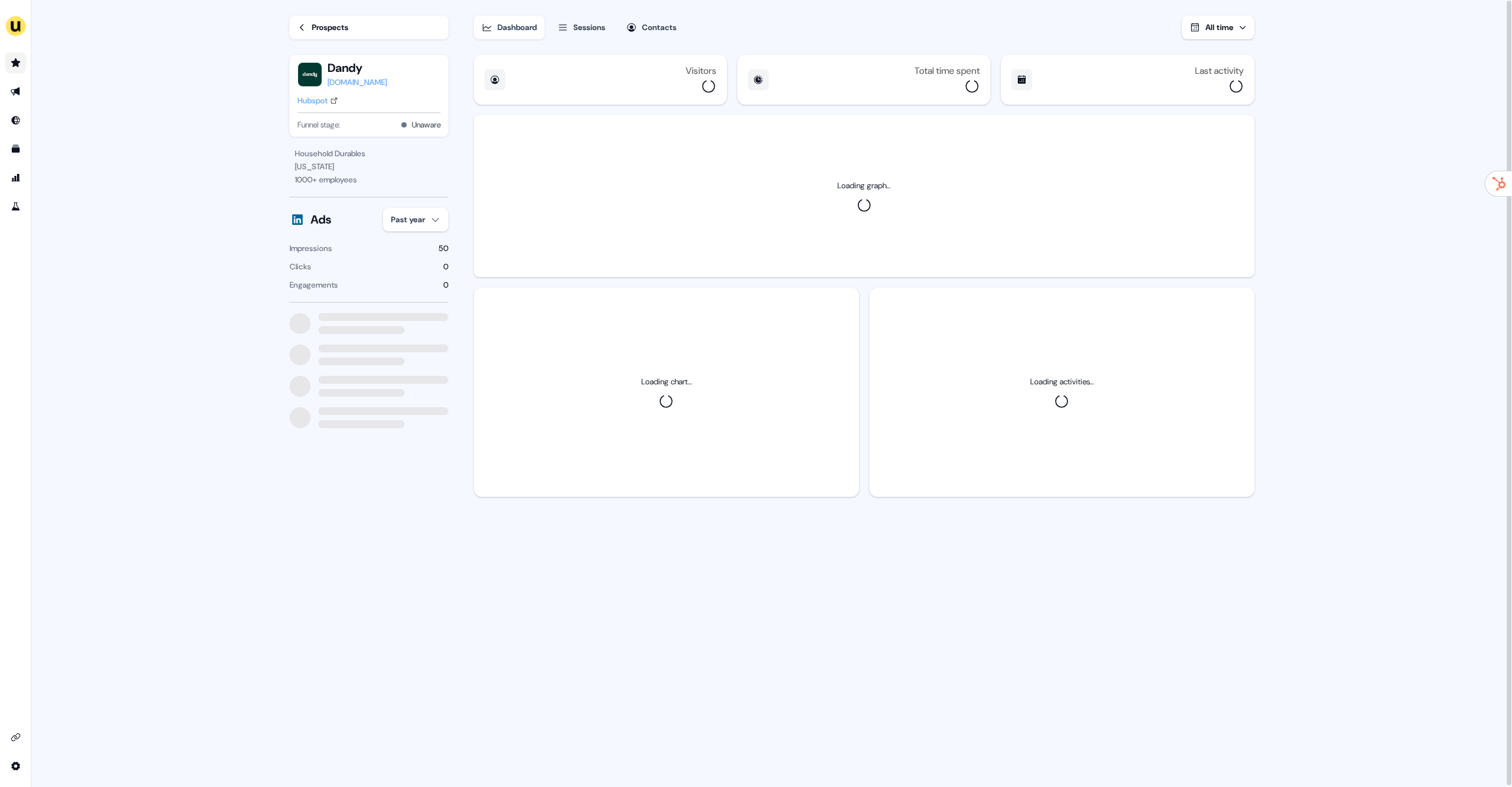
click at [595, 21] on div "Sessions" at bounding box center [589, 27] width 32 height 13
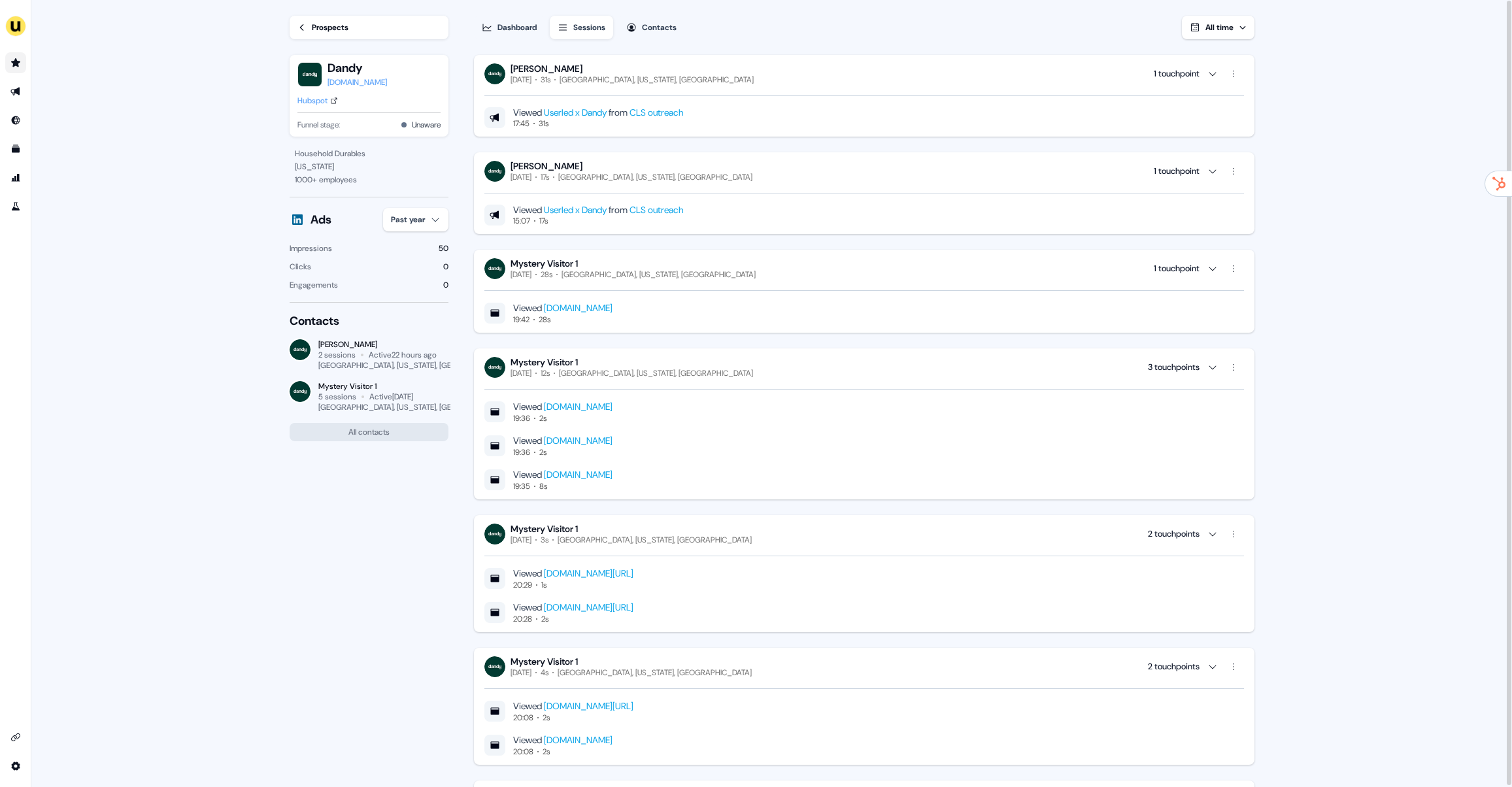
click at [771, 183] on div "Viewed Userled x Dandy from CLS outreach 15:07 17s" at bounding box center [864, 204] width 759 height 44
click at [693, 354] on div "Mystery Visitor 1 [DATE] 12s [GEOGRAPHIC_DATA], [US_STATE], [GEOGRAPHIC_DATA] 3…" at bounding box center [864, 424] width 781 height 151
click at [676, 263] on div "Mystery Visitor 1" at bounding box center [633, 263] width 245 height 12
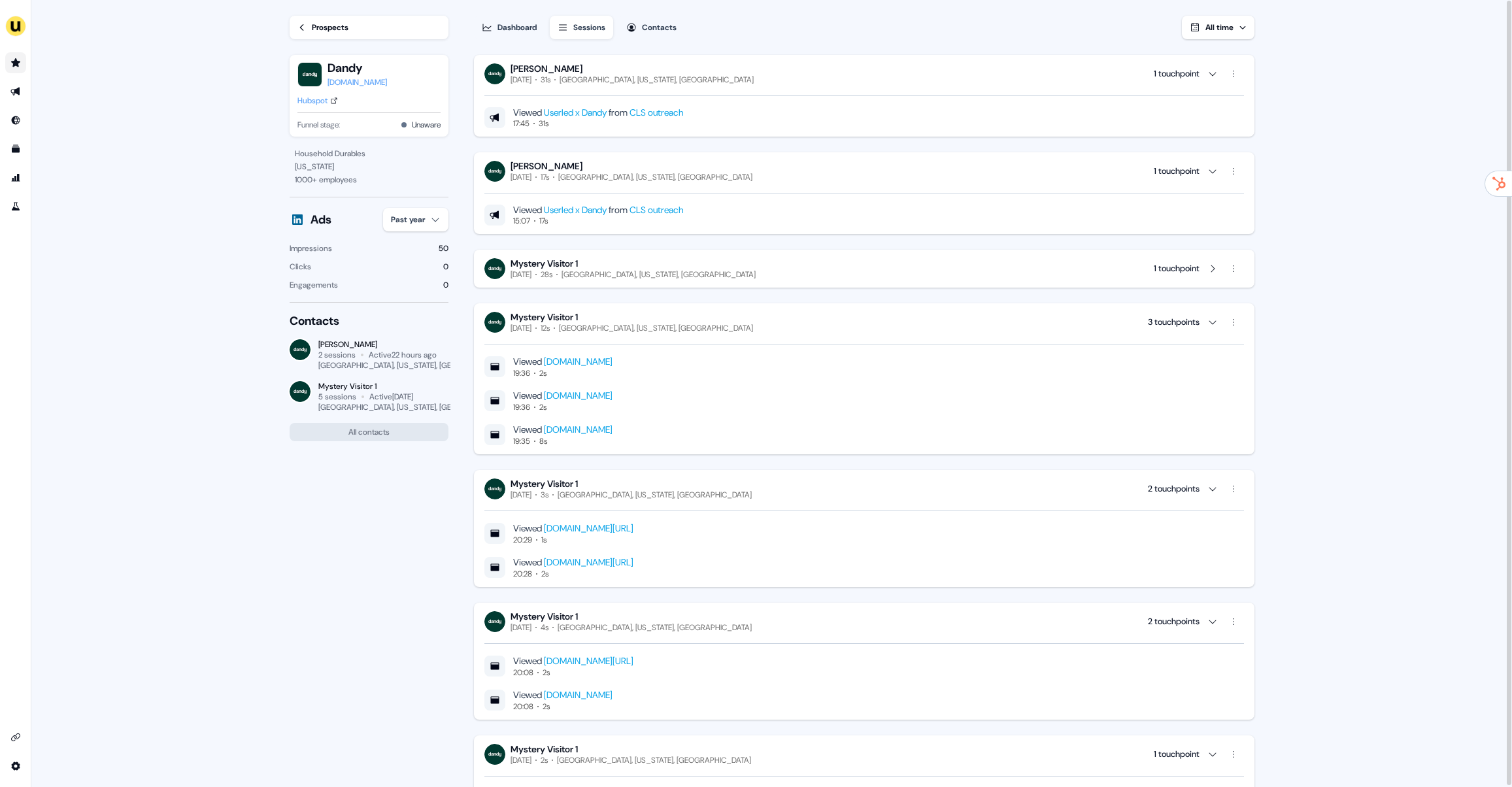
click at [672, 170] on div "[PERSON_NAME]" at bounding box center [631, 165] width 242 height 12
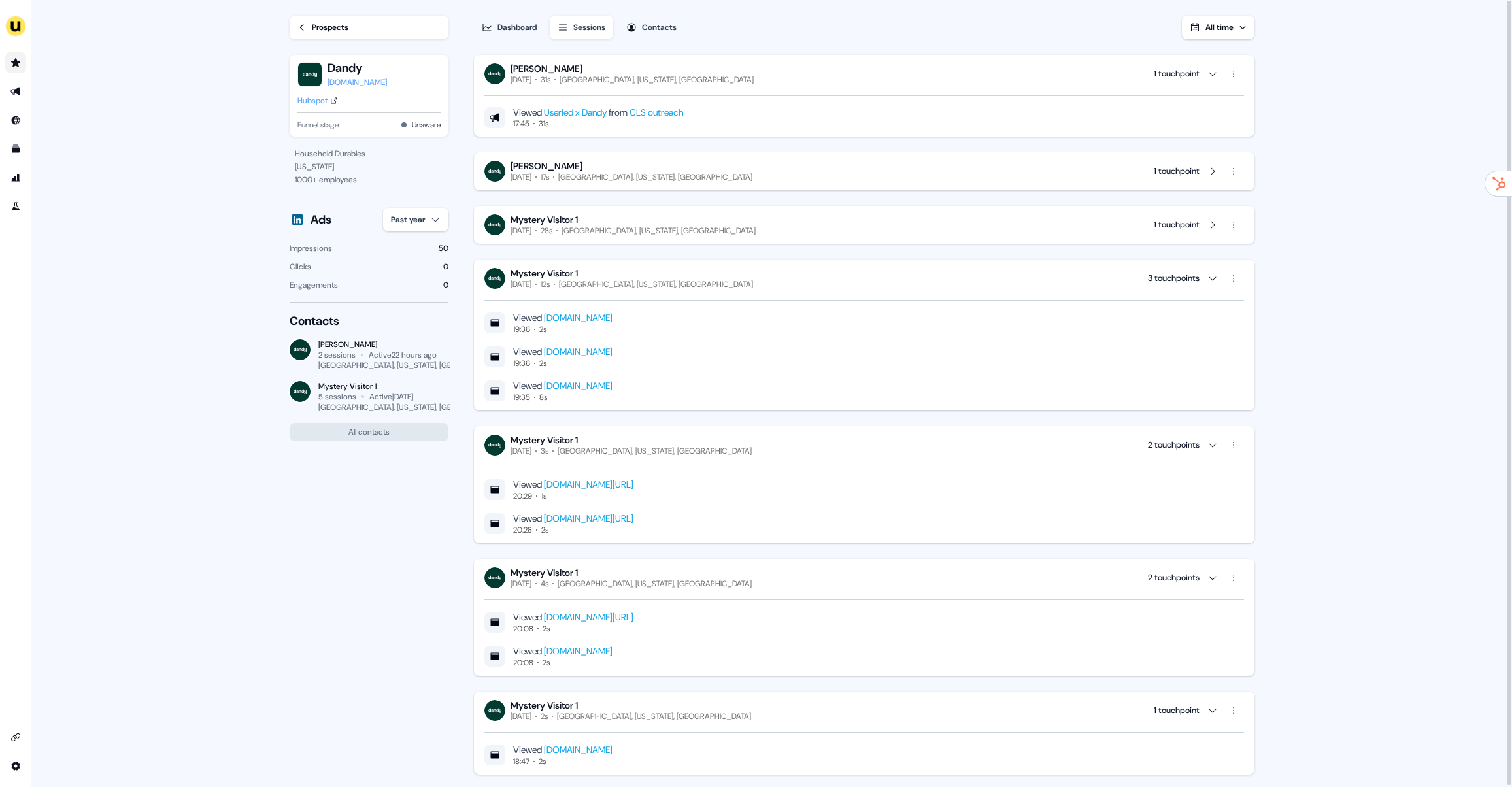
click at [659, 76] on div "[GEOGRAPHIC_DATA], [US_STATE], [GEOGRAPHIC_DATA]" at bounding box center [656, 79] width 194 height 10
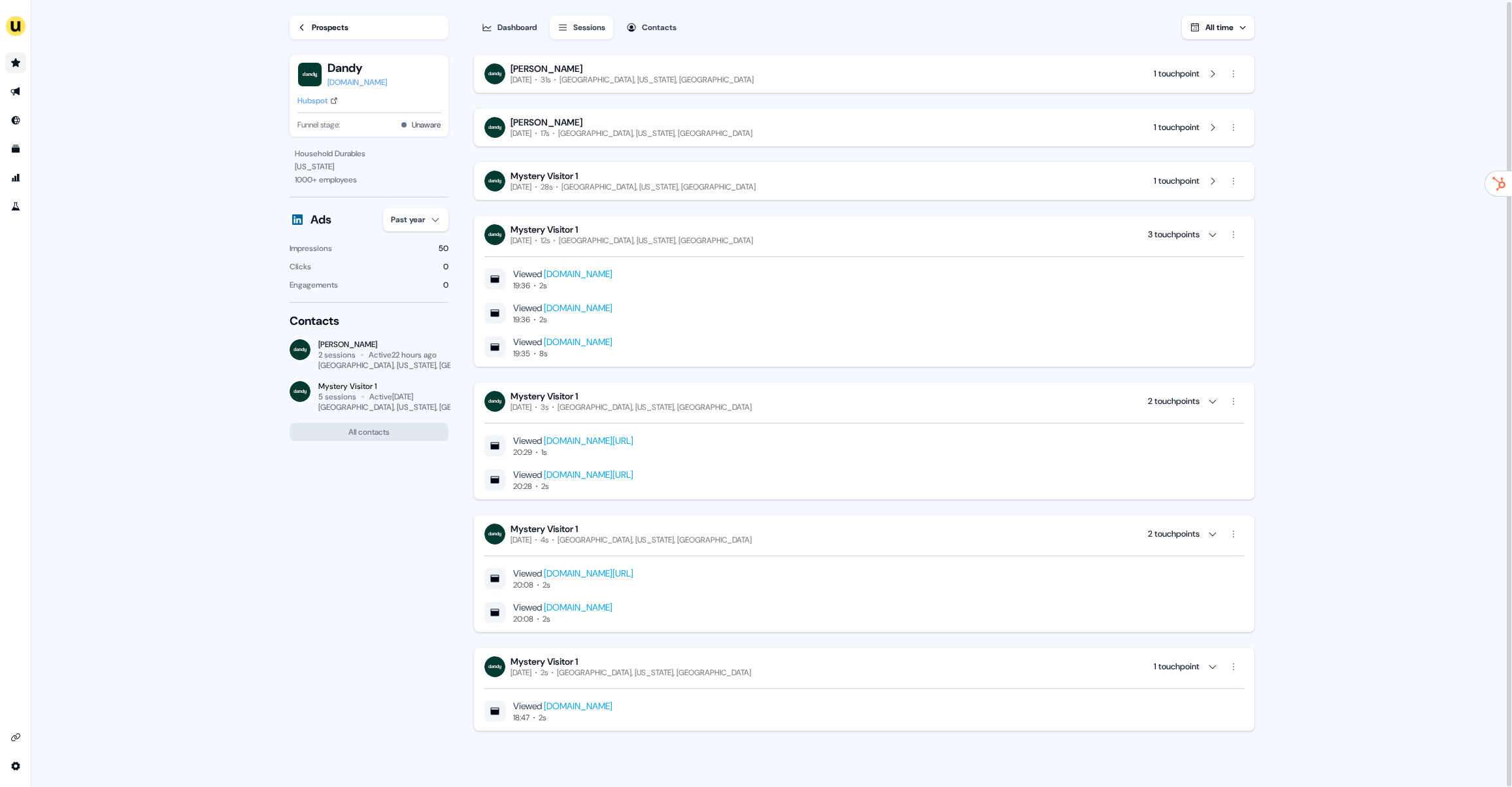
scroll to position [2, 0]
click at [21, 93] on link "Go to outbound experience" at bounding box center [16, 91] width 21 height 21
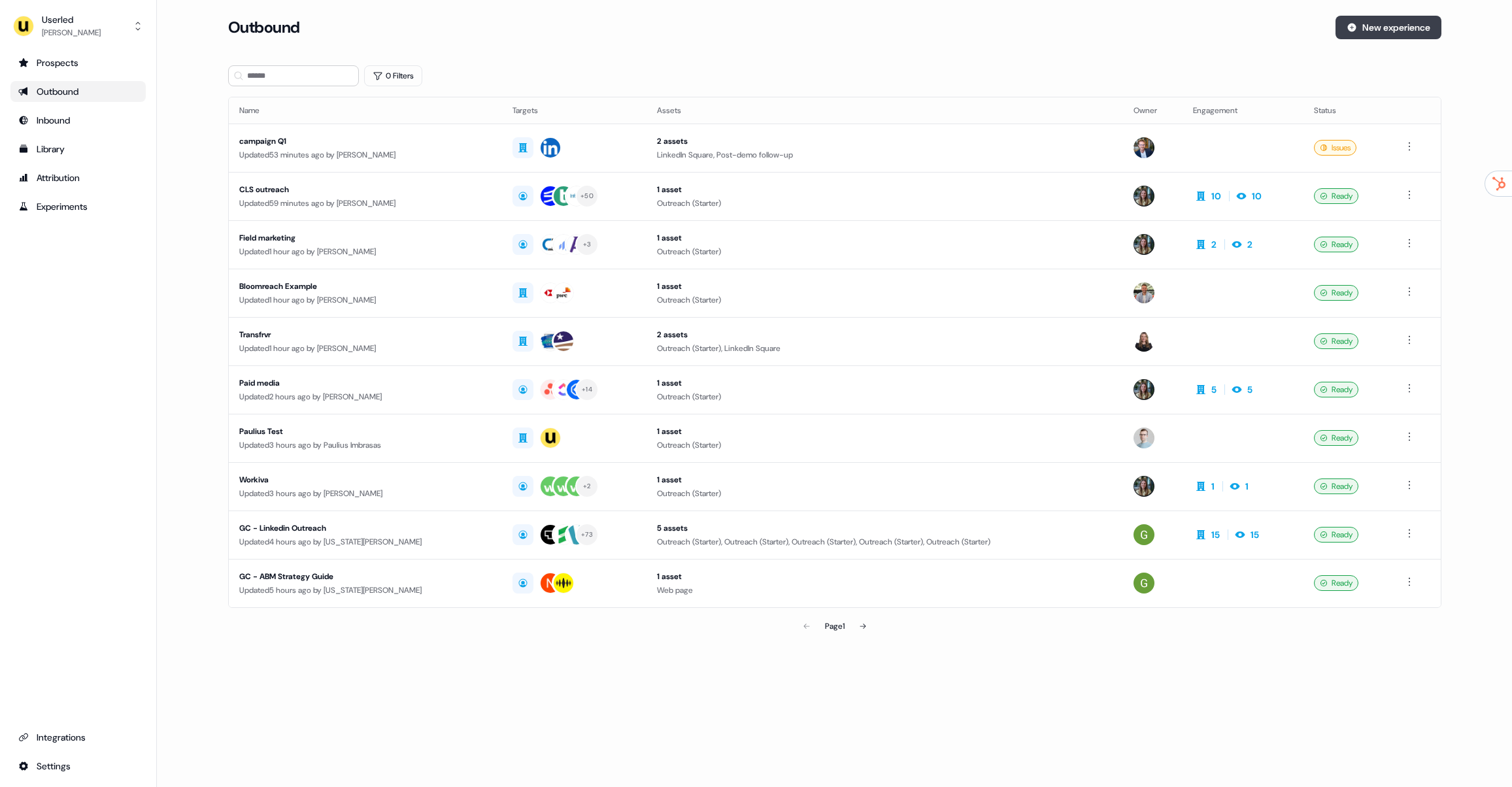
click at [1370, 23] on button "New experience" at bounding box center [1388, 28] width 106 height 24
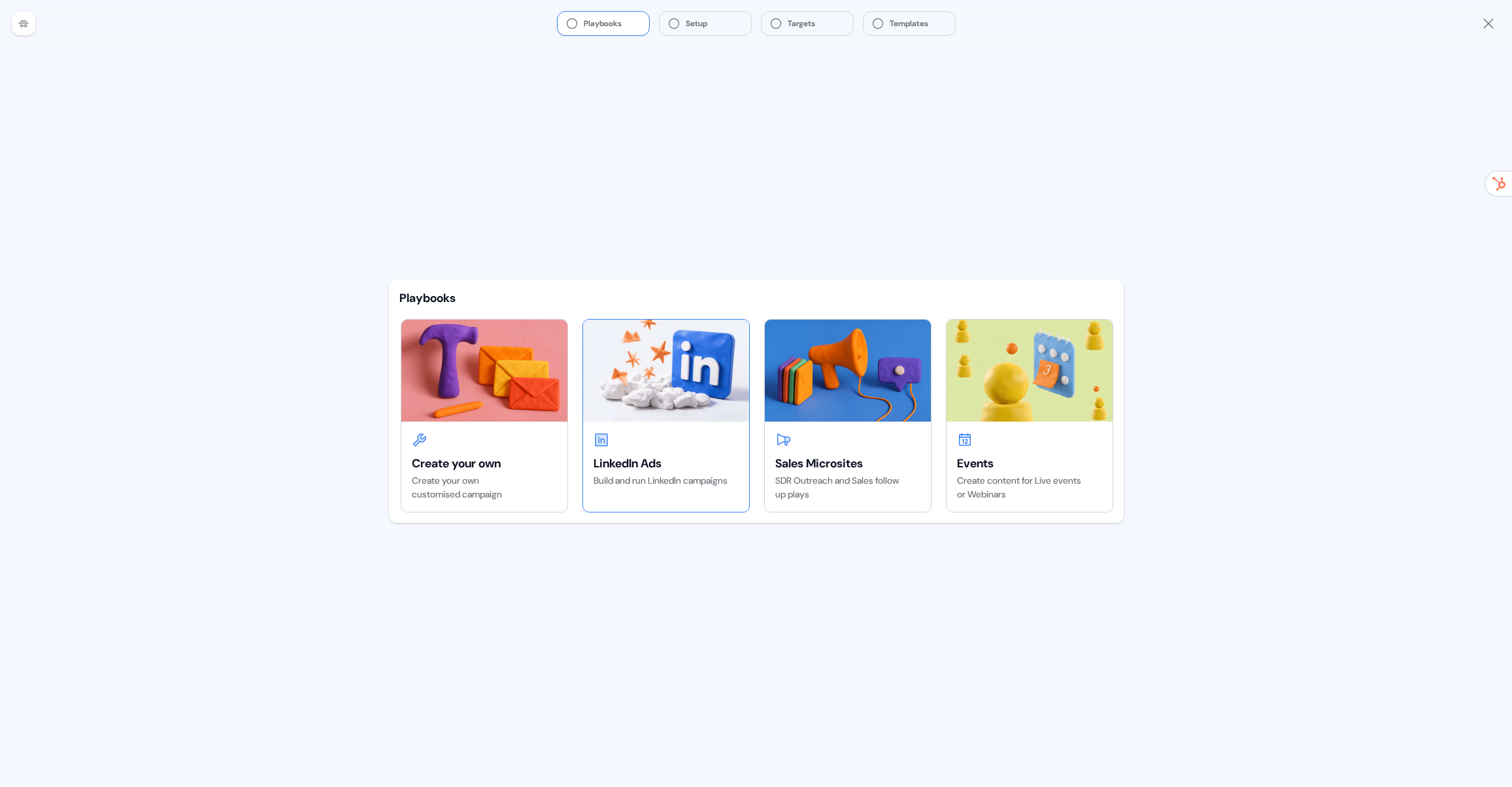
click at [685, 451] on div "LinkedIn Ads Build and run LinkedIn campaigns" at bounding box center [666, 460] width 166 height 77
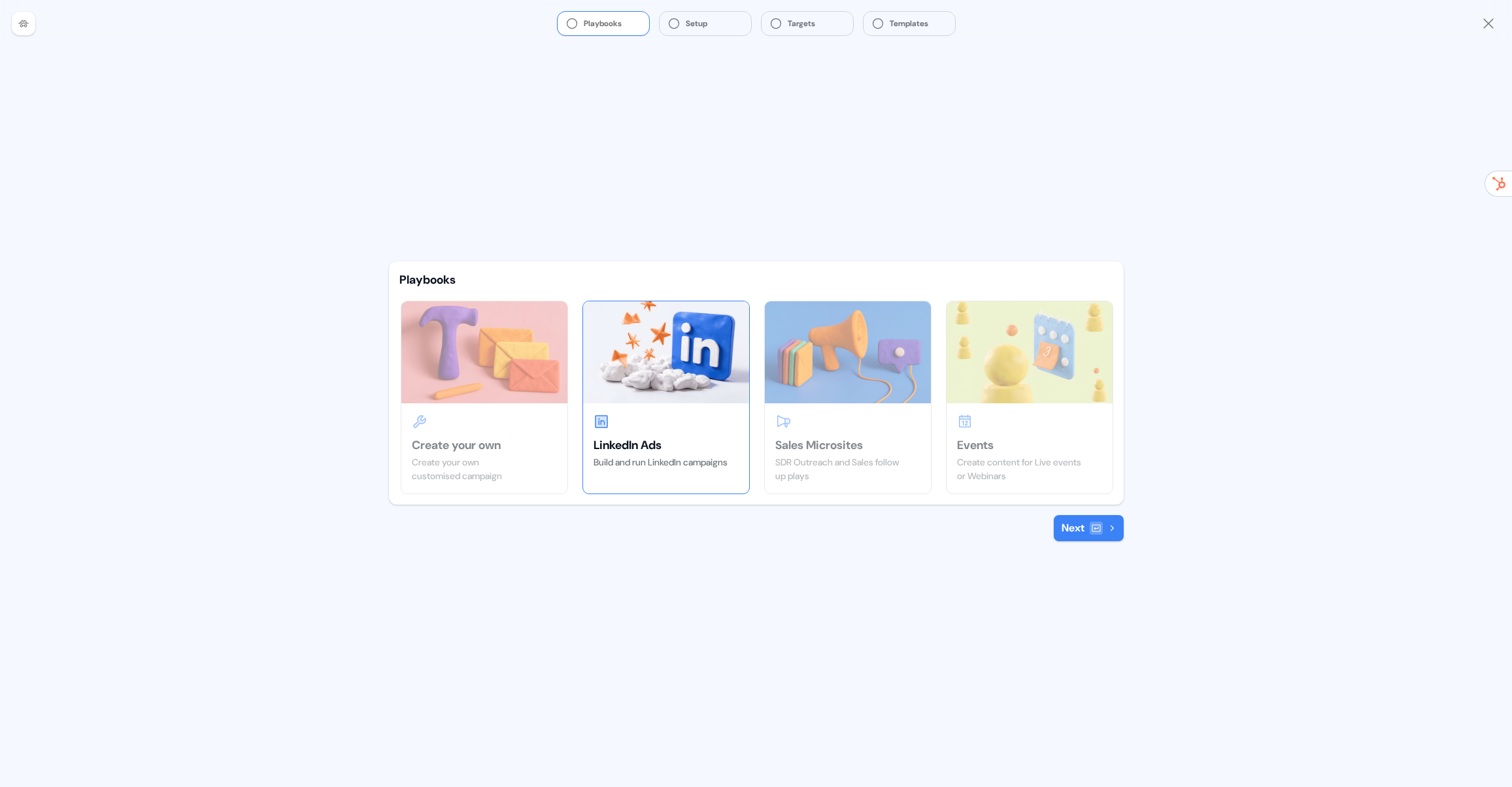
click at [1088, 533] on button "Next" at bounding box center [1088, 528] width 70 height 26
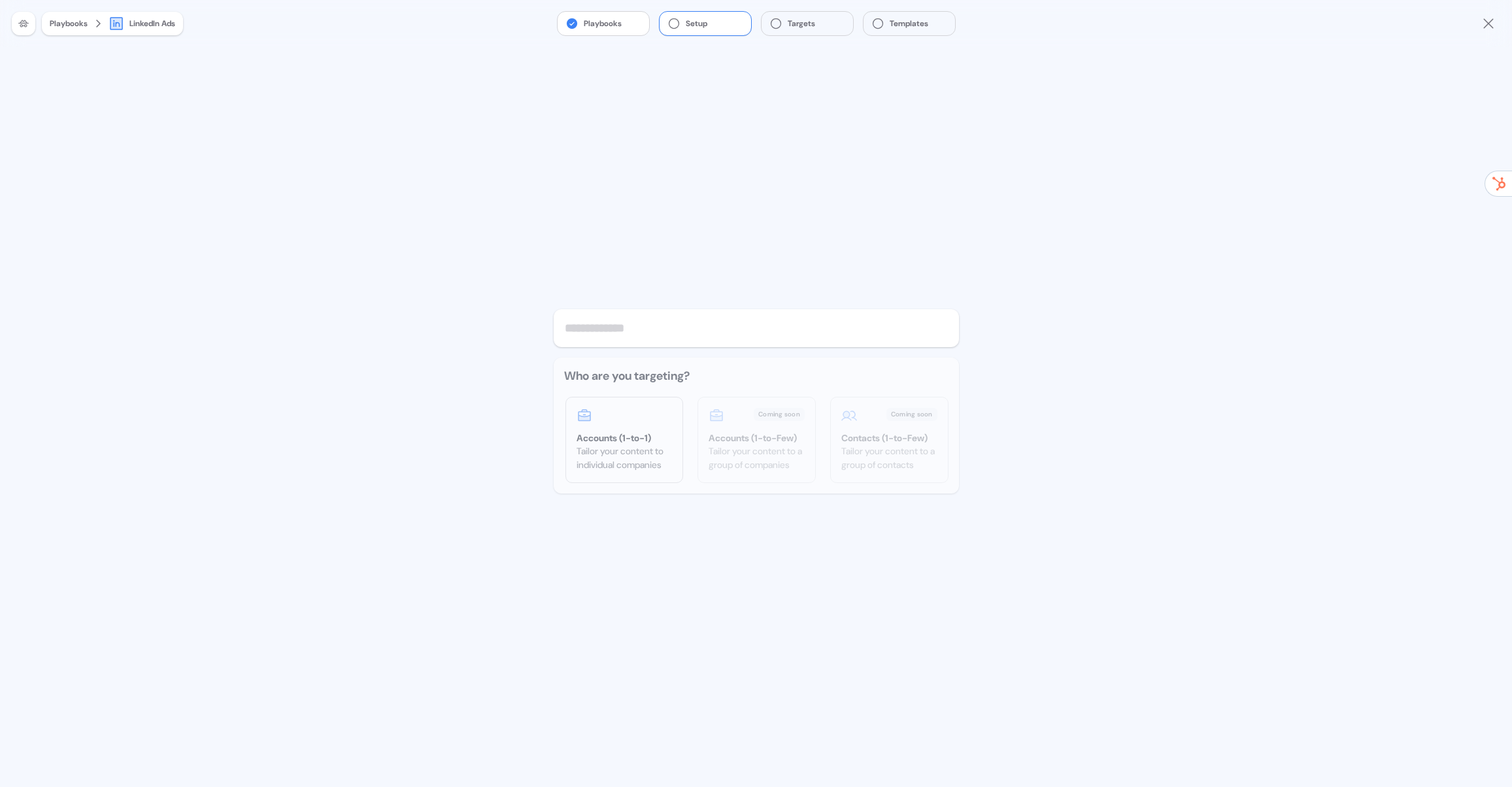
click at [646, 326] on input "text" at bounding box center [756, 328] width 405 height 38
type input "****"
click at [782, 453] on div "Tailor your content to a group of companies" at bounding box center [756, 458] width 96 height 28
click at [905, 456] on div "Tailor your content to a group of contacts" at bounding box center [889, 458] width 96 height 28
click at [739, 445] on div "Tailor your content to a group of companies" at bounding box center [756, 458] width 96 height 28
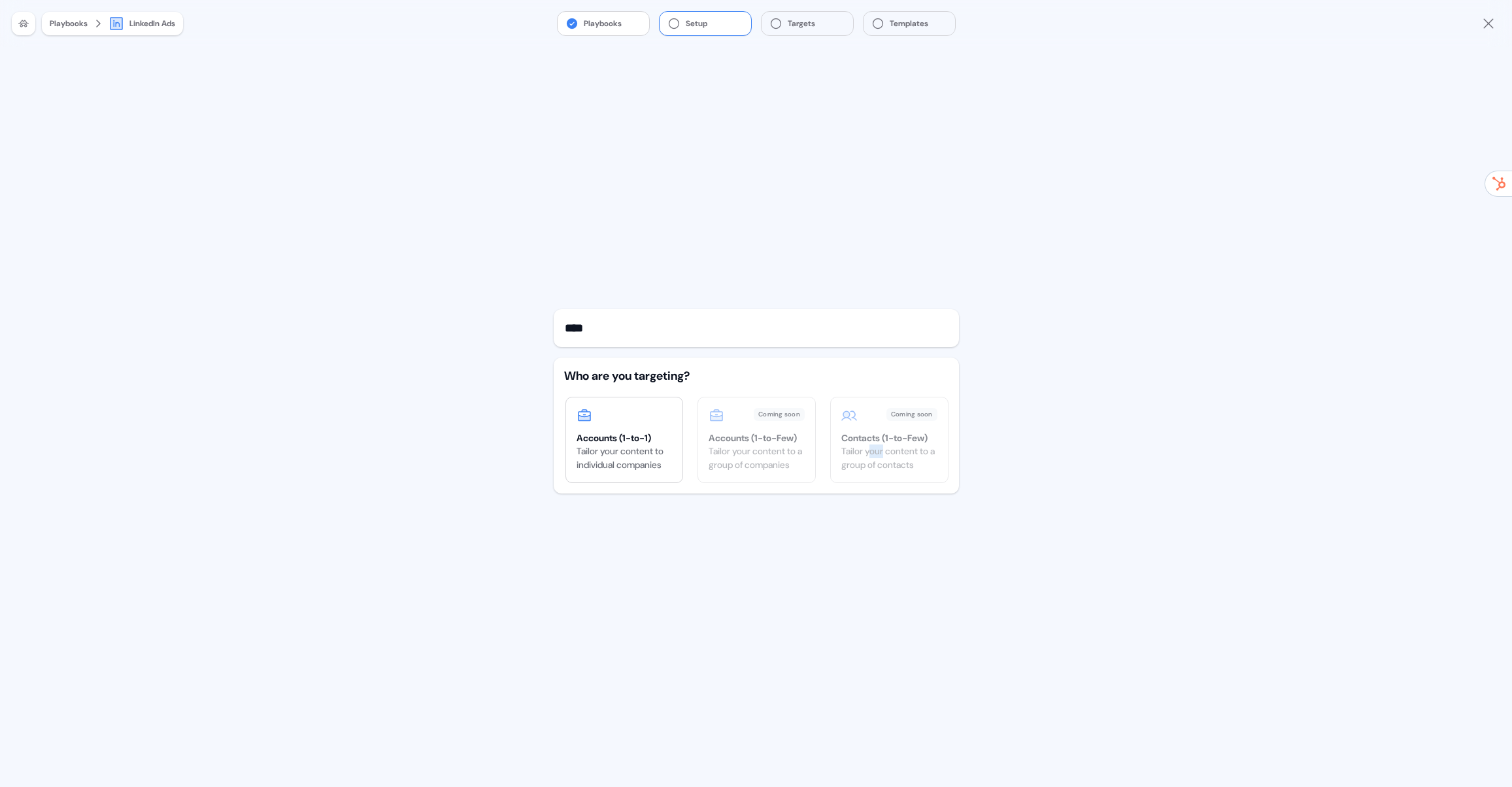
click at [885, 445] on div "Tailor your content to a group of contacts" at bounding box center [889, 458] width 96 height 28
click at [754, 452] on div "Tailor your content to a group of companies" at bounding box center [756, 458] width 96 height 28
drag, startPoint x: 974, startPoint y: 467, endPoint x: 811, endPoint y: 466, distance: 163.0
click at [973, 467] on div "Playbooks Setup Targets Templates Playbooks LinkedIn Ads **** Who are you targe…" at bounding box center [756, 393] width 1512 height 787
click at [728, 451] on div "Tailor your content to a group of companies" at bounding box center [756, 458] width 96 height 28
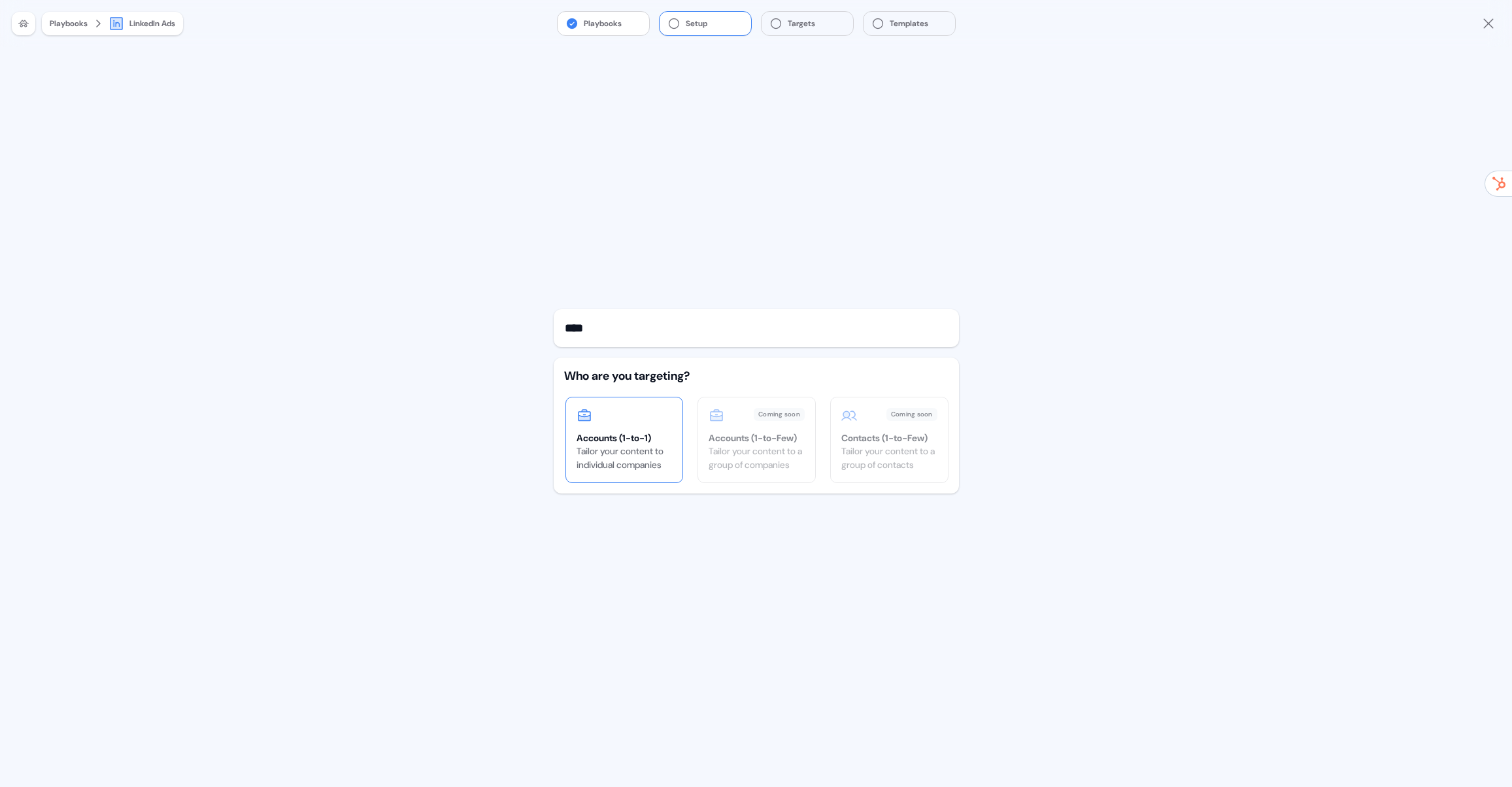
click at [592, 451] on div "Tailor your content to individual companies" at bounding box center [624, 458] width 96 height 28
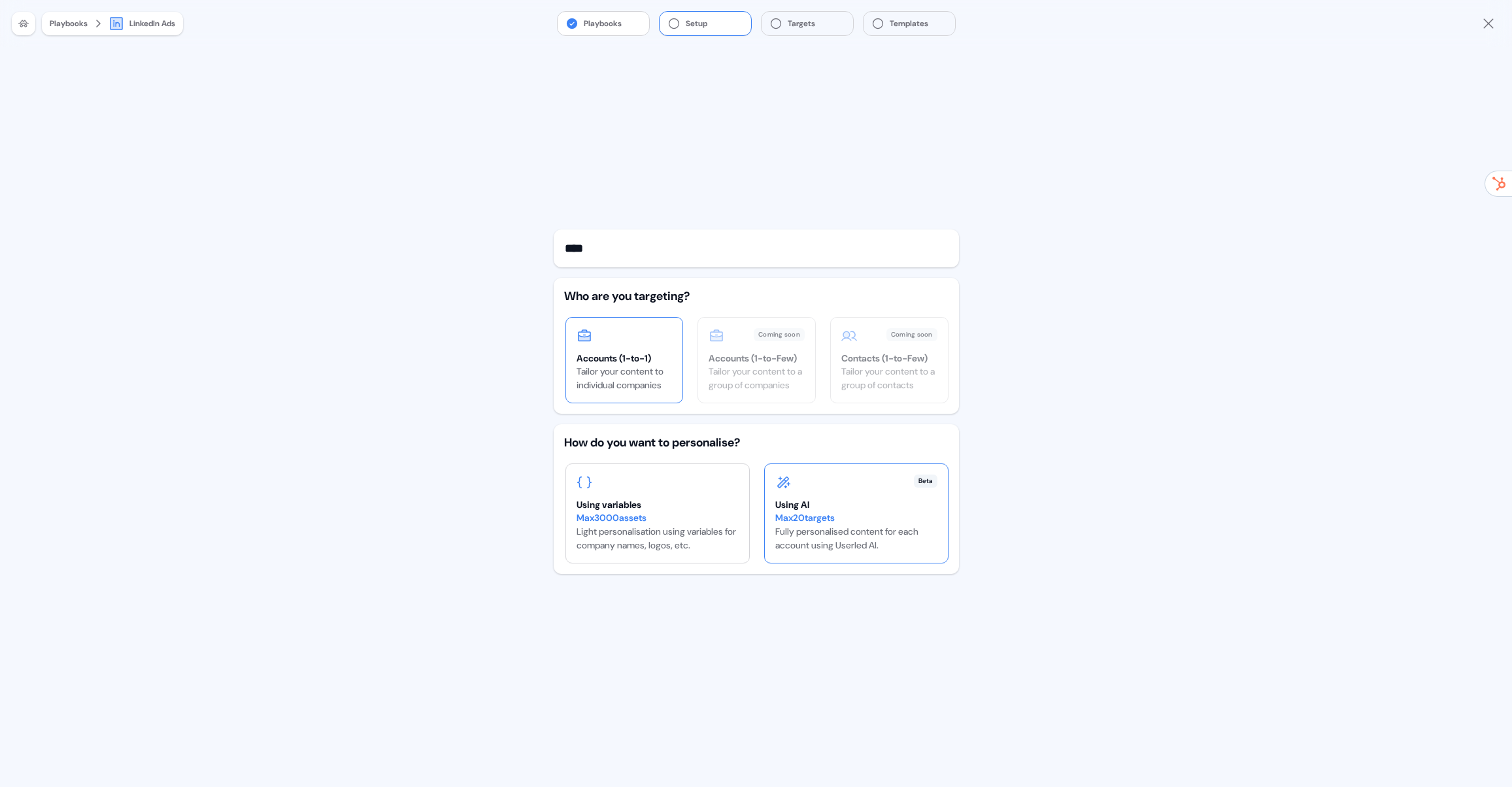
click at [845, 528] on div "Max 20 targets Fully personalised content for each account using Userled AI." at bounding box center [856, 532] width 162 height 41
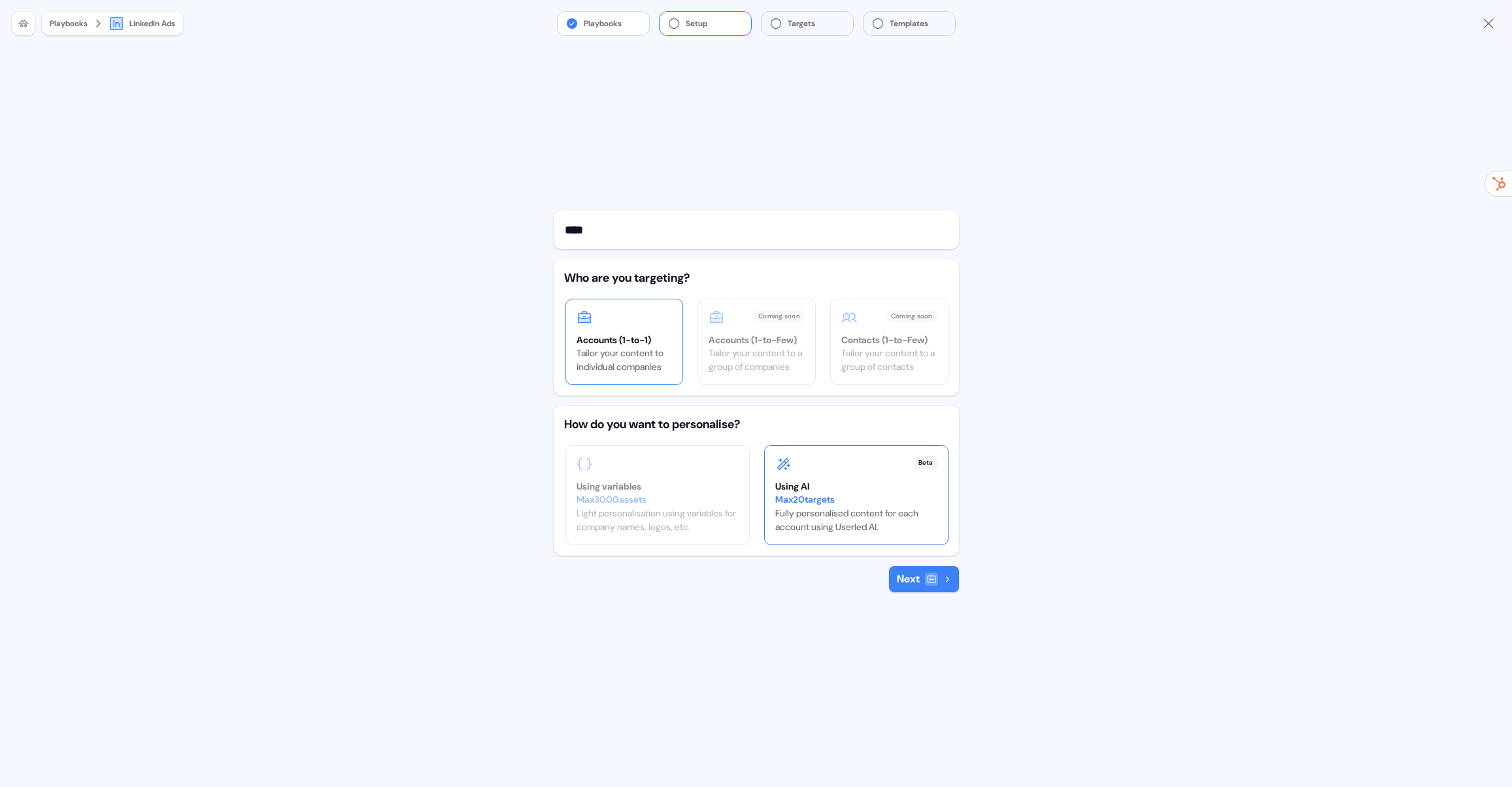
click at [936, 579] on div at bounding box center [931, 579] width 13 height 13
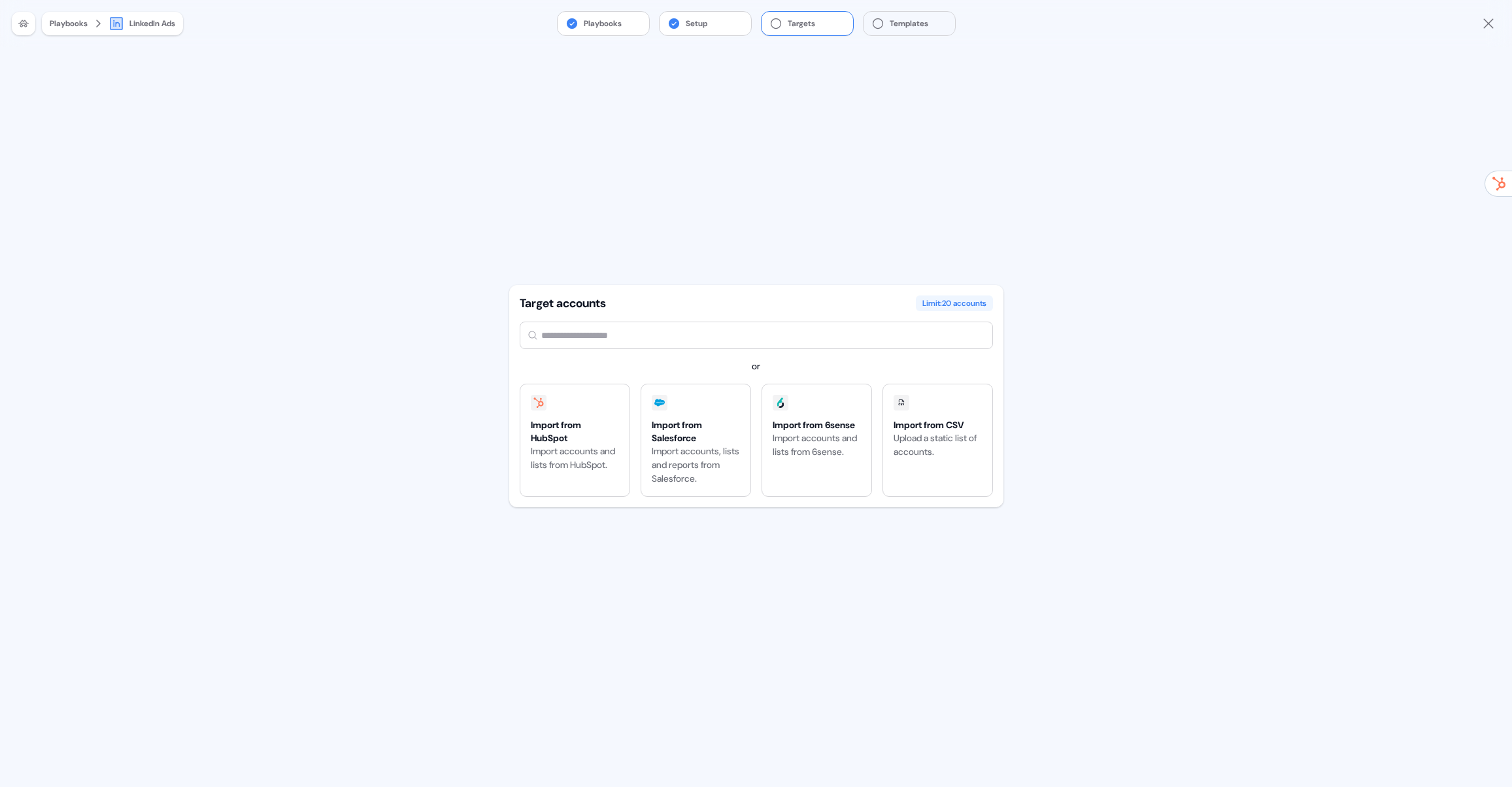
click at [671, 199] on div "Target accounts Limit: 20 accounts or Import from HubSpot Import accounts and l…" at bounding box center [756, 418] width 494 height 740
